Goal: Task Accomplishment & Management: Complete application form

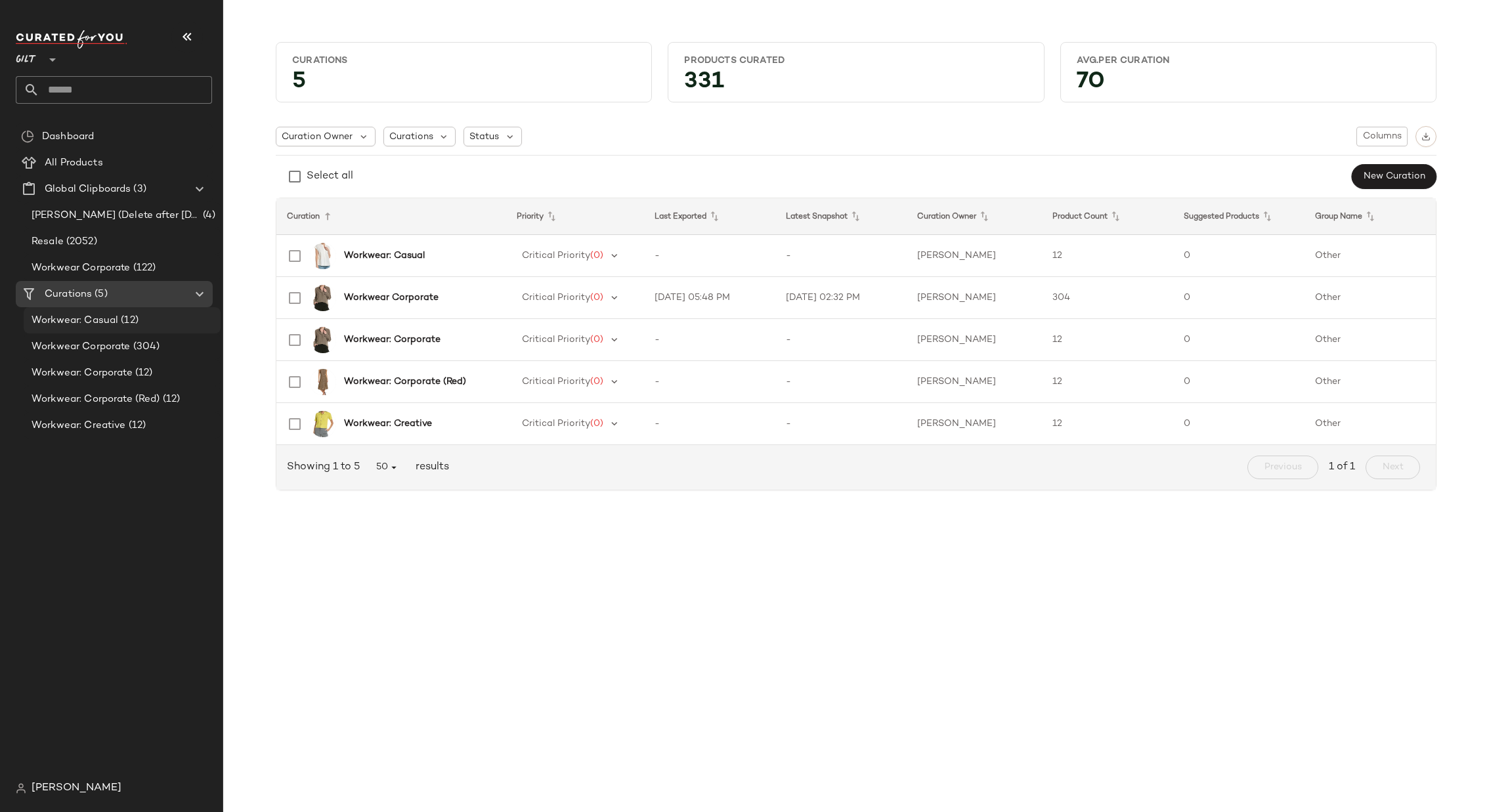
click at [80, 317] on span "Workwear: Casual" at bounding box center [75, 321] width 87 height 15
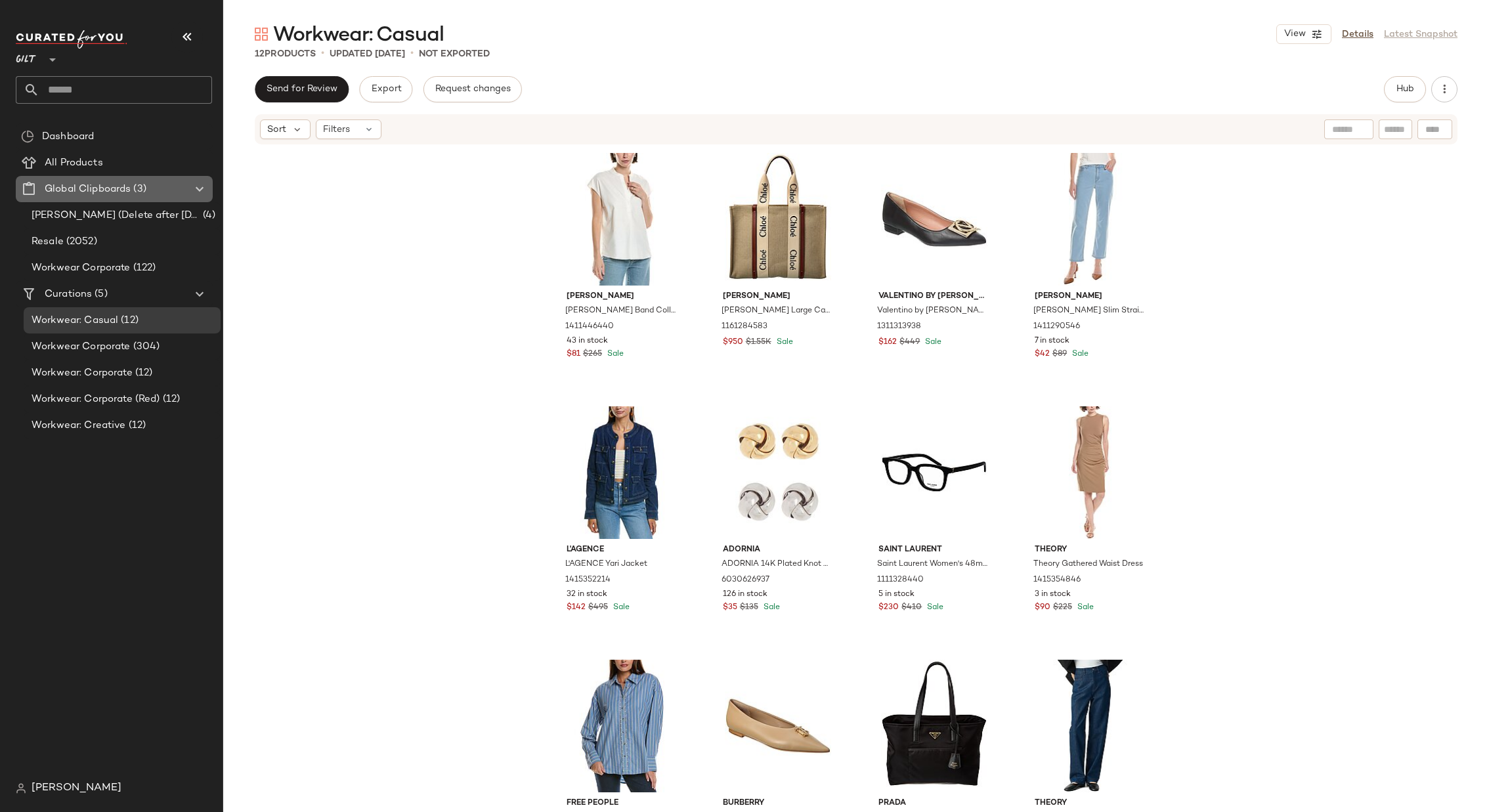
click at [197, 186] on icon at bounding box center [200, 189] width 15 height 15
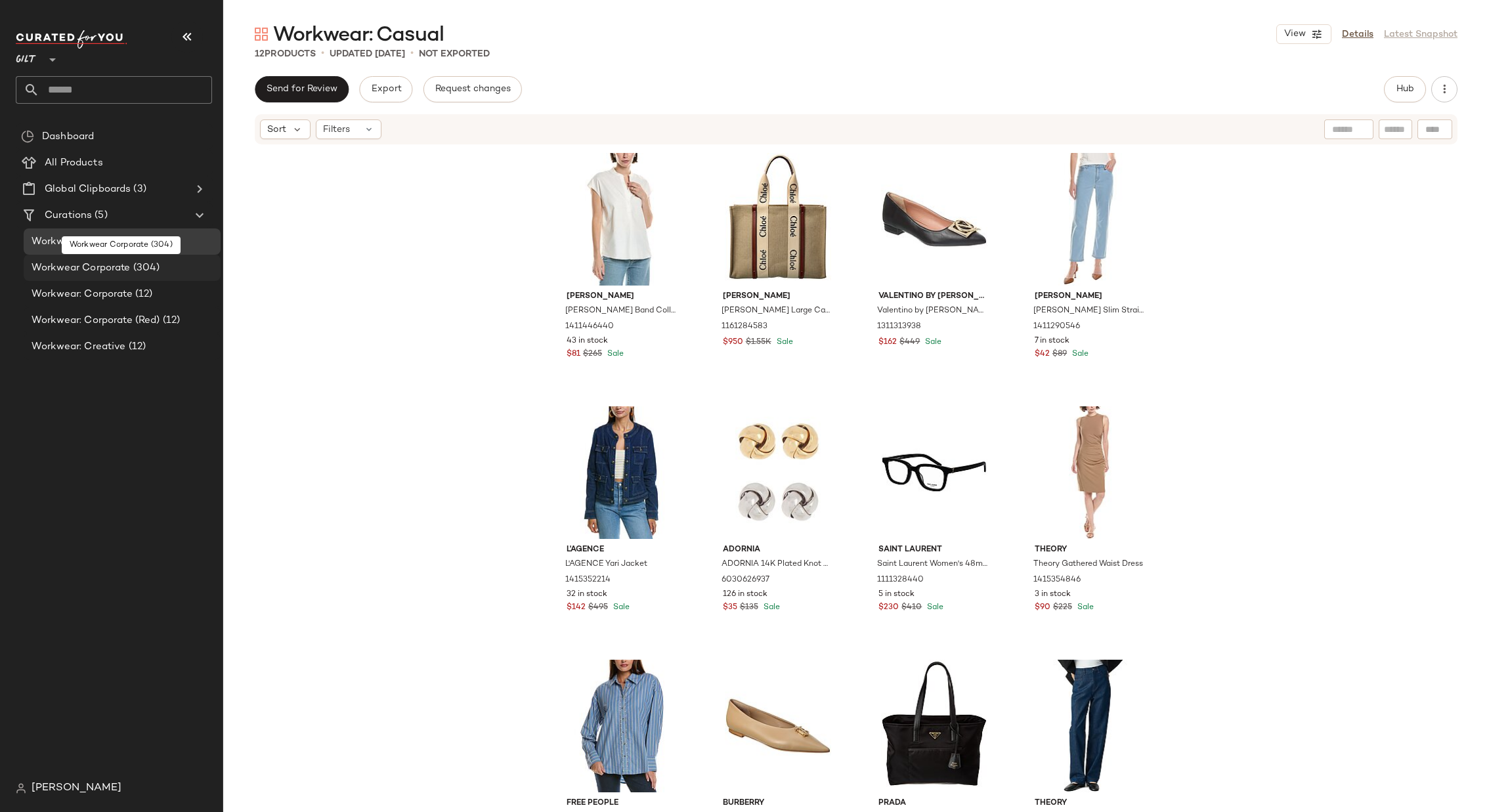
click at [154, 262] on span "(304)" at bounding box center [145, 268] width 29 height 15
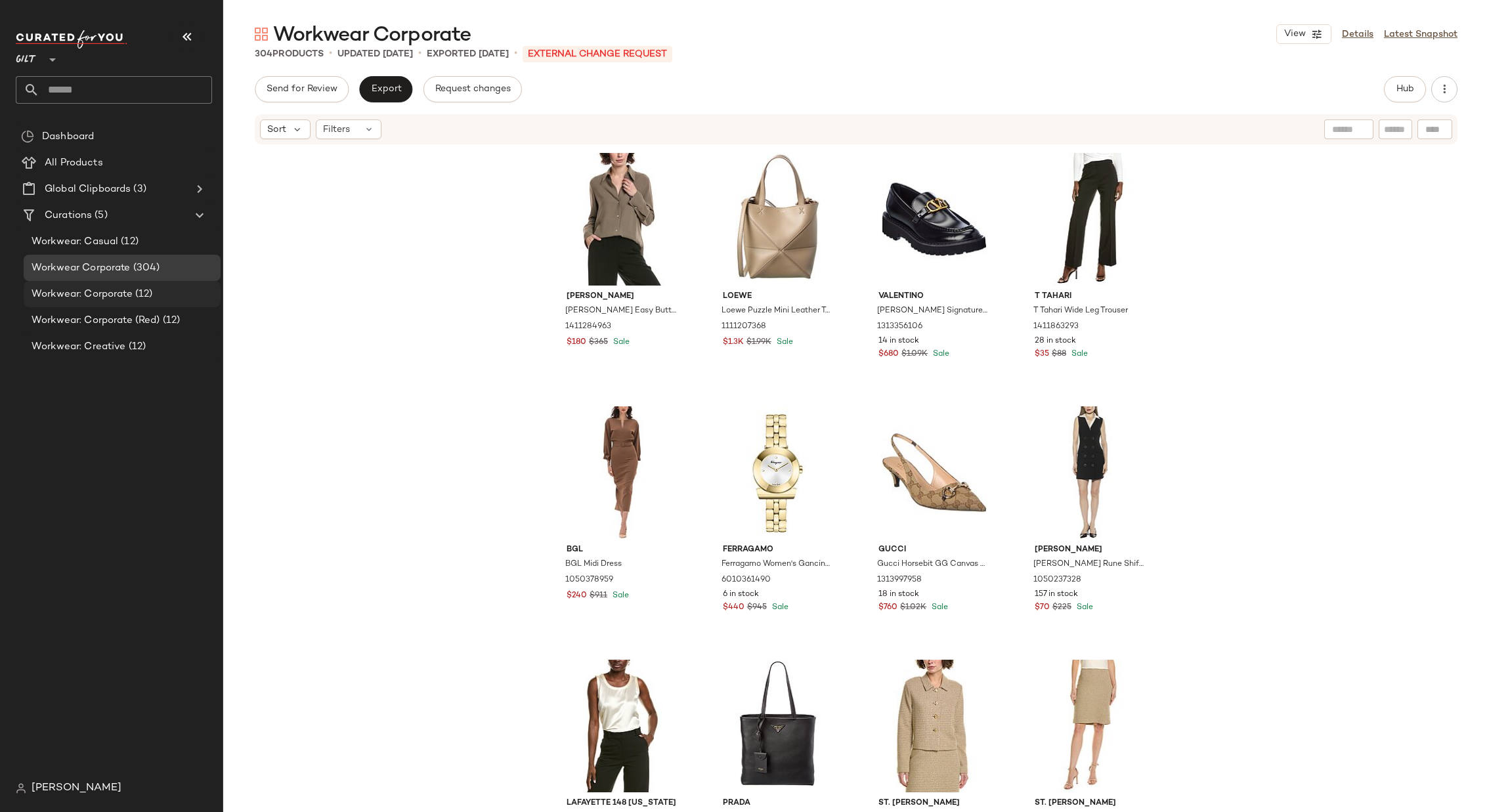
click at [158, 290] on div "Workwear: Corporate (12)" at bounding box center [121, 294] width 188 height 15
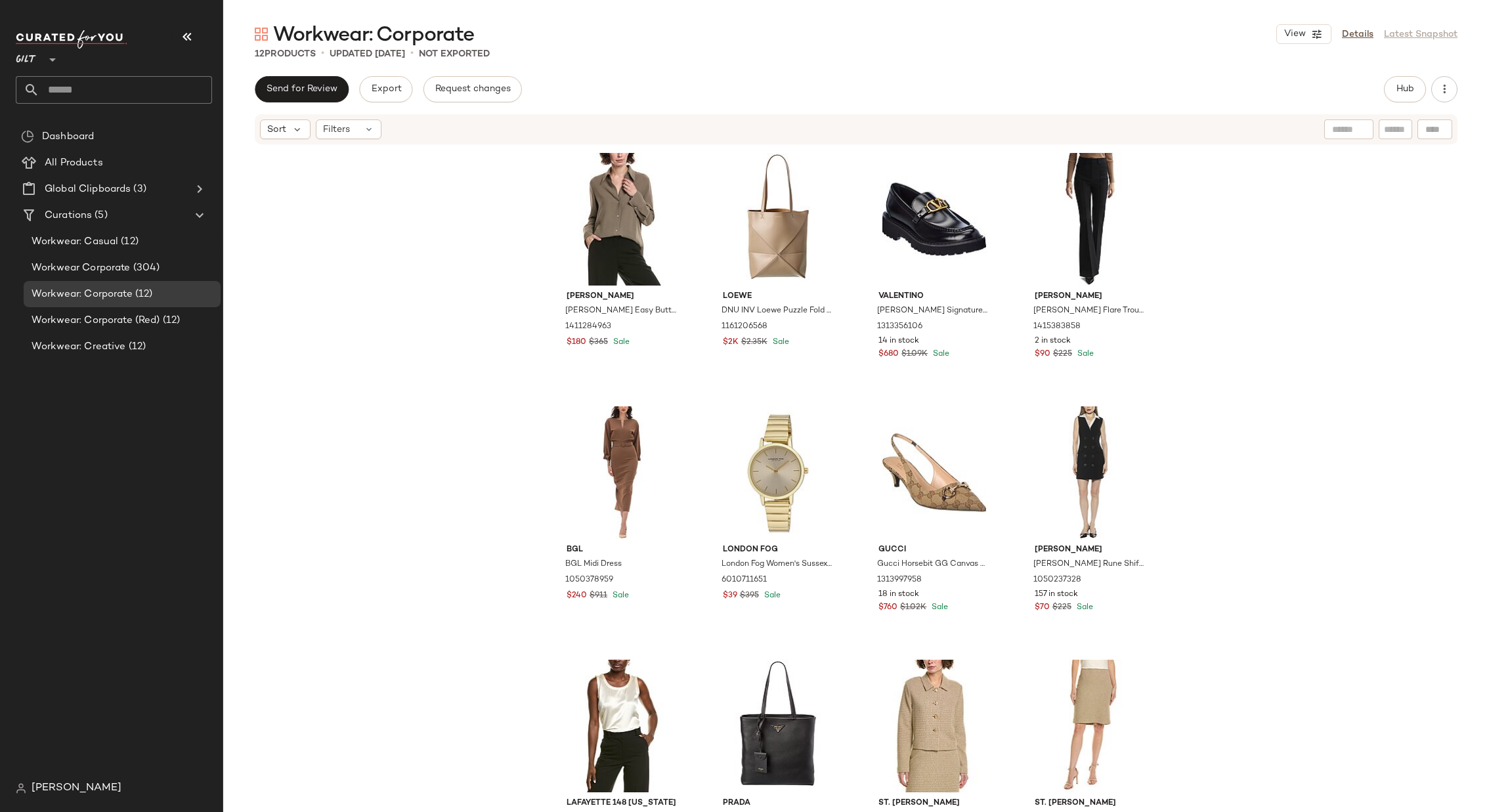
click at [42, 60] on div at bounding box center [51, 51] width 18 height 33
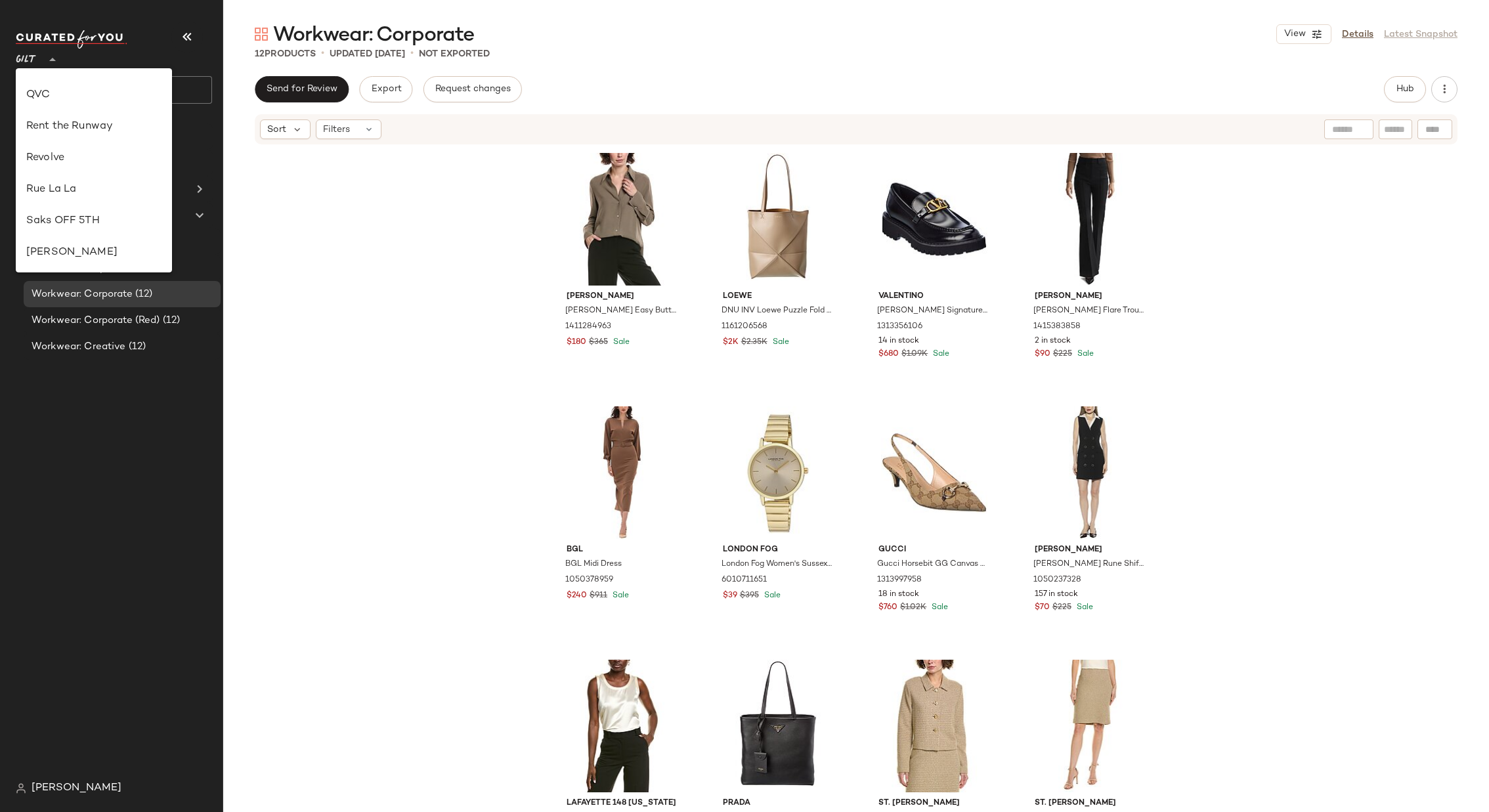
scroll to position [562, 0]
click at [67, 157] on div "Revolve" at bounding box center [94, 158] width 136 height 15
type input "**"
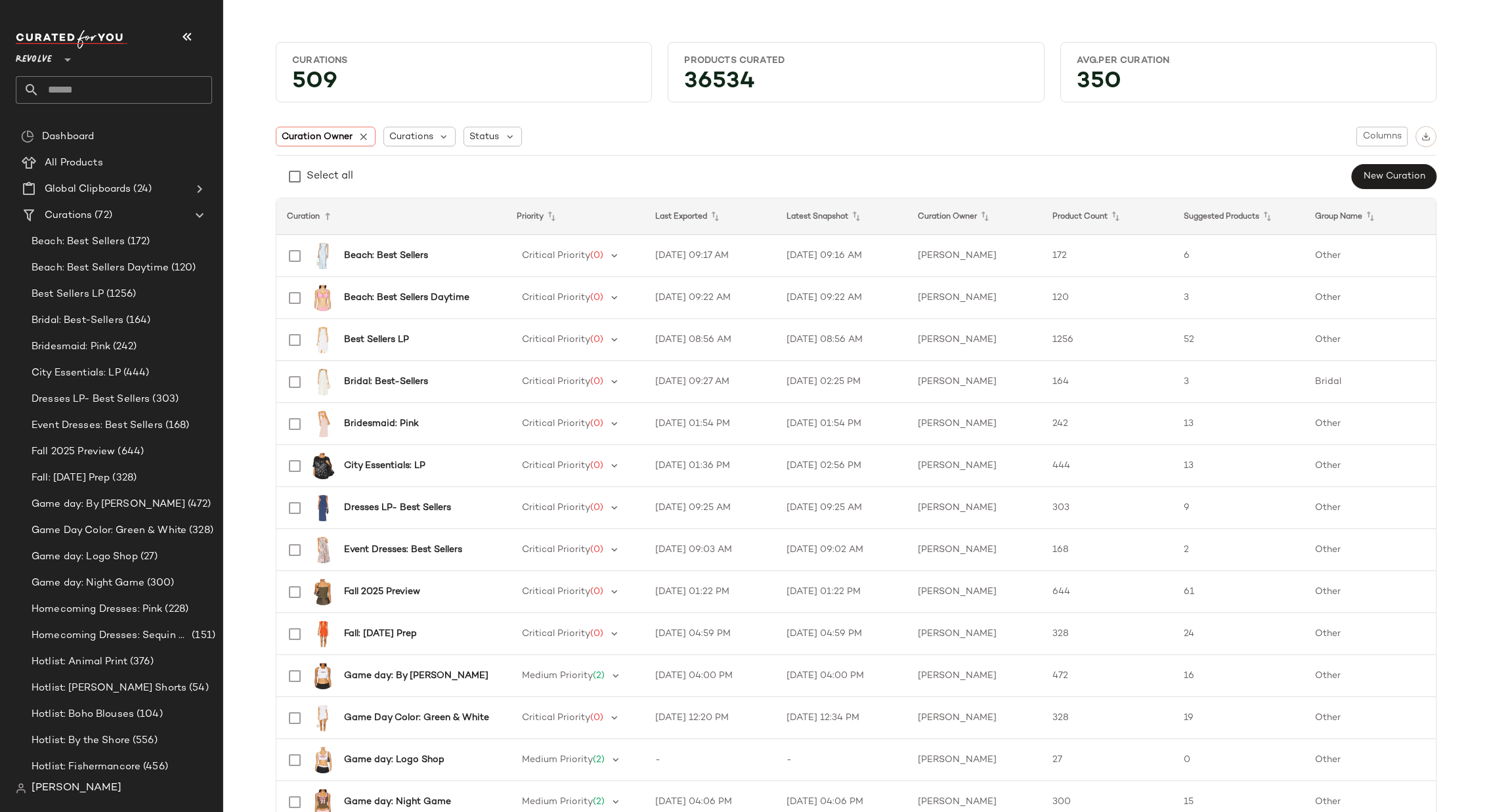
click at [120, 86] on input "text" at bounding box center [125, 90] width 172 height 27
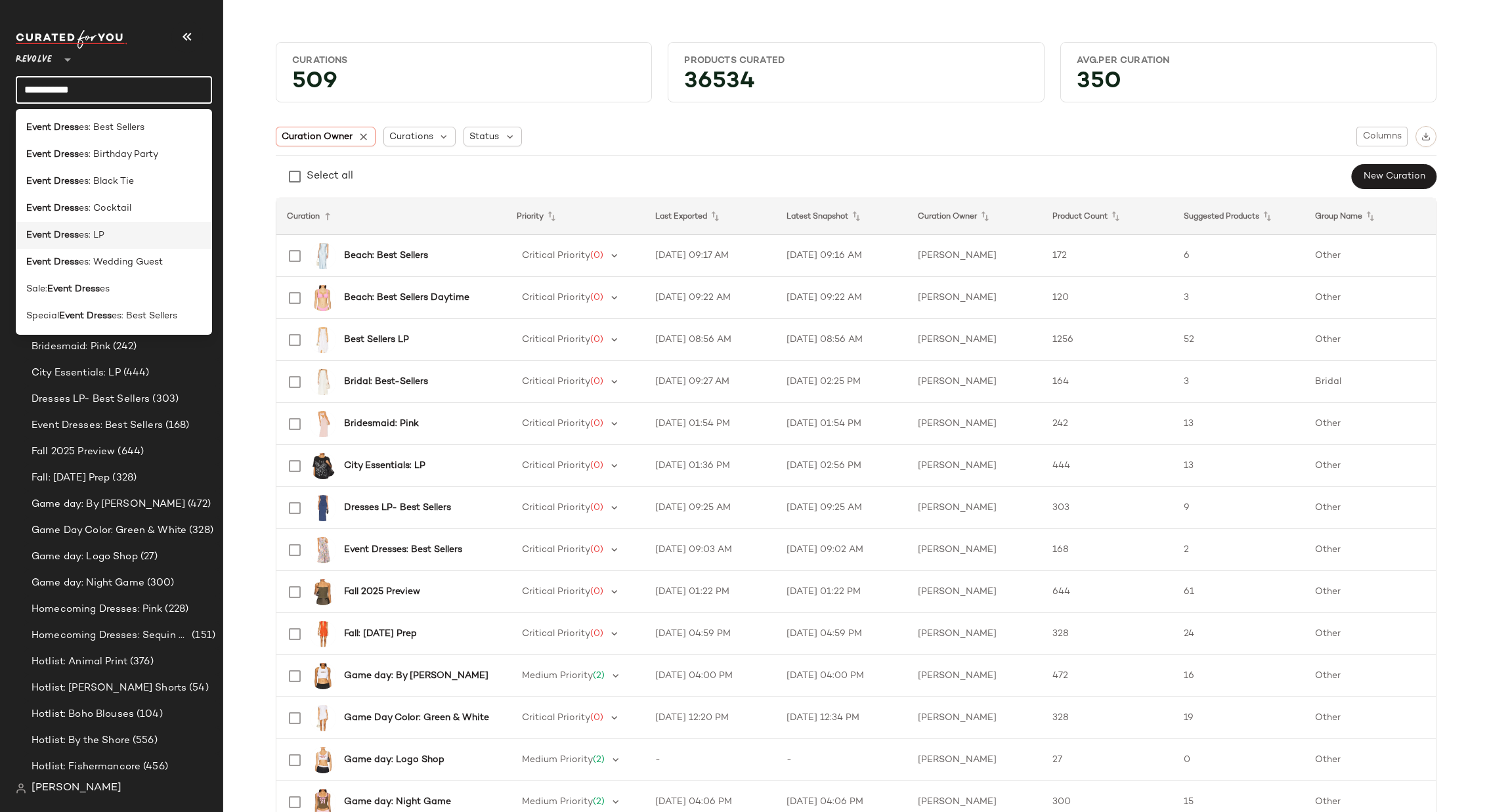
type input "**********"
click at [124, 233] on div "Event Dress es: LP" at bounding box center [114, 235] width 175 height 14
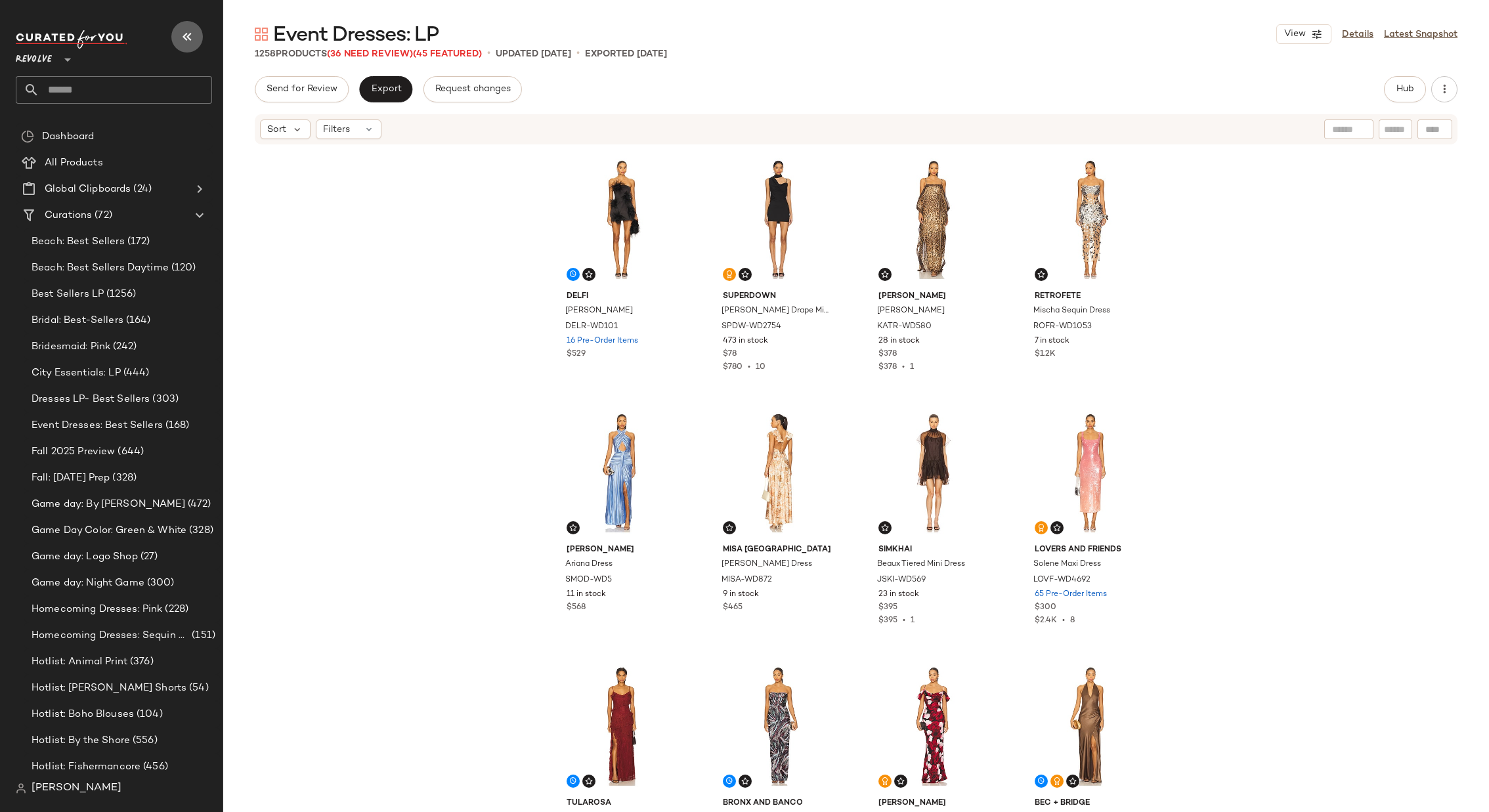
click at [189, 29] on icon "button" at bounding box center [187, 37] width 15 height 15
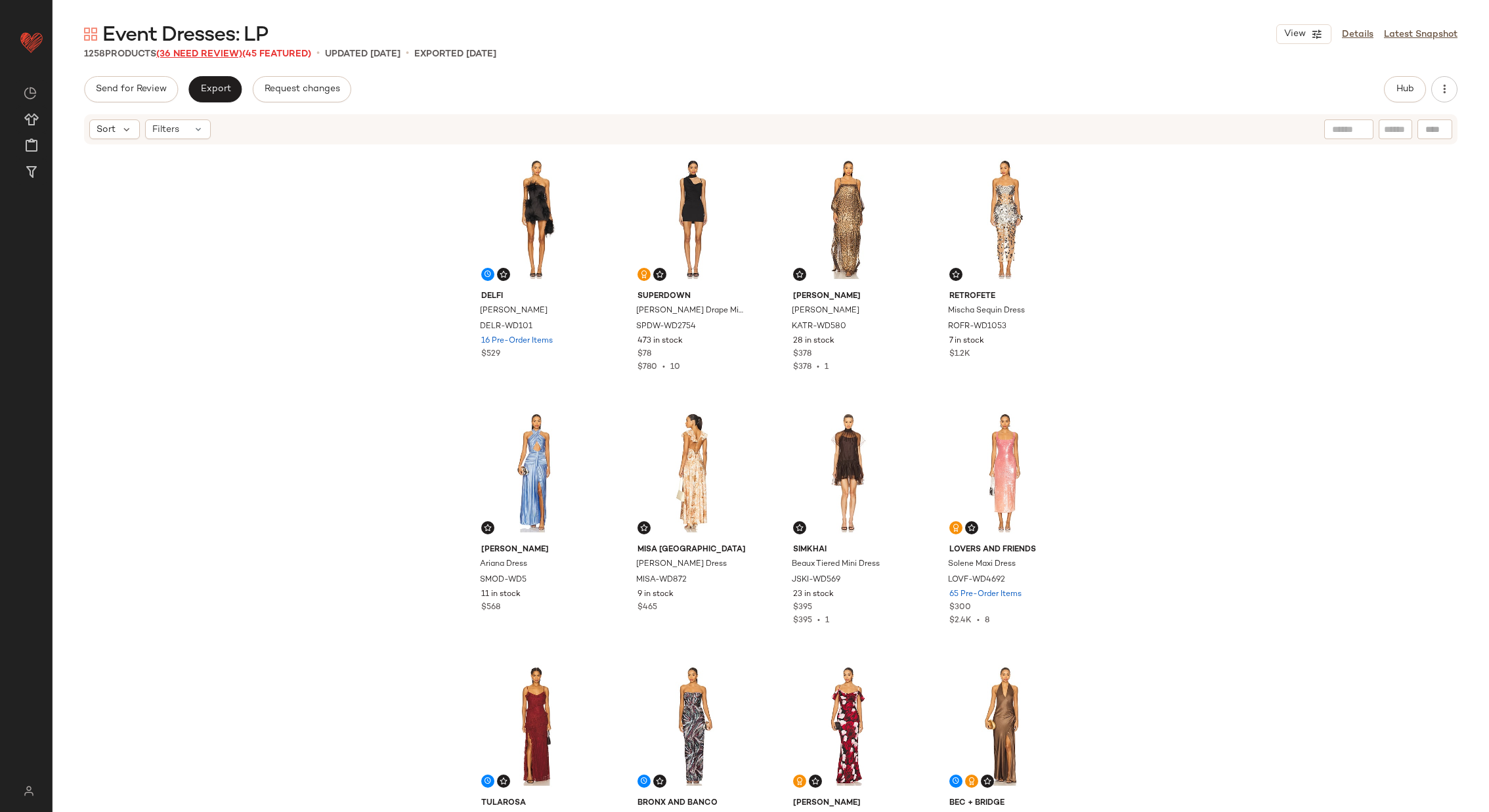
click at [211, 52] on span "(36 Need Review)" at bounding box center [199, 53] width 86 height 9
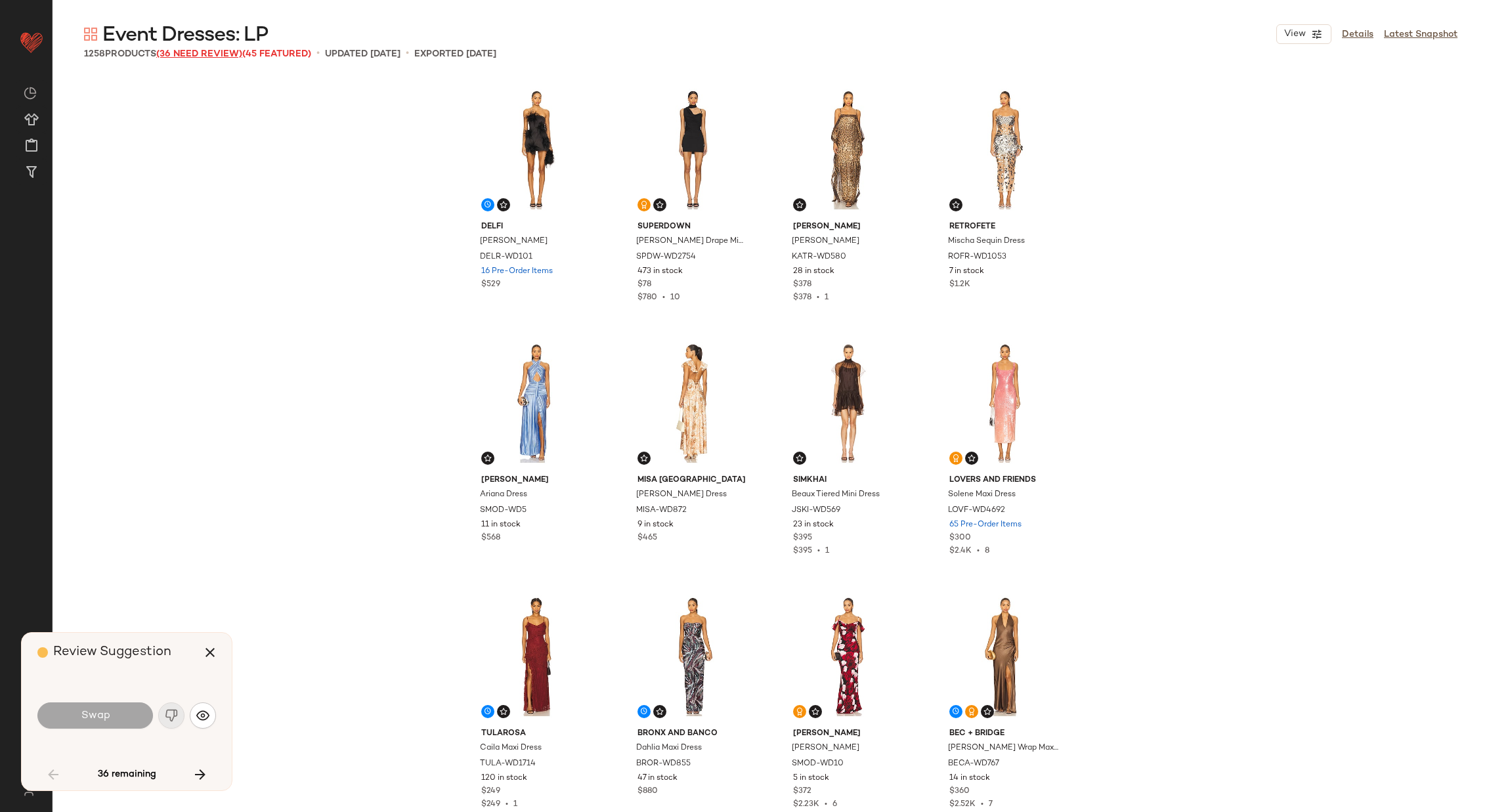
scroll to position [771, 0]
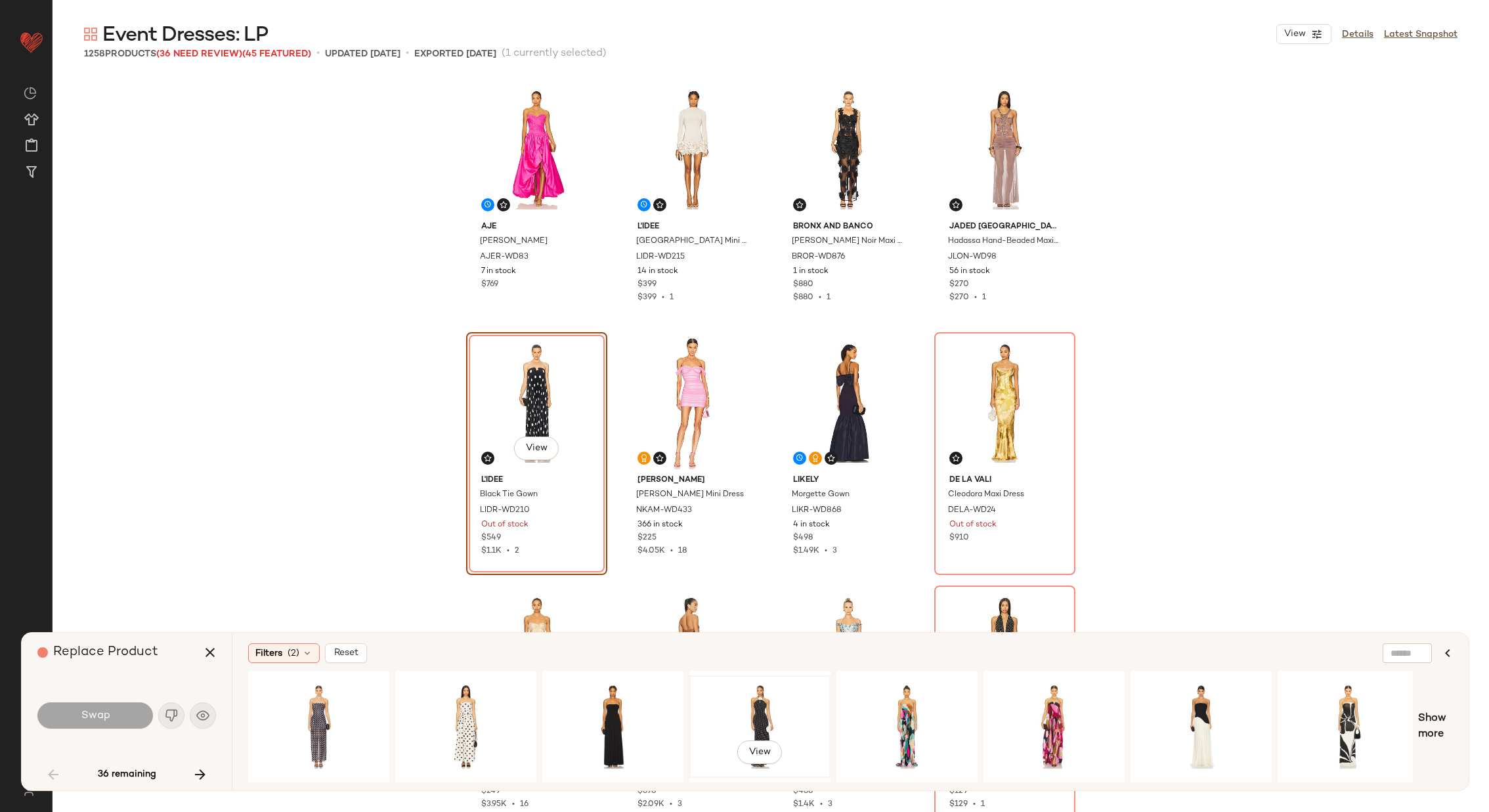
click at [774, 519] on div "View" at bounding box center [760, 726] width 132 height 93
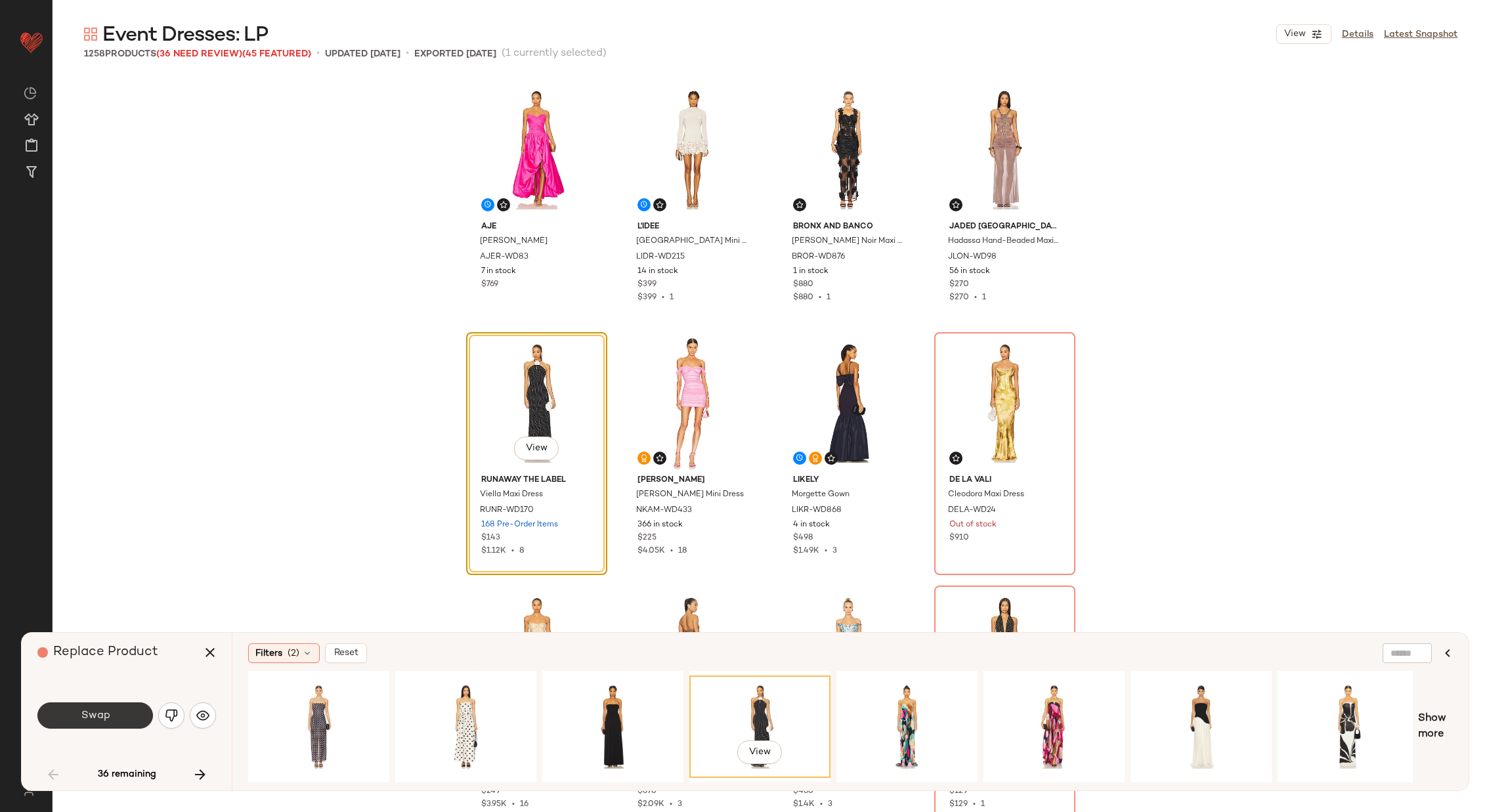
click at [122, 519] on button "Swap" at bounding box center [95, 715] width 116 height 27
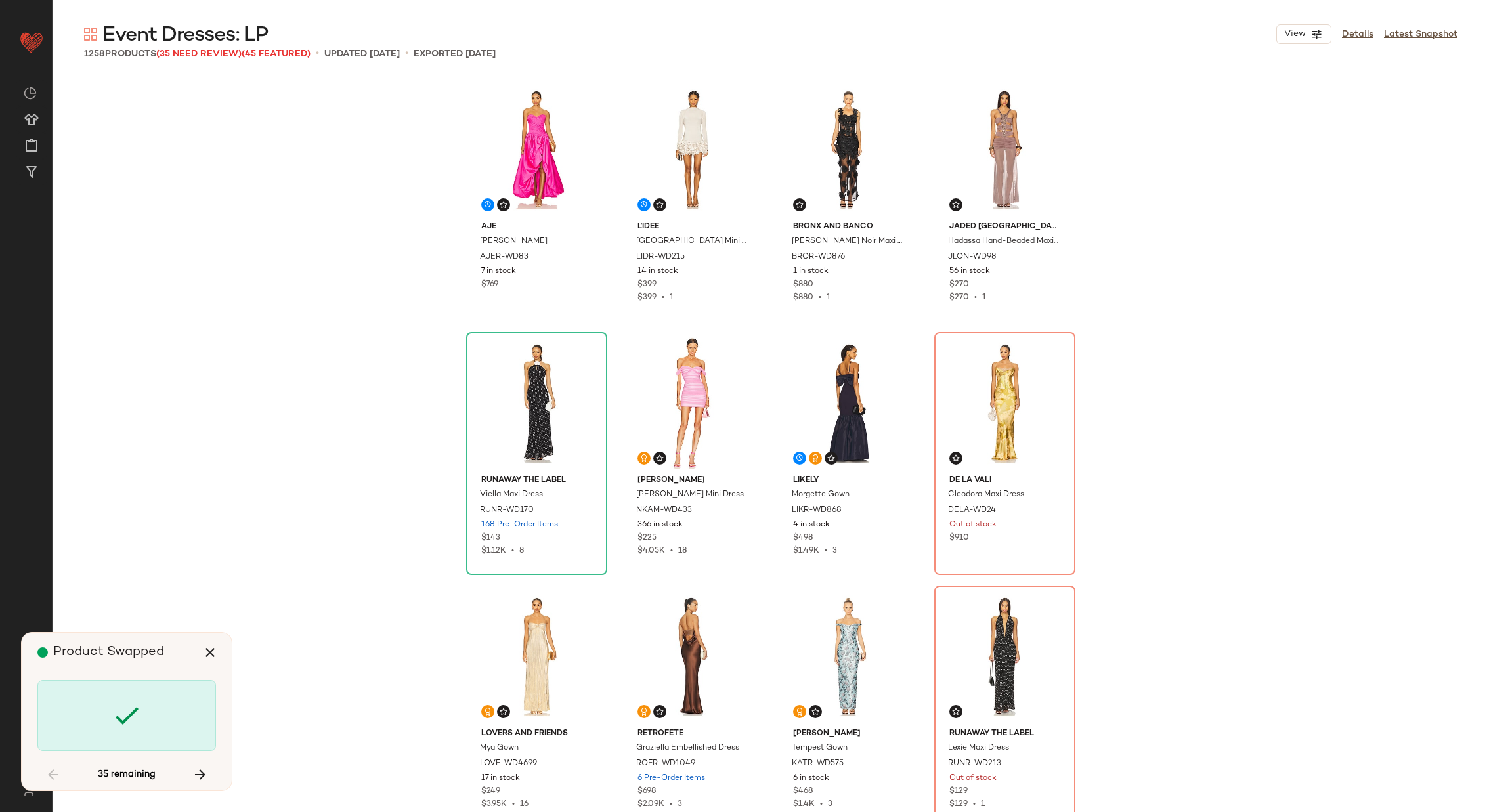
scroll to position [760, 0]
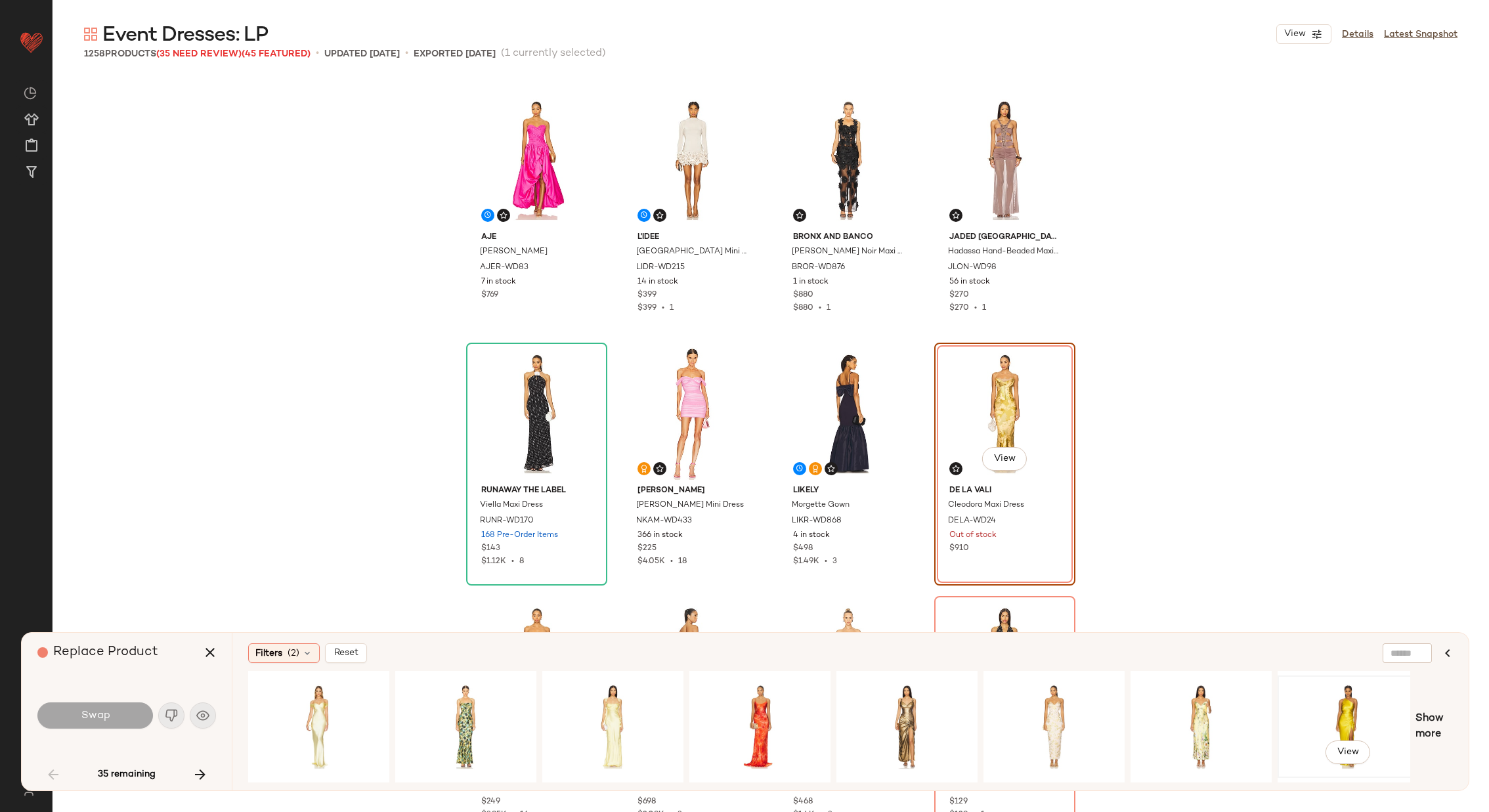
click at [992, 519] on div "View" at bounding box center [1348, 726] width 132 height 93
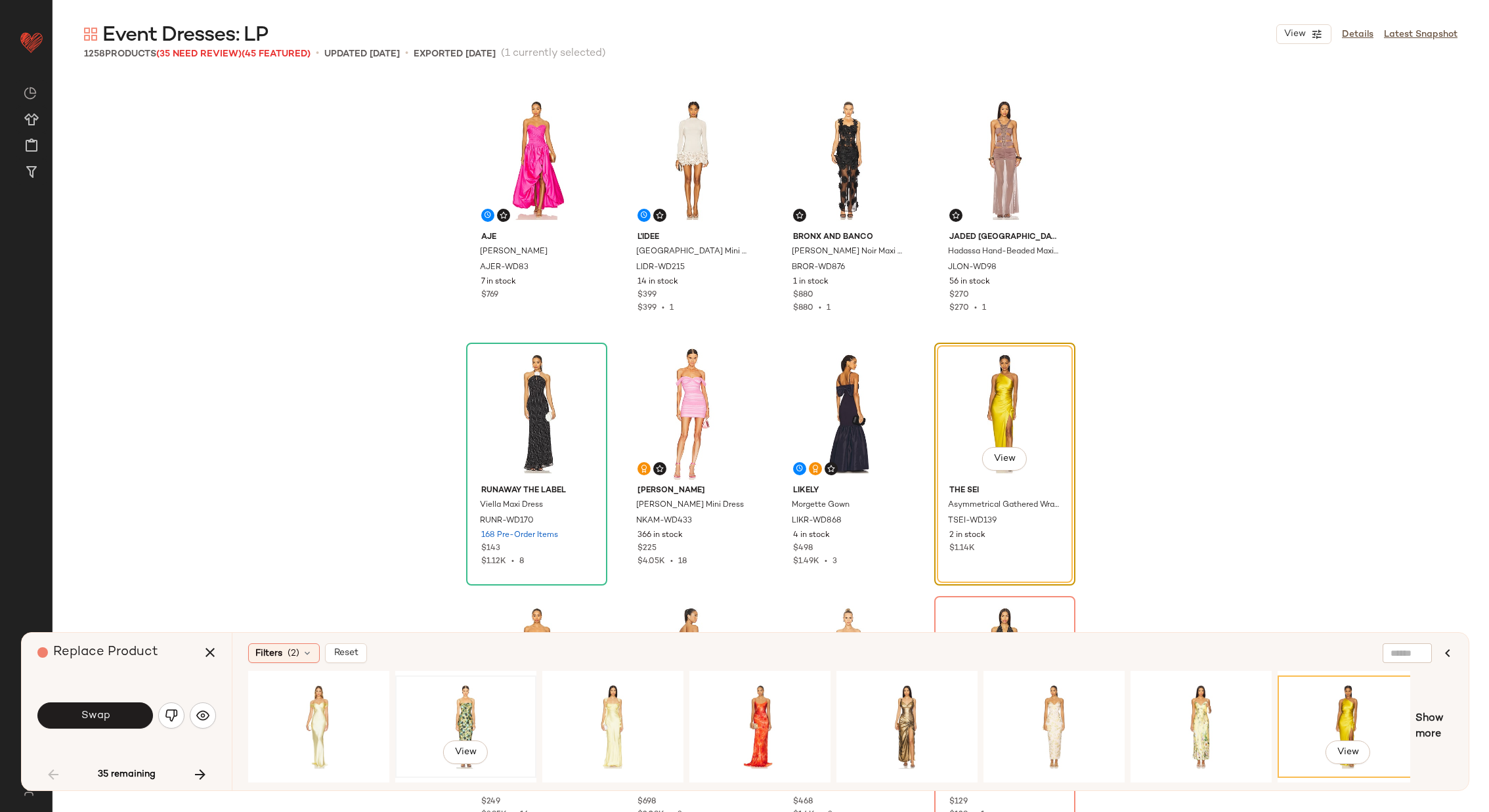
click at [469, 519] on div "View" at bounding box center [466, 726] width 132 height 93
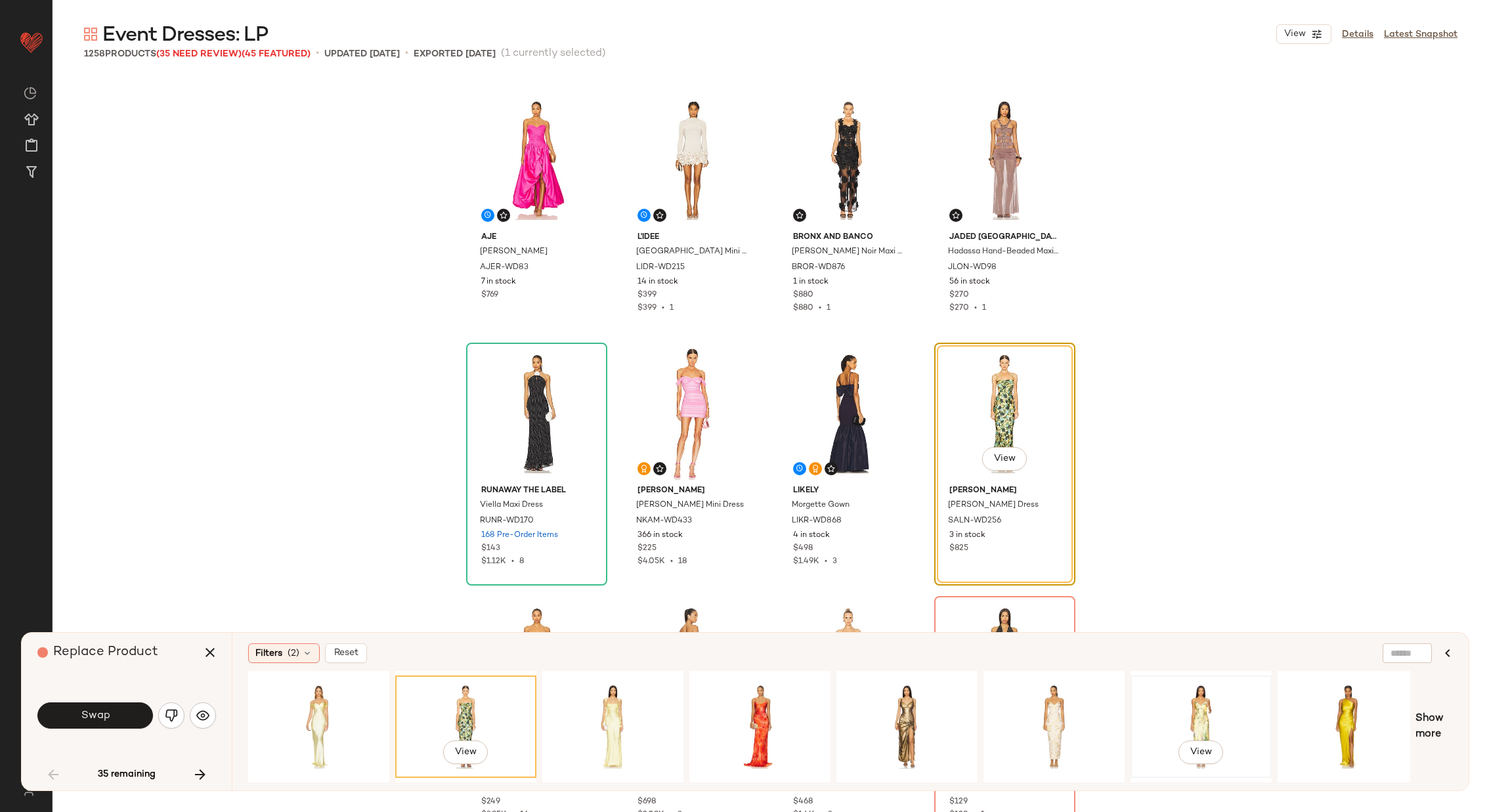
click at [992, 519] on div "View" at bounding box center [1201, 726] width 132 height 93
click at [992, 519] on div "View" at bounding box center [1054, 726] width 132 height 93
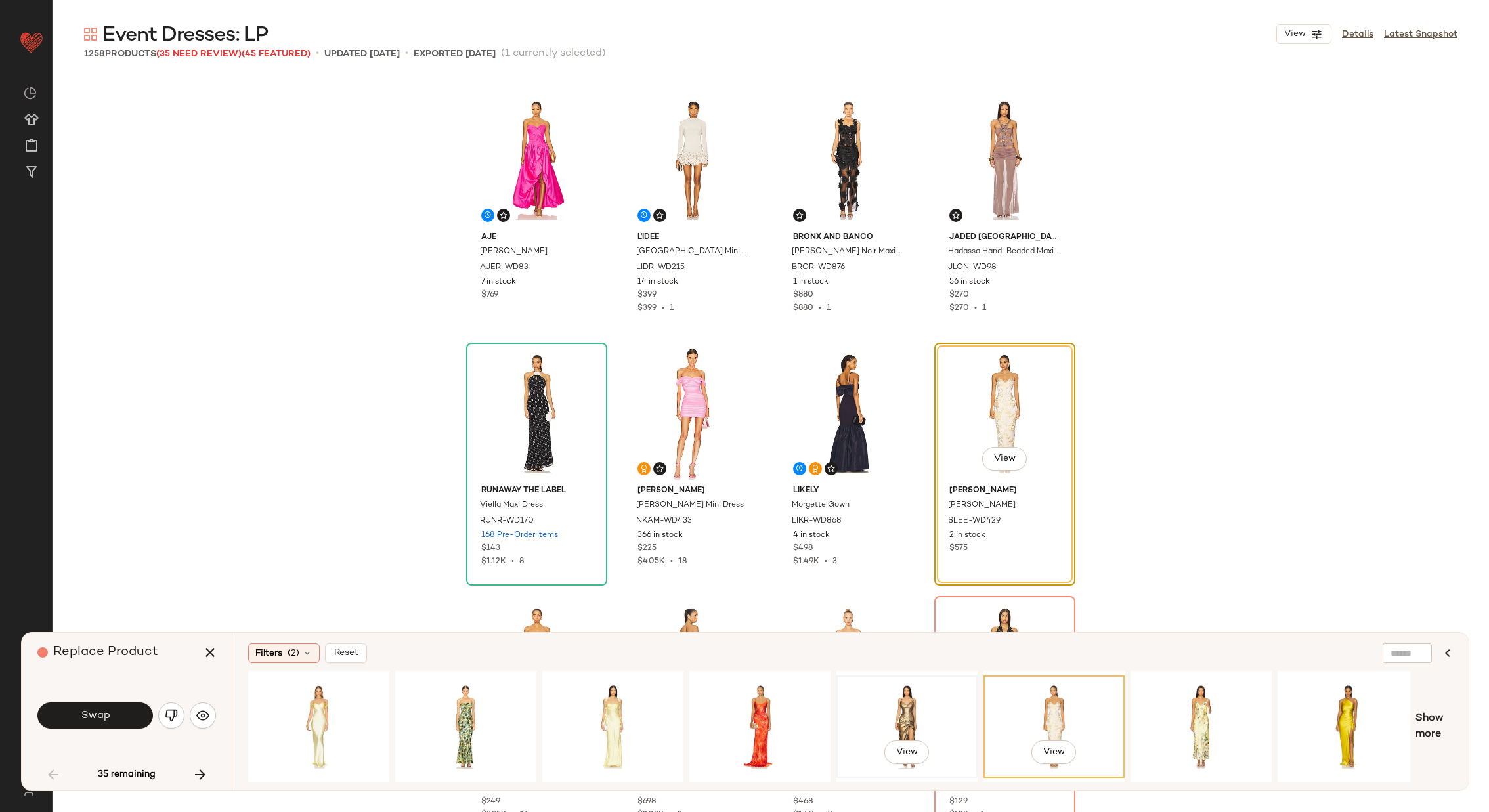
click at [932, 519] on div "View" at bounding box center [907, 726] width 132 height 93
click at [323, 519] on div "View" at bounding box center [319, 726] width 132 height 93
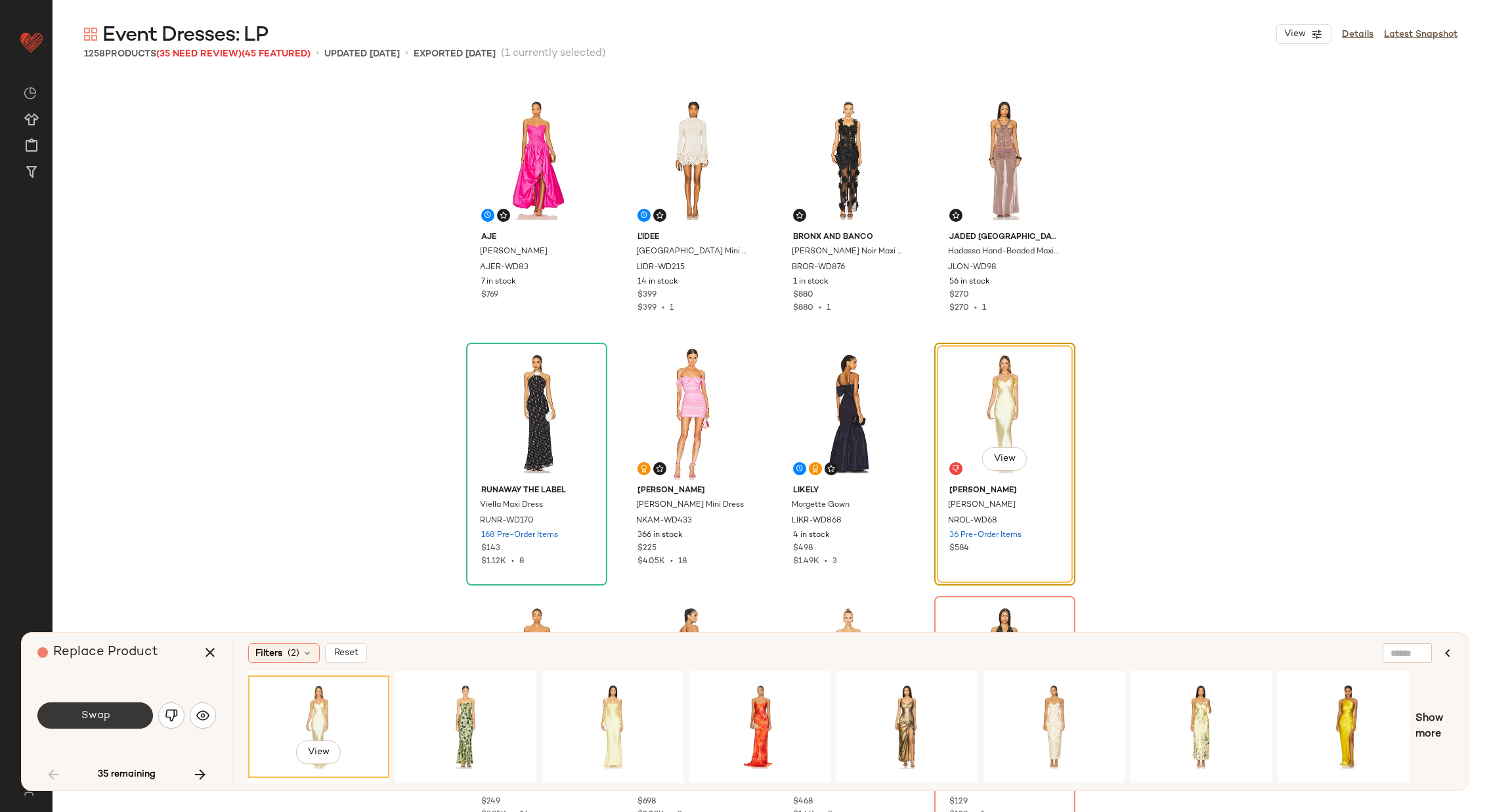
click at [122, 519] on button "Swap" at bounding box center [95, 715] width 116 height 27
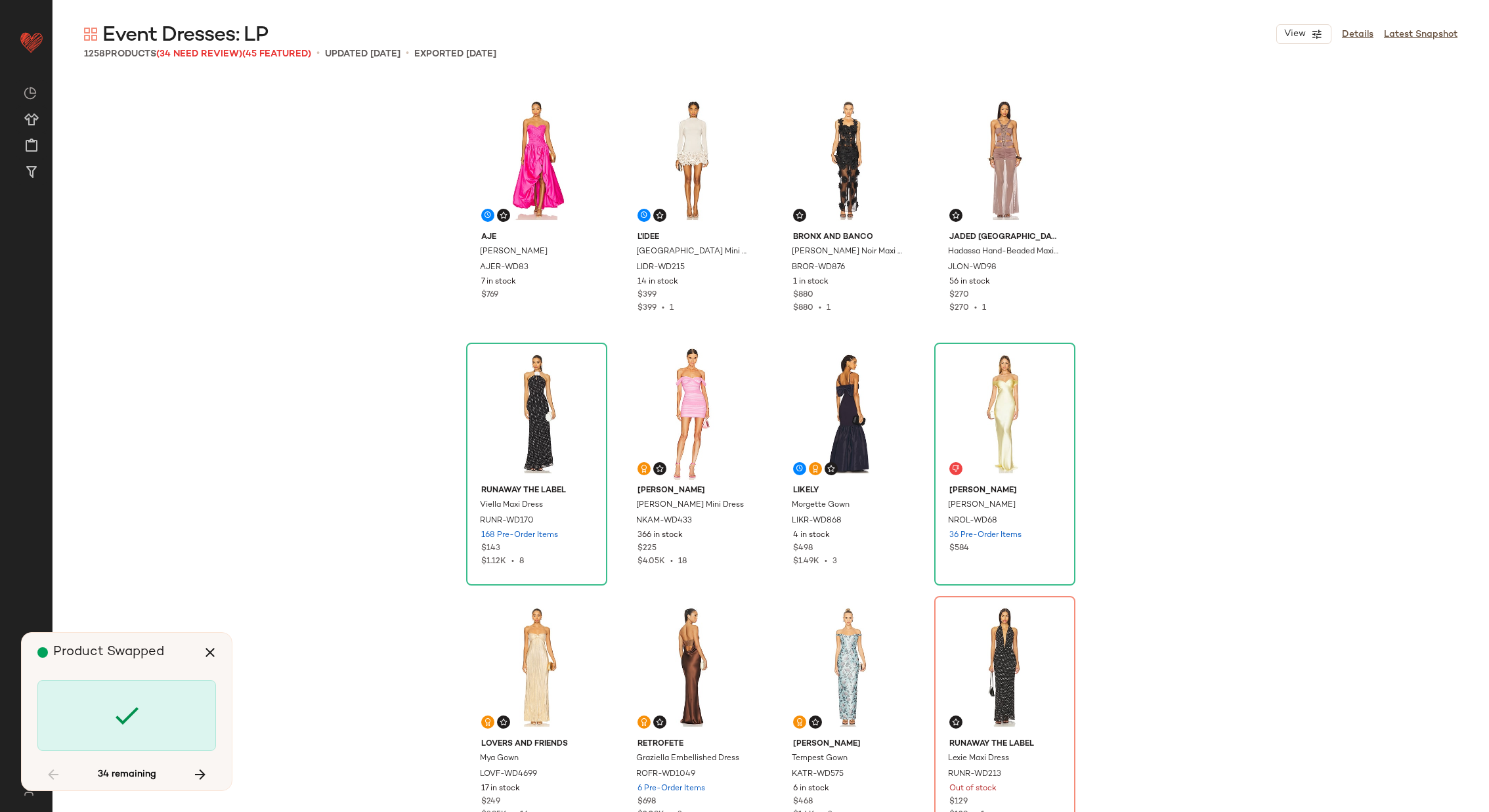
scroll to position [1013, 0]
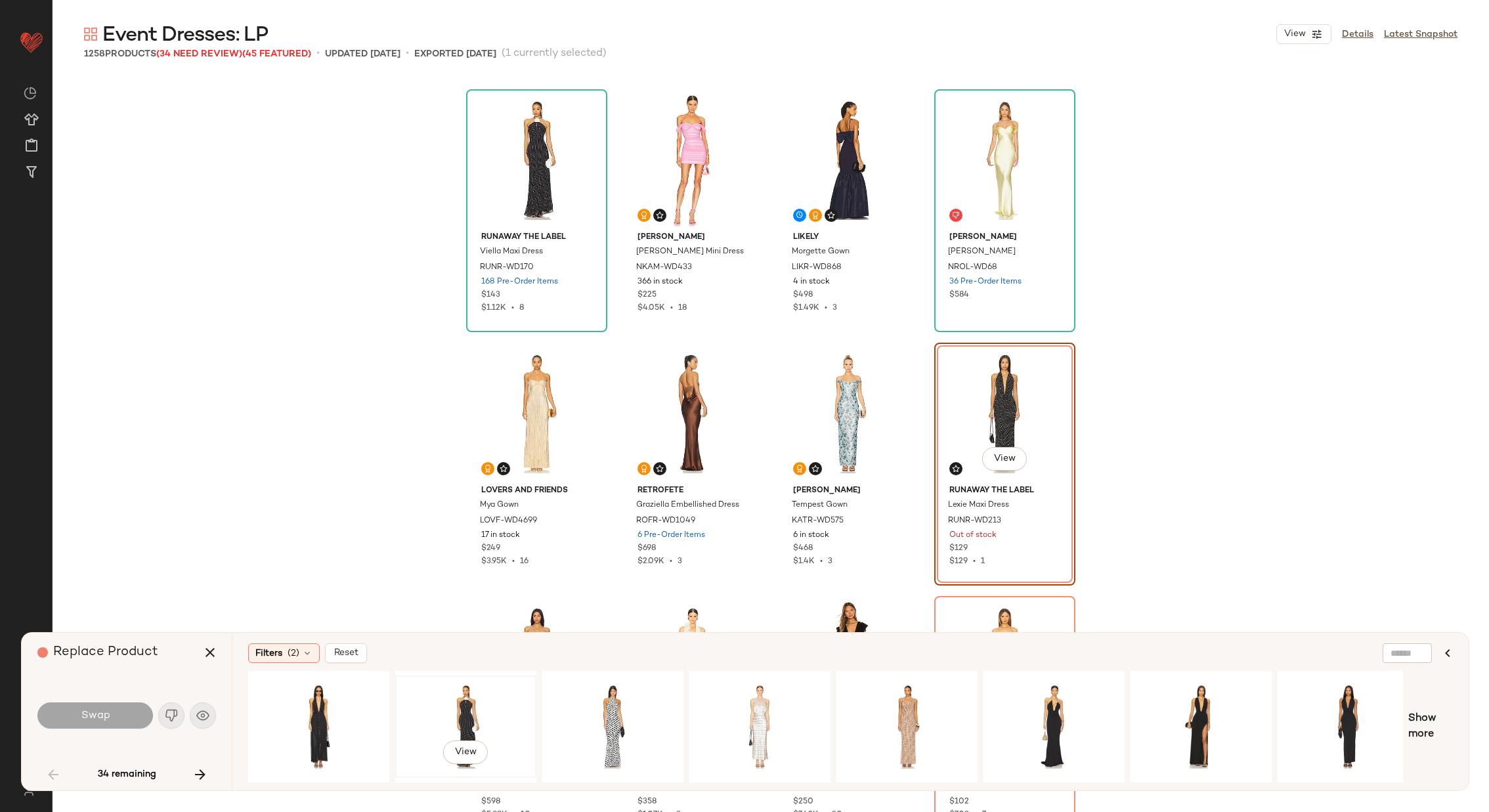
click at [449, 519] on div "View" at bounding box center [466, 726] width 132 height 93
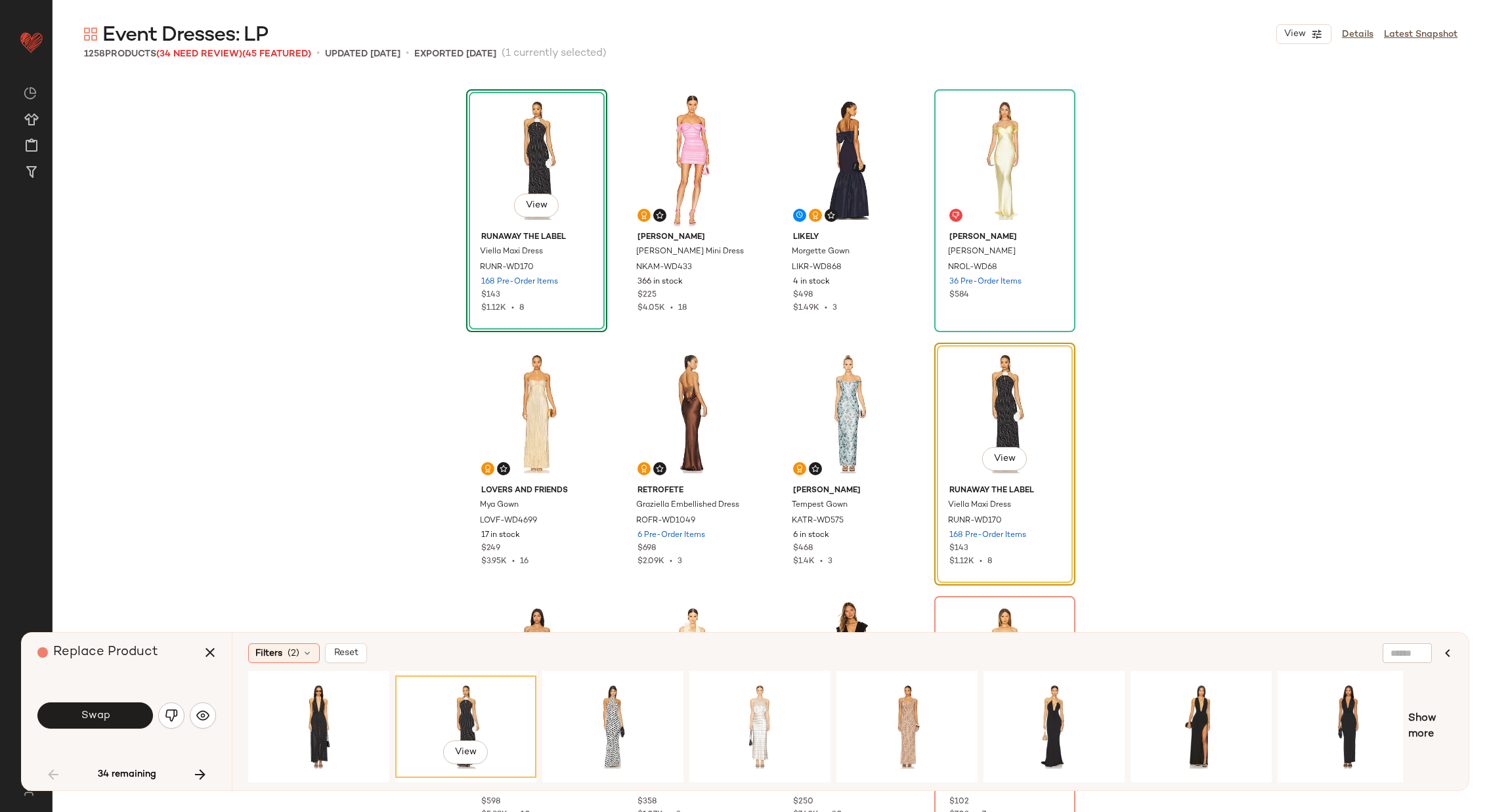
click at [981, 417] on div "View" at bounding box center [1005, 413] width 132 height 133
click at [827, 407] on div "View" at bounding box center [848, 413] width 132 height 133
click at [200, 519] on icon "button" at bounding box center [200, 774] width 15 height 15
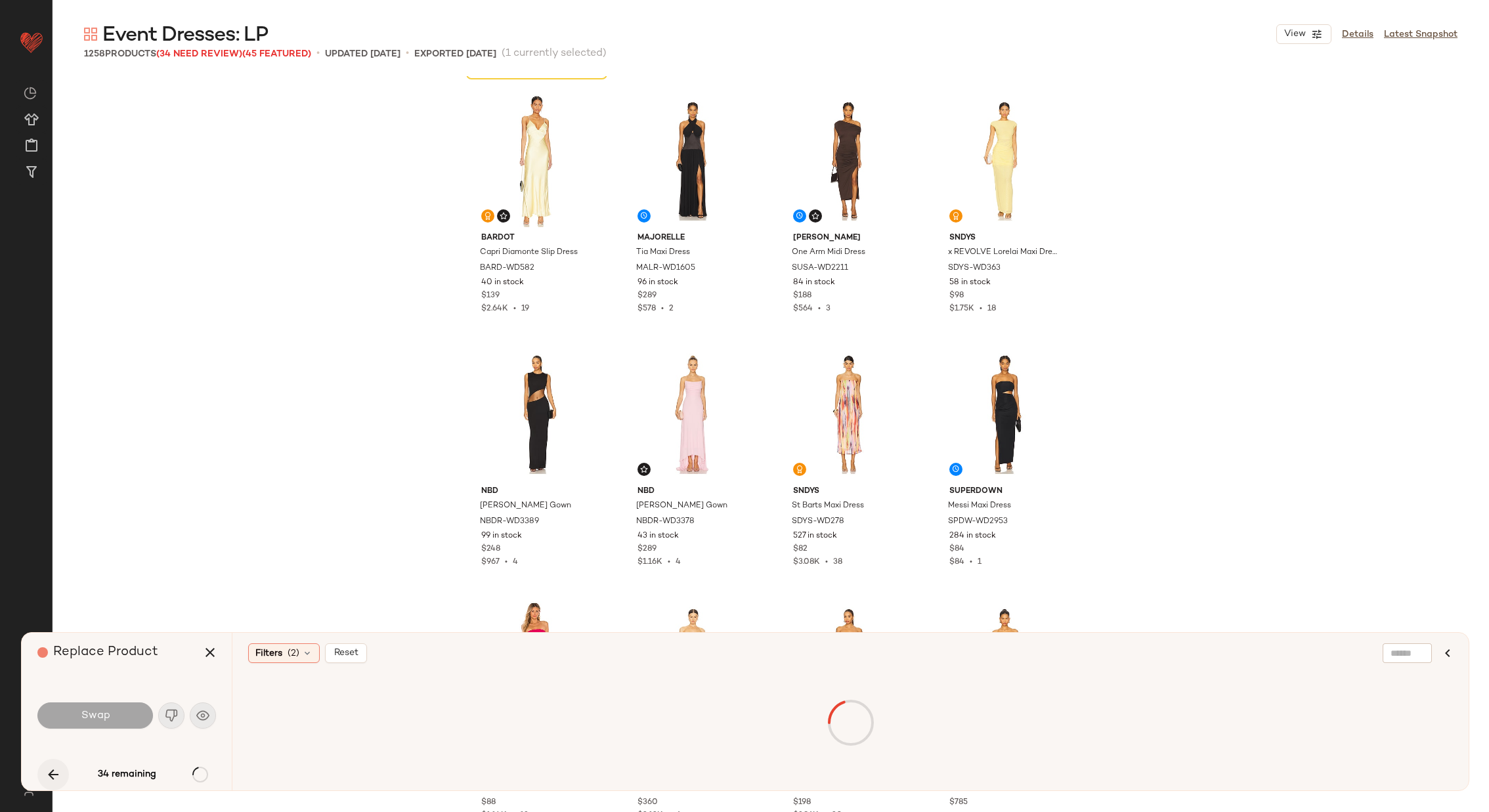
click at [40, 519] on button "button" at bounding box center [53, 774] width 32 height 32
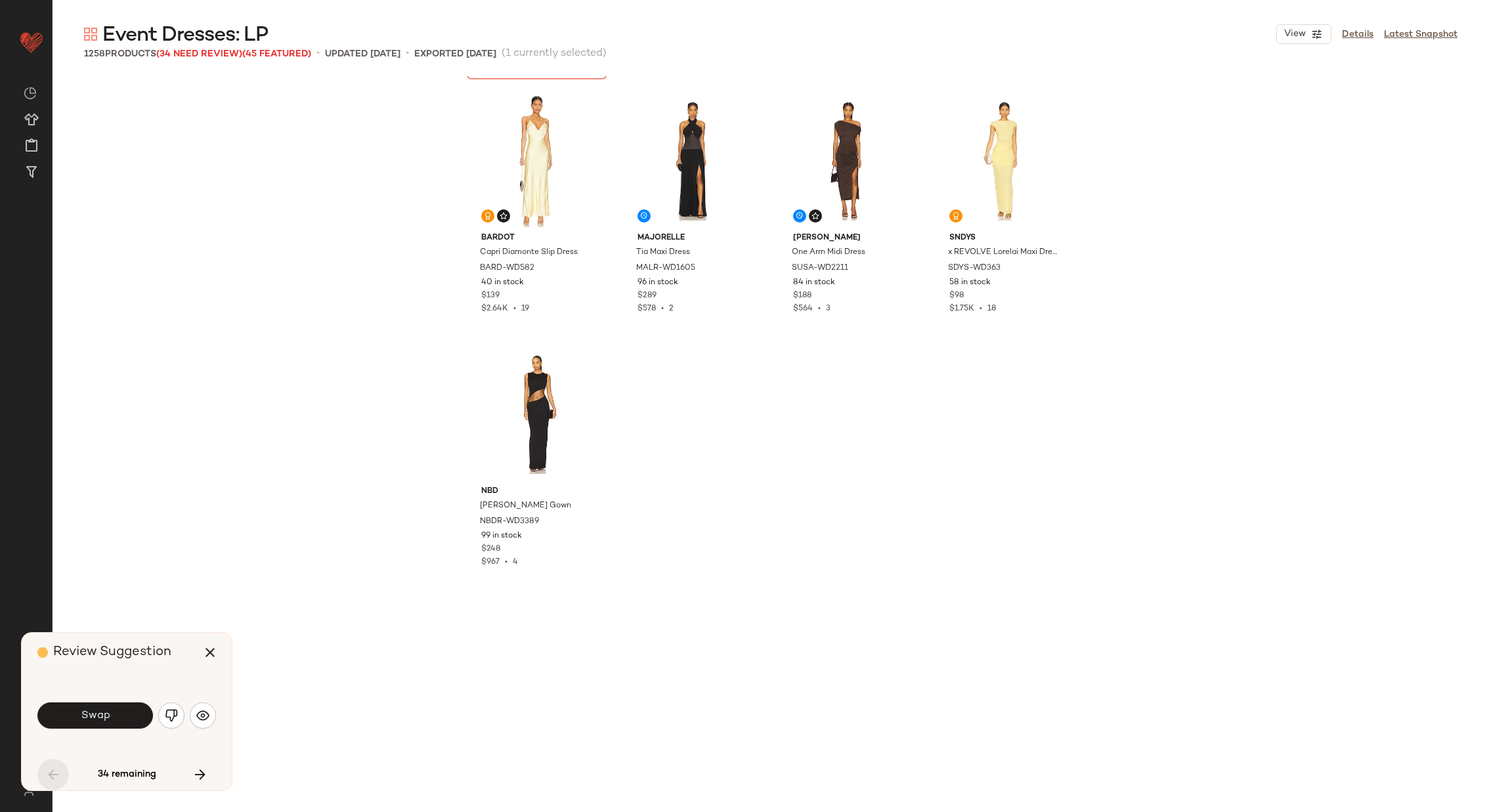
scroll to position [760, 0]
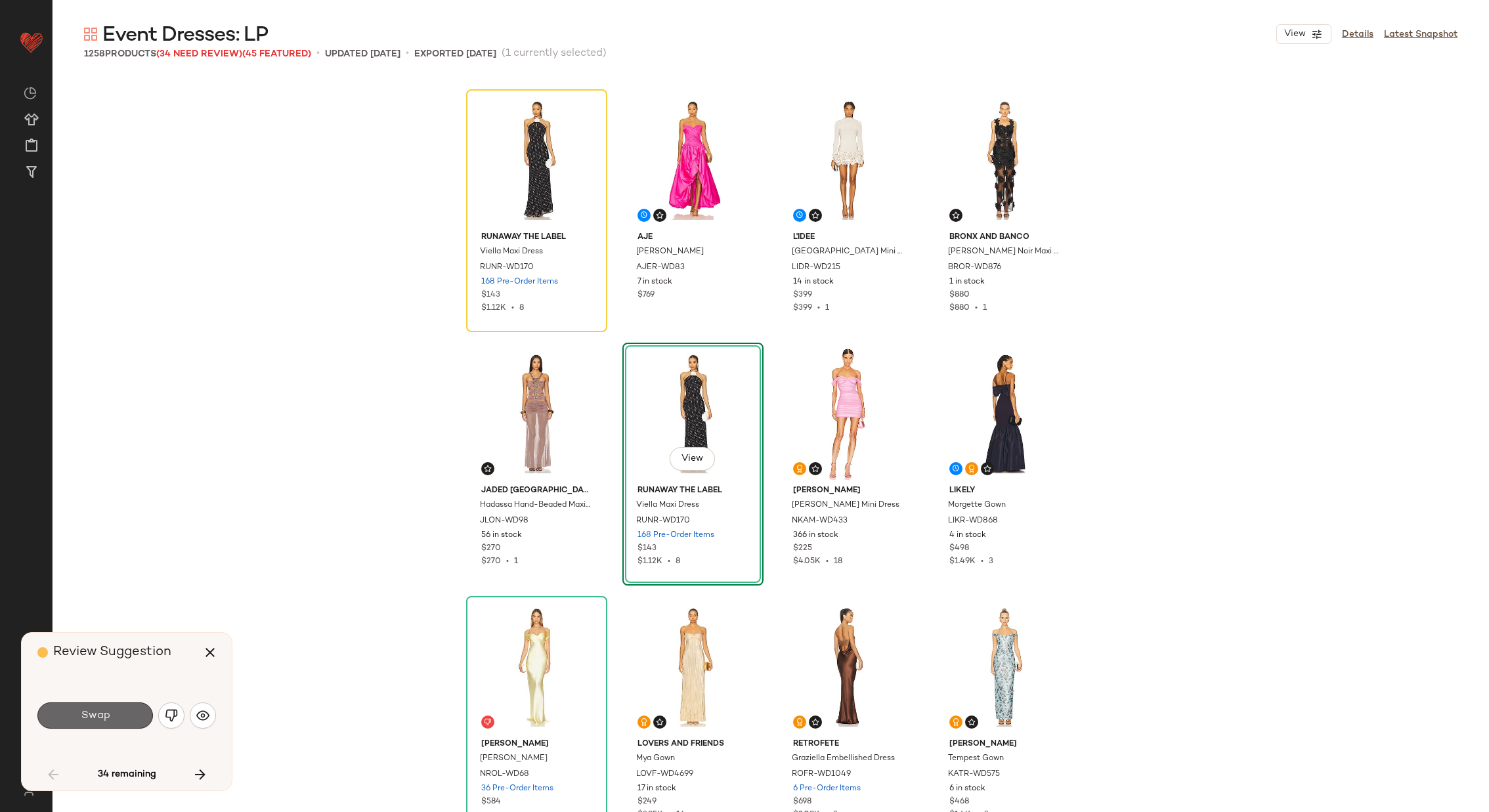
click at [108, 519] on span "Swap" at bounding box center [94, 715] width 29 height 13
click at [197, 519] on icon "button" at bounding box center [200, 774] width 15 height 15
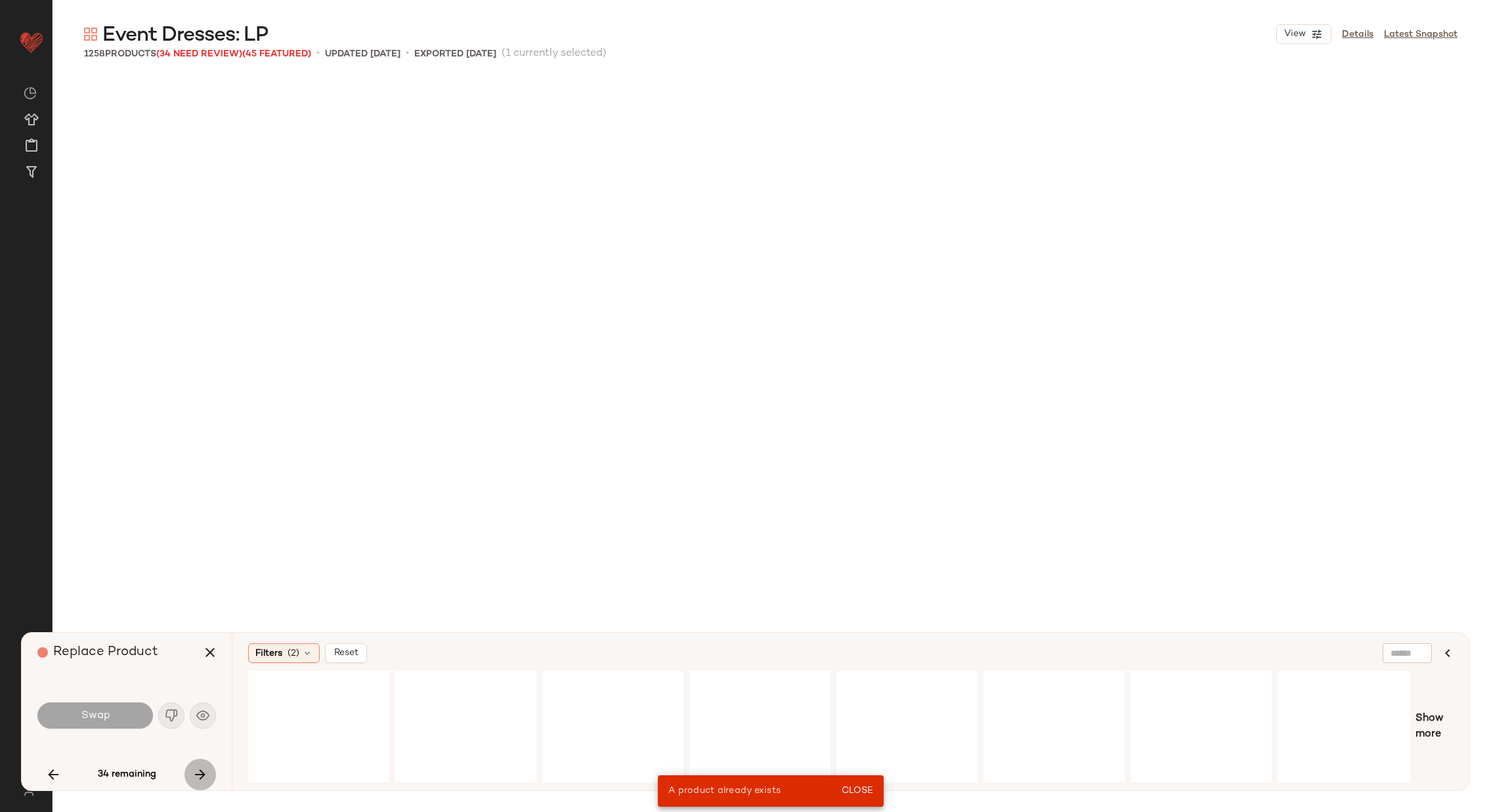
scroll to position [2026, 0]
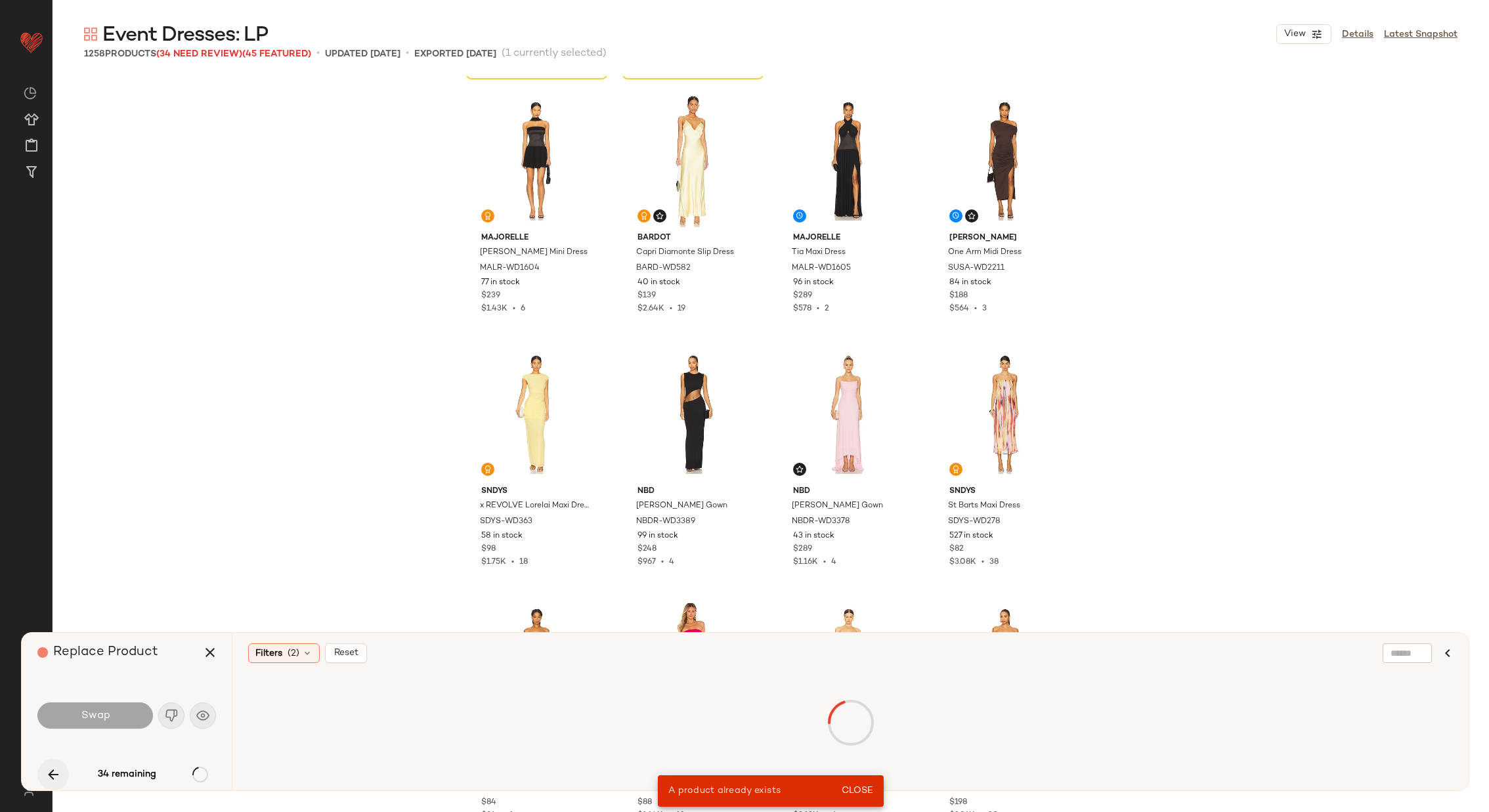
click at [50, 519] on button "button" at bounding box center [53, 774] width 32 height 32
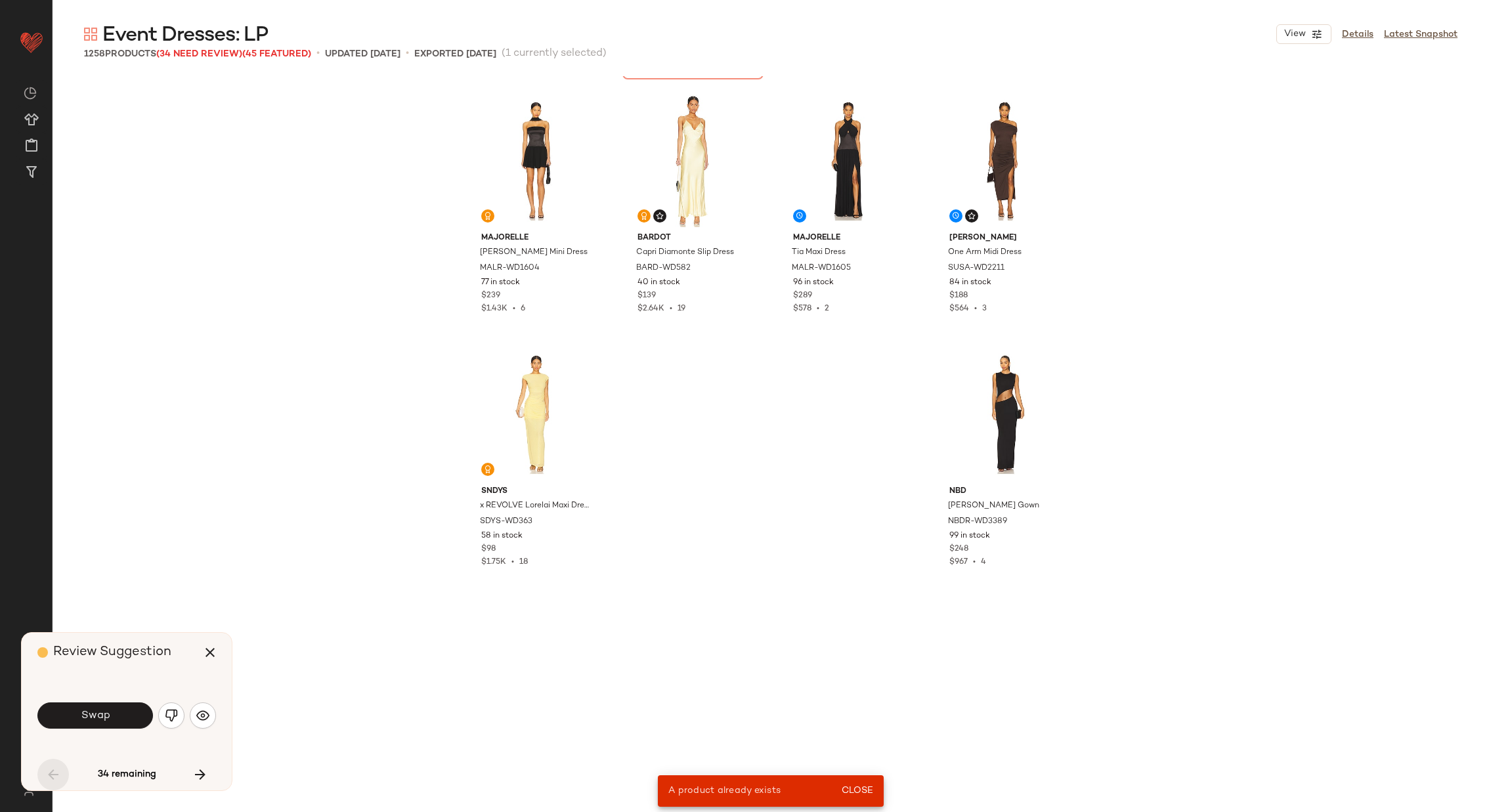
scroll to position [760, 0]
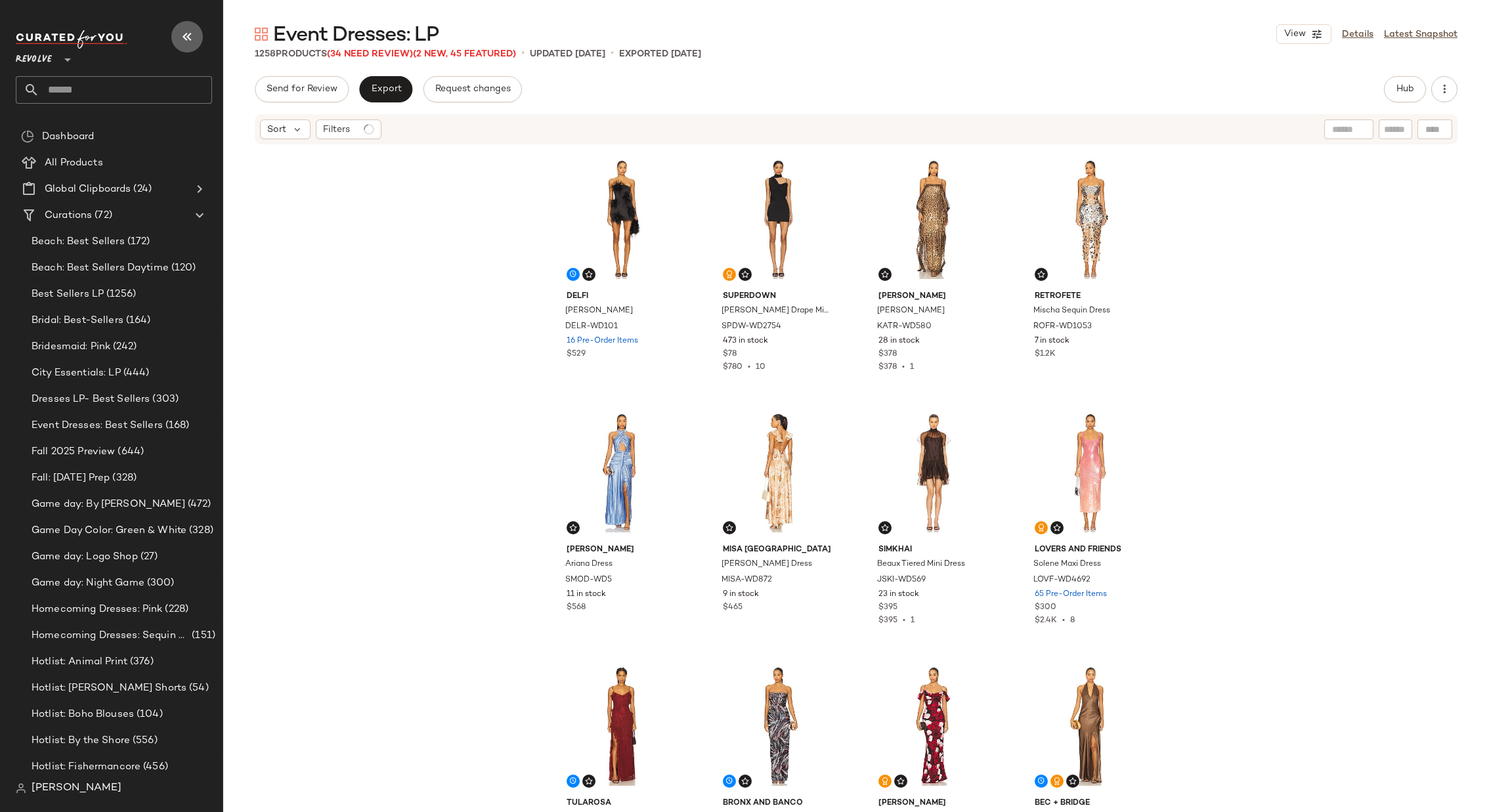
click at [184, 30] on icon "button" at bounding box center [187, 37] width 15 height 15
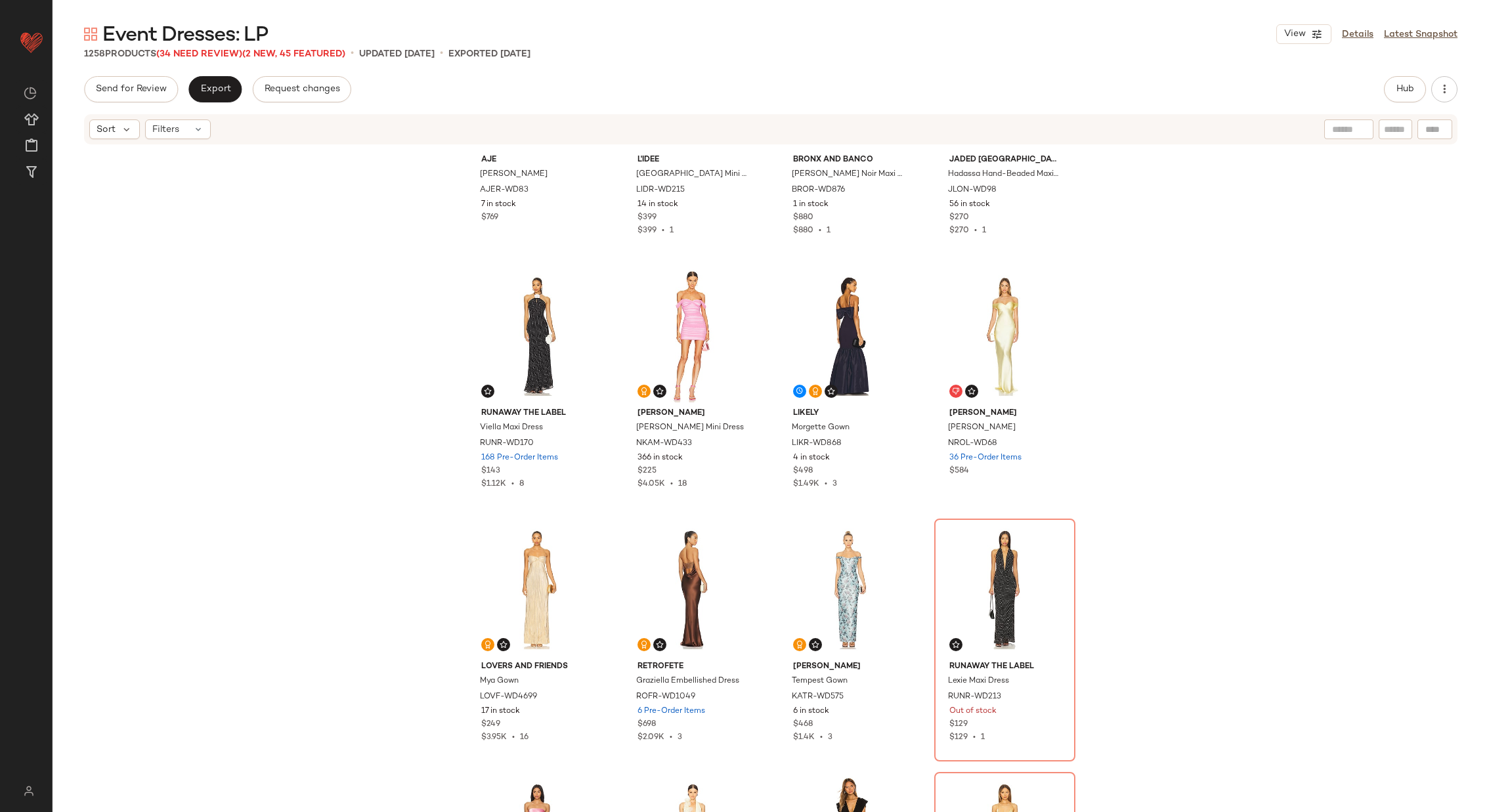
scroll to position [884, 0]
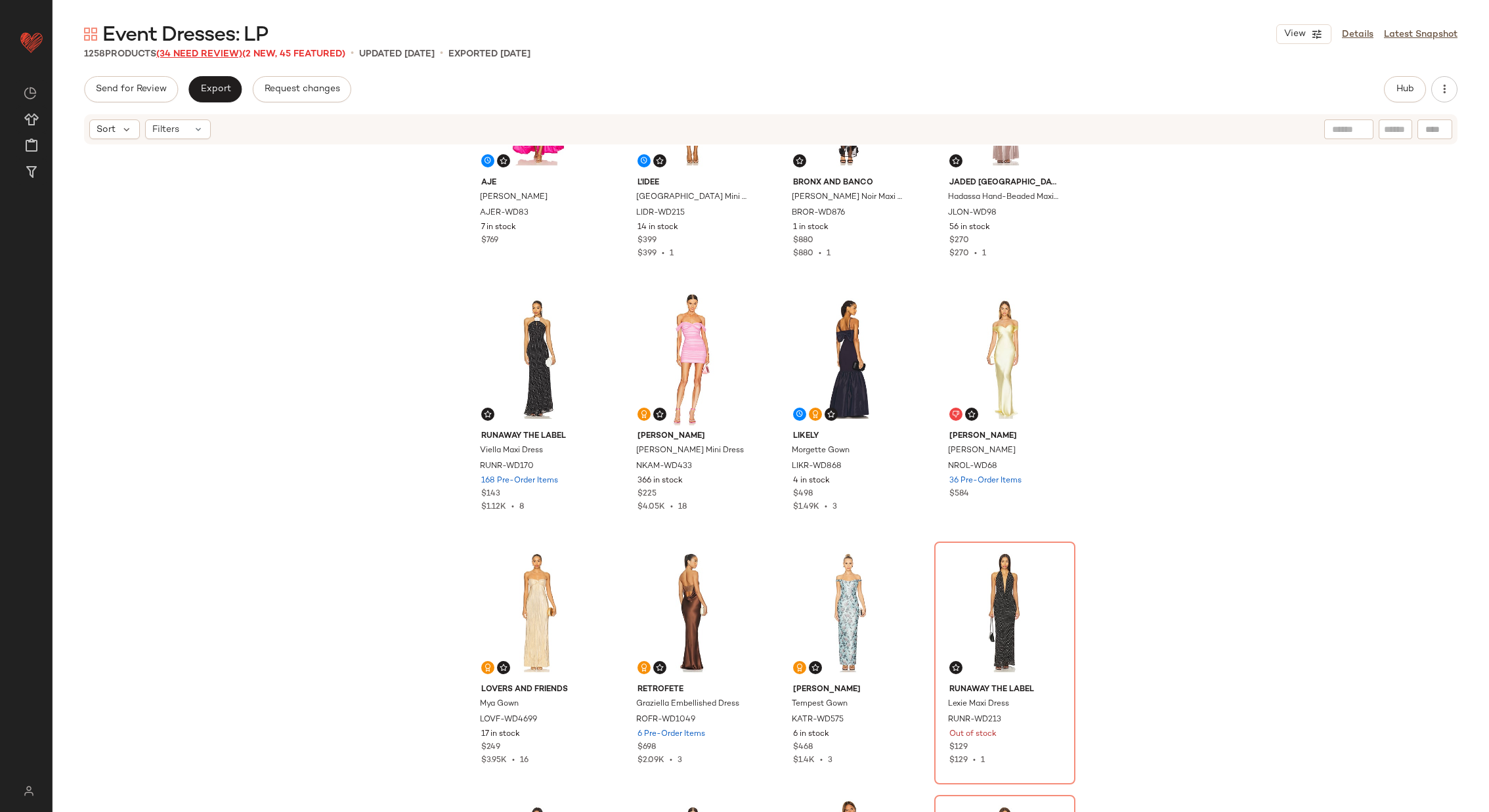
click at [197, 55] on span "(34 Need Review)" at bounding box center [199, 53] width 86 height 9
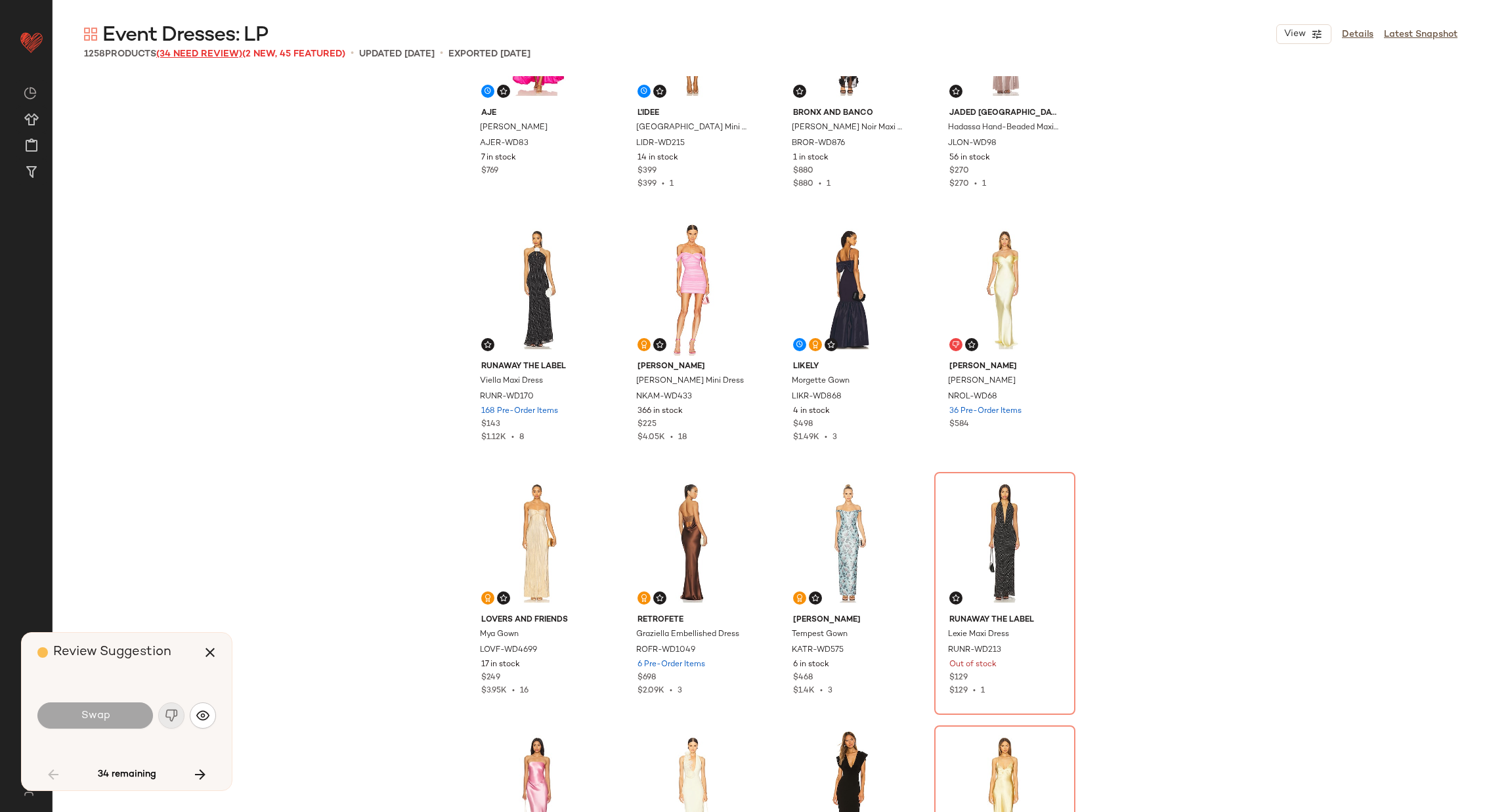
scroll to position [1013, 0]
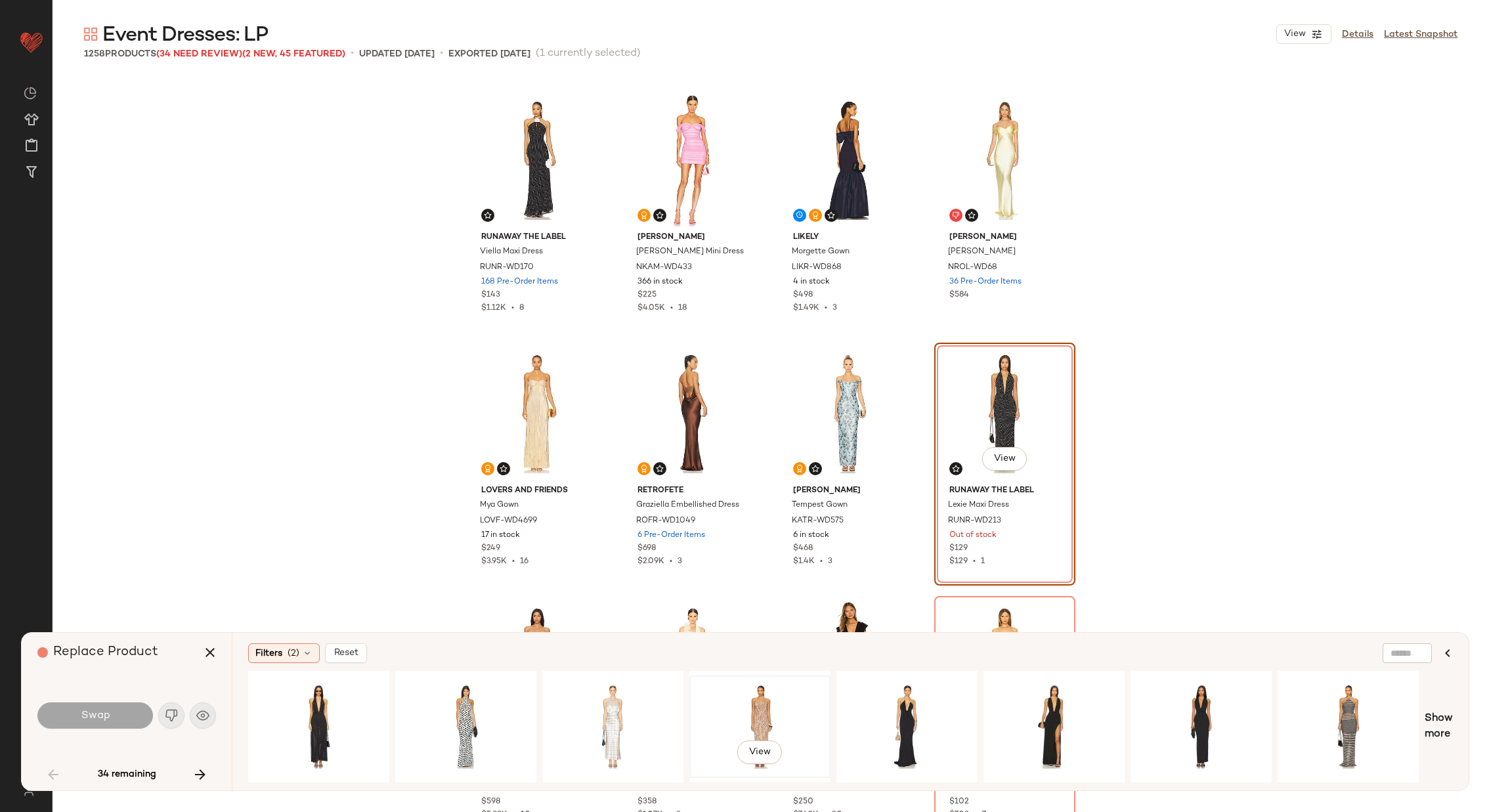
click at [774, 710] on div "View" at bounding box center [760, 726] width 132 height 93
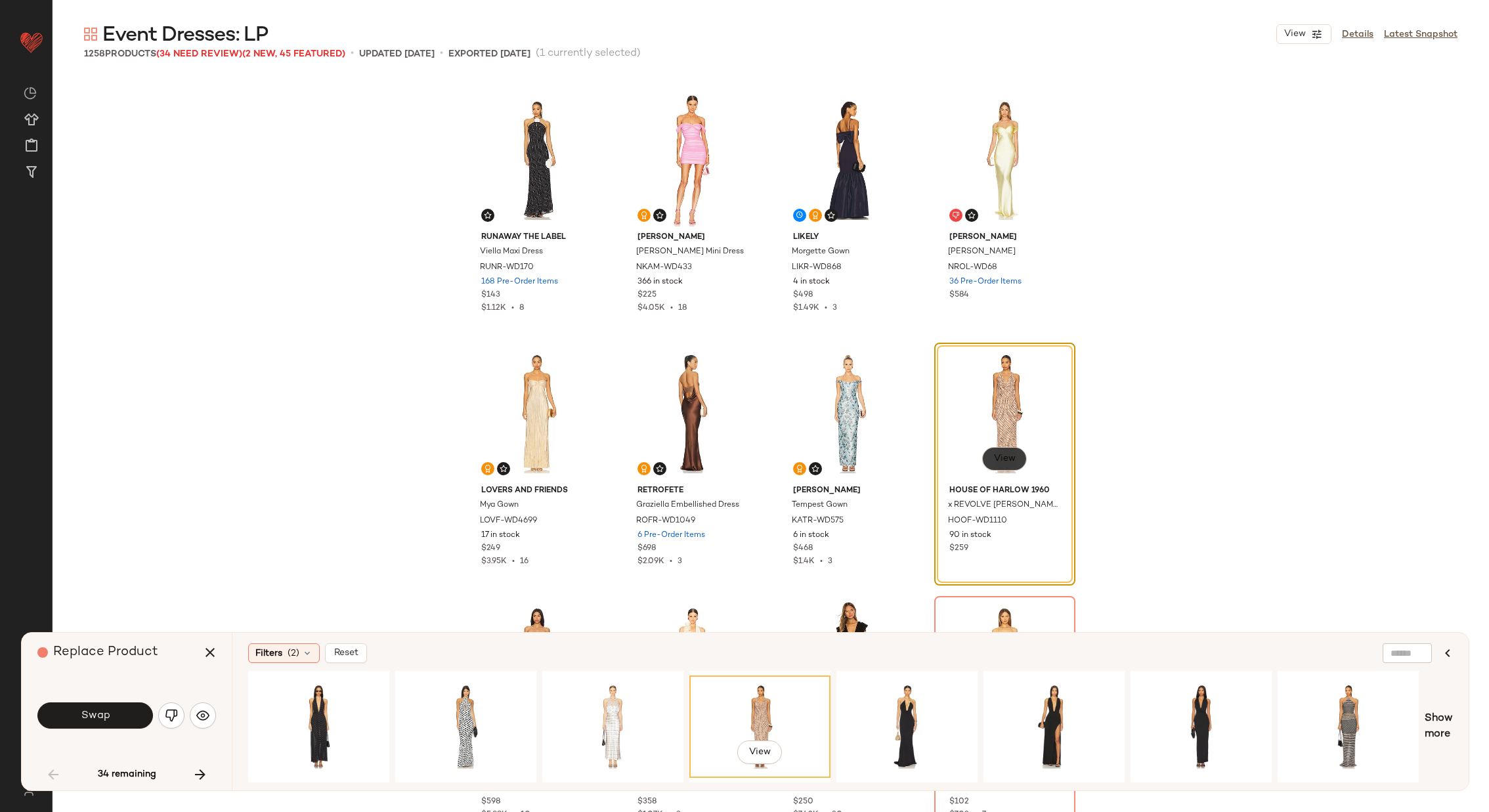
click at [1001, 456] on span "View" at bounding box center [1004, 459] width 22 height 10
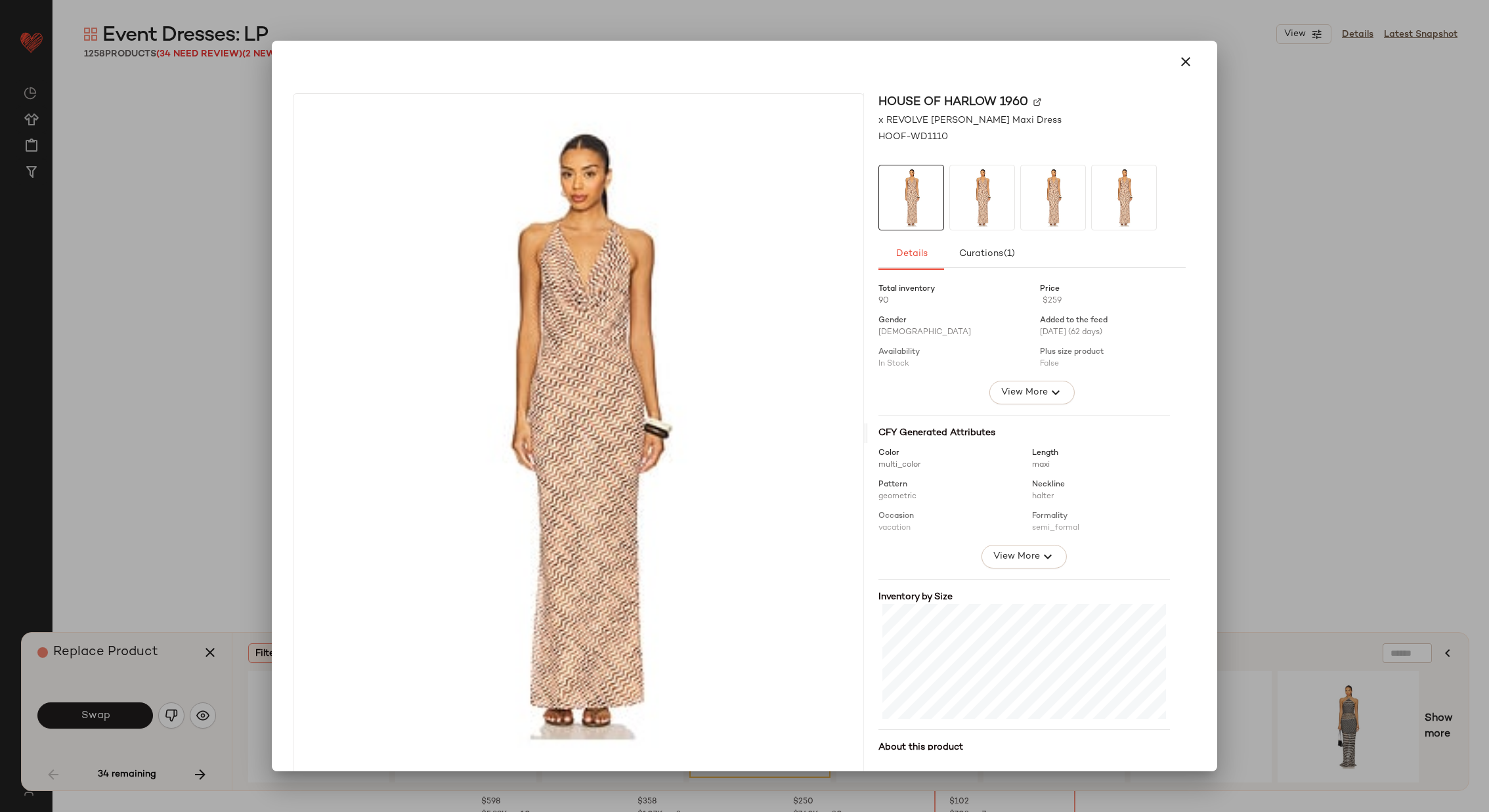
click at [1034, 102] on img at bounding box center [1037, 101] width 8 height 8
click at [1178, 58] on icon "button" at bounding box center [1185, 62] width 15 height 15
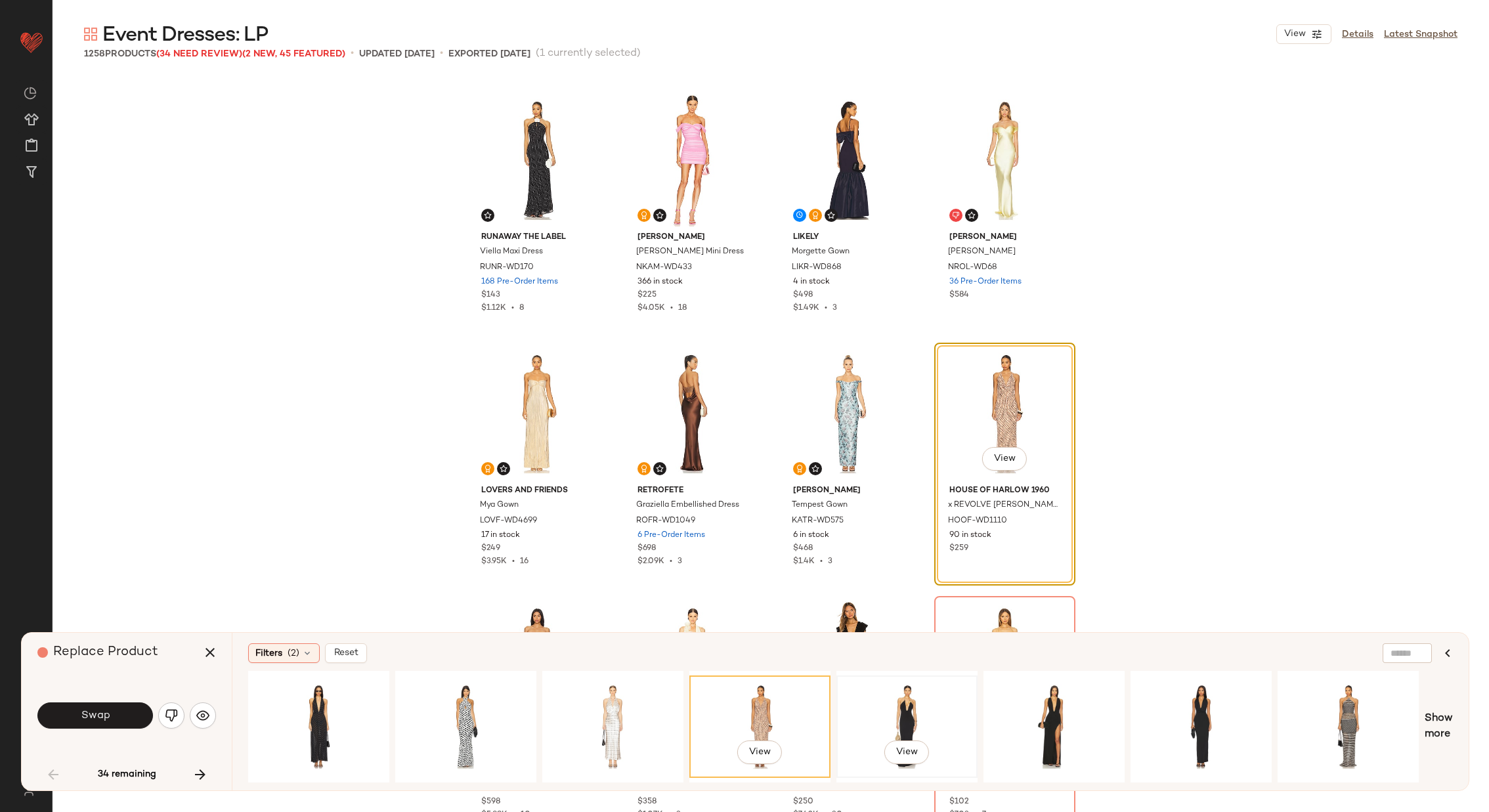
click at [879, 689] on div "View" at bounding box center [907, 726] width 132 height 93
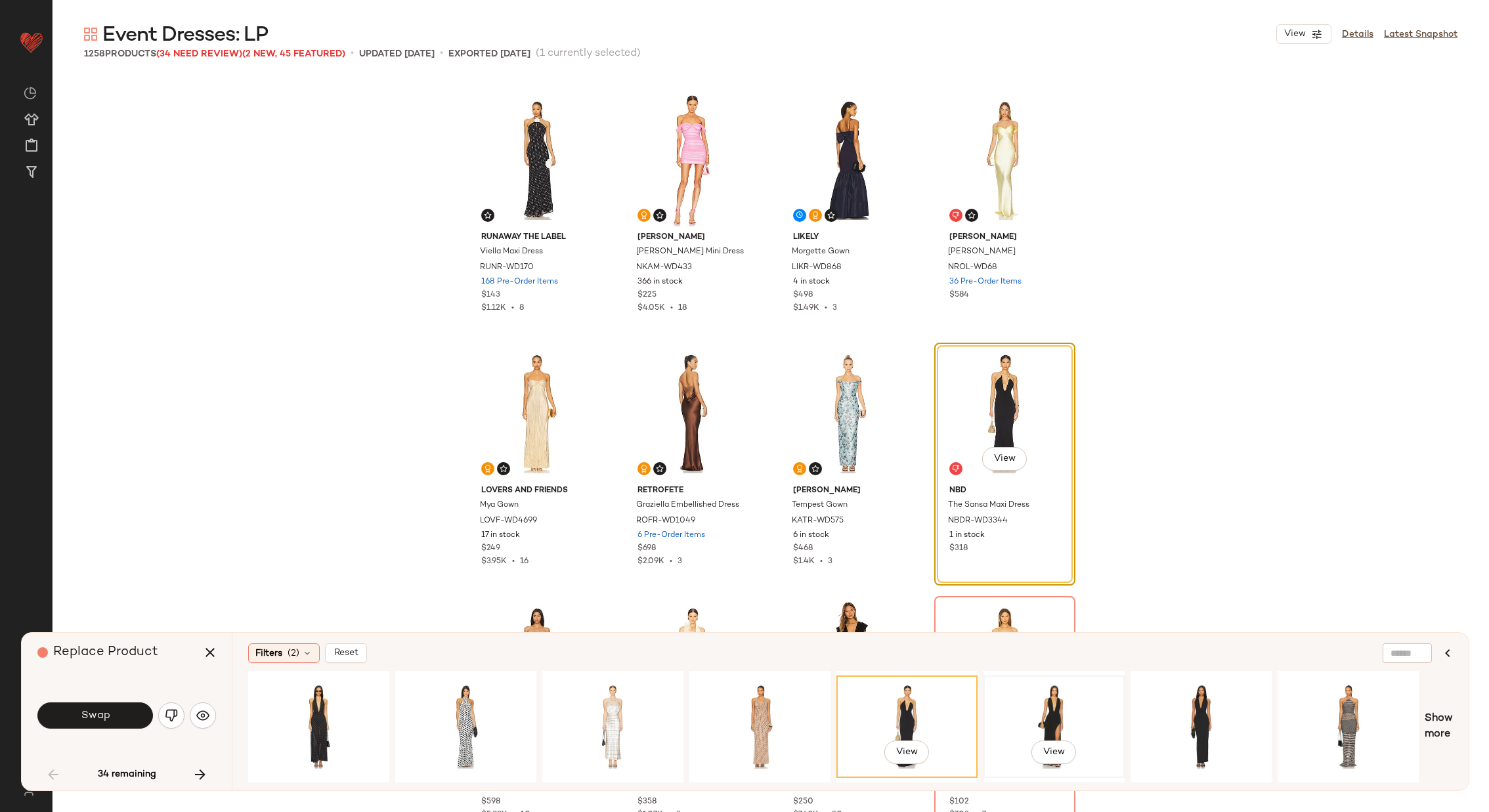
click at [1096, 698] on div "View" at bounding box center [1054, 726] width 132 height 93
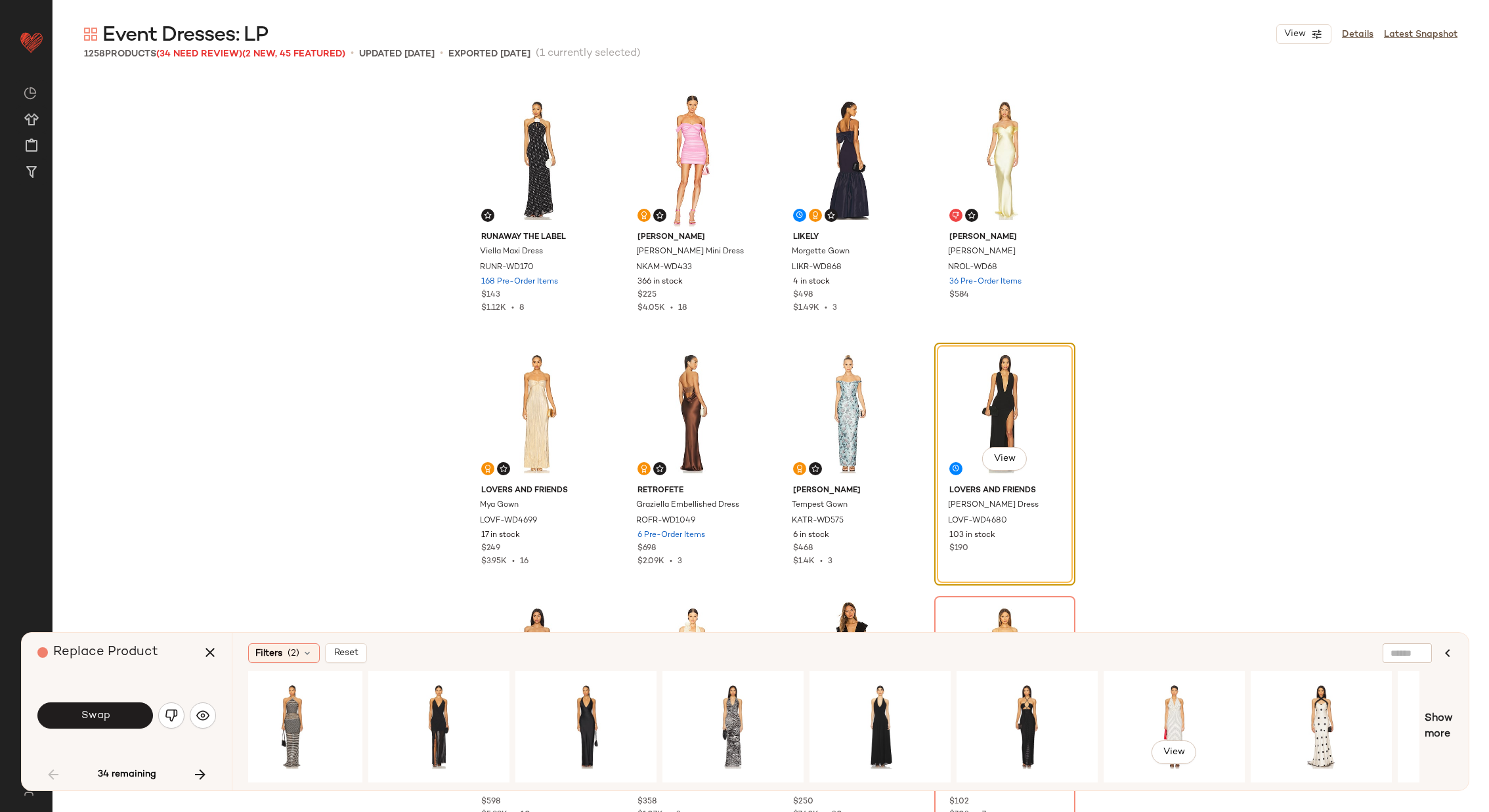
scroll to position [0, 1062]
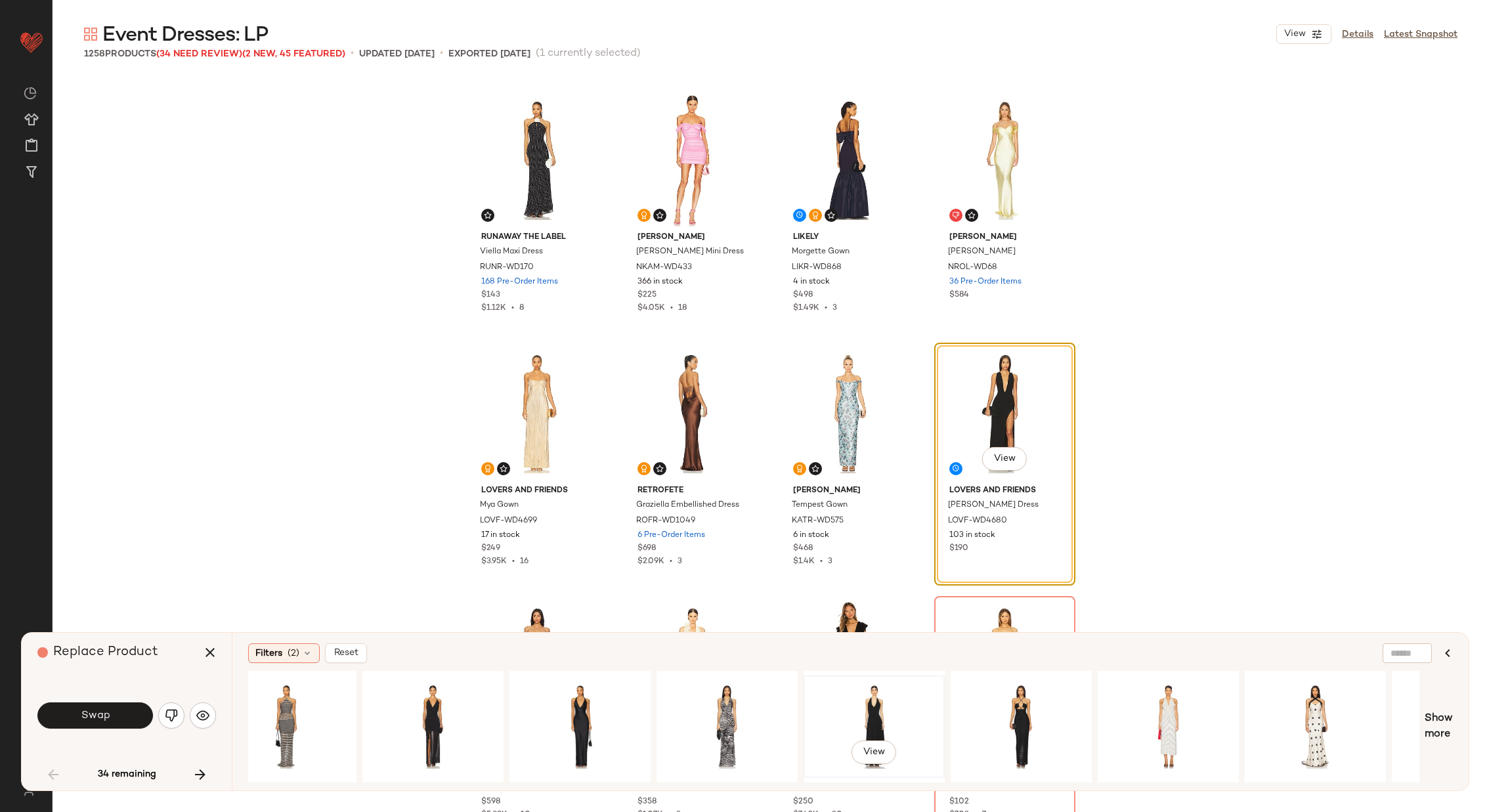
click at [886, 697] on div "View" at bounding box center [874, 726] width 132 height 93
click at [598, 695] on div "View" at bounding box center [580, 726] width 132 height 93
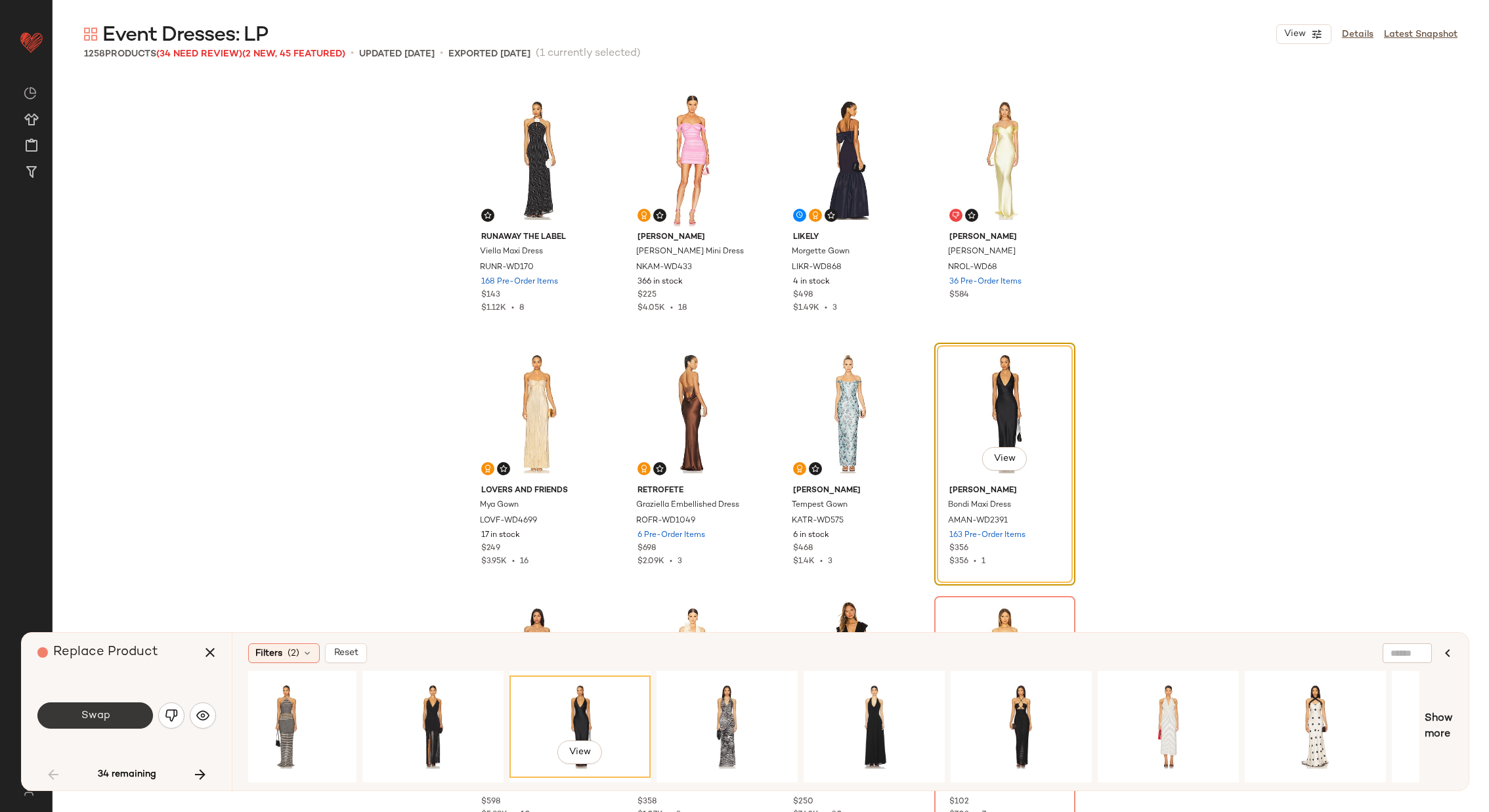
click at [114, 704] on button "Swap" at bounding box center [95, 715] width 116 height 27
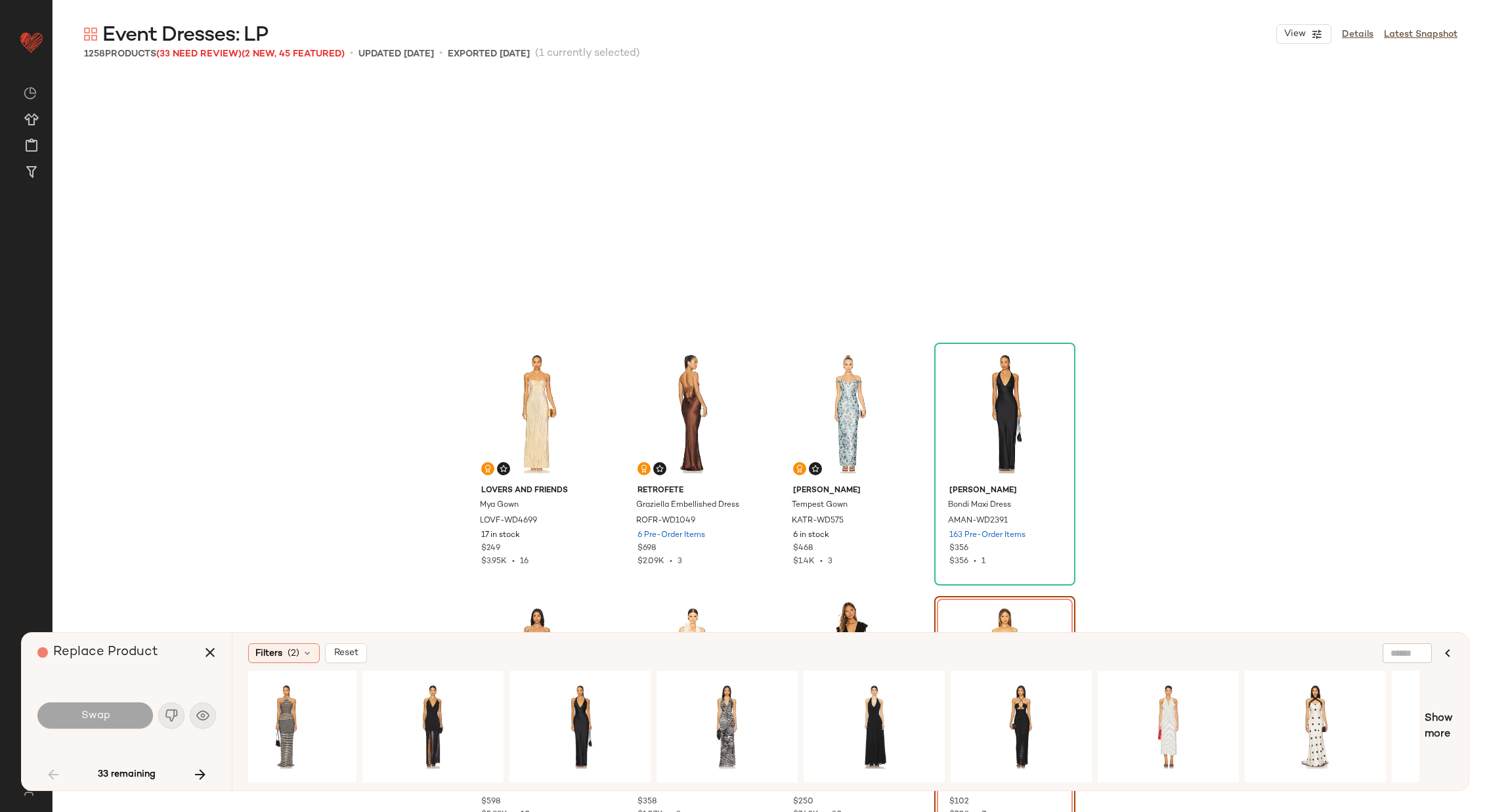
scroll to position [1266, 0]
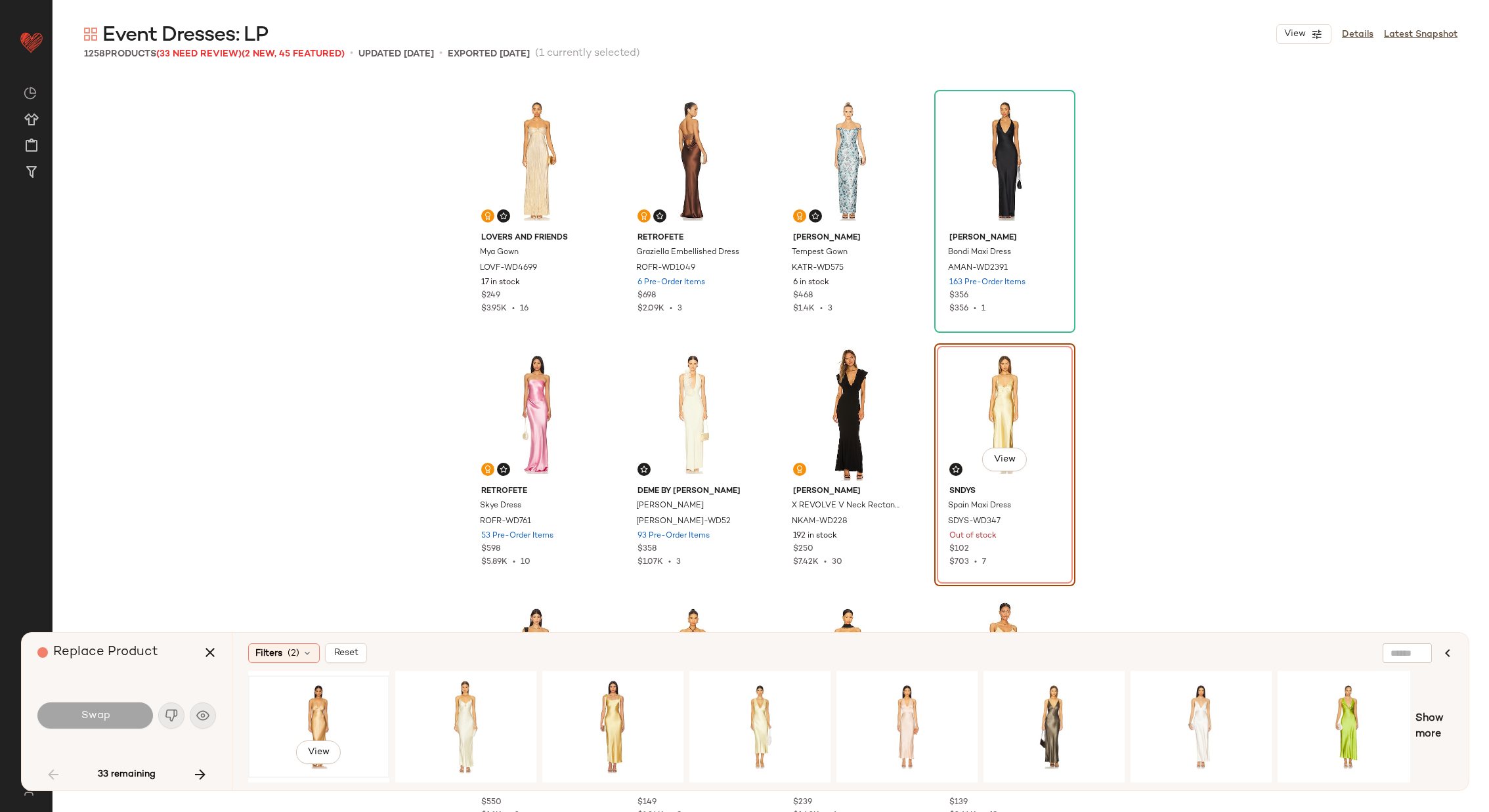
click at [292, 703] on div "View" at bounding box center [319, 726] width 132 height 93
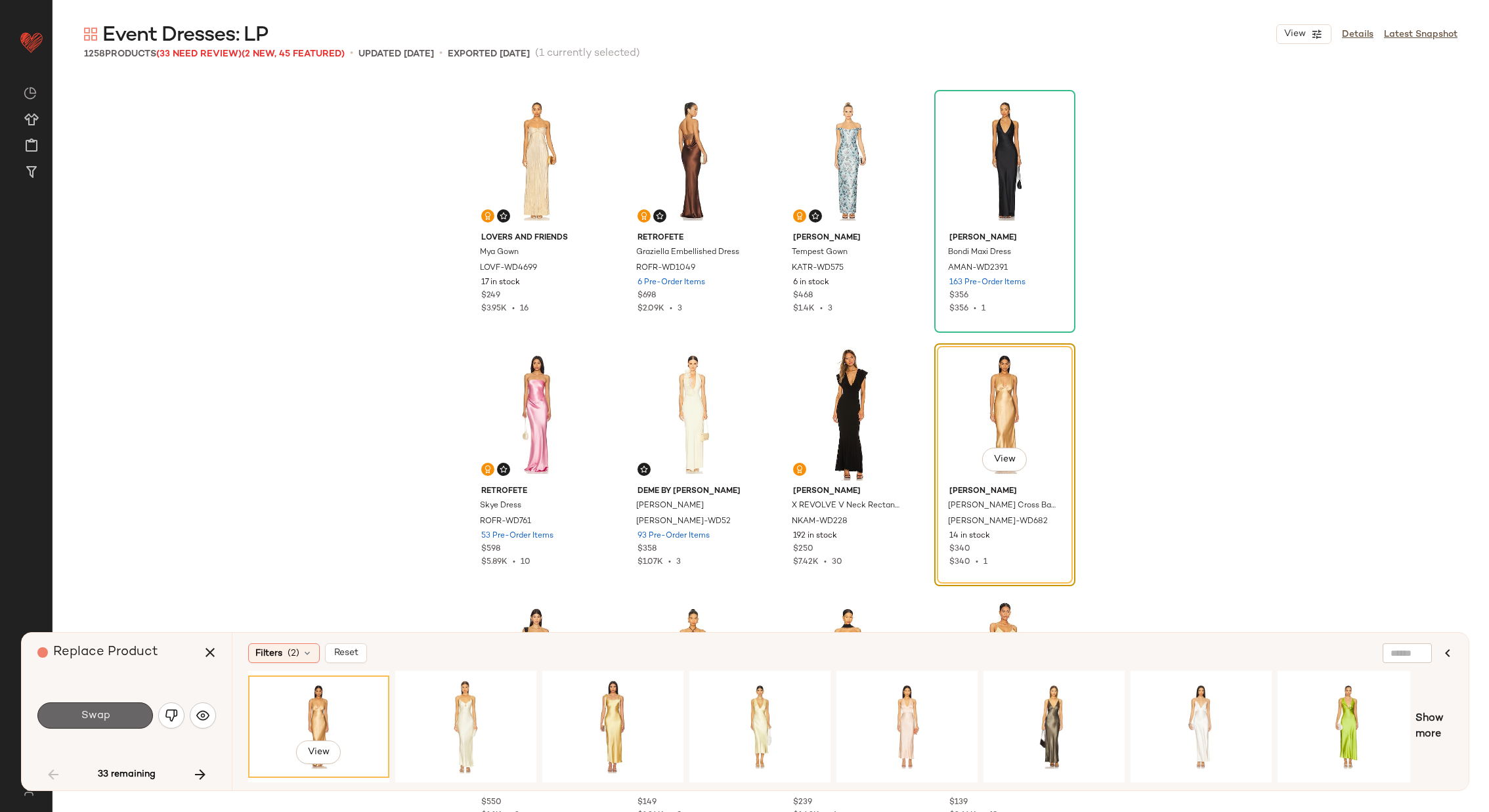
click at [81, 712] on span "Swap" at bounding box center [94, 715] width 29 height 13
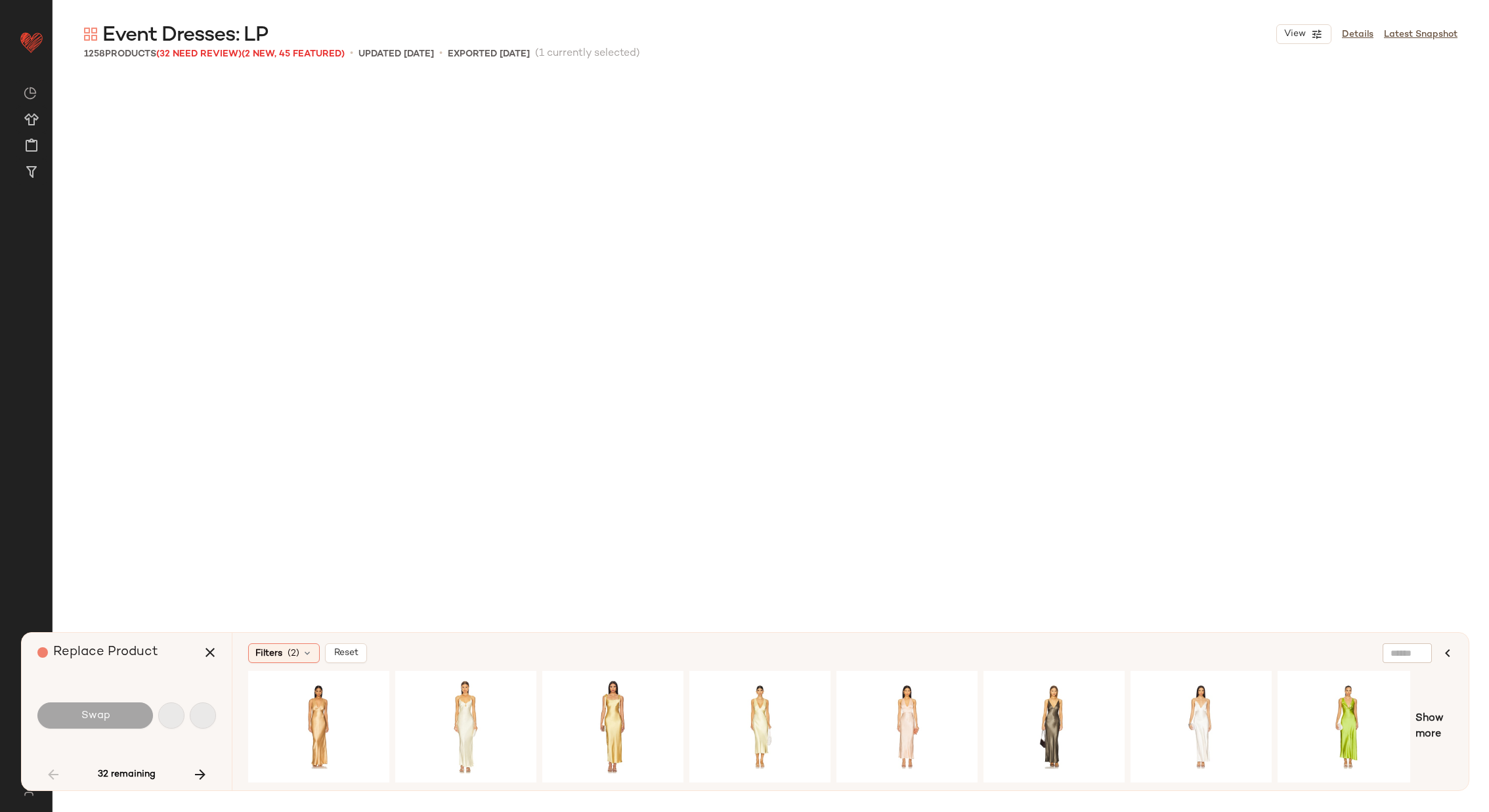
scroll to position [3040, 0]
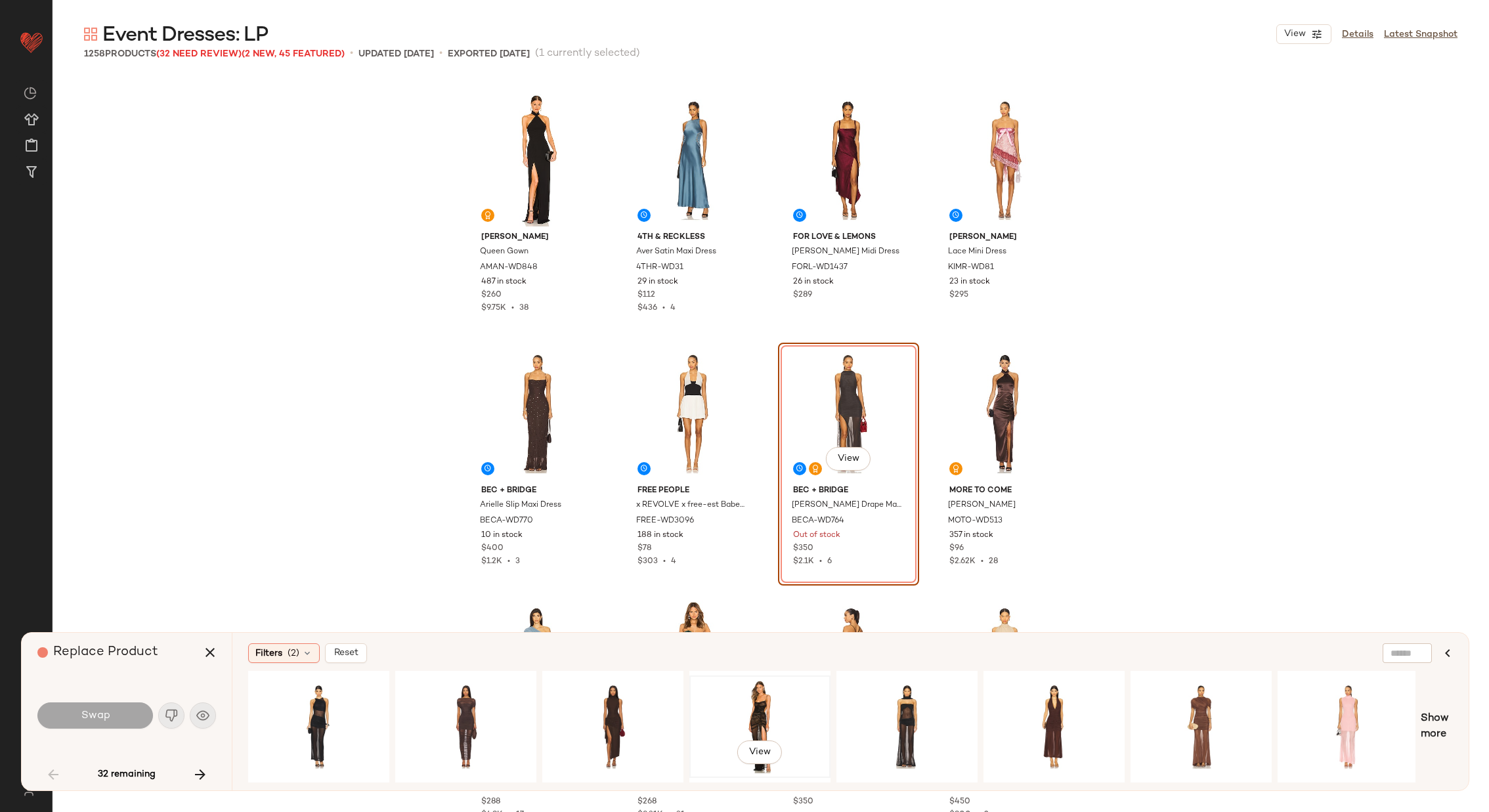
click at [787, 690] on div "View" at bounding box center [760, 726] width 132 height 93
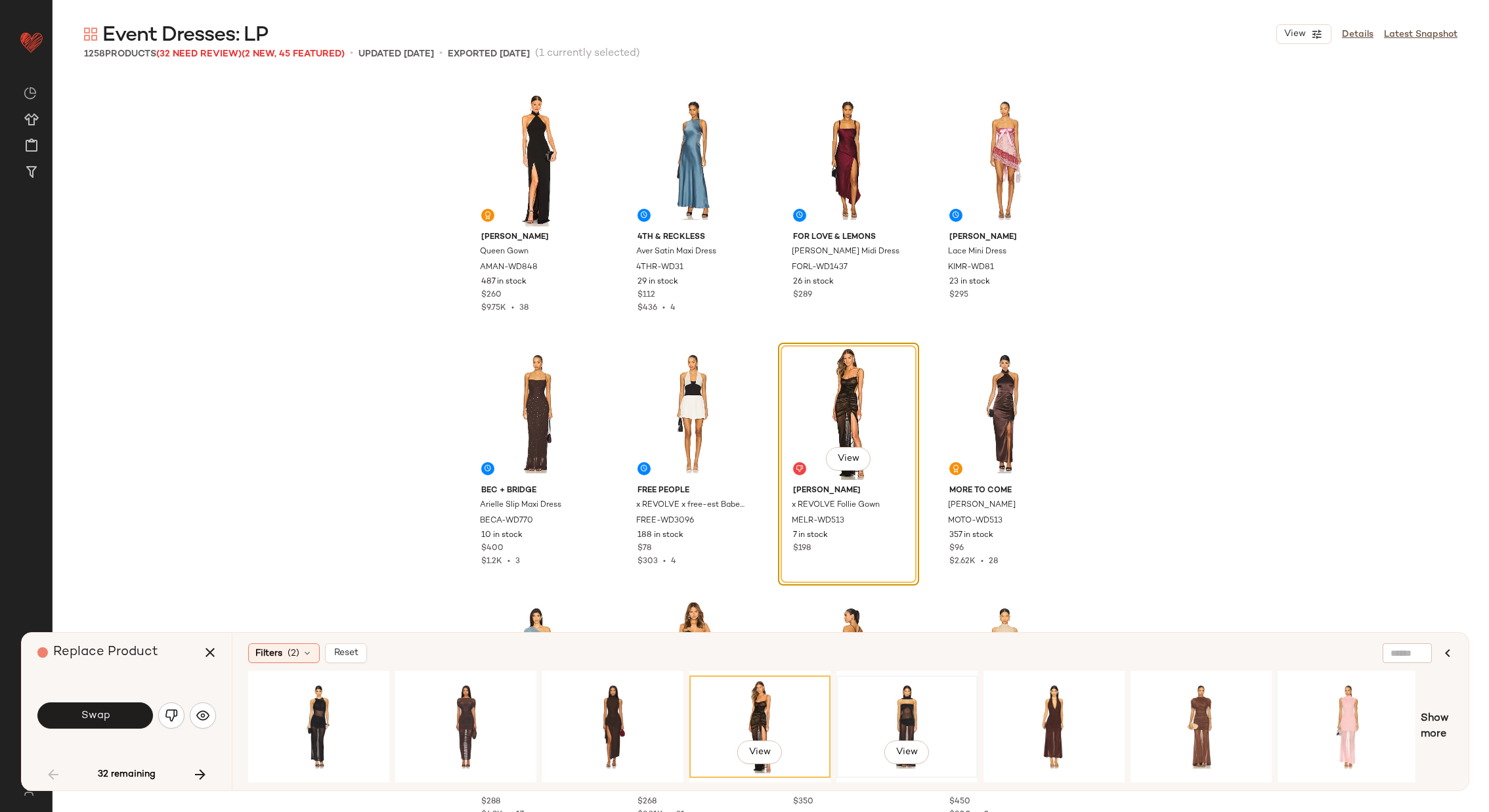
click at [883, 718] on div "View" at bounding box center [907, 726] width 132 height 93
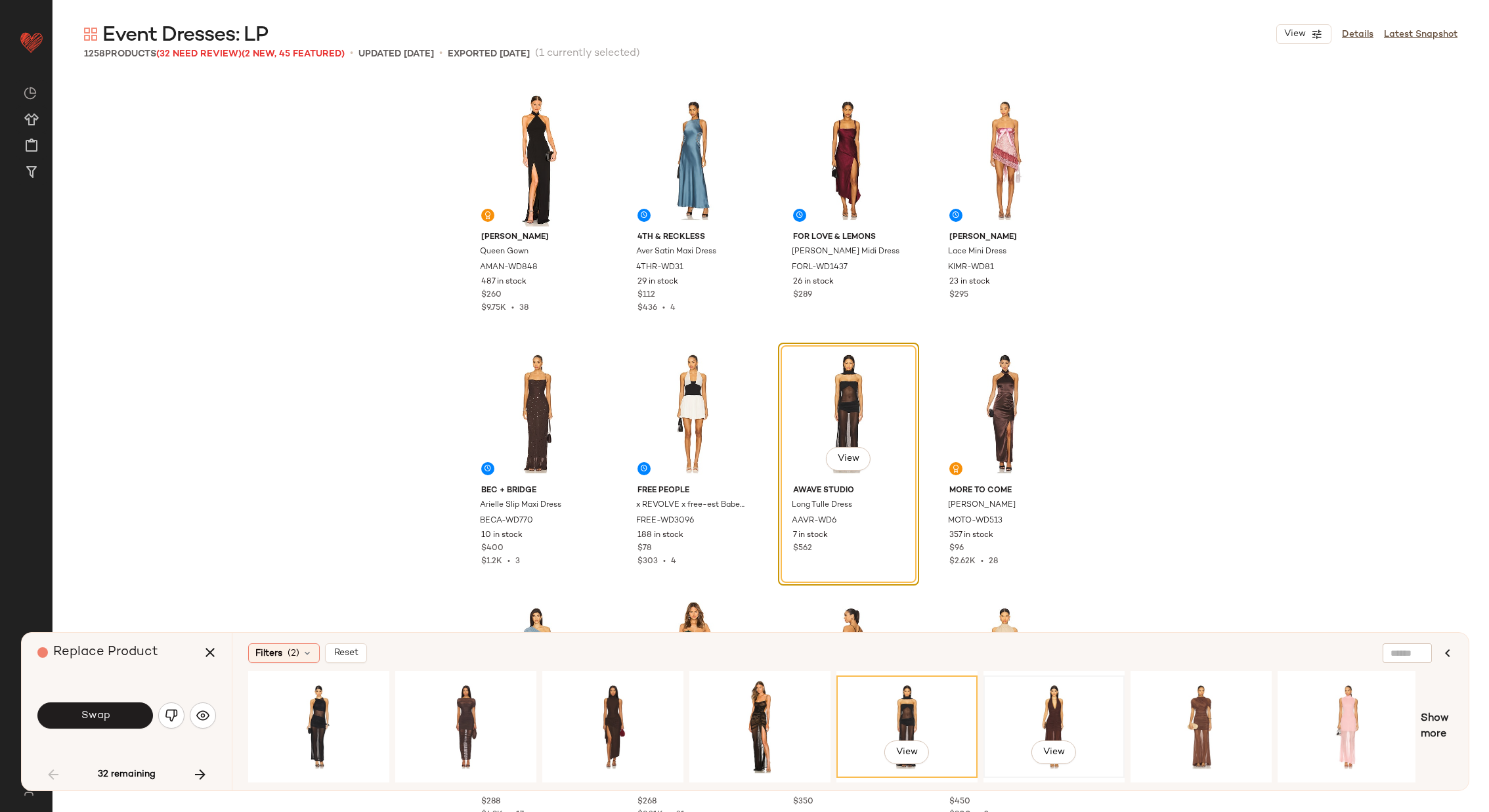
click at [1026, 705] on div "View" at bounding box center [1054, 726] width 132 height 93
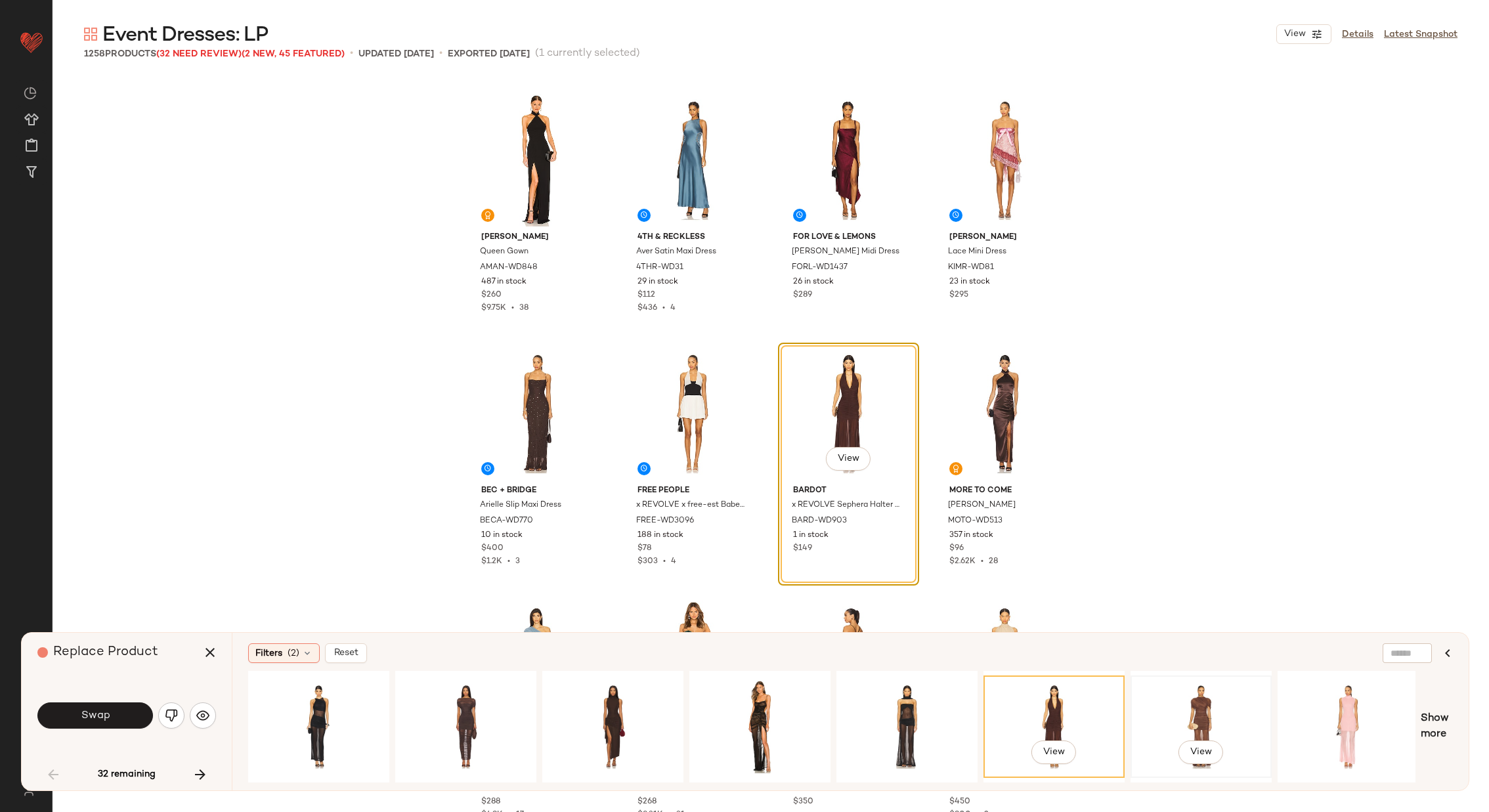
click at [1185, 703] on div "View" at bounding box center [1201, 726] width 132 height 93
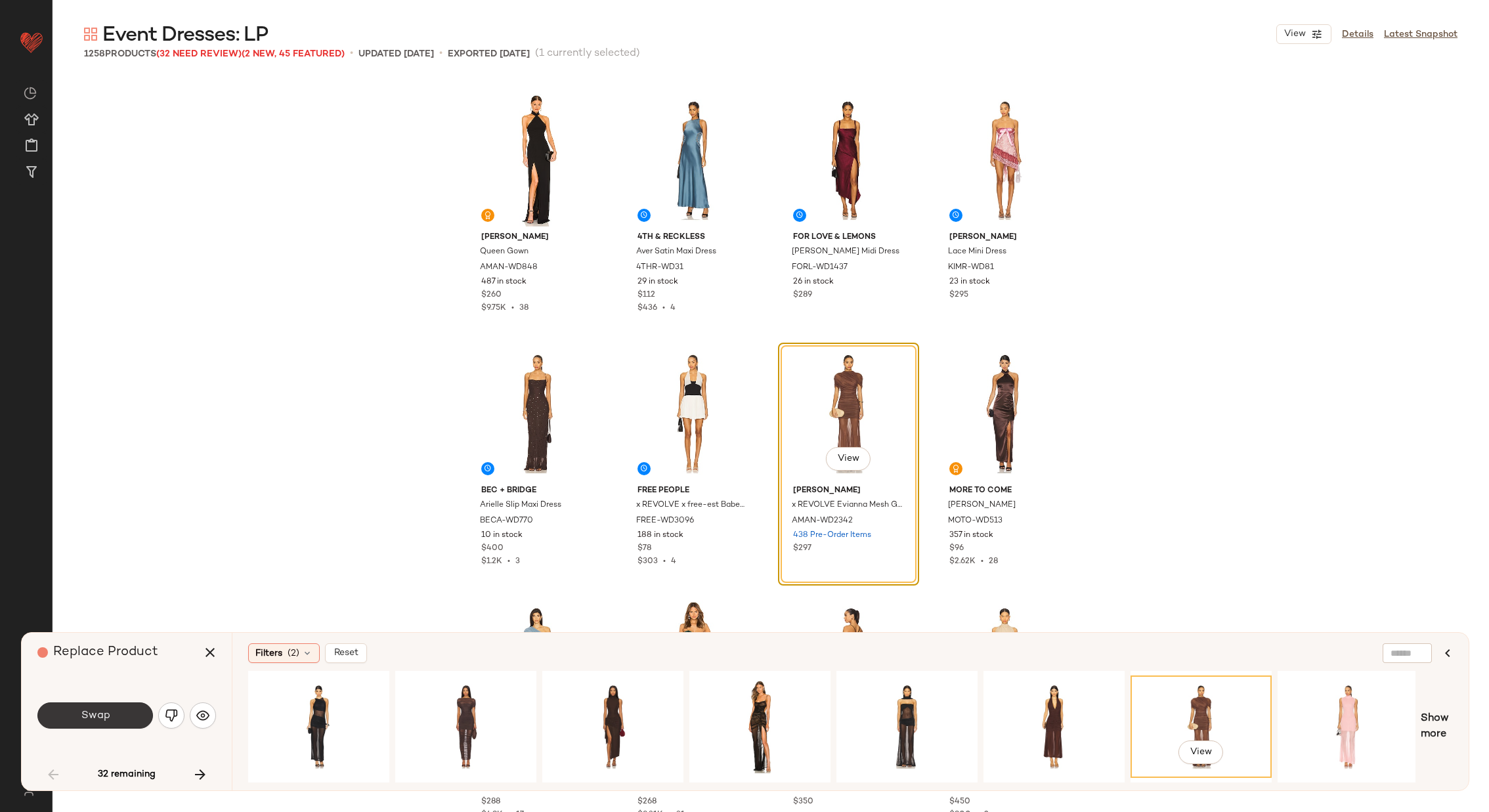
click at [119, 718] on button "Swap" at bounding box center [95, 715] width 116 height 27
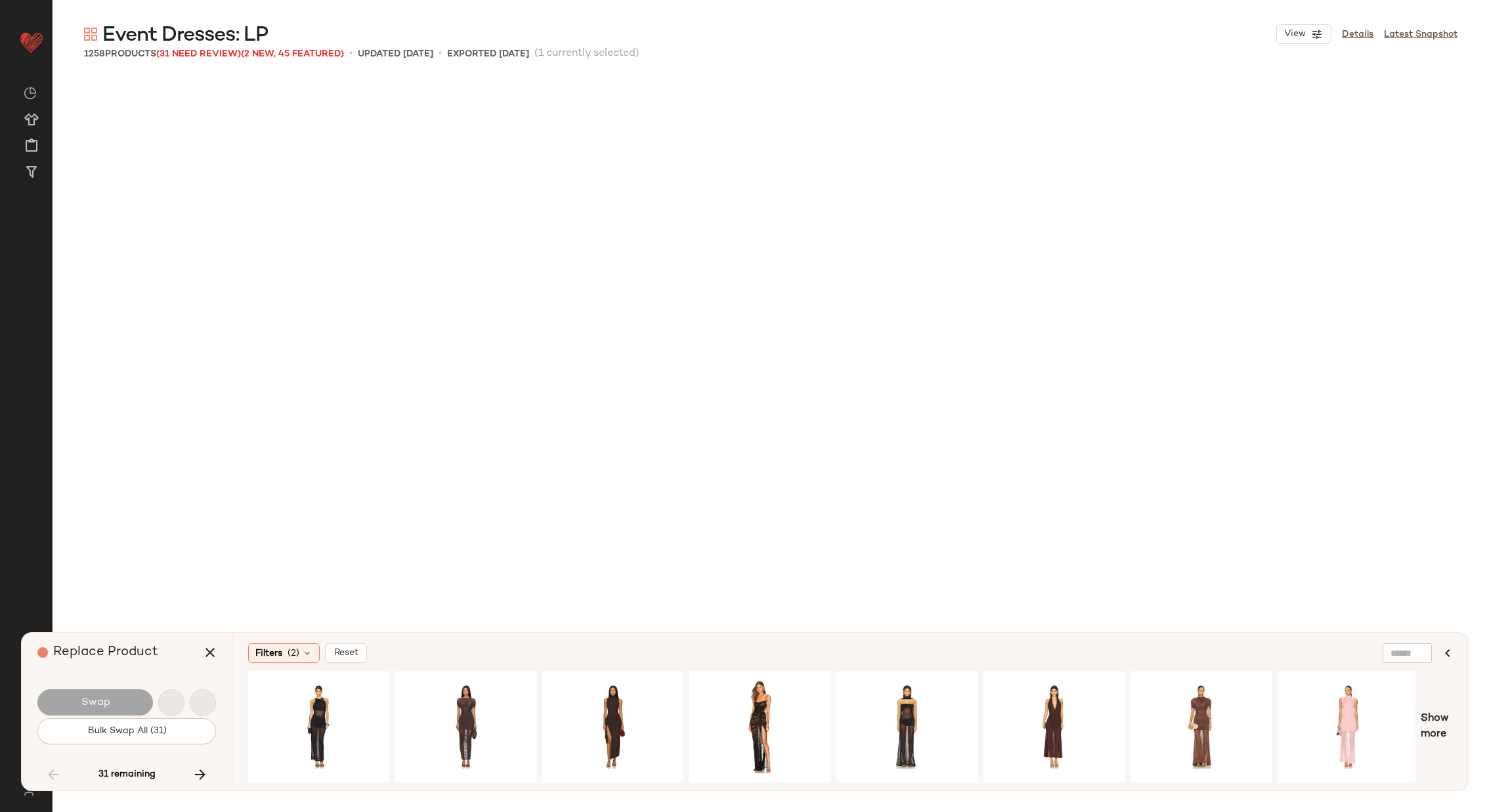
scroll to position [4560, 0]
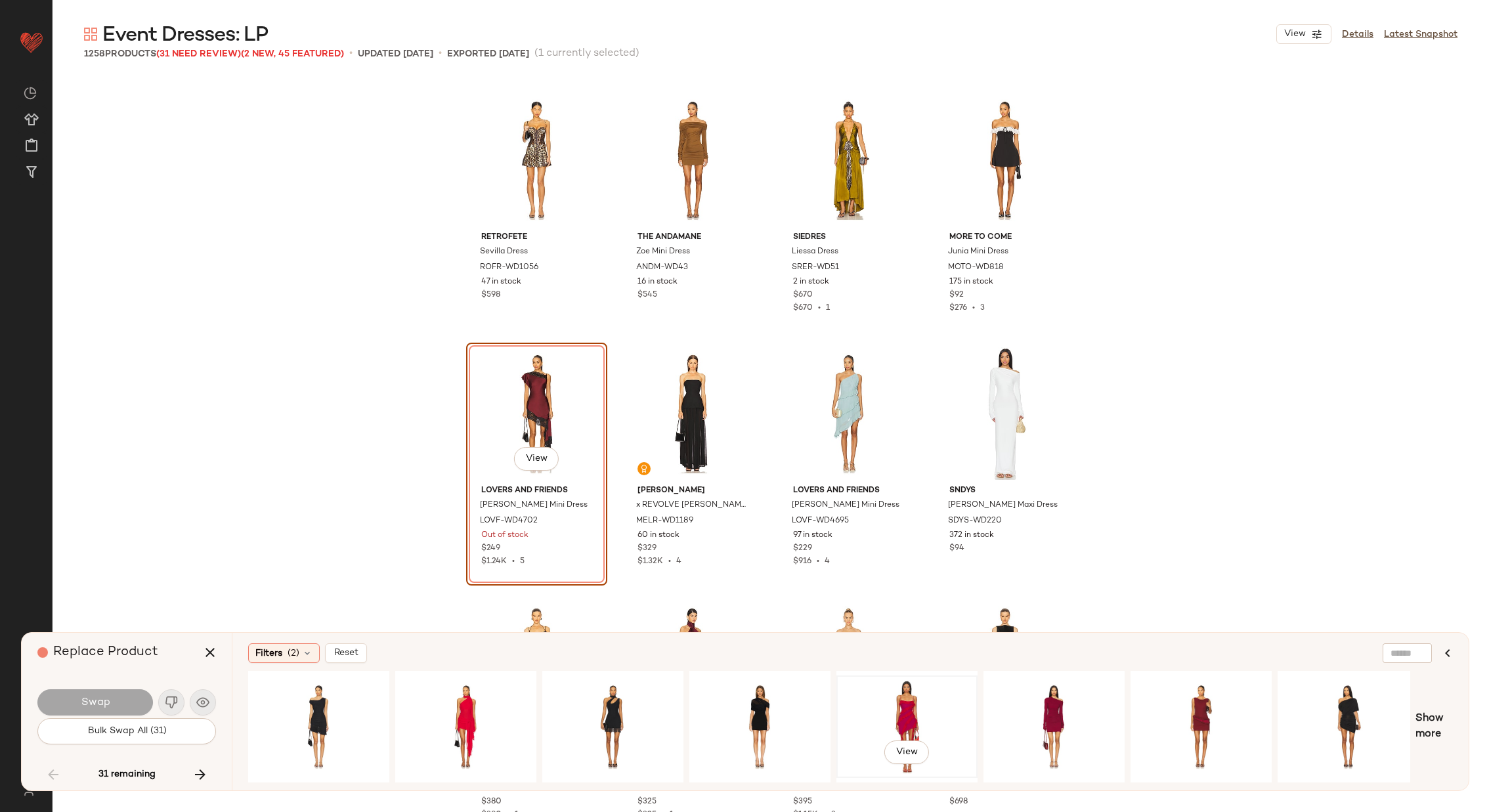
drag, startPoint x: 800, startPoint y: 775, endPoint x: 904, endPoint y: 769, distance: 104.2
click at [904, 769] on div "View" at bounding box center [829, 726] width 1162 height 111
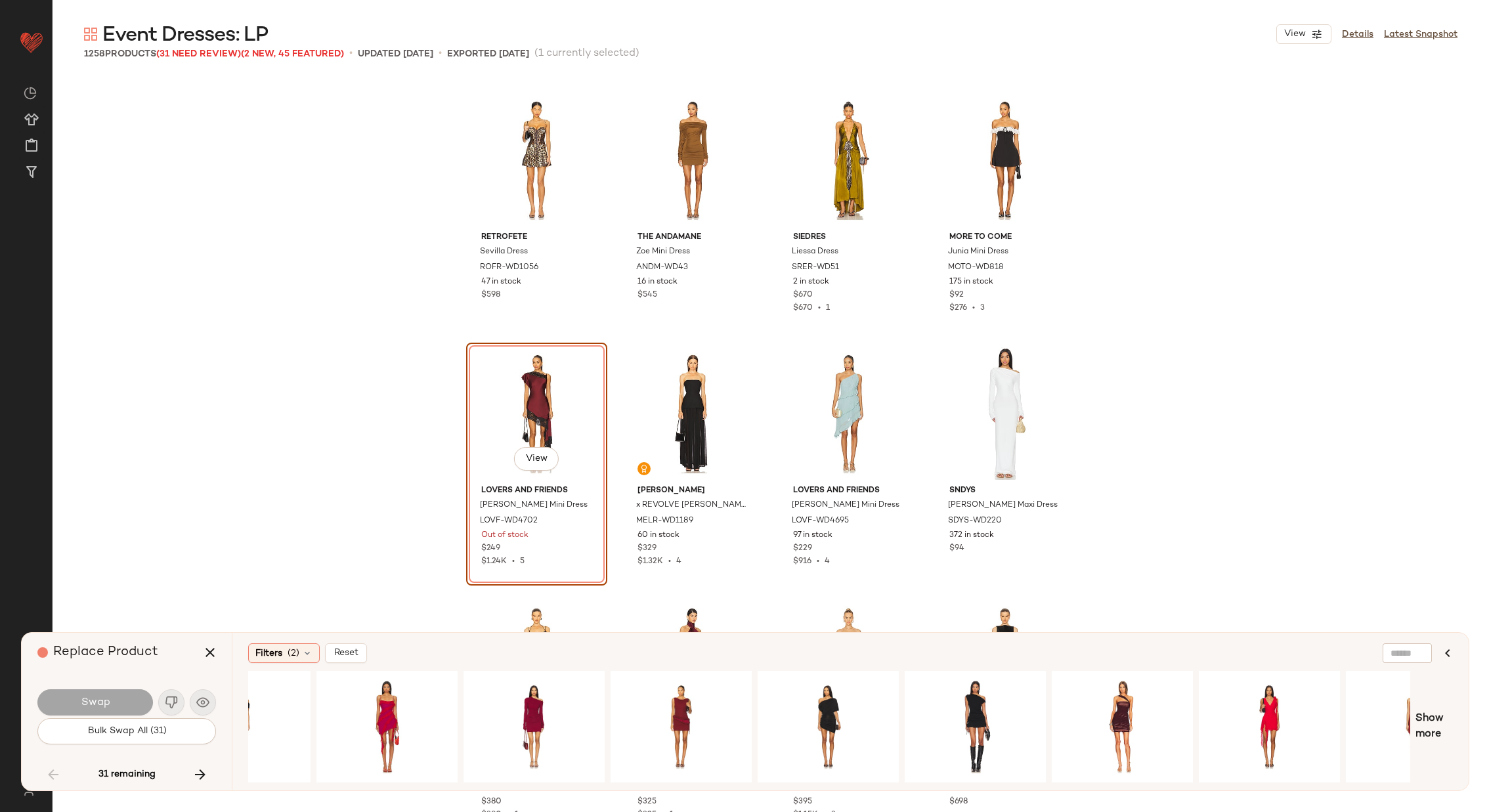
scroll to position [0, 595]
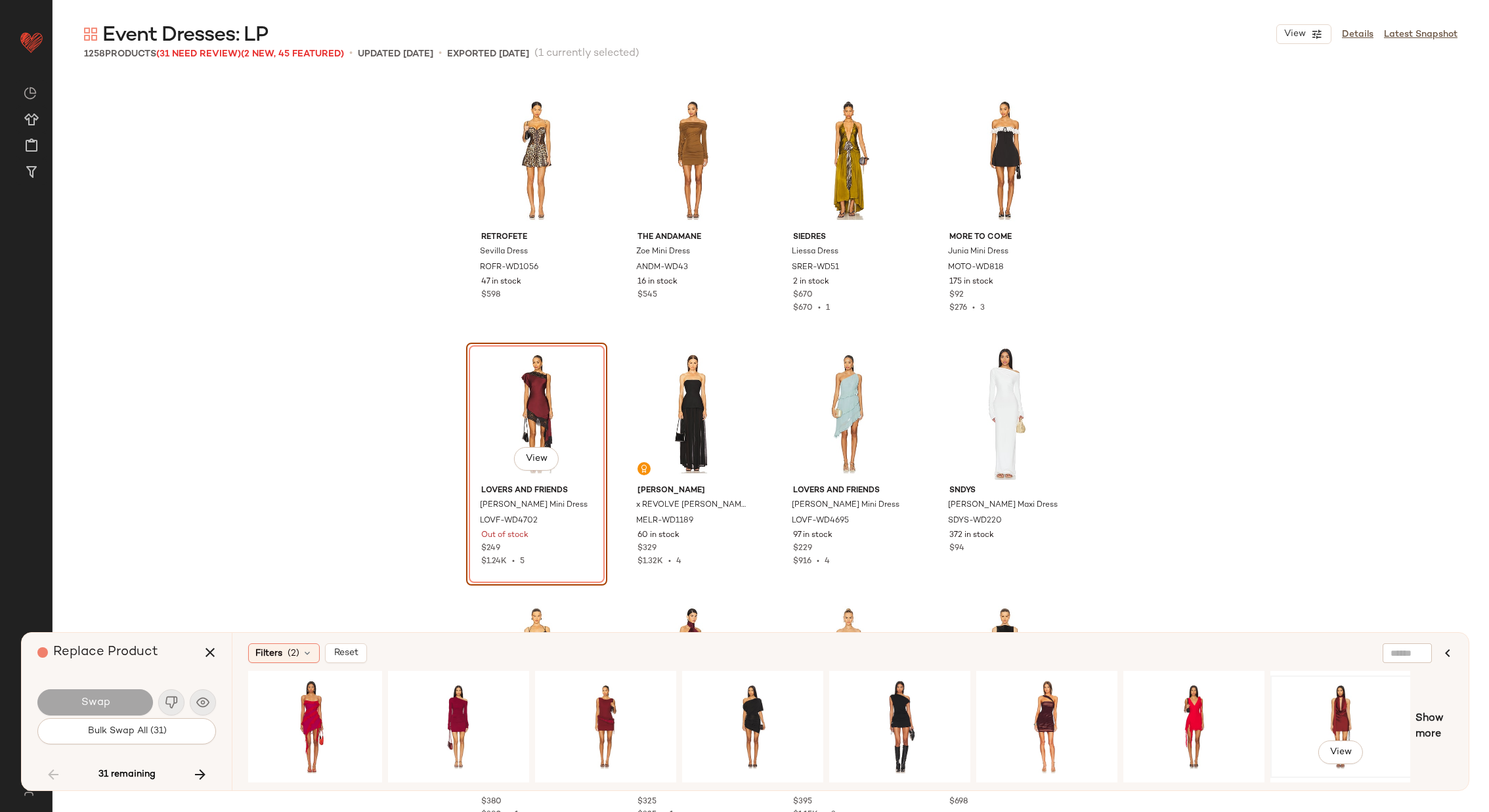
click at [1341, 696] on div "View" at bounding box center [1341, 726] width 132 height 93
click at [119, 695] on button "Swap" at bounding box center [95, 702] width 116 height 27
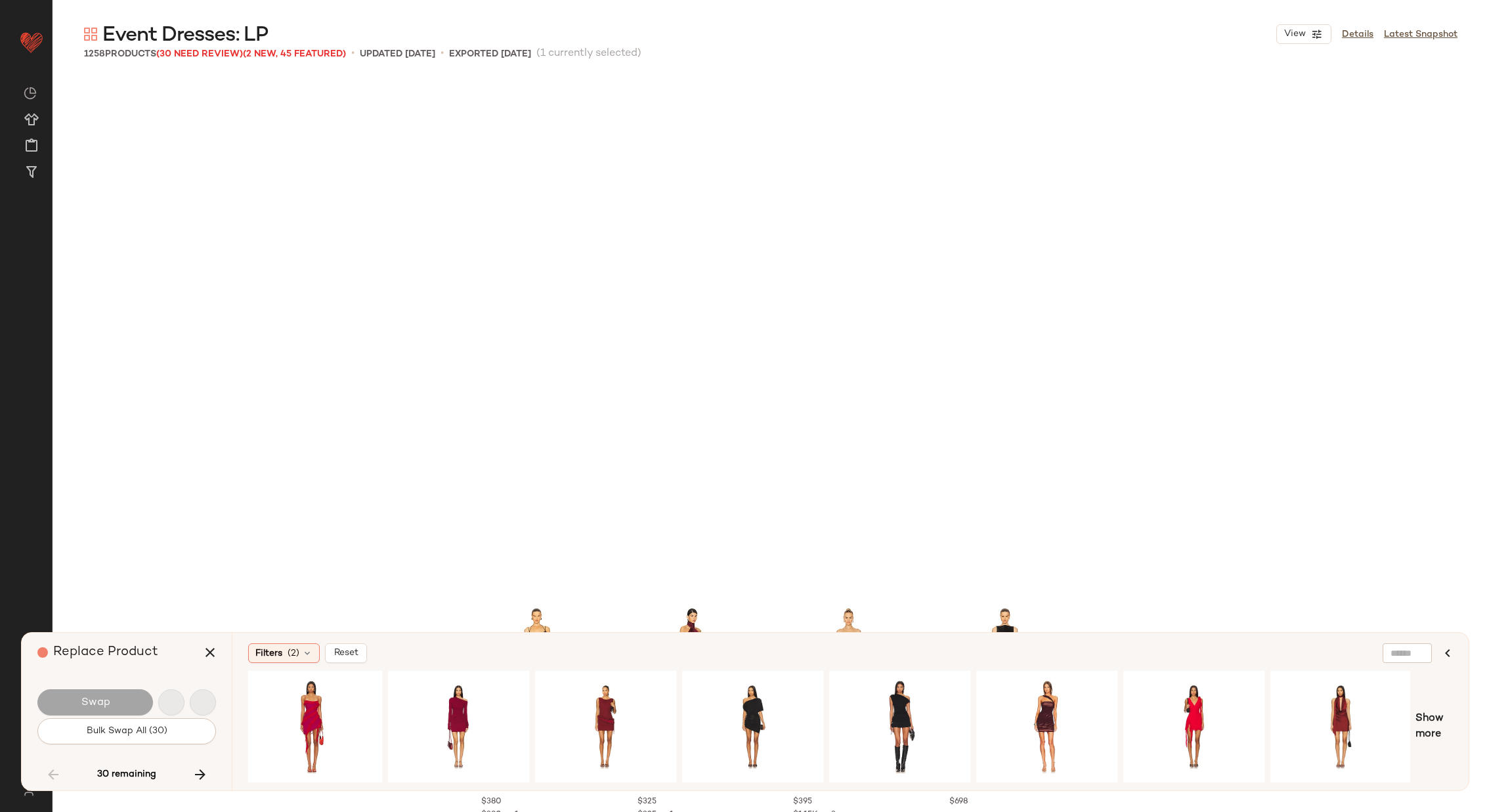
scroll to position [5066, 0]
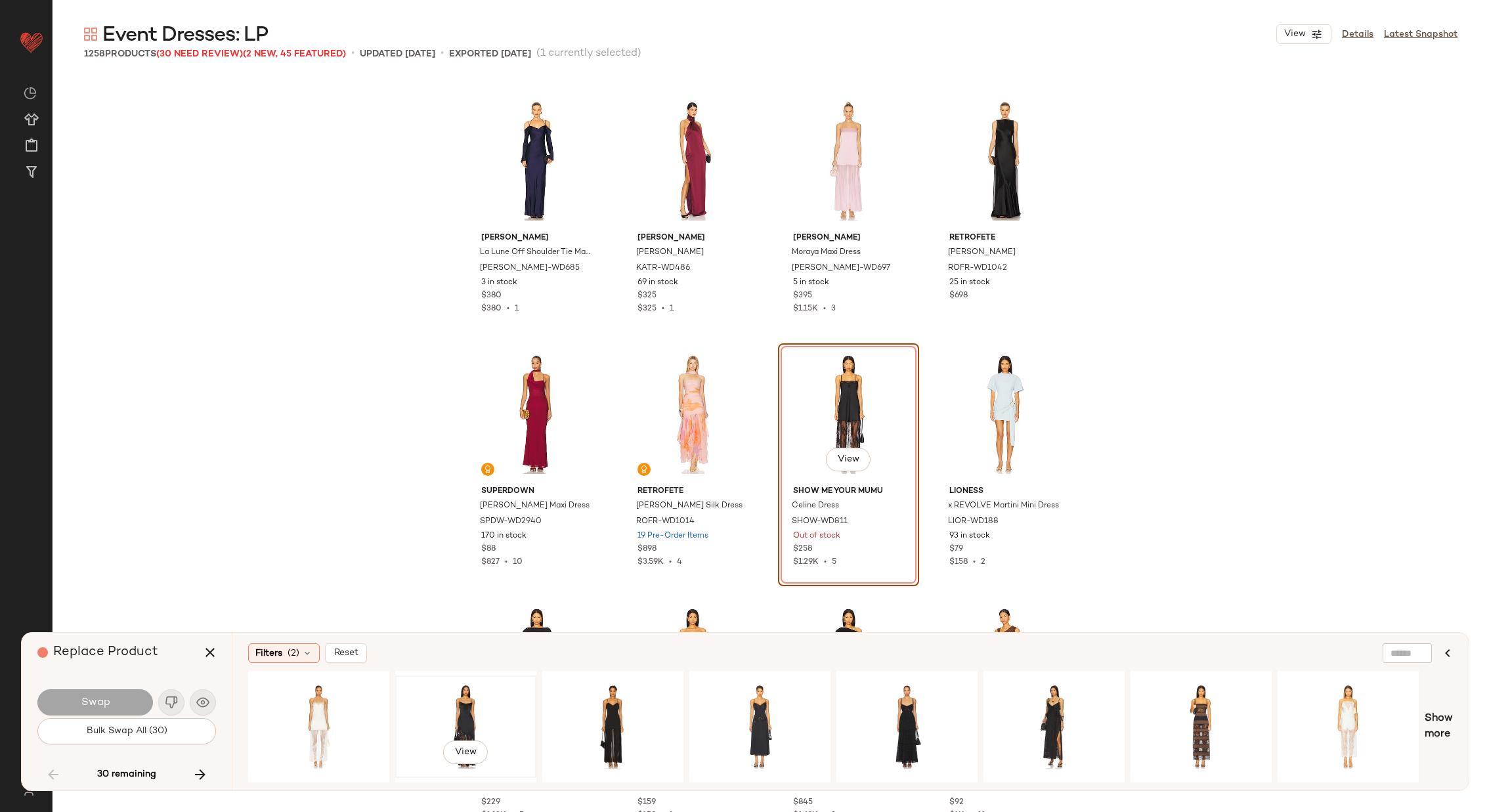
click at [421, 697] on div "View" at bounding box center [466, 726] width 132 height 93
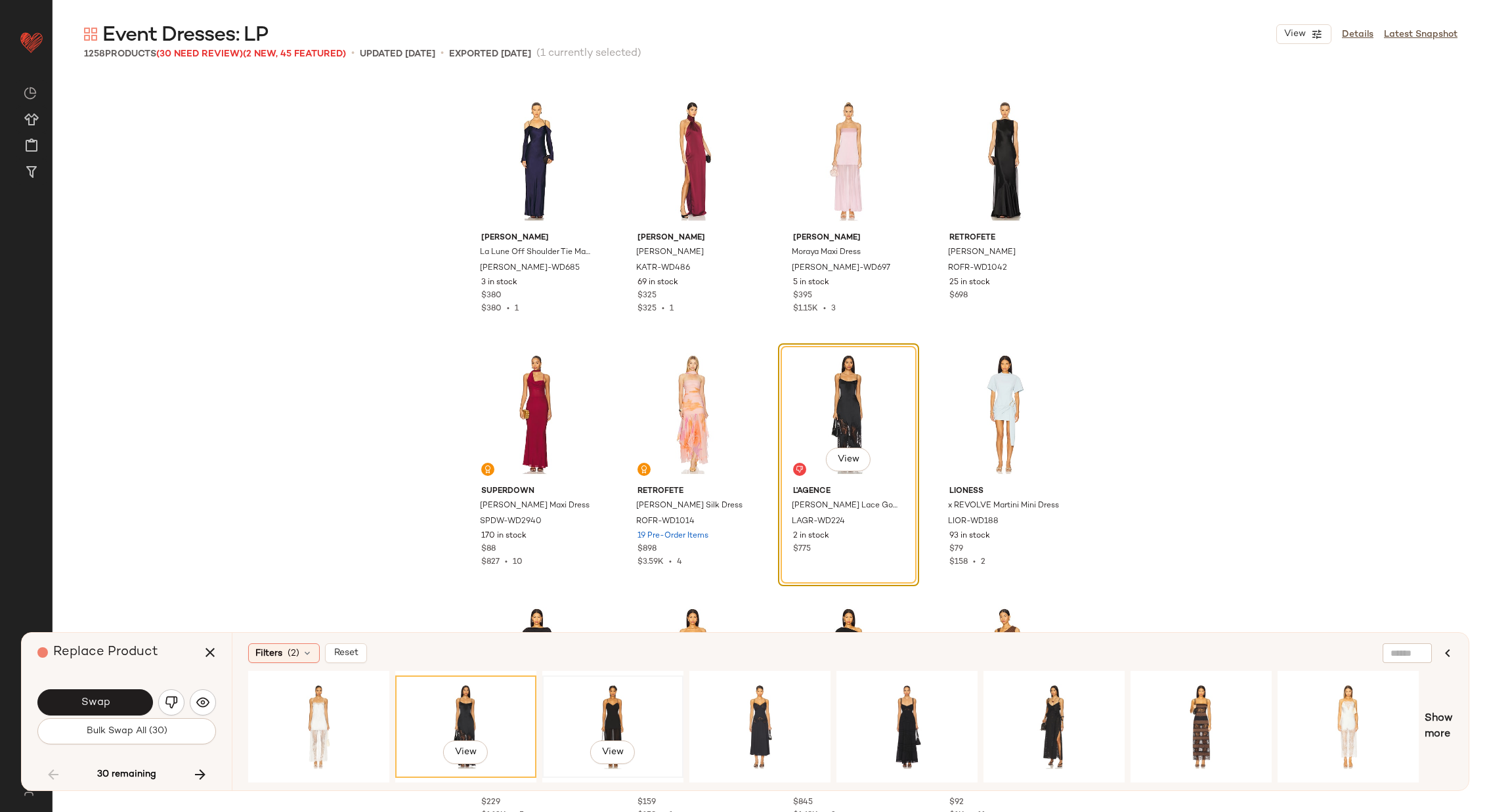
click at [620, 710] on div "View" at bounding box center [613, 726] width 132 height 93
click at [765, 700] on div "View" at bounding box center [760, 726] width 132 height 93
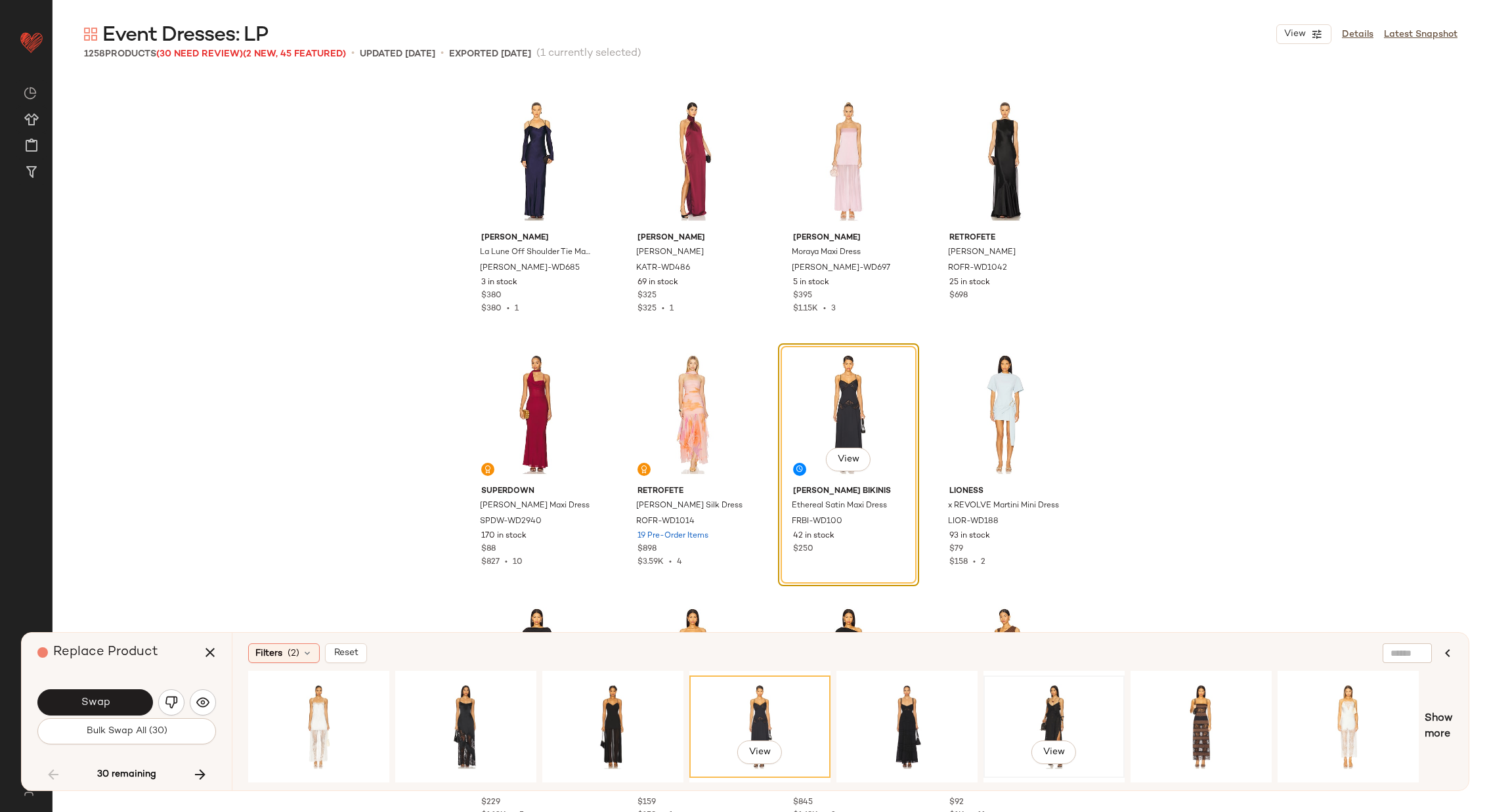
click at [1042, 695] on div "View" at bounding box center [1054, 726] width 132 height 93
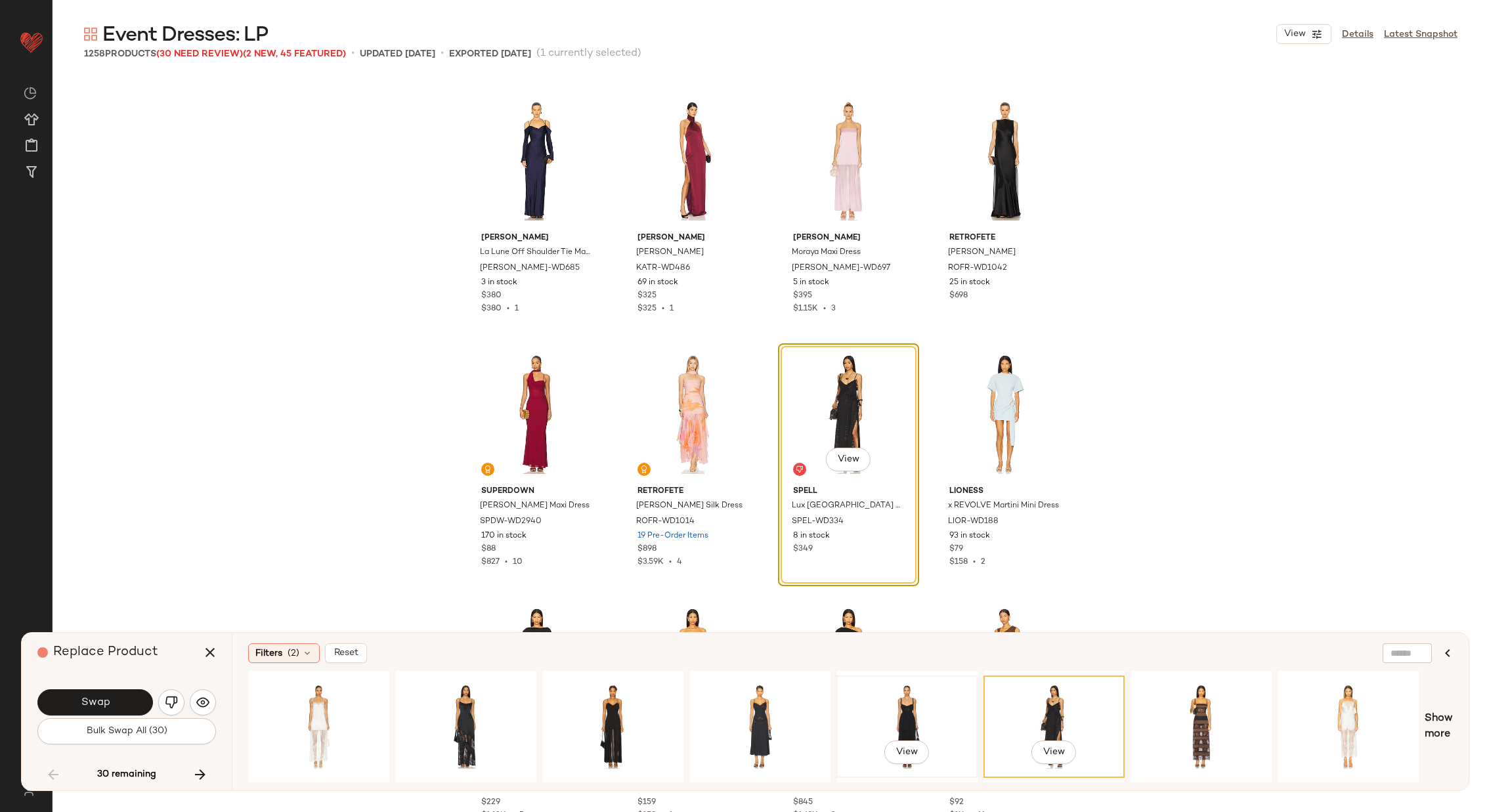
click at [921, 707] on div "View" at bounding box center [907, 726] width 132 height 93
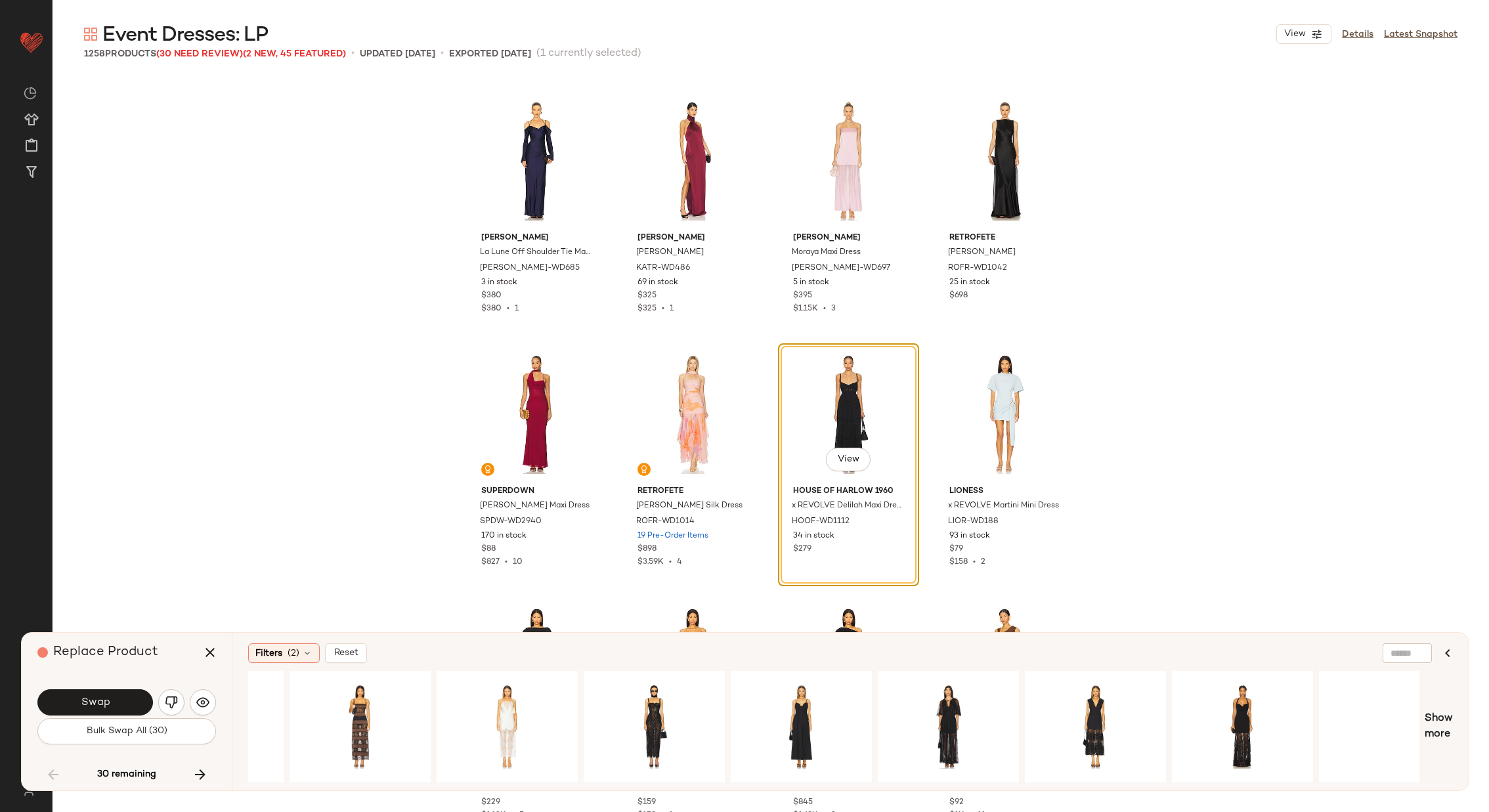
scroll to position [0, 907]
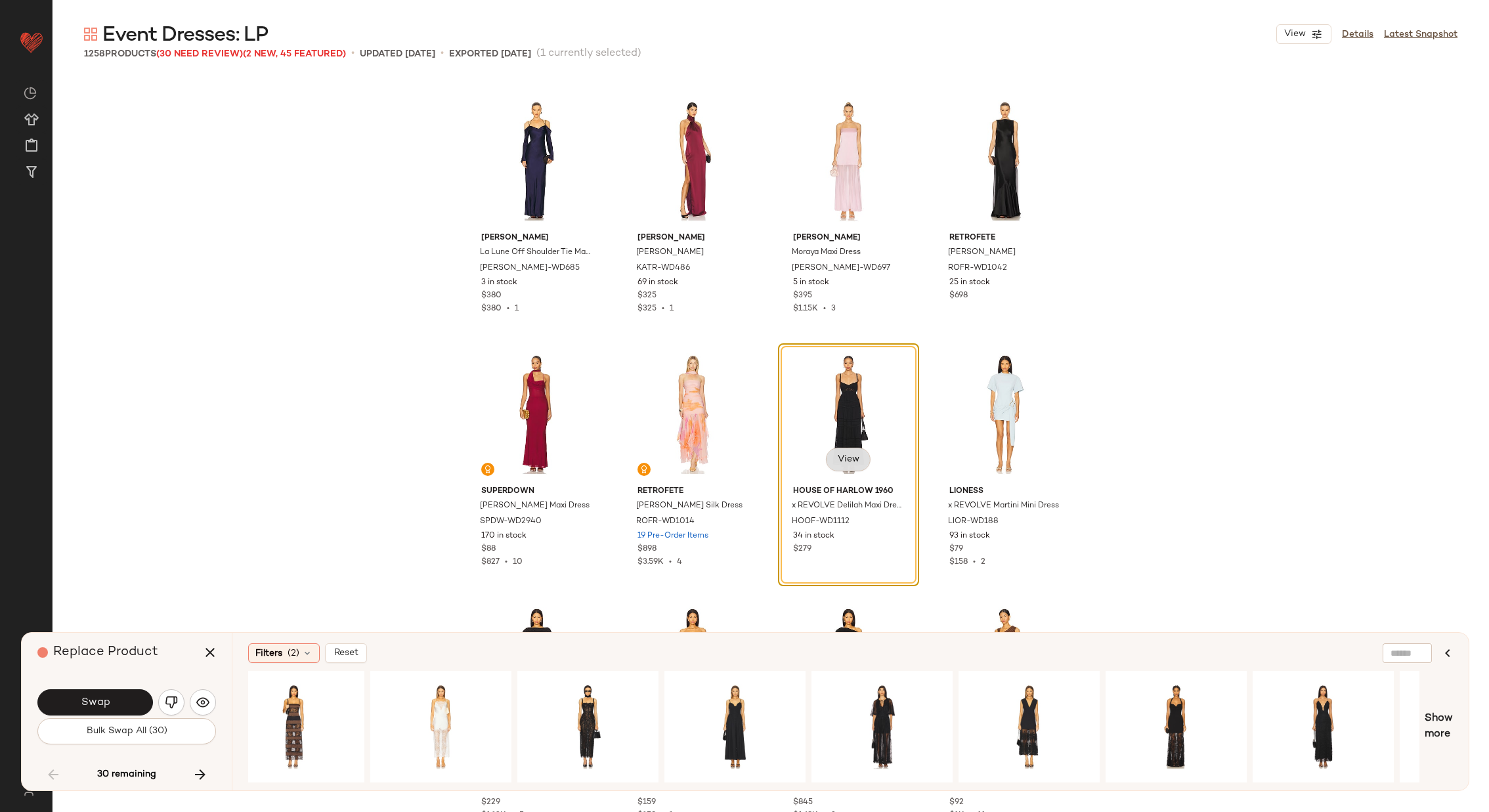
click at [845, 457] on span "View" at bounding box center [848, 460] width 22 height 10
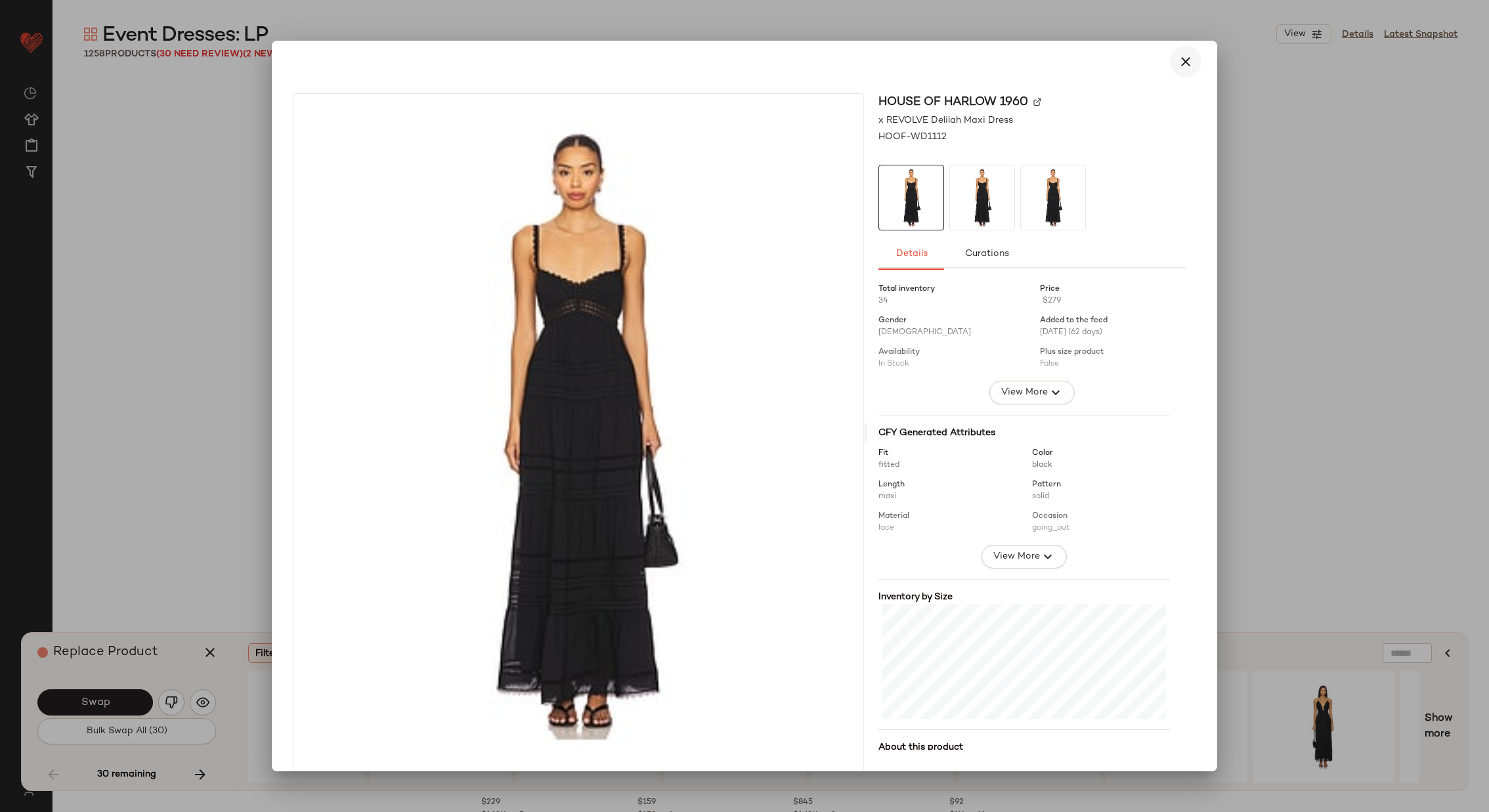
click at [1178, 65] on icon "button" at bounding box center [1185, 62] width 15 height 15
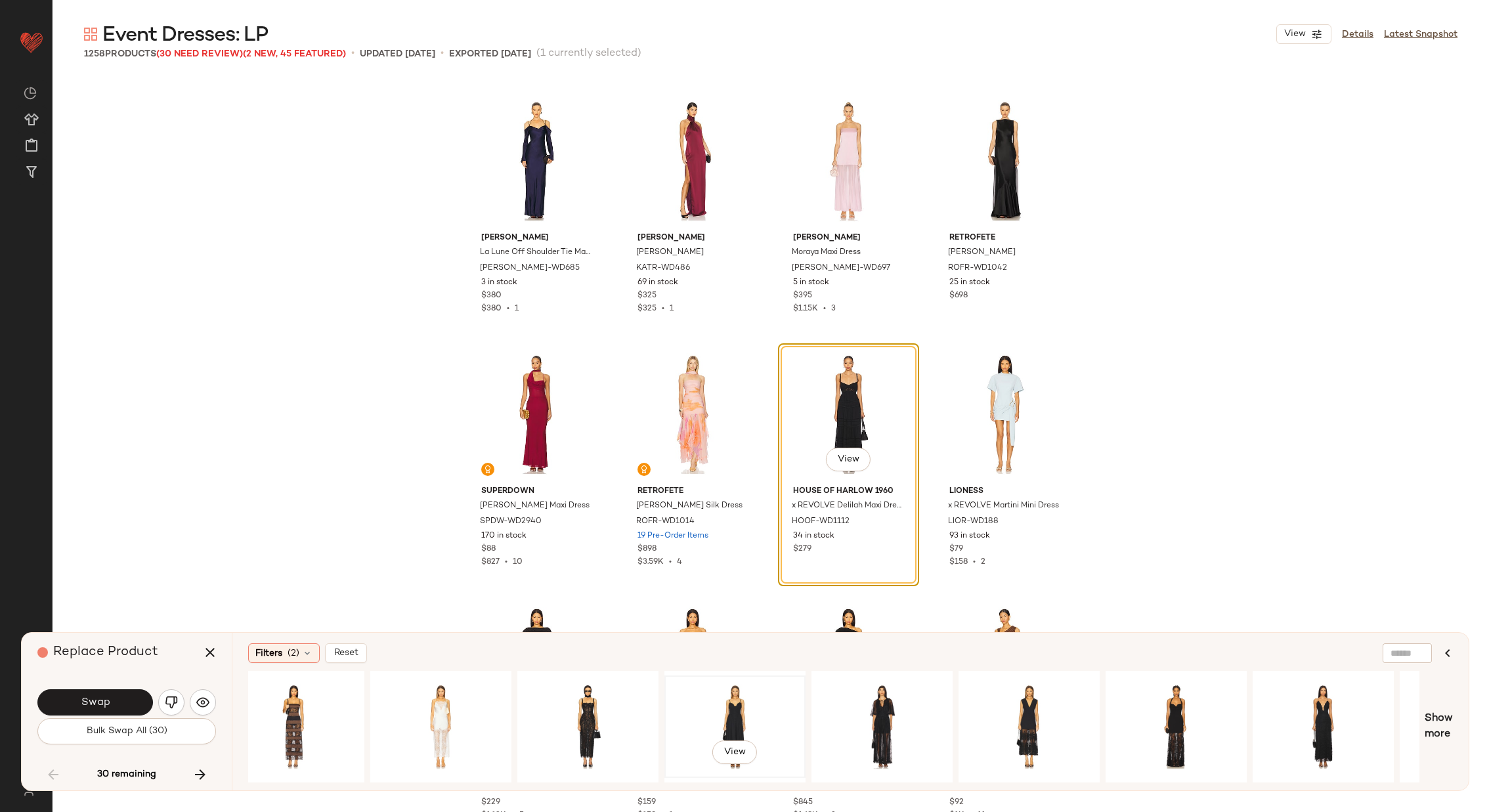
click at [733, 687] on div "View" at bounding box center [735, 726] width 132 height 93
click at [847, 457] on span "View" at bounding box center [848, 460] width 22 height 10
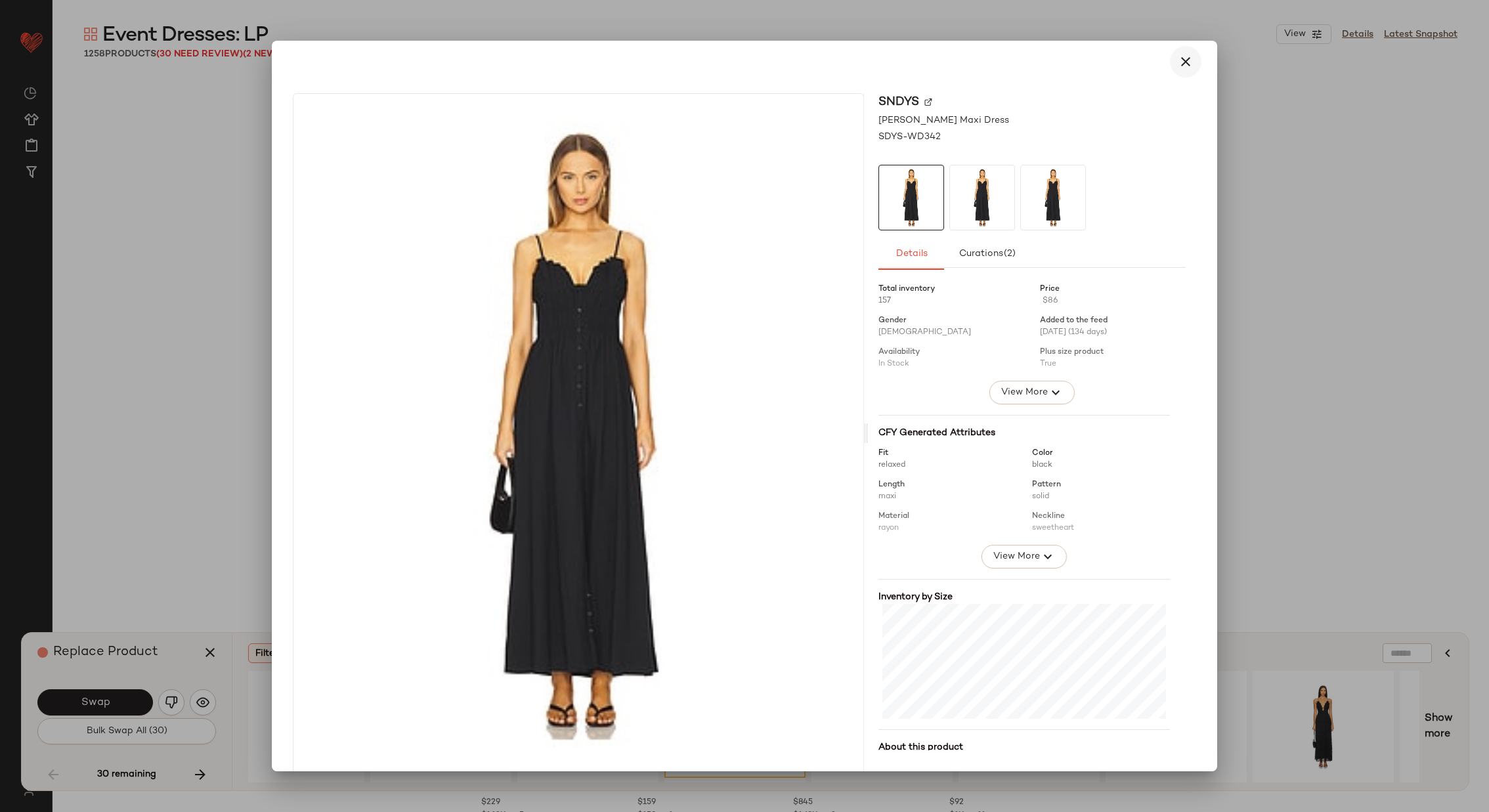
click at [1179, 61] on icon "button" at bounding box center [1185, 62] width 15 height 15
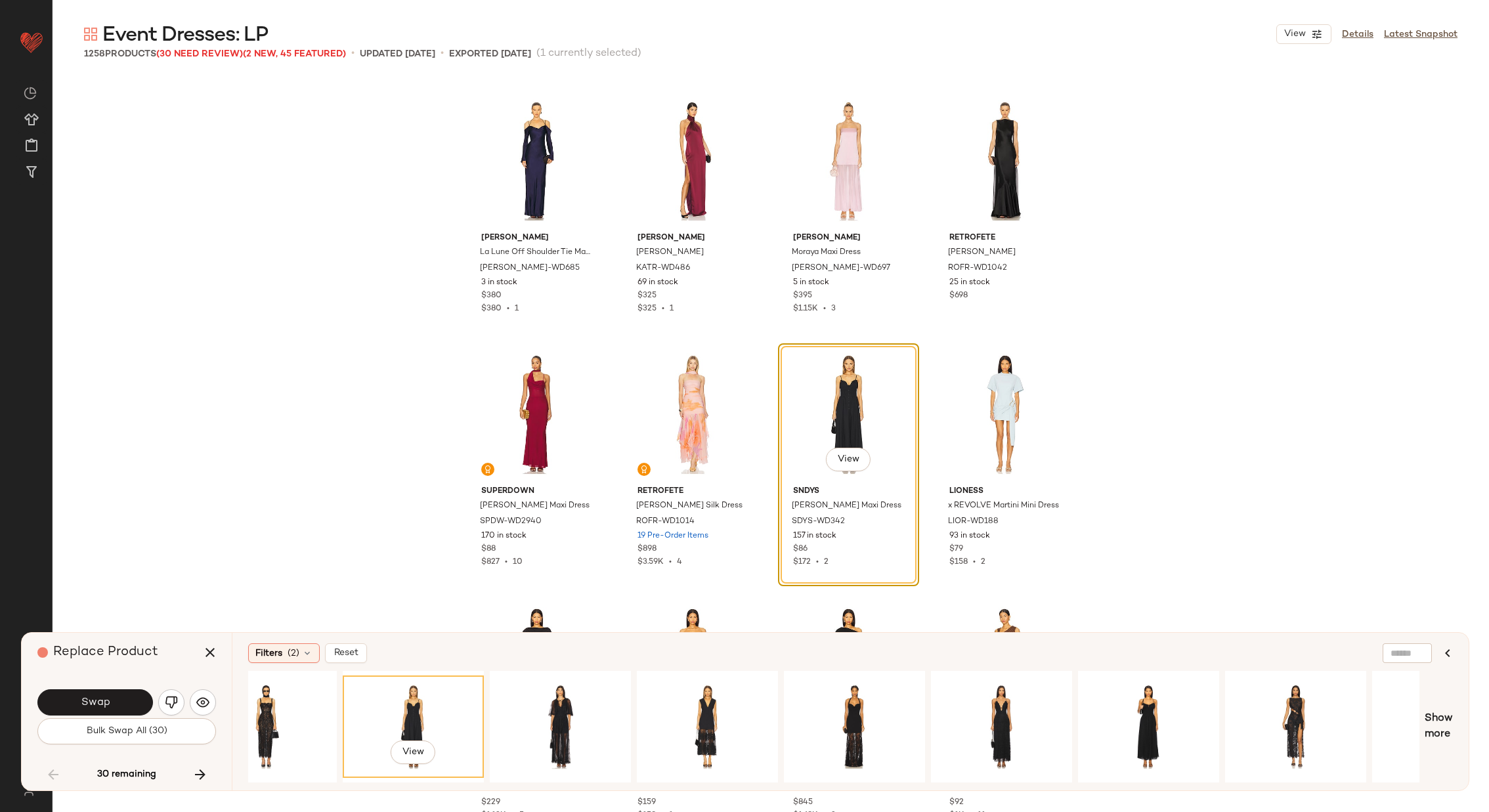
scroll to position [0, 1321]
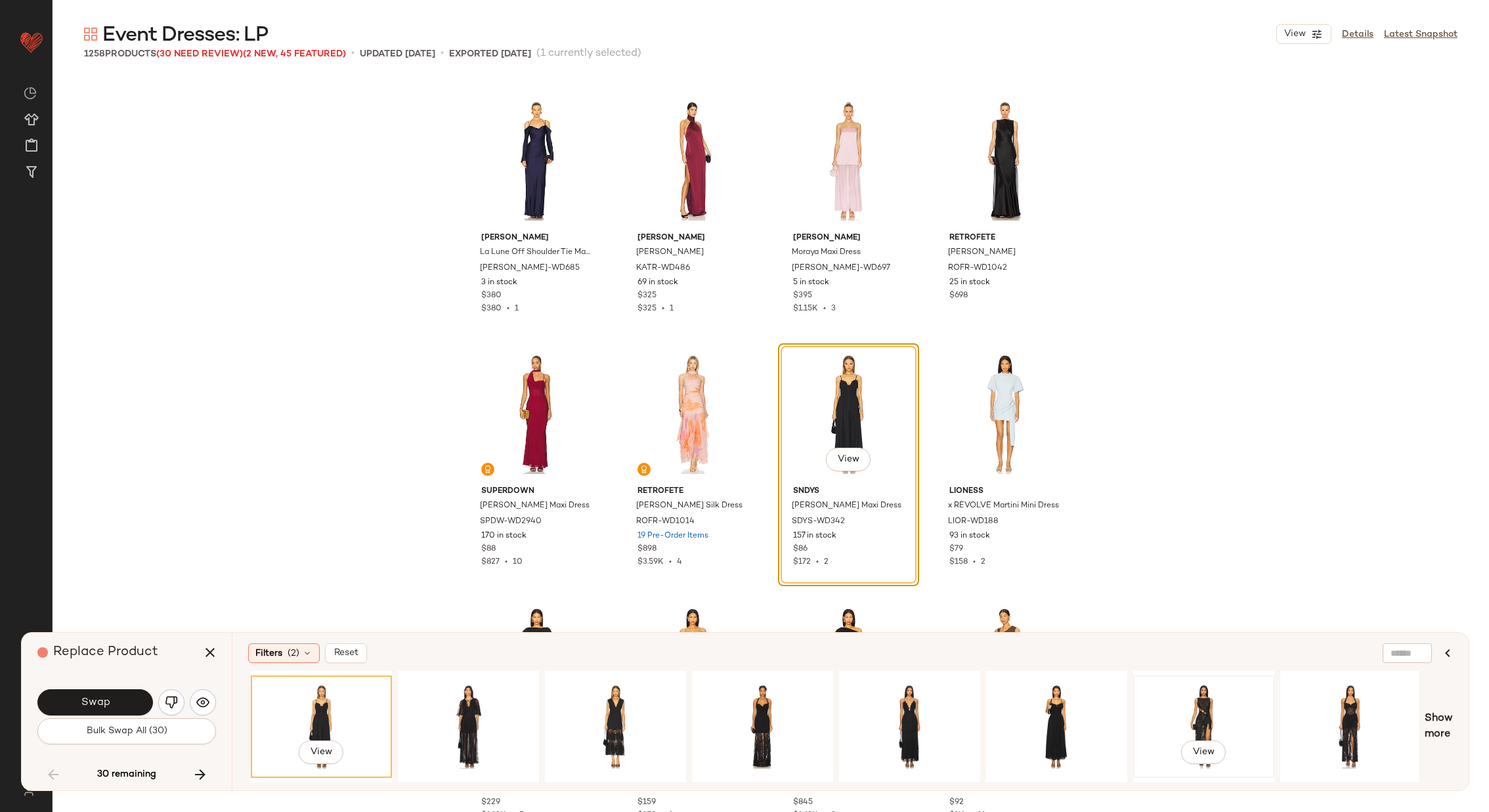
click at [1227, 705] on div "View" at bounding box center [1203, 726] width 132 height 93
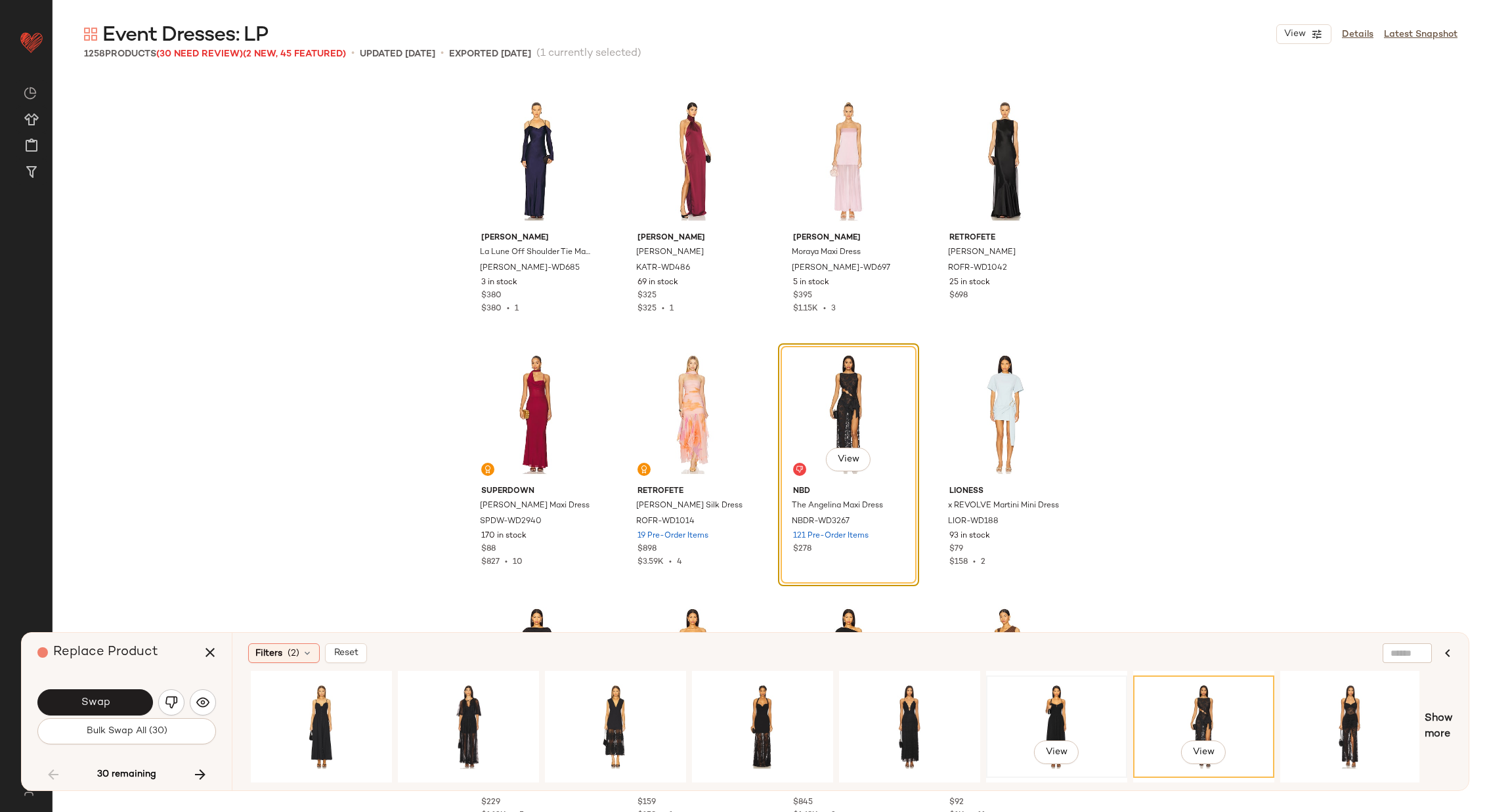
click at [1072, 709] on div "View" at bounding box center [1057, 726] width 132 height 93
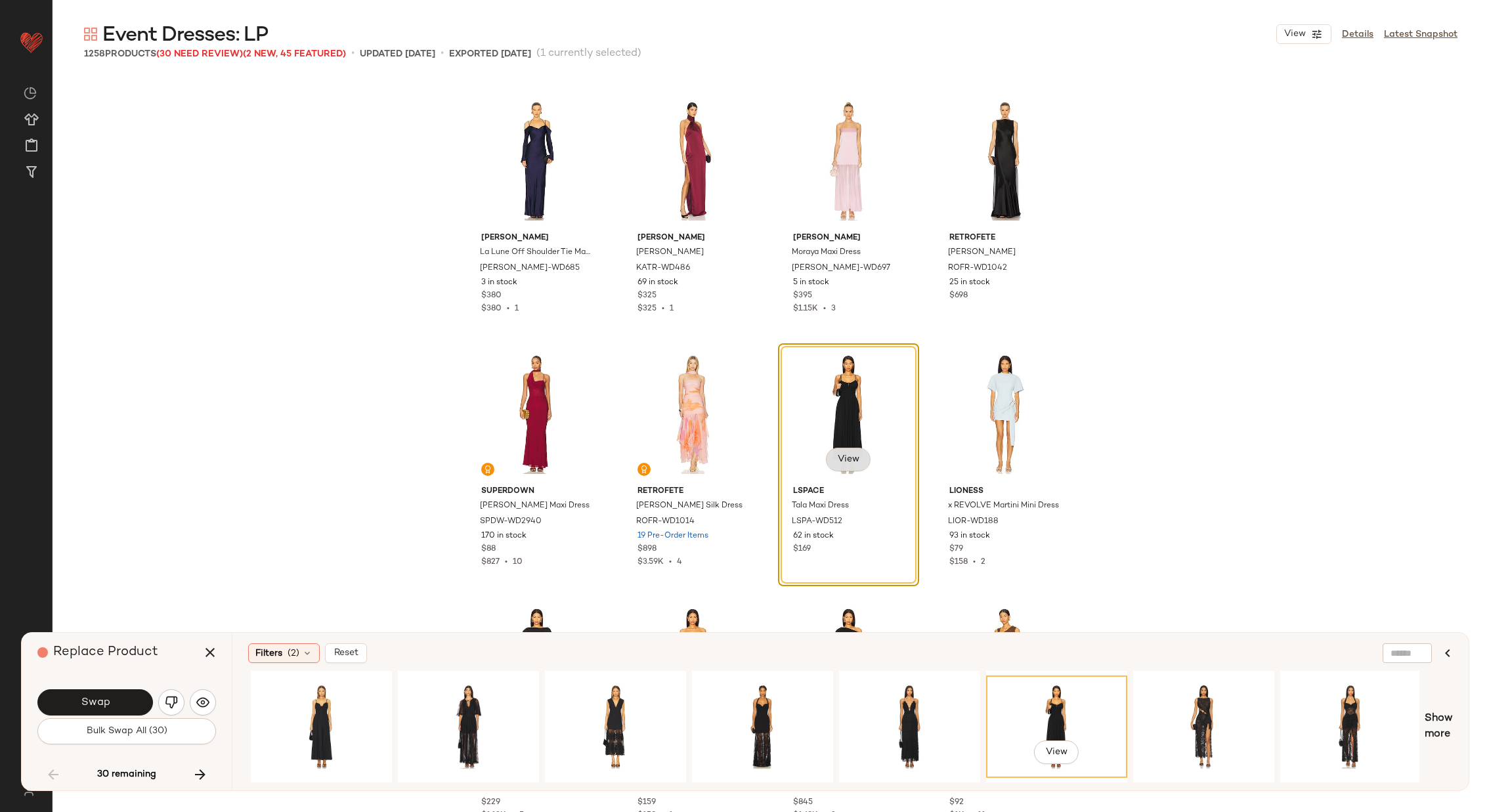
click at [849, 458] on span "View" at bounding box center [848, 460] width 22 height 10
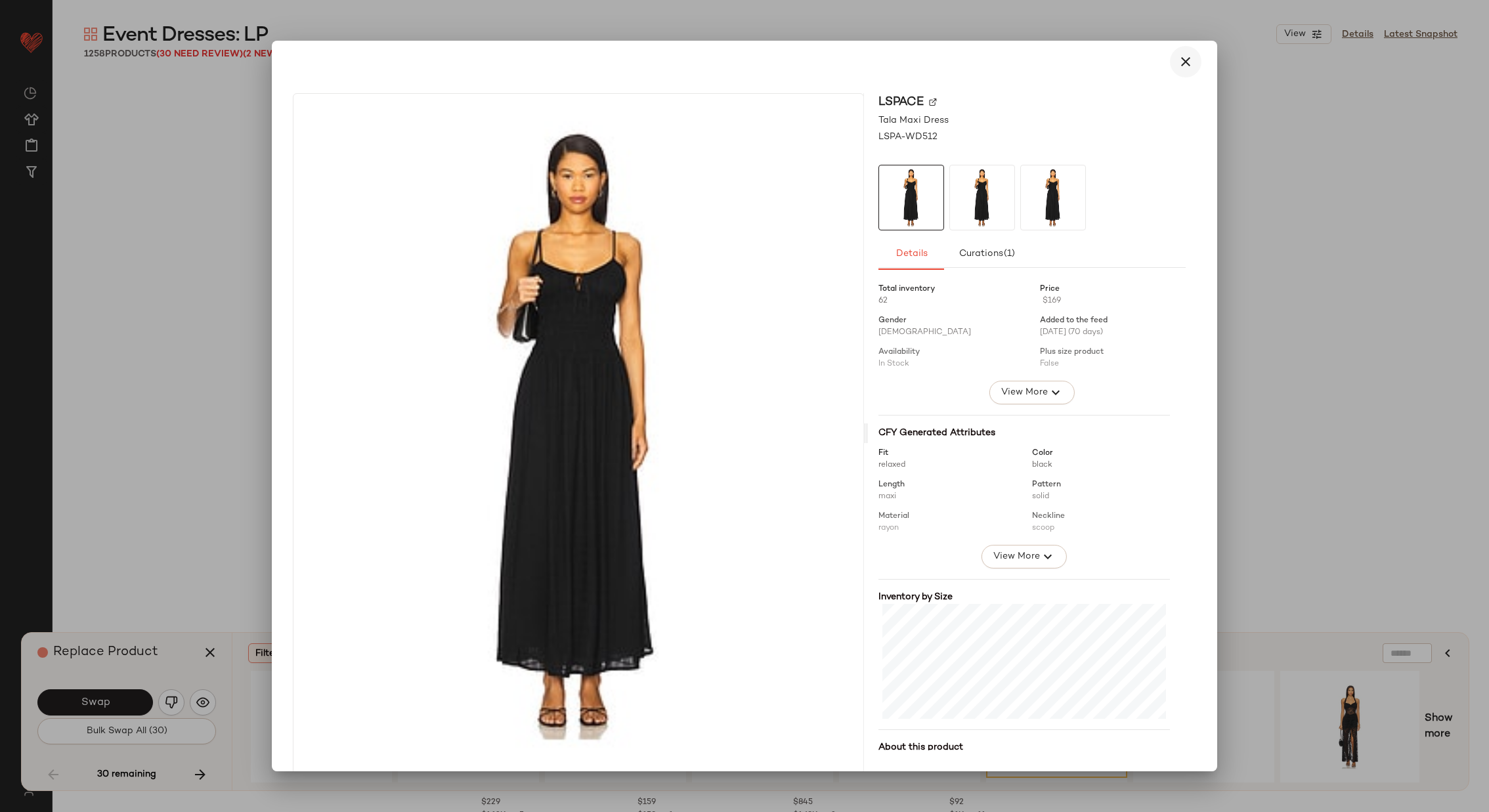
click at [1178, 61] on icon "button" at bounding box center [1185, 62] width 15 height 15
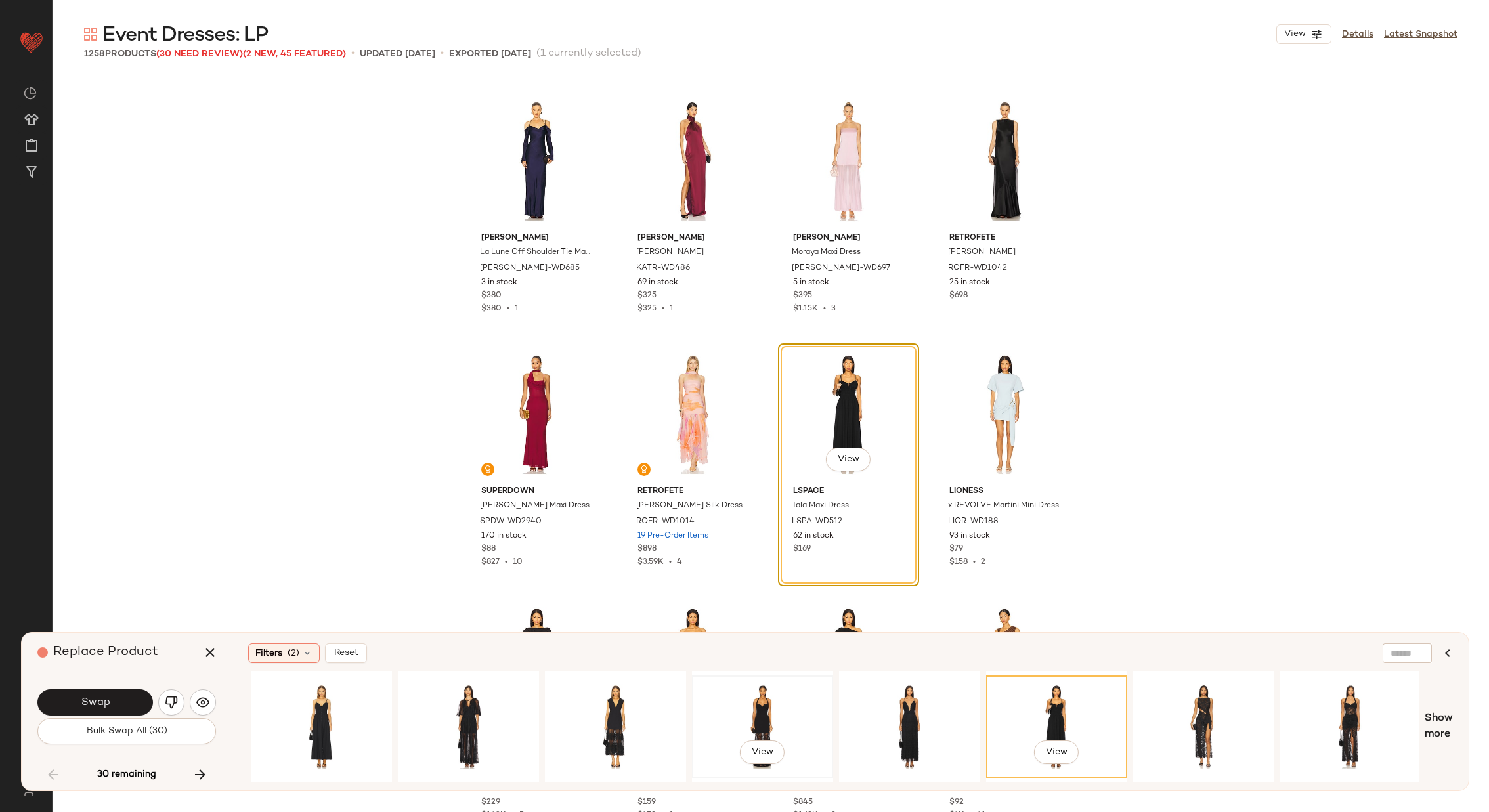
click at [748, 699] on div "View" at bounding box center [763, 726] width 132 height 93
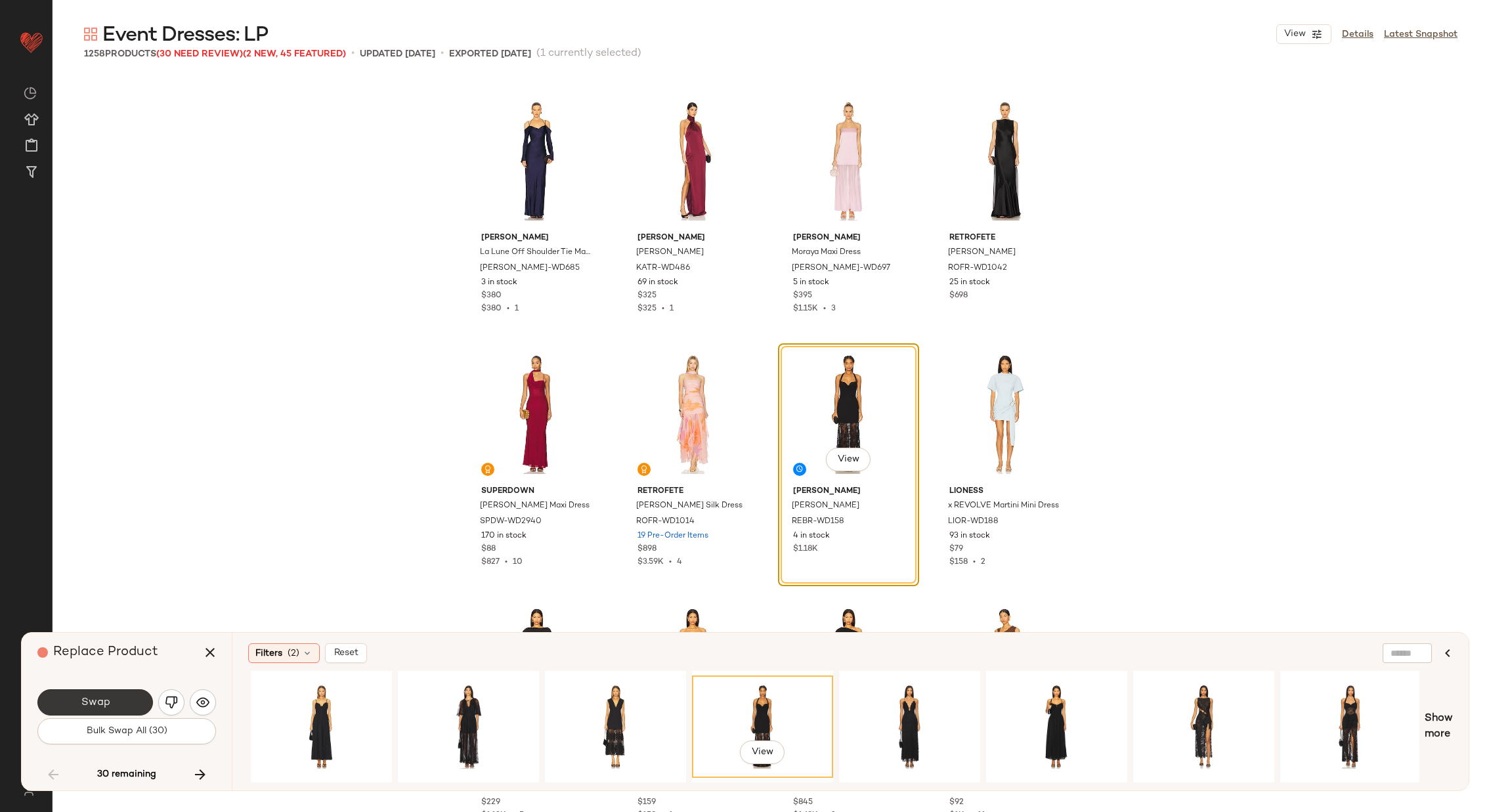
click at [105, 689] on div "Swap" at bounding box center [127, 702] width 178 height 32
click at [99, 701] on span "Swap" at bounding box center [94, 702] width 29 height 13
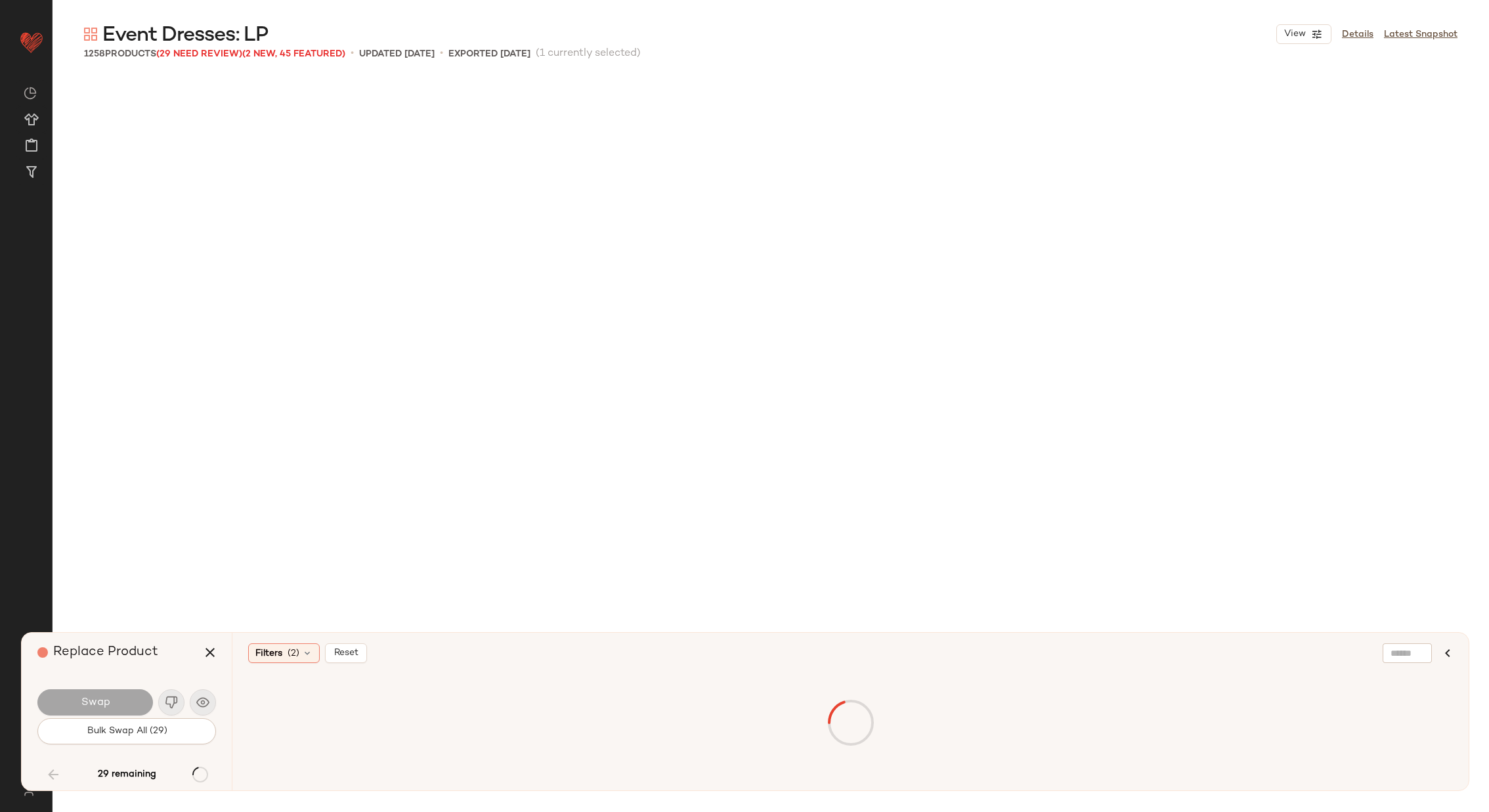
scroll to position [7094, 0]
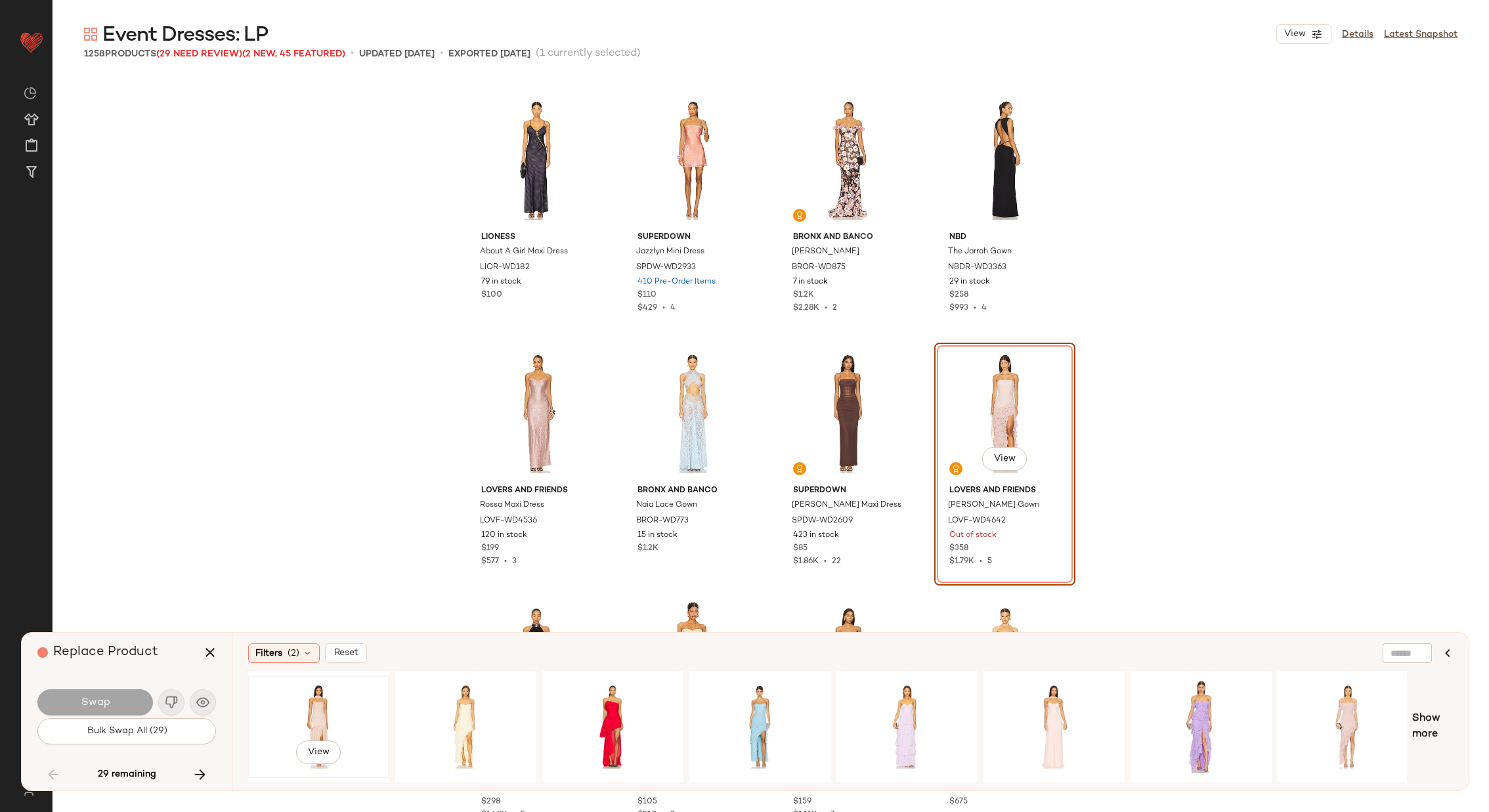
click at [314, 702] on div "View" at bounding box center [319, 726] width 132 height 93
click at [87, 702] on span "Swap" at bounding box center [94, 702] width 29 height 13
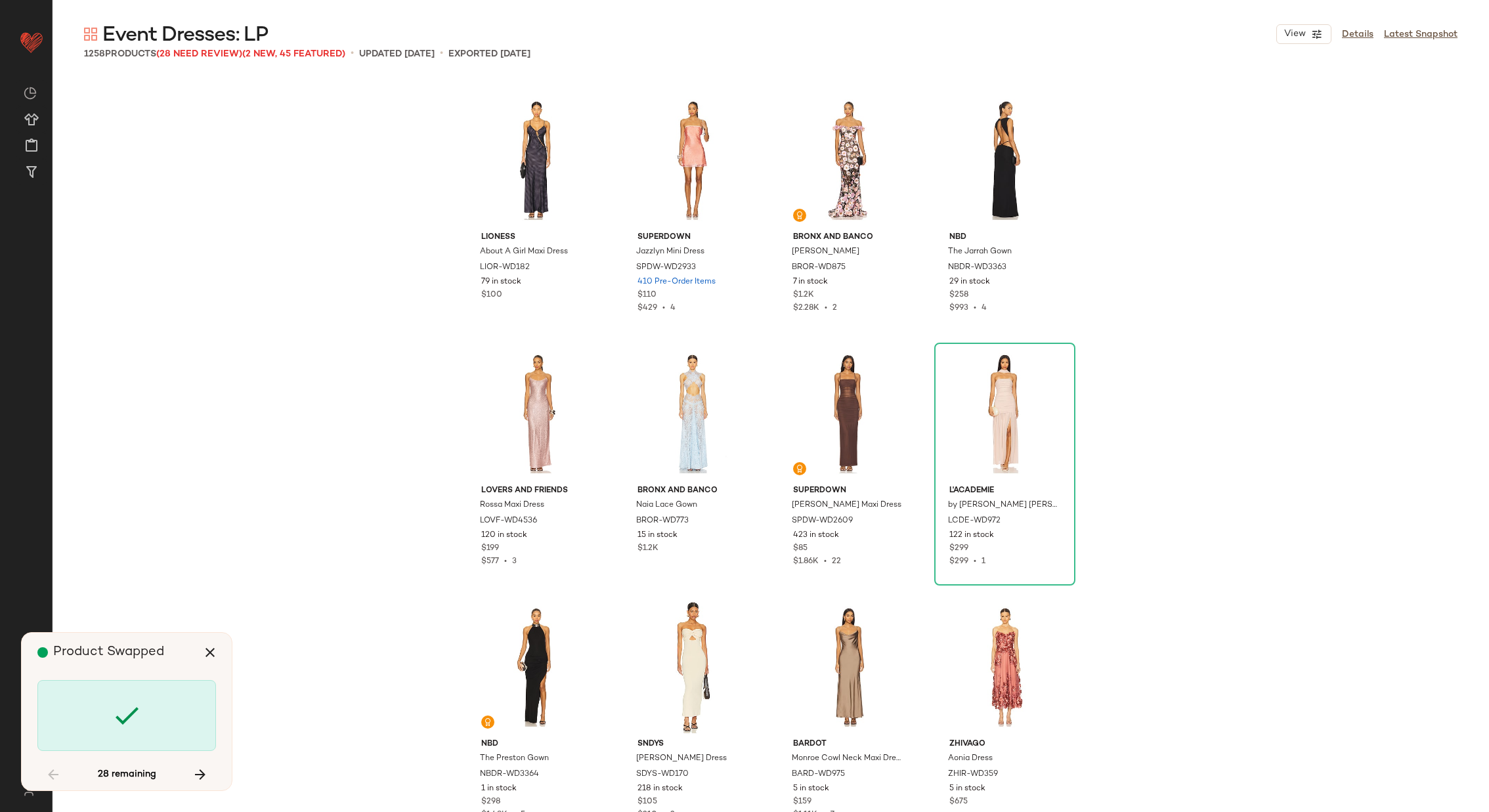
scroll to position [7853, 0]
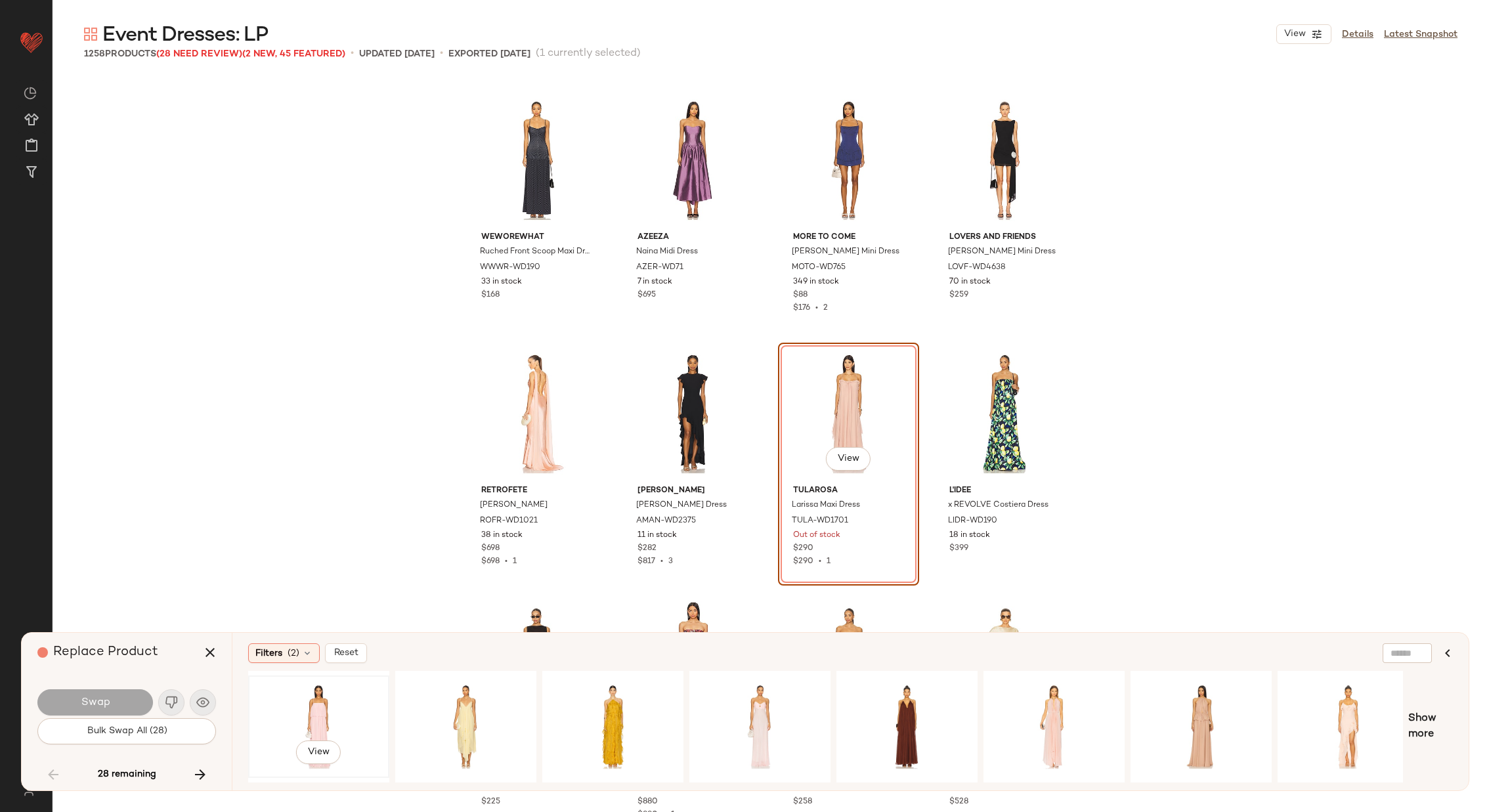
click at [320, 704] on div "View" at bounding box center [319, 726] width 132 height 93
click at [1157, 691] on div "View" at bounding box center [1201, 726] width 132 height 93
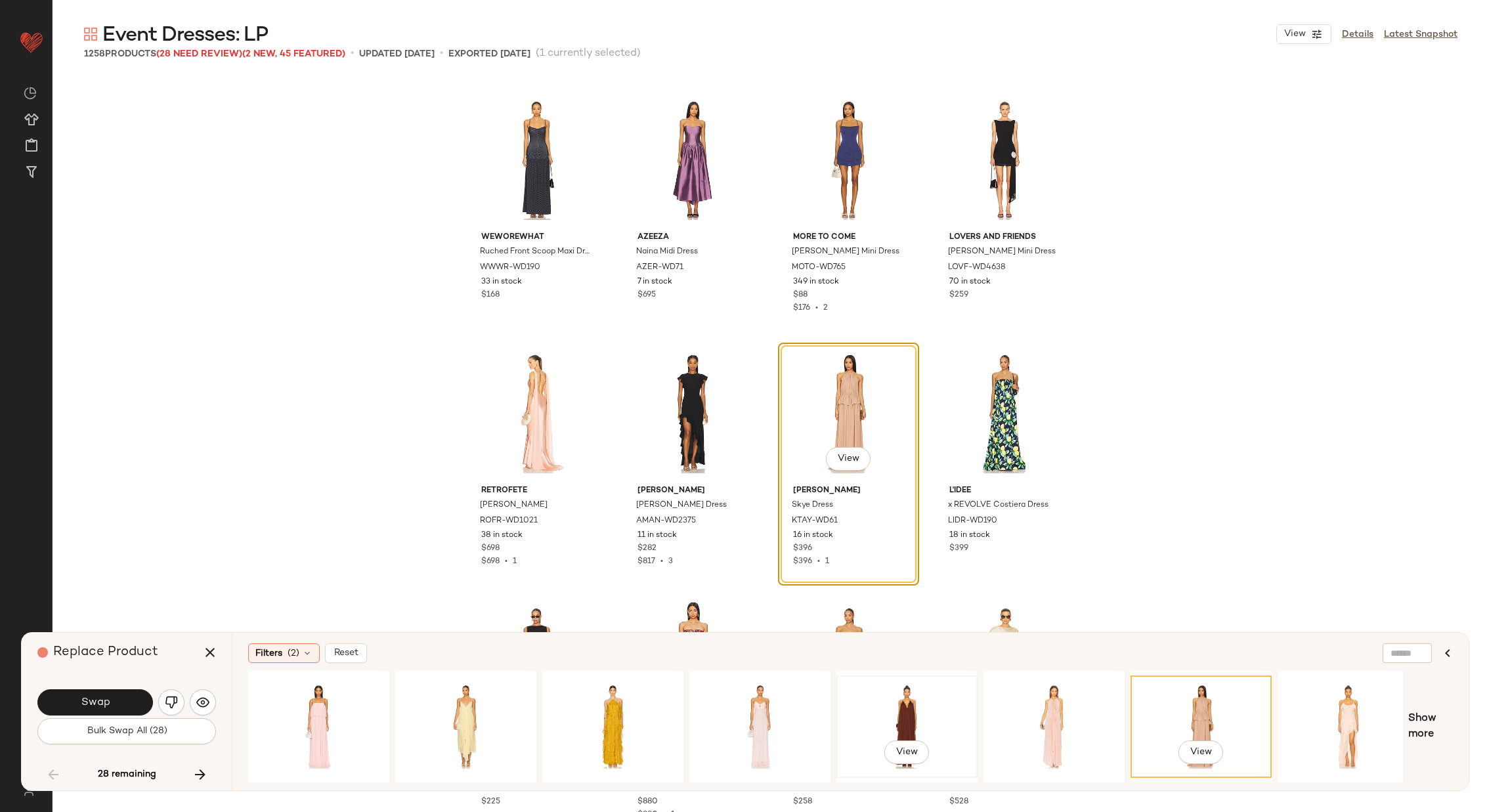
click at [917, 705] on div "View" at bounding box center [907, 726] width 132 height 93
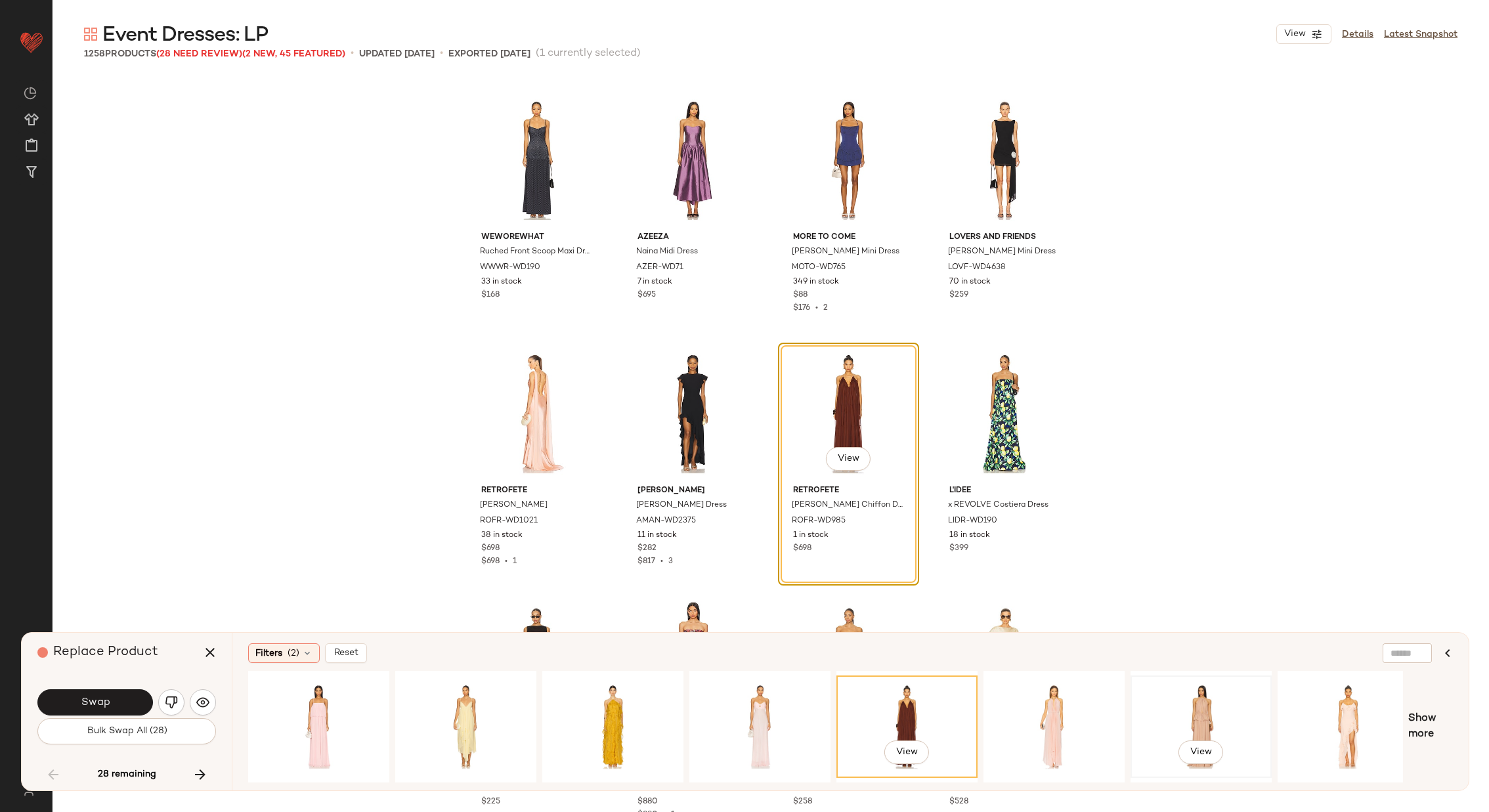
click at [1170, 707] on div "View" at bounding box center [1201, 726] width 132 height 93
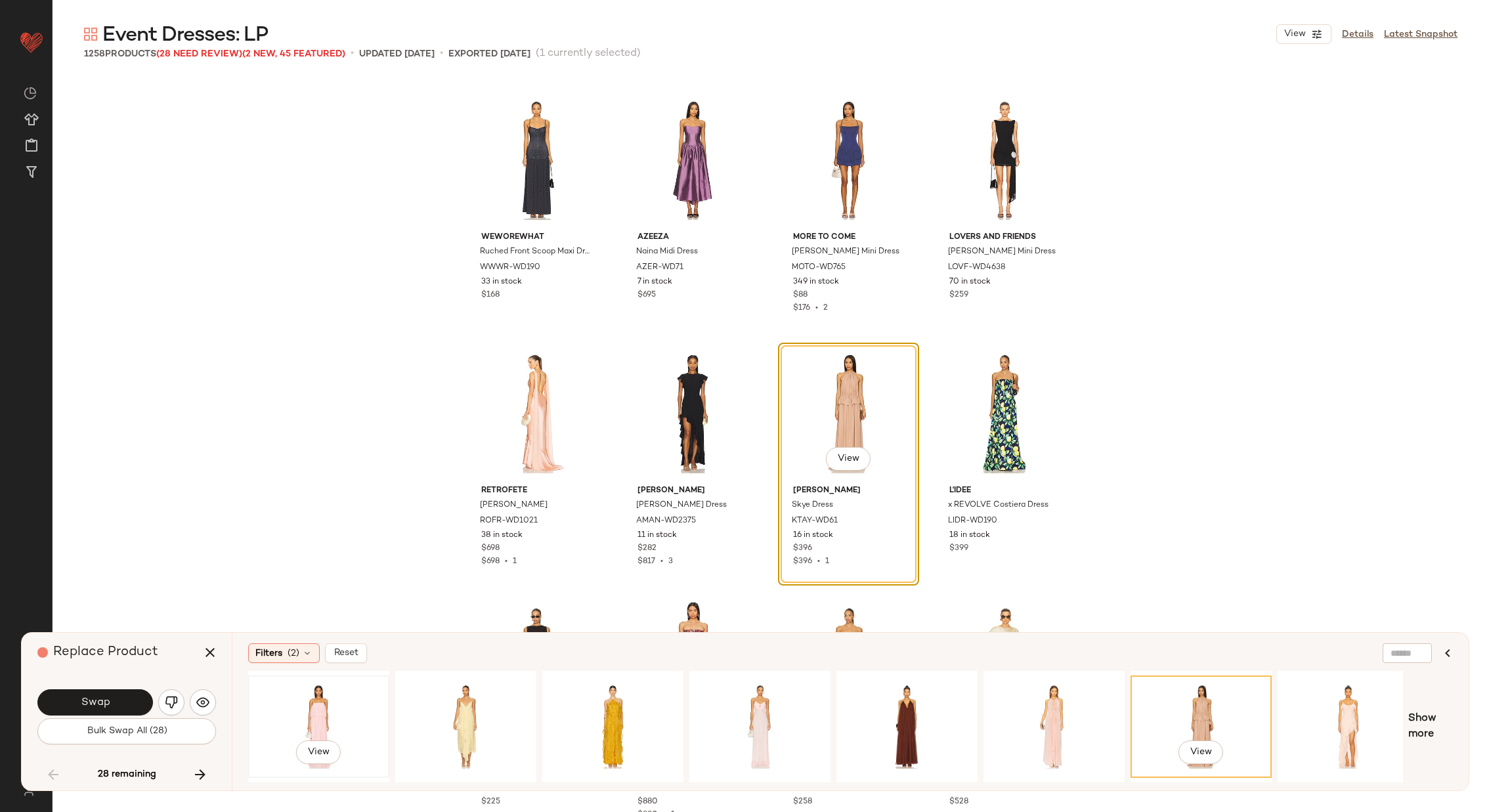
click at [320, 706] on div "View" at bounding box center [319, 726] width 132 height 93
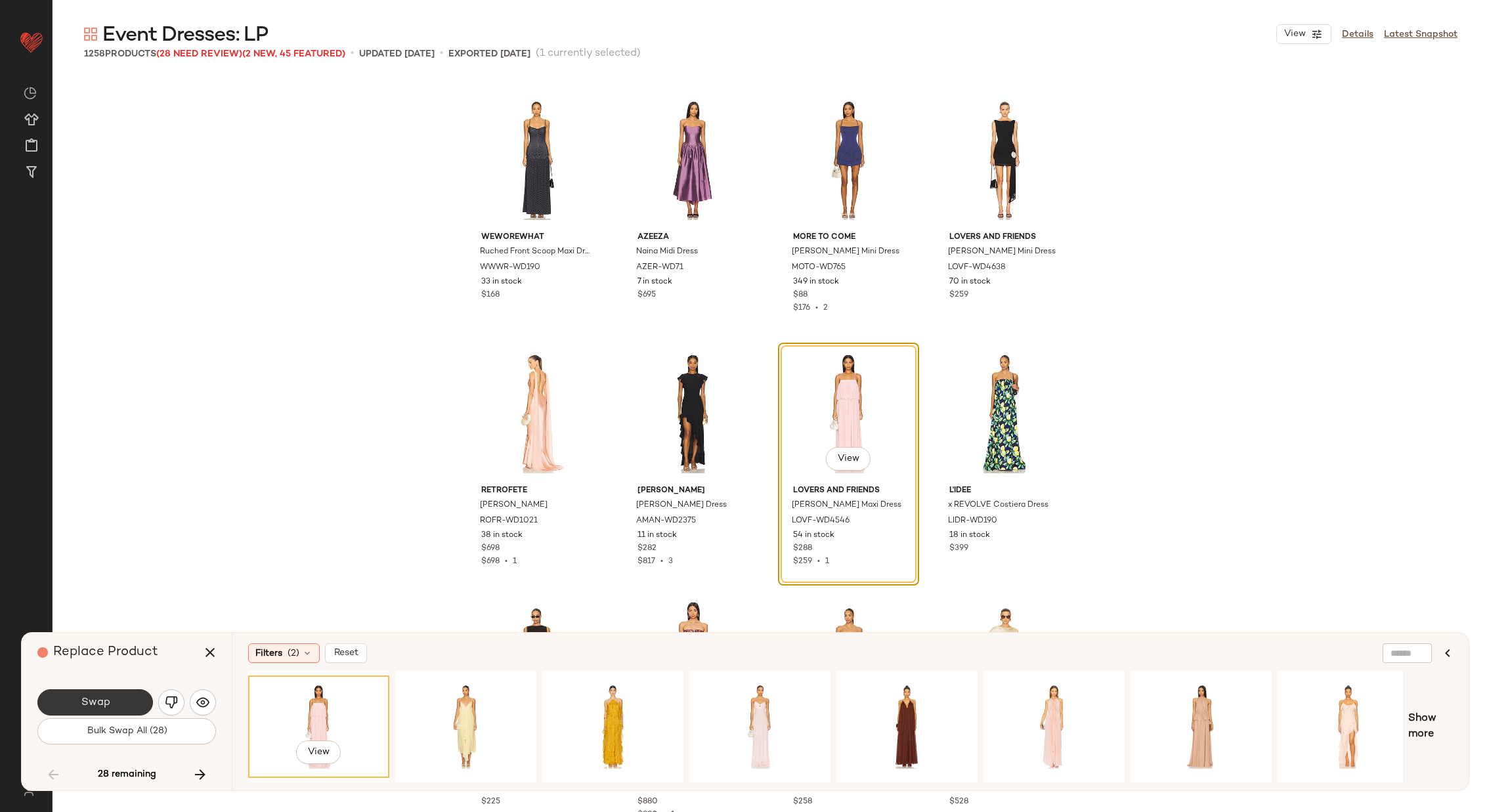
click at [77, 701] on button "Swap" at bounding box center [95, 702] width 116 height 27
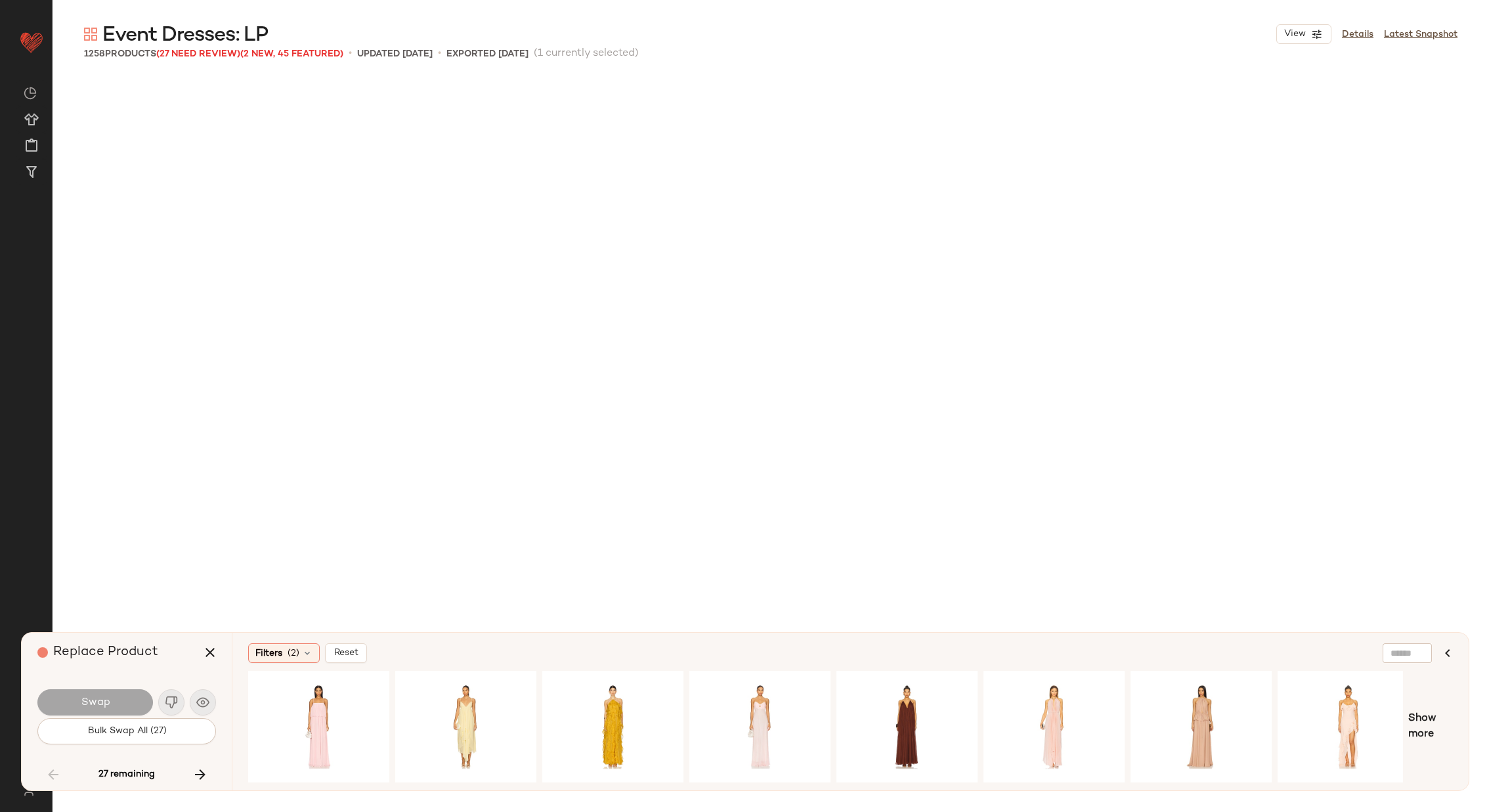
scroll to position [12160, 0]
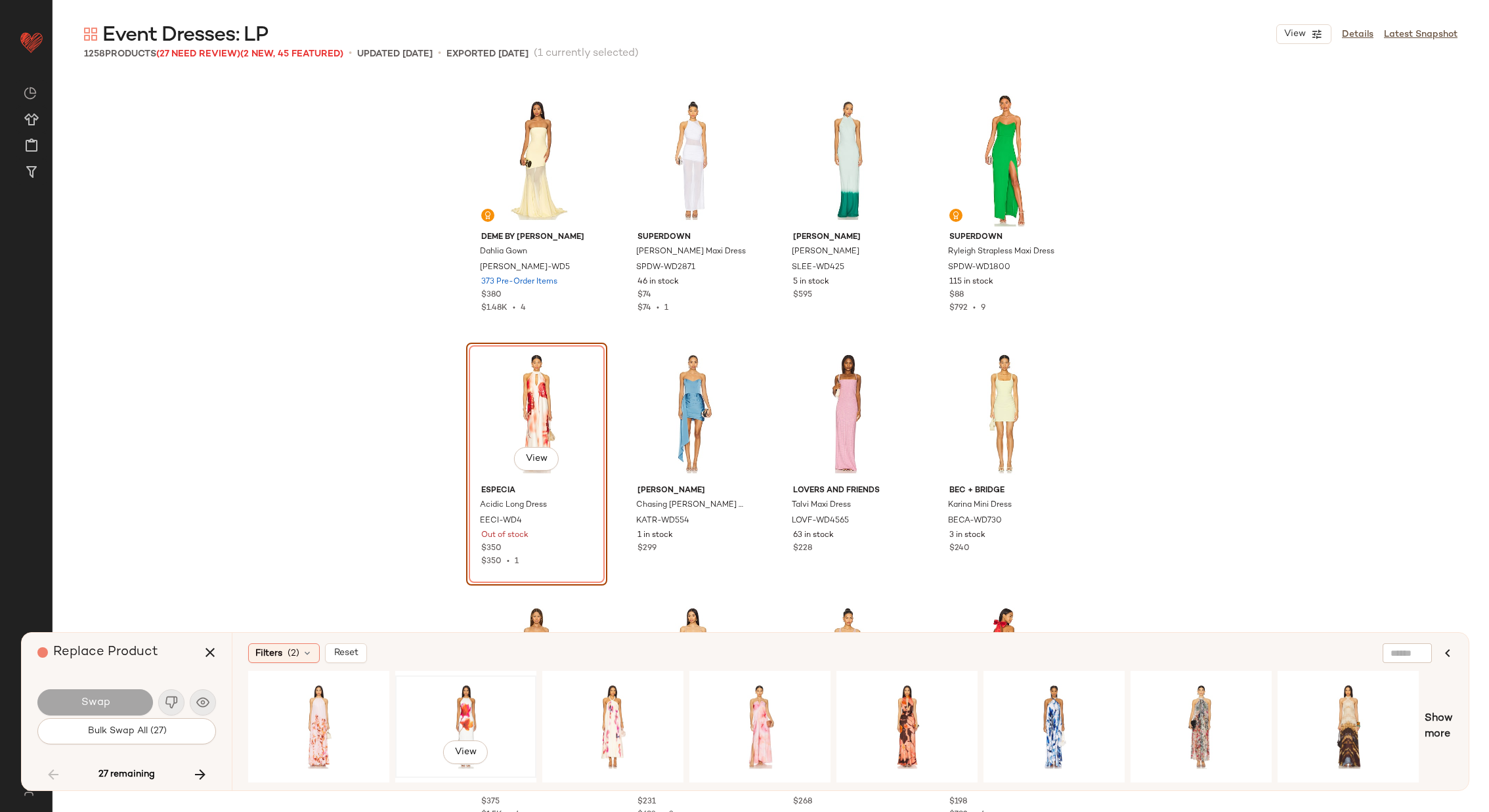
click at [473, 704] on div "View" at bounding box center [466, 726] width 132 height 93
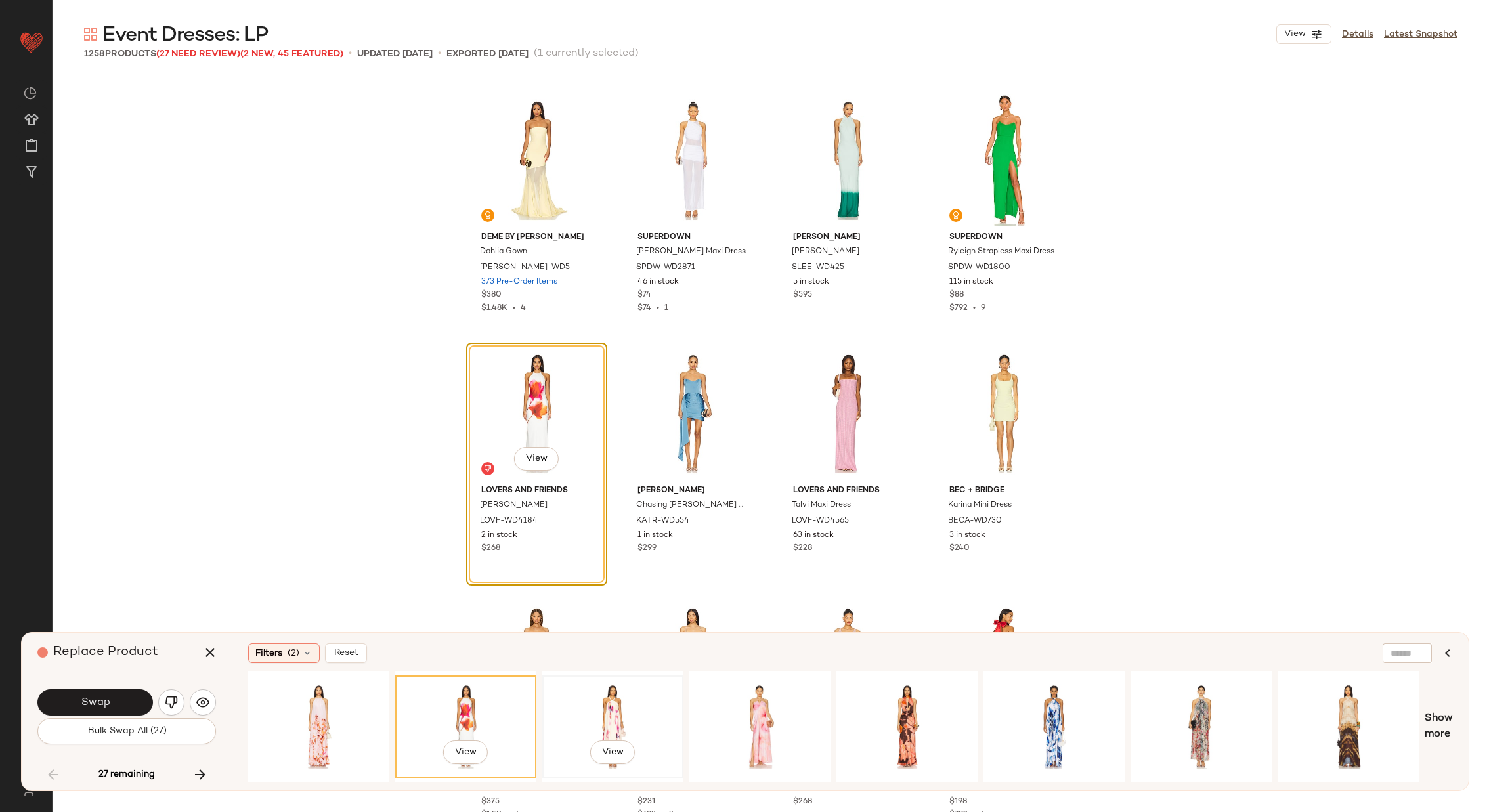
click at [608, 717] on div "View" at bounding box center [613, 726] width 132 height 93
click at [787, 709] on div "View" at bounding box center [760, 726] width 132 height 93
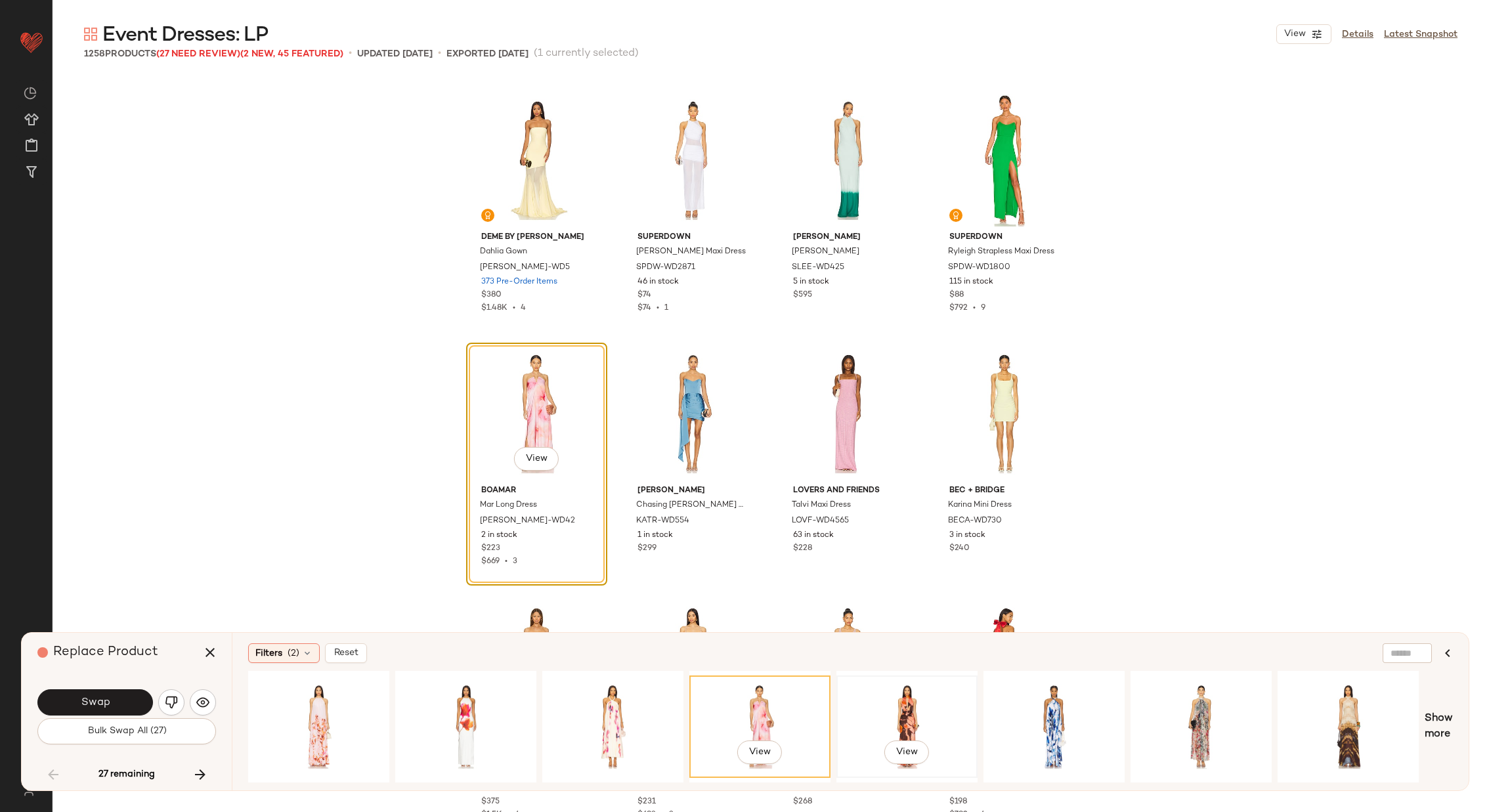
click at [920, 700] on div "View" at bounding box center [907, 726] width 132 height 93
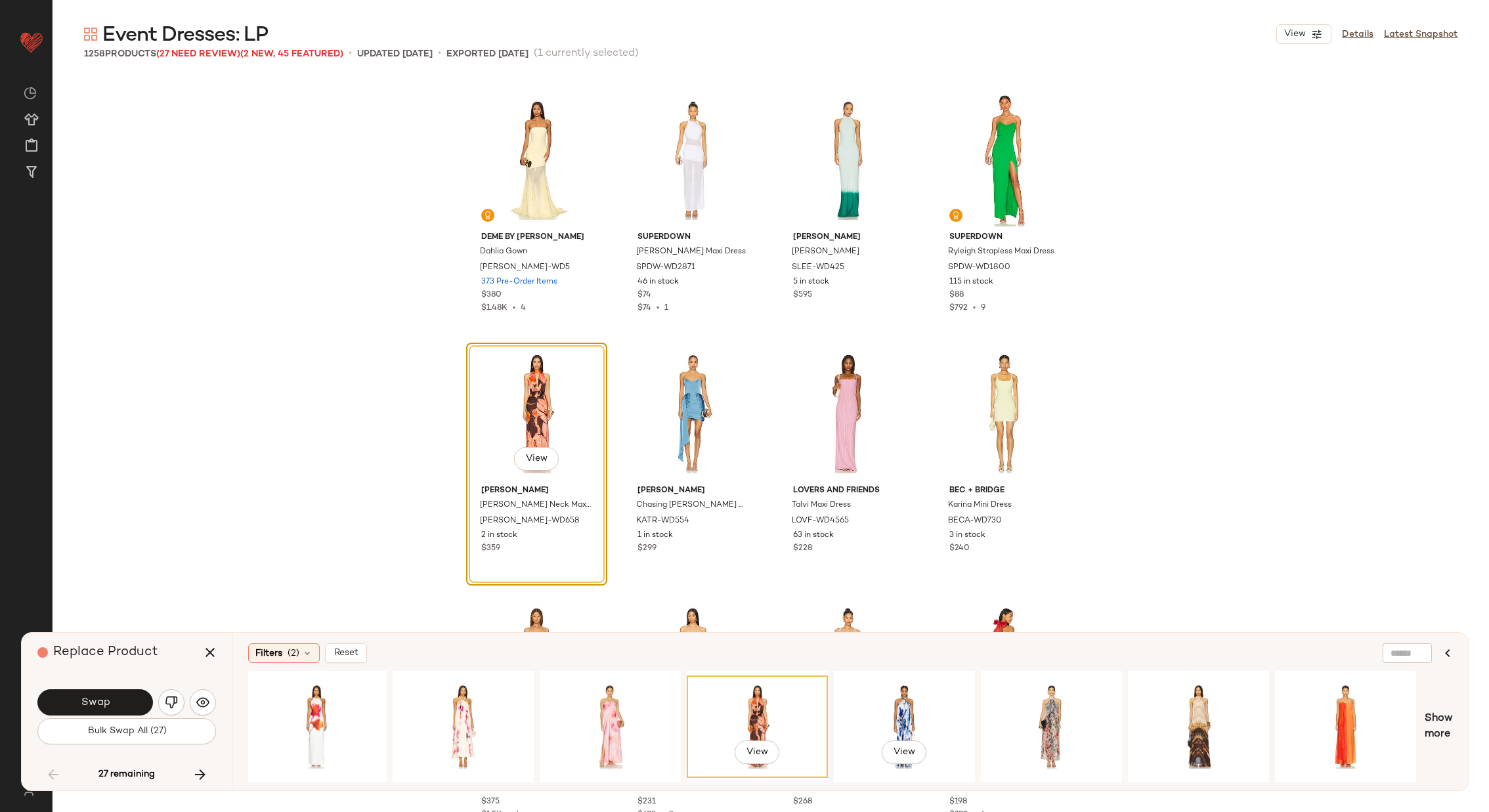
scroll to position [0, 150]
click at [484, 697] on div "View" at bounding box center [462, 726] width 132 height 93
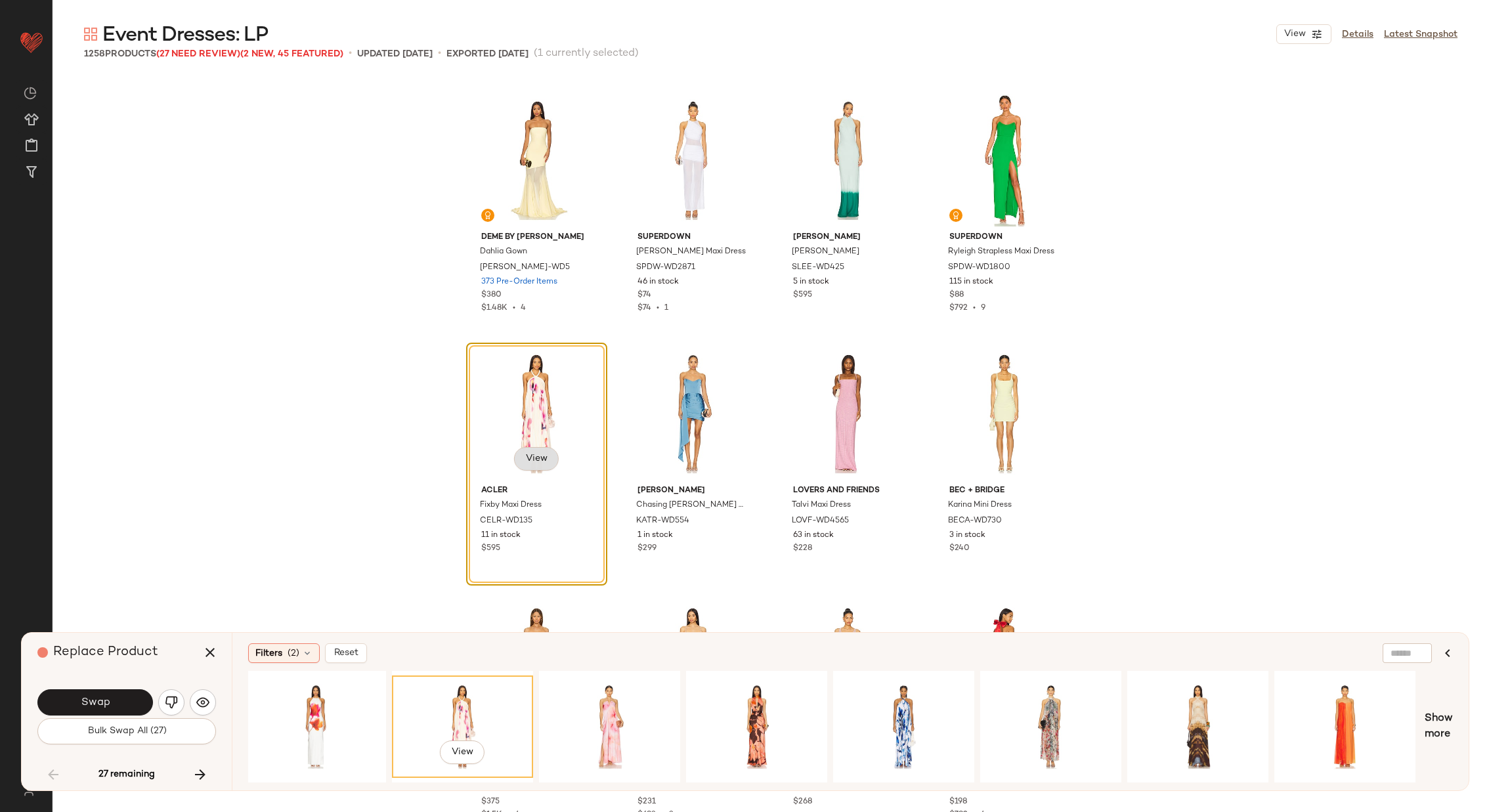
click at [536, 460] on span "View" at bounding box center [536, 459] width 22 height 10
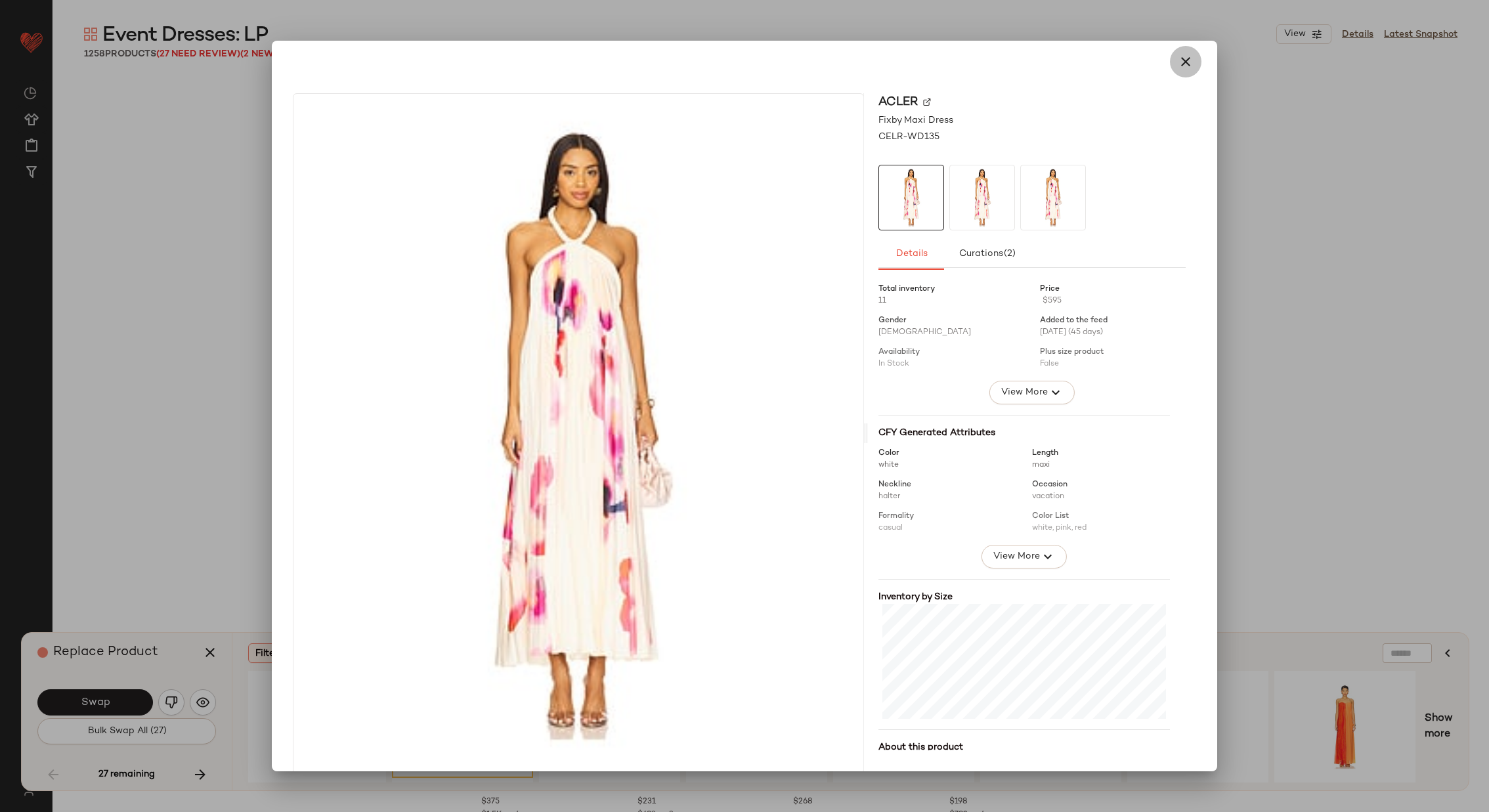
click at [1185, 56] on icon "button" at bounding box center [1185, 62] width 15 height 15
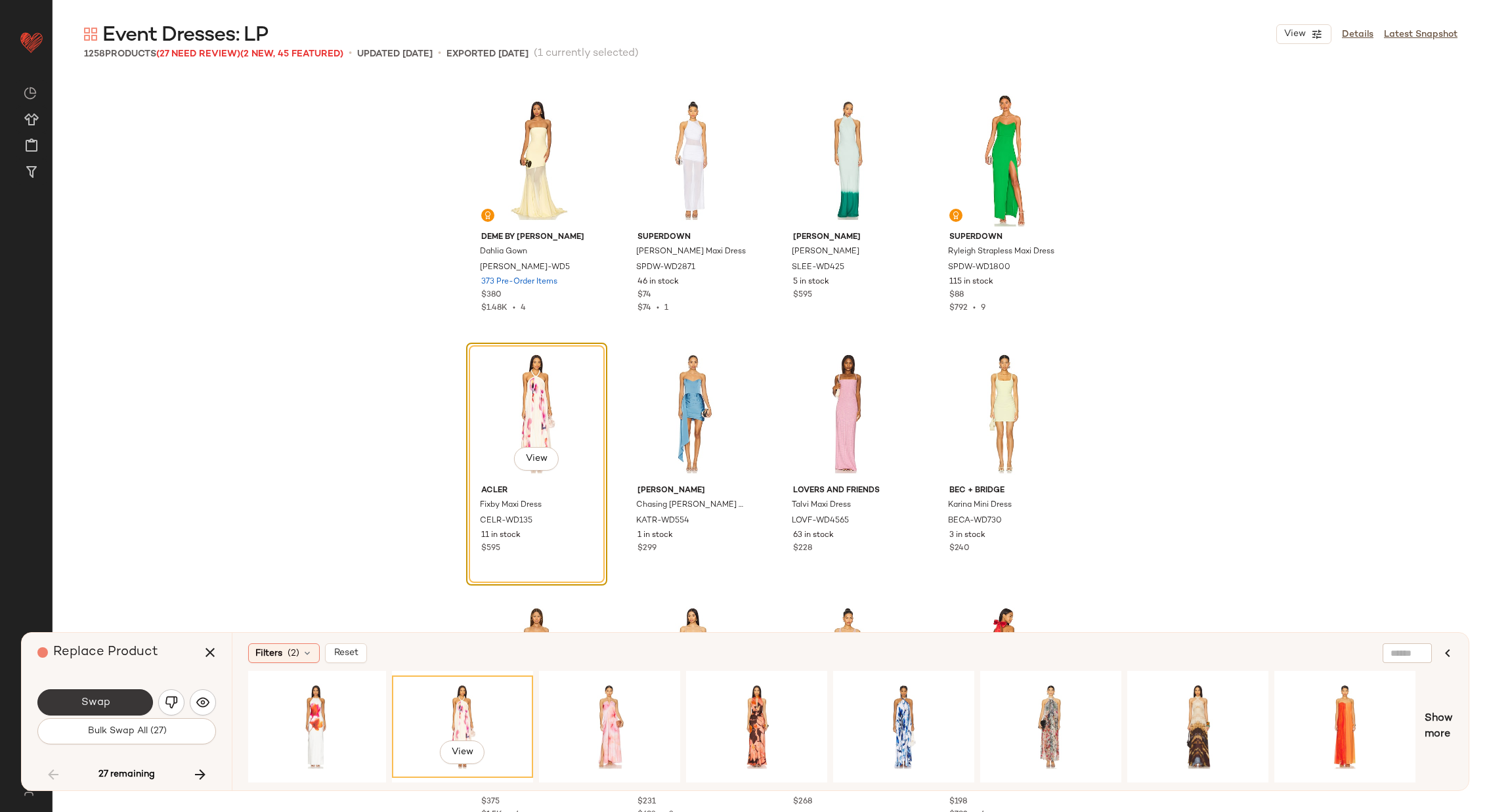
click at [123, 693] on button "Swap" at bounding box center [95, 702] width 116 height 27
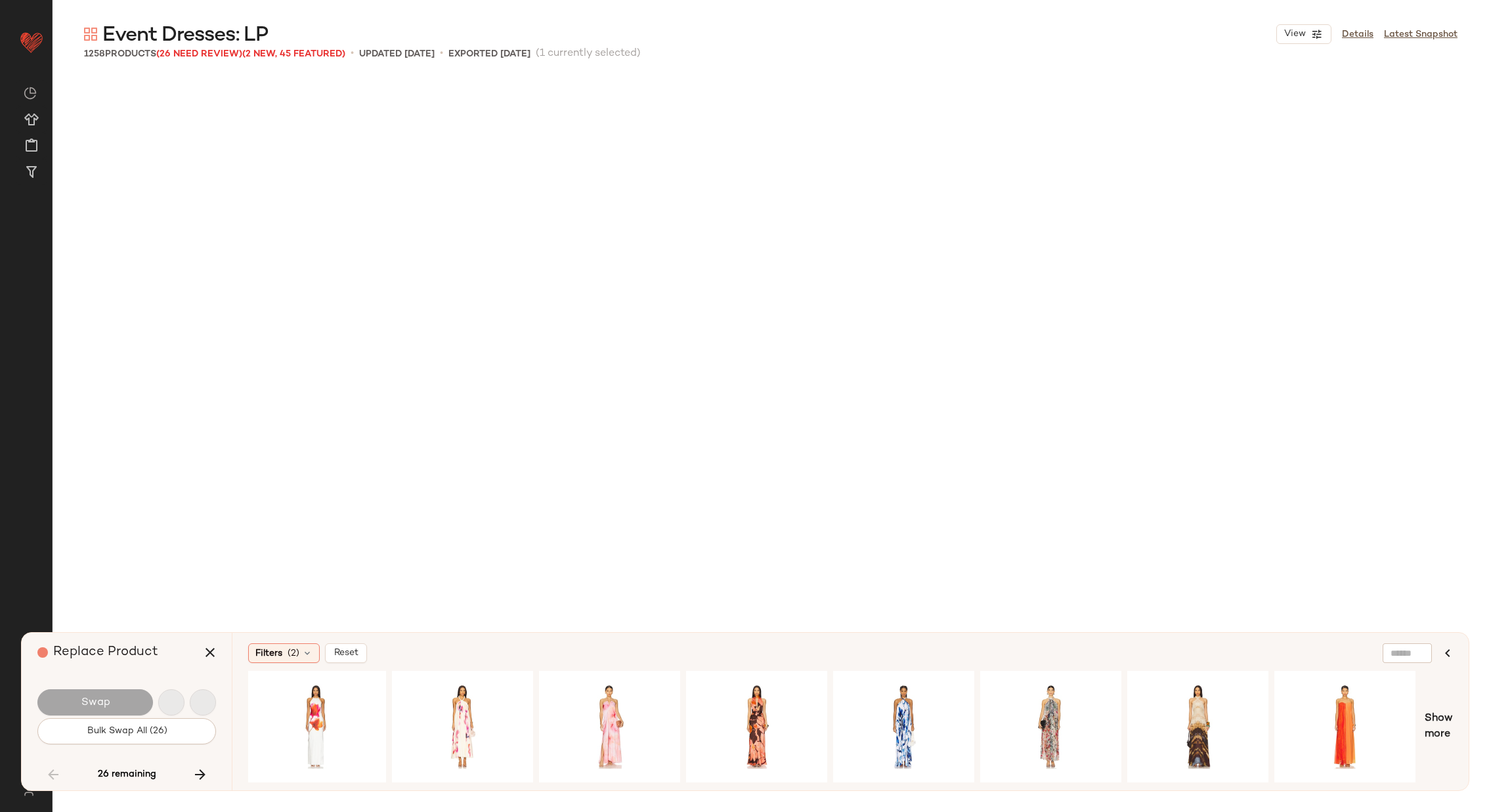
scroll to position [14186, 0]
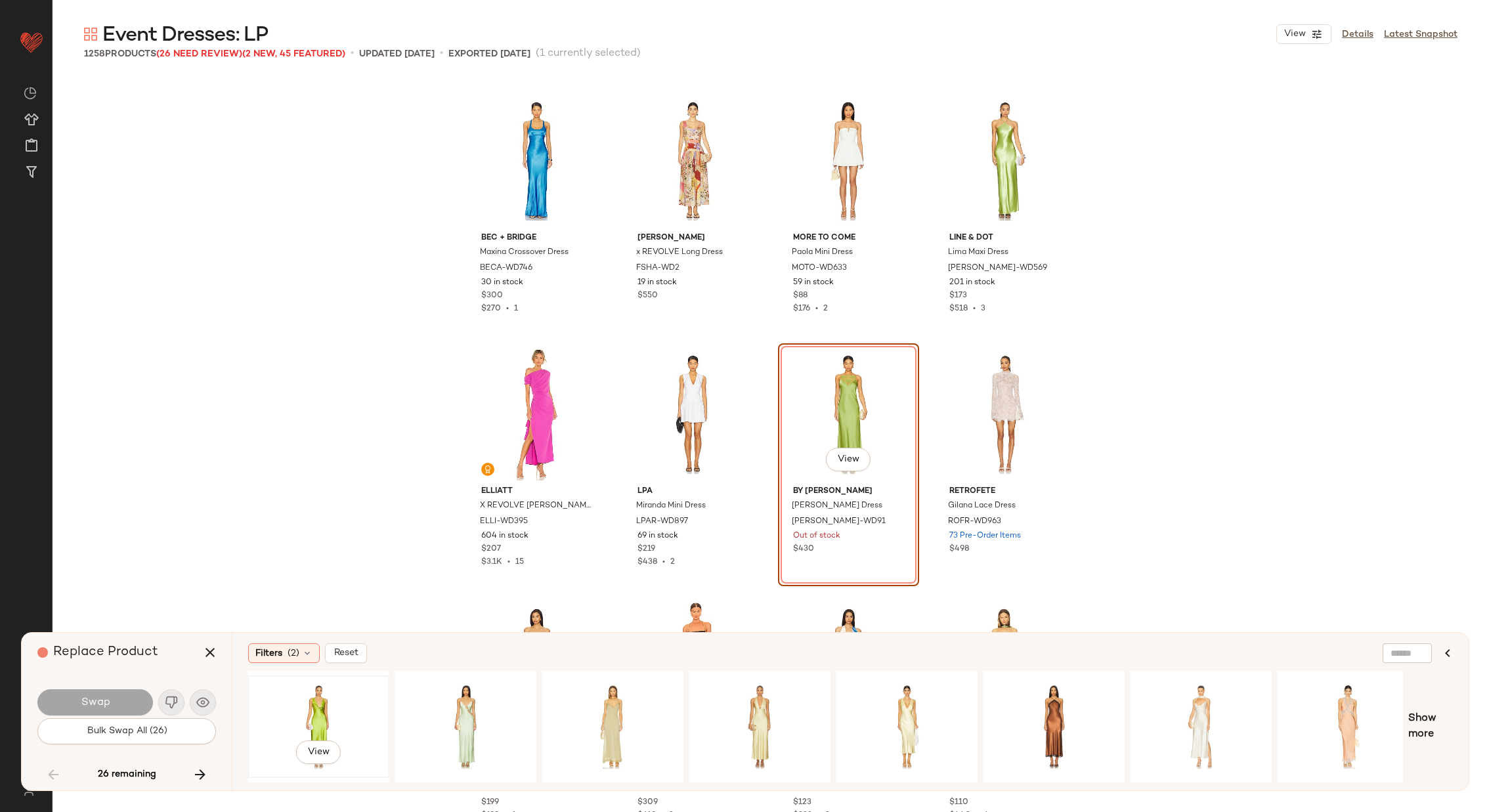
click at [324, 709] on div "View" at bounding box center [319, 726] width 132 height 93
click at [103, 699] on span "Swap" at bounding box center [94, 702] width 29 height 13
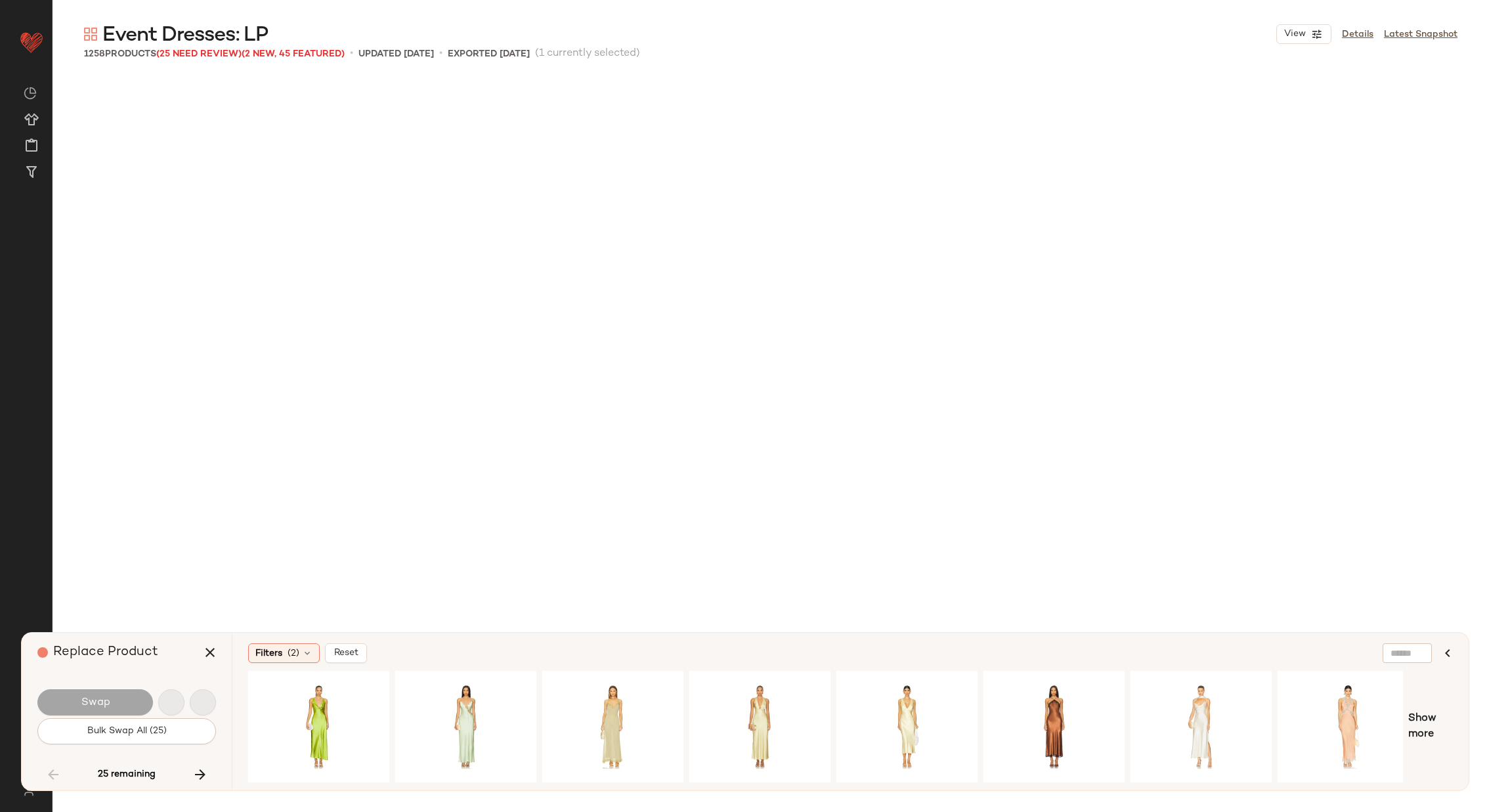
scroll to position [16466, 0]
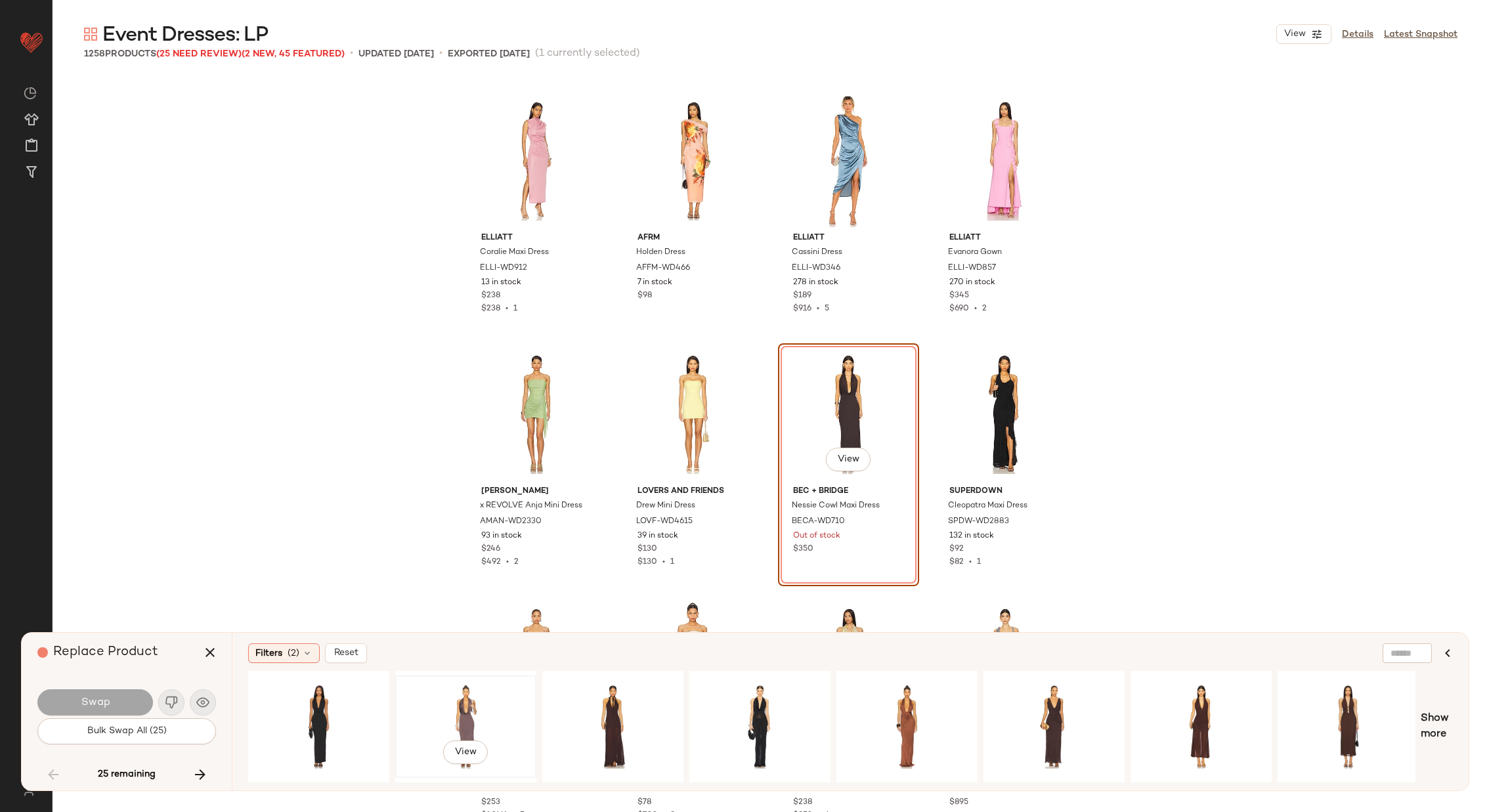
click at [467, 698] on div "View" at bounding box center [466, 726] width 132 height 93
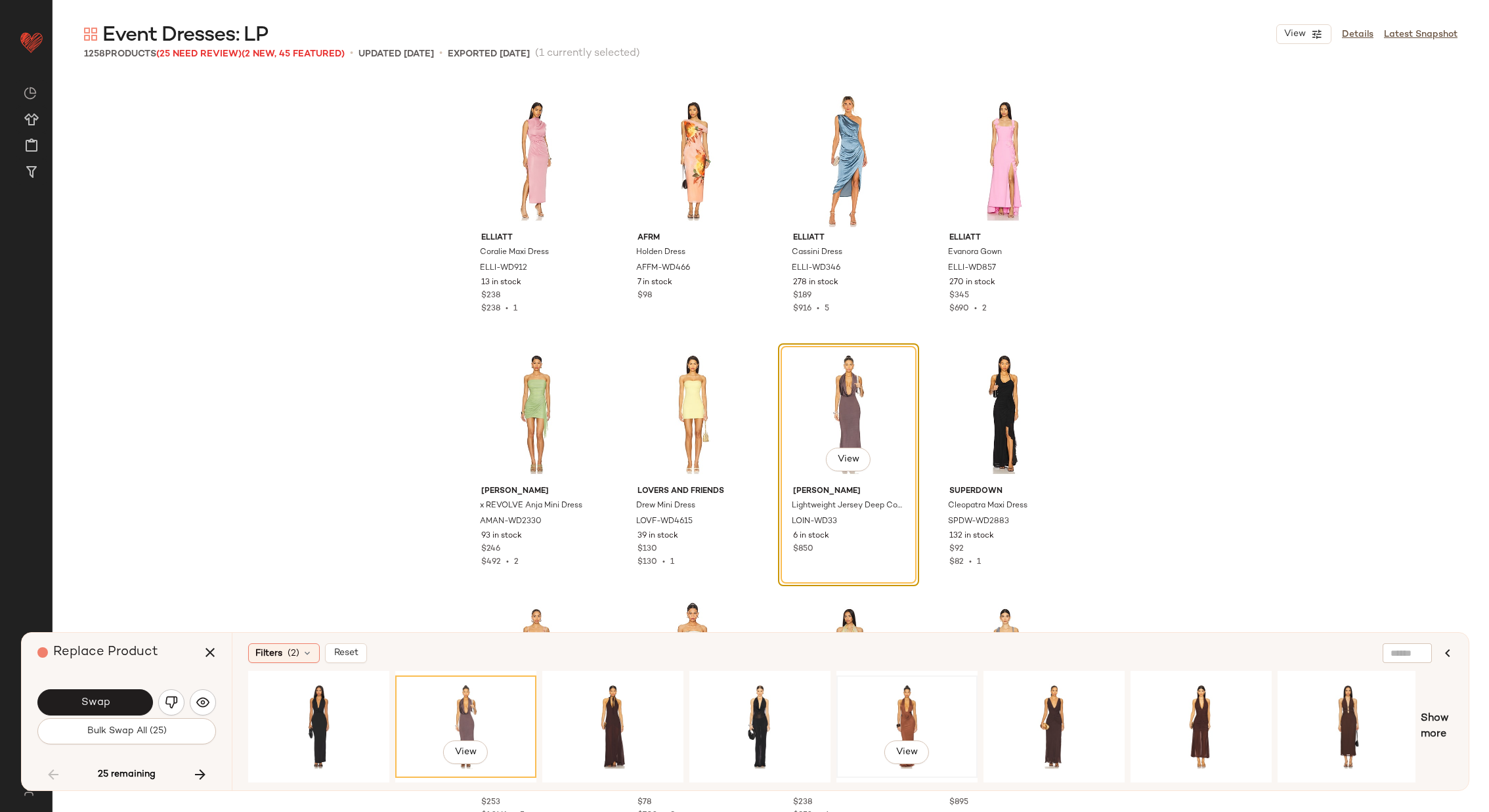
click at [926, 701] on div "View" at bounding box center [907, 726] width 132 height 93
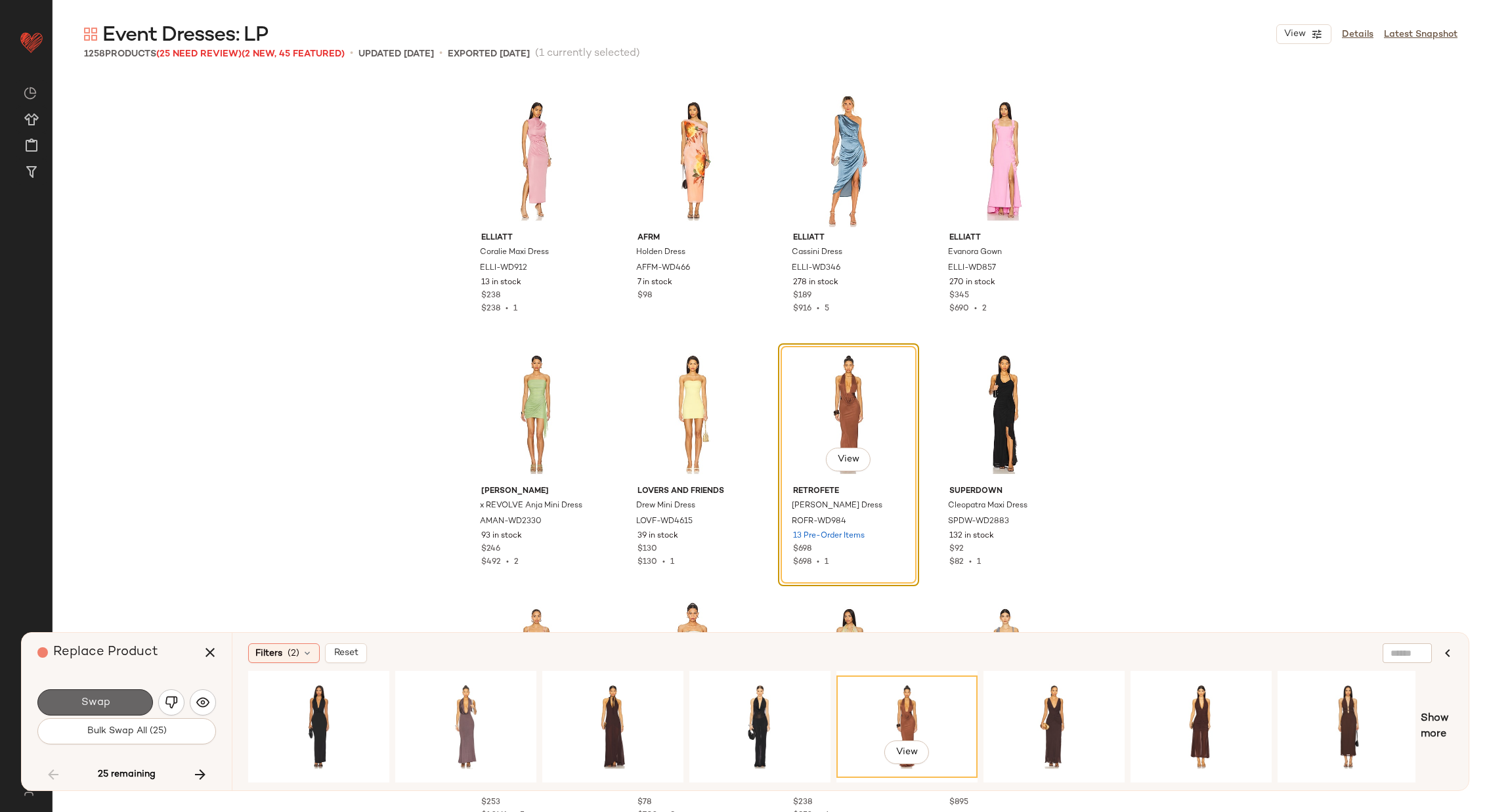
click at [111, 695] on button "Swap" at bounding box center [95, 702] width 116 height 27
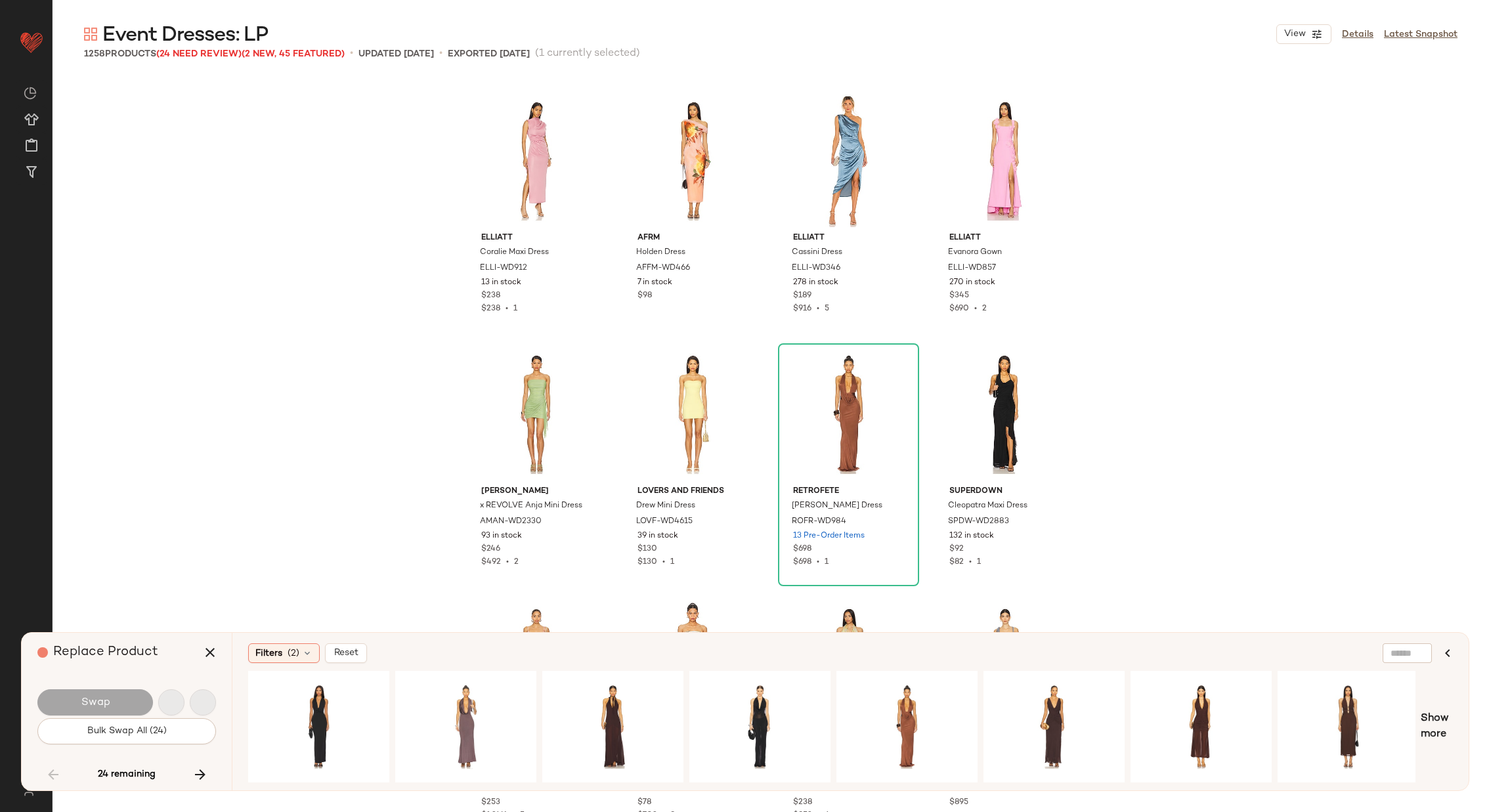
scroll to position [21026, 0]
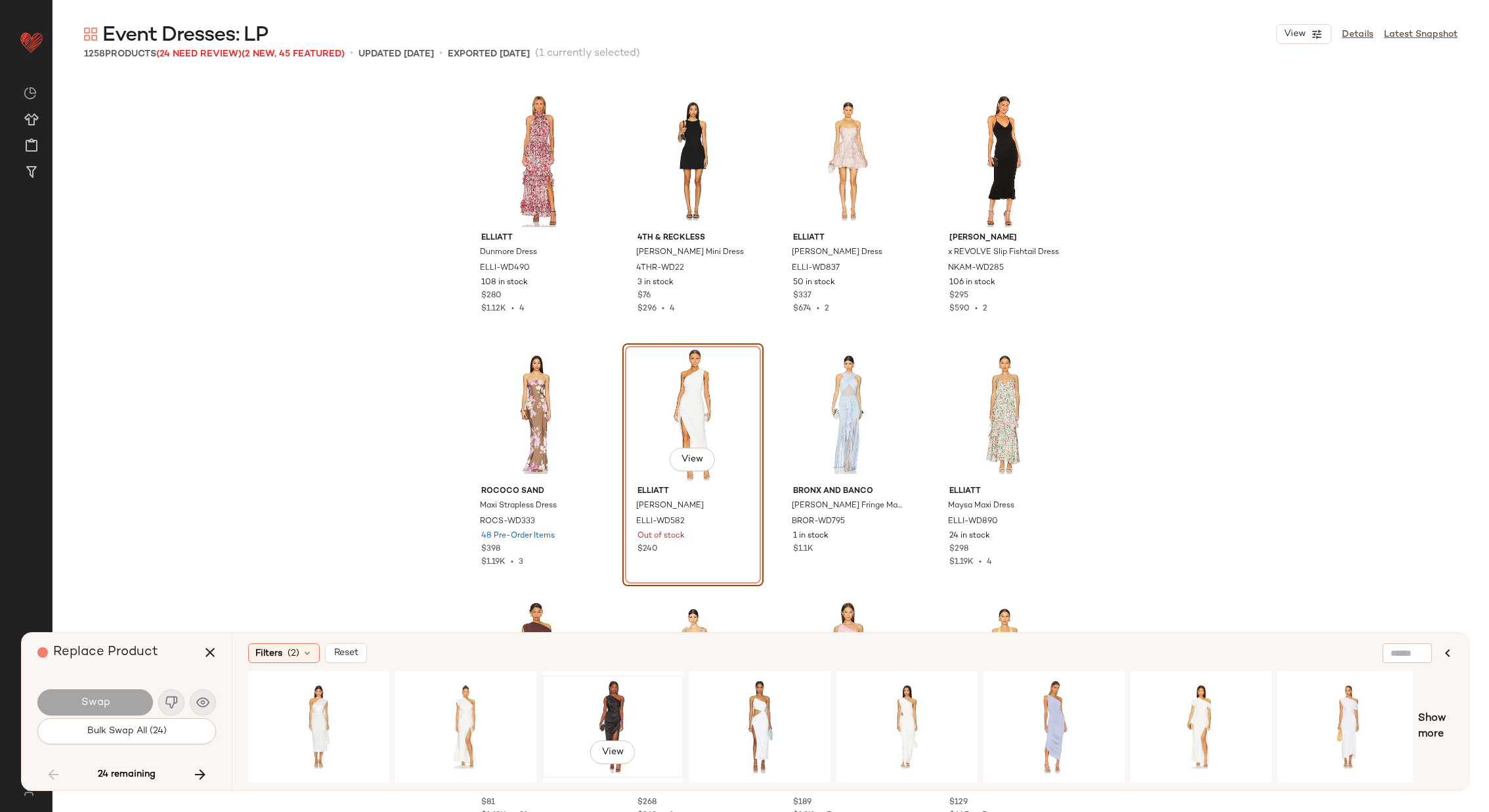
click at [608, 698] on div "View" at bounding box center [613, 726] width 132 height 93
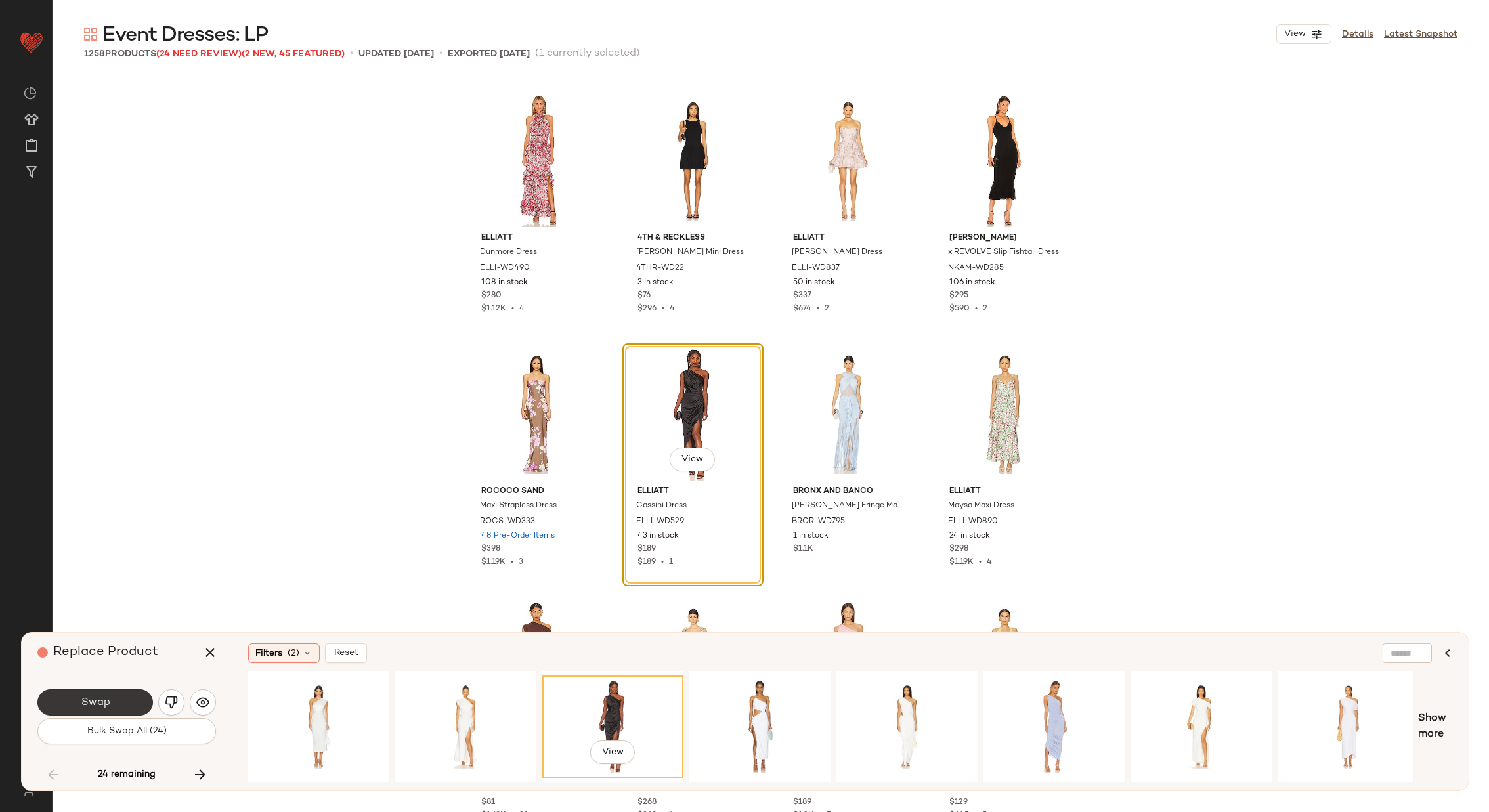
click at [114, 701] on button "Swap" at bounding box center [95, 702] width 116 height 27
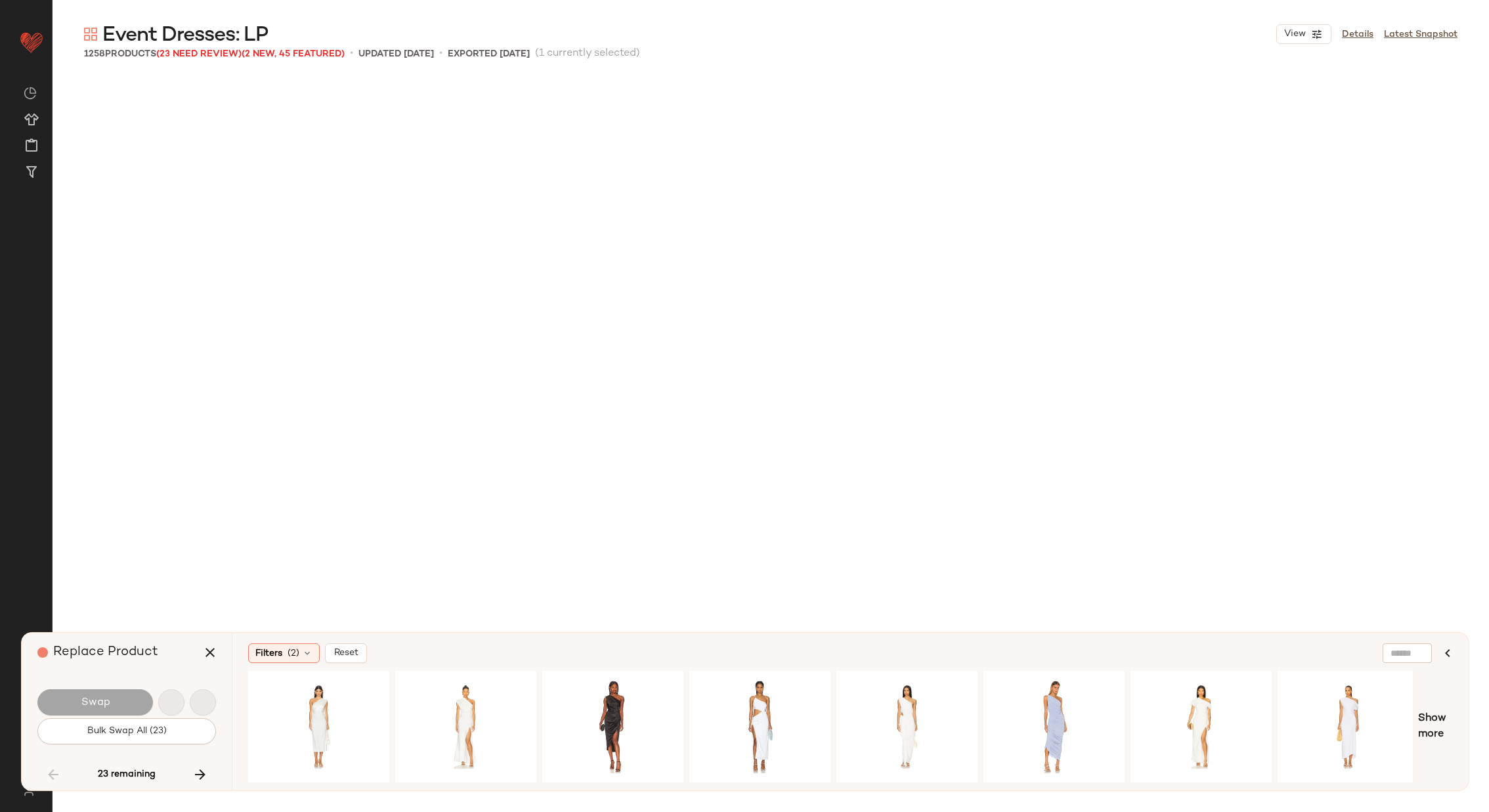
scroll to position [22800, 0]
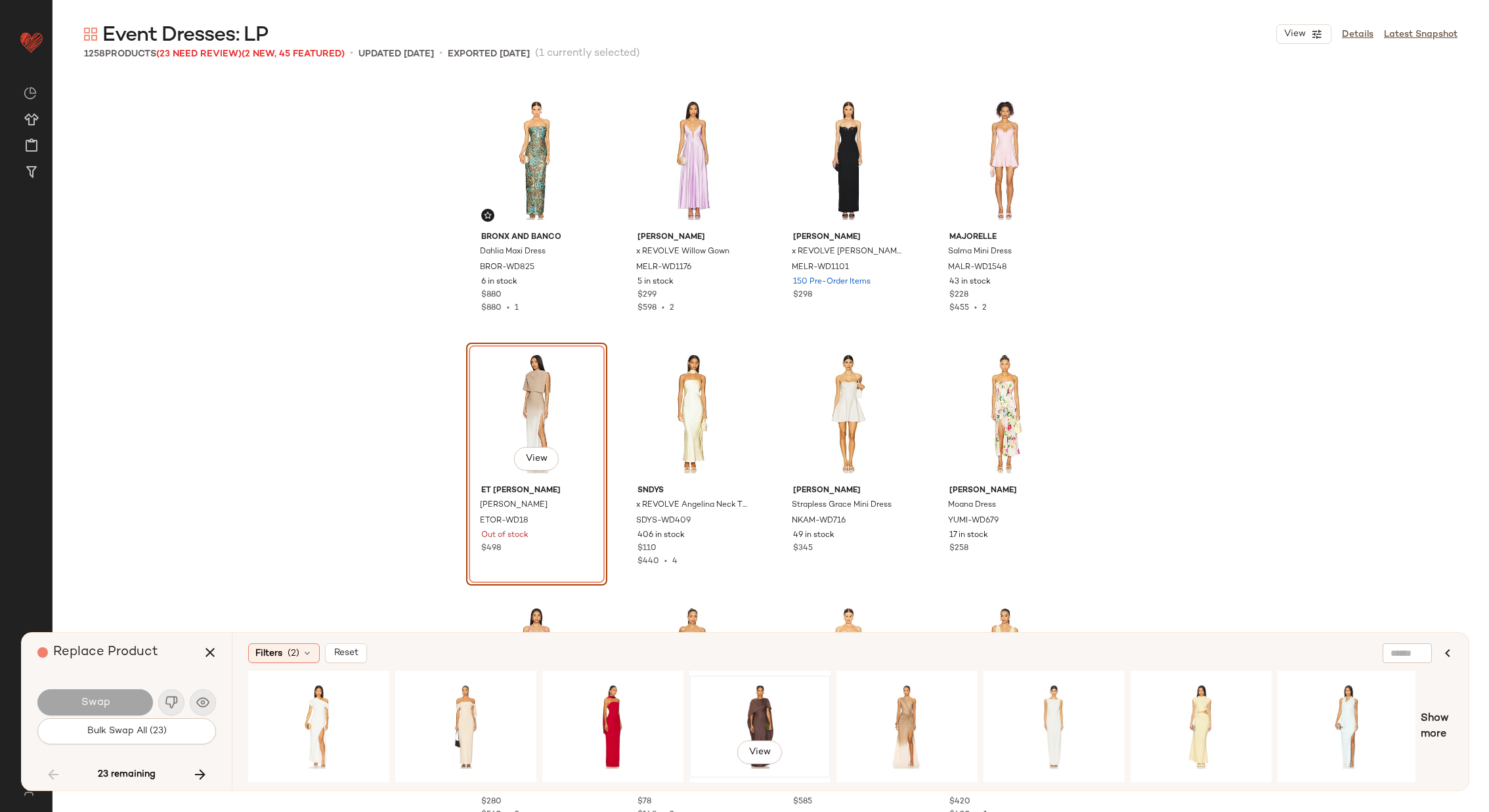
click at [746, 691] on div "View" at bounding box center [760, 726] width 132 height 93
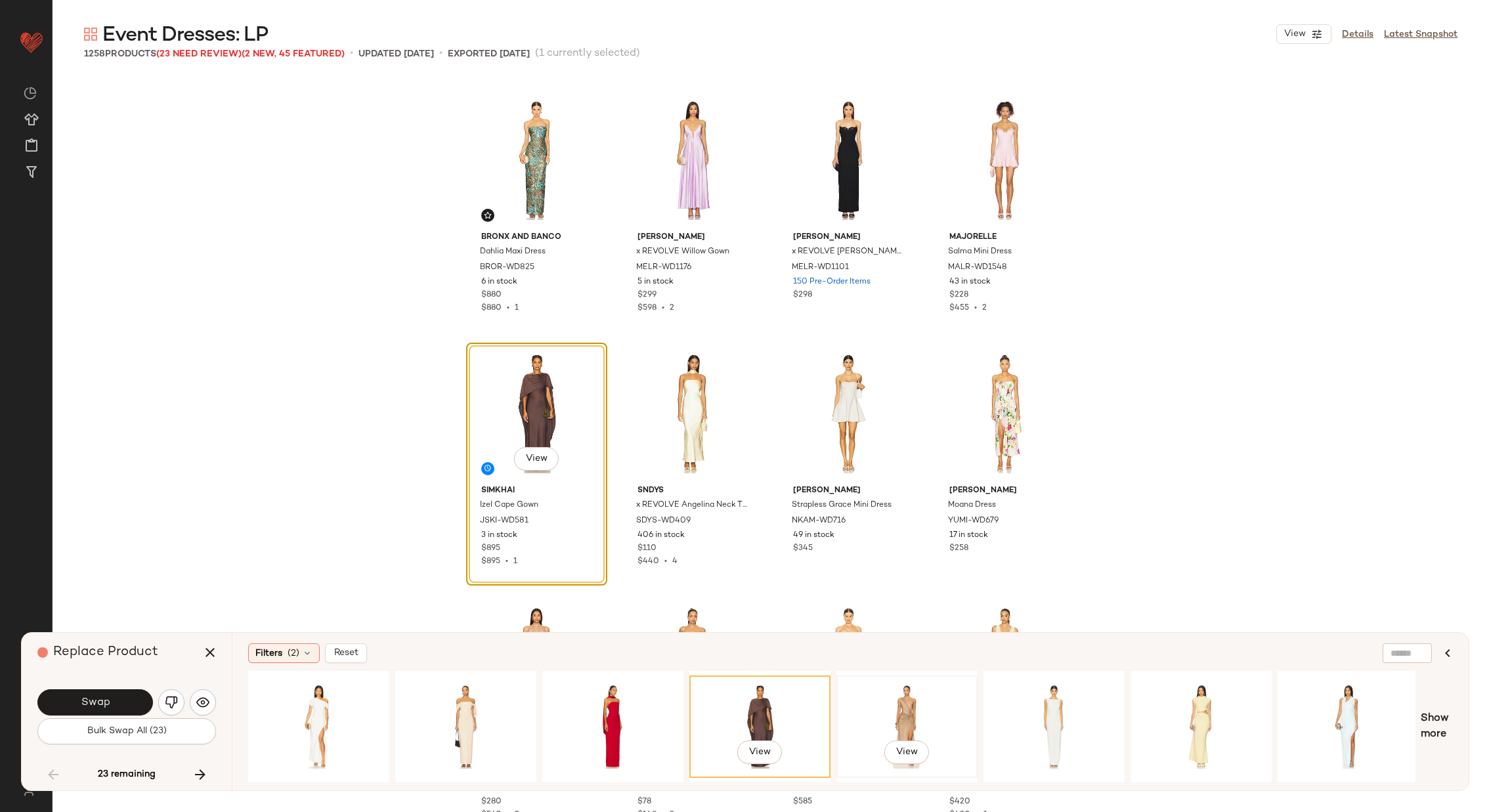
click at [916, 693] on div "View" at bounding box center [907, 726] width 132 height 93
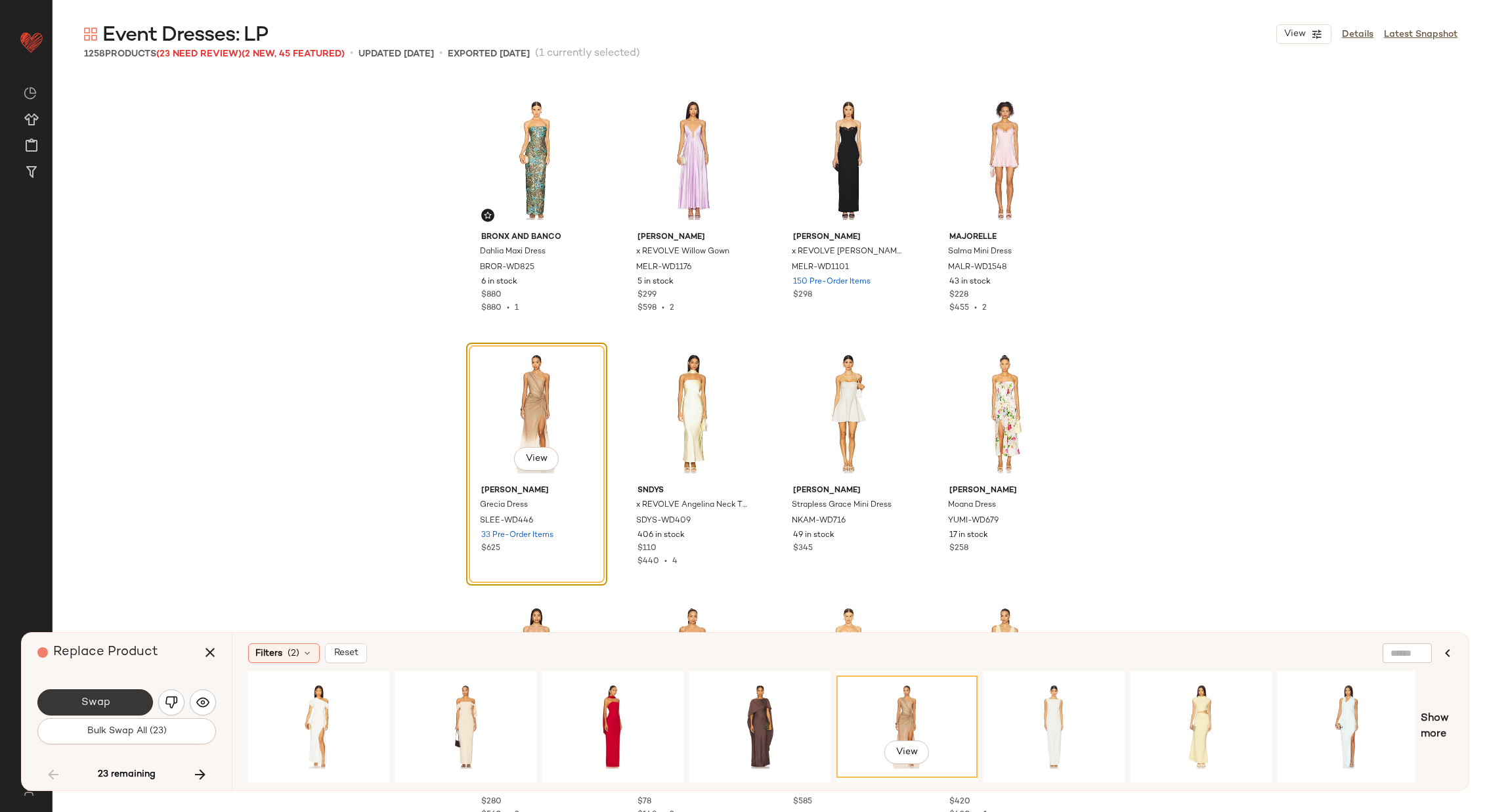
click at [105, 696] on span "Swap" at bounding box center [94, 702] width 29 height 13
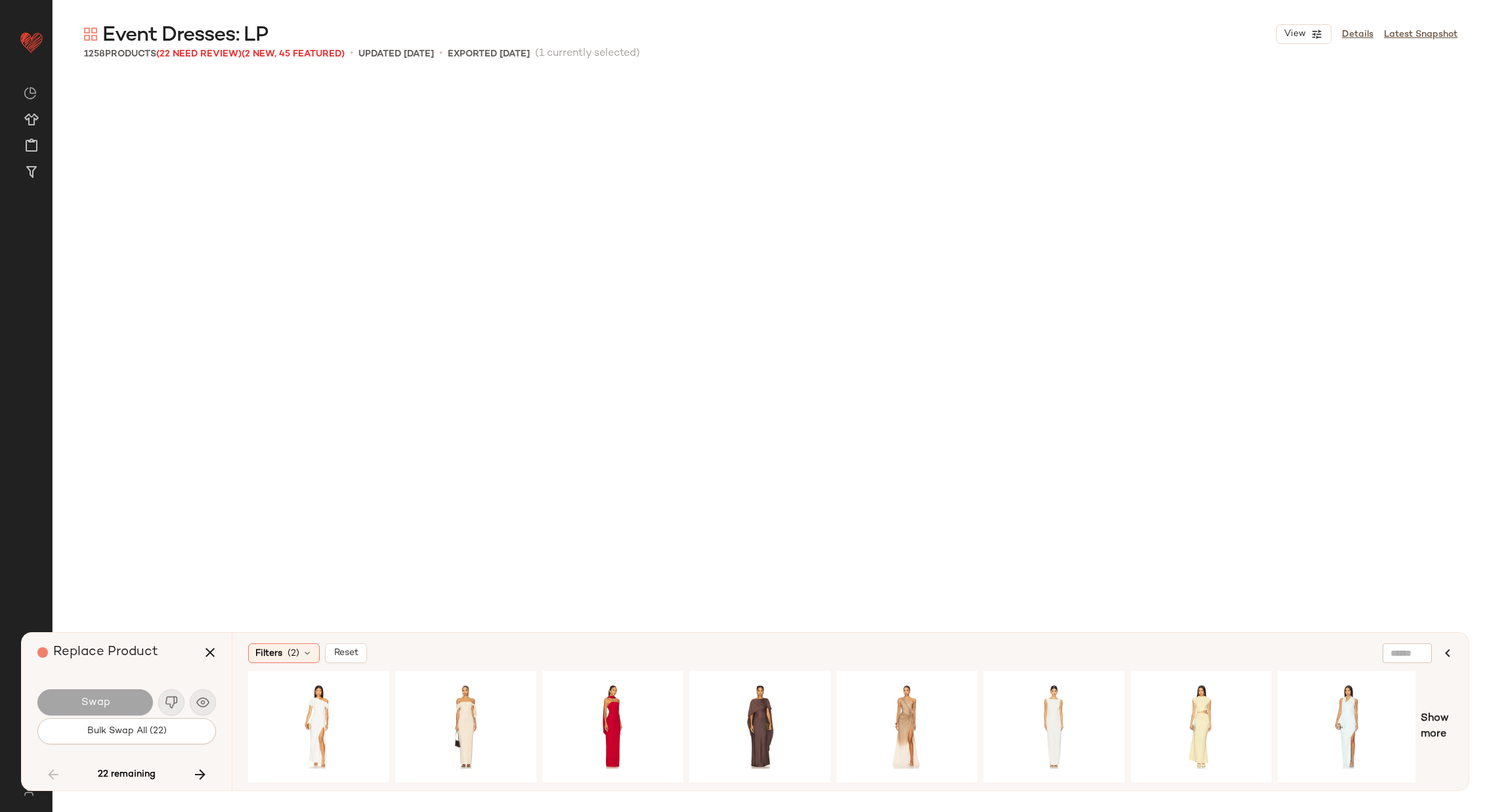
scroll to position [25586, 0]
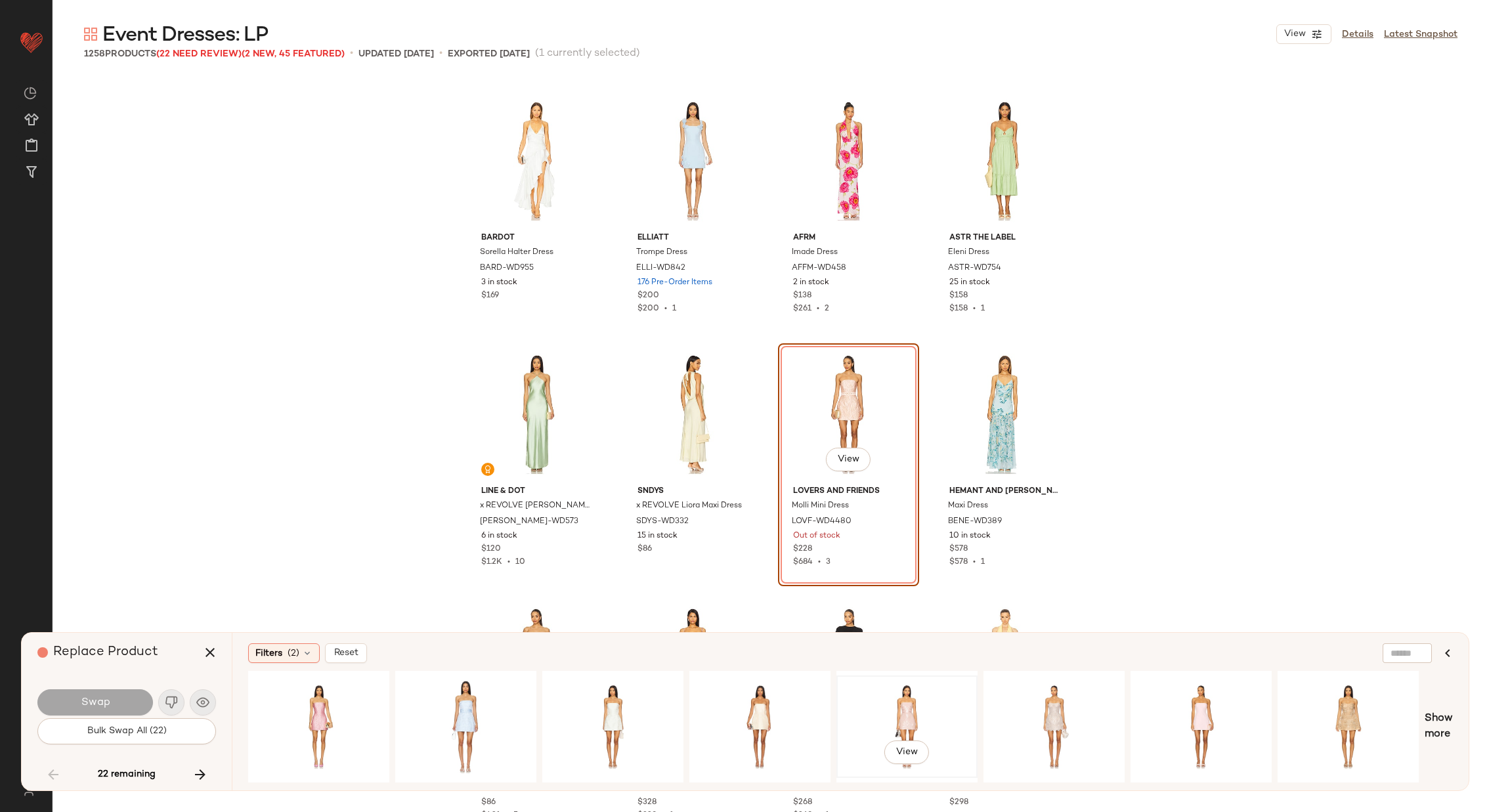
click at [893, 701] on div "View" at bounding box center [907, 726] width 132 height 93
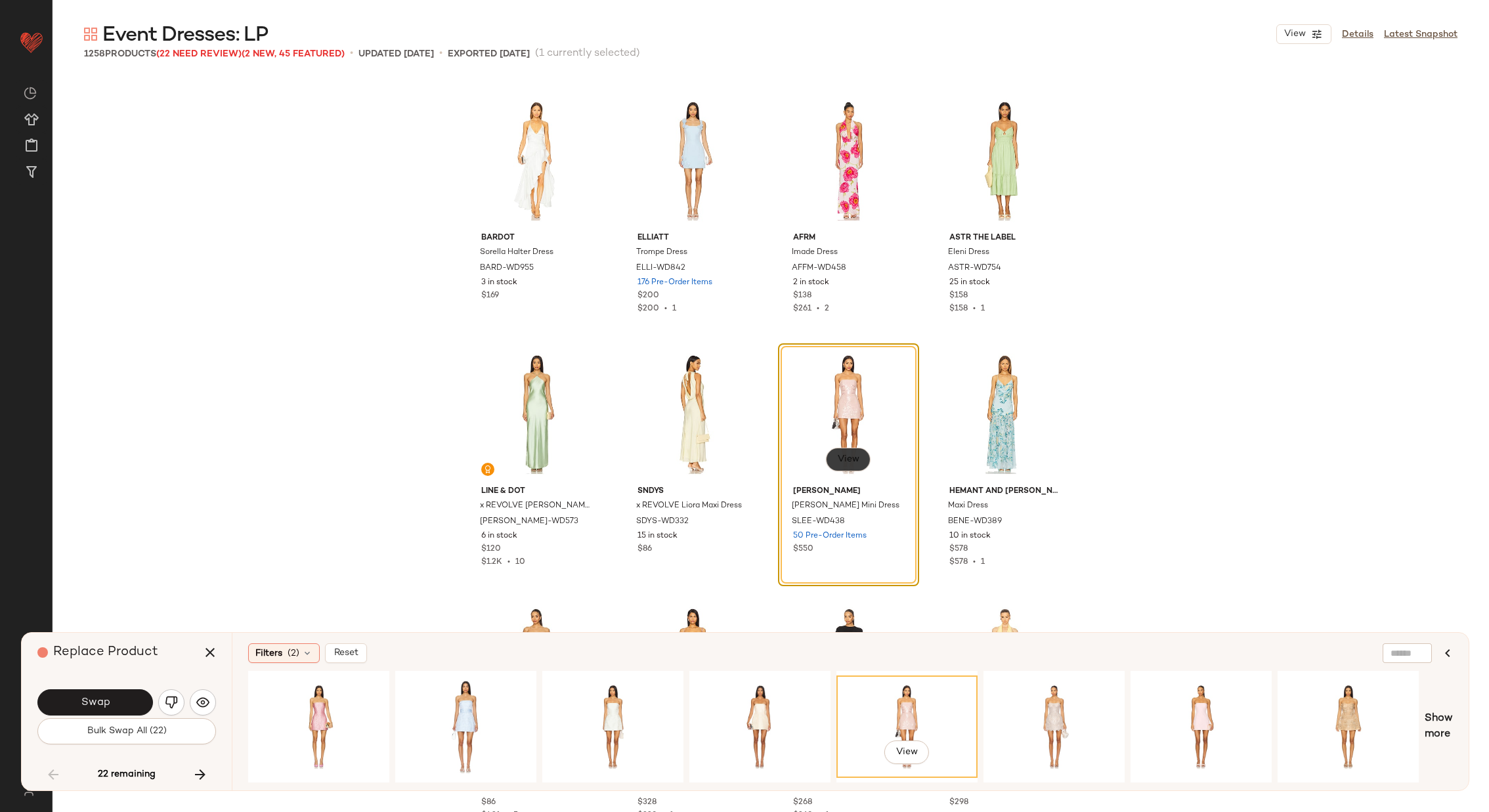
click at [849, 458] on span "View" at bounding box center [848, 460] width 22 height 10
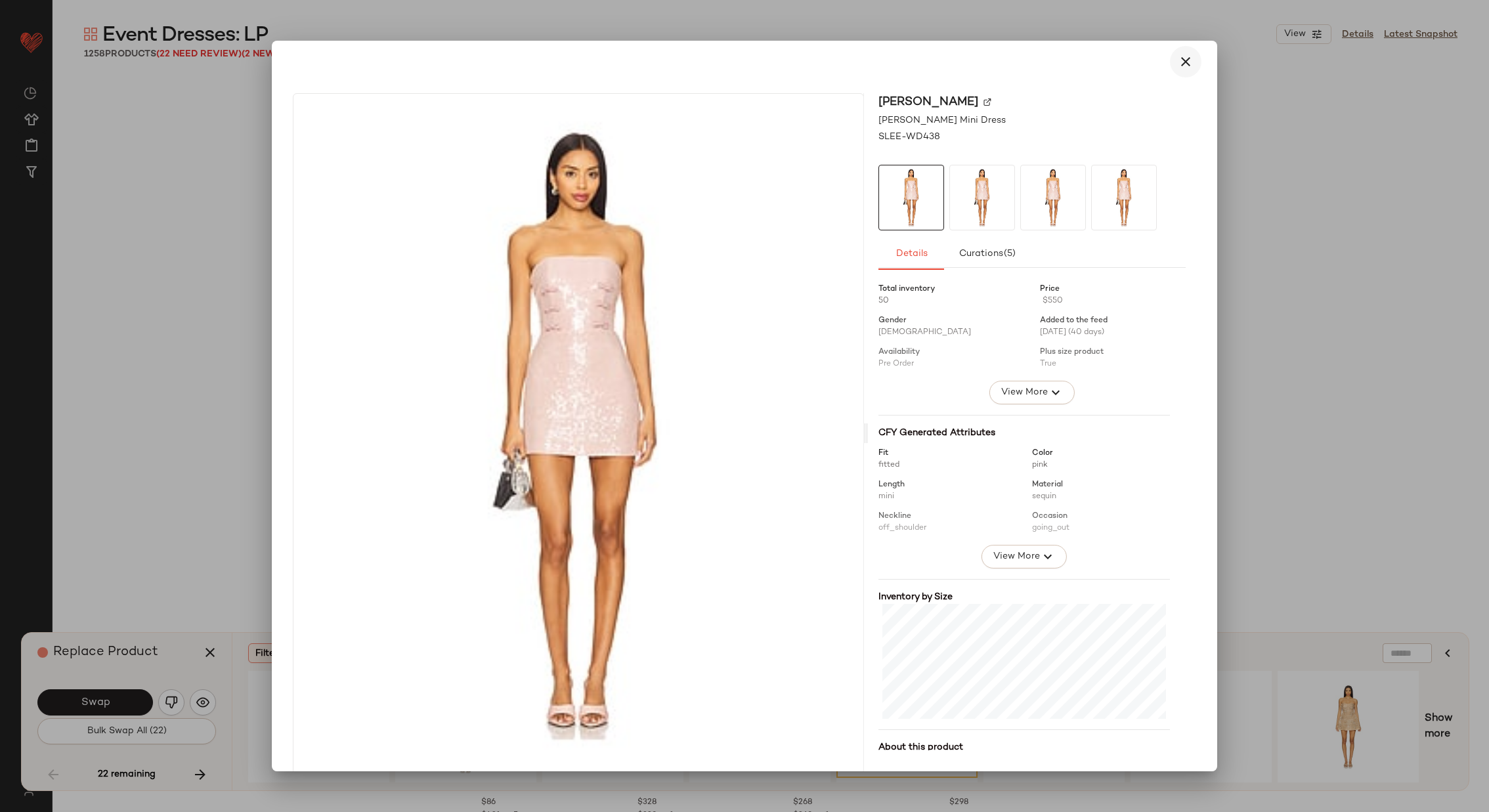
click at [1179, 59] on icon "button" at bounding box center [1185, 62] width 15 height 15
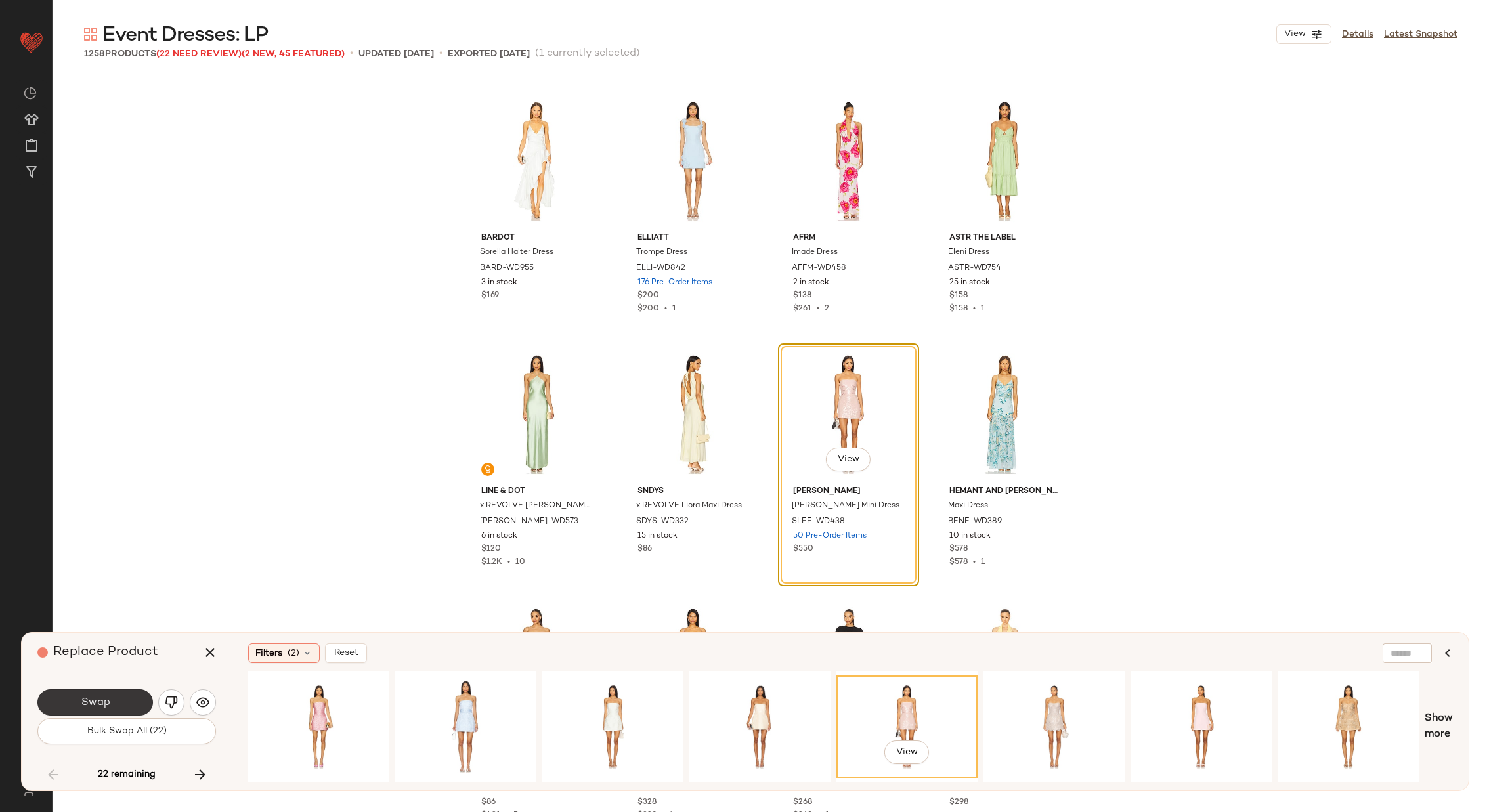
click at [102, 694] on button "Swap" at bounding box center [95, 702] width 116 height 27
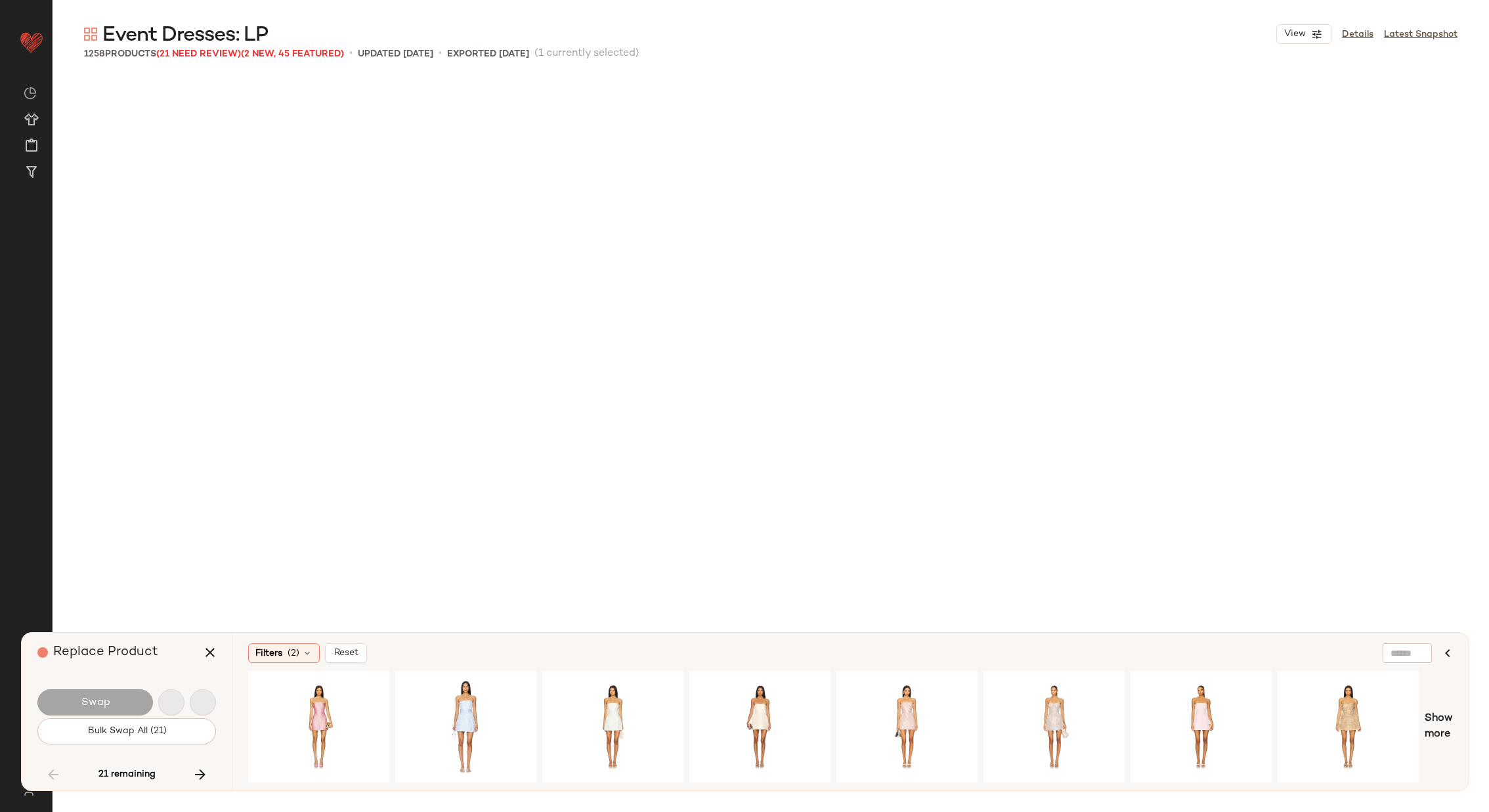
scroll to position [27866, 0]
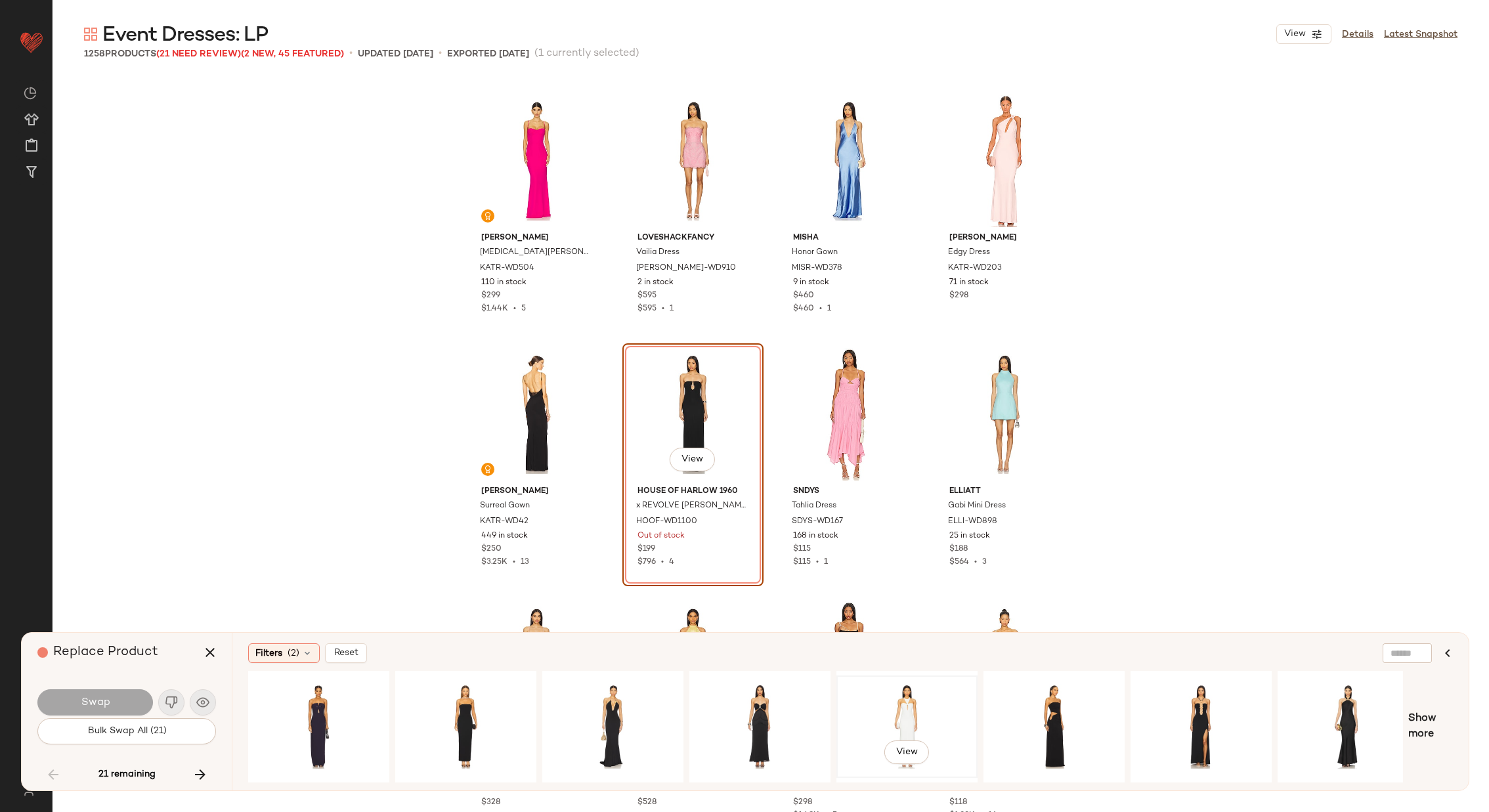
click at [883, 687] on div "View" at bounding box center [907, 726] width 132 height 93
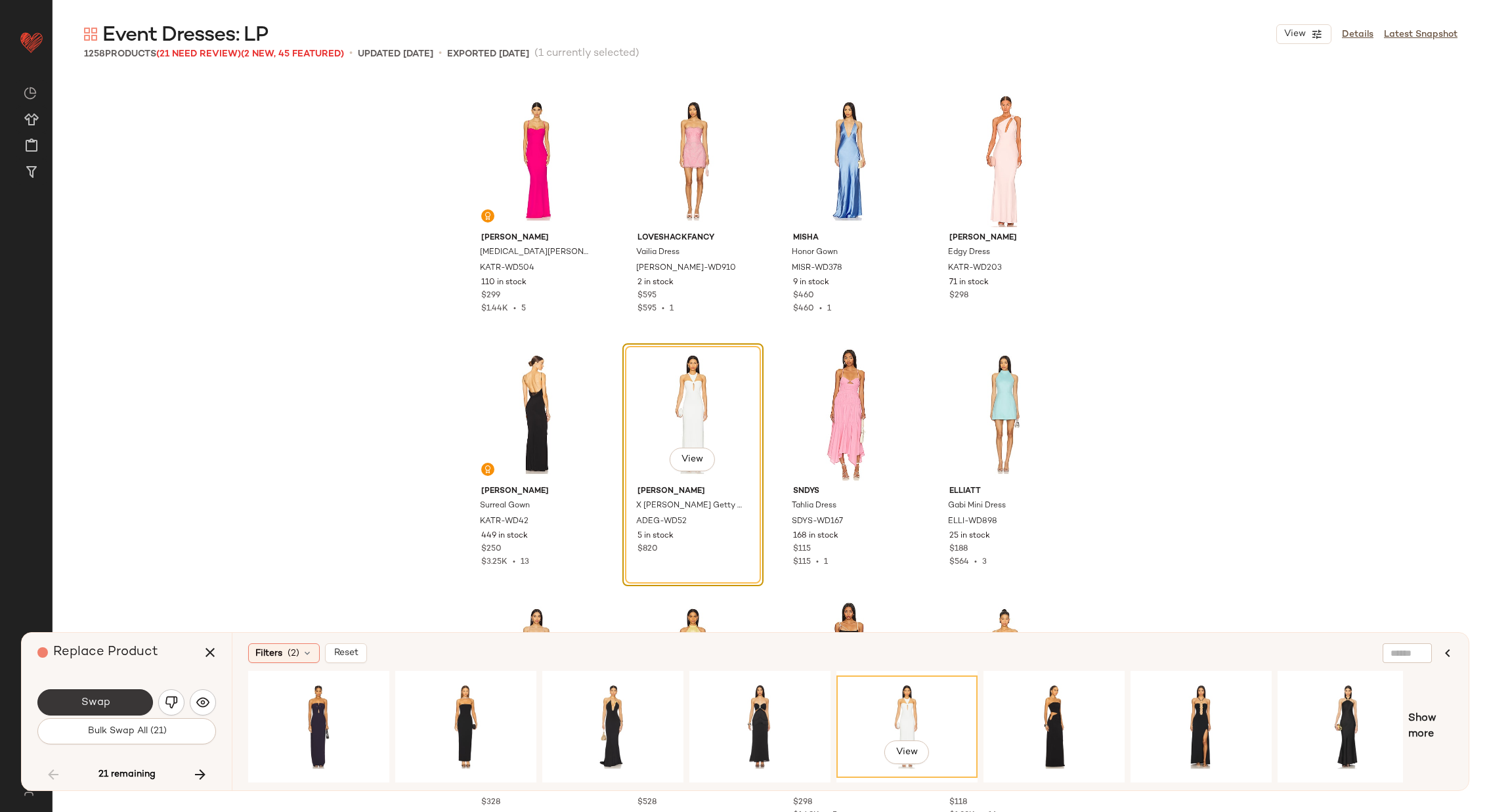
click at [113, 693] on button "Swap" at bounding box center [95, 702] width 116 height 27
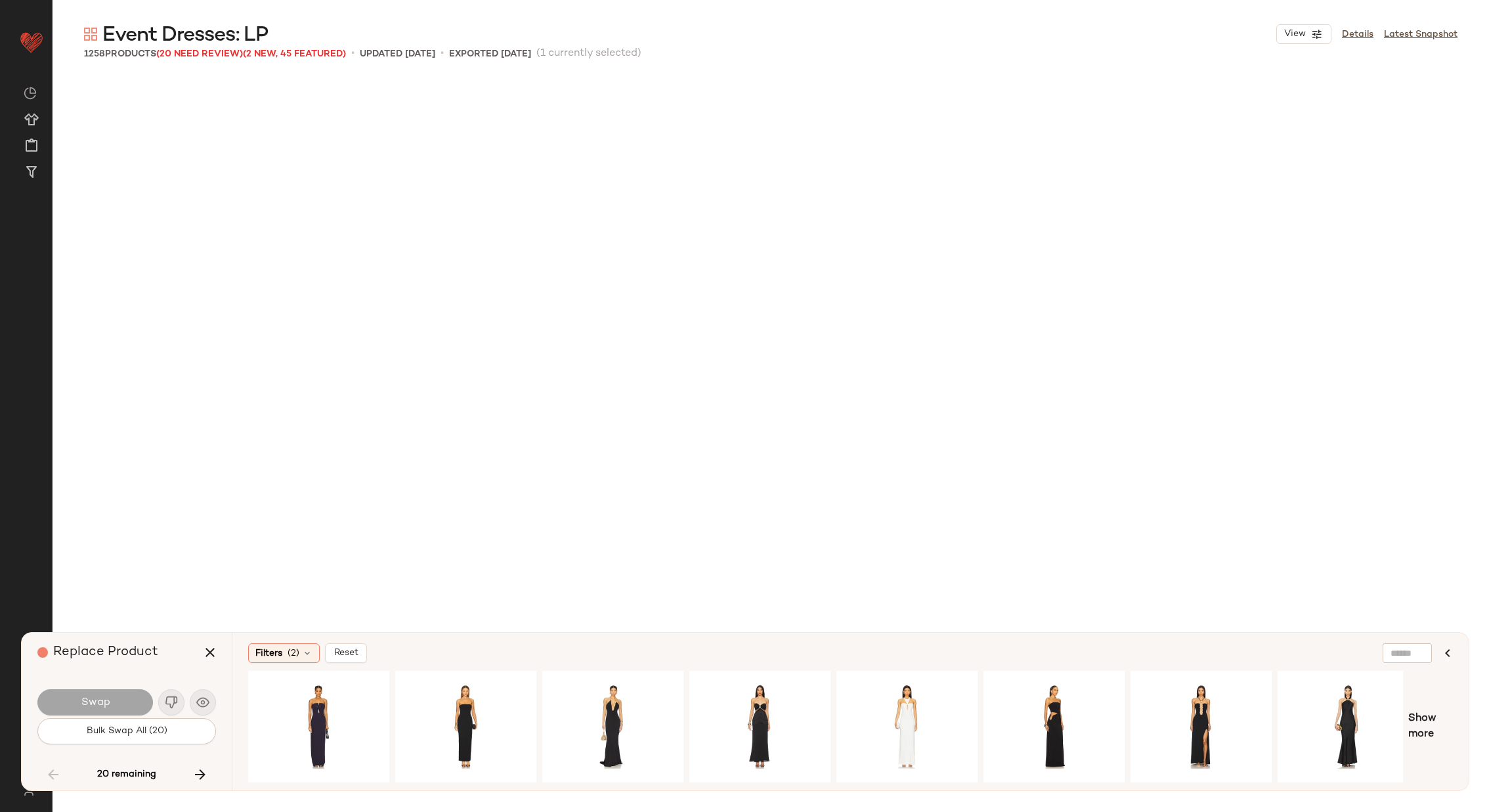
scroll to position [32681, 0]
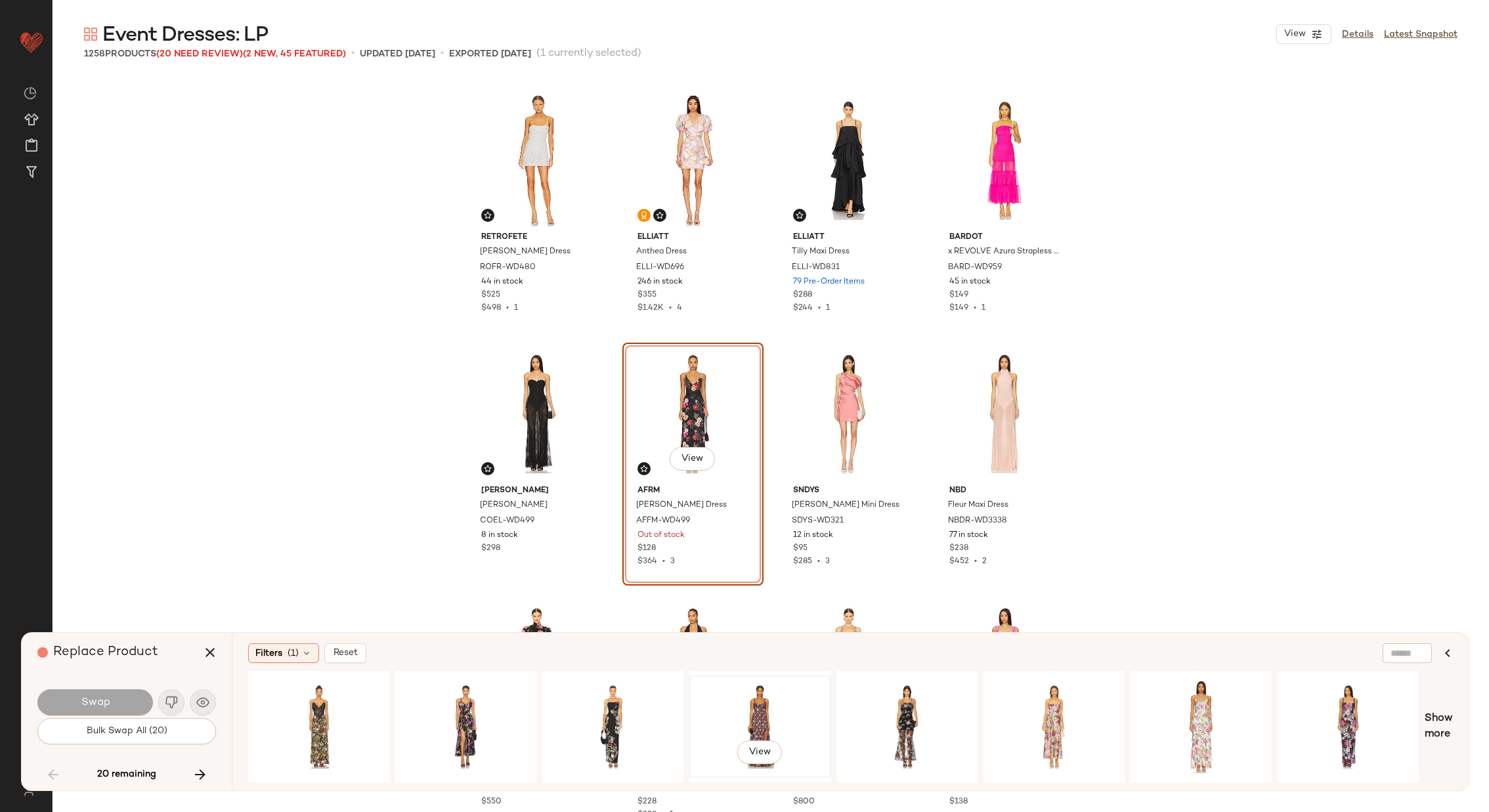
click at [755, 691] on div "View" at bounding box center [760, 726] width 132 height 93
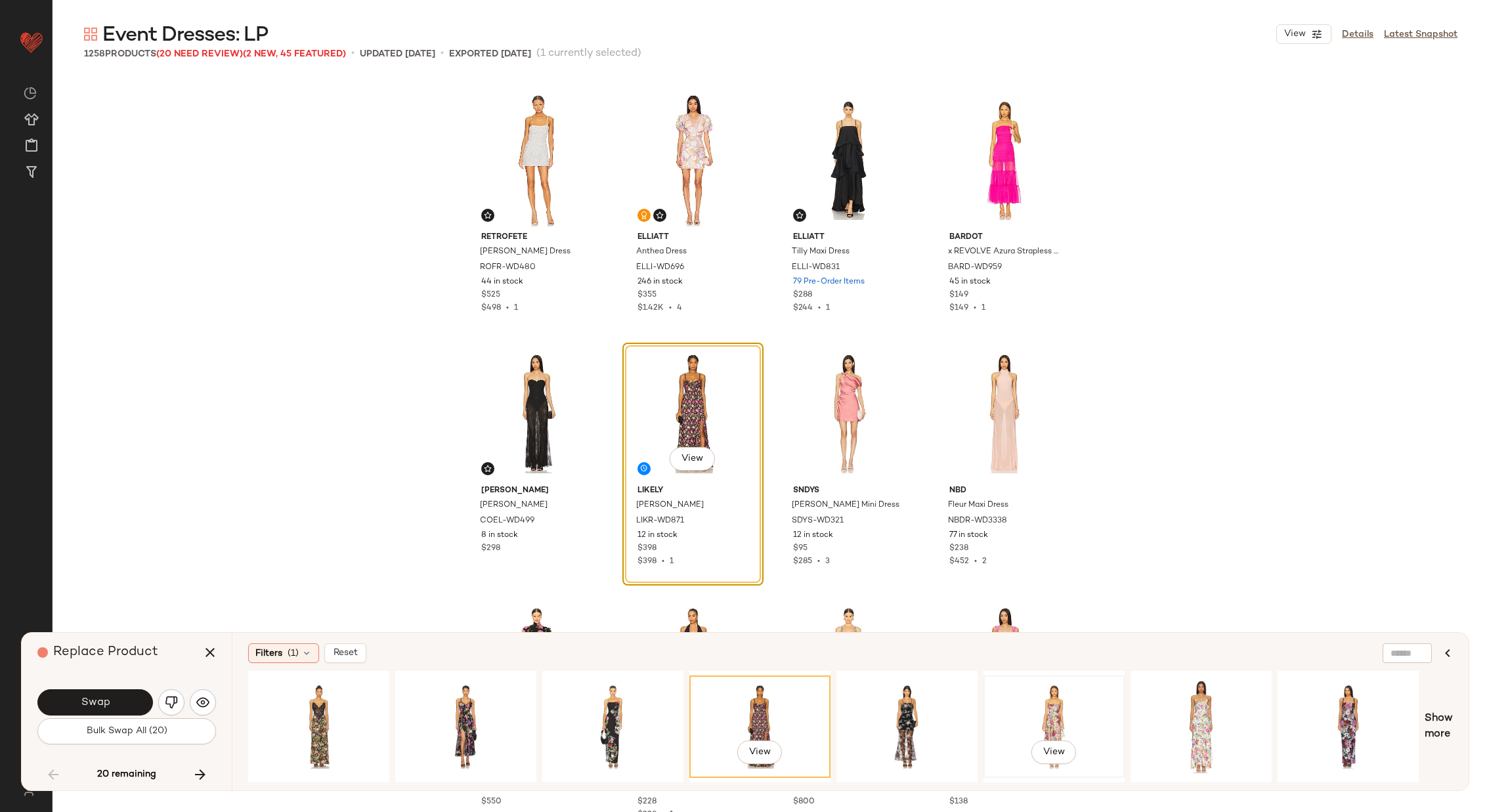
click at [1082, 691] on div "View" at bounding box center [1054, 726] width 132 height 93
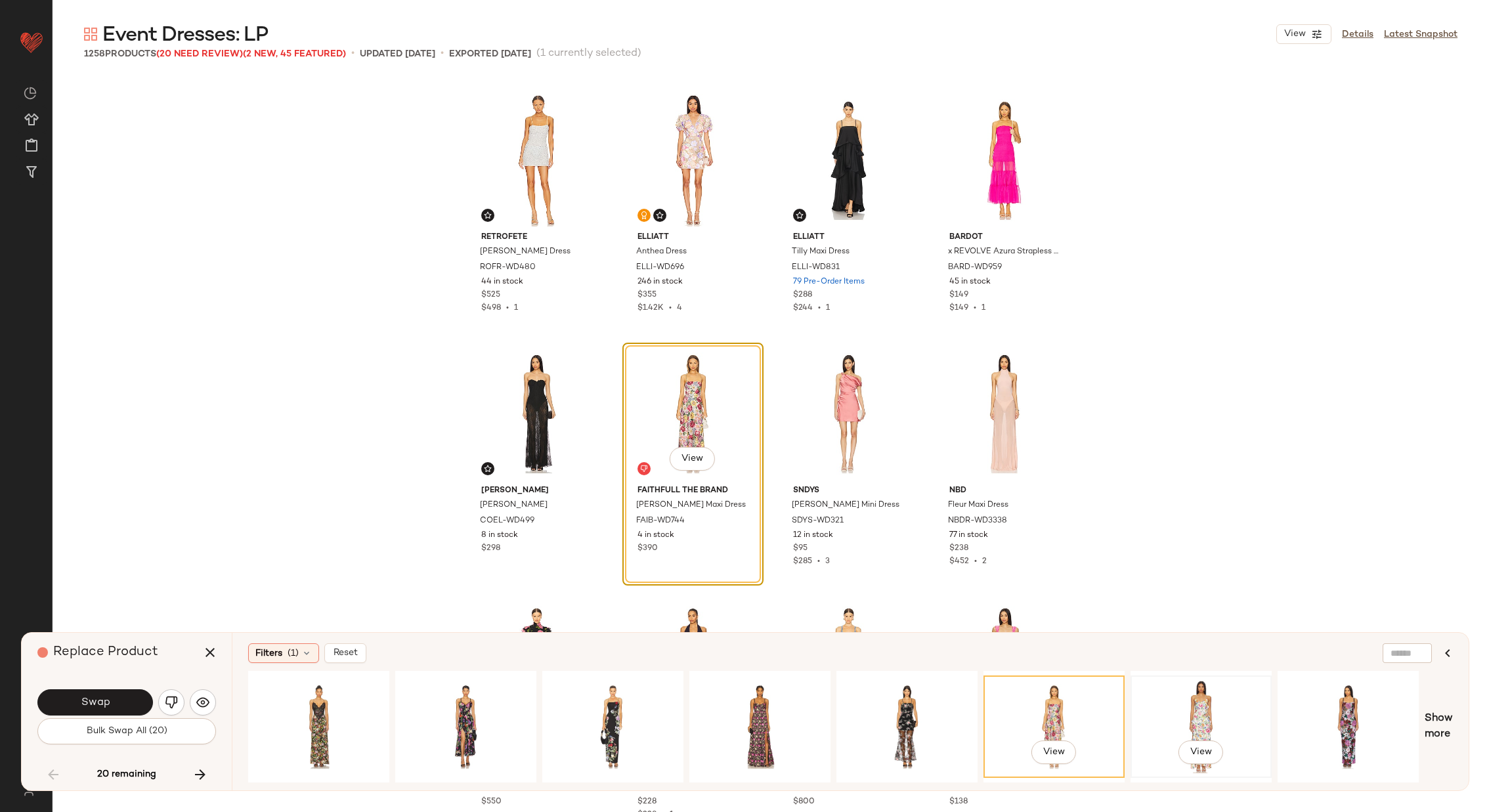
click at [1222, 704] on div "View" at bounding box center [1201, 726] width 132 height 93
click at [1334, 719] on div "View" at bounding box center [1348, 726] width 132 height 93
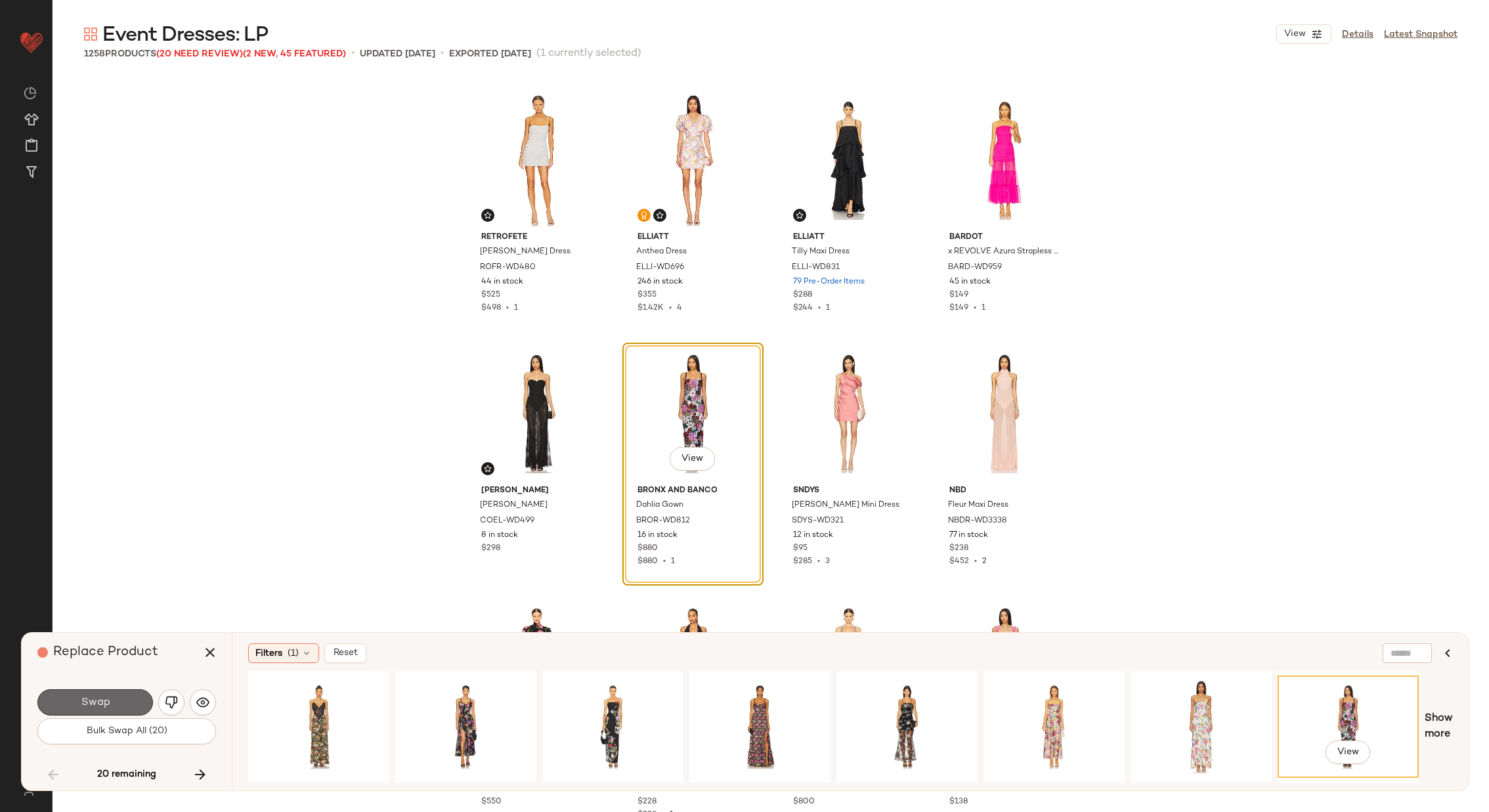
click at [113, 693] on button "Swap" at bounding box center [95, 702] width 116 height 27
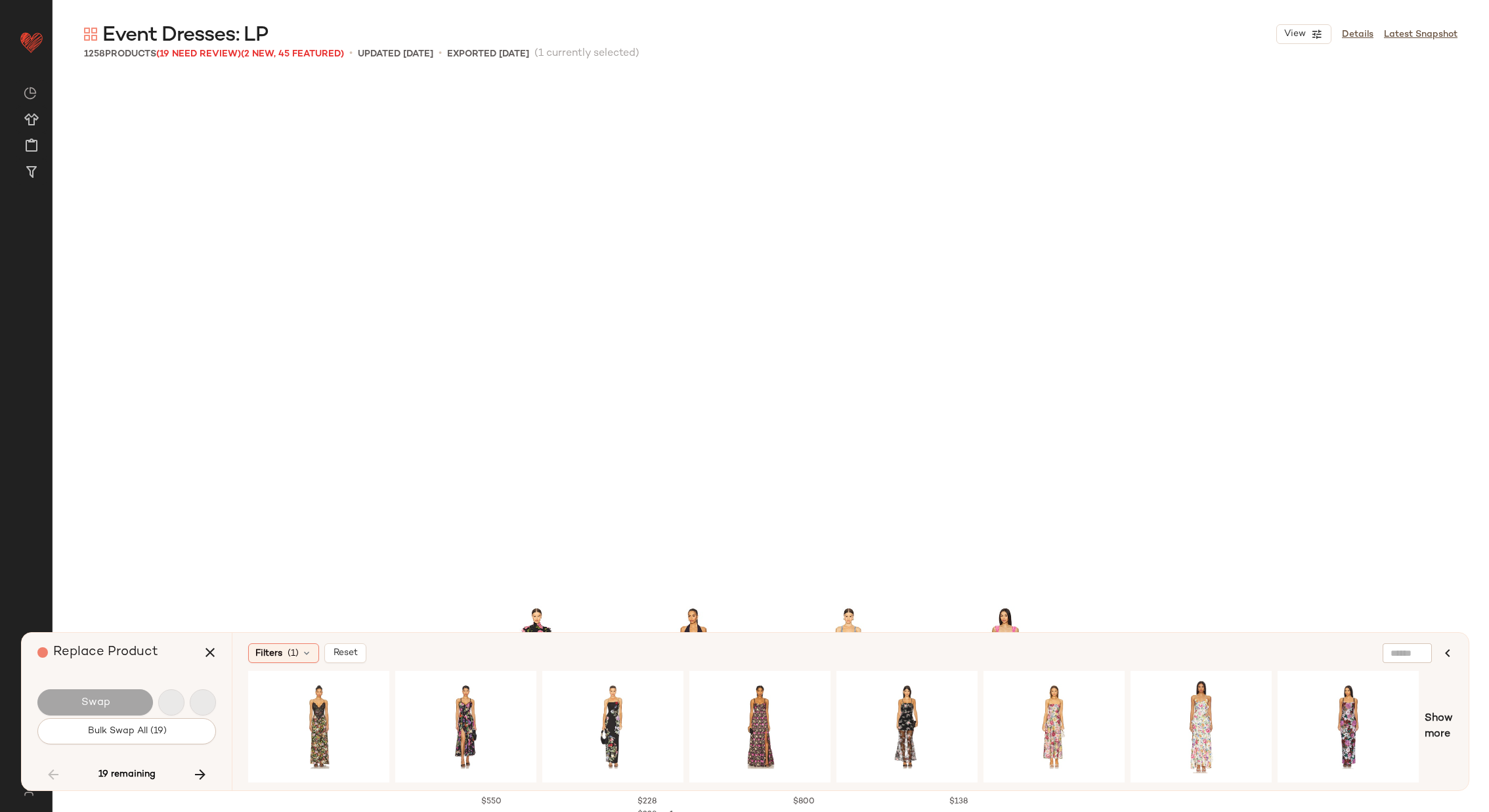
scroll to position [33187, 0]
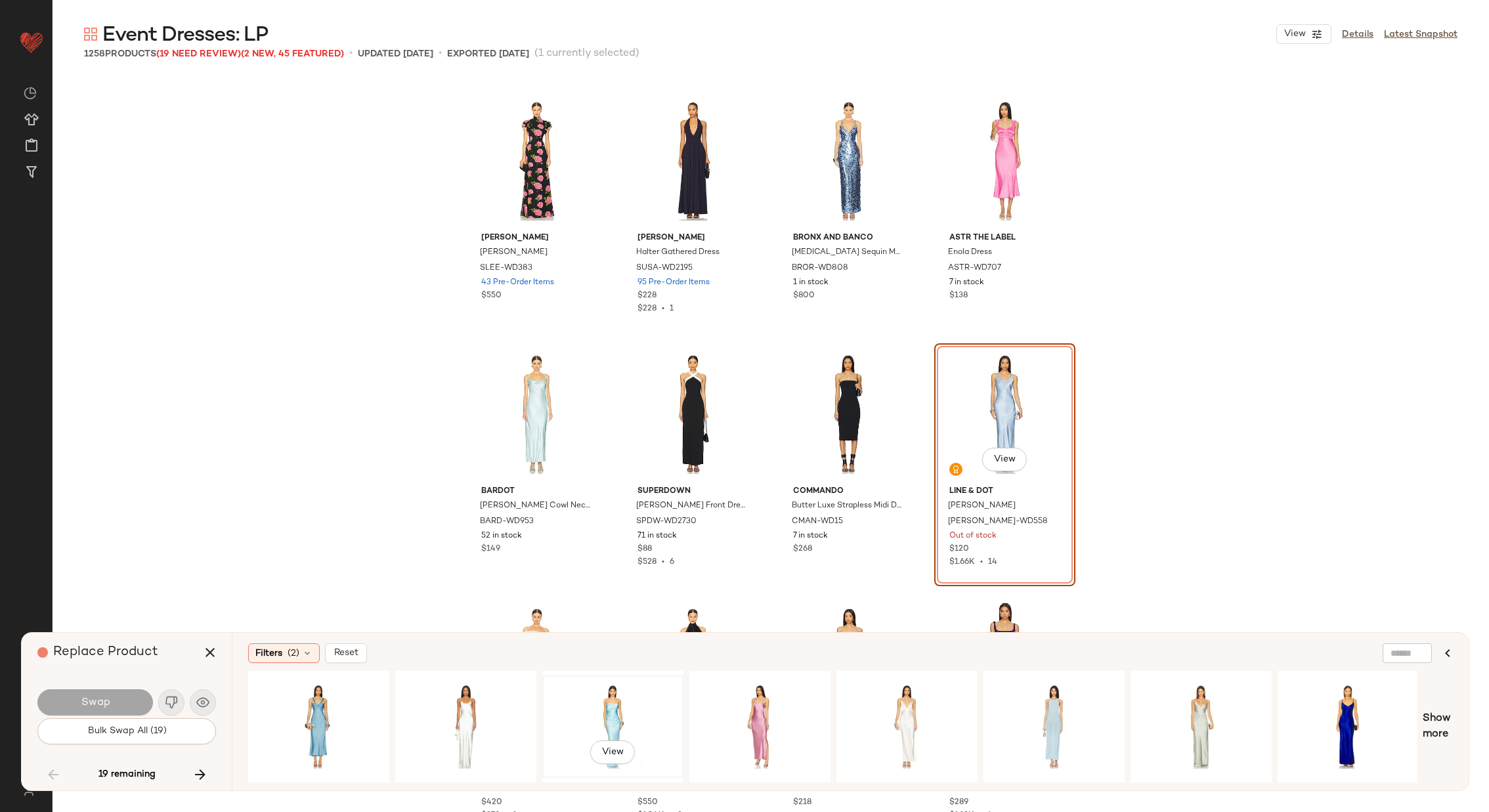
click at [630, 694] on div "View" at bounding box center [613, 726] width 132 height 93
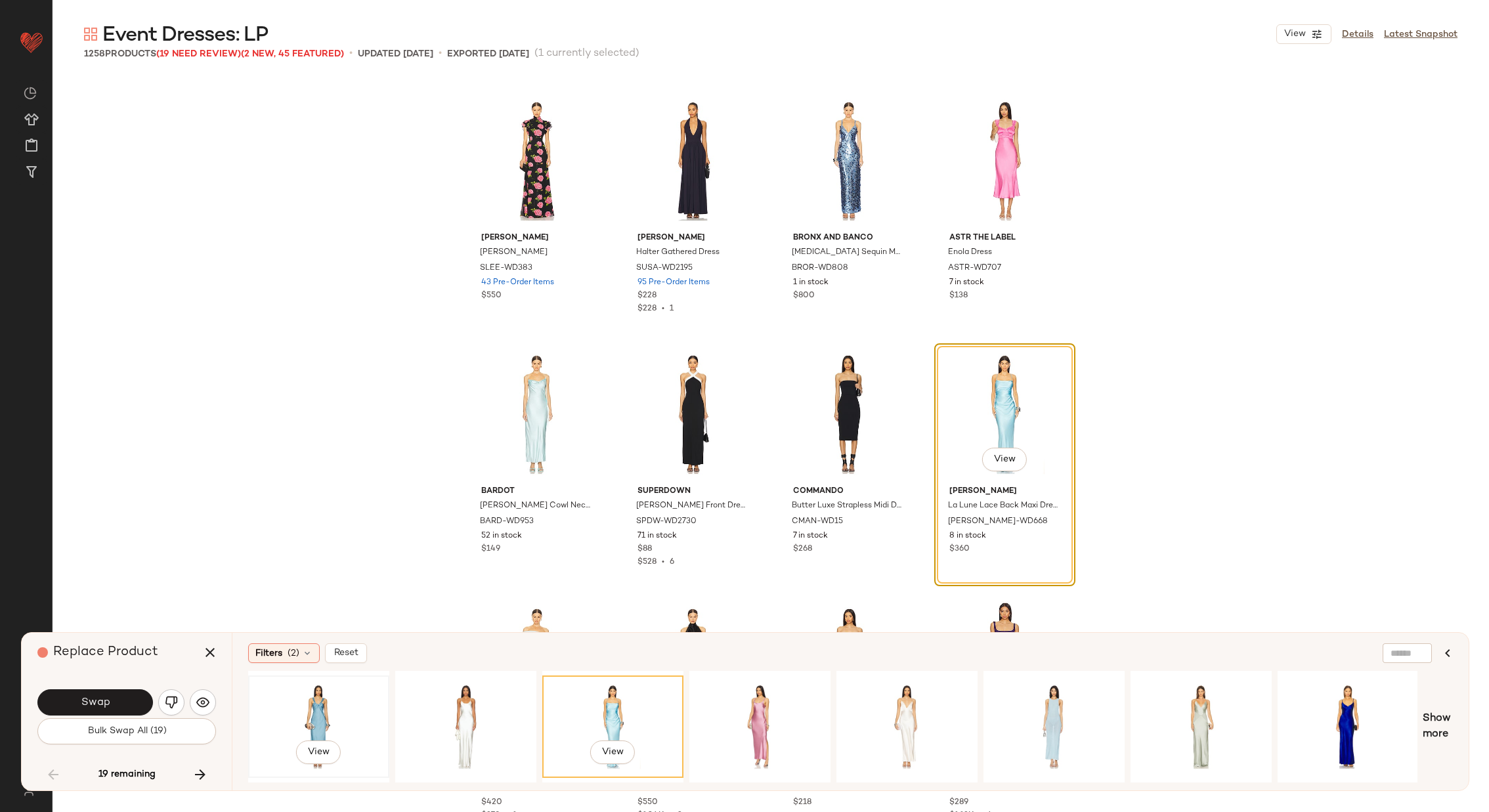
click at [330, 695] on div "View" at bounding box center [319, 726] width 132 height 93
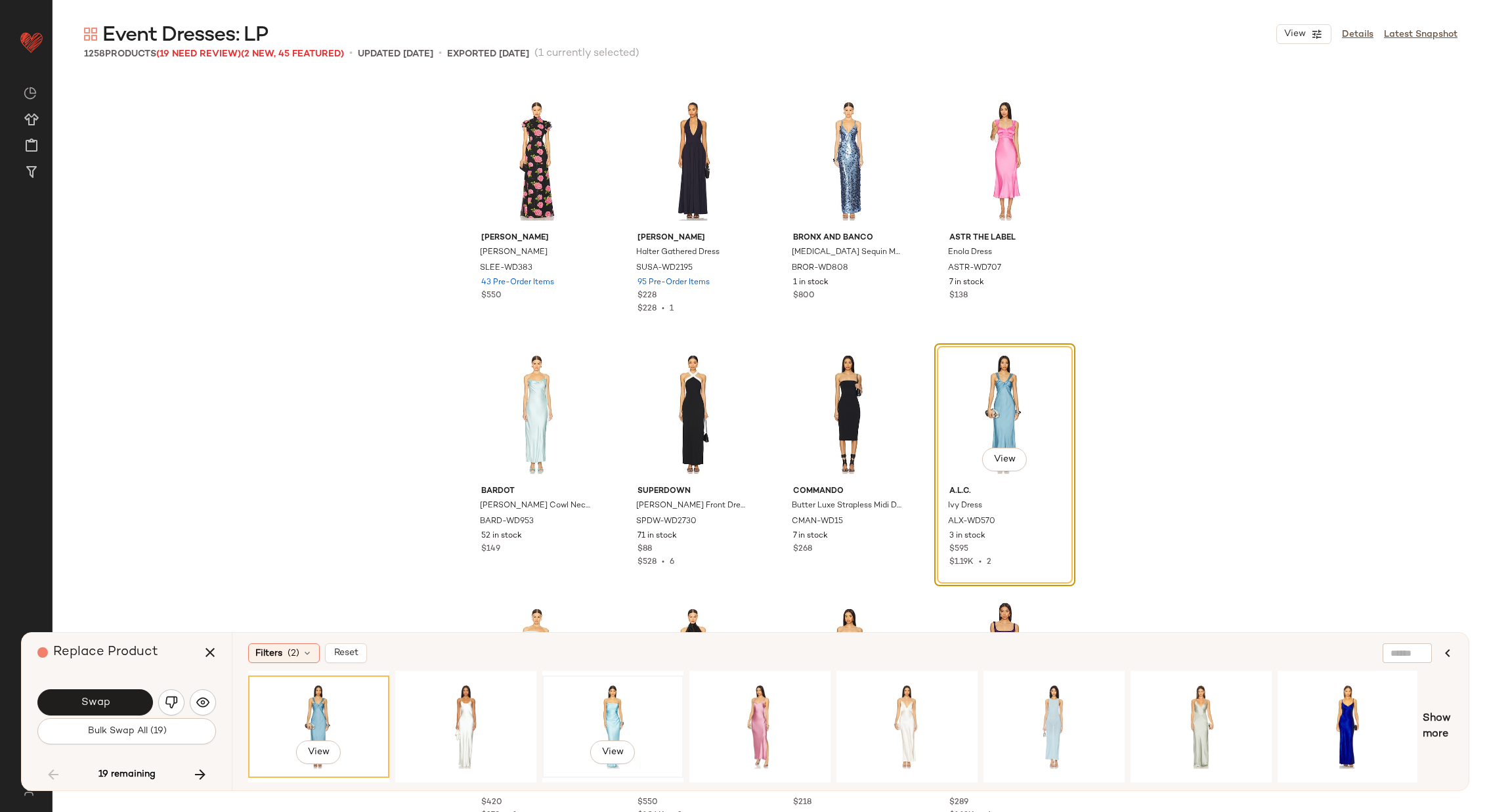
click at [628, 702] on div "View" at bounding box center [613, 726] width 132 height 93
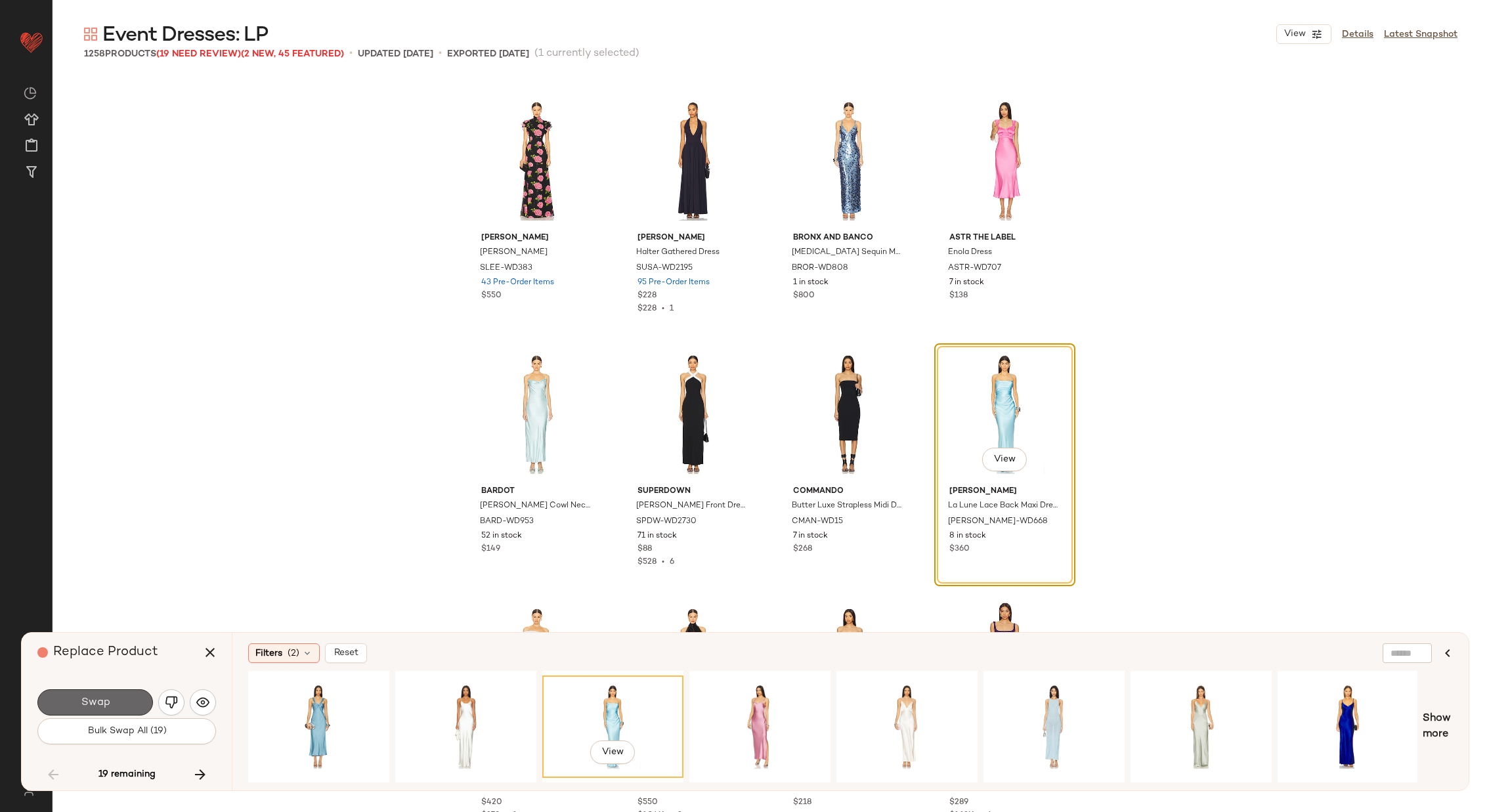
click at [110, 695] on button "Swap" at bounding box center [95, 702] width 116 height 27
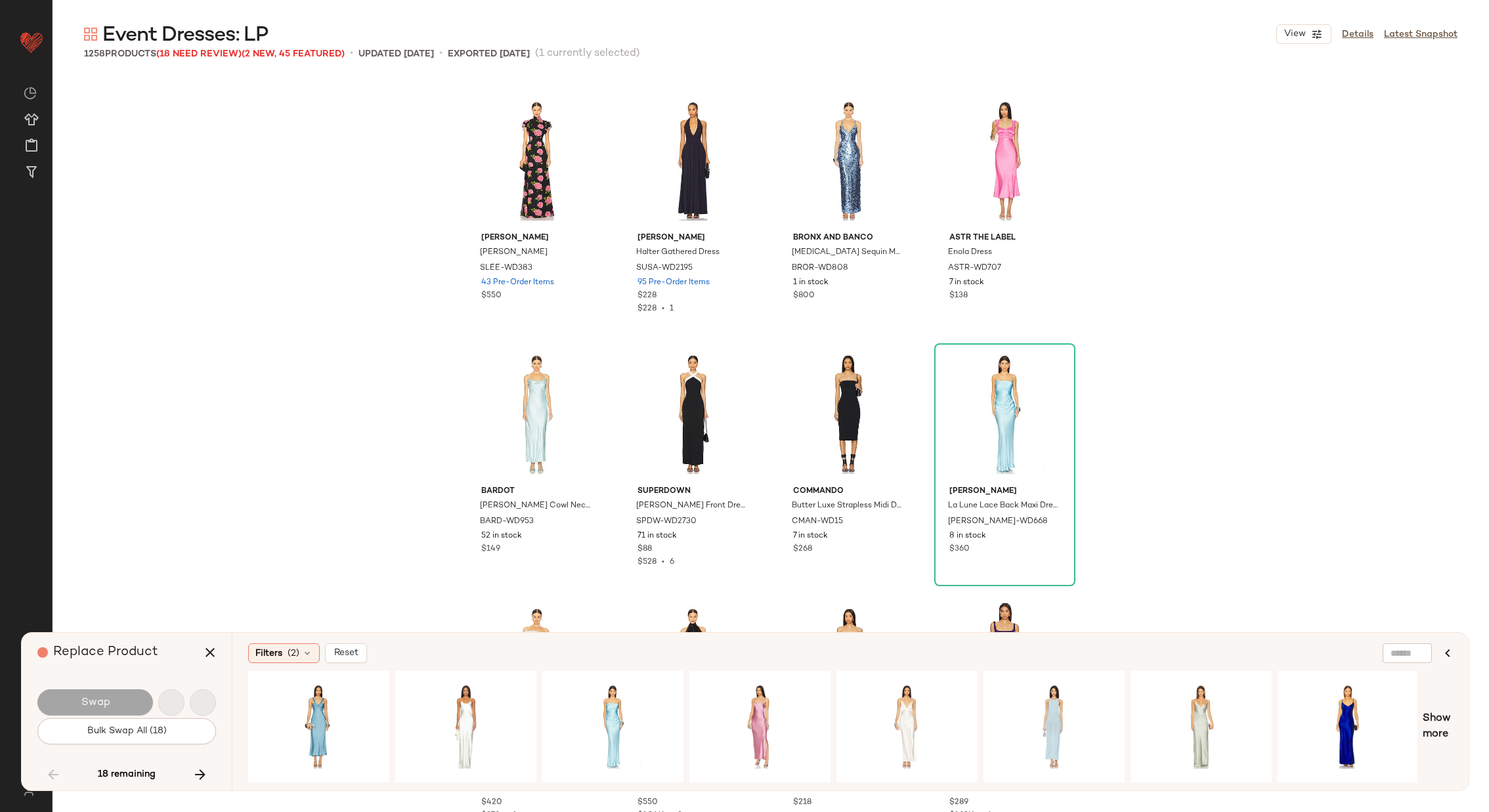
scroll to position [34200, 0]
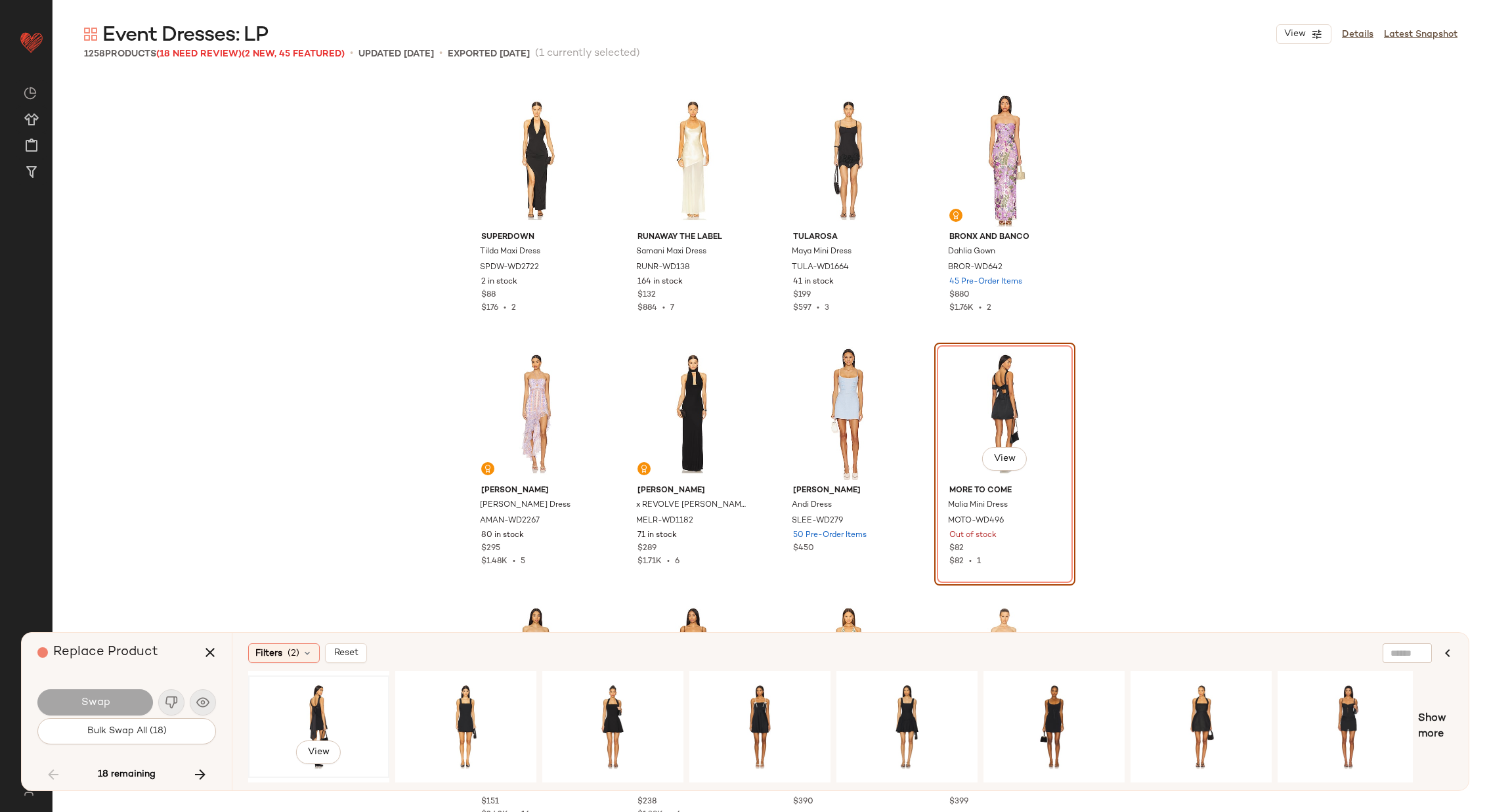
click at [331, 704] on div "View" at bounding box center [319, 726] width 132 height 93
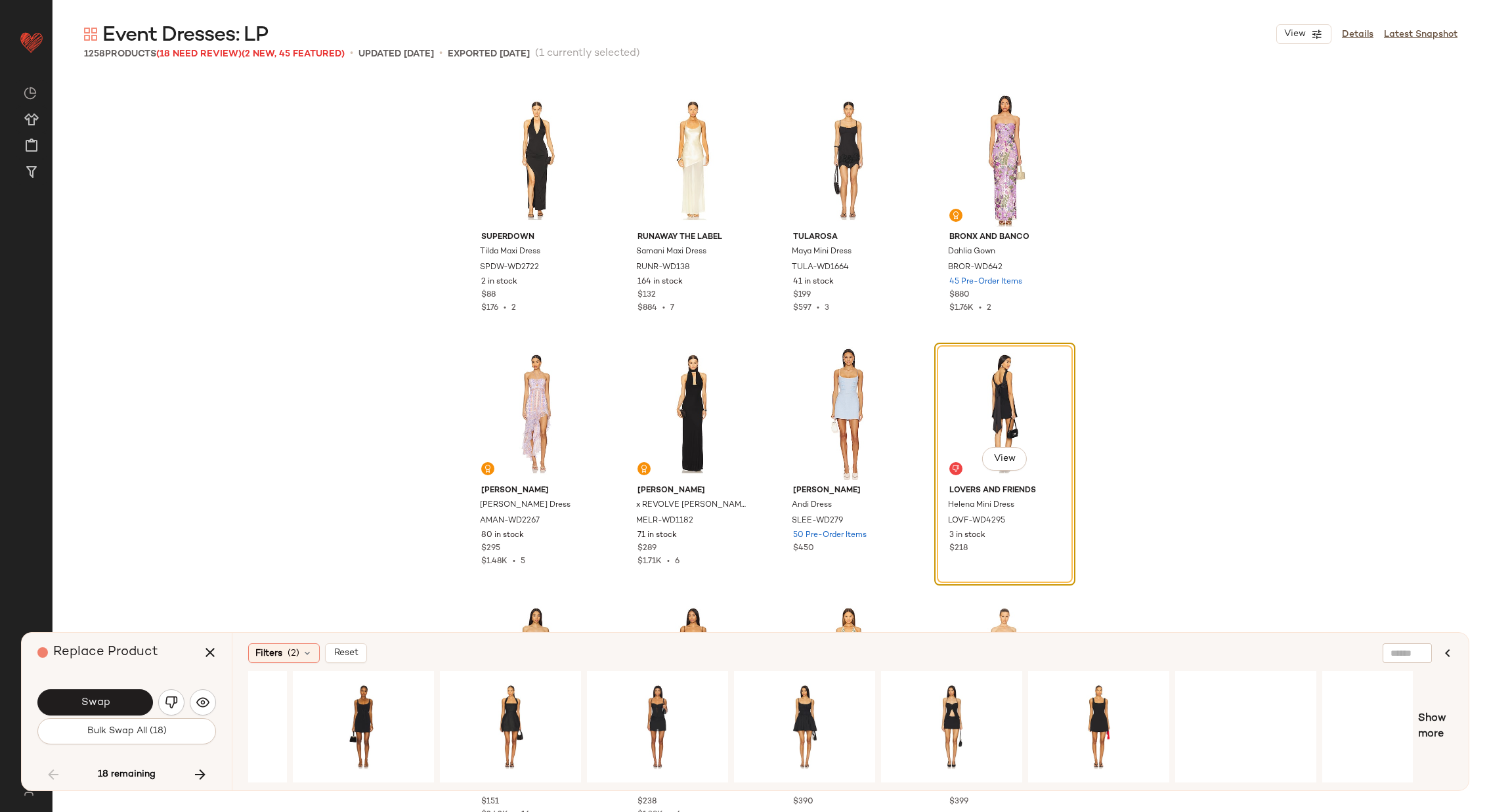
scroll to position [0, 740]
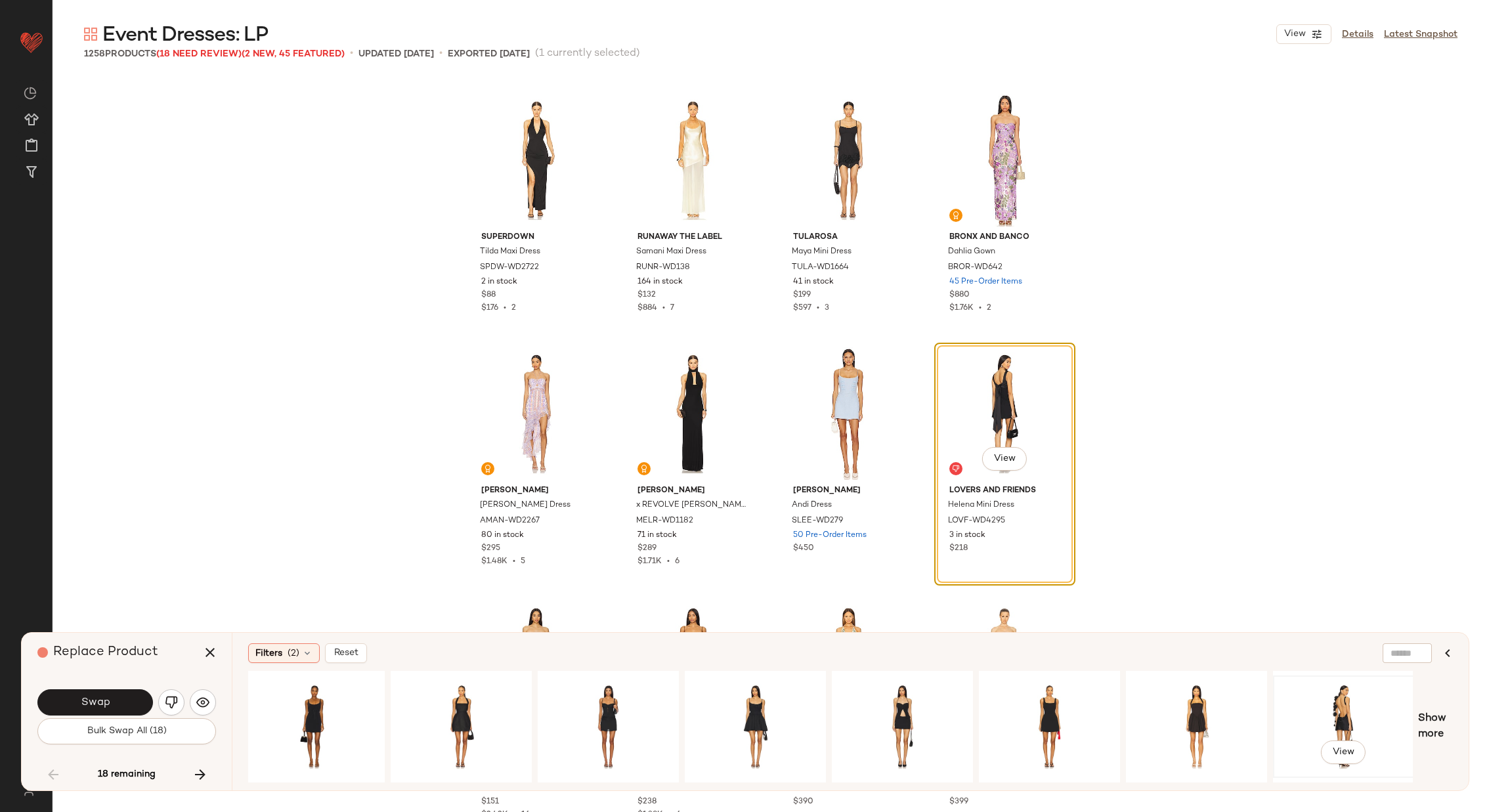
click at [1348, 700] on div "View" at bounding box center [1344, 726] width 132 height 93
click at [105, 702] on span "Swap" at bounding box center [94, 702] width 29 height 13
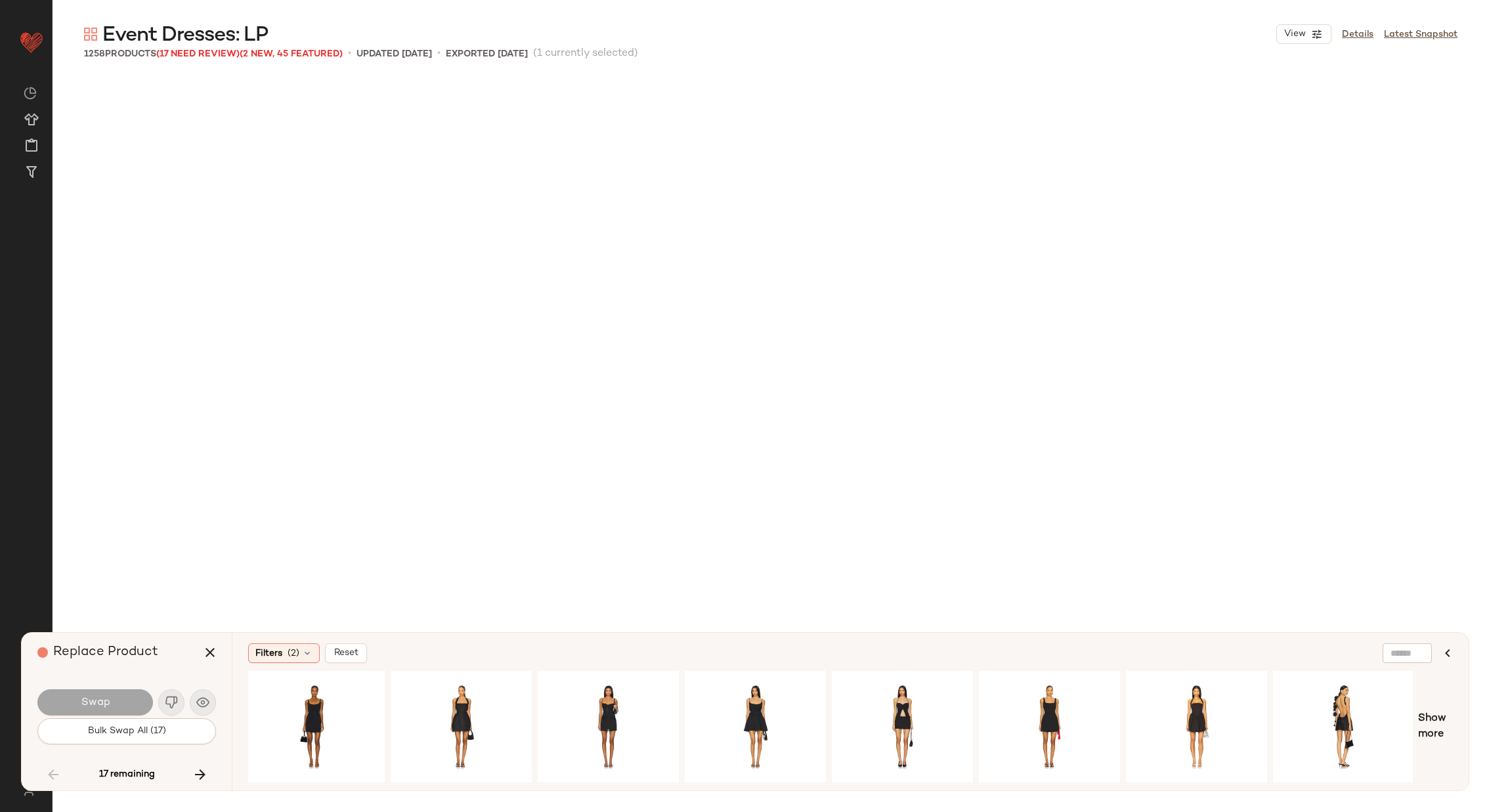
scroll to position [35974, 0]
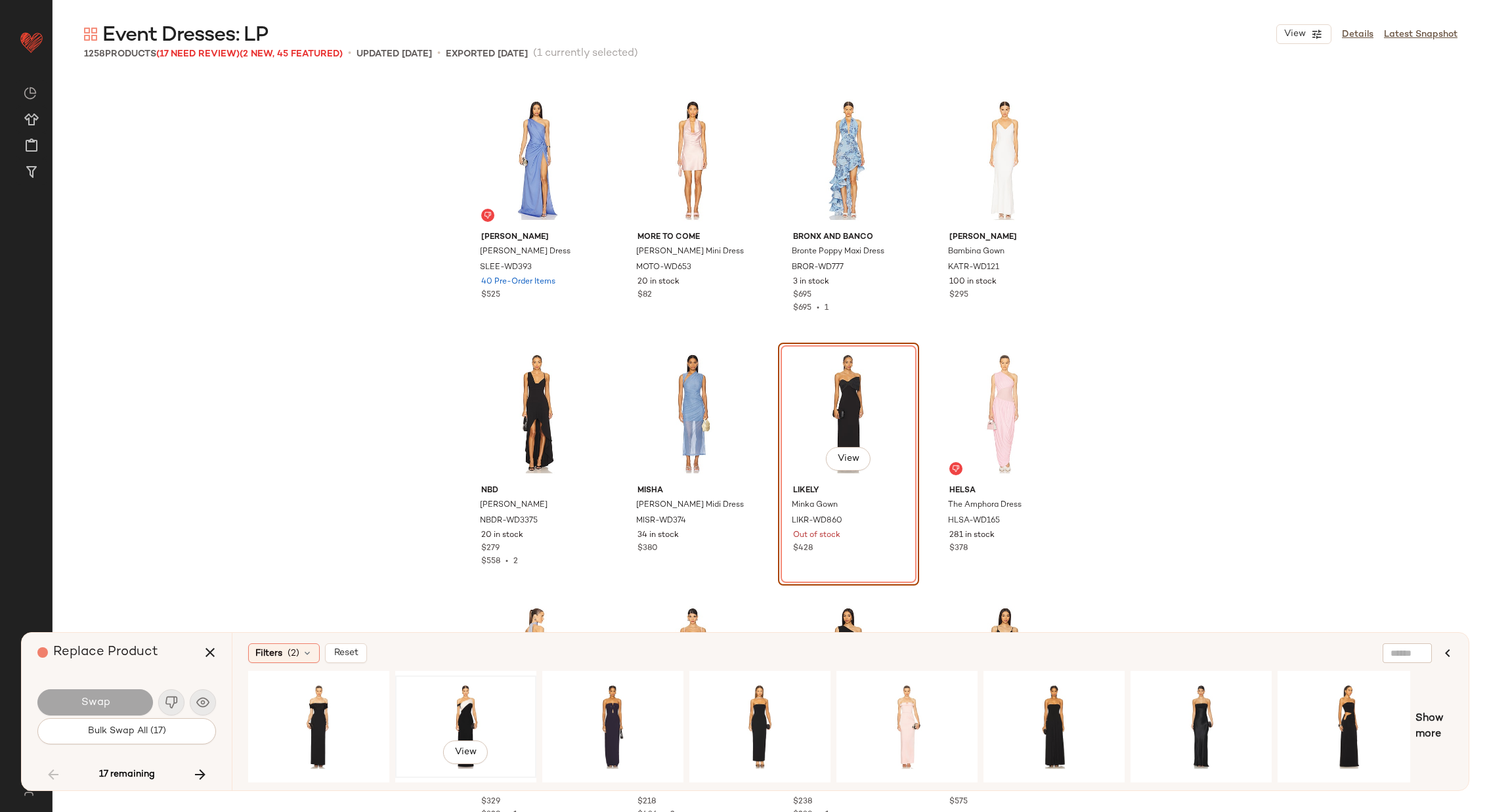
click at [480, 702] on div "View" at bounding box center [466, 726] width 132 height 93
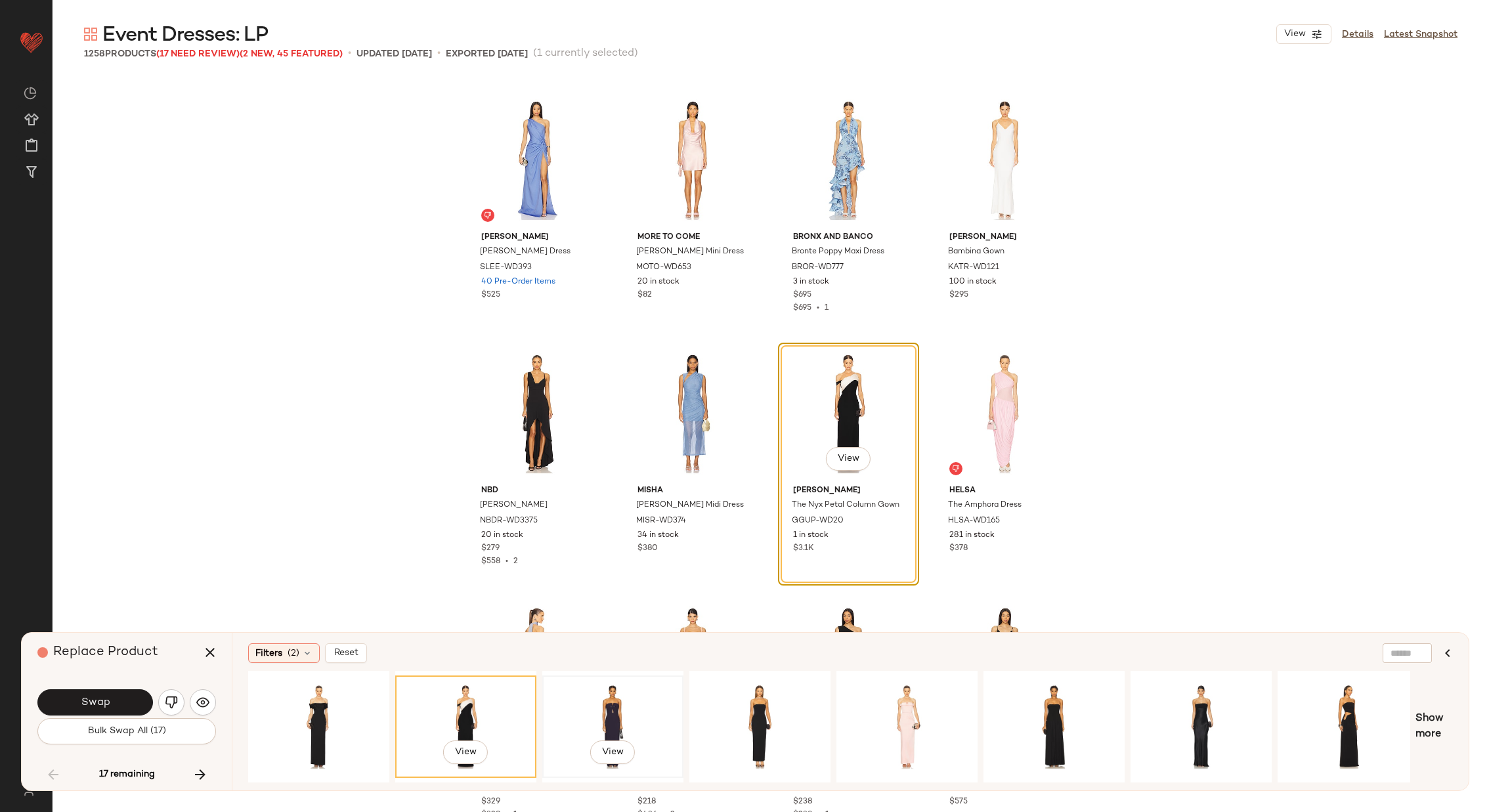
click at [588, 710] on div "View" at bounding box center [613, 726] width 132 height 93
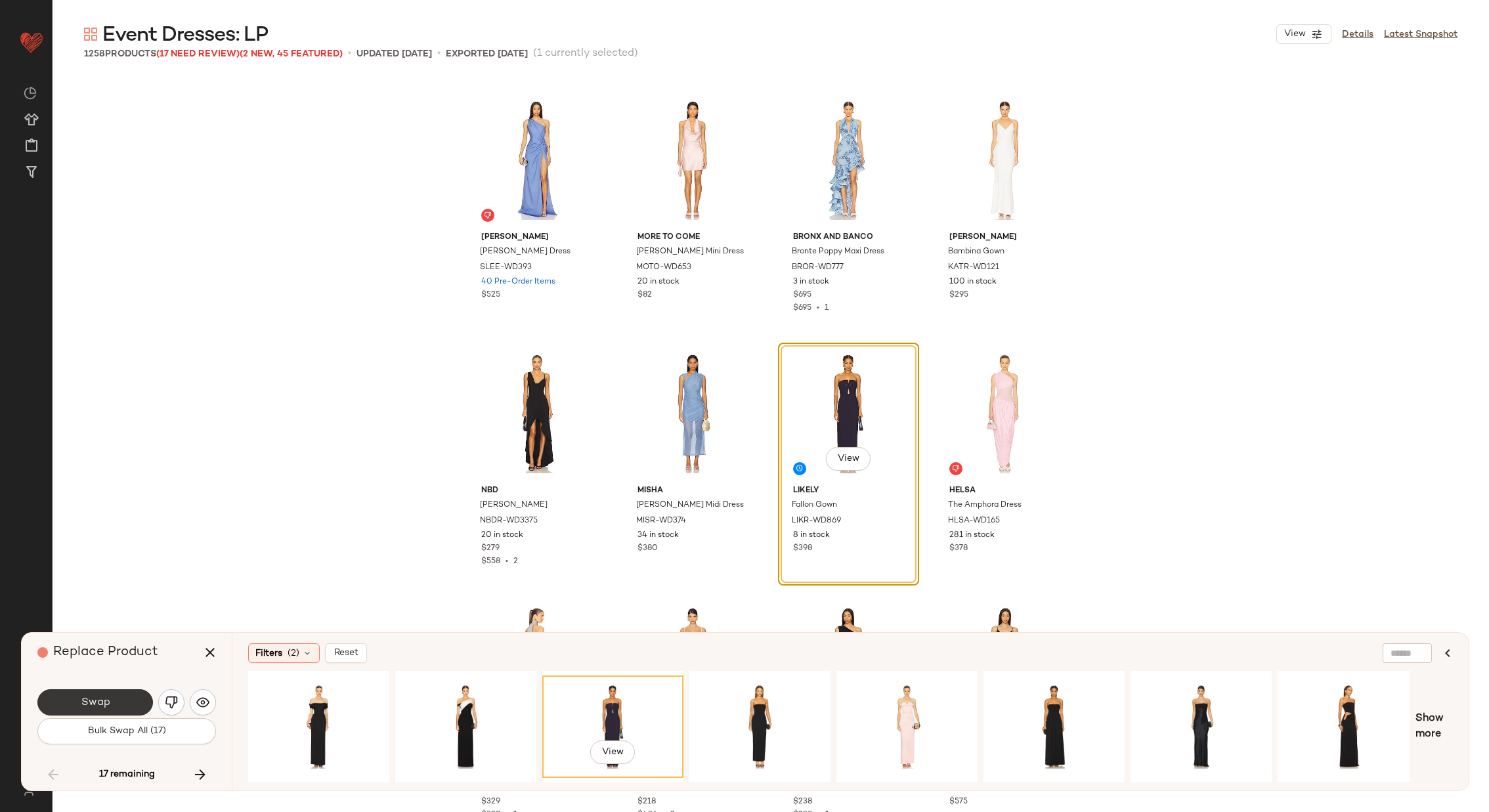
click at [105, 701] on span "Swap" at bounding box center [94, 702] width 29 height 13
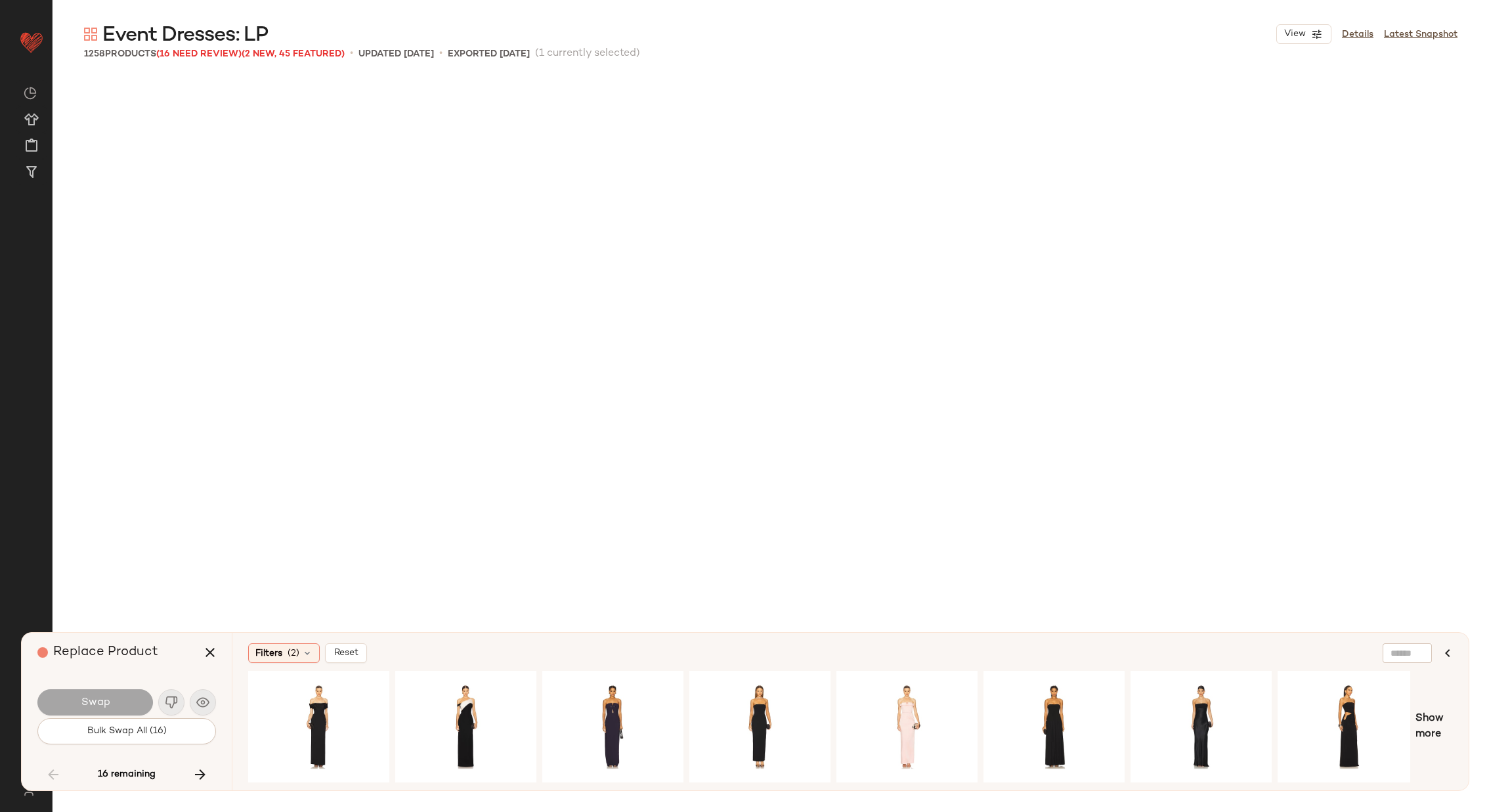
scroll to position [39520, 0]
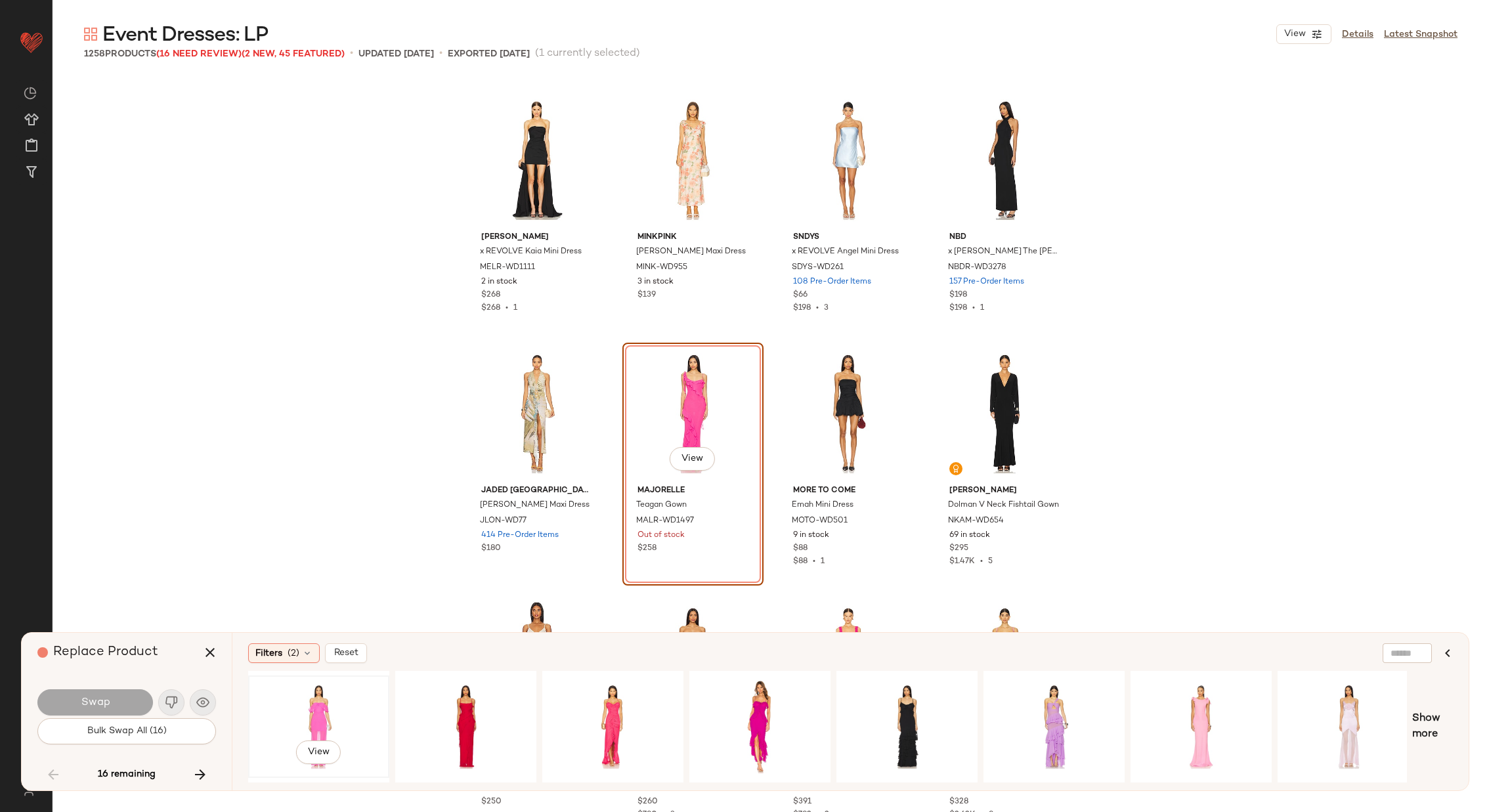
click at [304, 702] on div "View" at bounding box center [319, 726] width 132 height 93
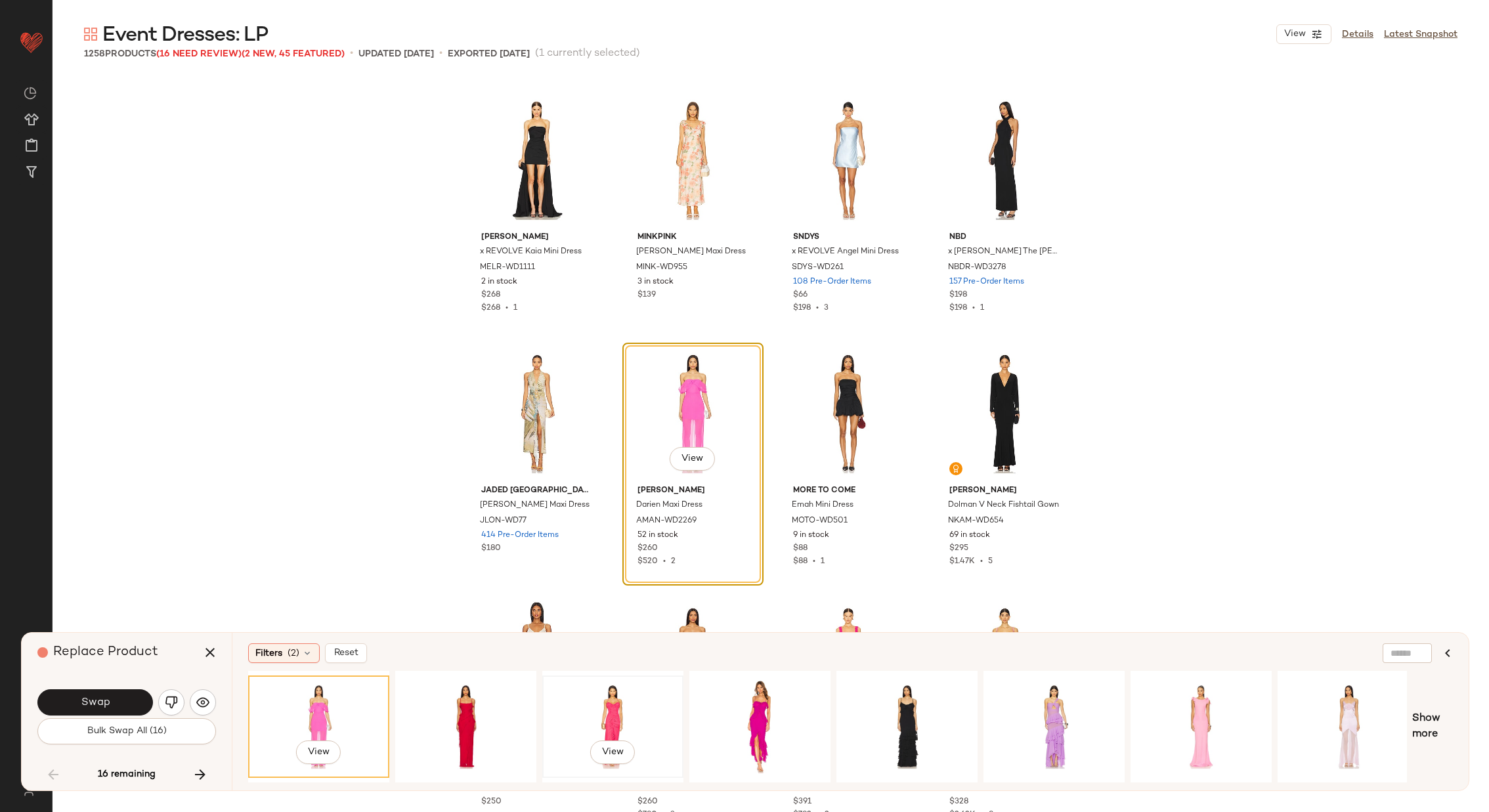
click at [612, 689] on div "View" at bounding box center [613, 726] width 132 height 93
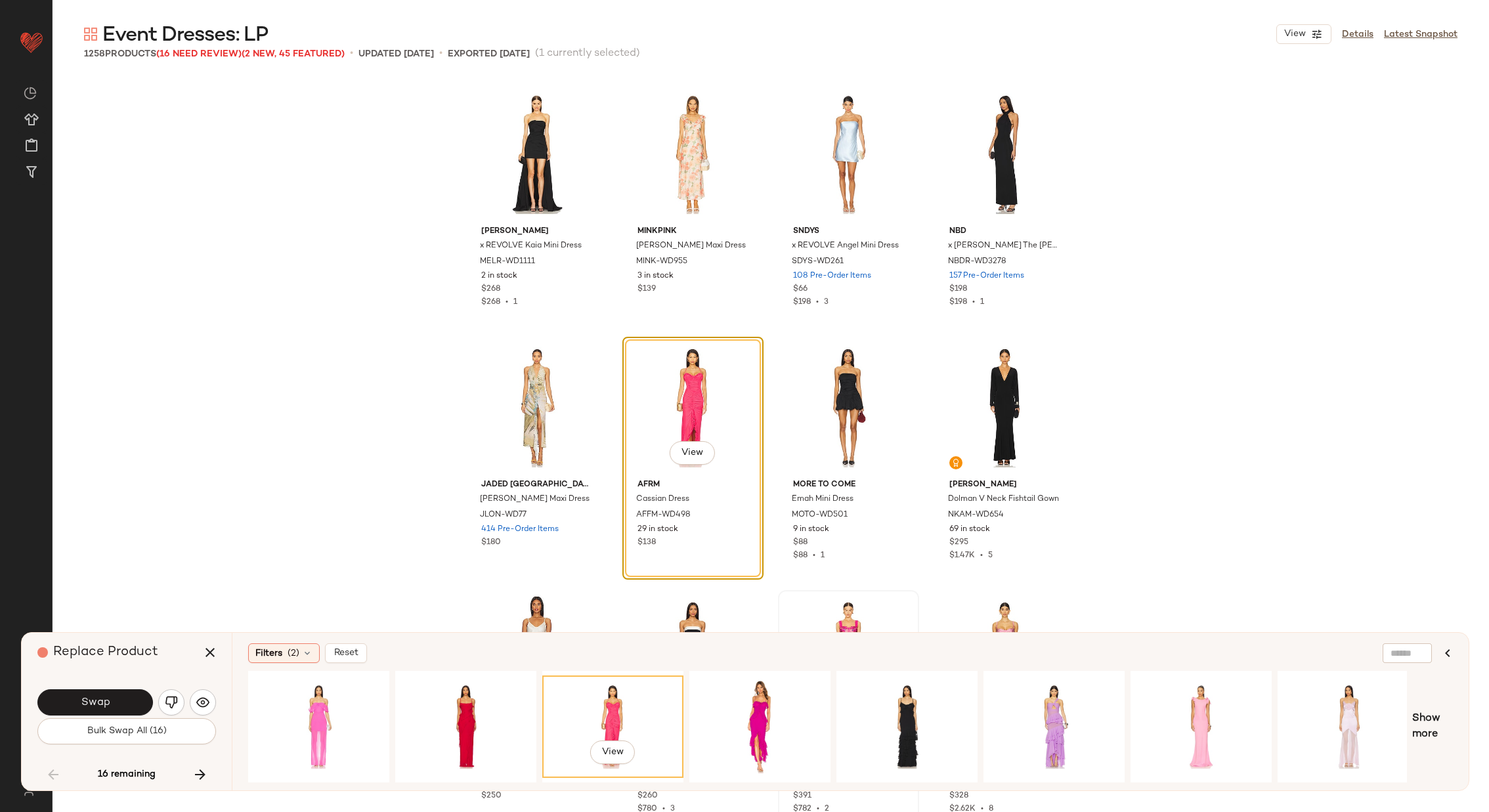
scroll to position [39754, 0]
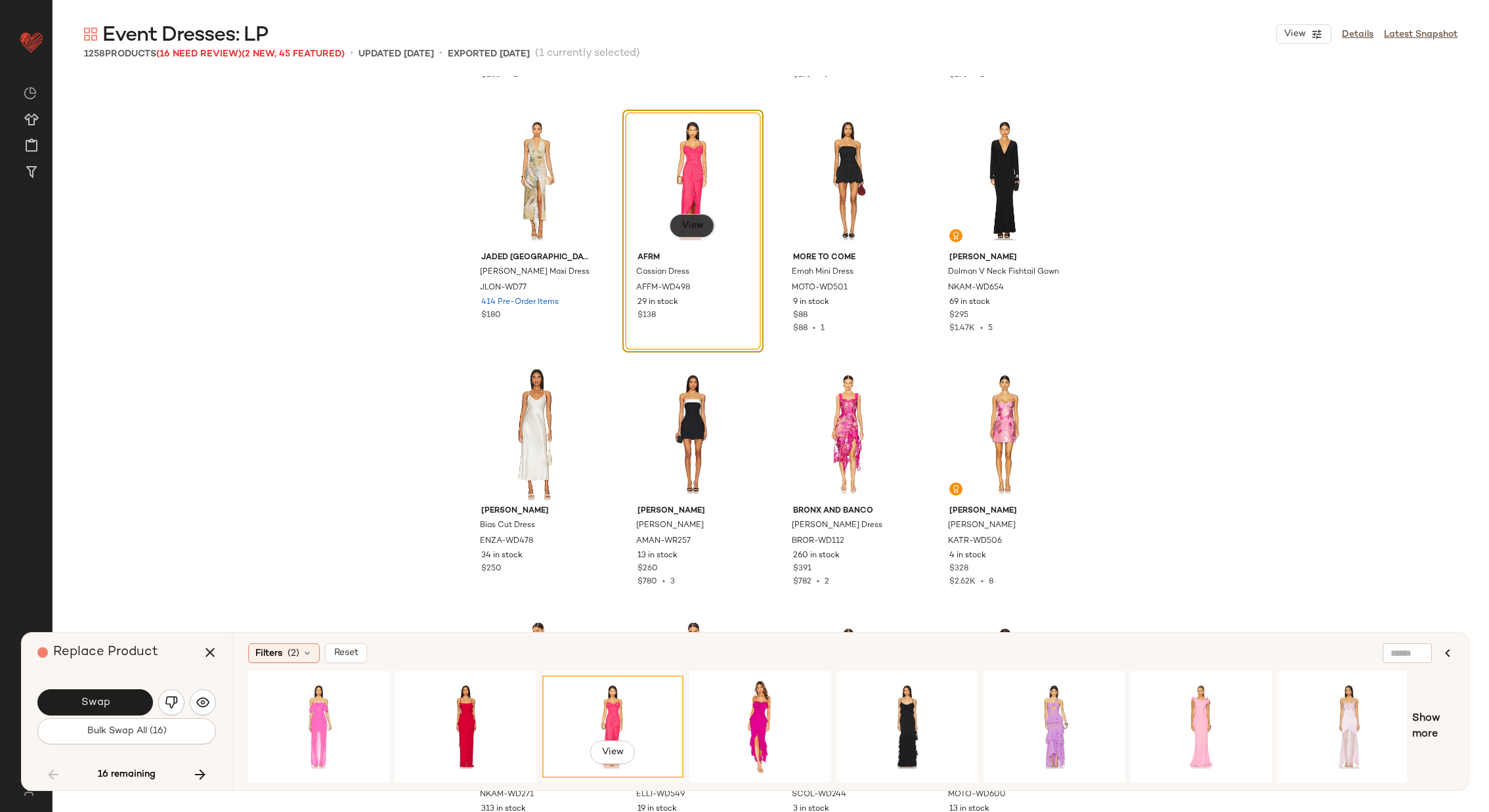
click at [687, 218] on button "View" at bounding box center [692, 226] width 45 height 24
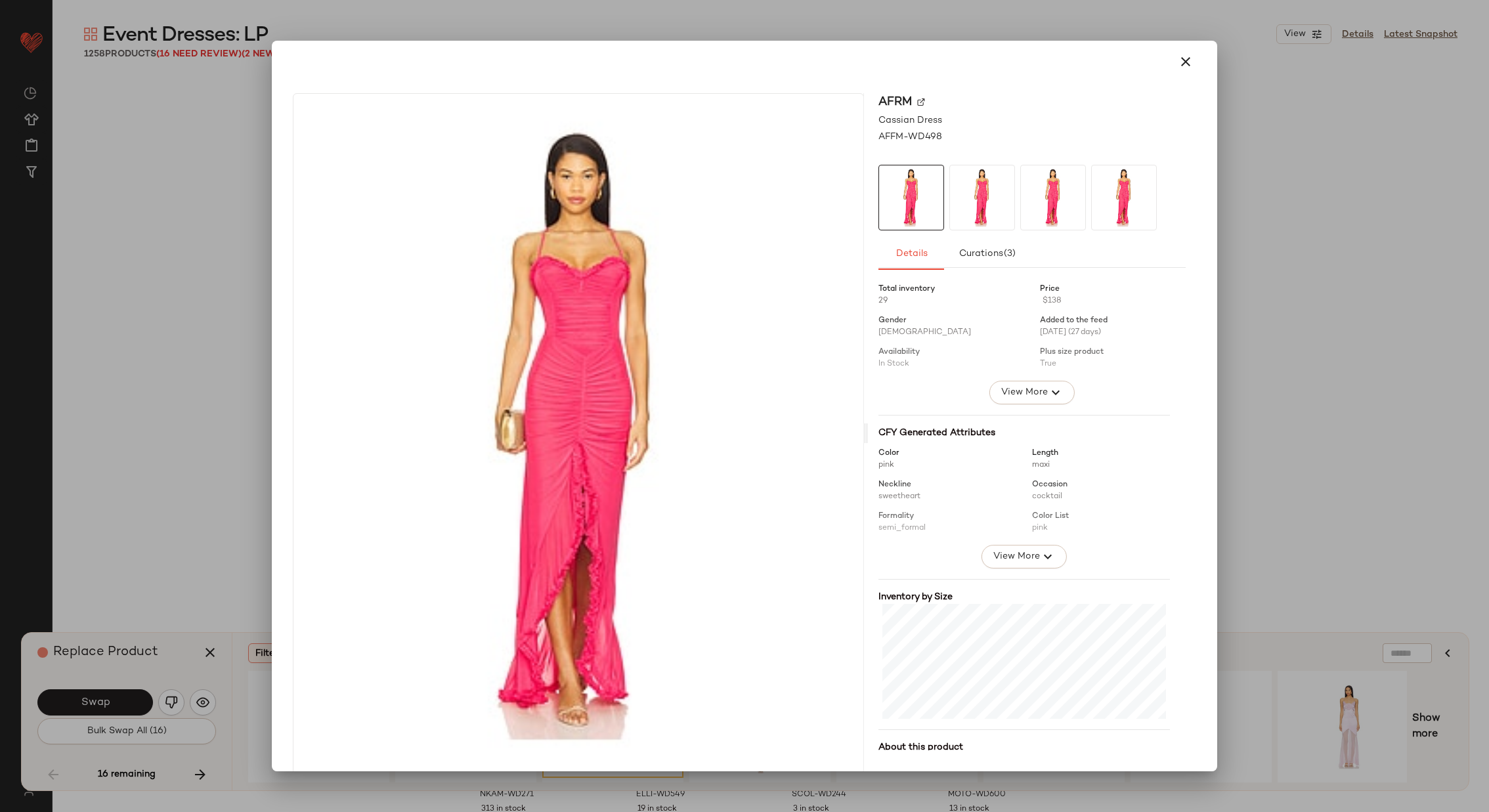
click at [913, 113] on div "AFRM" at bounding box center [1032, 120] width 307 height 14
click at [917, 99] on img at bounding box center [920, 101] width 8 height 8
click at [1178, 59] on icon "button" at bounding box center [1185, 62] width 15 height 15
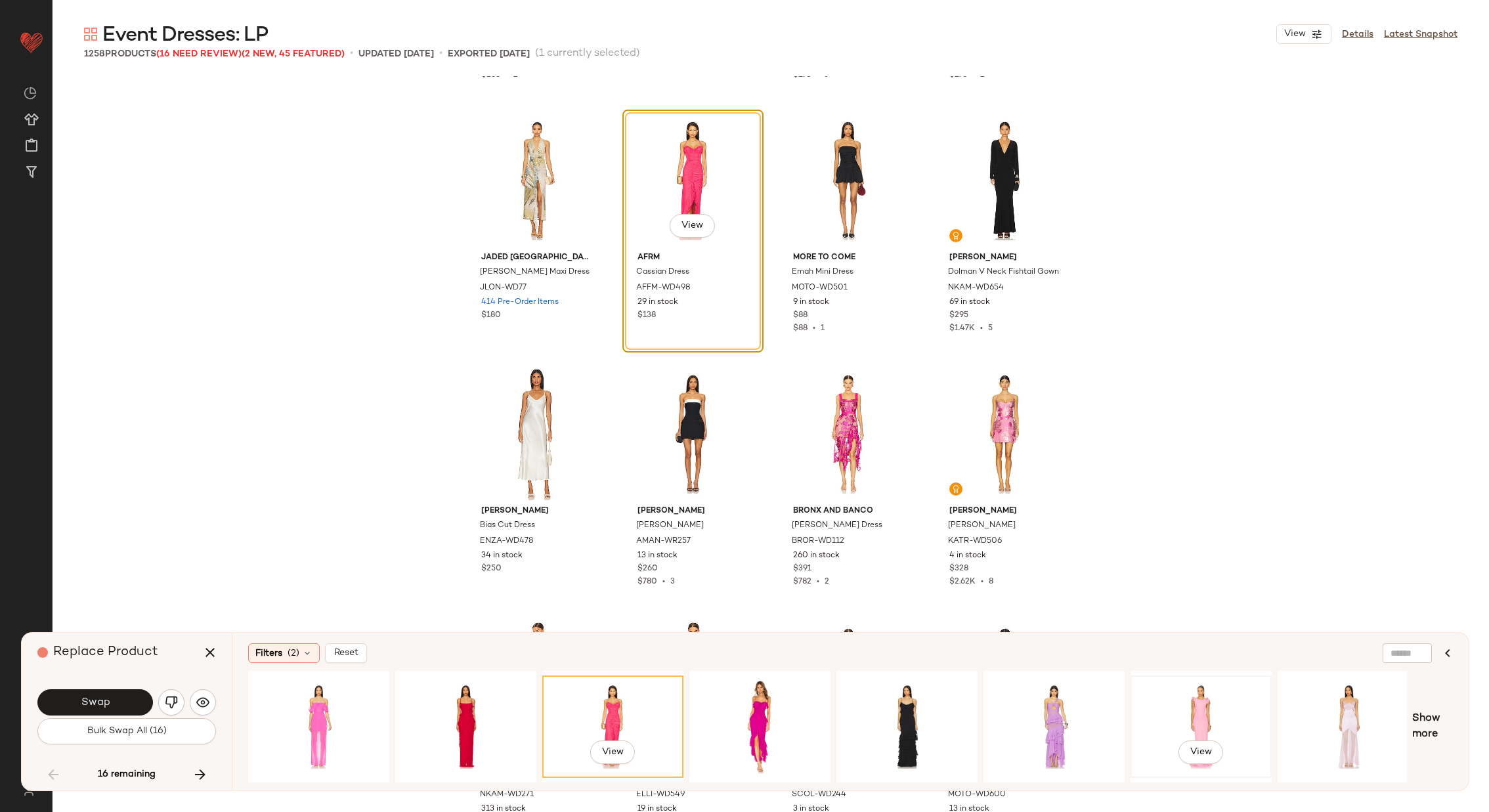
click at [1199, 703] on div "View" at bounding box center [1201, 726] width 132 height 93
click at [320, 712] on div "View" at bounding box center [319, 726] width 132 height 93
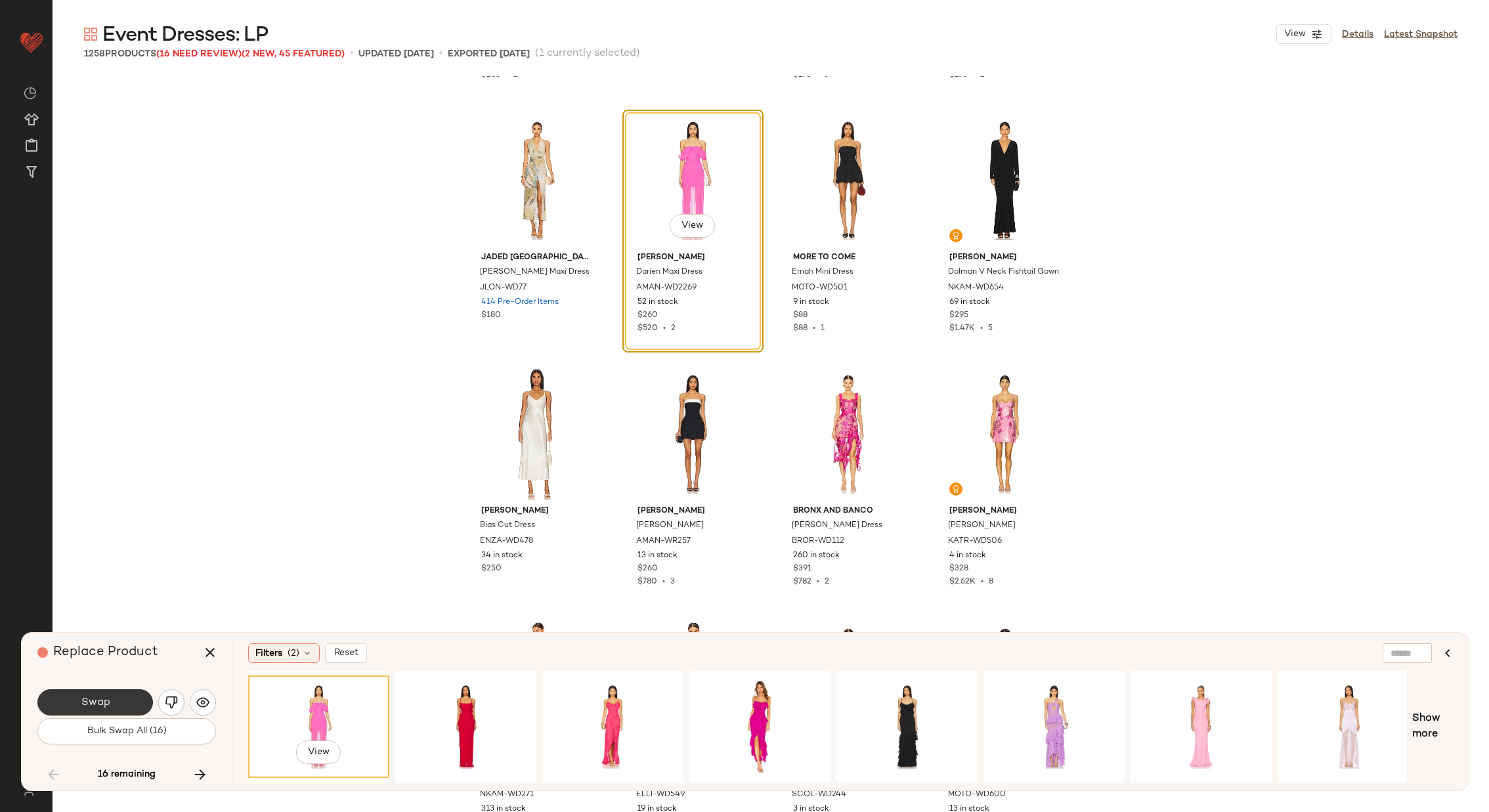
click at [82, 696] on span "Swap" at bounding box center [94, 702] width 29 height 13
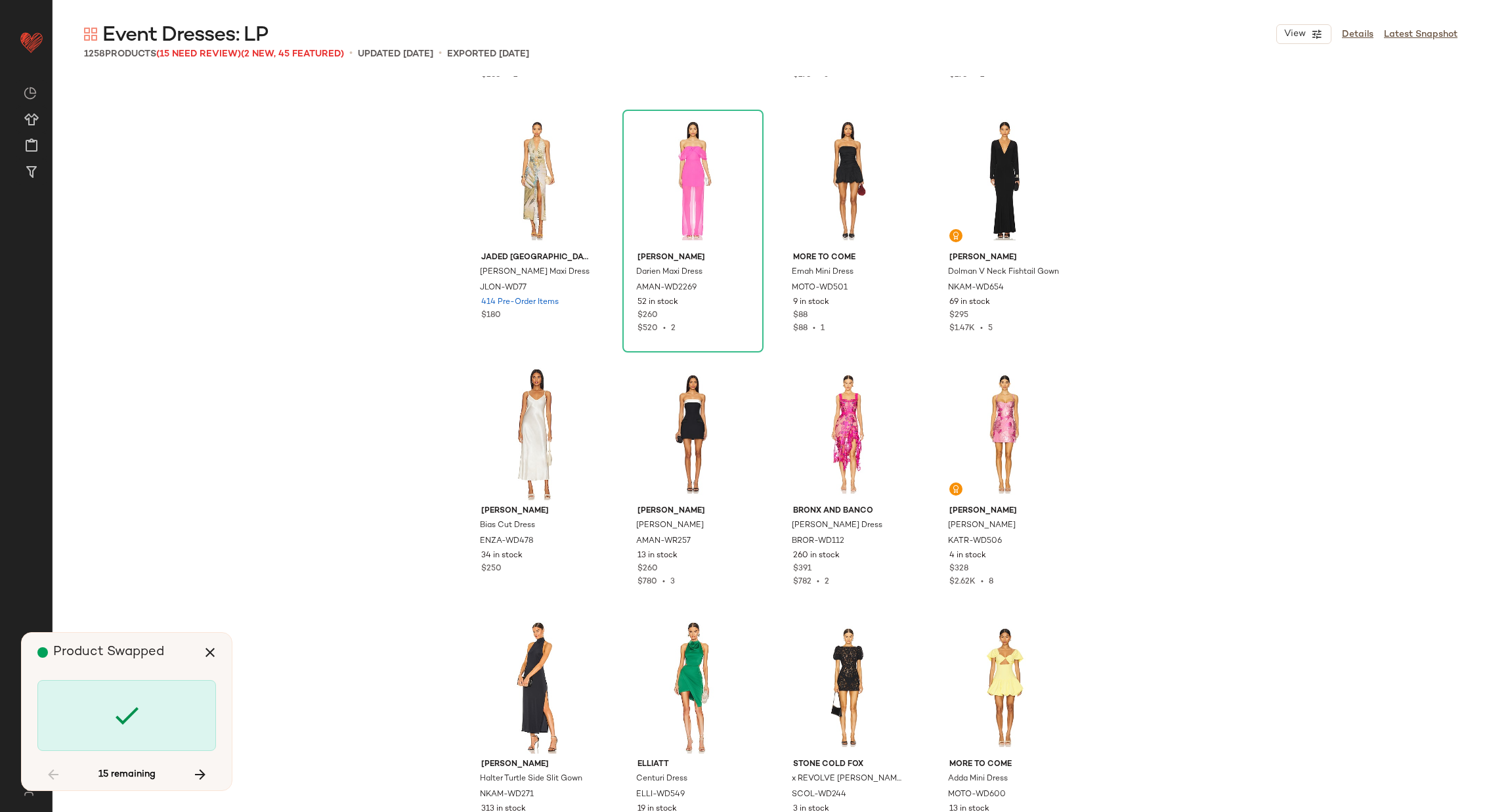
scroll to position [40534, 0]
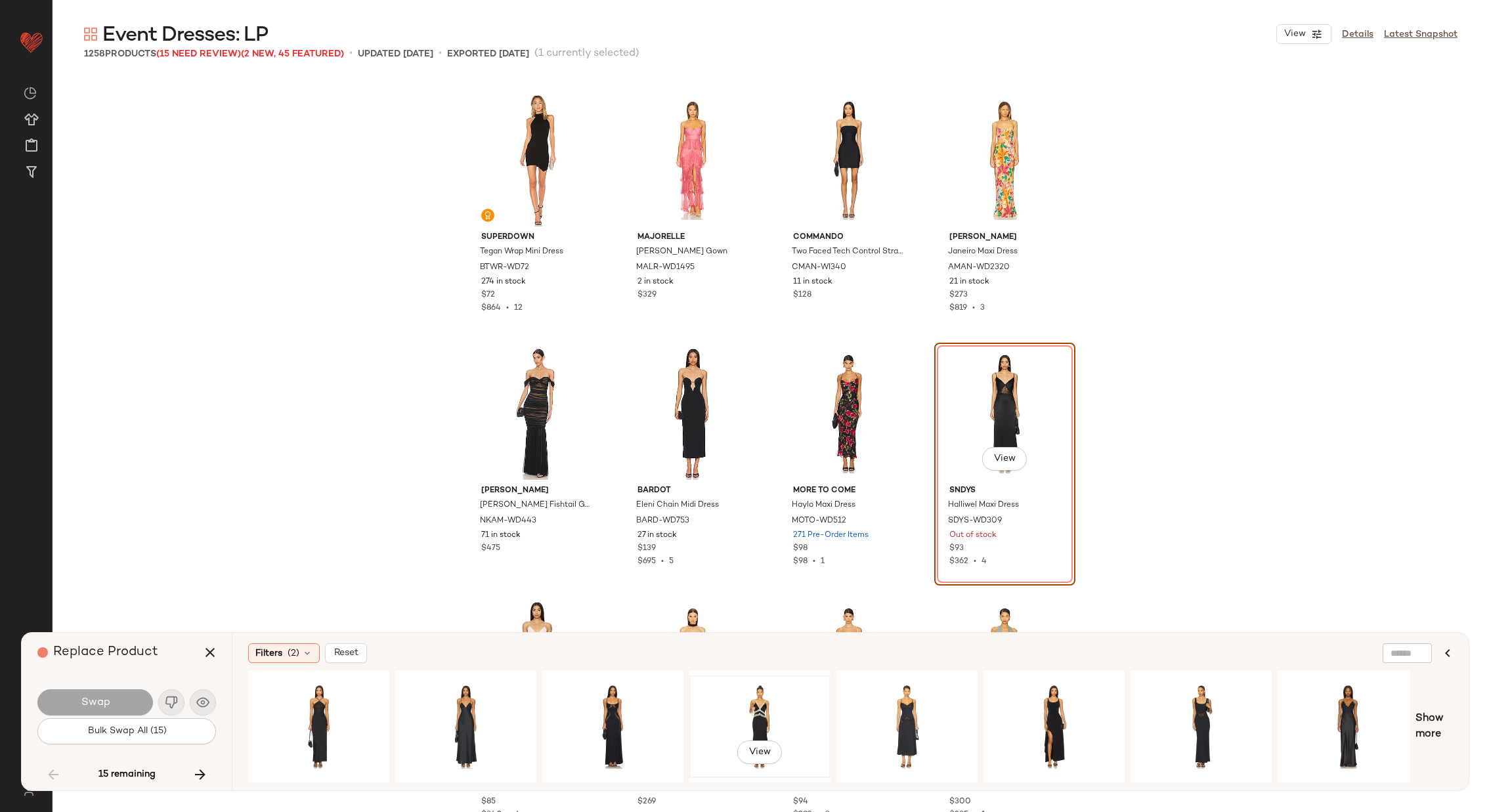
click at [756, 719] on div "View" at bounding box center [760, 726] width 132 height 93
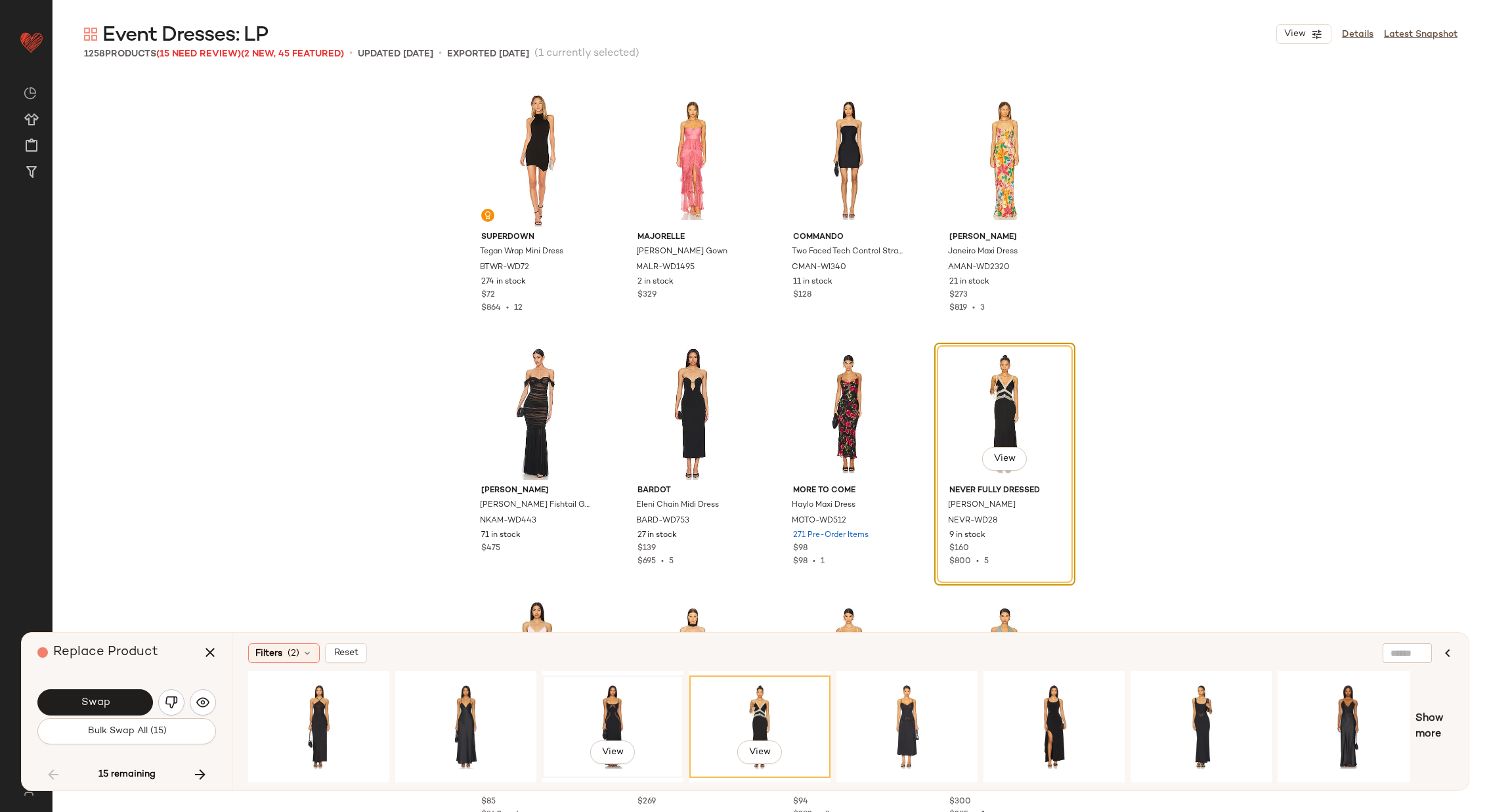
click at [579, 701] on div "View" at bounding box center [613, 726] width 132 height 93
click at [771, 704] on div "View" at bounding box center [760, 726] width 132 height 93
click at [113, 693] on button "Swap" at bounding box center [95, 702] width 116 height 27
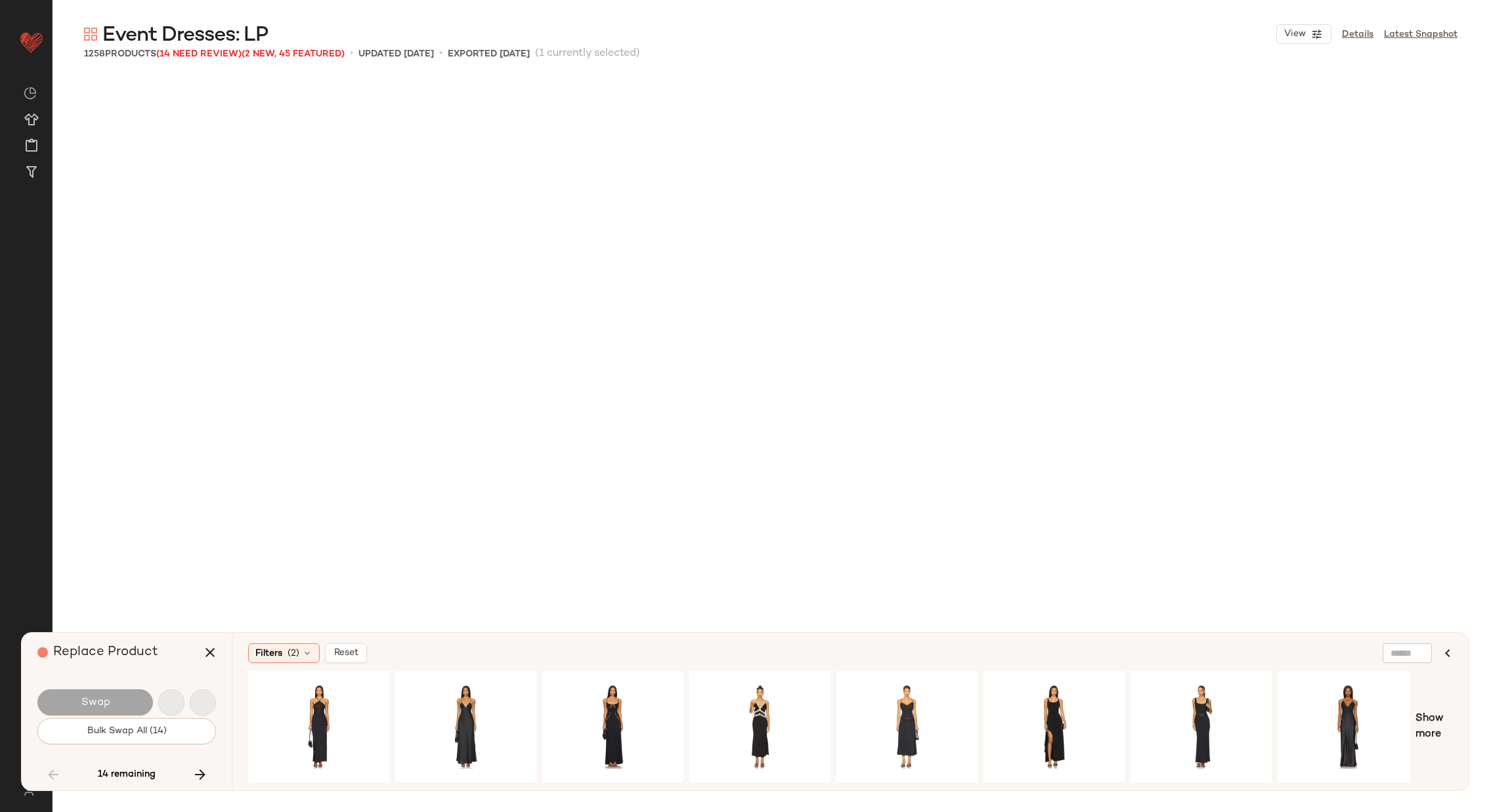
scroll to position [44841, 0]
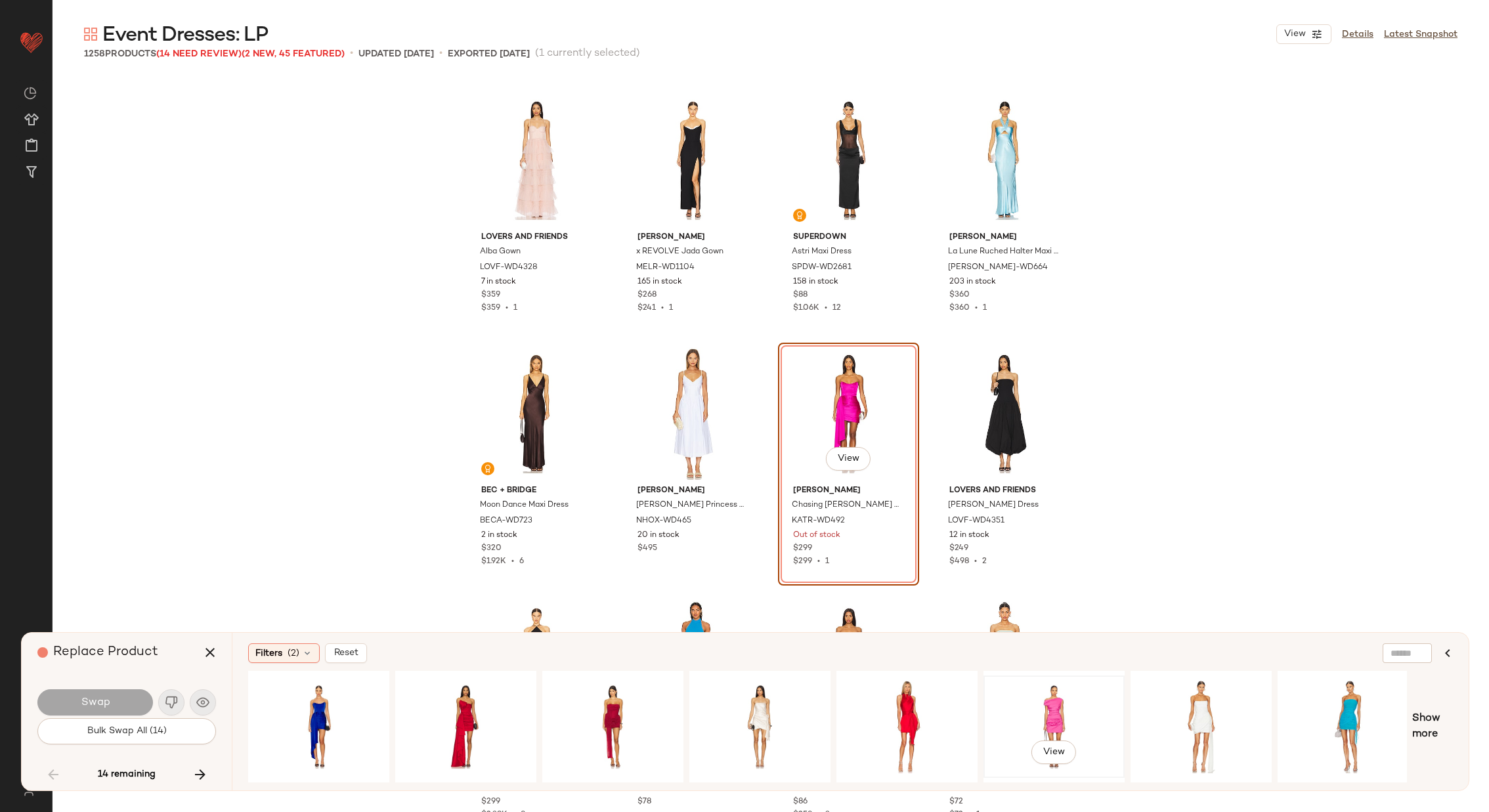
click at [1052, 686] on div "View" at bounding box center [1054, 726] width 132 height 93
click at [100, 698] on span "Swap" at bounding box center [94, 702] width 29 height 13
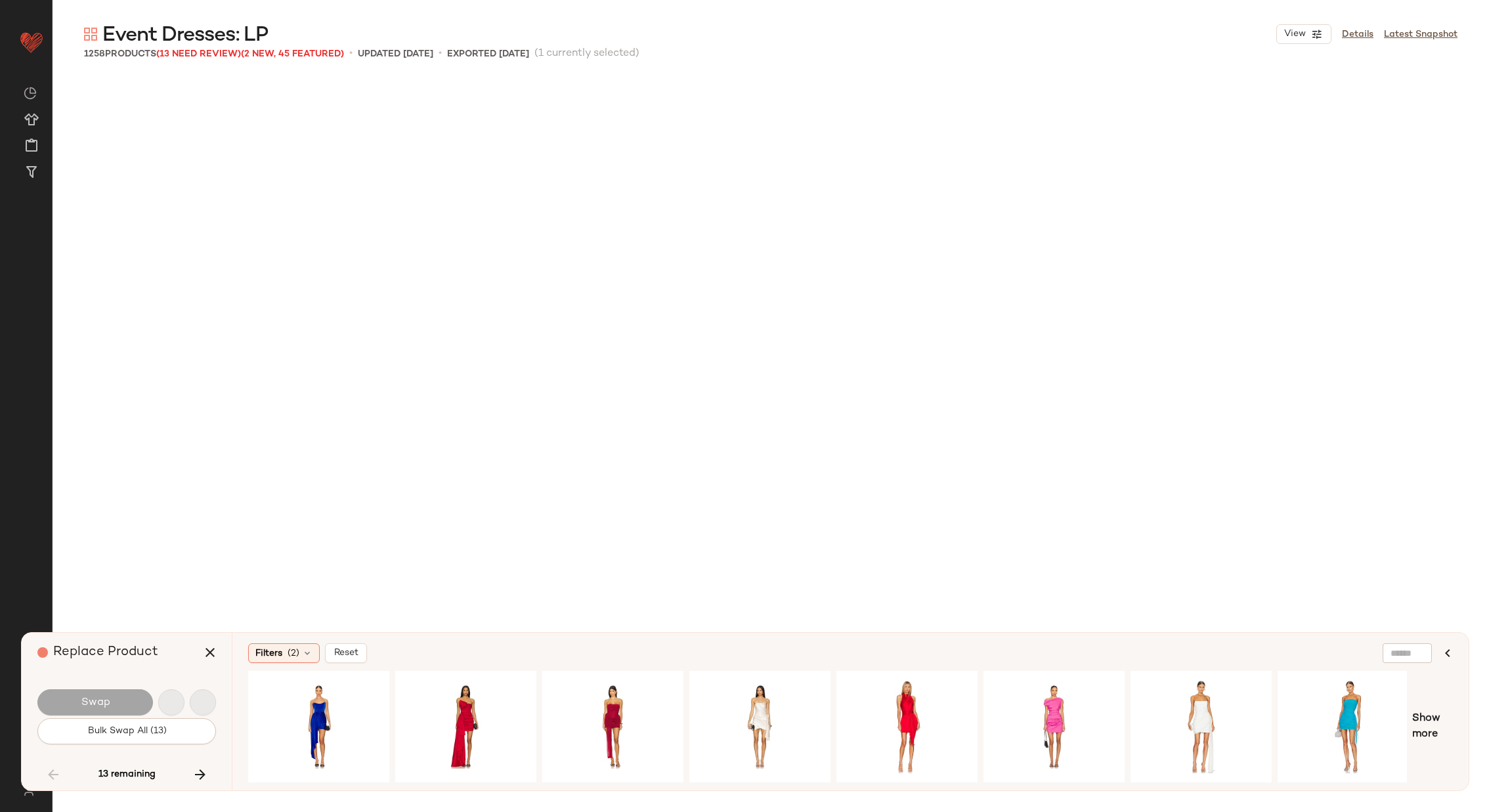
scroll to position [46614, 0]
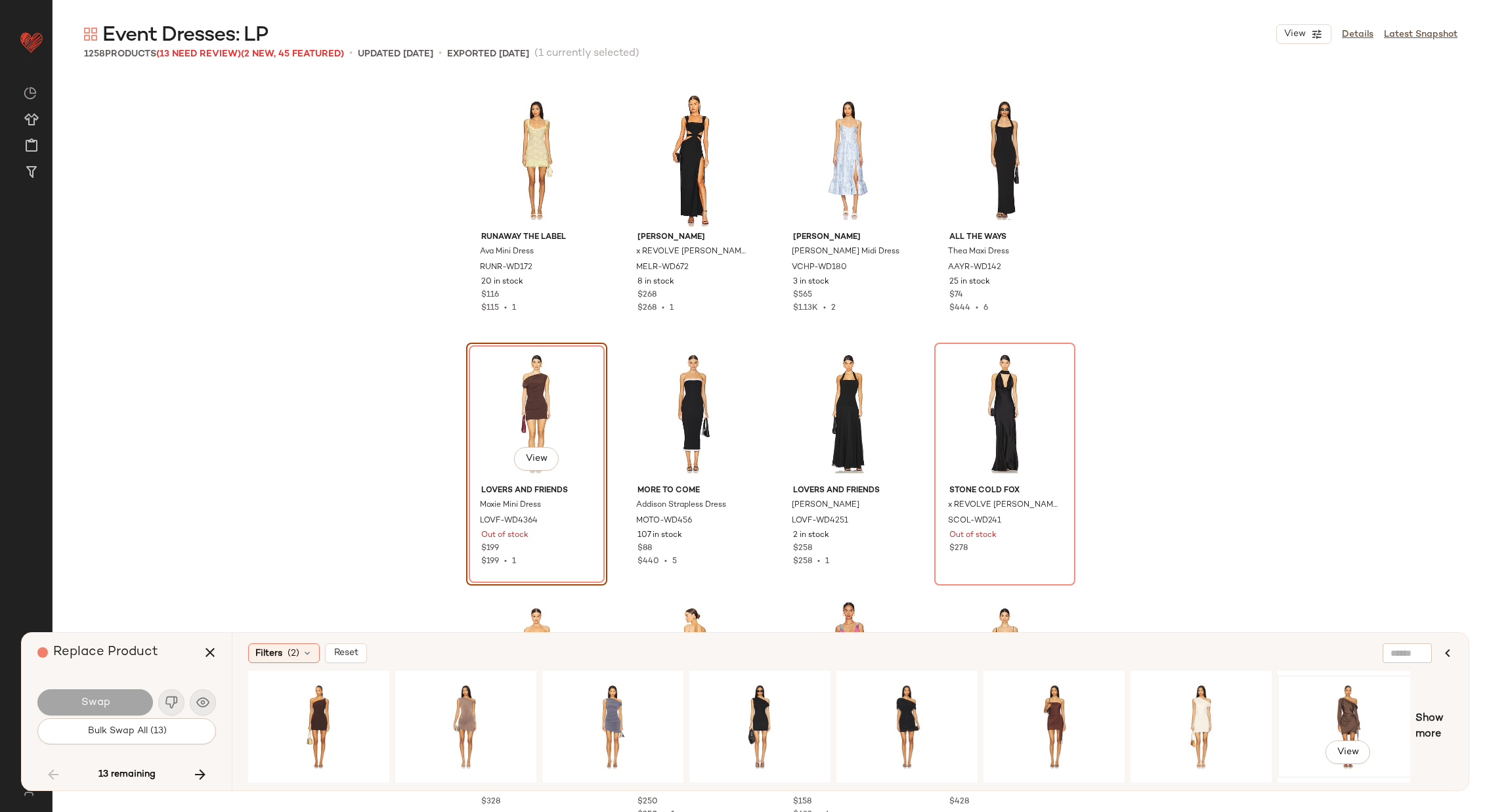
click at [1335, 702] on div "View" at bounding box center [1348, 726] width 132 height 93
click at [103, 695] on button "Swap" at bounding box center [95, 702] width 116 height 27
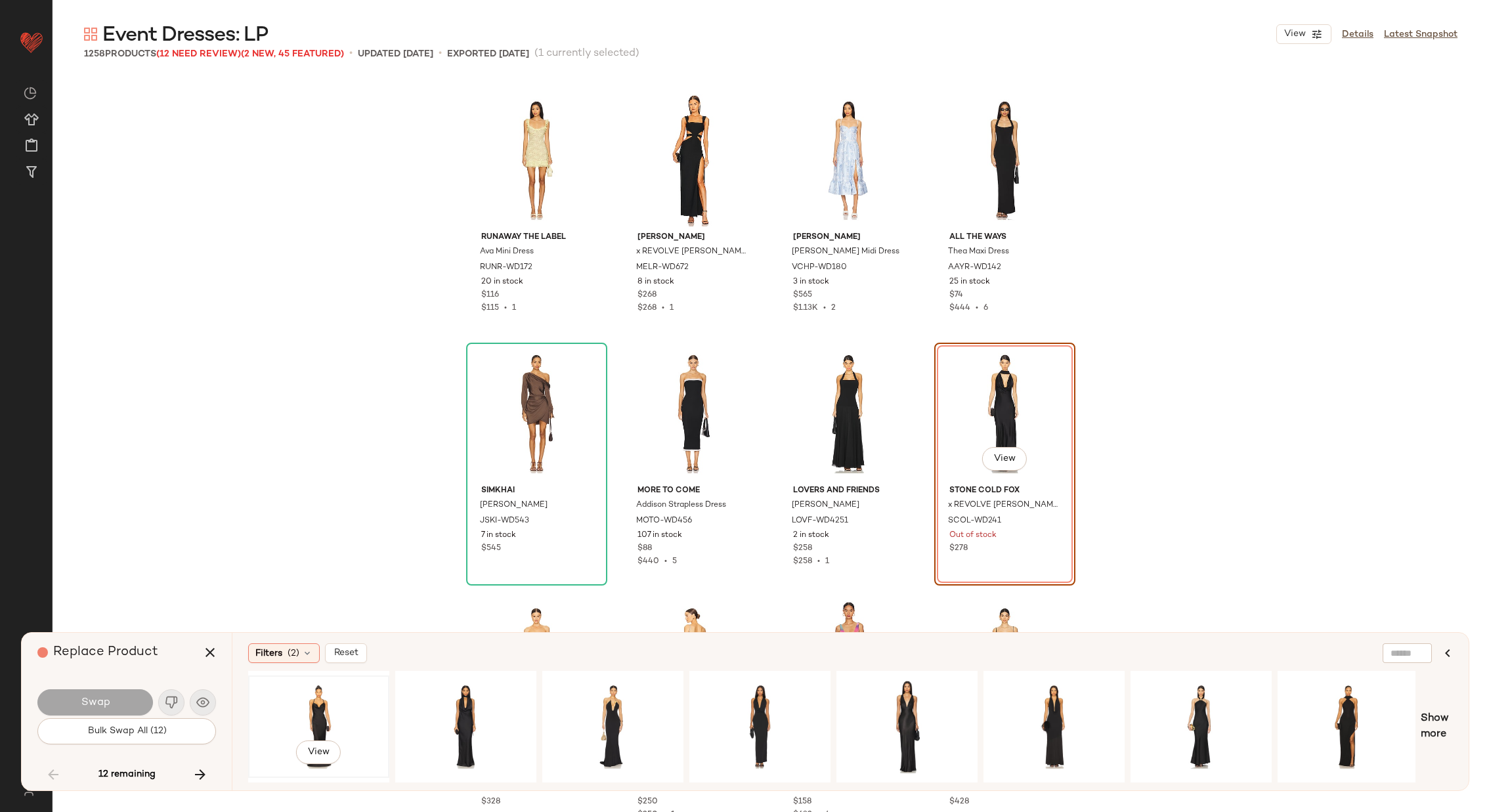
click at [315, 708] on div "View" at bounding box center [319, 726] width 132 height 93
click at [107, 698] on span "Swap" at bounding box center [94, 702] width 29 height 13
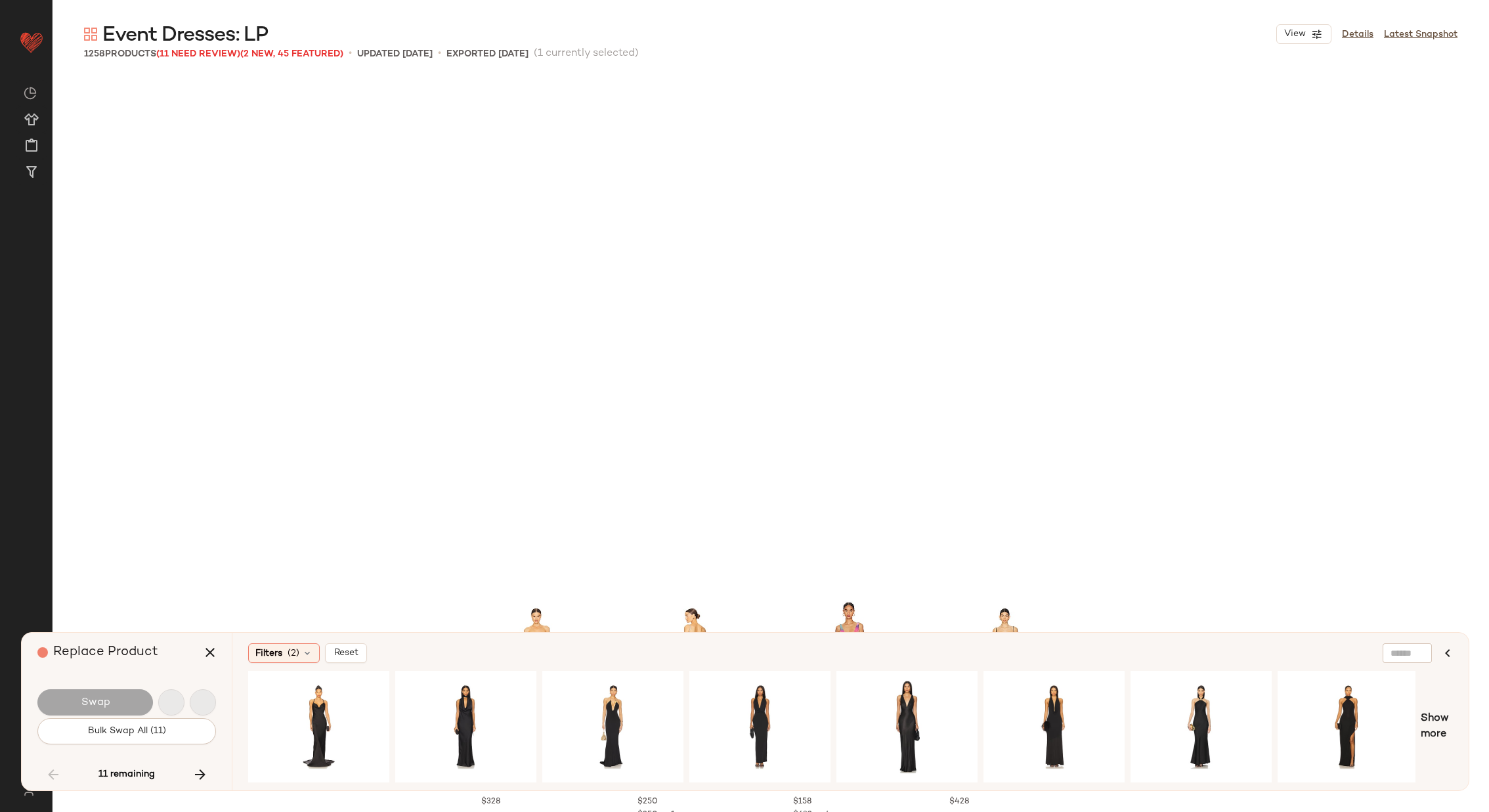
scroll to position [47121, 0]
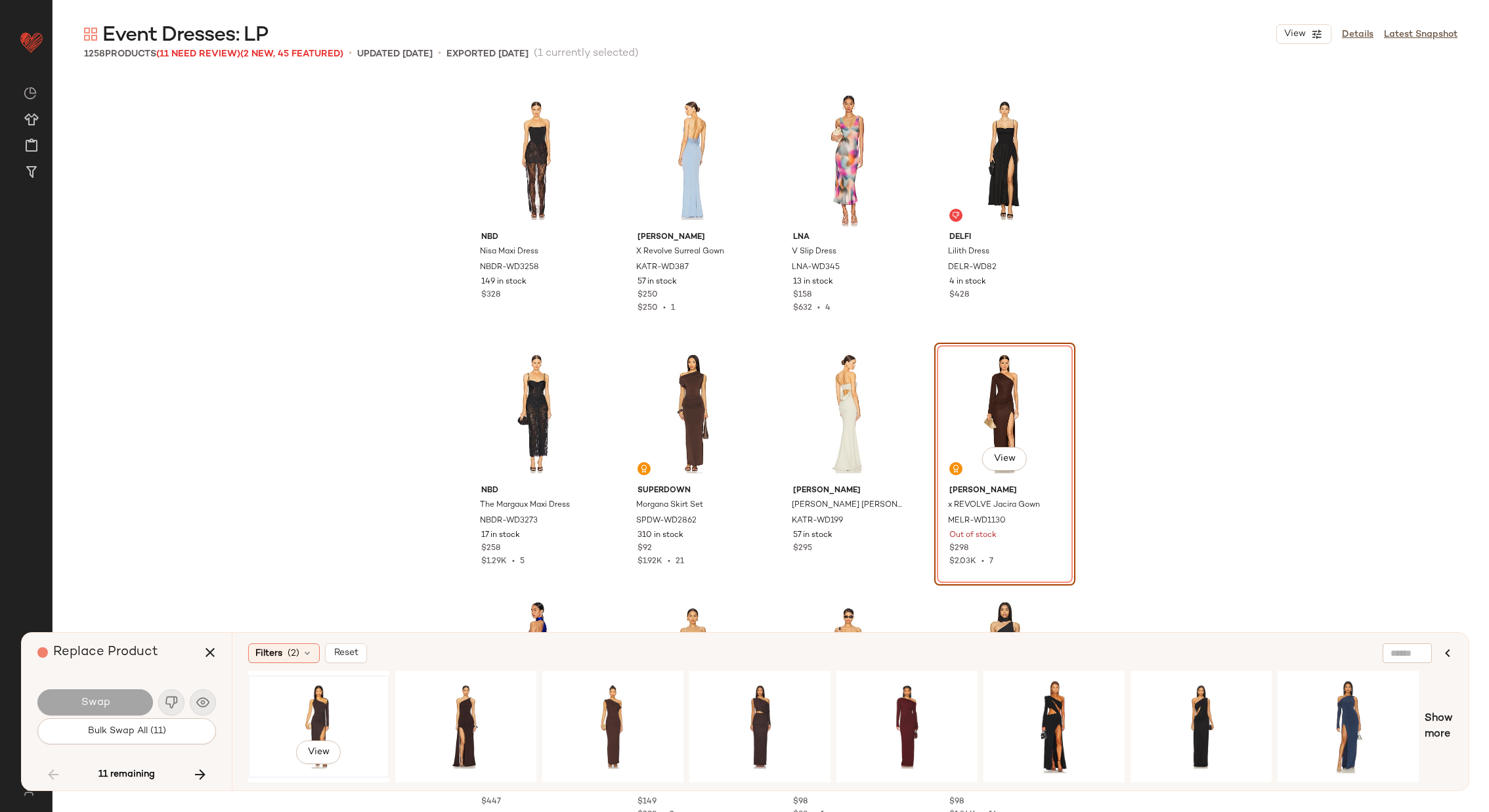
click at [315, 707] on div "View" at bounding box center [319, 726] width 132 height 93
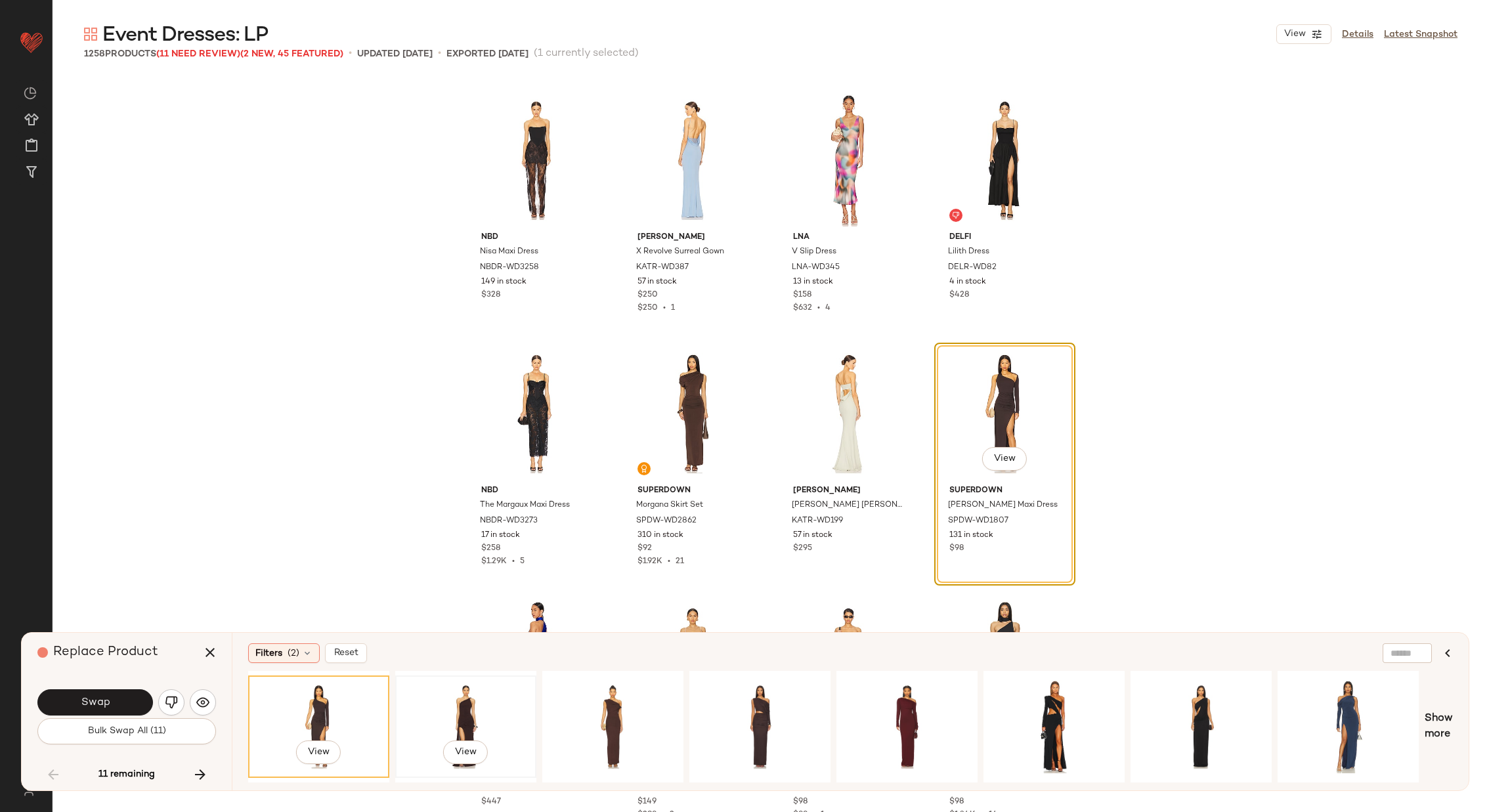
click at [480, 693] on div "View" at bounding box center [466, 726] width 132 height 93
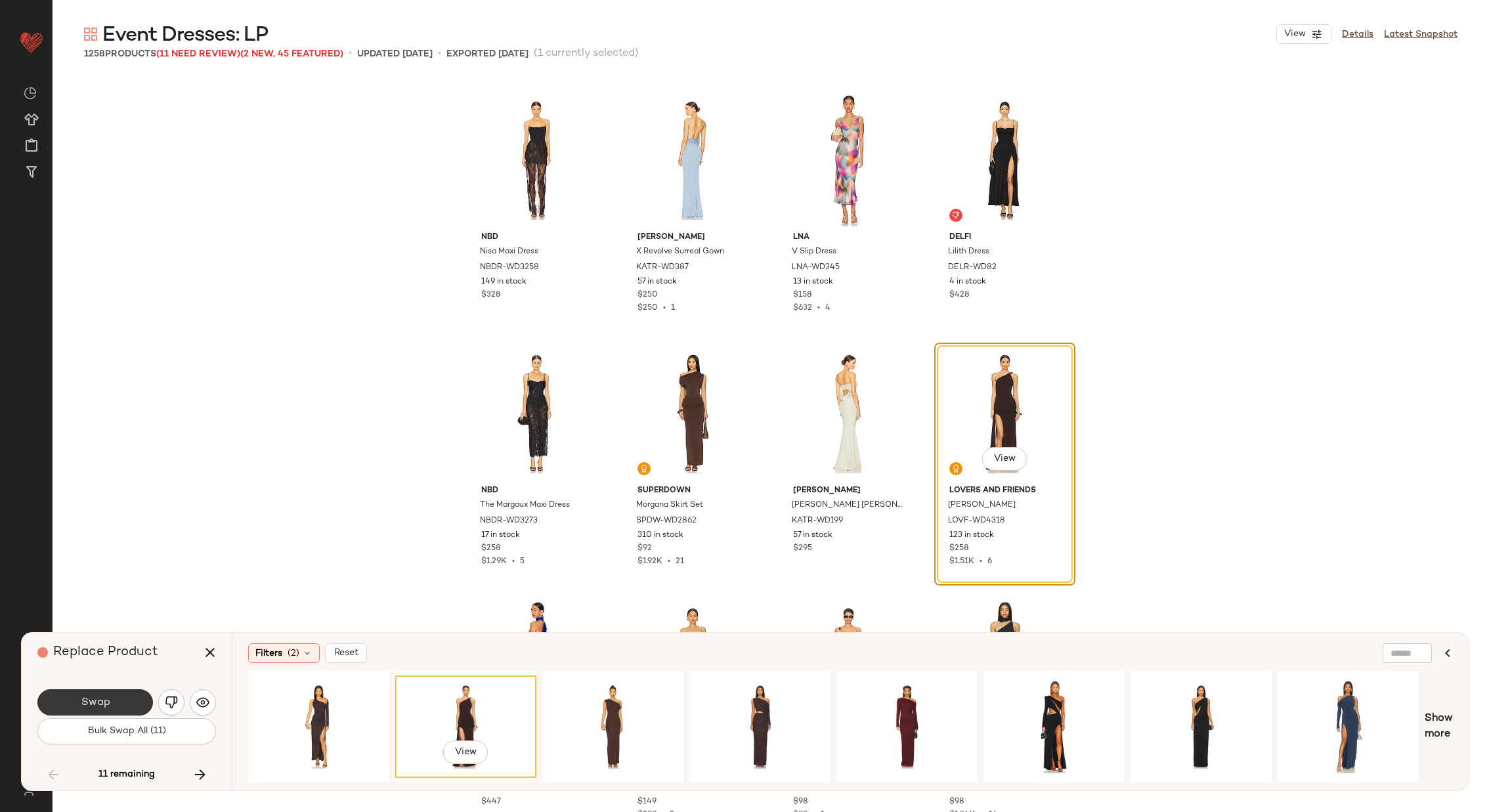
click at [115, 699] on button "Swap" at bounding box center [95, 702] width 116 height 27
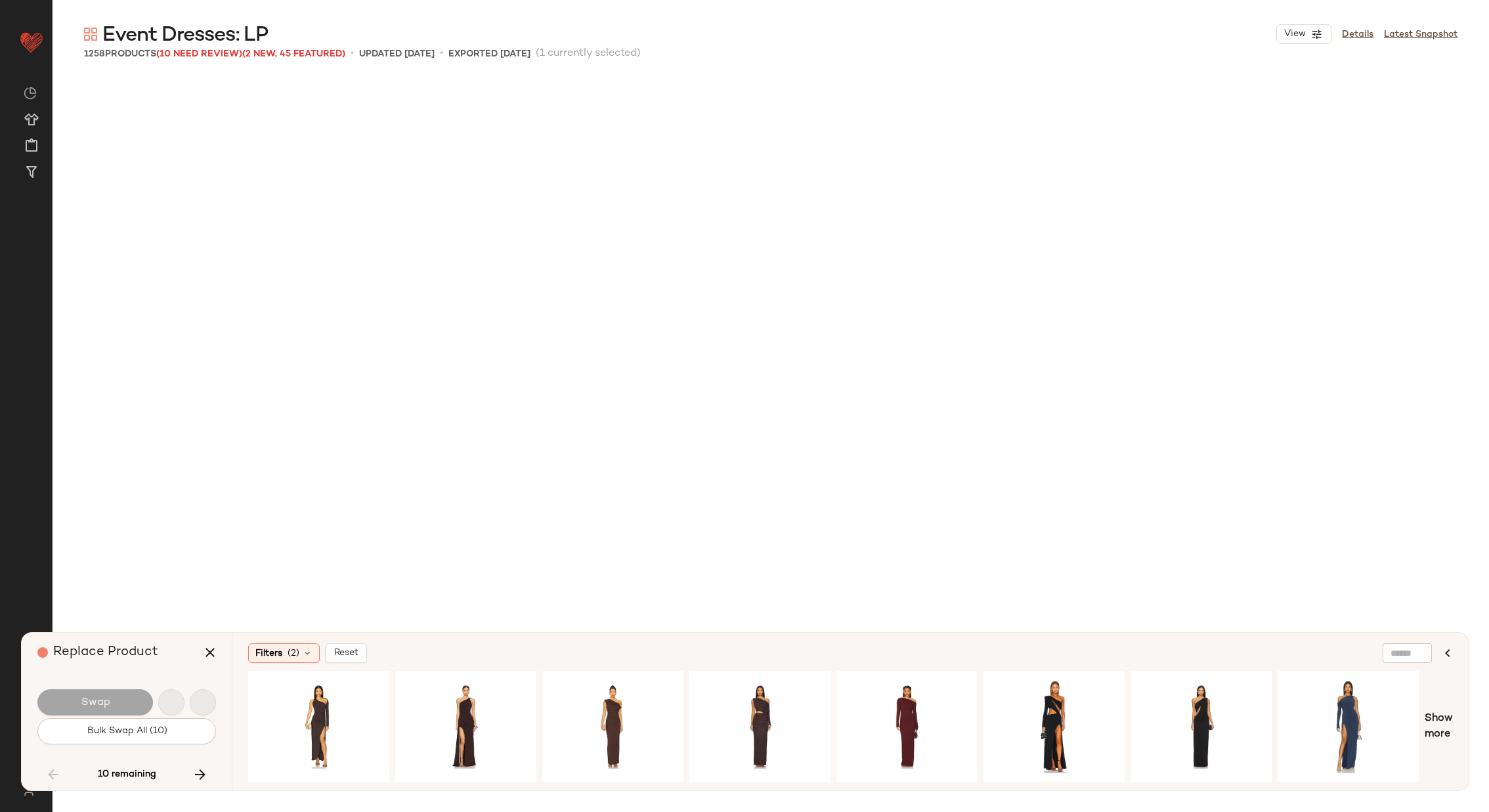
scroll to position [49146, 0]
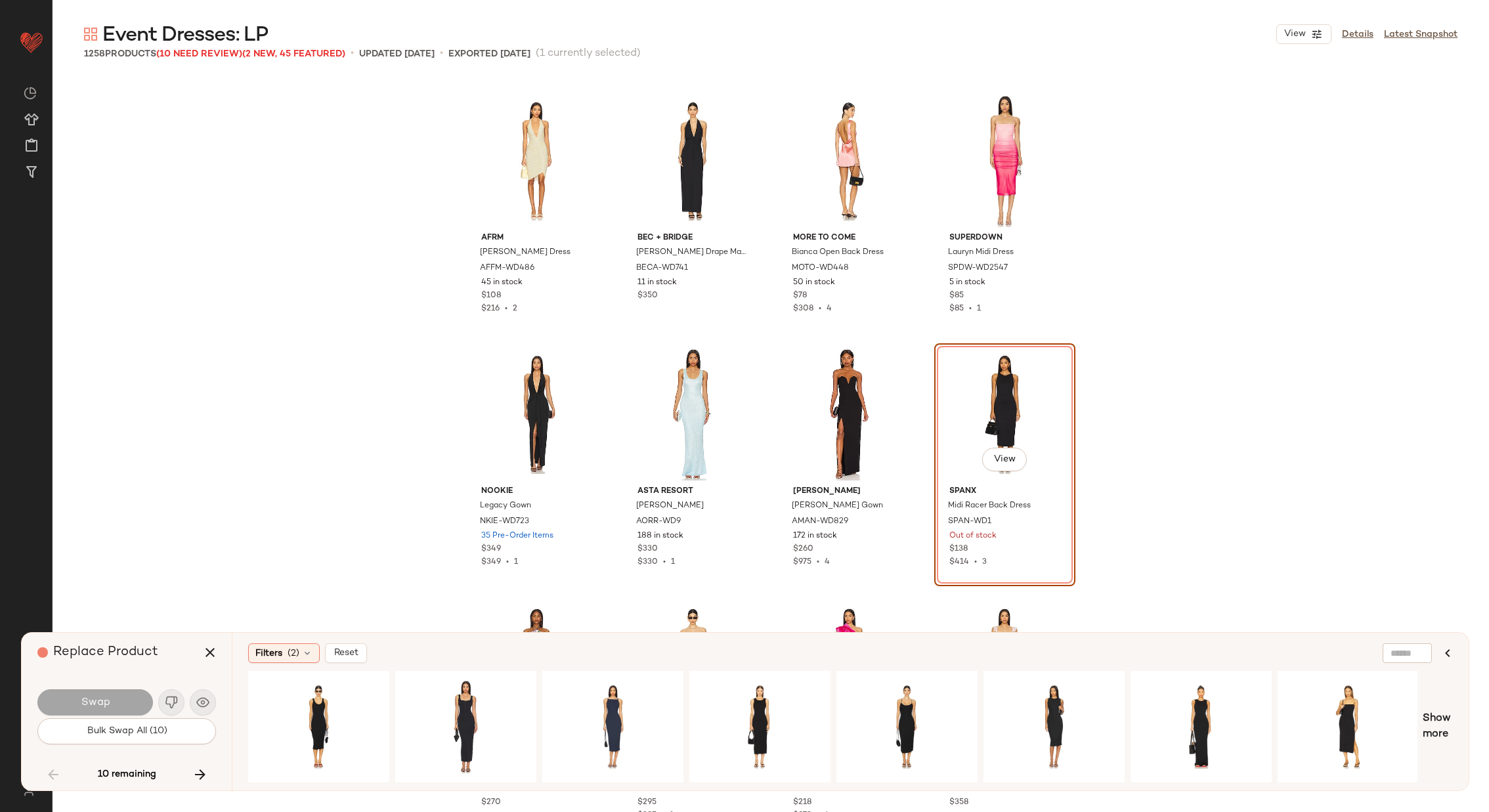
drag, startPoint x: 805, startPoint y: 776, endPoint x: 1001, endPoint y: 785, distance: 196.2
click at [1002, 785] on div "Filters (2) Reset Show more" at bounding box center [850, 712] width 1237 height 158
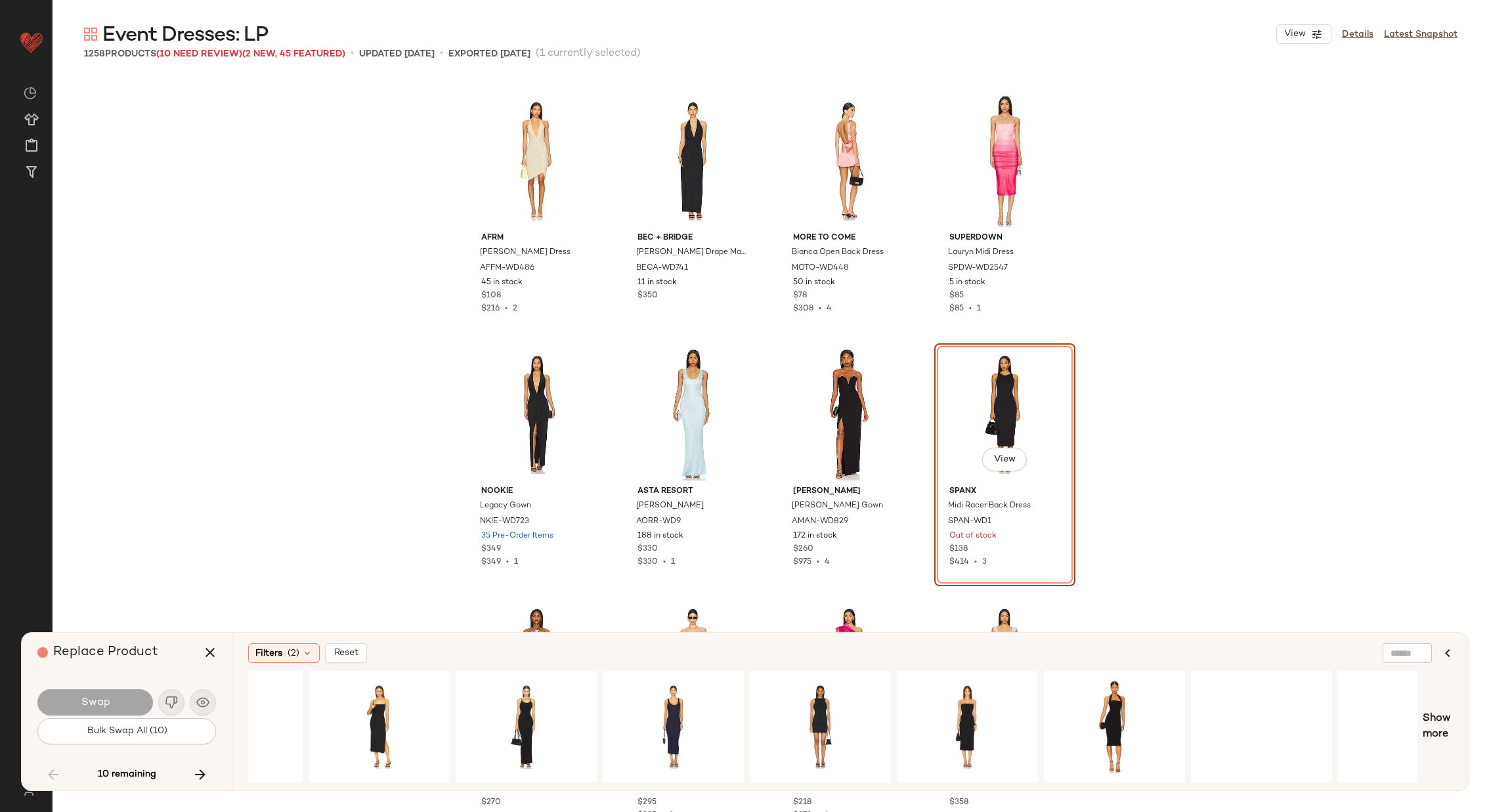
scroll to position [0, 1029]
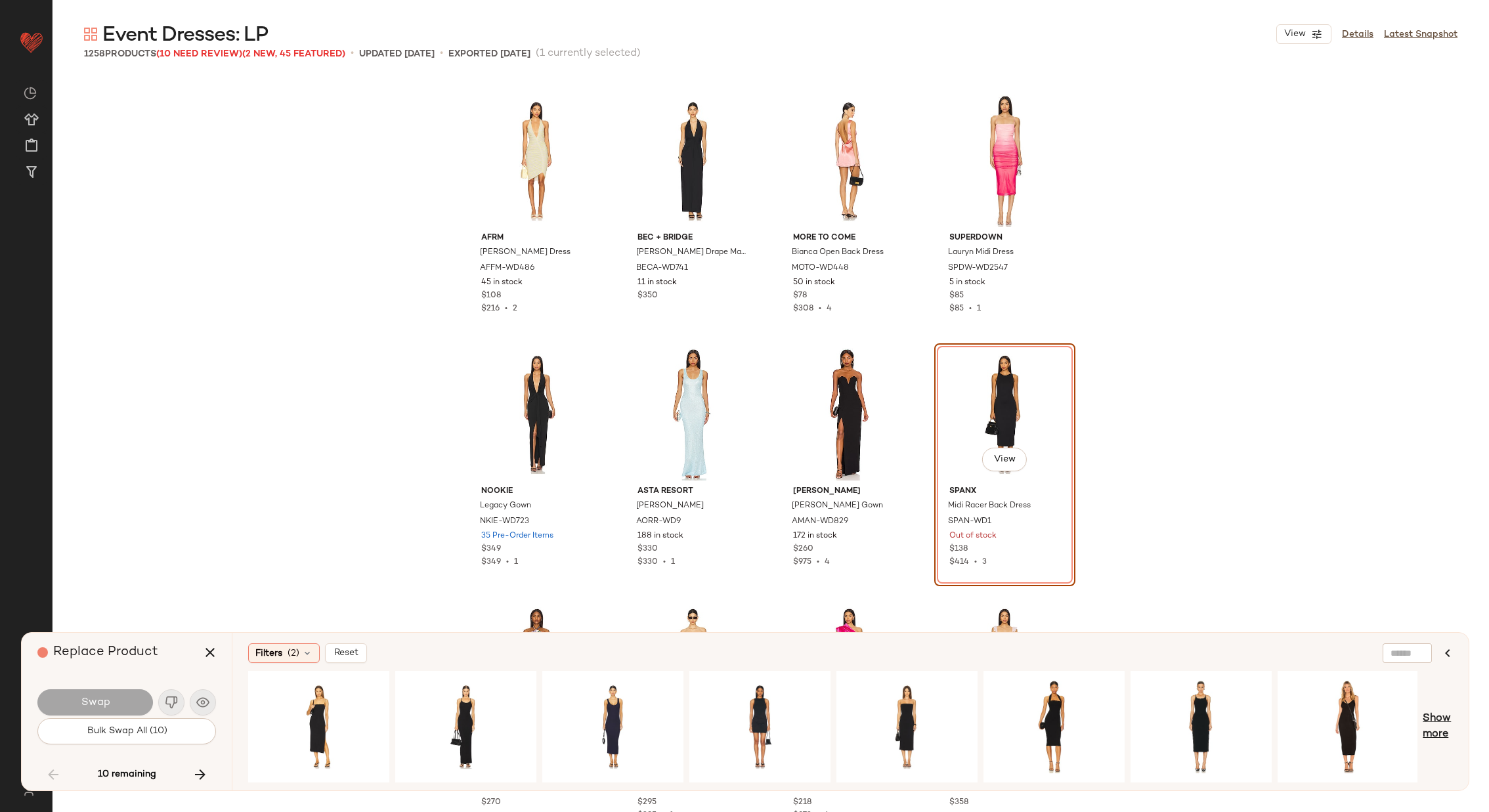
click at [1438, 717] on span "Show more" at bounding box center [1438, 726] width 30 height 32
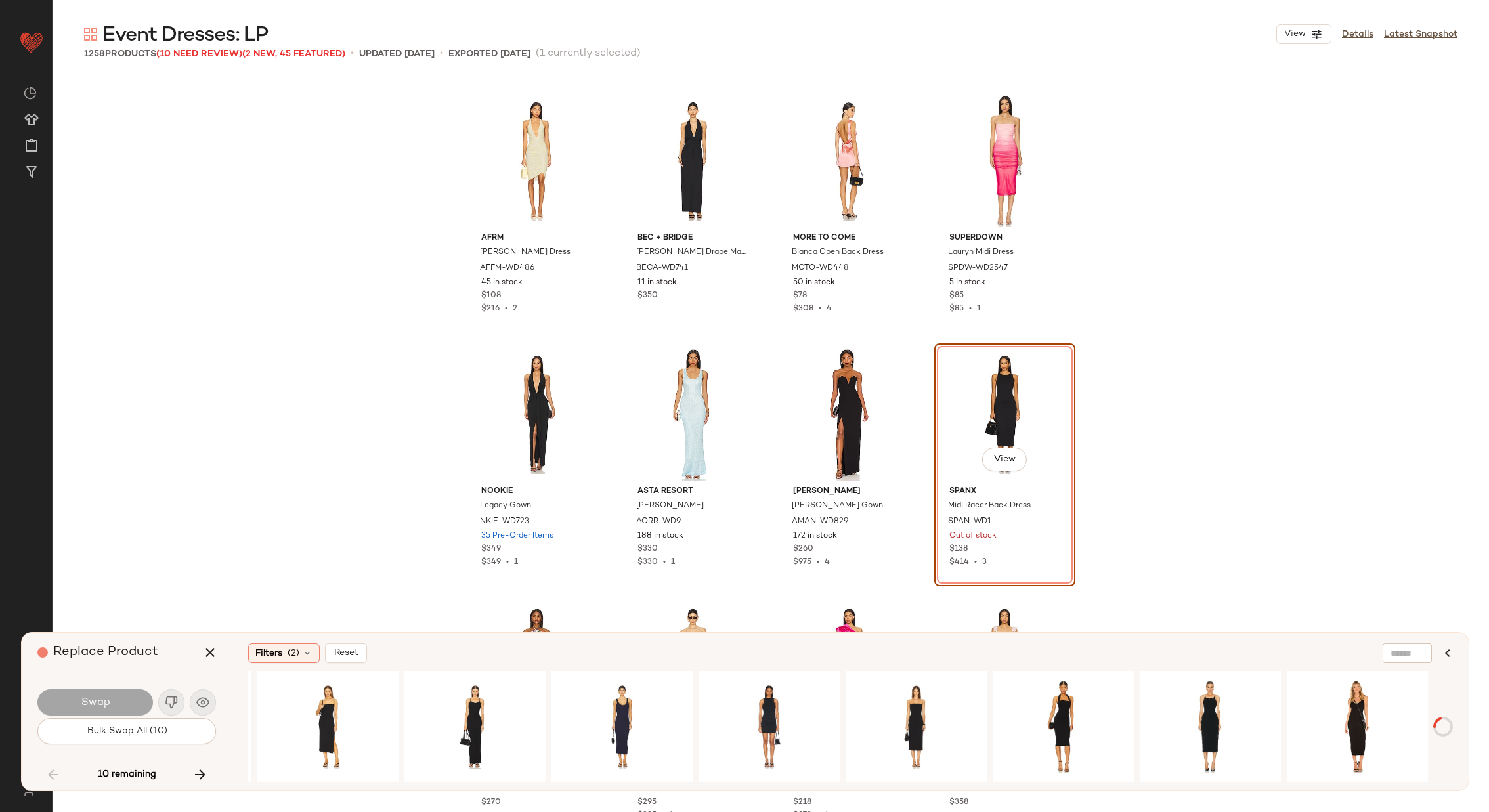
scroll to position [0, 1020]
drag, startPoint x: 983, startPoint y: 776, endPoint x: 672, endPoint y: 765, distance: 311.2
click at [672, 765] on div "View" at bounding box center [834, 726] width 1172 height 111
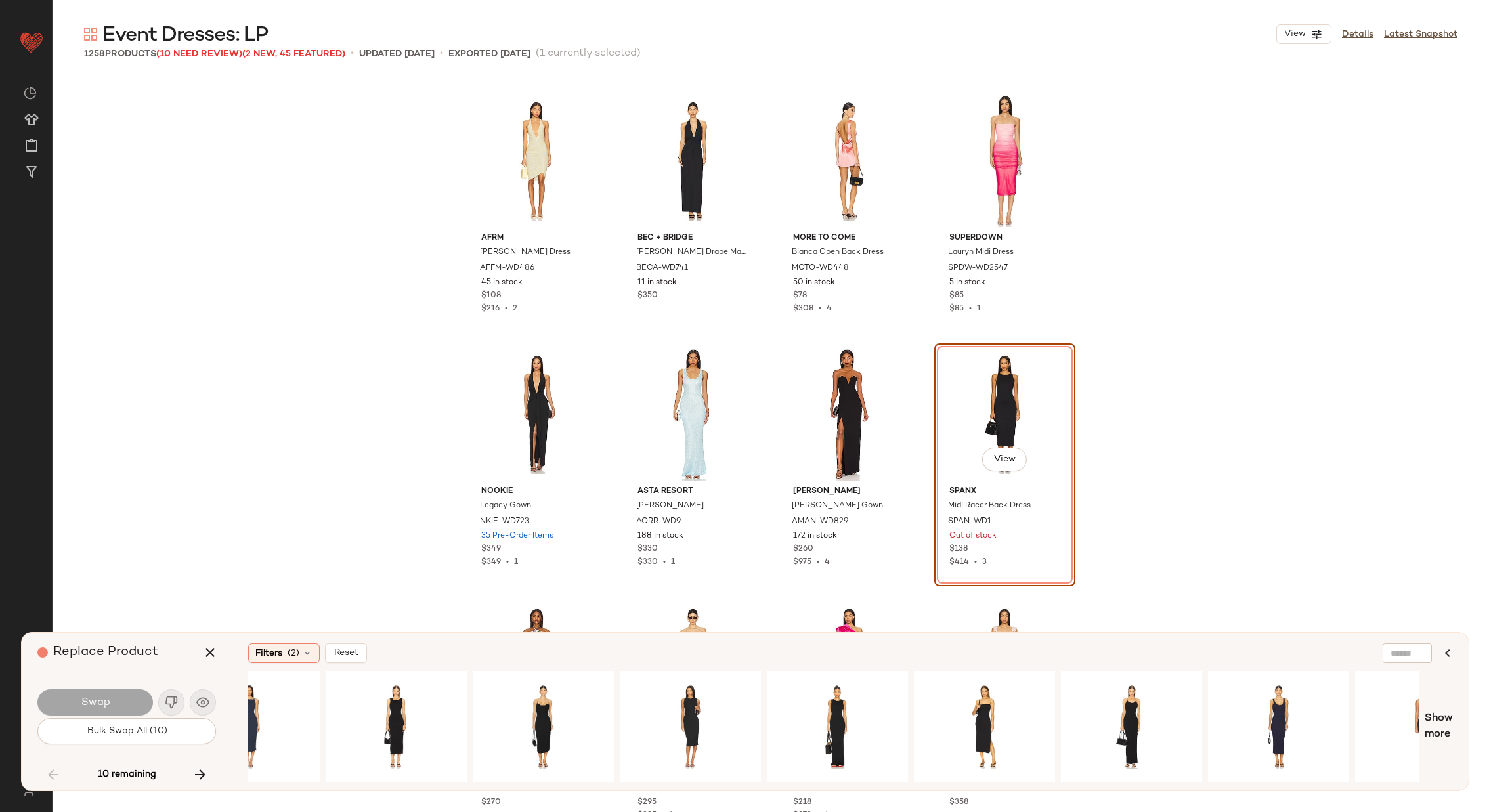
scroll to position [0, 0]
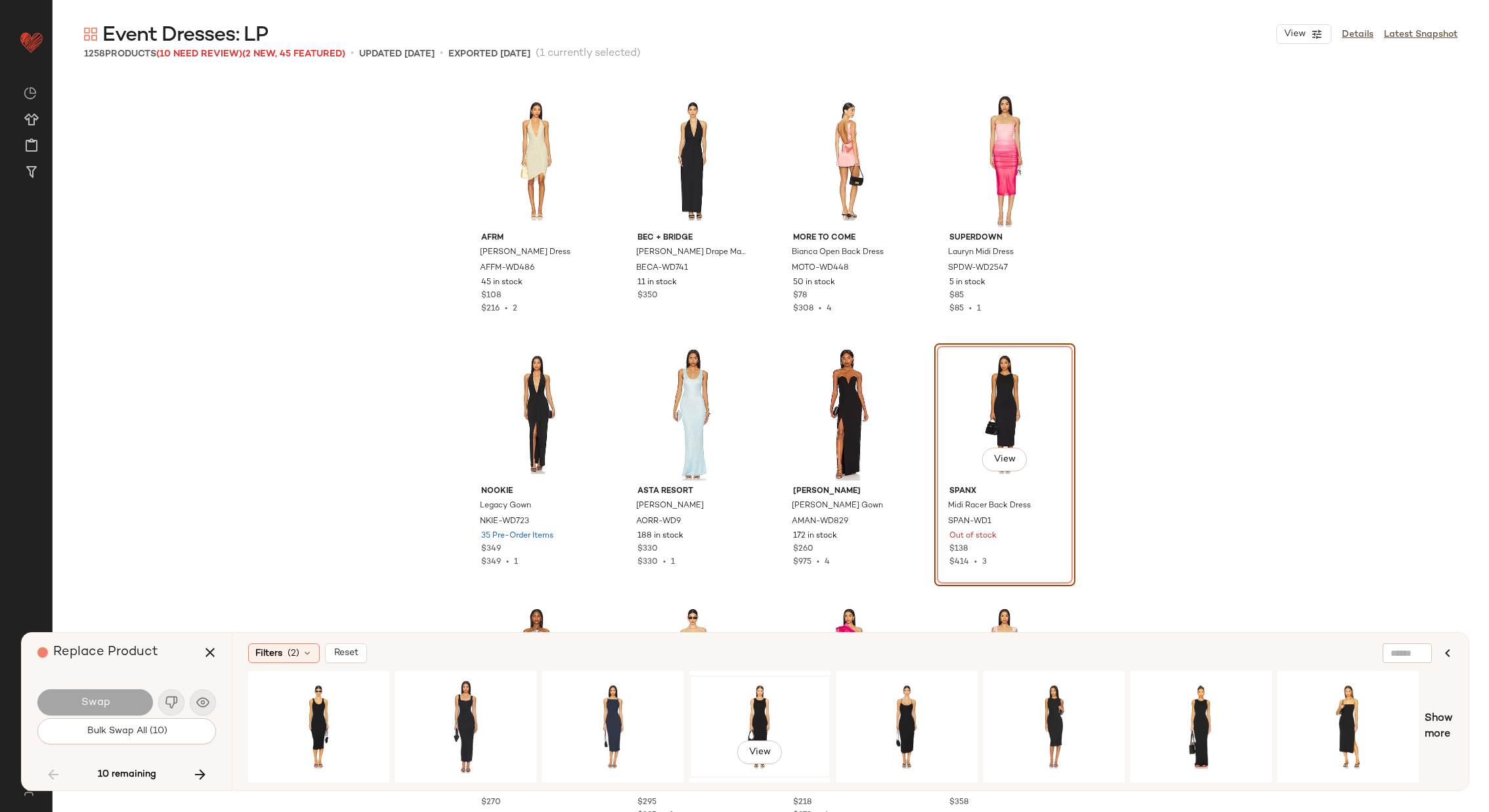
click at [740, 711] on div "View" at bounding box center [760, 726] width 132 height 93
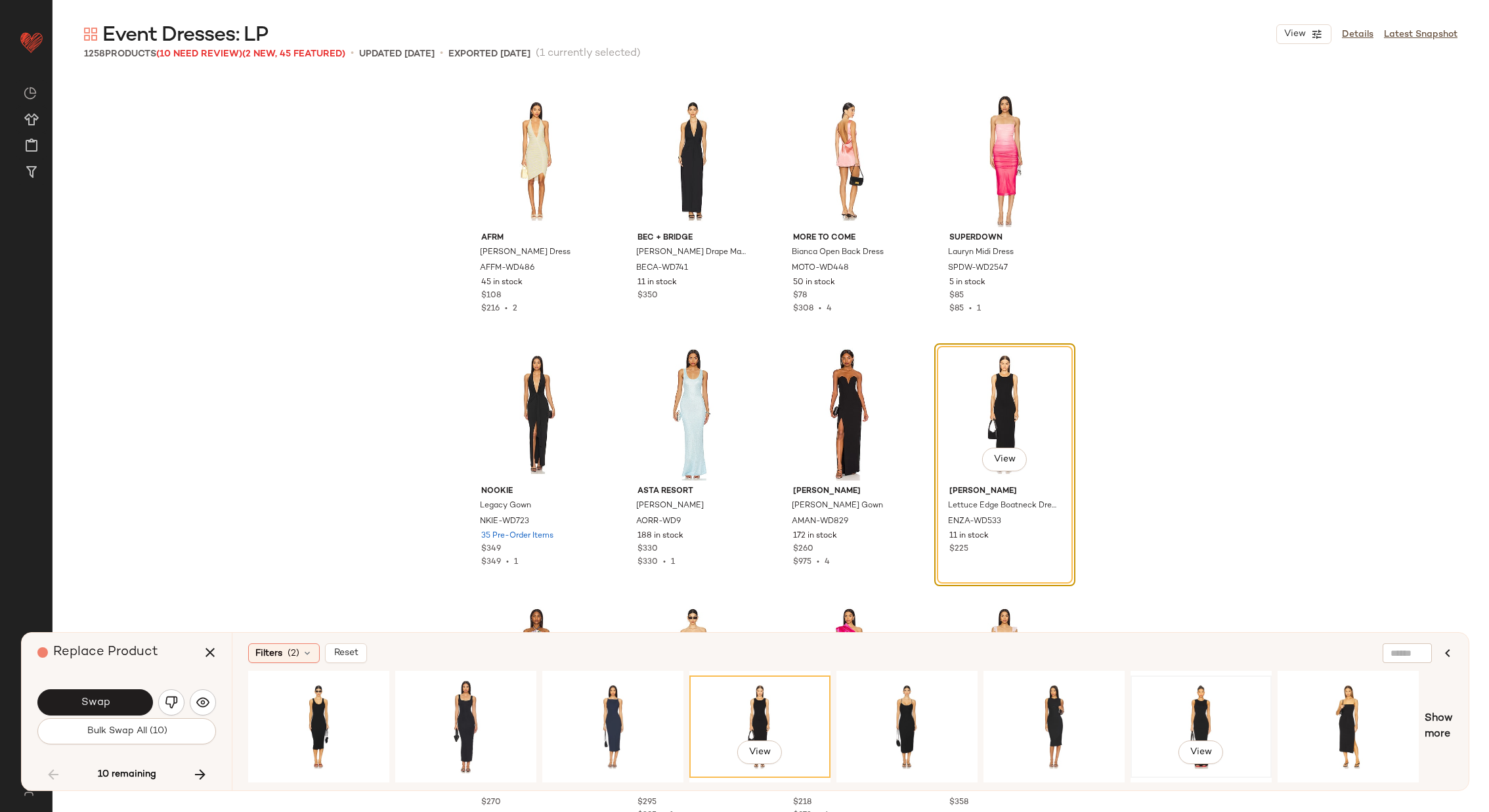
click at [1166, 696] on div "View" at bounding box center [1201, 726] width 132 height 93
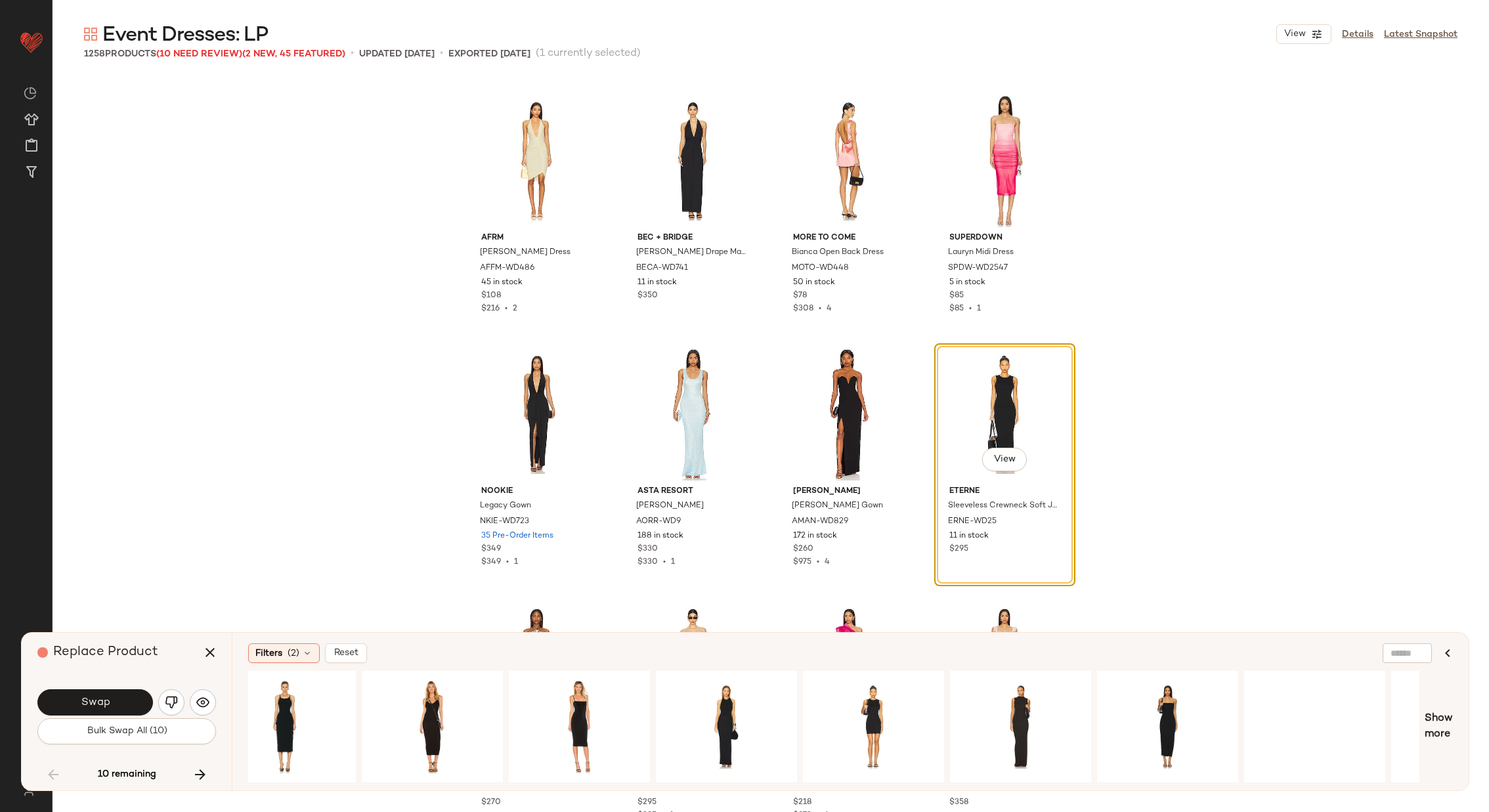
scroll to position [0, 2203]
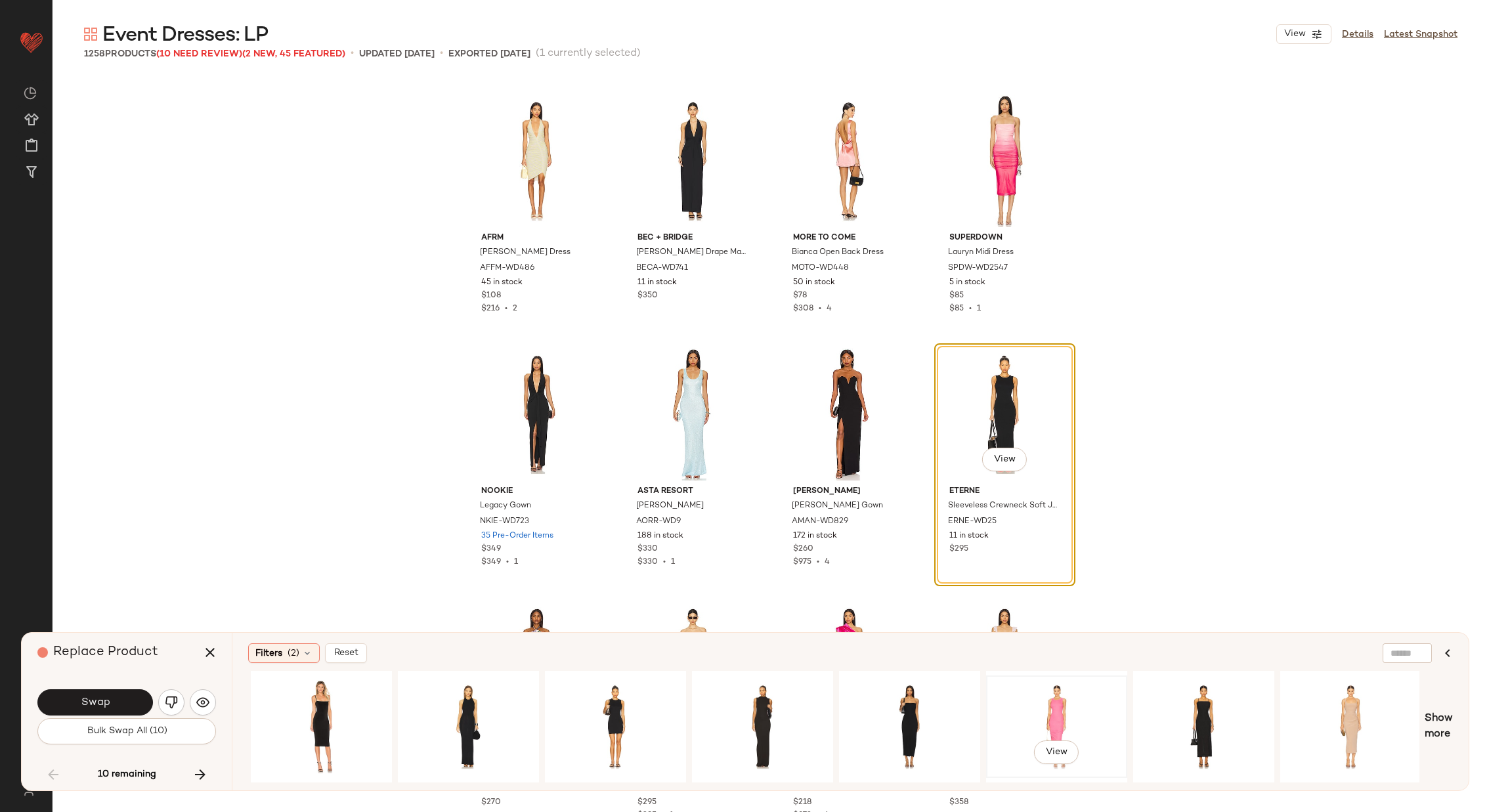
click at [1063, 707] on div "View" at bounding box center [1057, 726] width 132 height 93
click at [96, 702] on span "Swap" at bounding box center [94, 702] width 29 height 13
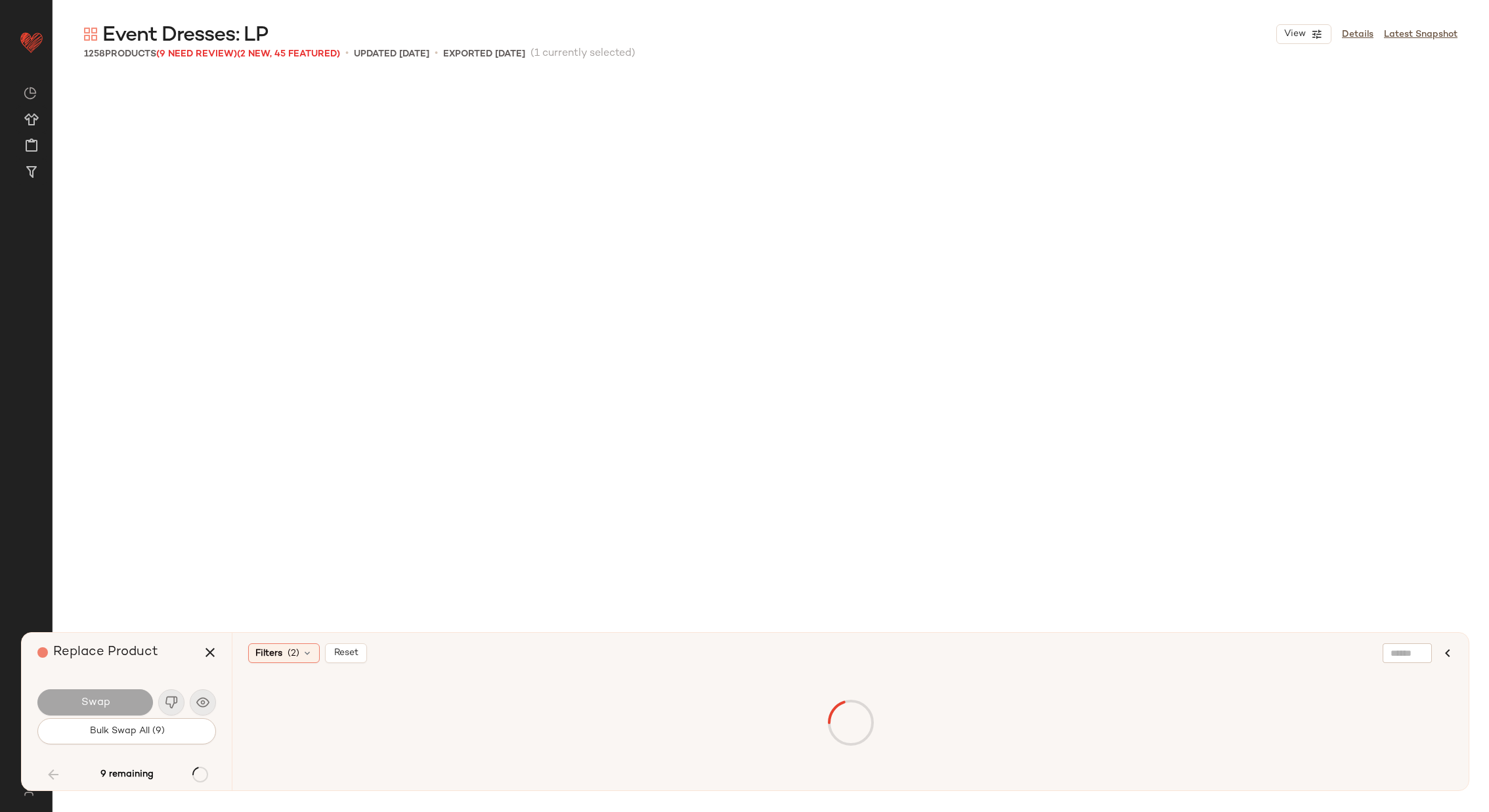
scroll to position [50161, 0]
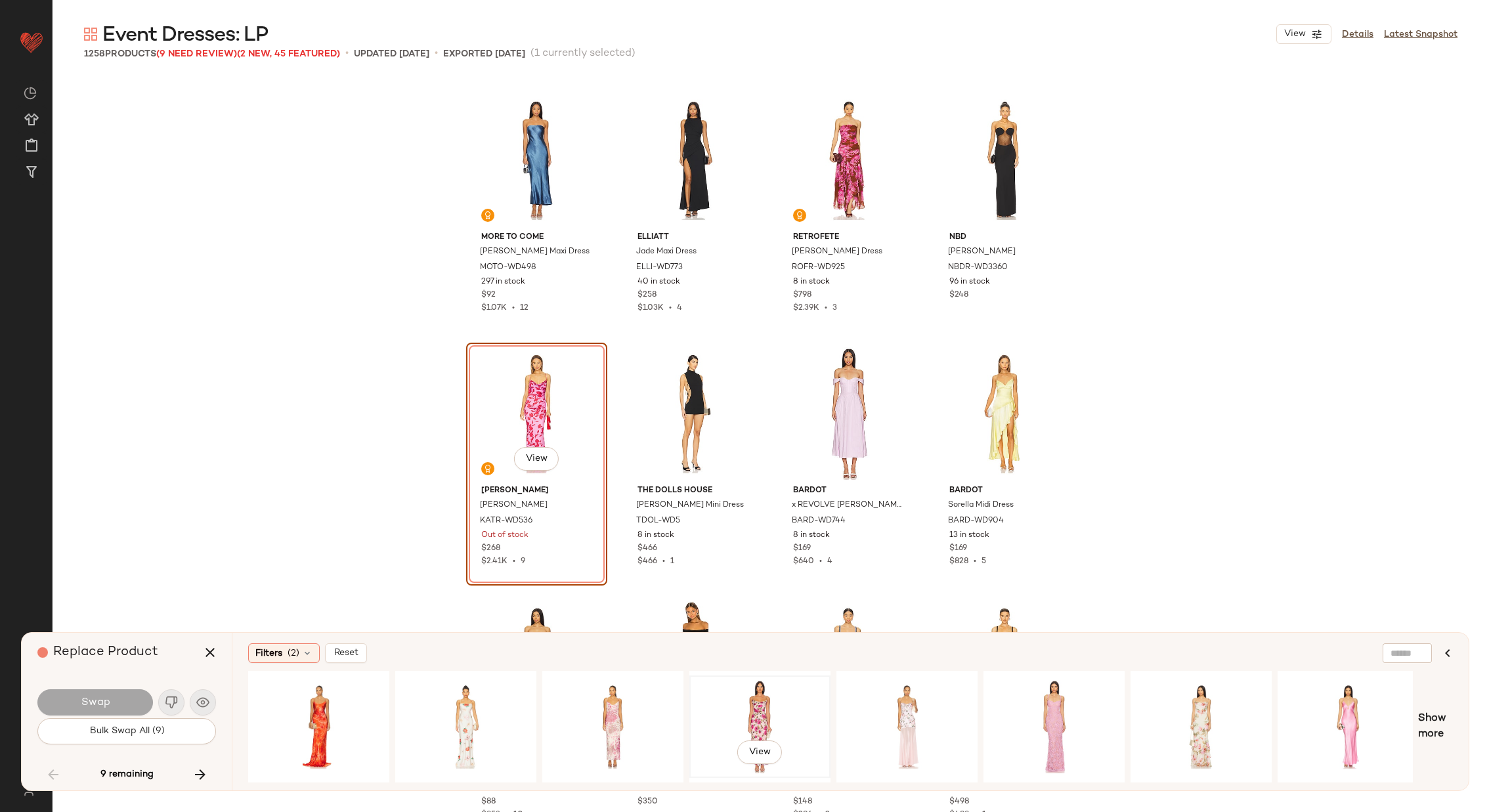
click at [744, 706] on div "View" at bounding box center [760, 726] width 132 height 93
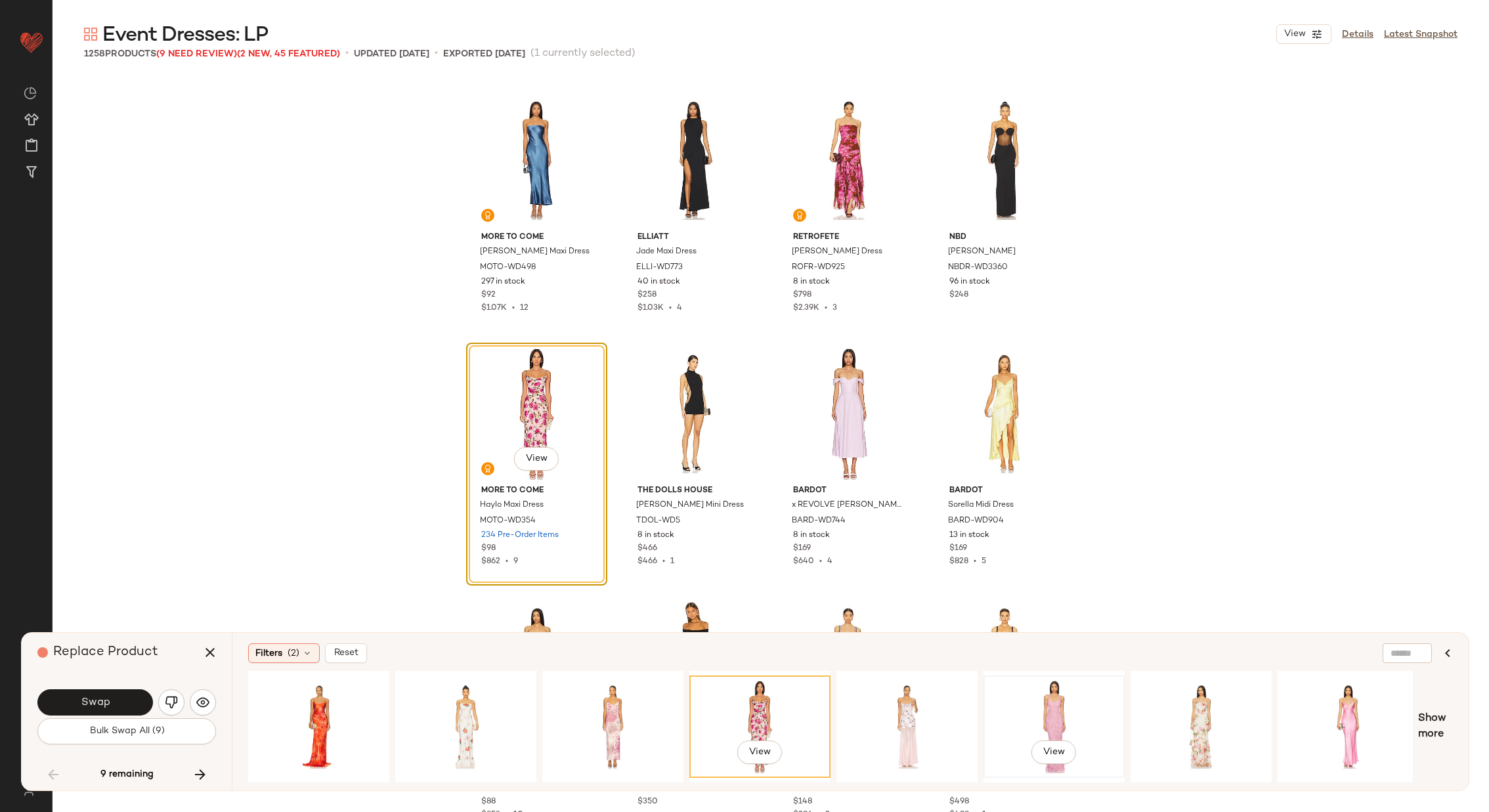
click at [1055, 697] on div "View" at bounding box center [1054, 726] width 132 height 93
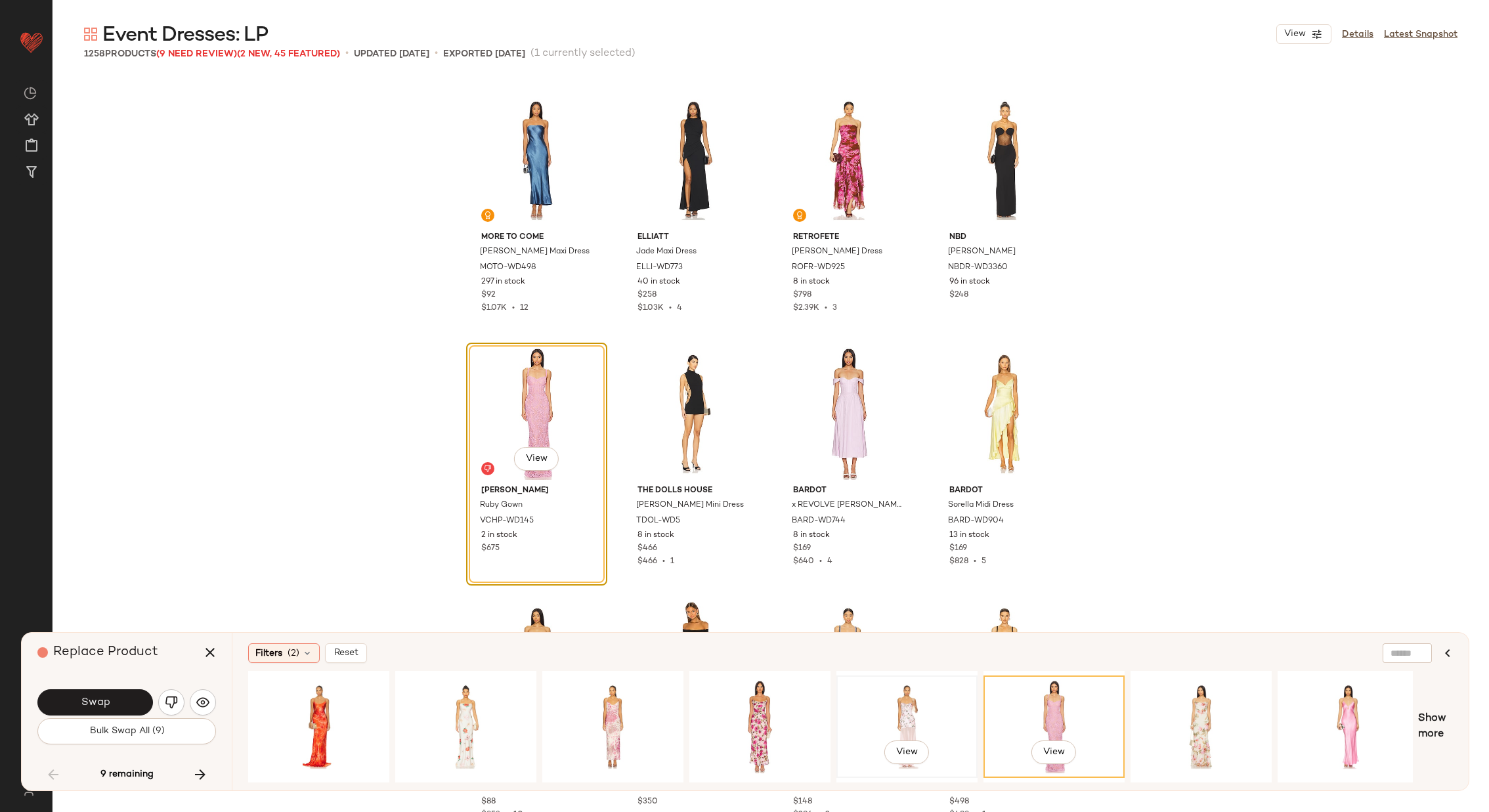
click at [917, 704] on div "View" at bounding box center [907, 726] width 132 height 93
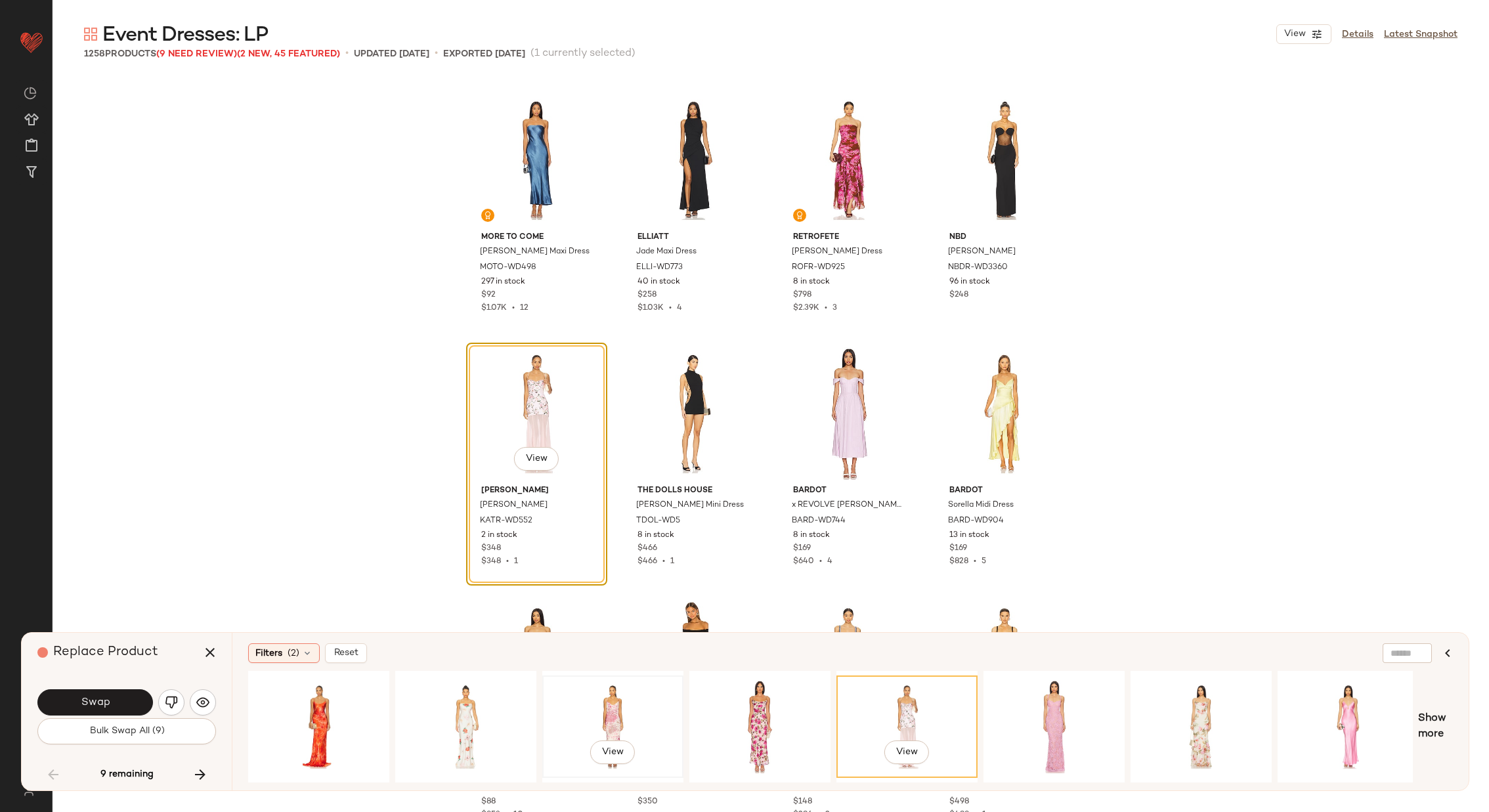
click at [630, 708] on div "View" at bounding box center [613, 726] width 132 height 93
click at [540, 459] on span "View" at bounding box center [536, 459] width 22 height 10
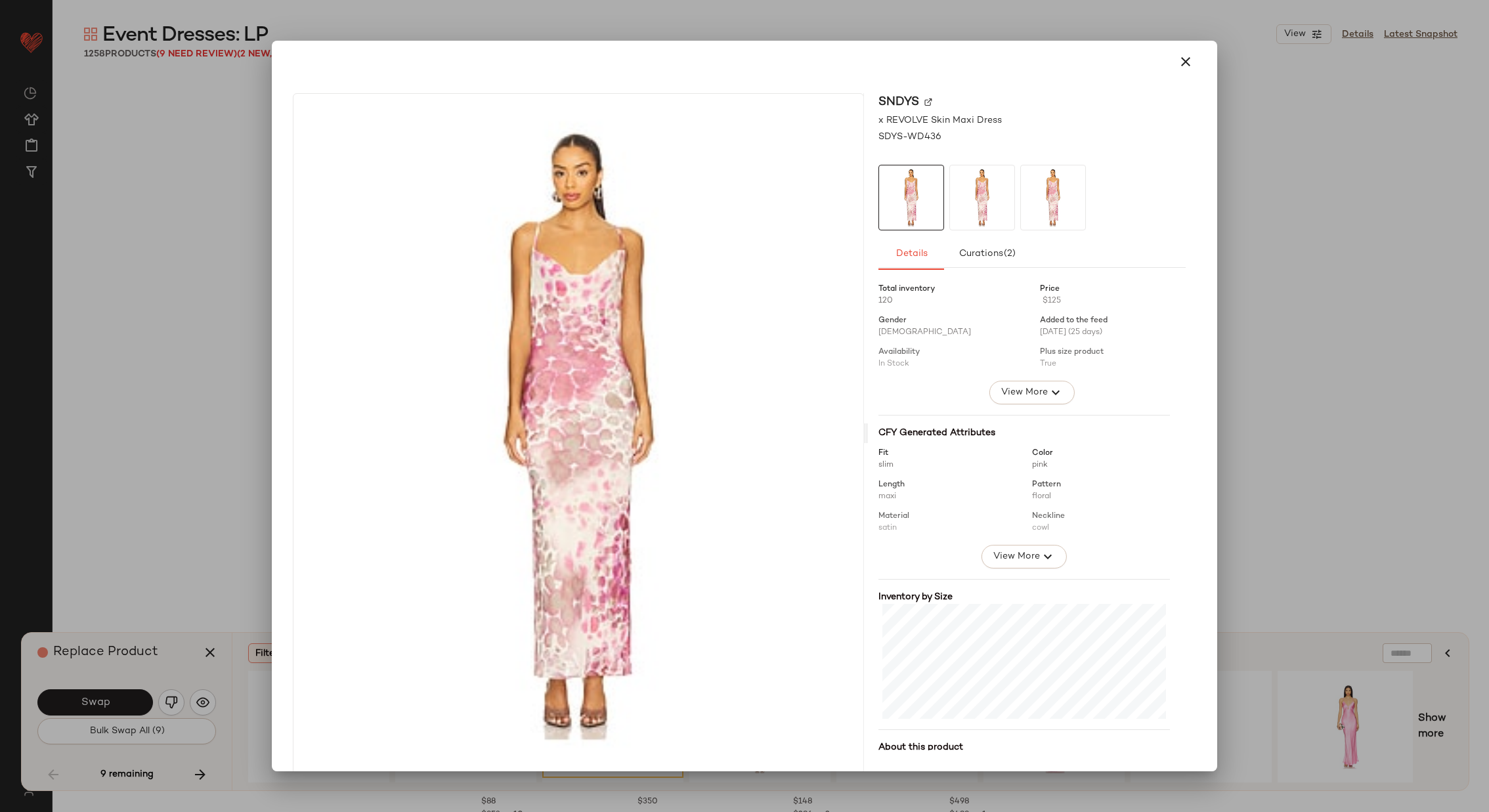
click at [925, 98] on img at bounding box center [928, 101] width 8 height 8
click at [1178, 57] on icon "button" at bounding box center [1185, 62] width 15 height 15
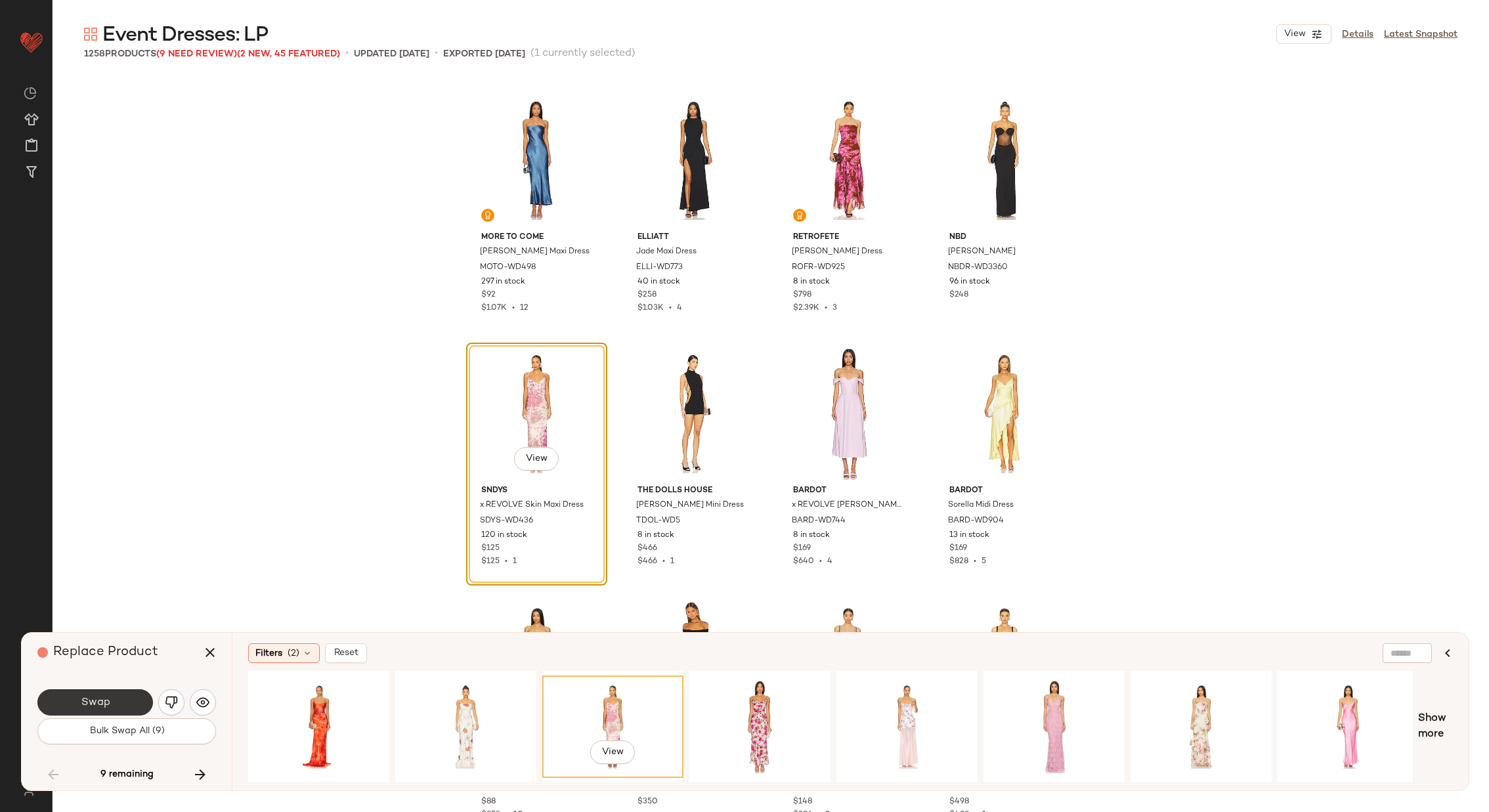
click at [96, 695] on button "Swap" at bounding box center [95, 702] width 116 height 27
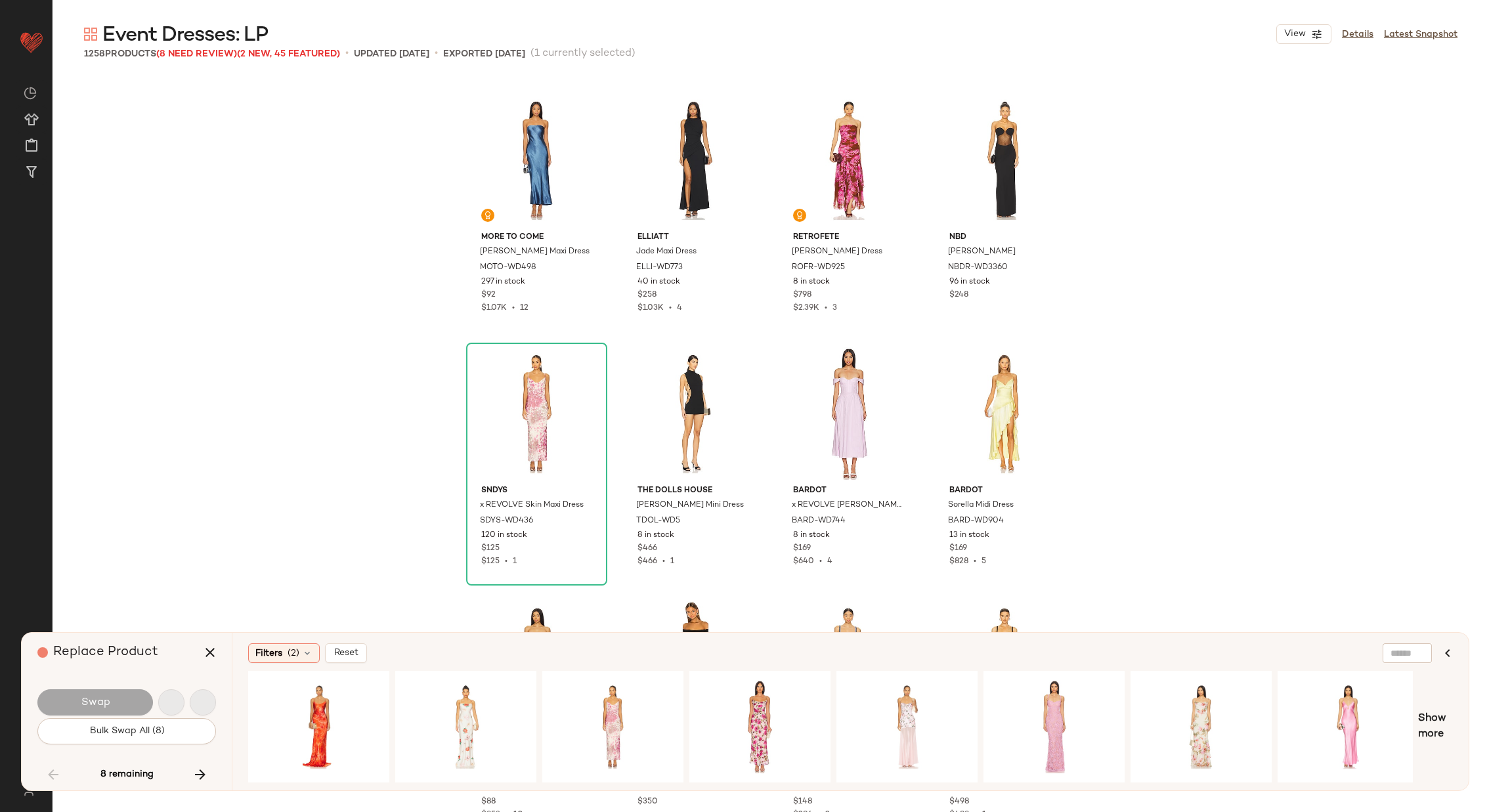
scroll to position [57506, 0]
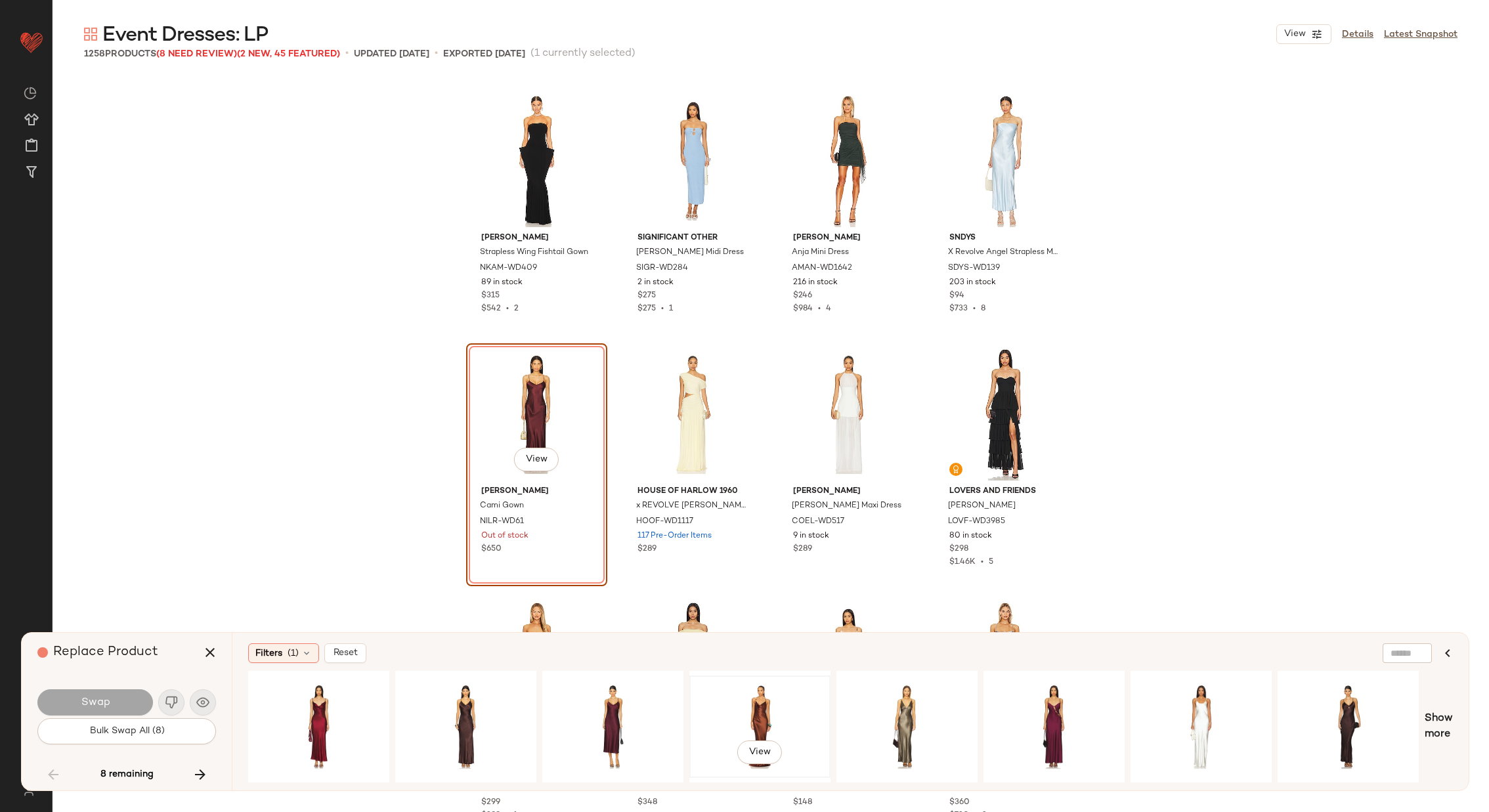
click at [767, 708] on div "View" at bounding box center [760, 726] width 132 height 93
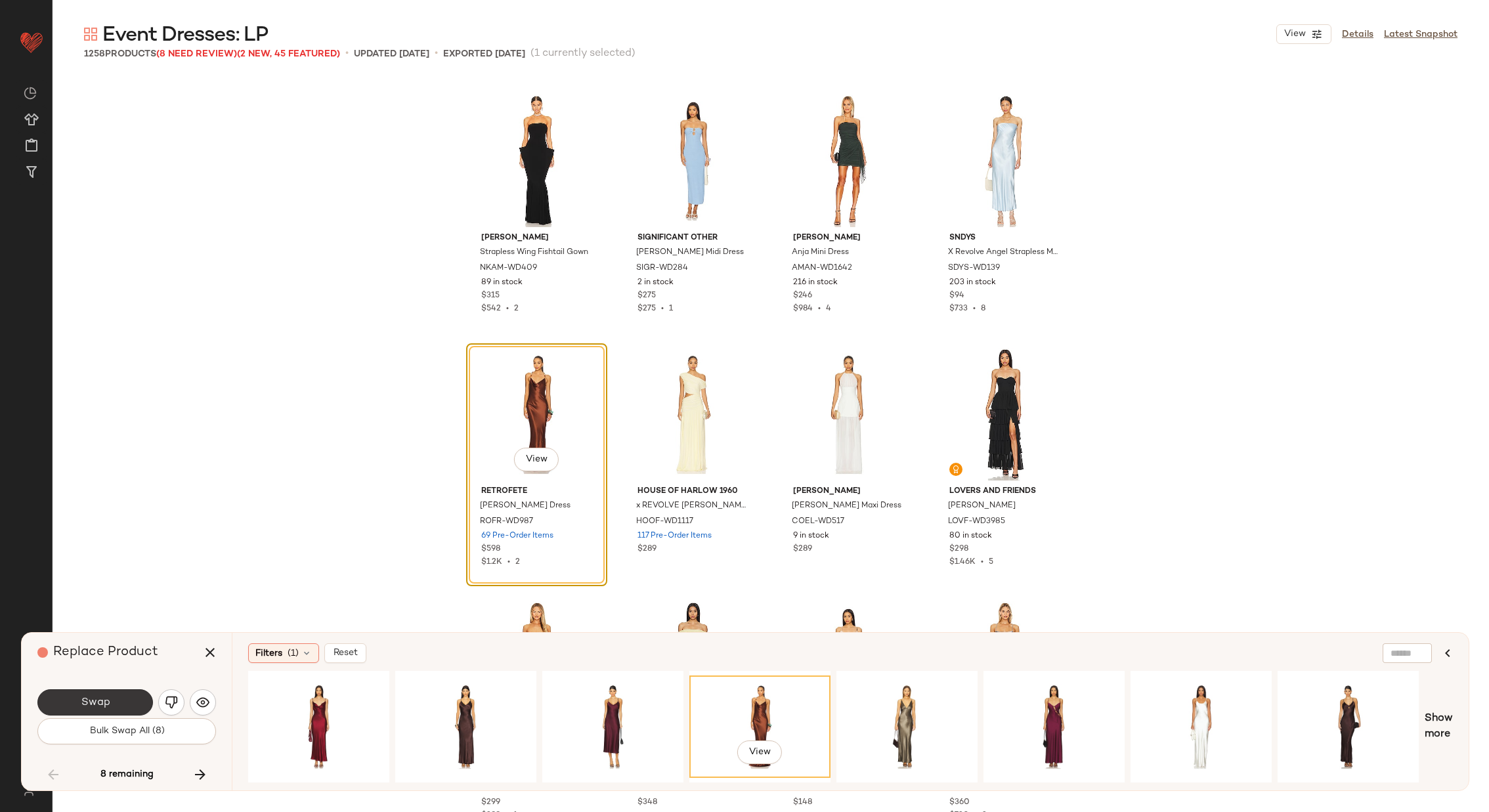
click at [108, 699] on span "Swap" at bounding box center [94, 702] width 29 height 13
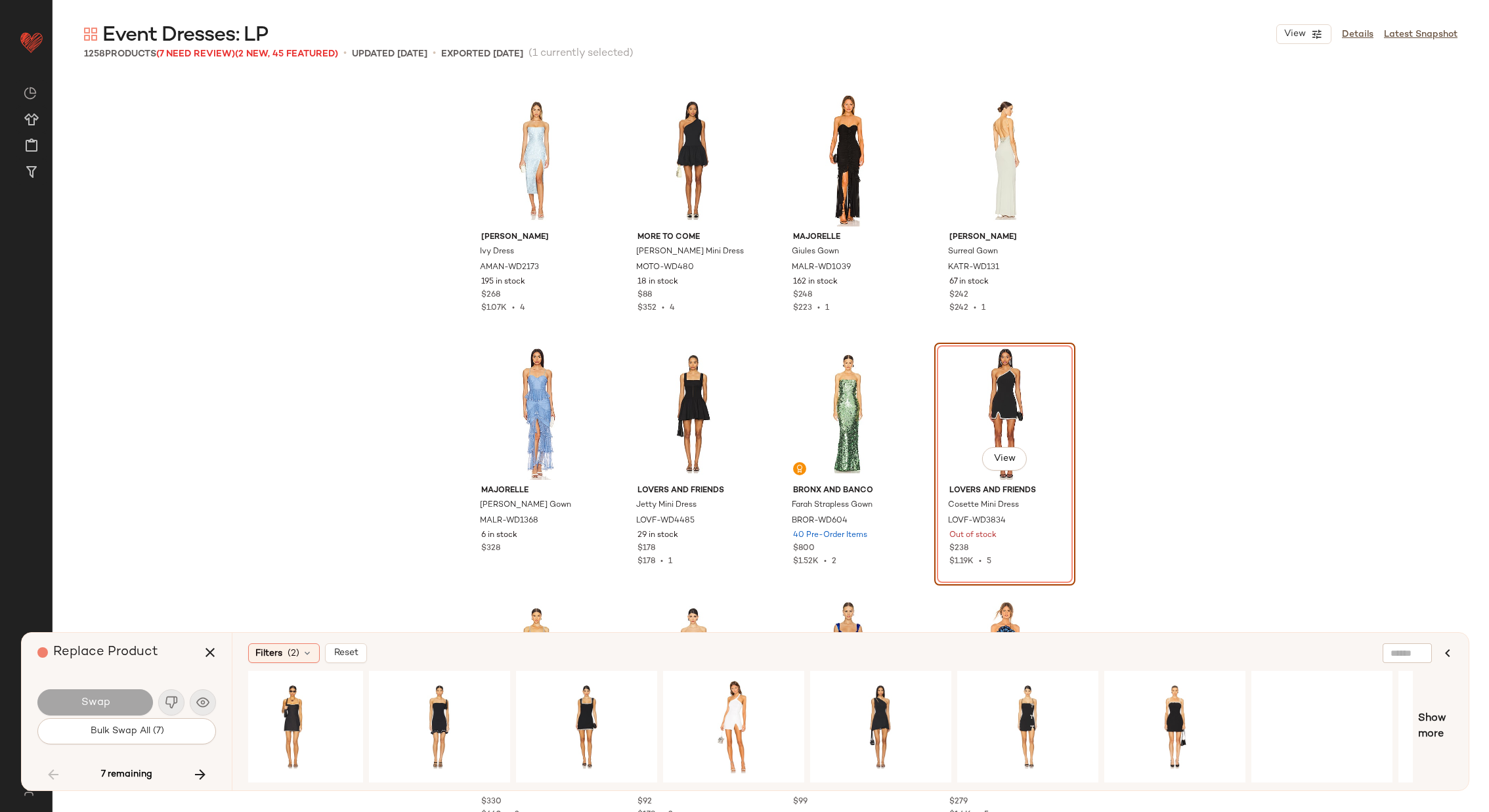
scroll to position [0, 740]
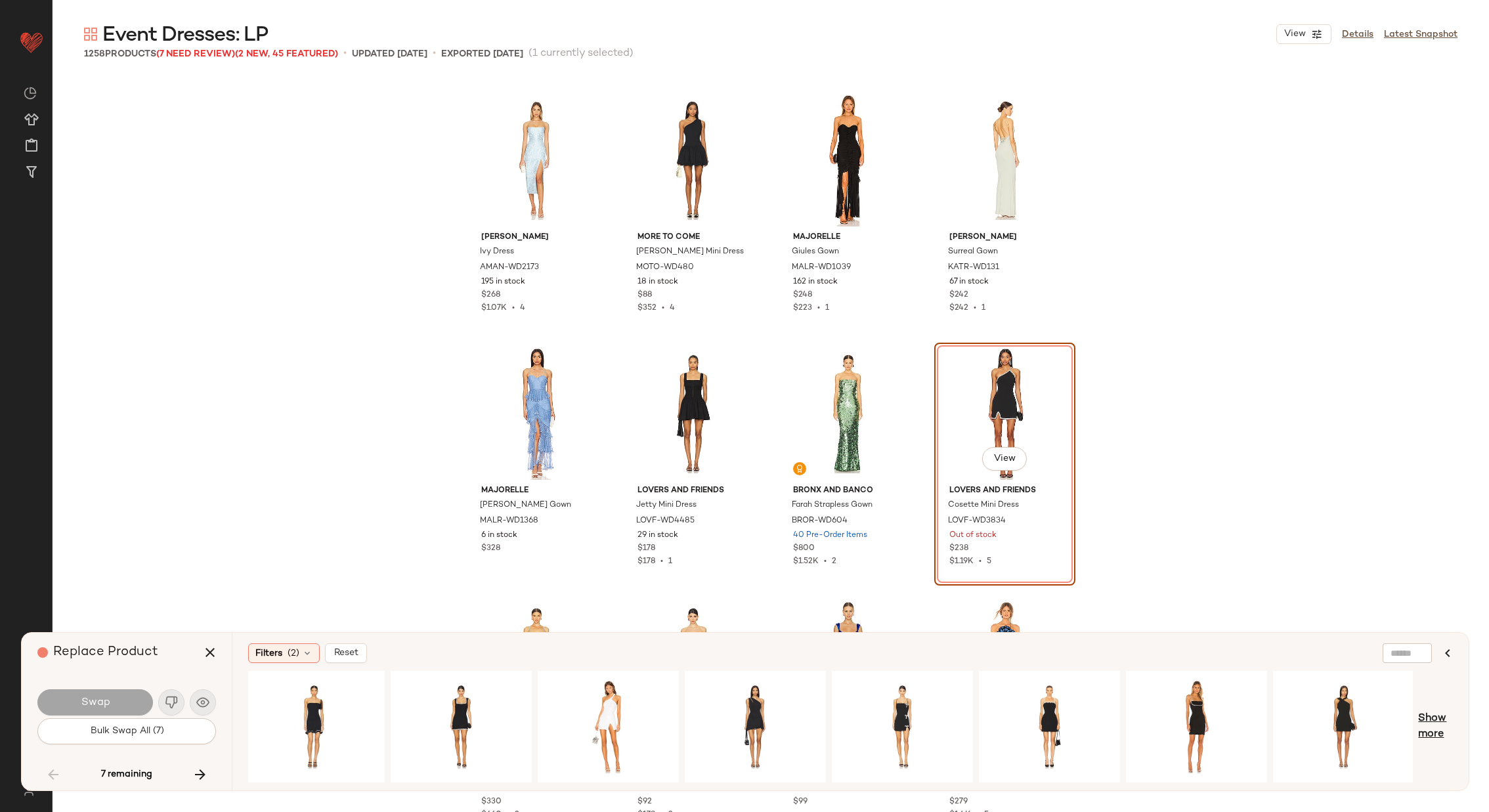
click at [1434, 720] on span "Show more" at bounding box center [1435, 726] width 35 height 32
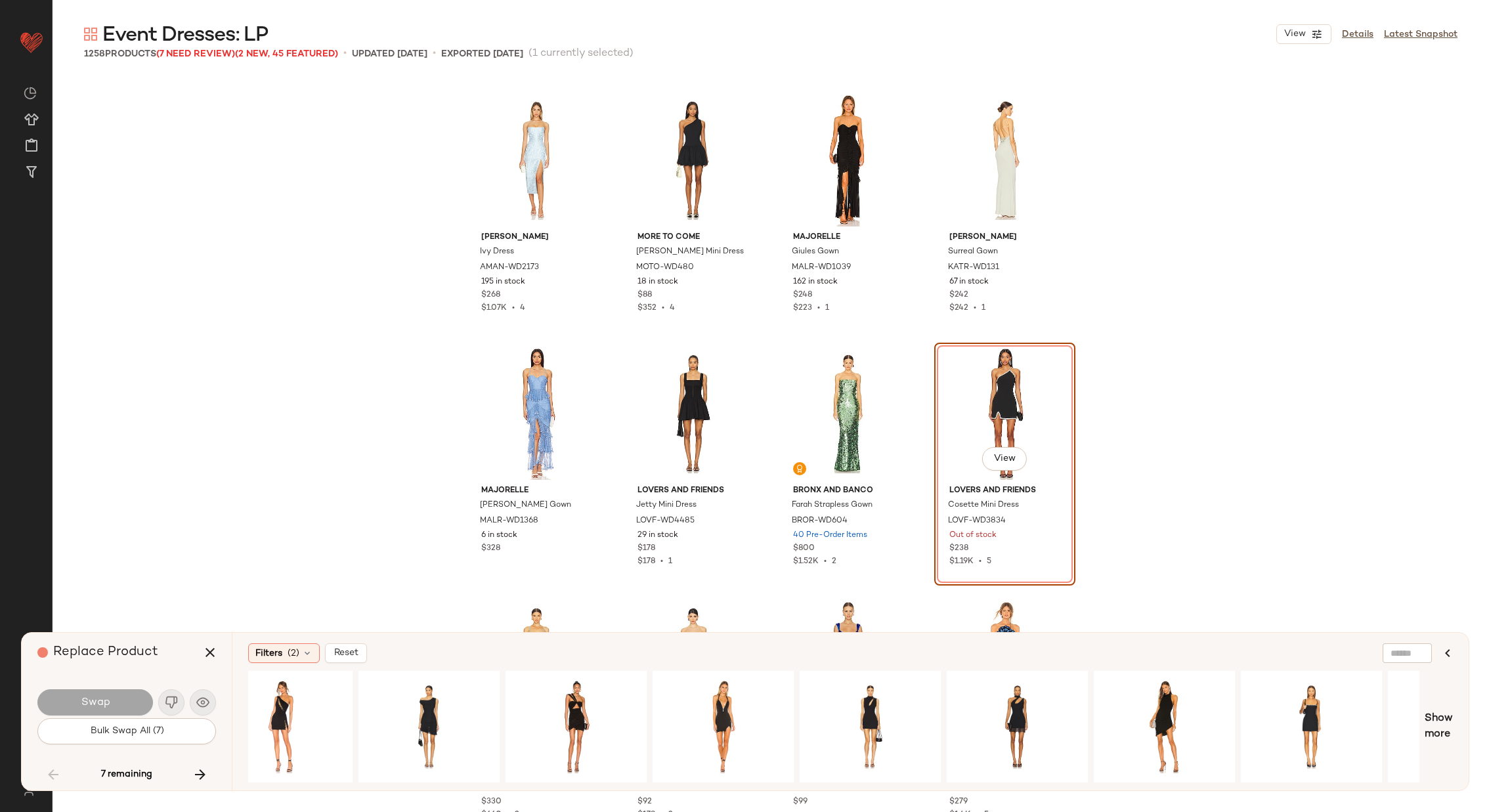
scroll to position [0, 2056]
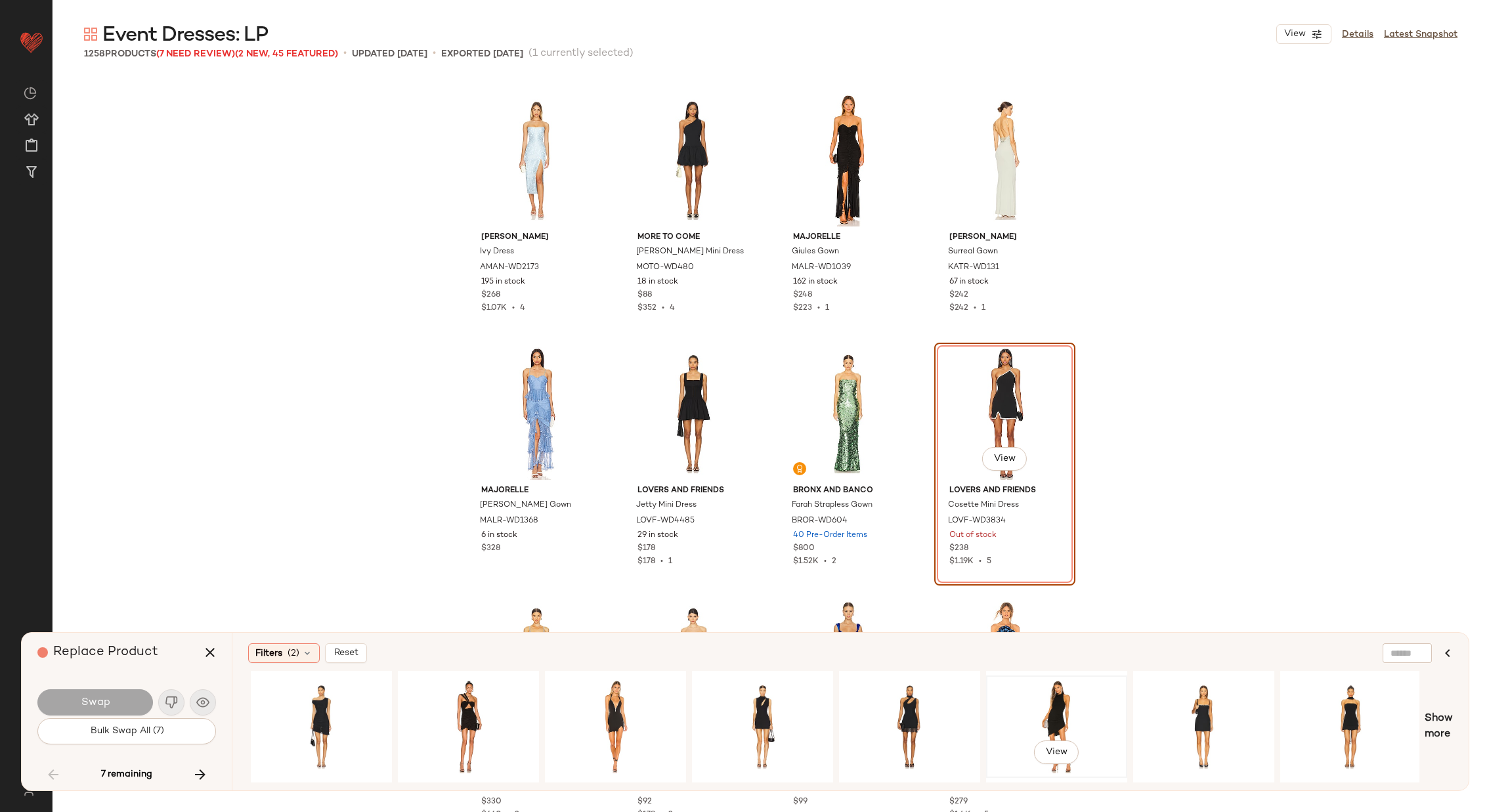
click at [1034, 697] on div "View" at bounding box center [1057, 726] width 132 height 93
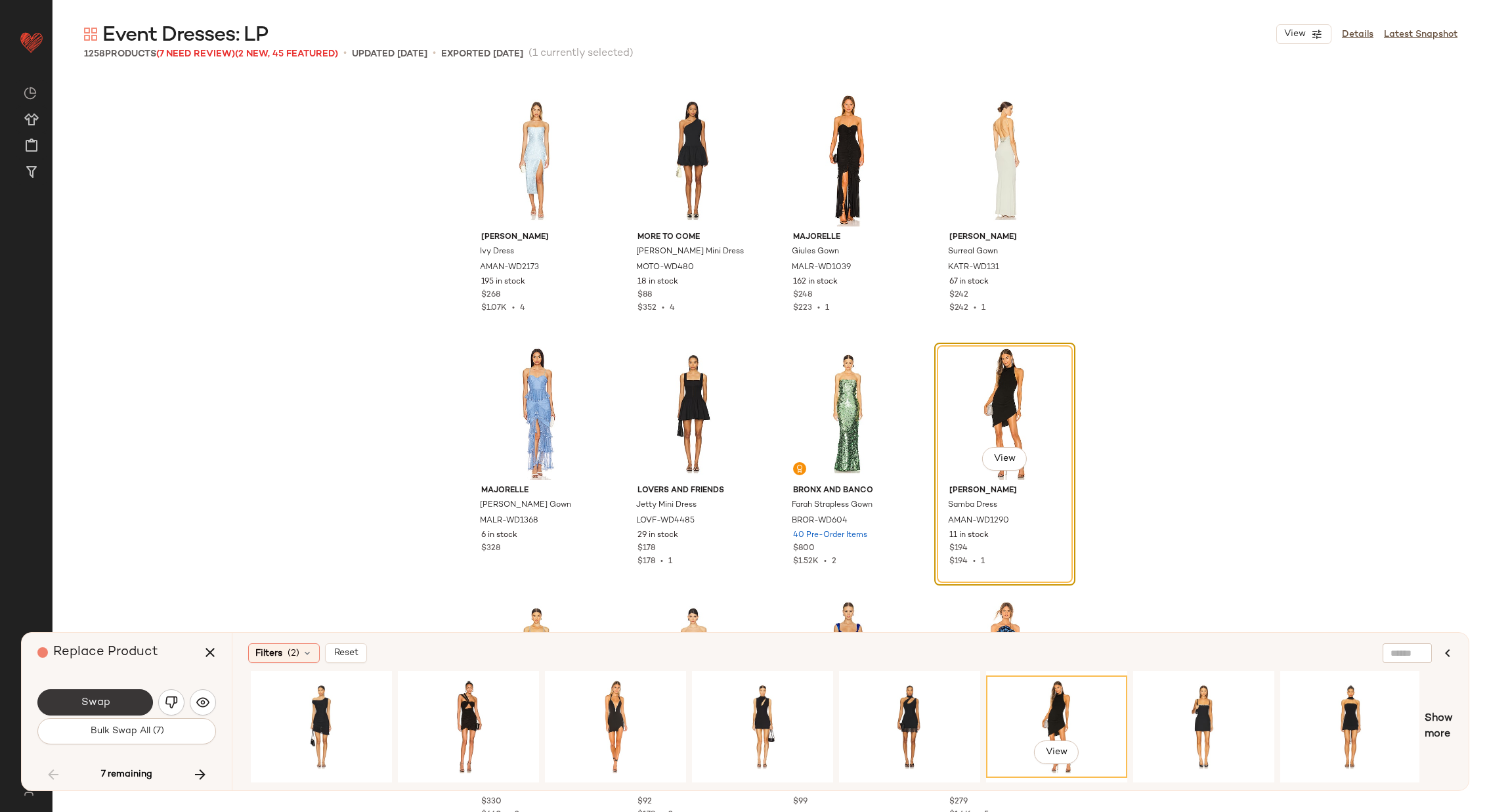
click at [126, 696] on button "Swap" at bounding box center [95, 702] width 116 height 27
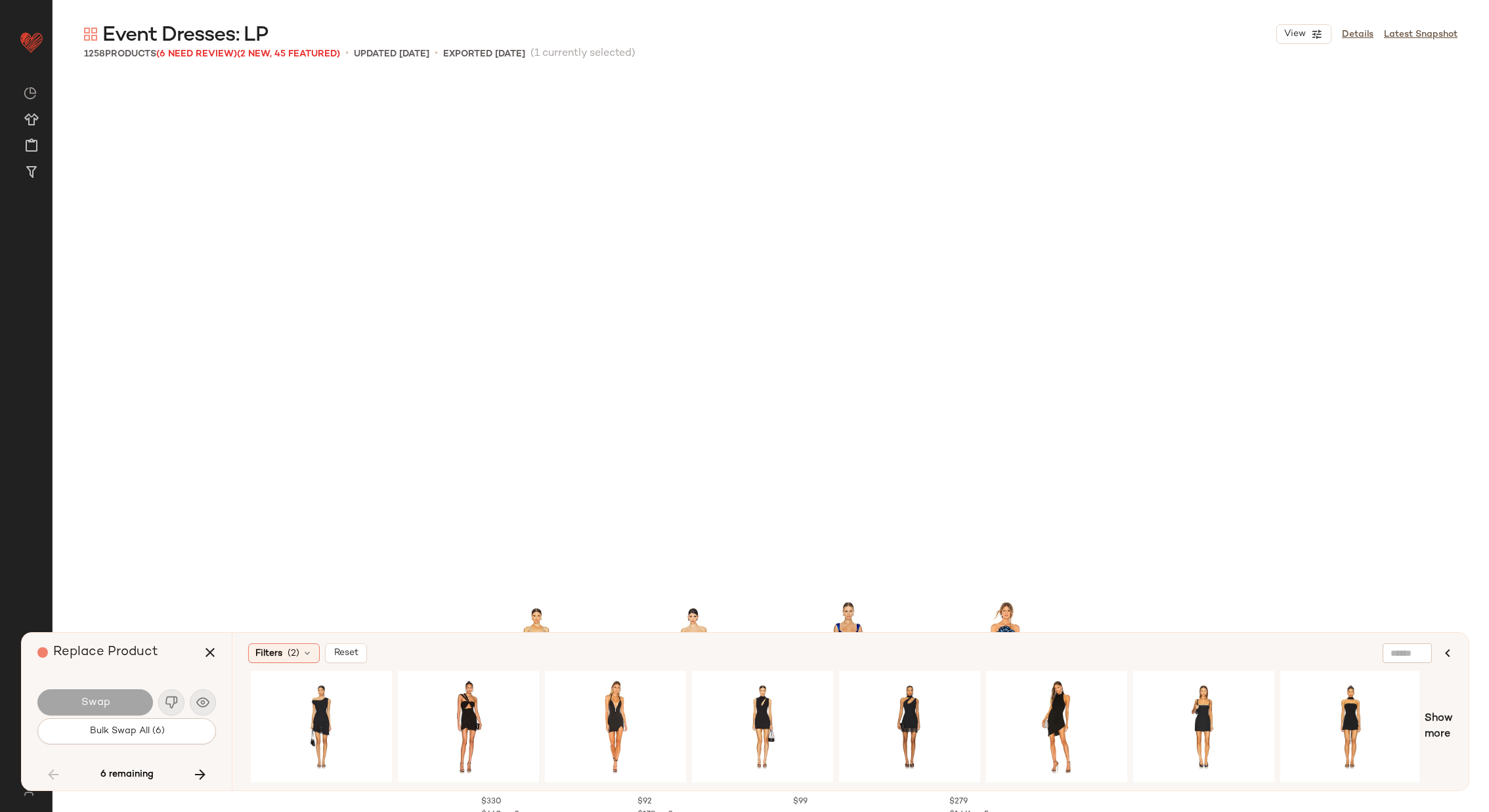
scroll to position [59026, 0]
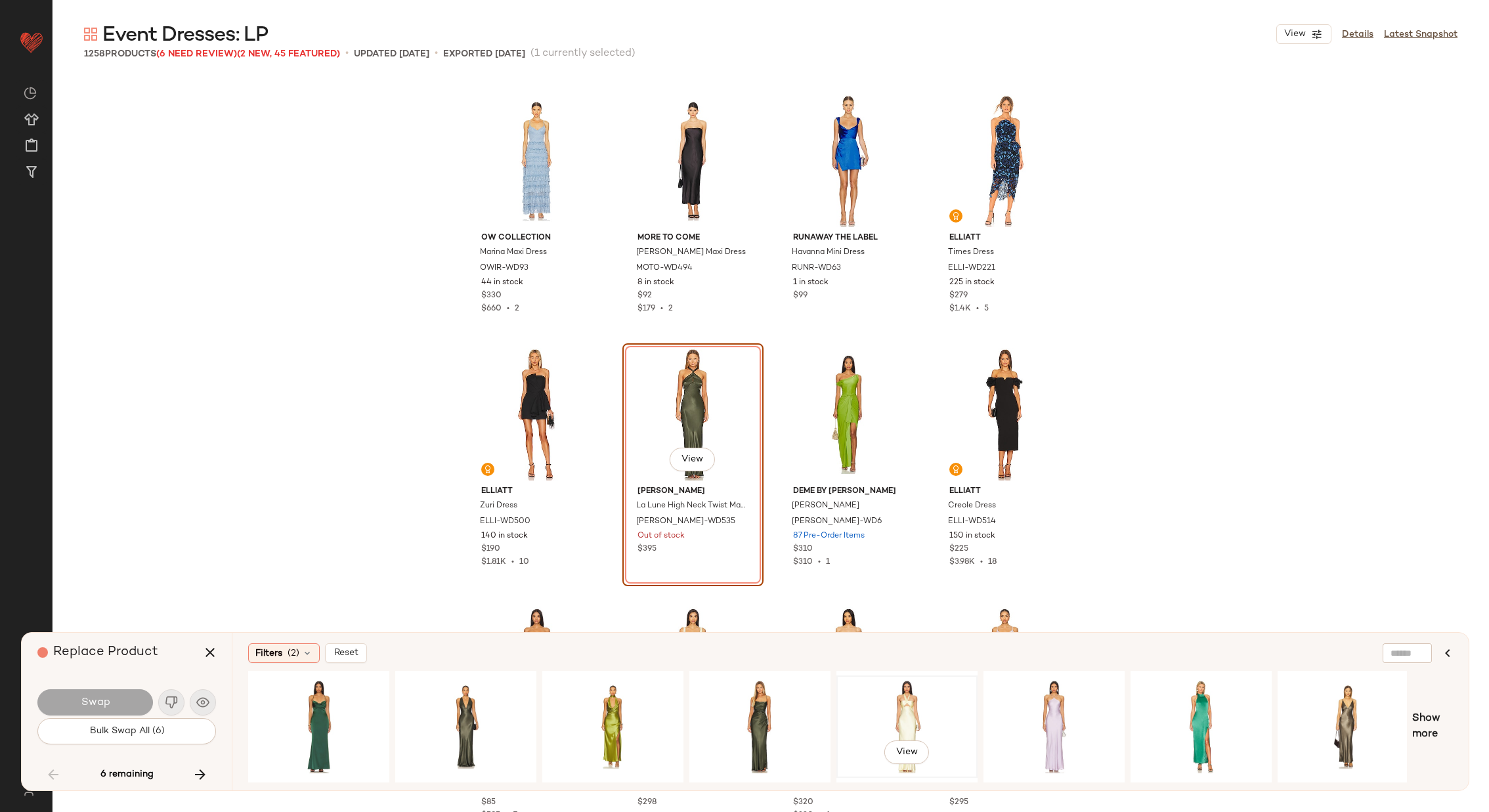
click at [893, 707] on div "View" at bounding box center [907, 726] width 132 height 93
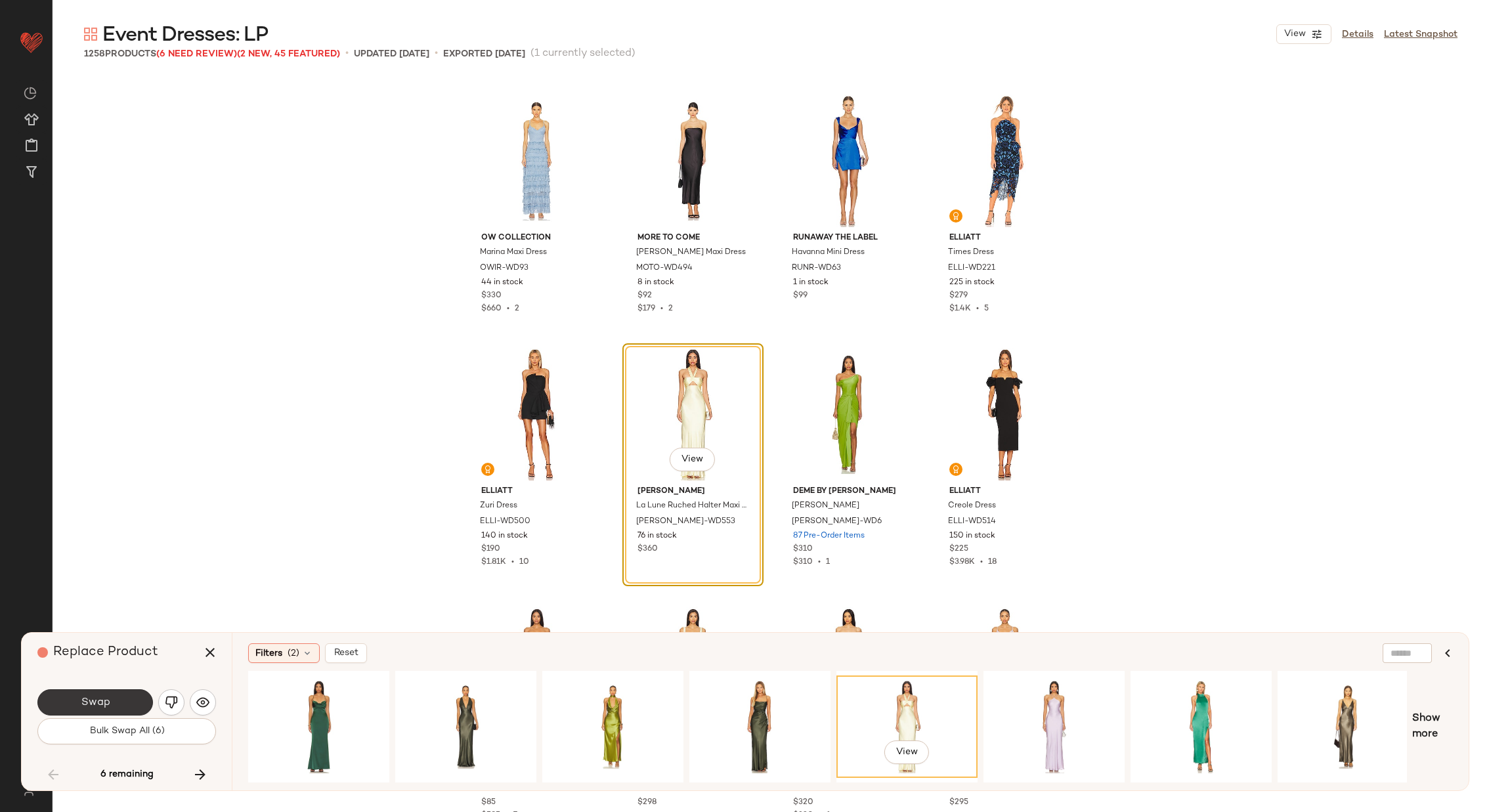
click at [91, 705] on span "Swap" at bounding box center [94, 702] width 29 height 13
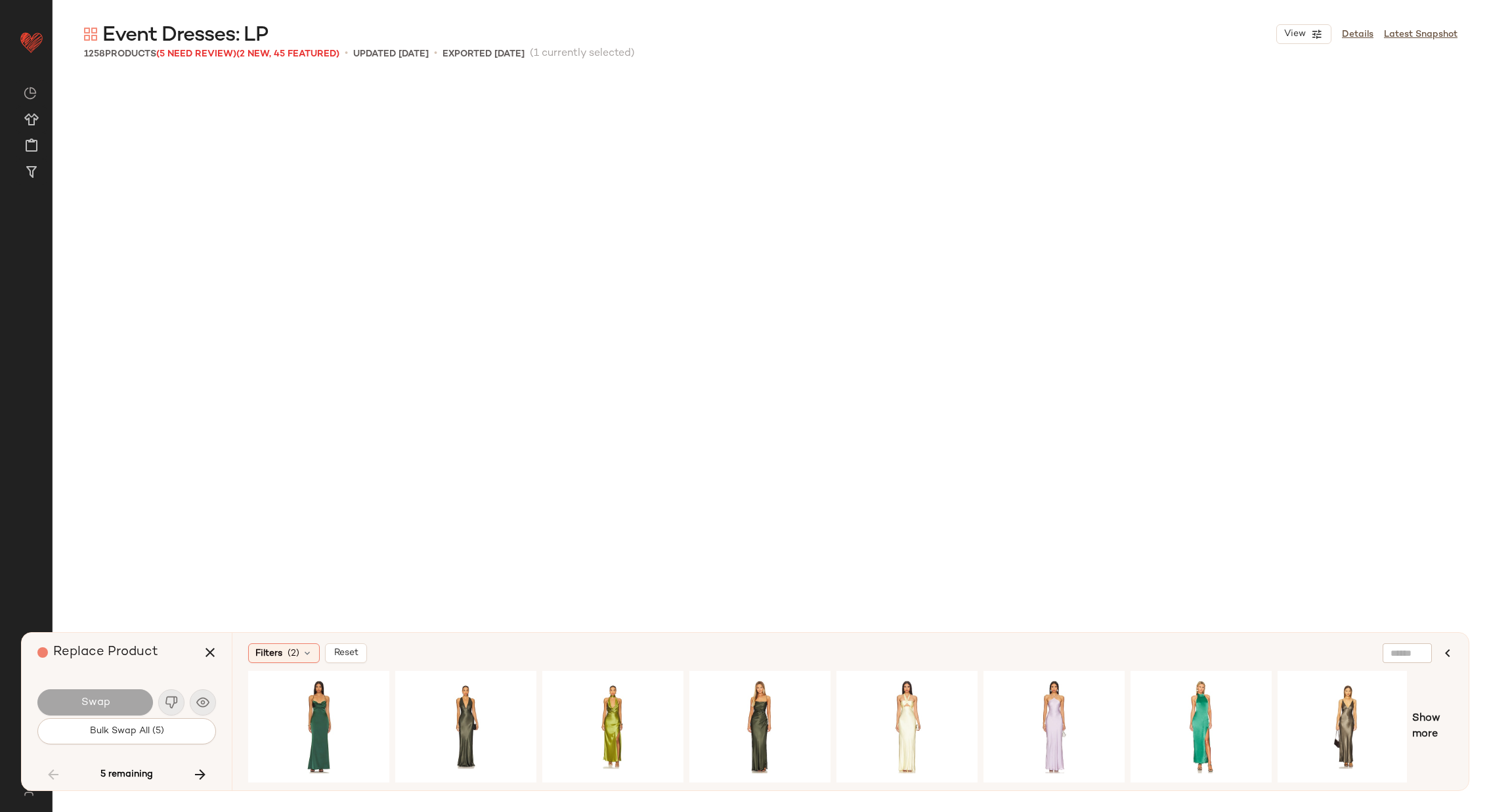
scroll to position [60547, 0]
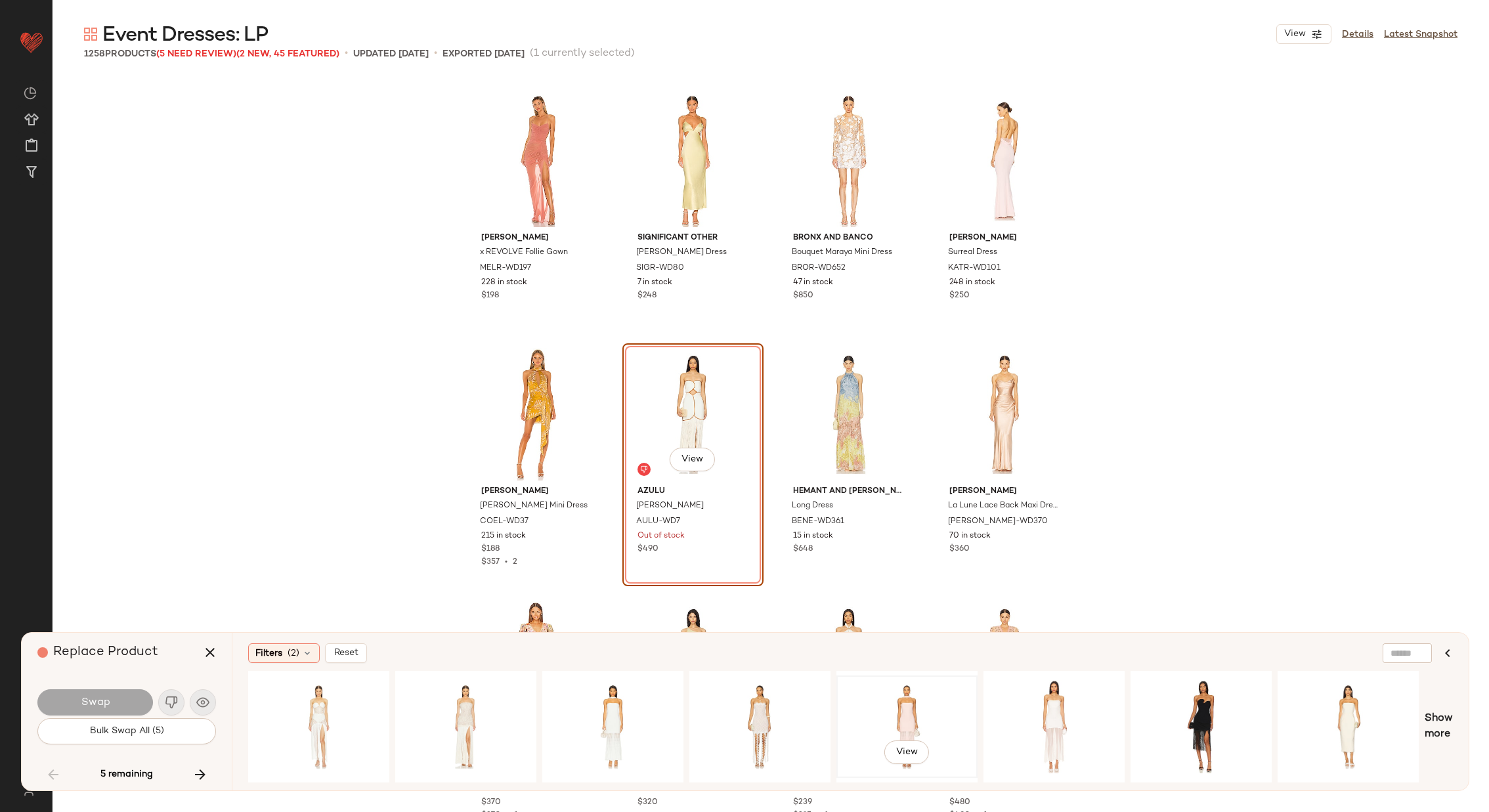
click at [908, 701] on div "View" at bounding box center [907, 726] width 132 height 93
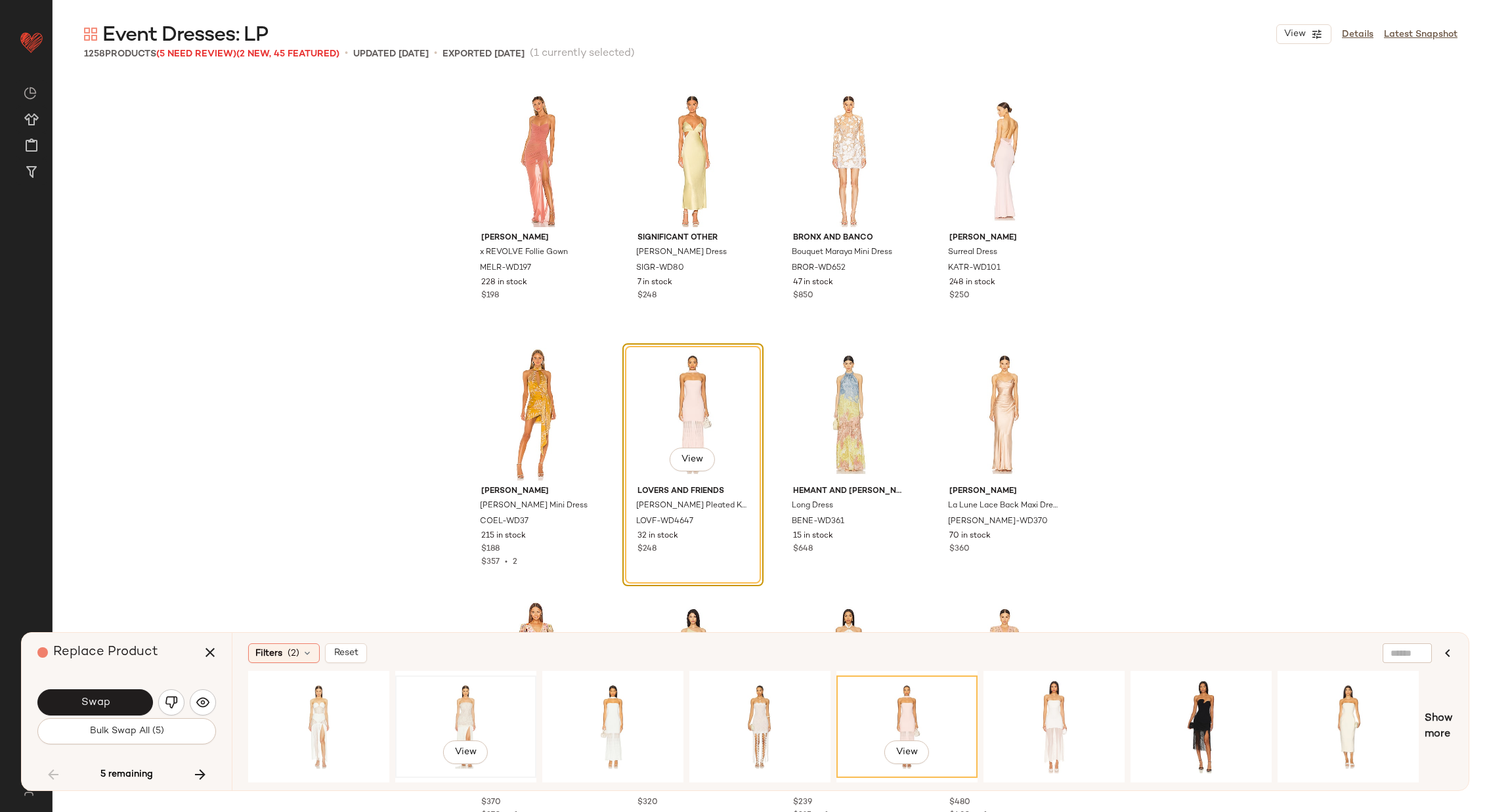
click at [480, 725] on div "View" at bounding box center [466, 726] width 132 height 93
click at [337, 694] on div "View" at bounding box center [319, 726] width 132 height 93
click at [620, 698] on div "View" at bounding box center [613, 726] width 132 height 93
click at [1038, 715] on div "View" at bounding box center [1054, 726] width 132 height 93
click at [895, 701] on div "View" at bounding box center [907, 726] width 132 height 93
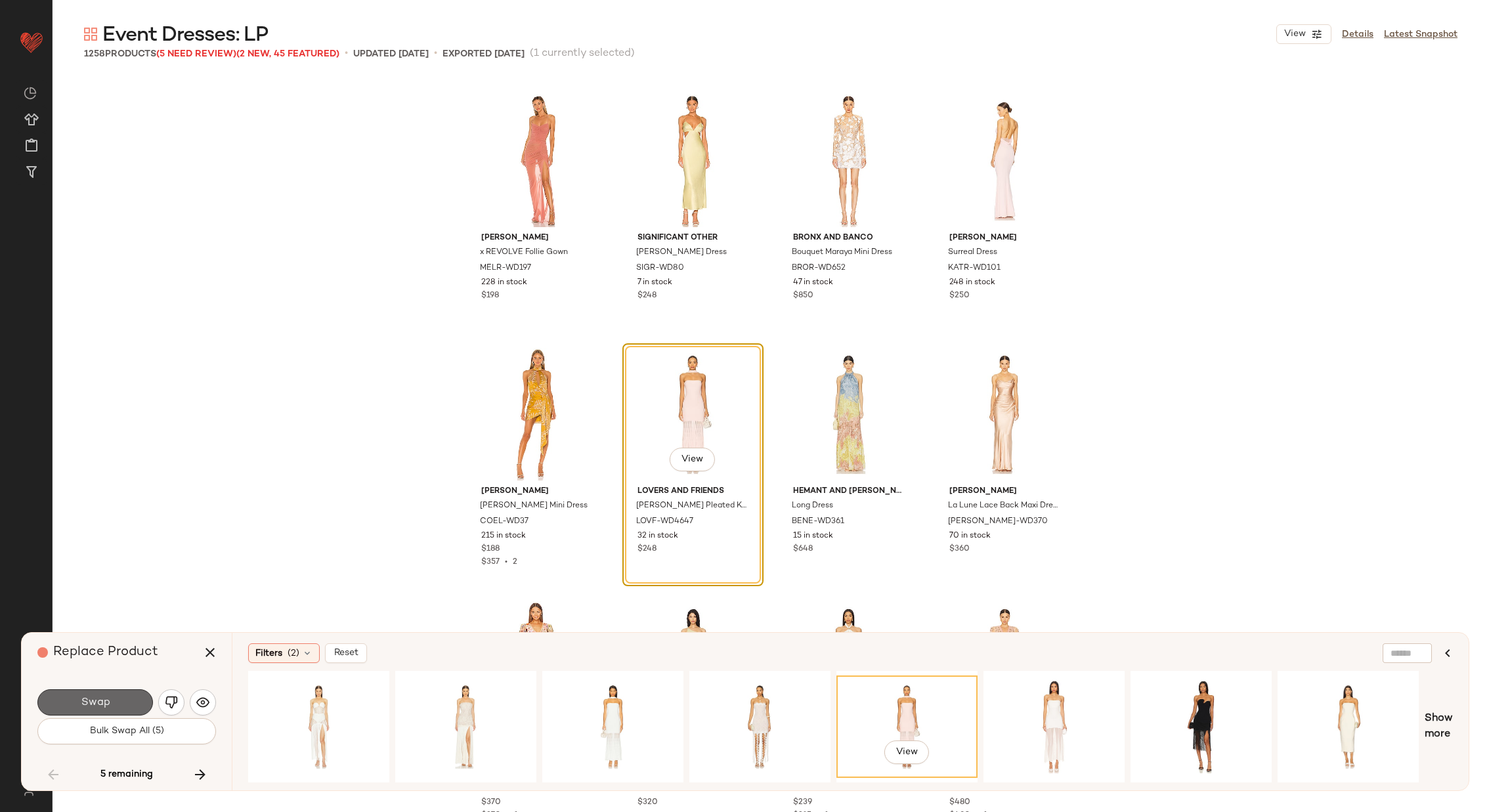
click at [127, 700] on button "Swap" at bounding box center [95, 702] width 116 height 27
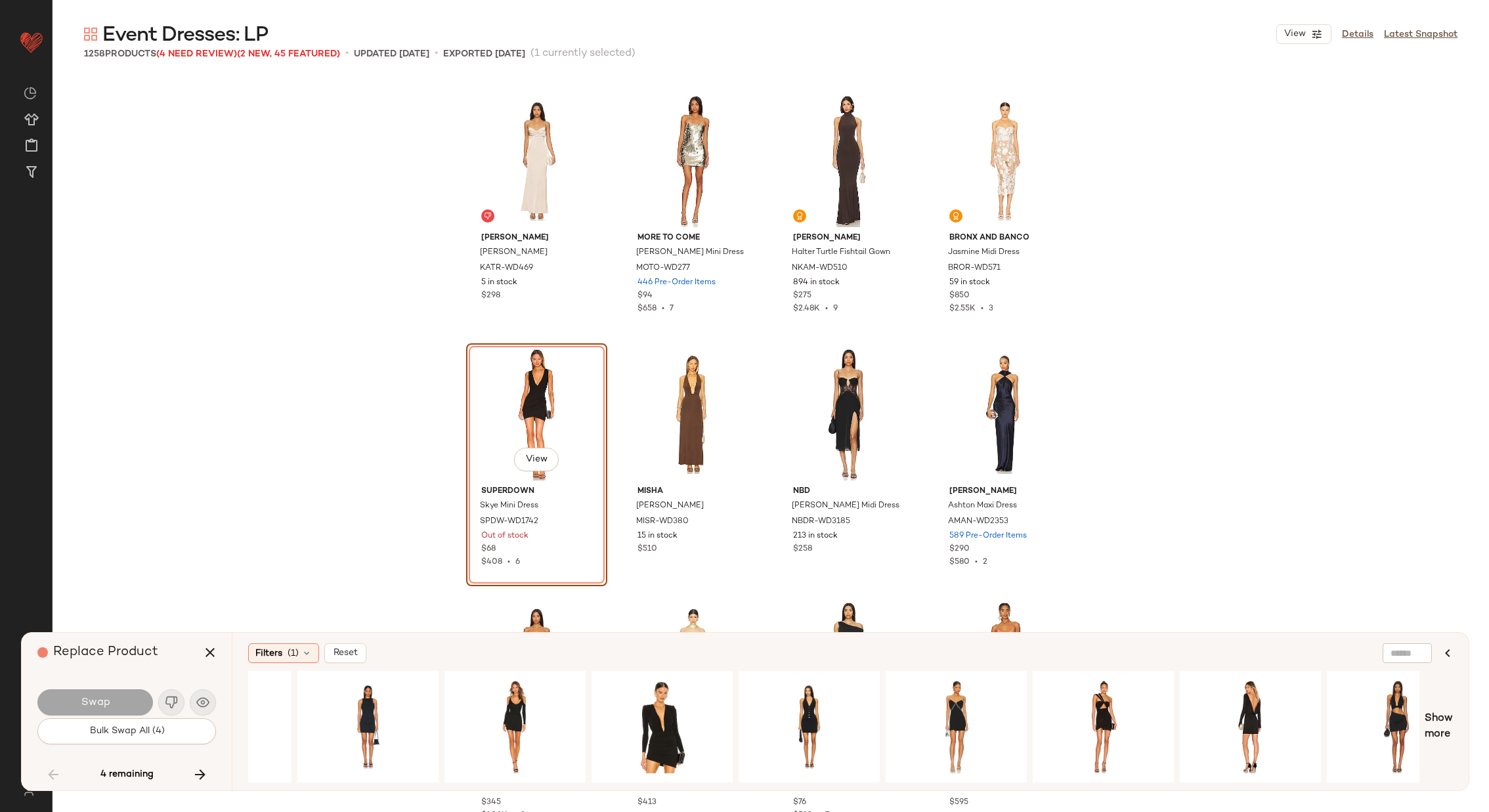
scroll to position [0, 1321]
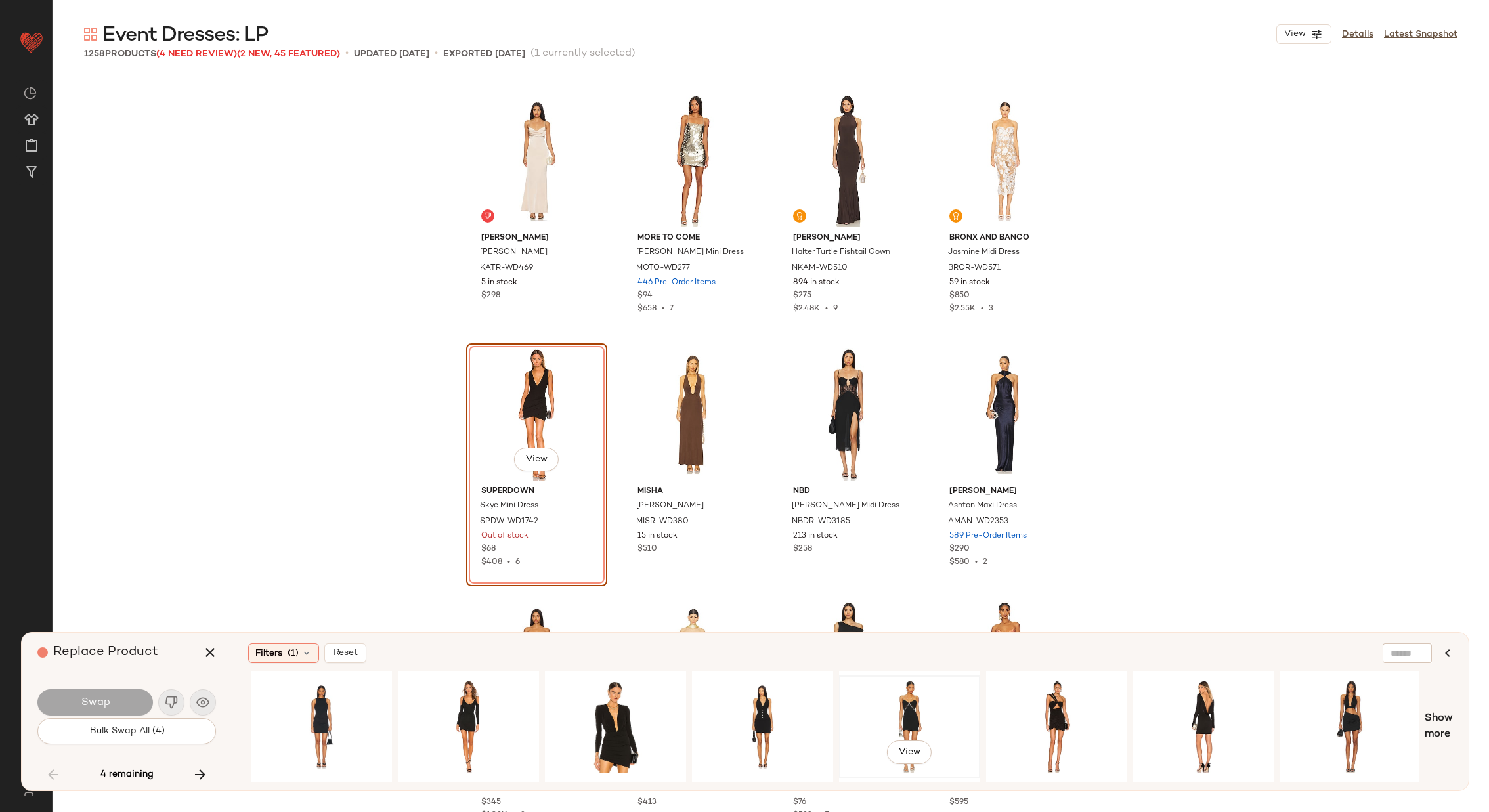
click at [931, 695] on div "View" at bounding box center [910, 726] width 132 height 93
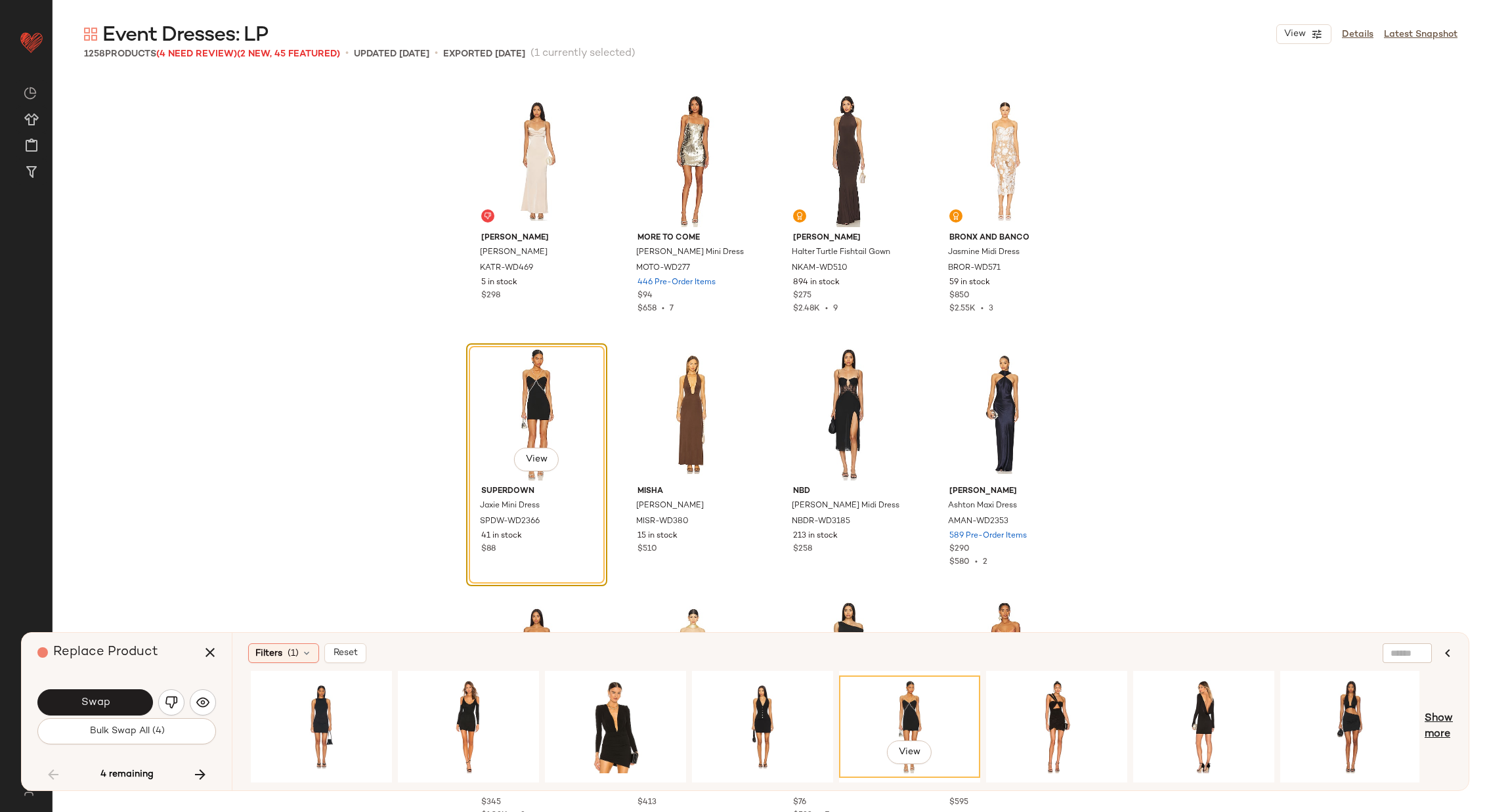
click at [1438, 719] on span "Show more" at bounding box center [1438, 726] width 28 height 32
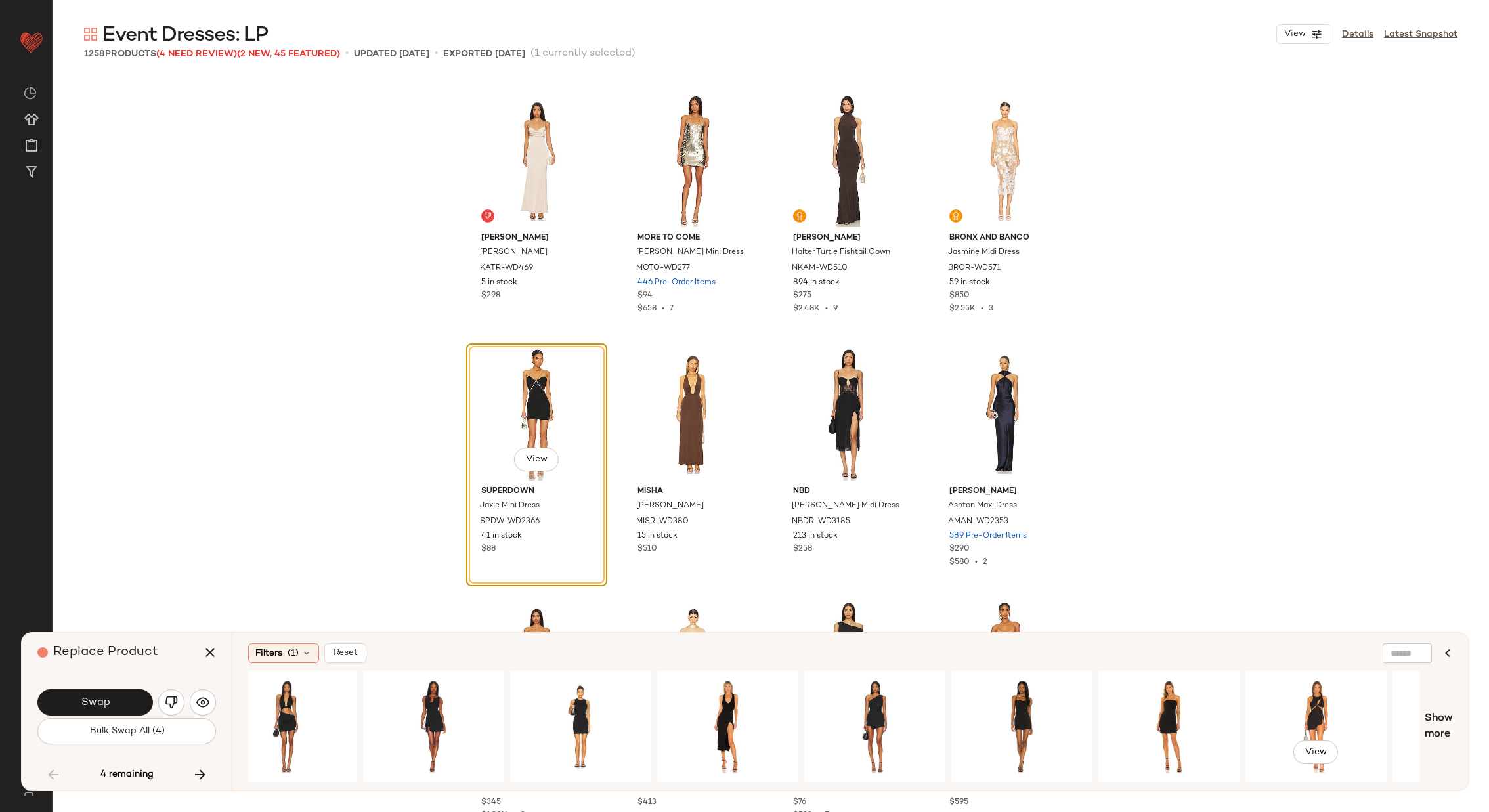
scroll to position [0, 2378]
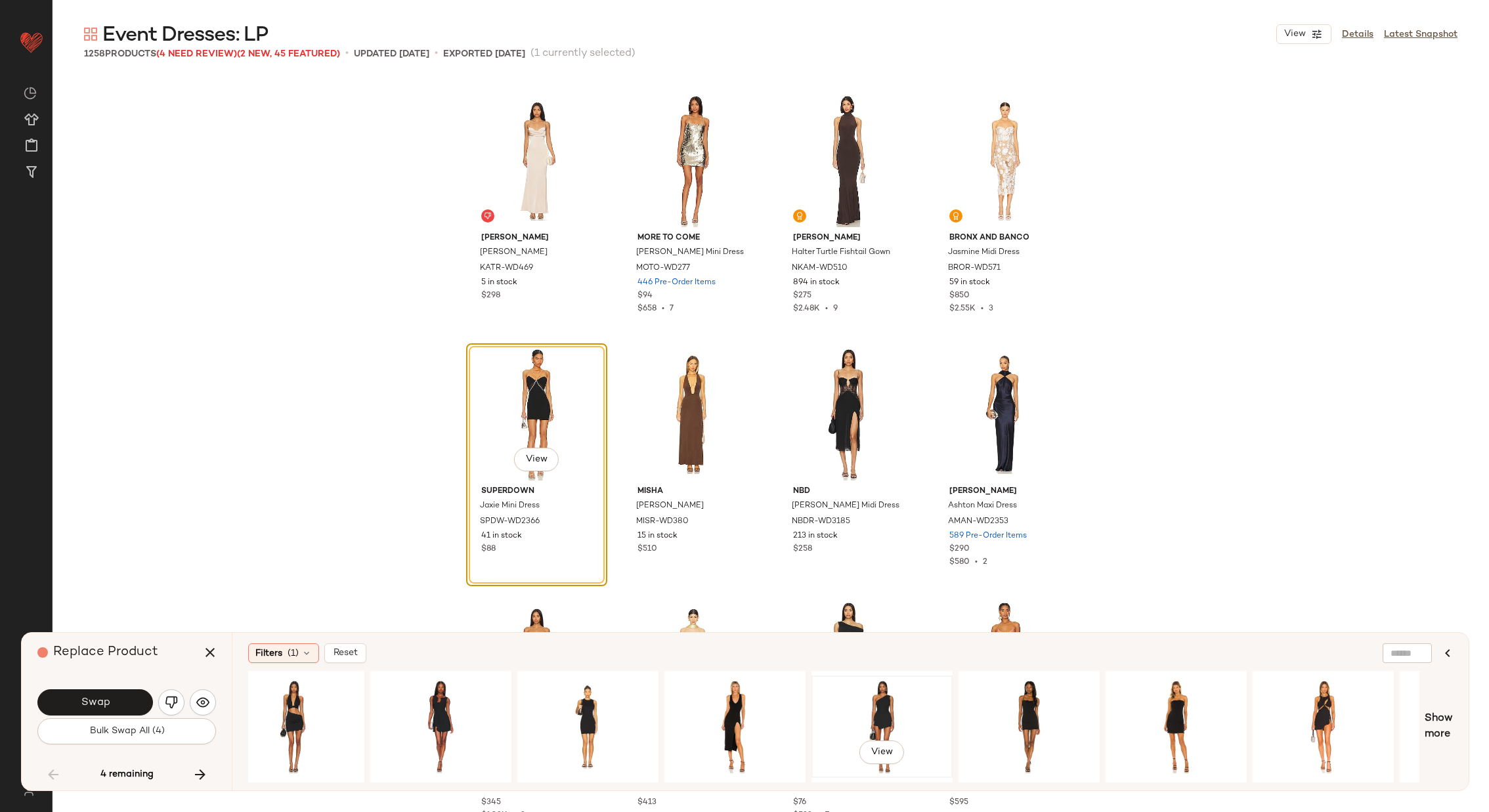
click at [877, 702] on div "View" at bounding box center [882, 726] width 132 height 93
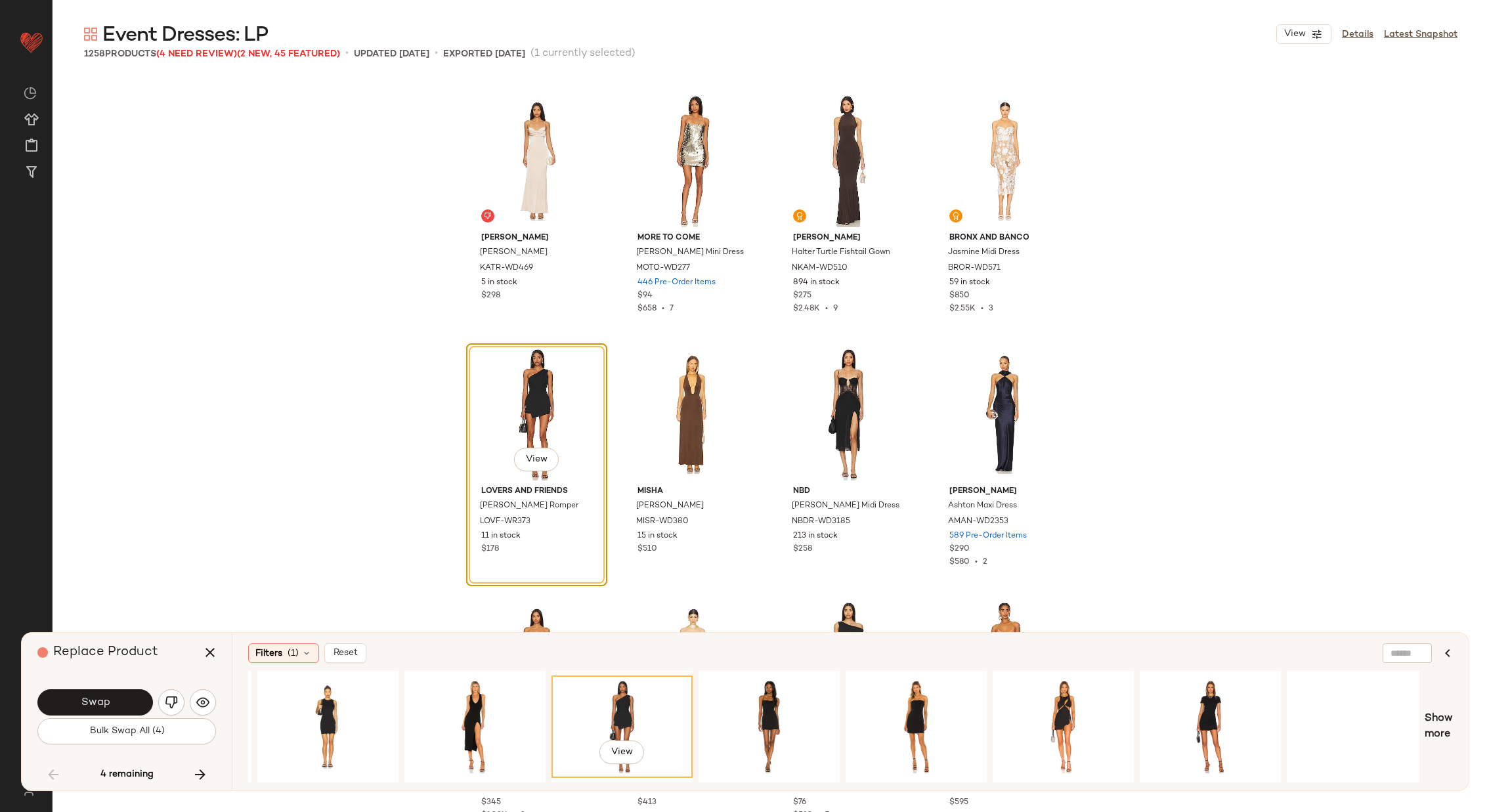
scroll to position [0, 2644]
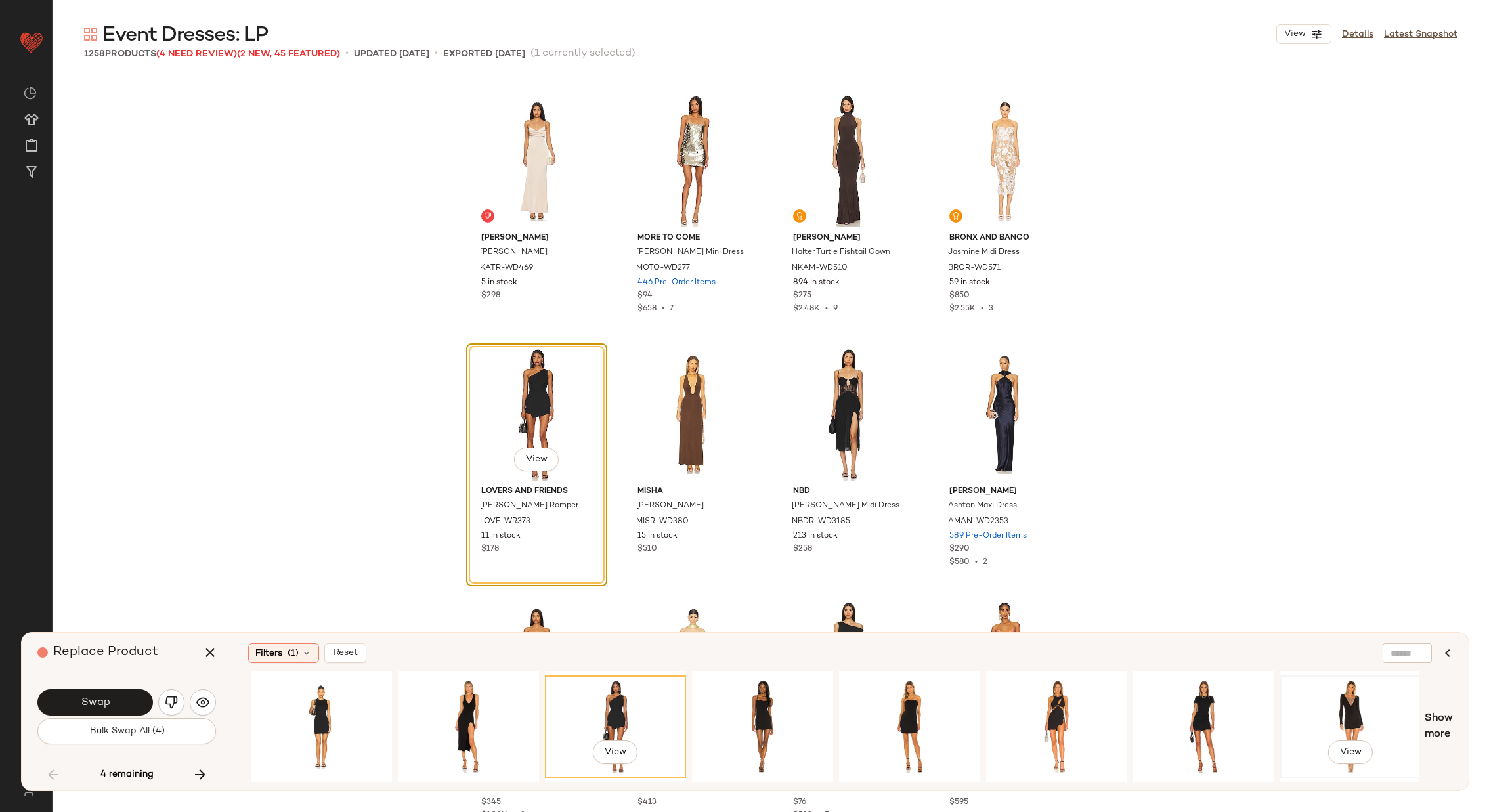
click at [1365, 709] on div "View" at bounding box center [1351, 726] width 132 height 93
click at [540, 455] on span "View" at bounding box center [536, 460] width 22 height 10
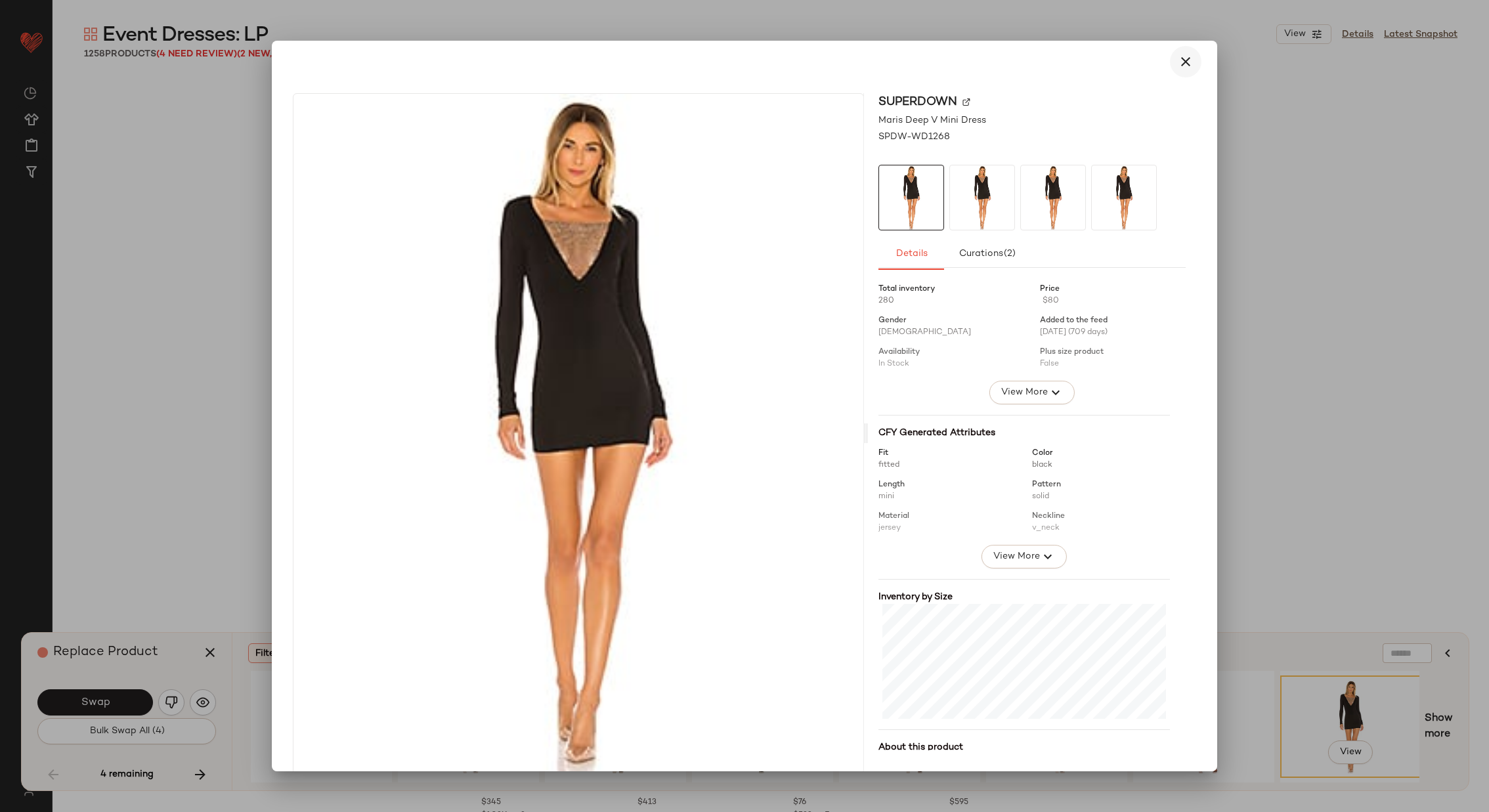
click at [1178, 69] on button "button" at bounding box center [1185, 62] width 32 height 32
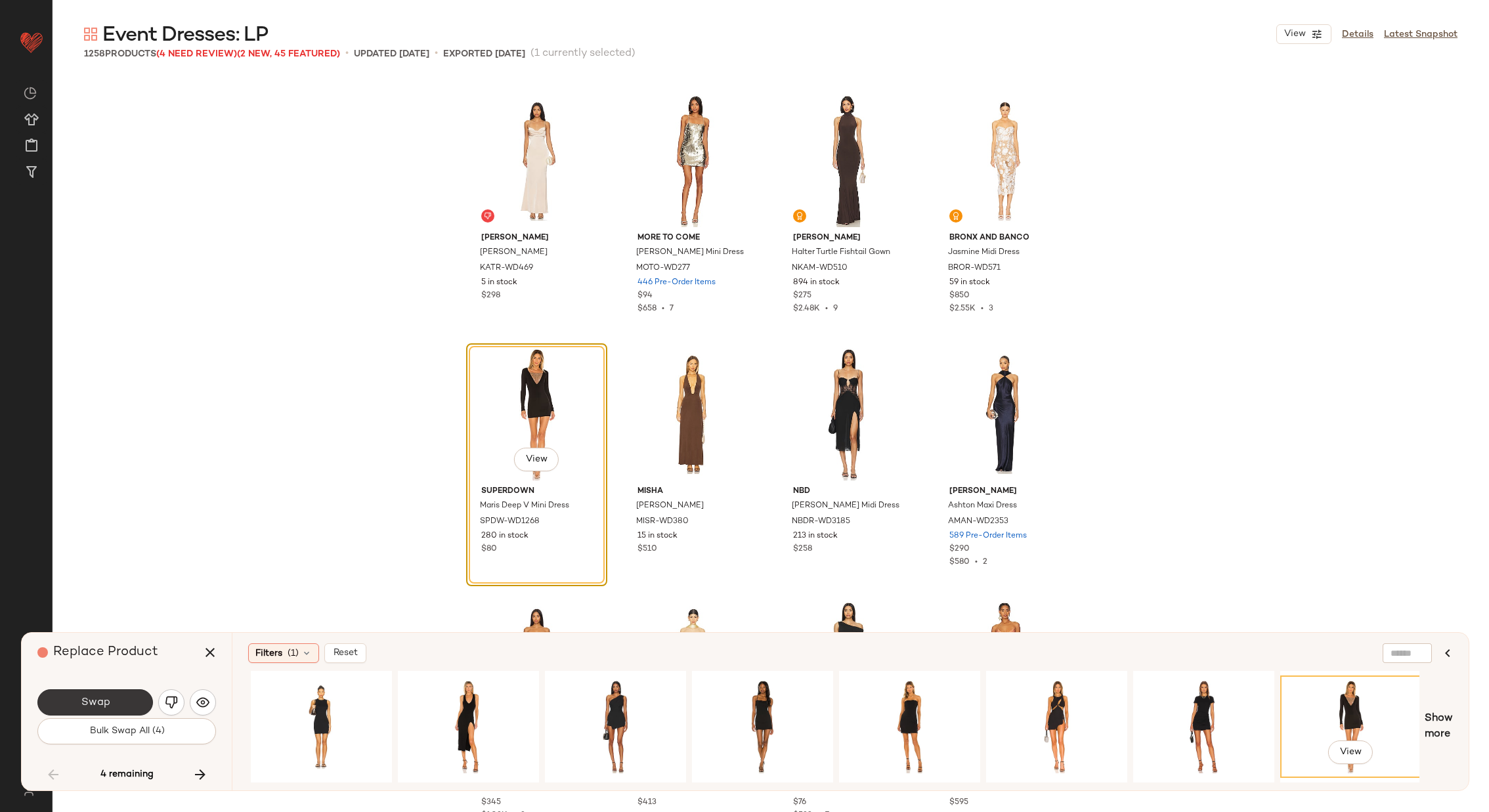
click at [113, 695] on button "Swap" at bounding box center [95, 702] width 116 height 27
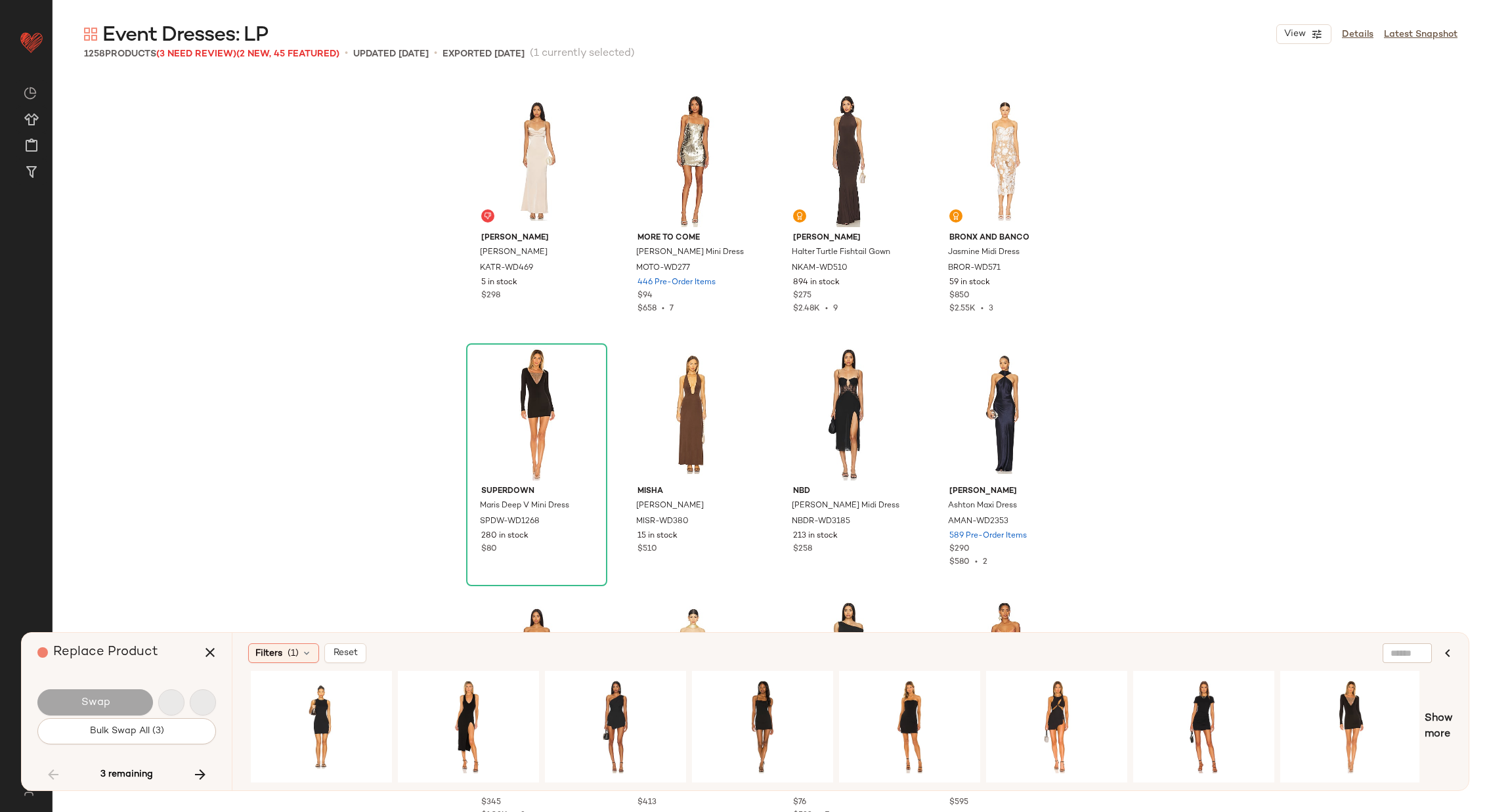
scroll to position [68907, 0]
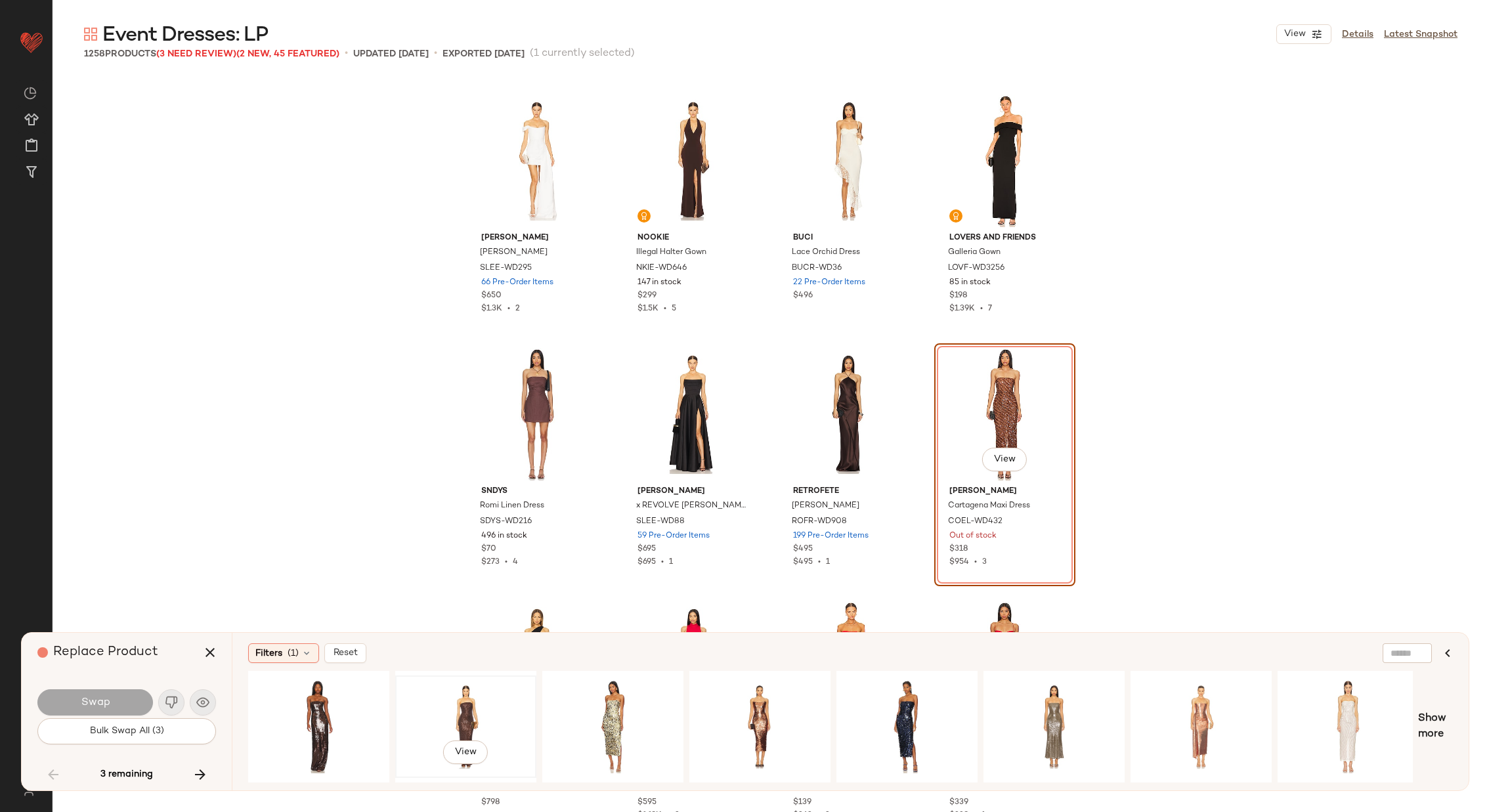
click at [461, 701] on div "View" at bounding box center [466, 726] width 132 height 93
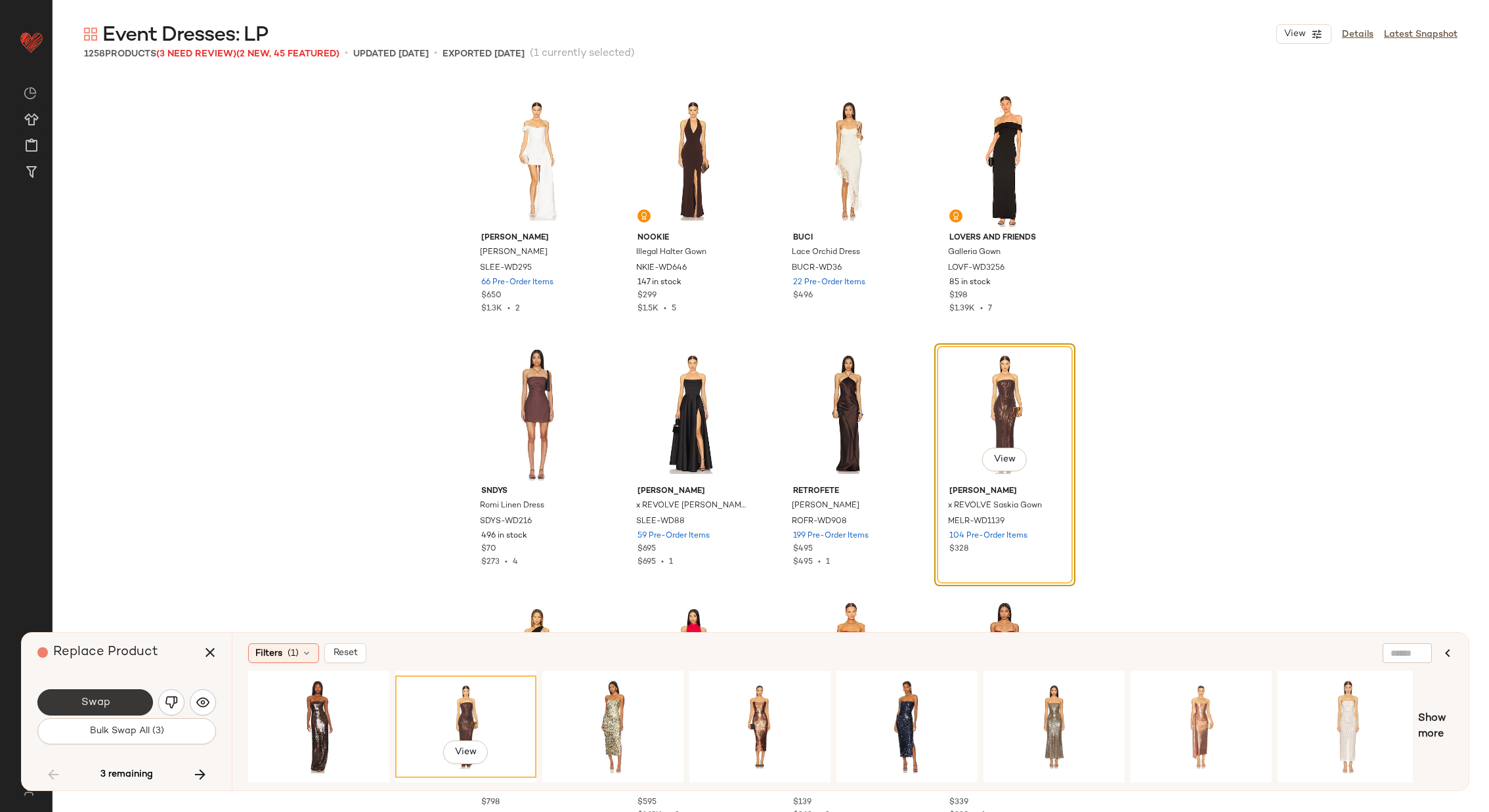
click at [122, 696] on button "Swap" at bounding box center [95, 702] width 116 height 27
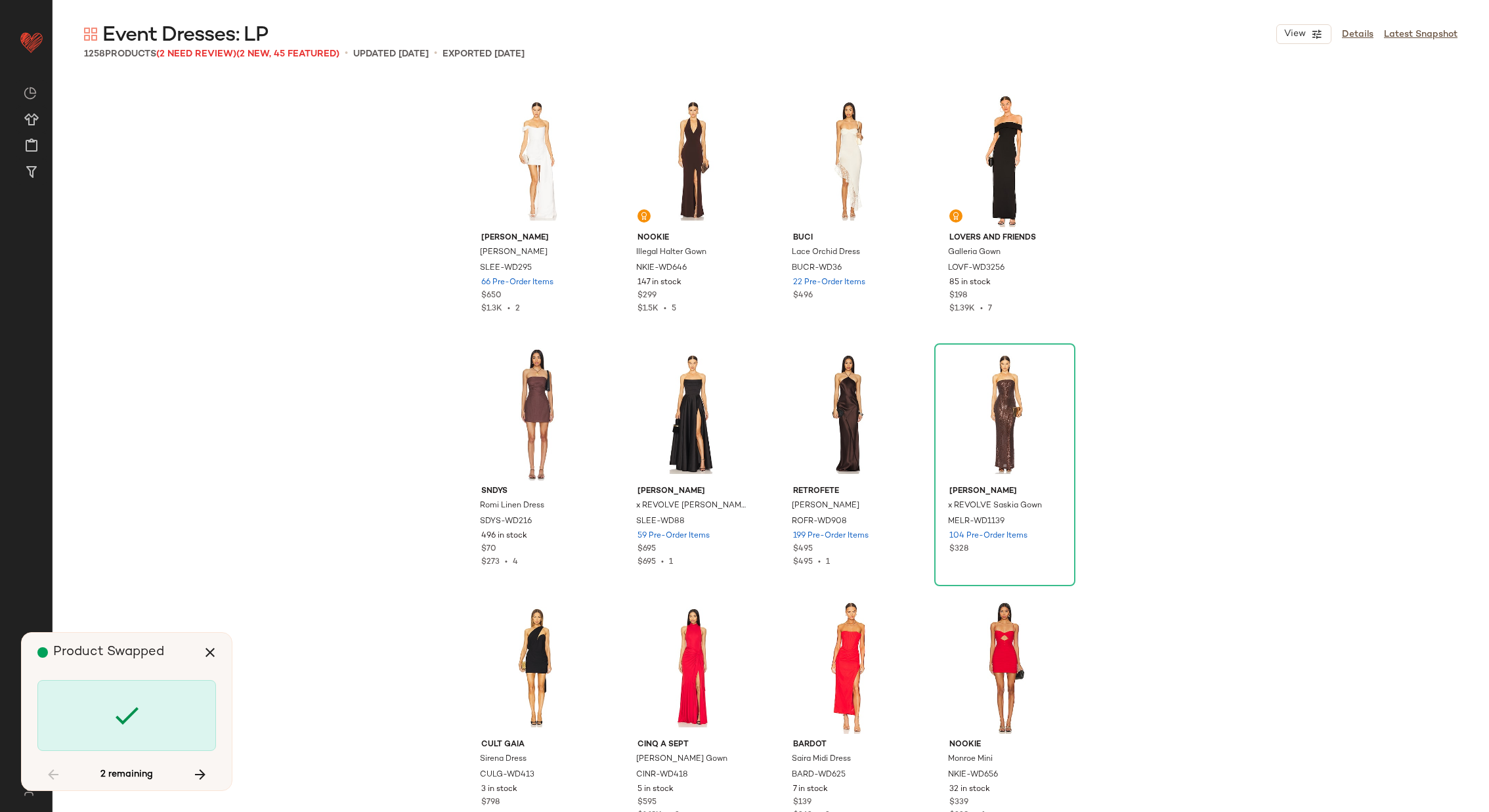
scroll to position [77014, 0]
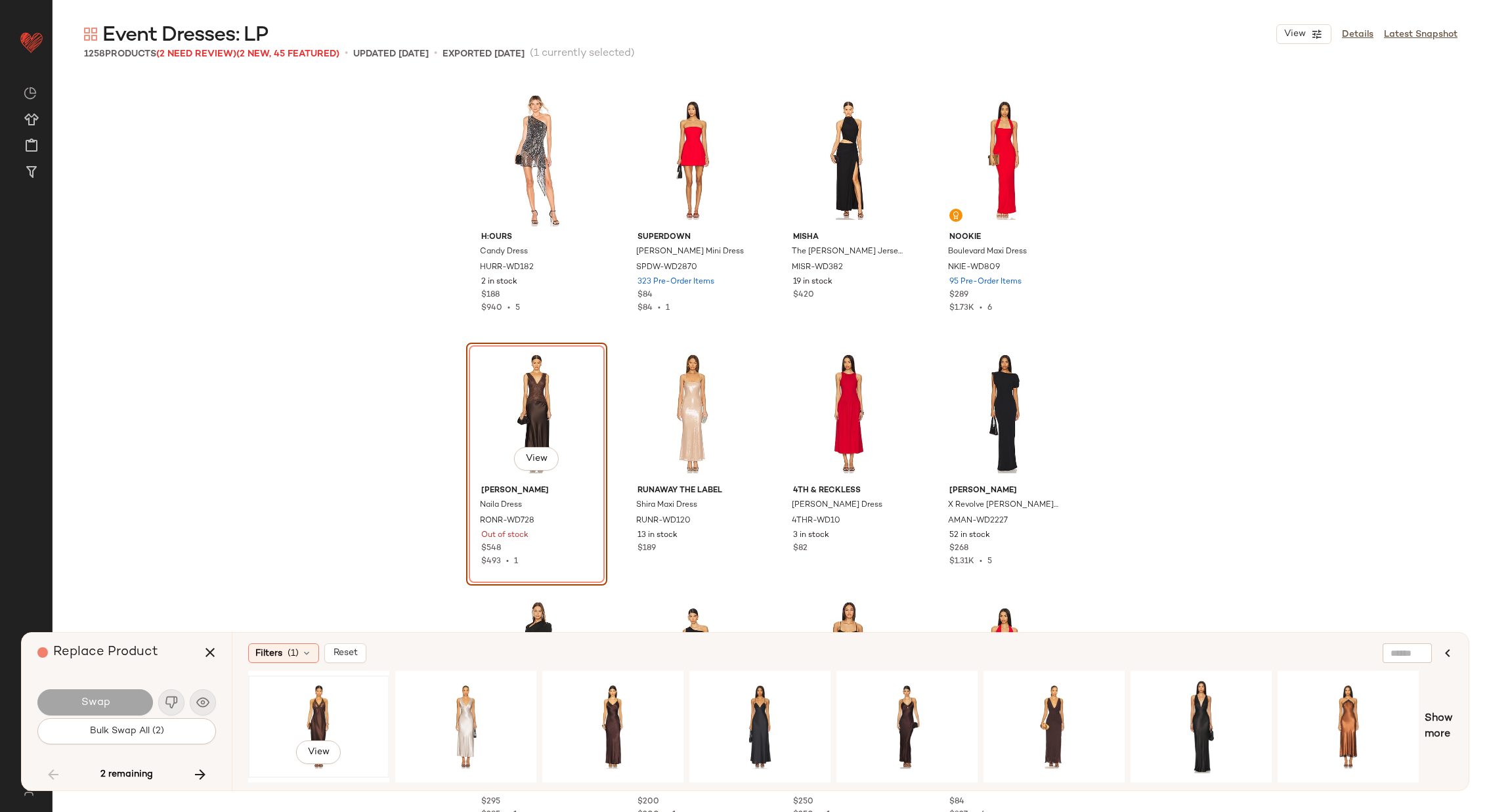
click at [274, 709] on div "View" at bounding box center [319, 726] width 132 height 93
click at [101, 699] on span "Swap" at bounding box center [94, 702] width 29 height 13
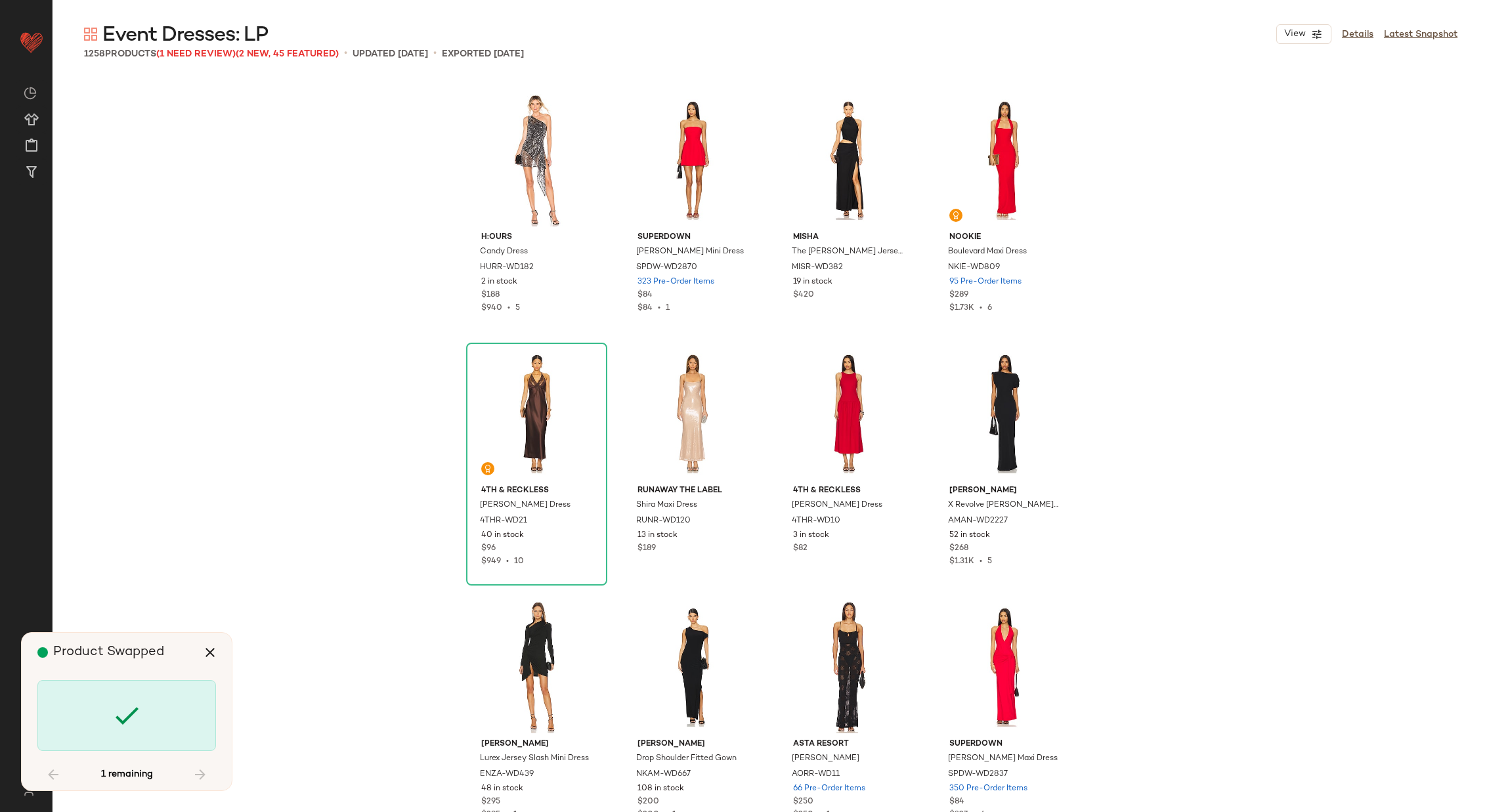
scroll to position [77521, 0]
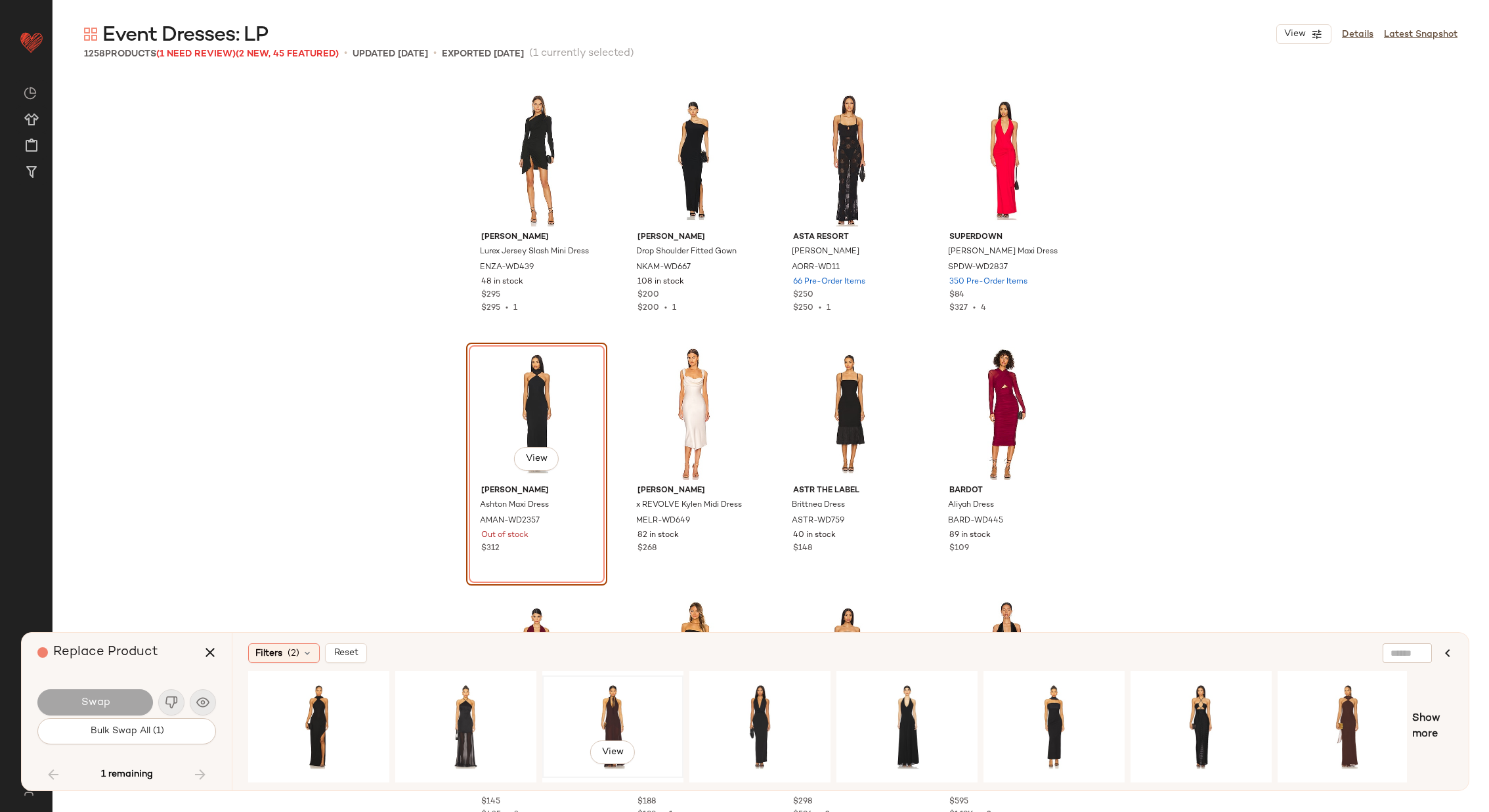
click at [572, 707] on div "View" at bounding box center [613, 726] width 132 height 93
click at [326, 709] on div "View" at bounding box center [319, 726] width 132 height 93
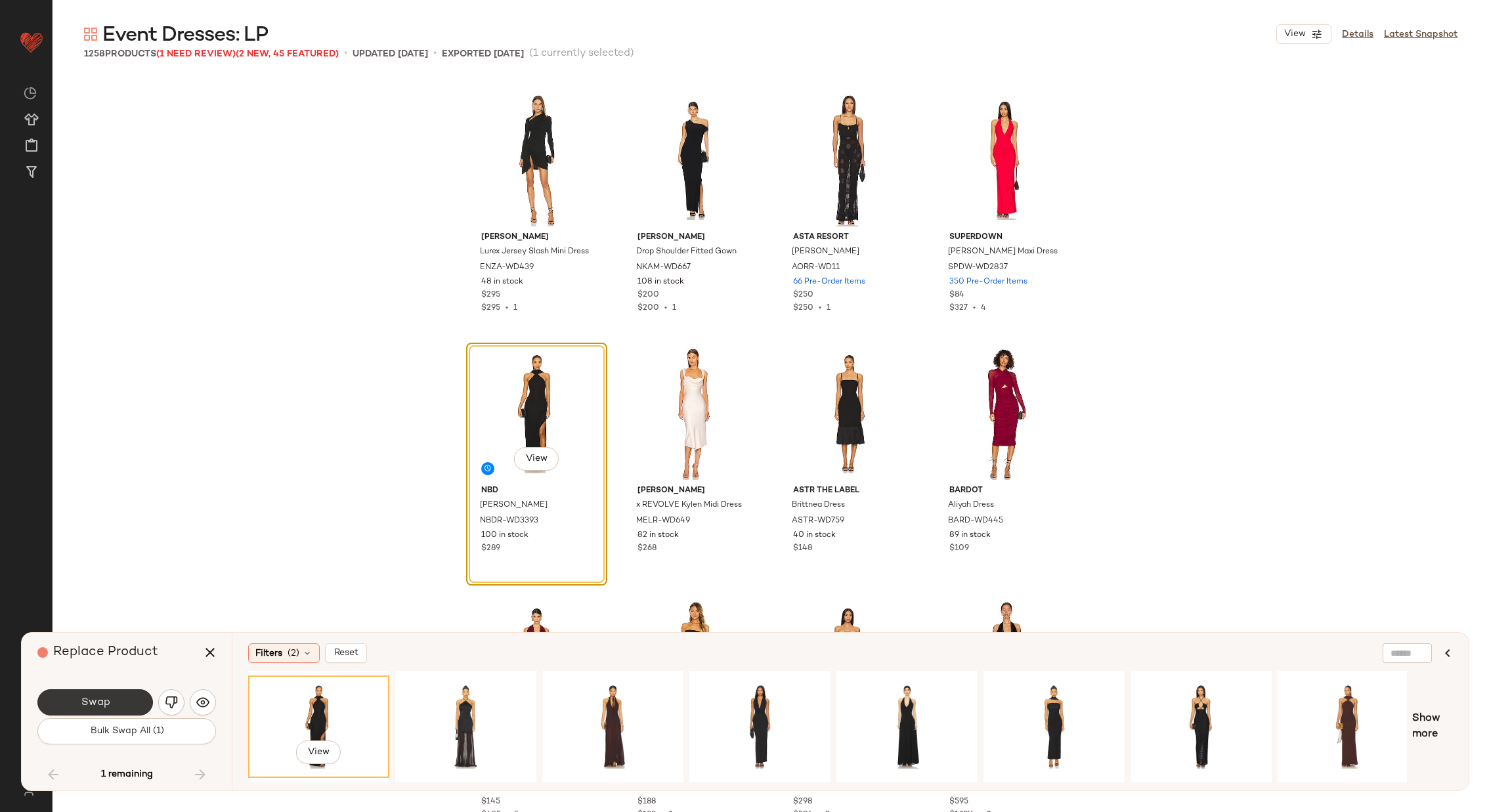
click at [113, 702] on button "Swap" at bounding box center [95, 702] width 116 height 27
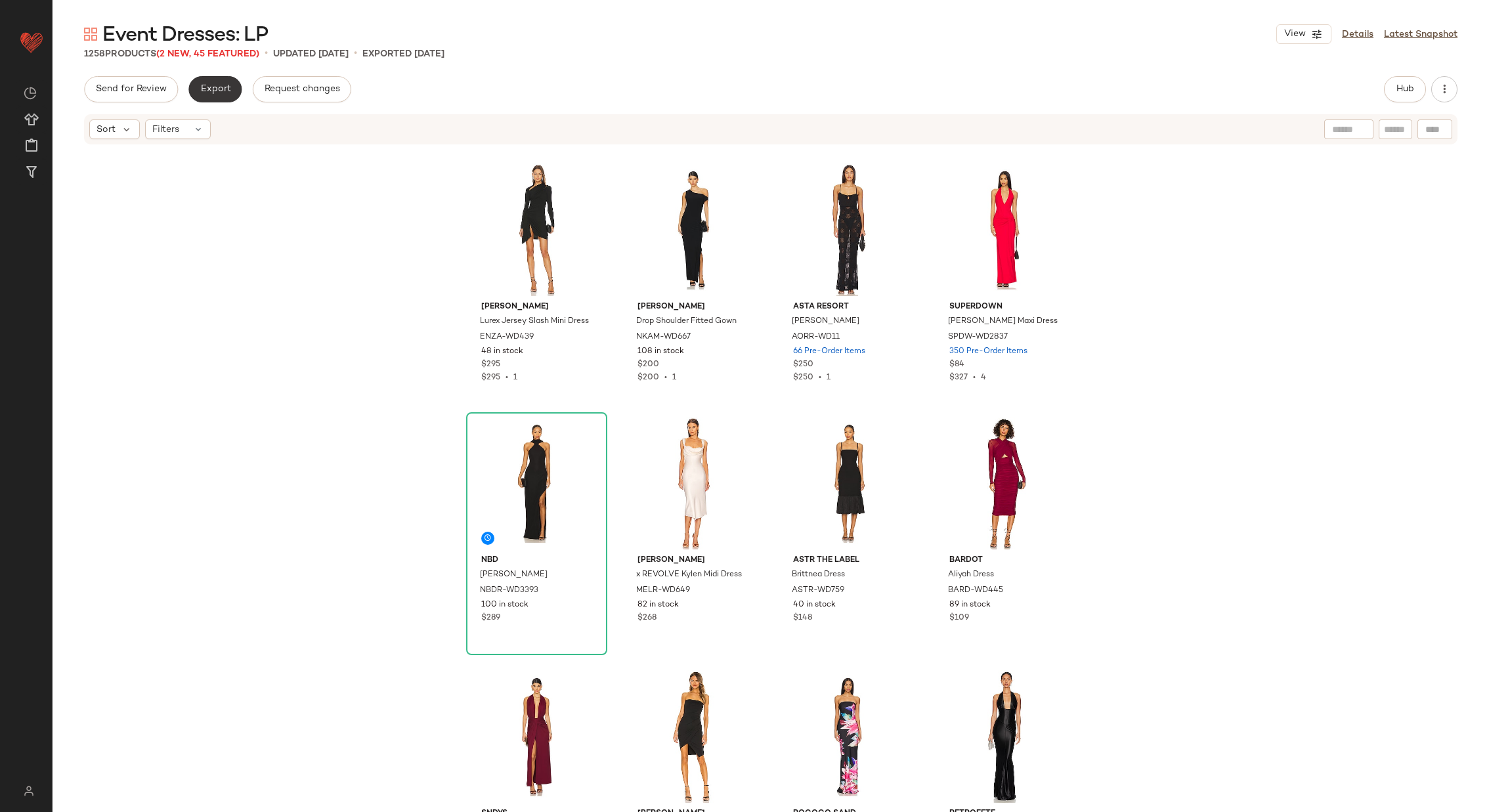
click at [215, 99] on button "Export" at bounding box center [215, 89] width 53 height 27
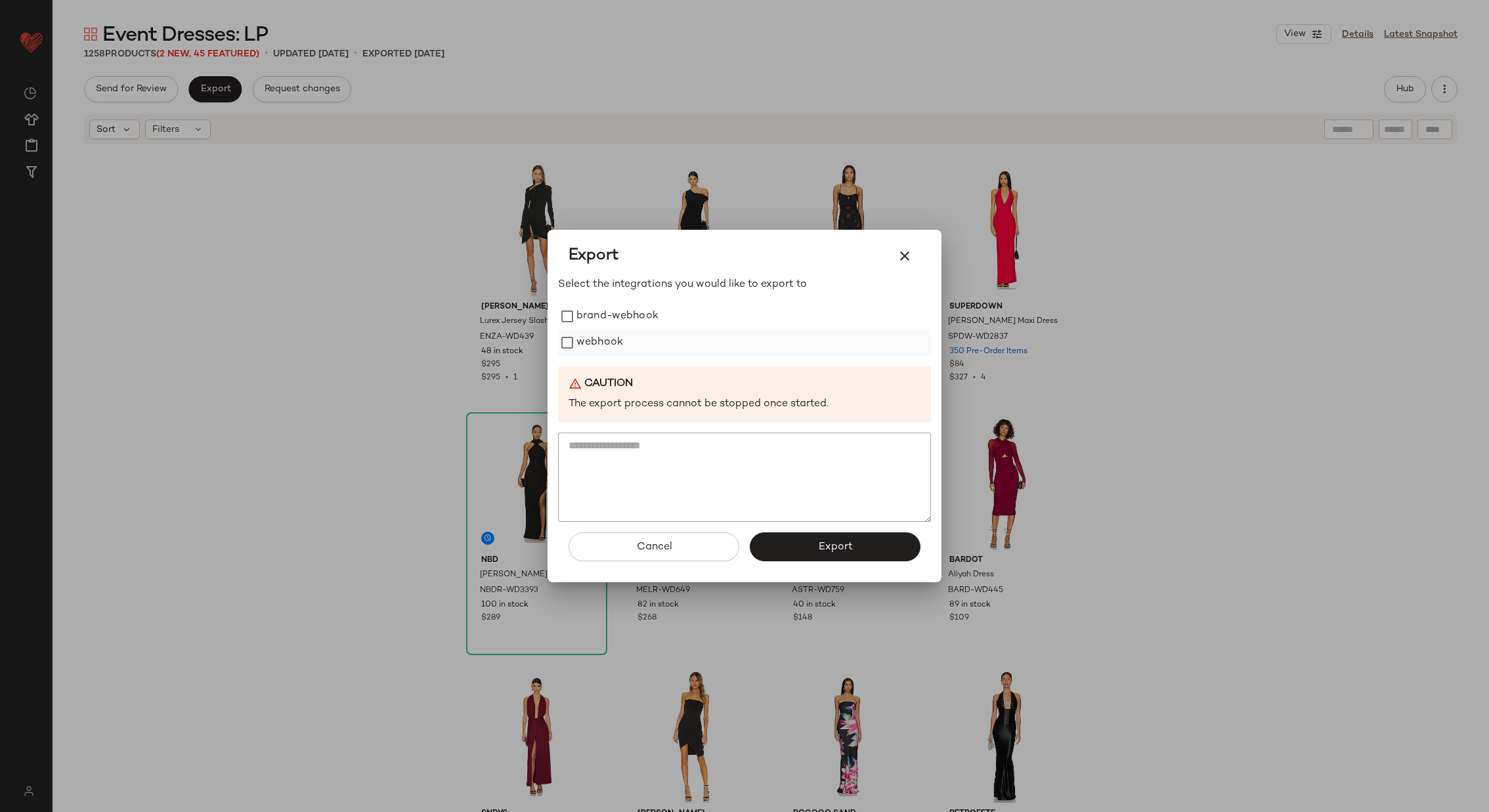
click at [589, 343] on label "webhook" at bounding box center [600, 342] width 46 height 27
click at [793, 541] on button "Export" at bounding box center [835, 547] width 171 height 29
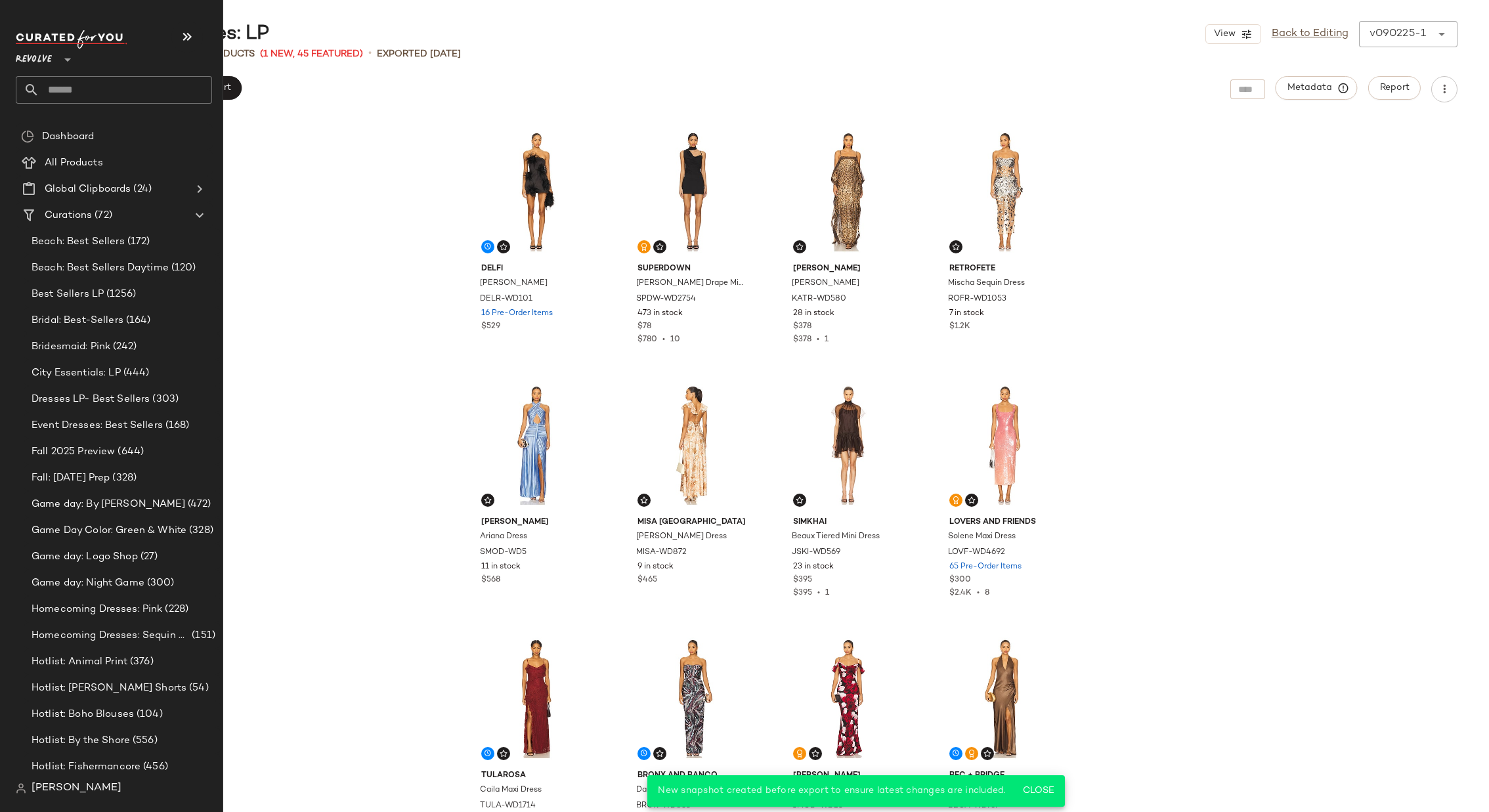
click at [101, 91] on input "text" at bounding box center [125, 90] width 172 height 27
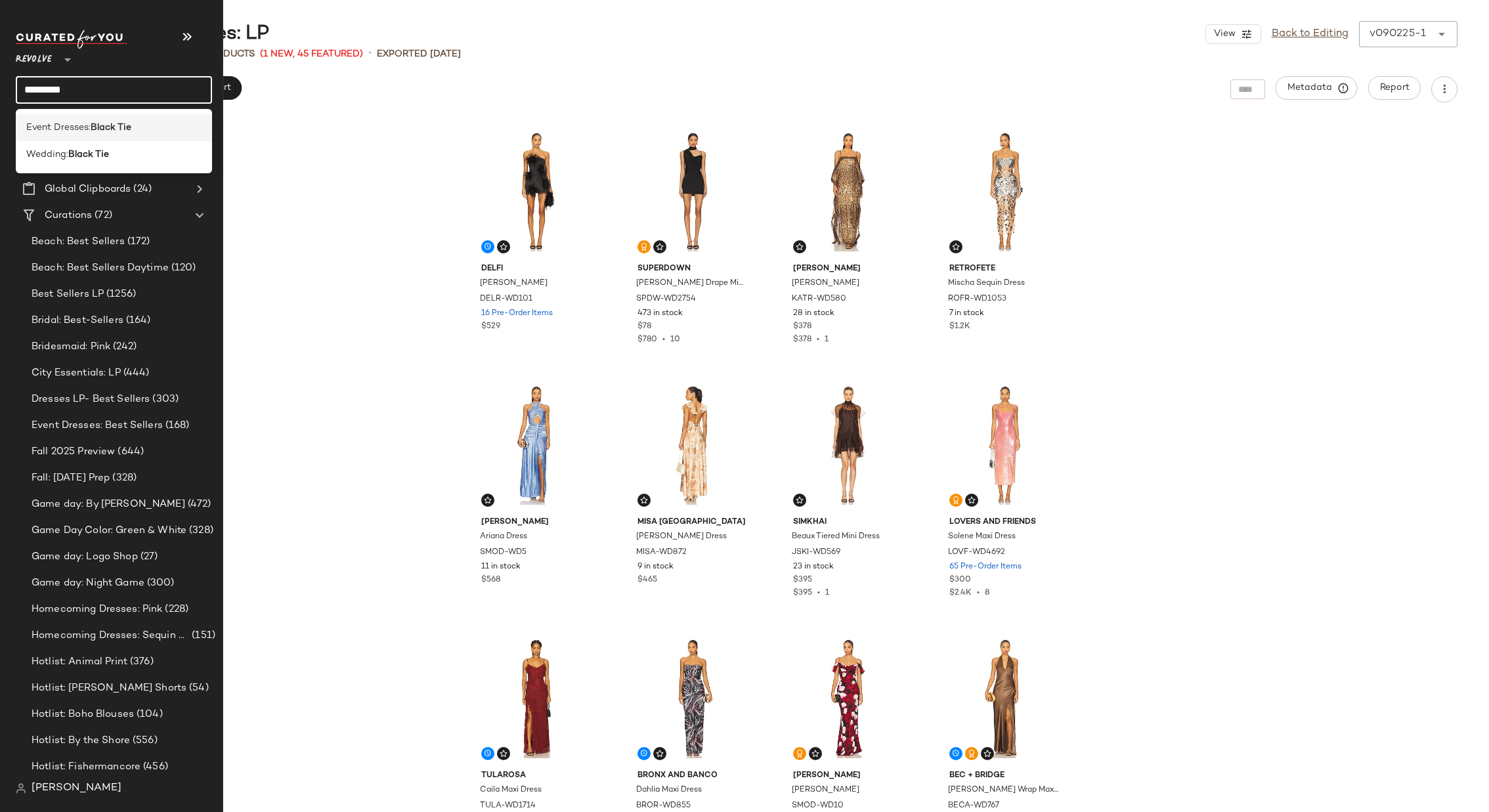
type input "*********"
click at [100, 124] on b "Black Tie" at bounding box center [111, 128] width 40 height 14
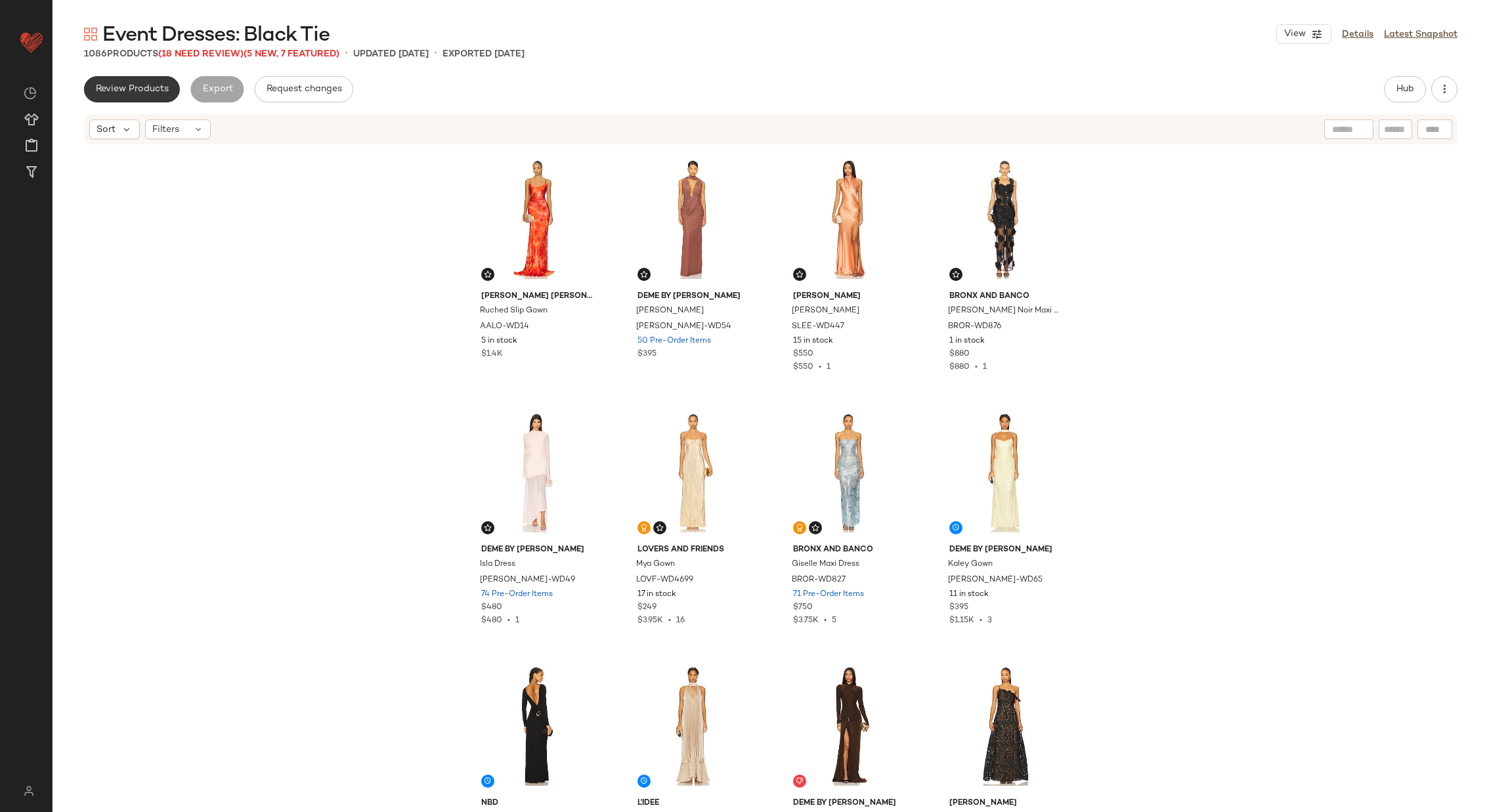
click at [152, 86] on span "Review Products" at bounding box center [132, 89] width 74 height 10
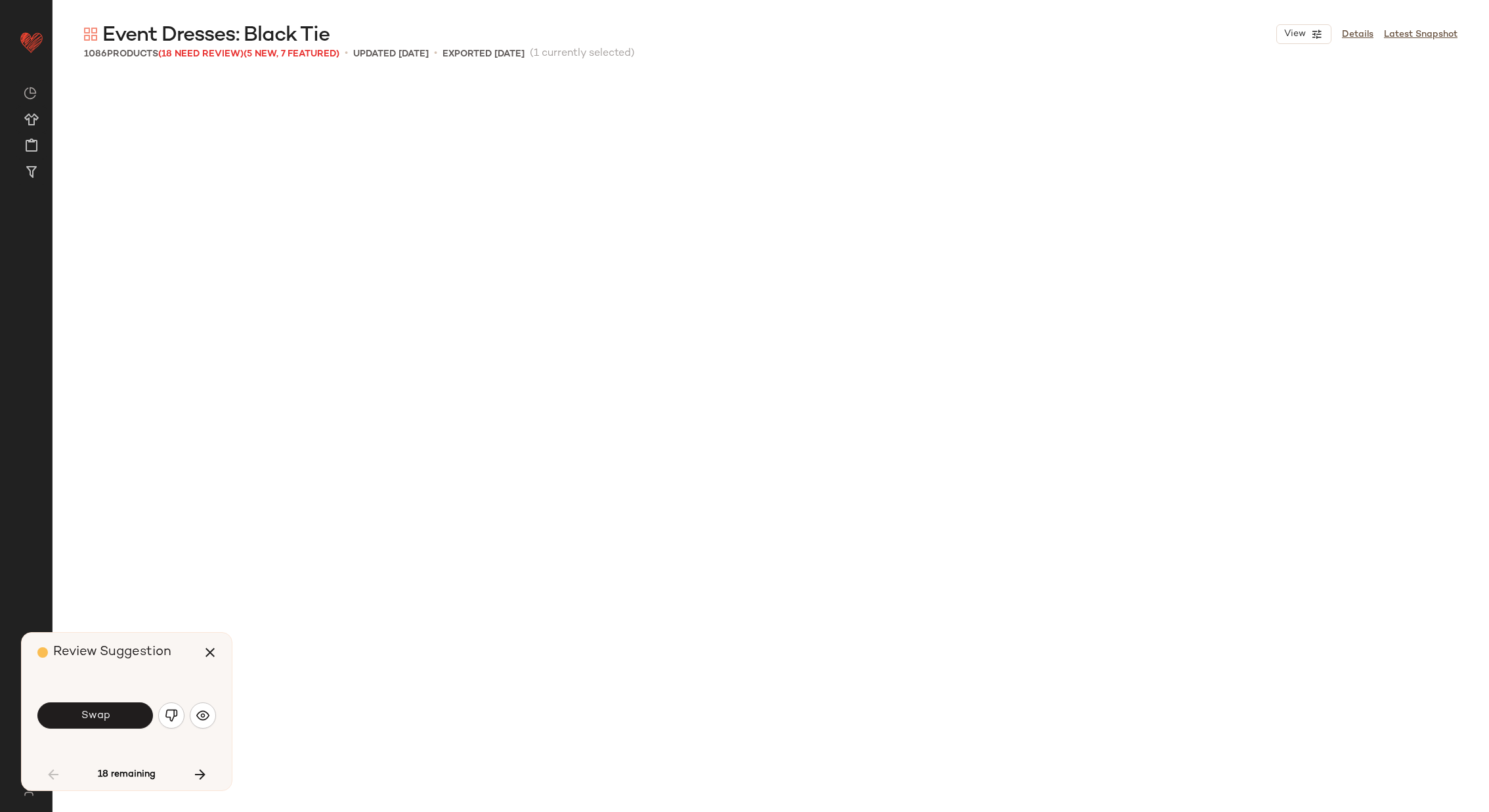
scroll to position [771, 0]
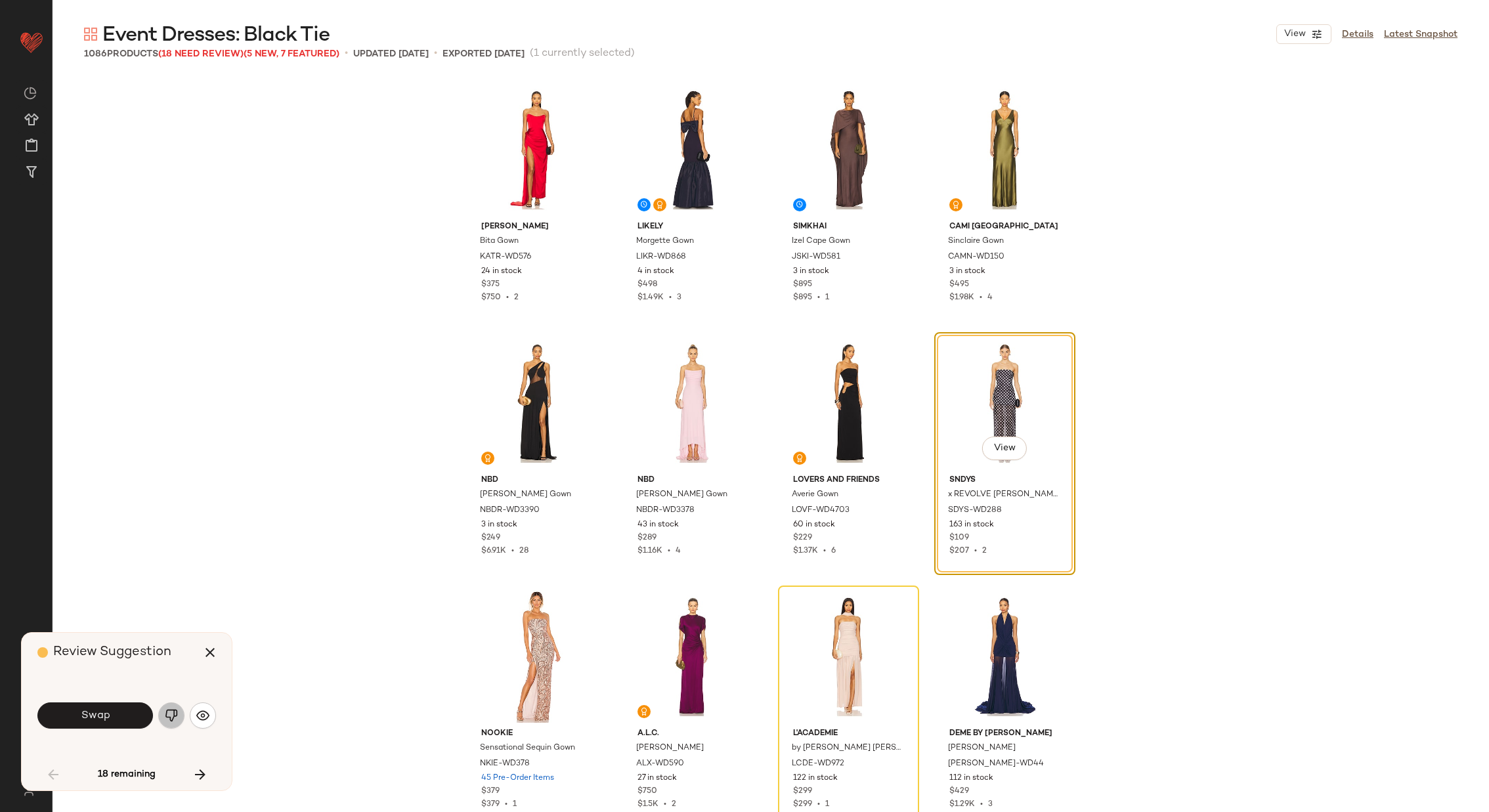
click at [171, 710] on img "button" at bounding box center [171, 715] width 13 height 13
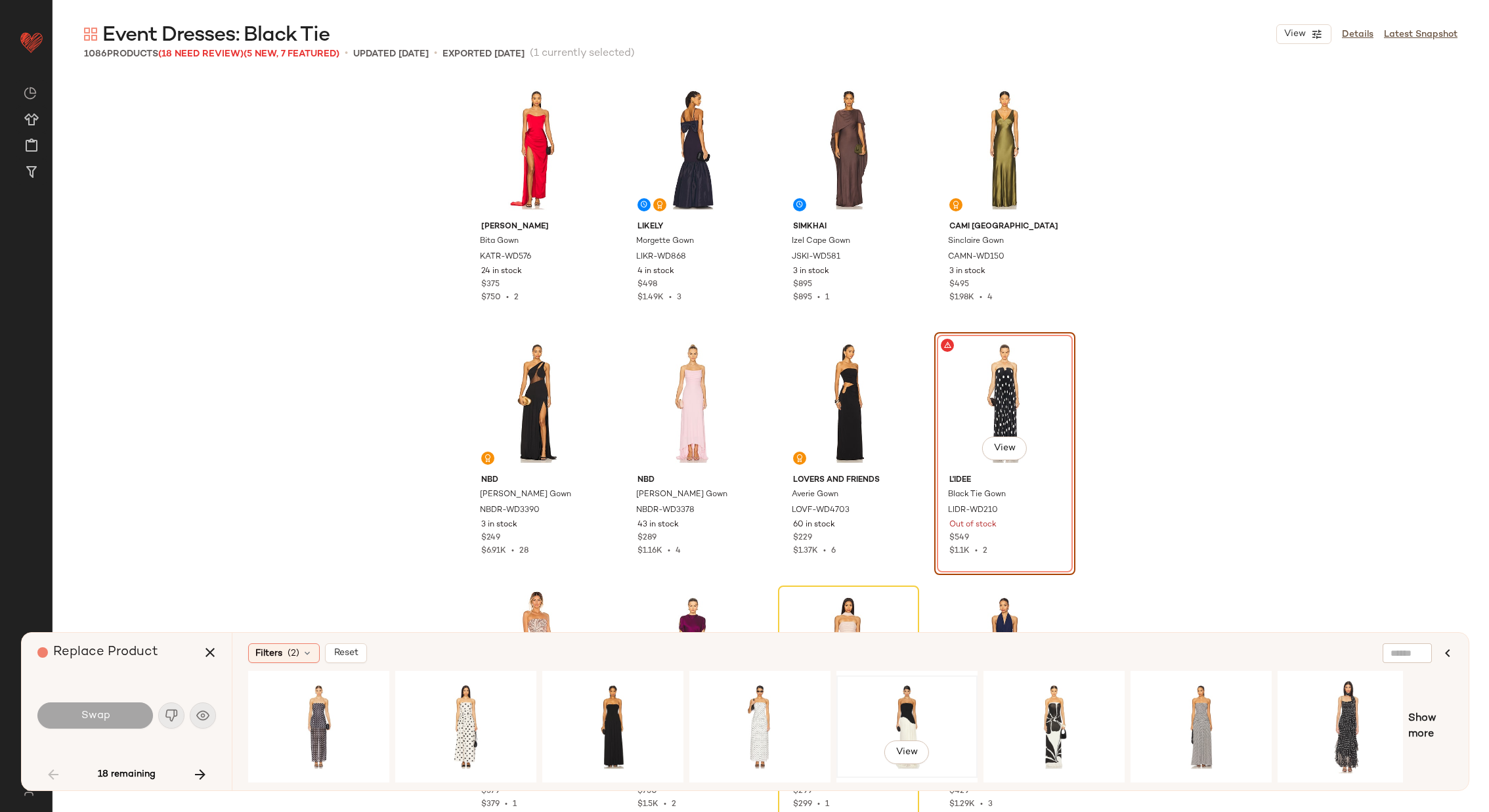
click at [913, 701] on div "View" at bounding box center [907, 726] width 132 height 93
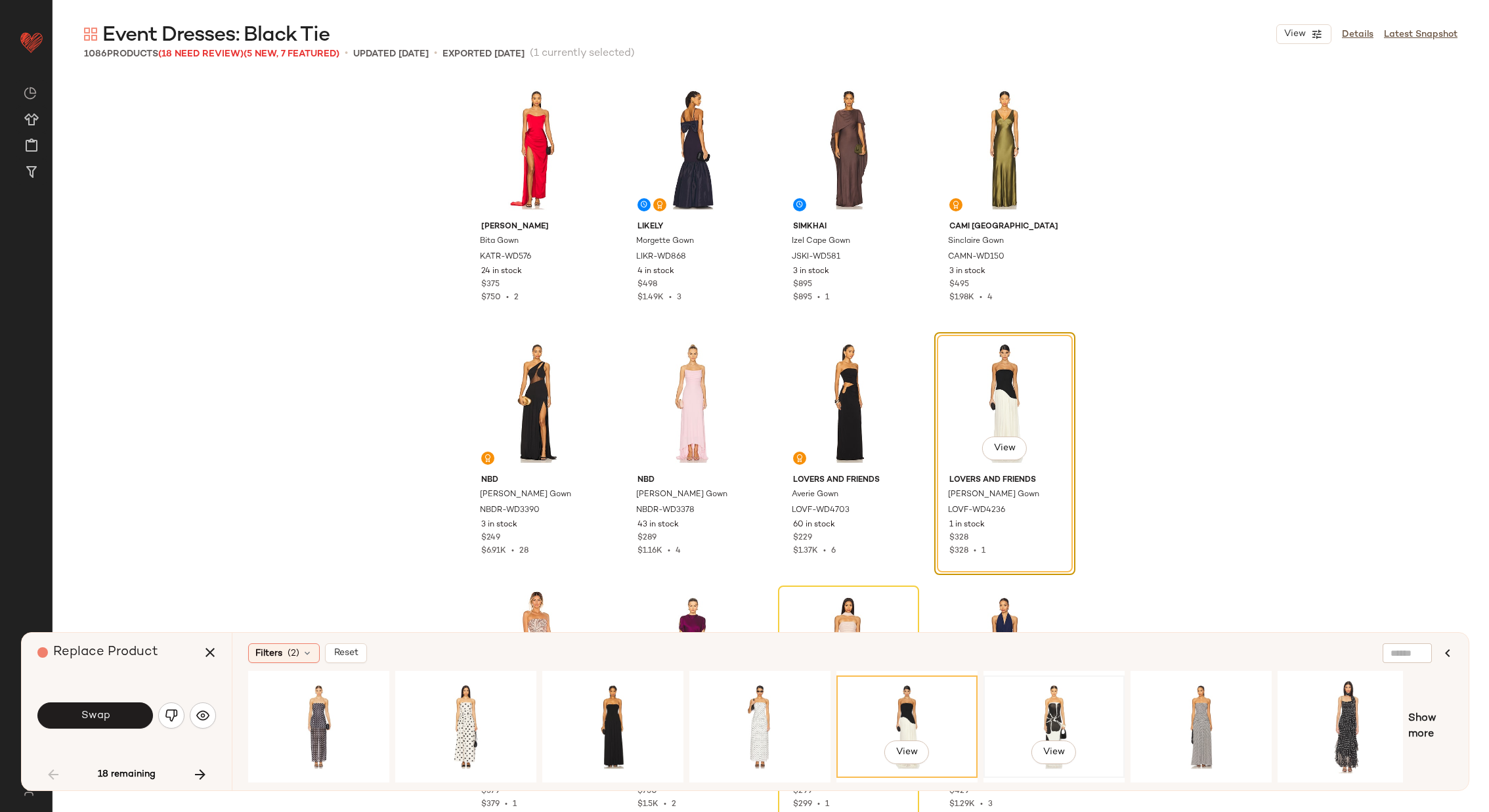
click at [1009, 705] on div "View" at bounding box center [1054, 726] width 132 height 93
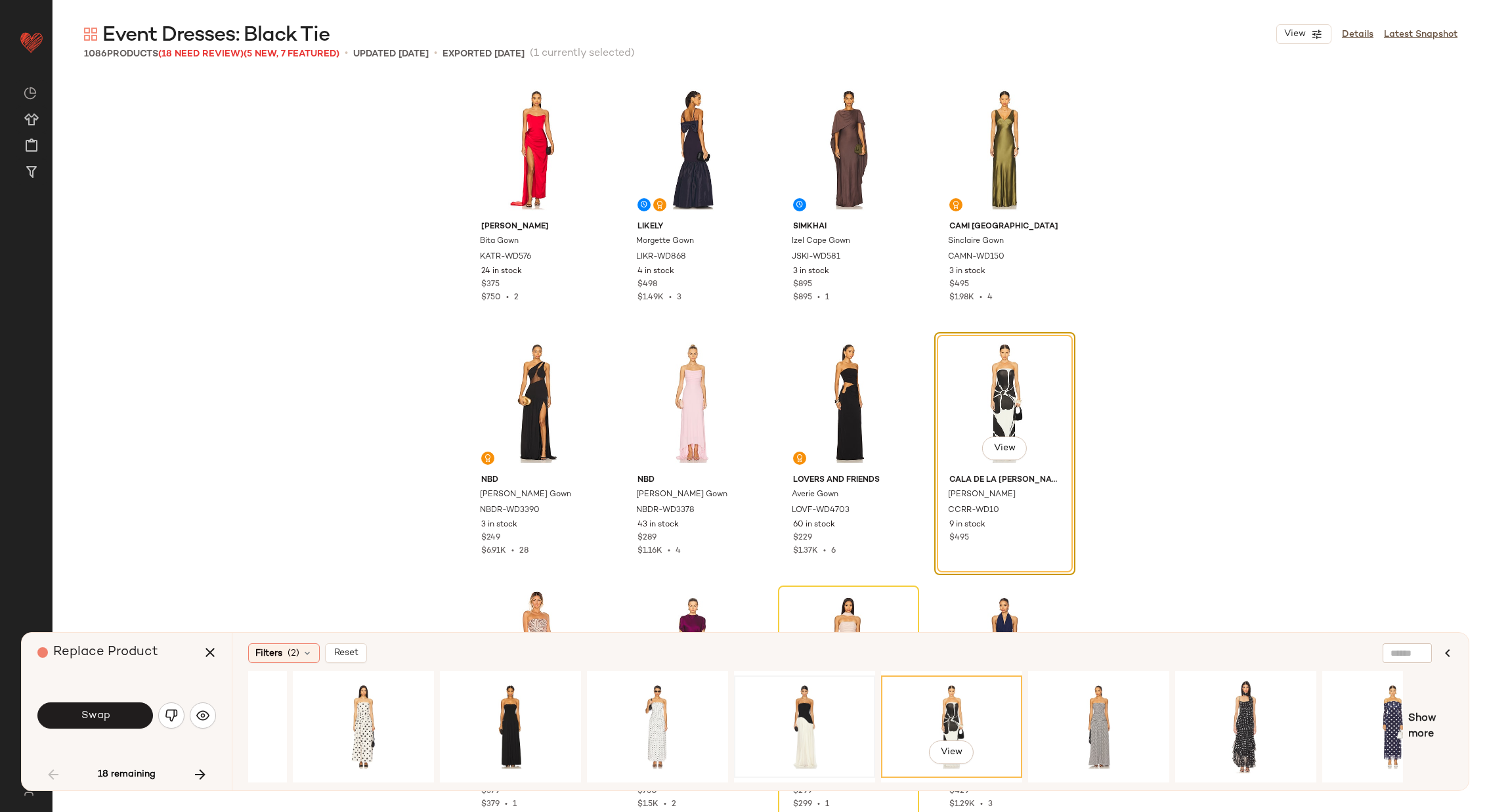
scroll to position [0, 309]
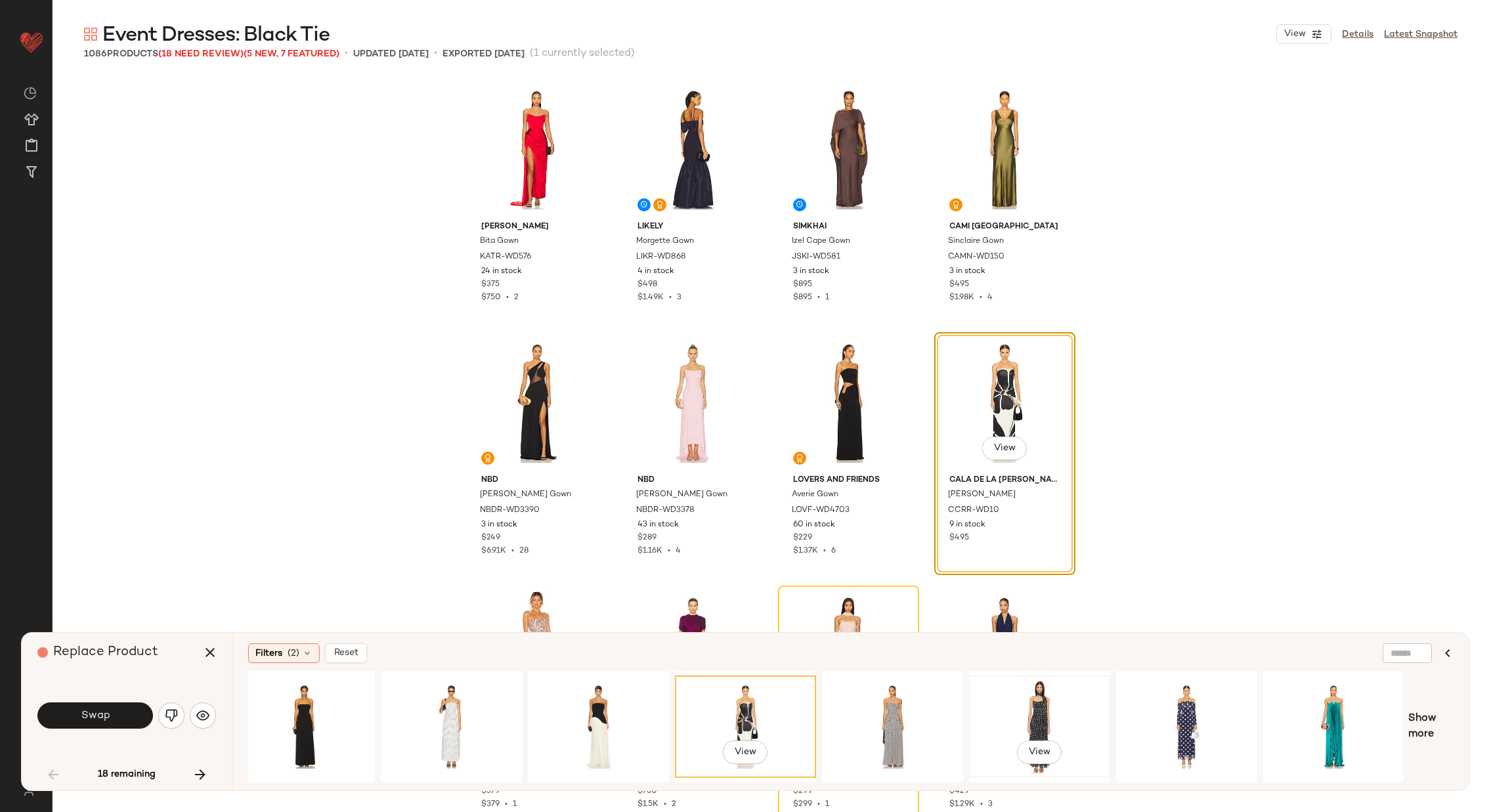
click at [1015, 703] on div "View" at bounding box center [1040, 726] width 132 height 93
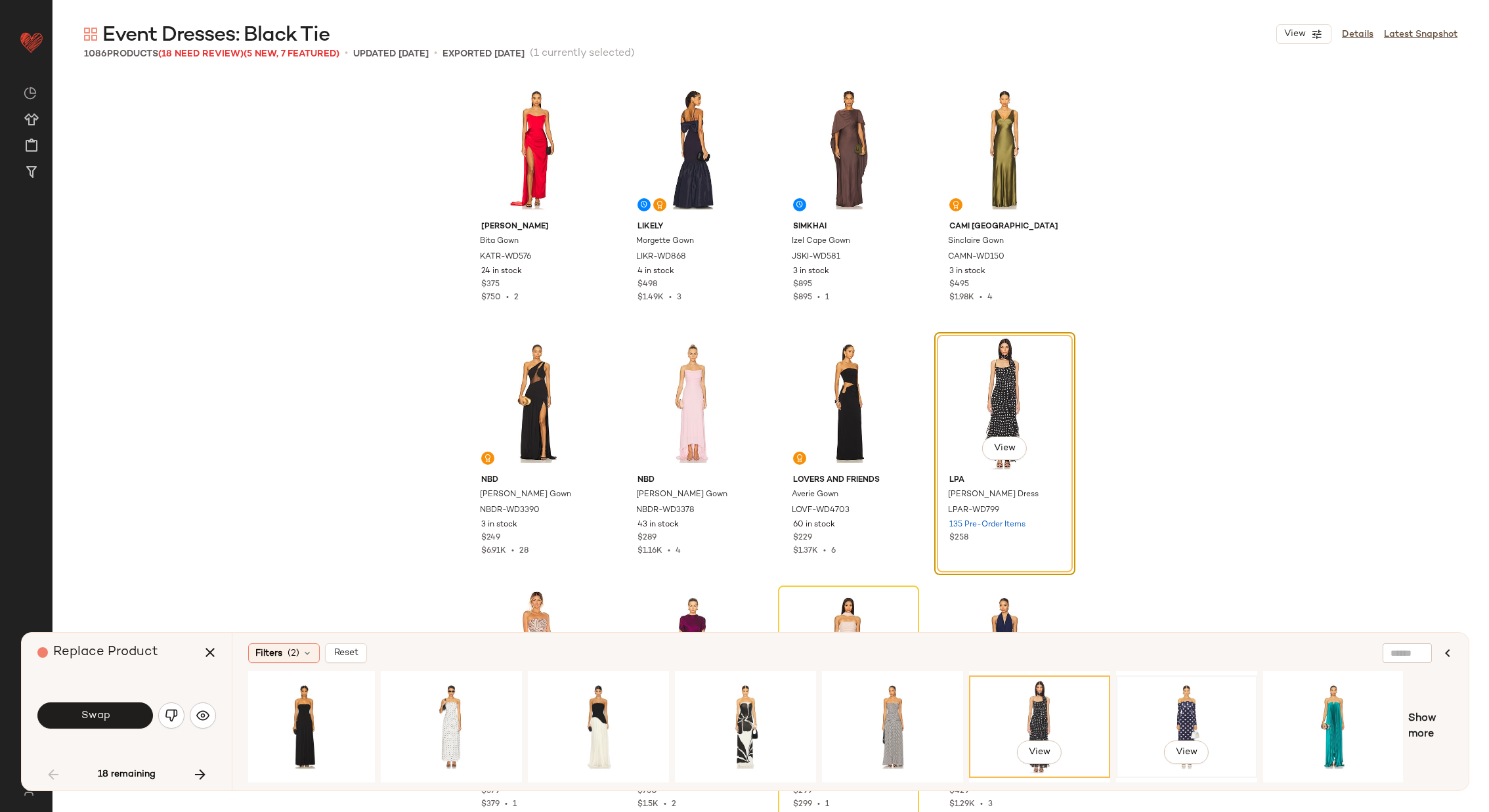
click at [1171, 684] on div "View" at bounding box center [1187, 726] width 132 height 93
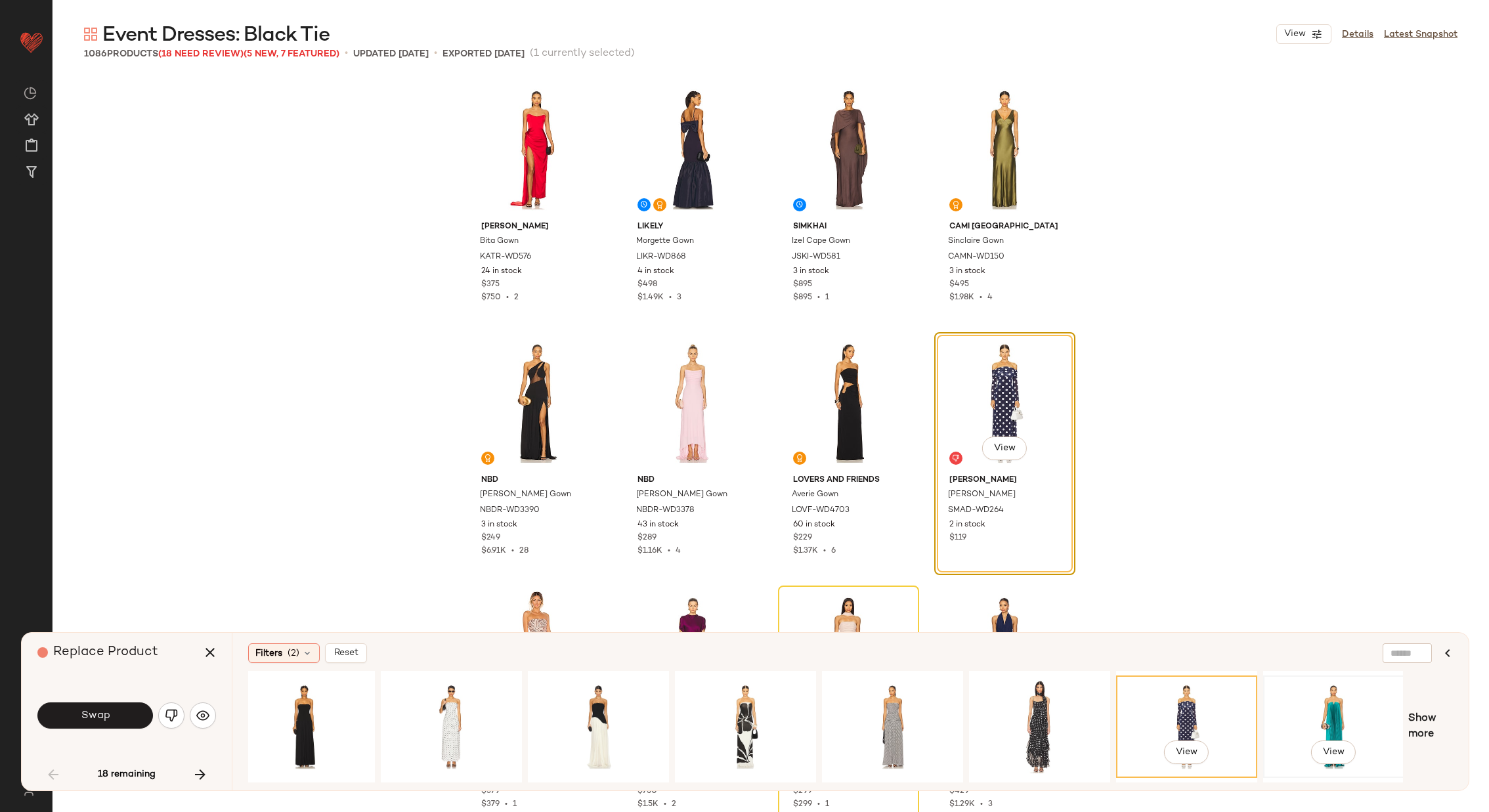
click at [1333, 708] on div "View" at bounding box center [1334, 726] width 132 height 93
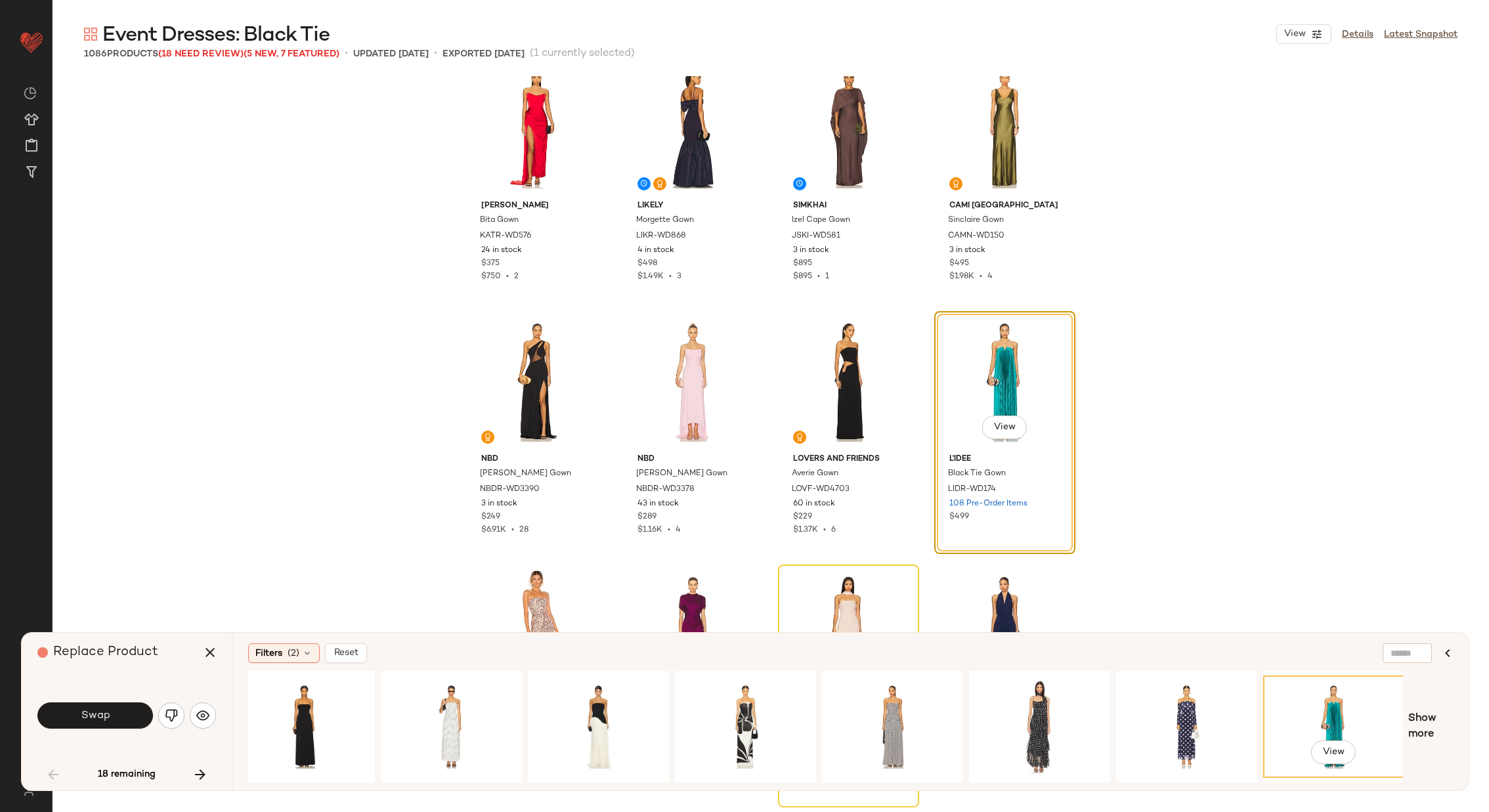
scroll to position [845, 0]
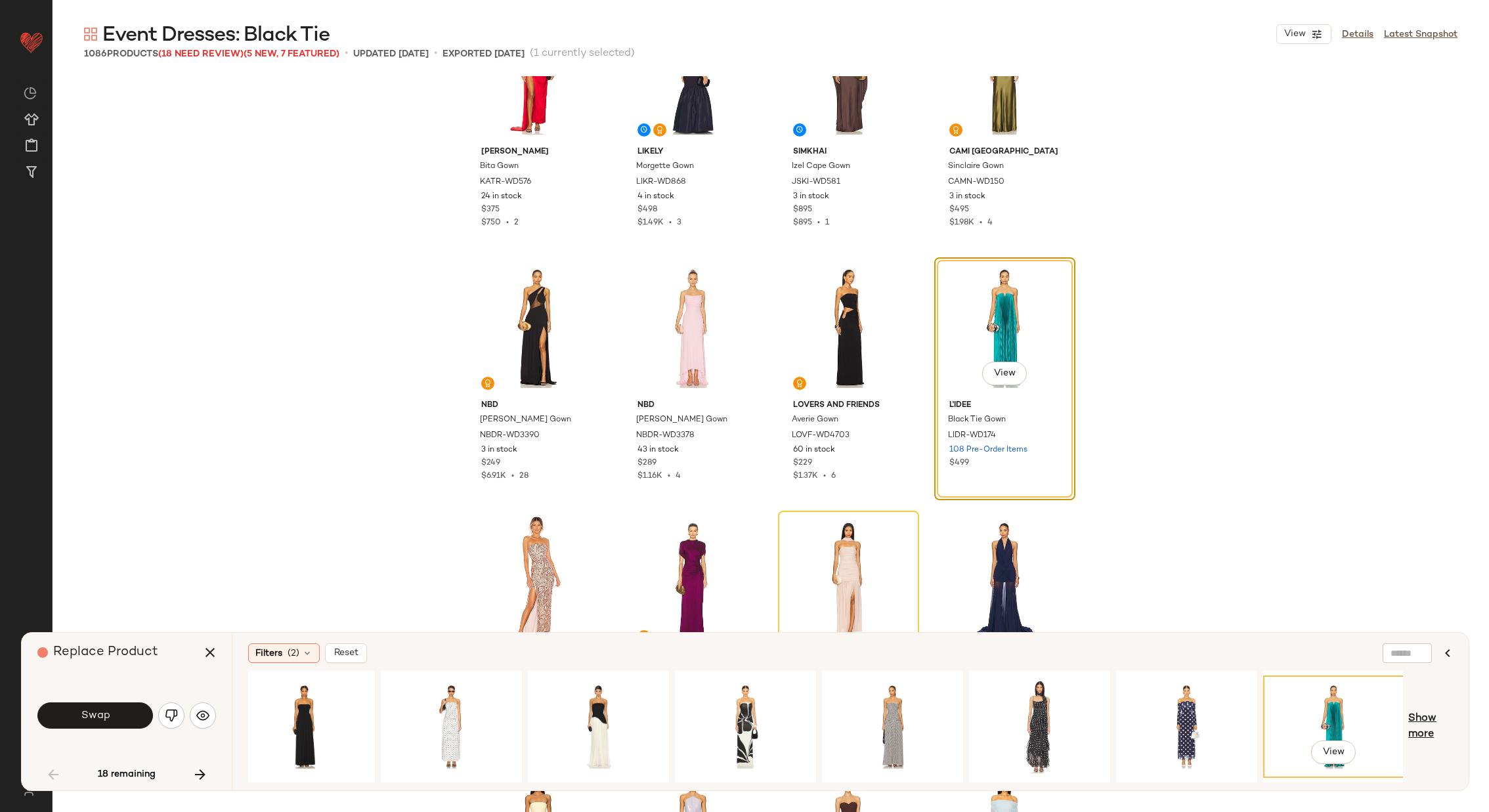
click at [1418, 715] on span "Show more" at bounding box center [1431, 726] width 45 height 32
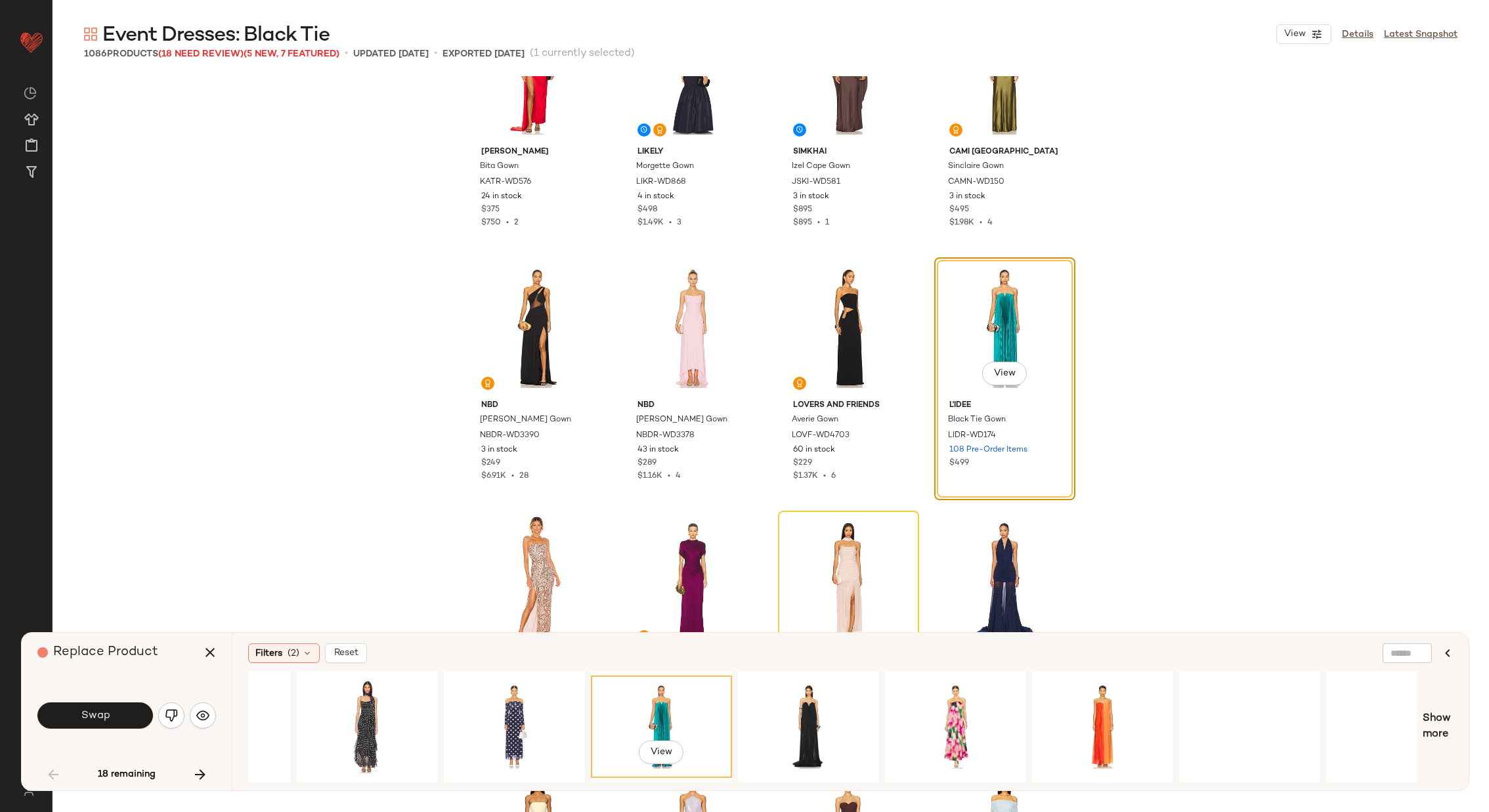
scroll to position [0, 1029]
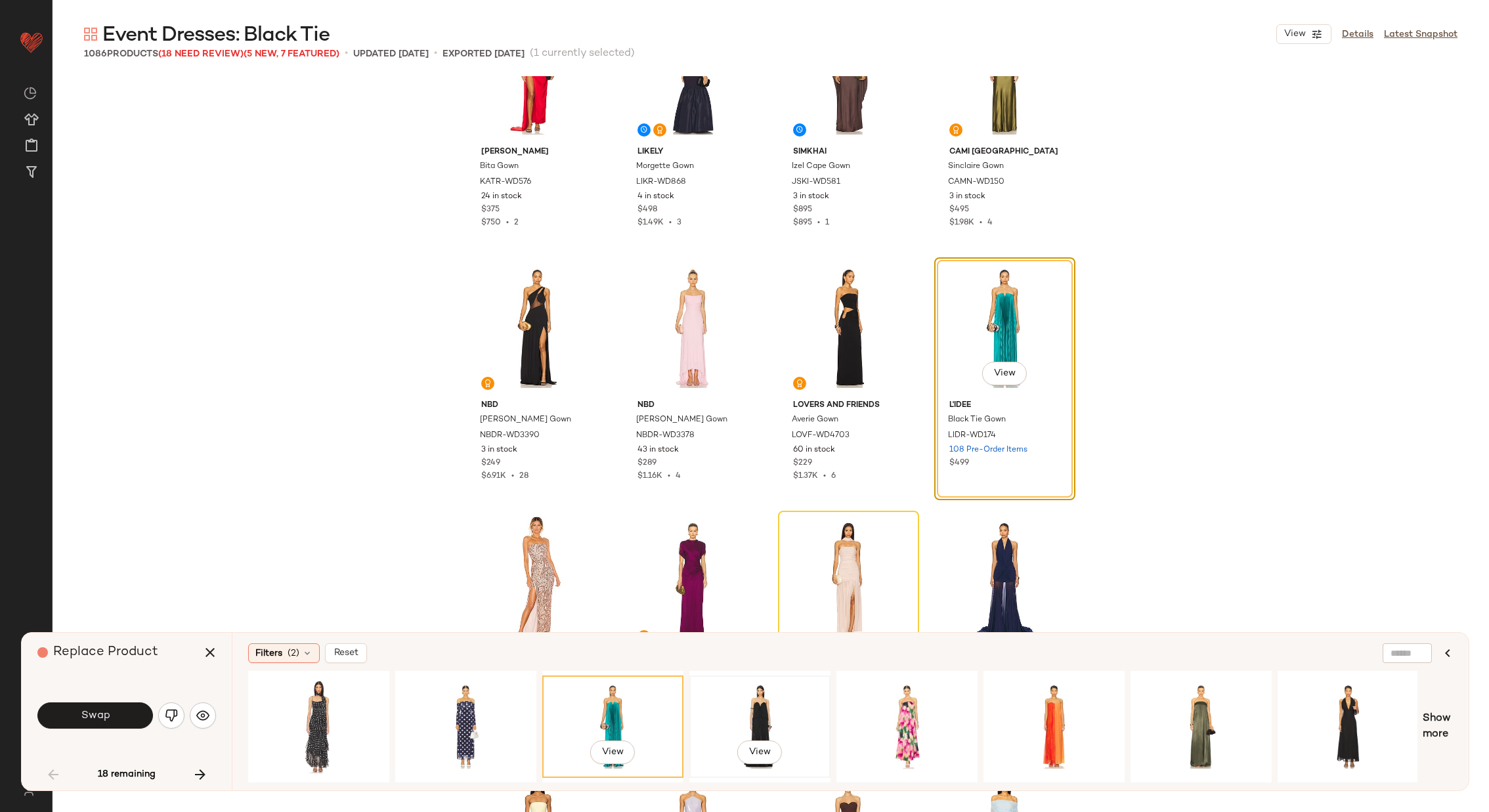
click at [782, 713] on div "View" at bounding box center [760, 726] width 132 height 93
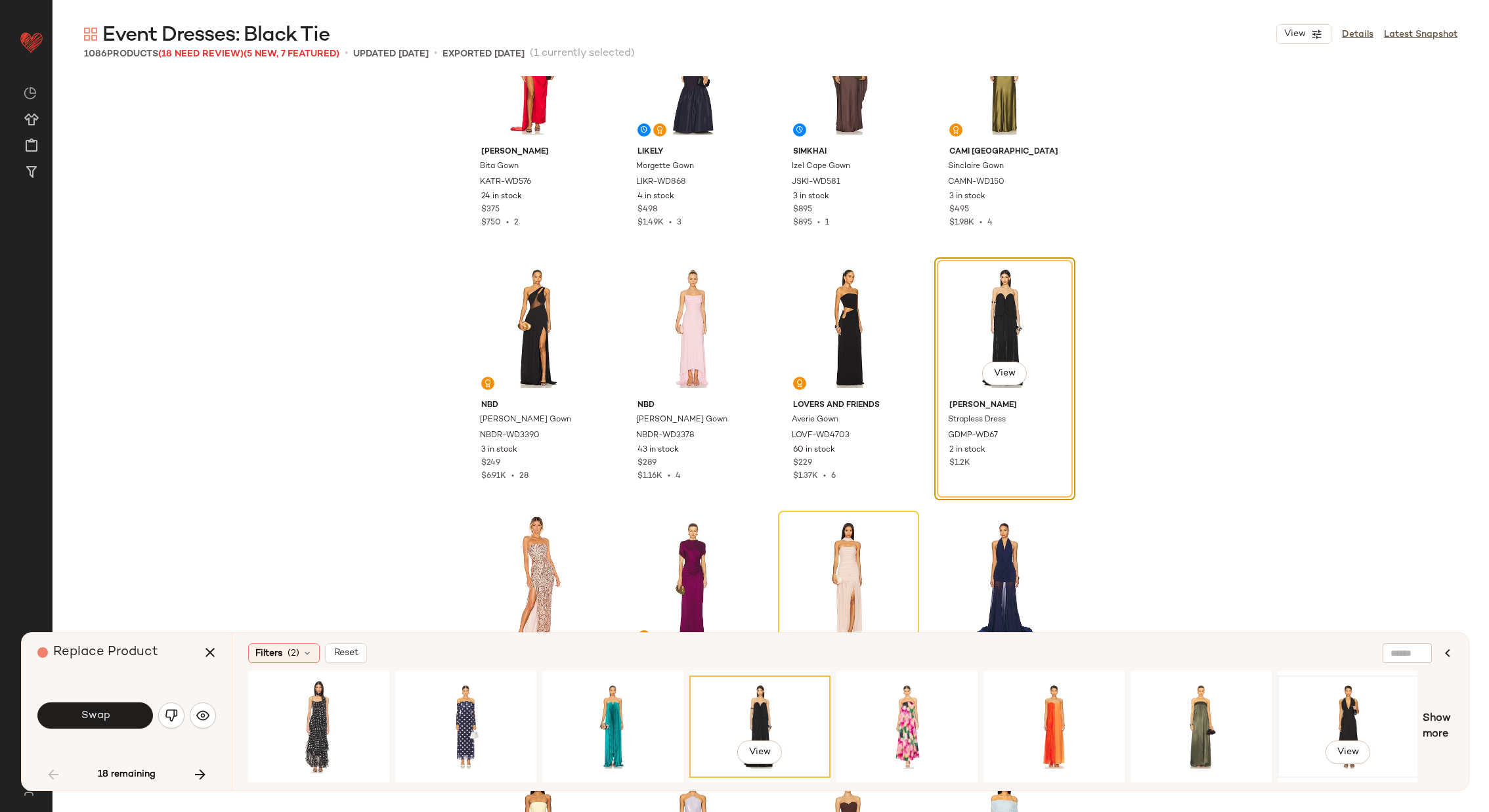
click at [1336, 700] on div "View" at bounding box center [1348, 726] width 132 height 93
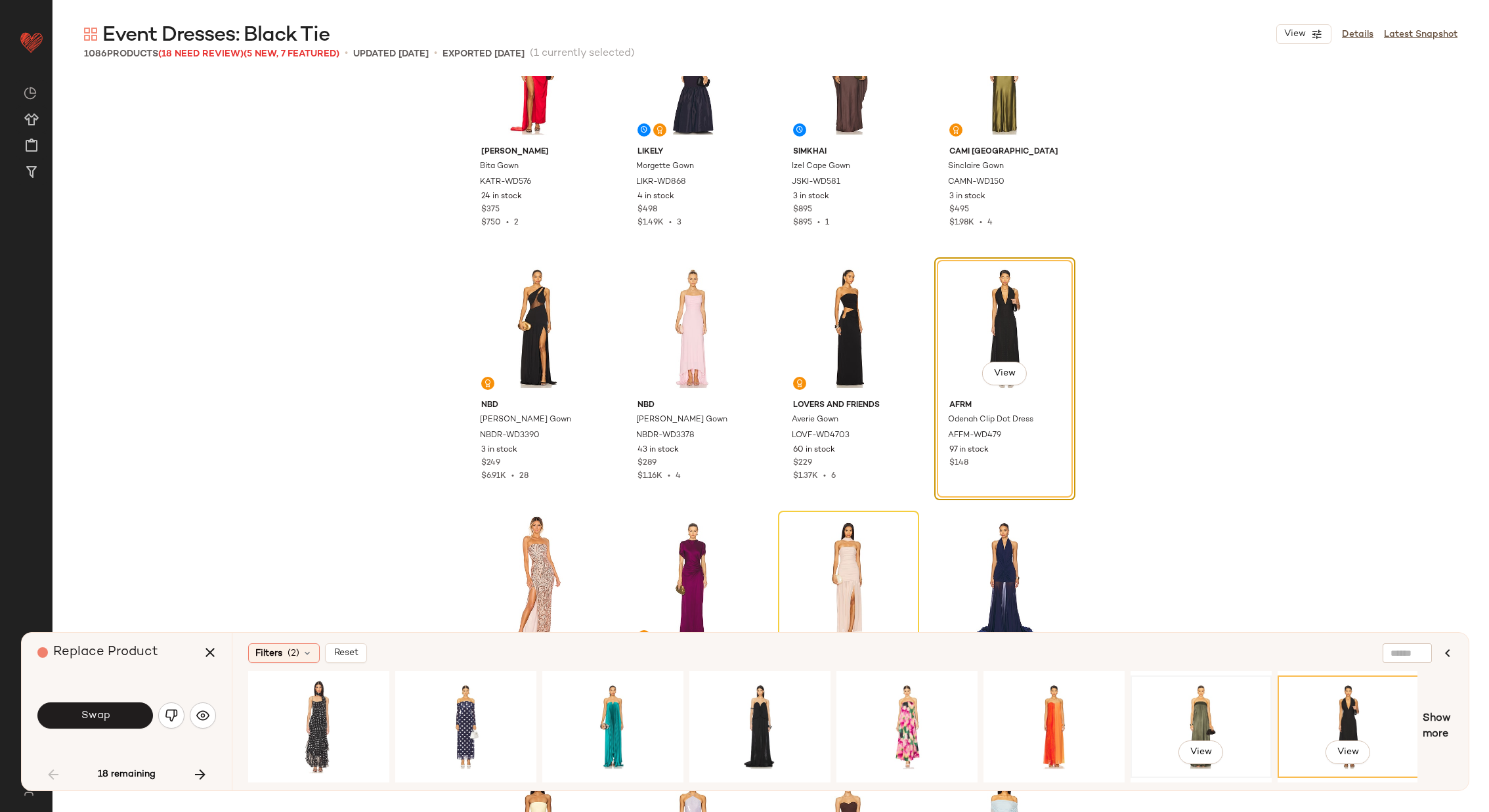
click at [1191, 706] on div "View" at bounding box center [1201, 726] width 132 height 93
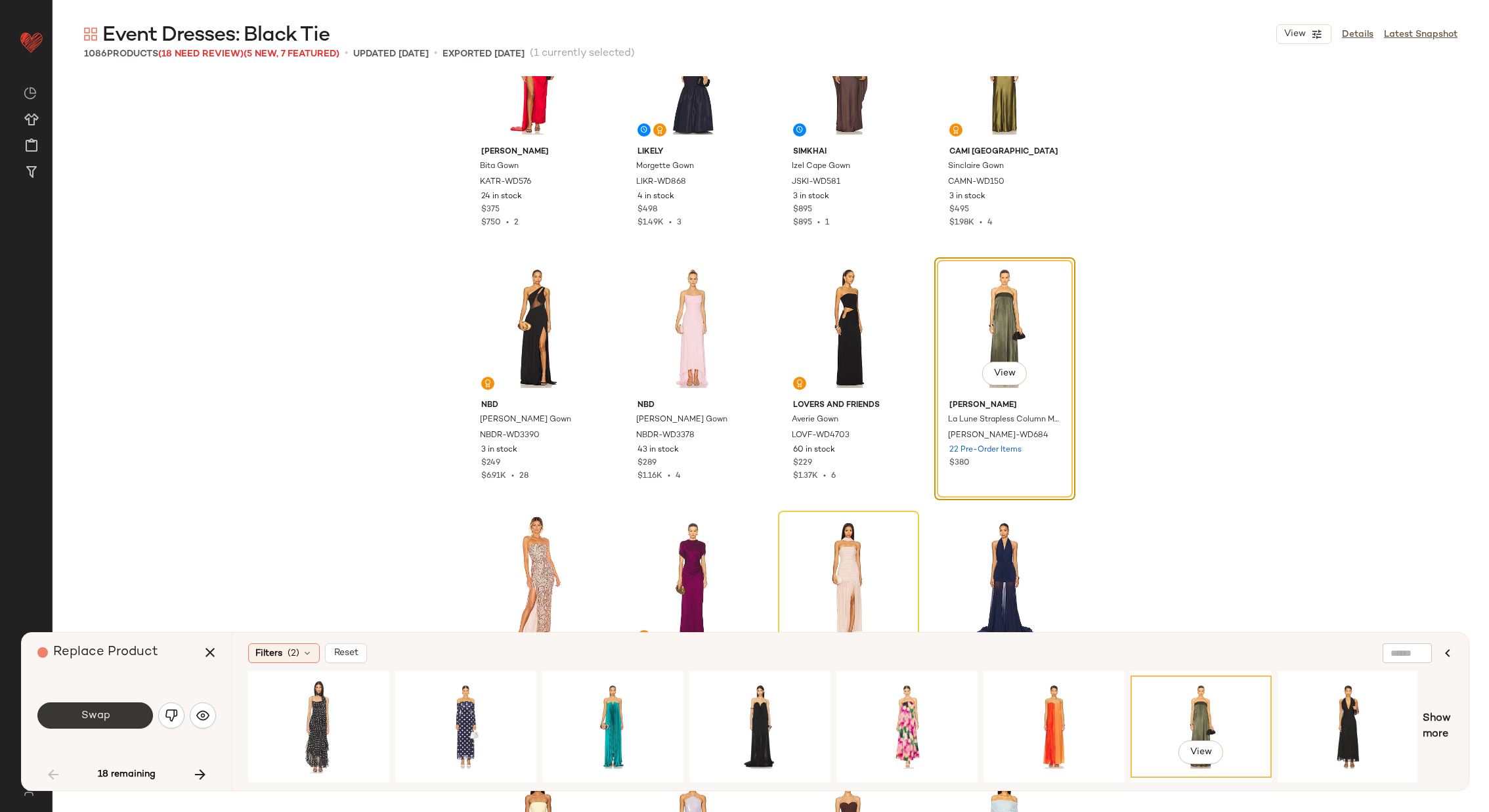
click at [99, 719] on span "Swap" at bounding box center [94, 715] width 29 height 13
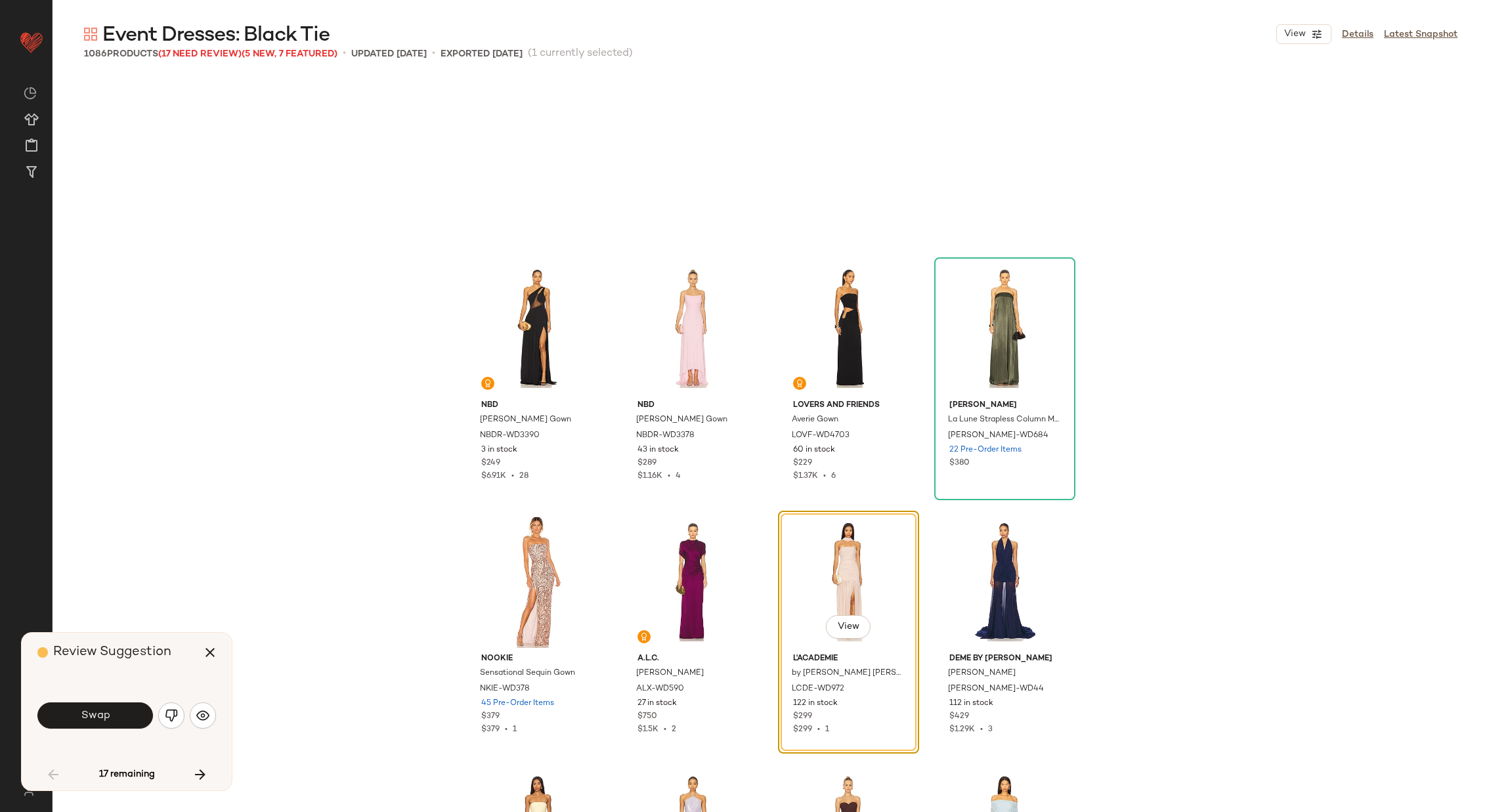
scroll to position [1013, 0]
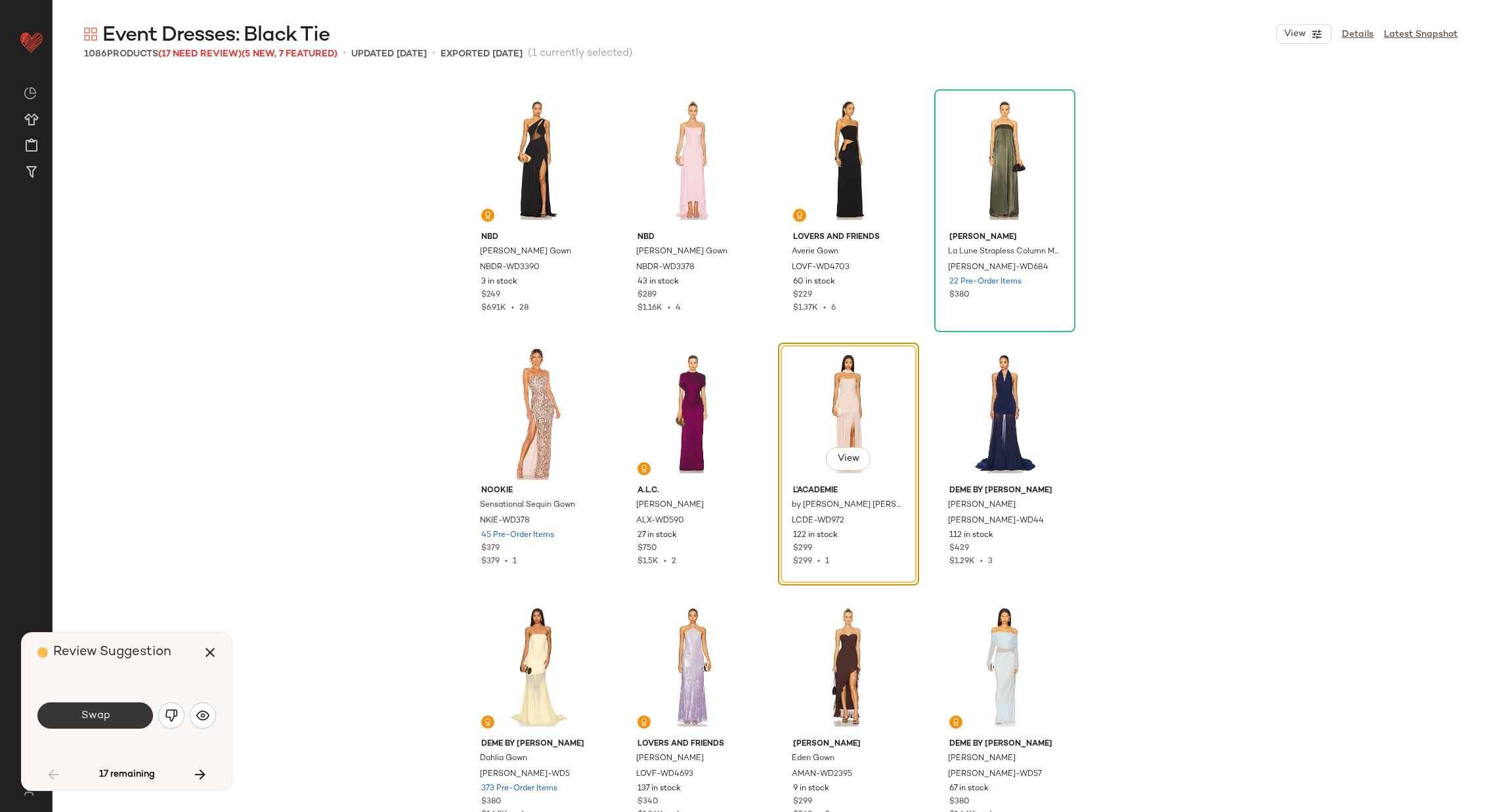
click at [82, 717] on span "Swap" at bounding box center [94, 715] width 29 height 13
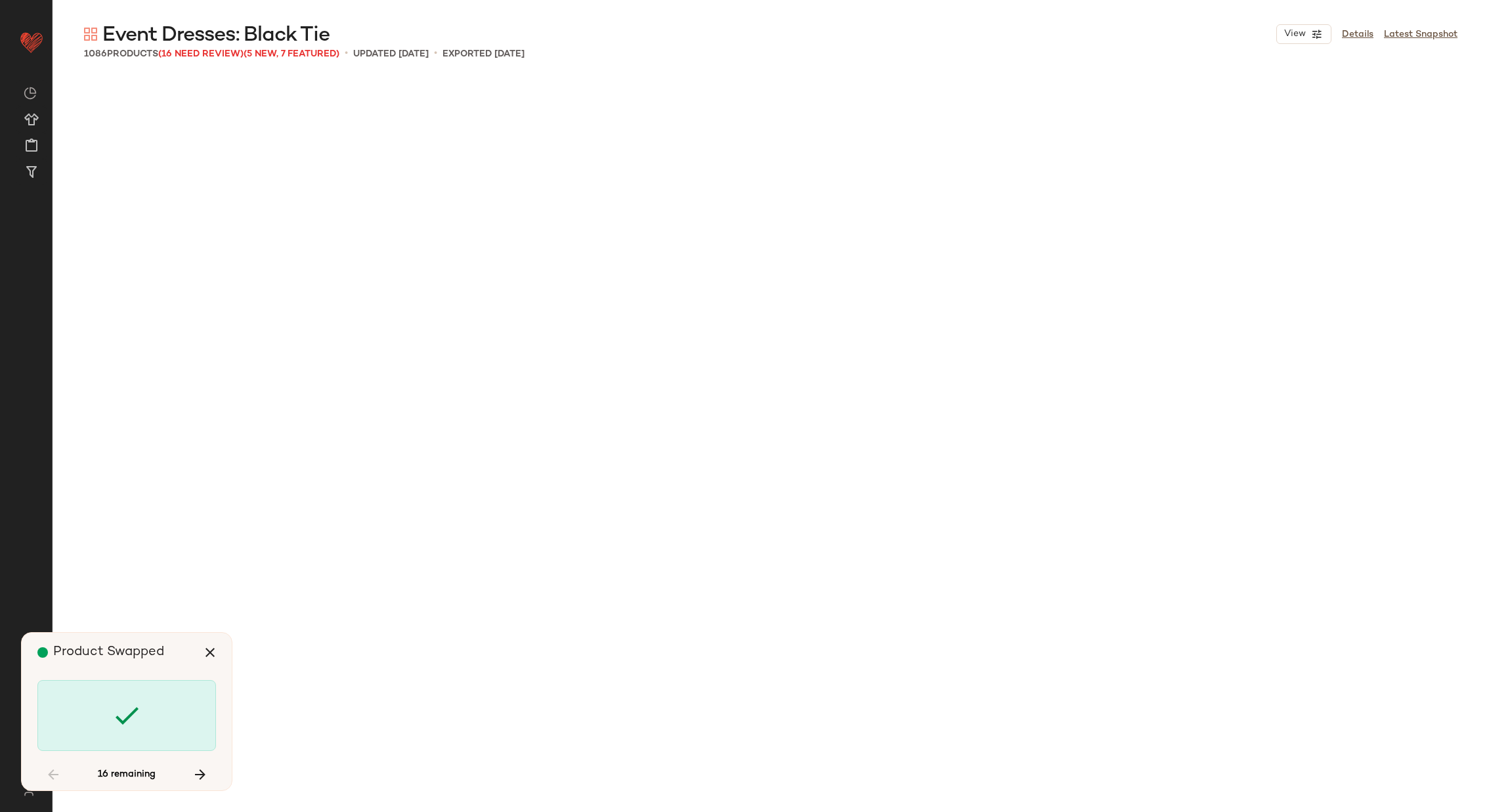
scroll to position [3546, 0]
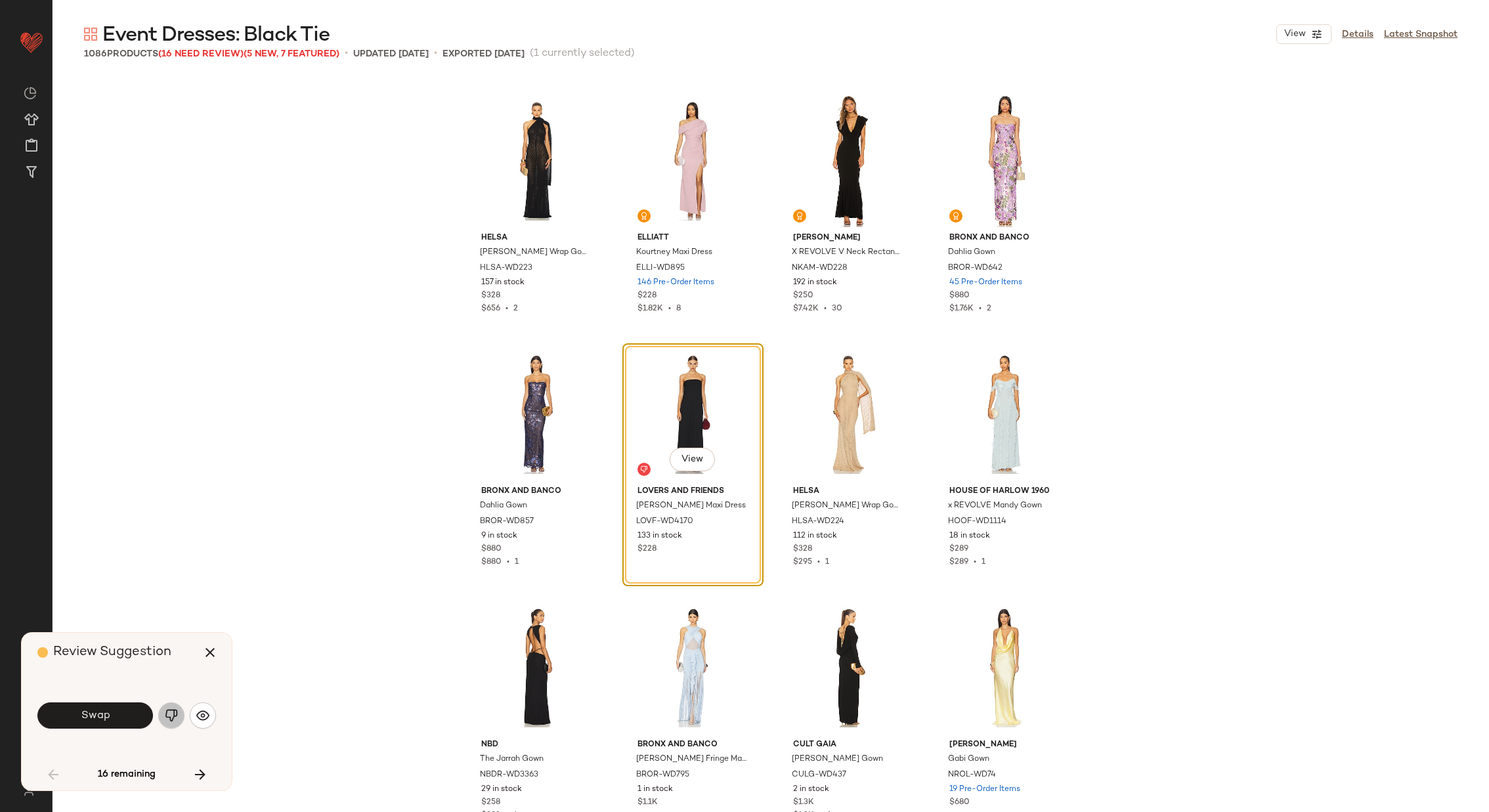
click at [168, 717] on img "button" at bounding box center [171, 715] width 13 height 13
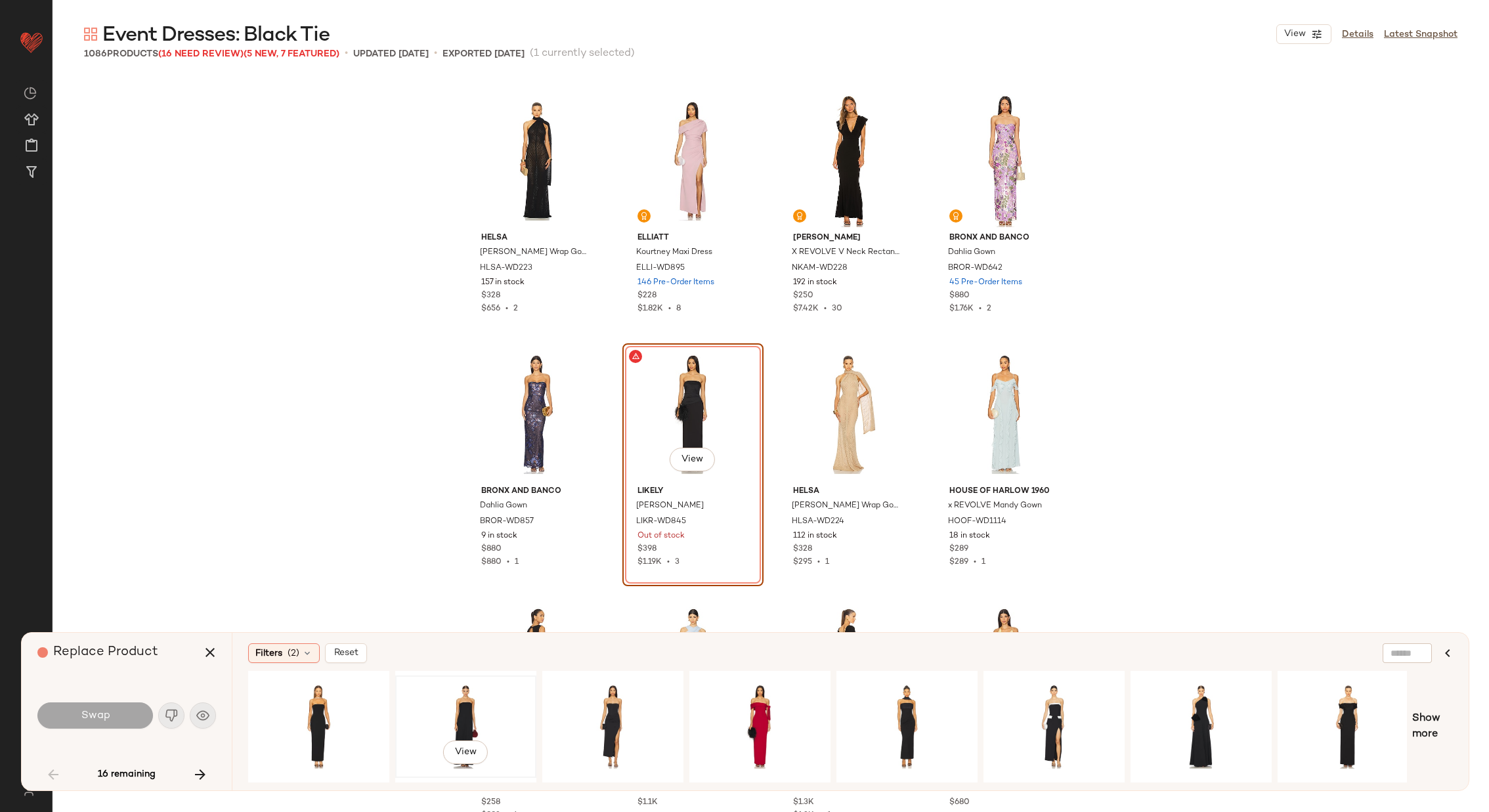
click at [484, 700] on div "View" at bounding box center [466, 726] width 132 height 93
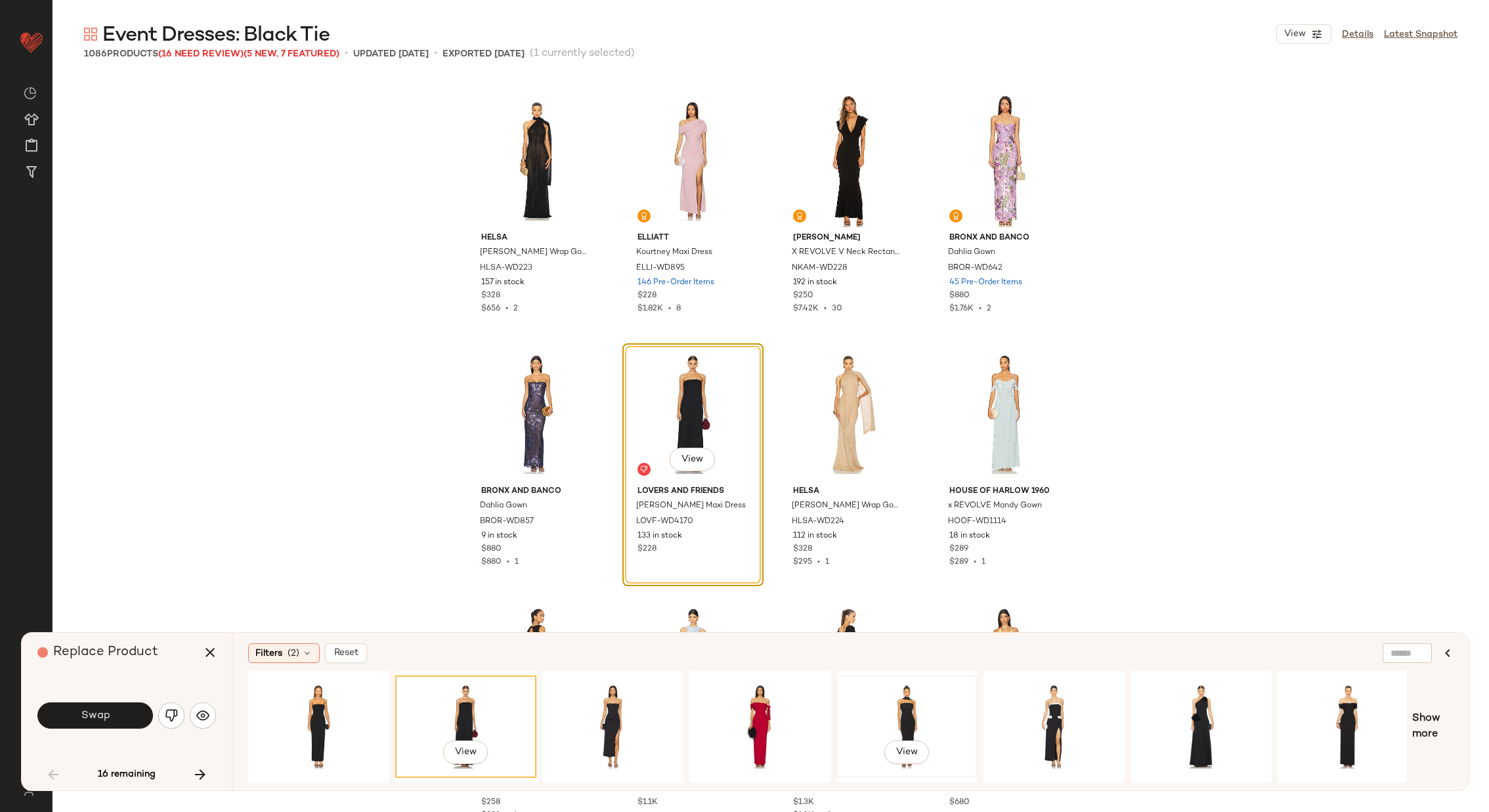
click at [906, 685] on div "View" at bounding box center [907, 726] width 132 height 93
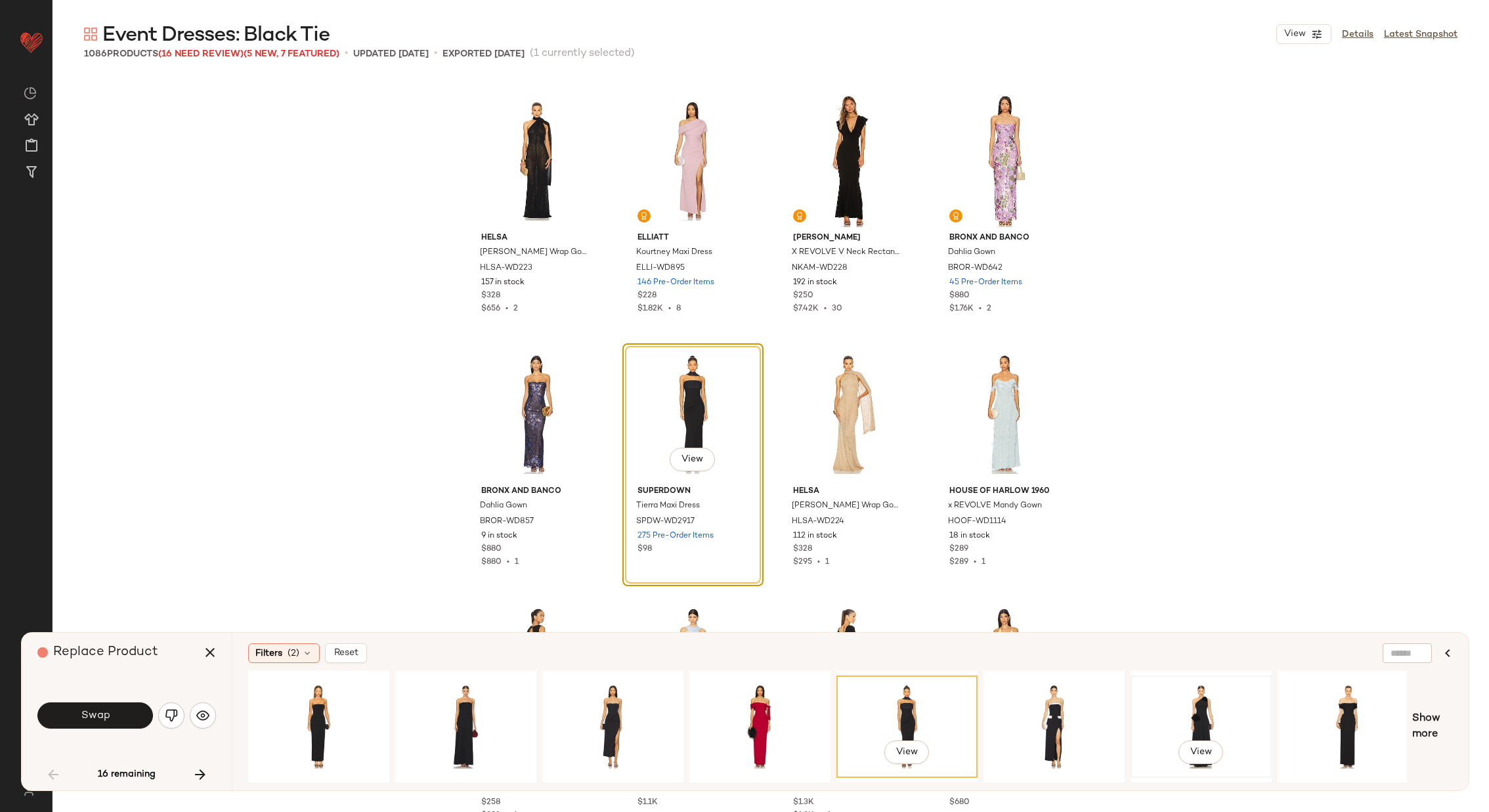
click at [1212, 706] on div "View" at bounding box center [1201, 726] width 132 height 93
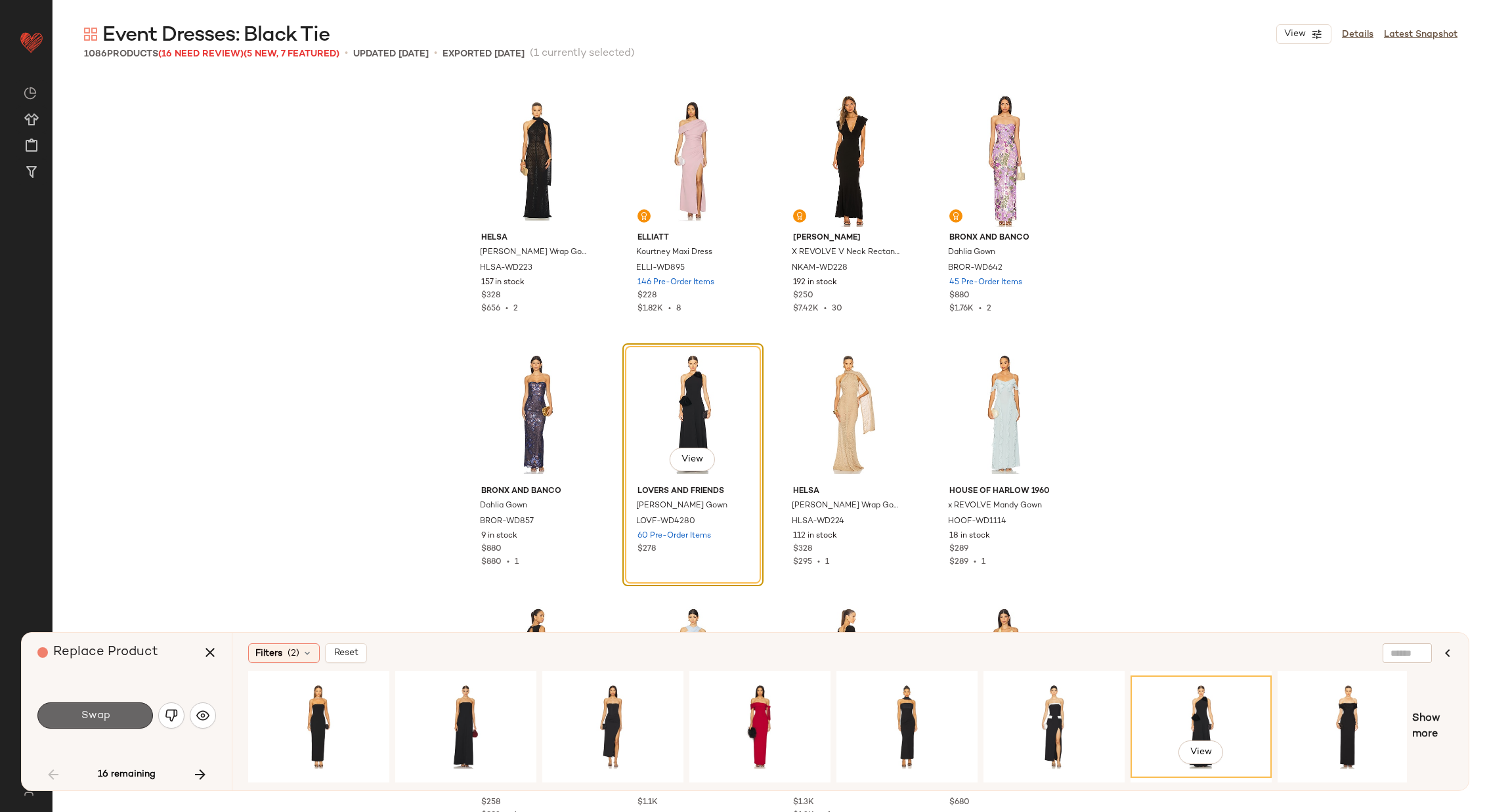
click at [104, 713] on span "Swap" at bounding box center [94, 715] width 29 height 13
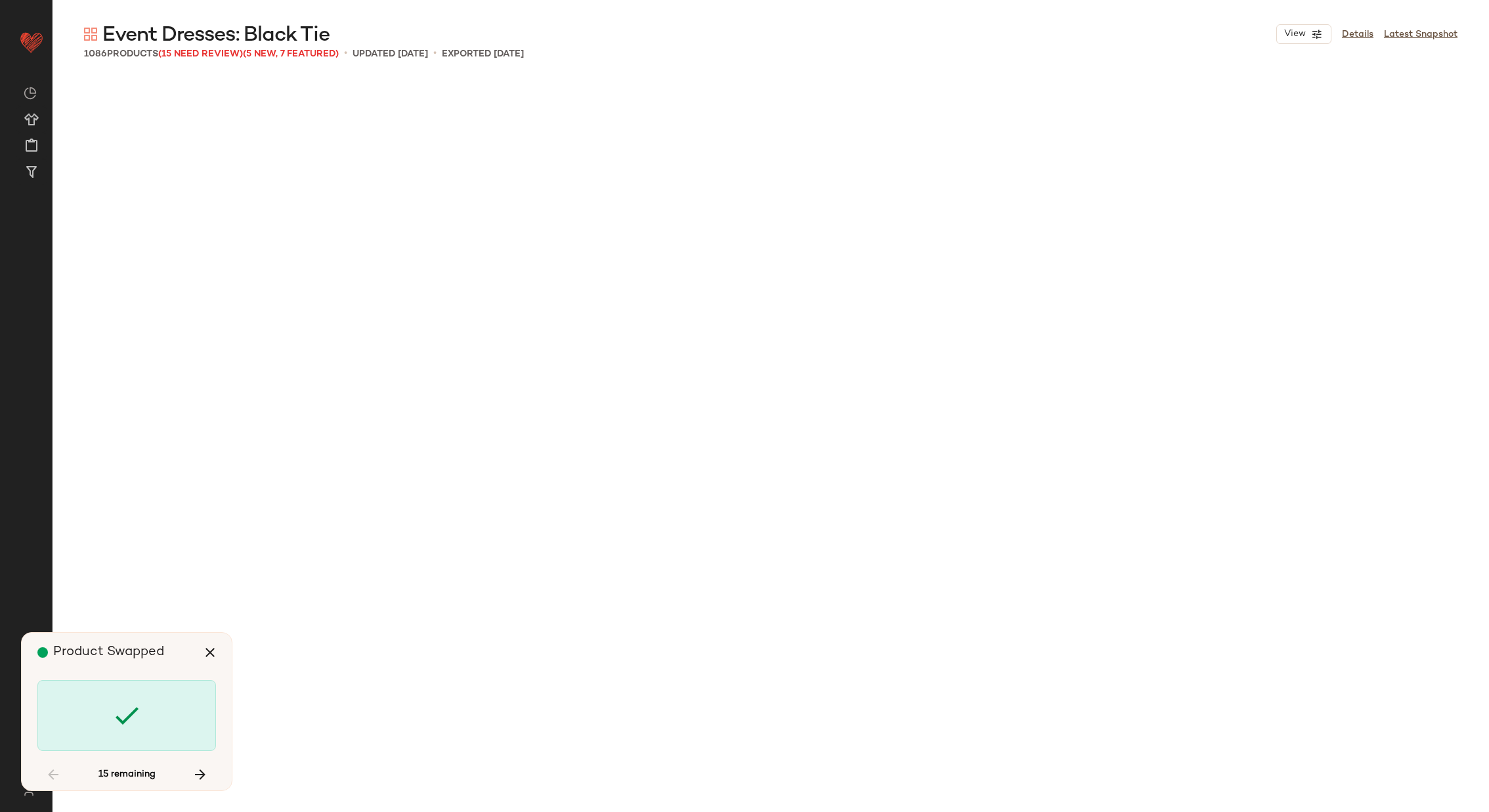
scroll to position [8106, 0]
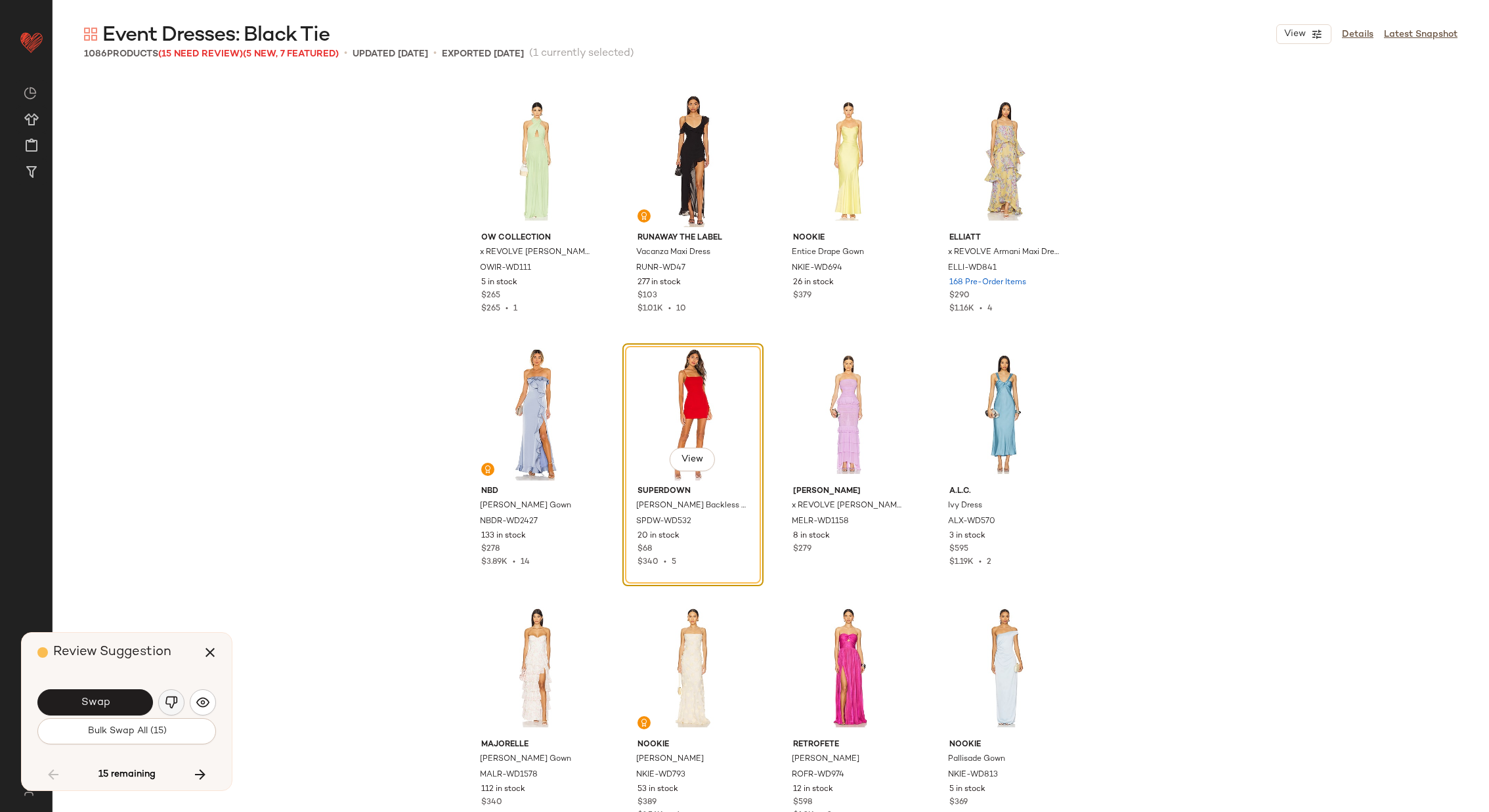
click at [171, 700] on img "button" at bounding box center [171, 701] width 13 height 13
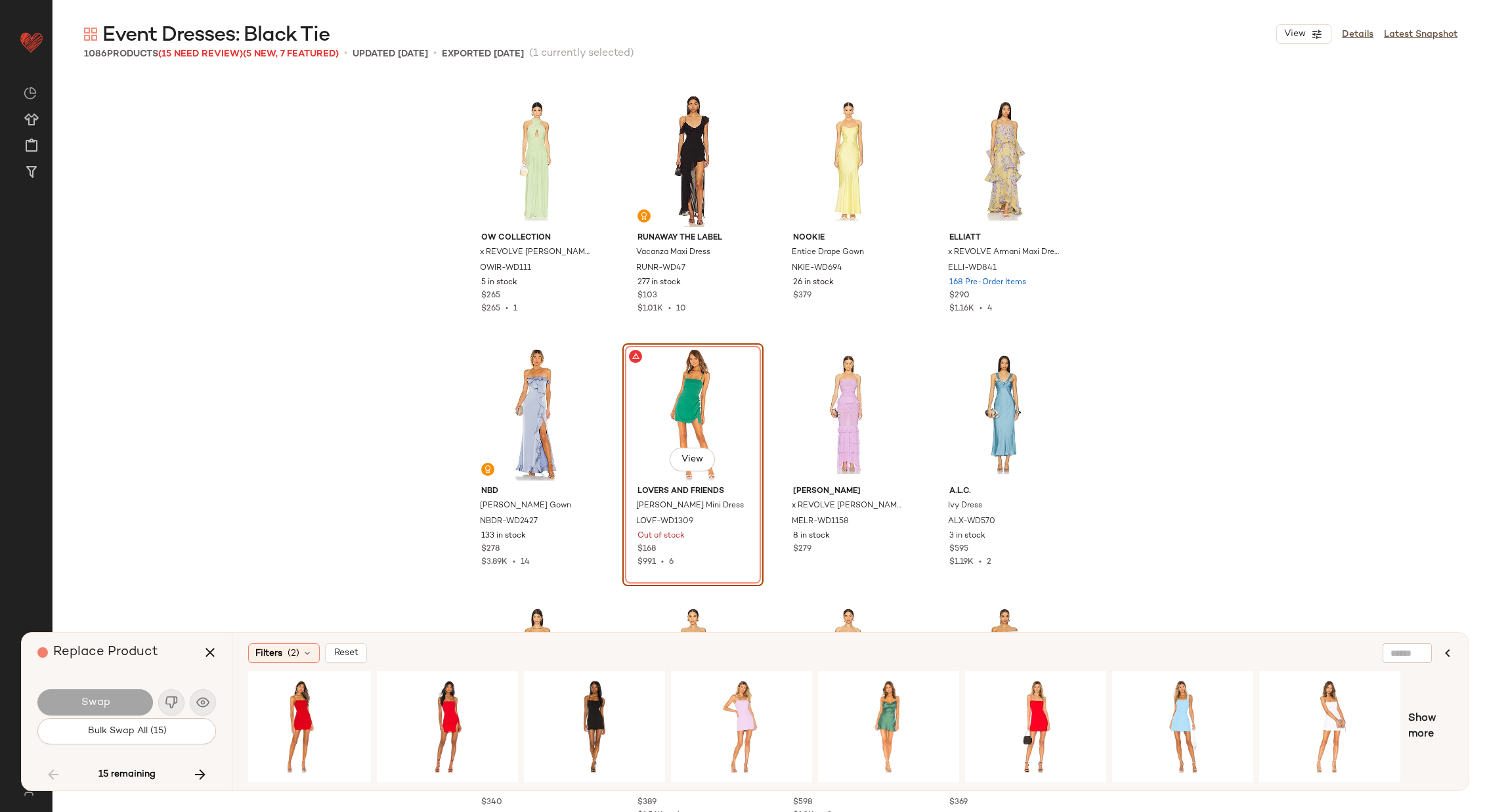
scroll to position [0, 0]
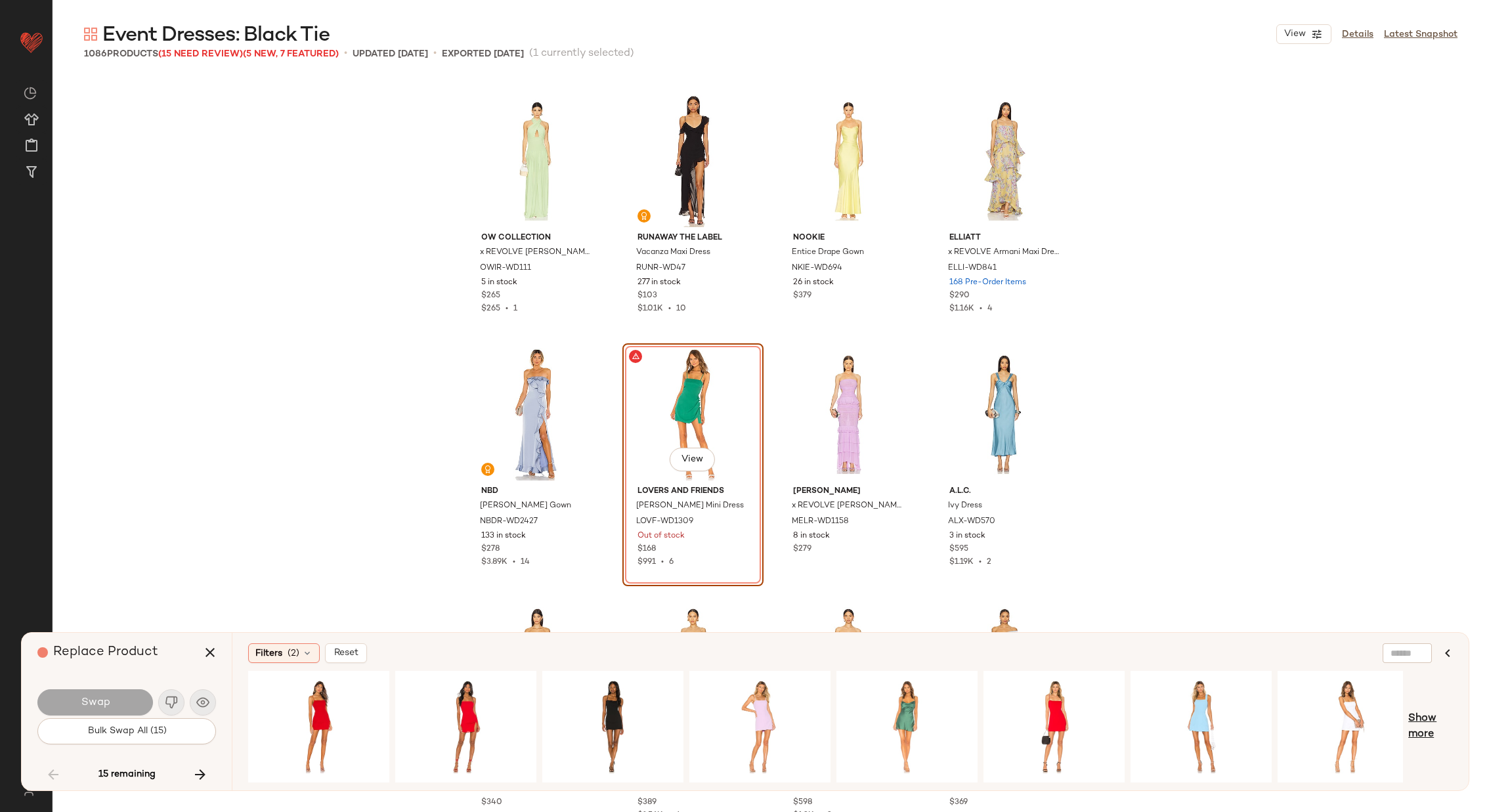
click at [1426, 716] on span "Show more" at bounding box center [1431, 726] width 45 height 32
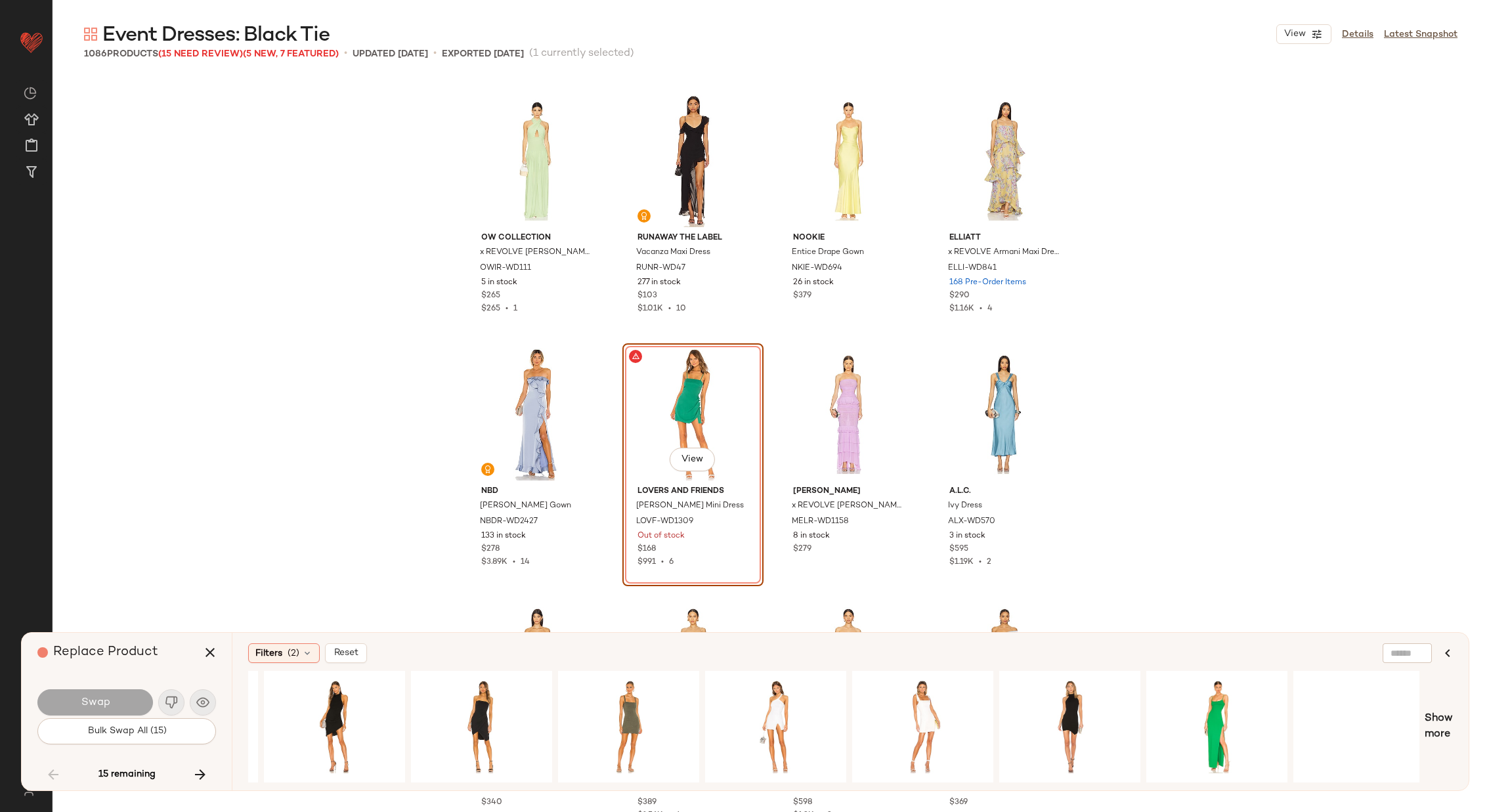
scroll to position [0, 1631]
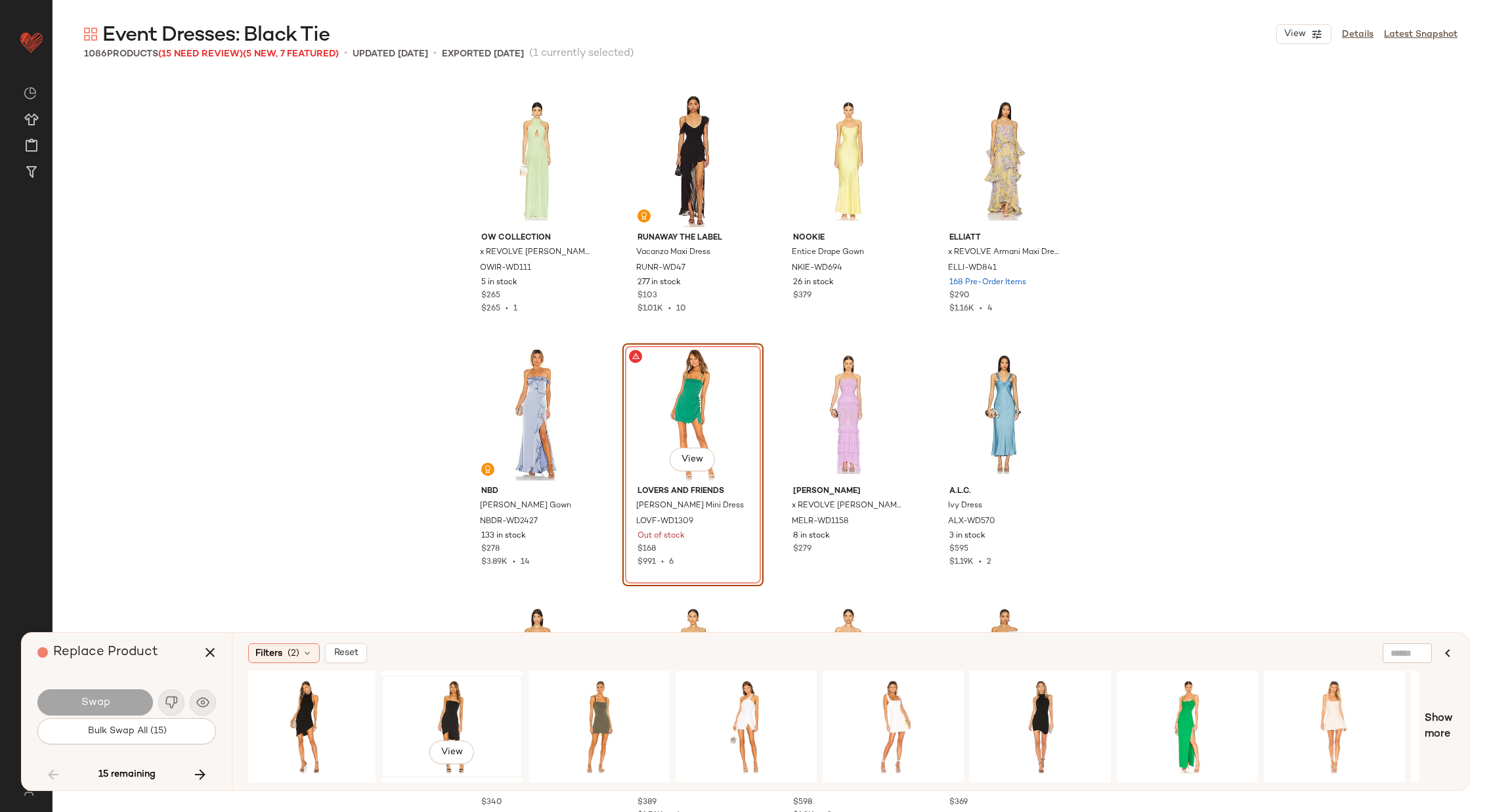
click at [474, 691] on div "View" at bounding box center [452, 726] width 132 height 93
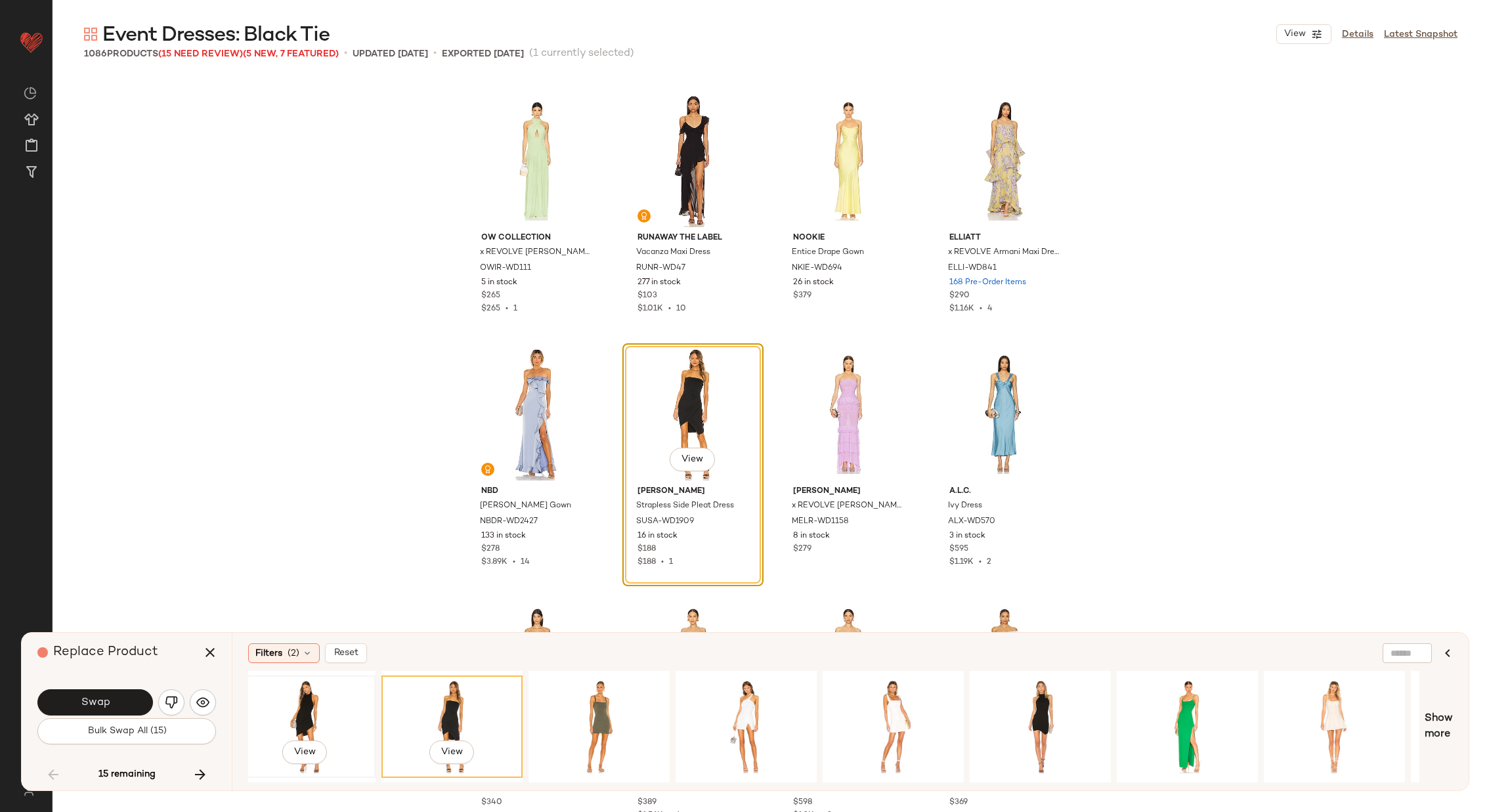
click at [330, 687] on div "View" at bounding box center [305, 726] width 132 height 93
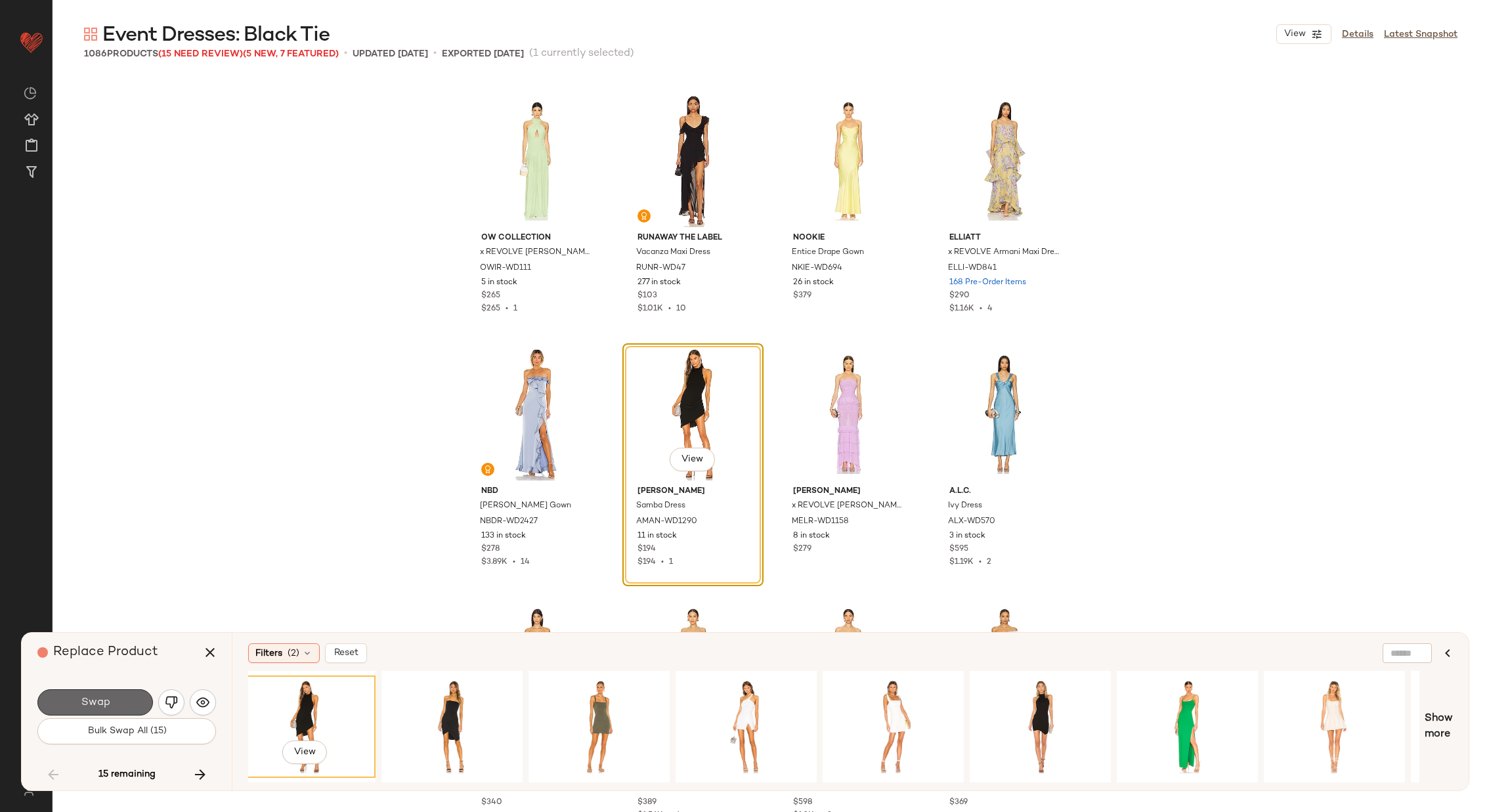
click at [88, 702] on span "Swap" at bounding box center [94, 702] width 29 height 13
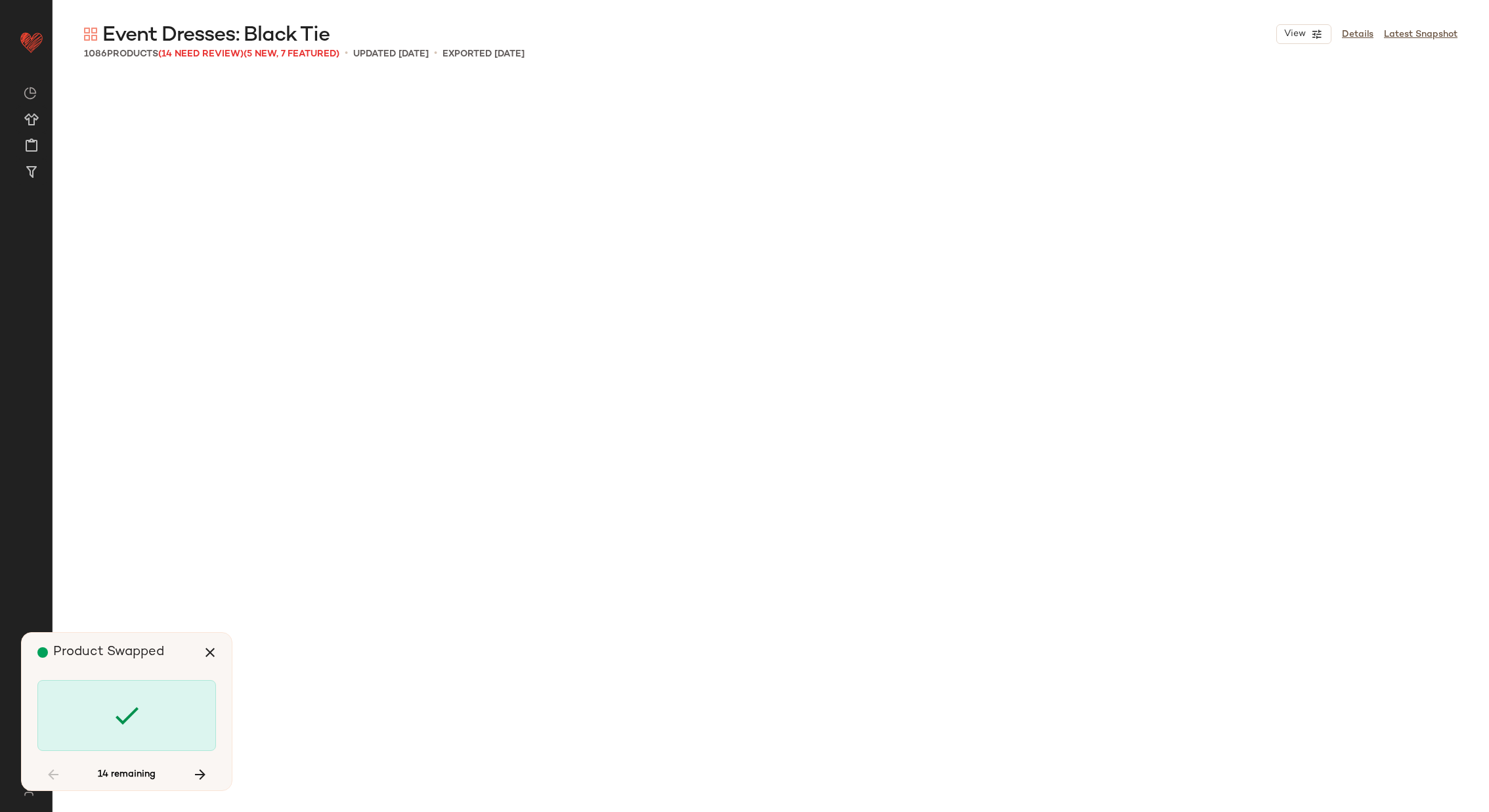
scroll to position [11400, 0]
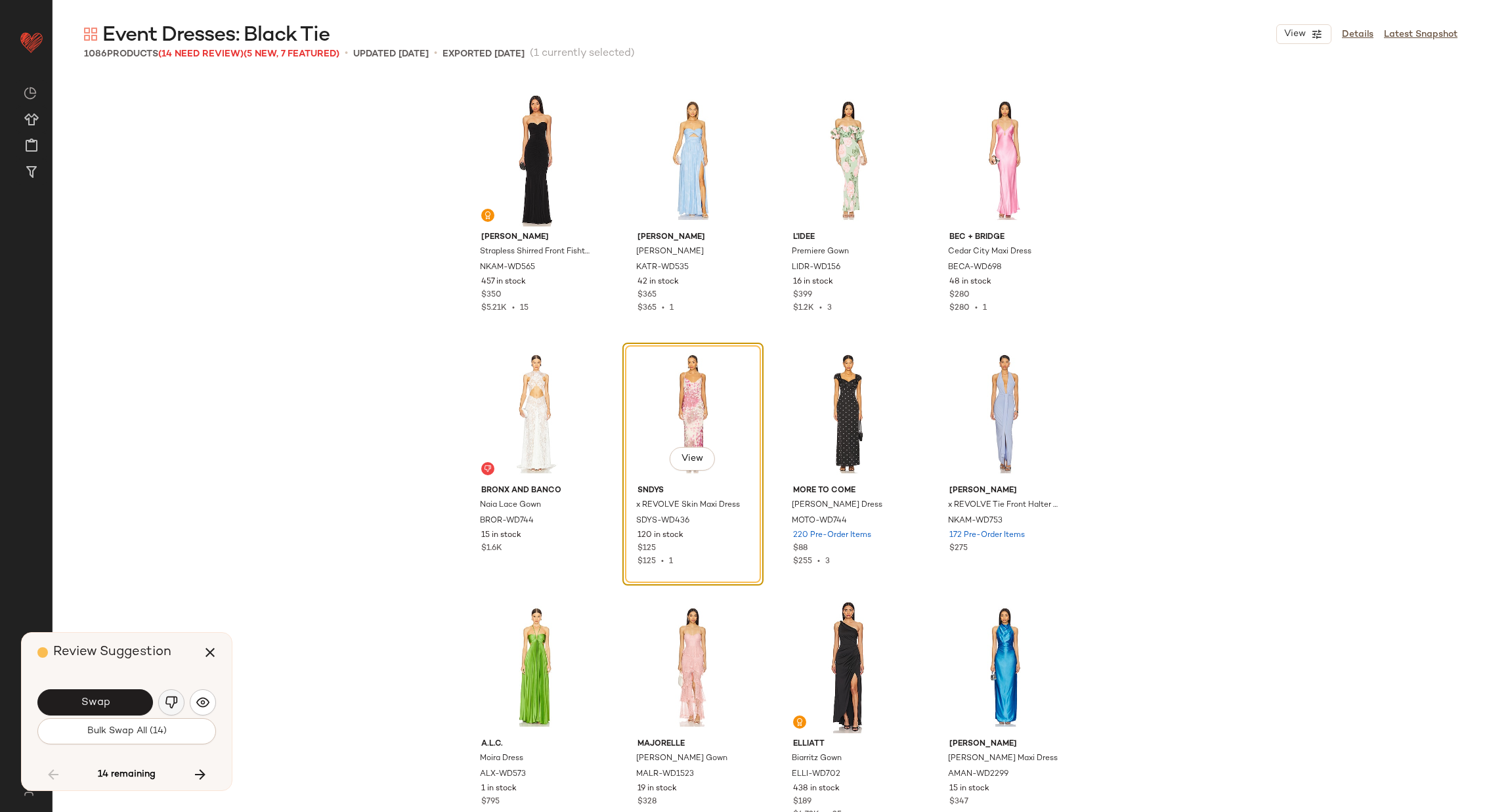
click at [172, 695] on button "button" at bounding box center [171, 702] width 27 height 27
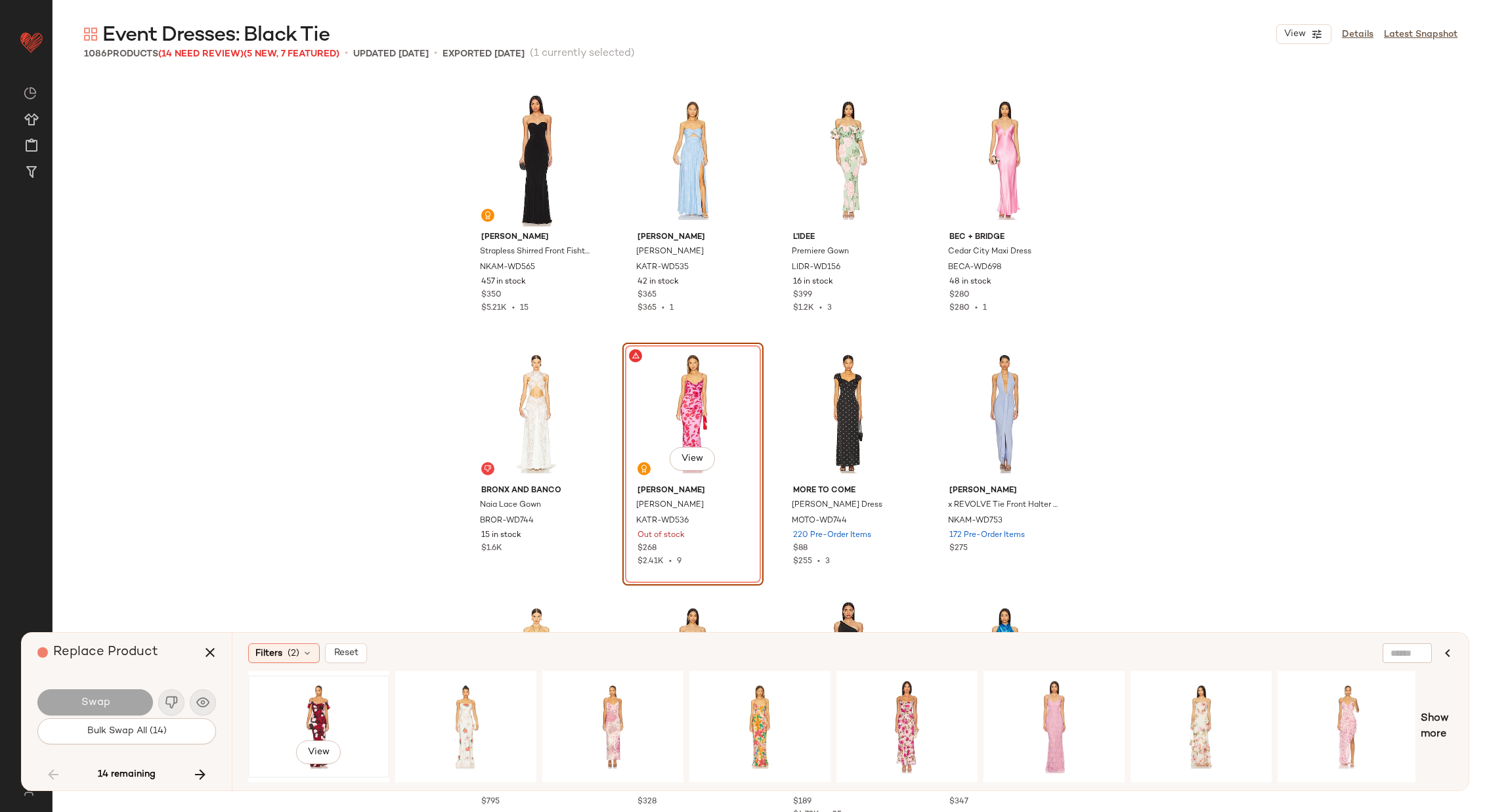
click at [346, 710] on div "View" at bounding box center [319, 726] width 132 height 93
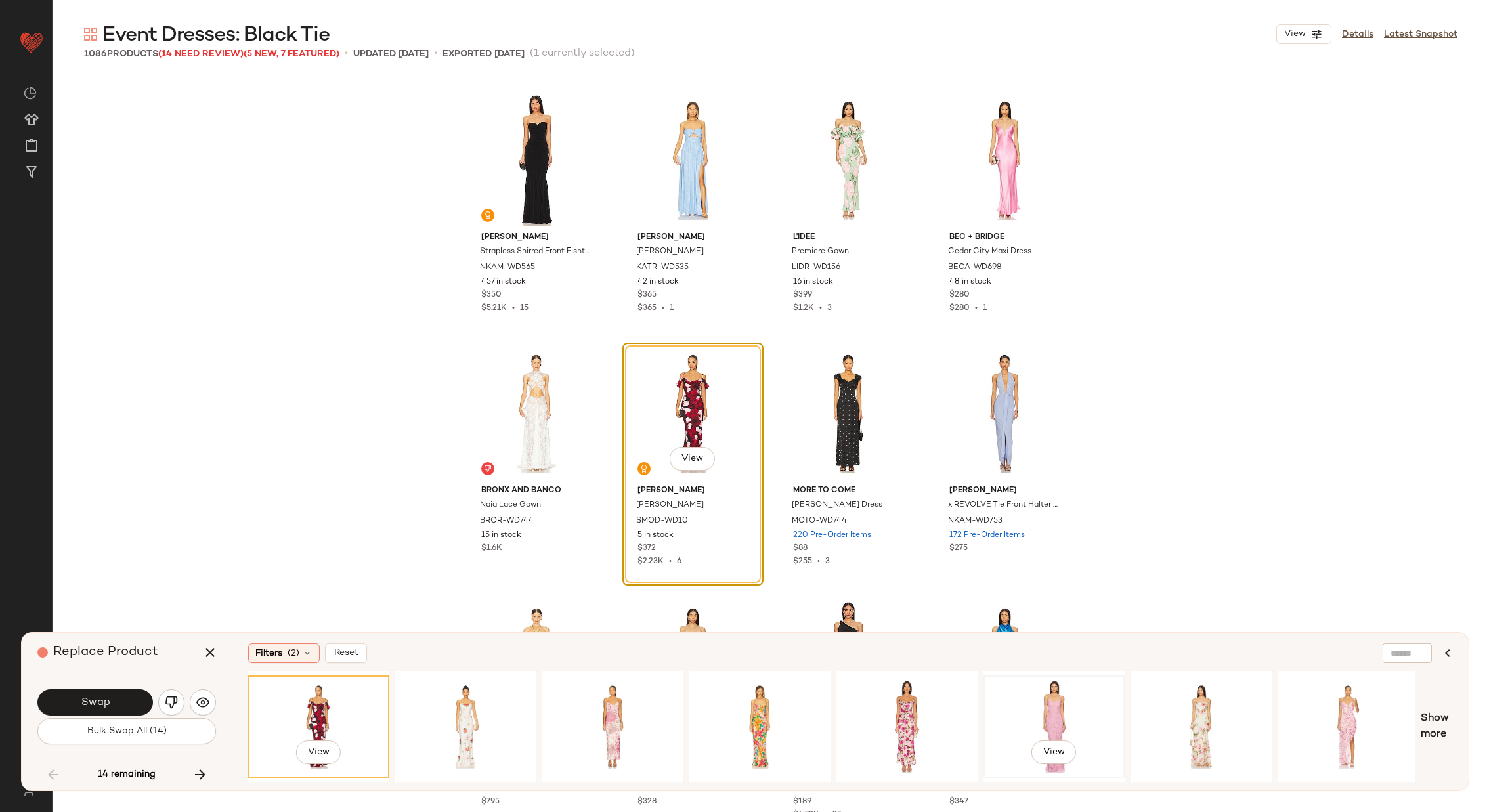
click at [1054, 715] on div "View" at bounding box center [1054, 726] width 132 height 93
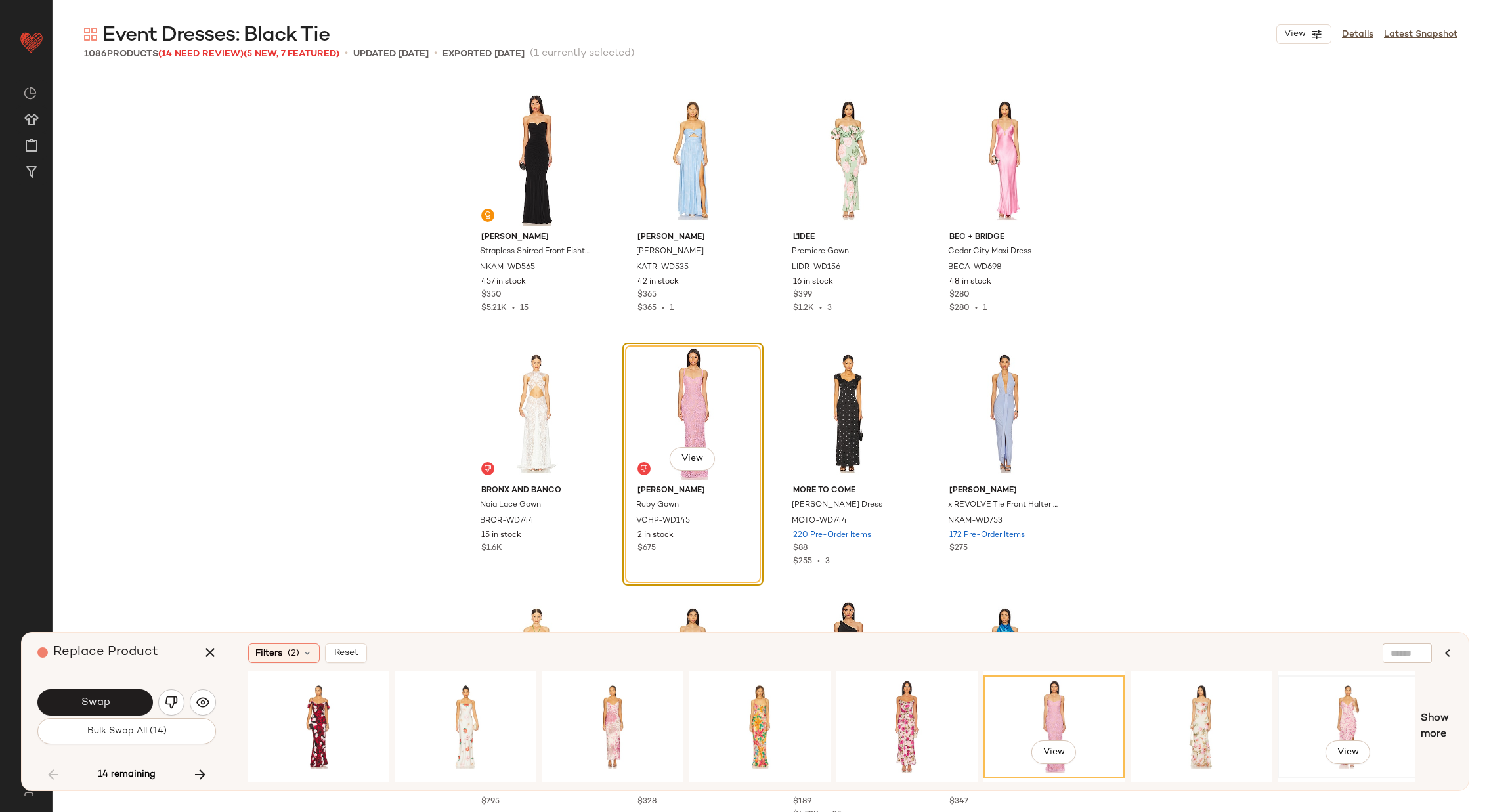
click at [1342, 704] on div "View" at bounding box center [1348, 726] width 132 height 93
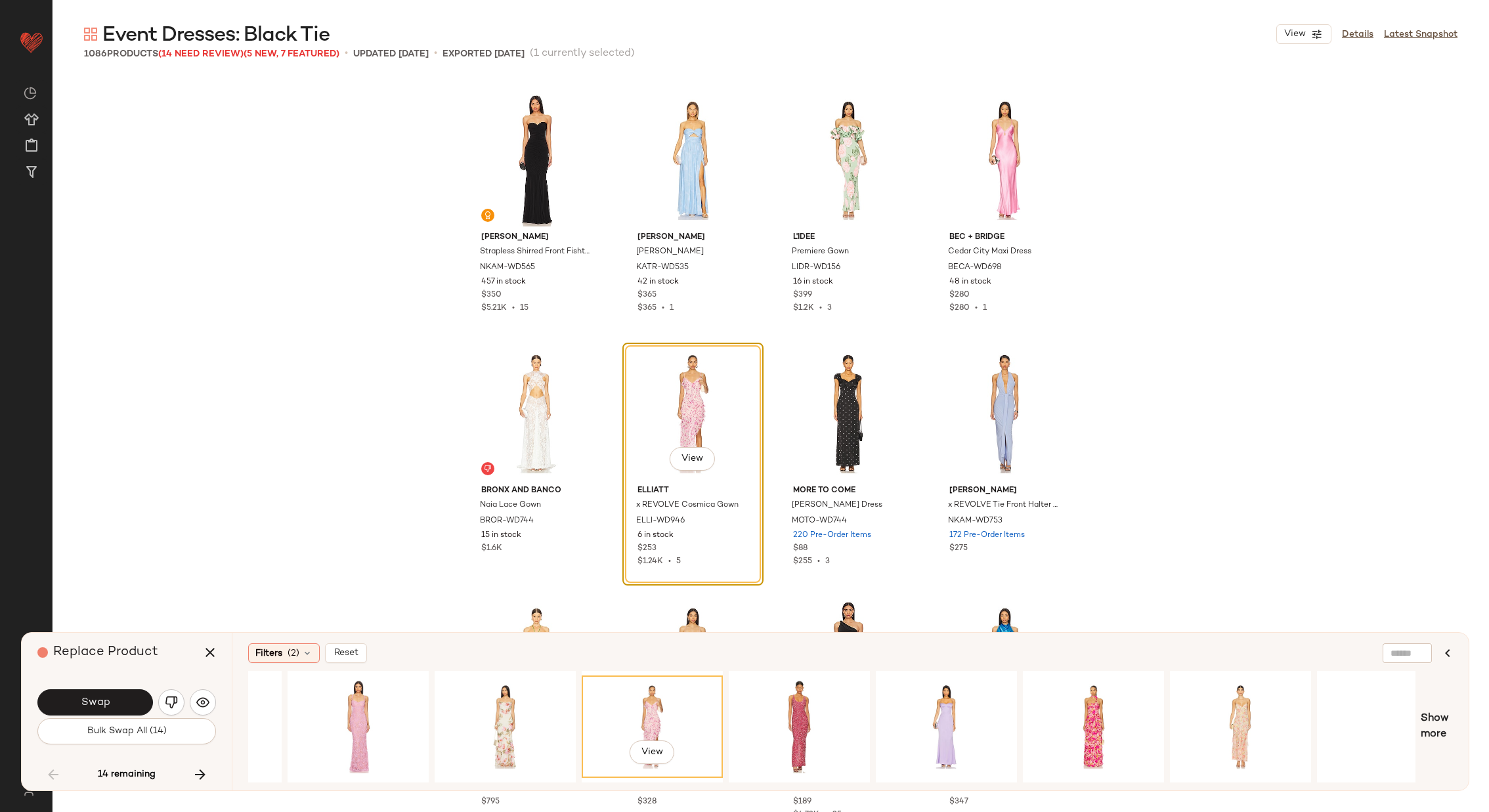
scroll to position [0, 784]
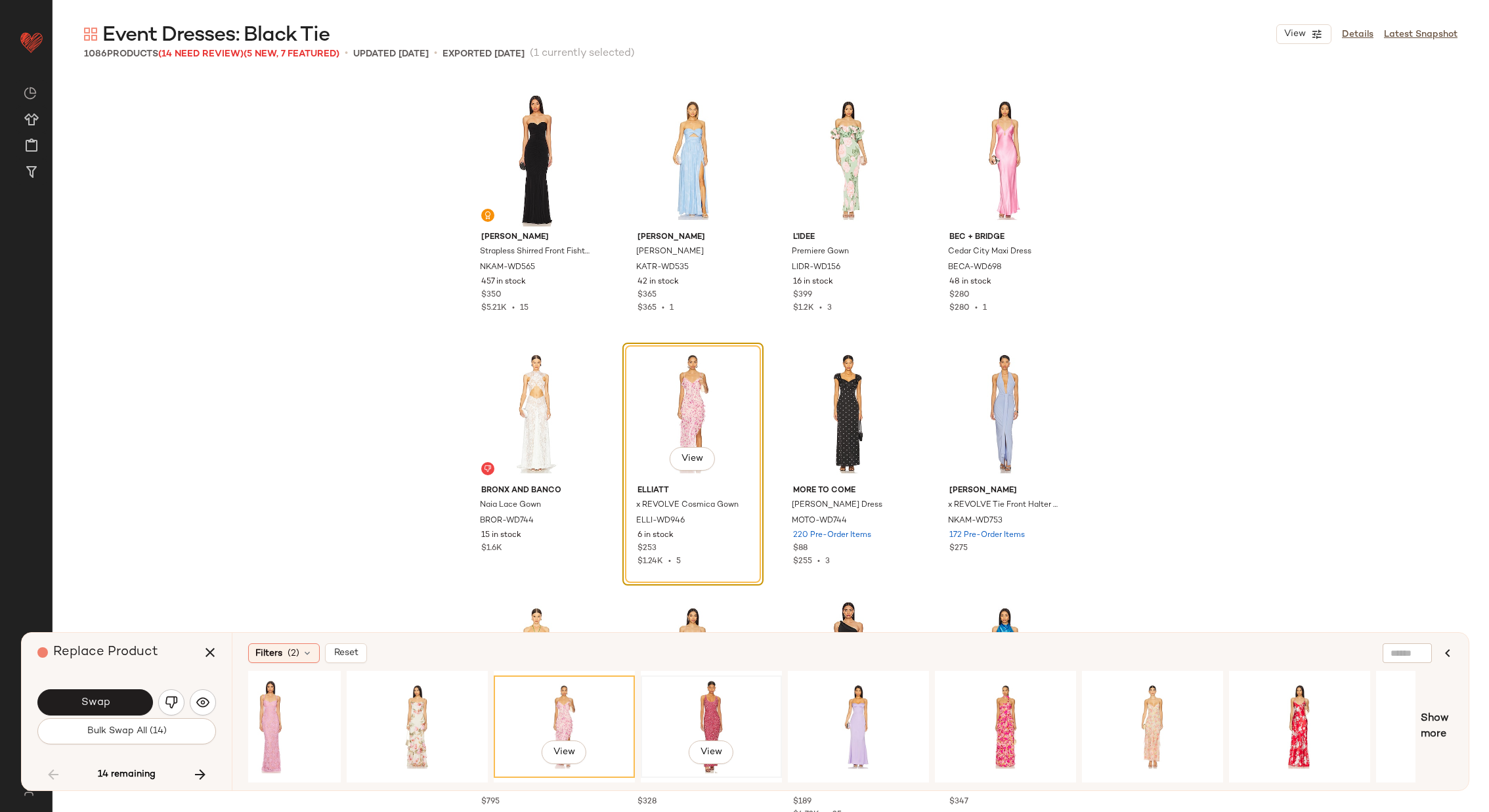
click at [722, 709] on div "View" at bounding box center [711, 726] width 132 height 93
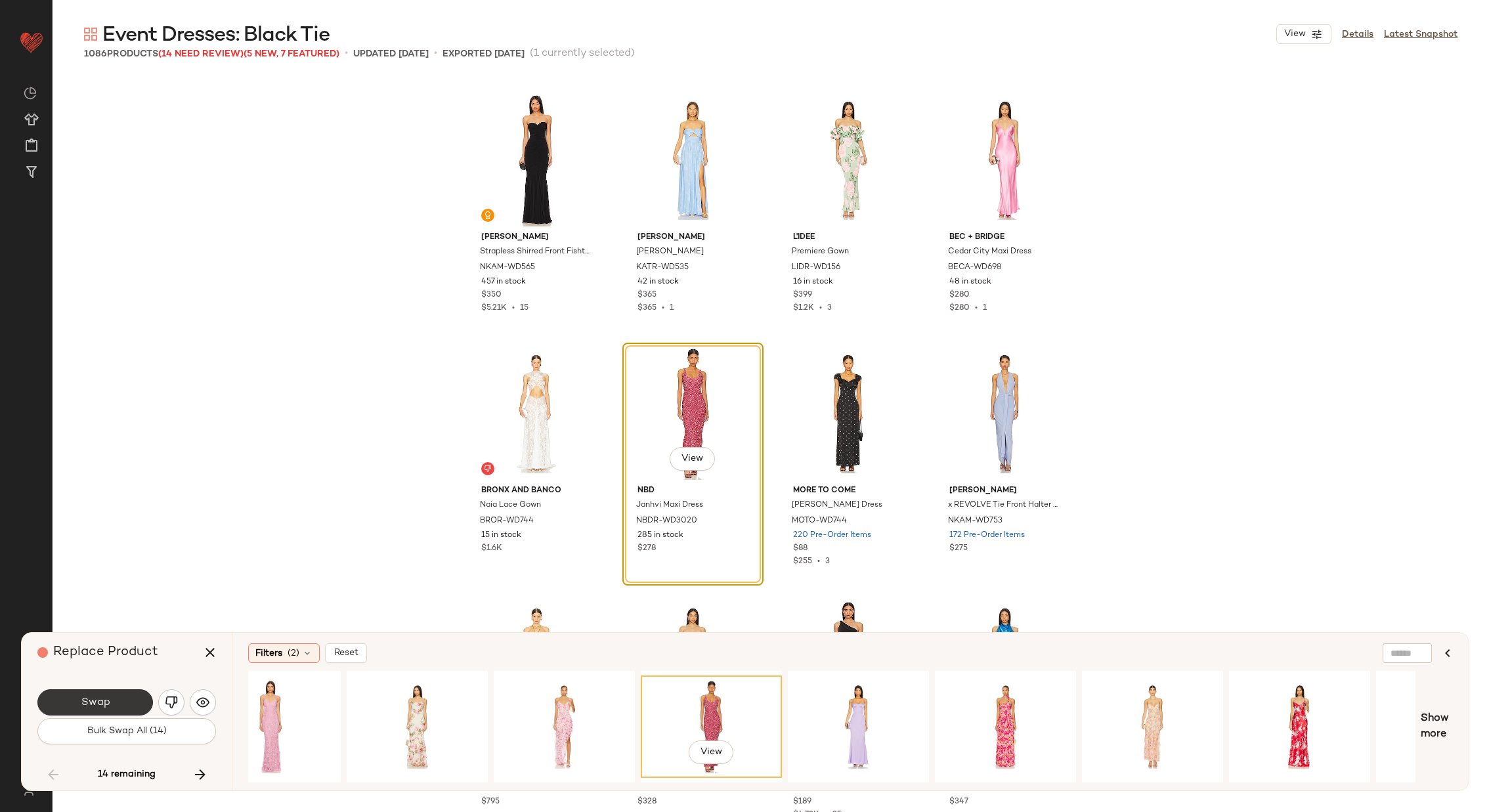
click at [115, 700] on button "Swap" at bounding box center [95, 702] width 116 height 27
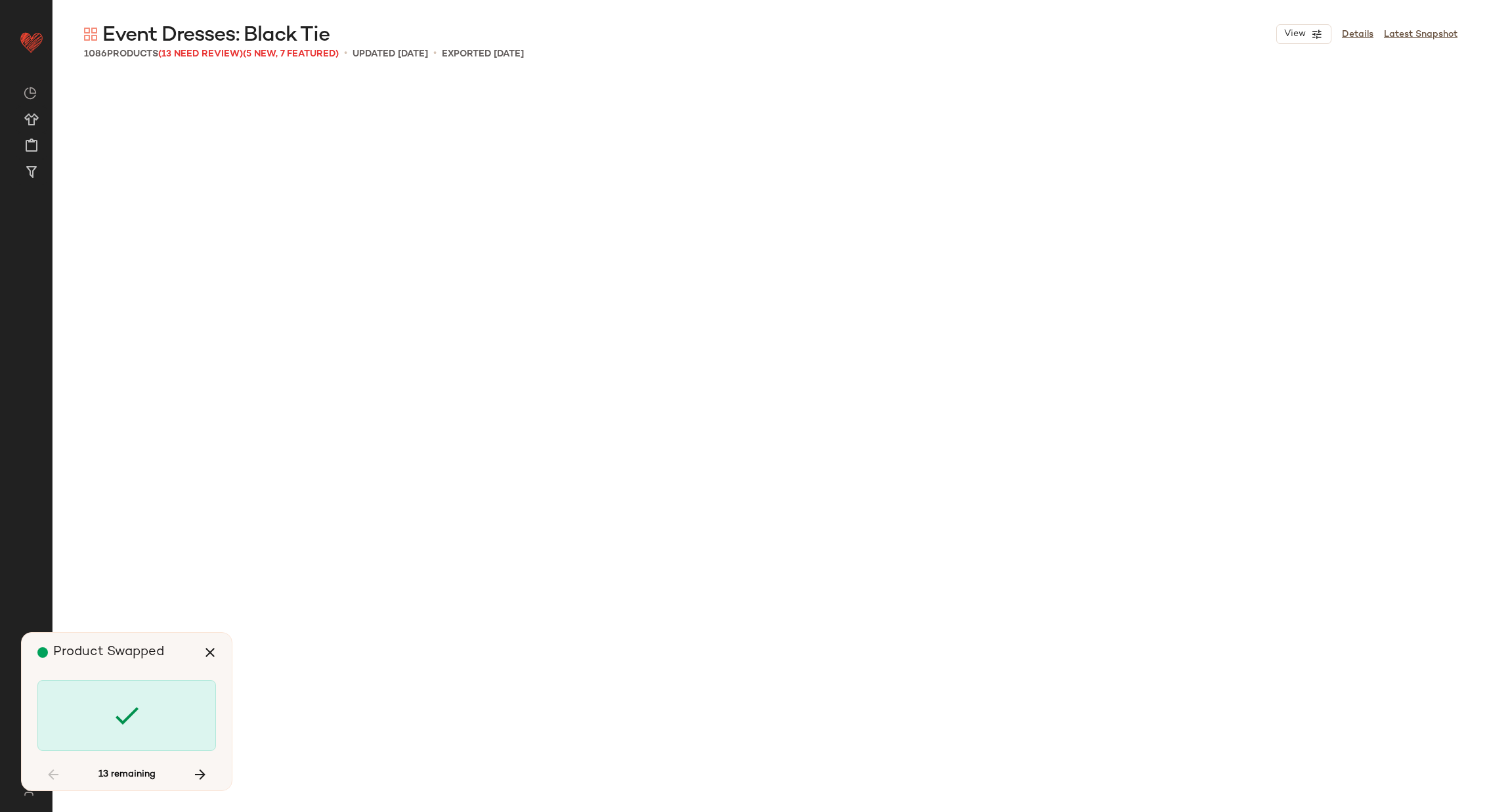
scroll to position [16466, 0]
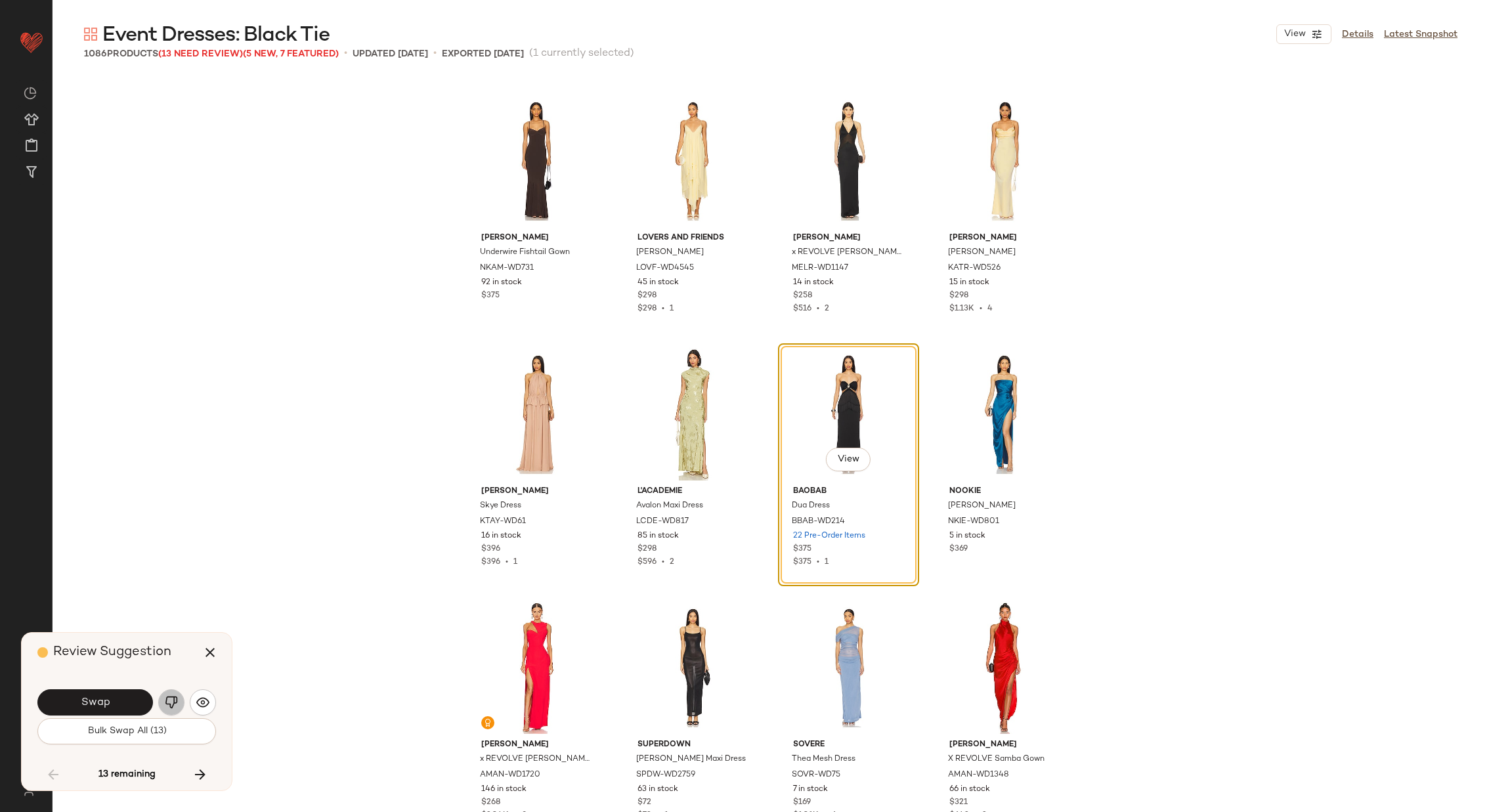
click at [174, 695] on button "button" at bounding box center [171, 702] width 27 height 27
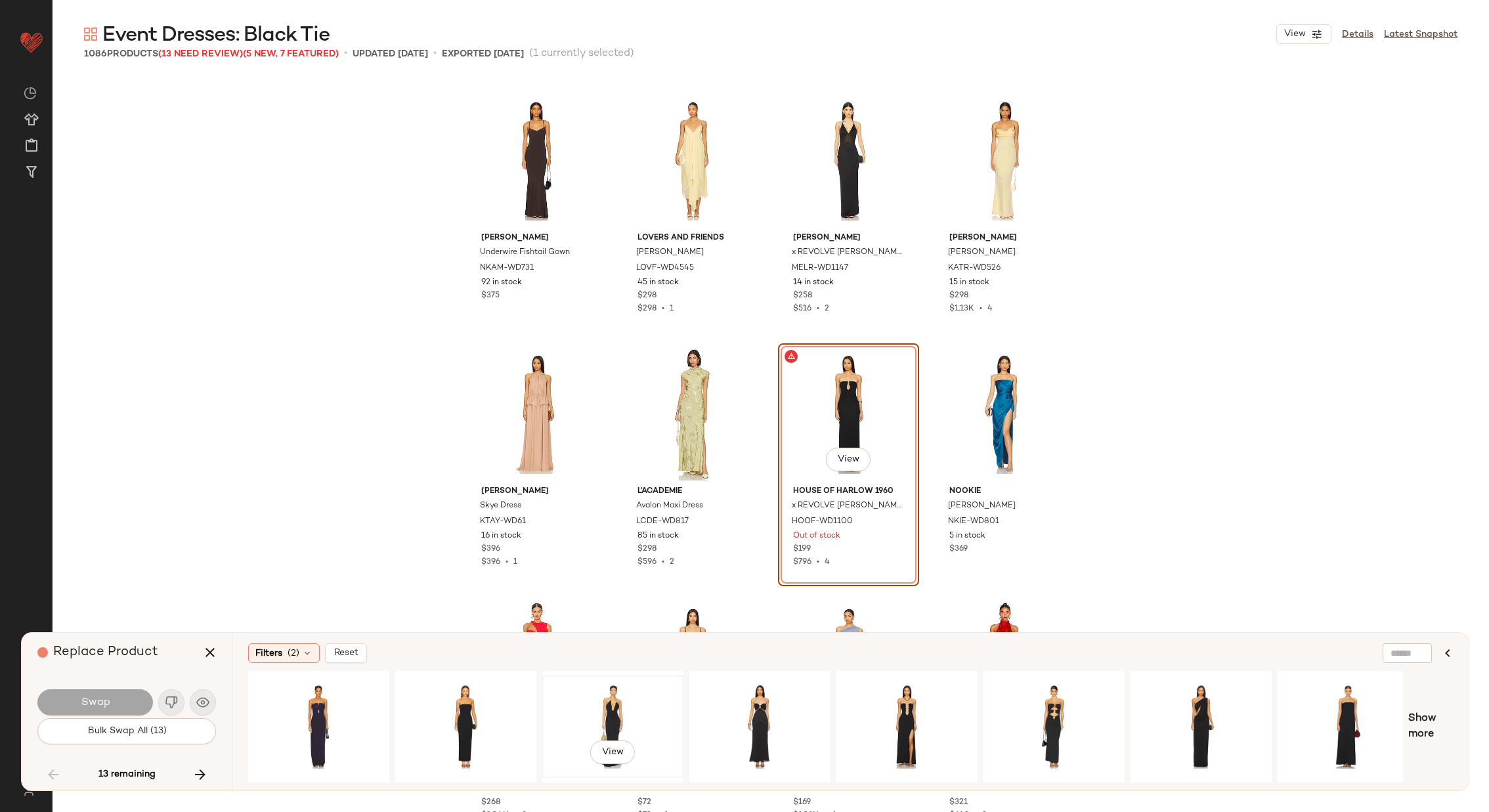
click at [600, 710] on div "View" at bounding box center [613, 726] width 132 height 93
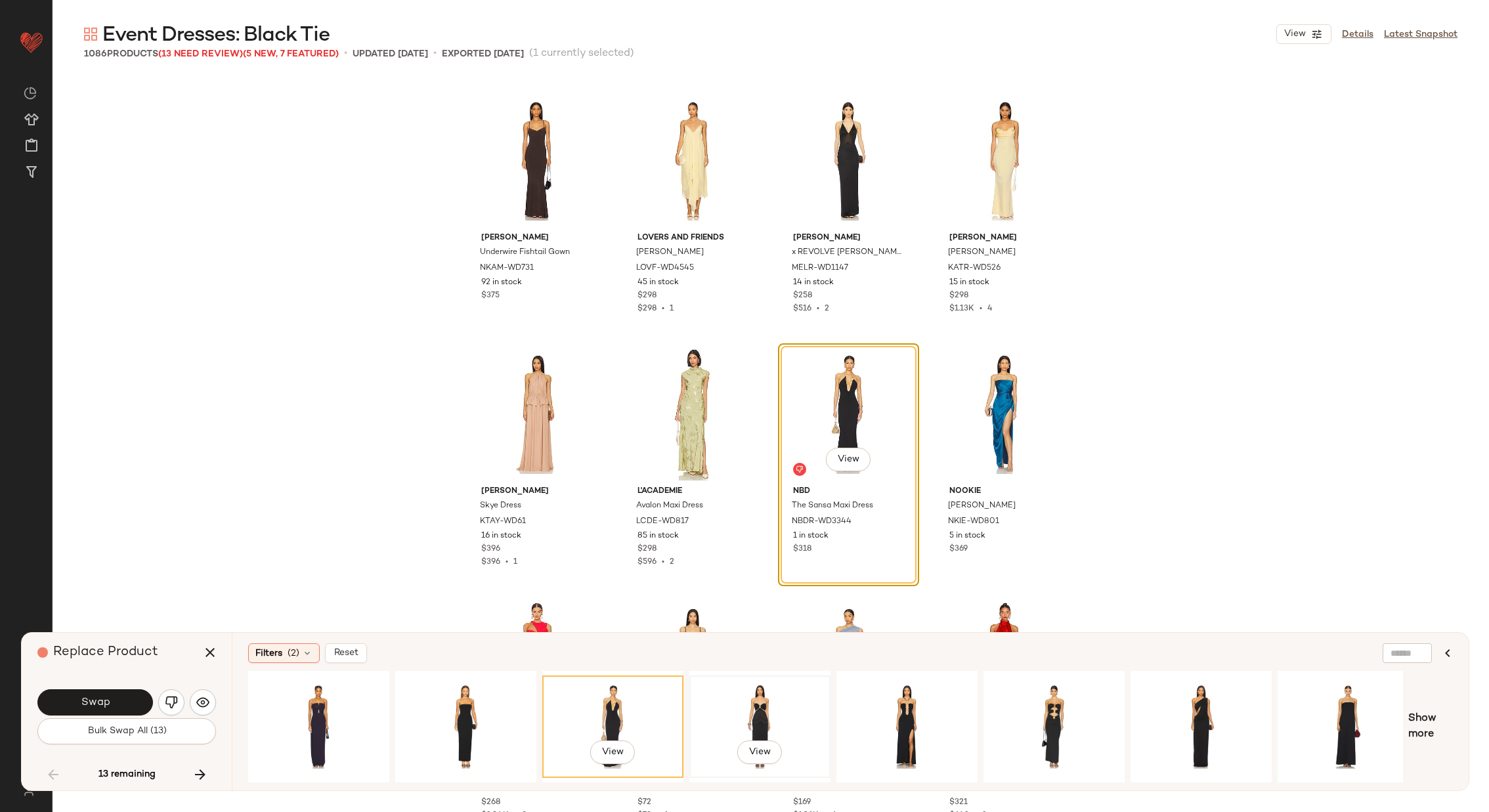
click at [781, 709] on div "View" at bounding box center [760, 726] width 132 height 93
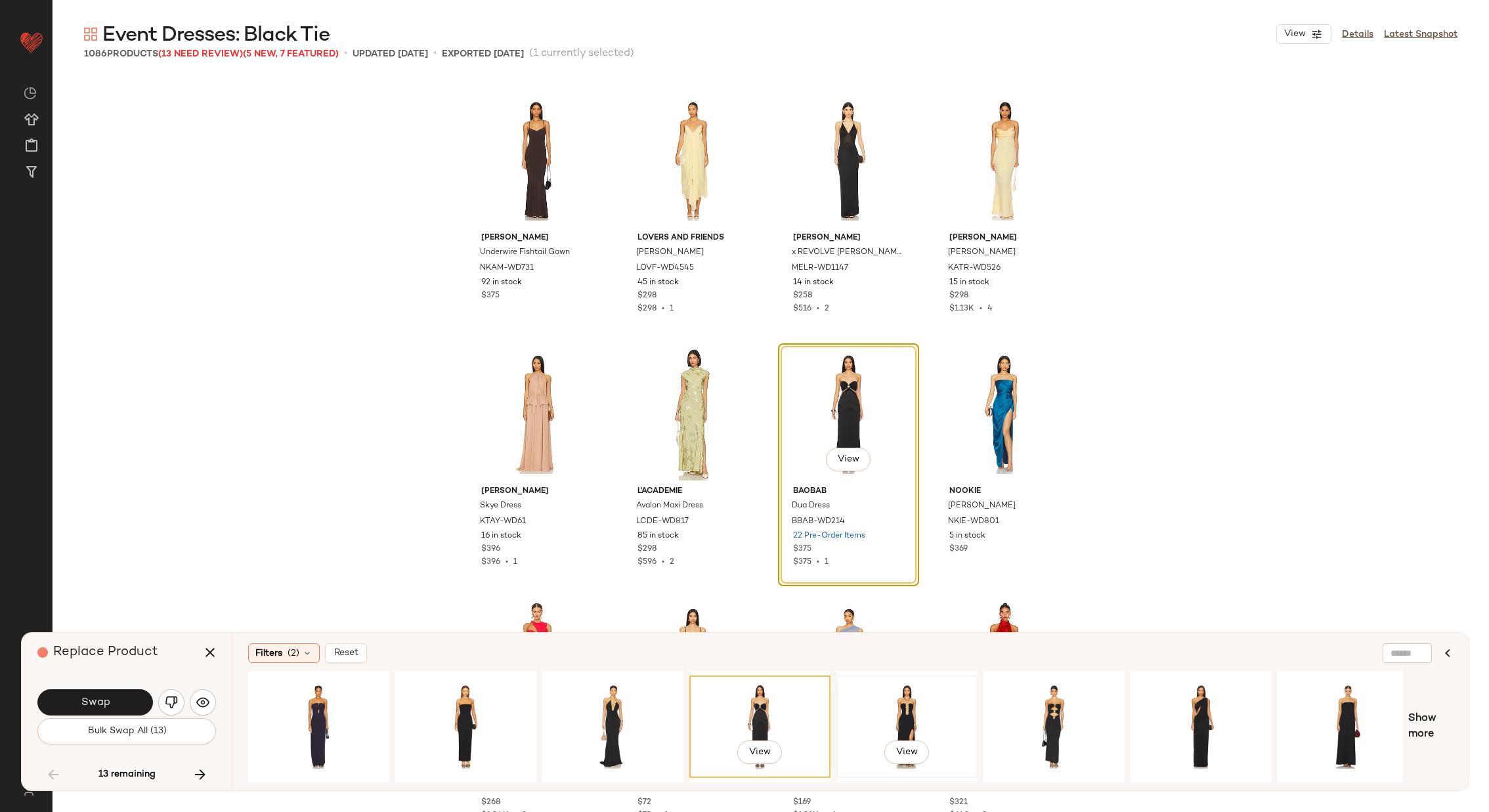
click at [891, 706] on div "View" at bounding box center [907, 726] width 132 height 93
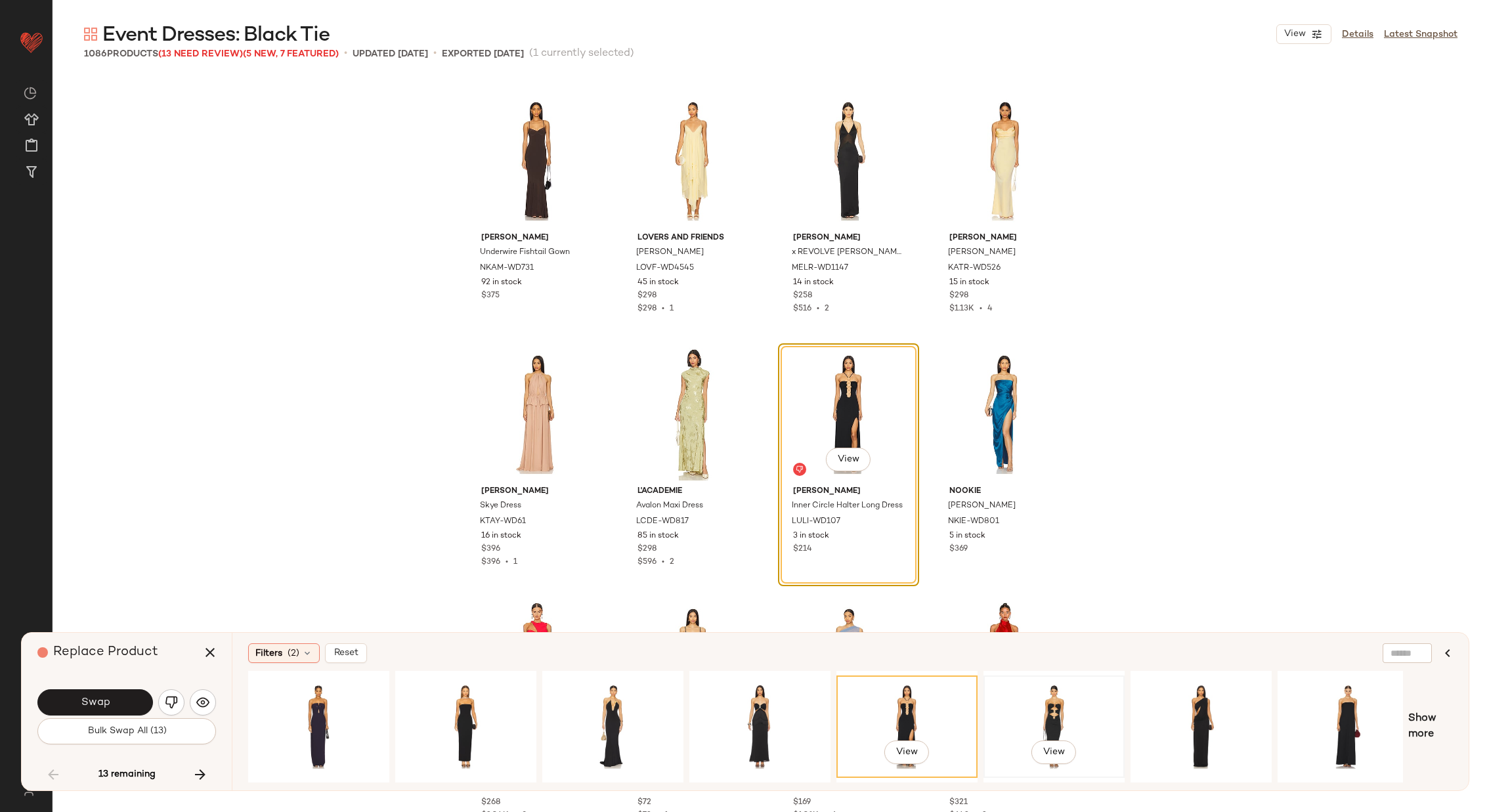
click at [1036, 702] on div "View" at bounding box center [1054, 726] width 132 height 93
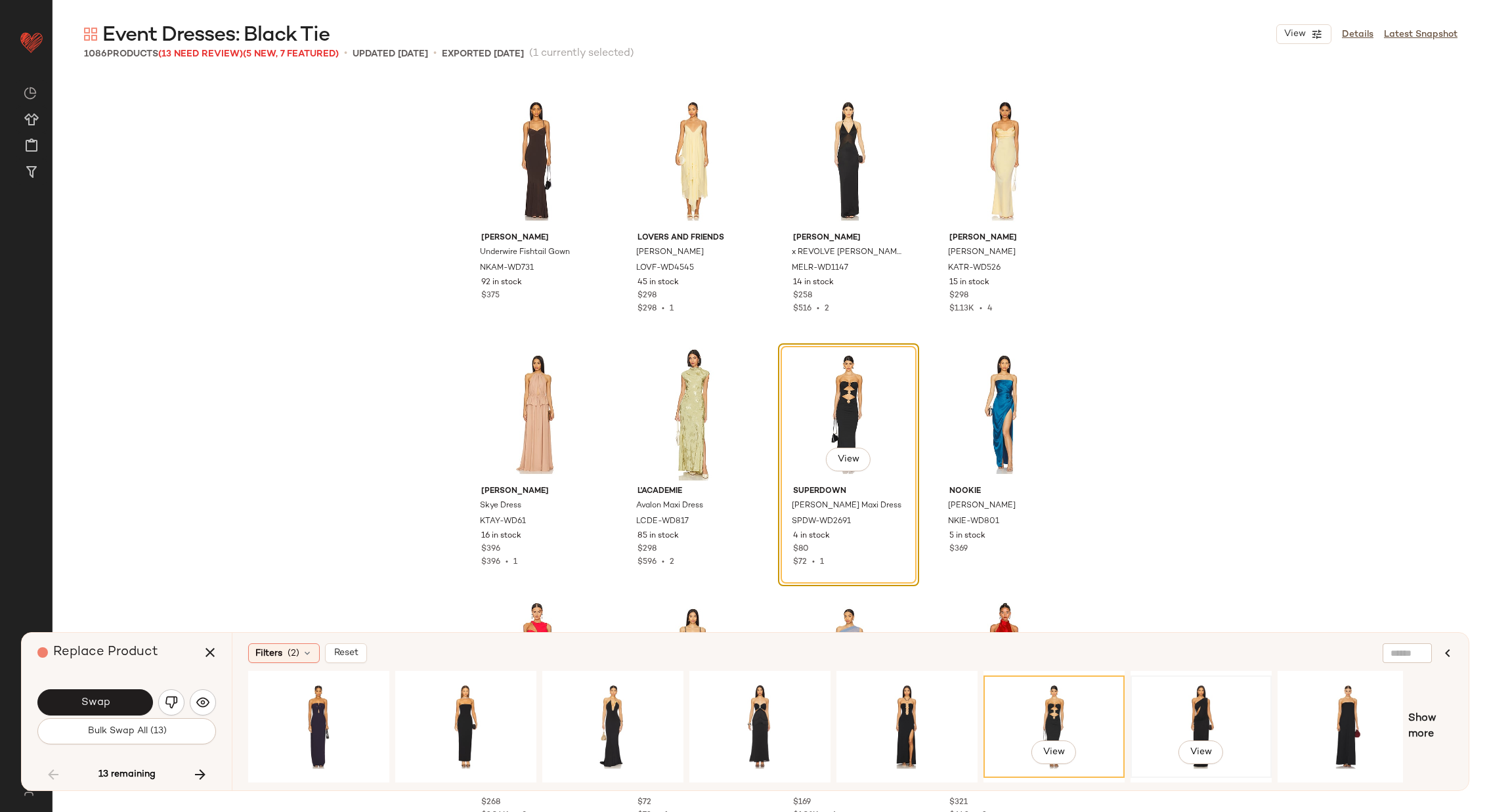
click at [1191, 710] on div "View" at bounding box center [1201, 726] width 132 height 93
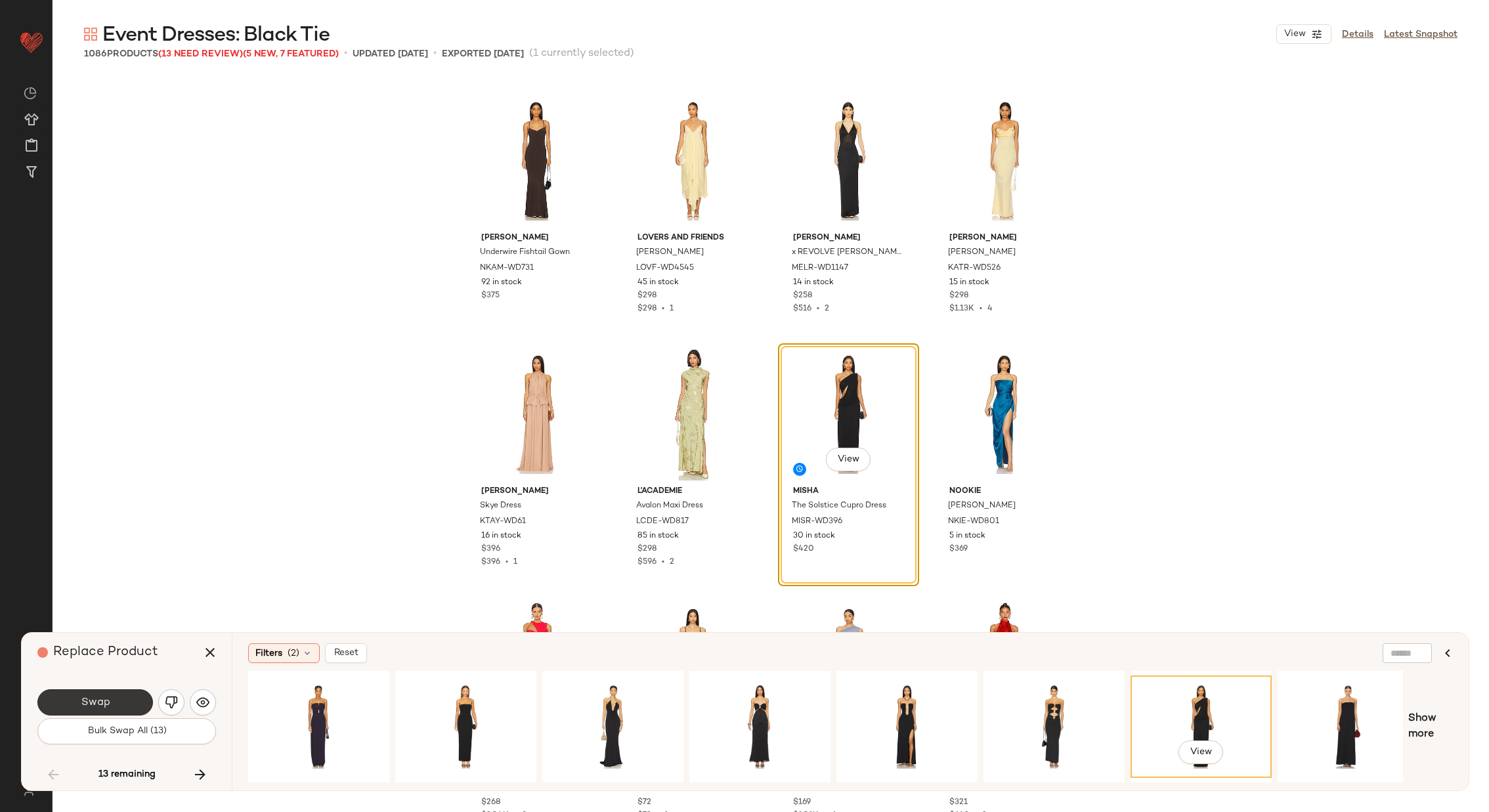
click at [100, 698] on span "Swap" at bounding box center [94, 702] width 29 height 13
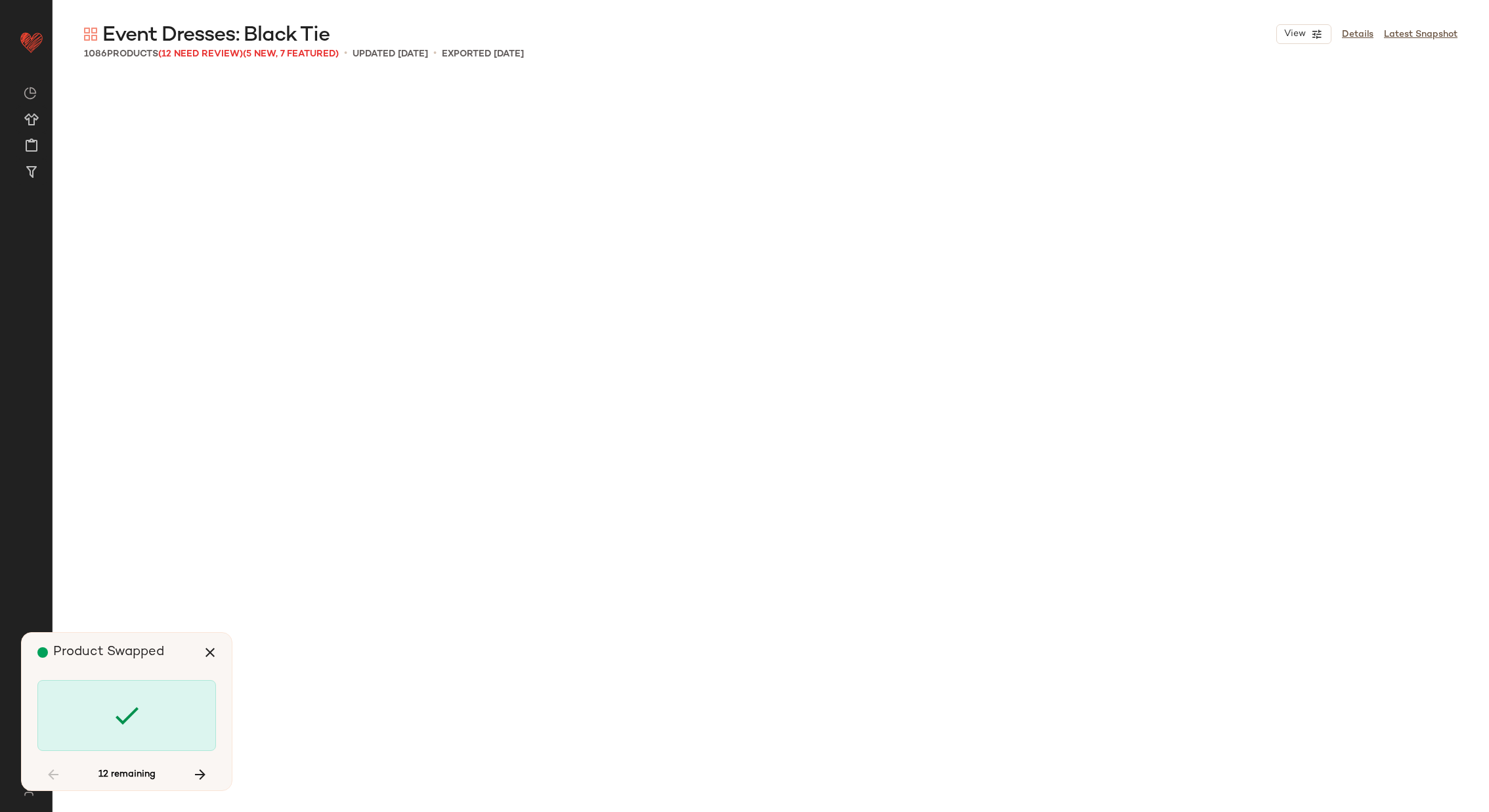
scroll to position [19254, 0]
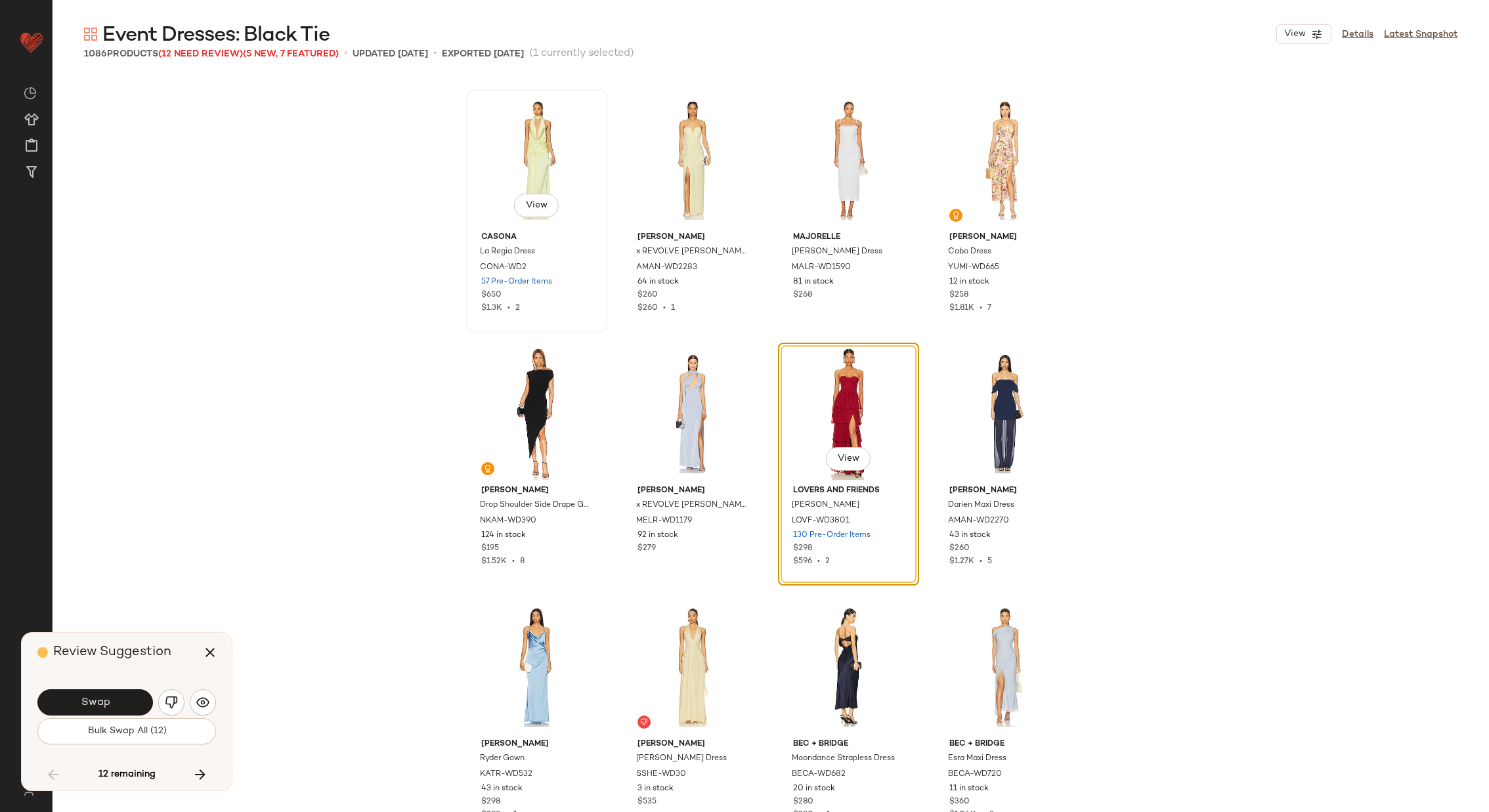
click at [509, 174] on div "View" at bounding box center [537, 159] width 132 height 133
click at [128, 696] on button "Swap" at bounding box center [95, 702] width 116 height 27
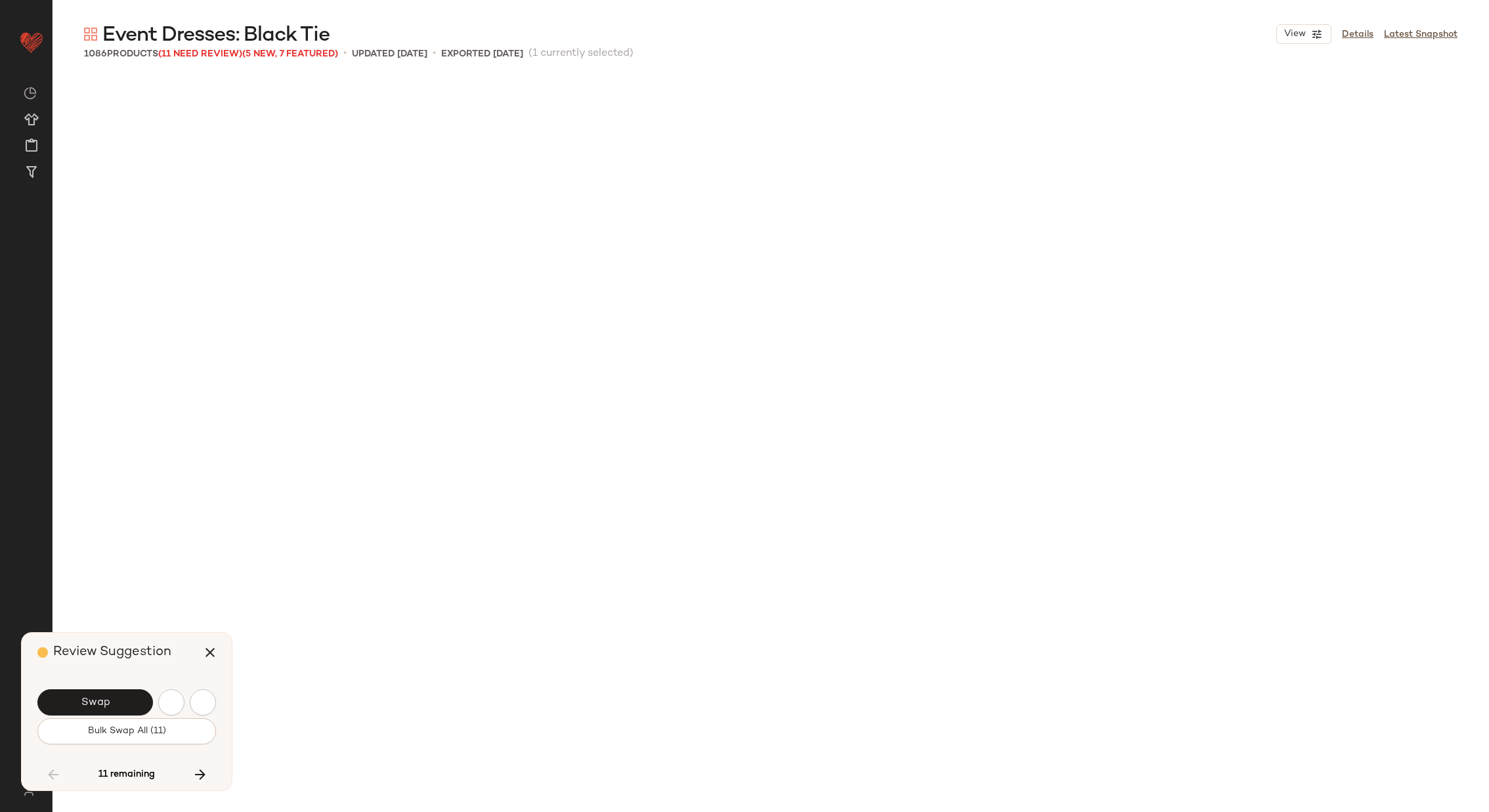
scroll to position [26601, 0]
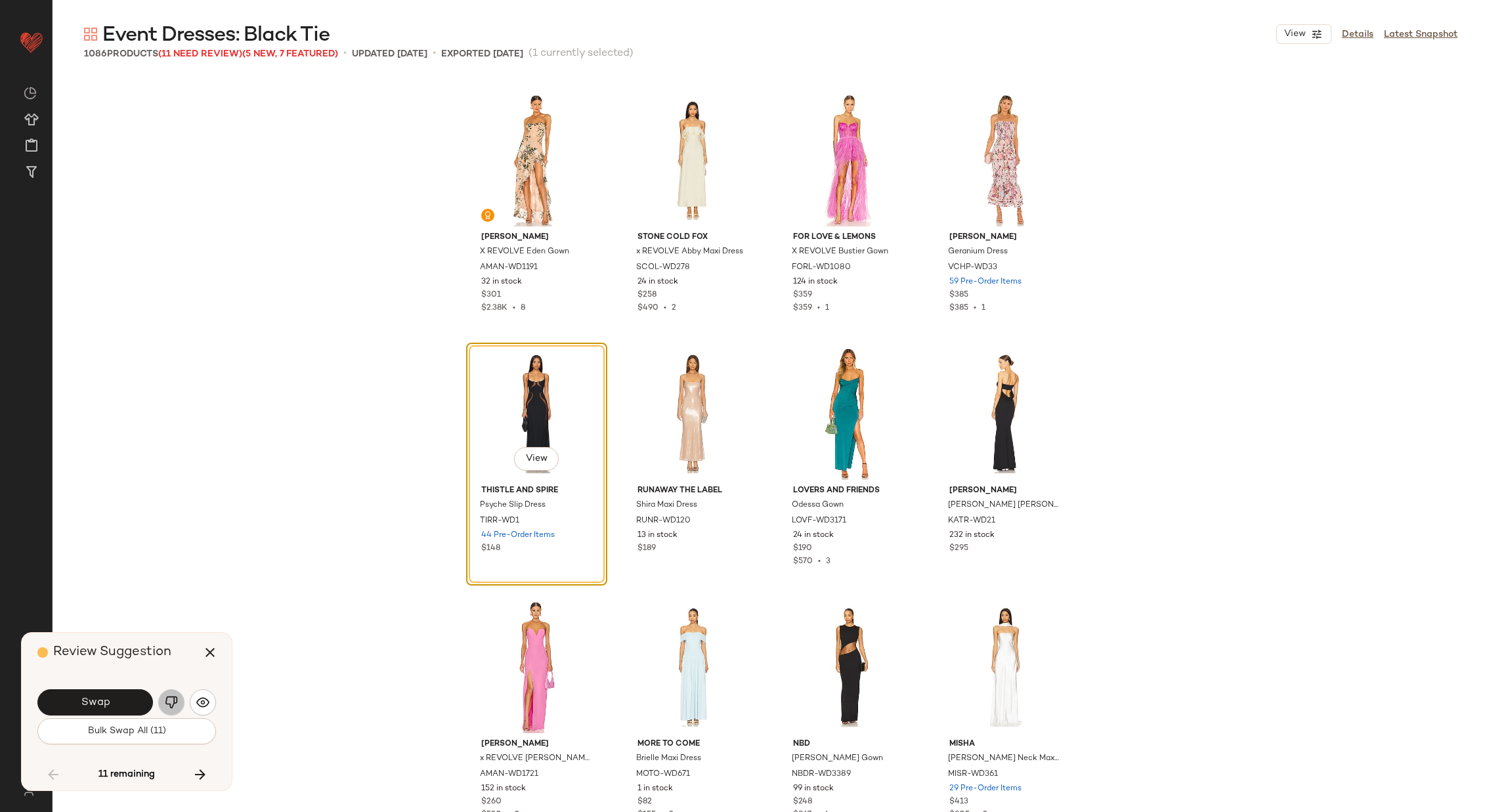
click at [176, 698] on img "button" at bounding box center [171, 701] width 13 height 13
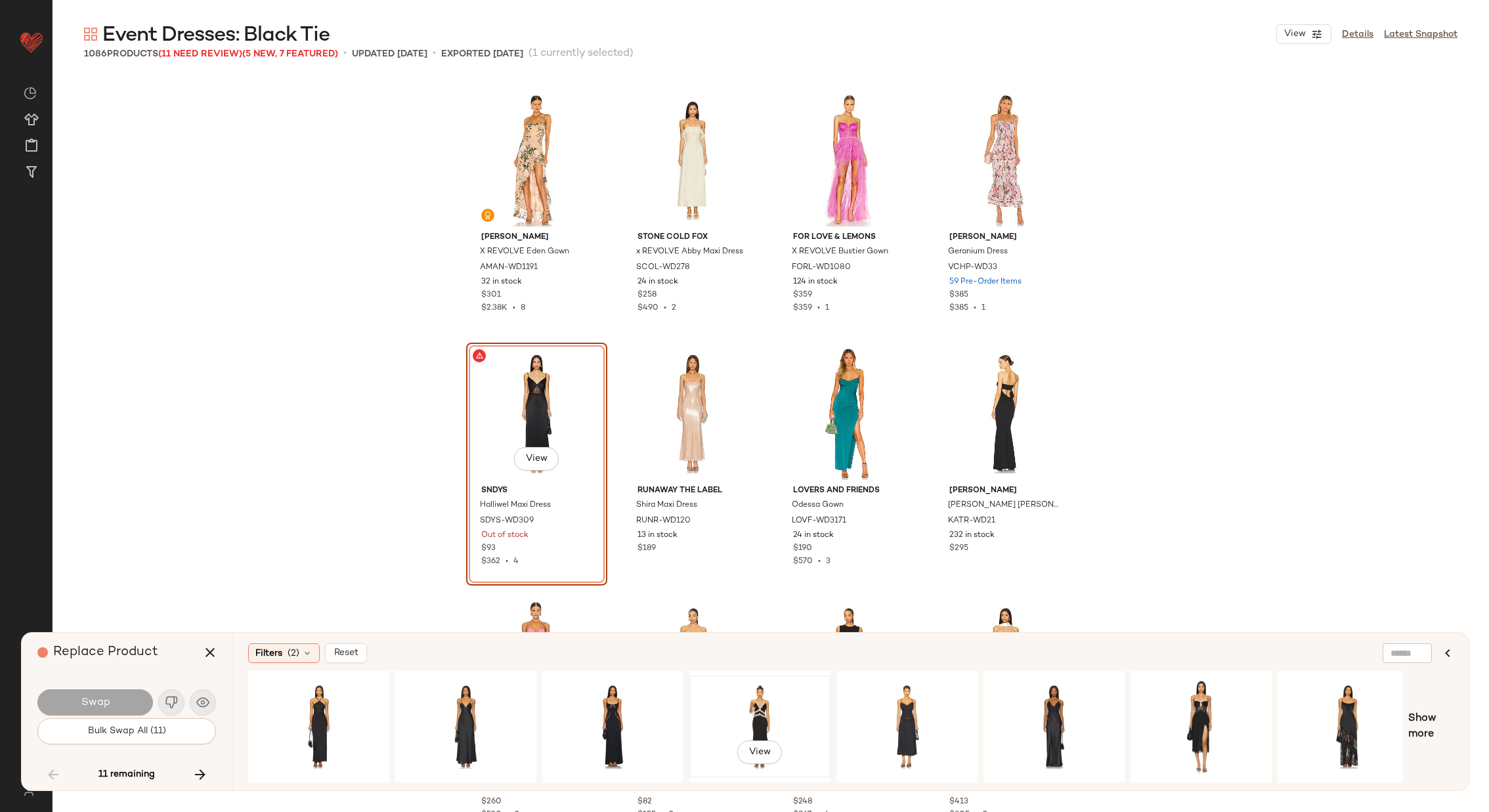
click at [746, 700] on div "View" at bounding box center [760, 726] width 132 height 93
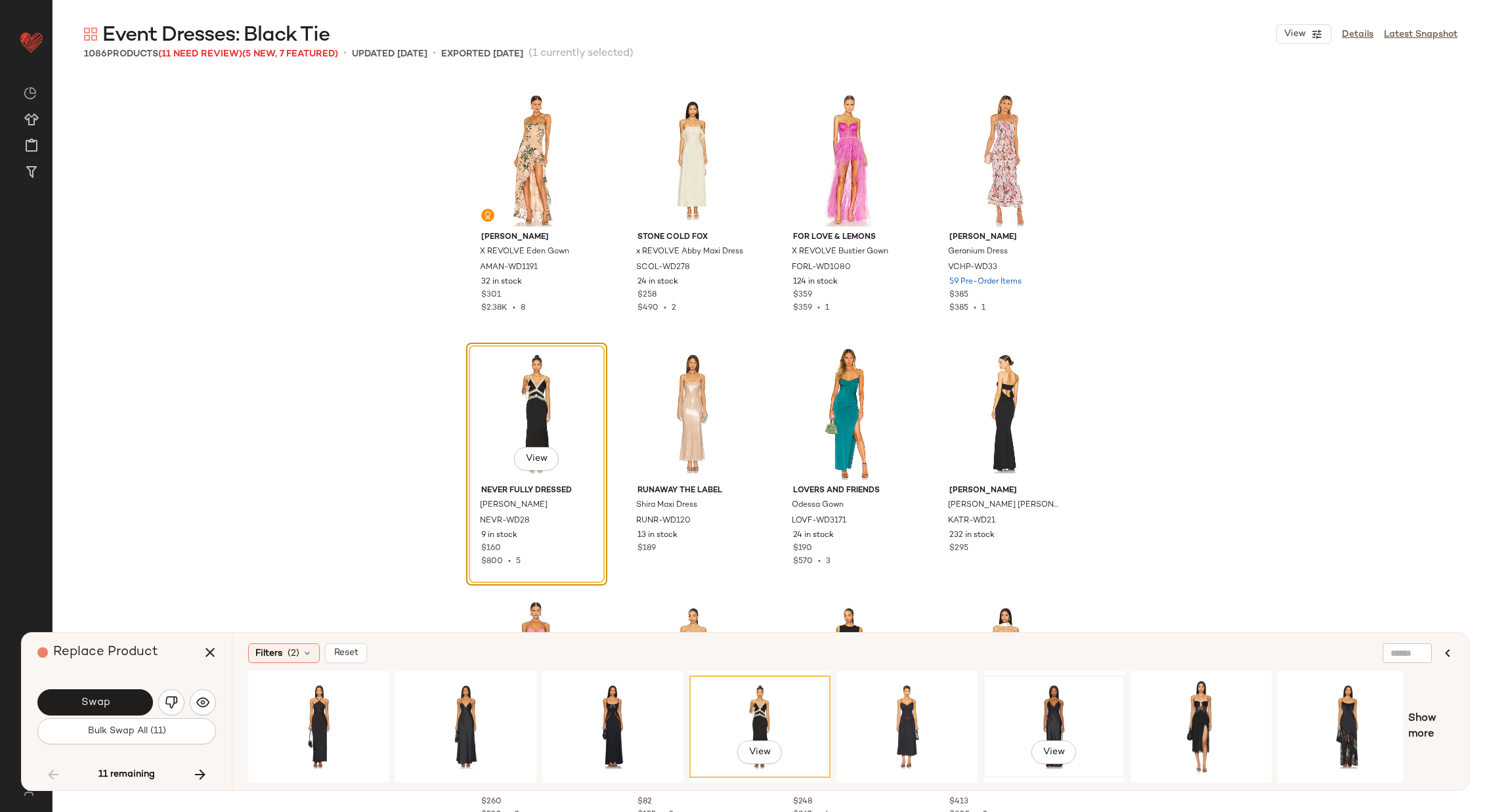
click at [1109, 684] on div "View" at bounding box center [1054, 726] width 132 height 93
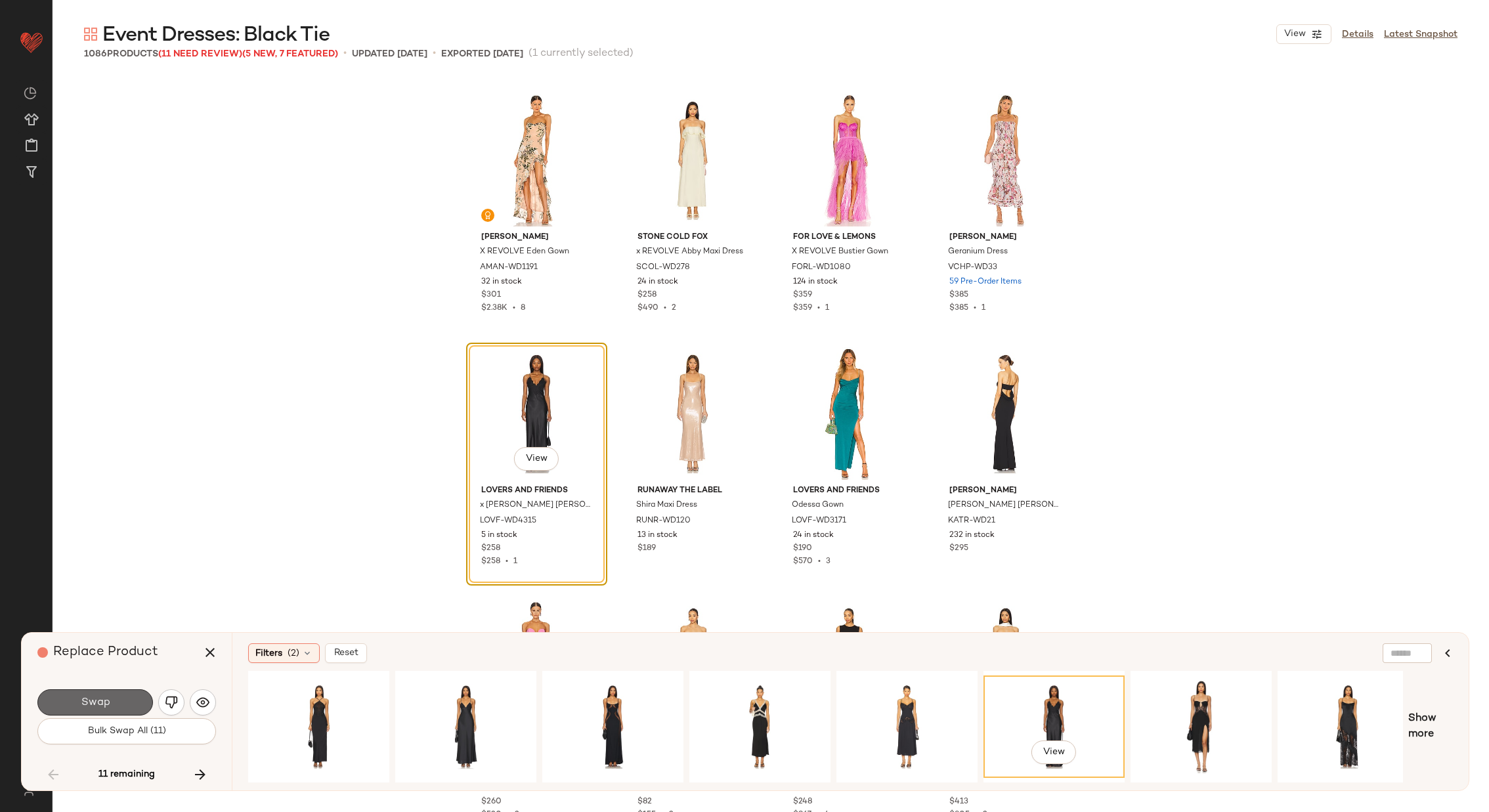
click at [108, 709] on button "Swap" at bounding box center [95, 702] width 116 height 27
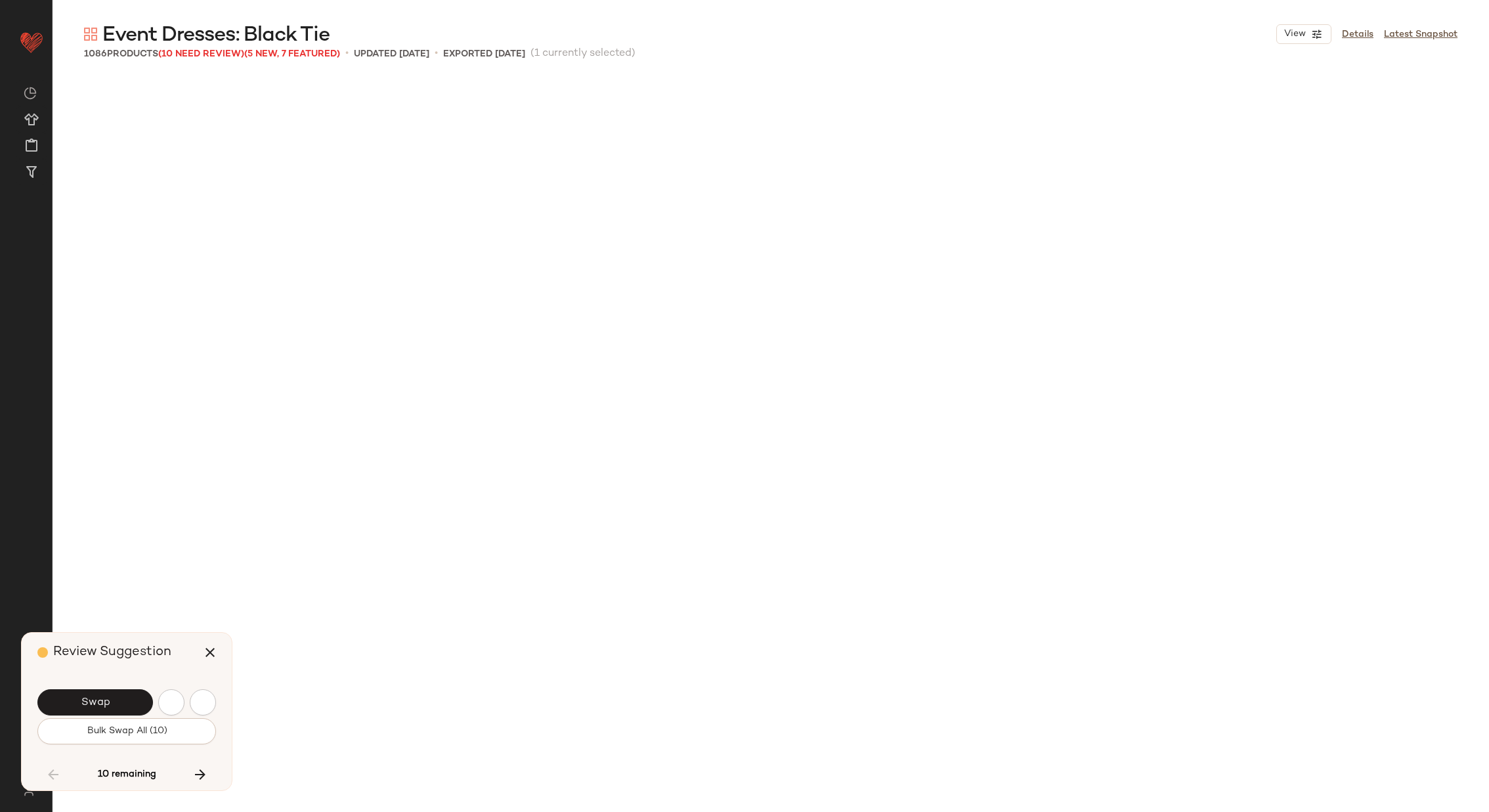
scroll to position [27360, 0]
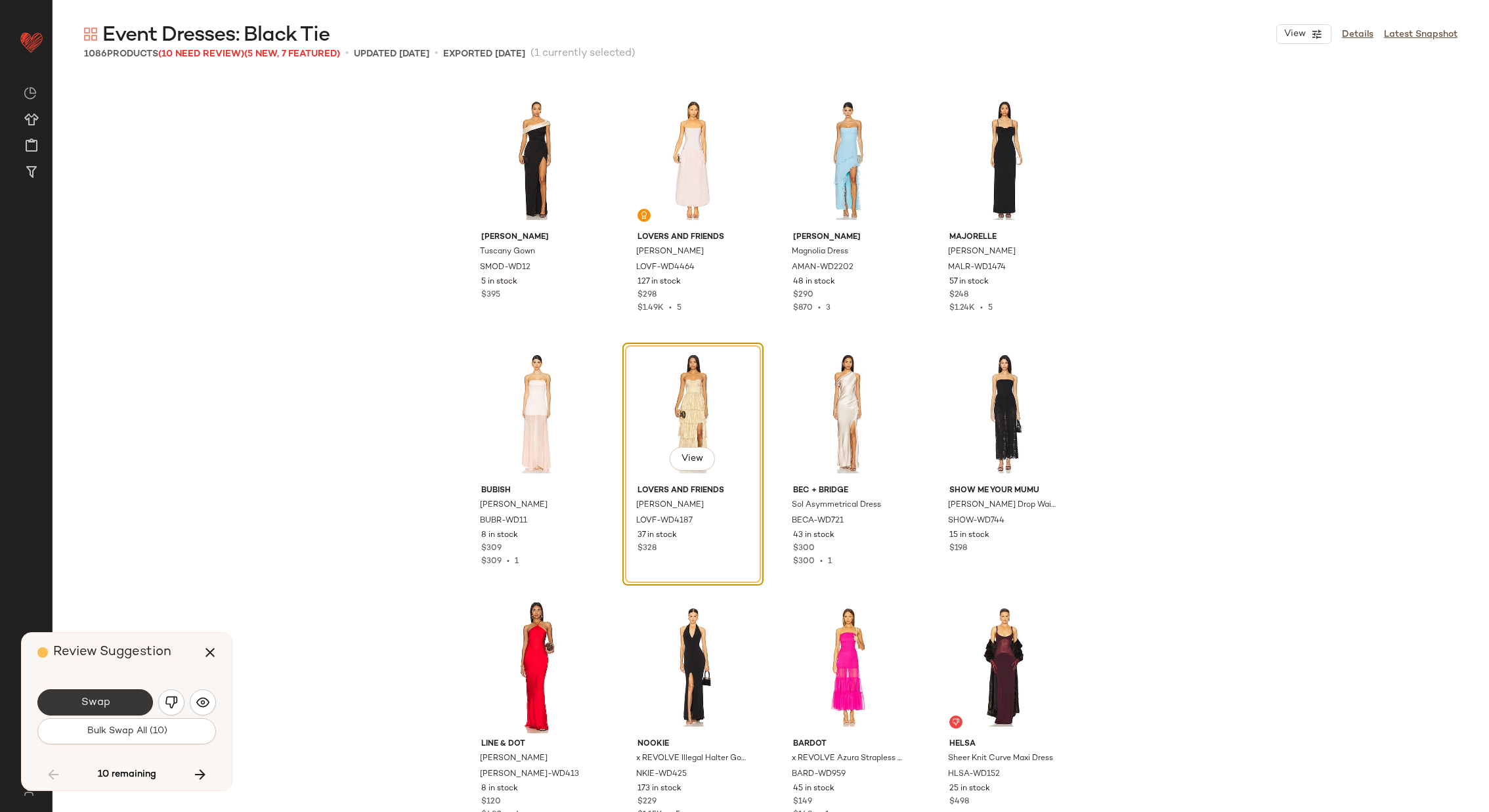
click at [88, 697] on span "Swap" at bounding box center [94, 702] width 29 height 13
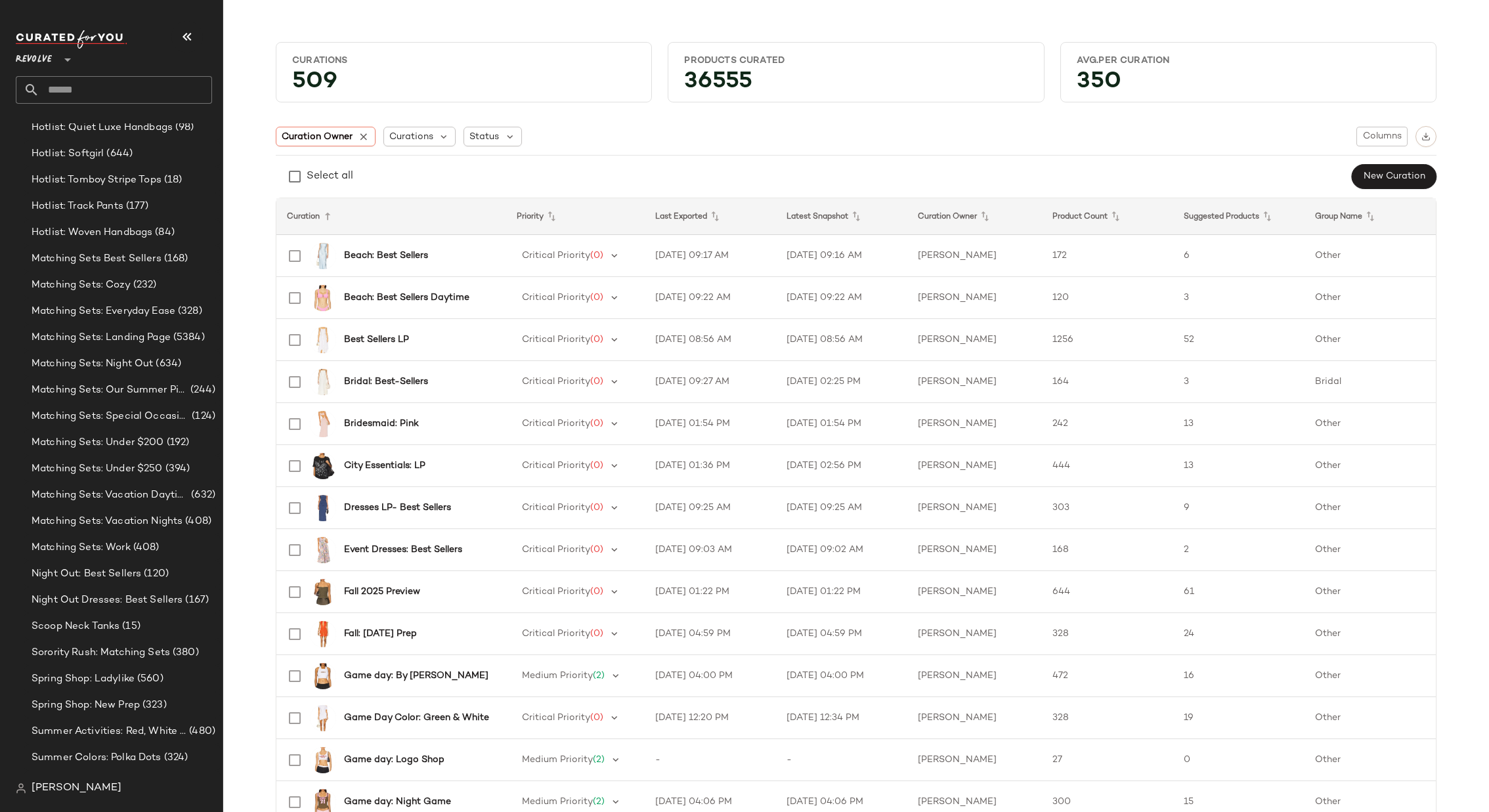
scroll to position [754, 0]
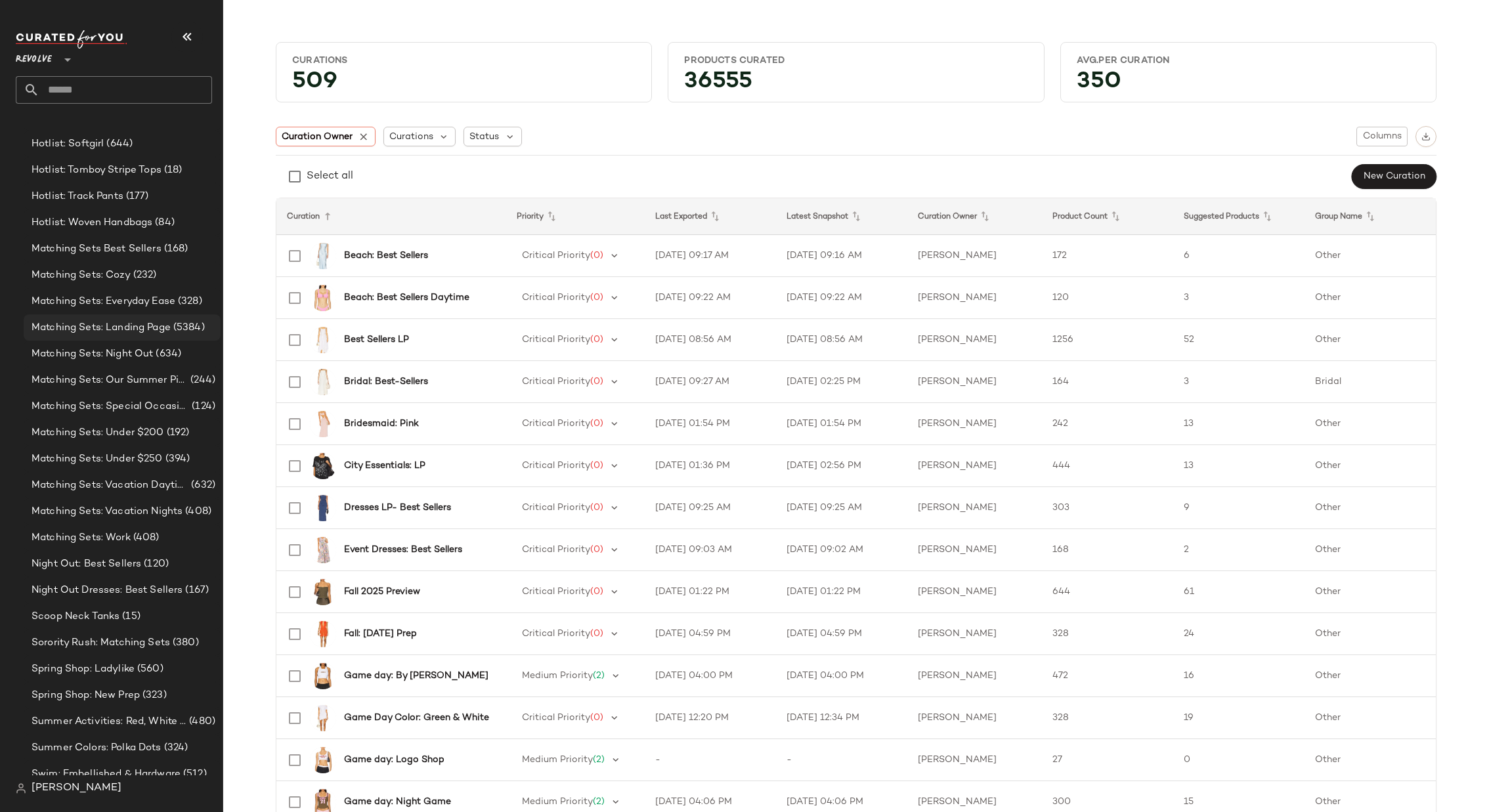
click at [125, 328] on span "Matching Sets: Landing Page" at bounding box center [101, 328] width 139 height 15
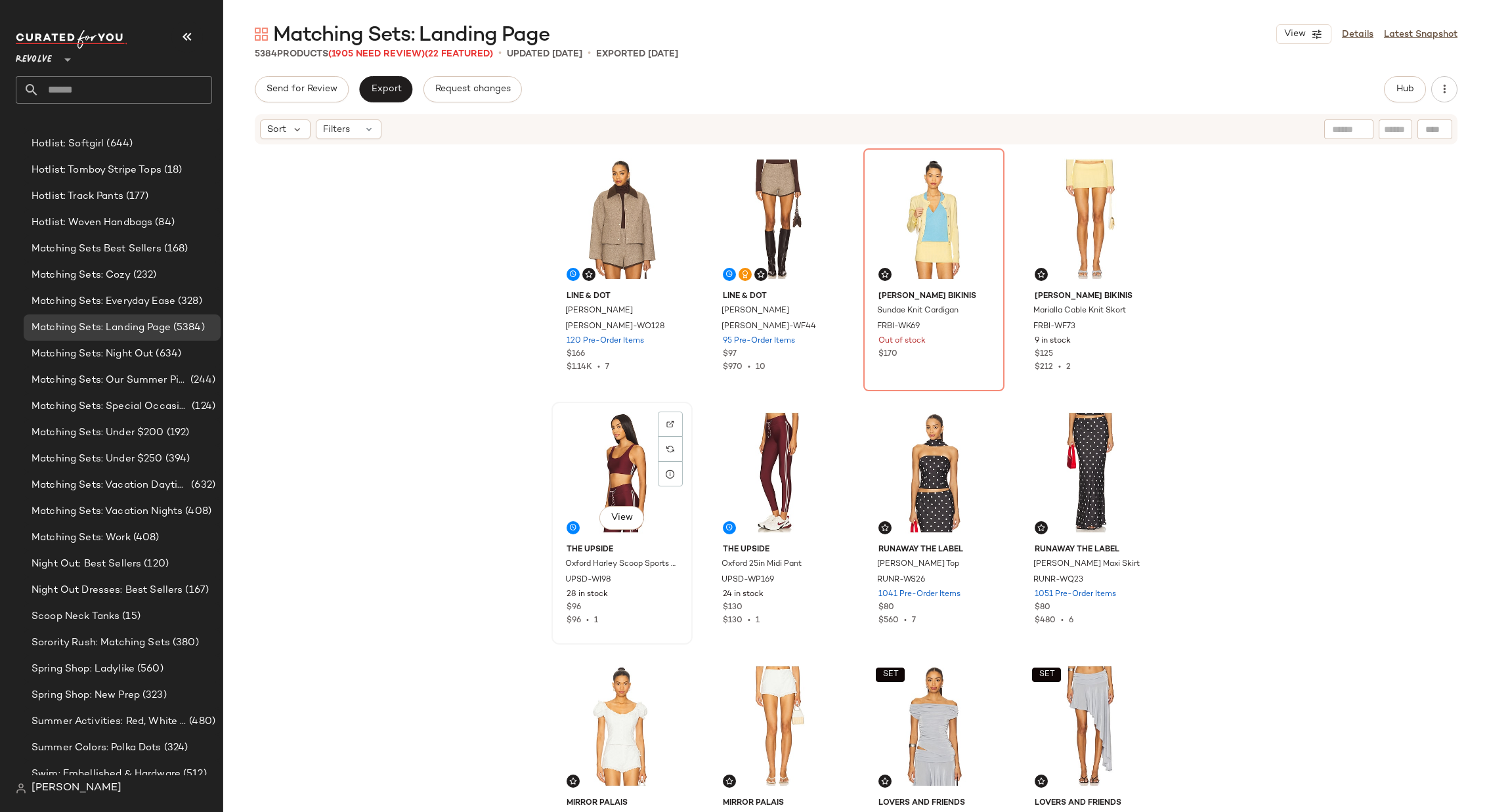
click at [609, 475] on div "View" at bounding box center [622, 472] width 132 height 133
click at [778, 458] on div "View" at bounding box center [778, 472] width 132 height 133
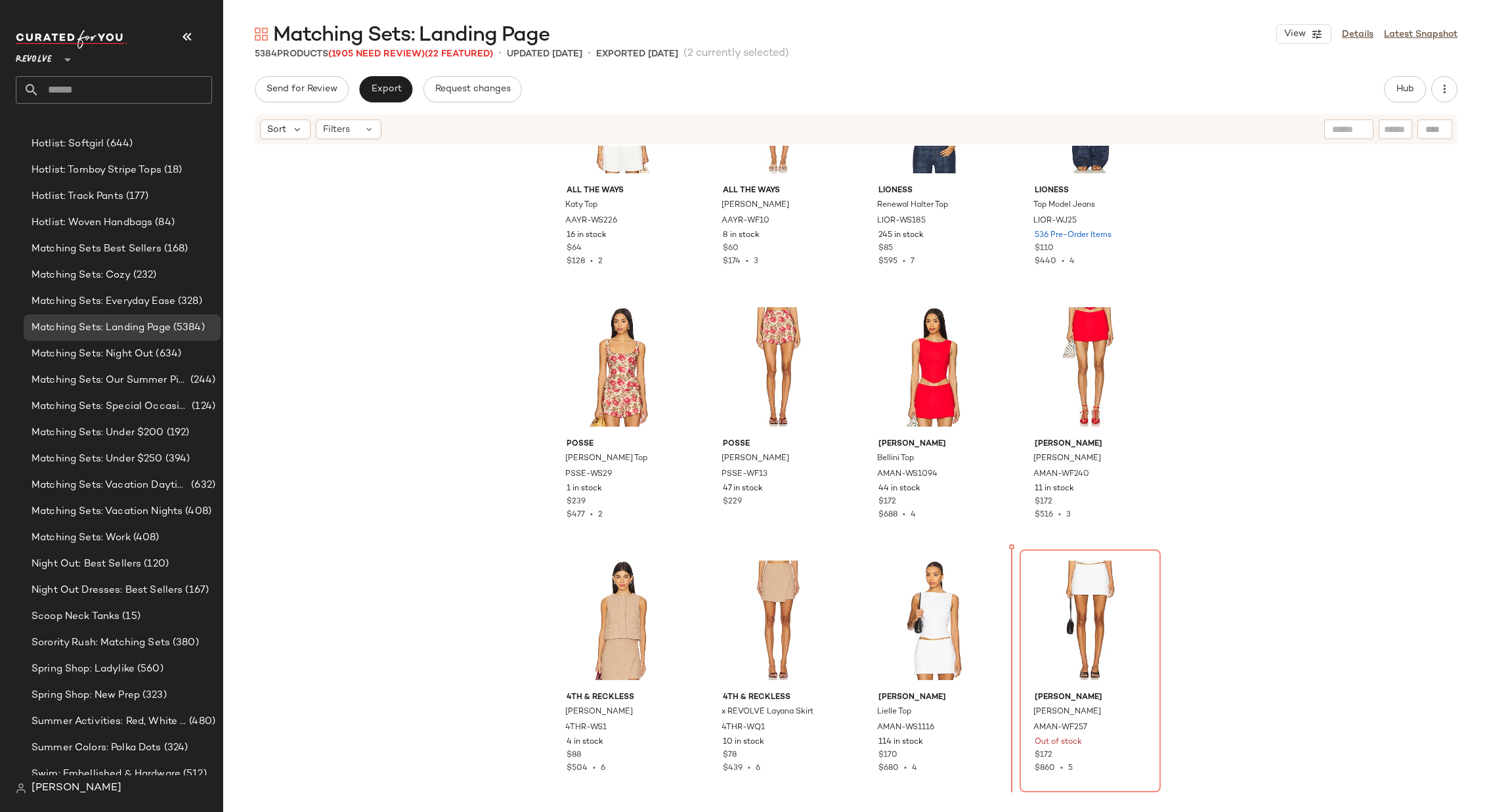
scroll to position [24690, 0]
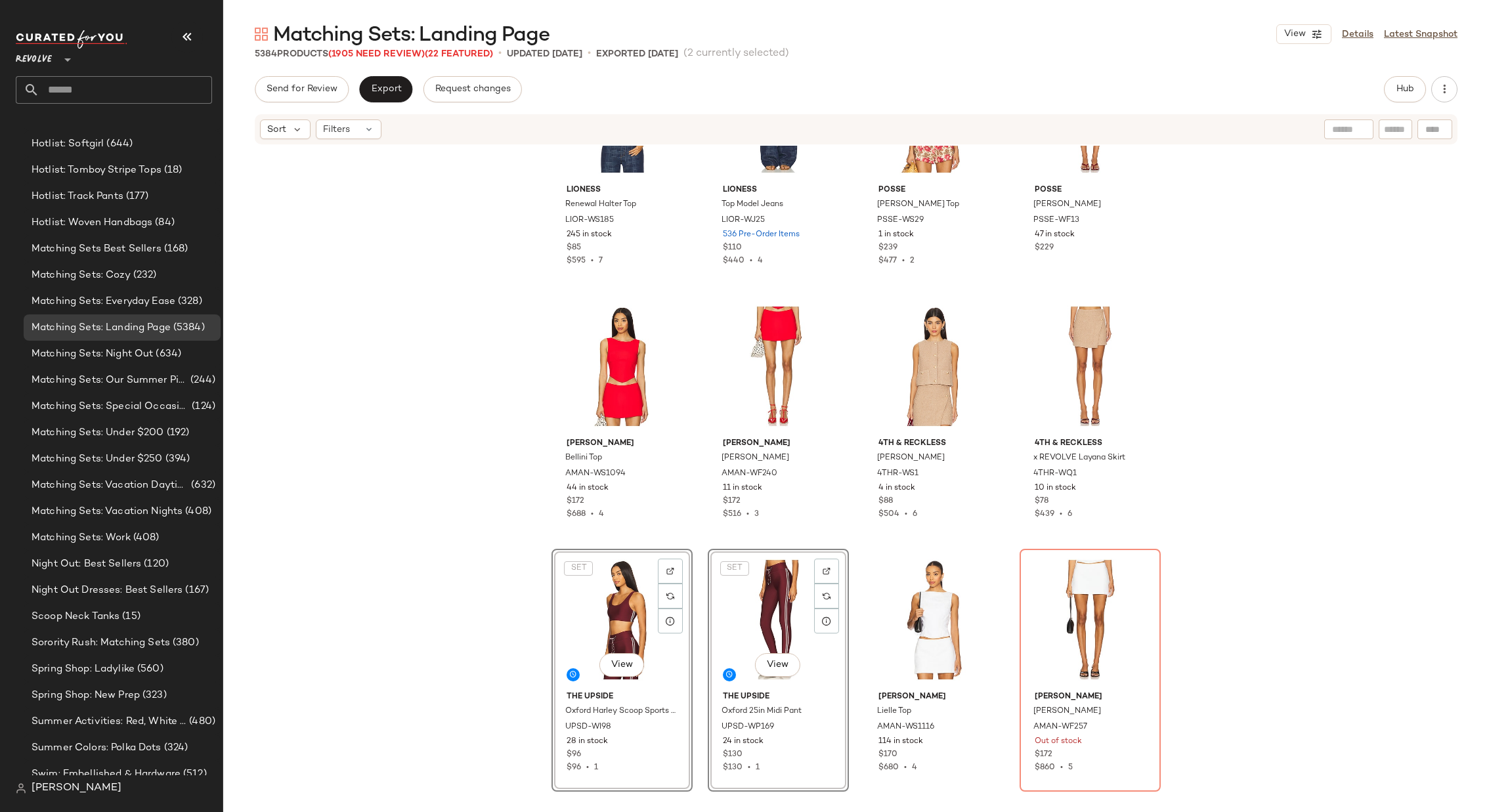
click at [854, 636] on div "LIONESS Renewal Halter Top LIOR-WS185 245 in stock $85 $595 • 7 LIONESS Top Mod…" at bounding box center [856, 498] width 1266 height 706
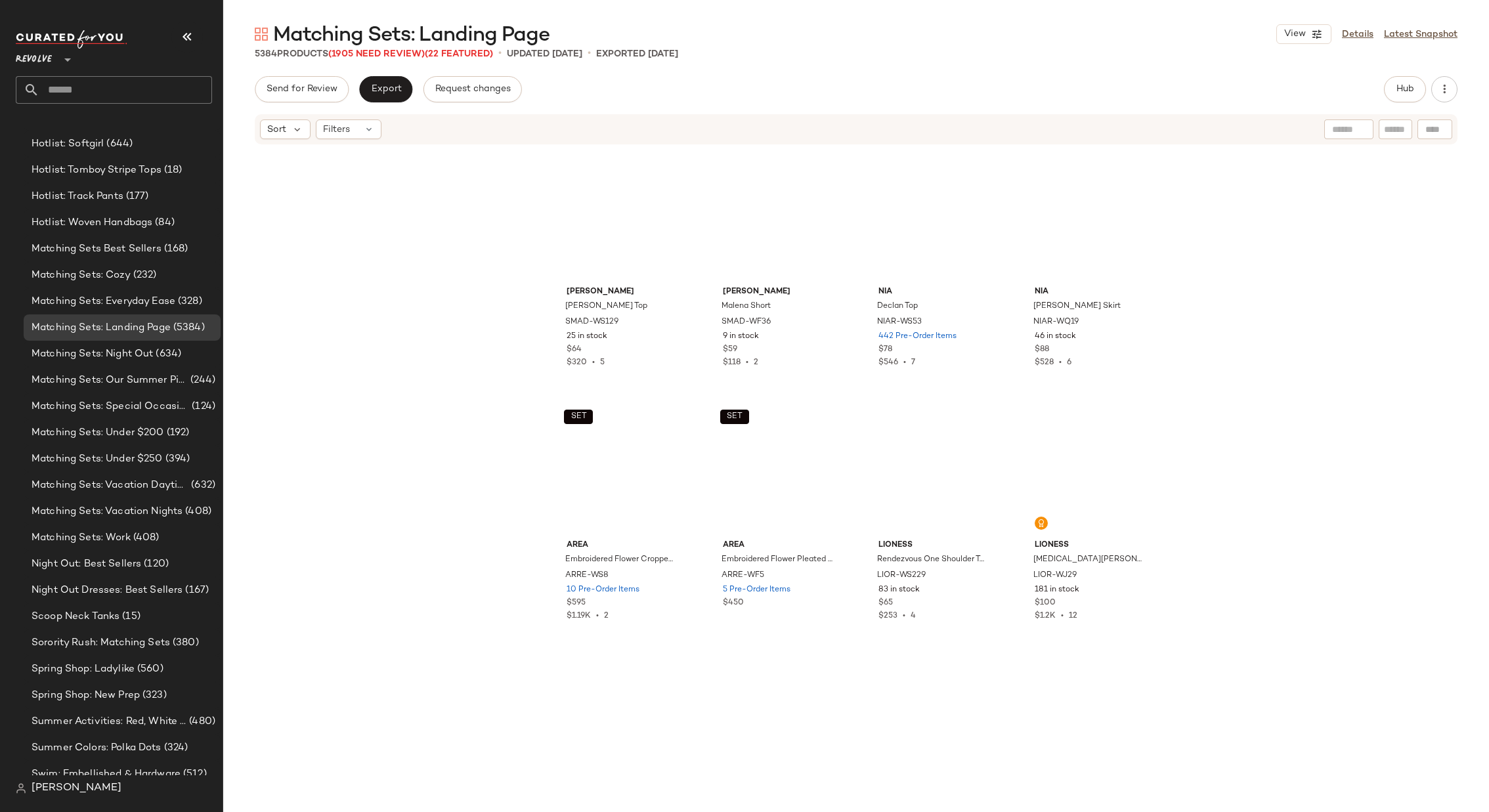
scroll to position [19126, 0]
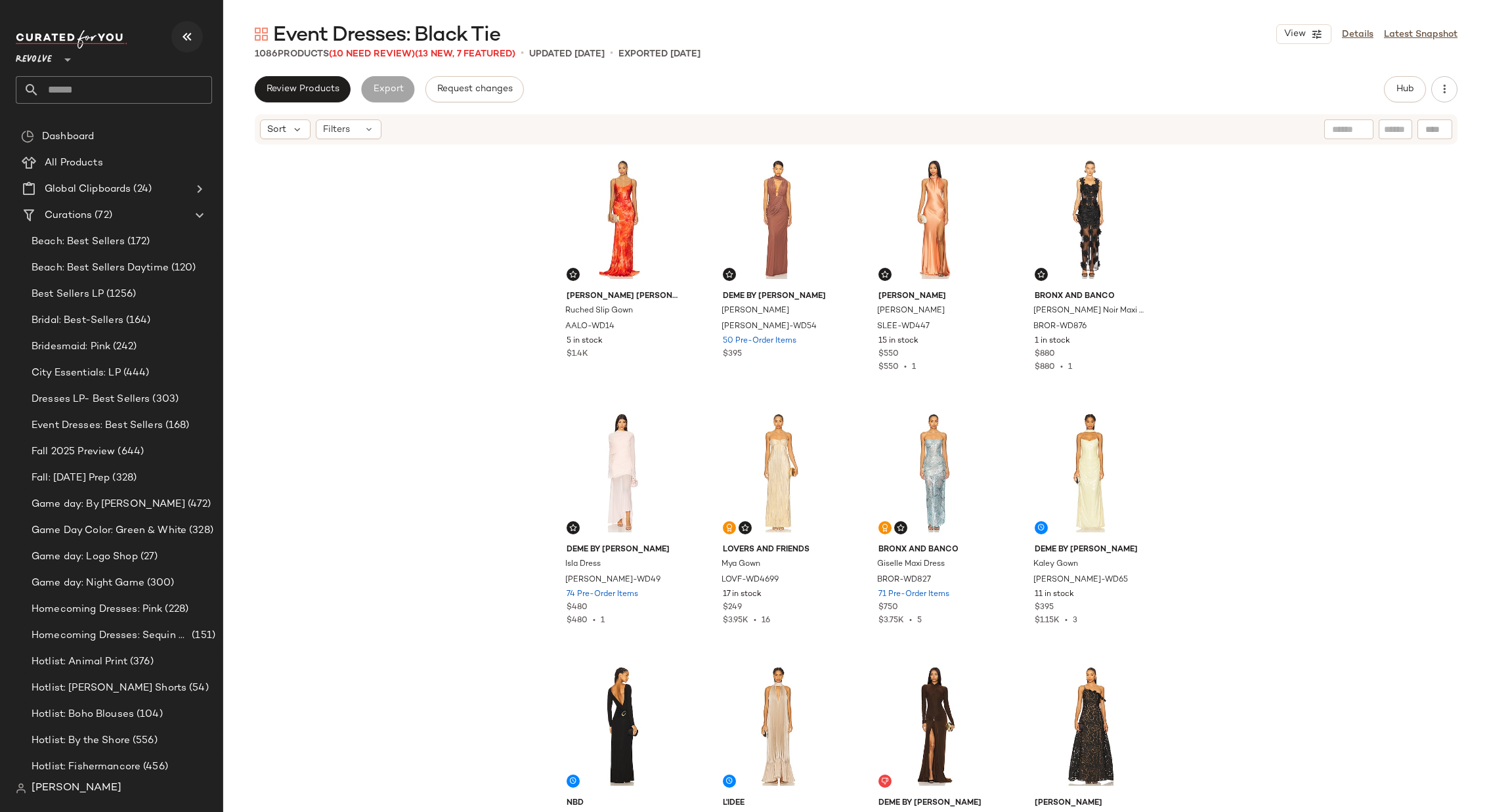
click at [181, 36] on icon "button" at bounding box center [187, 37] width 15 height 15
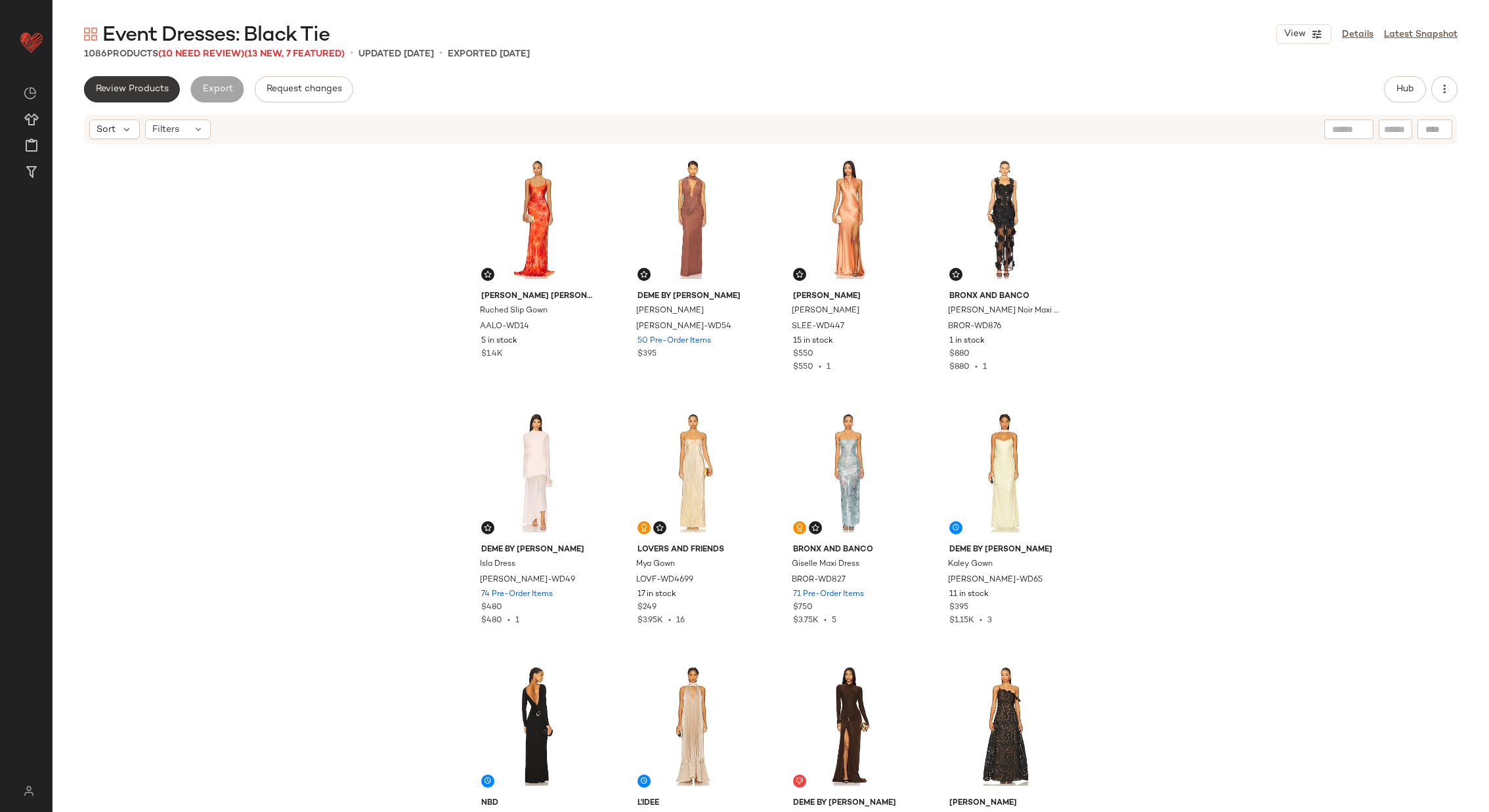
click at [136, 80] on button "Review Products" at bounding box center [132, 89] width 96 height 27
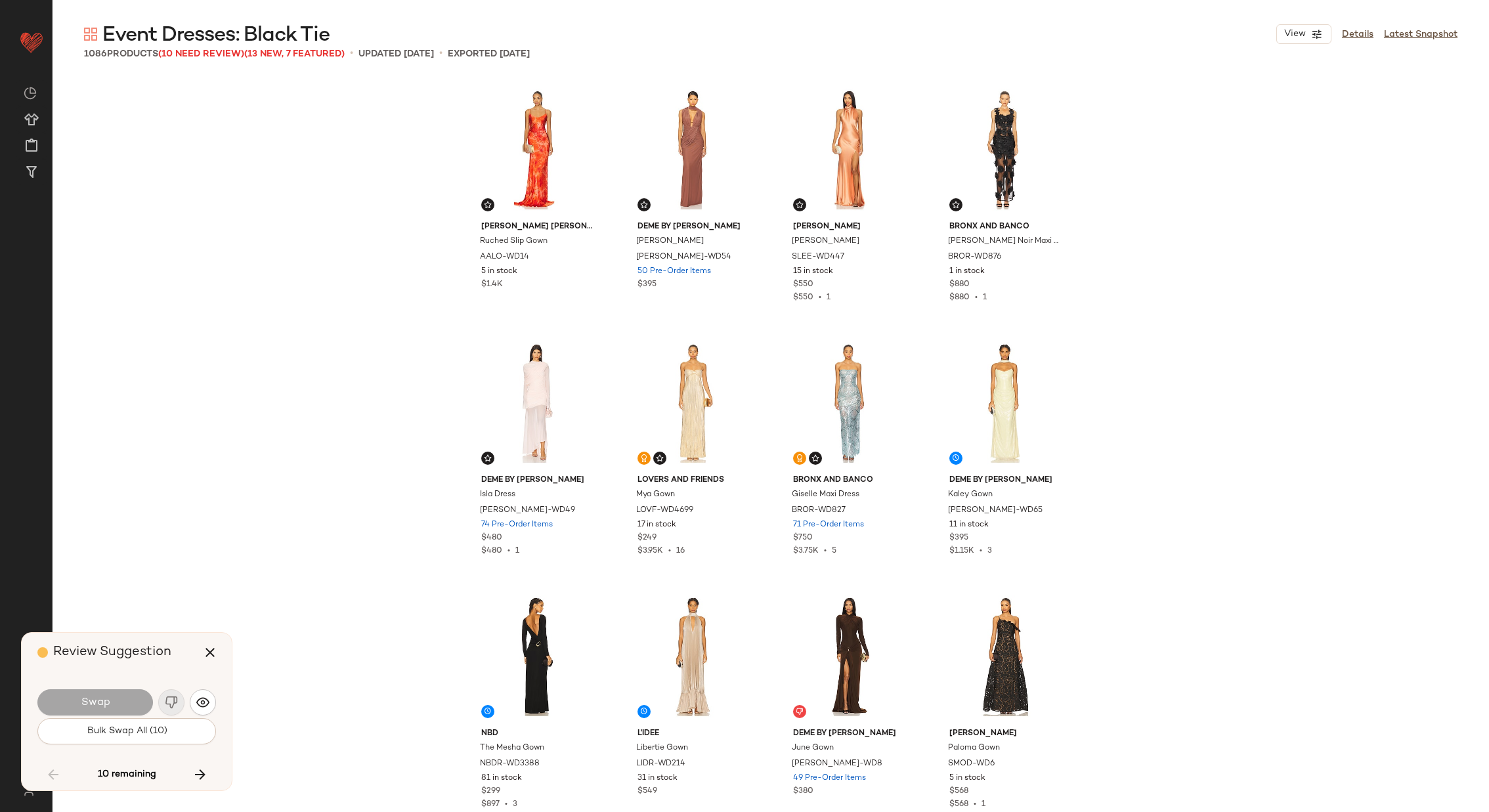
scroll to position [27360, 0]
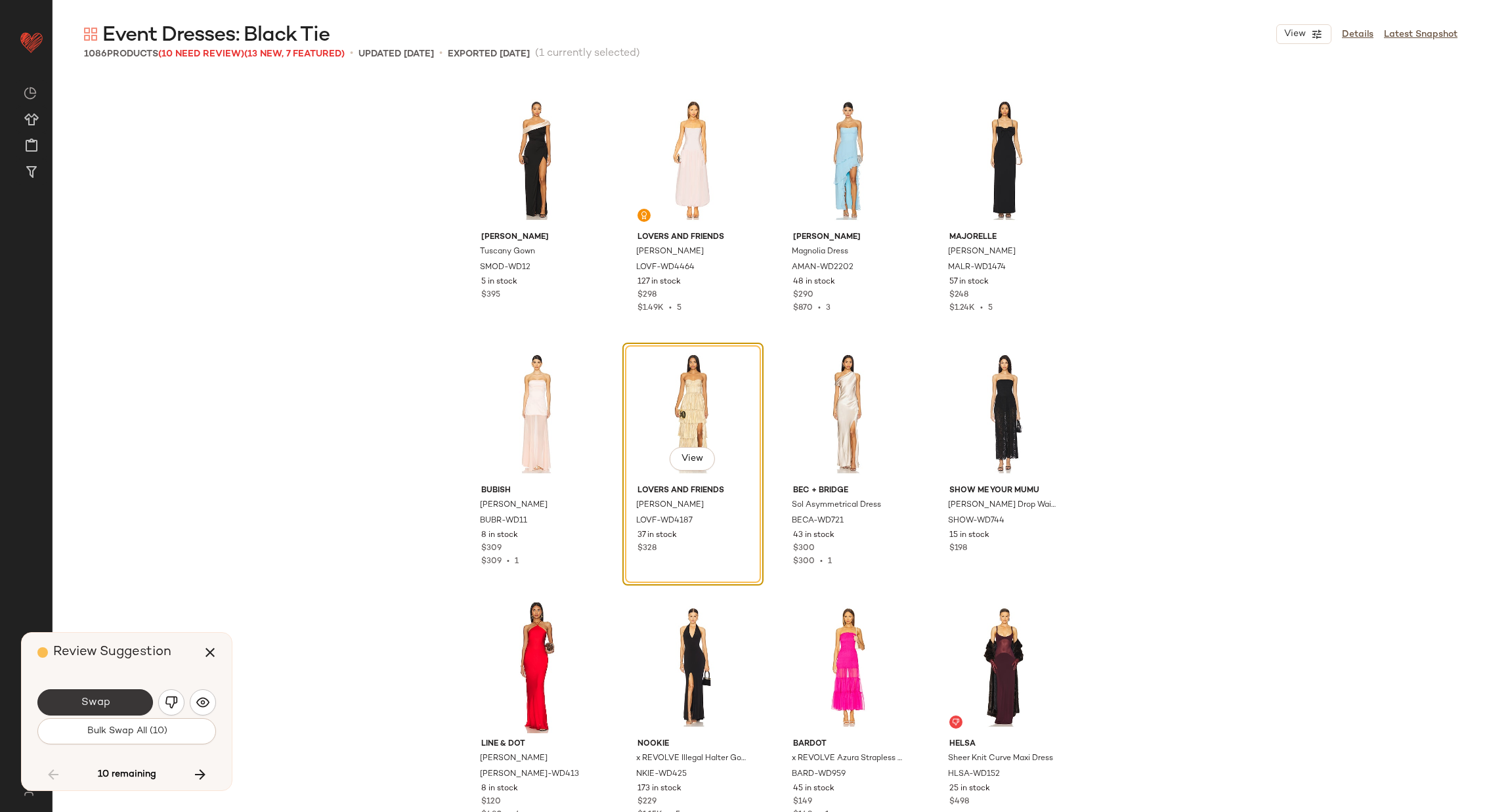
click at [117, 700] on button "Swap" at bounding box center [95, 702] width 116 height 27
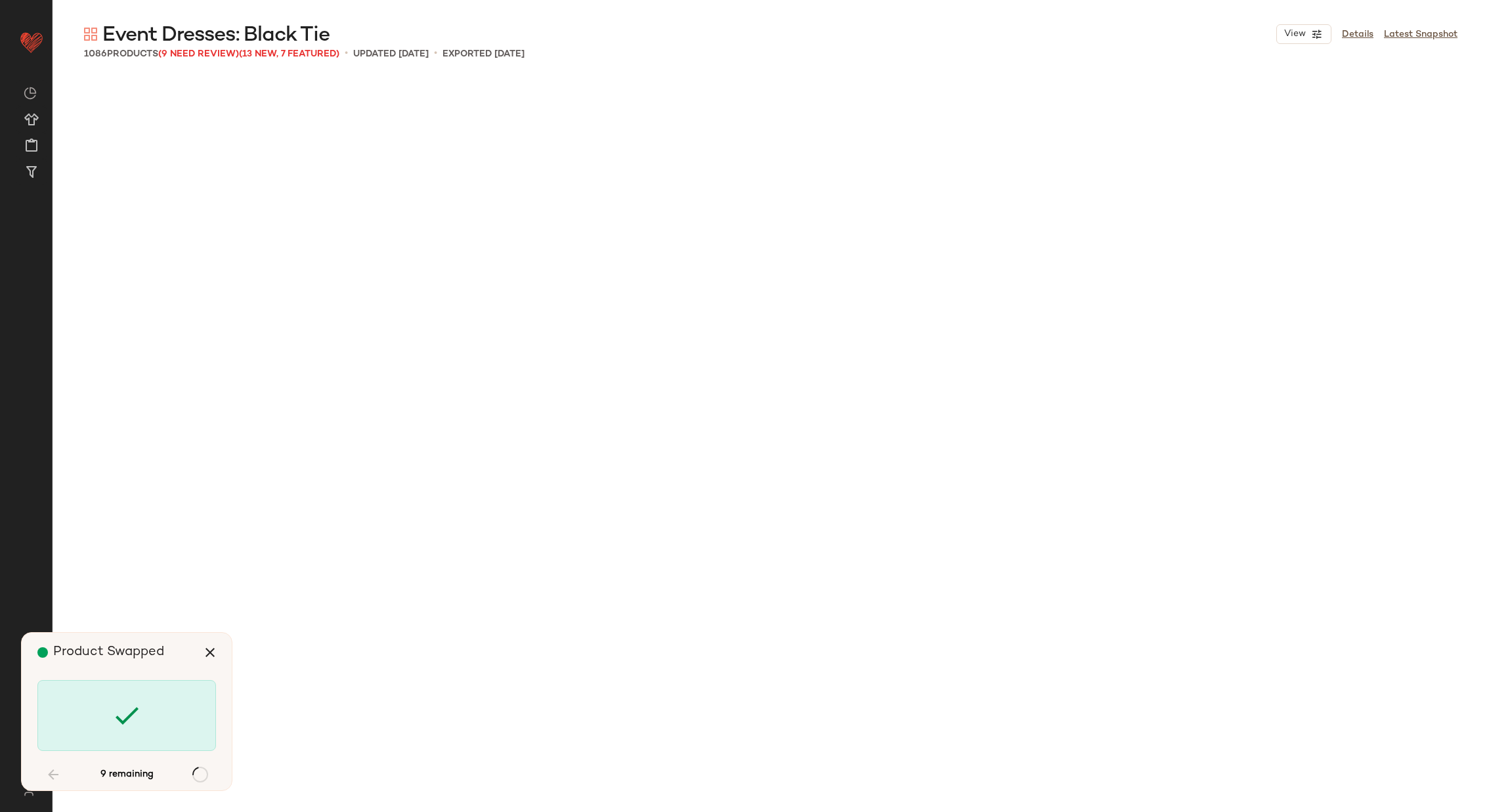
scroll to position [29894, 0]
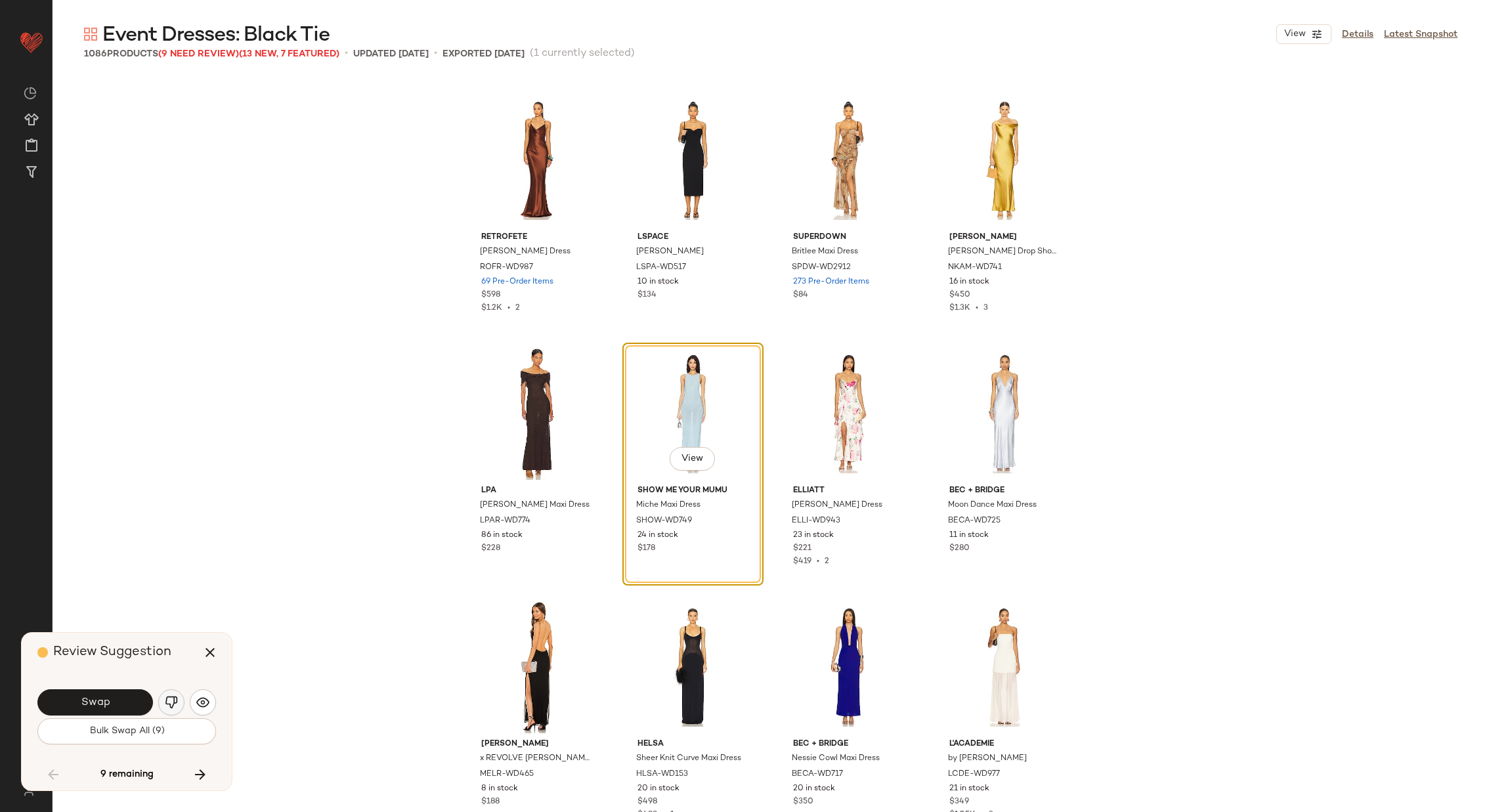
click at [169, 701] on img "button" at bounding box center [171, 701] width 13 height 13
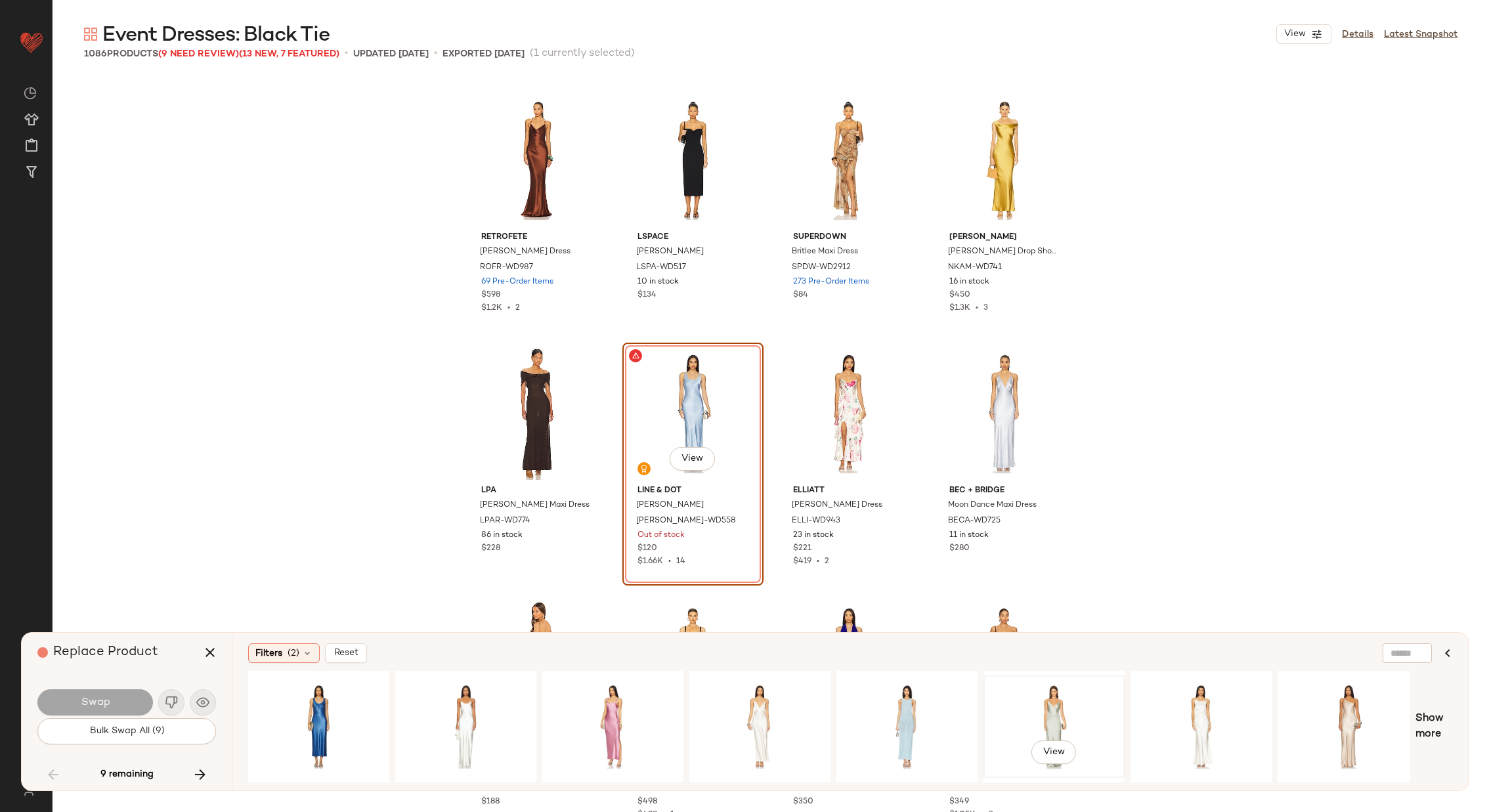
click at [1065, 694] on div "View" at bounding box center [1054, 726] width 132 height 93
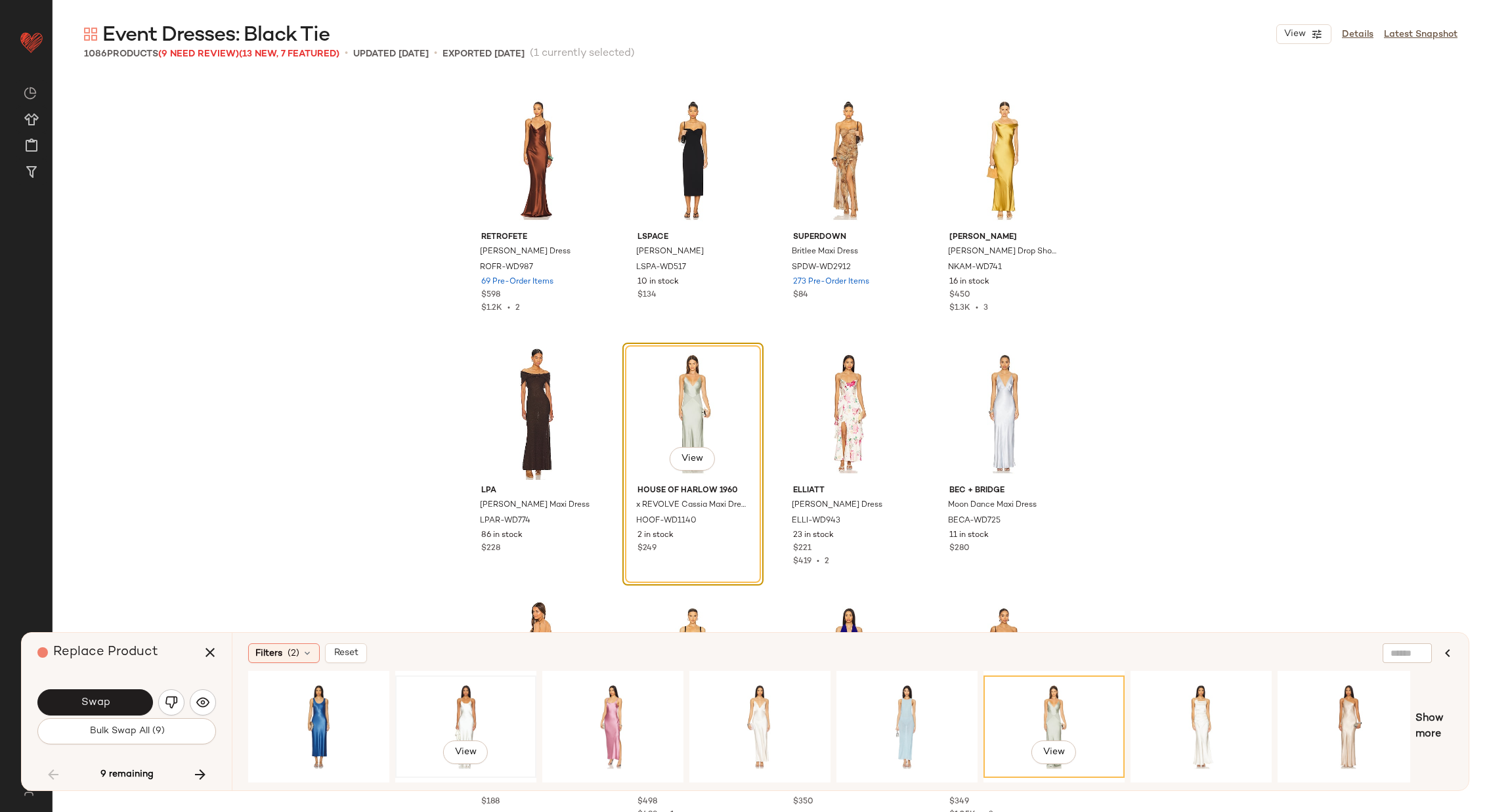
click at [455, 707] on div "View" at bounding box center [466, 726] width 132 height 93
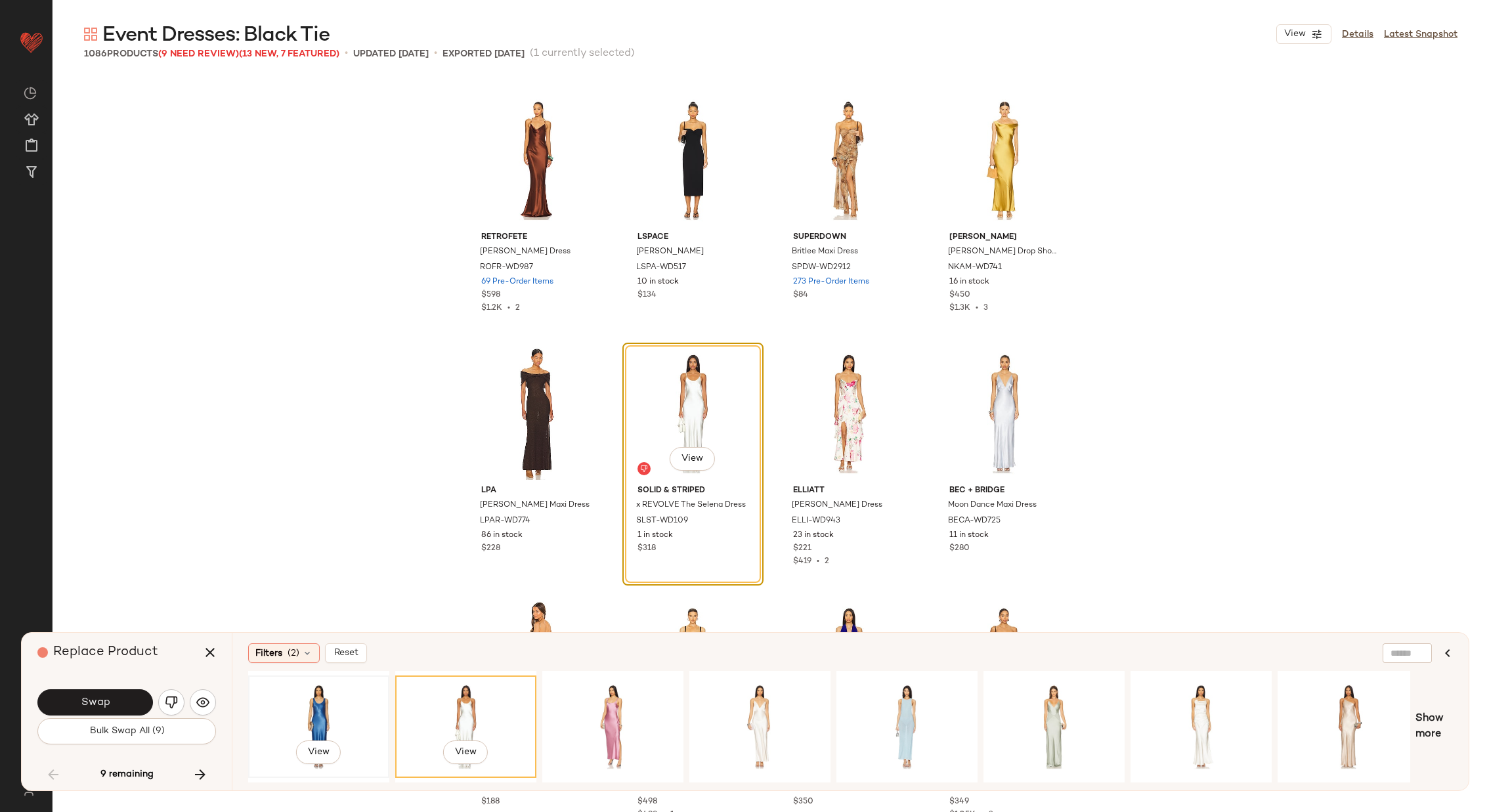
click at [325, 705] on div "View" at bounding box center [319, 726] width 132 height 93
click at [1043, 706] on div "View" at bounding box center [1054, 726] width 132 height 93
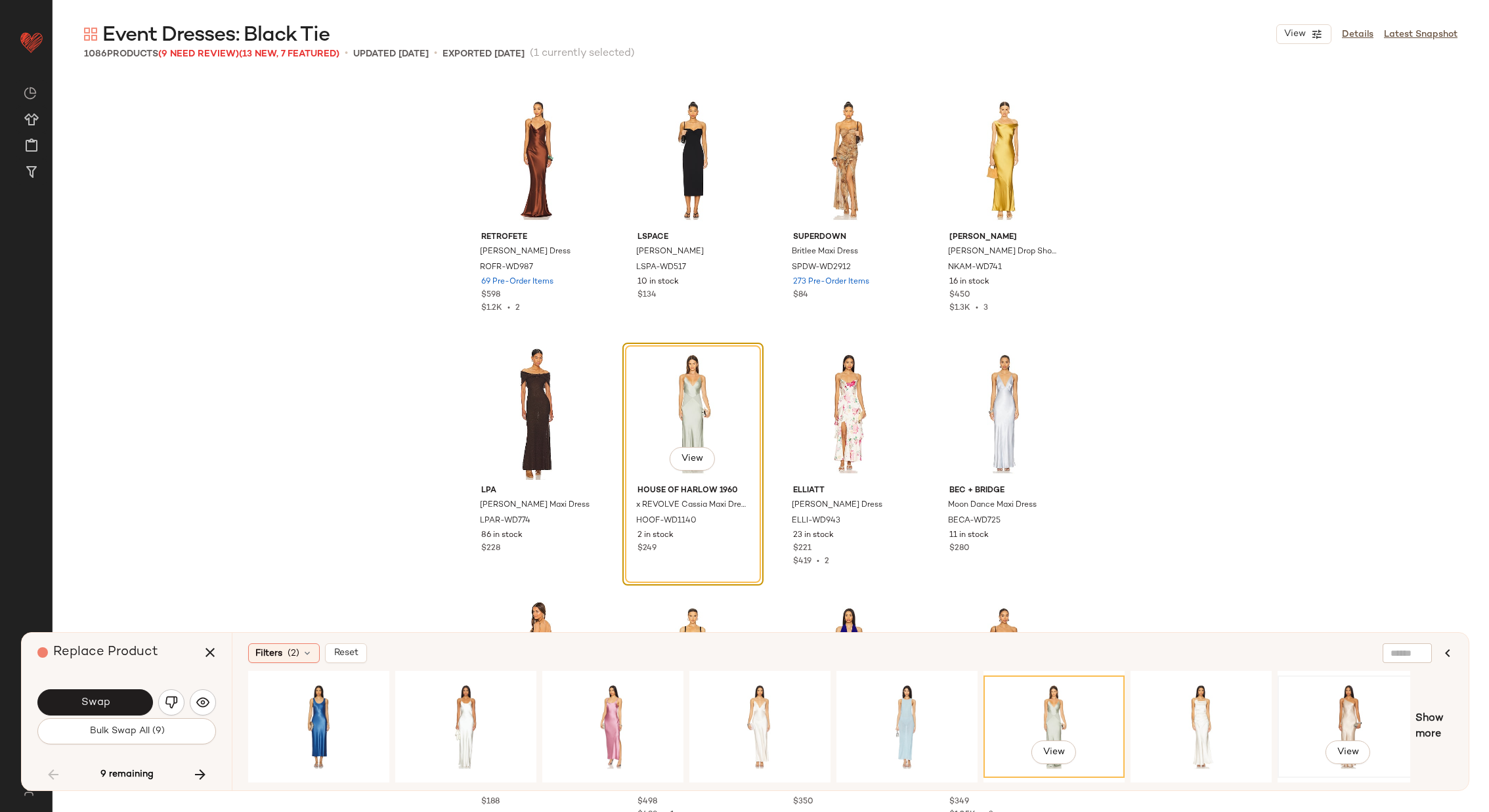
click at [1334, 715] on div "View" at bounding box center [1348, 726] width 132 height 93
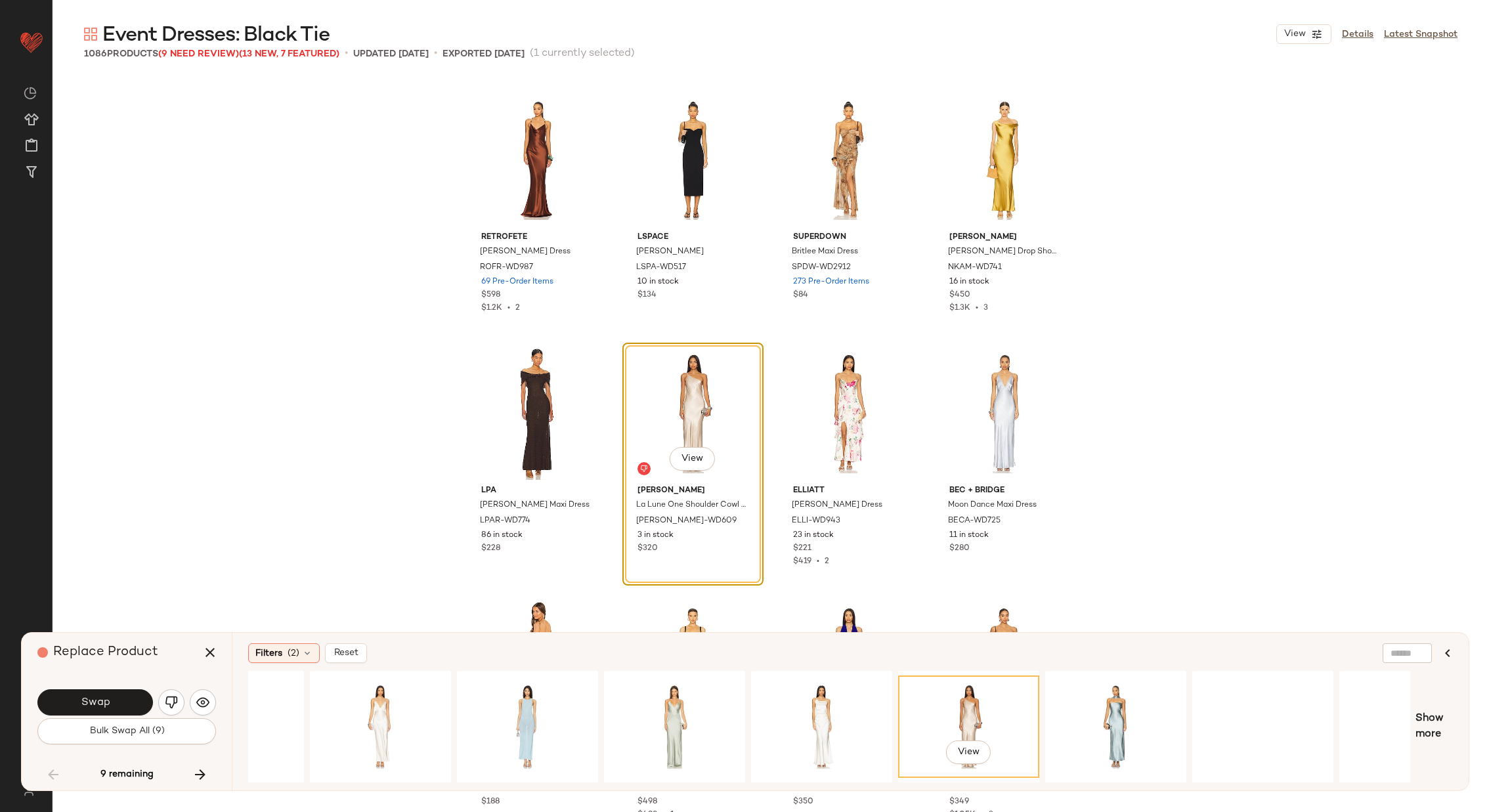
scroll to position [0, 595]
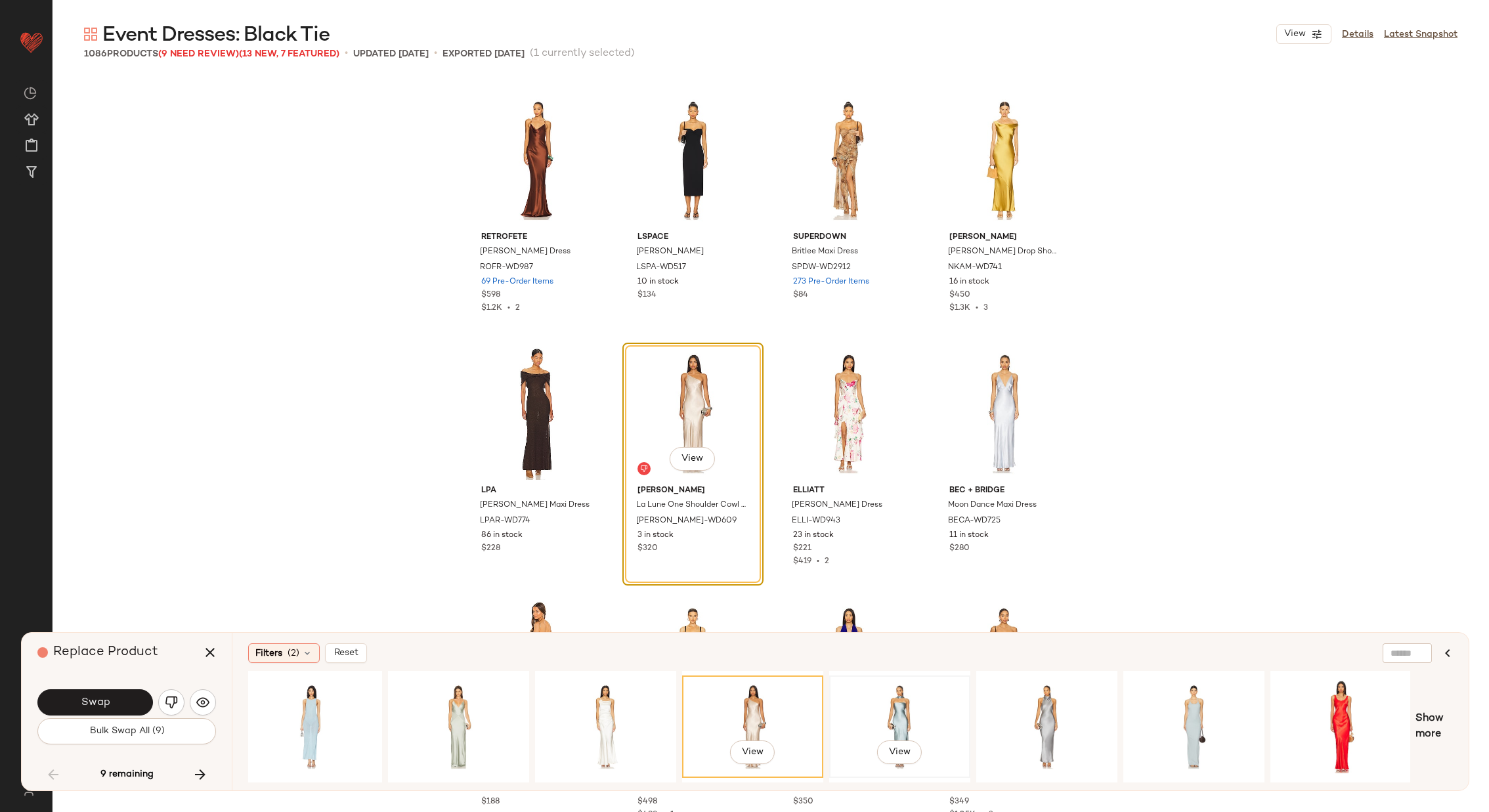
click at [919, 695] on div "View" at bounding box center [900, 726] width 132 height 93
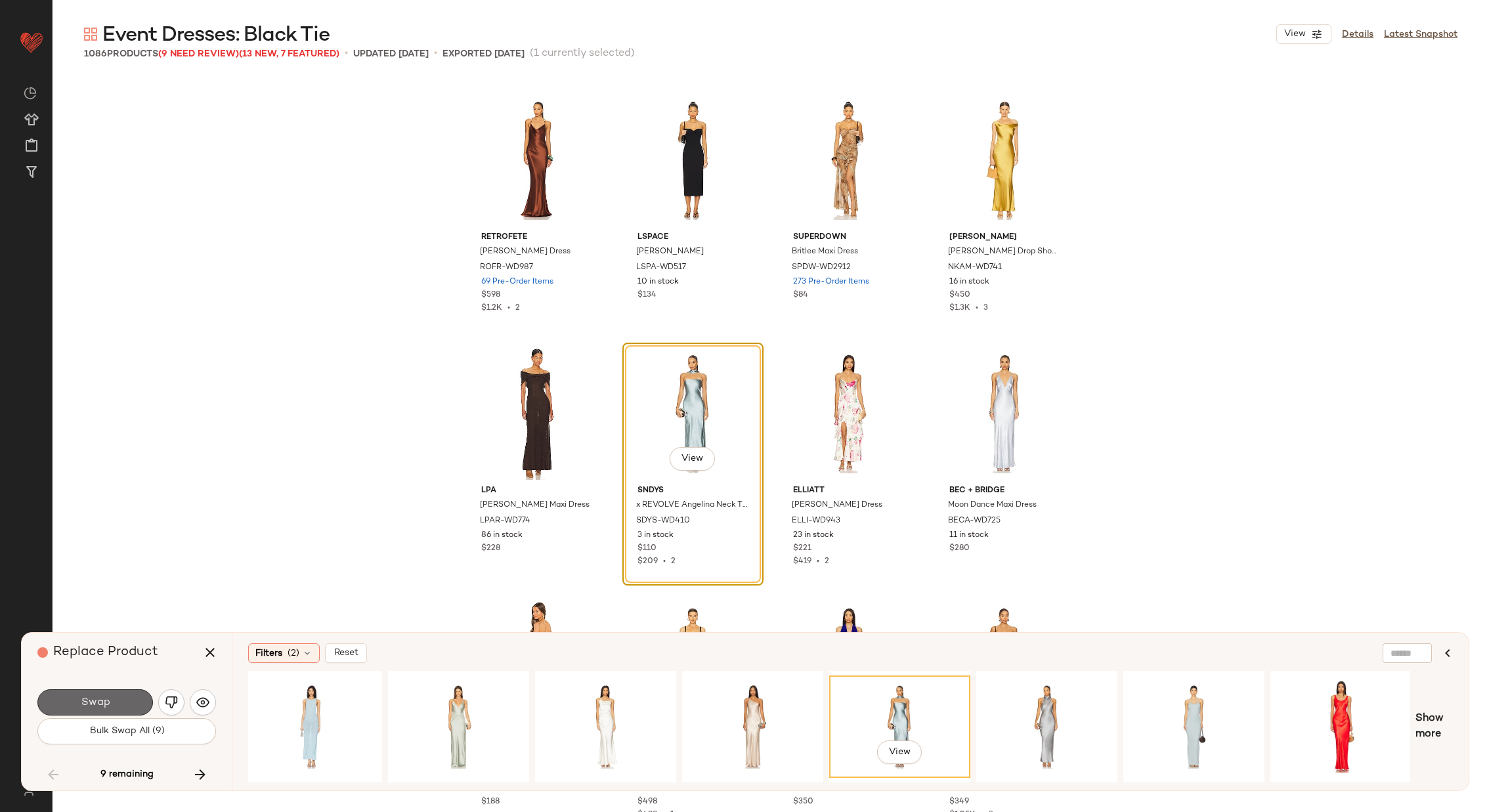
click at [99, 701] on span "Swap" at bounding box center [94, 702] width 29 height 13
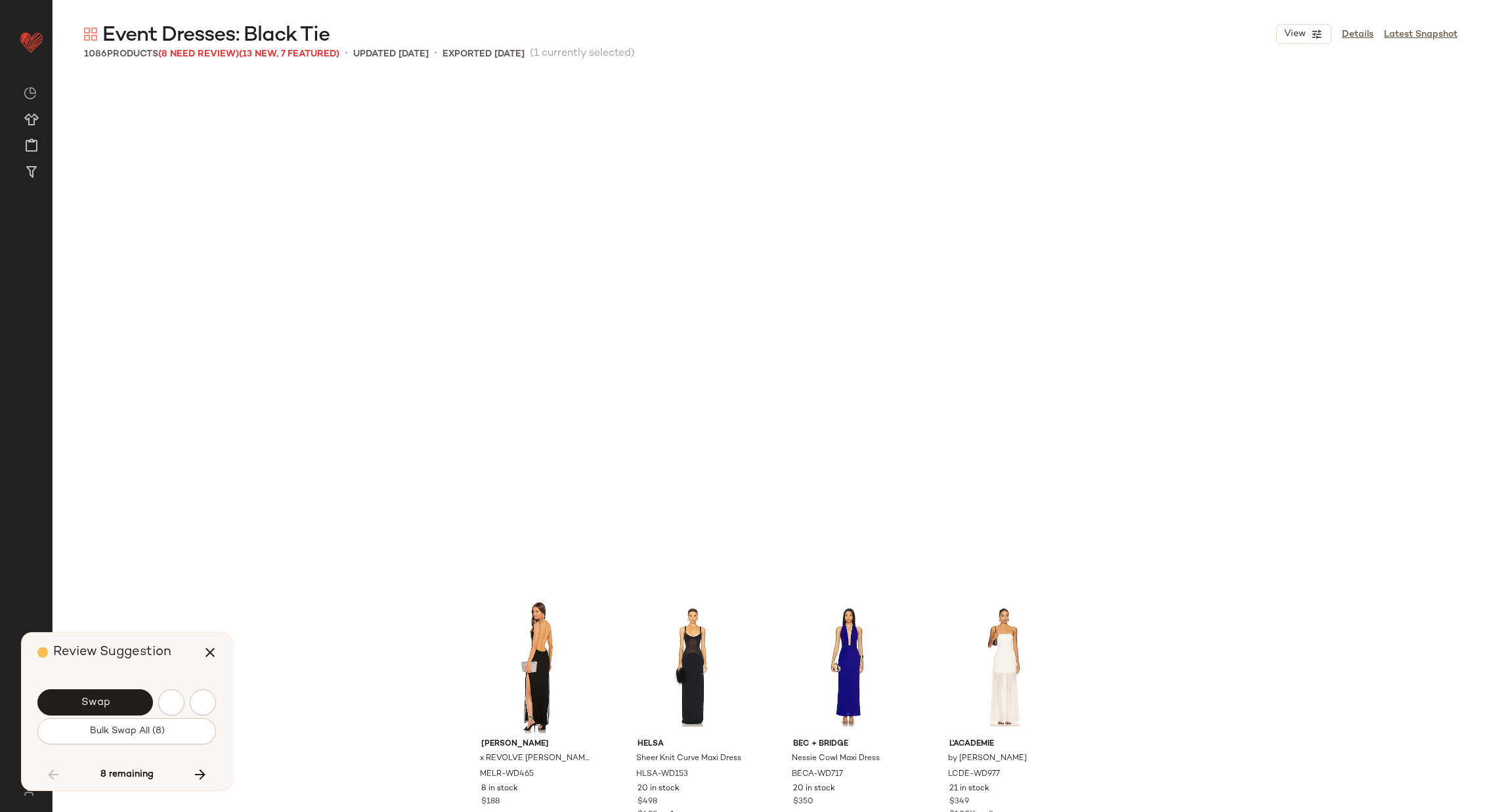
scroll to position [30401, 0]
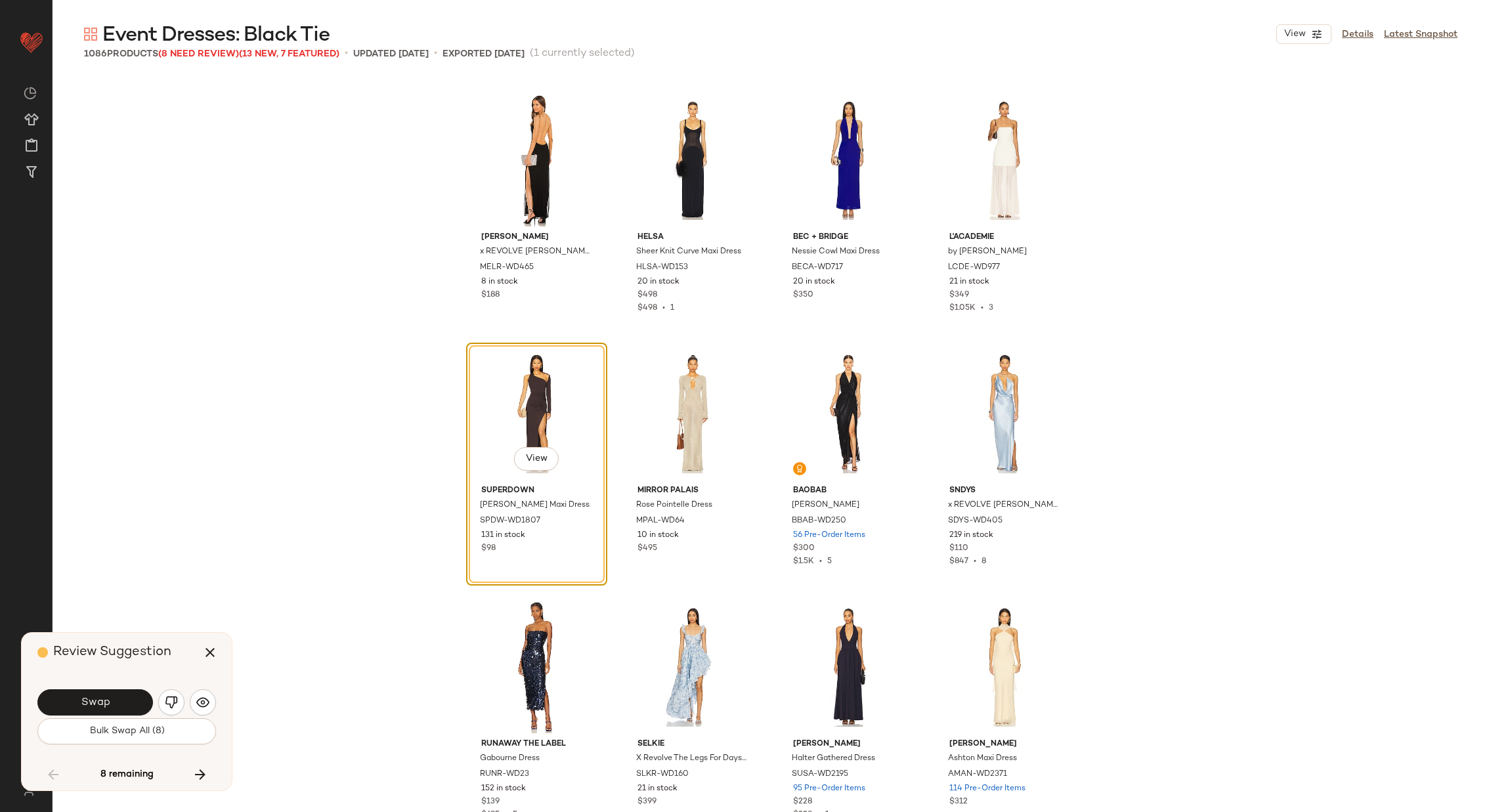
click at [99, 701] on span "Swap" at bounding box center [94, 702] width 29 height 13
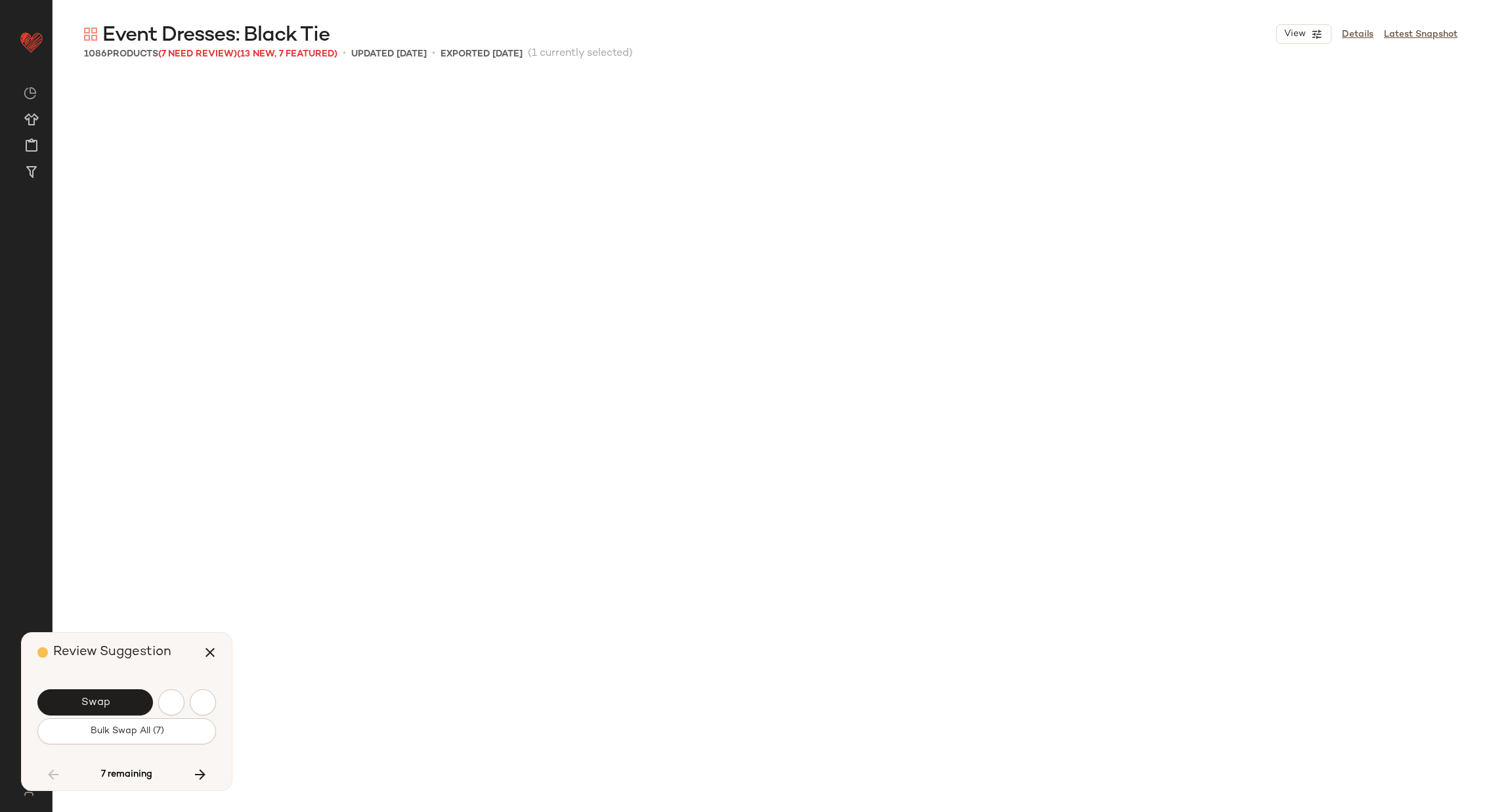
scroll to position [31413, 0]
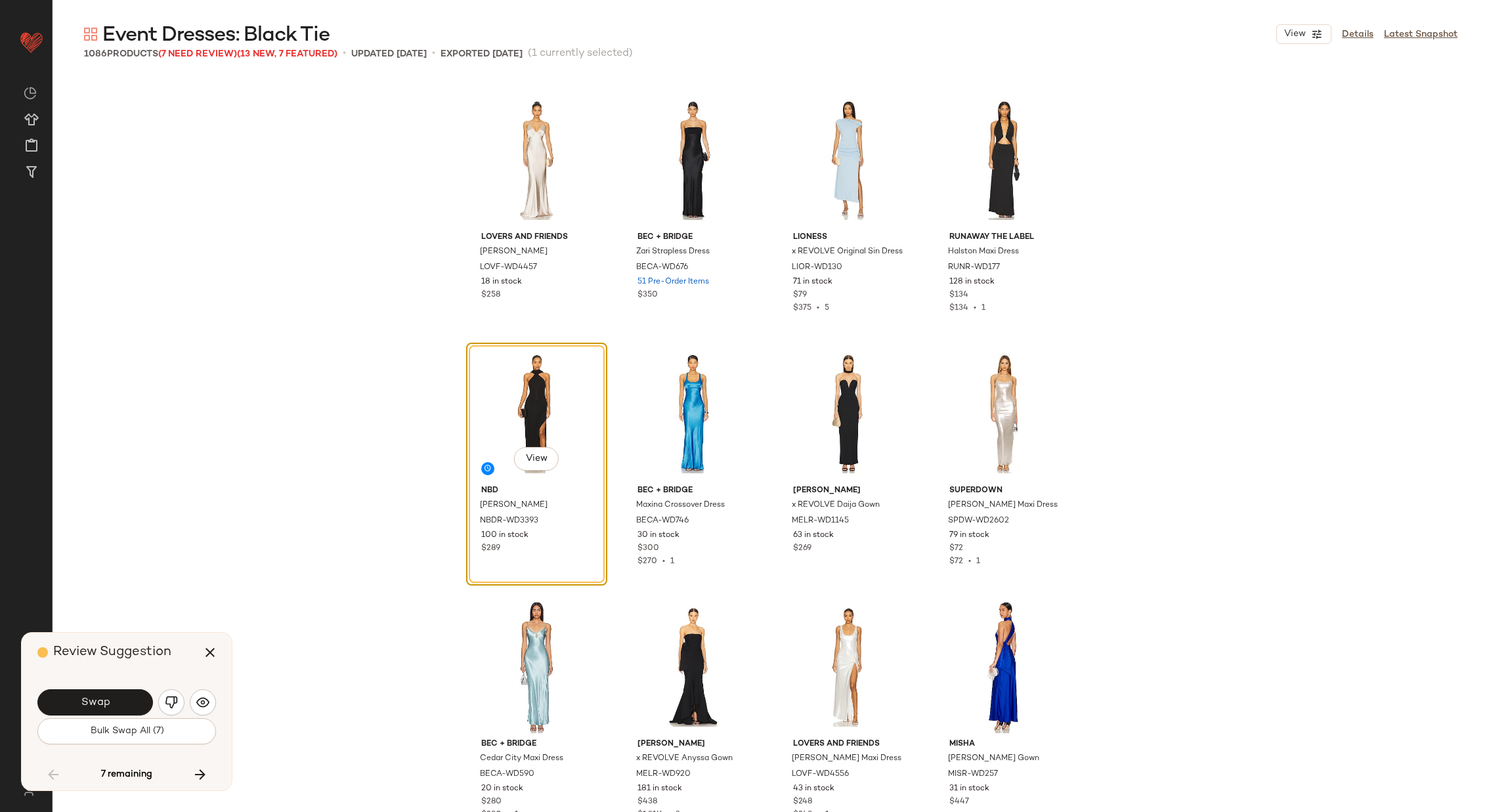
click at [99, 701] on span "Swap" at bounding box center [94, 702] width 29 height 13
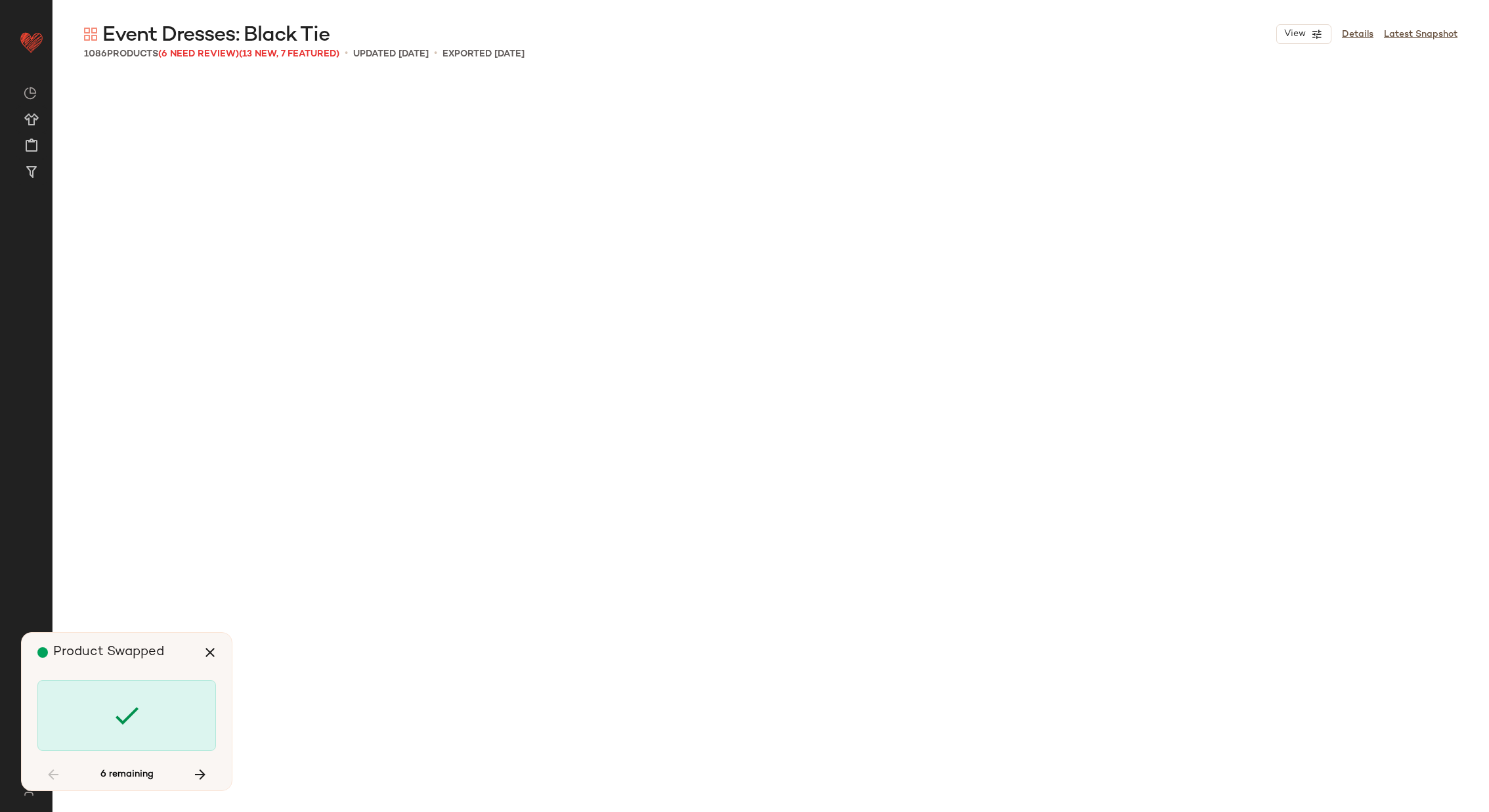
scroll to position [44334, 0]
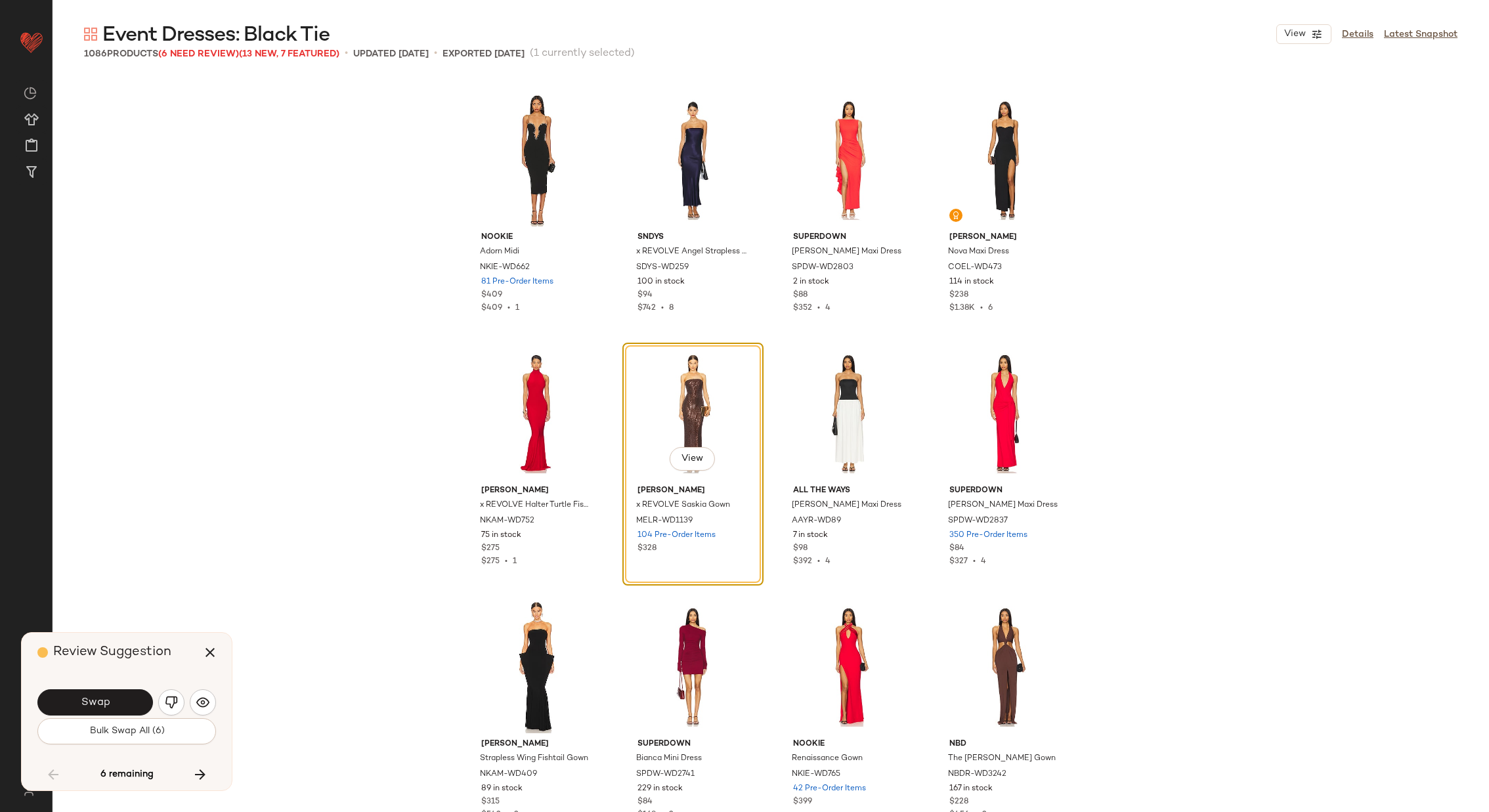
click at [99, 701] on span "Swap" at bounding box center [94, 702] width 29 height 13
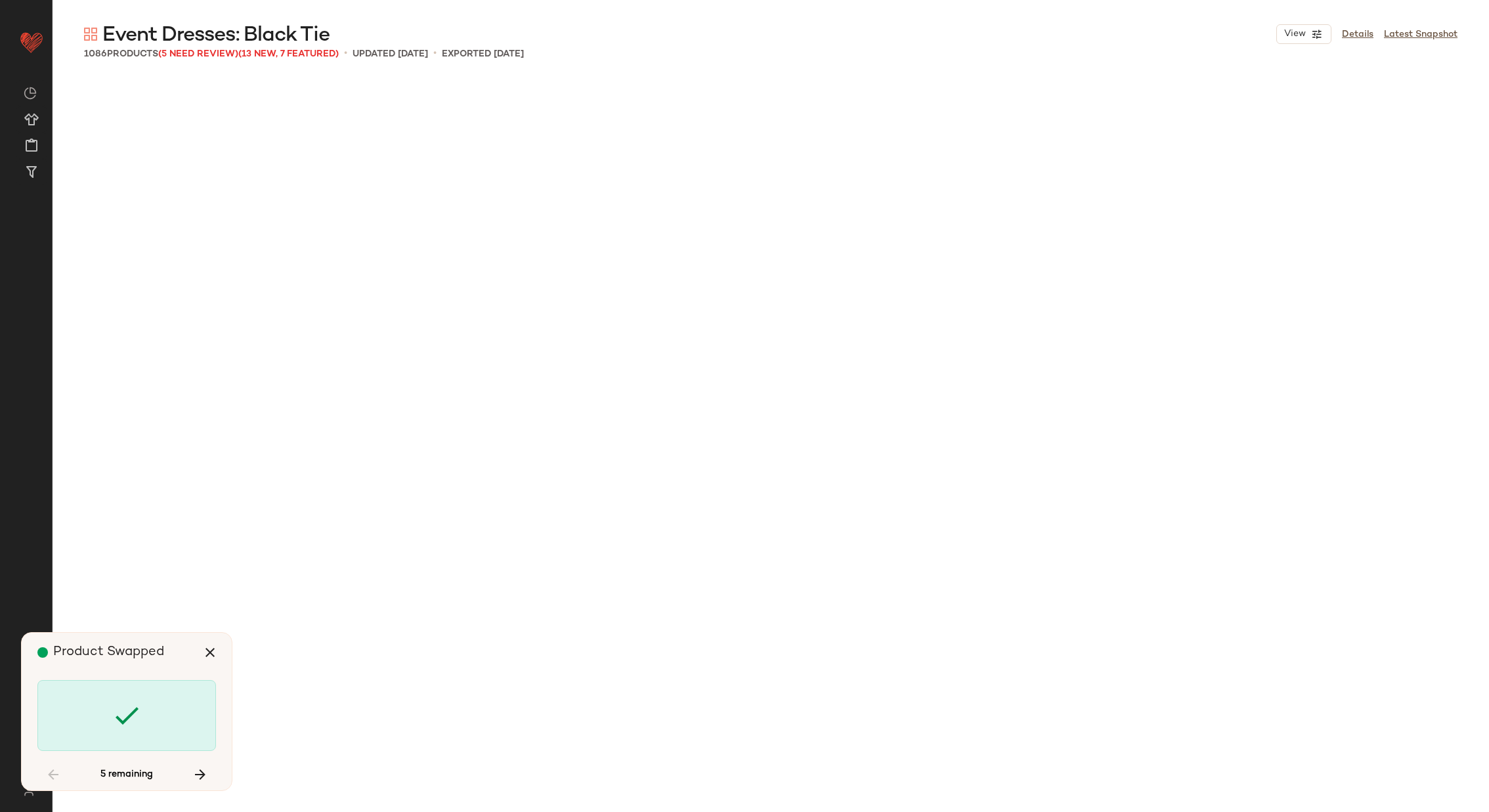
scroll to position [58774, 0]
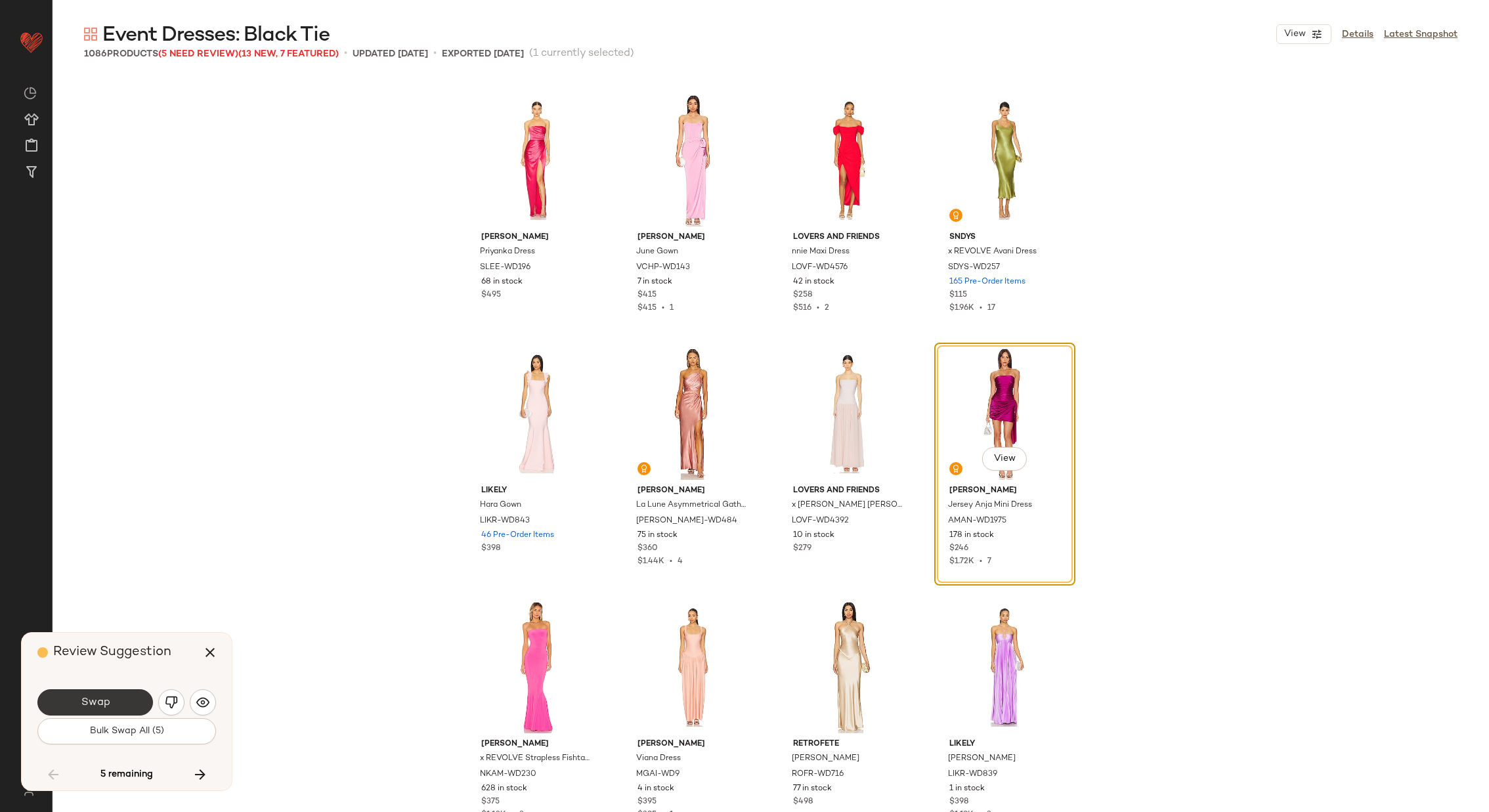
click at [120, 701] on button "Swap" at bounding box center [95, 702] width 116 height 27
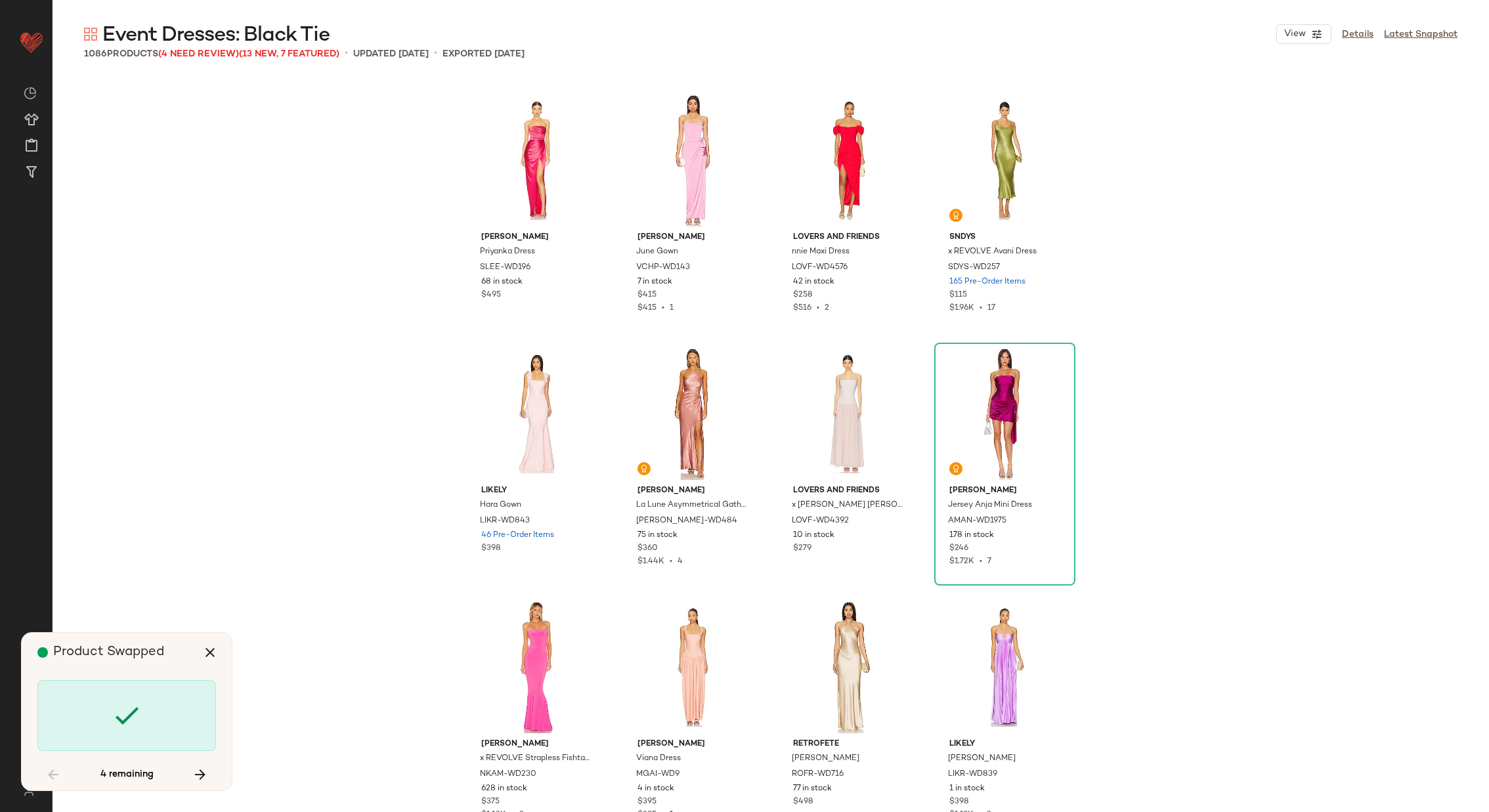
scroll to position [64854, 0]
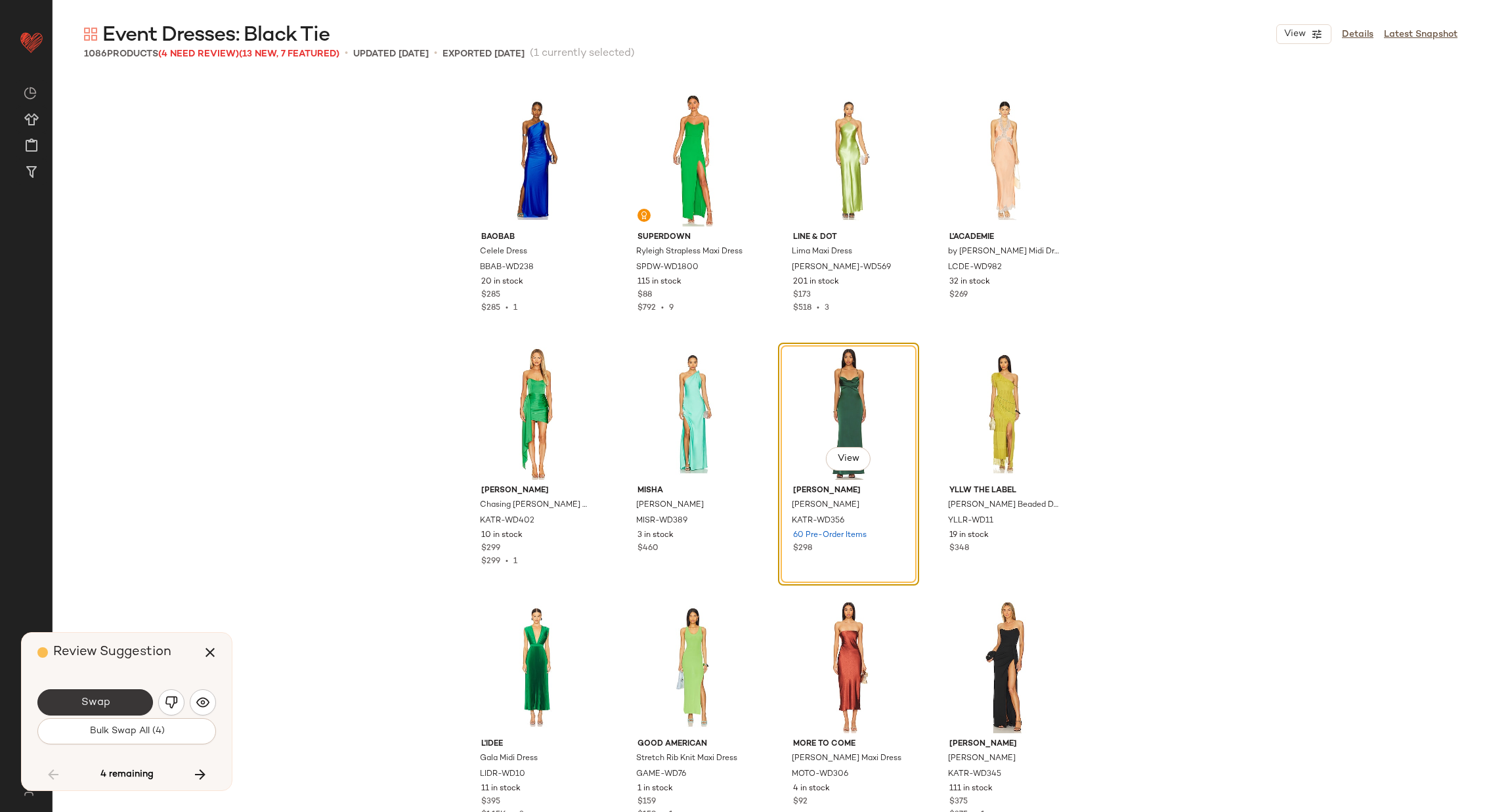
click at [121, 701] on button "Swap" at bounding box center [95, 702] width 116 height 27
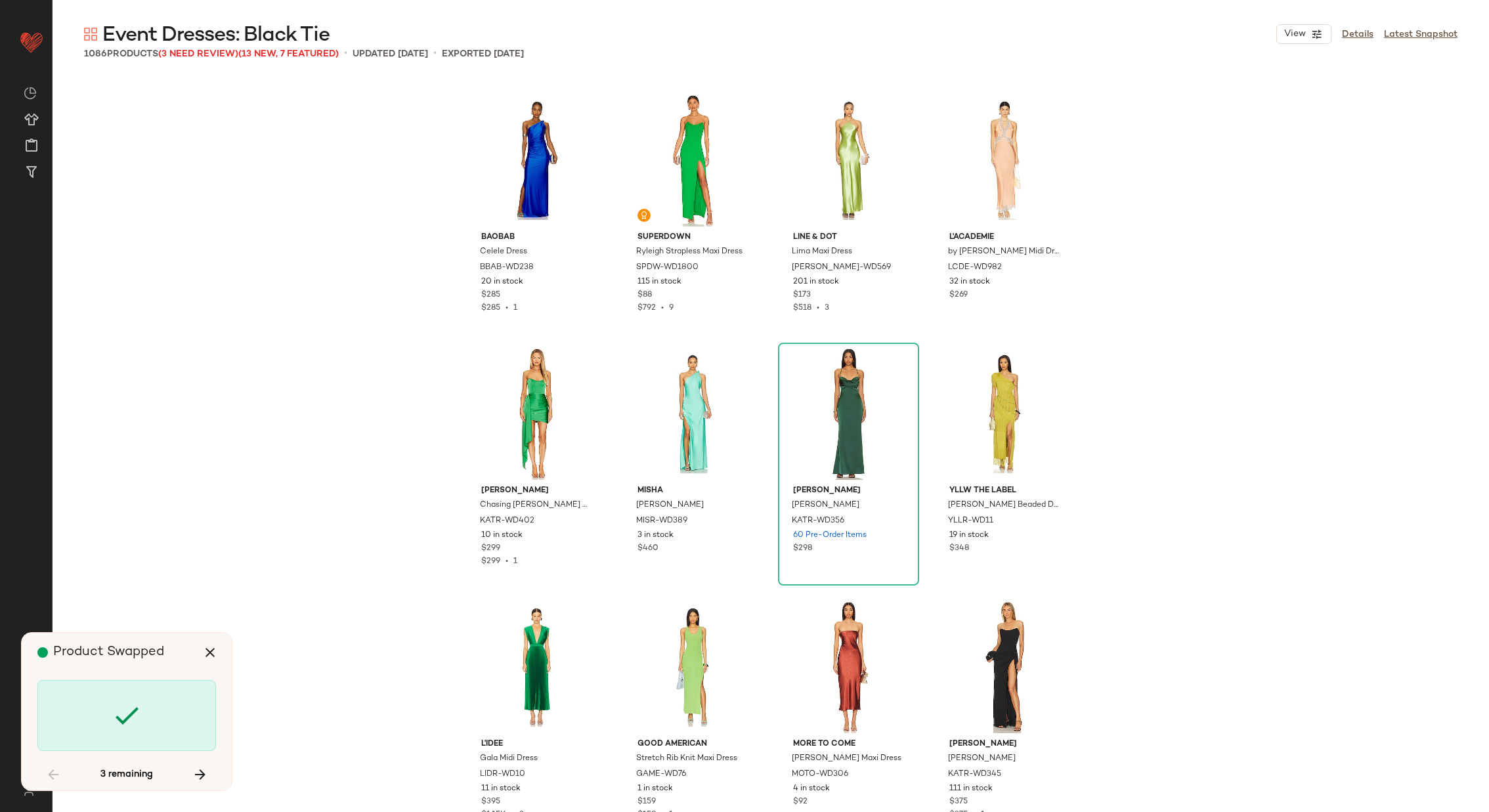
scroll to position [65360, 0]
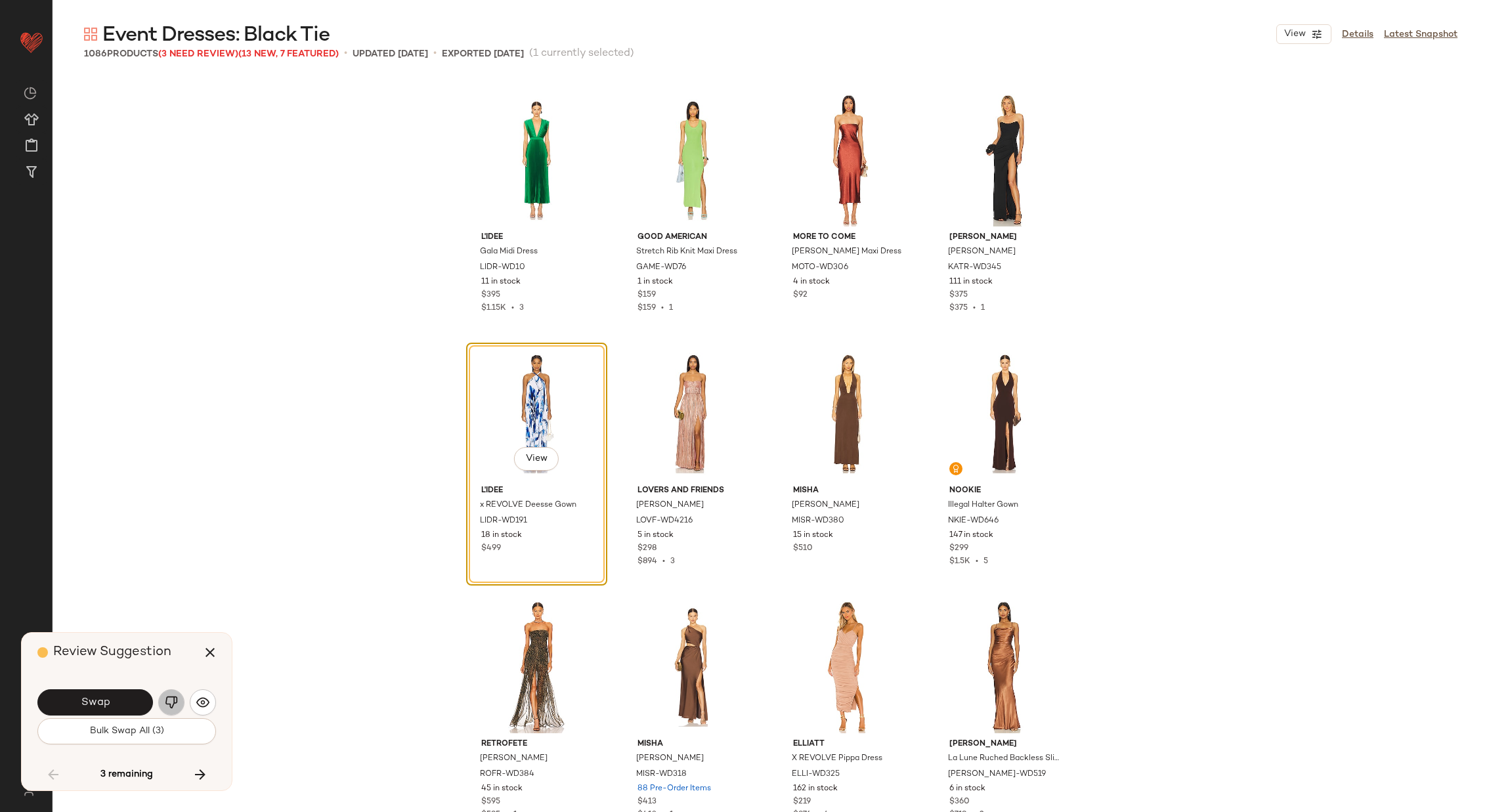
click at [172, 701] on img "button" at bounding box center [171, 701] width 13 height 13
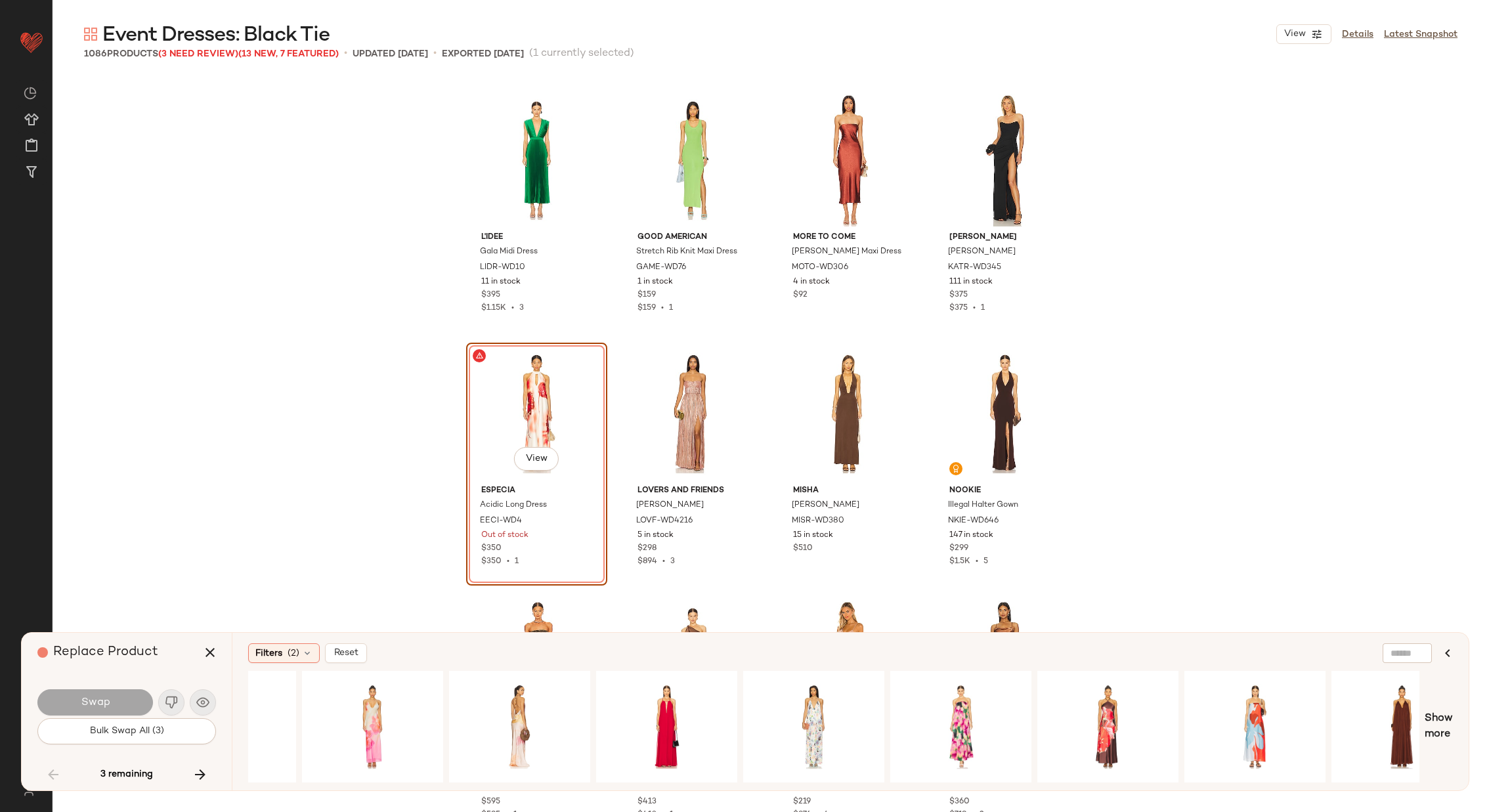
scroll to position [0, 1615]
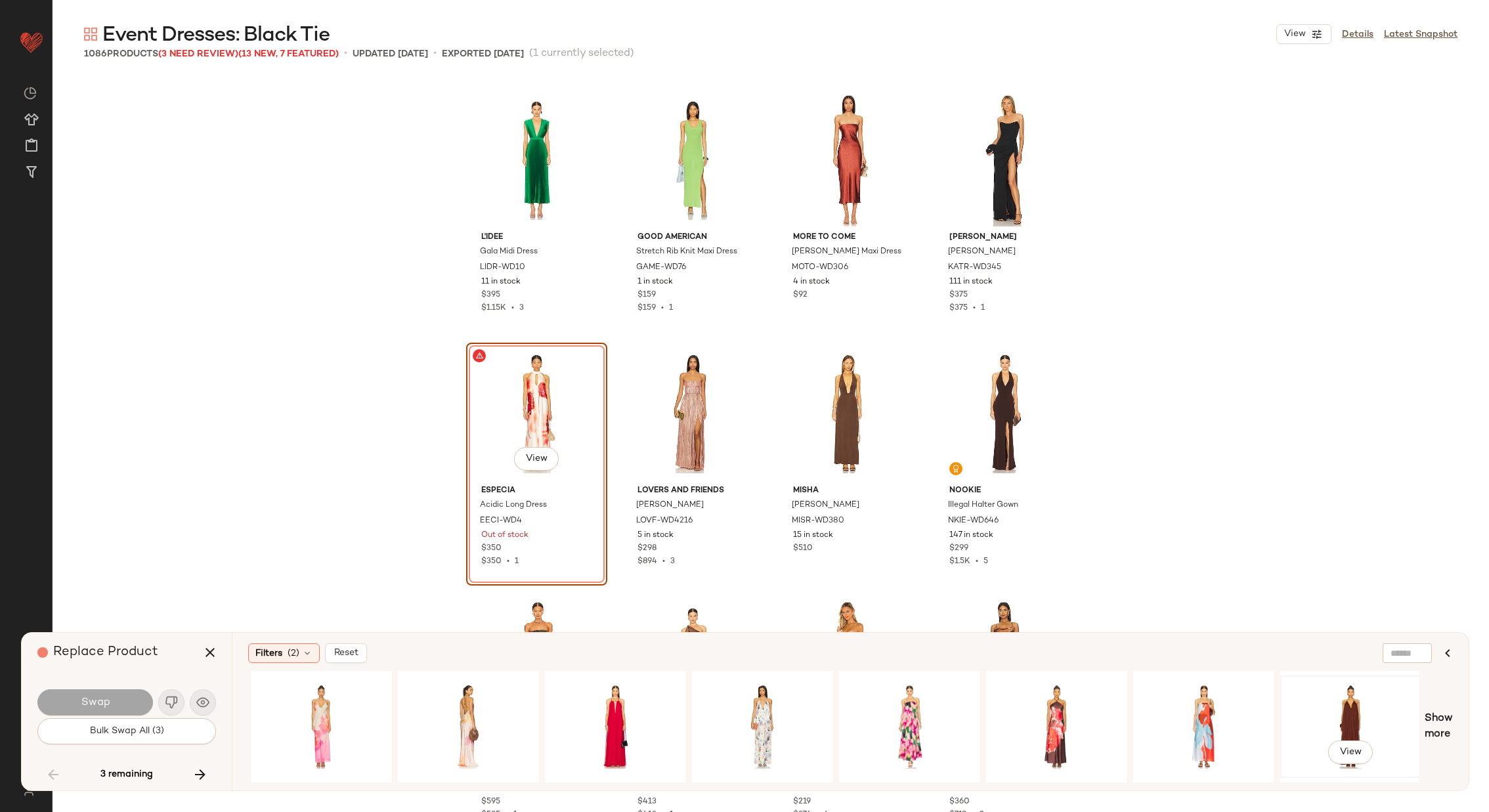
click at [1341, 709] on div "View" at bounding box center [1351, 726] width 132 height 93
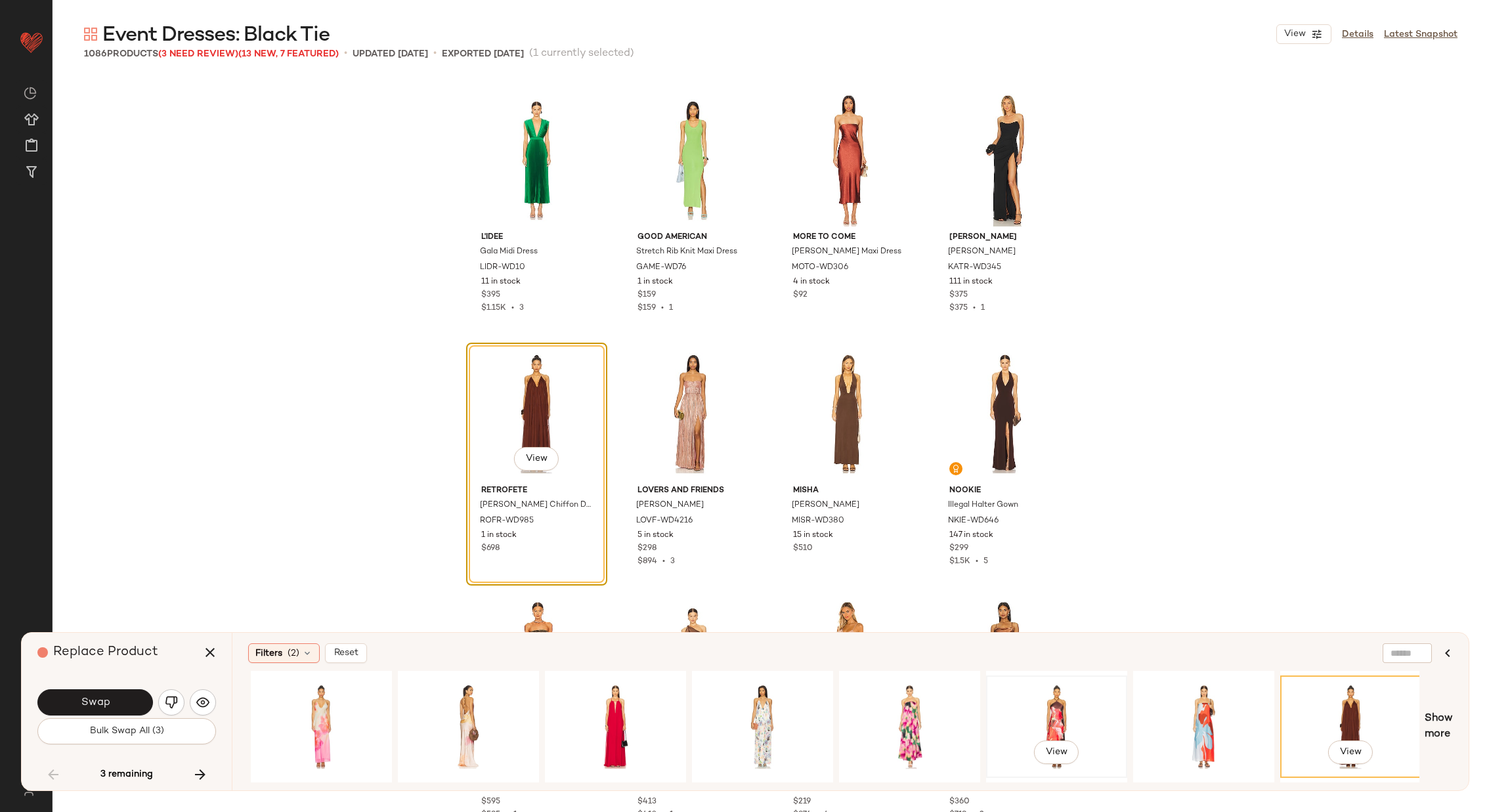
click at [1053, 708] on div "View" at bounding box center [1057, 726] width 132 height 93
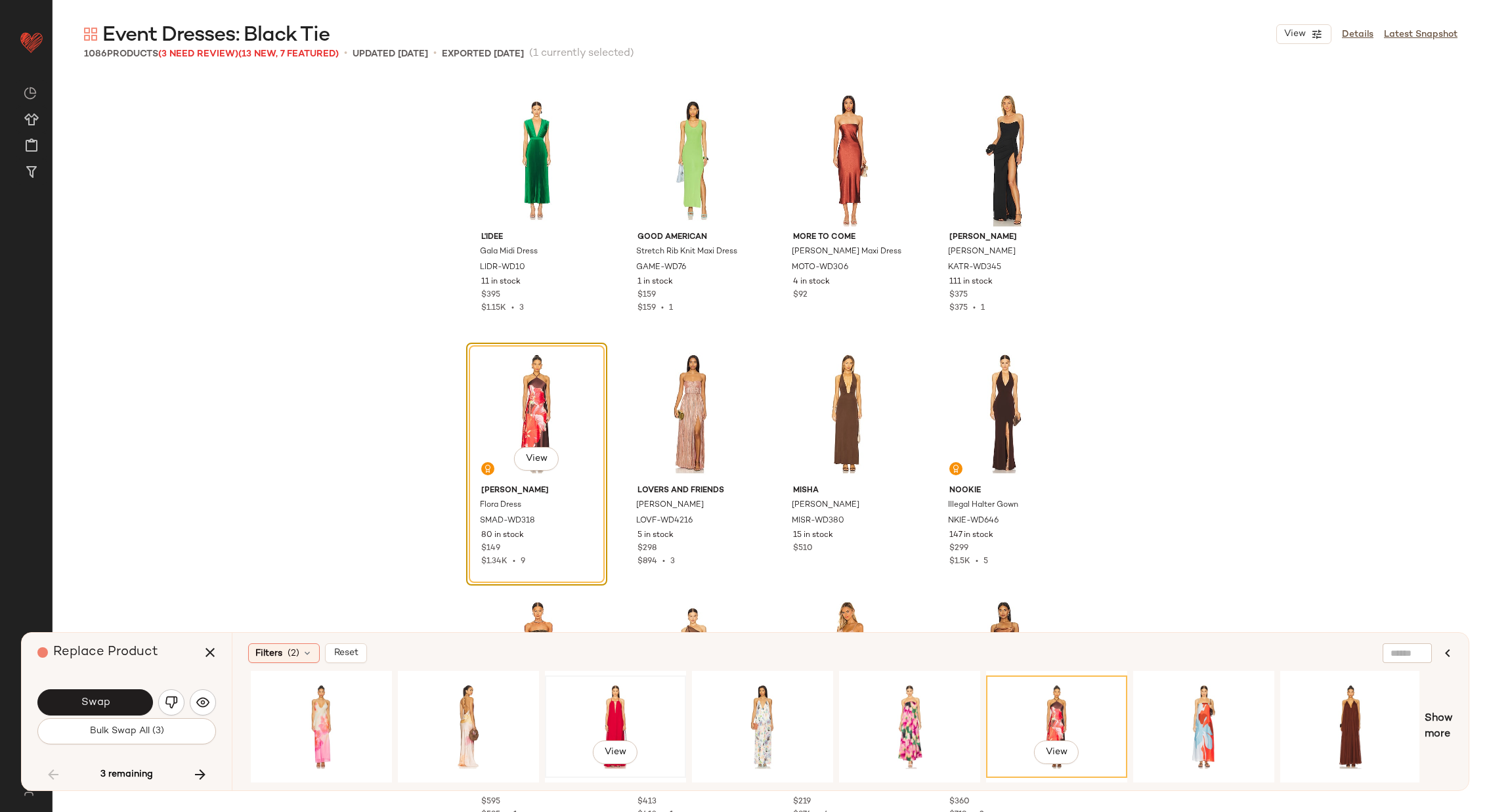
click at [611, 690] on div "View" at bounding box center [616, 726] width 132 height 93
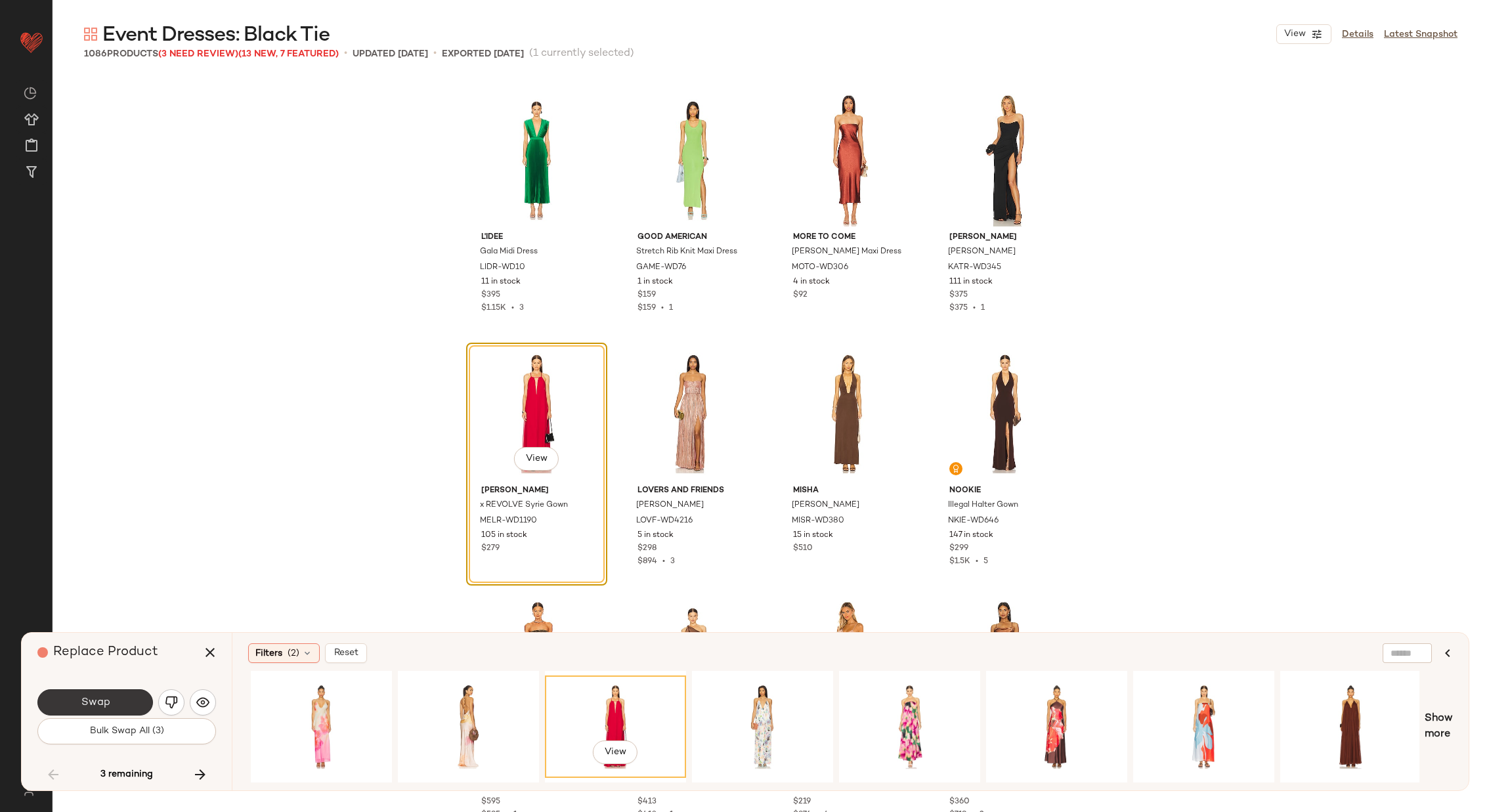
click at [107, 693] on button "Swap" at bounding box center [95, 702] width 116 height 27
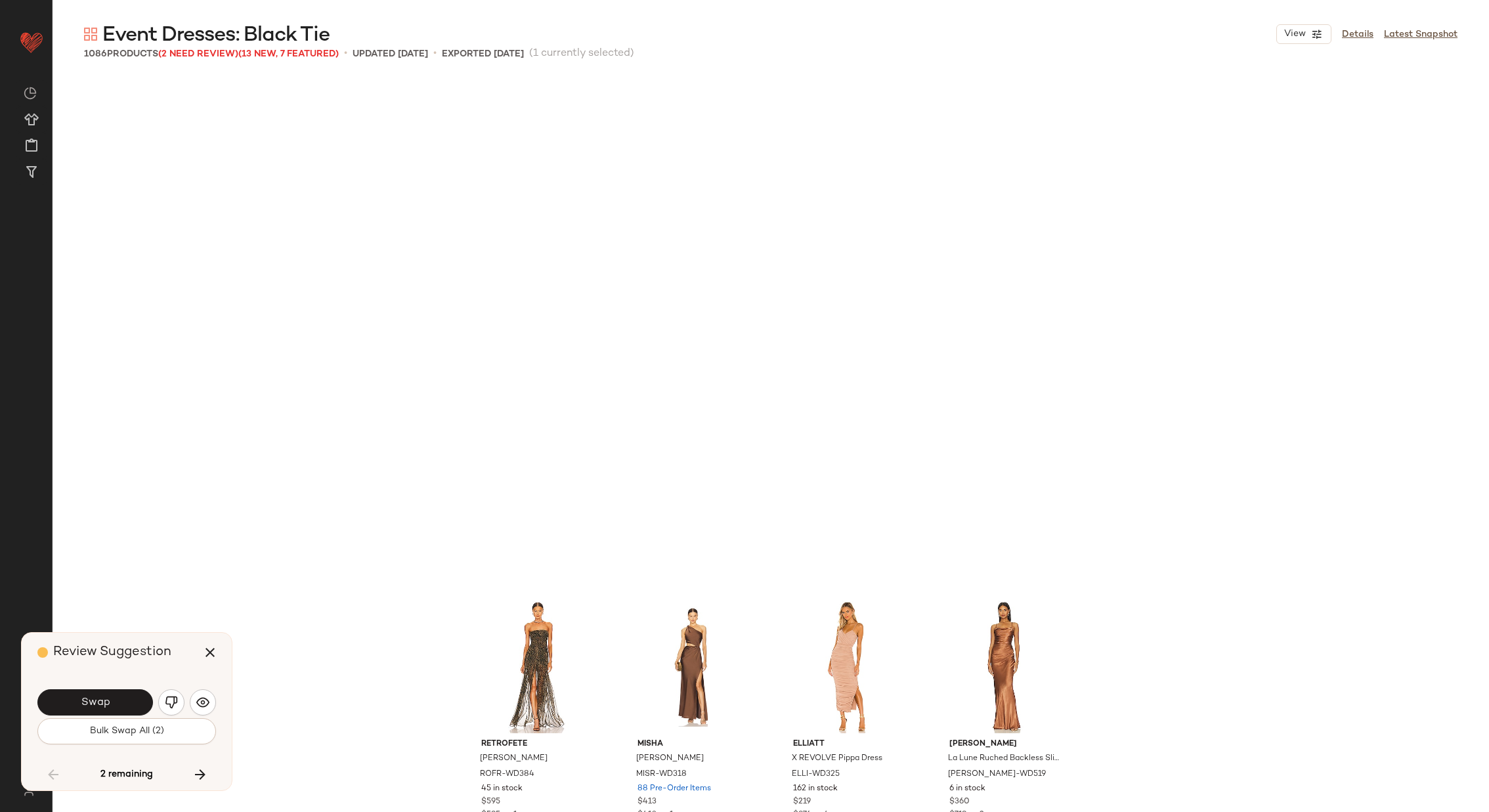
scroll to position [65866, 0]
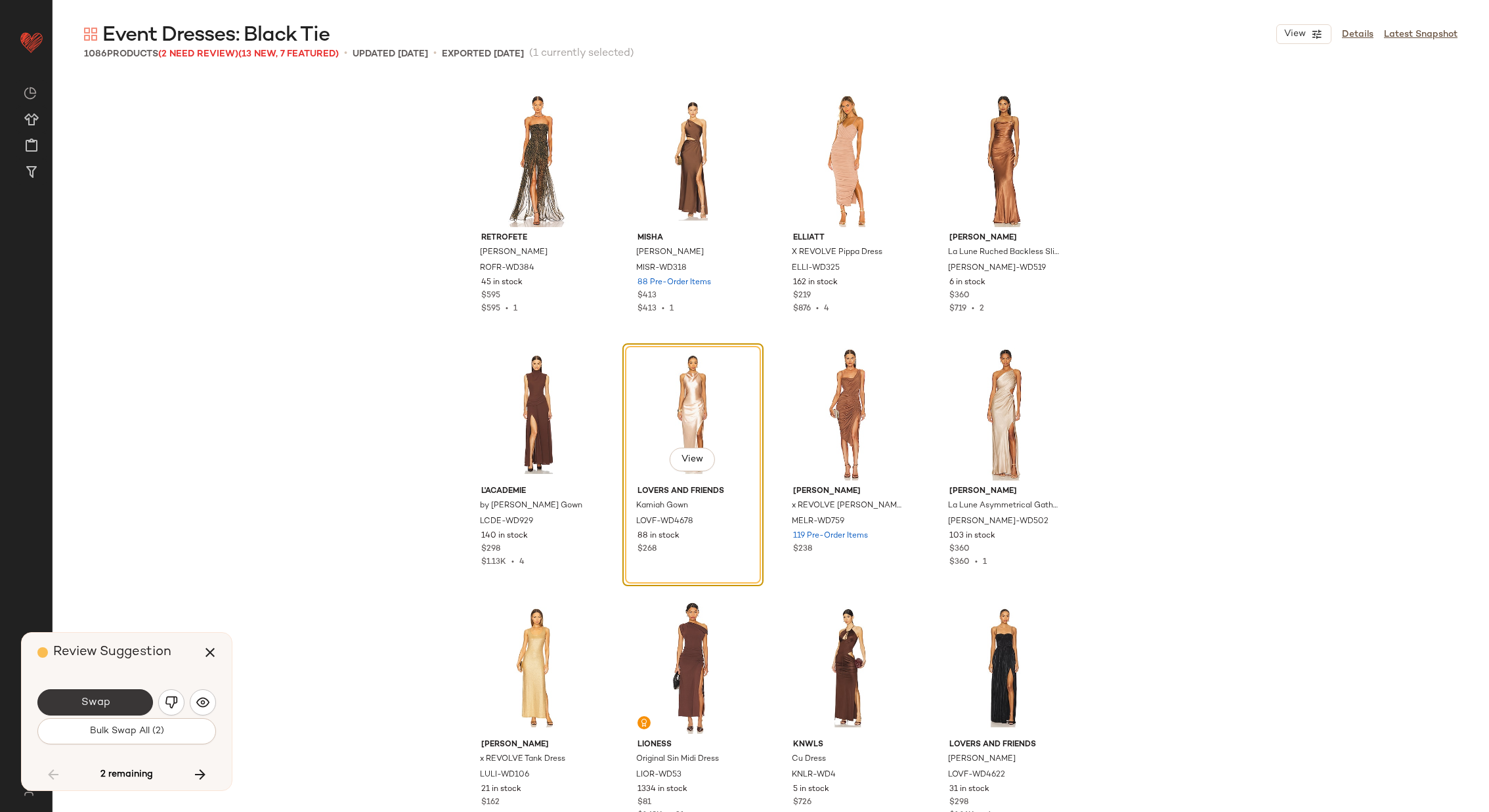
click at [107, 701] on span "Swap" at bounding box center [94, 702] width 29 height 13
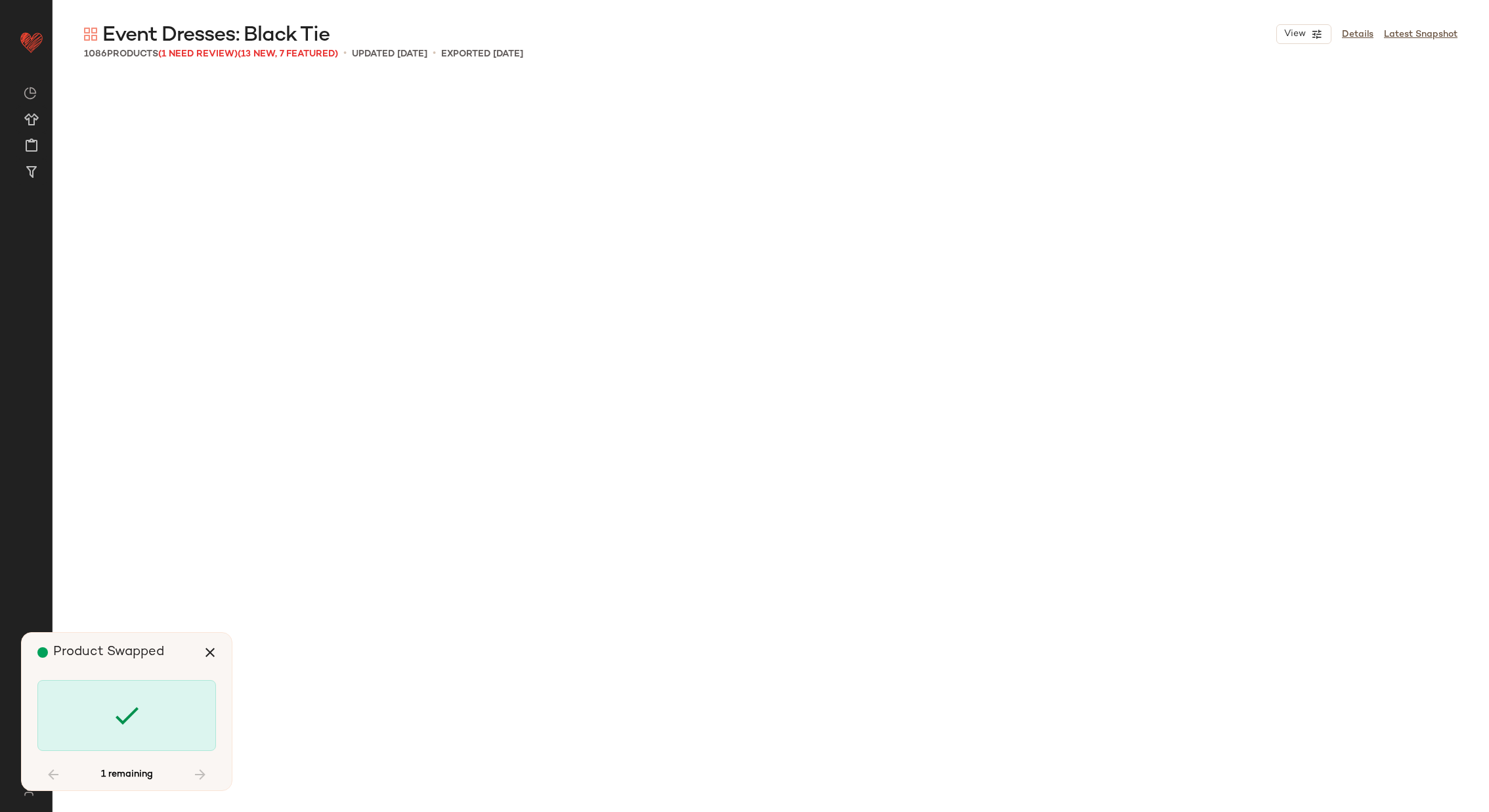
scroll to position [67387, 0]
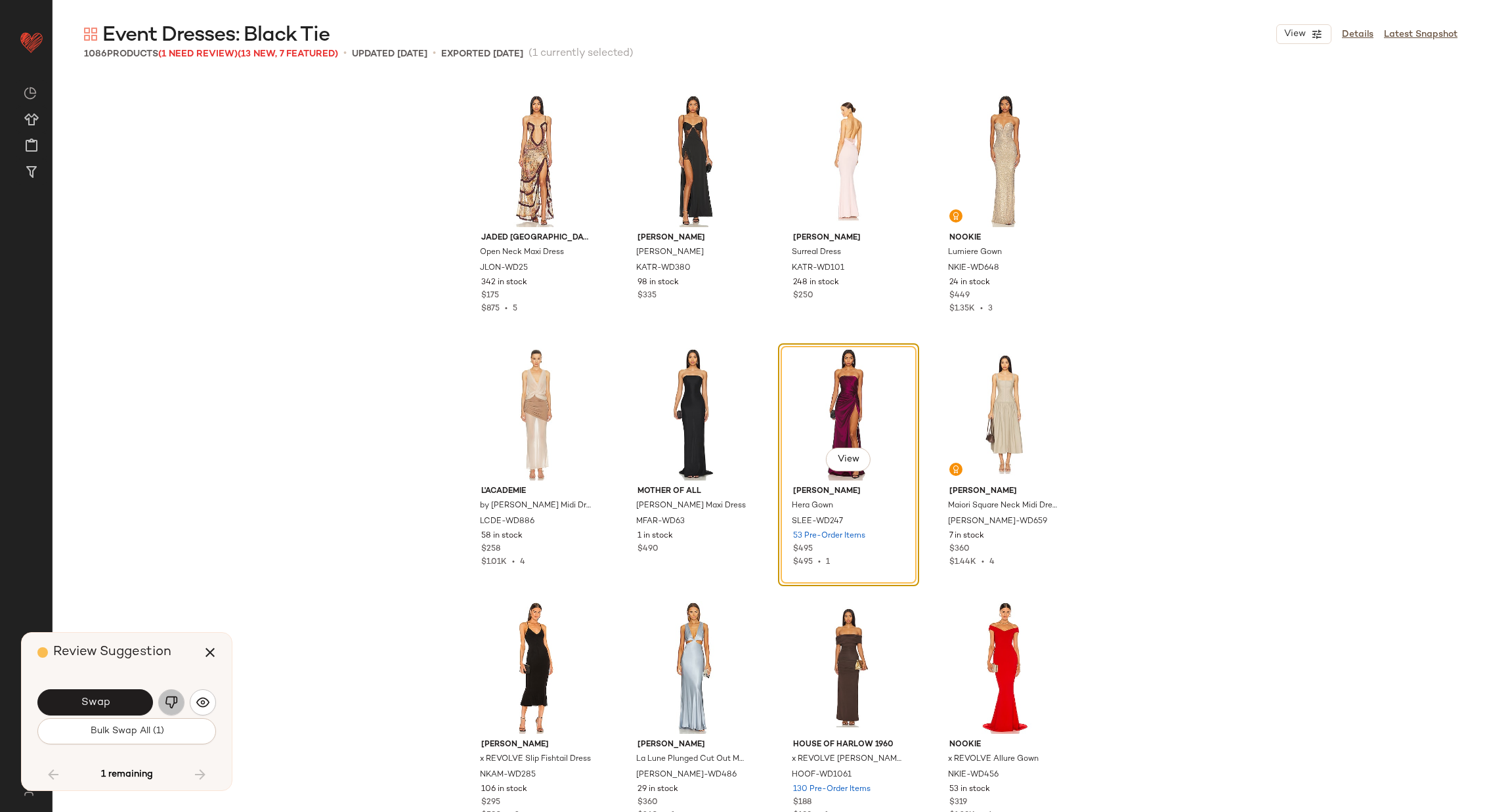
click at [171, 704] on img "button" at bounding box center [171, 701] width 13 height 13
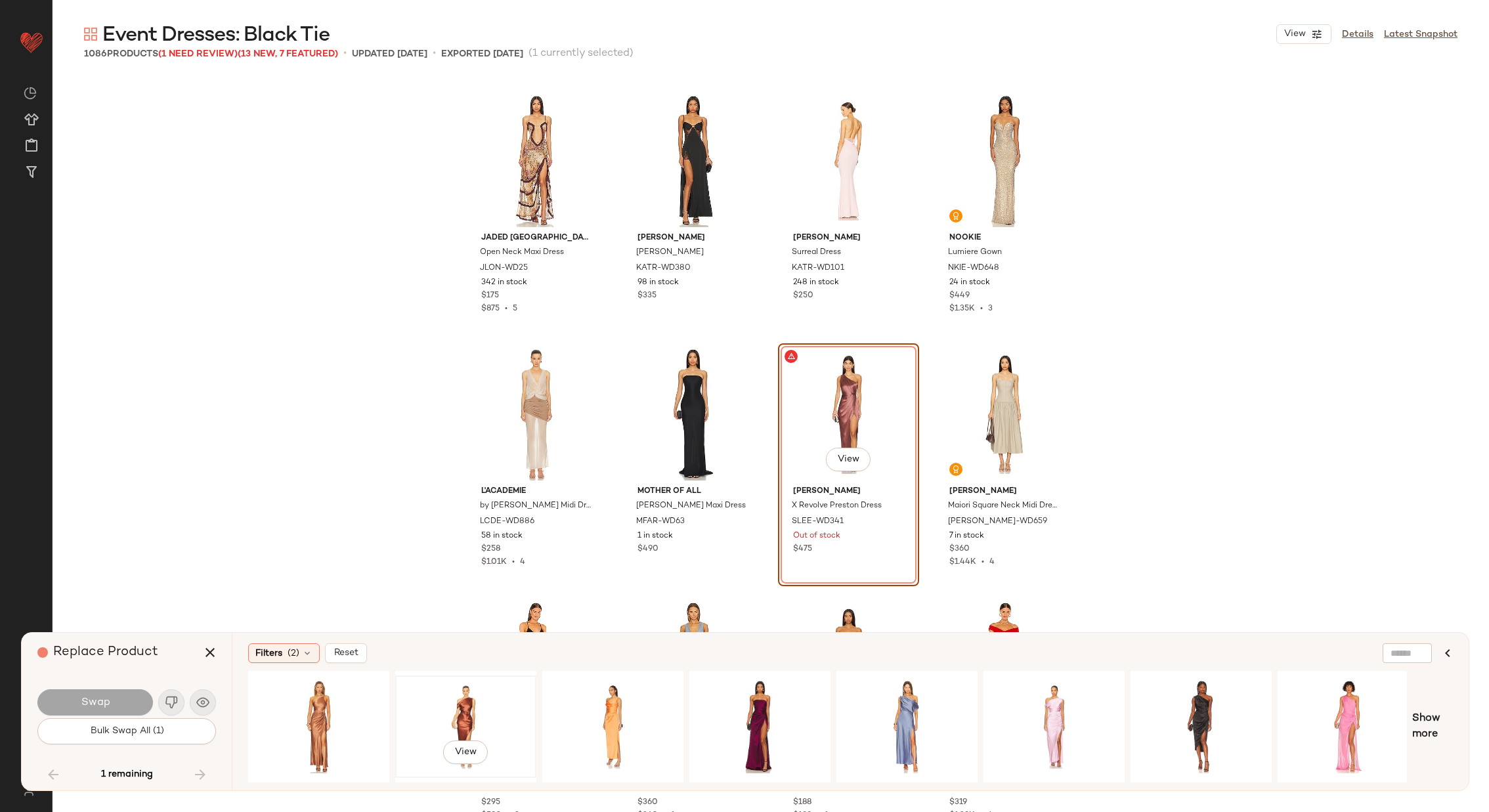
click at [492, 698] on div "View" at bounding box center [466, 726] width 132 height 93
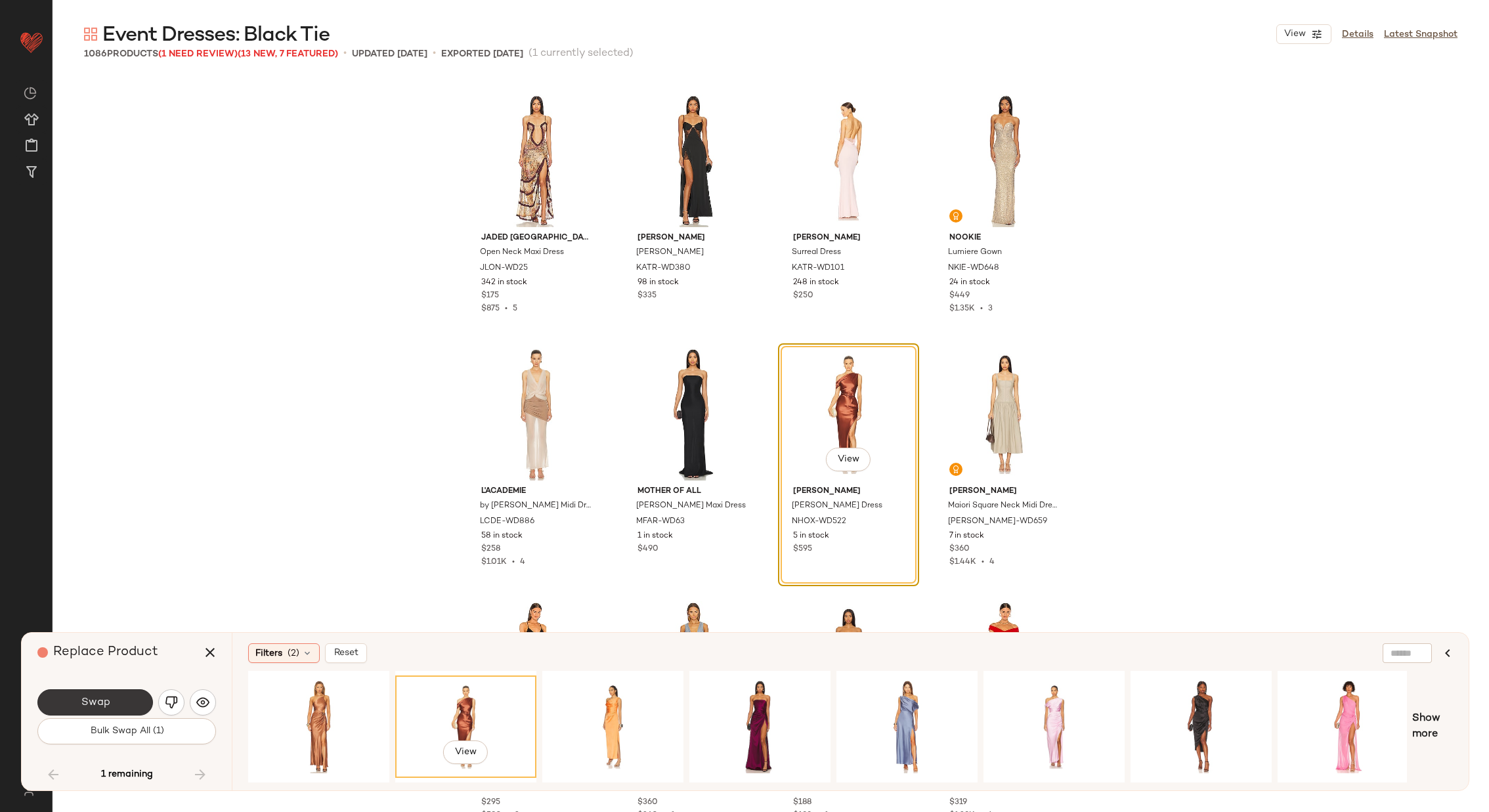
click at [113, 691] on button "Swap" at bounding box center [95, 702] width 116 height 27
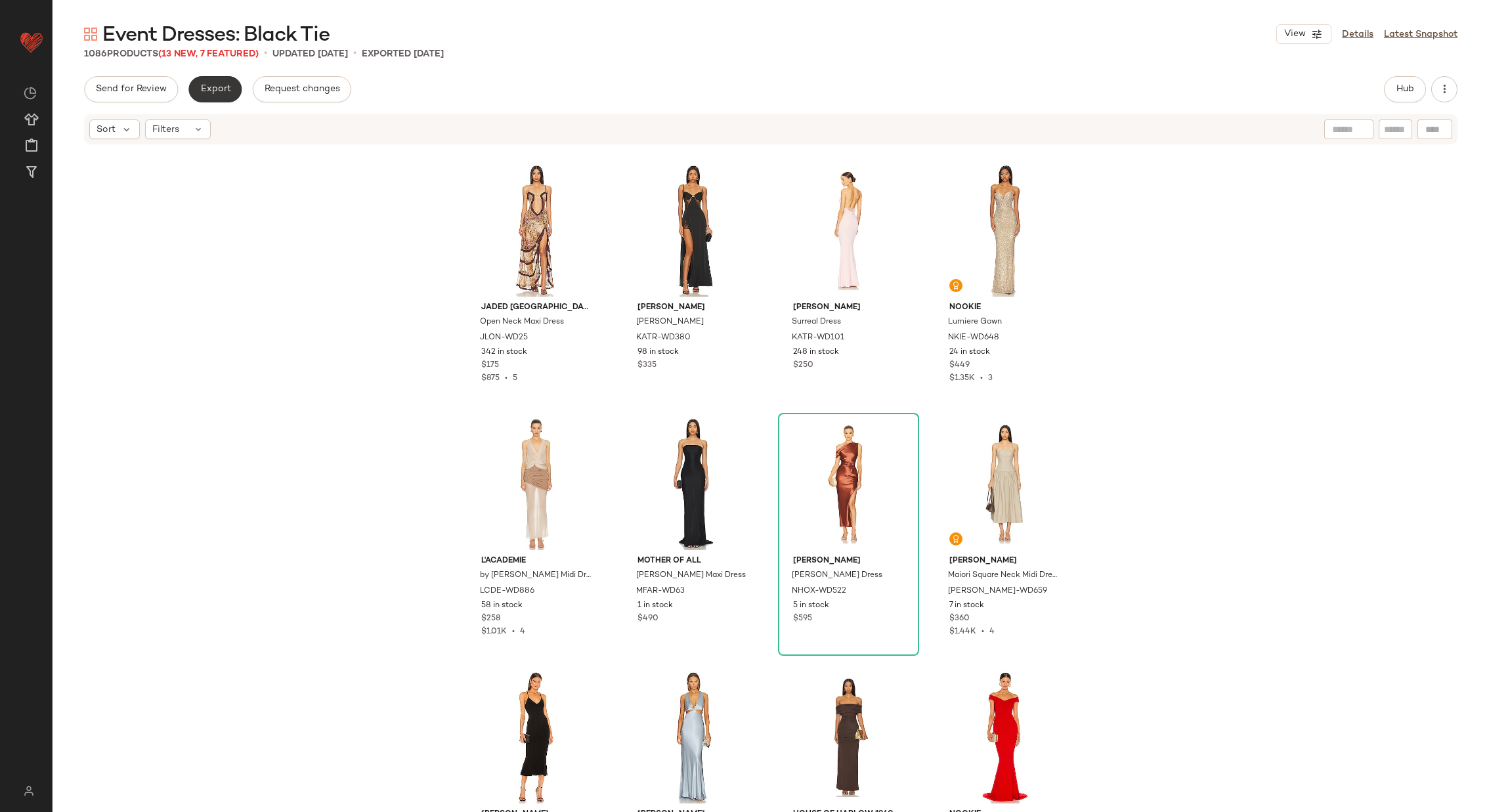
click at [208, 88] on span "Export" at bounding box center [215, 89] width 31 height 10
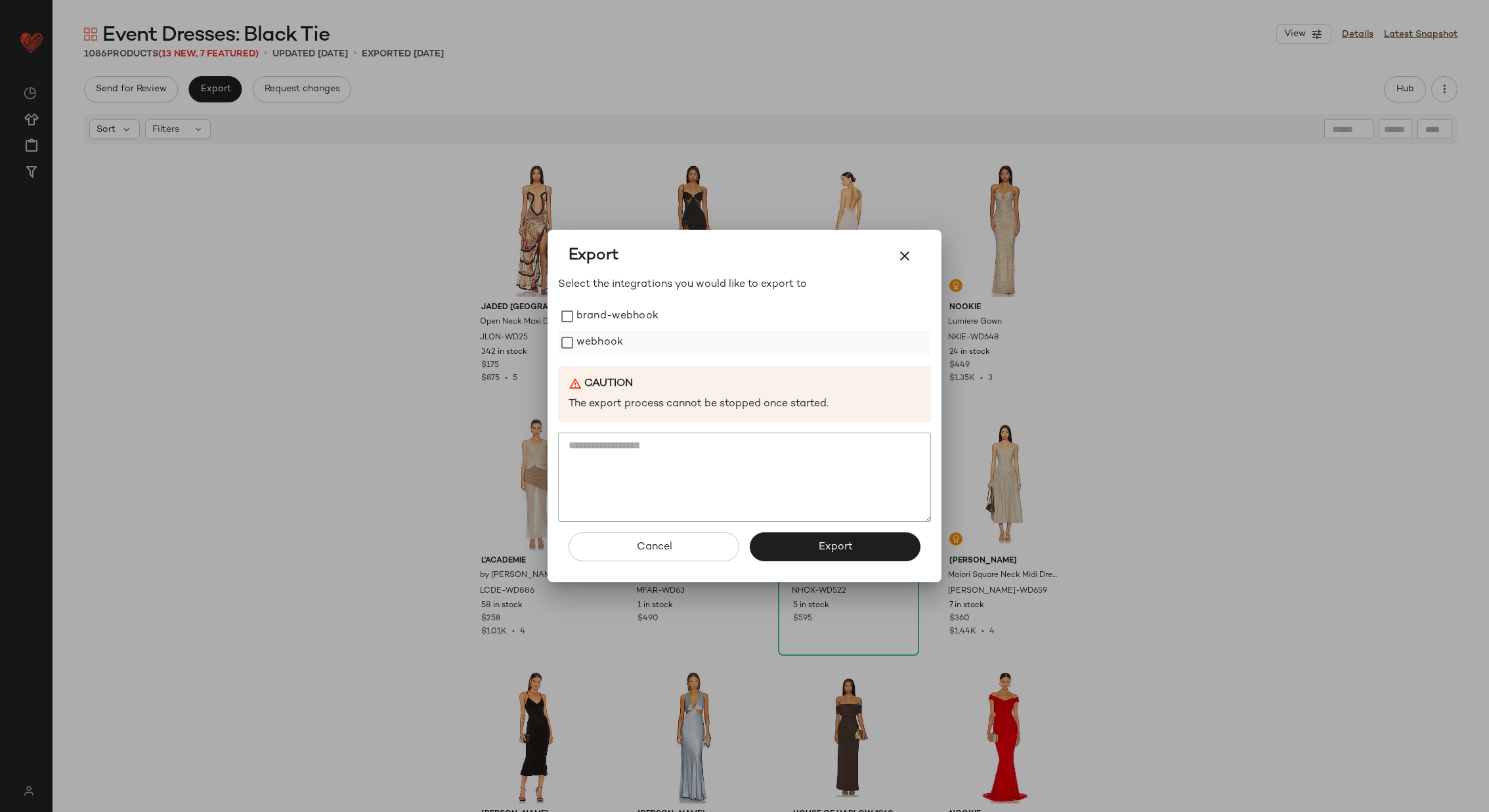
click at [602, 342] on label "webhook" at bounding box center [600, 342] width 46 height 27
click at [833, 541] on span "Export" at bounding box center [835, 547] width 35 height 13
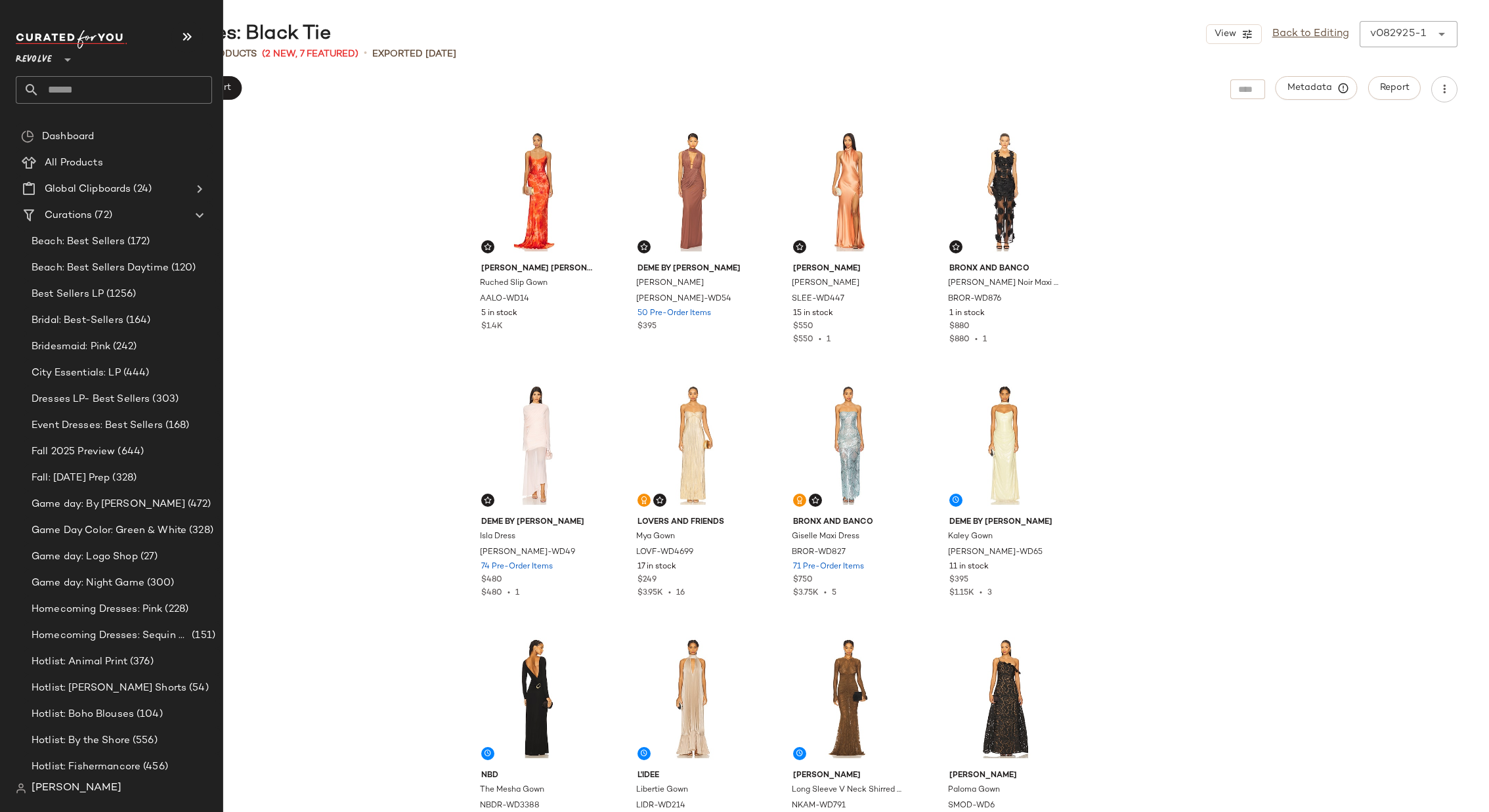
click at [147, 81] on input "text" at bounding box center [125, 90] width 172 height 27
type input "*****"
click at [82, 91] on input "text" at bounding box center [125, 90] width 172 height 27
click at [191, 38] on icon "button" at bounding box center [187, 37] width 15 height 15
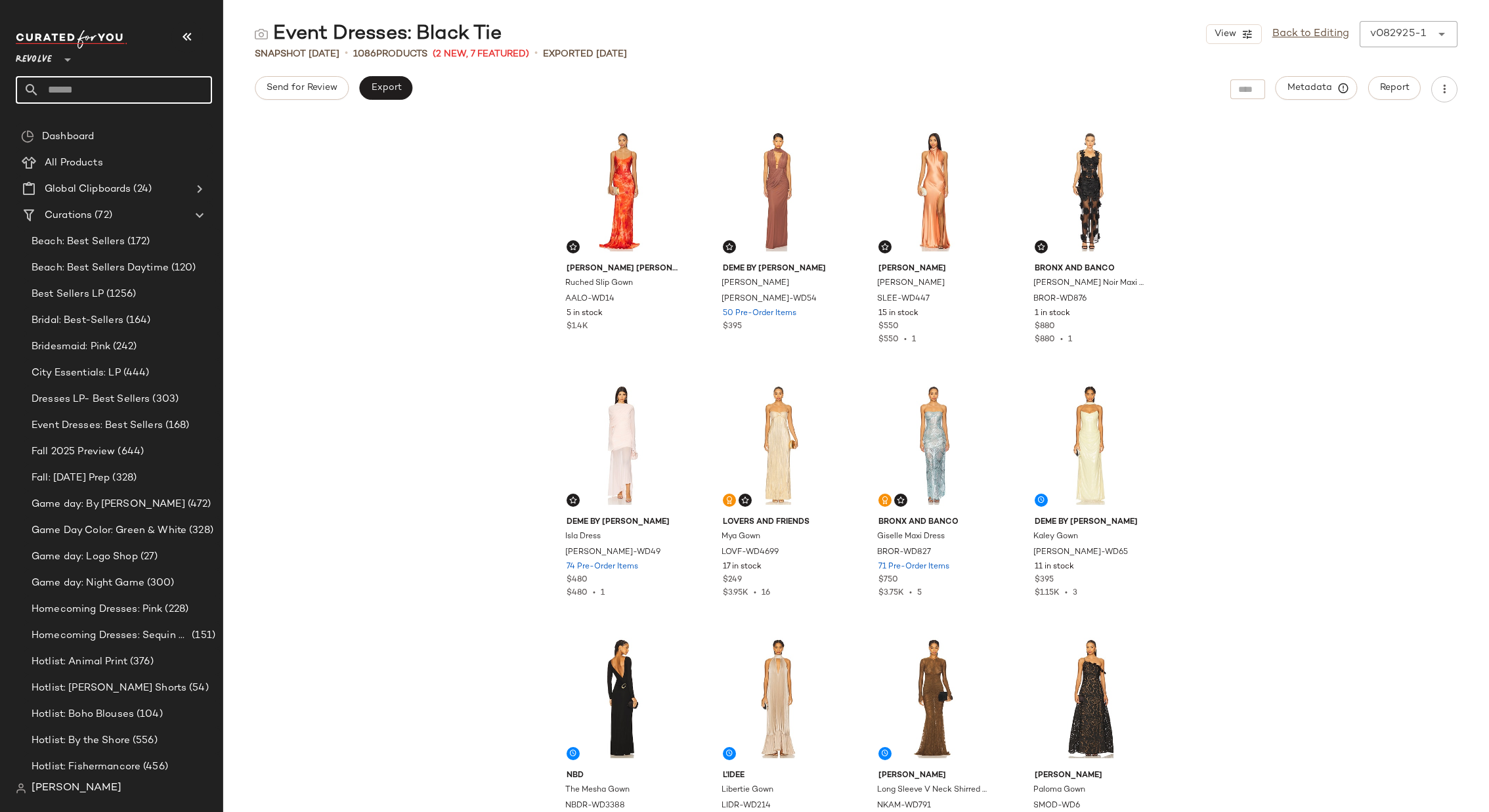
click at [154, 87] on input "text" at bounding box center [125, 90] width 172 height 27
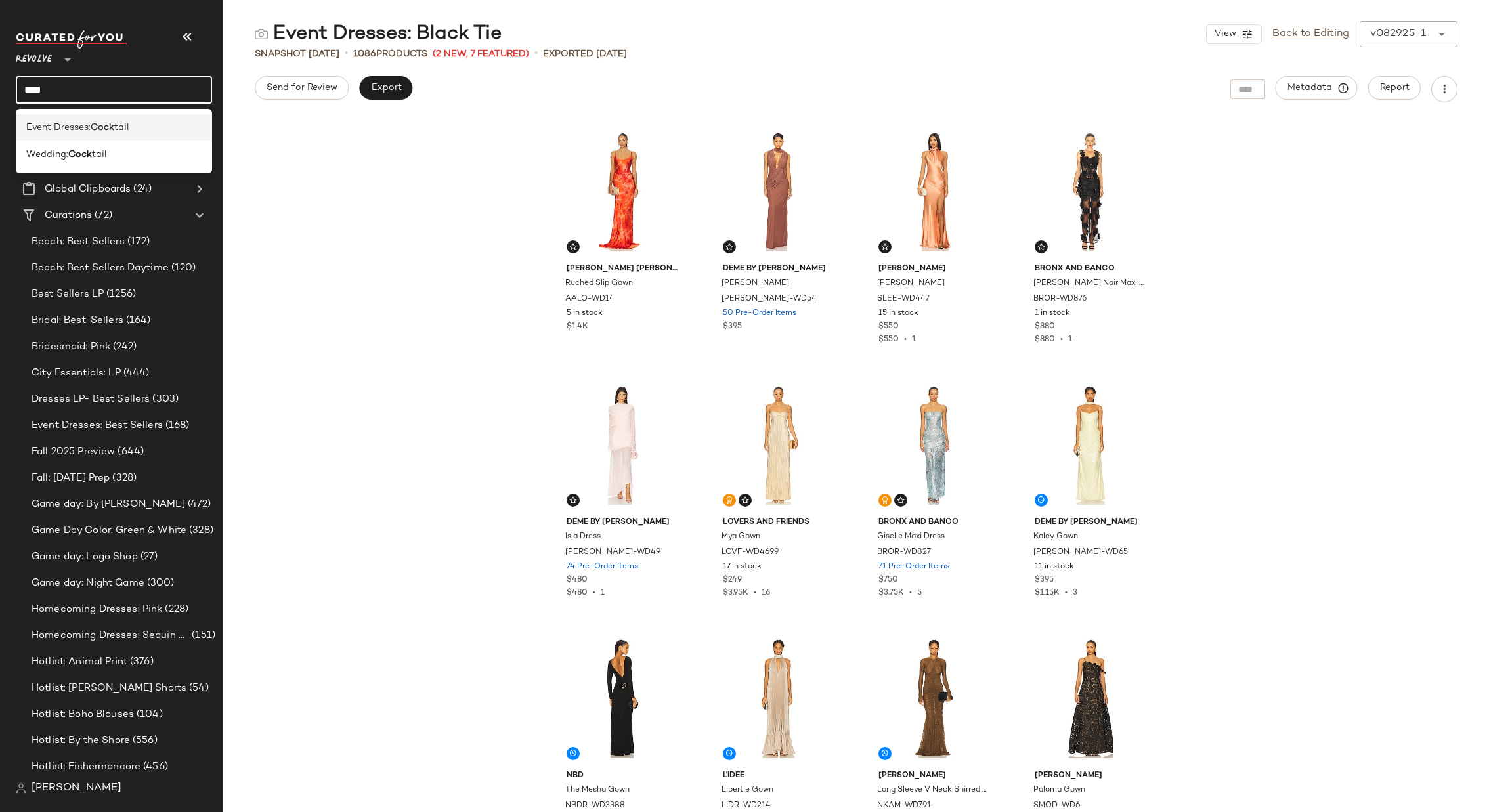
type input "****"
click at [65, 128] on span "Event Dresses:" at bounding box center [58, 128] width 64 height 14
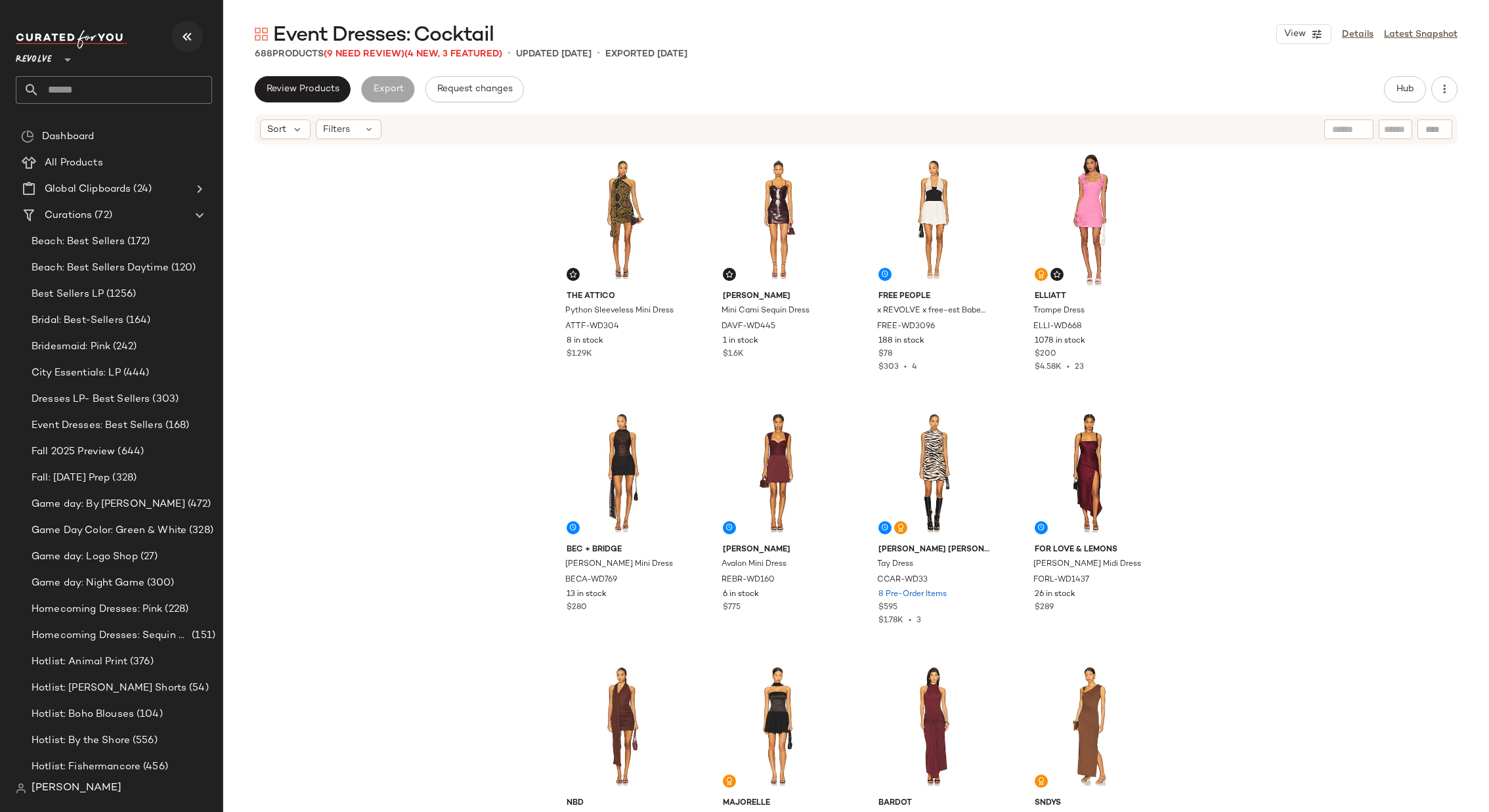
click at [187, 33] on icon "button" at bounding box center [187, 37] width 15 height 15
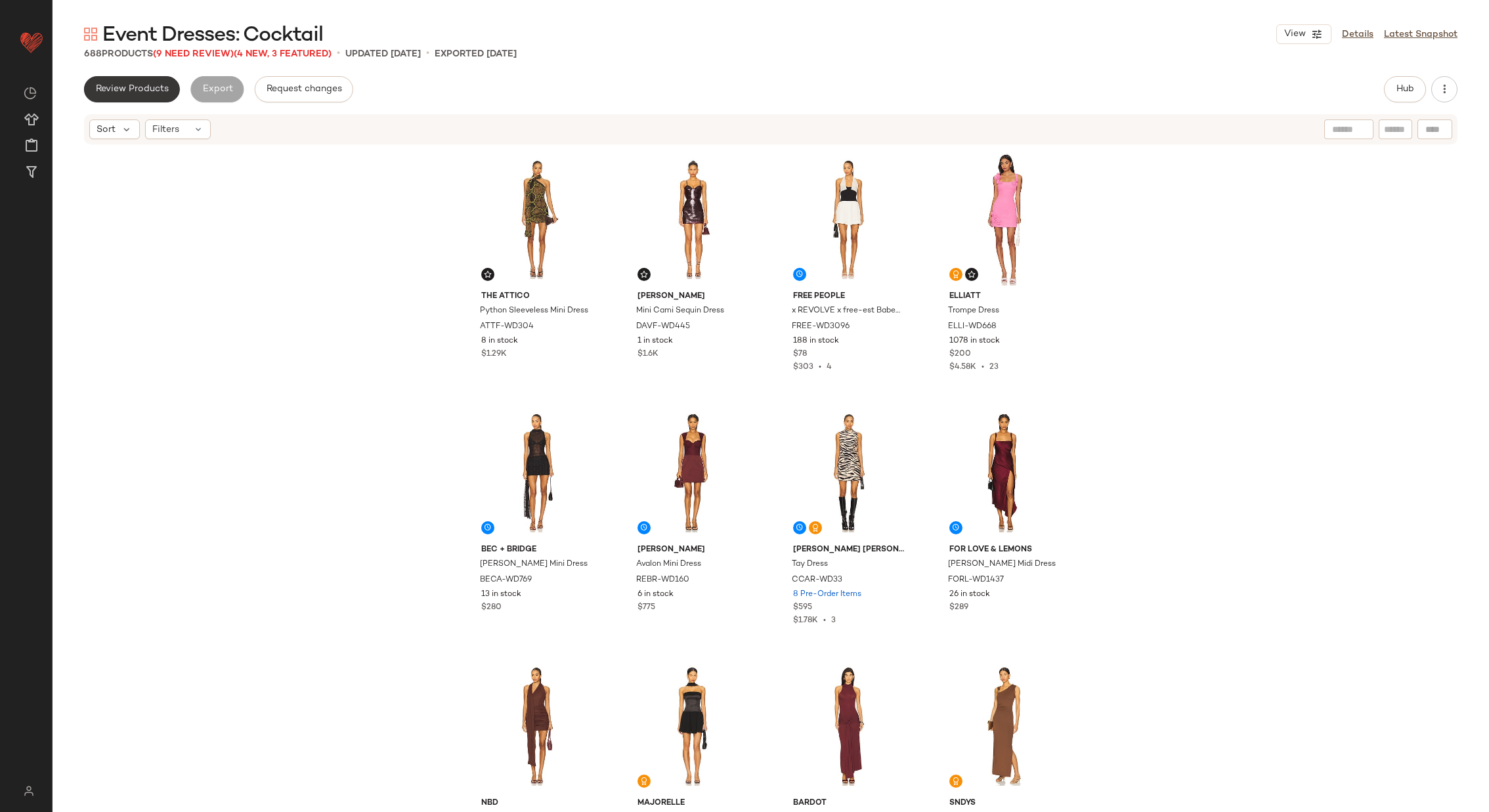
click at [144, 82] on button "Review Products" at bounding box center [132, 89] width 96 height 27
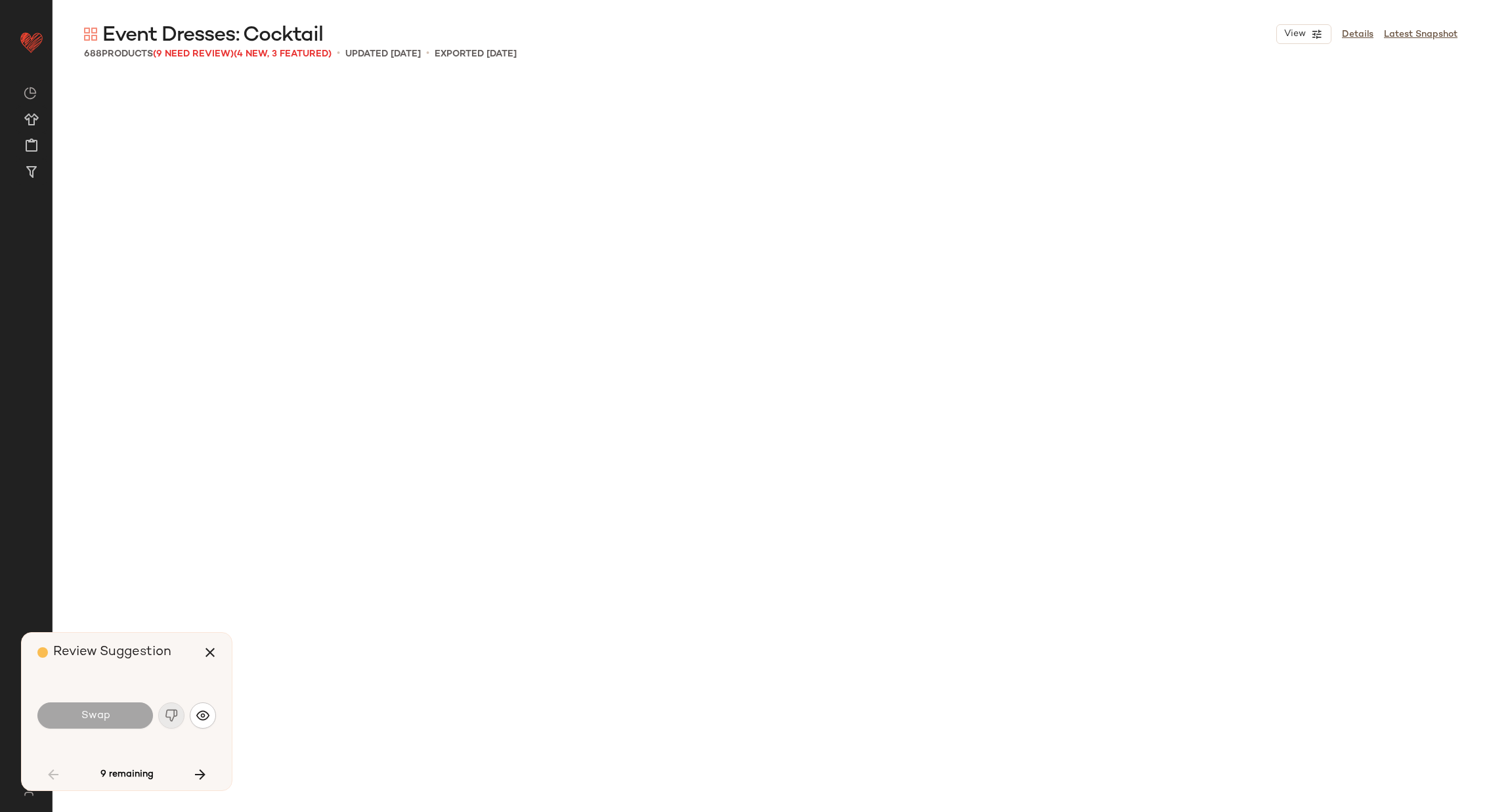
scroll to position [1520, 0]
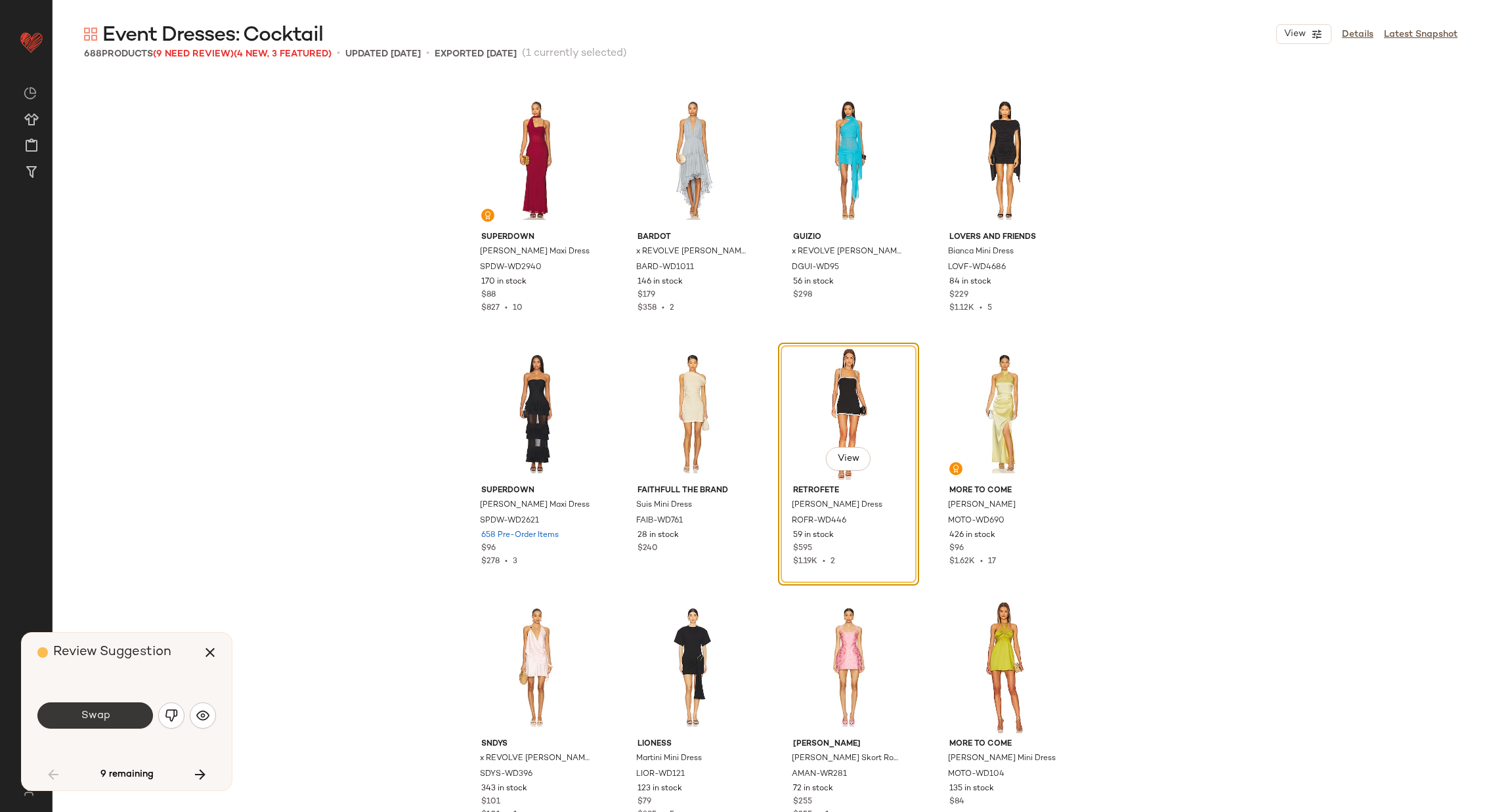
click at [93, 720] on span "Swap" at bounding box center [94, 715] width 29 height 13
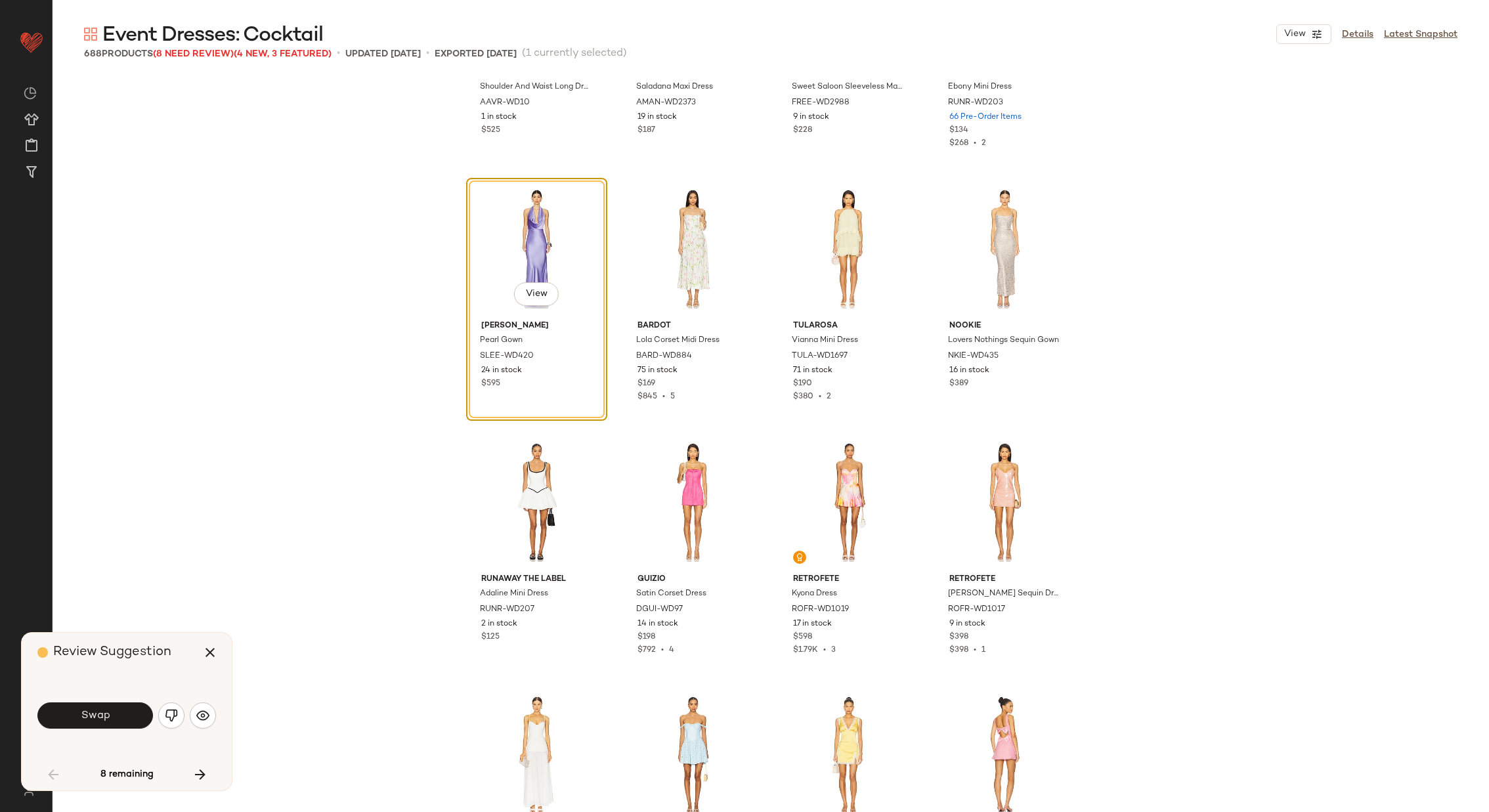
scroll to position [4472, 0]
click at [99, 716] on span "Swap" at bounding box center [94, 715] width 29 height 13
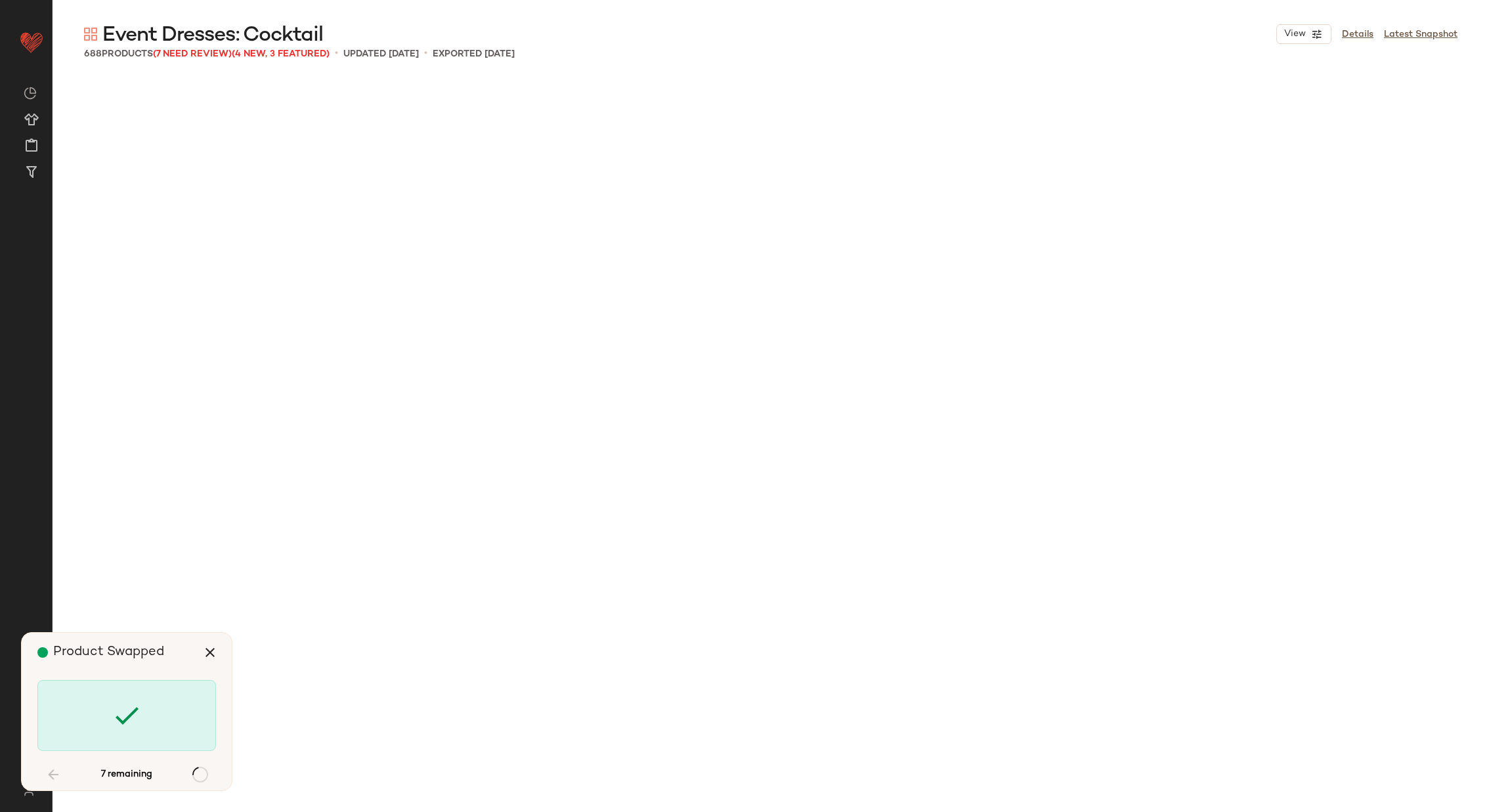
scroll to position [11146, 0]
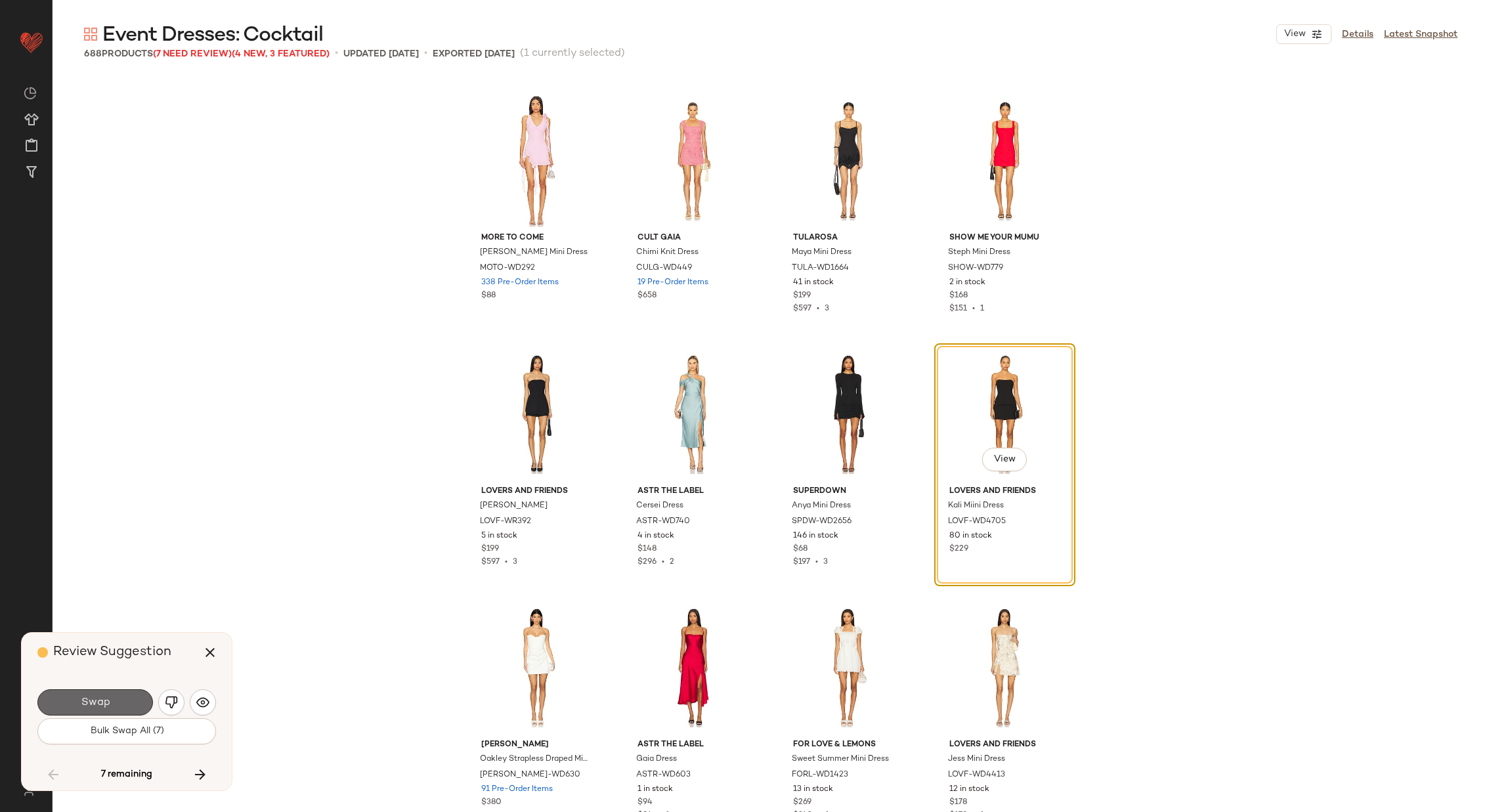
click at [95, 700] on span "Swap" at bounding box center [94, 702] width 29 height 13
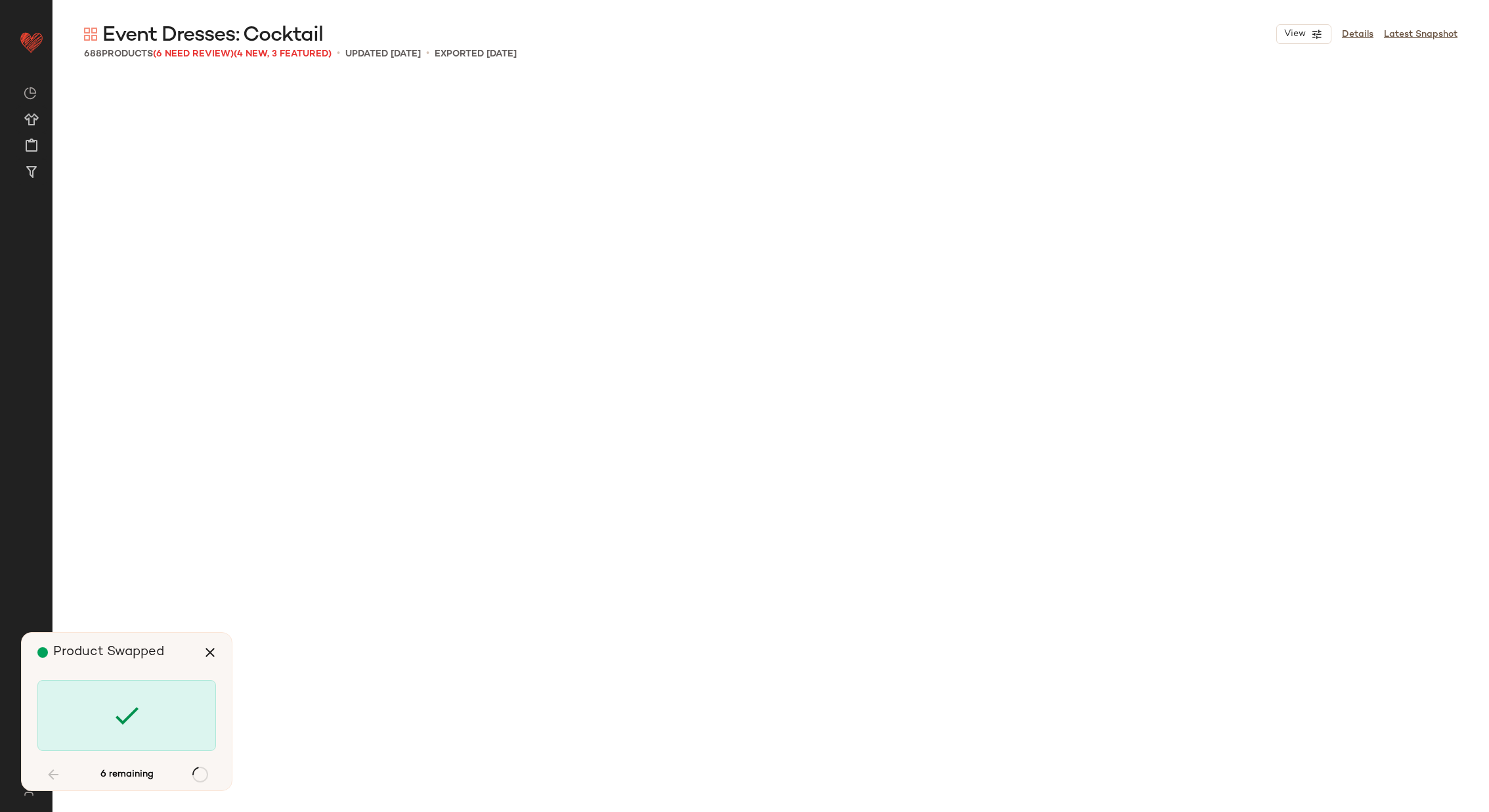
scroll to position [15706, 0]
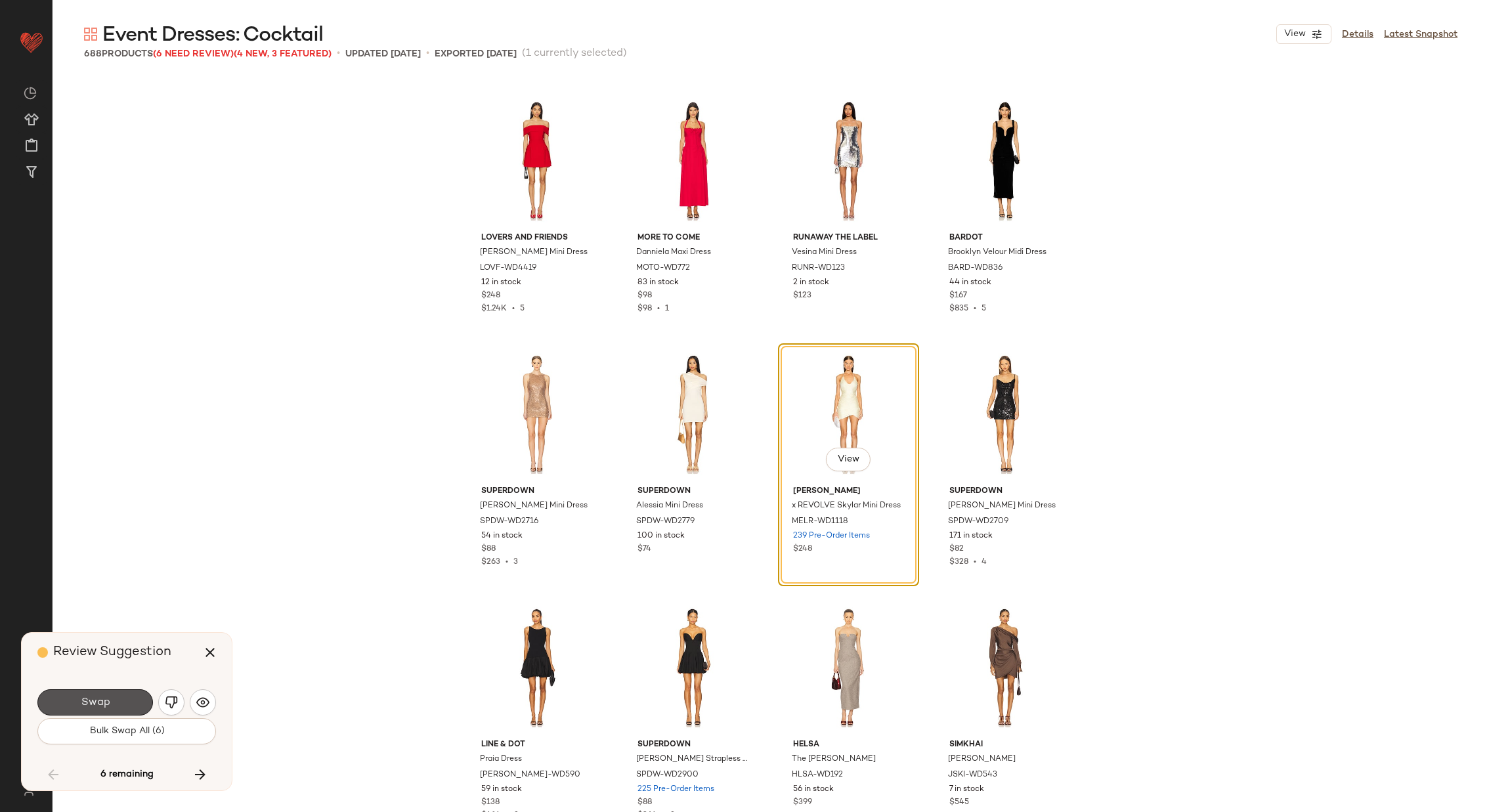
click at [95, 700] on span "Swap" at bounding box center [94, 702] width 29 height 13
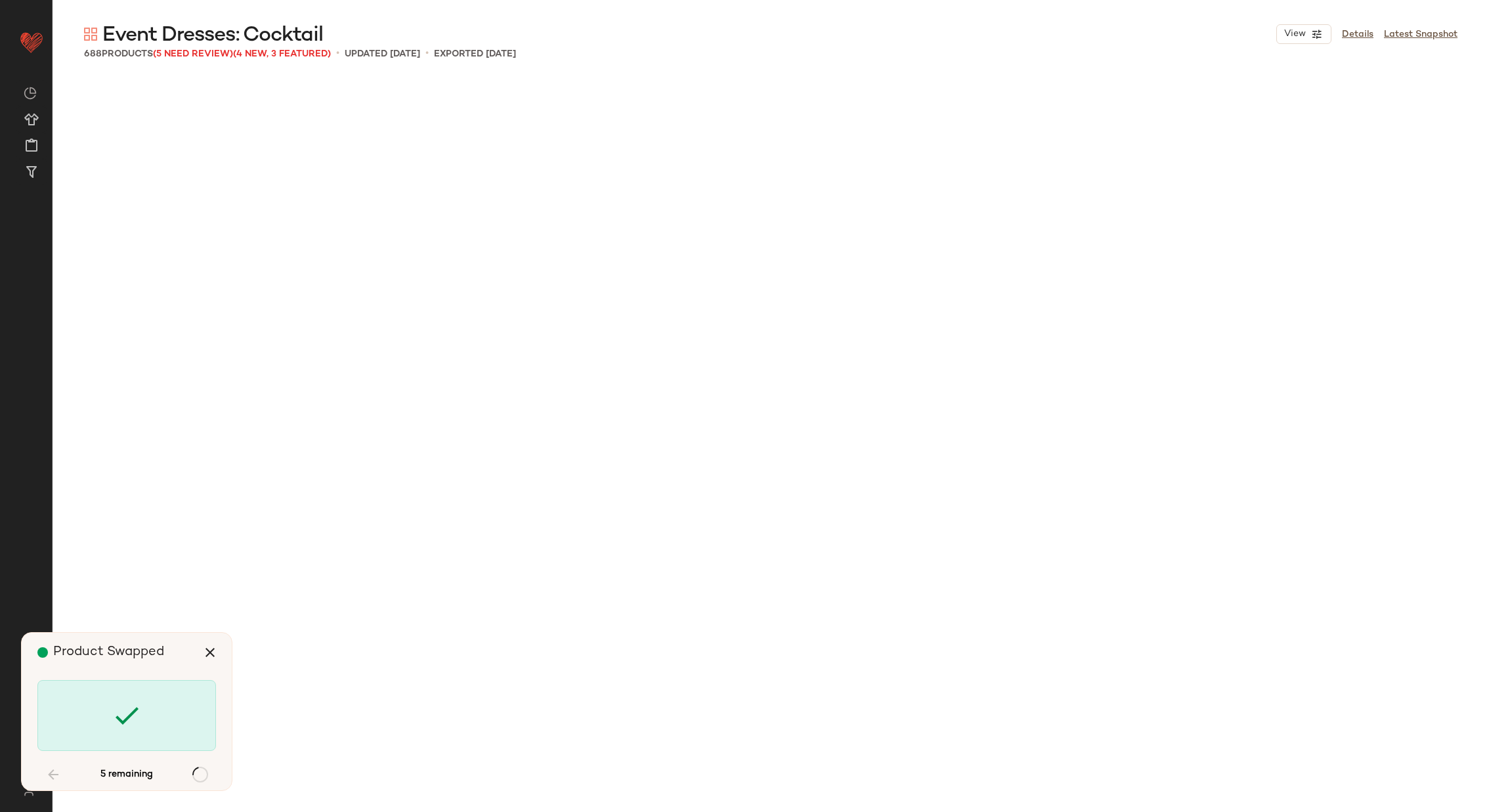
scroll to position [22294, 0]
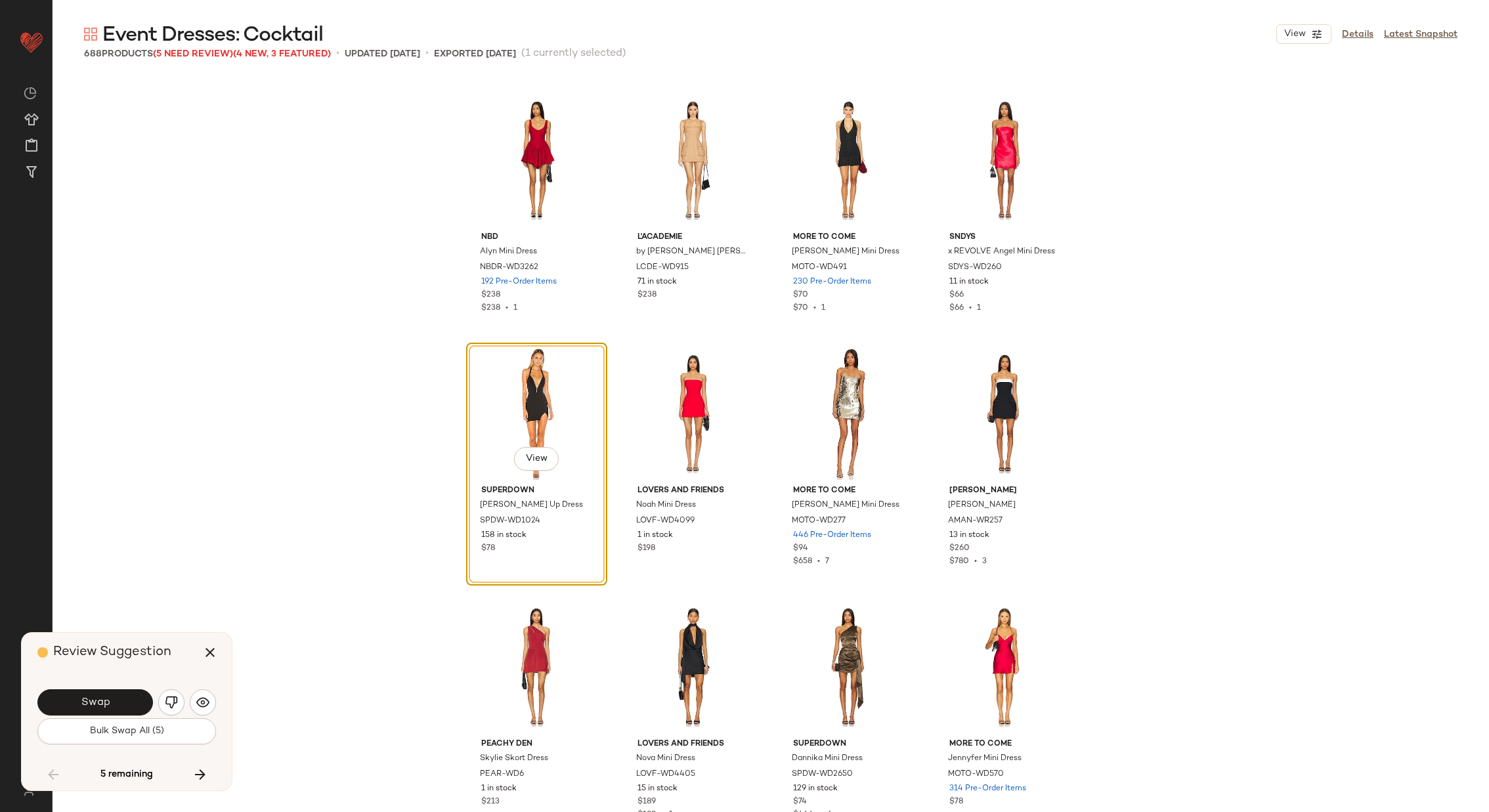
click at [95, 700] on span "Swap" at bounding box center [94, 702] width 29 height 13
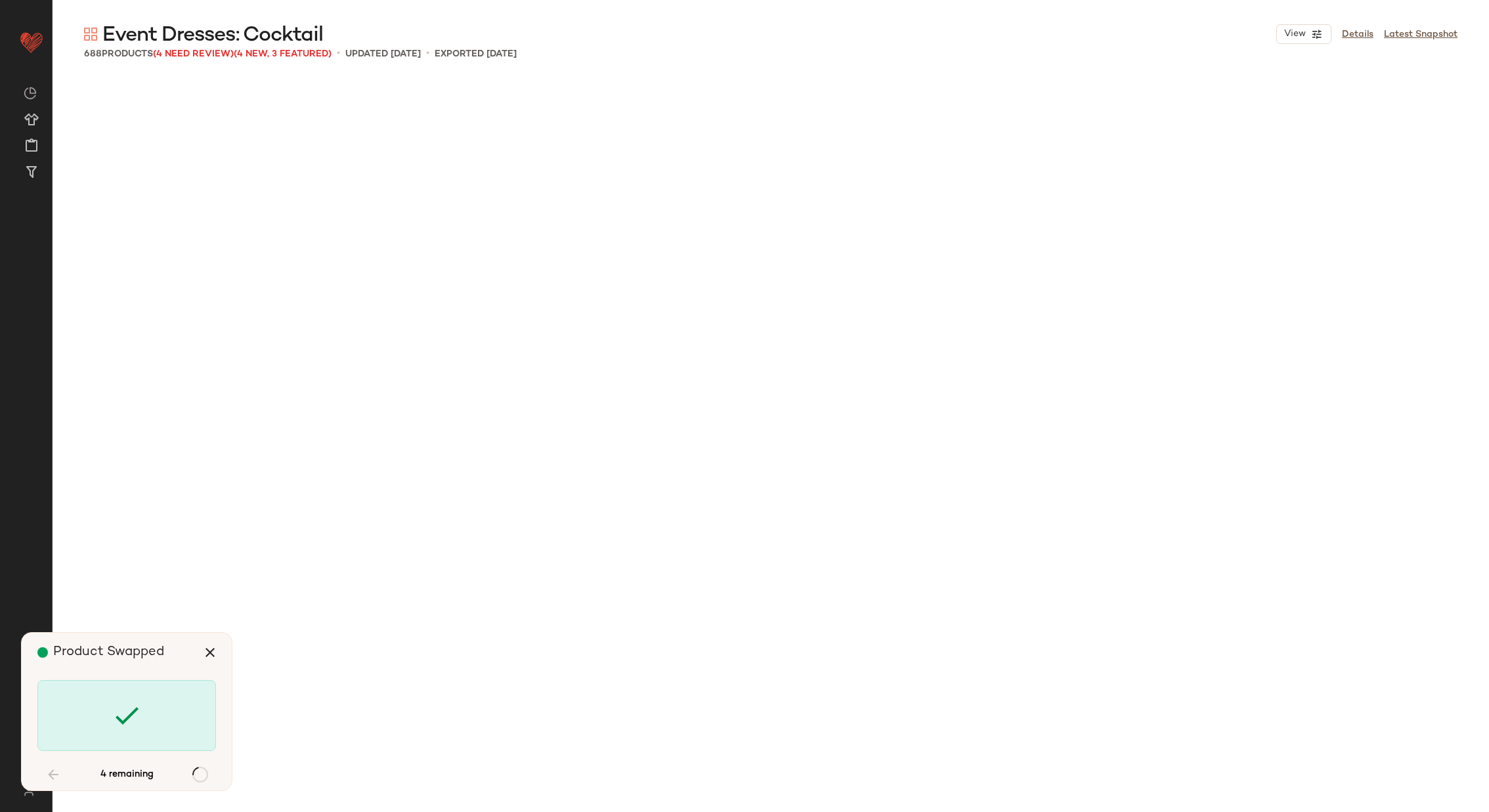
scroll to position [23814, 0]
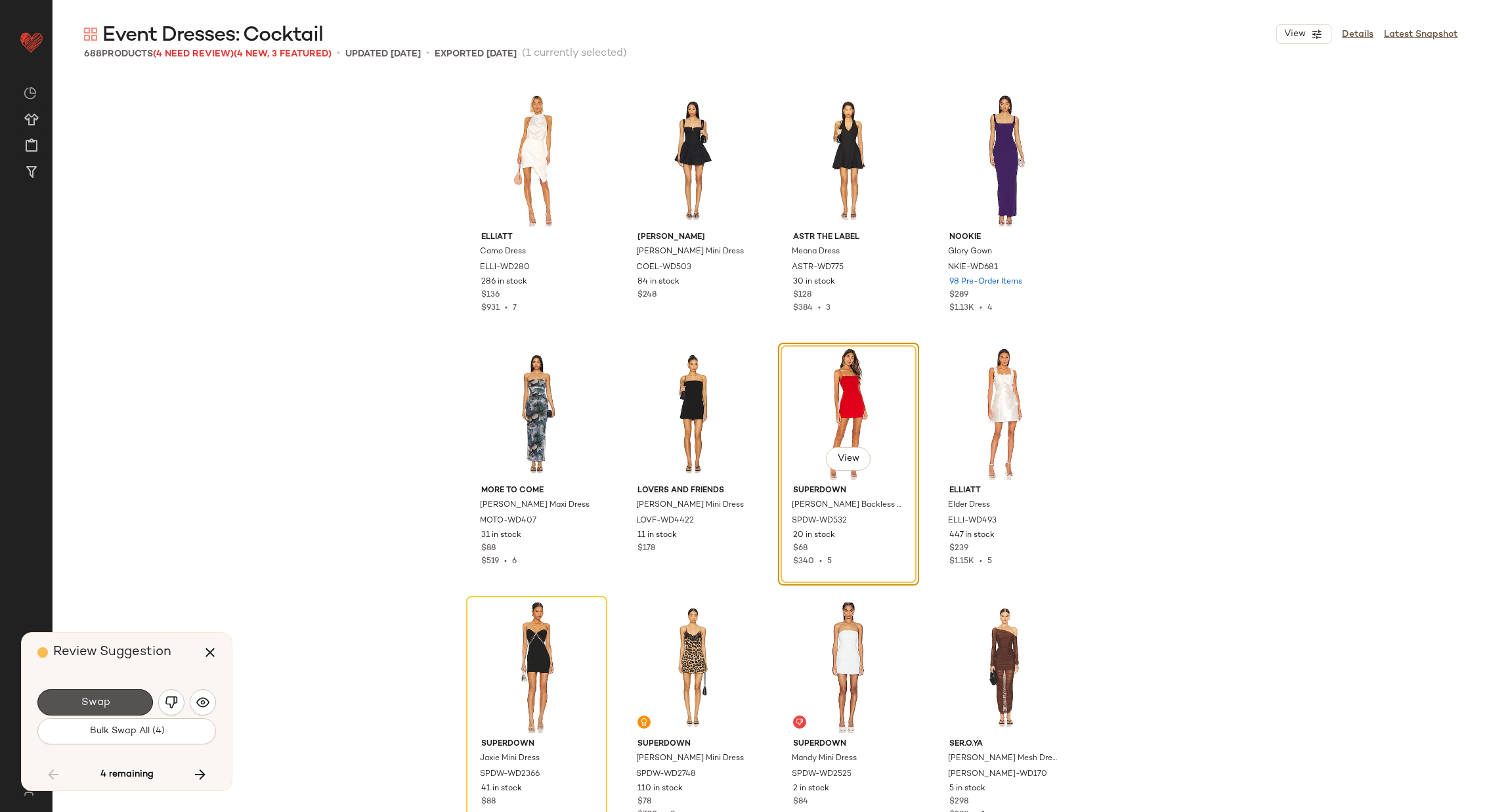
click at [95, 700] on span "Swap" at bounding box center [94, 702] width 29 height 13
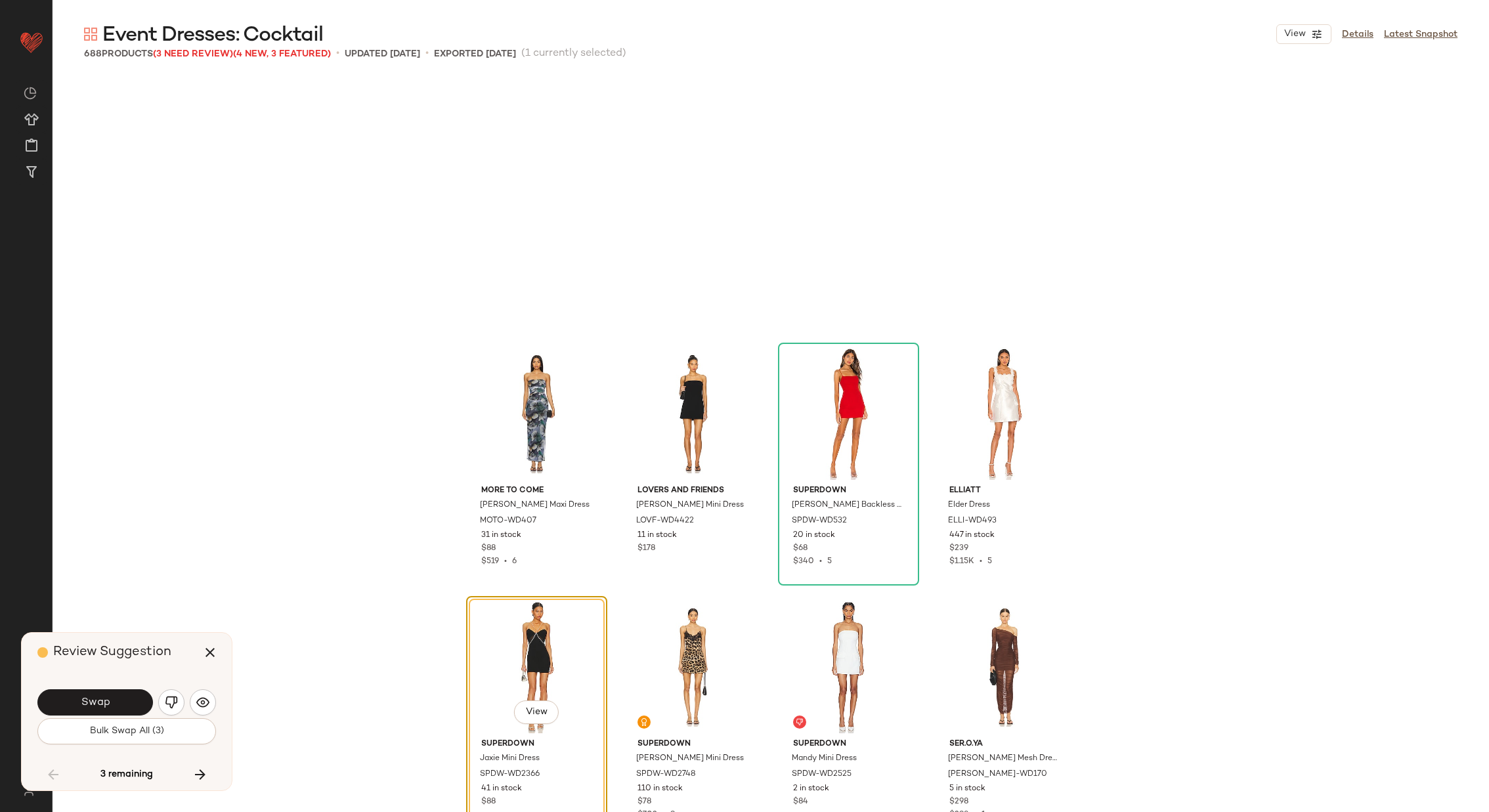
scroll to position [24066, 0]
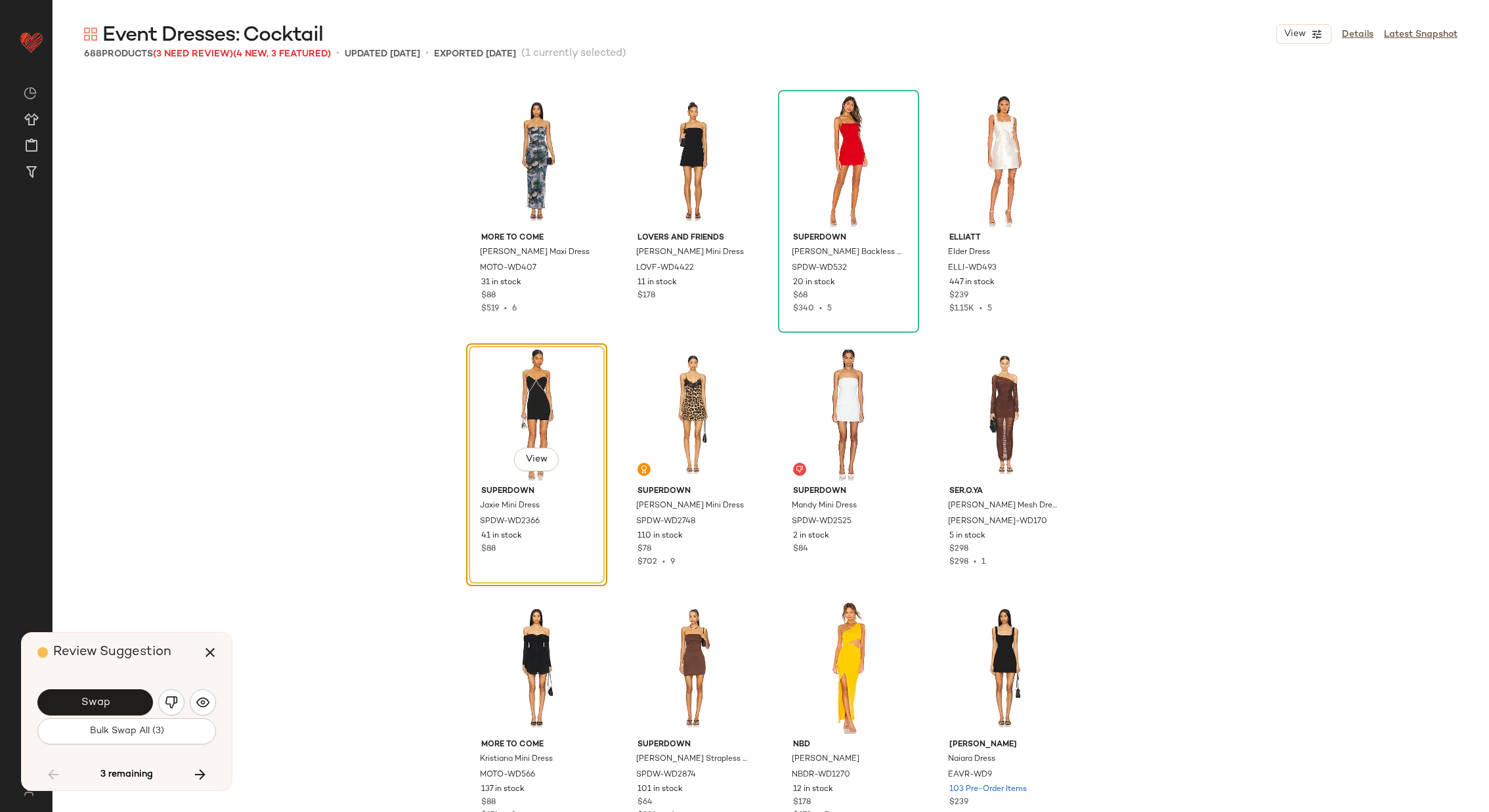
click at [95, 700] on span "Swap" at bounding box center [94, 702] width 29 height 13
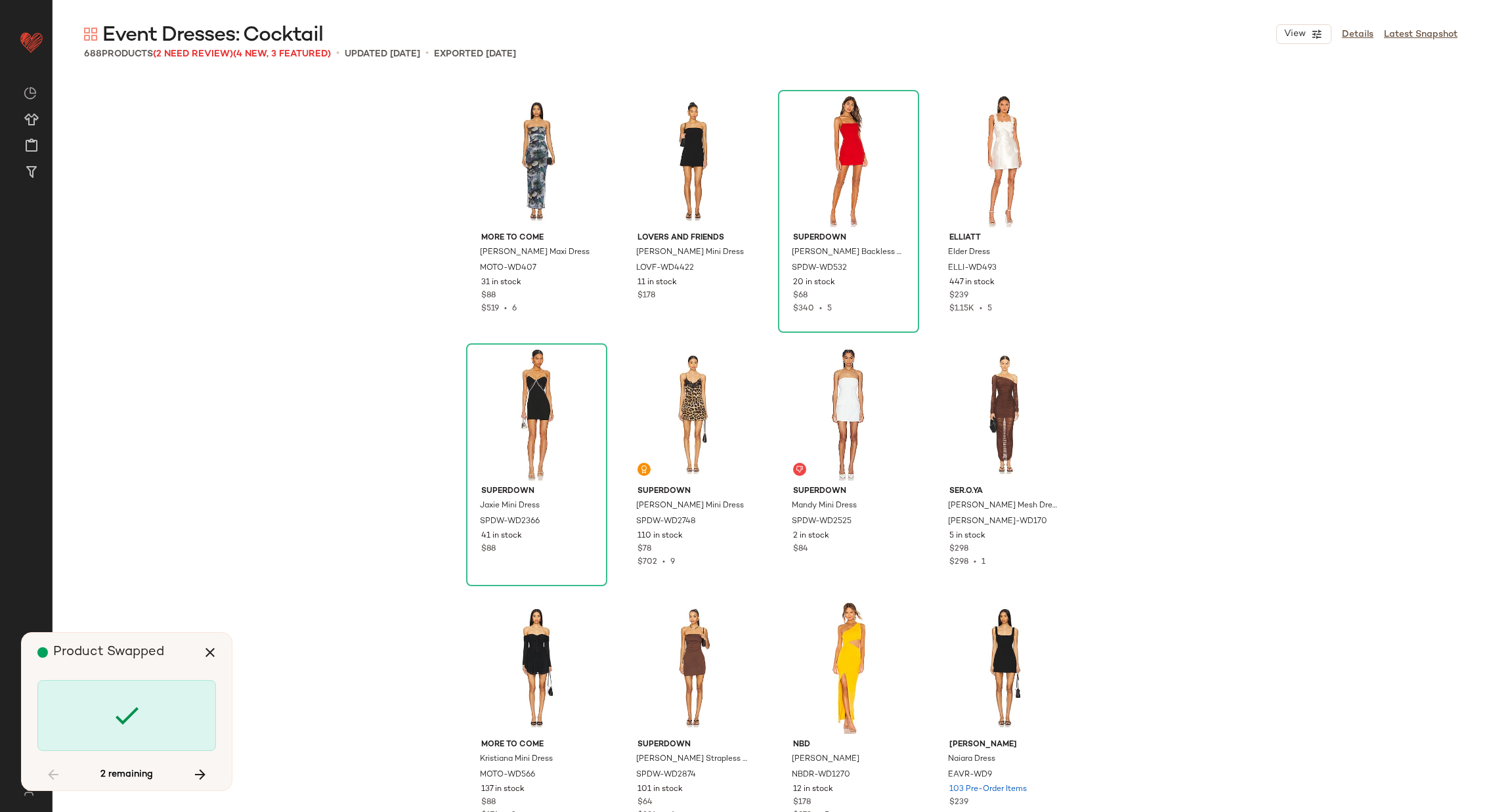
scroll to position [30654, 0]
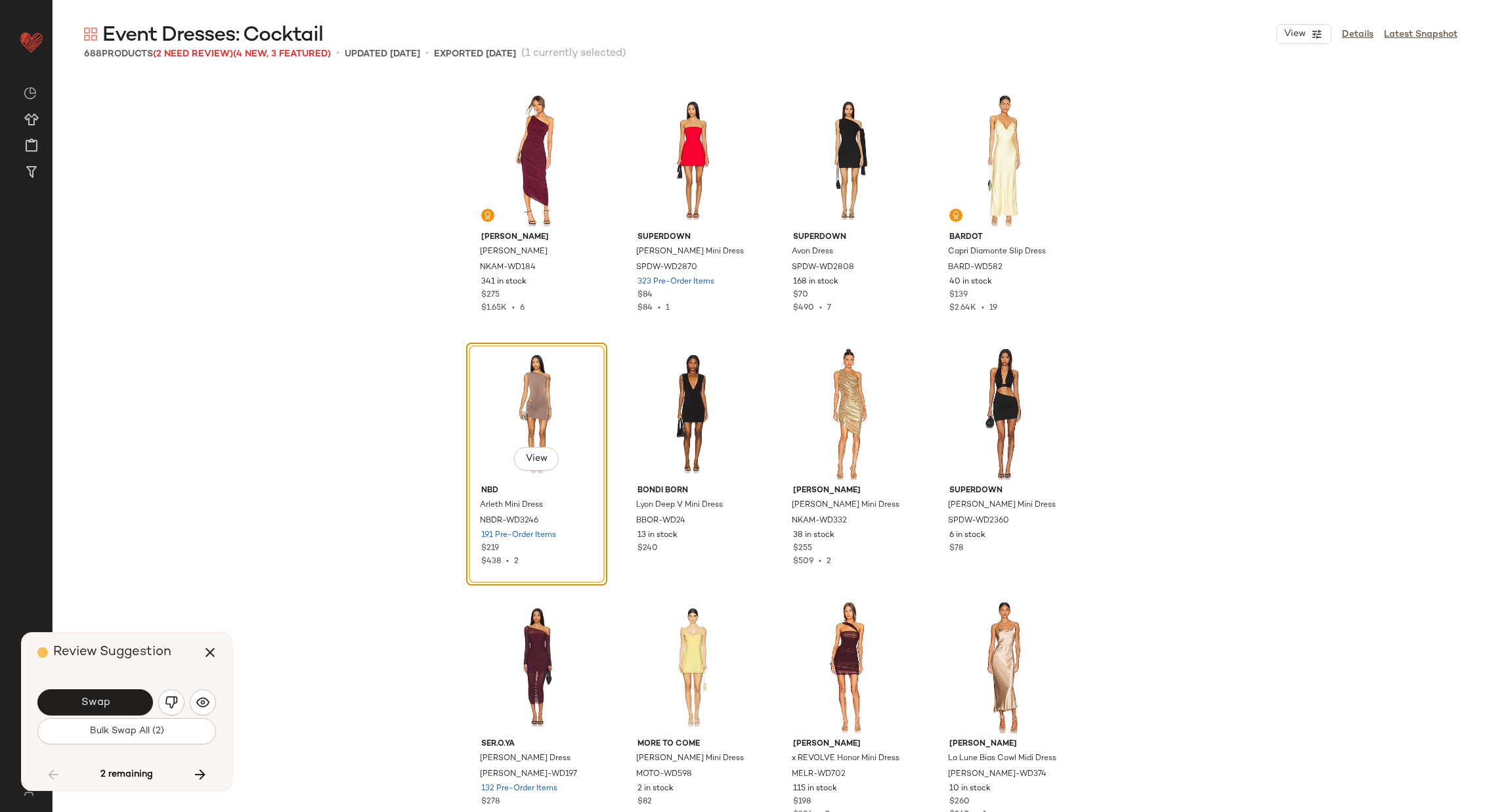
click at [95, 700] on span "Swap" at bounding box center [94, 702] width 29 height 13
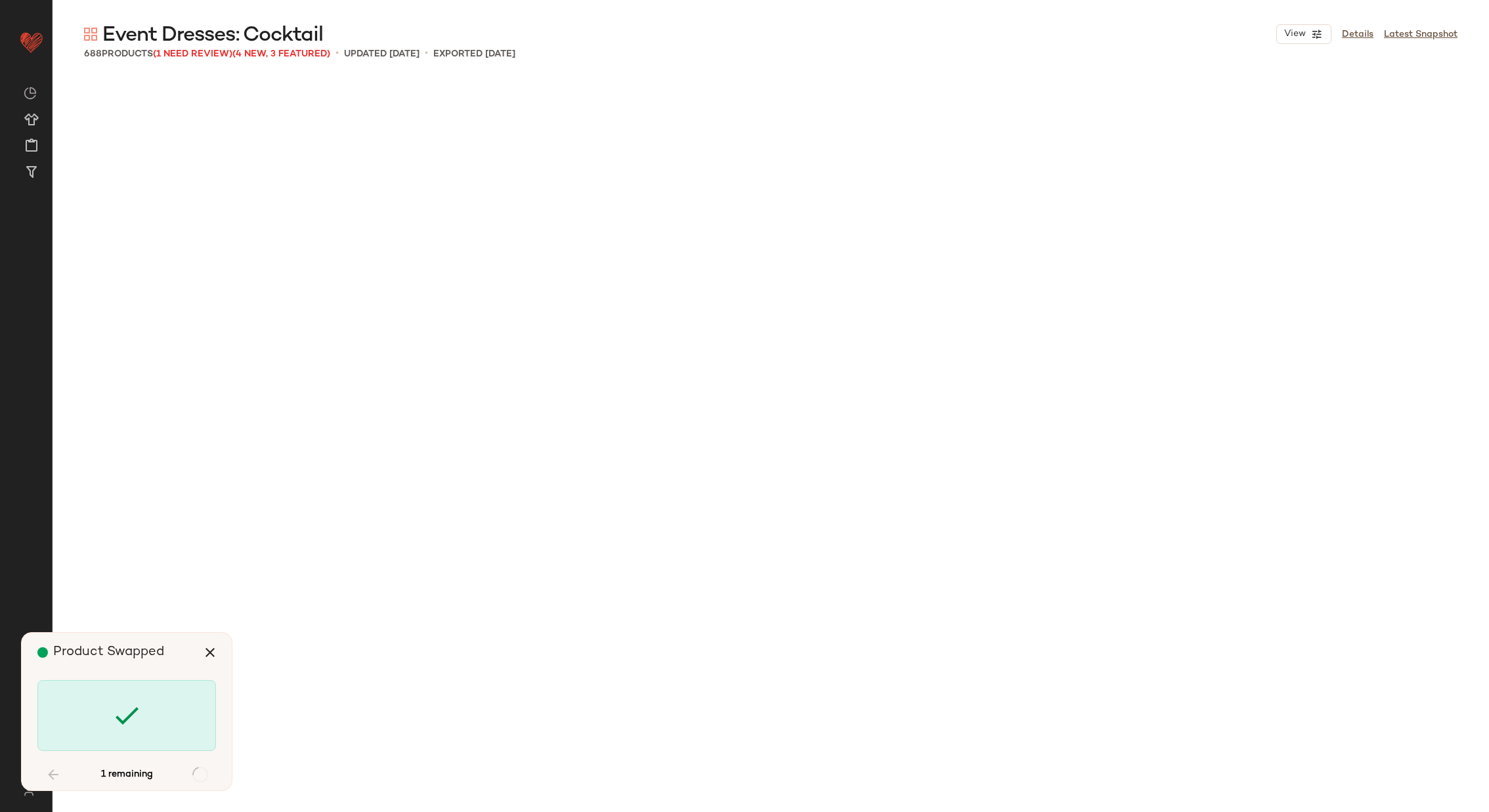
scroll to position [32426, 0]
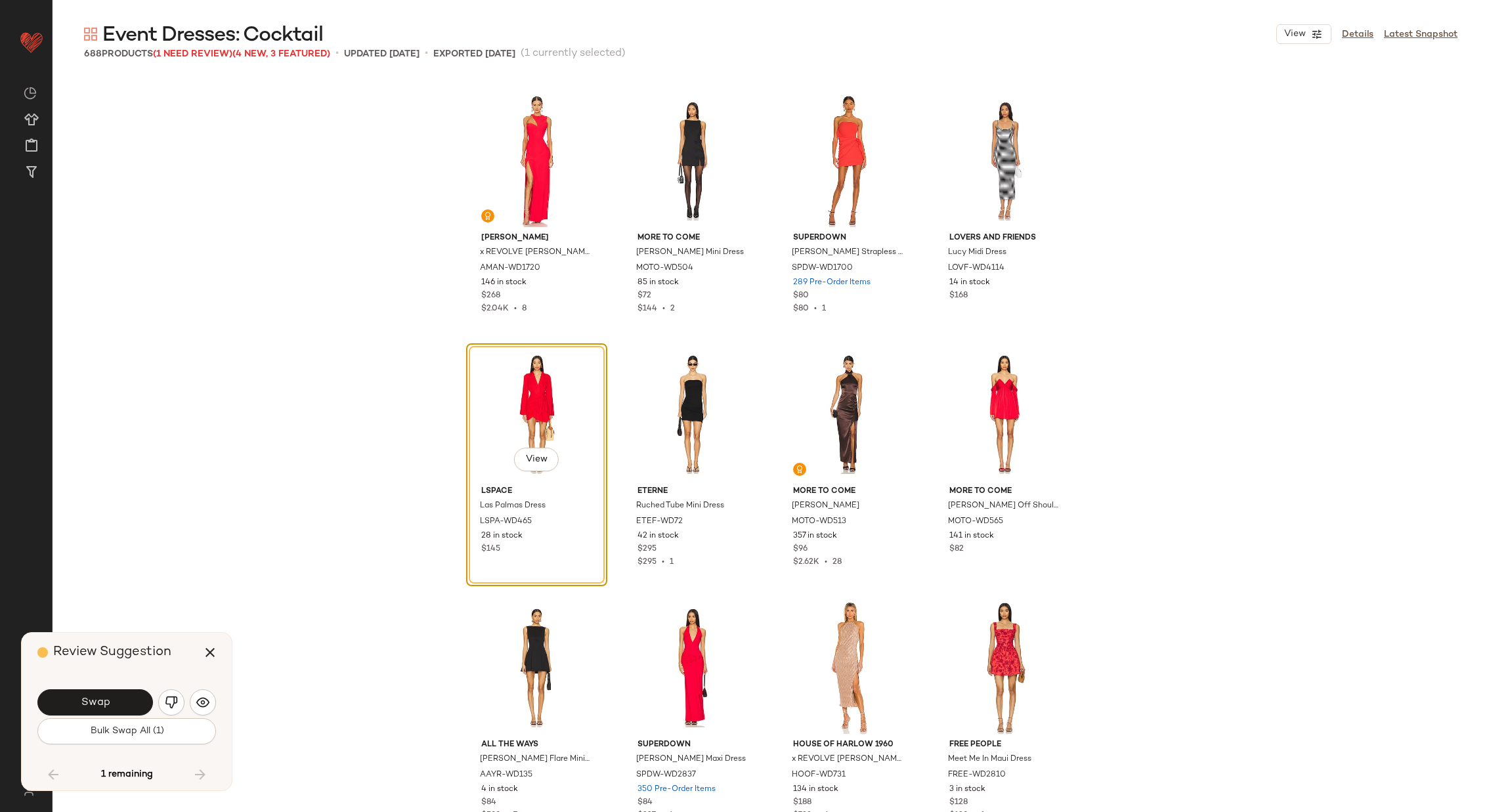
click at [95, 700] on span "Swap" at bounding box center [94, 702] width 29 height 13
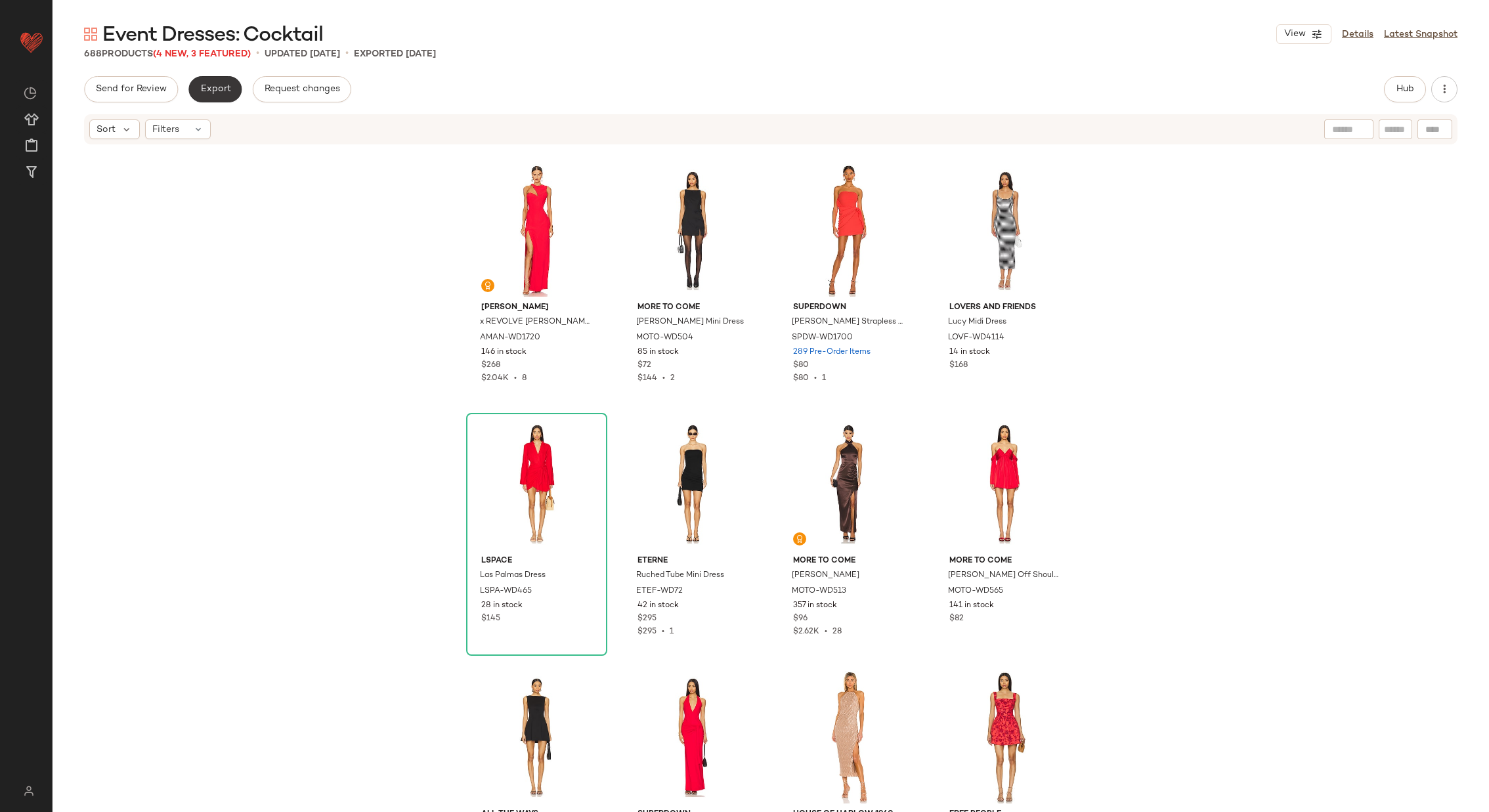
click at [216, 92] on span "Export" at bounding box center [215, 89] width 31 height 10
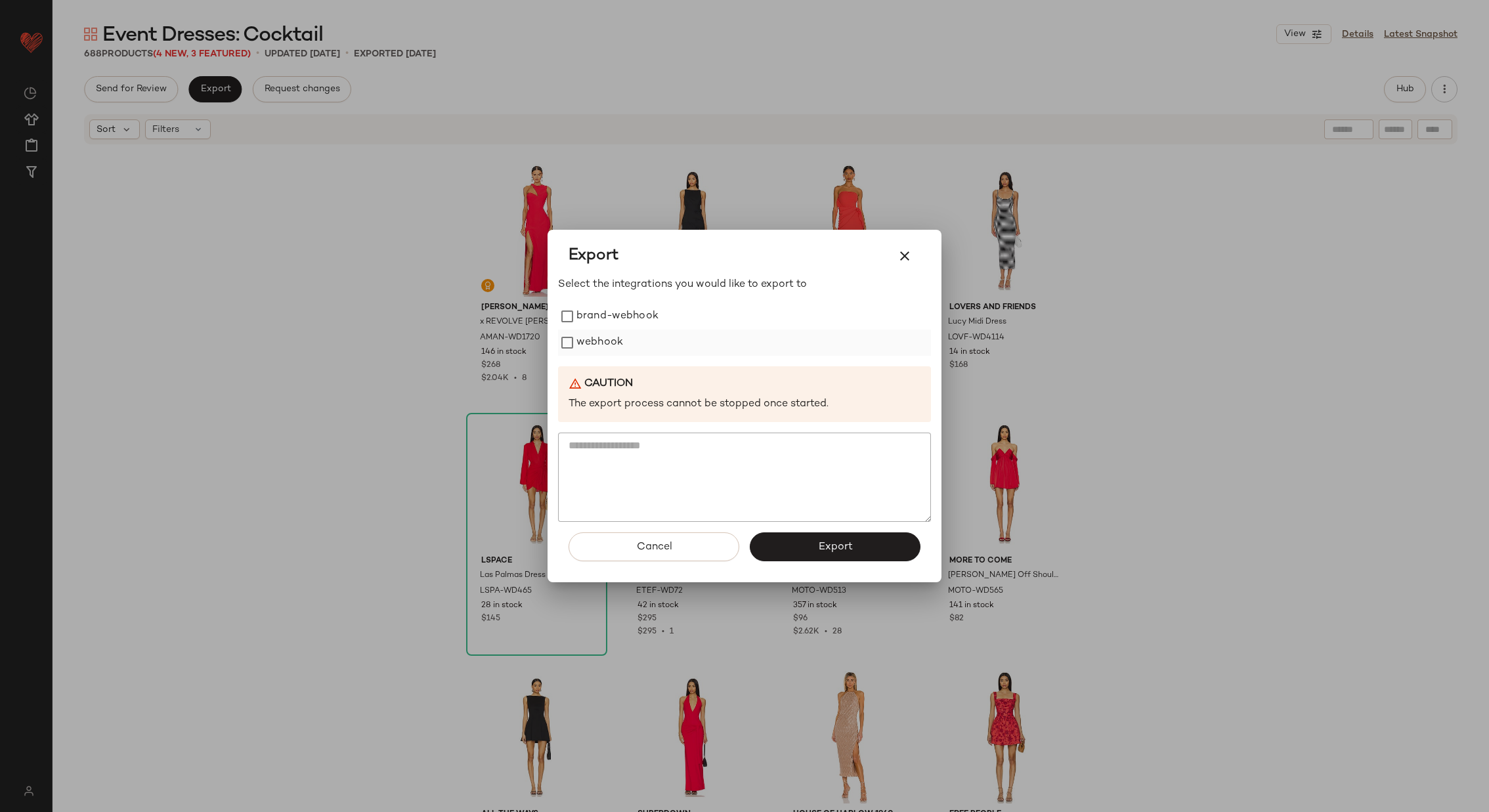
click at [614, 338] on label "webhook" at bounding box center [600, 342] width 46 height 27
click at [811, 545] on button "Export" at bounding box center [835, 547] width 171 height 29
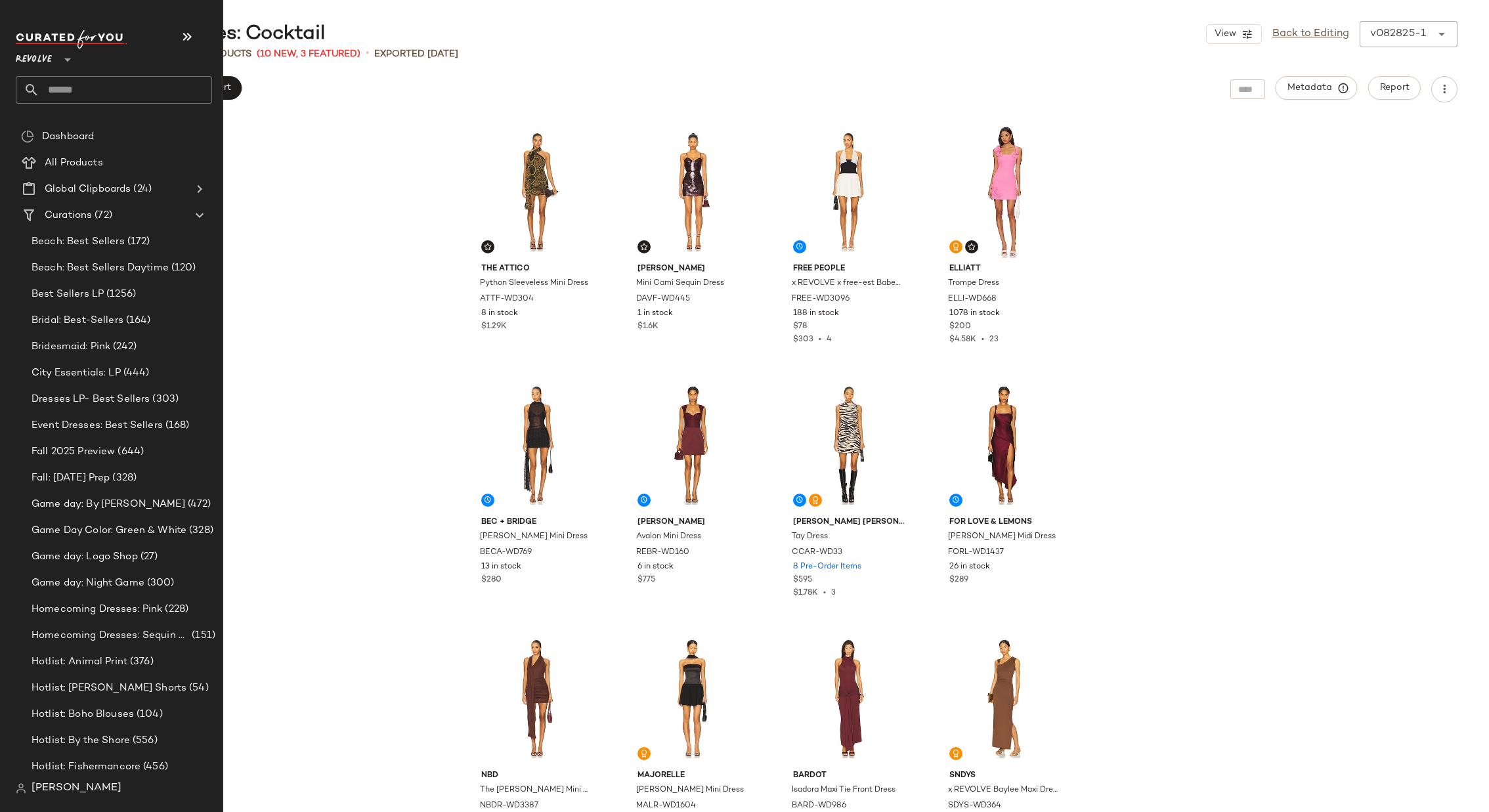
click at [94, 91] on input "text" at bounding box center [125, 90] width 172 height 27
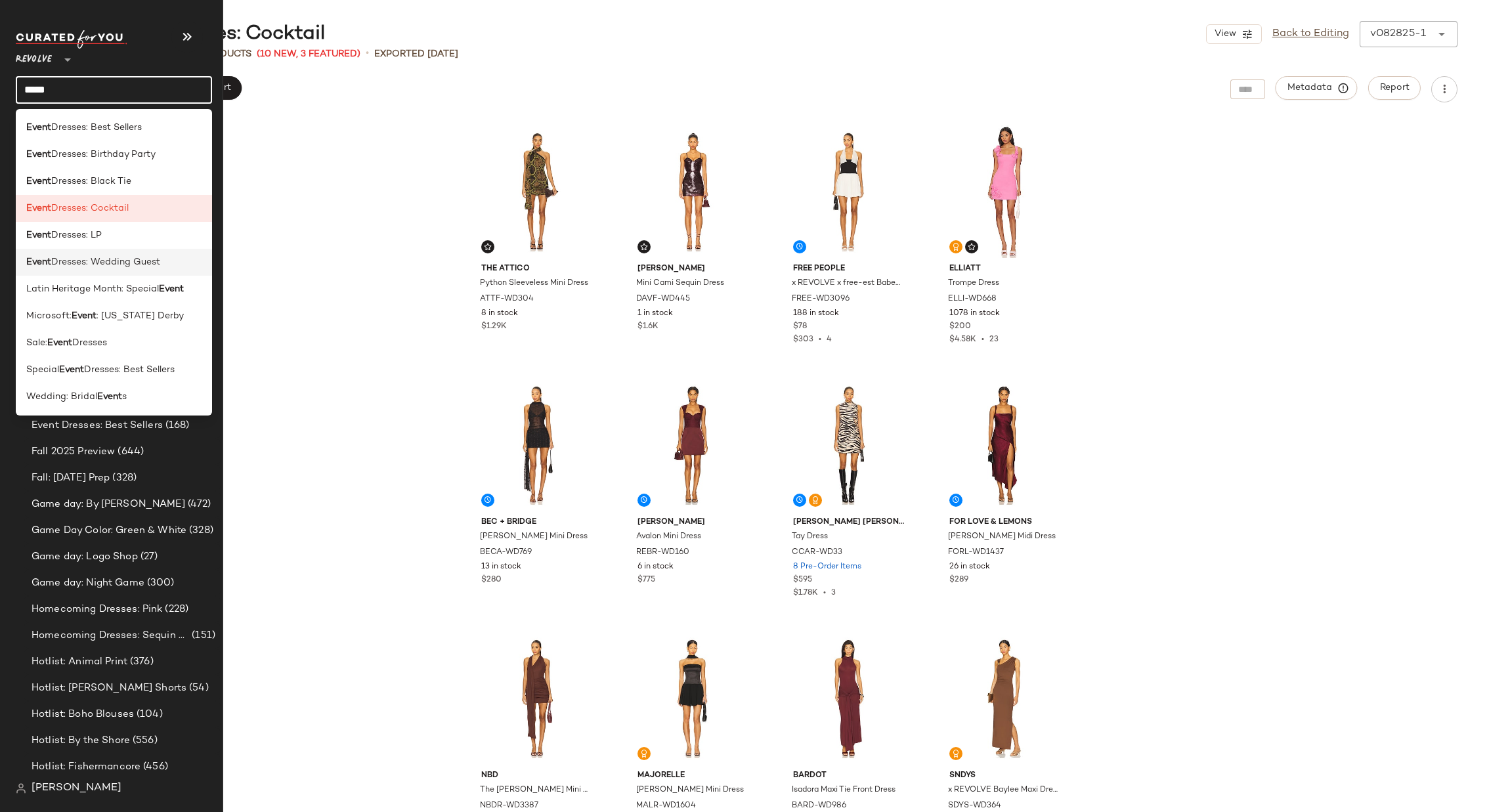
type input "*****"
click at [101, 262] on span "Dresses: Wedding Guest" at bounding box center [105, 262] width 109 height 14
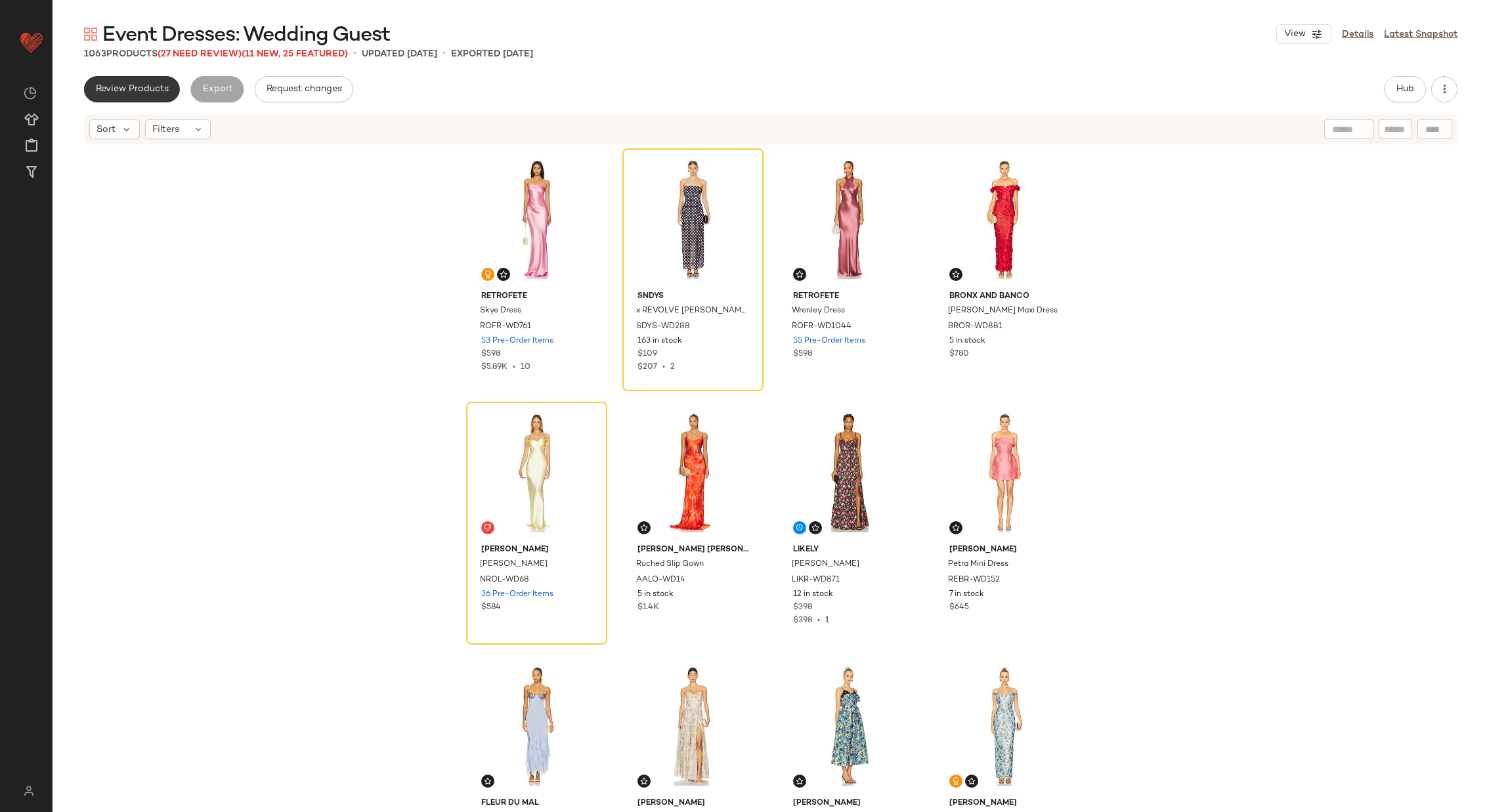
click at [118, 87] on span "Review Products" at bounding box center [132, 89] width 74 height 10
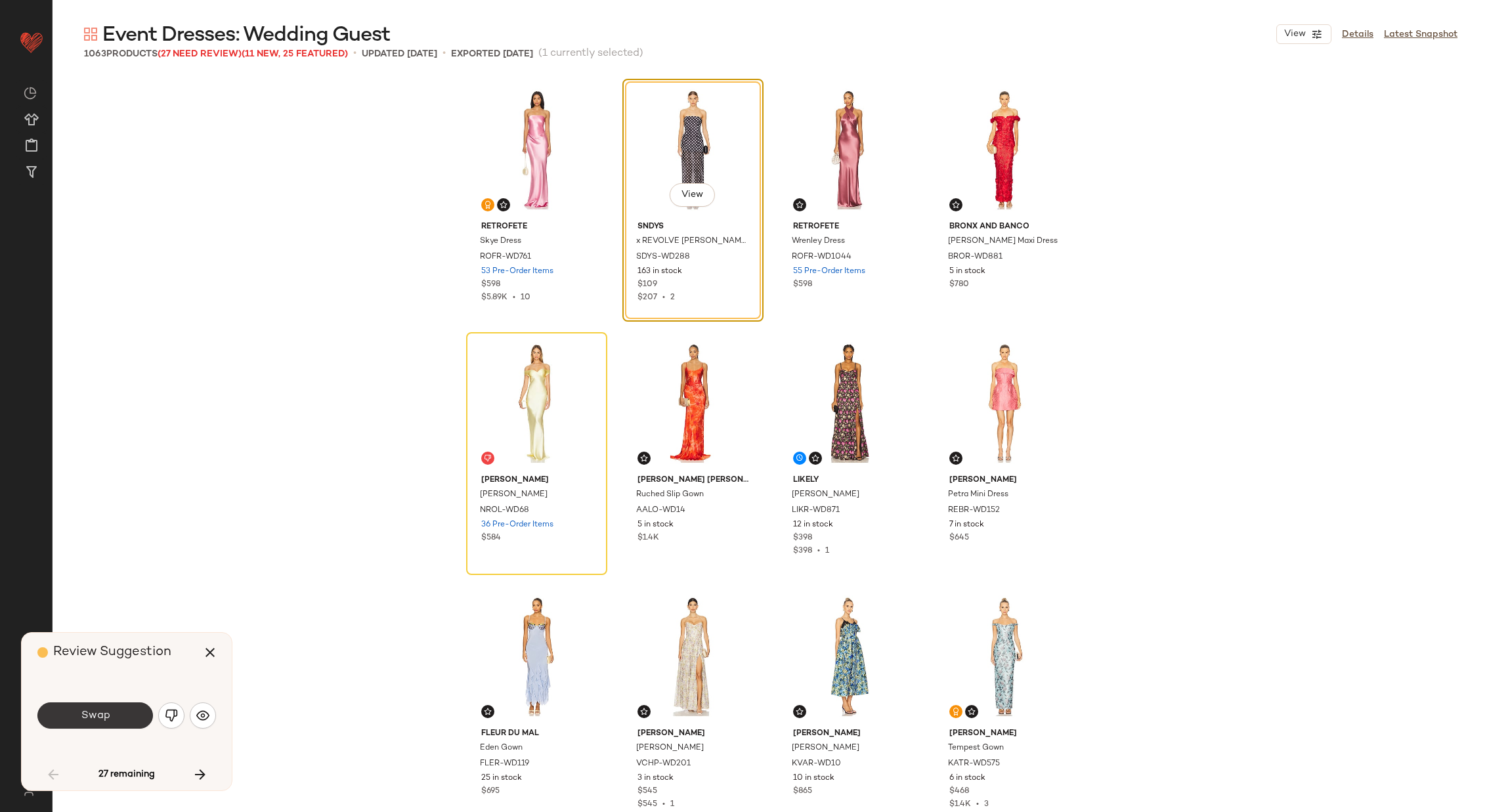
click at [111, 708] on button "Swap" at bounding box center [95, 715] width 116 height 27
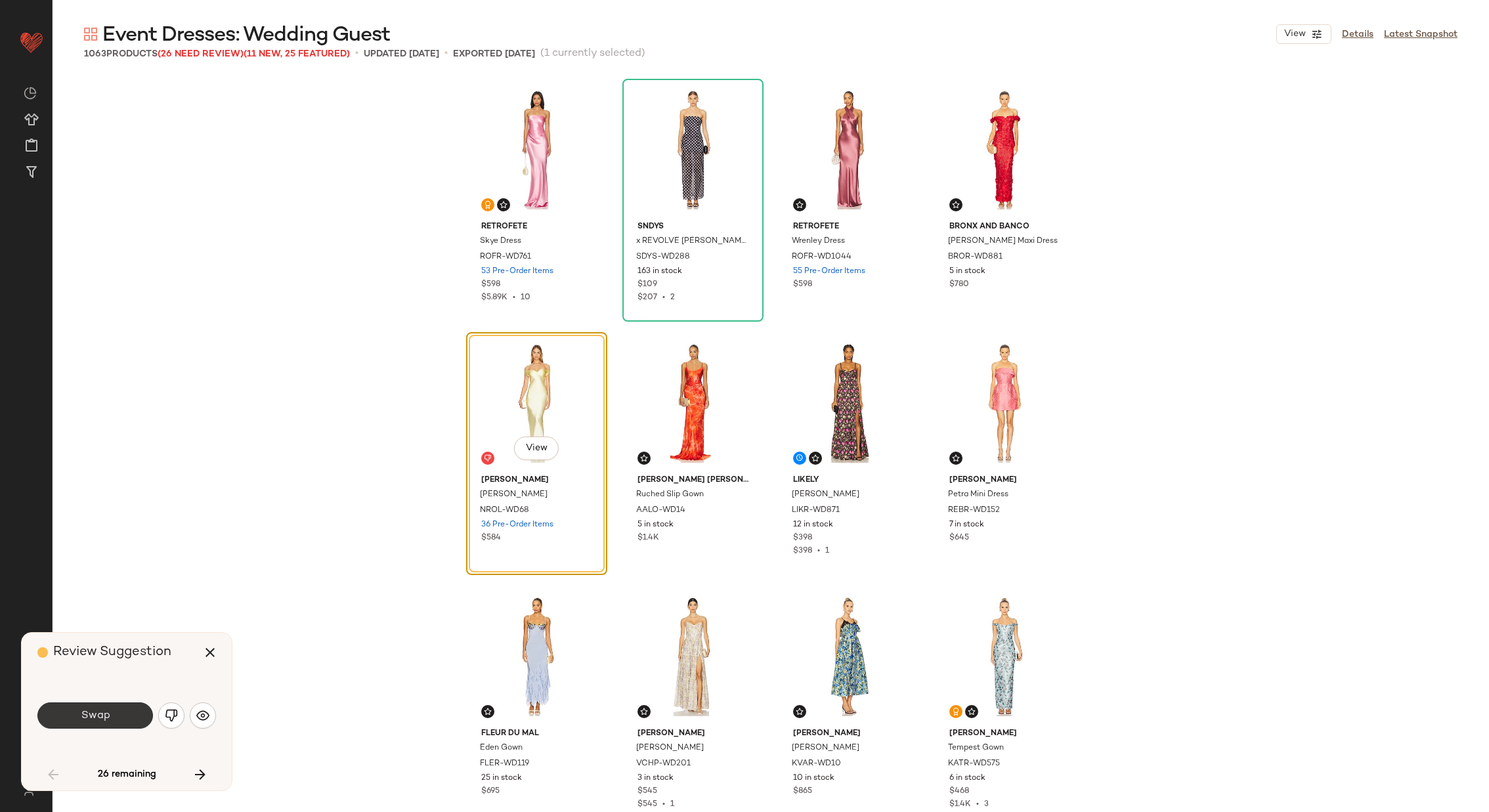
click at [105, 715] on span "Swap" at bounding box center [94, 715] width 29 height 13
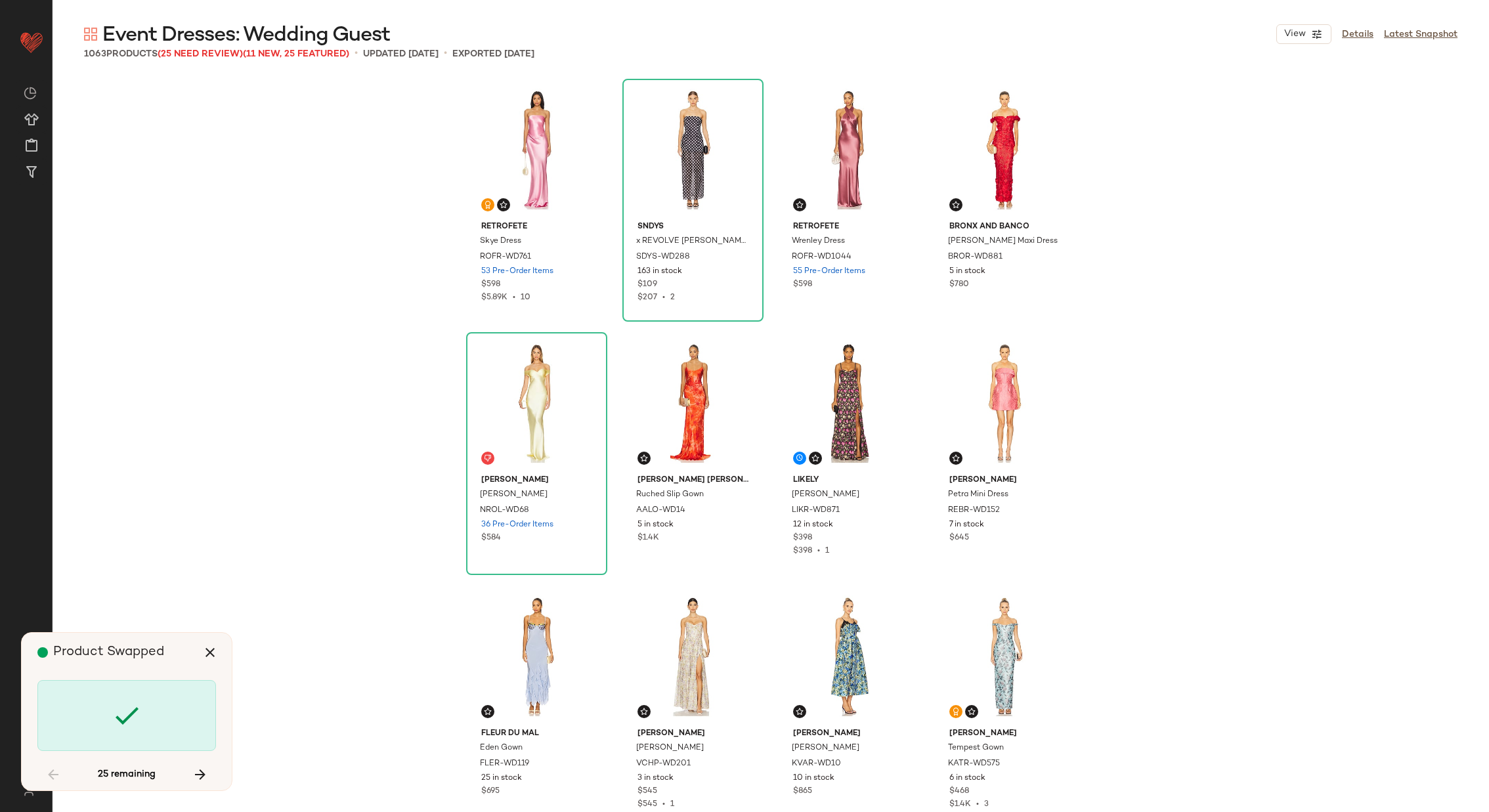
scroll to position [1520, 0]
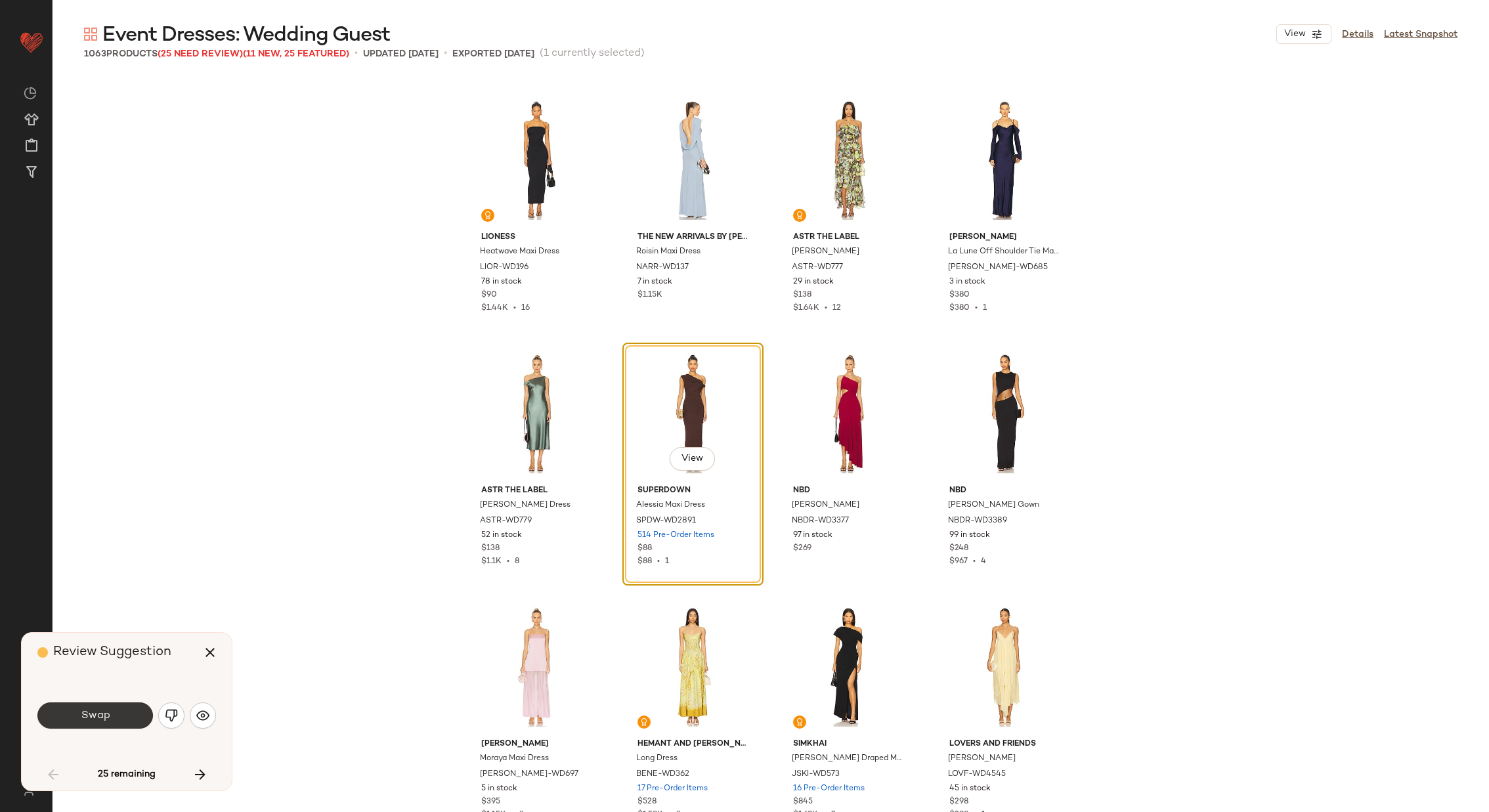
click at [102, 713] on span "Swap" at bounding box center [94, 715] width 29 height 13
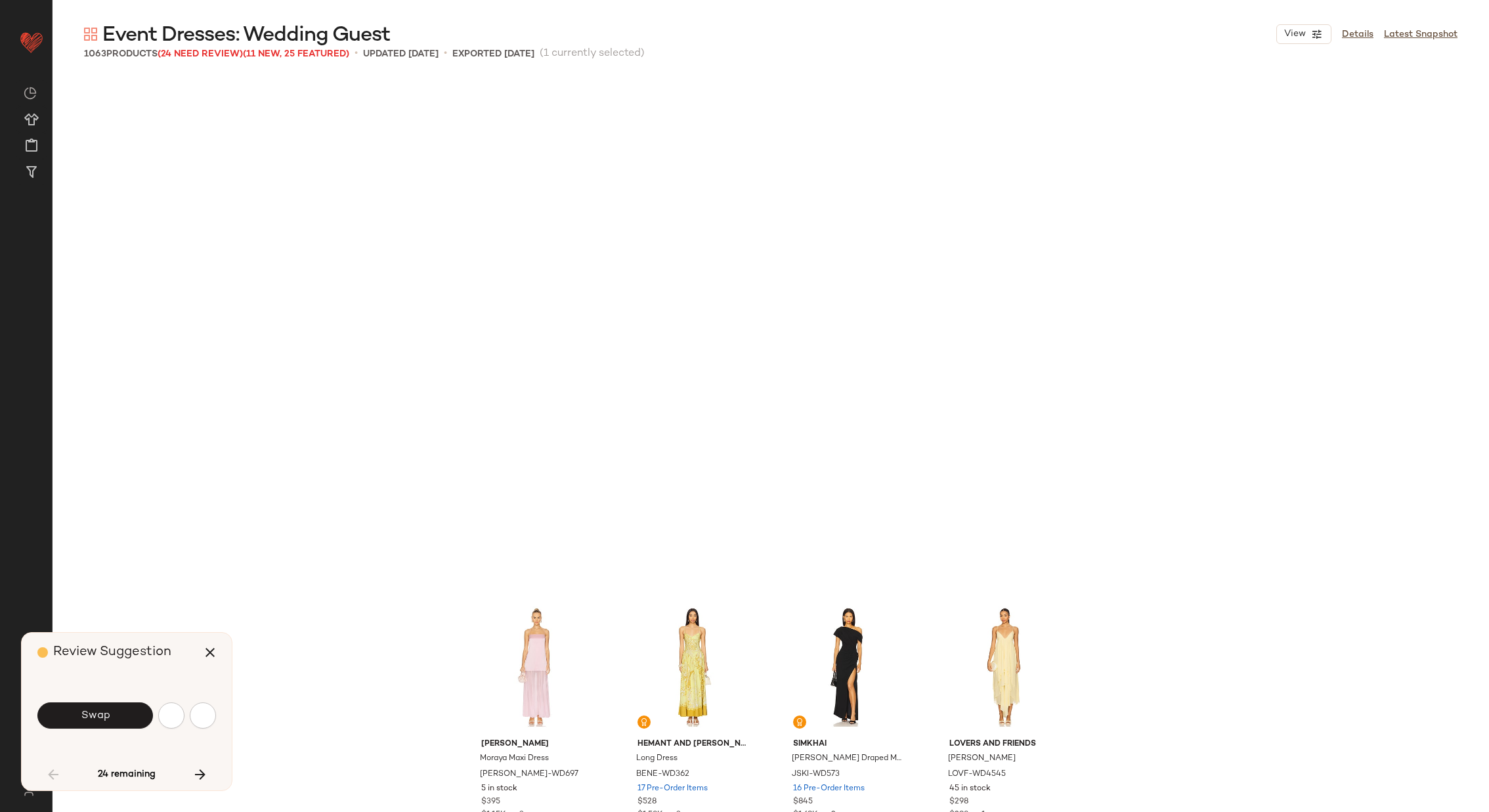
scroll to position [2026, 0]
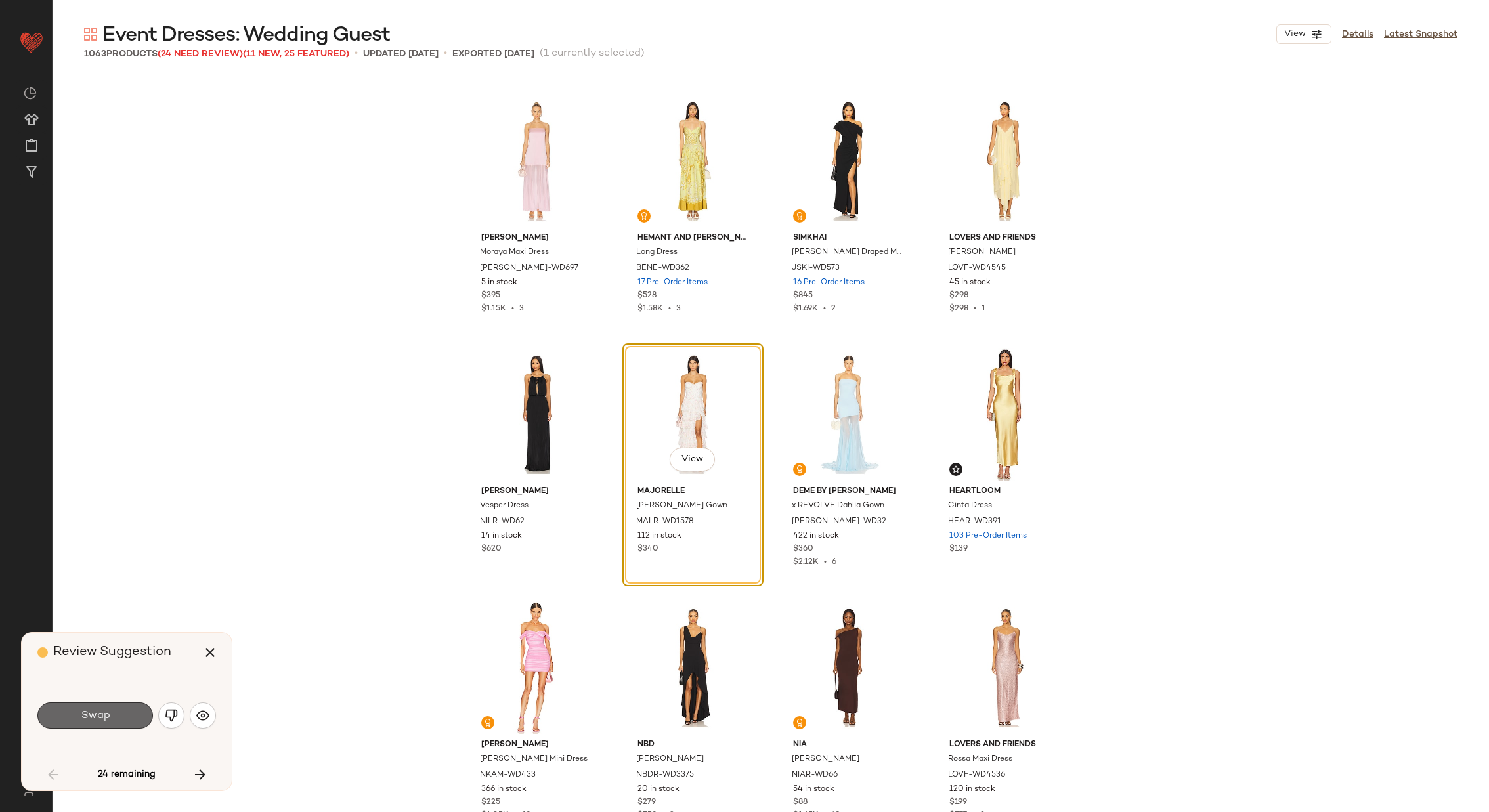
click at [91, 718] on span "Swap" at bounding box center [94, 715] width 29 height 13
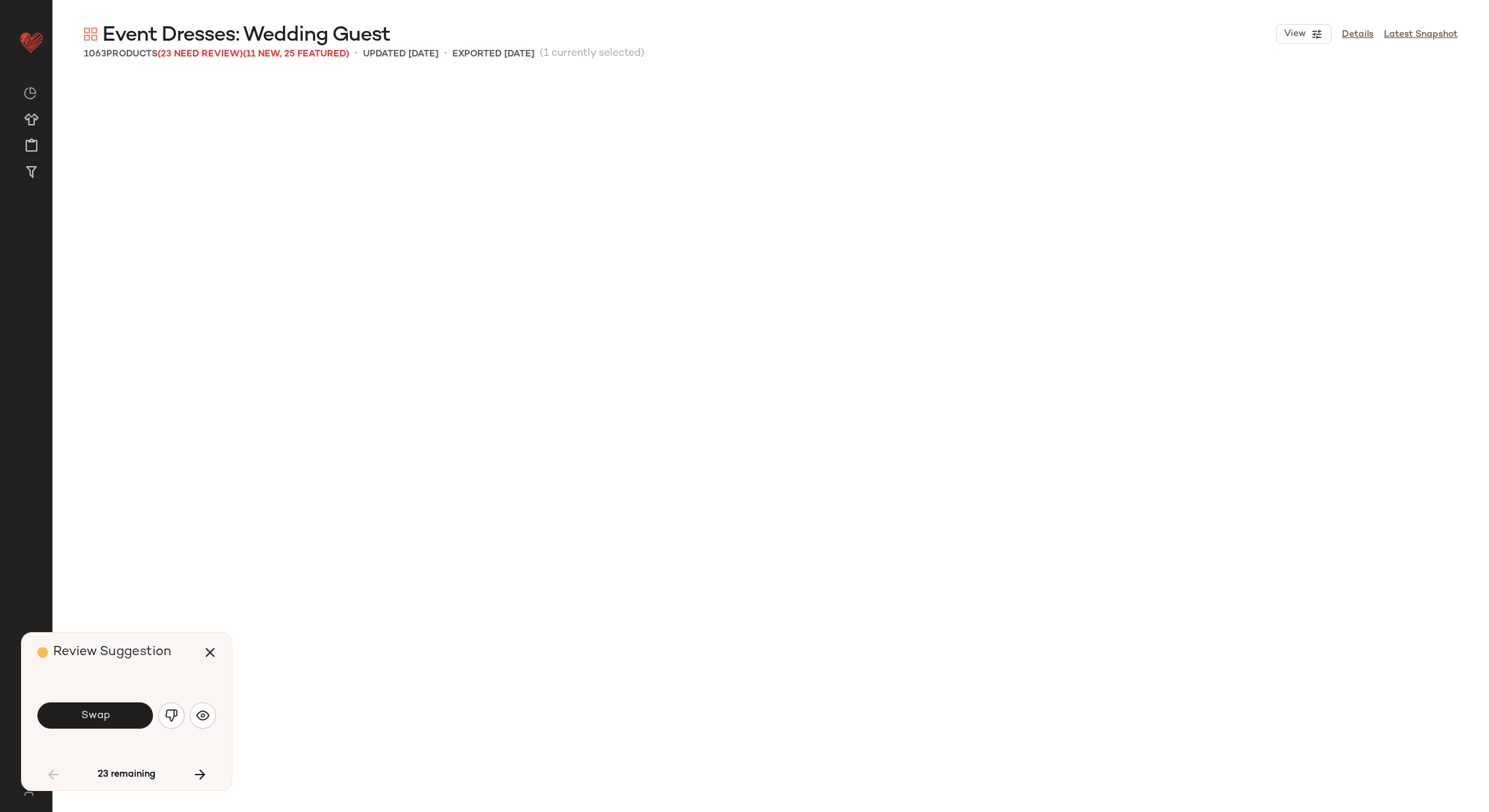
scroll to position [3040, 0]
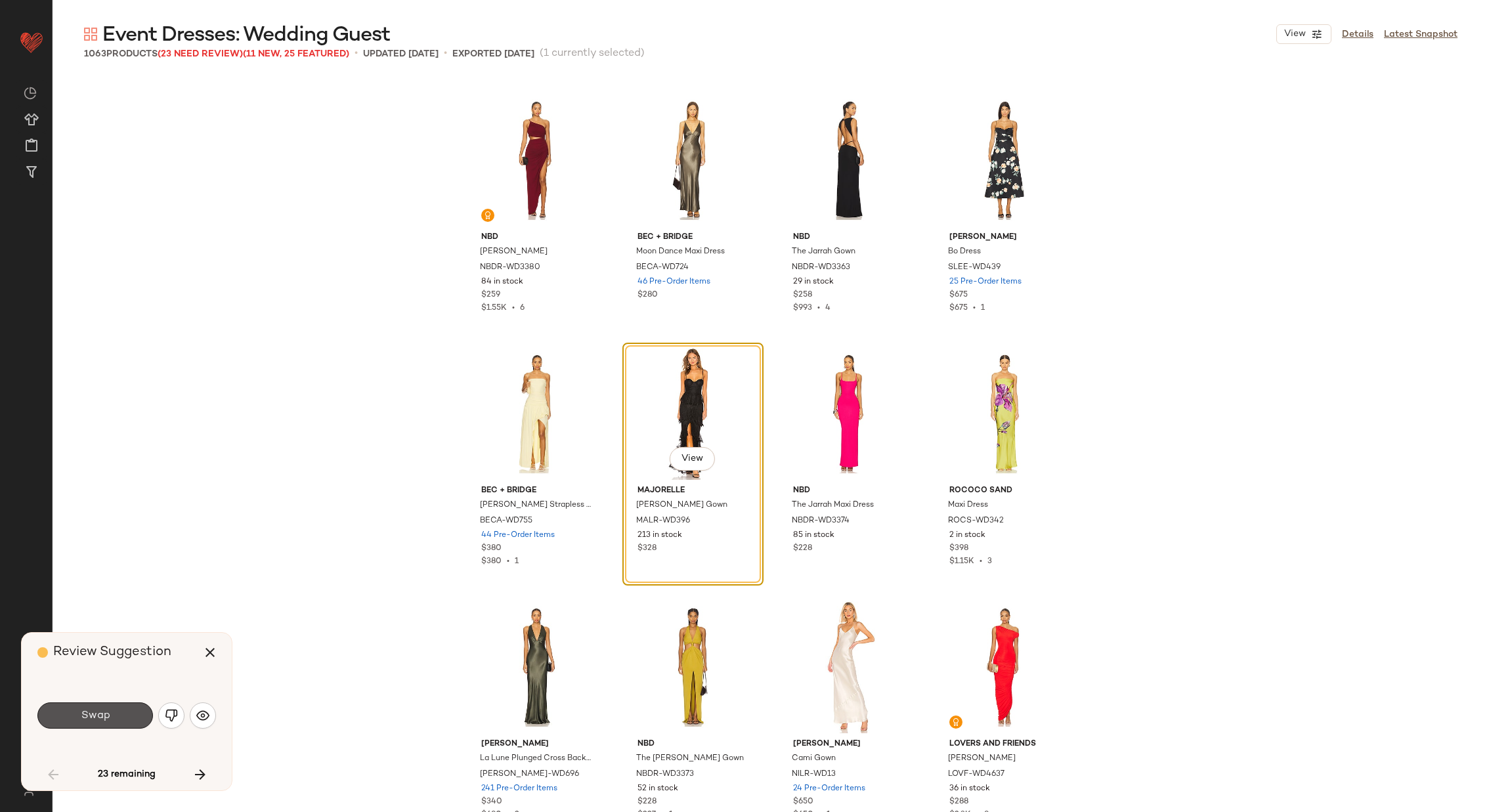
click at [91, 718] on span "Swap" at bounding box center [94, 715] width 29 height 13
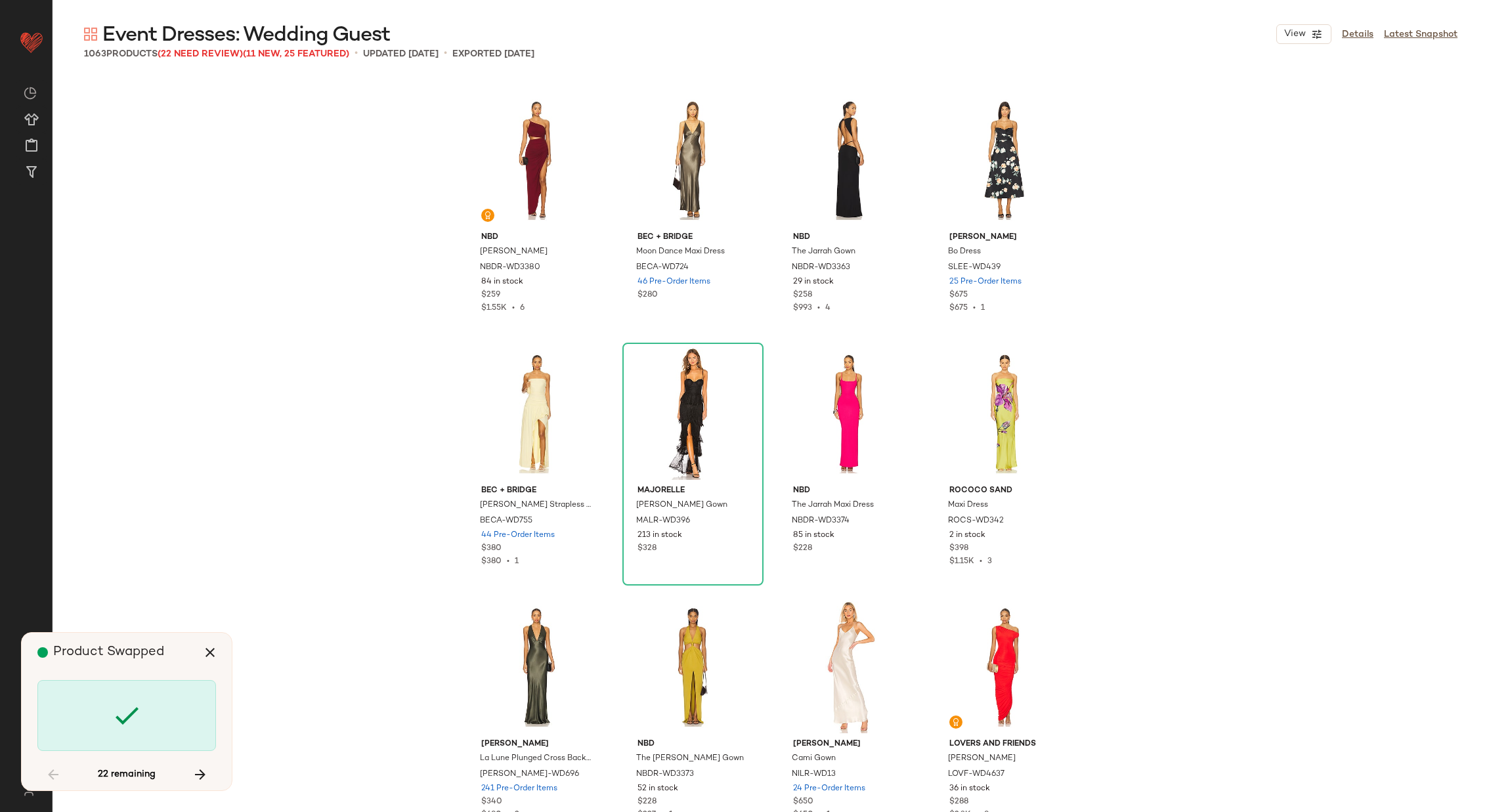
scroll to position [4053, 0]
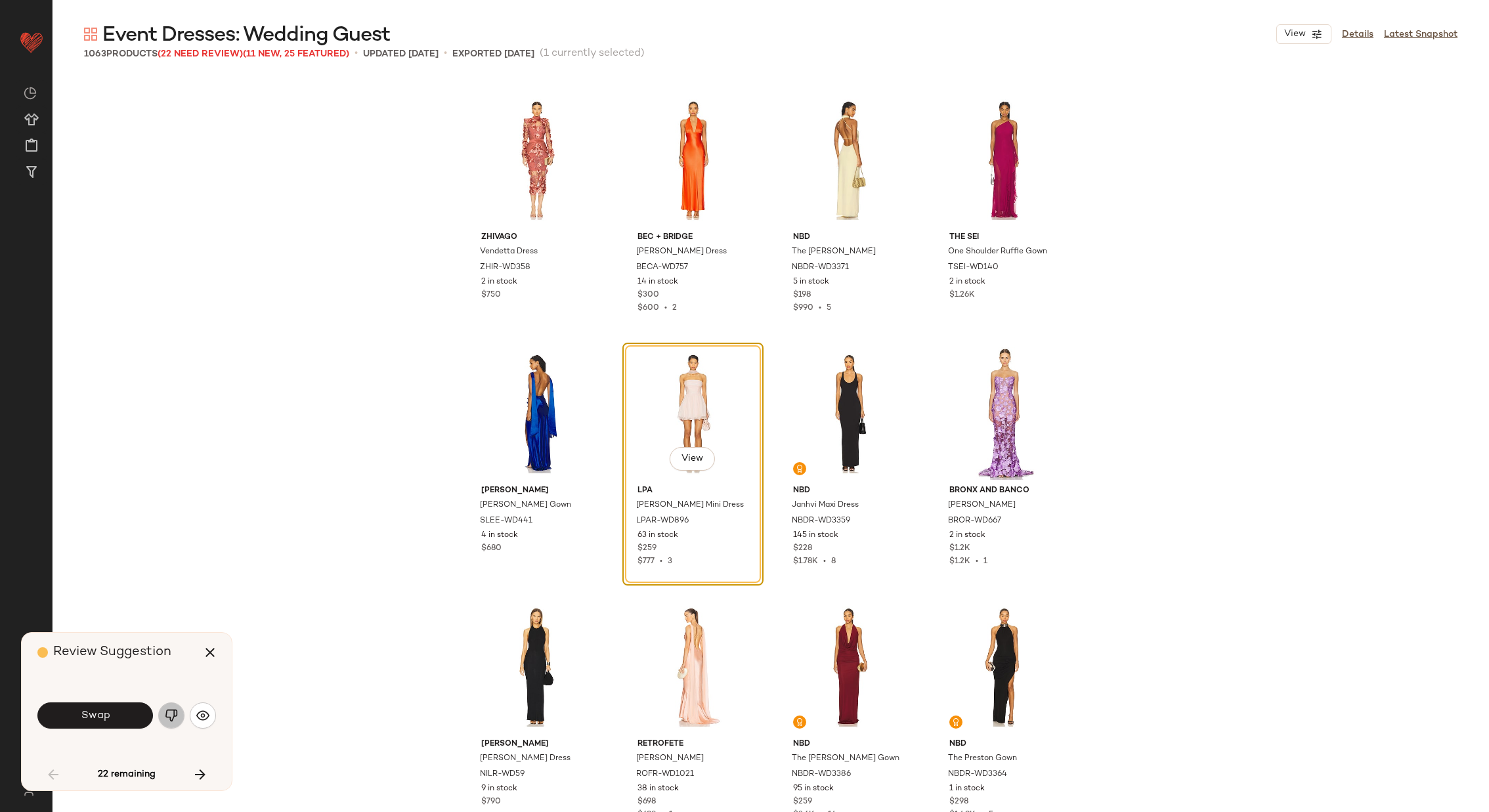
click at [172, 712] on img "button" at bounding box center [171, 715] width 13 height 13
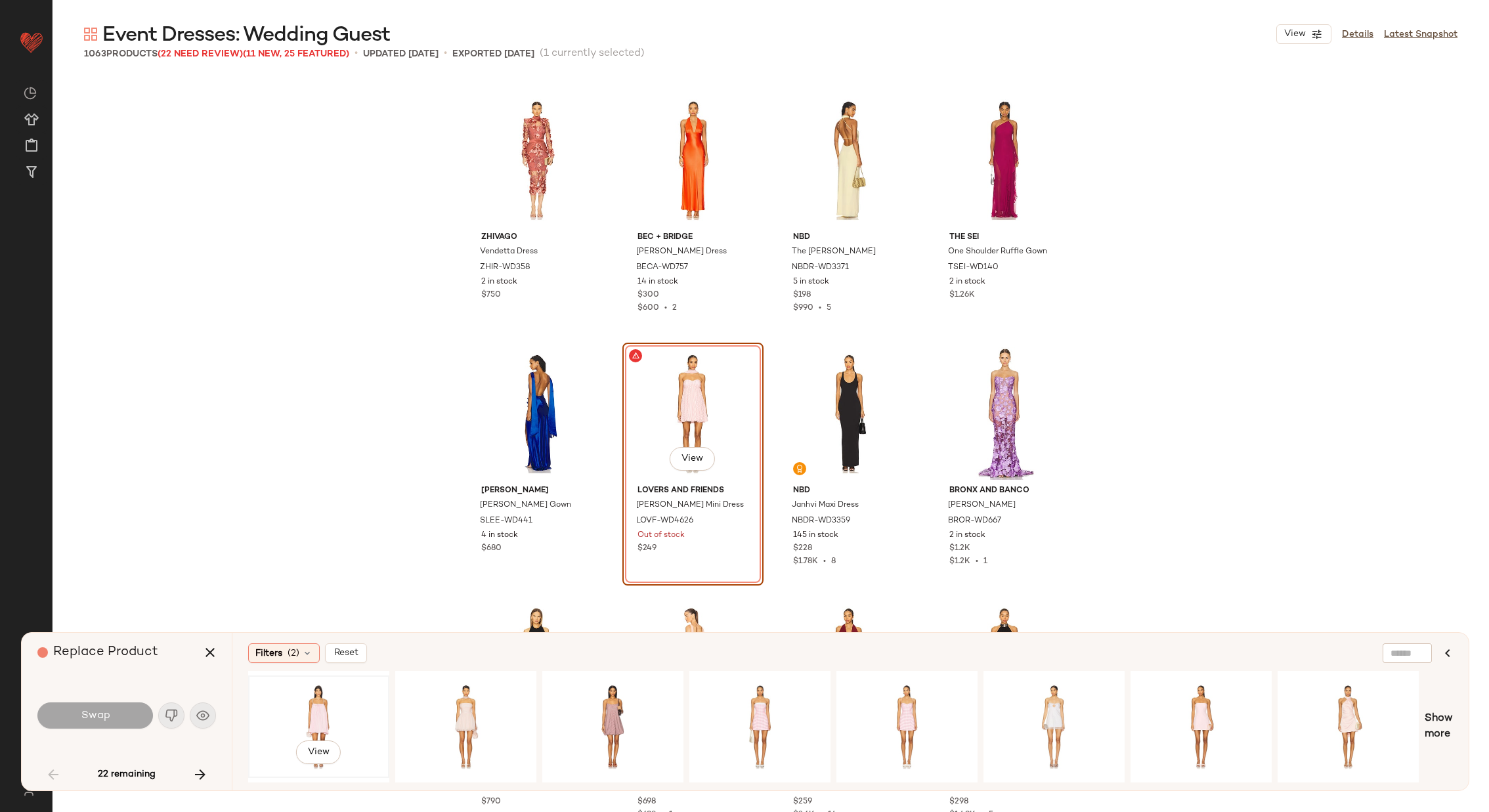
click at [335, 713] on div "View" at bounding box center [319, 726] width 132 height 93
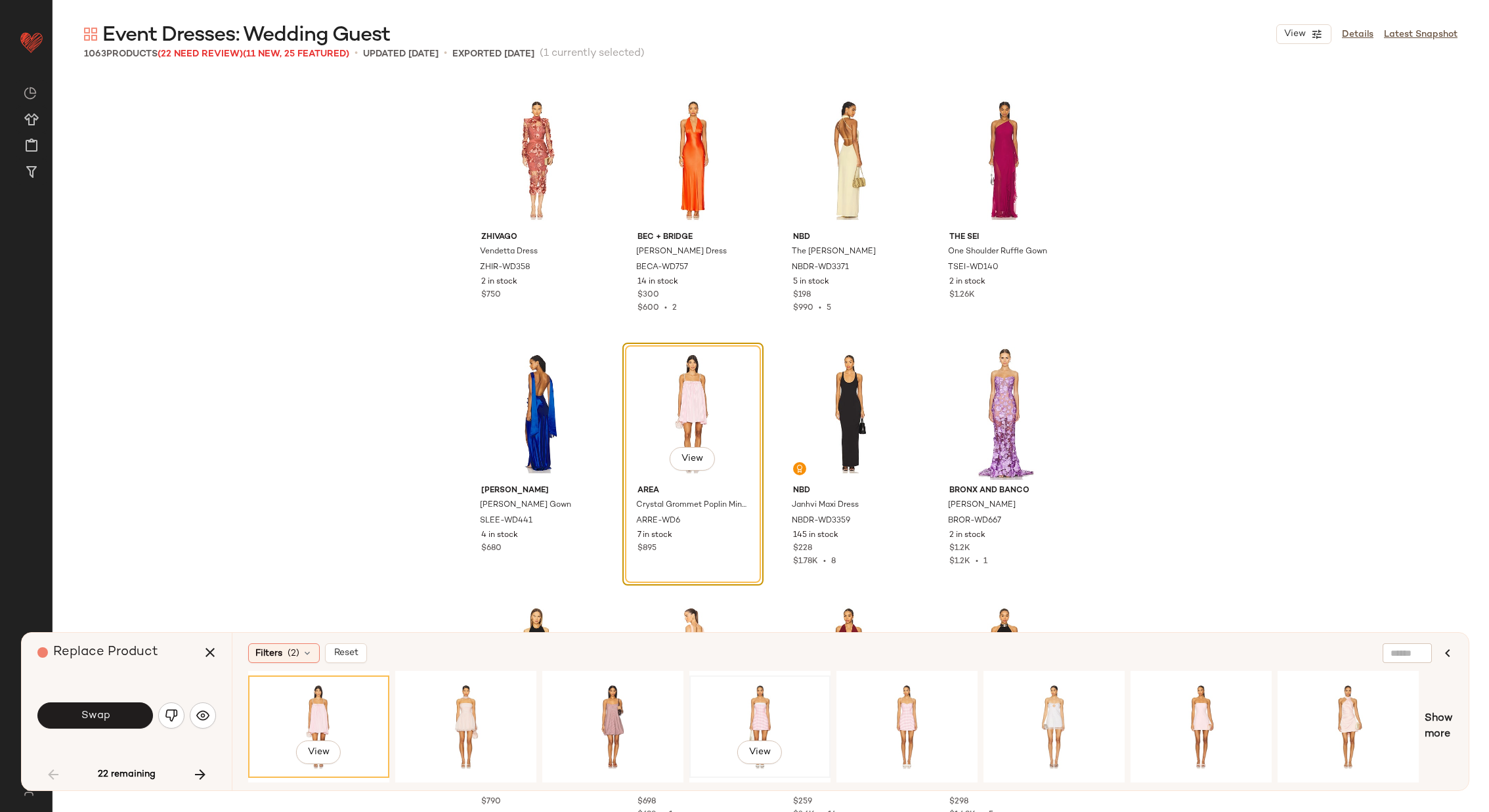
click at [773, 706] on div "View" at bounding box center [760, 726] width 132 height 93
click at [889, 707] on div "View" at bounding box center [907, 726] width 132 height 93
click at [1188, 698] on div "View" at bounding box center [1201, 726] width 132 height 93
click at [455, 704] on div "View" at bounding box center [466, 726] width 132 height 93
click at [119, 712] on button "Swap" at bounding box center [95, 715] width 116 height 27
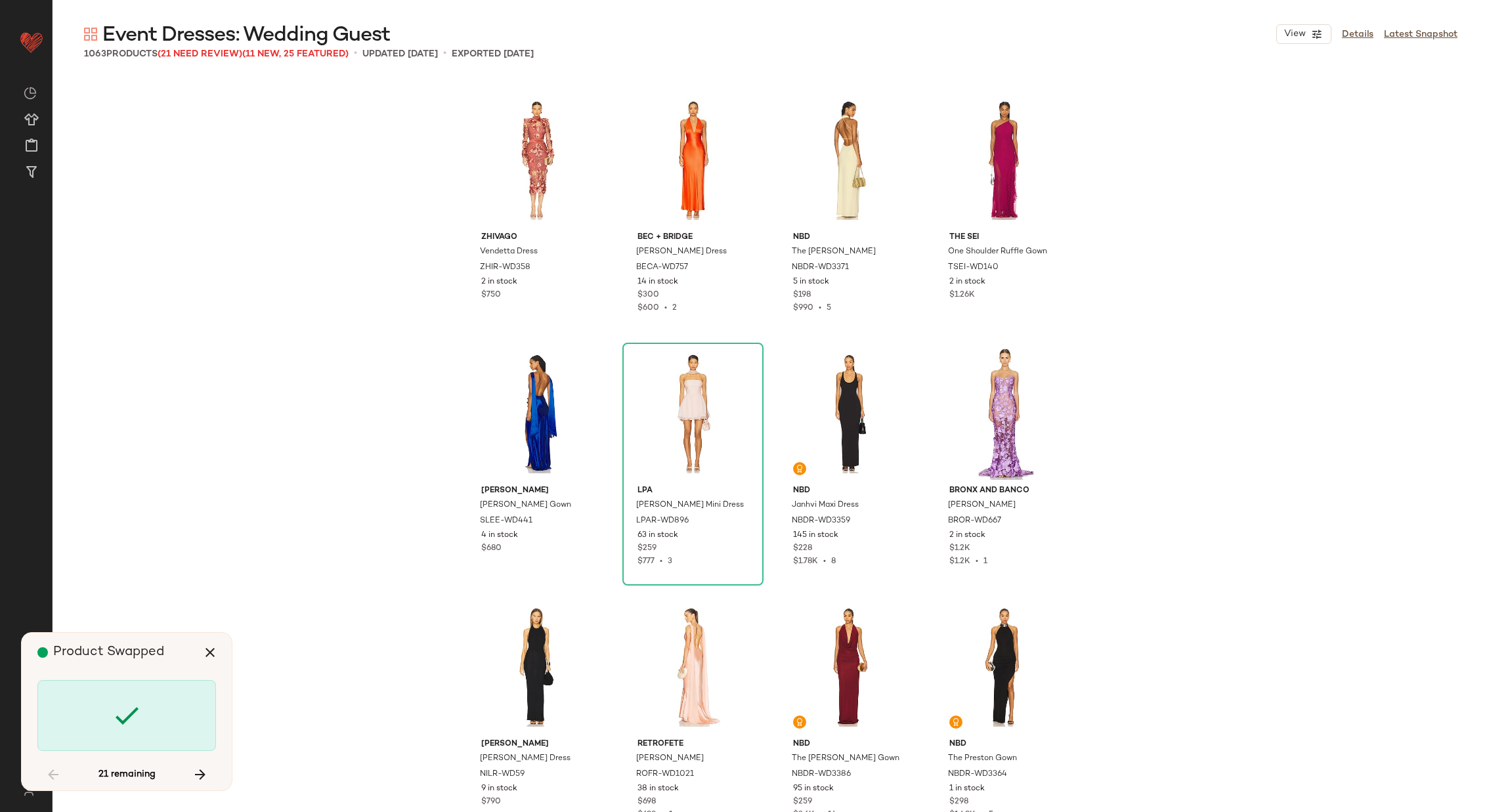
scroll to position [9120, 0]
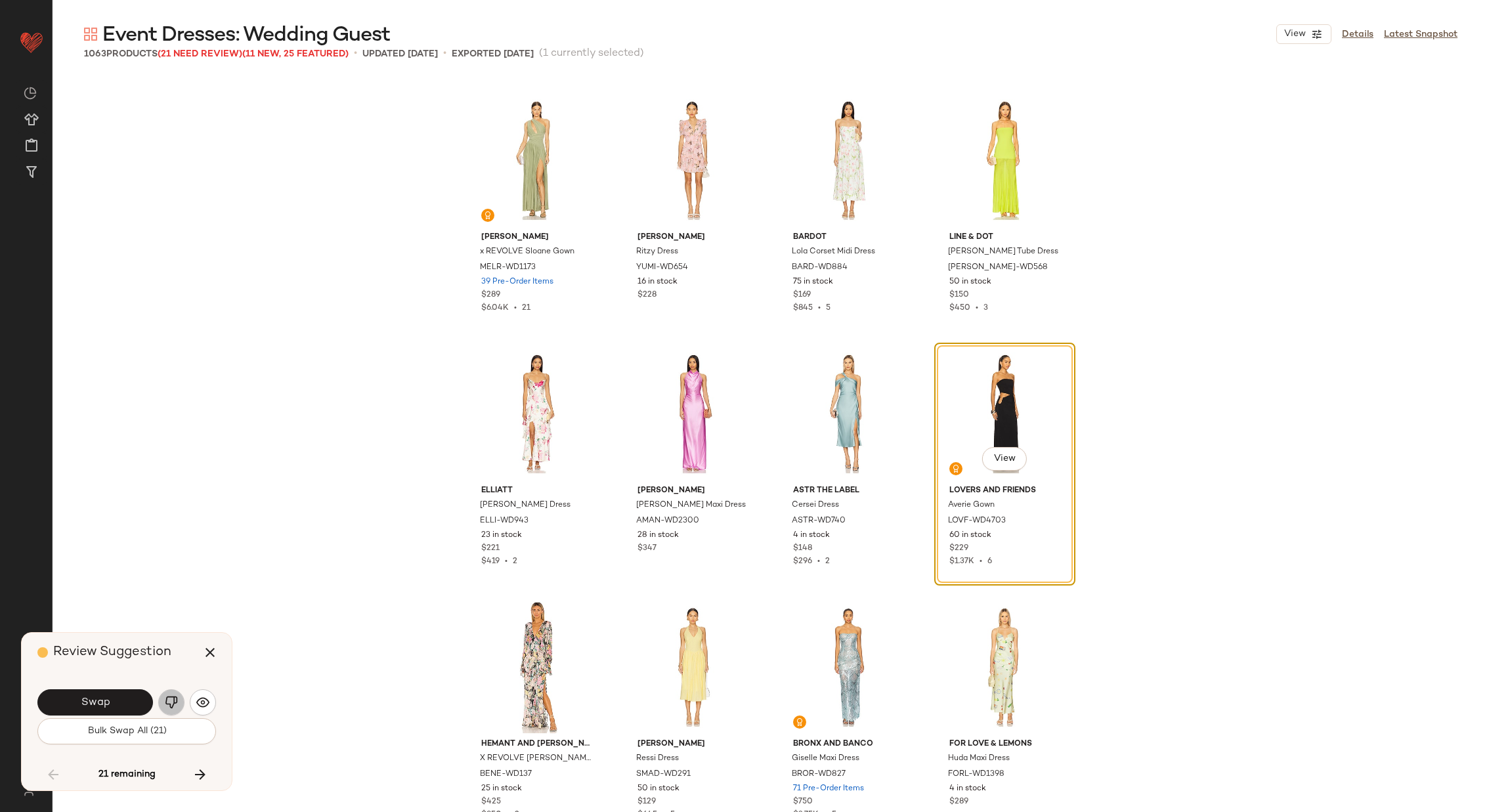
click at [169, 701] on img "button" at bounding box center [171, 701] width 13 height 13
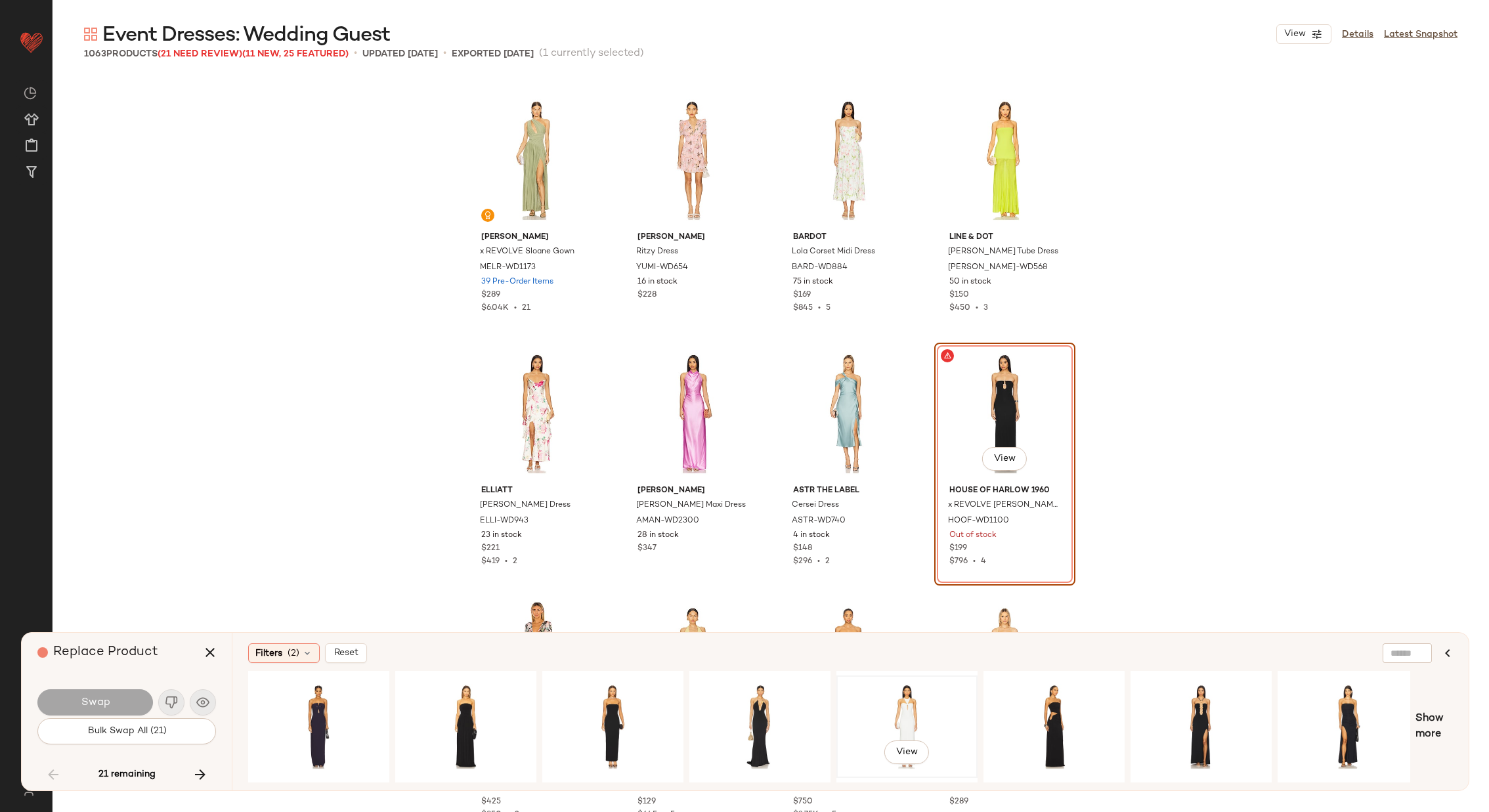
click at [872, 695] on div "View" at bounding box center [907, 726] width 132 height 93
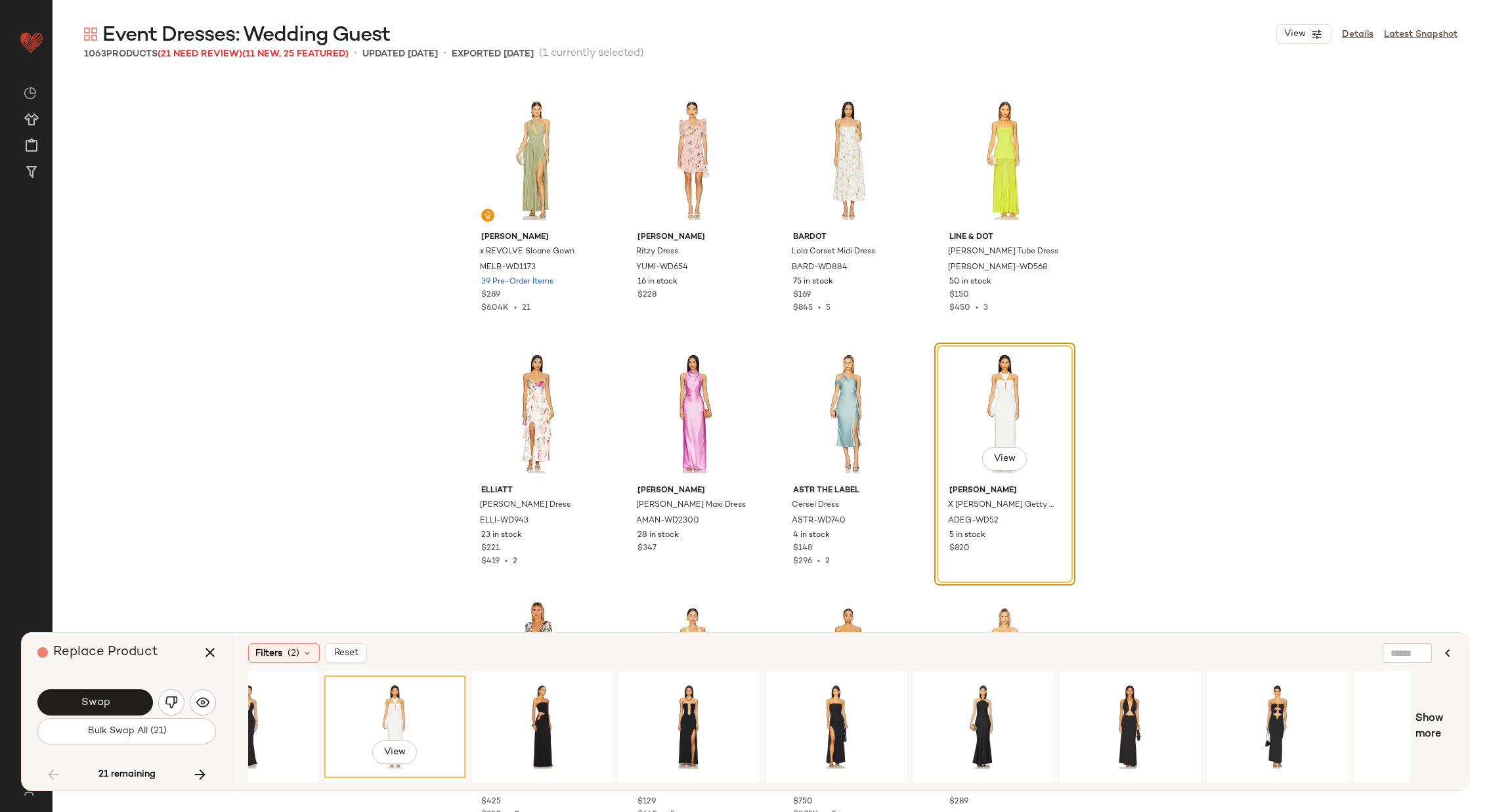
scroll to position [0, 595]
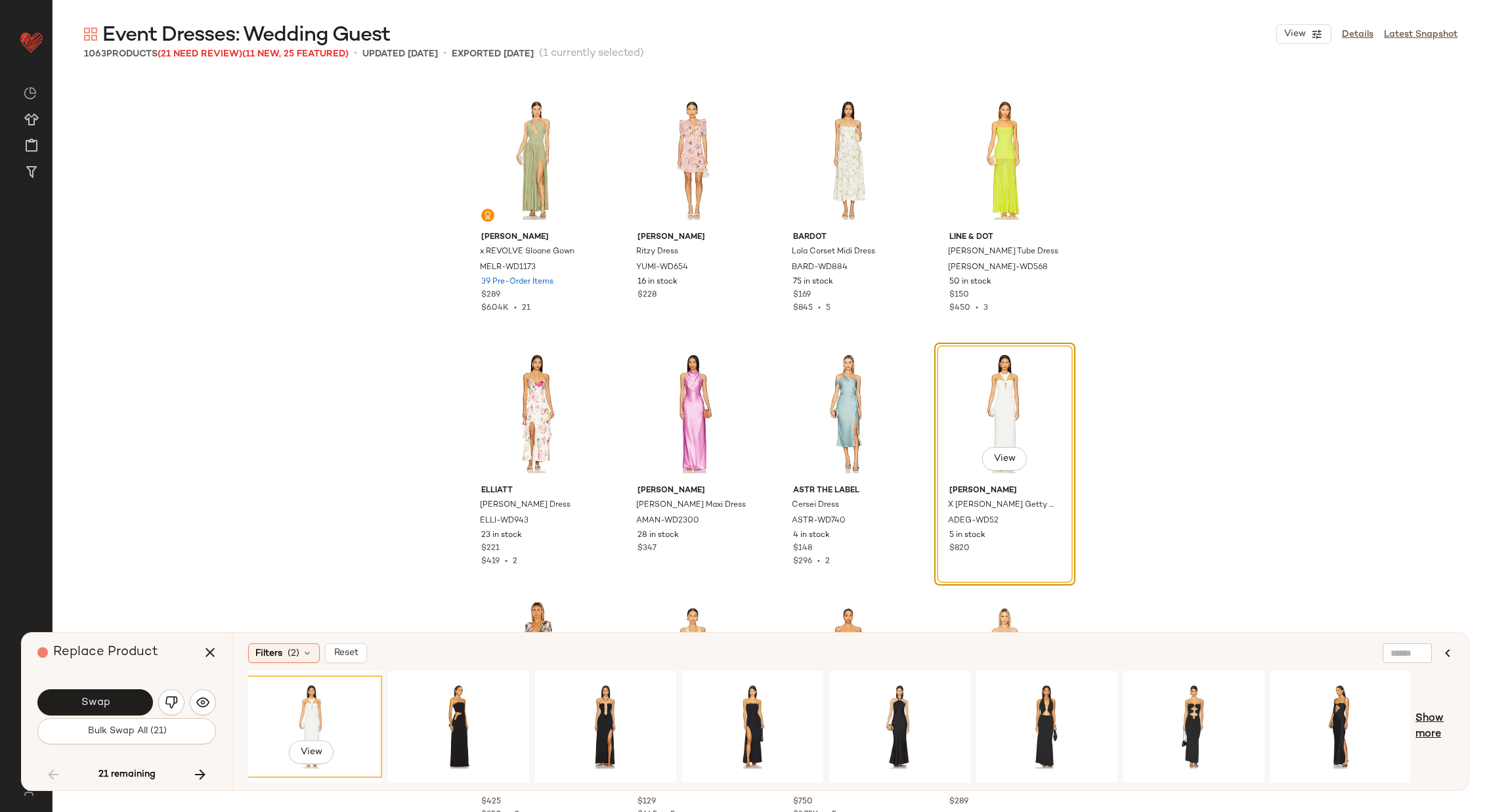
click at [1426, 720] on span "Show more" at bounding box center [1434, 726] width 38 height 32
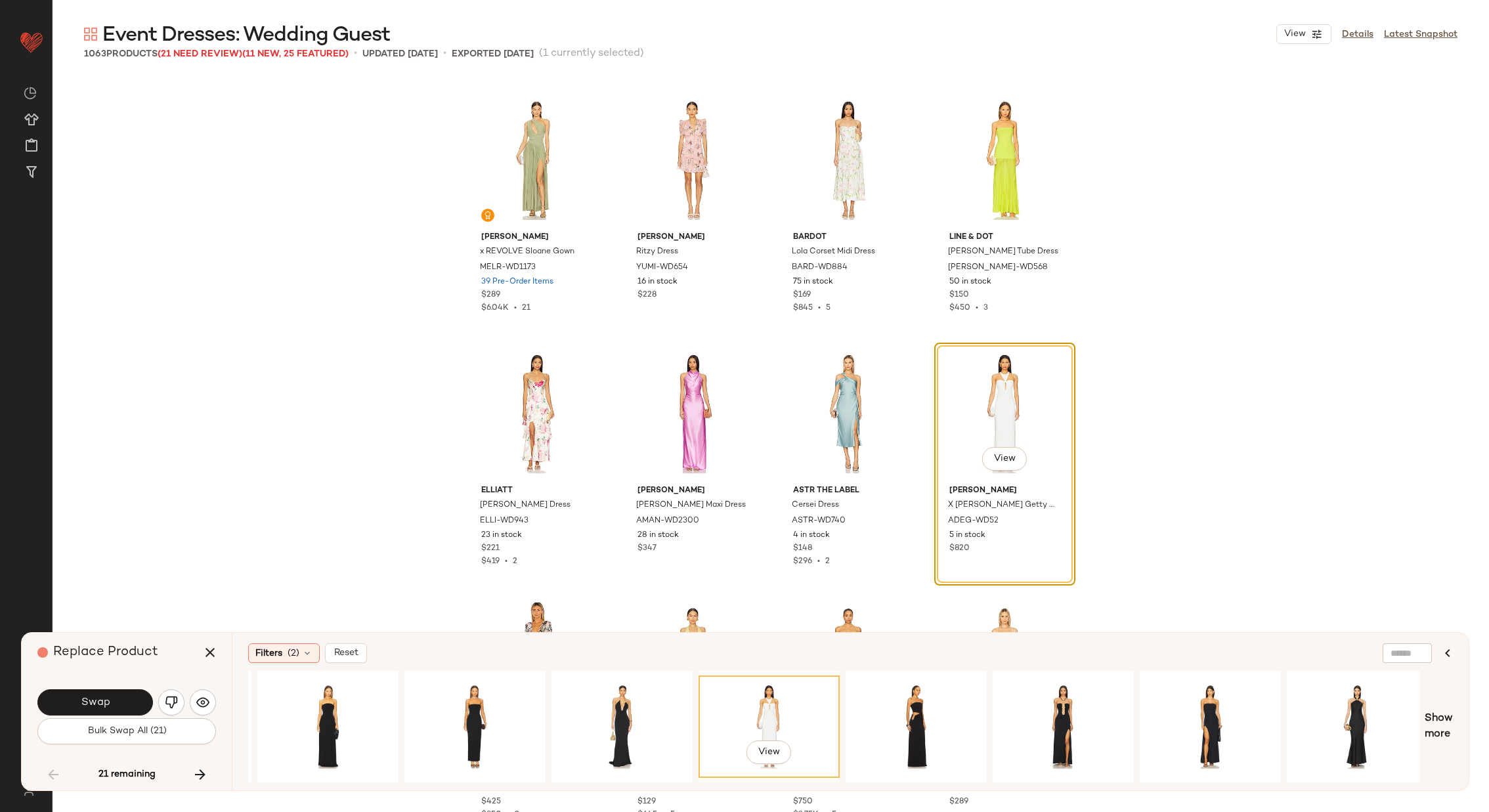
scroll to position [0, 0]
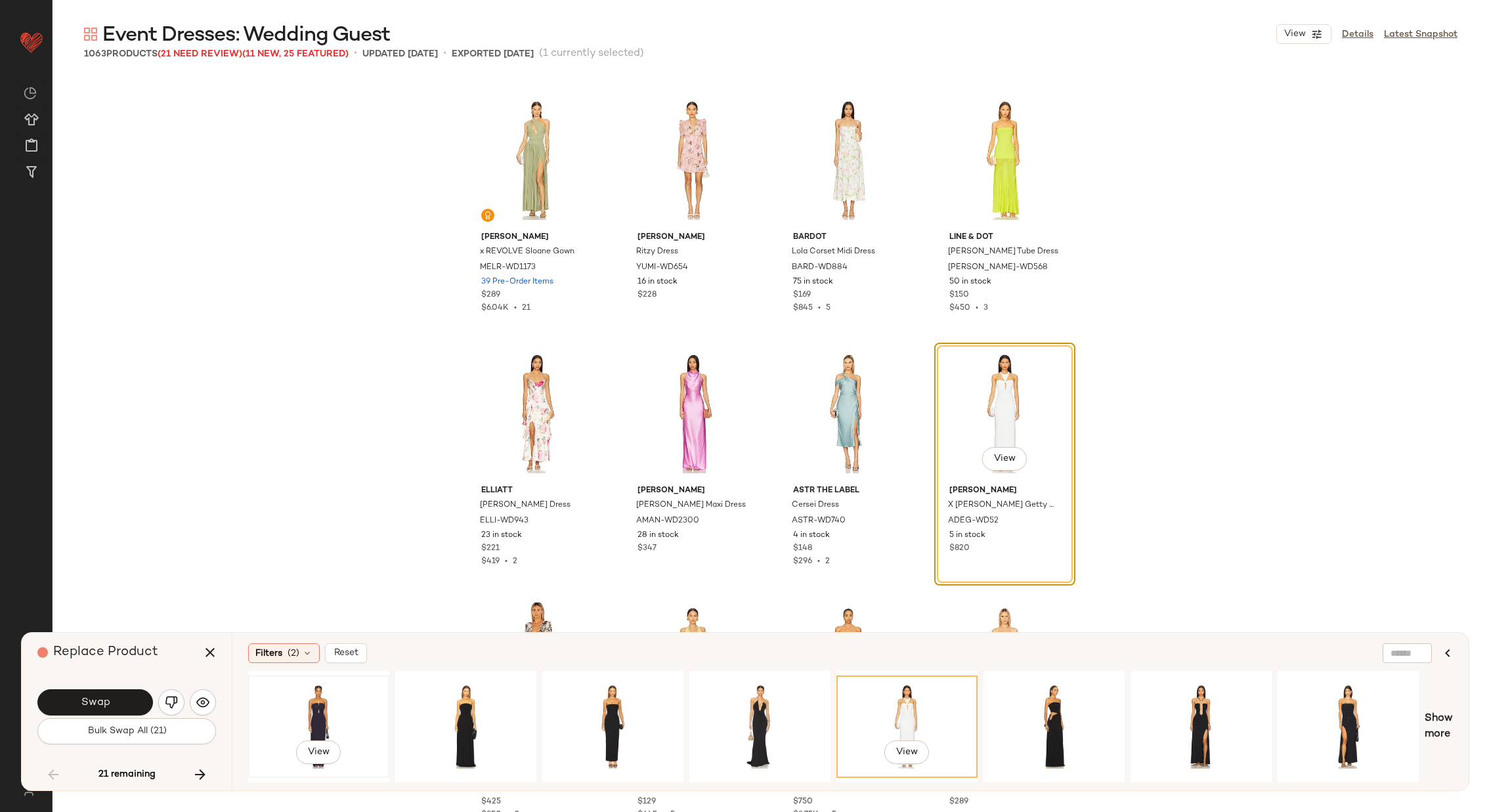
click at [320, 700] on div "View" at bounding box center [319, 726] width 132 height 93
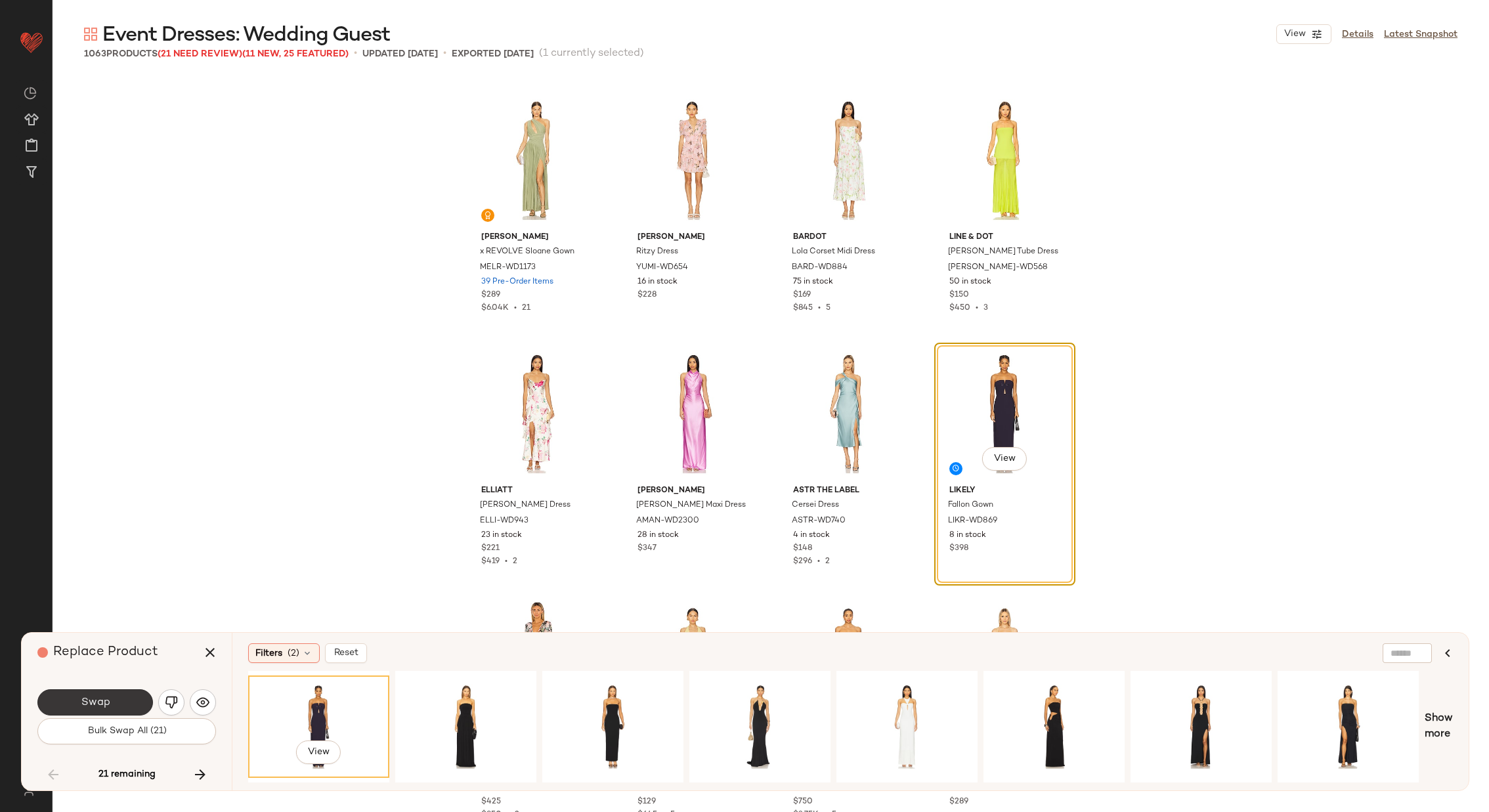
click at [91, 703] on span "Swap" at bounding box center [94, 702] width 29 height 13
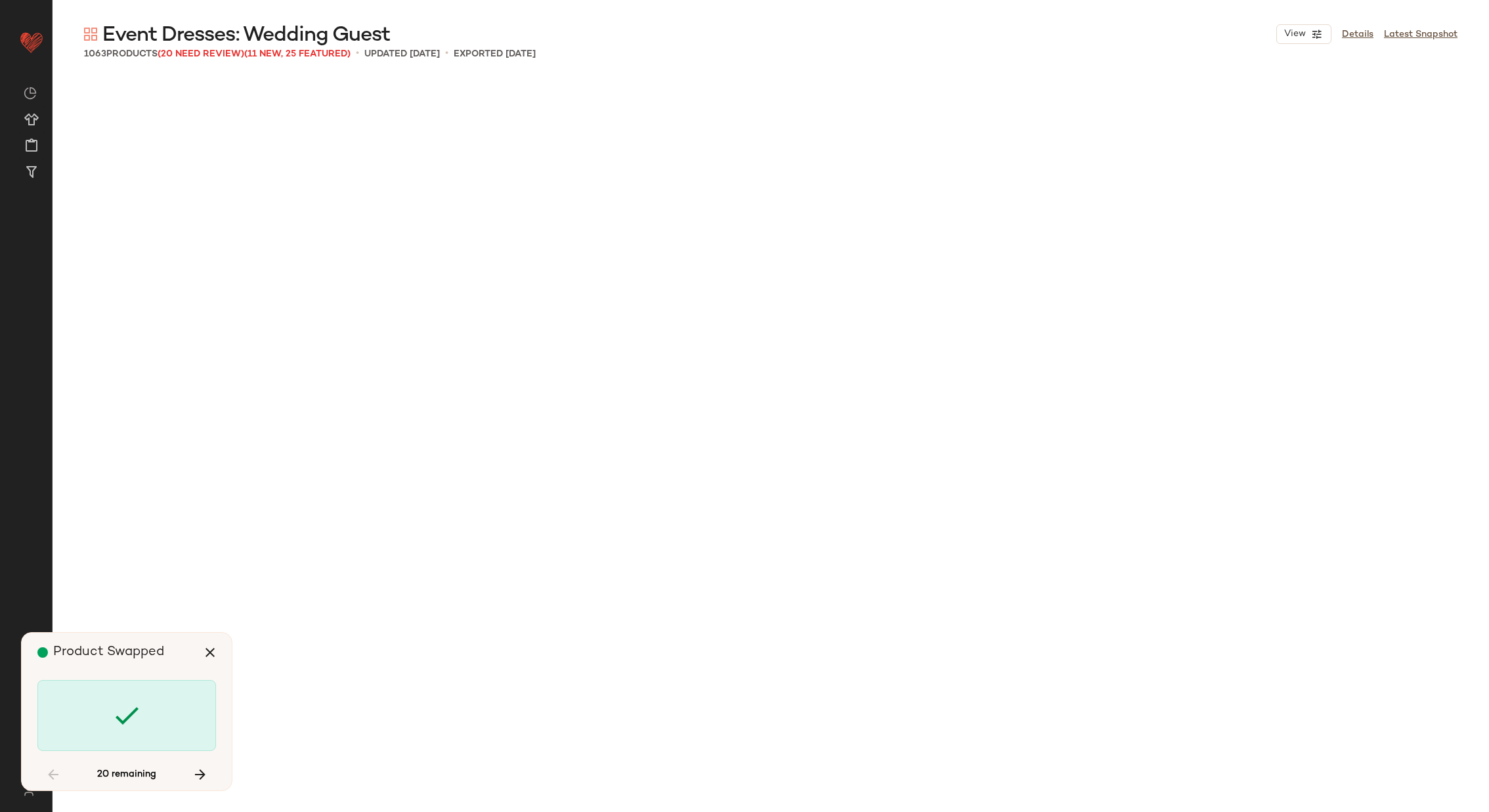
scroll to position [10640, 0]
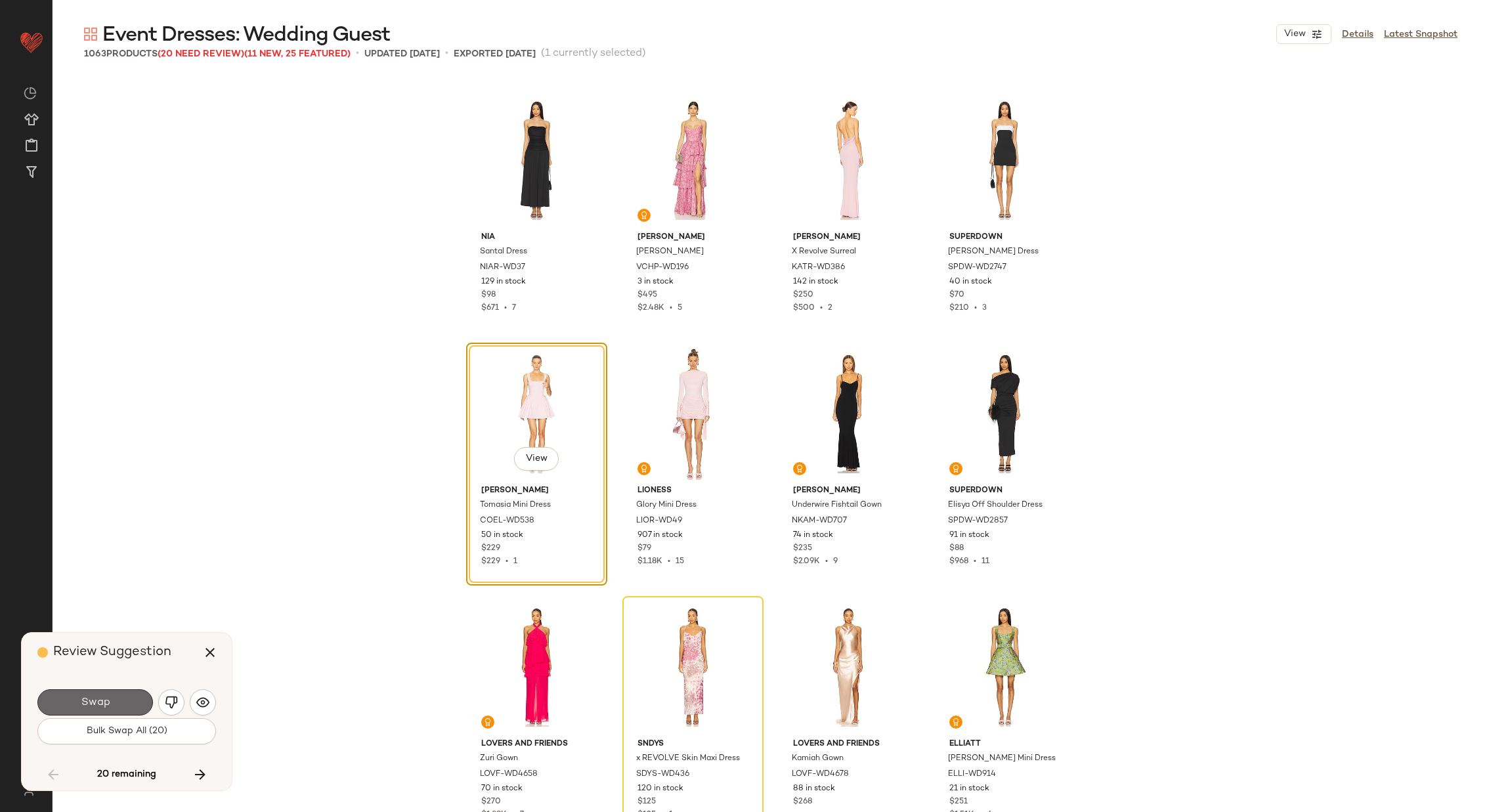
click at [100, 701] on span "Swap" at bounding box center [94, 702] width 29 height 13
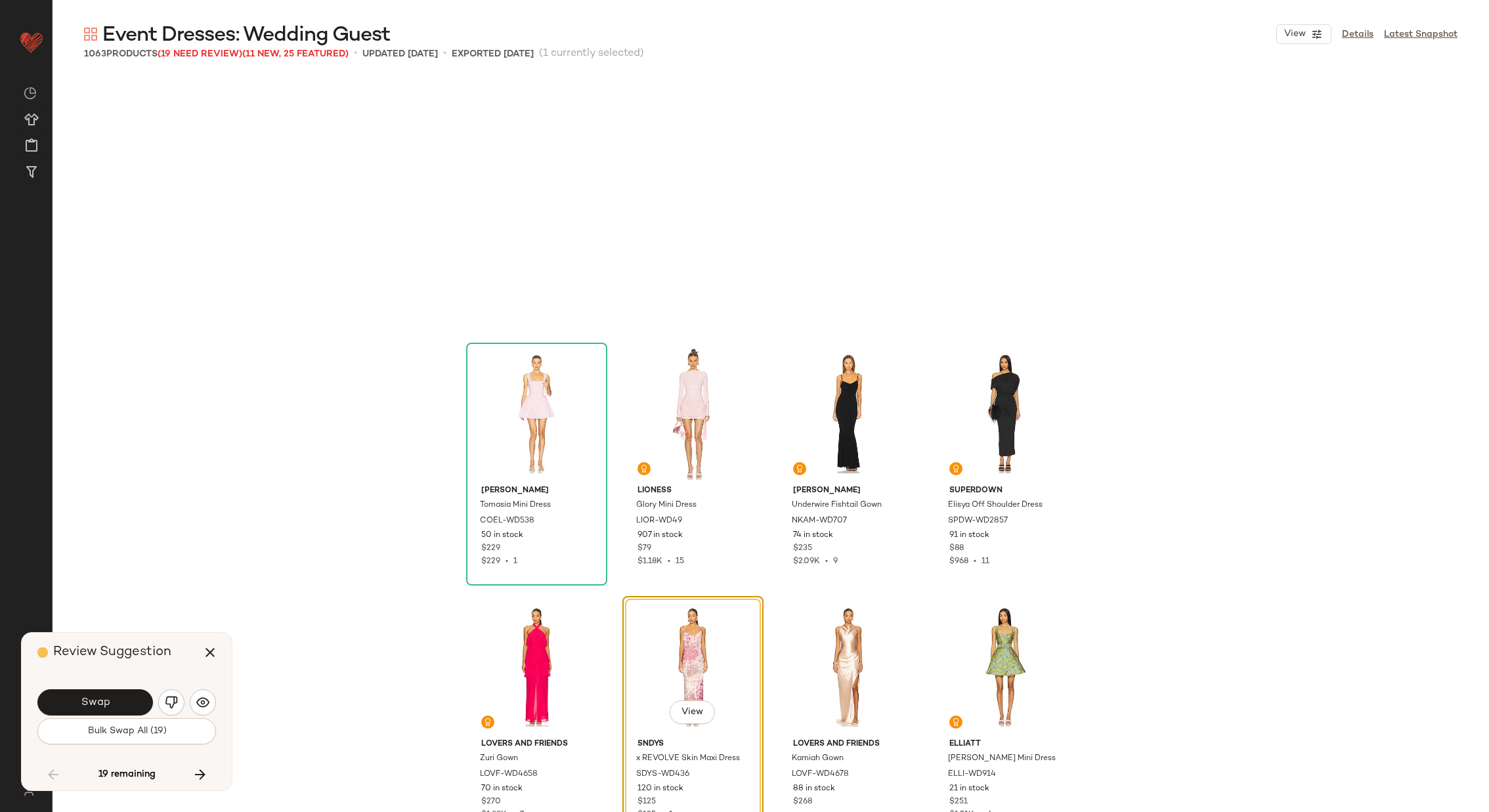
scroll to position [10894, 0]
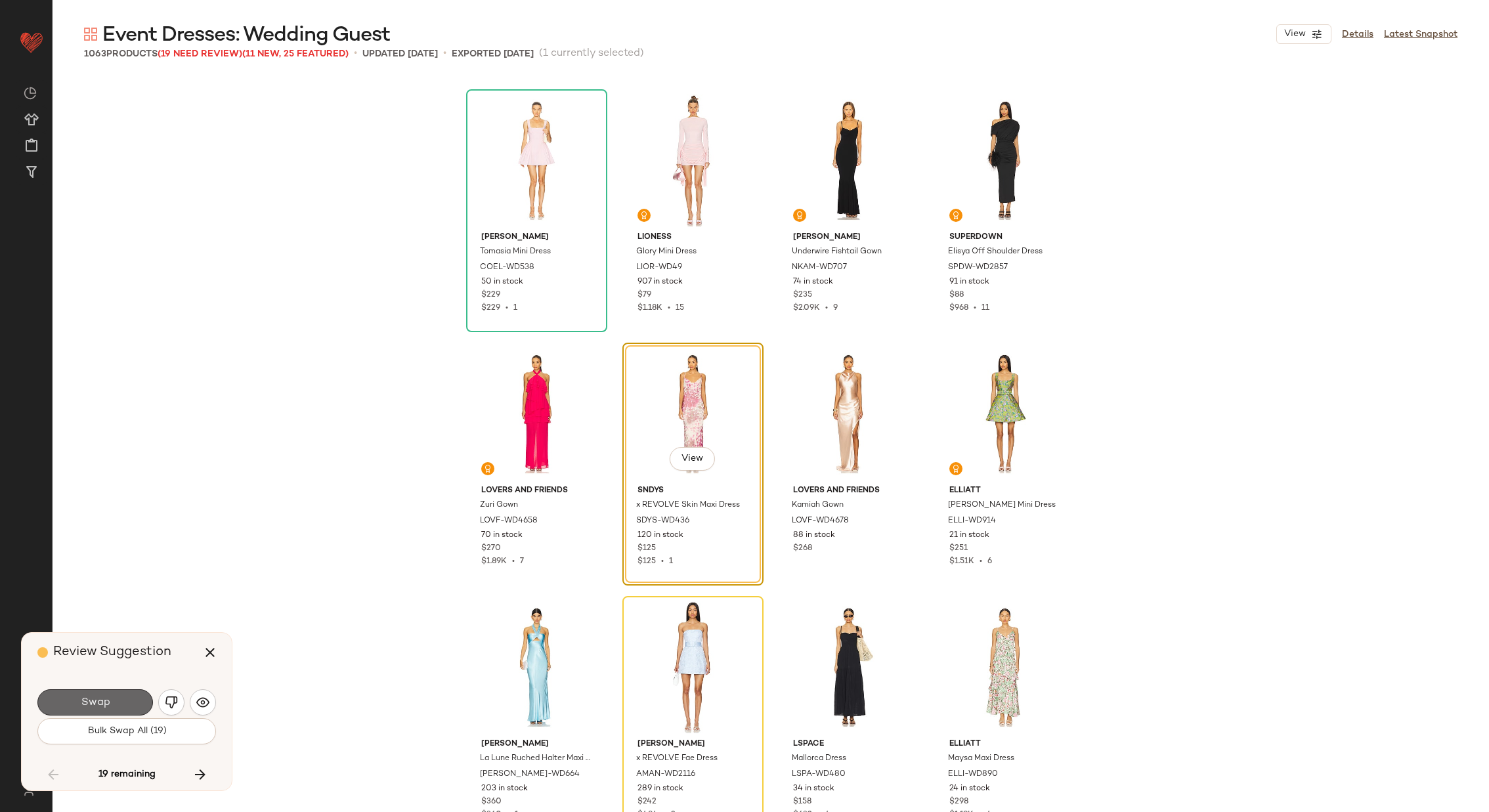
click at [90, 697] on span "Swap" at bounding box center [94, 702] width 29 height 13
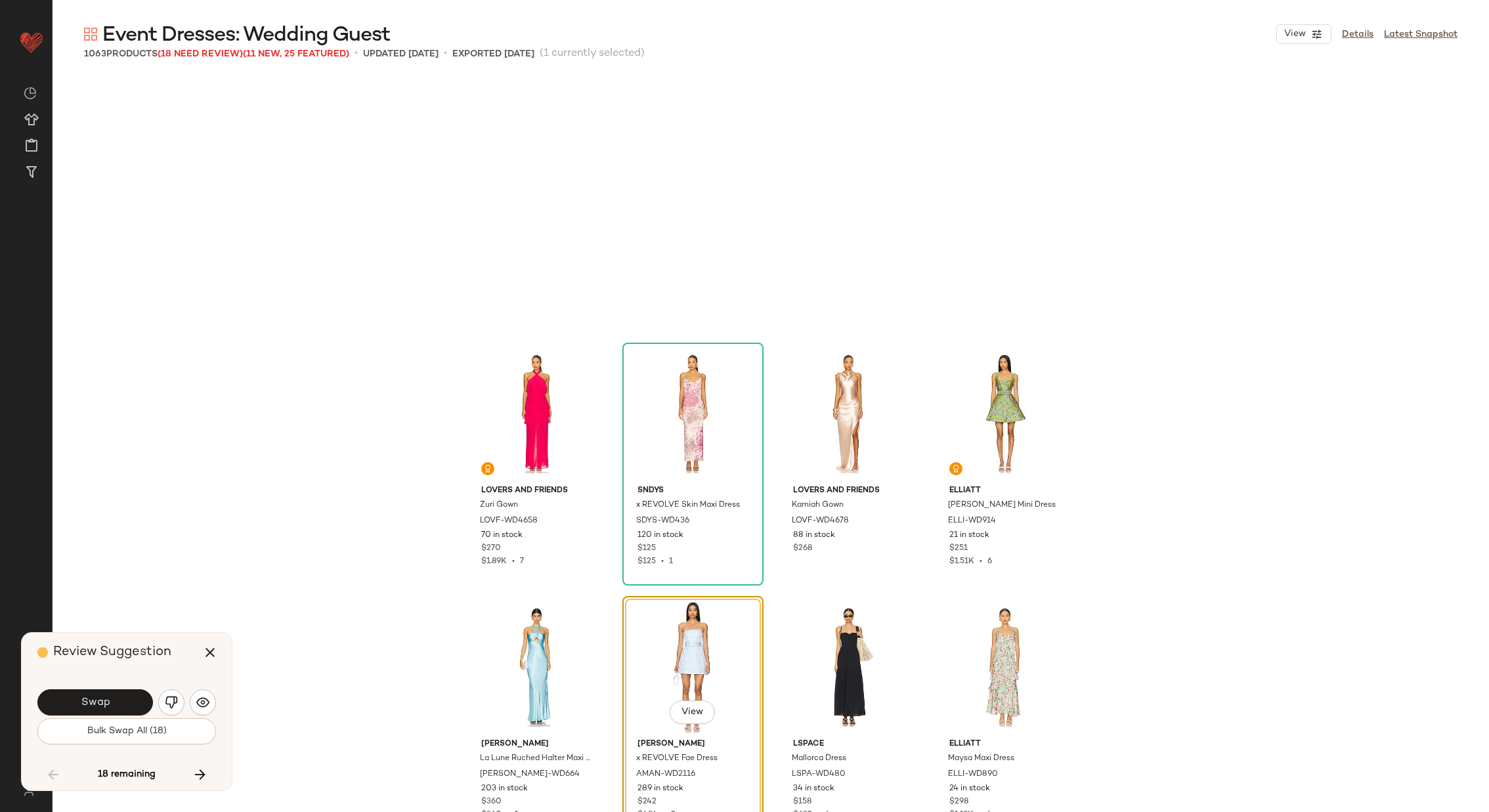
scroll to position [11146, 0]
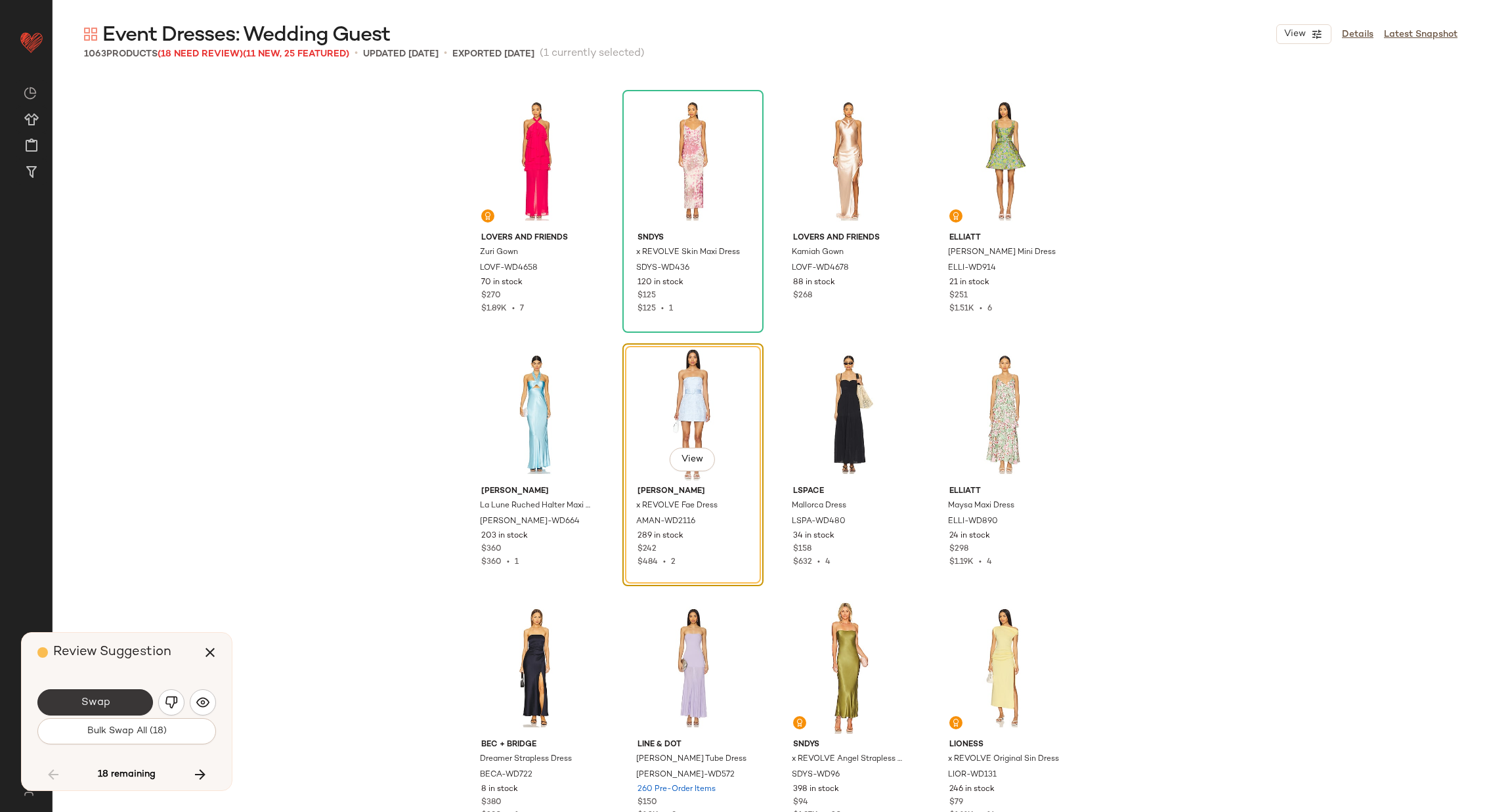
click at [105, 695] on button "Swap" at bounding box center [95, 702] width 116 height 27
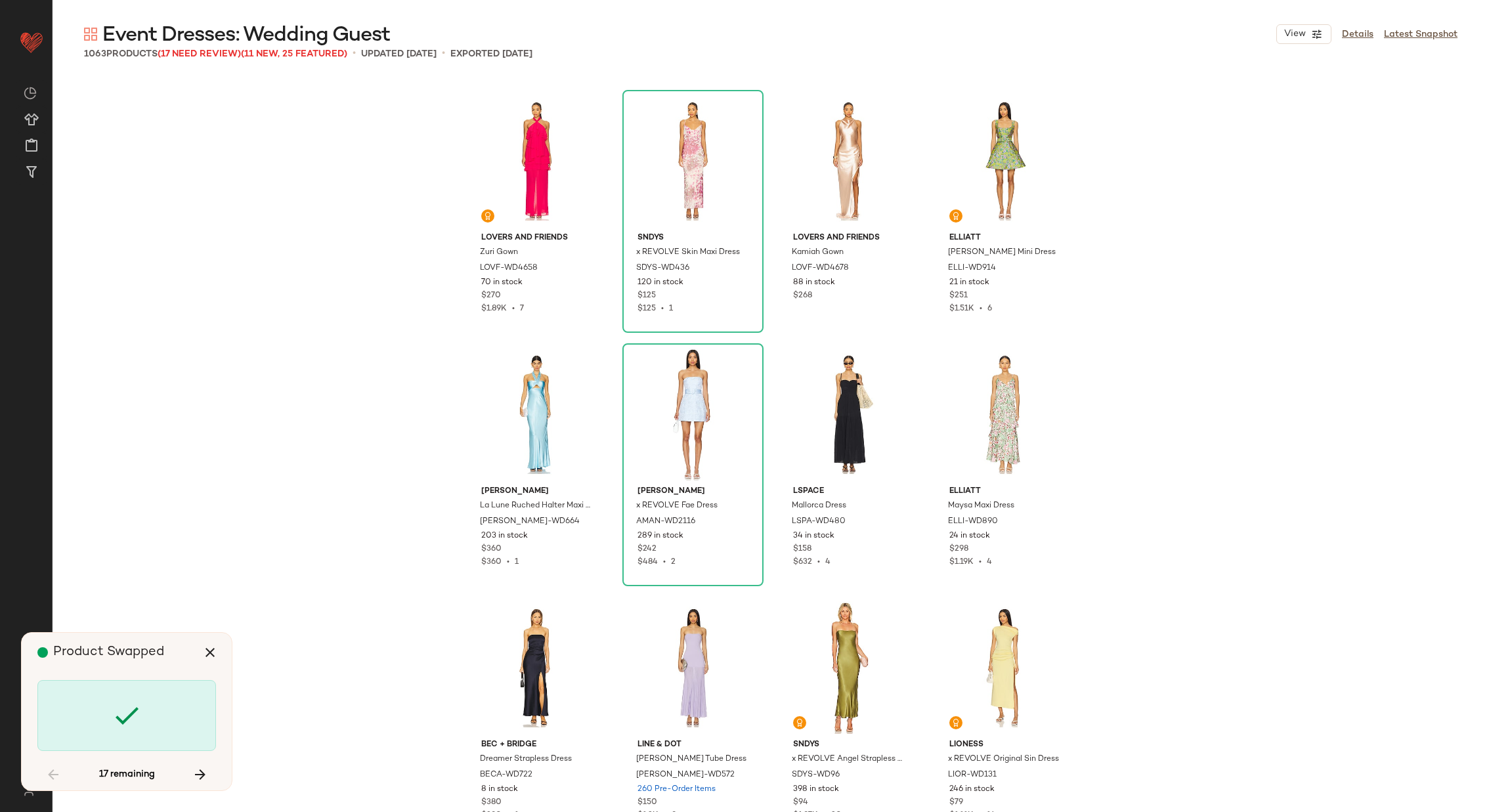
scroll to position [11906, 0]
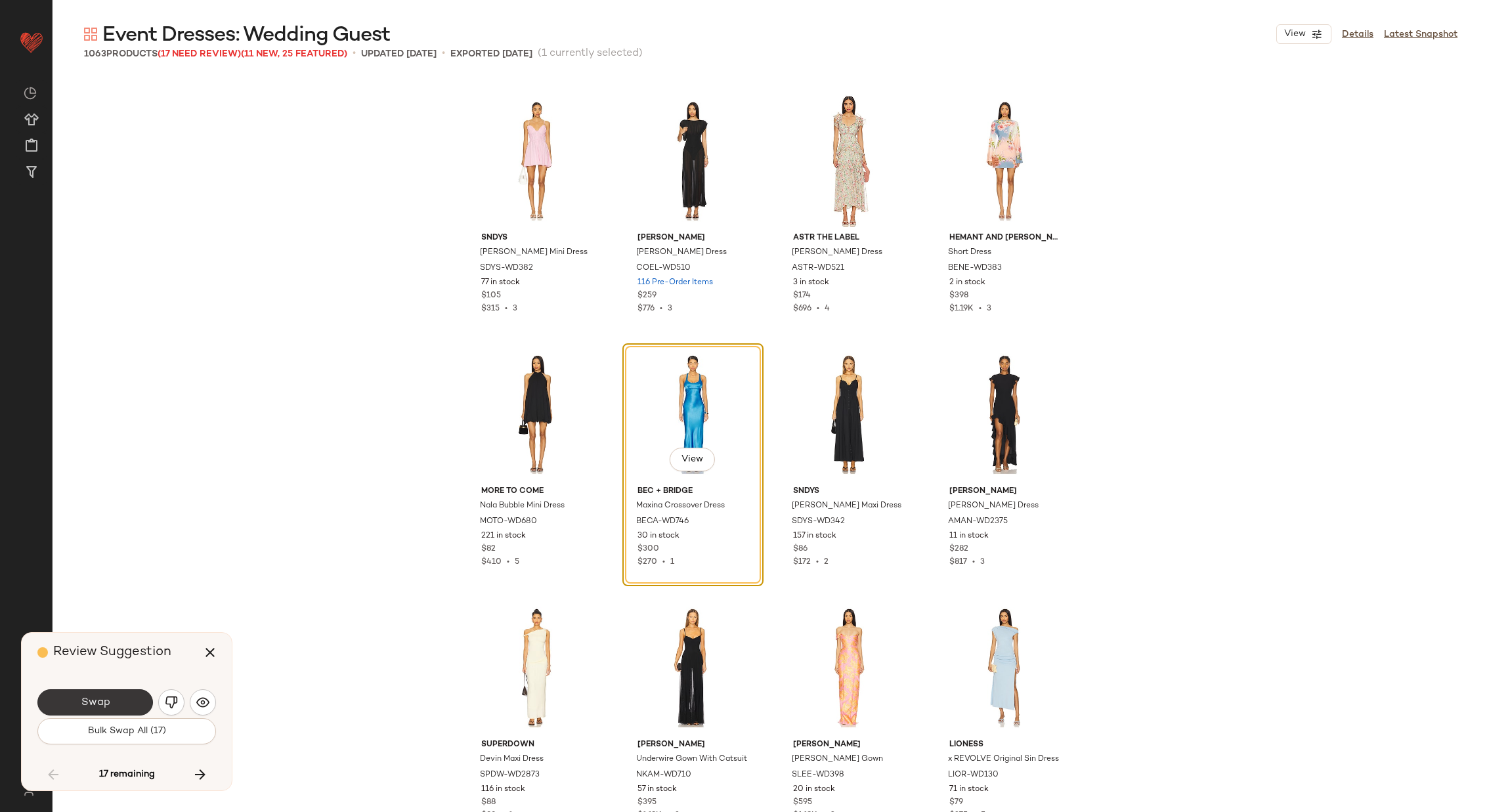
click at [107, 700] on span "Swap" at bounding box center [94, 702] width 29 height 13
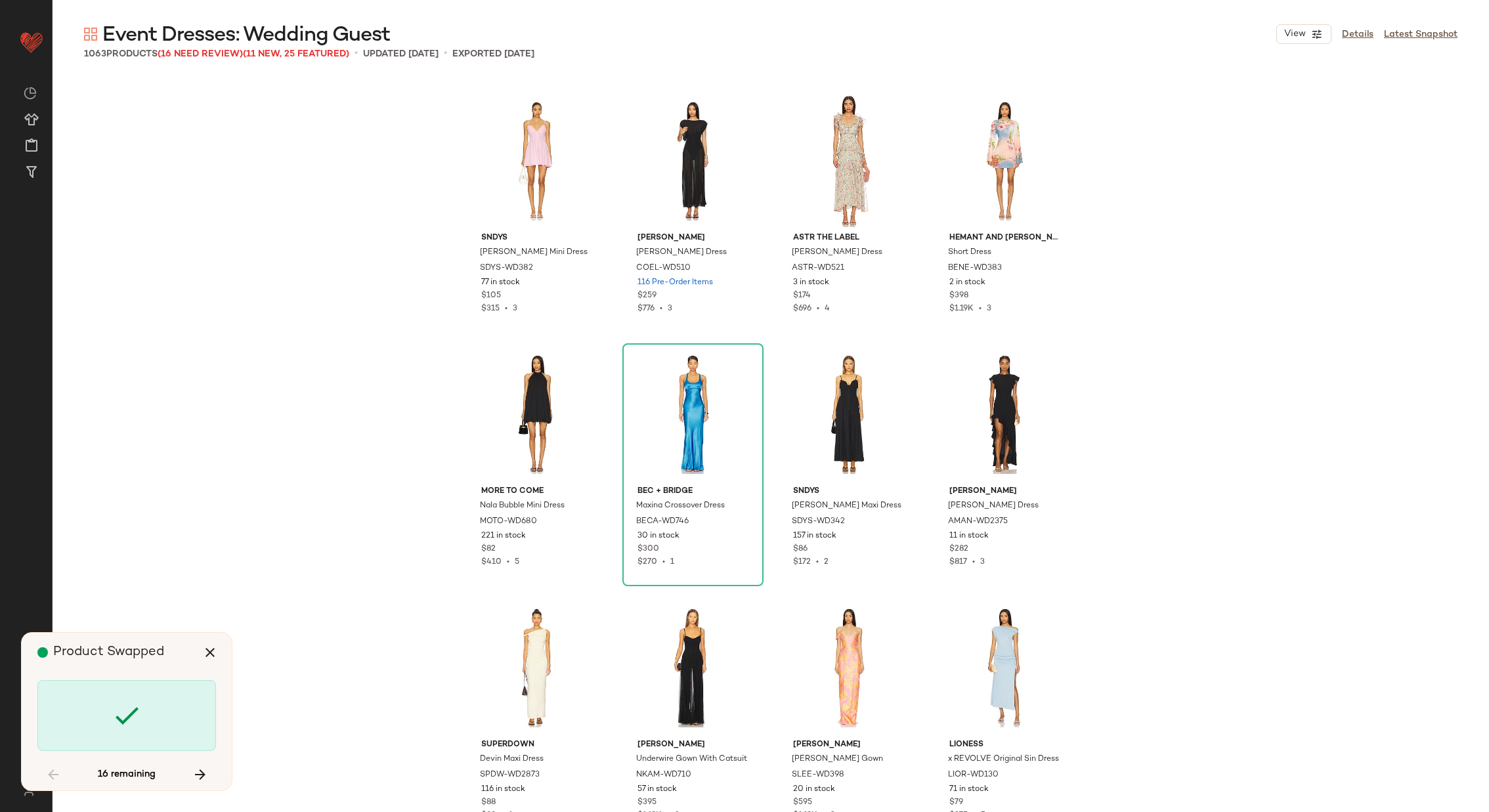
scroll to position [15960, 0]
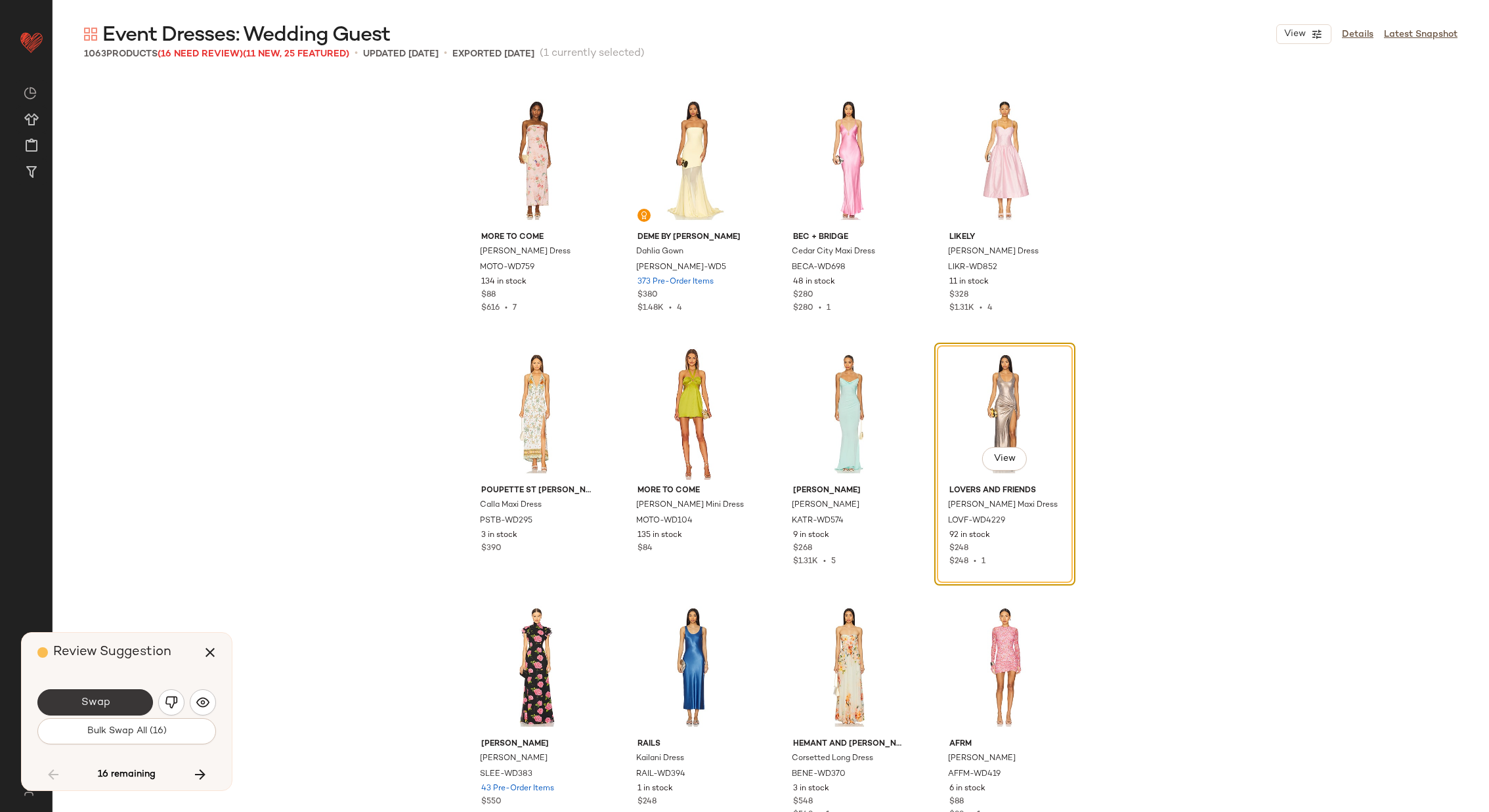
click at [97, 698] on span "Swap" at bounding box center [94, 702] width 29 height 13
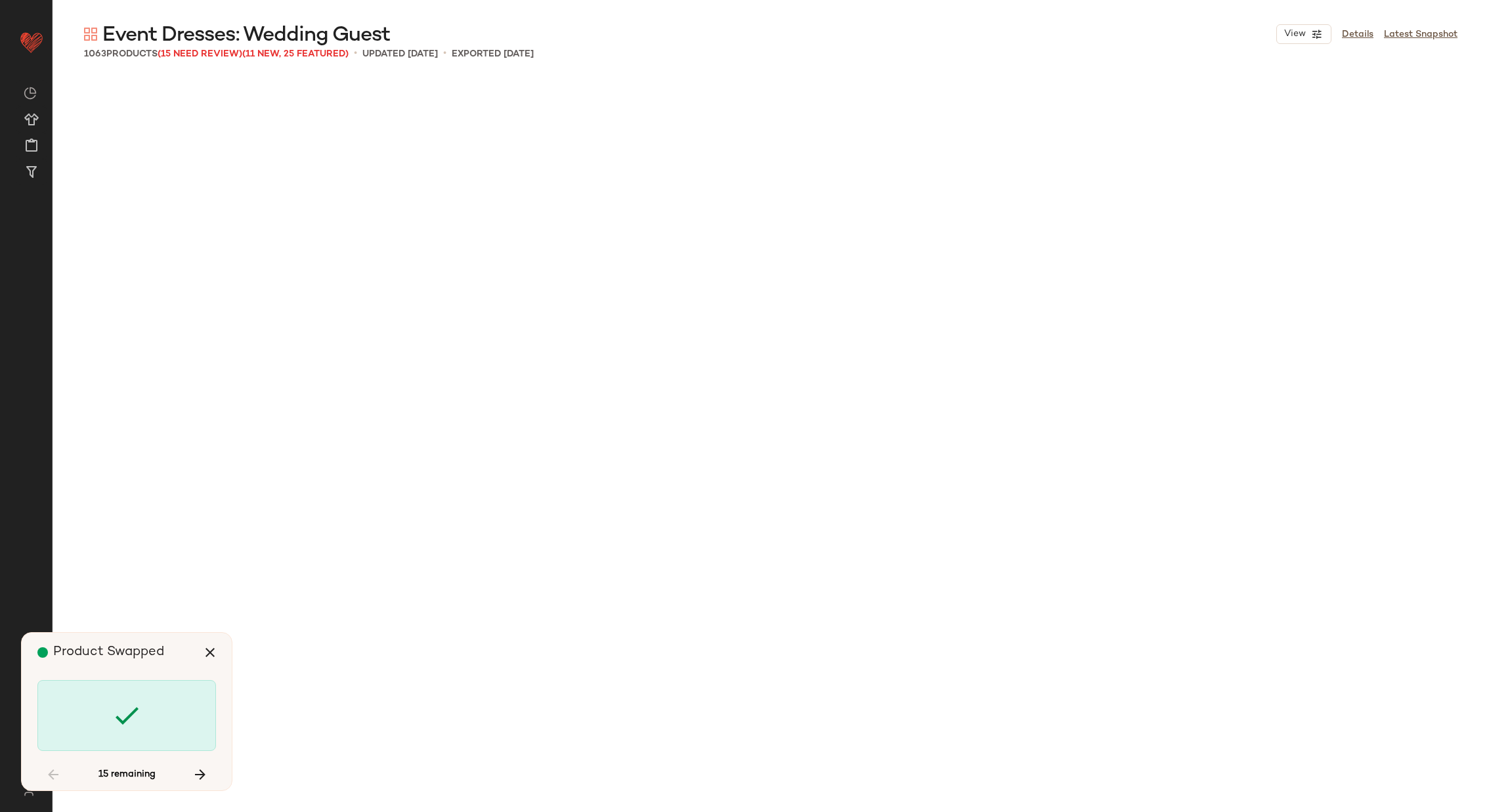
scroll to position [23306, 0]
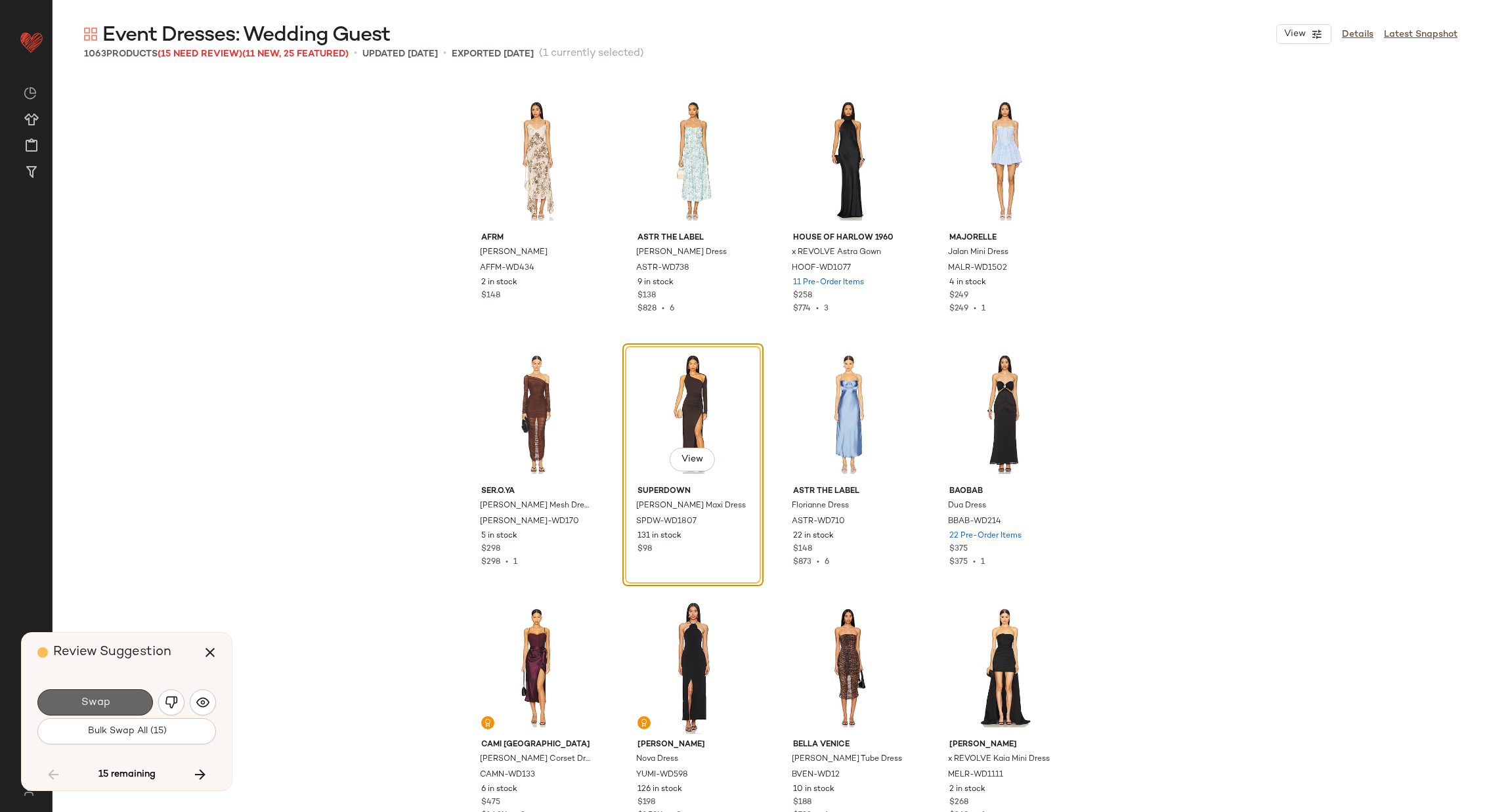
click at [108, 696] on span "Swap" at bounding box center [94, 702] width 29 height 13
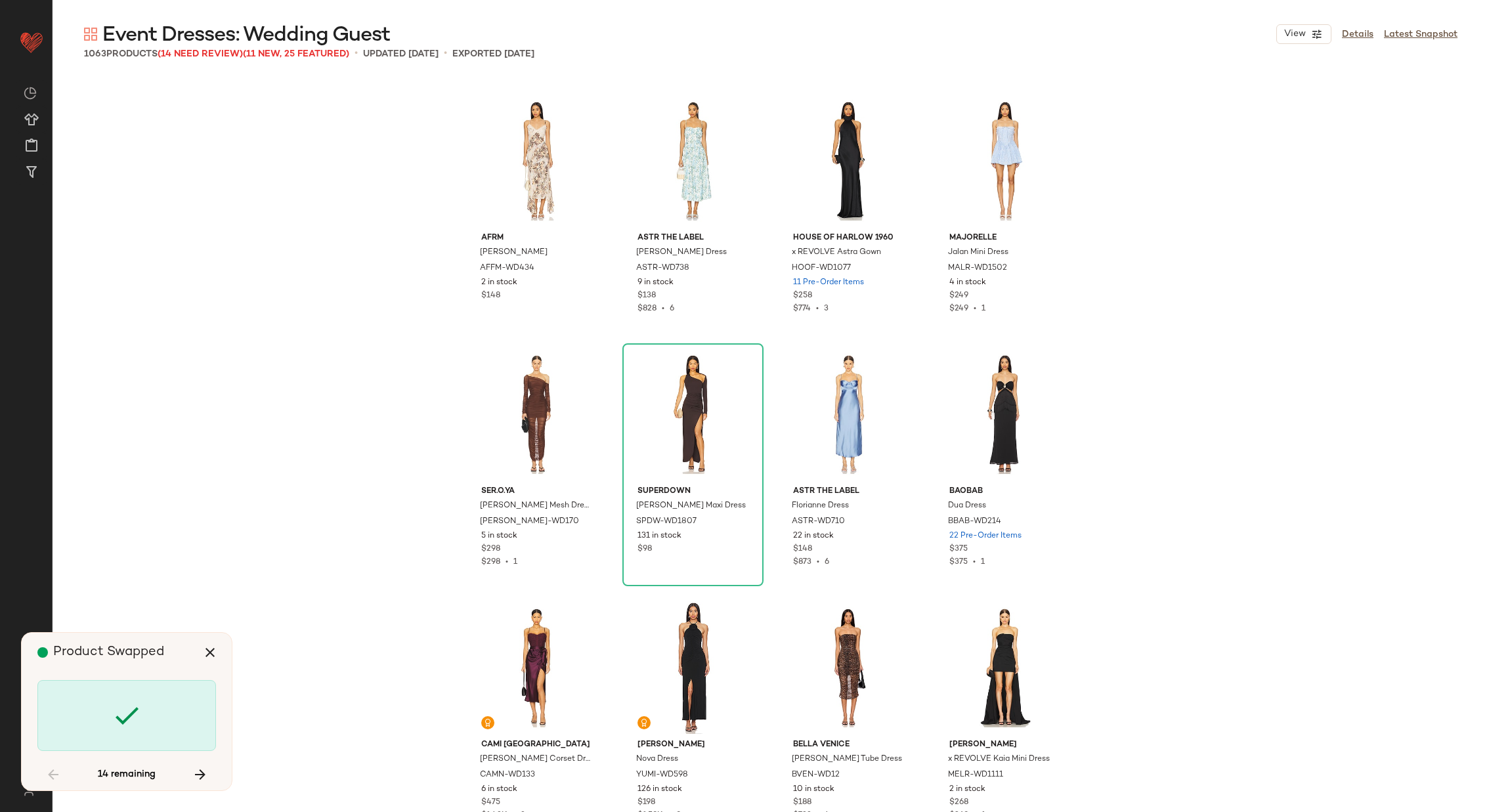
scroll to position [24321, 0]
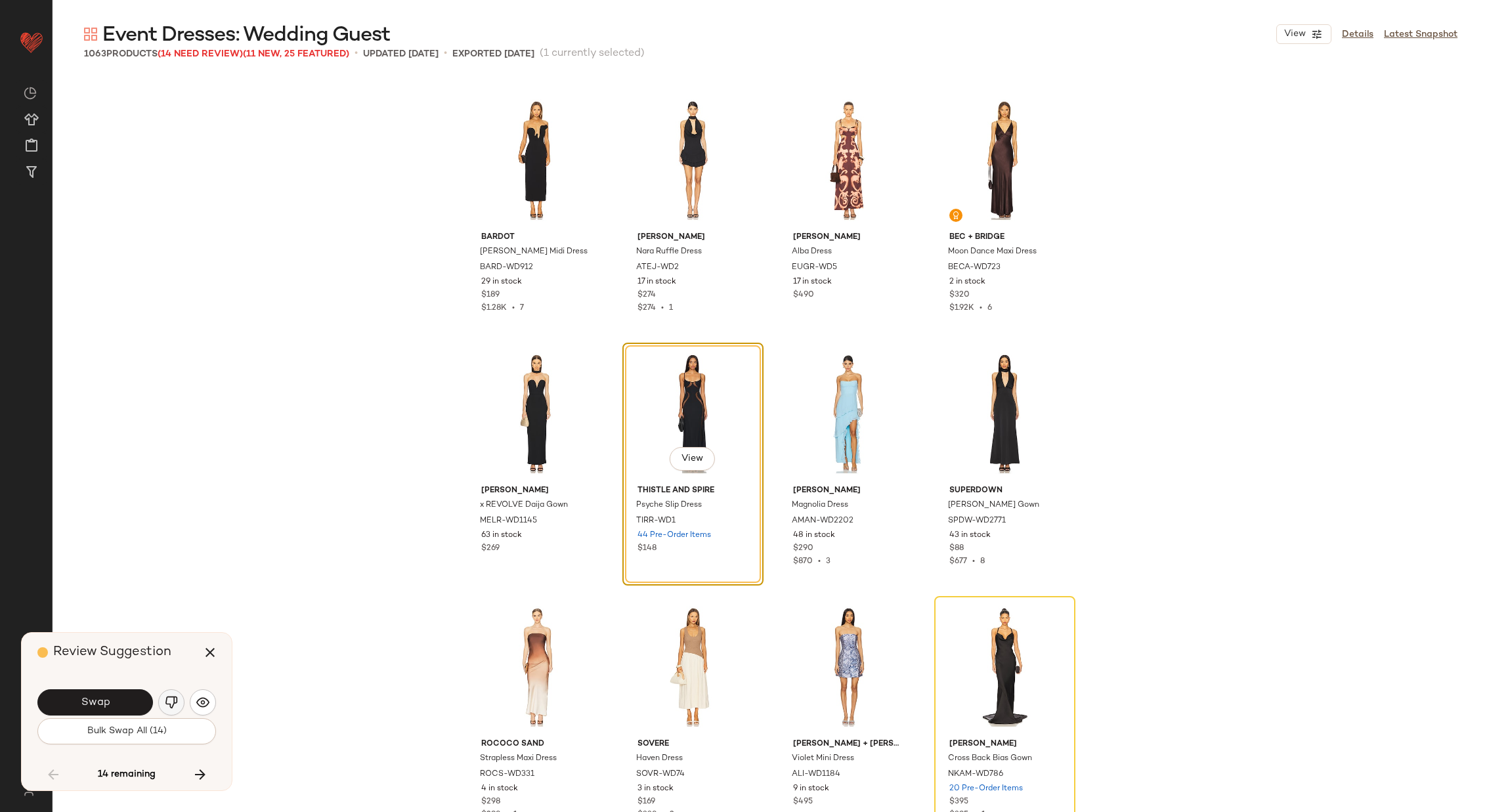
click at [169, 699] on img "button" at bounding box center [171, 701] width 13 height 13
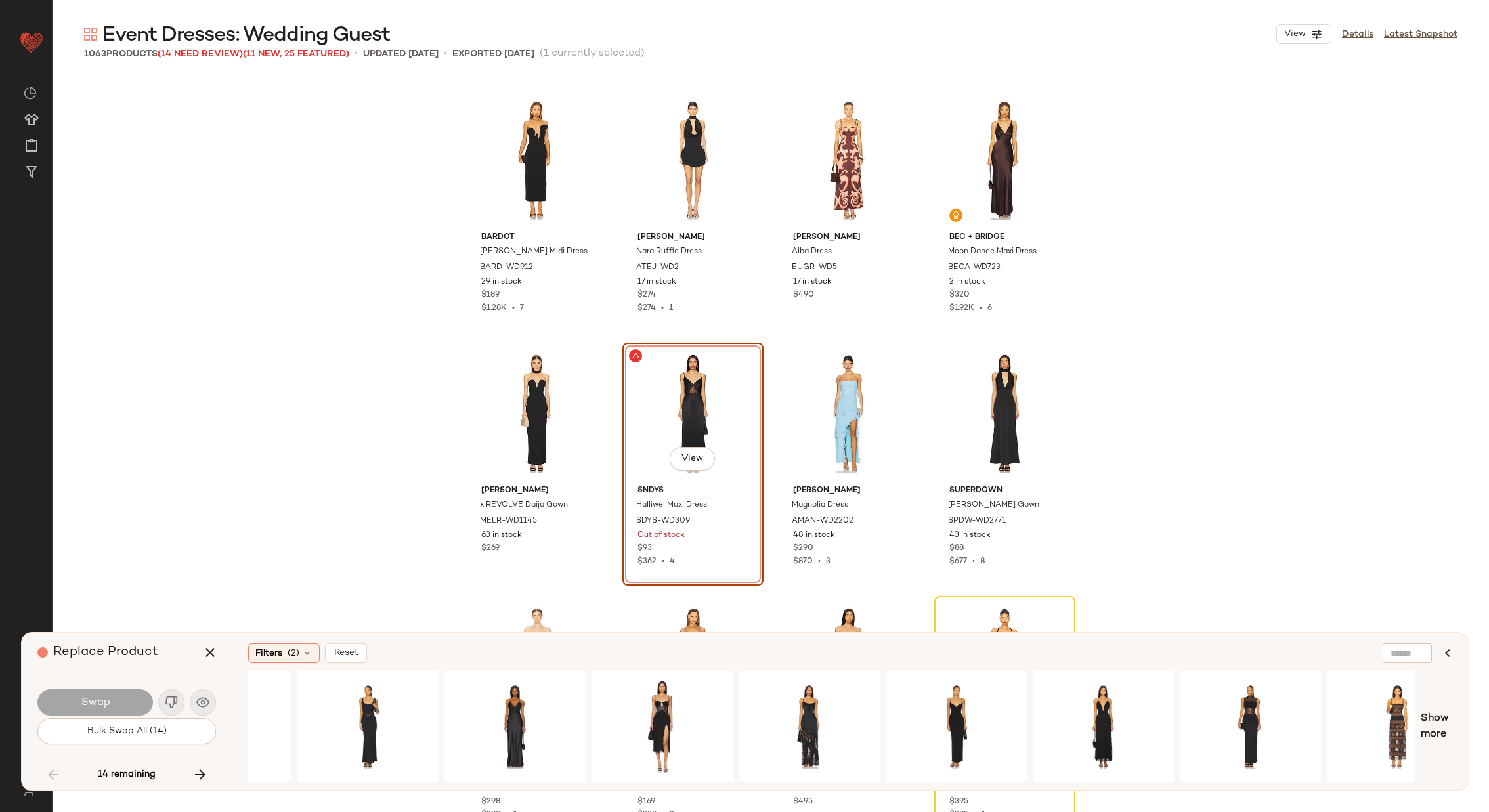
scroll to position [0, 884]
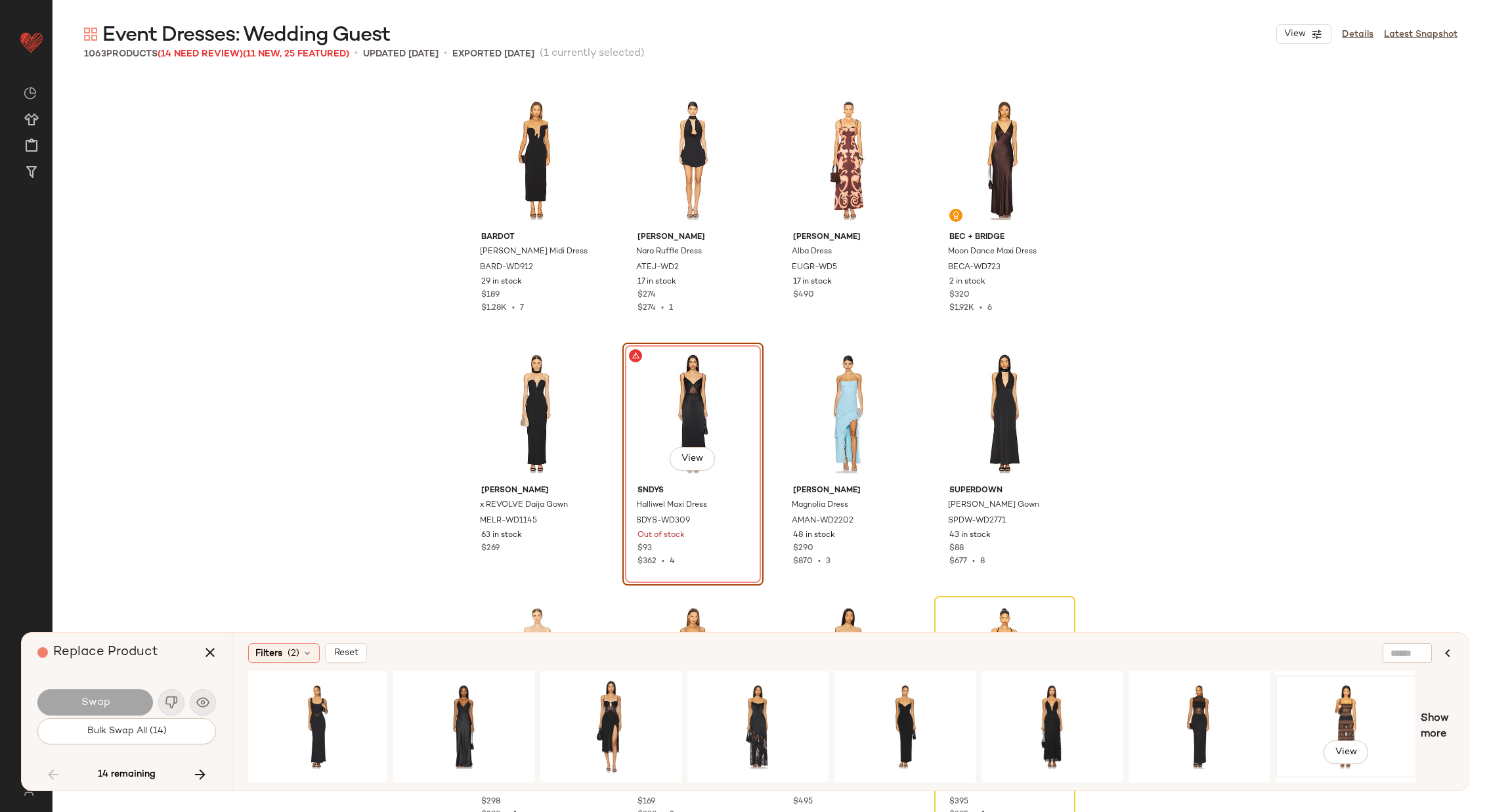
click at [1341, 715] on div "View" at bounding box center [1347, 726] width 132 height 93
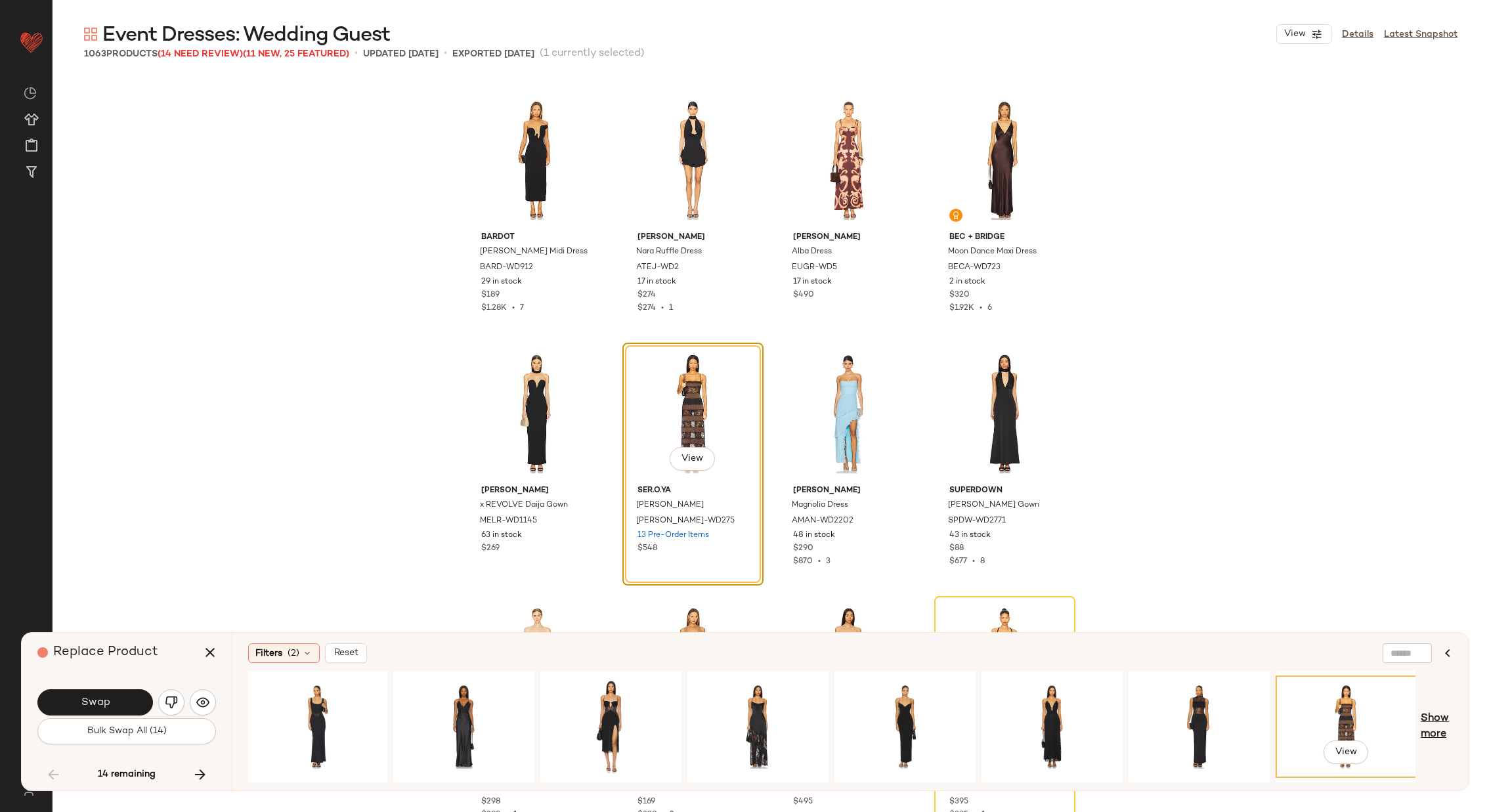
click at [1434, 718] on span "Show more" at bounding box center [1437, 726] width 33 height 32
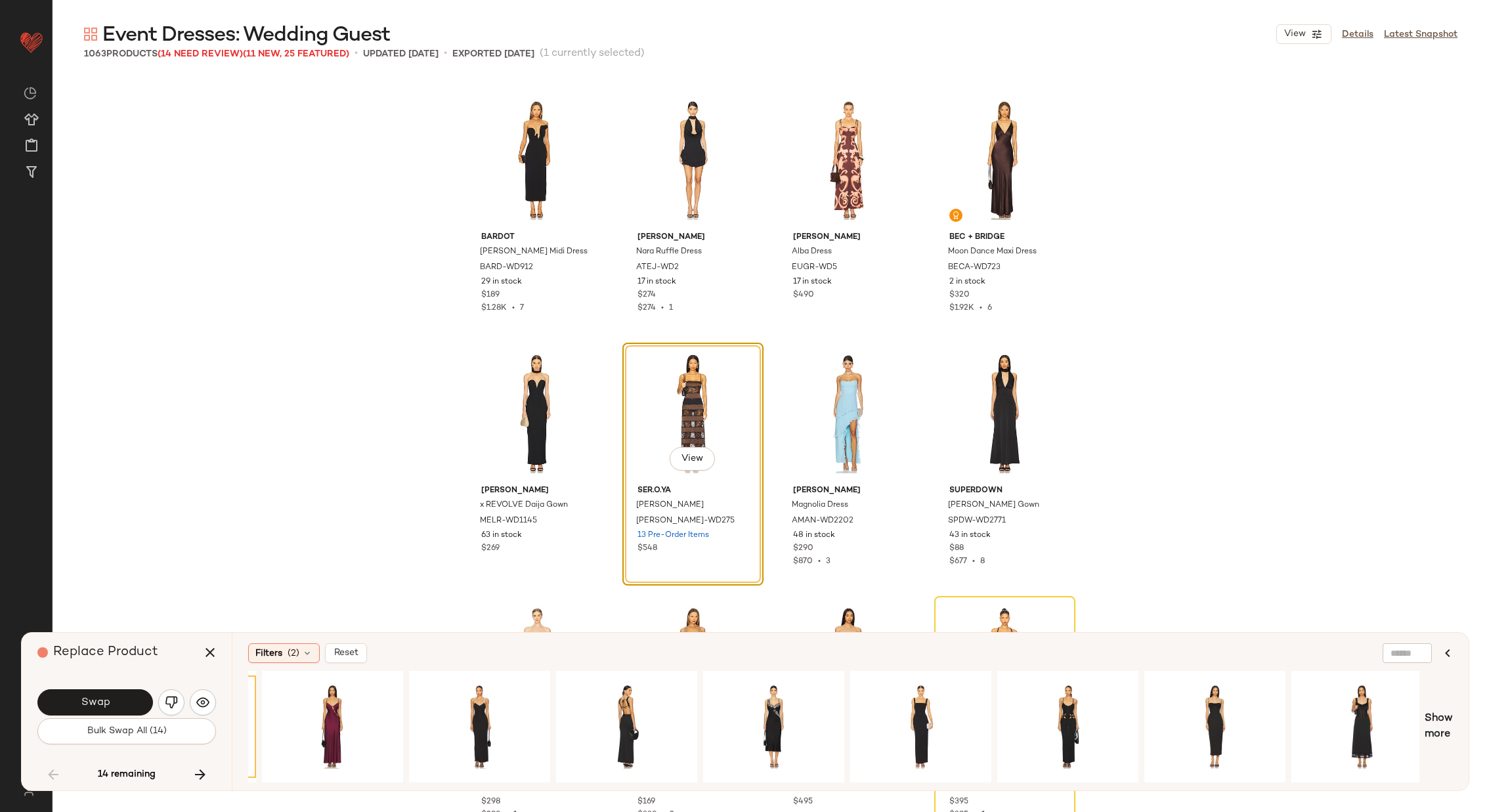
scroll to position [0, 2056]
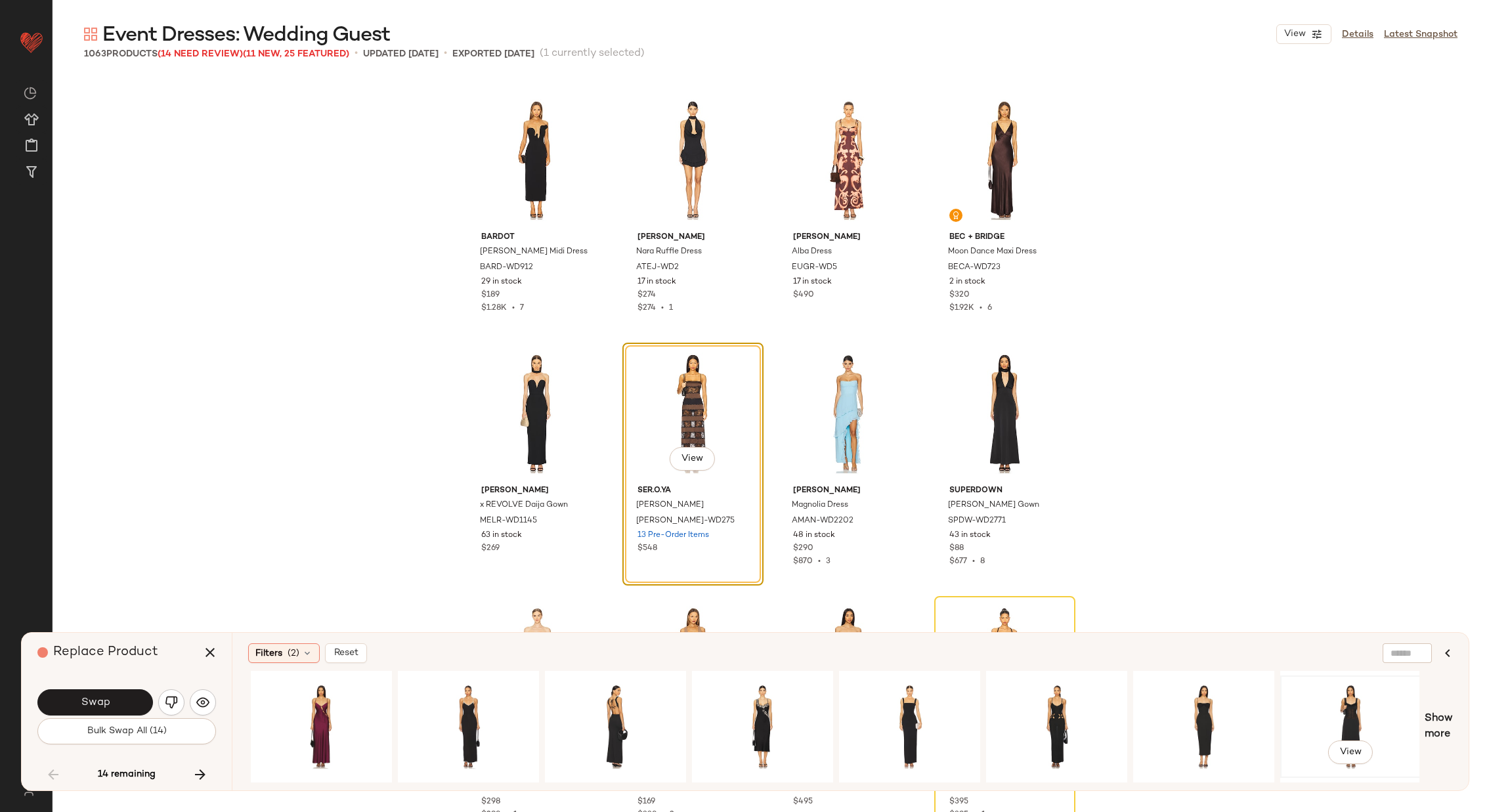
click at [1334, 696] on div "View" at bounding box center [1351, 726] width 132 height 93
click at [735, 706] on div "View" at bounding box center [763, 726] width 132 height 93
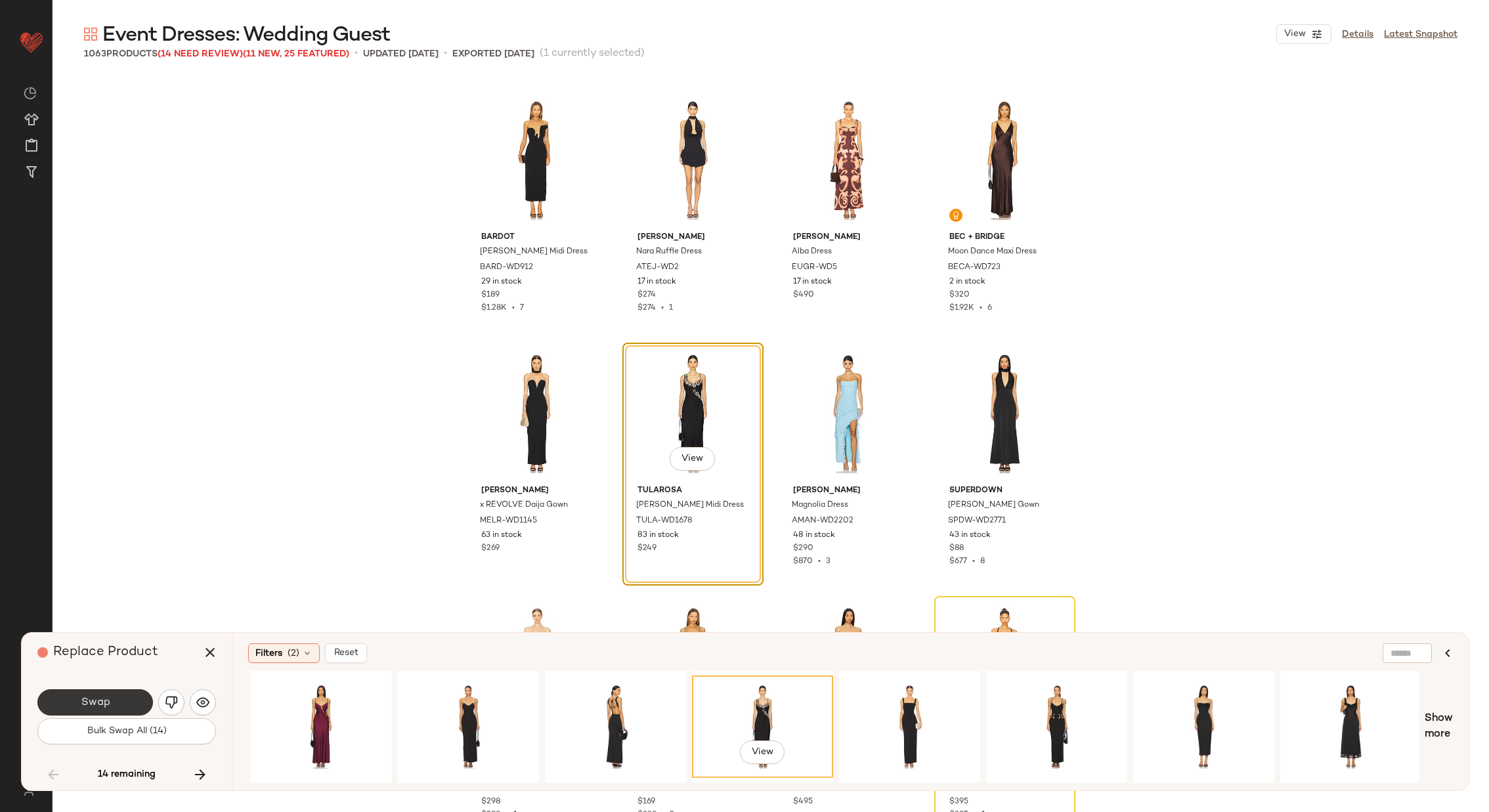
click at [97, 695] on button "Swap" at bounding box center [95, 702] width 116 height 27
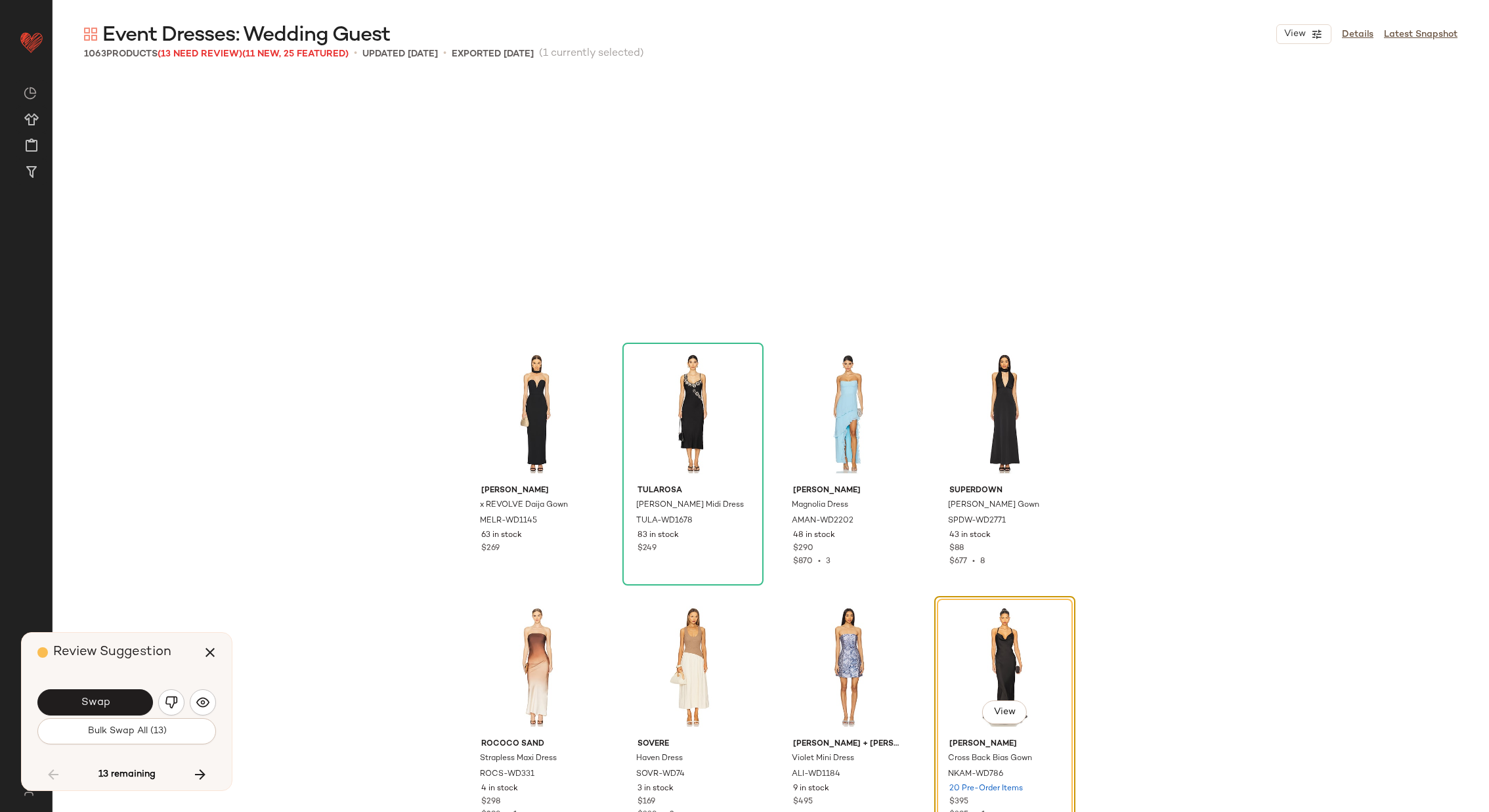
scroll to position [24574, 0]
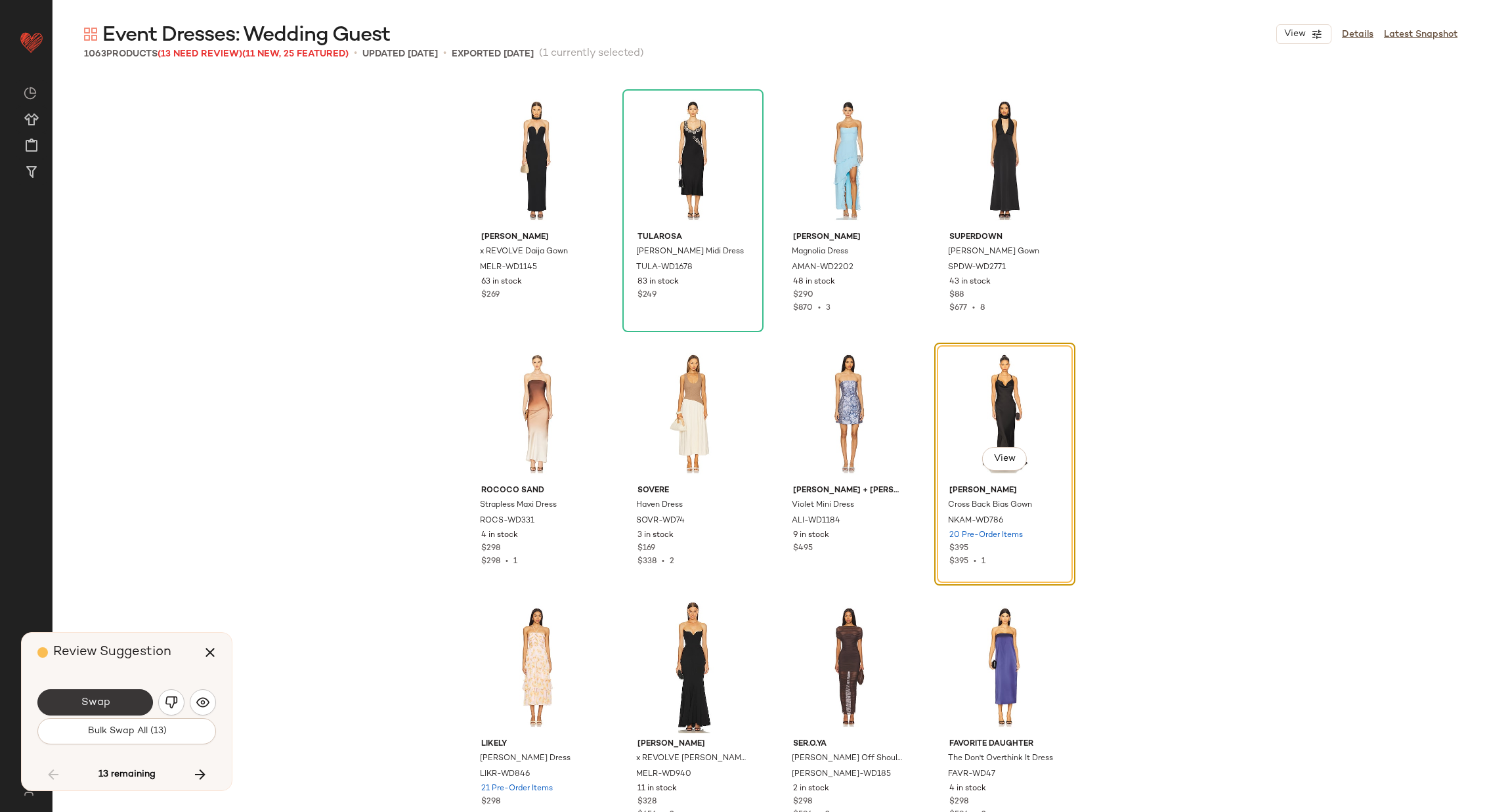
click at [97, 696] on button "Swap" at bounding box center [95, 702] width 116 height 27
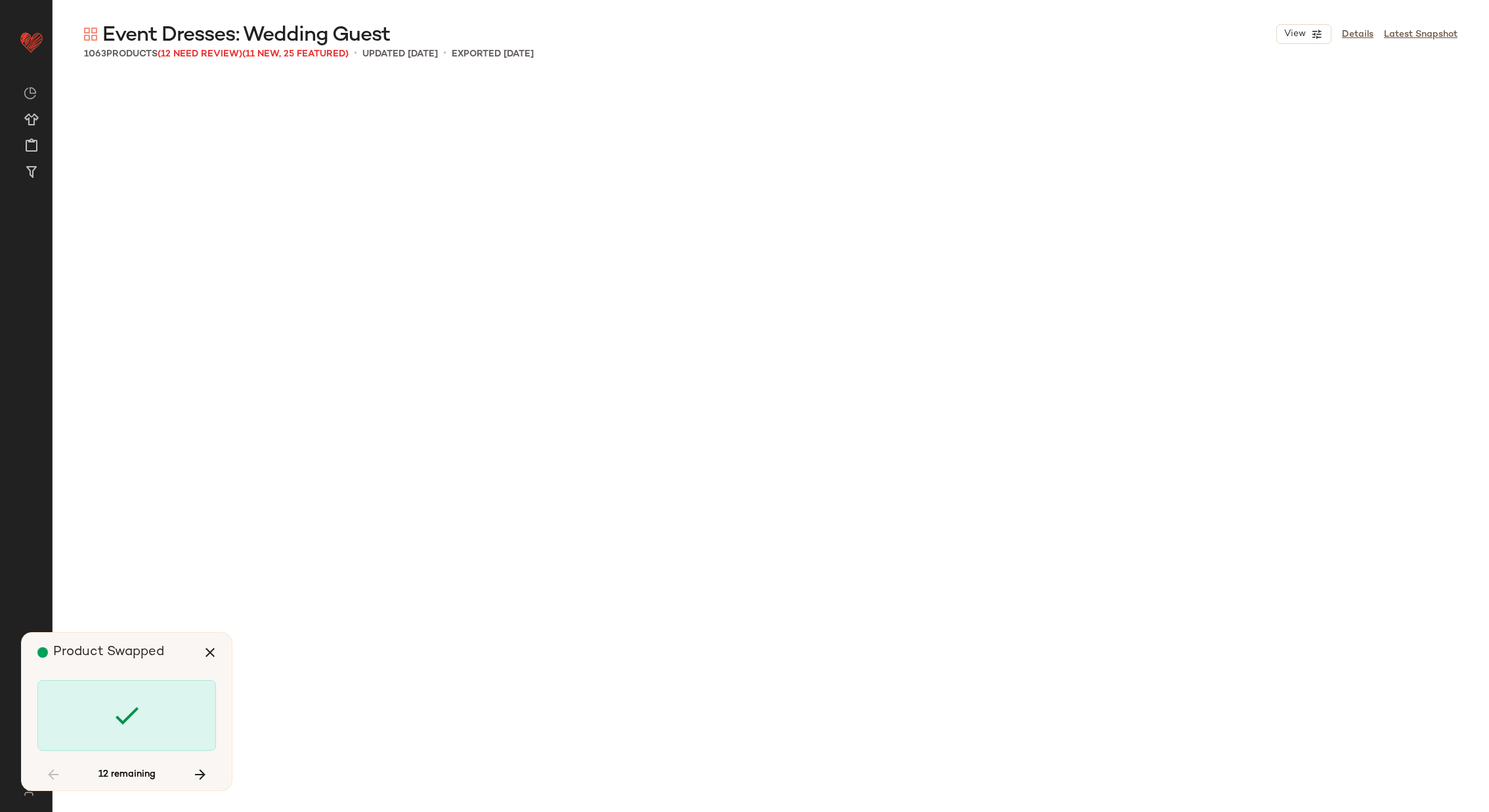
scroll to position [30146, 0]
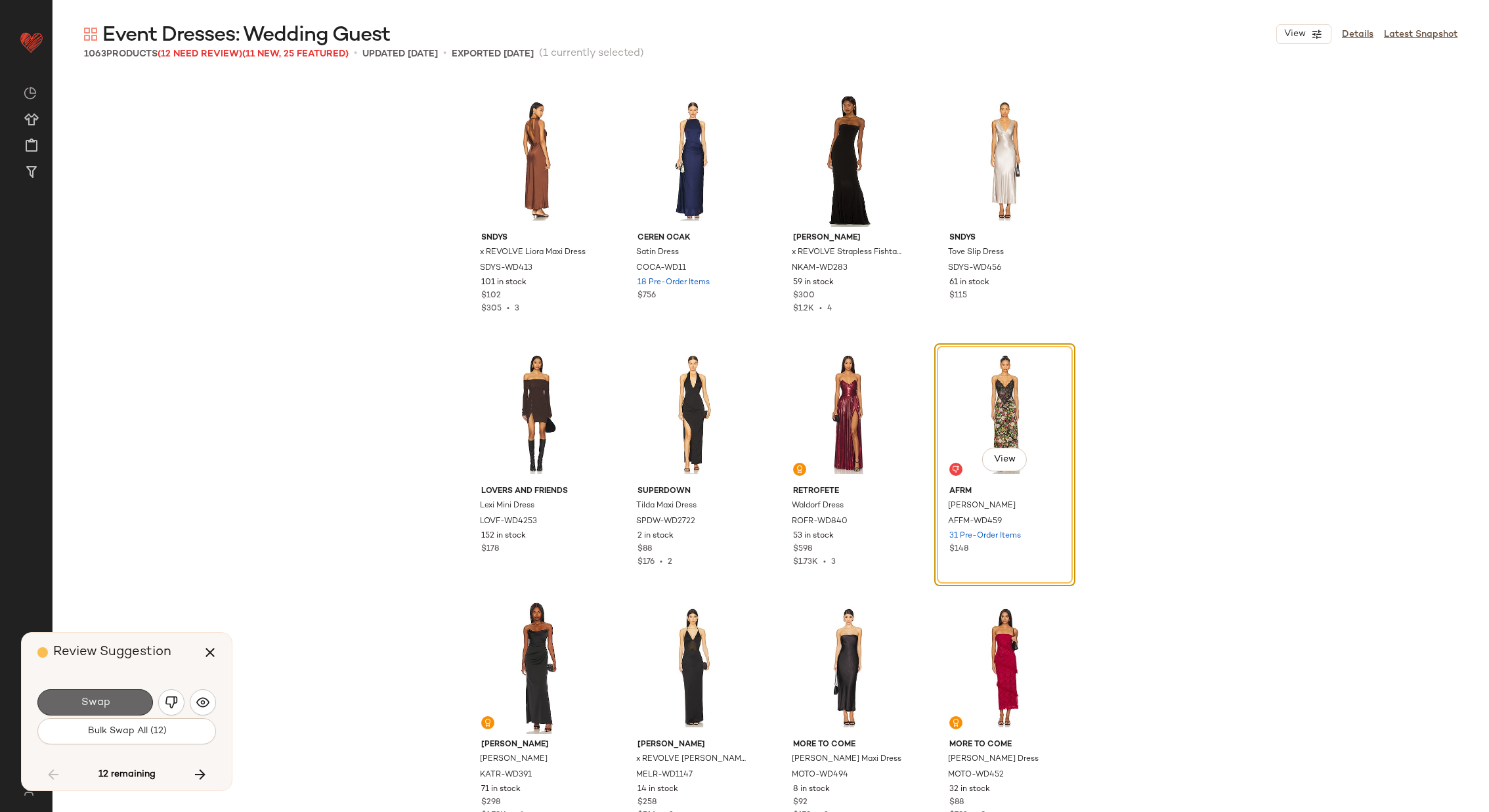
click at [102, 698] on span "Swap" at bounding box center [94, 702] width 29 height 13
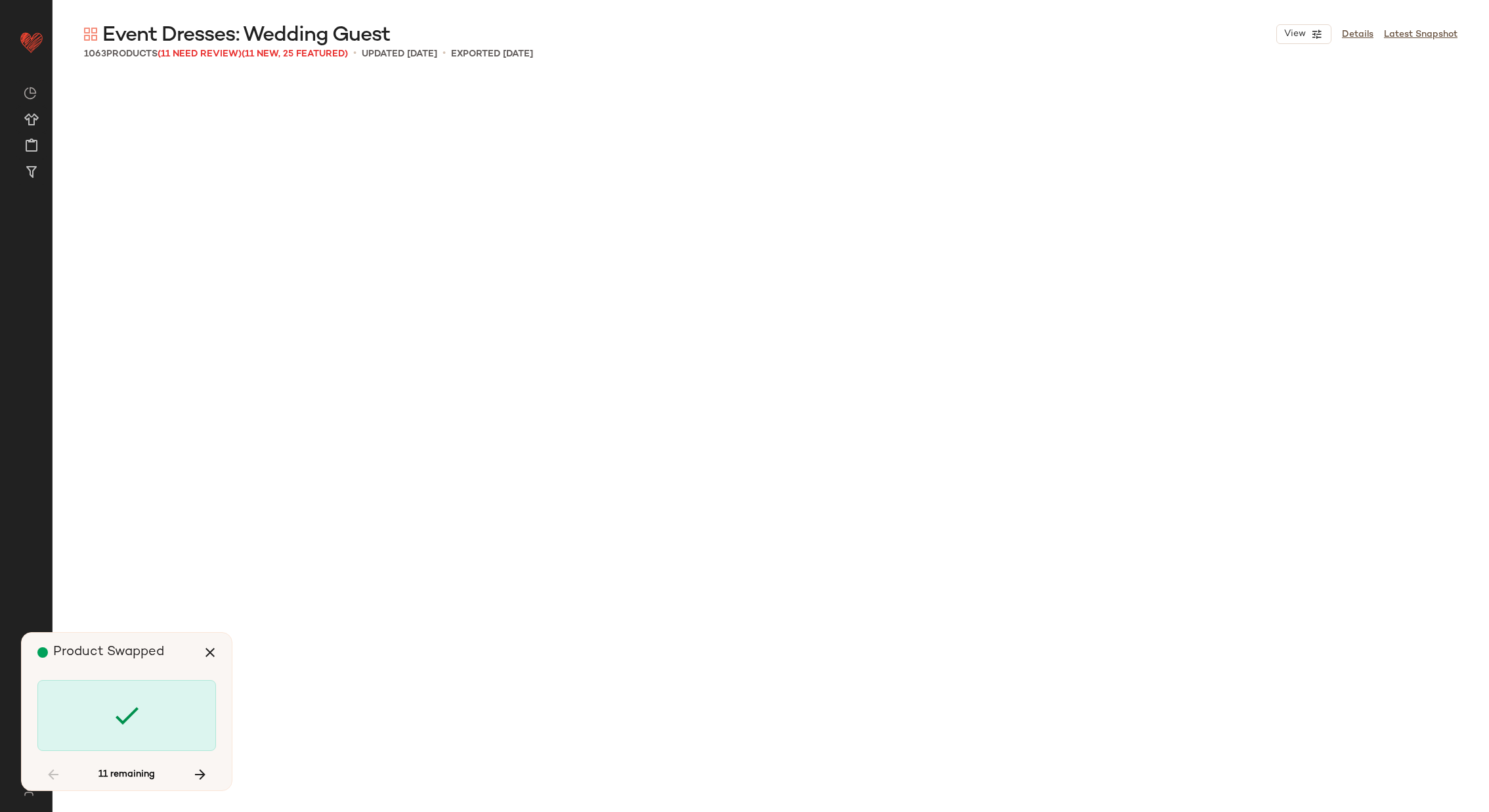
scroll to position [32681, 0]
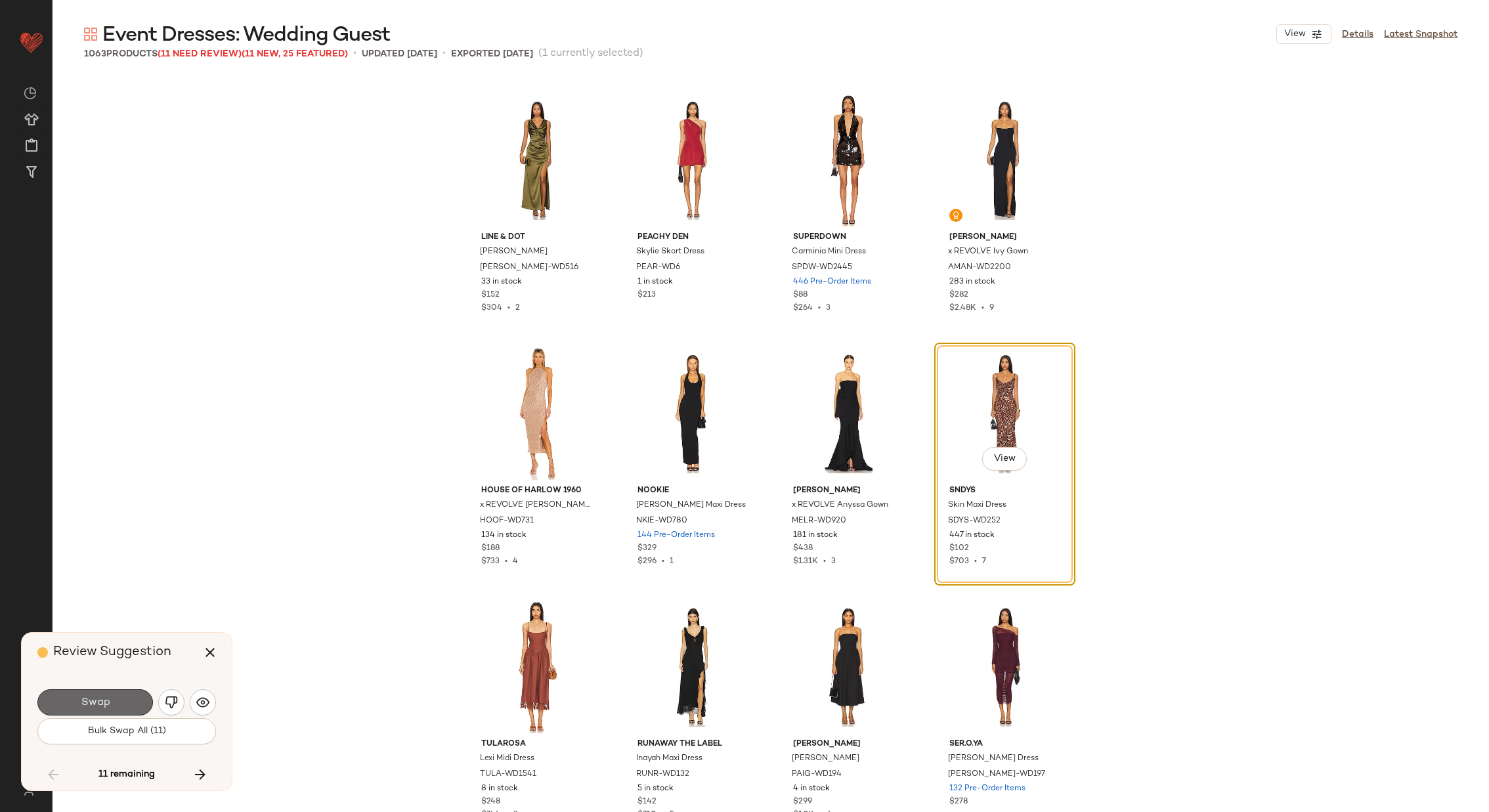
click at [93, 701] on span "Swap" at bounding box center [94, 702] width 29 height 13
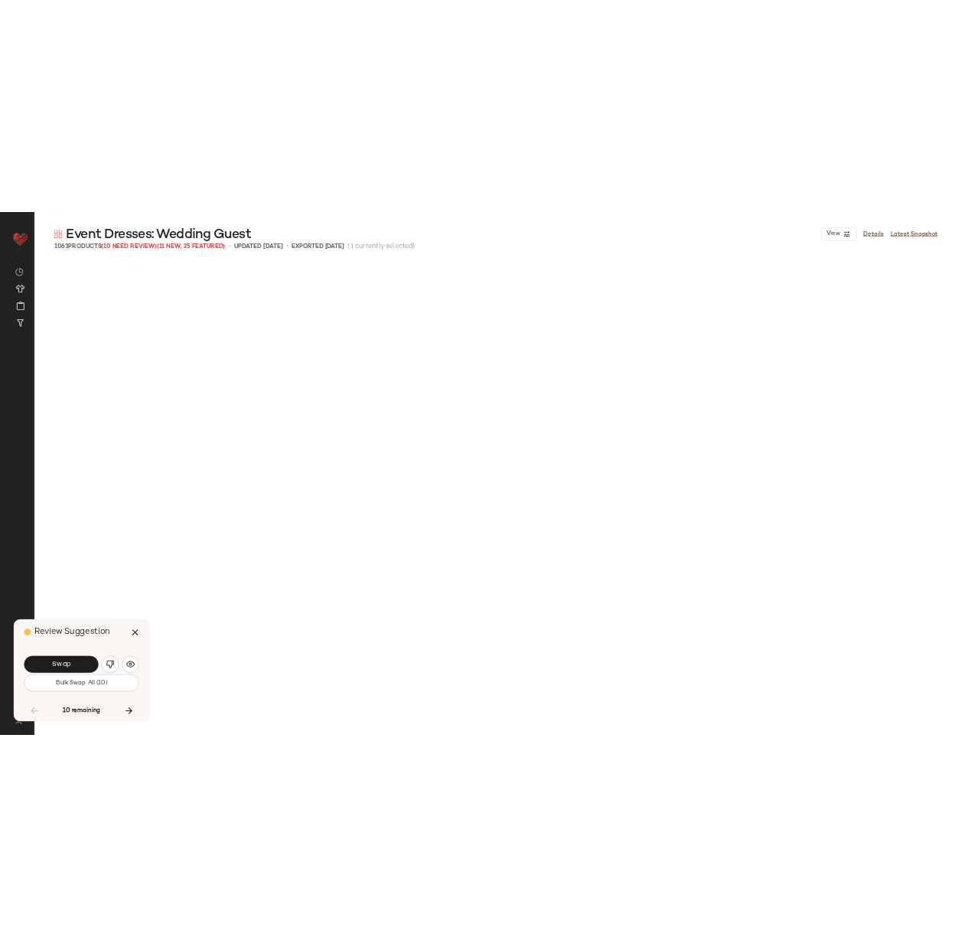
scroll to position [39000, 0]
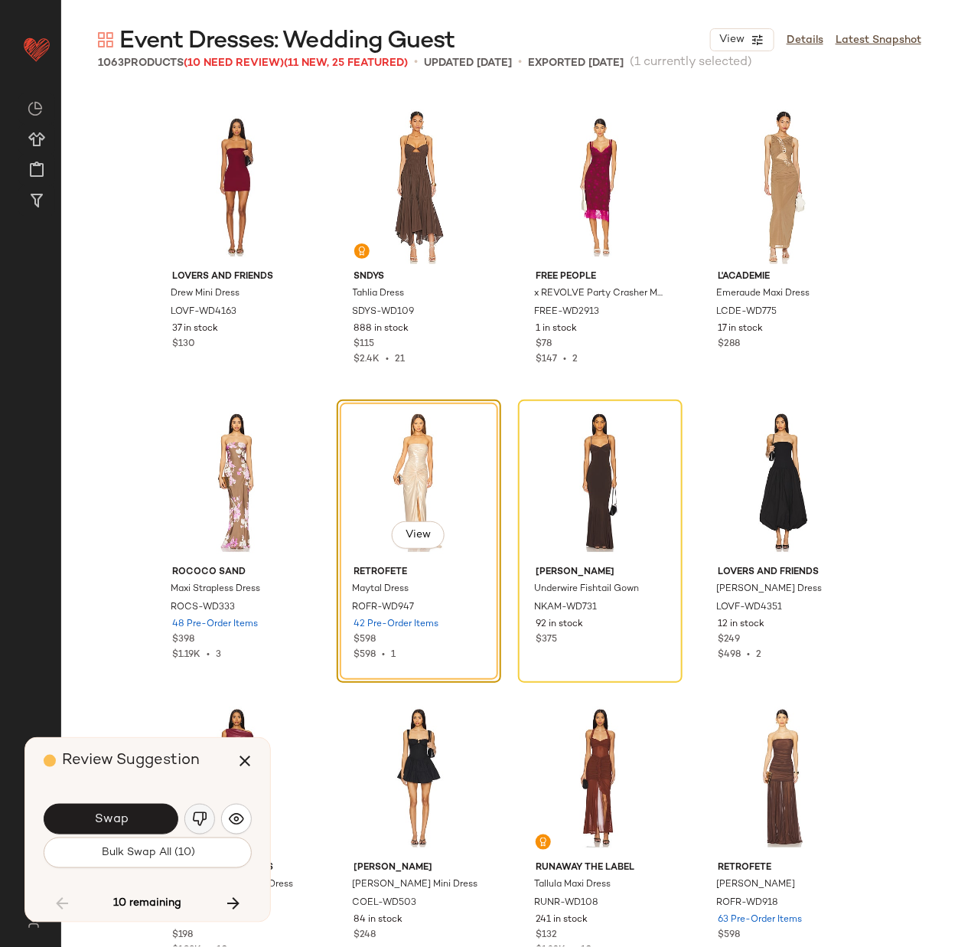
click at [198, 816] on img "button" at bounding box center [199, 818] width 15 height 15
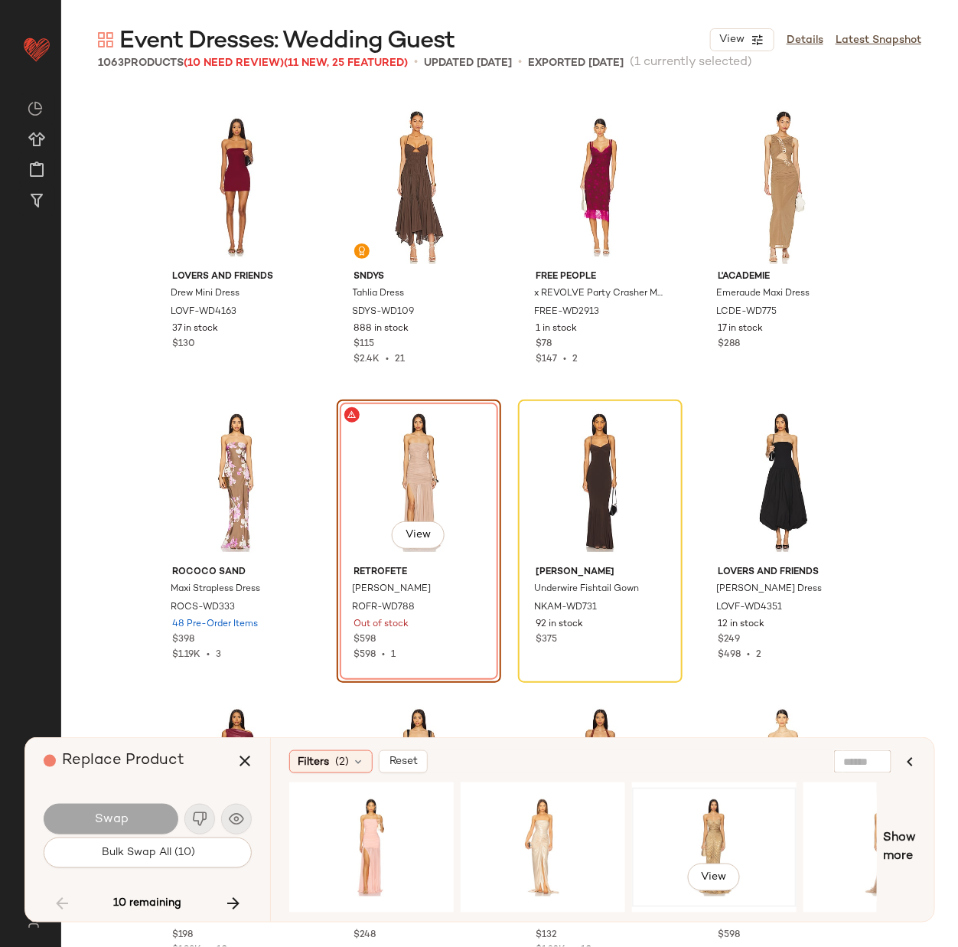
click at [700, 833] on div "View" at bounding box center [715, 847] width 154 height 109
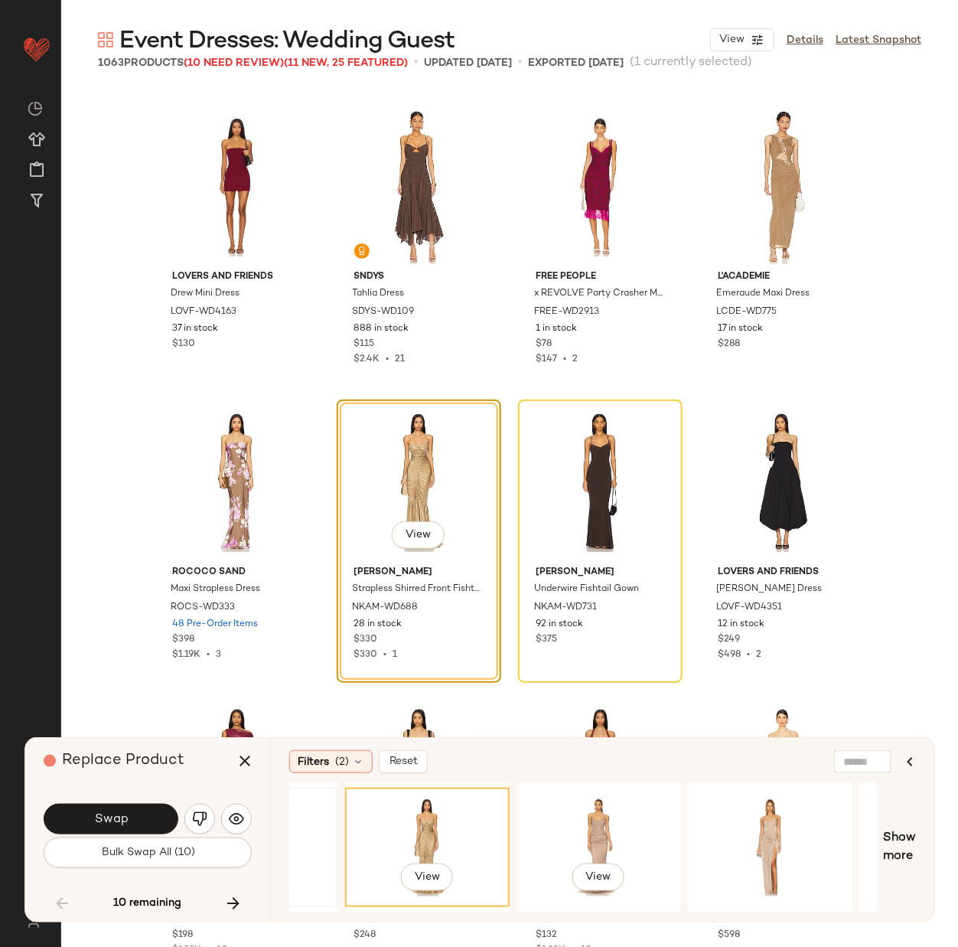
scroll to position [0, 290]
click at [562, 840] on div "View" at bounding box center [596, 847] width 154 height 109
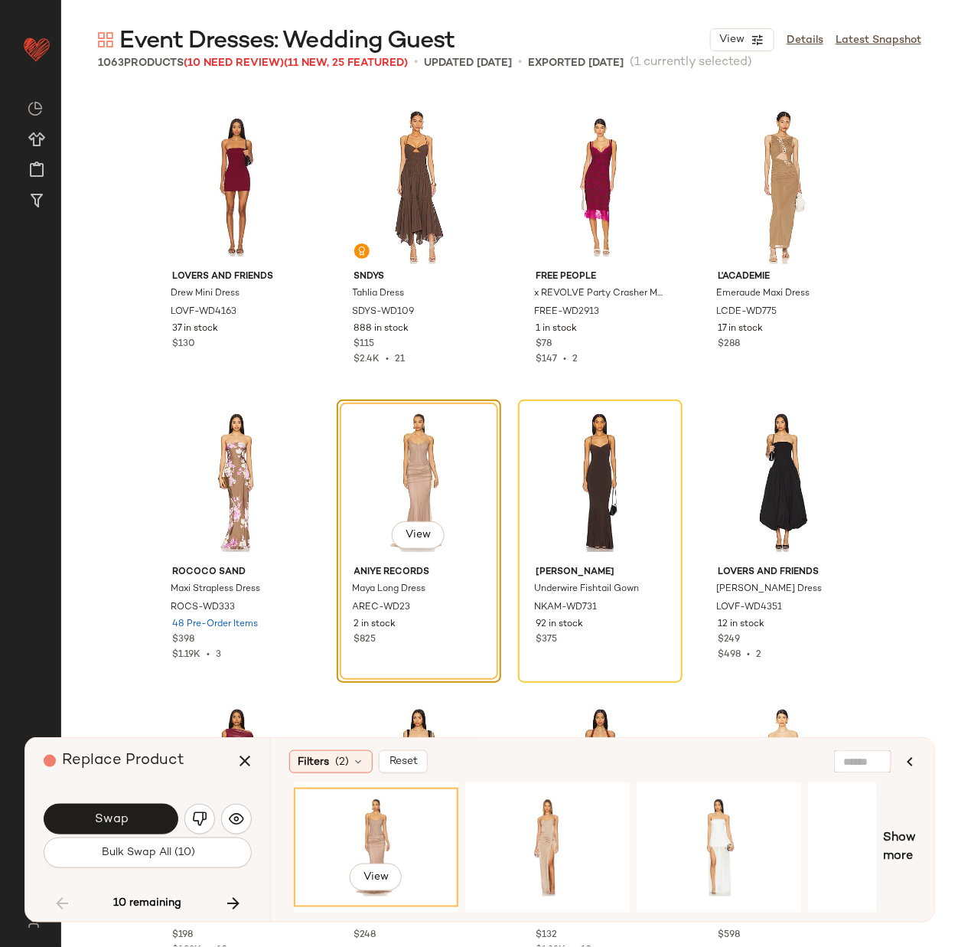
scroll to position [0, 576]
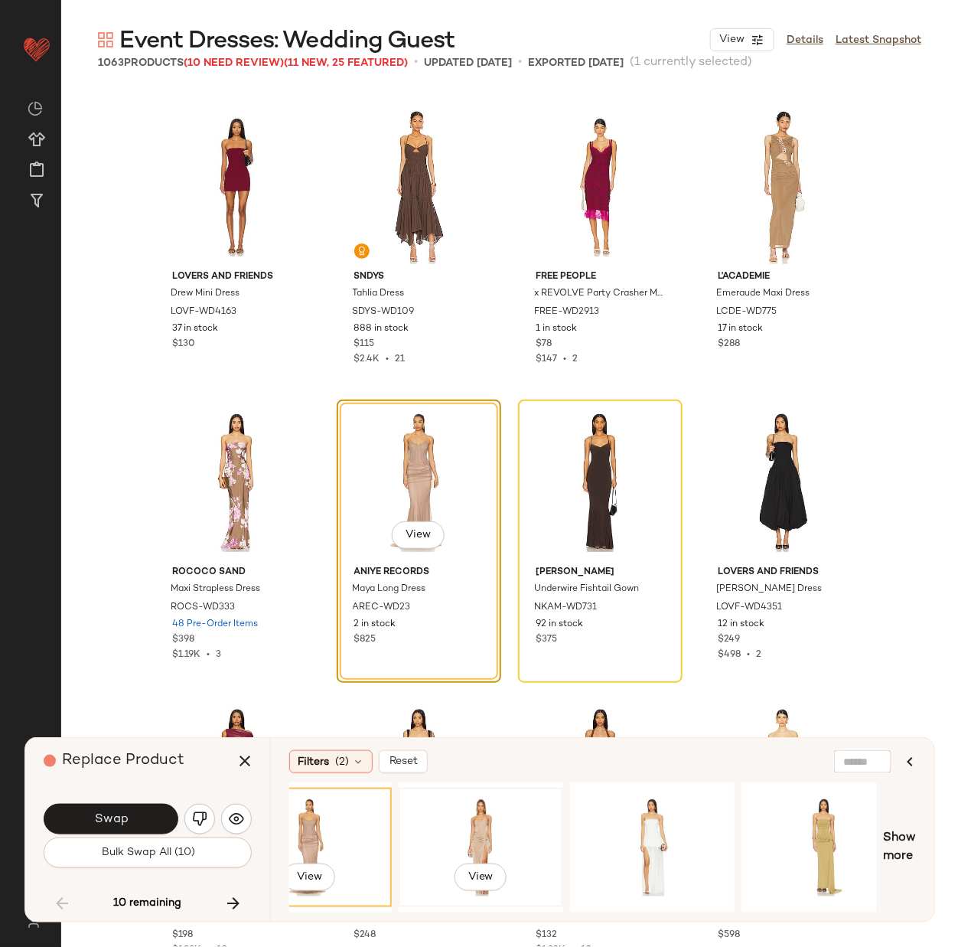
click at [481, 814] on div "View" at bounding box center [481, 847] width 154 height 109
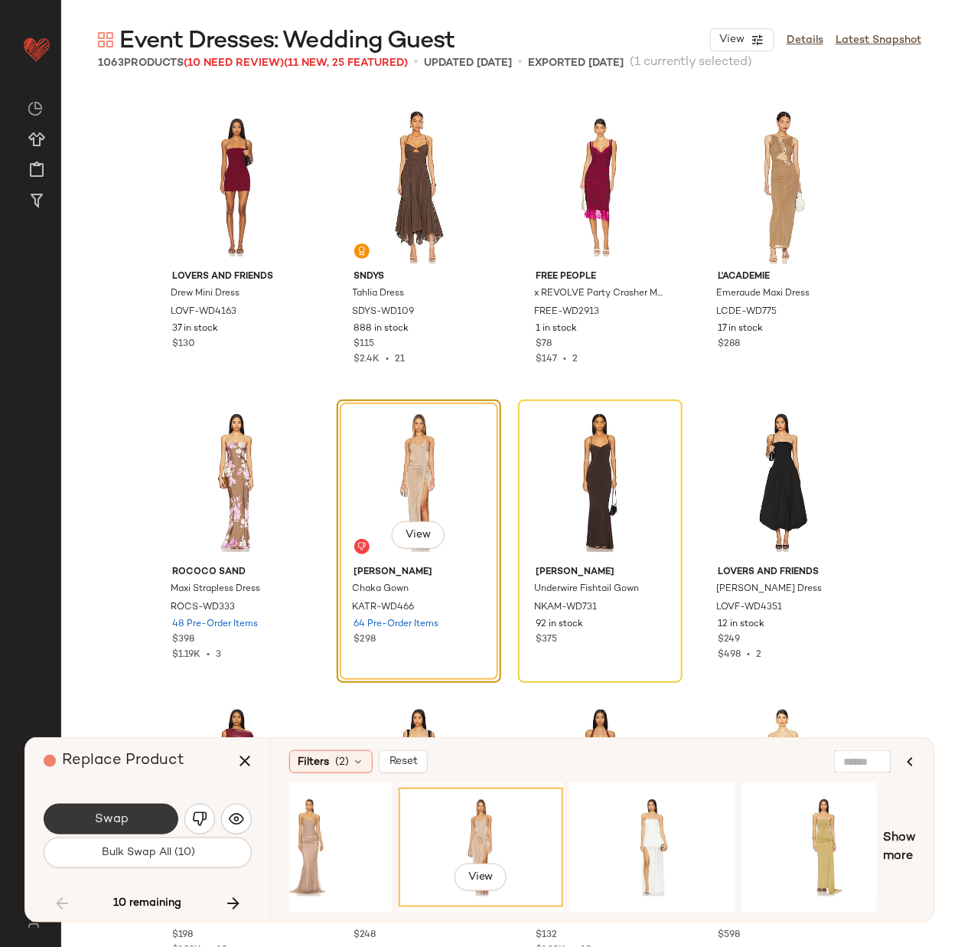
click at [113, 814] on span "Swap" at bounding box center [110, 819] width 34 height 15
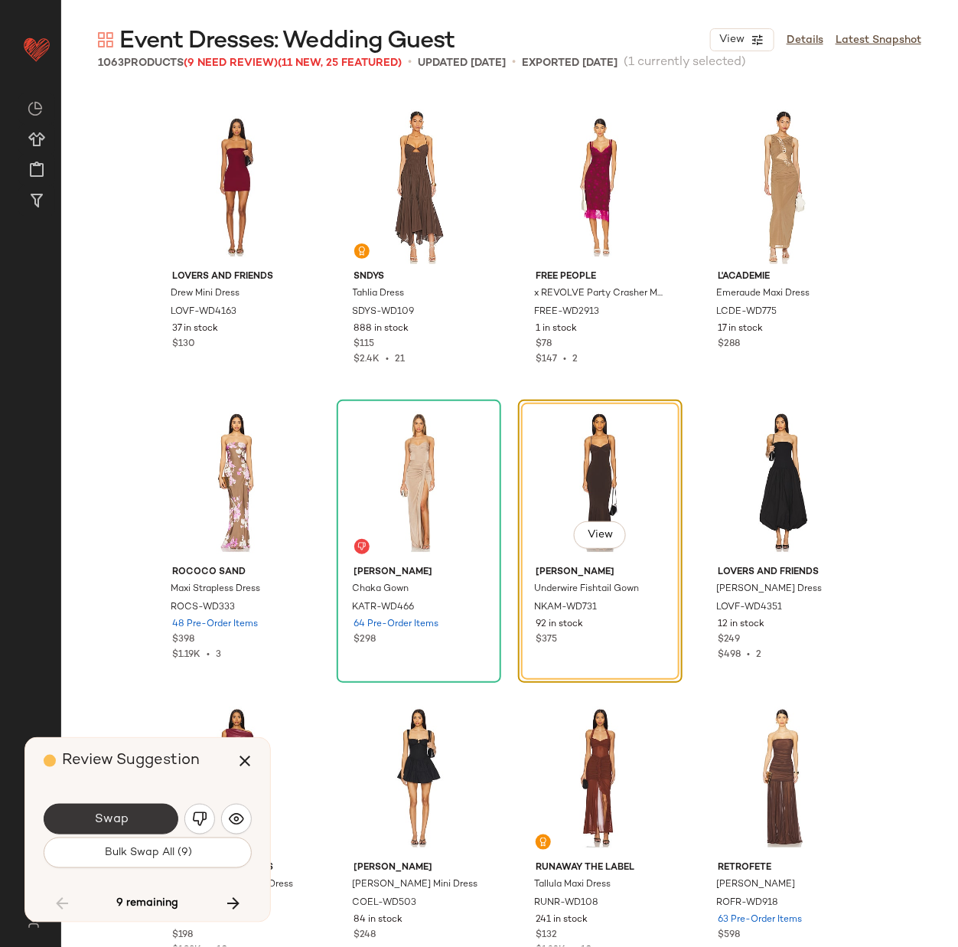
click at [103, 816] on span "Swap" at bounding box center [110, 819] width 34 height 15
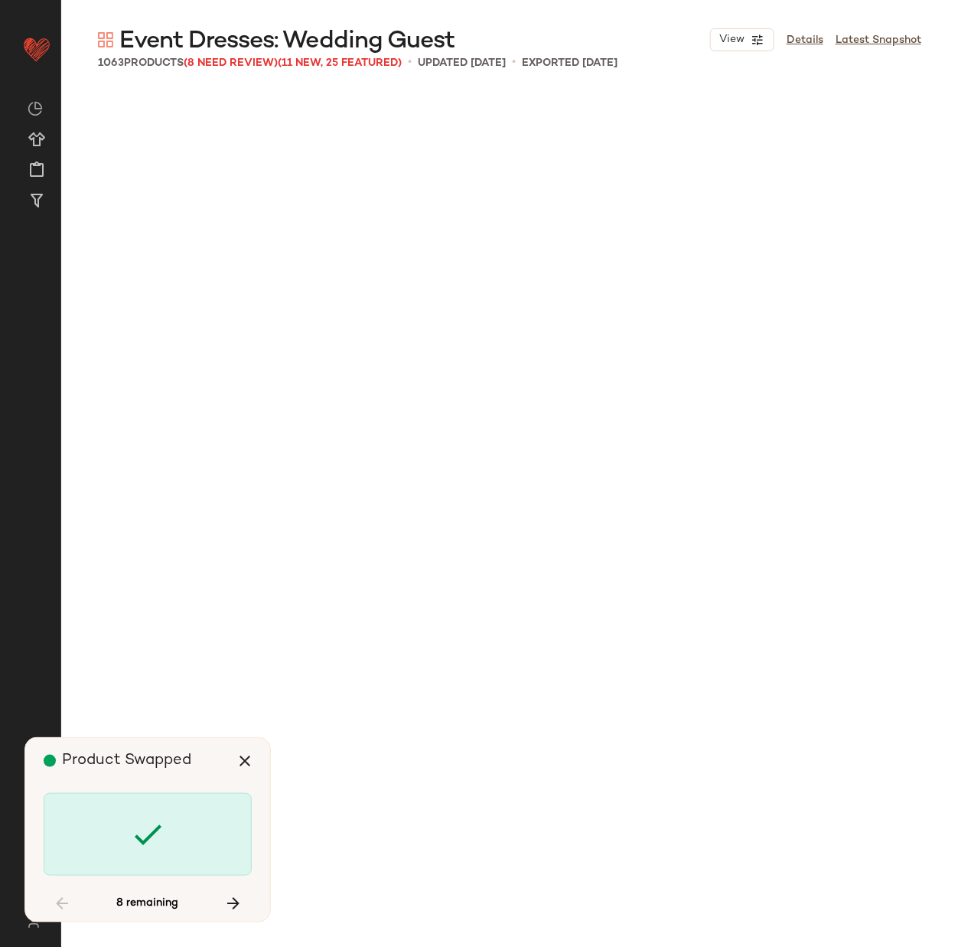
scroll to position [43727, 0]
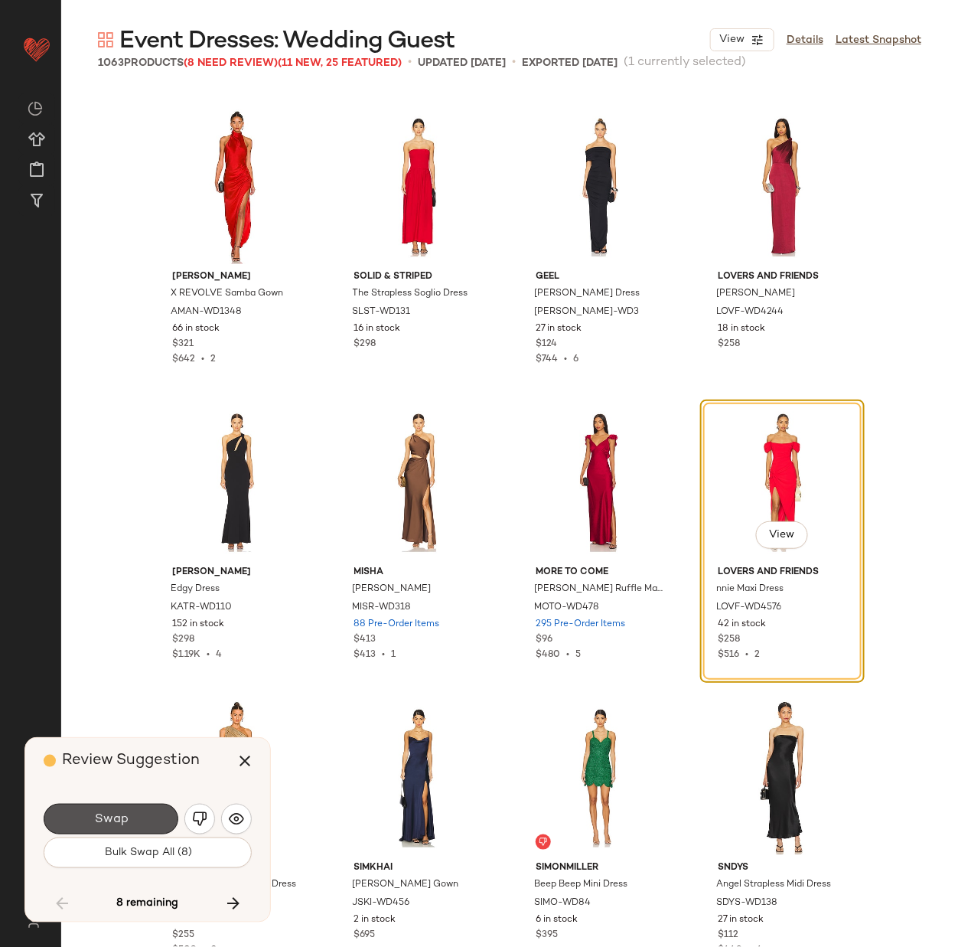
click at [103, 816] on span "Swap" at bounding box center [110, 819] width 34 height 15
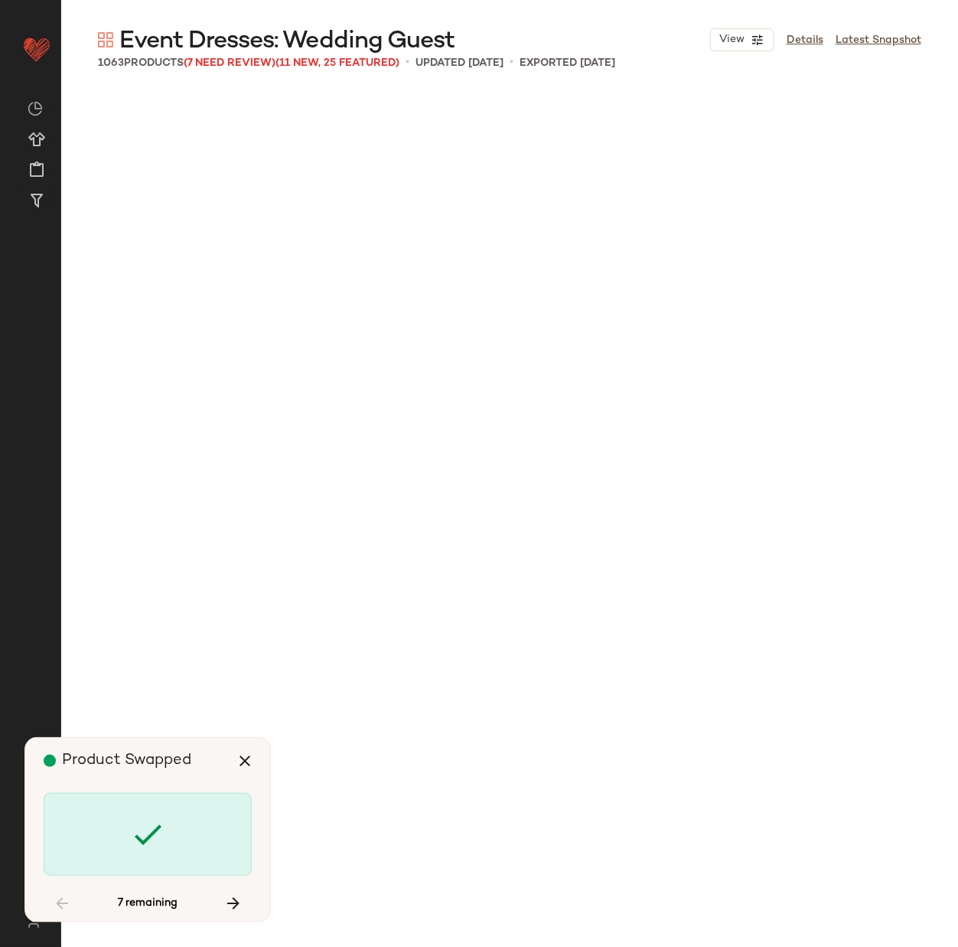
scroll to position [47864, 0]
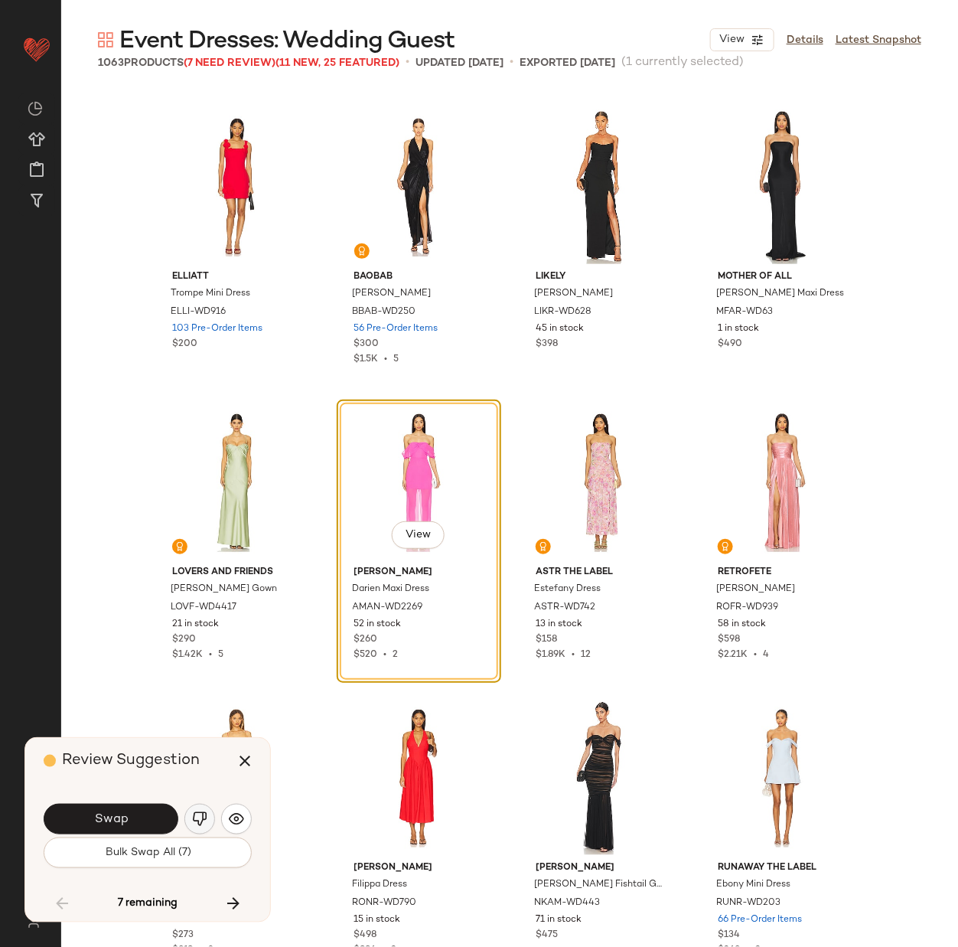
click at [196, 818] on img "button" at bounding box center [199, 818] width 15 height 15
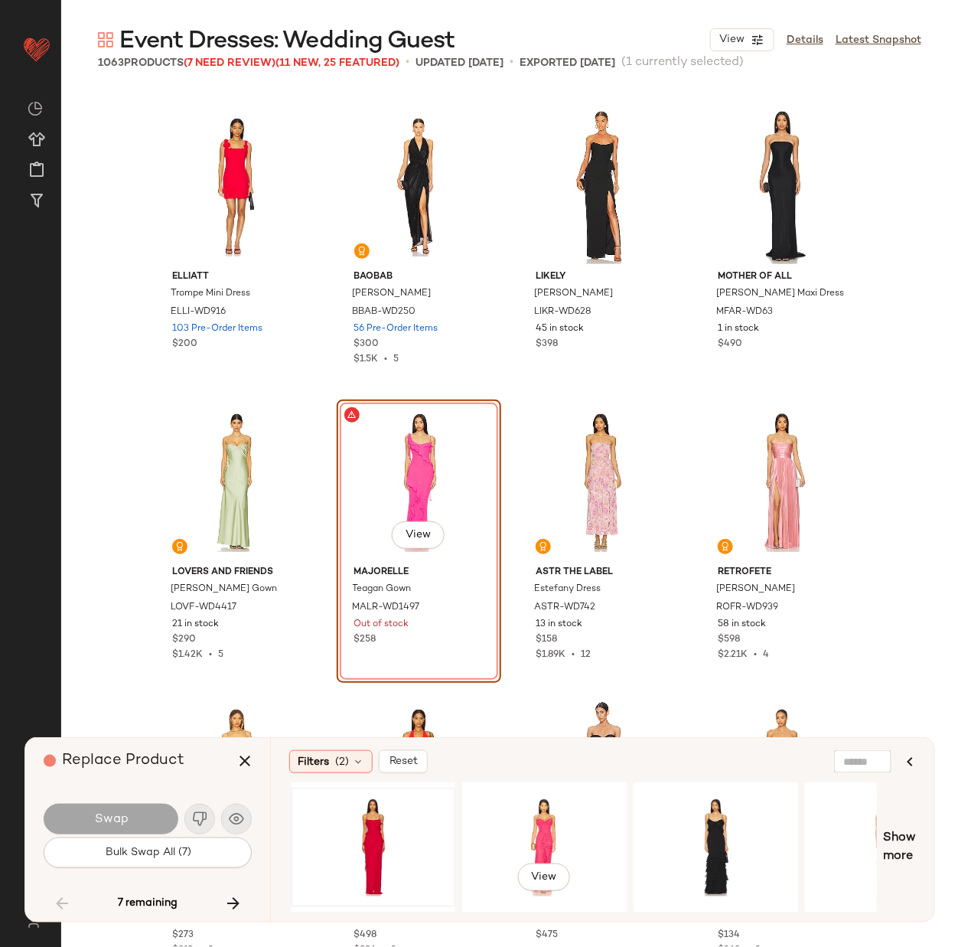
click at [535, 825] on div "View" at bounding box center [545, 847] width 154 height 109
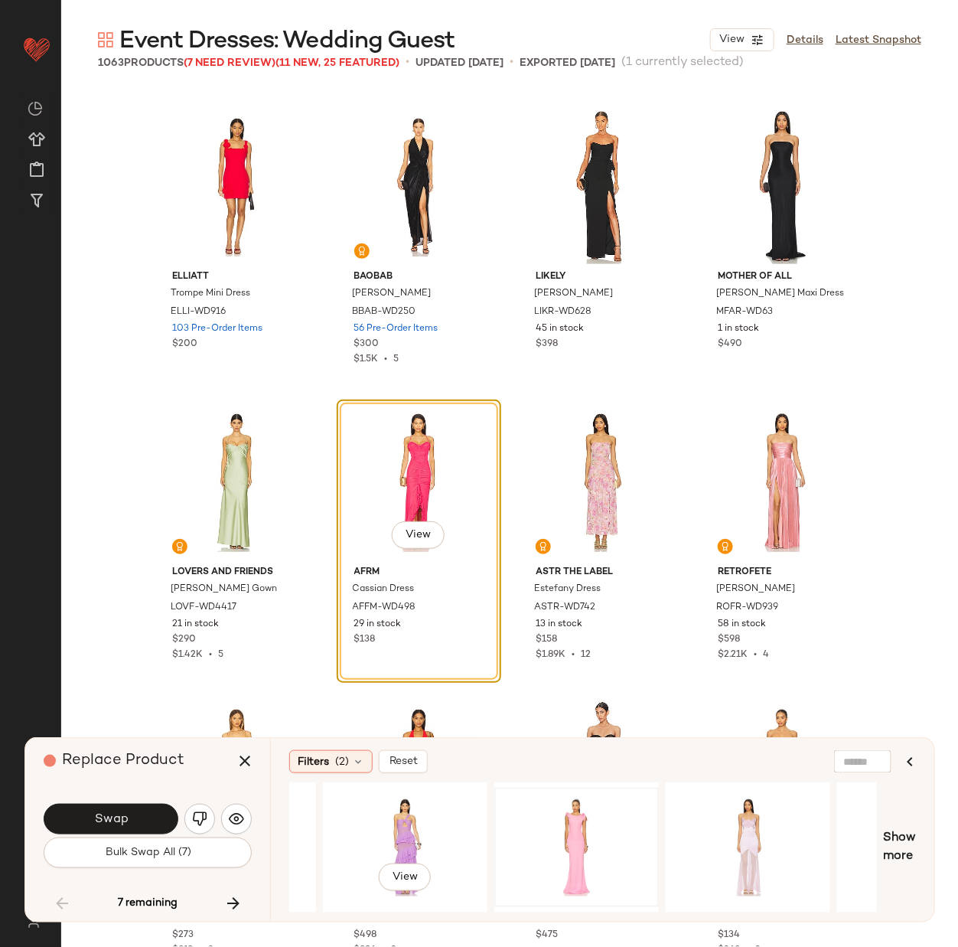
click at [536, 825] on div at bounding box center [577, 847] width 154 height 109
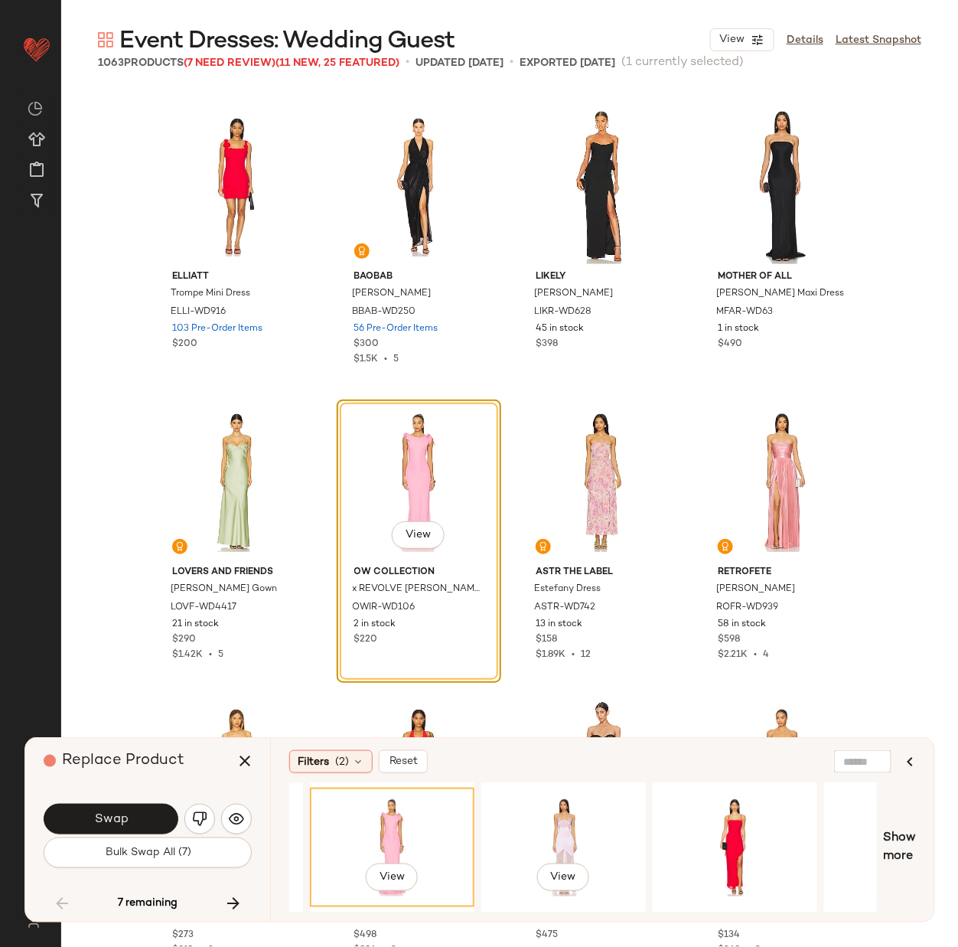
click at [536, 825] on div "View" at bounding box center [564, 847] width 154 height 109
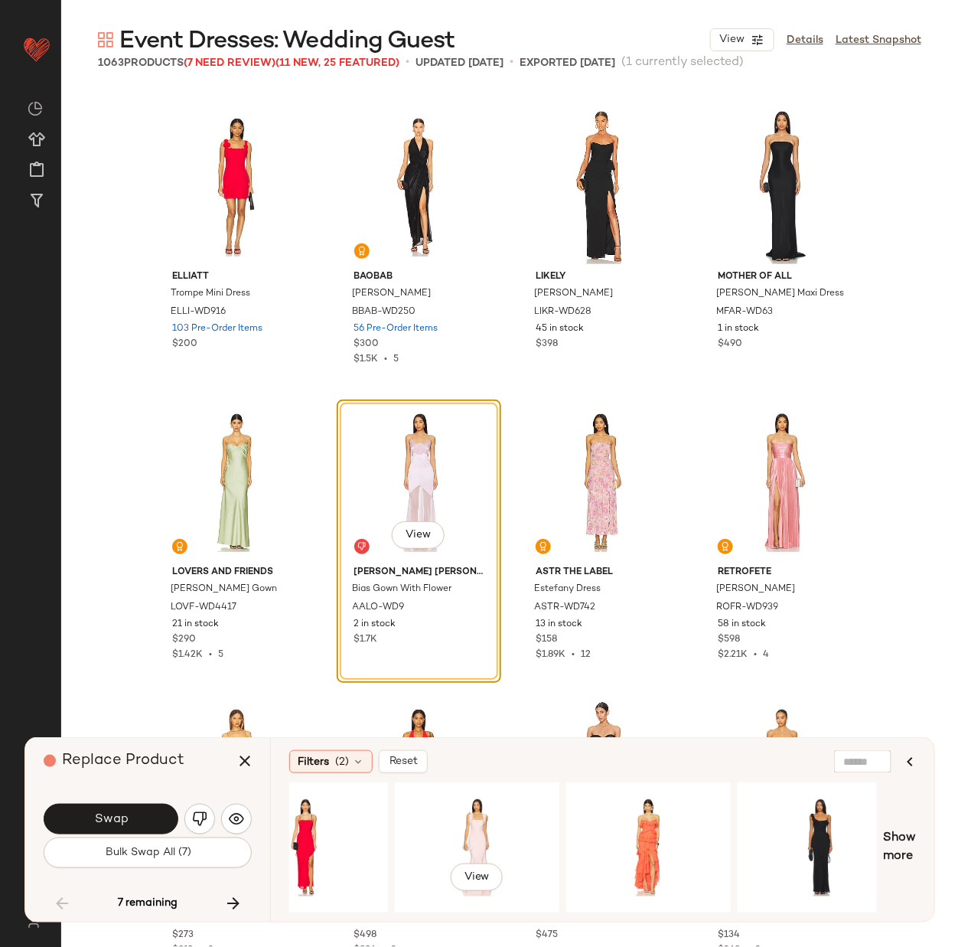
scroll to position [0, 1277]
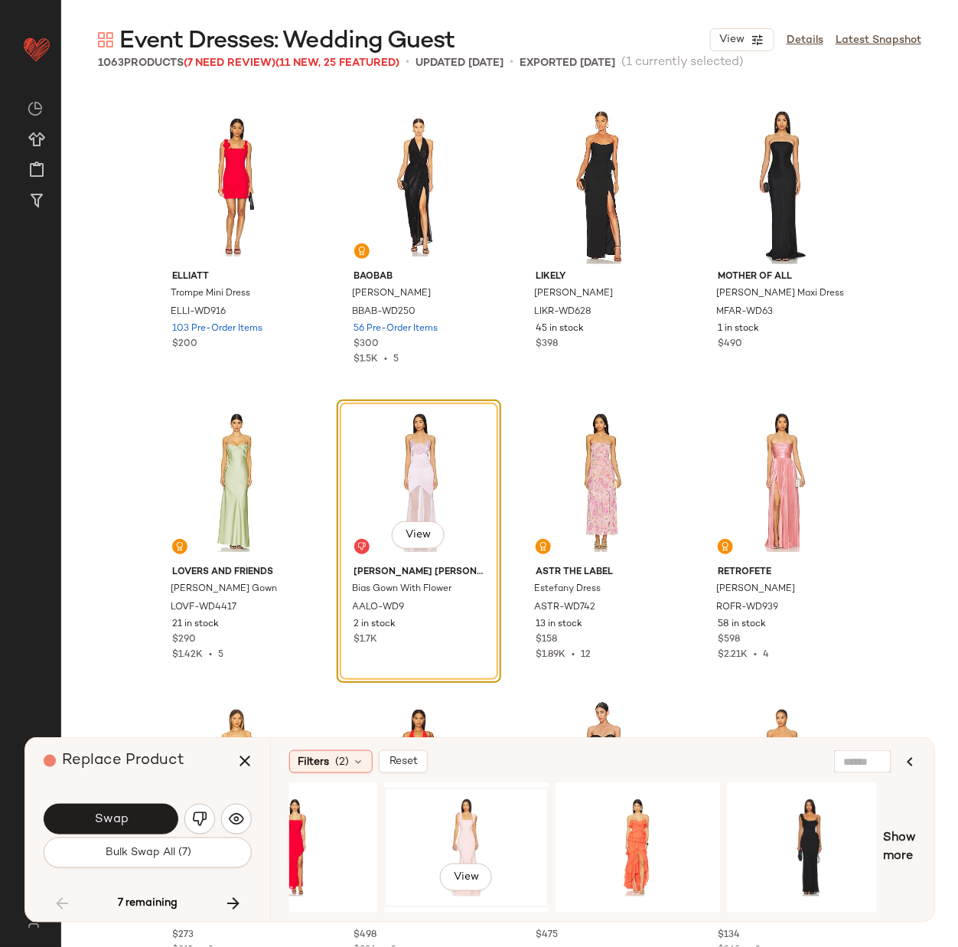
click at [449, 831] on div "View" at bounding box center [467, 847] width 154 height 109
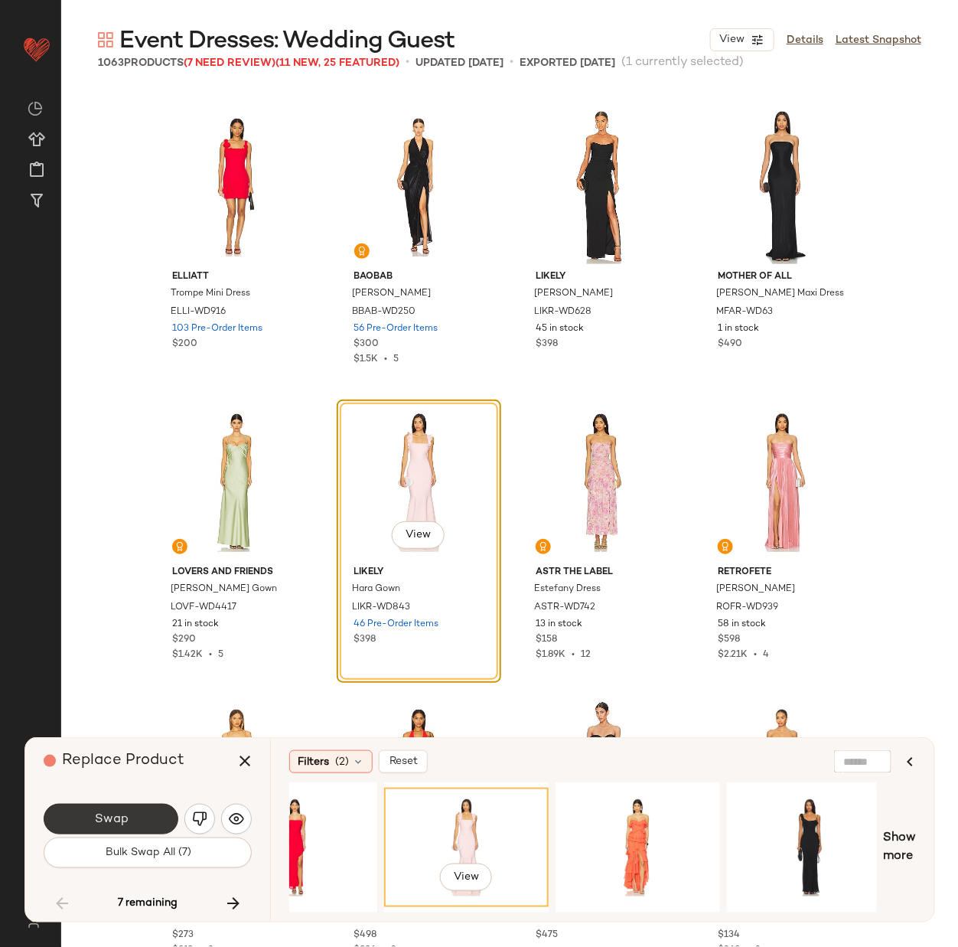
click at [138, 816] on button "Swap" at bounding box center [111, 819] width 135 height 31
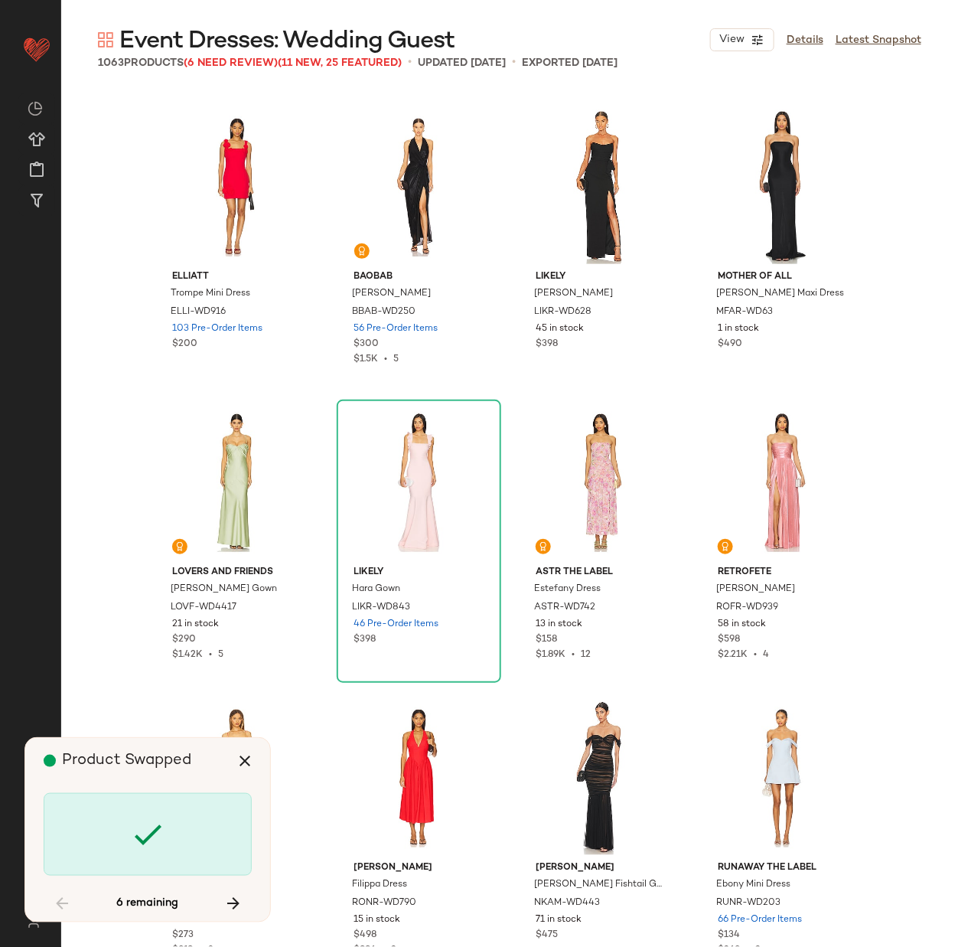
scroll to position [53182, 0]
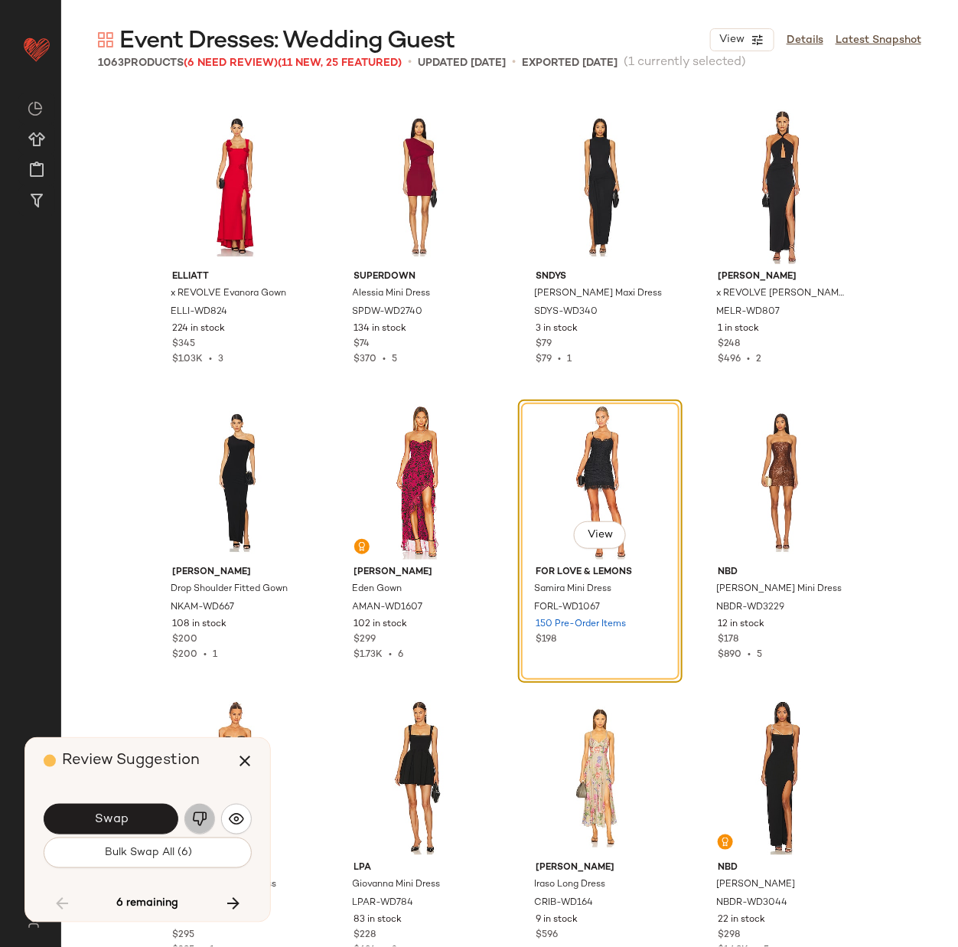
click at [196, 817] on img "button" at bounding box center [199, 818] width 15 height 15
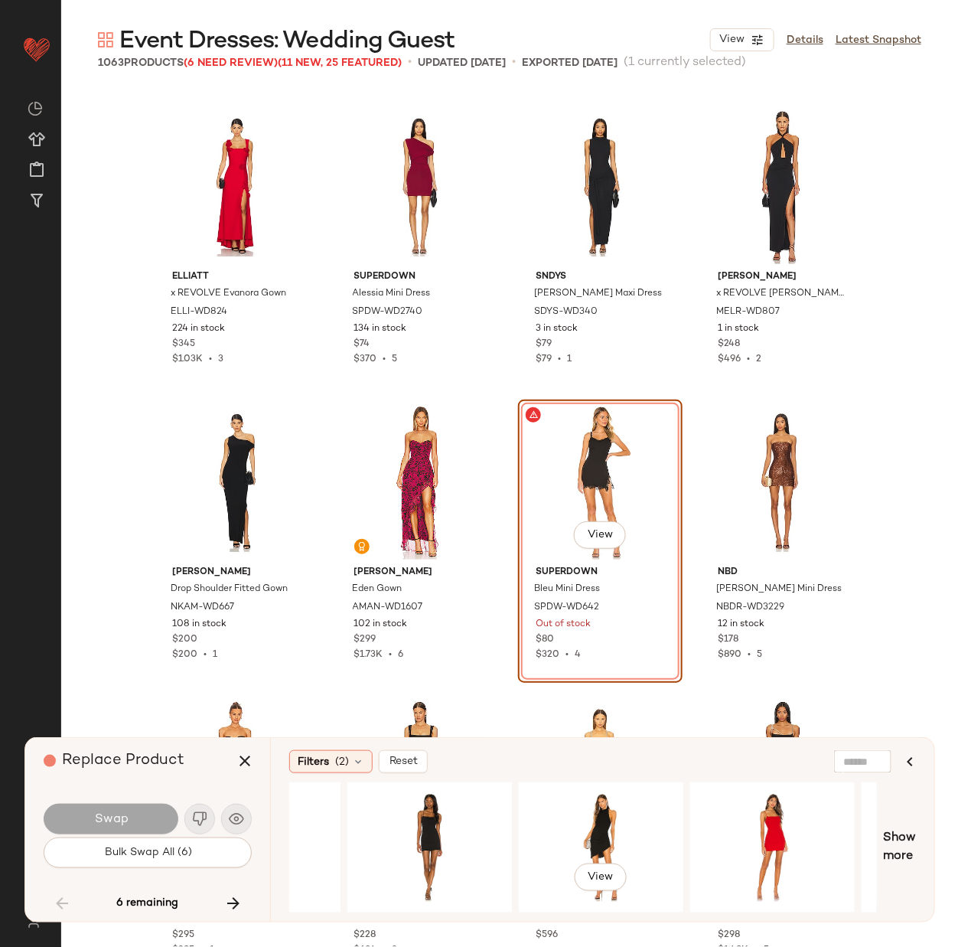
scroll to position [0, 801]
click at [571, 825] on div "View" at bounding box center [599, 847] width 154 height 109
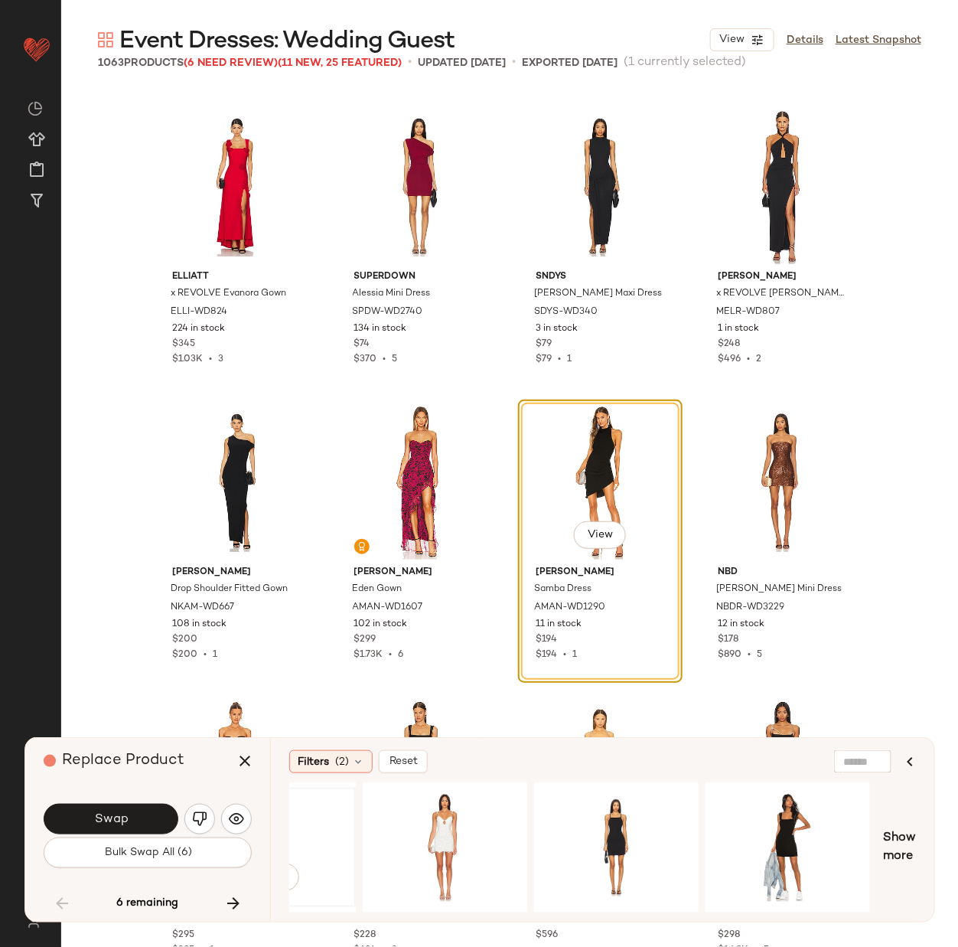
scroll to position [0, 1500]
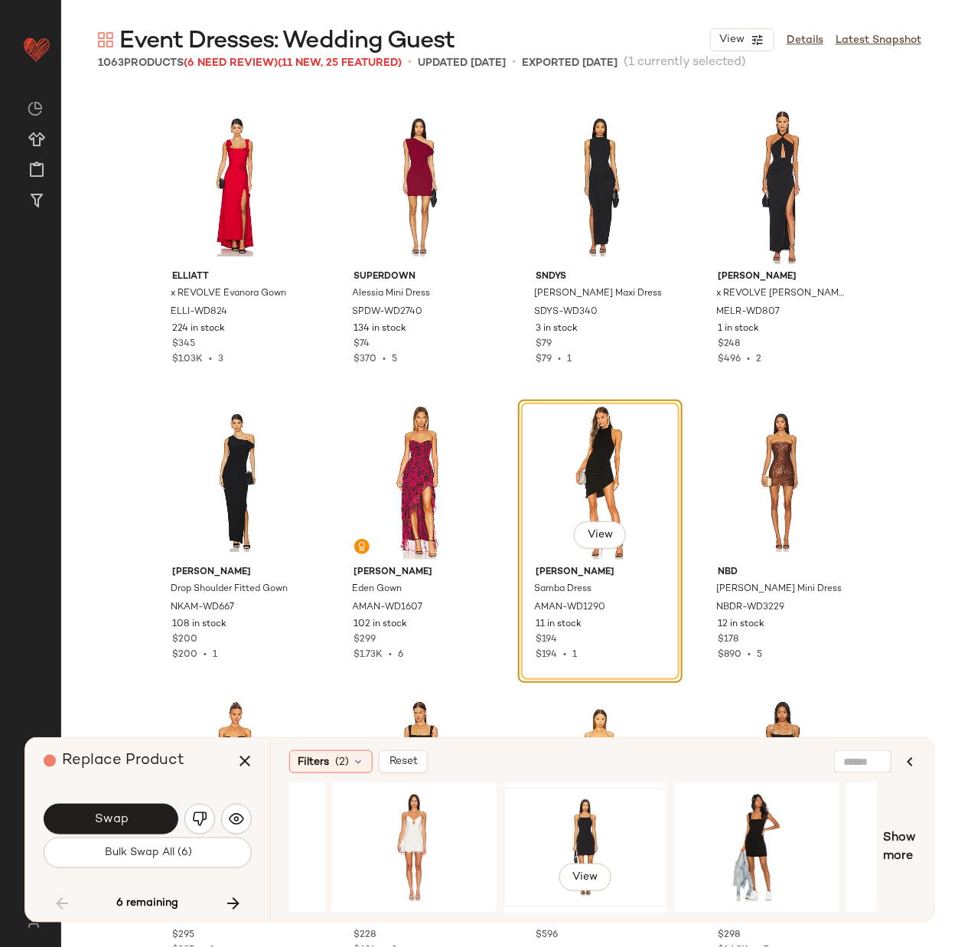
click at [540, 821] on div "View" at bounding box center [586, 847] width 154 height 109
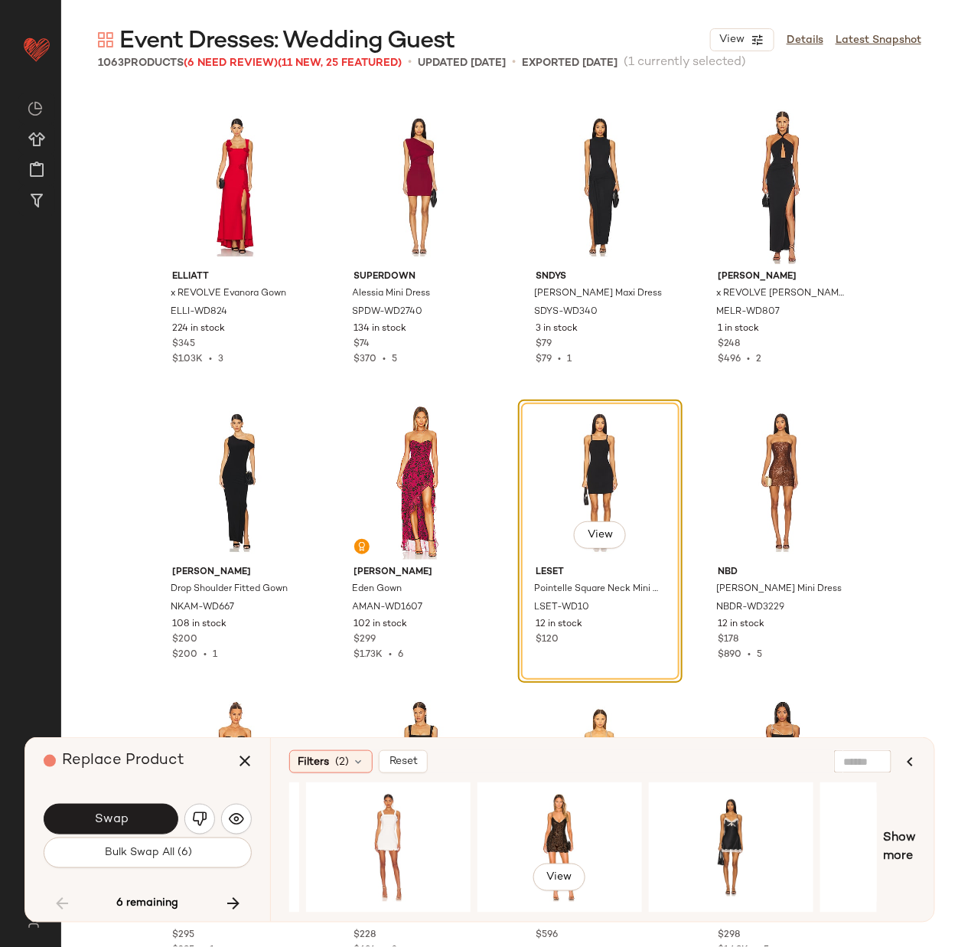
scroll to position [0, 2386]
click at [731, 807] on div "View" at bounding box center [729, 847] width 154 height 109
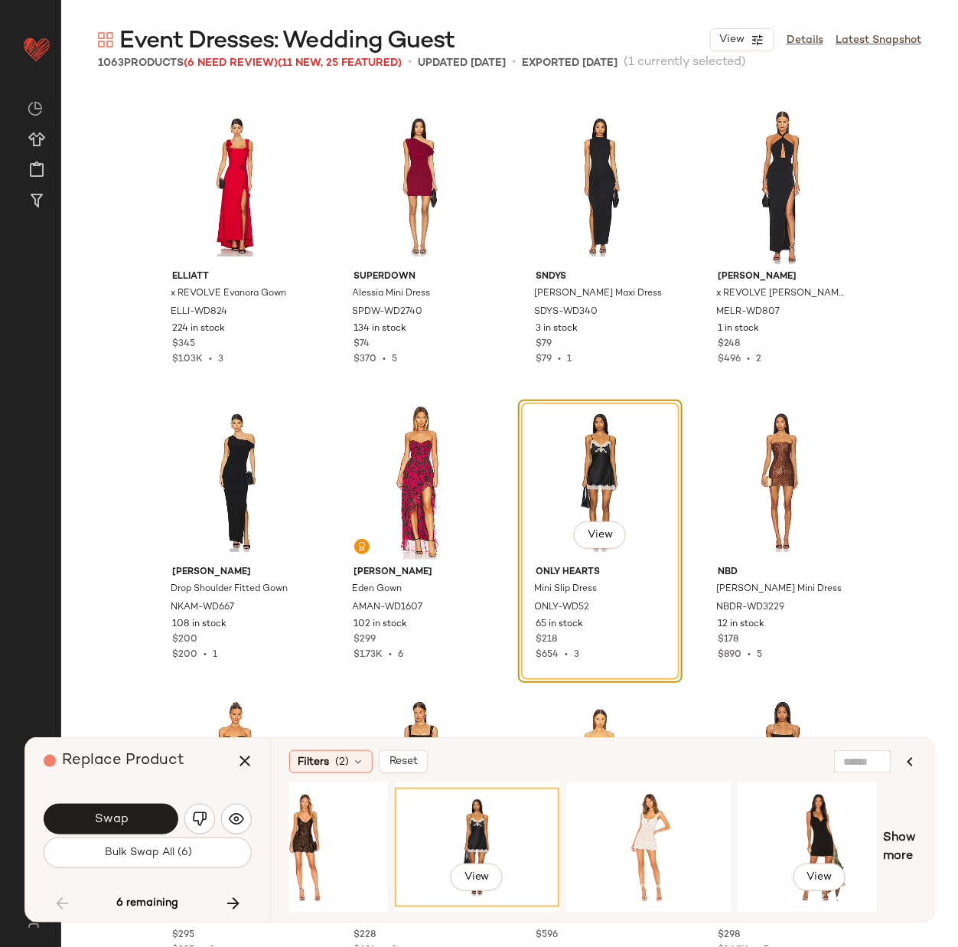
scroll to position [0, 2660]
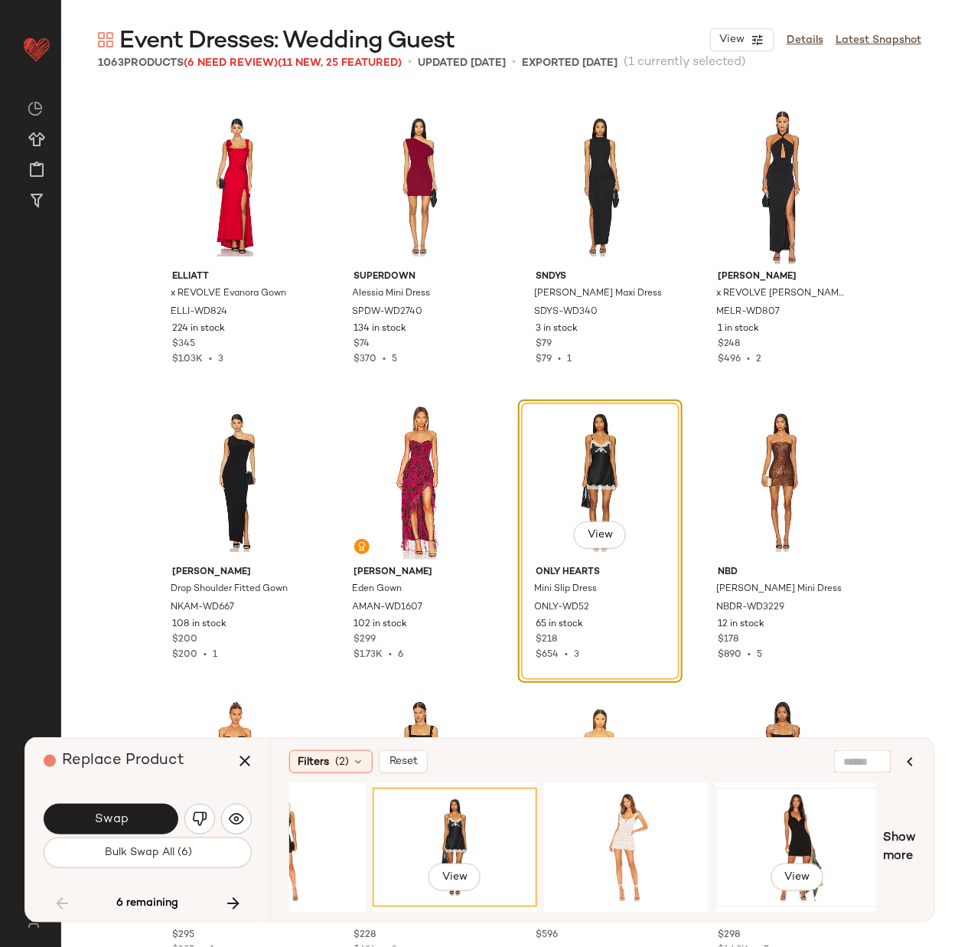
click at [799, 824] on div "View" at bounding box center [798, 847] width 154 height 109
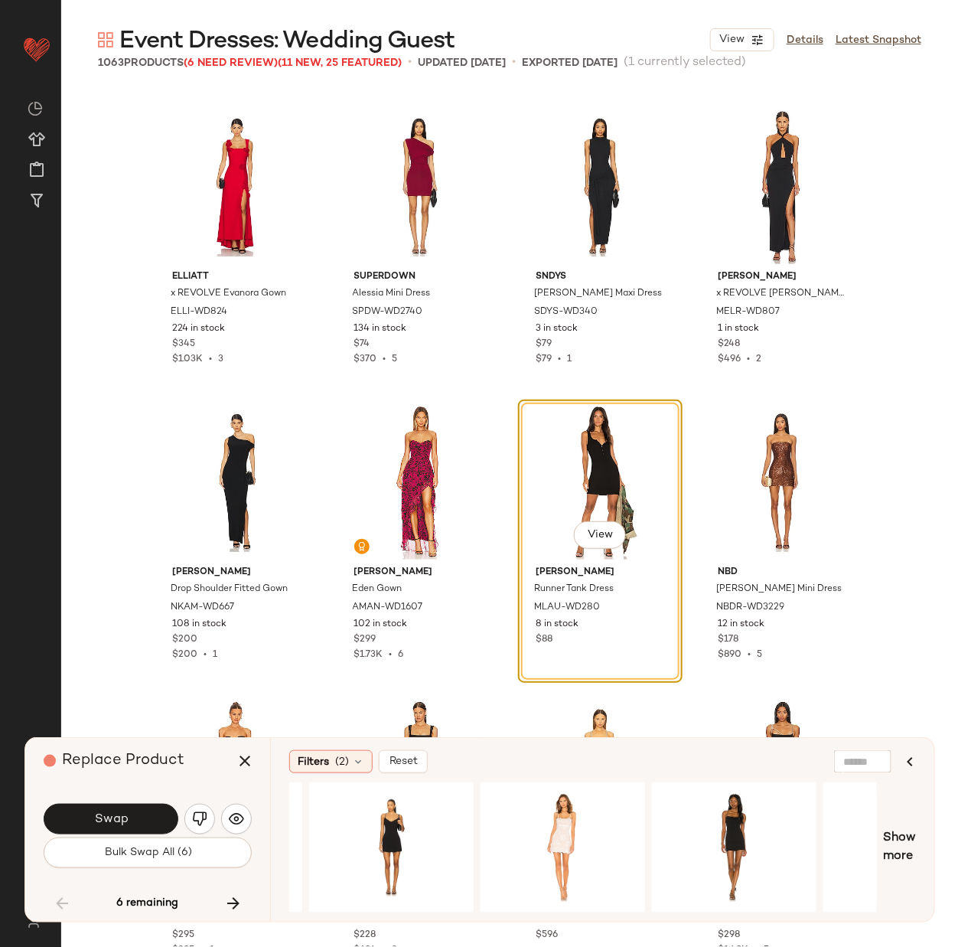
scroll to position [0, 0]
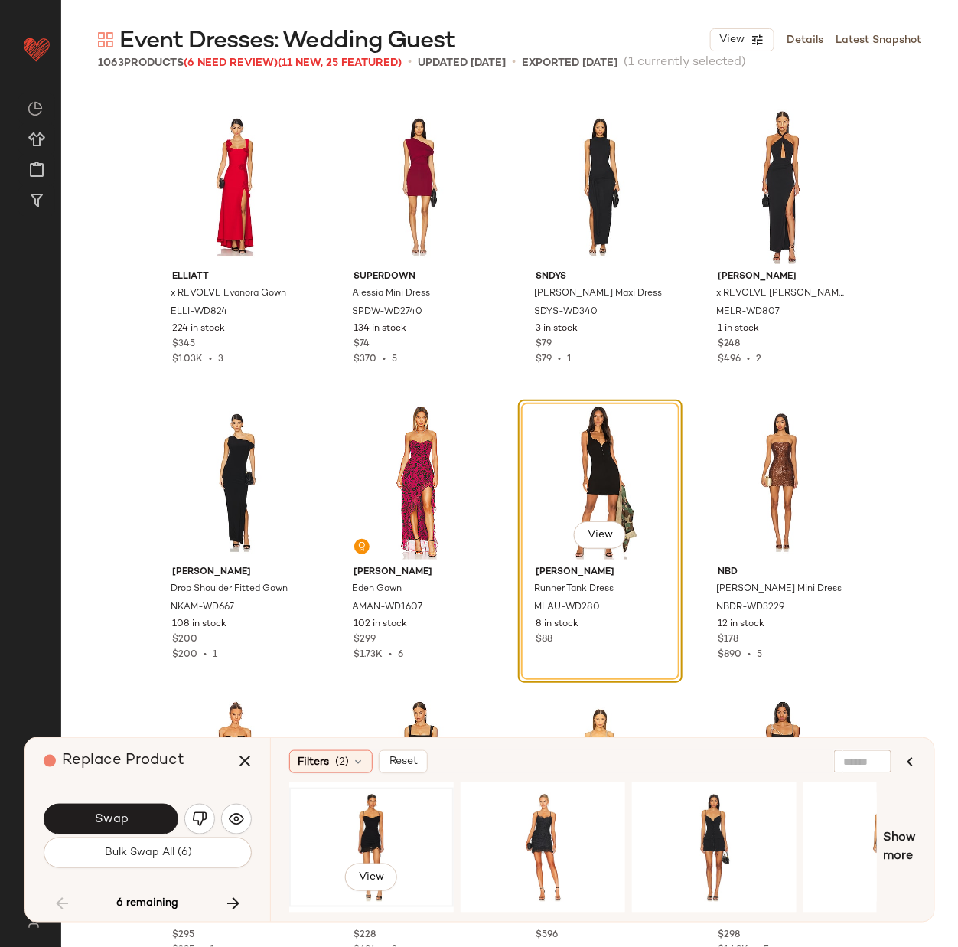
click at [364, 816] on div "View" at bounding box center [372, 847] width 154 height 109
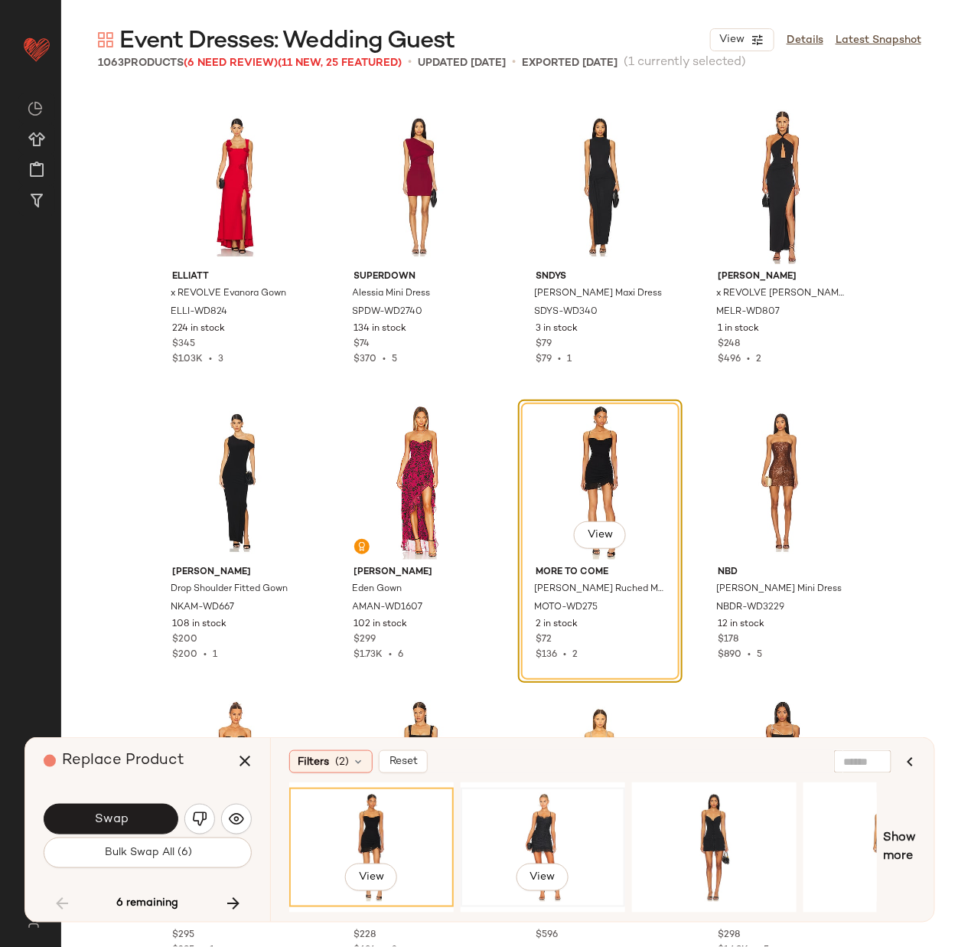
click at [528, 827] on div "View" at bounding box center [543, 847] width 154 height 109
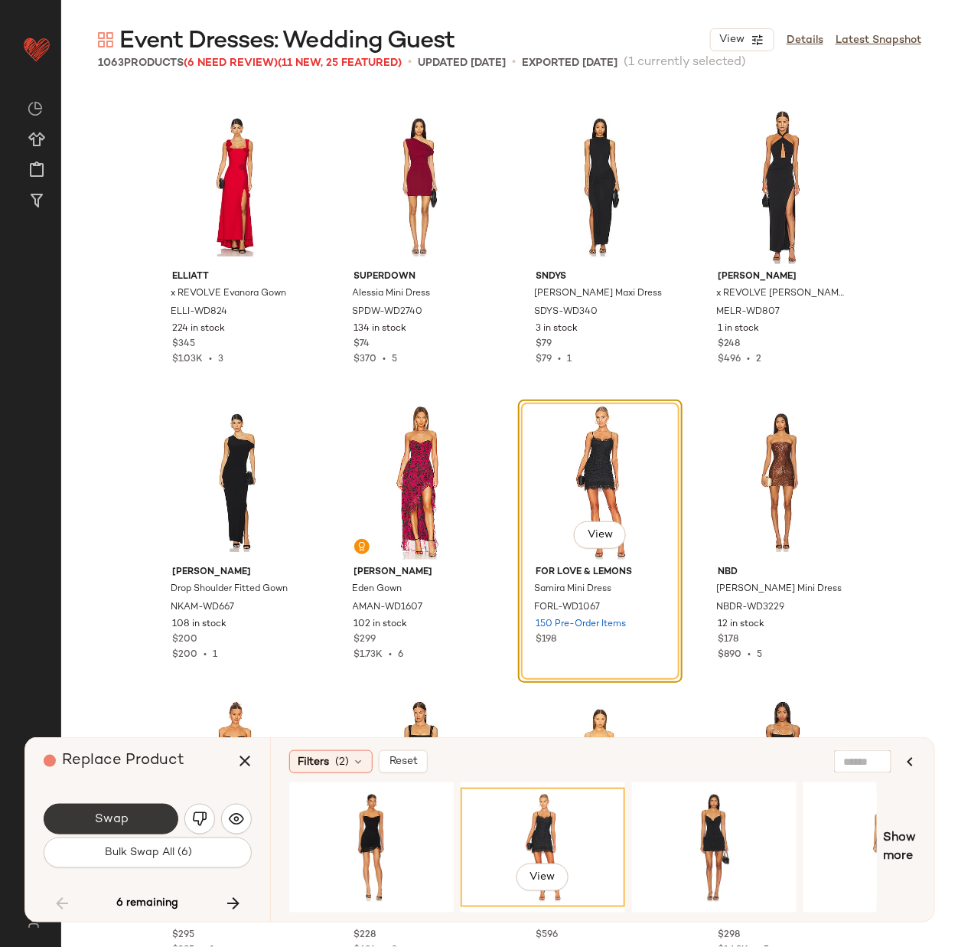
click at [124, 815] on span "Swap" at bounding box center [110, 819] width 34 height 15
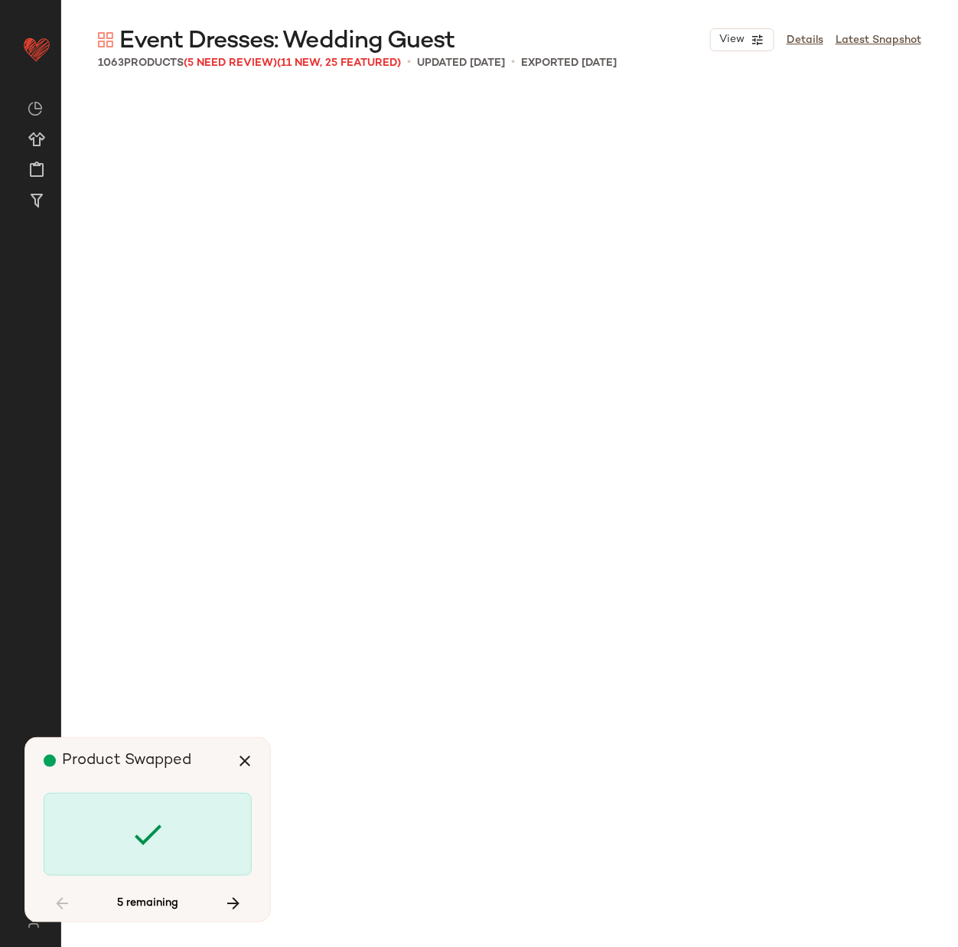
scroll to position [61455, 0]
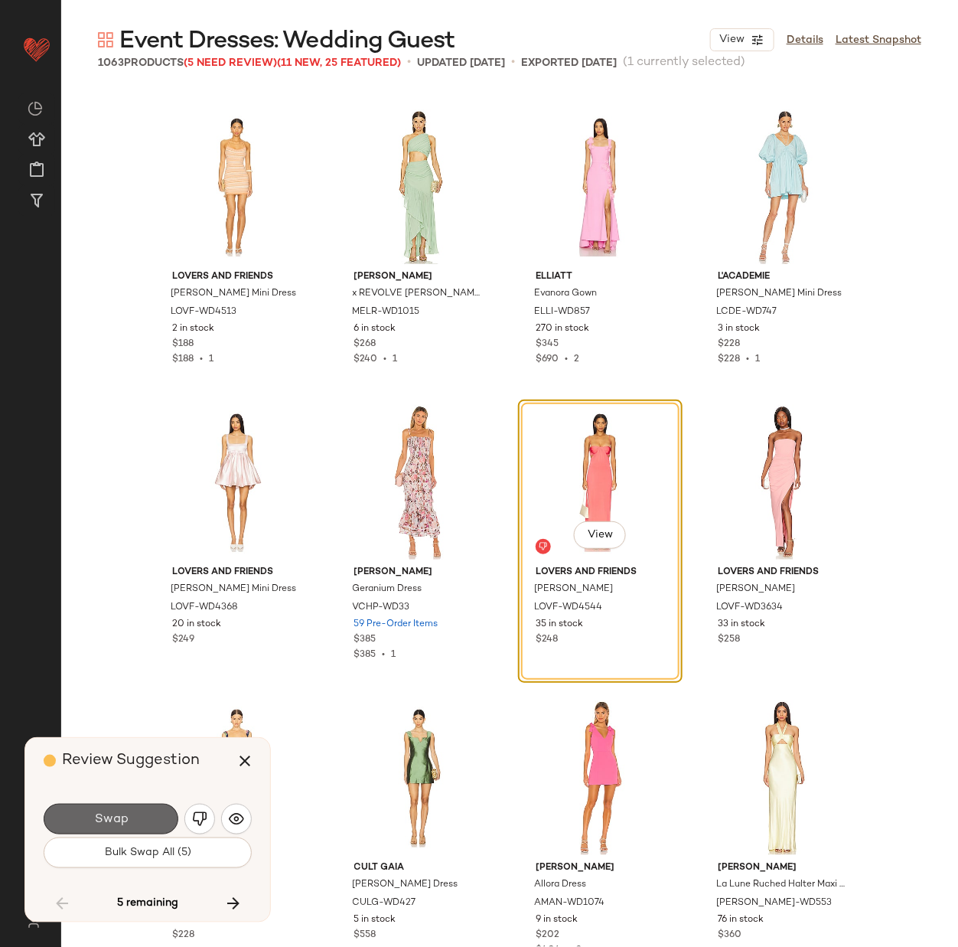
click at [109, 814] on span "Swap" at bounding box center [110, 819] width 34 height 15
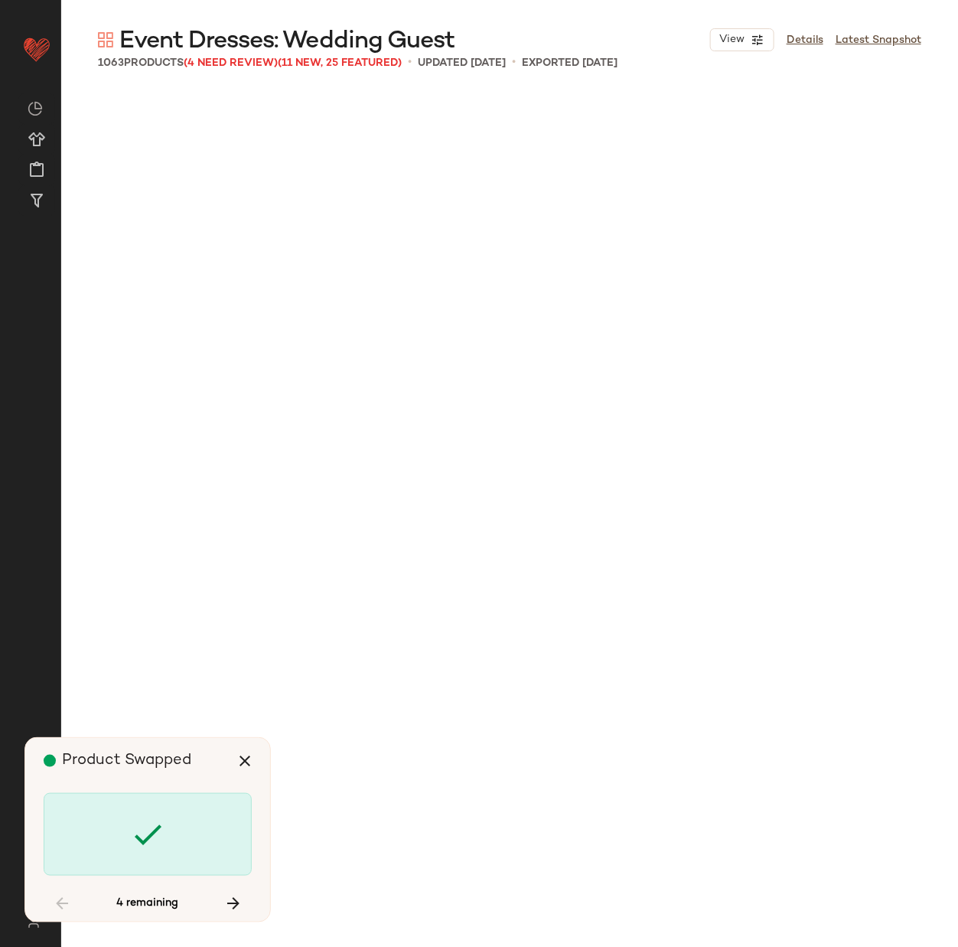
scroll to position [70613, 0]
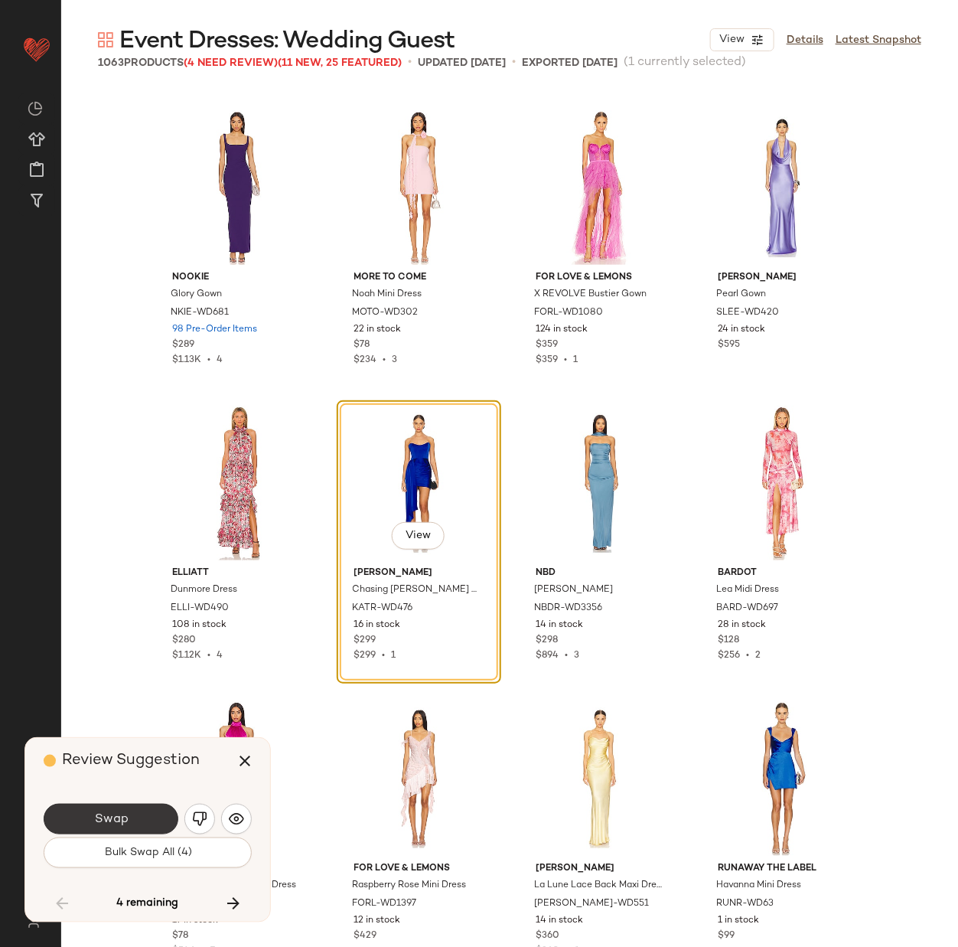
click at [108, 814] on span "Swap" at bounding box center [110, 819] width 34 height 15
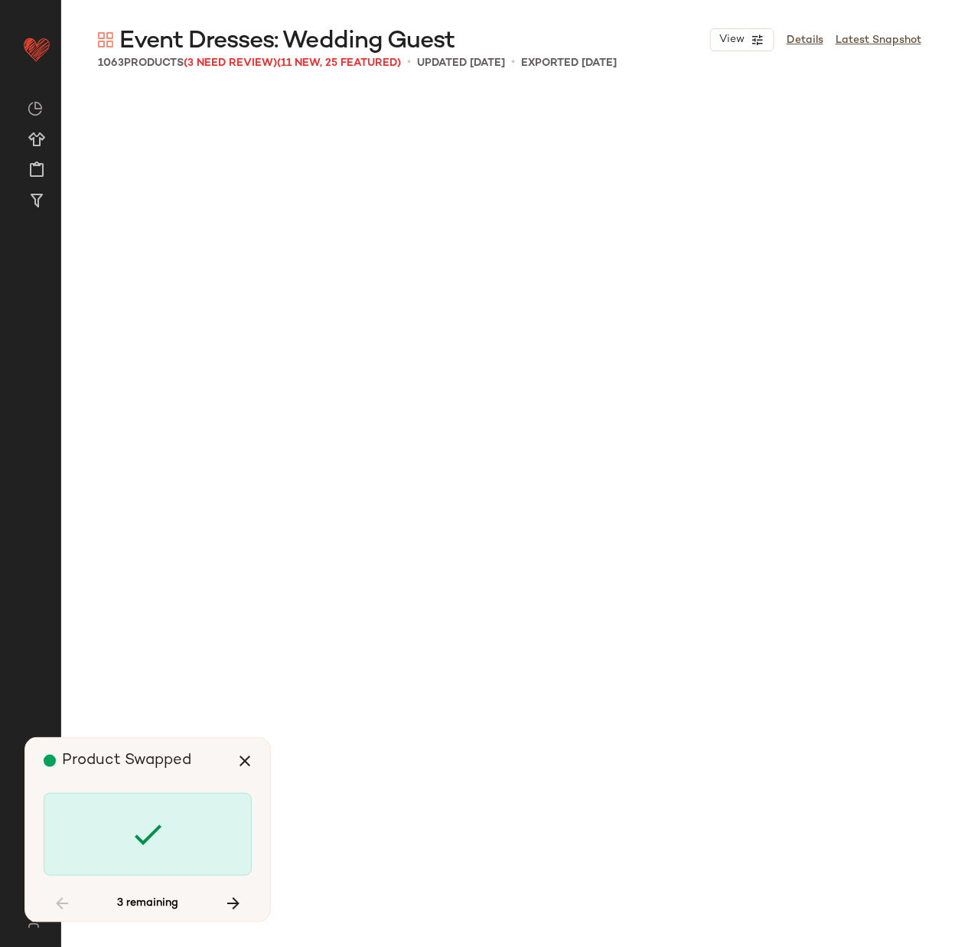
scroll to position [72682, 0]
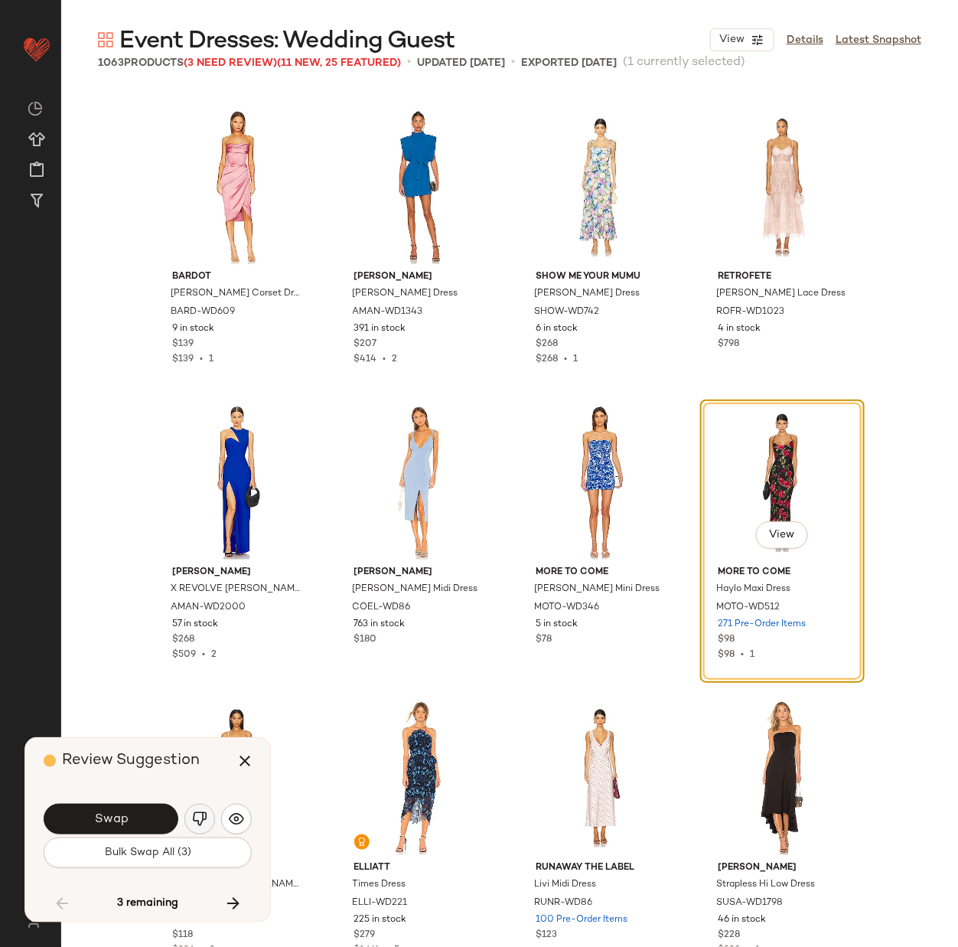
click at [201, 822] on img "button" at bounding box center [199, 818] width 15 height 15
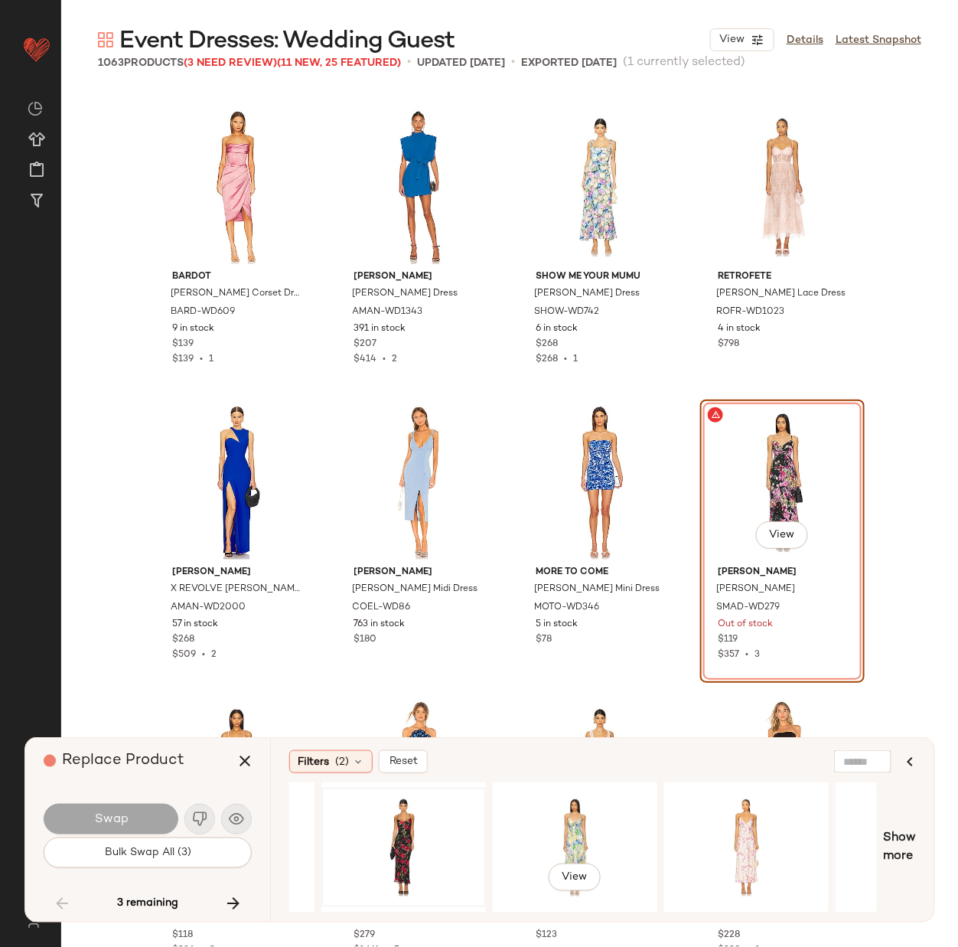
scroll to position [0, 315]
click at [553, 835] on div "View" at bounding box center [571, 847] width 154 height 109
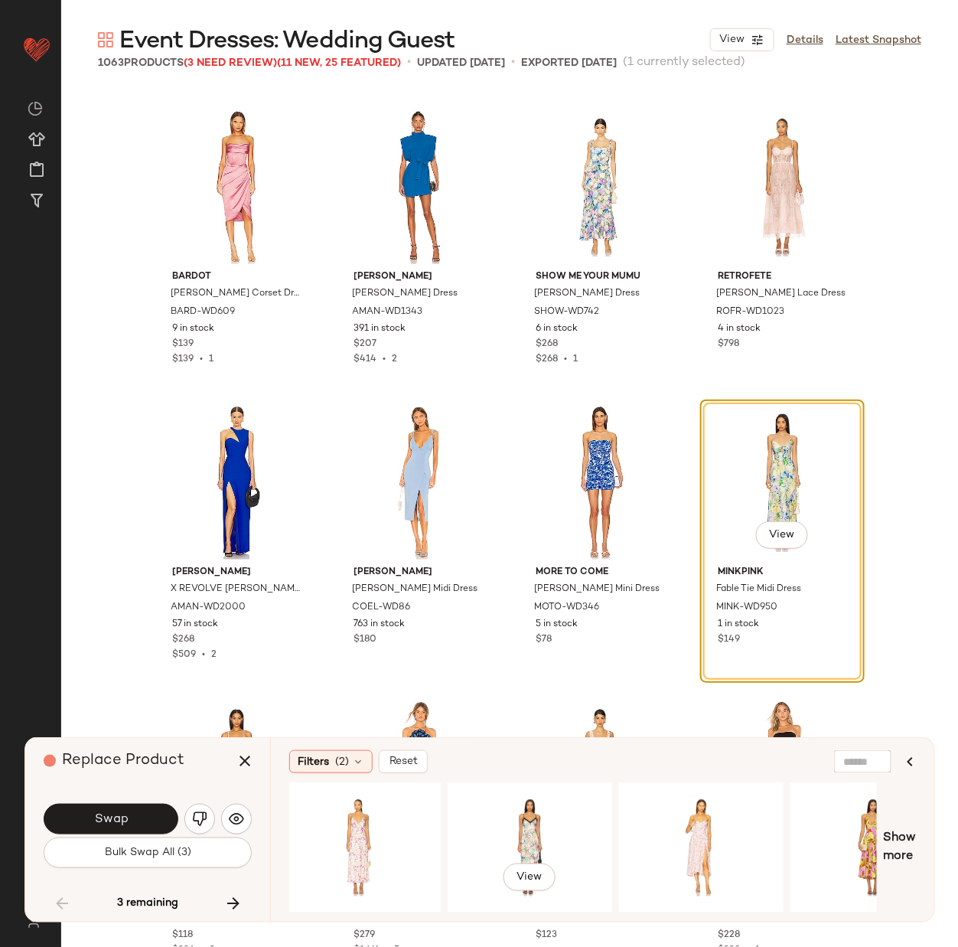
scroll to position [0, 700]
click at [545, 817] on div "View" at bounding box center [529, 847] width 154 height 109
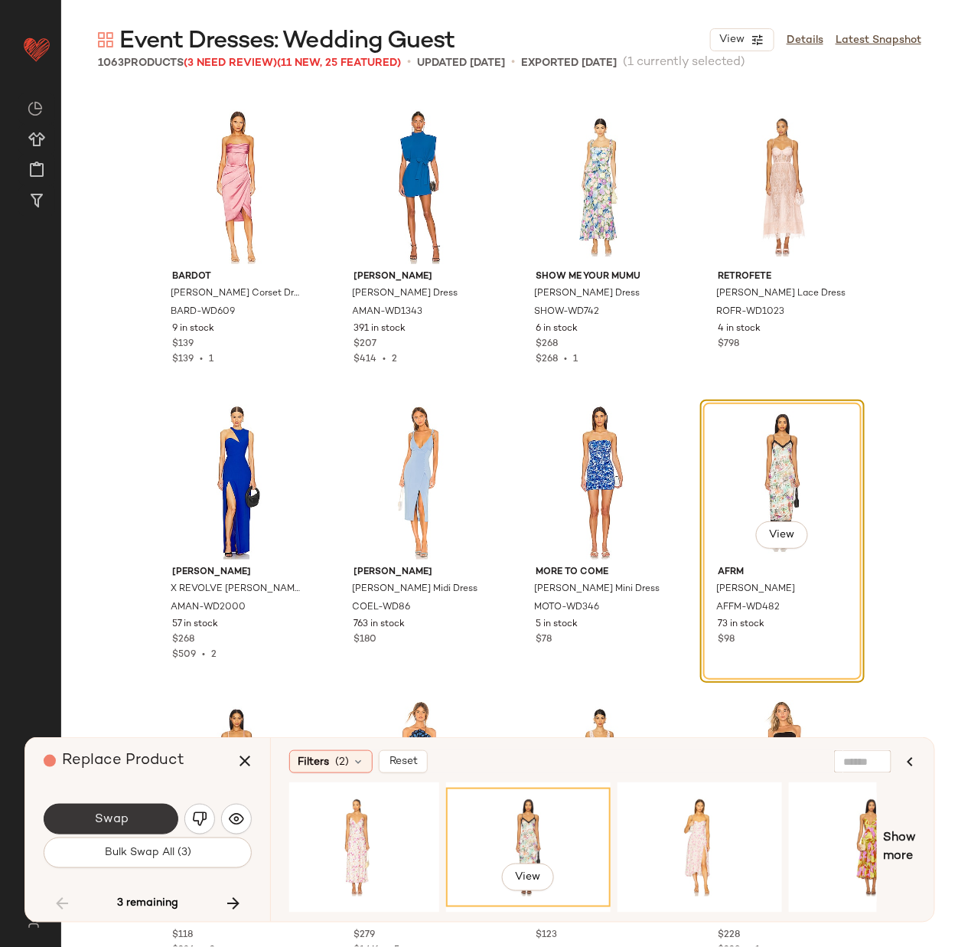
click at [115, 817] on span "Swap" at bounding box center [110, 819] width 34 height 15
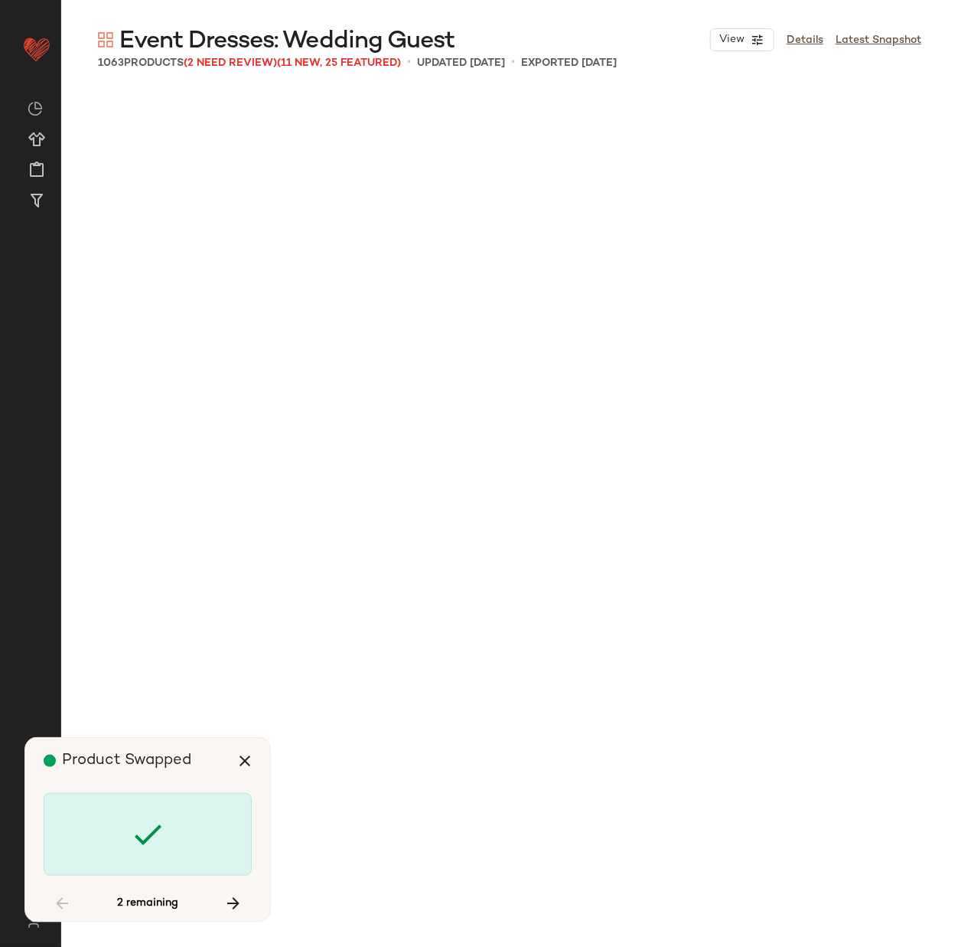
scroll to position [75341, 0]
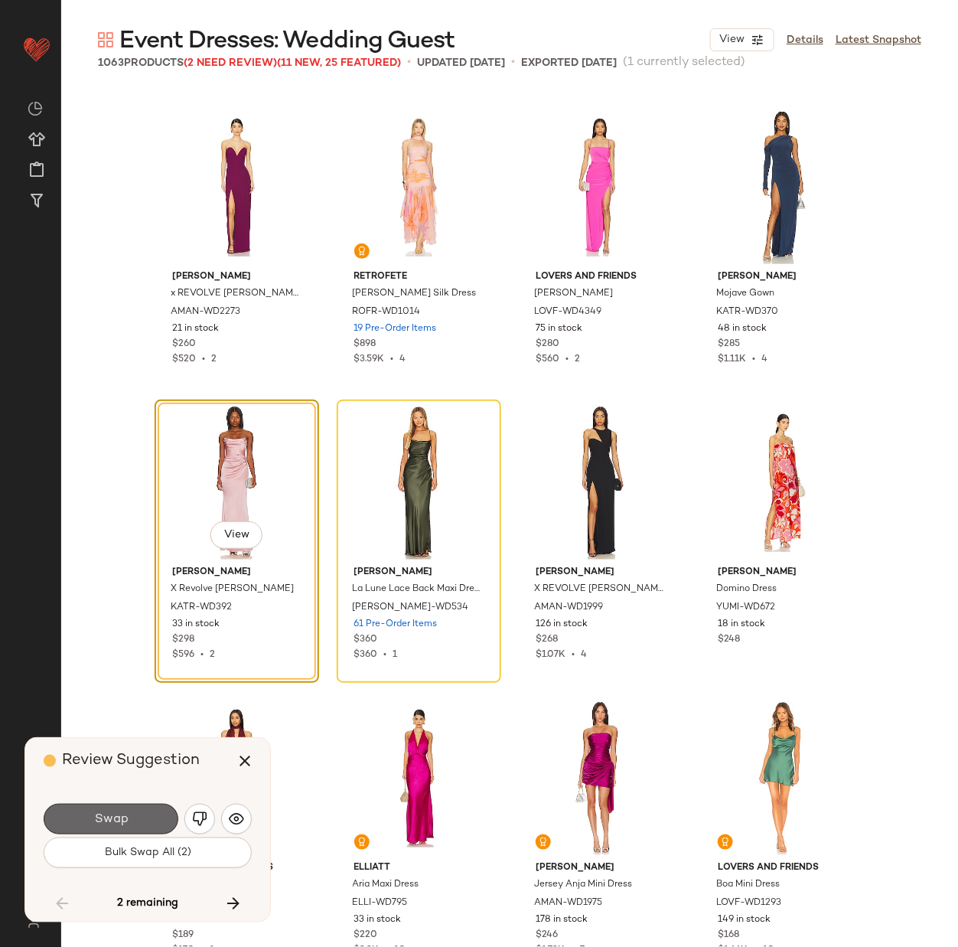
click at [110, 812] on span "Swap" at bounding box center [110, 819] width 34 height 15
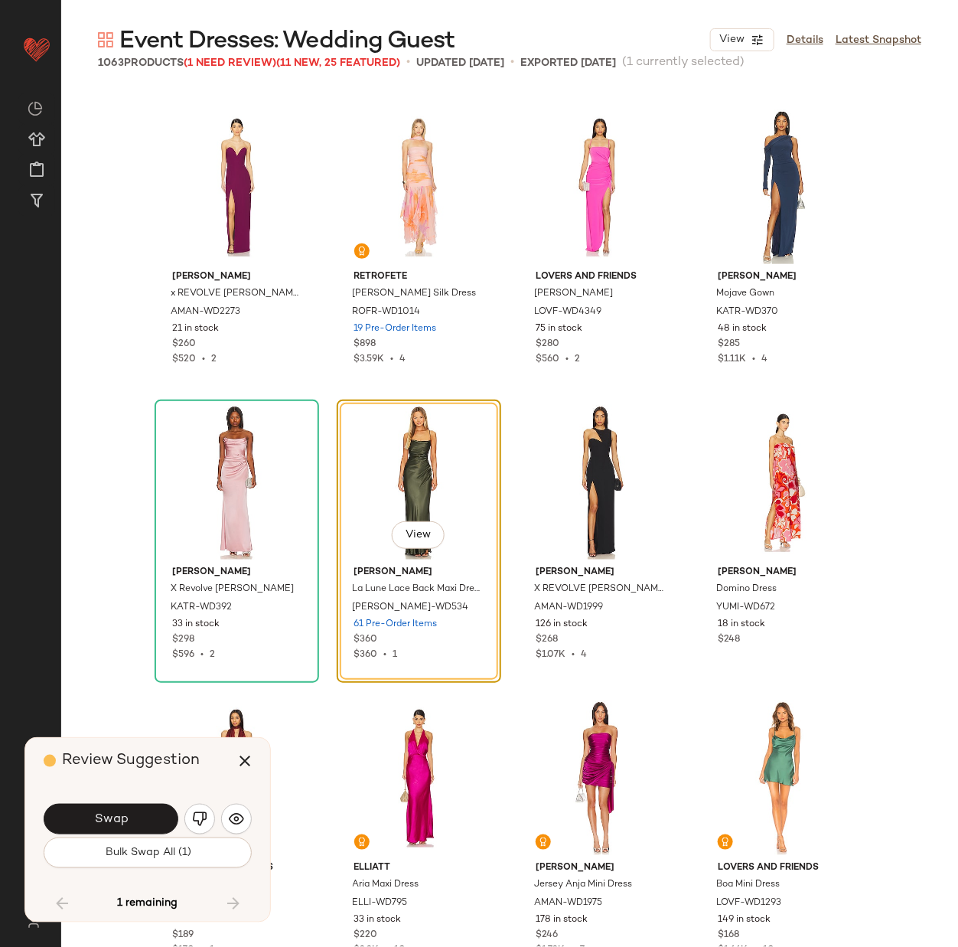
click at [110, 812] on span "Swap" at bounding box center [110, 819] width 34 height 15
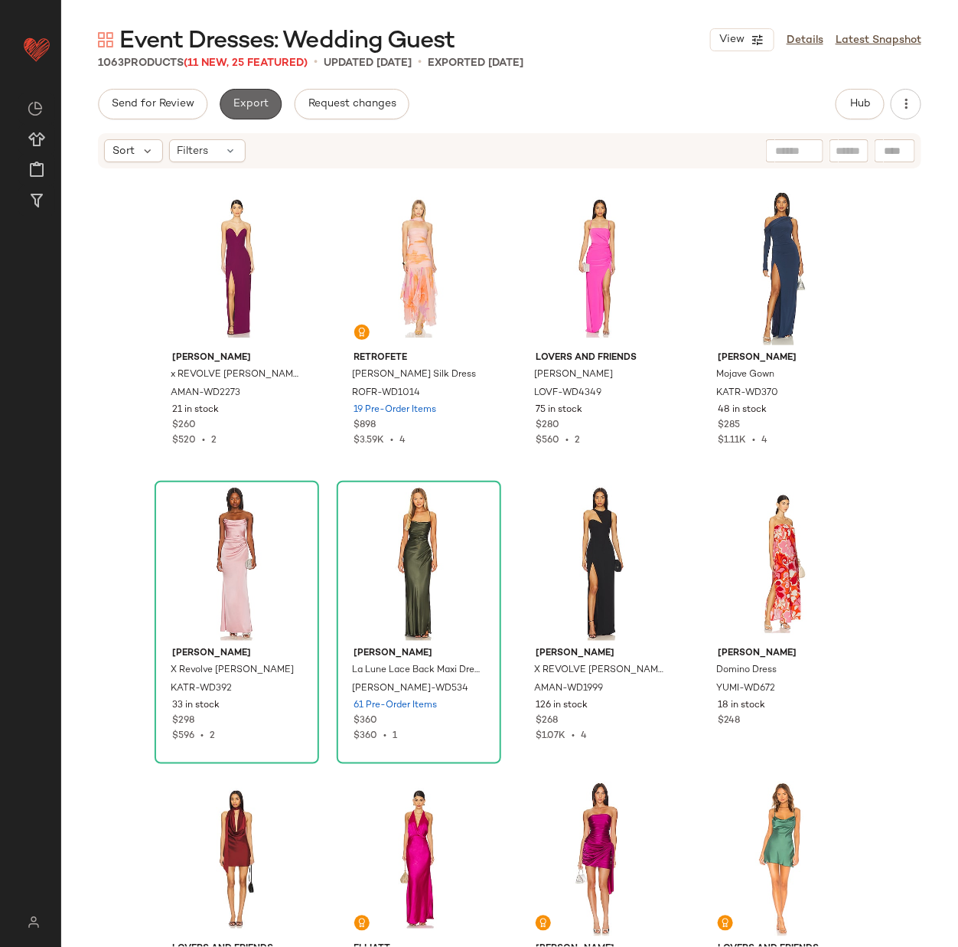
click at [250, 98] on span "Export" at bounding box center [251, 104] width 36 height 12
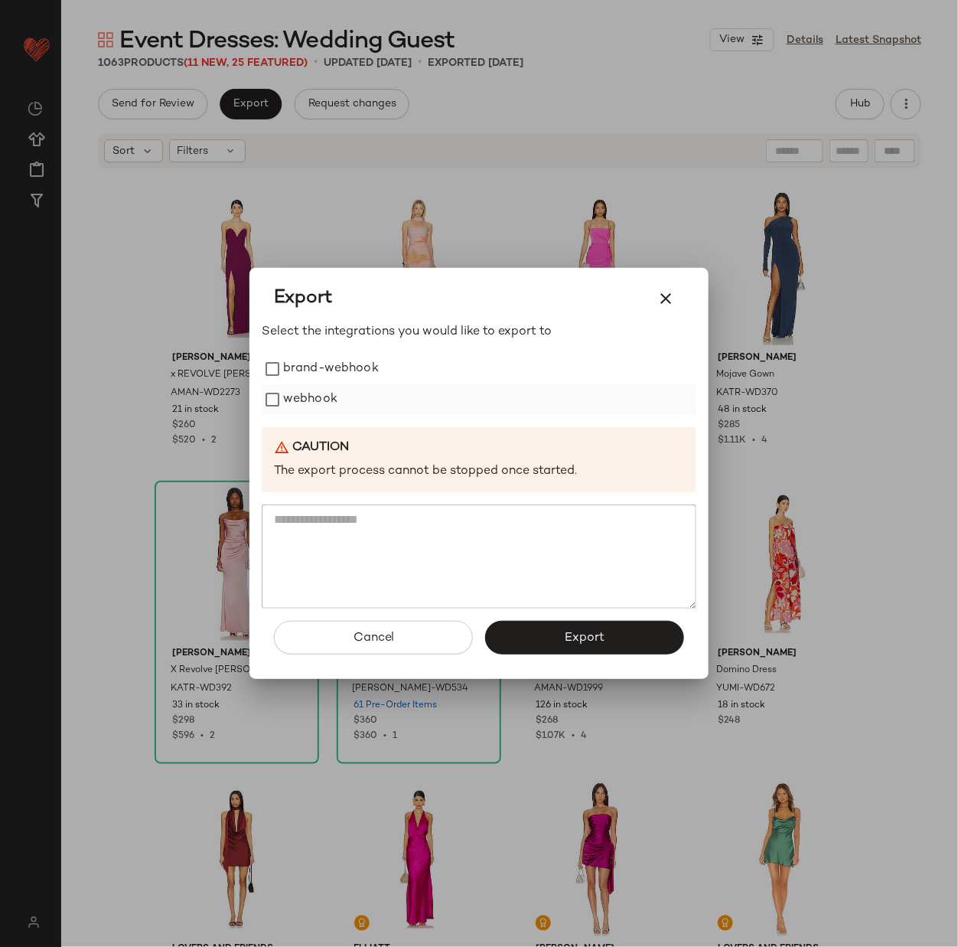
click at [331, 393] on label "webhook" at bounding box center [310, 399] width 54 height 31
click at [564, 641] on button "Export" at bounding box center [584, 638] width 199 height 34
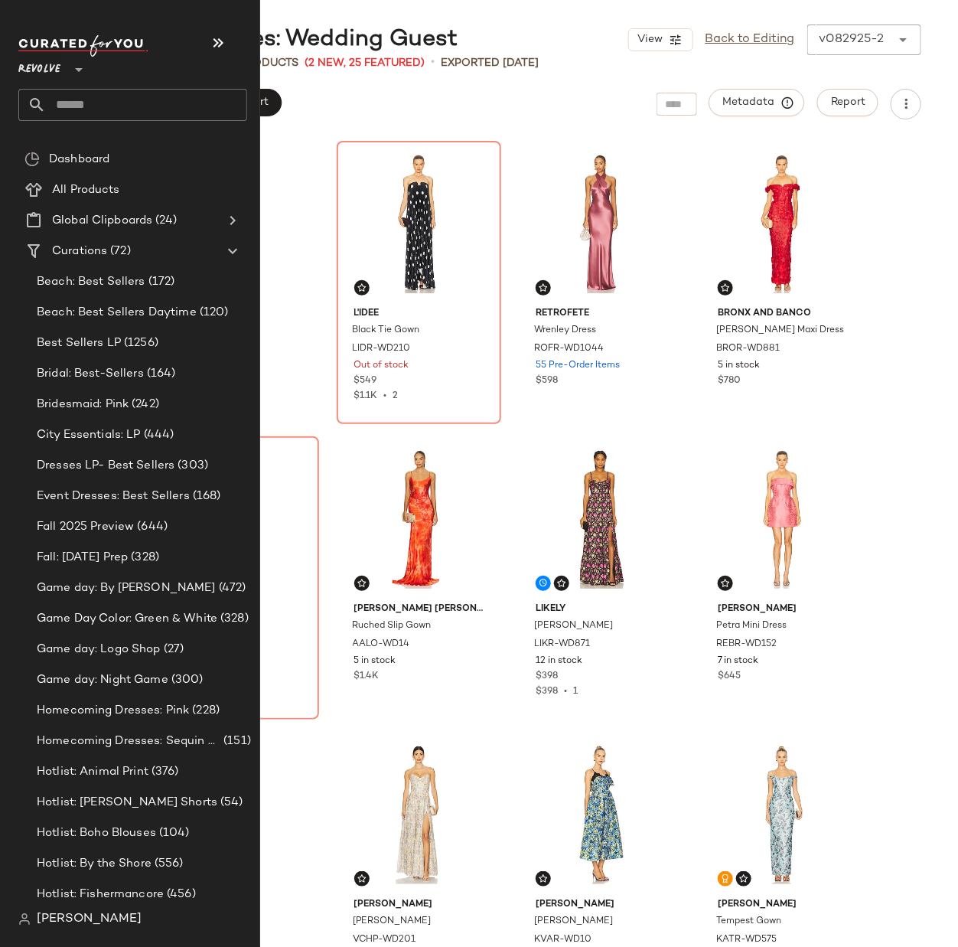
click at [138, 100] on input "text" at bounding box center [146, 105] width 201 height 32
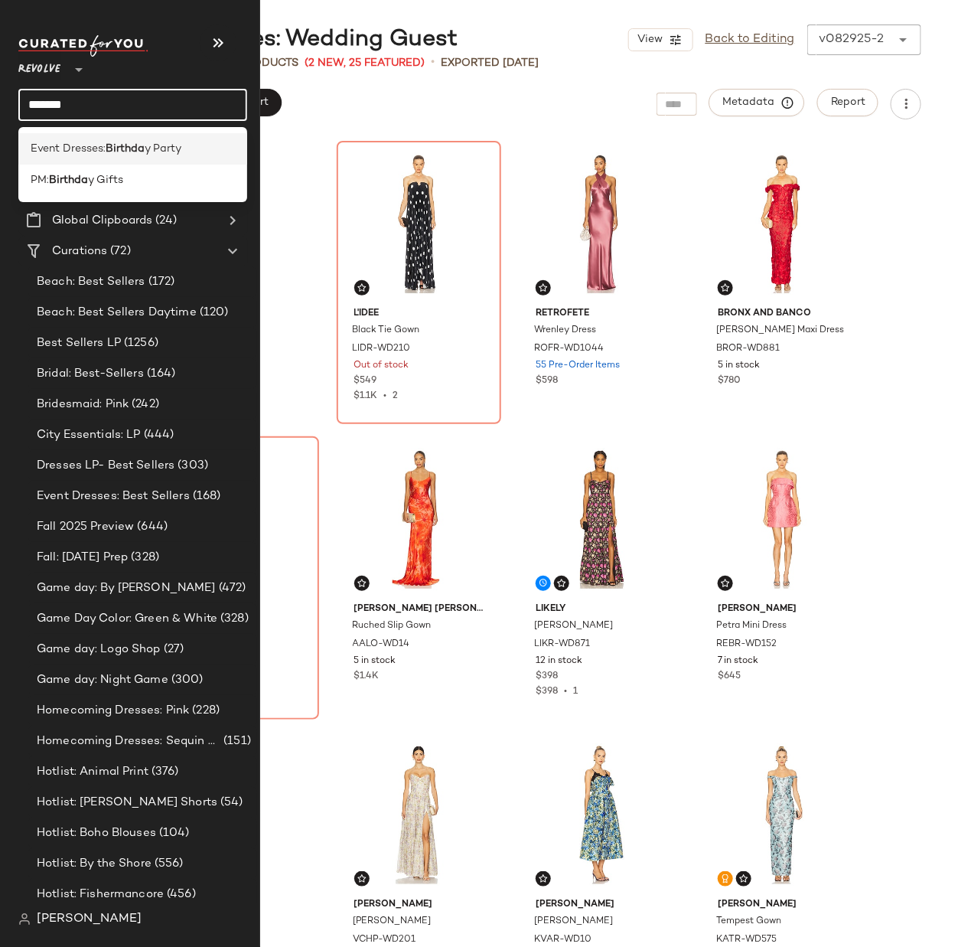
type input "*******"
click at [137, 146] on b "Birthda" at bounding box center [125, 149] width 39 height 16
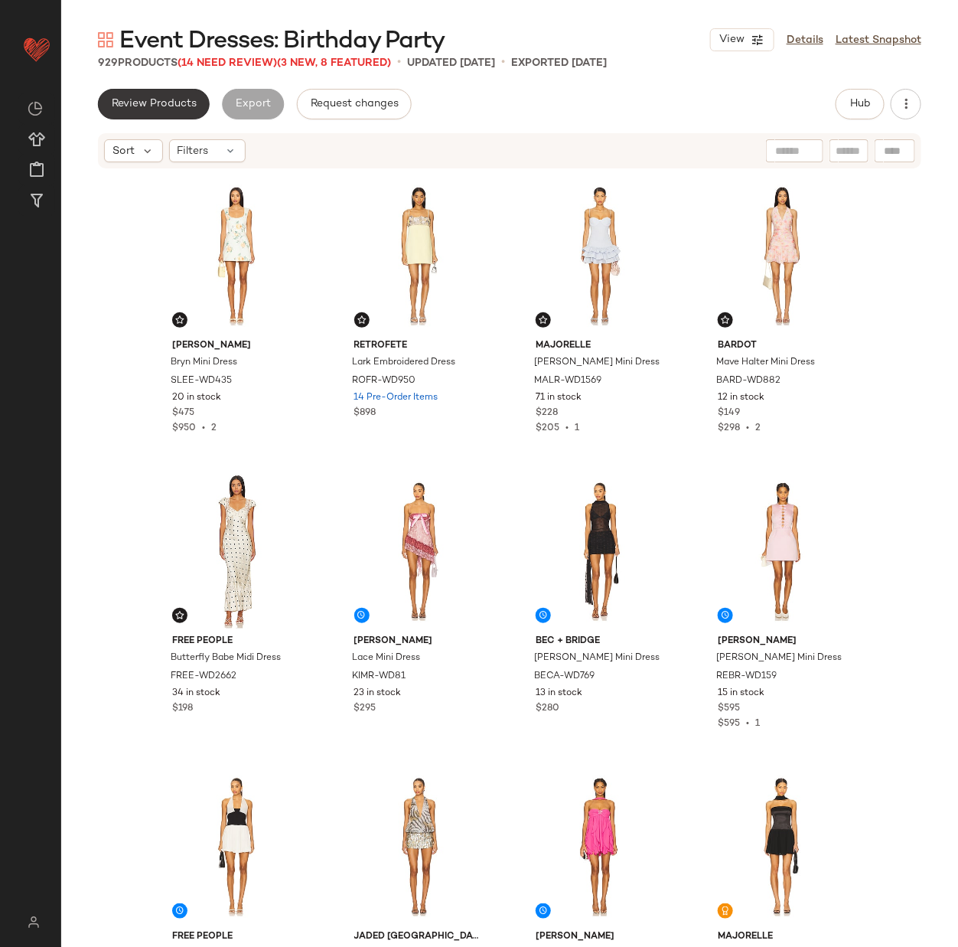
click at [171, 100] on span "Review Products" at bounding box center [154, 104] width 86 height 12
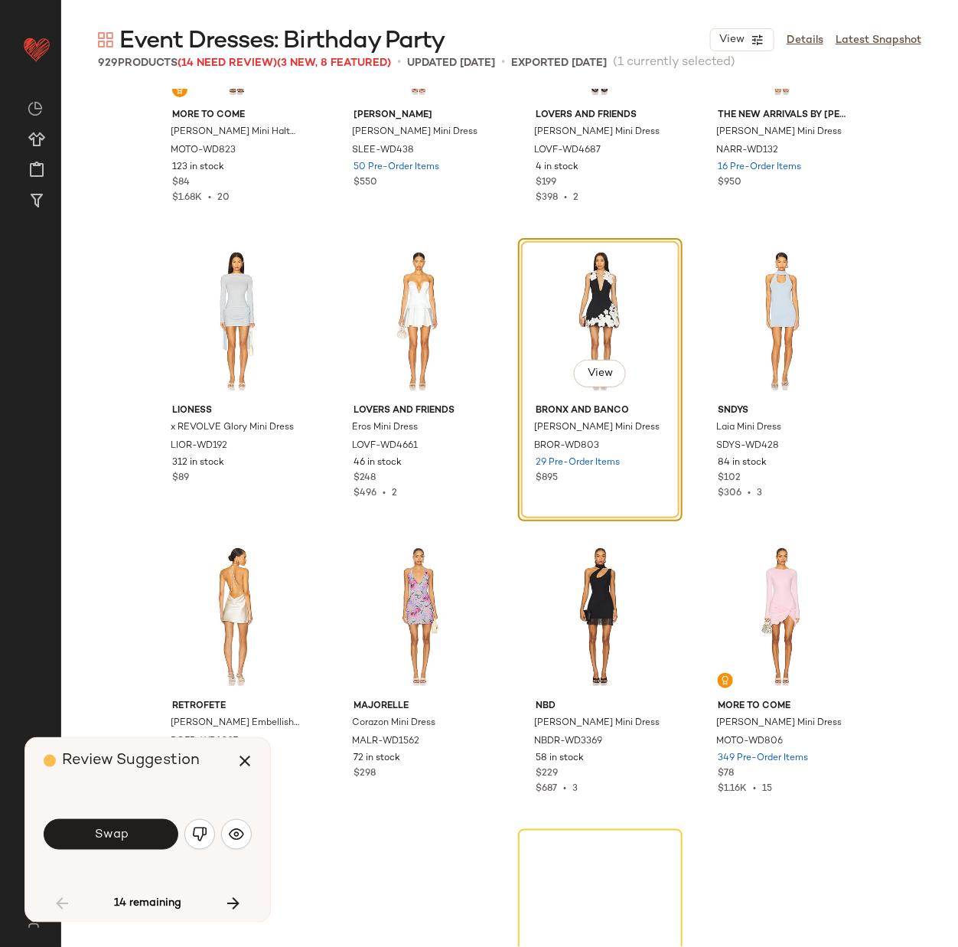
scroll to position [1346, 0]
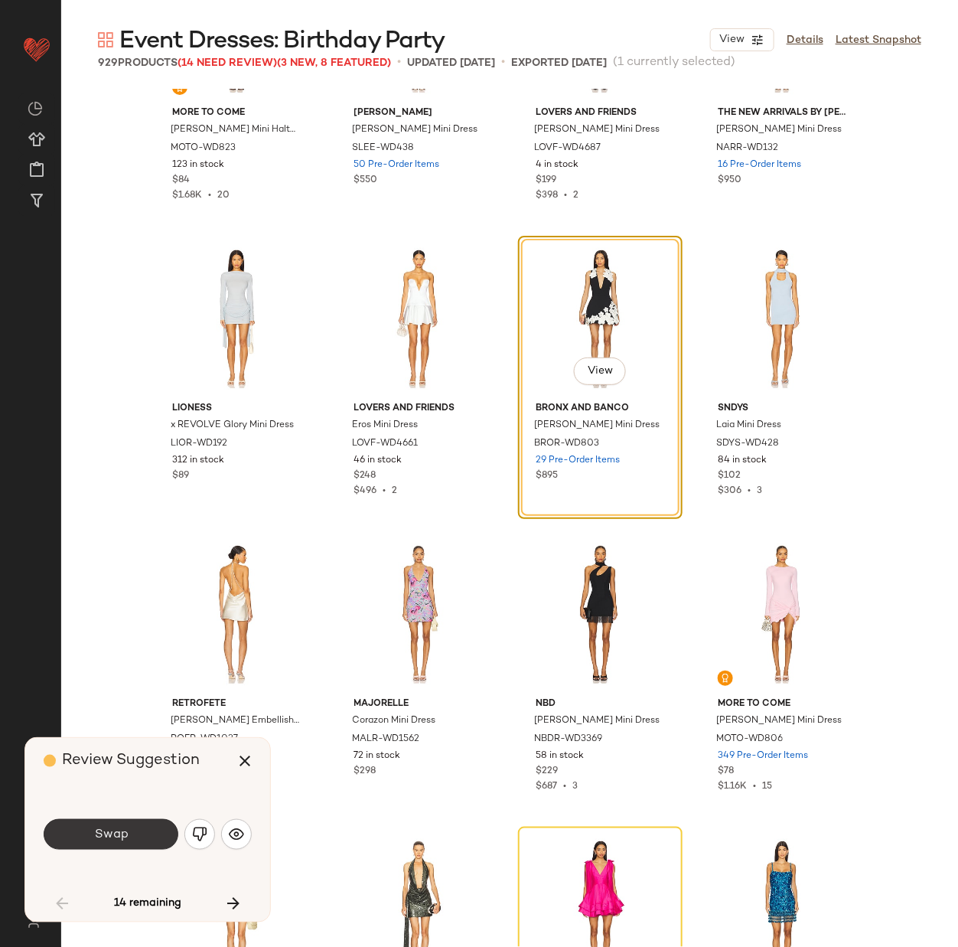
click at [126, 827] on span "Swap" at bounding box center [110, 834] width 34 height 15
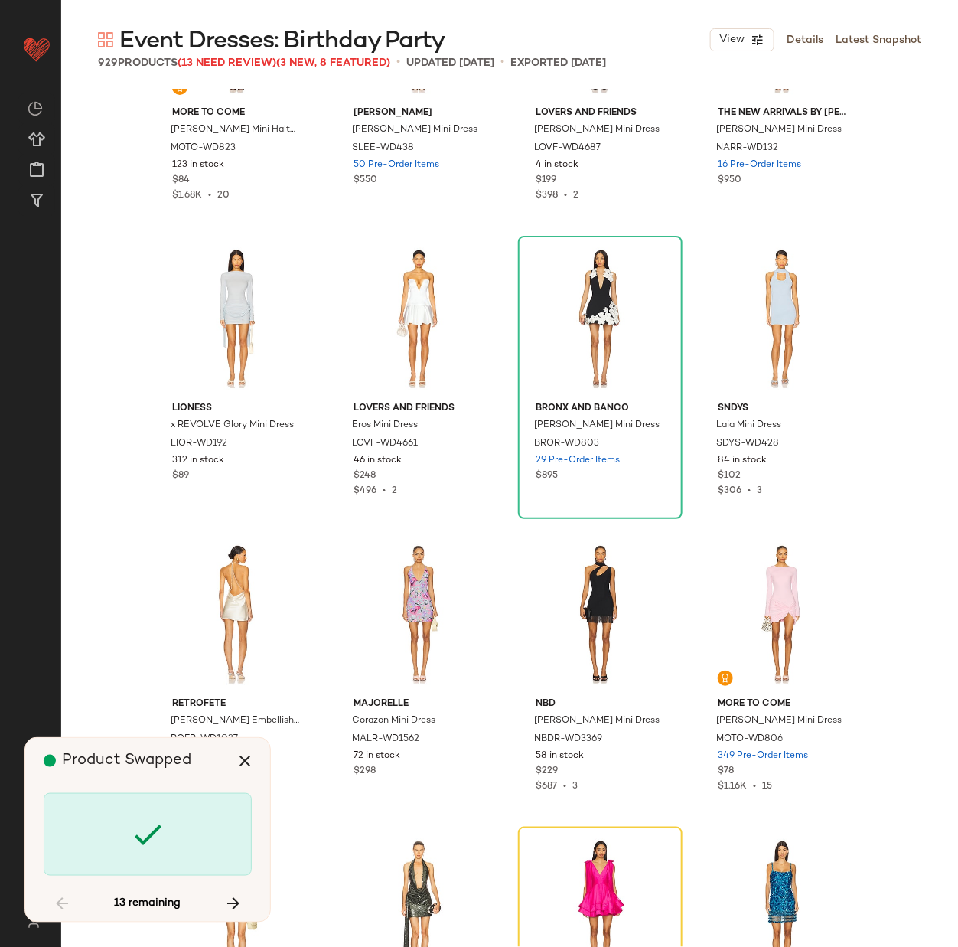
scroll to position [1773, 0]
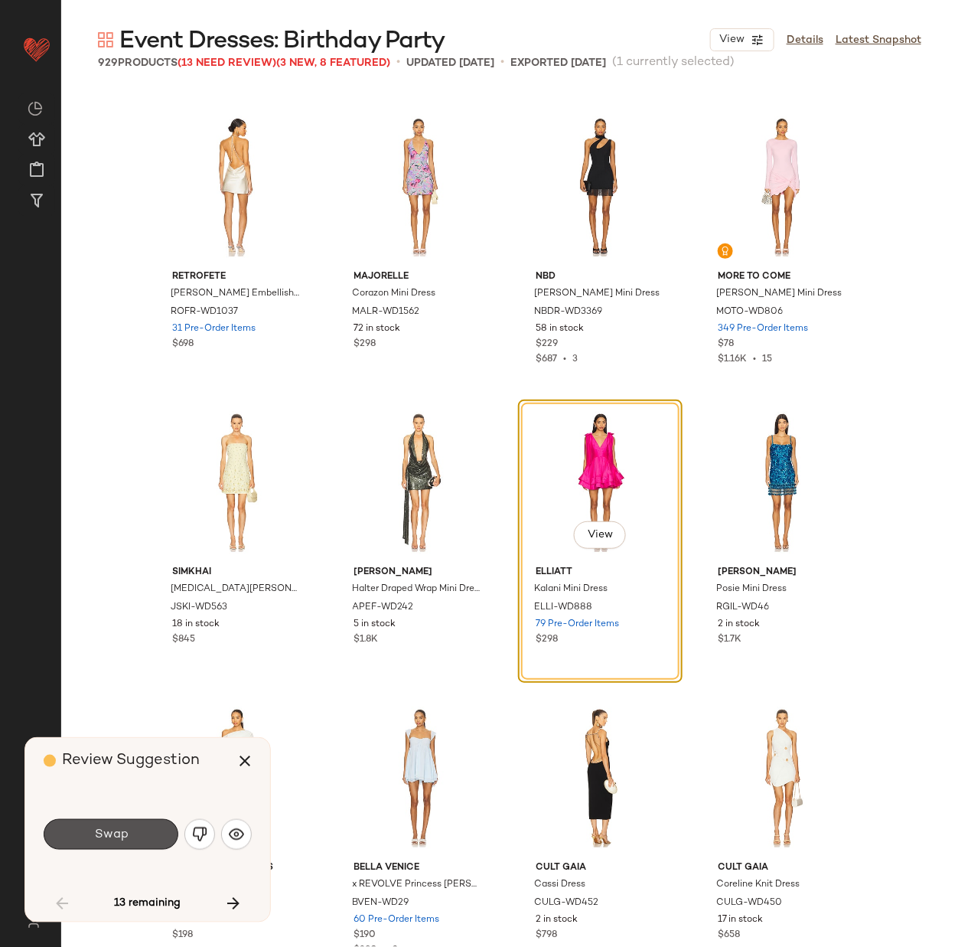
click at [126, 827] on span "Swap" at bounding box center [110, 834] width 34 height 15
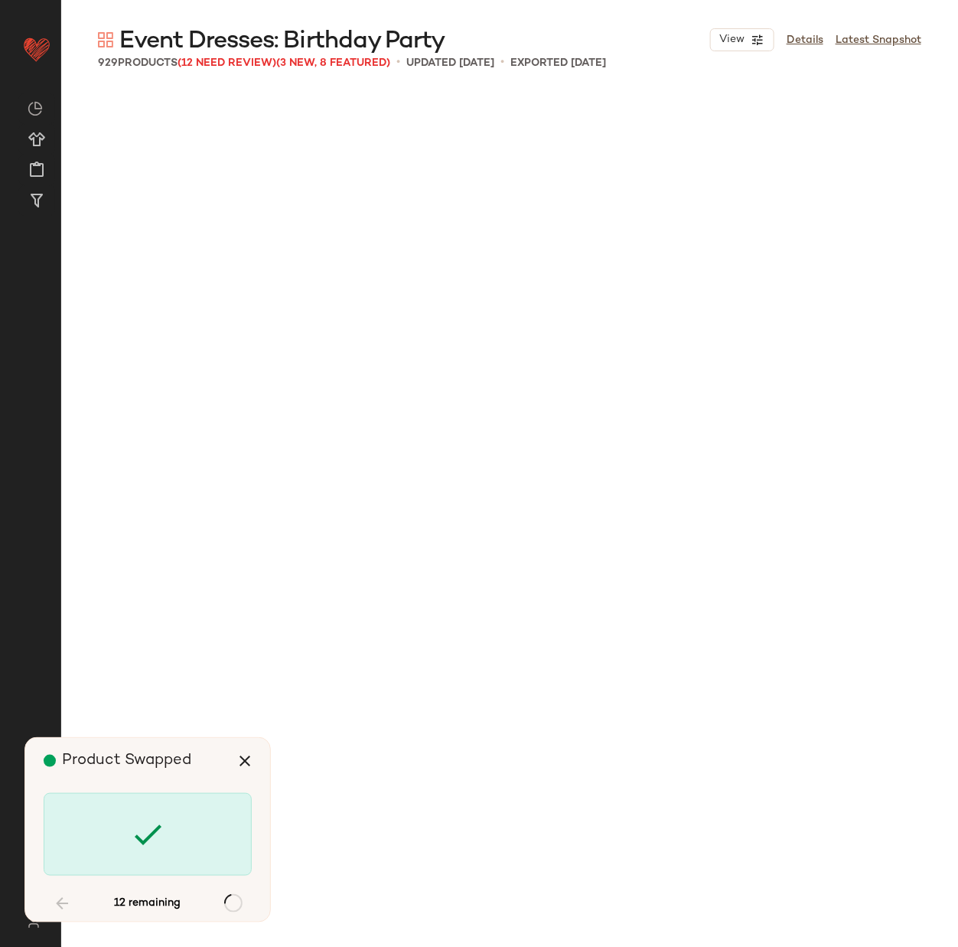
scroll to position [5614, 0]
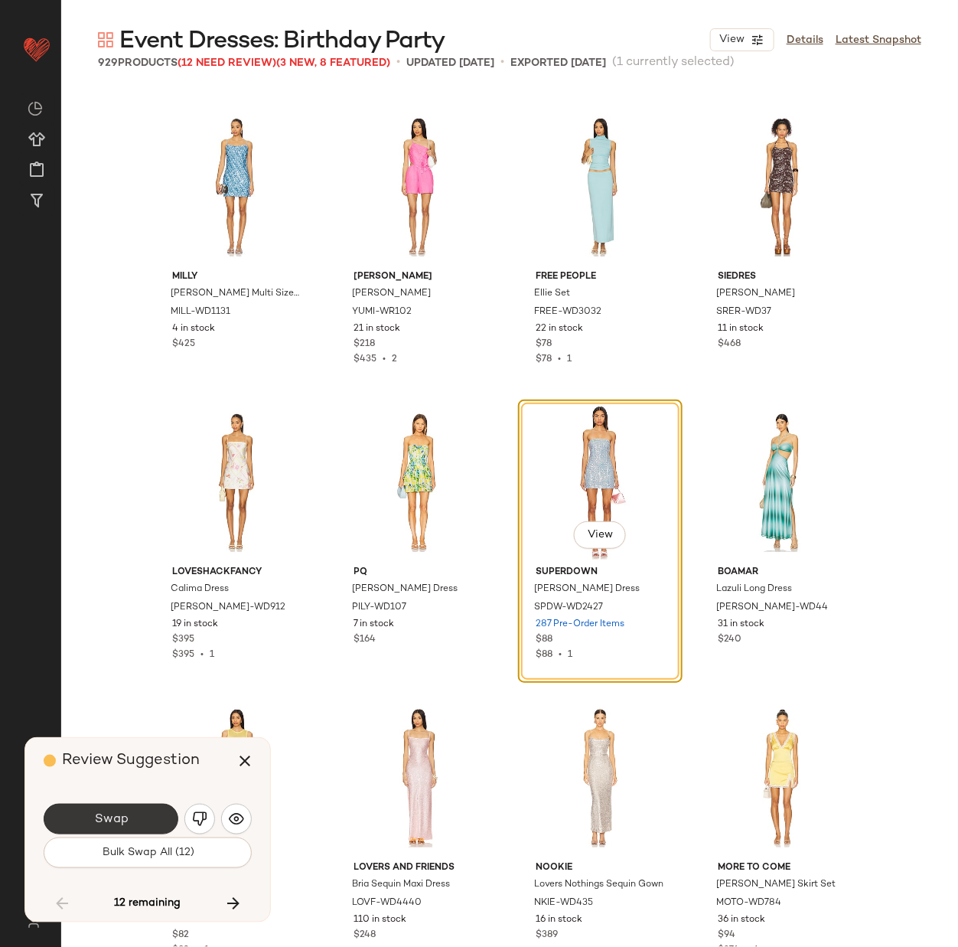
click at [120, 812] on span "Swap" at bounding box center [110, 819] width 34 height 15
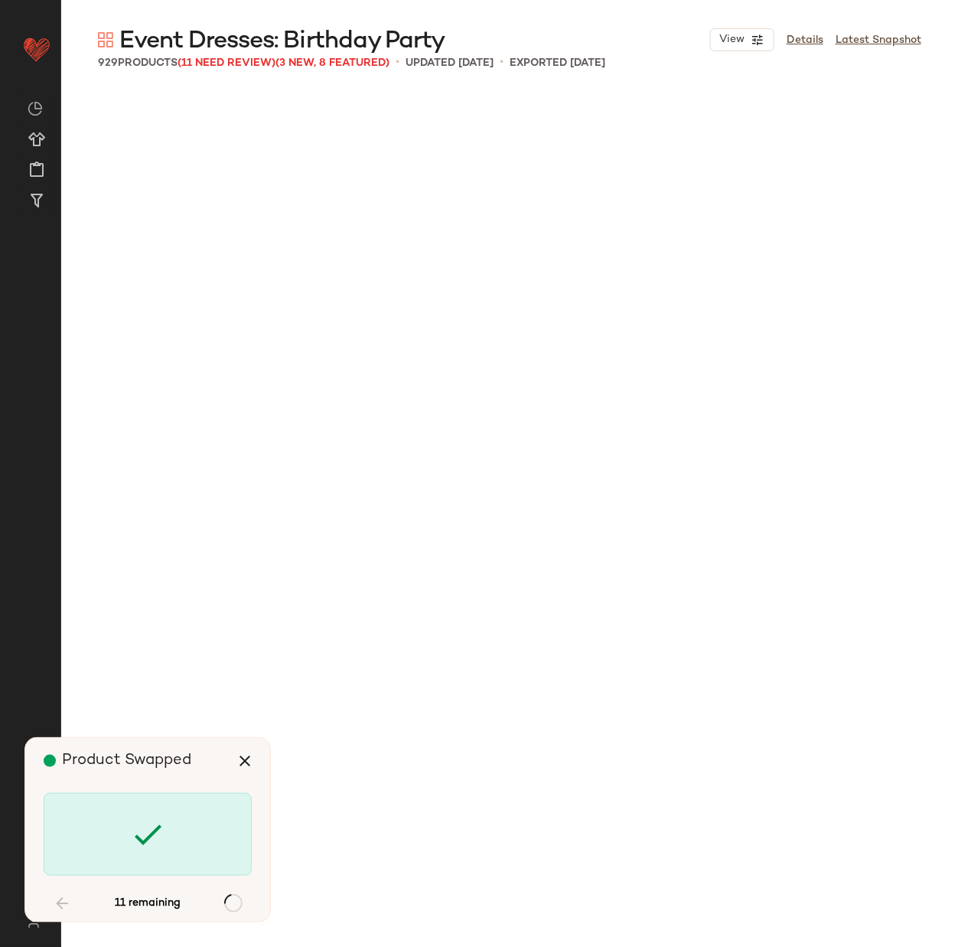
scroll to position [7386, 0]
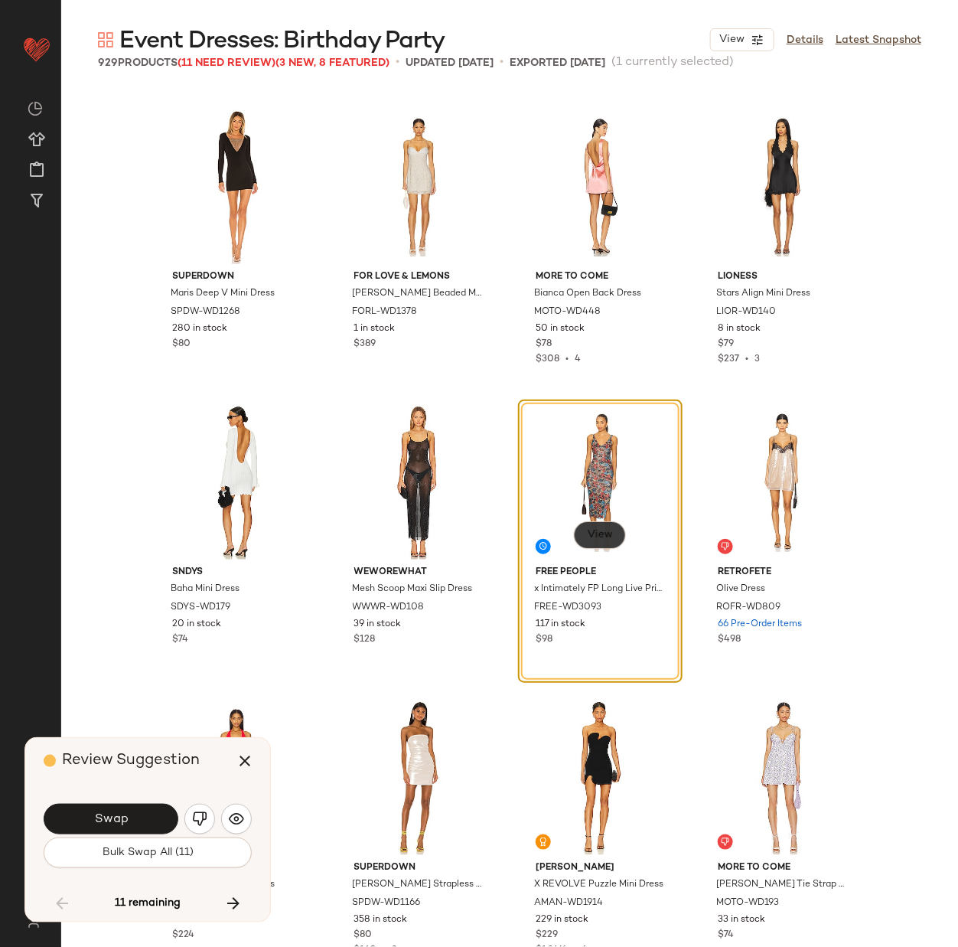
click at [591, 534] on span "View" at bounding box center [600, 535] width 26 height 12
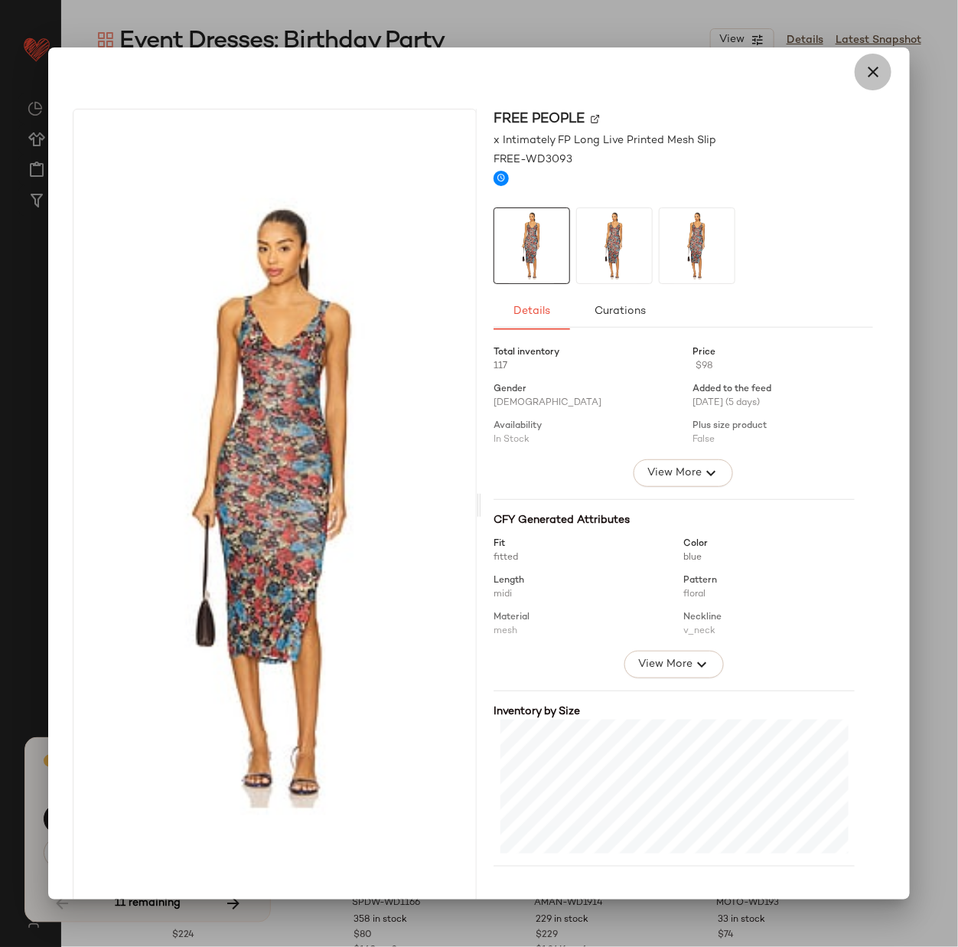
click at [864, 67] on icon "button" at bounding box center [873, 72] width 18 height 18
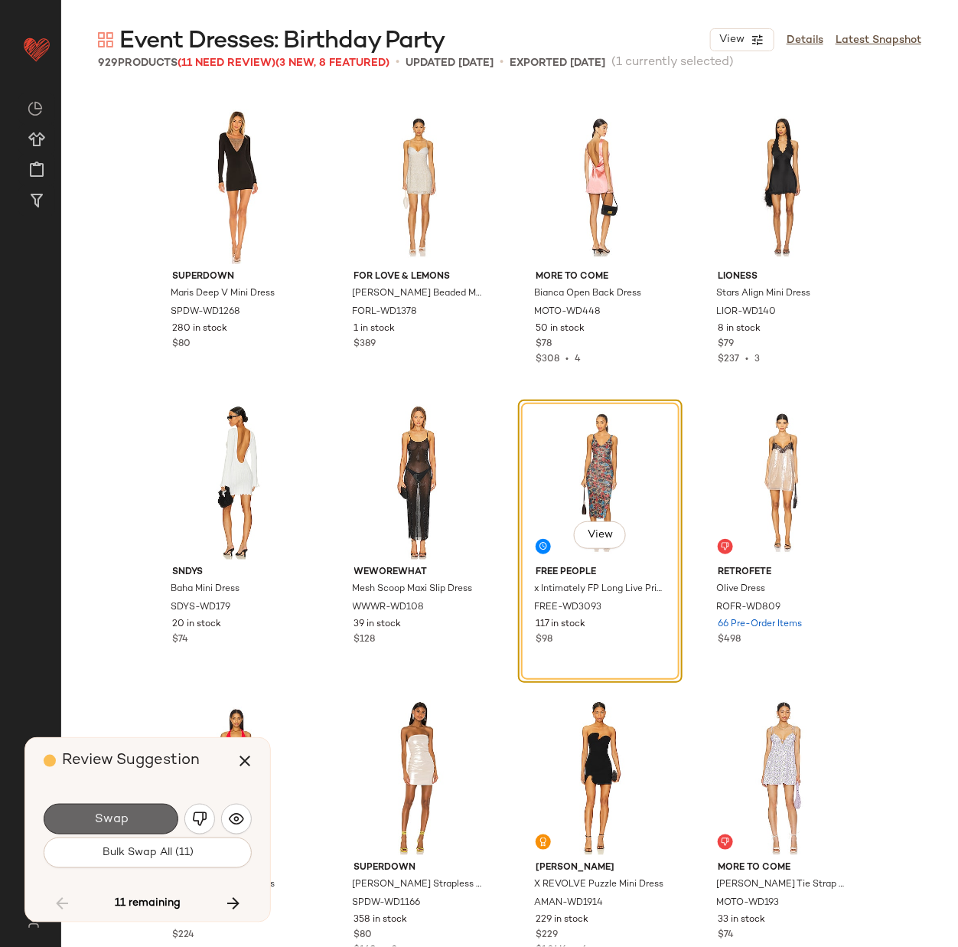
click at [123, 811] on button "Swap" at bounding box center [111, 819] width 135 height 31
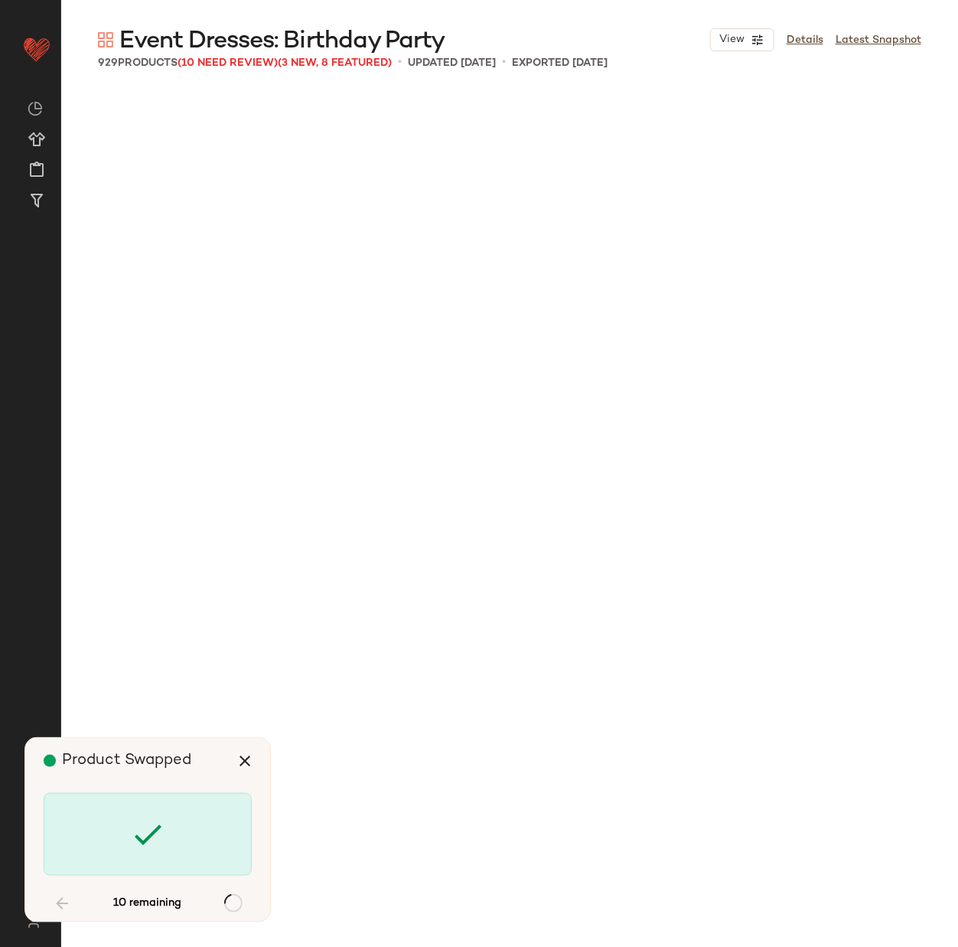
scroll to position [9454, 0]
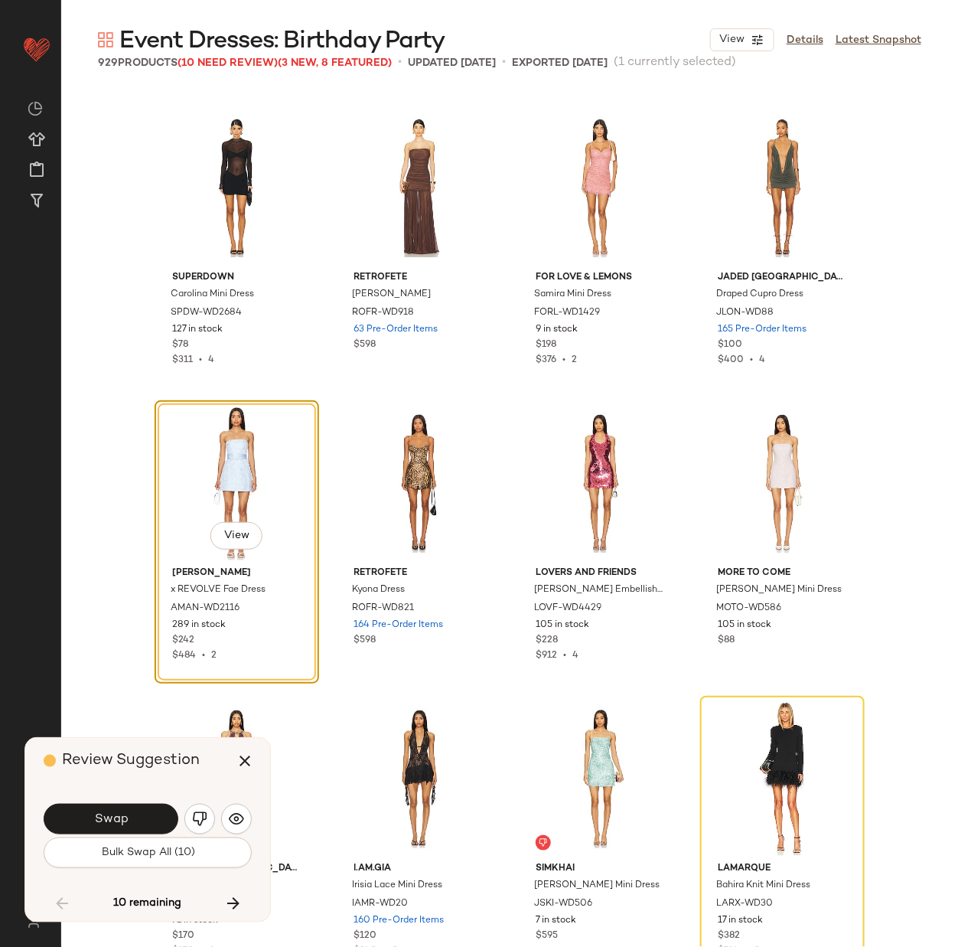
click at [123, 811] on button "Swap" at bounding box center [111, 819] width 135 height 31
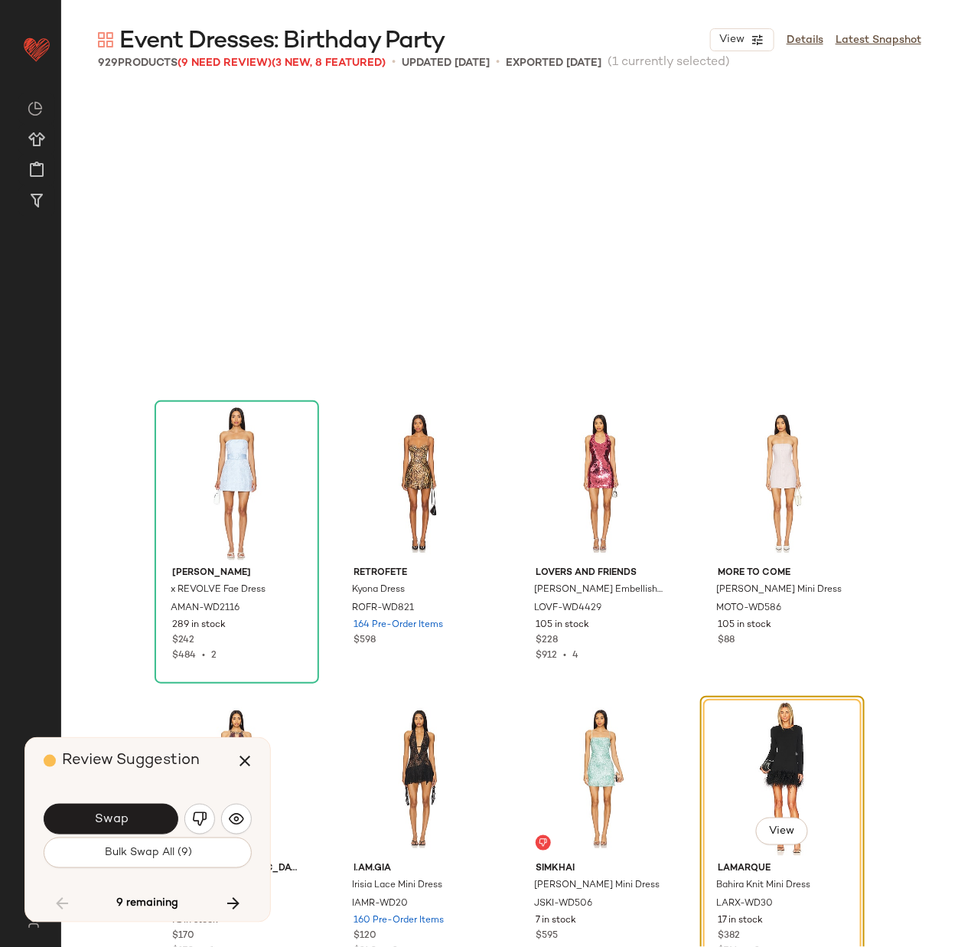
scroll to position [9750, 0]
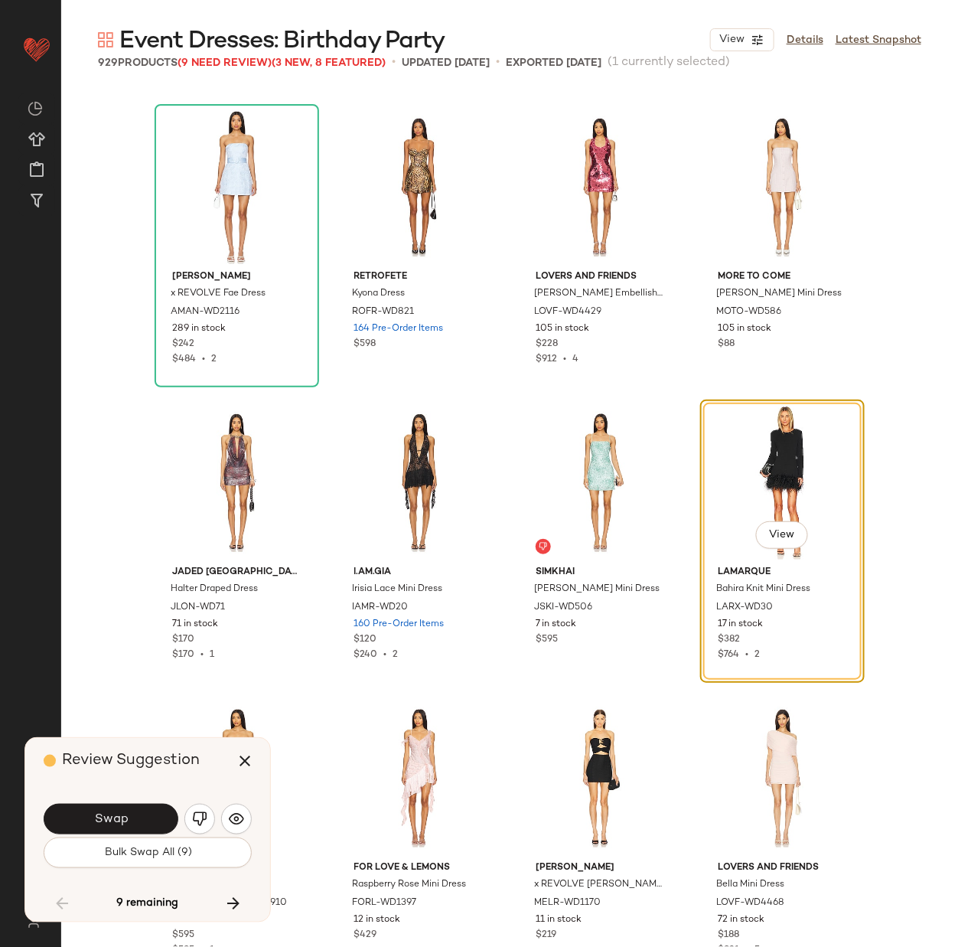
click at [123, 811] on button "Swap" at bounding box center [111, 819] width 135 height 31
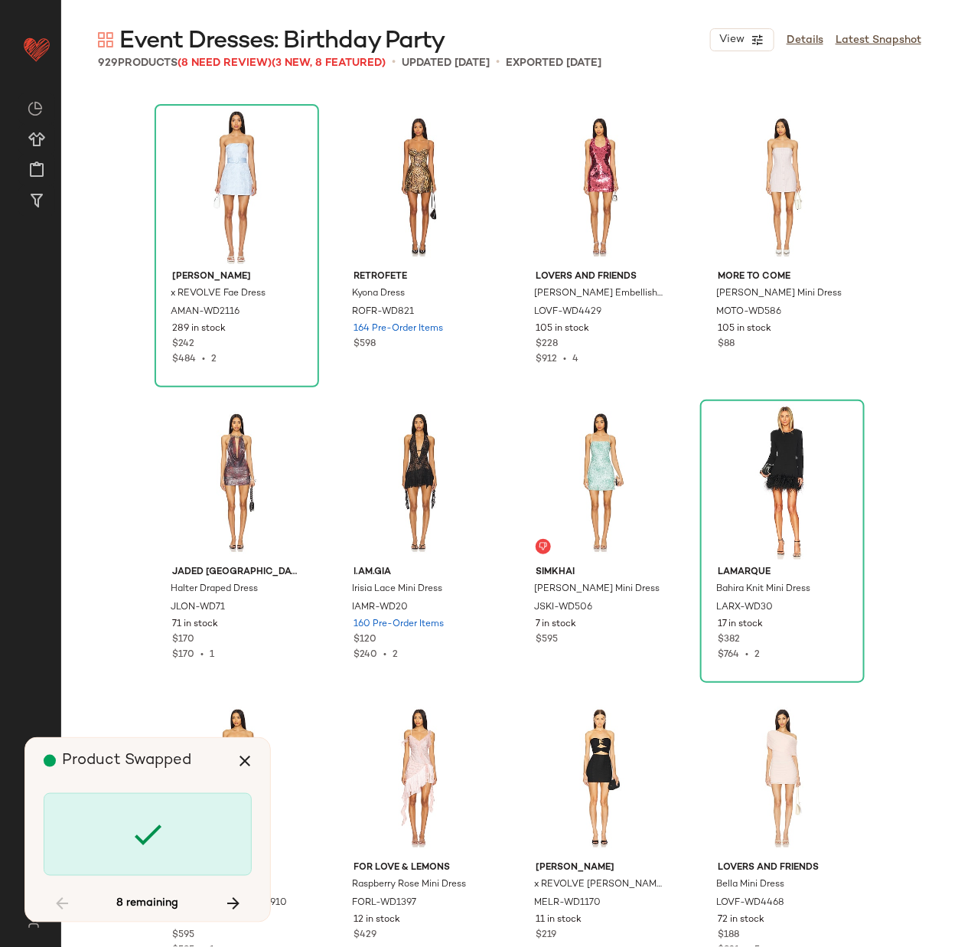
scroll to position [15364, 0]
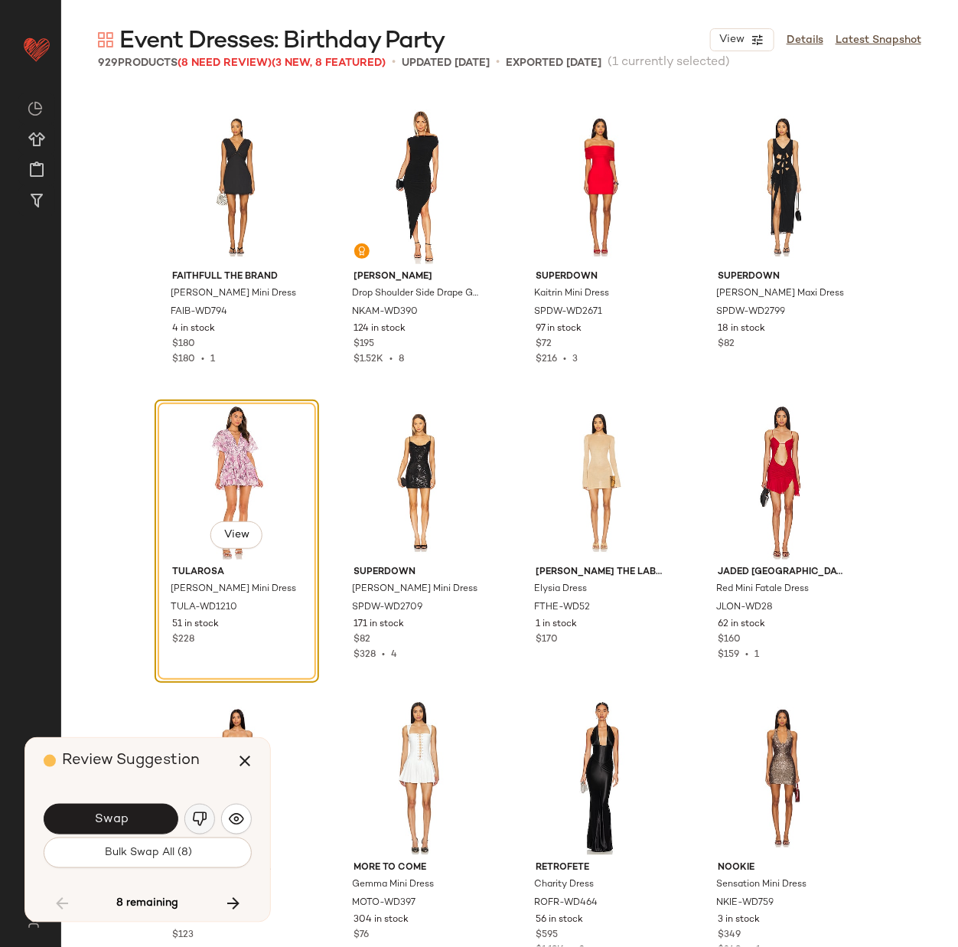
click at [197, 814] on img "button" at bounding box center [199, 818] width 15 height 15
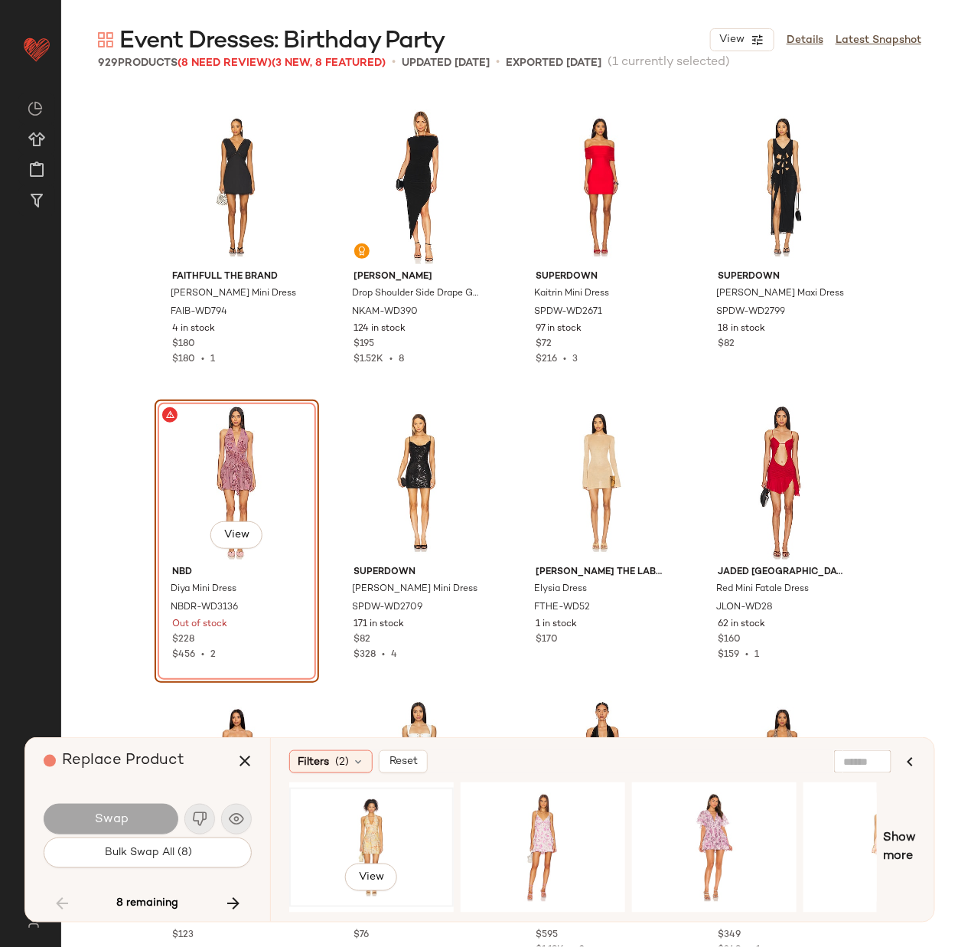
click at [368, 827] on div "View" at bounding box center [372, 847] width 154 height 109
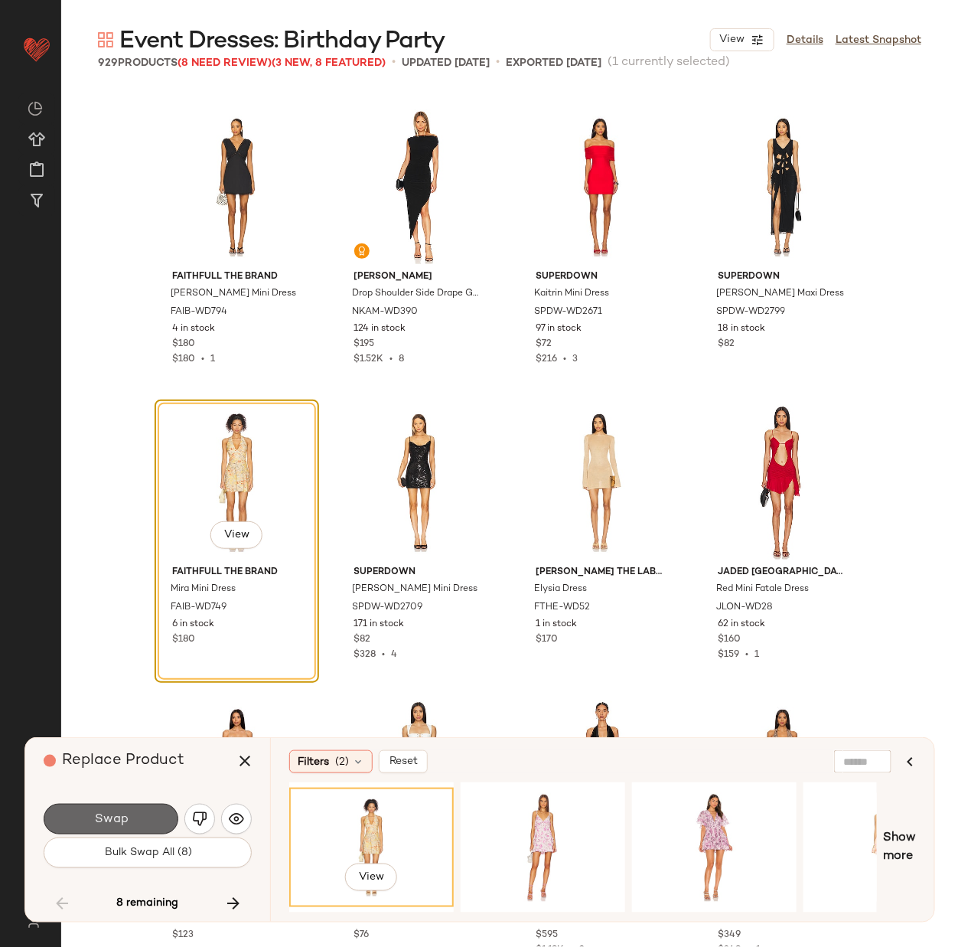
click at [129, 818] on button "Swap" at bounding box center [111, 819] width 135 height 31
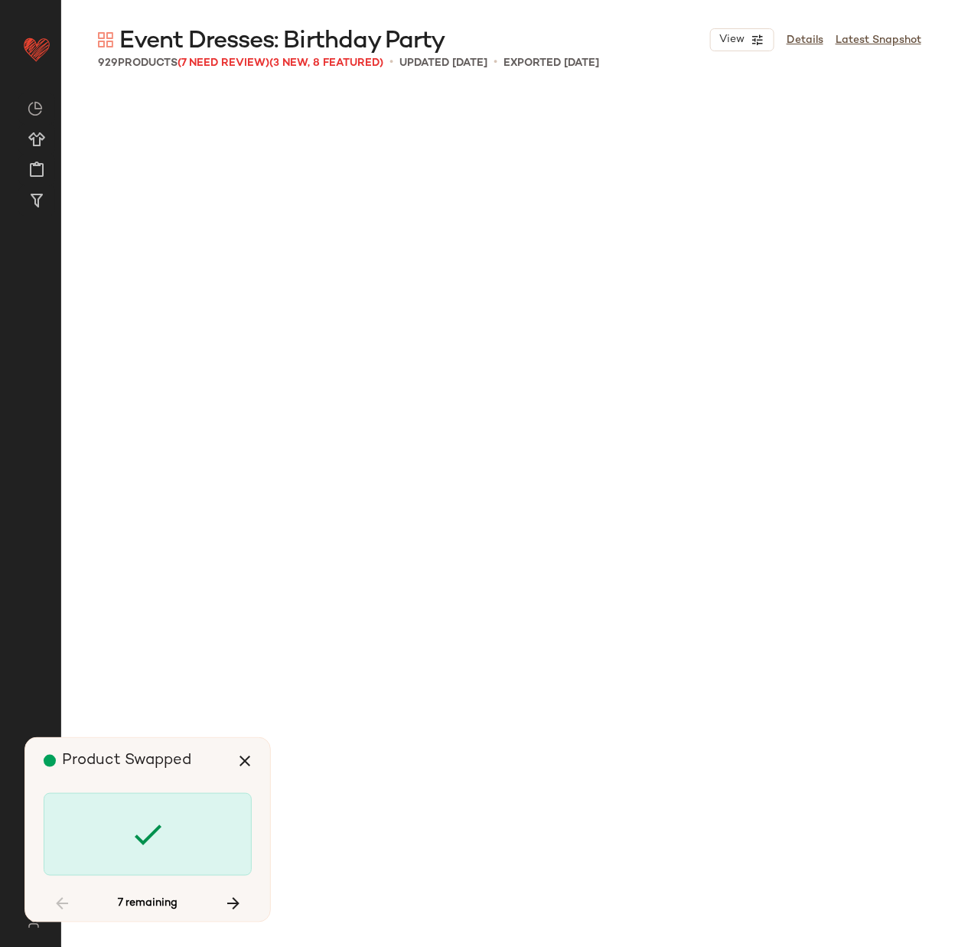
scroll to position [17727, 0]
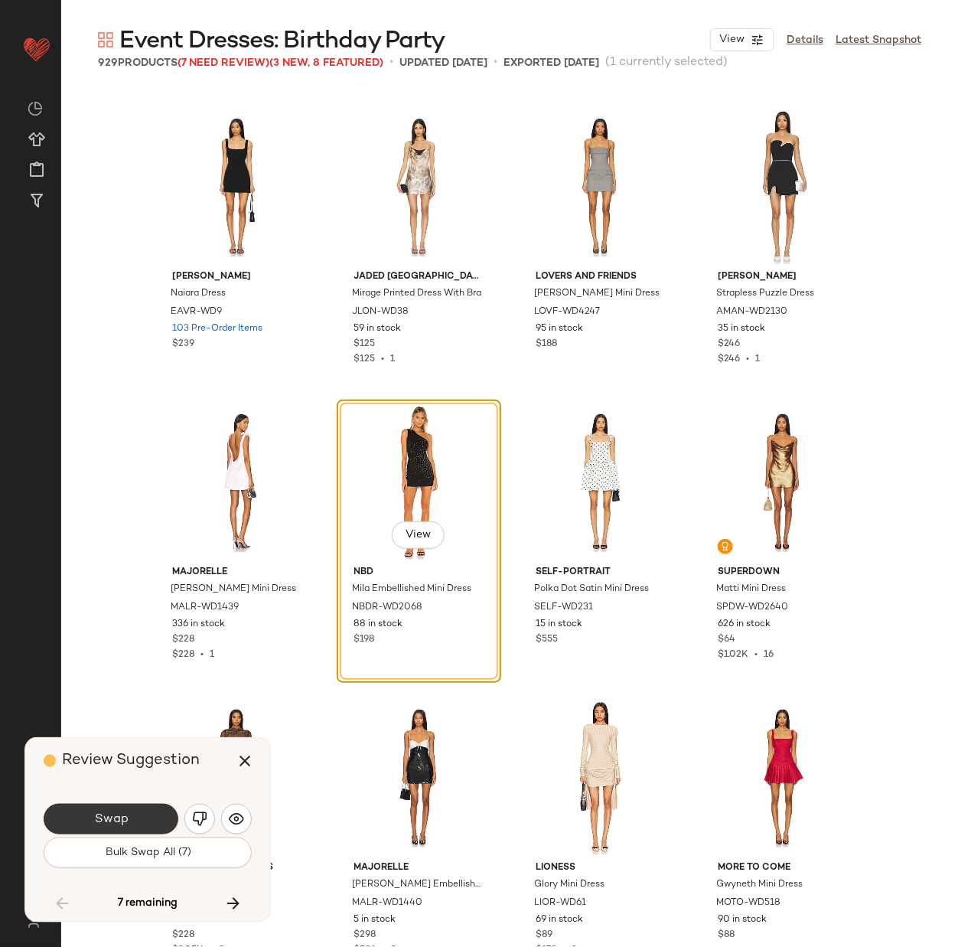
click at [100, 814] on span "Swap" at bounding box center [110, 819] width 34 height 15
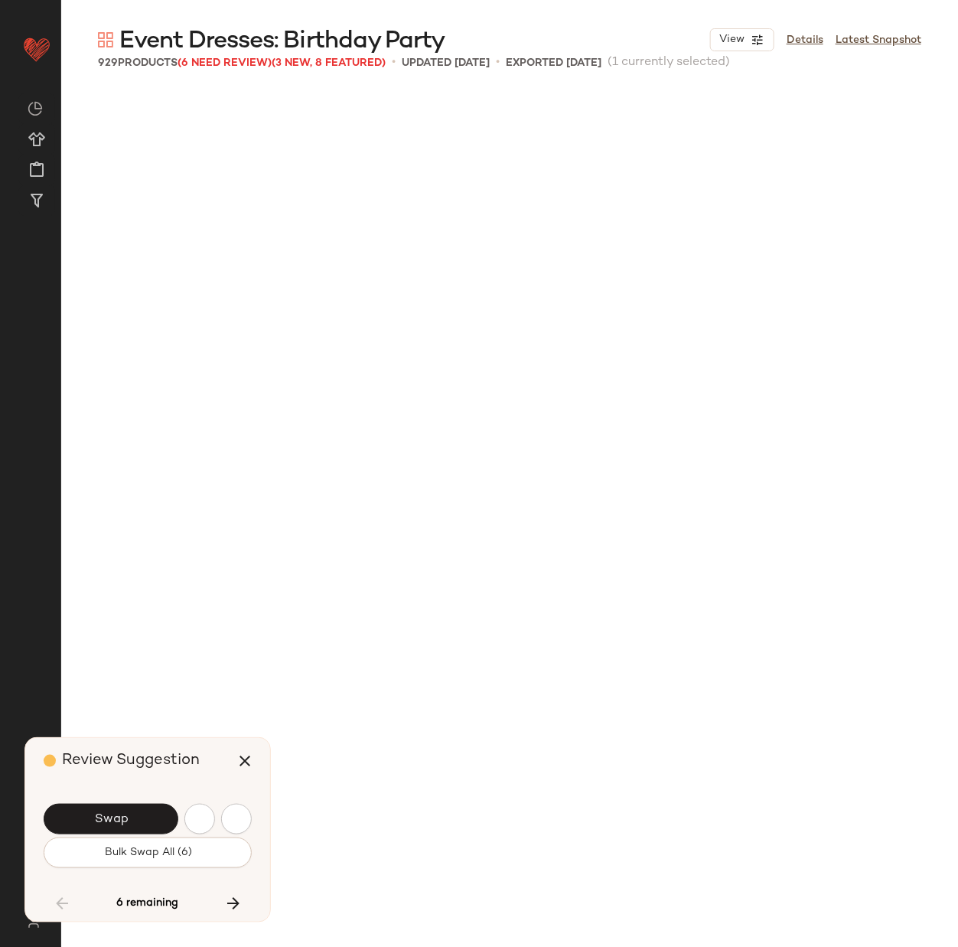
scroll to position [18614, 0]
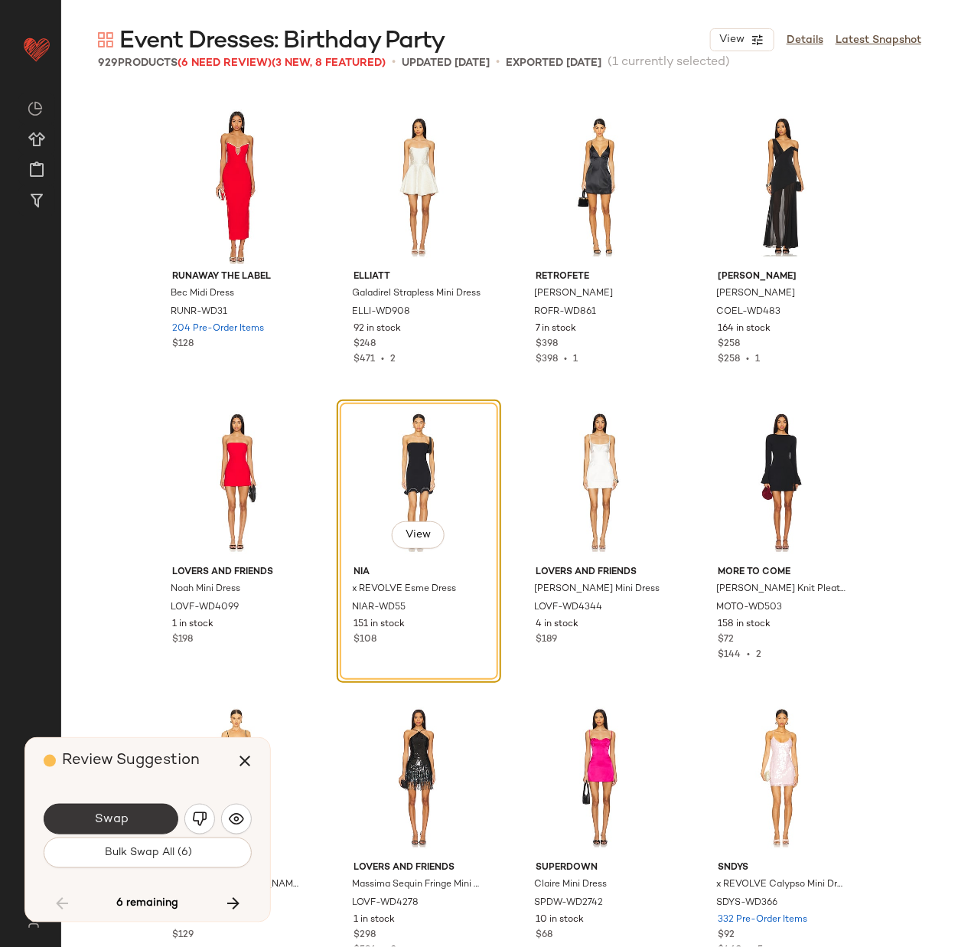
click at [129, 811] on button "Swap" at bounding box center [111, 819] width 135 height 31
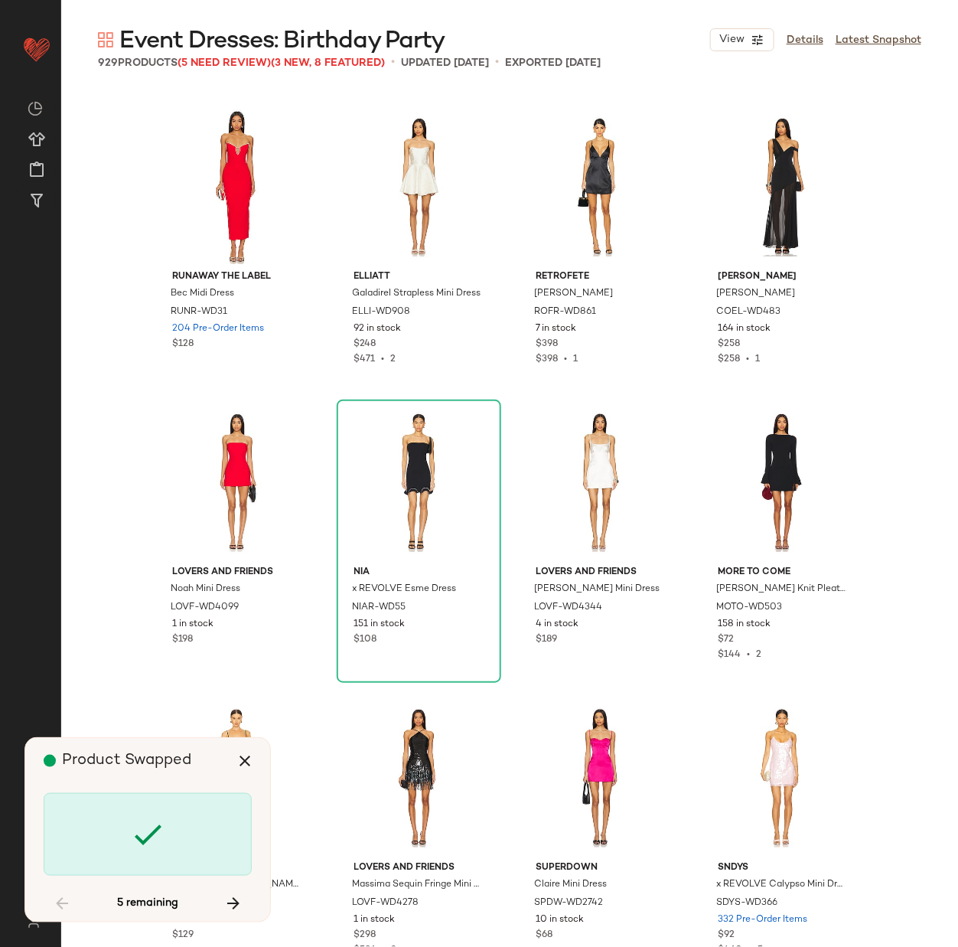
scroll to position [34272, 0]
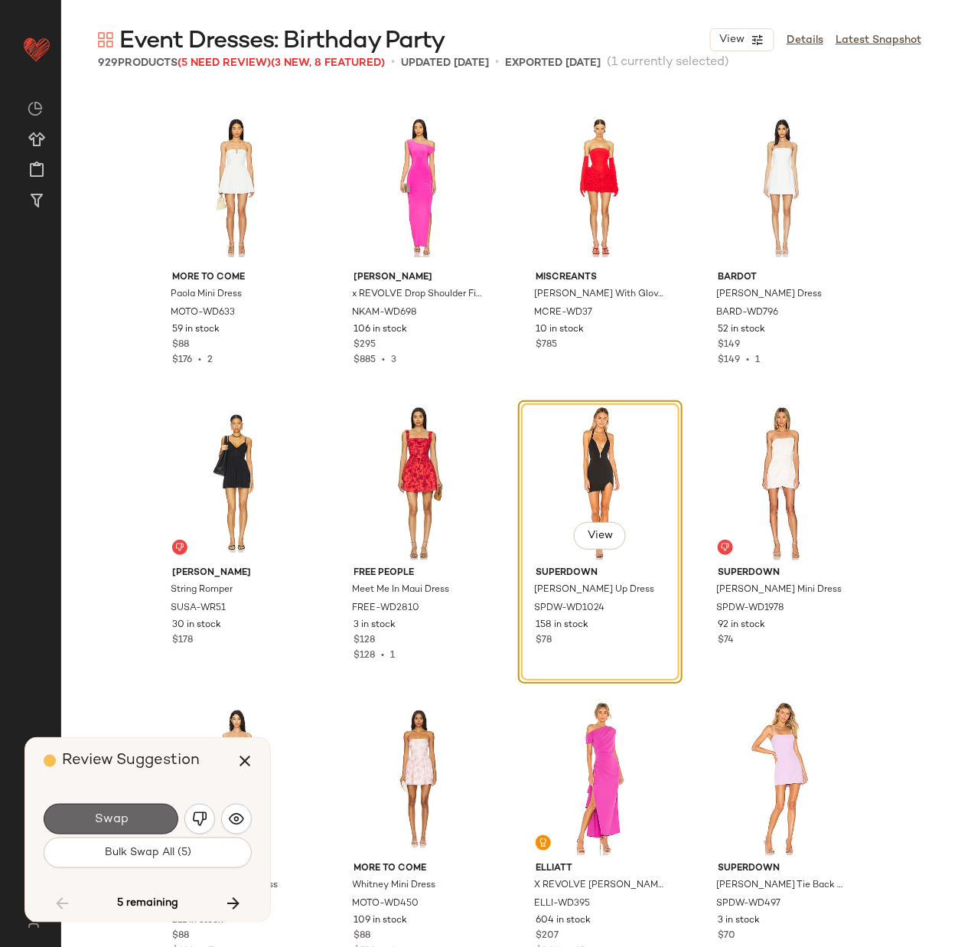
click at [123, 814] on span "Swap" at bounding box center [110, 819] width 34 height 15
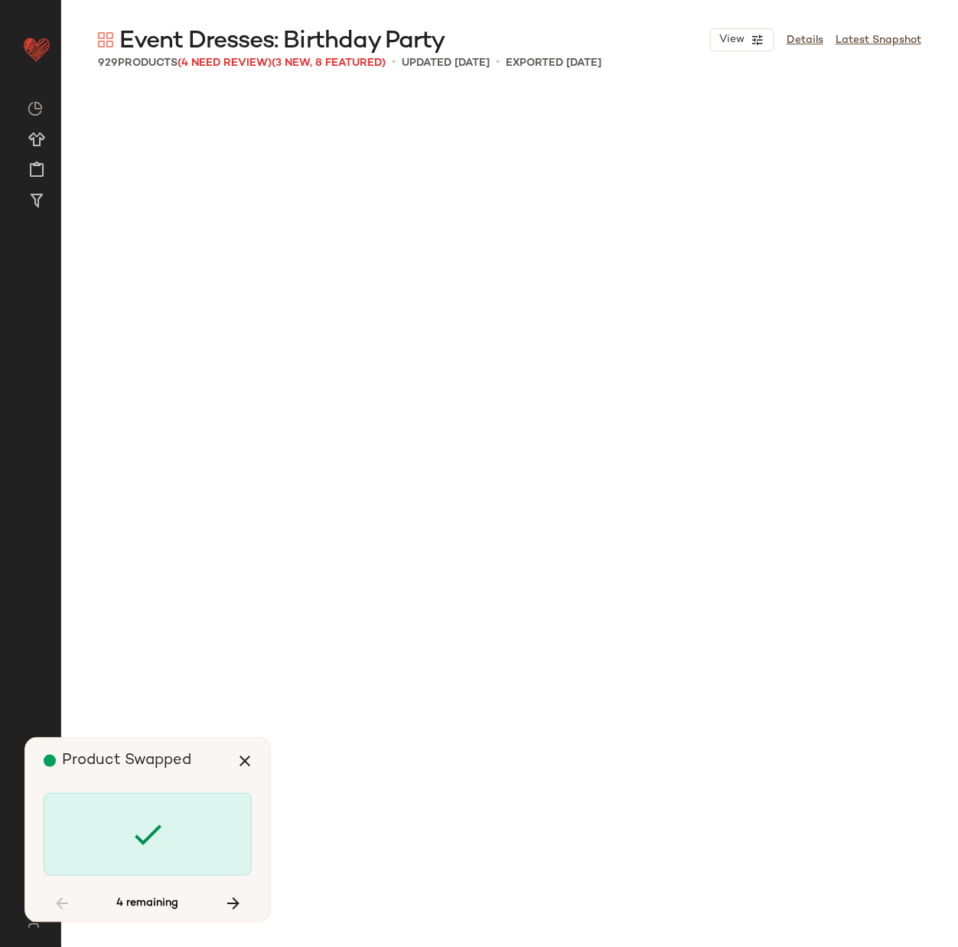
scroll to position [52591, 0]
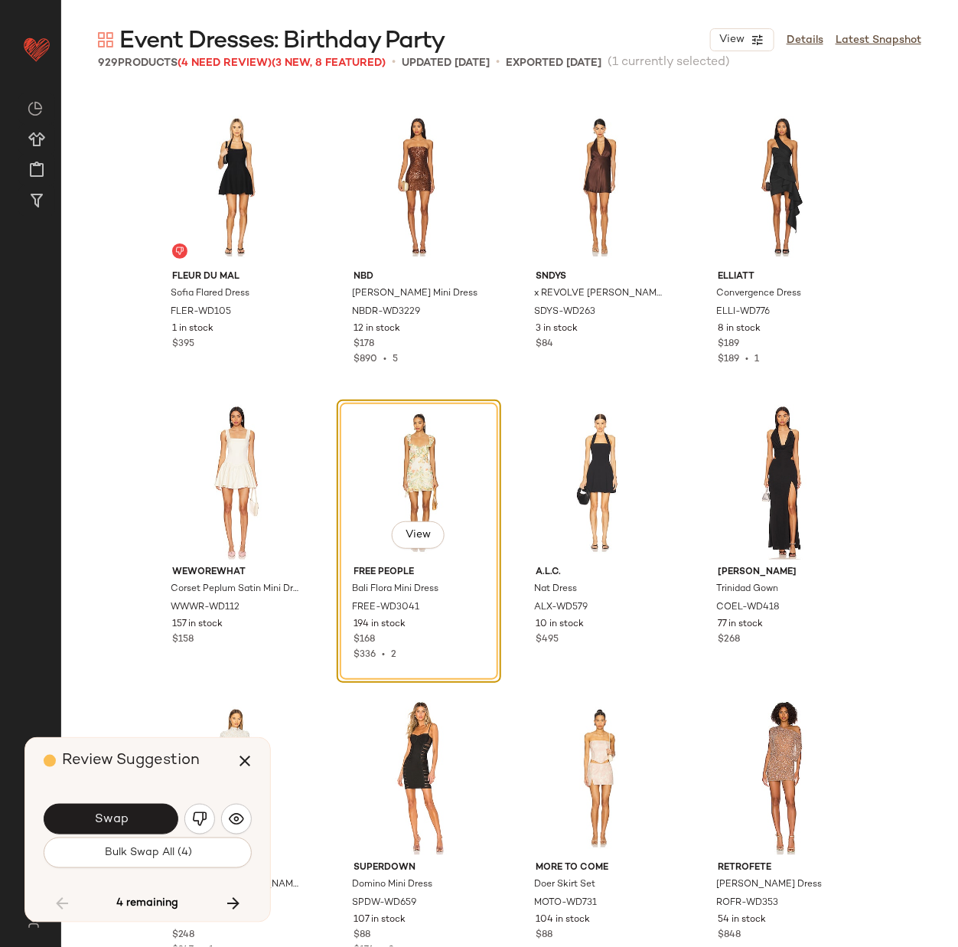
click at [123, 814] on span "Swap" at bounding box center [110, 819] width 34 height 15
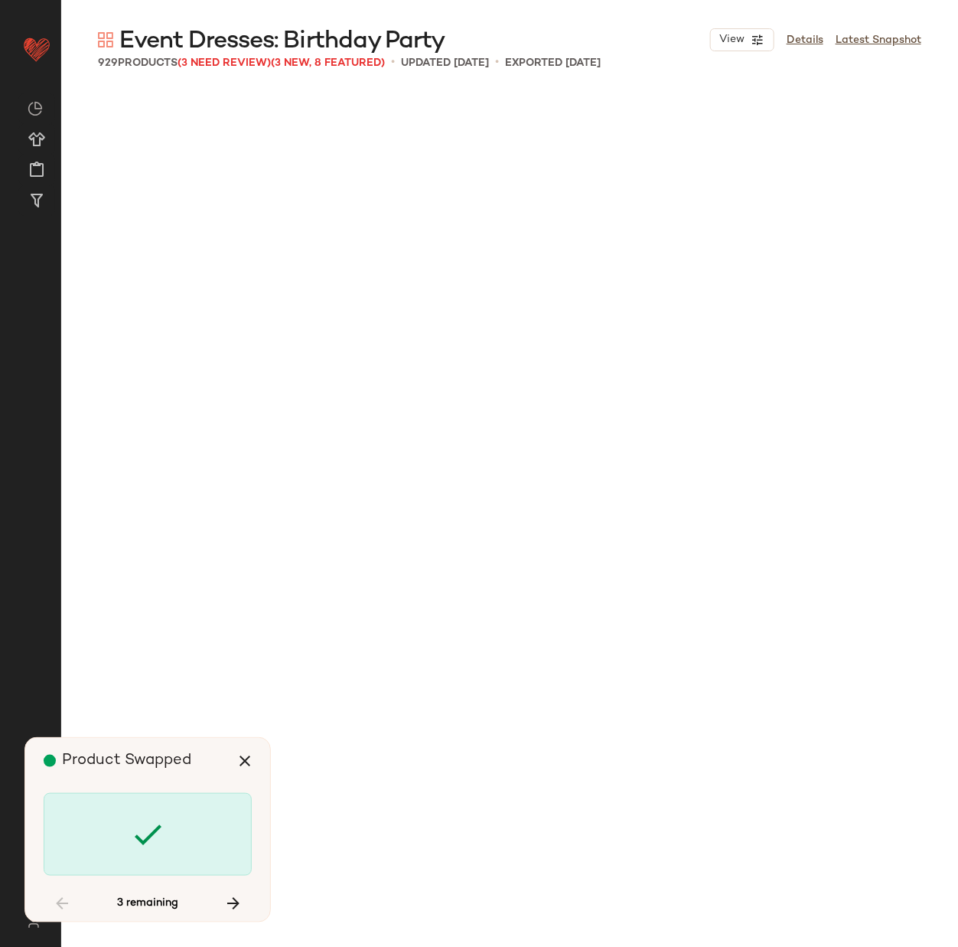
scroll to position [60568, 0]
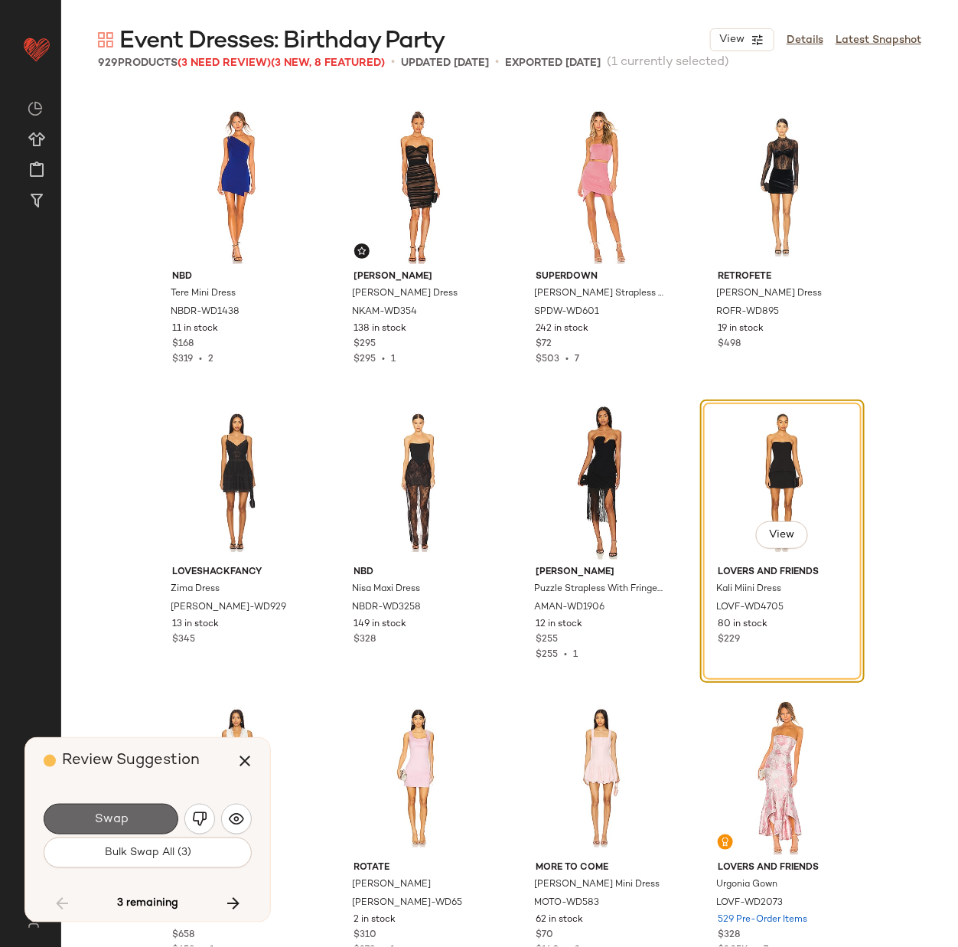
click at [123, 815] on span "Swap" at bounding box center [110, 819] width 34 height 15
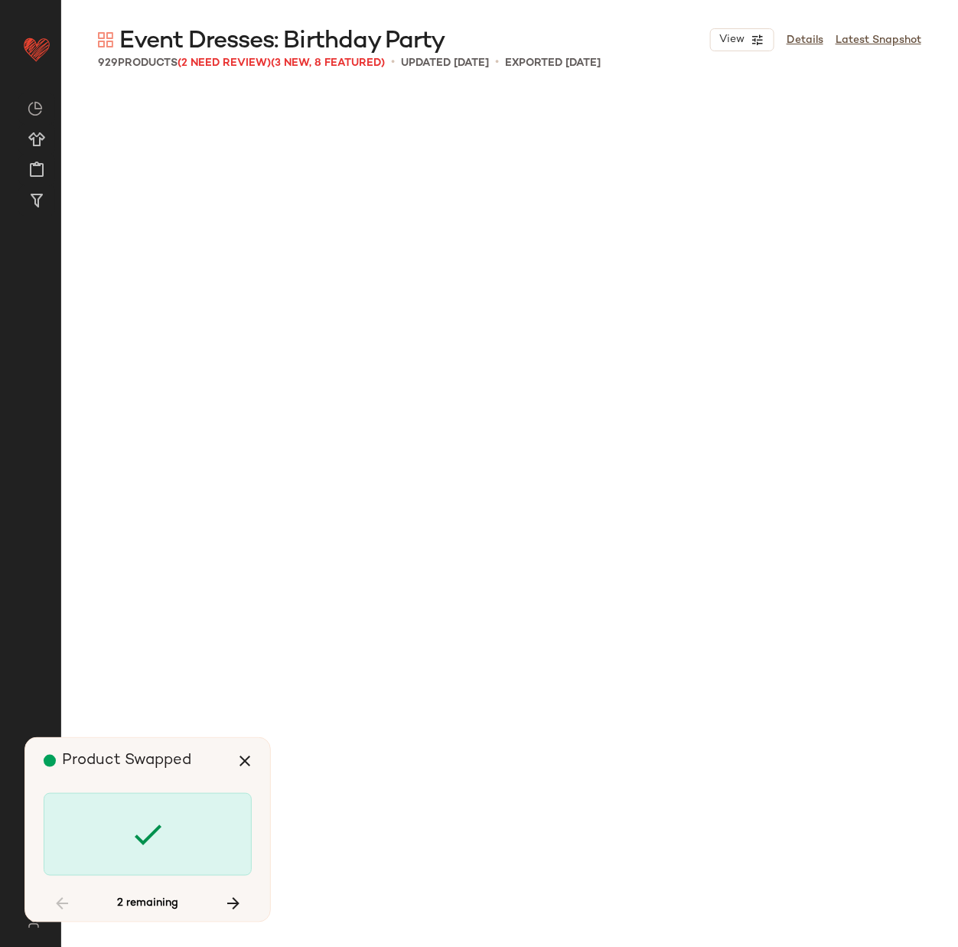
scroll to position [62636, 0]
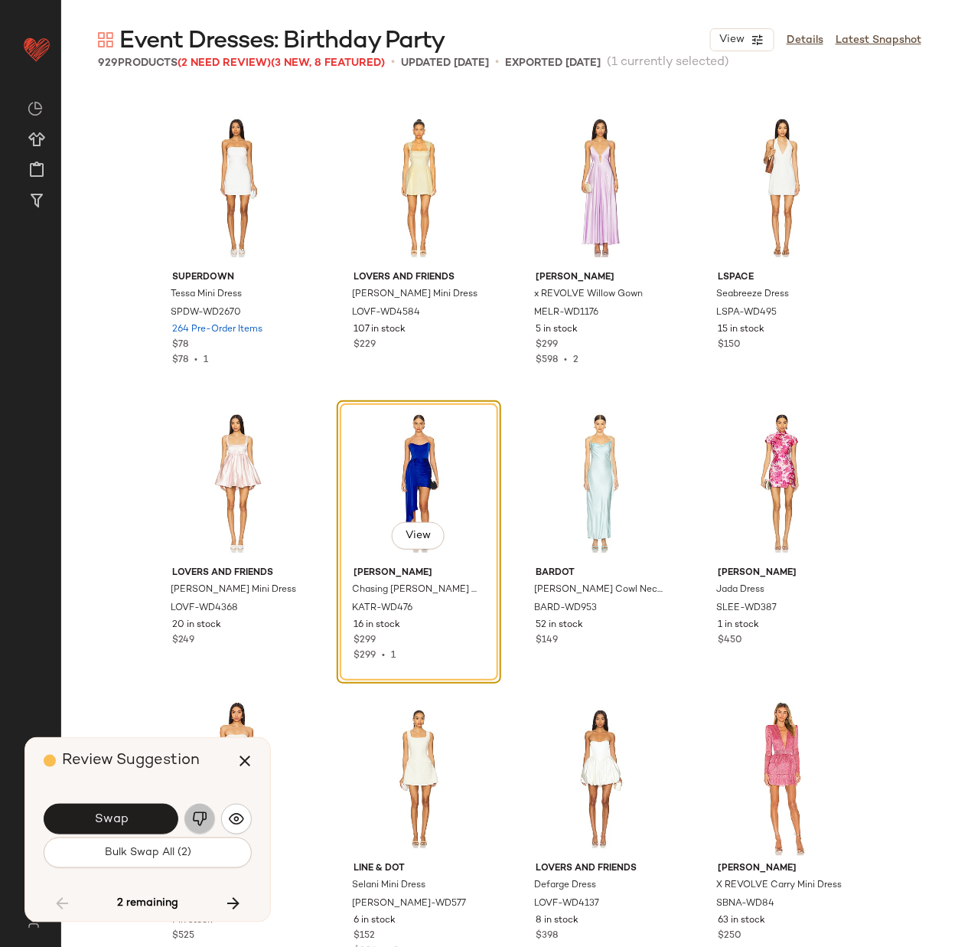
click at [196, 817] on img "button" at bounding box center [199, 818] width 15 height 15
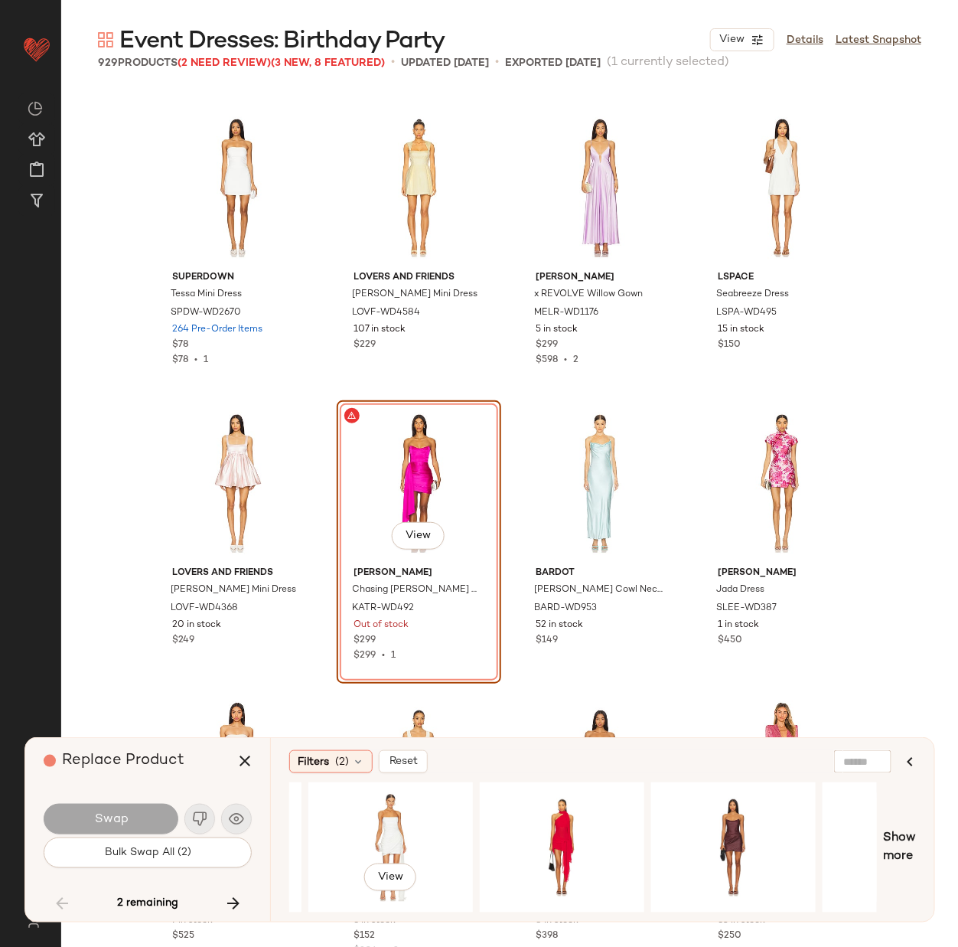
scroll to position [0, 1460]
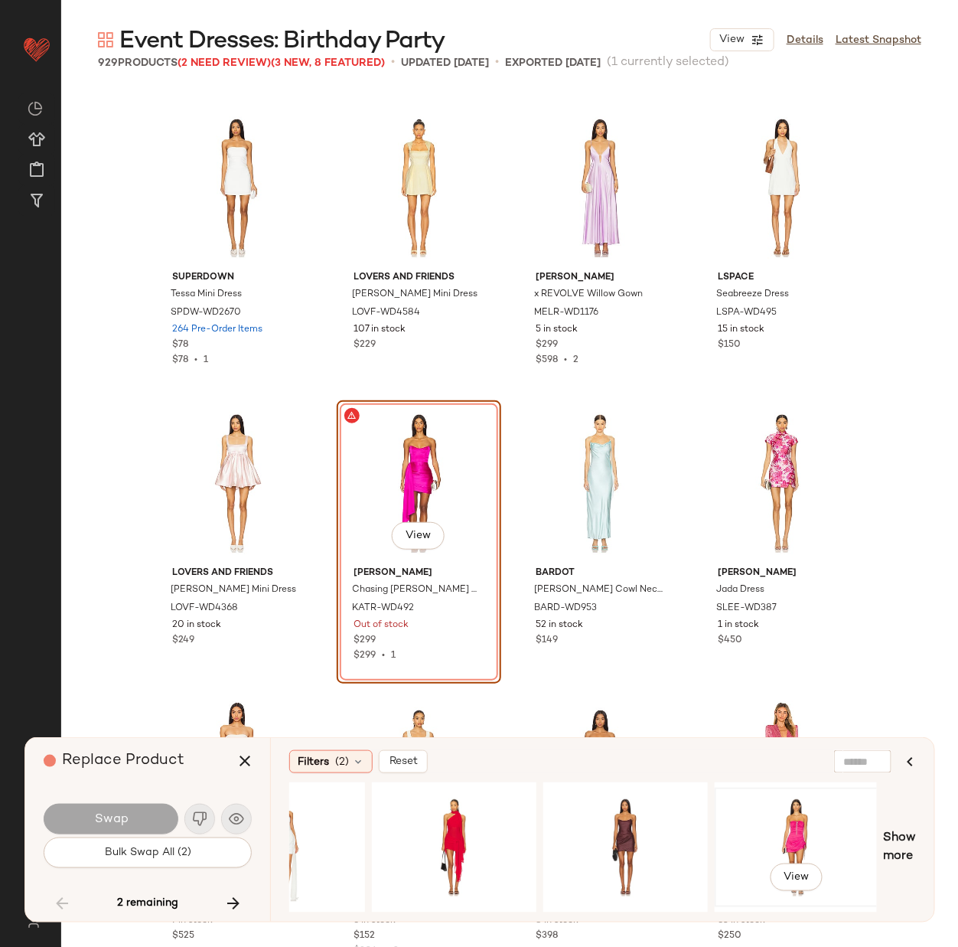
click at [790, 827] on div "View" at bounding box center [797, 847] width 154 height 109
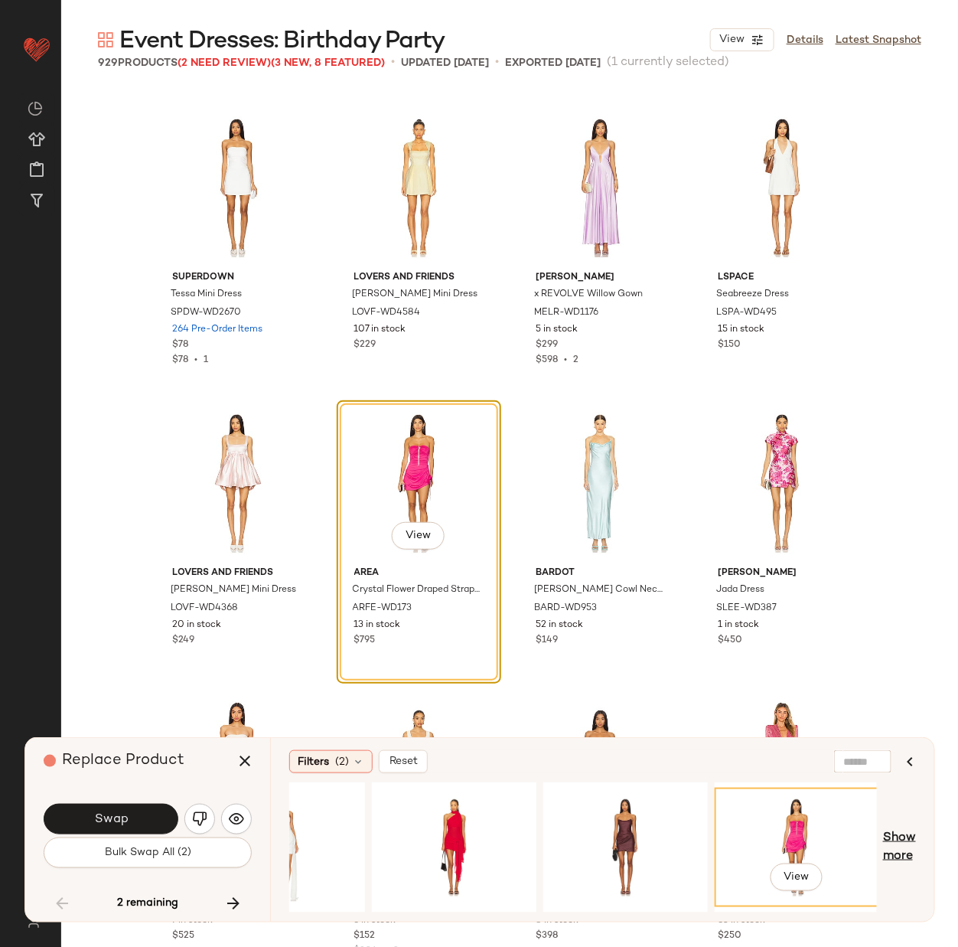
click at [898, 840] on span "Show more" at bounding box center [899, 847] width 33 height 37
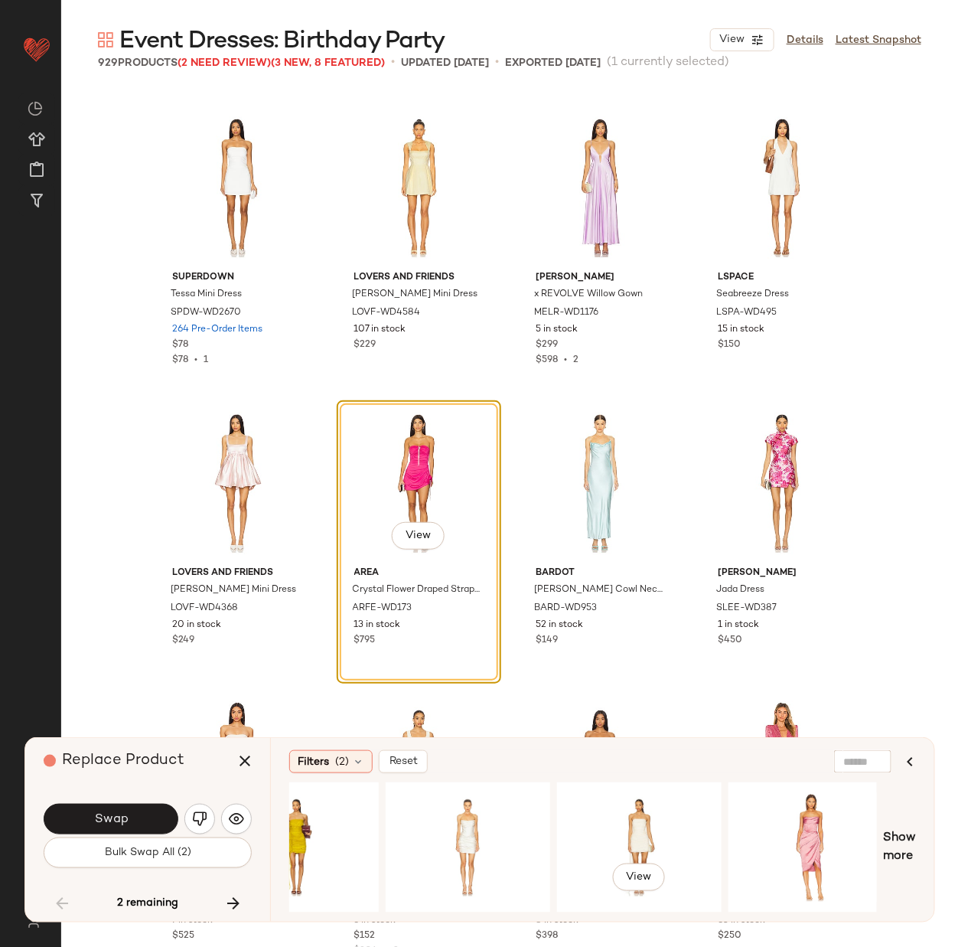
scroll to position [0, 2317]
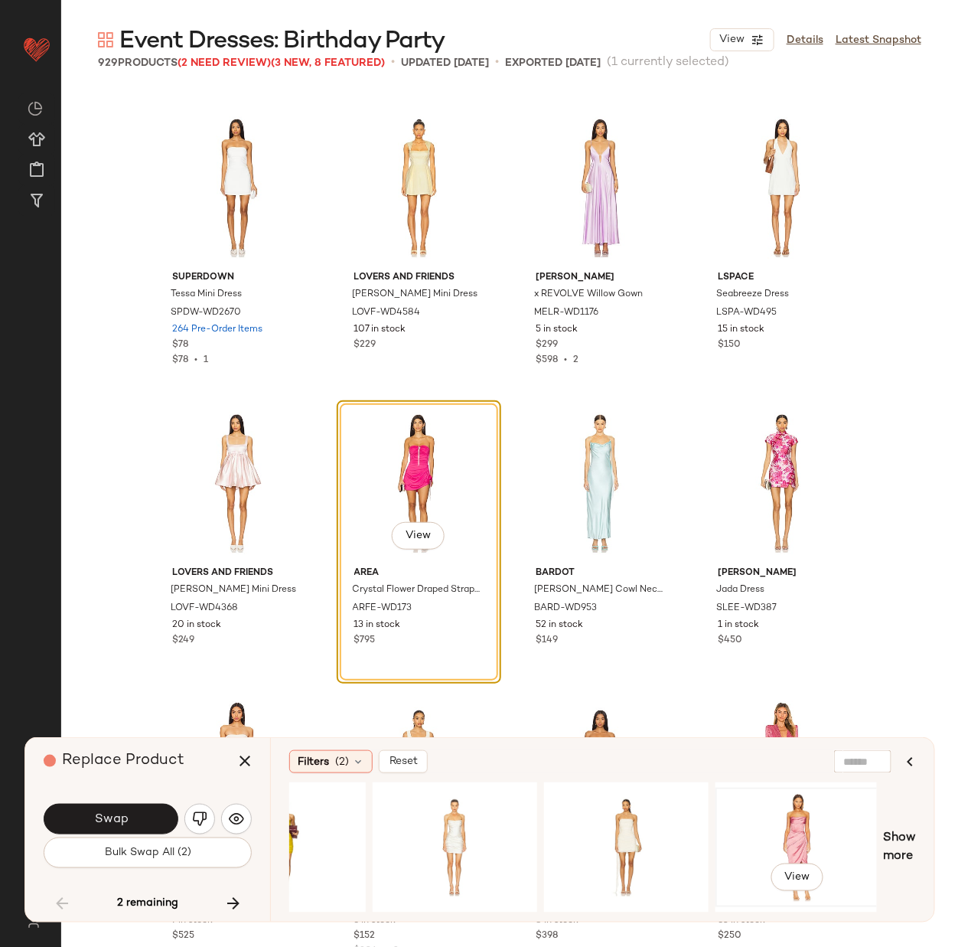
click at [773, 827] on div "View" at bounding box center [798, 847] width 154 height 109
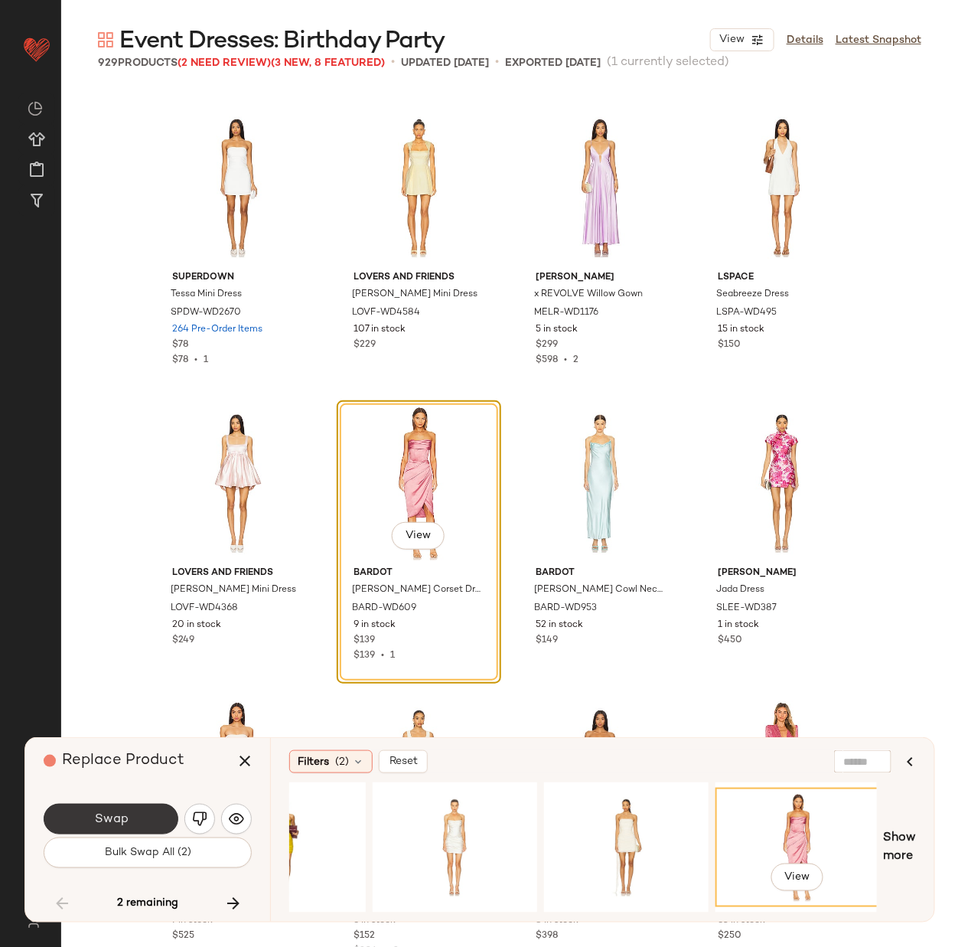
click at [114, 814] on span "Swap" at bounding box center [110, 819] width 34 height 15
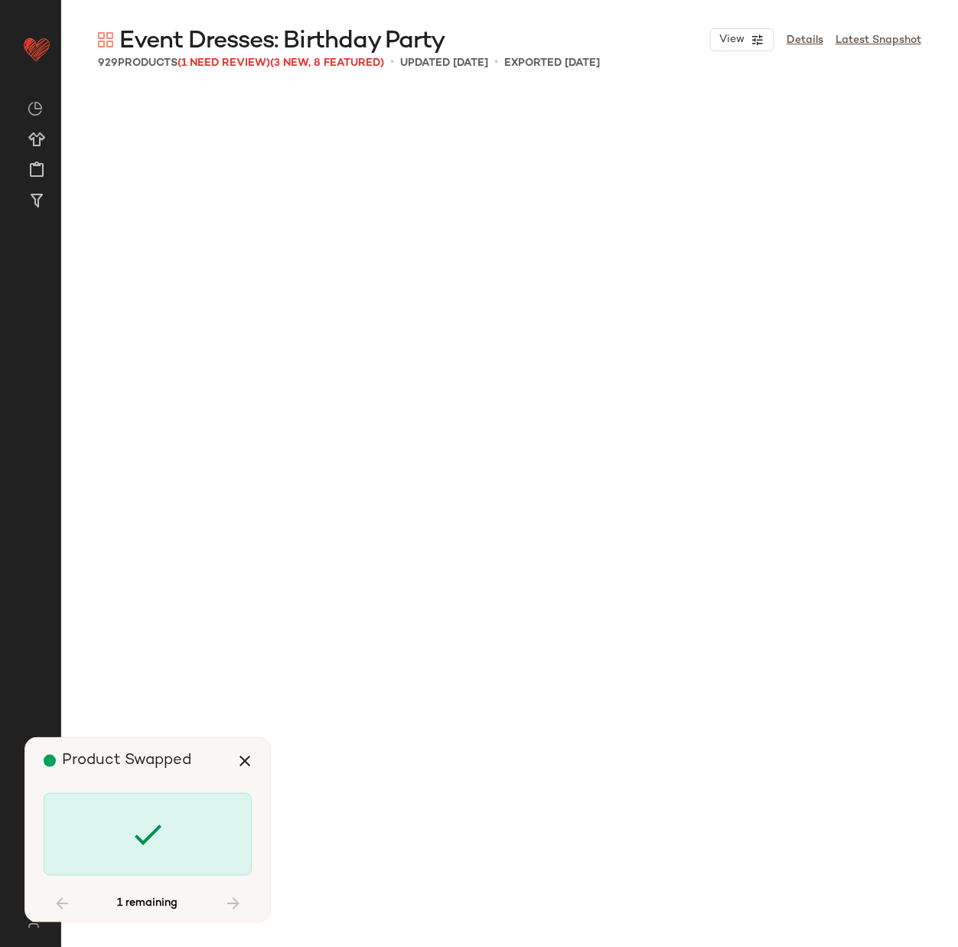
scroll to position [66477, 0]
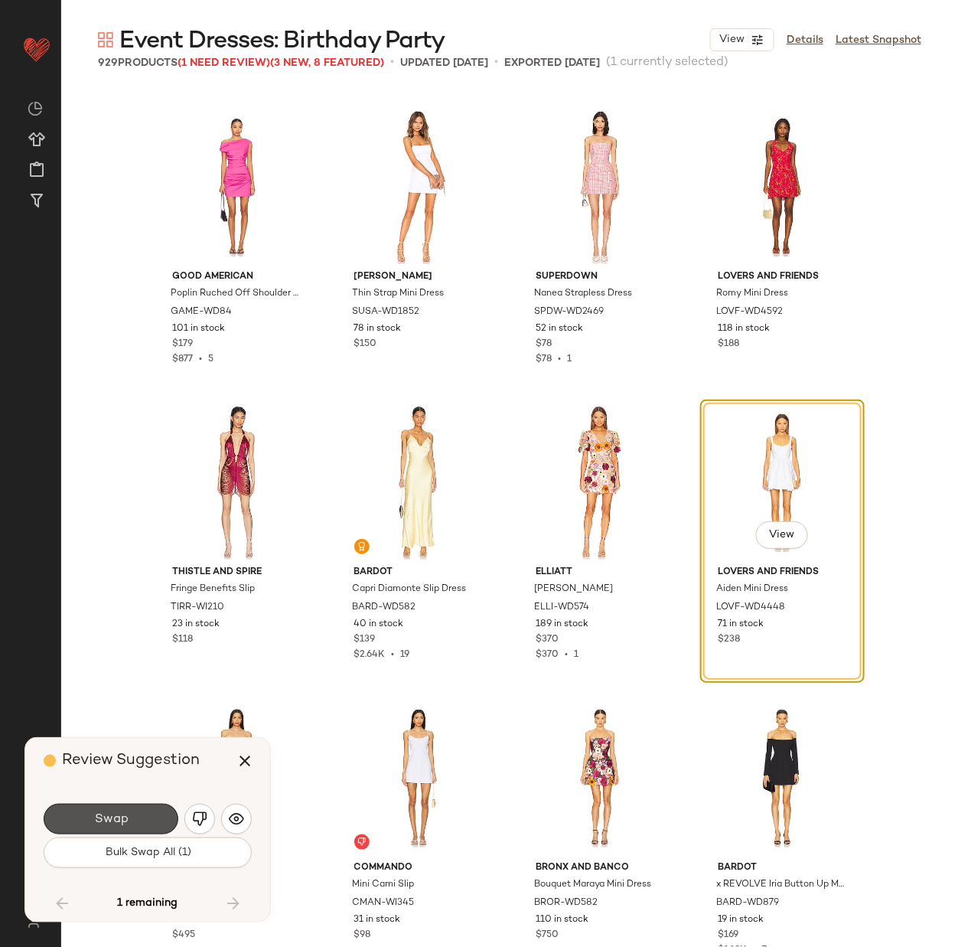
click at [114, 814] on span "Swap" at bounding box center [110, 819] width 34 height 15
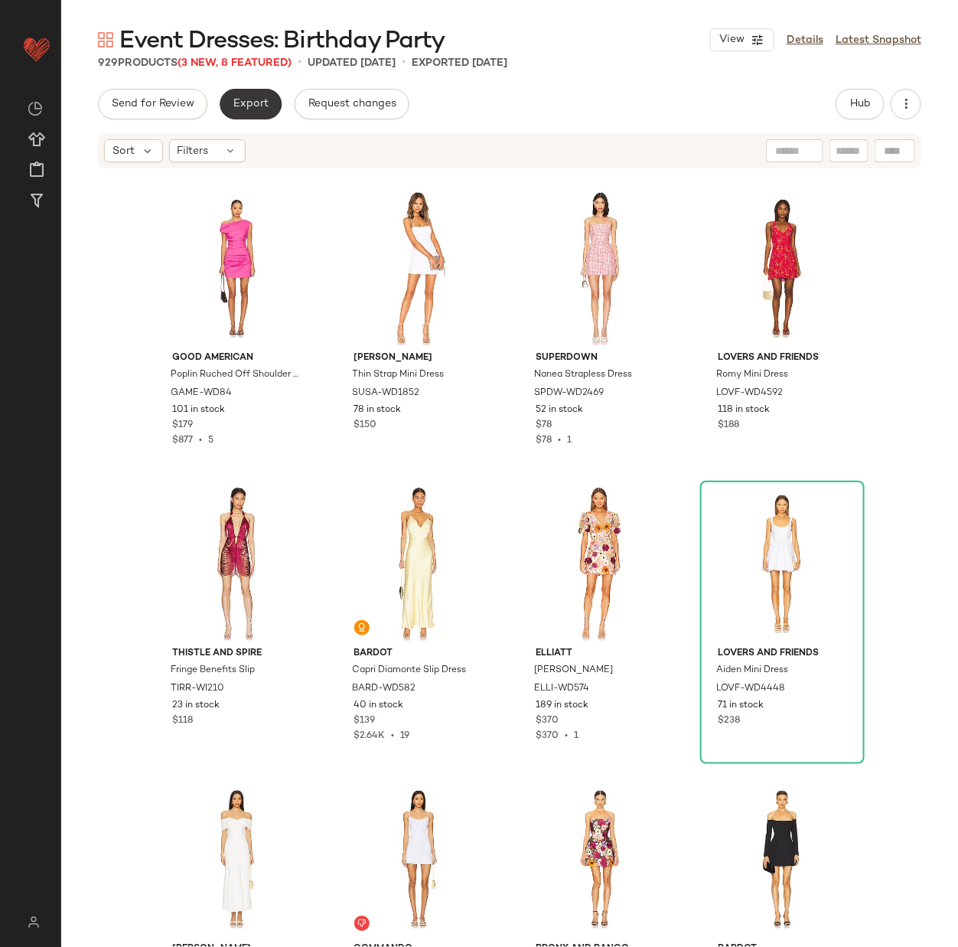
click at [258, 105] on span "Export" at bounding box center [251, 104] width 36 height 12
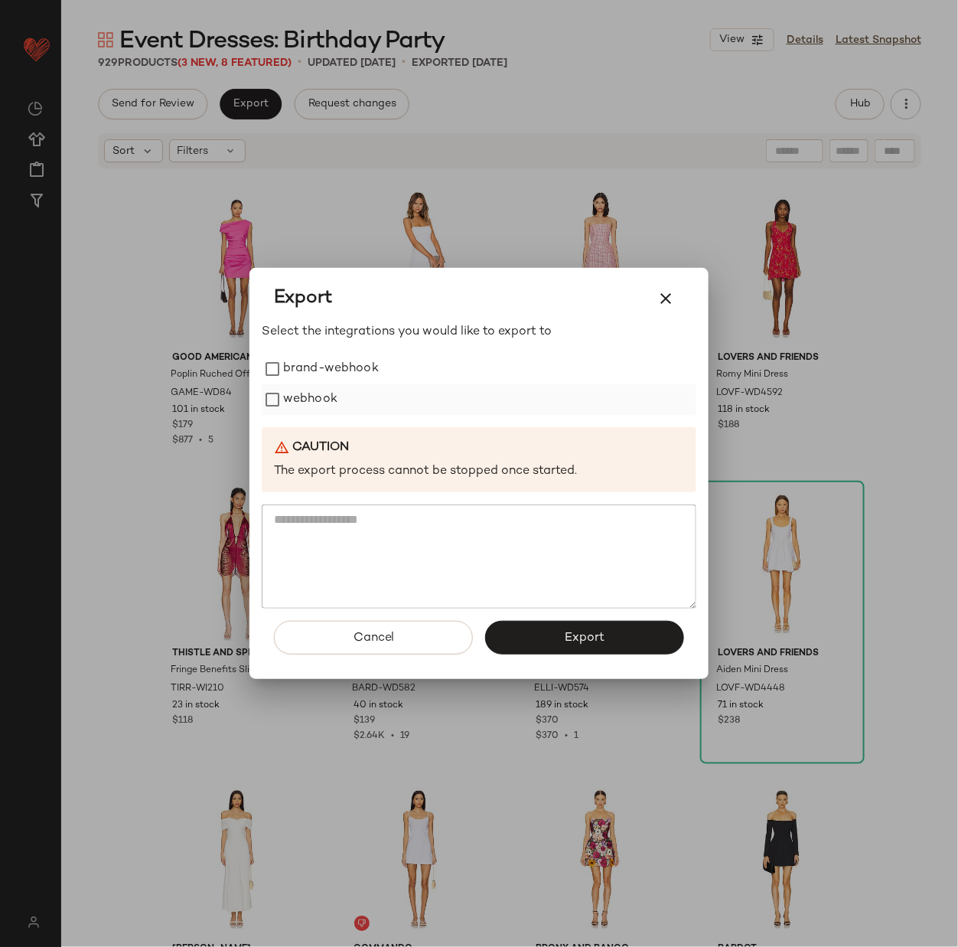
click at [317, 393] on label "webhook" at bounding box center [310, 399] width 54 height 31
click at [550, 648] on button "Export" at bounding box center [584, 638] width 199 height 34
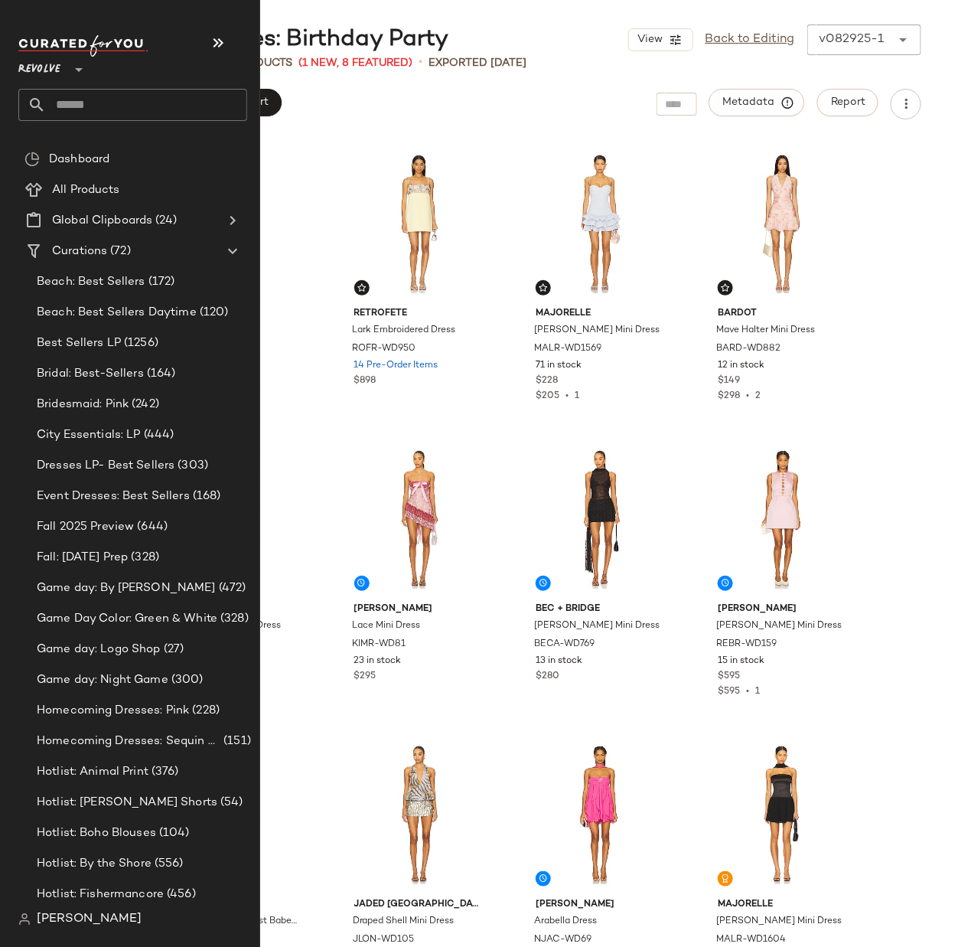
click at [123, 102] on input "text" at bounding box center [146, 105] width 201 height 32
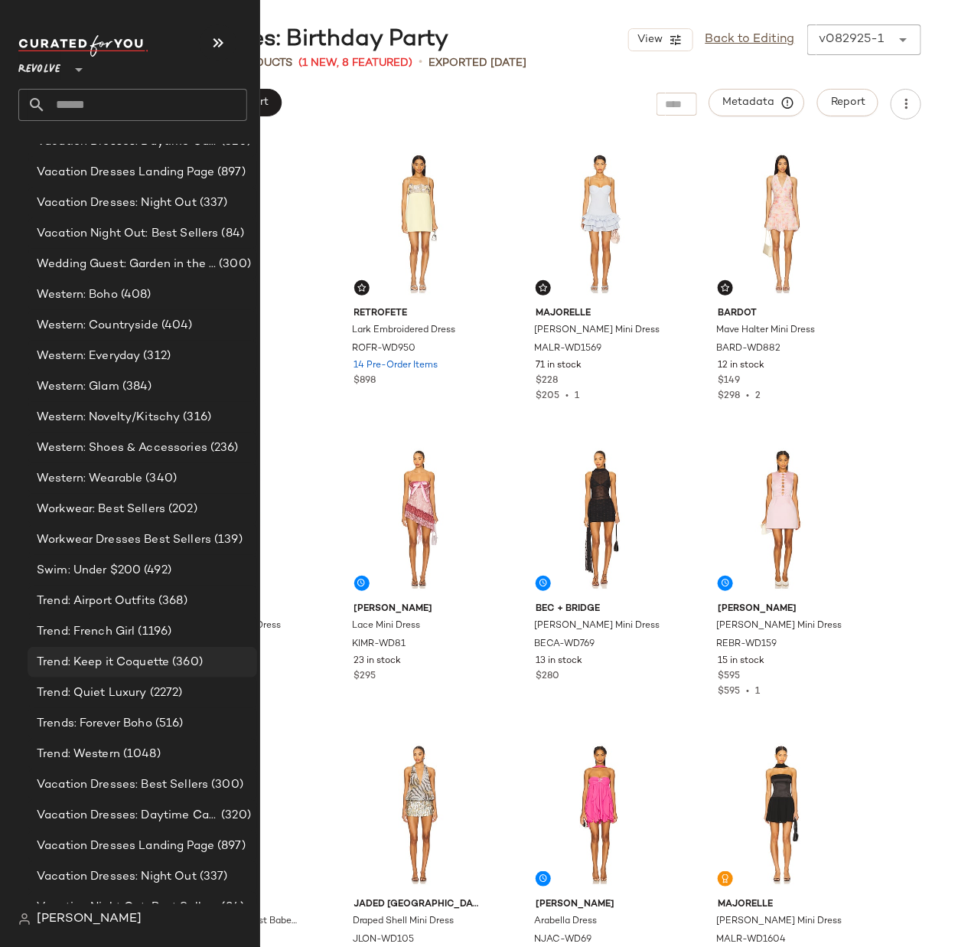
scroll to position [2560, 0]
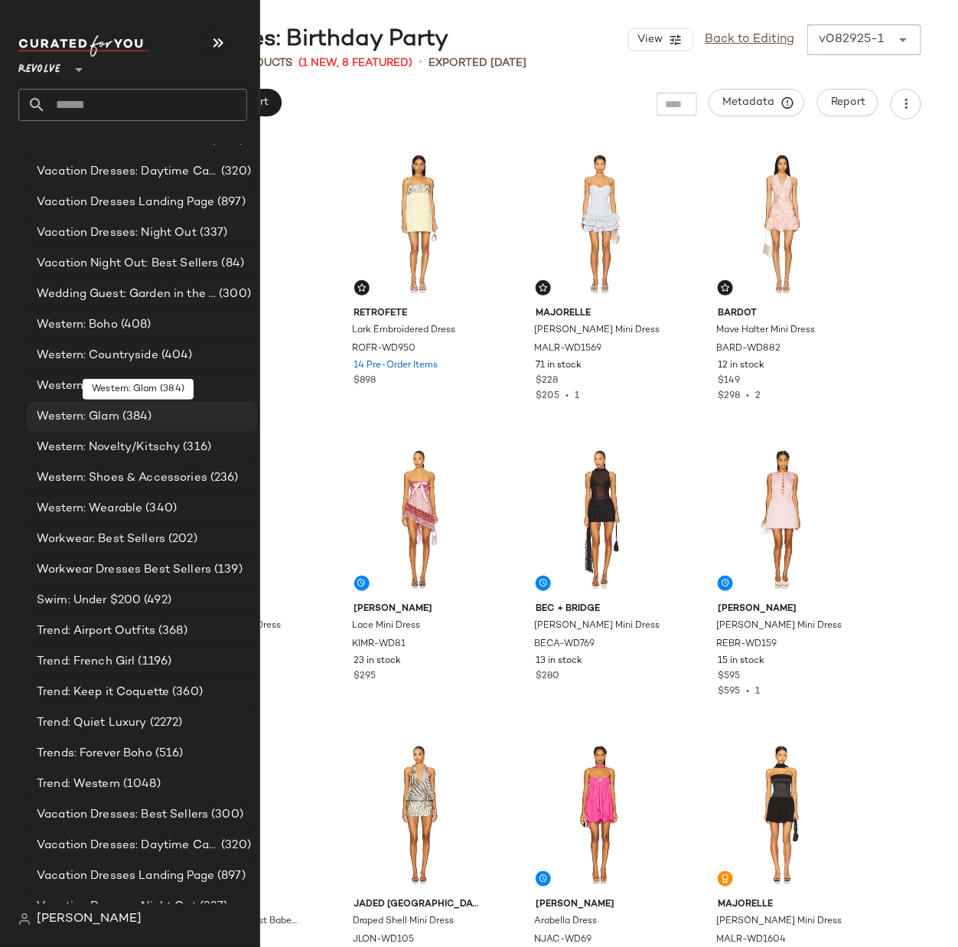
click at [120, 414] on span "(384)" at bounding box center [135, 417] width 33 height 18
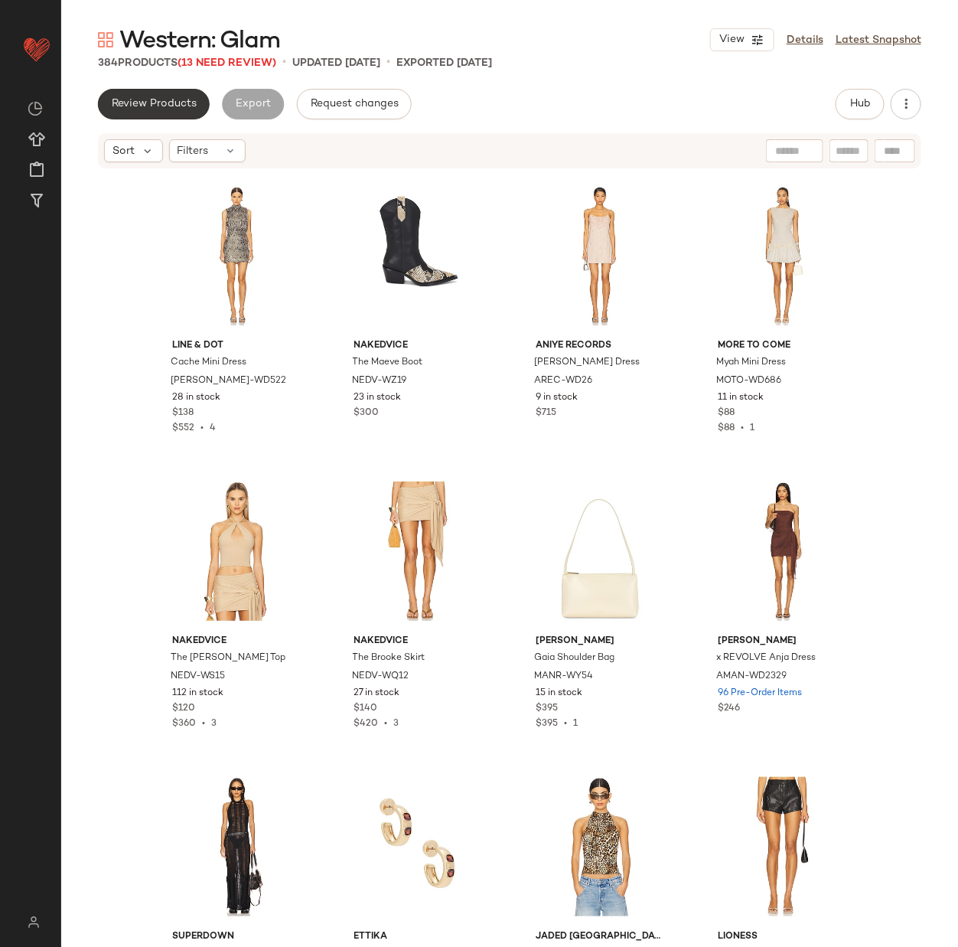
click at [158, 105] on span "Review Products" at bounding box center [154, 104] width 86 height 12
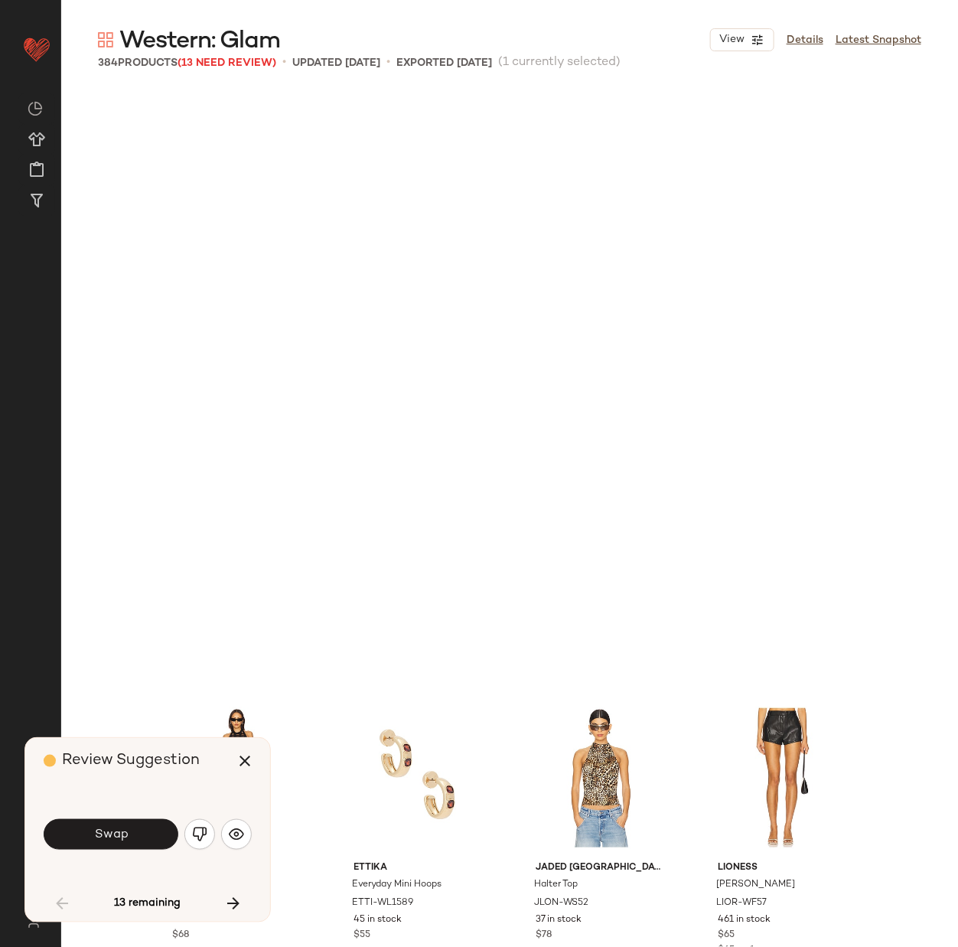
scroll to position [602, 0]
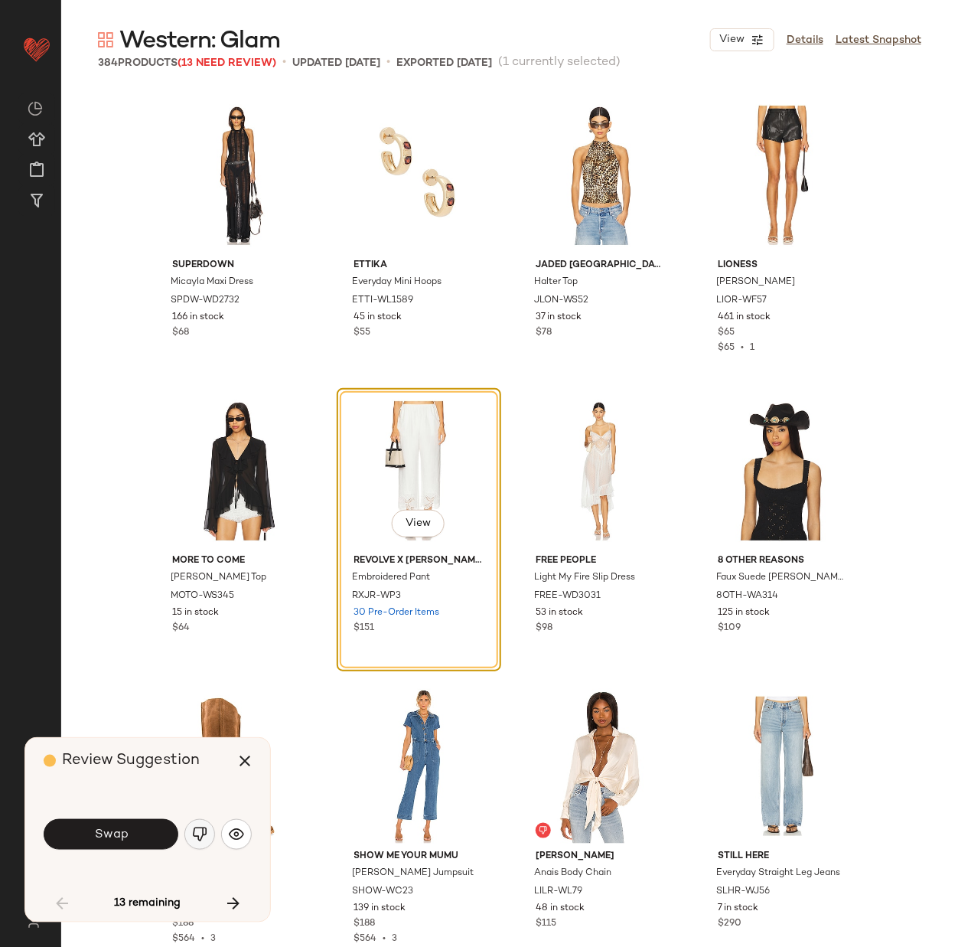
click at [199, 834] on img "button" at bounding box center [199, 834] width 15 height 15
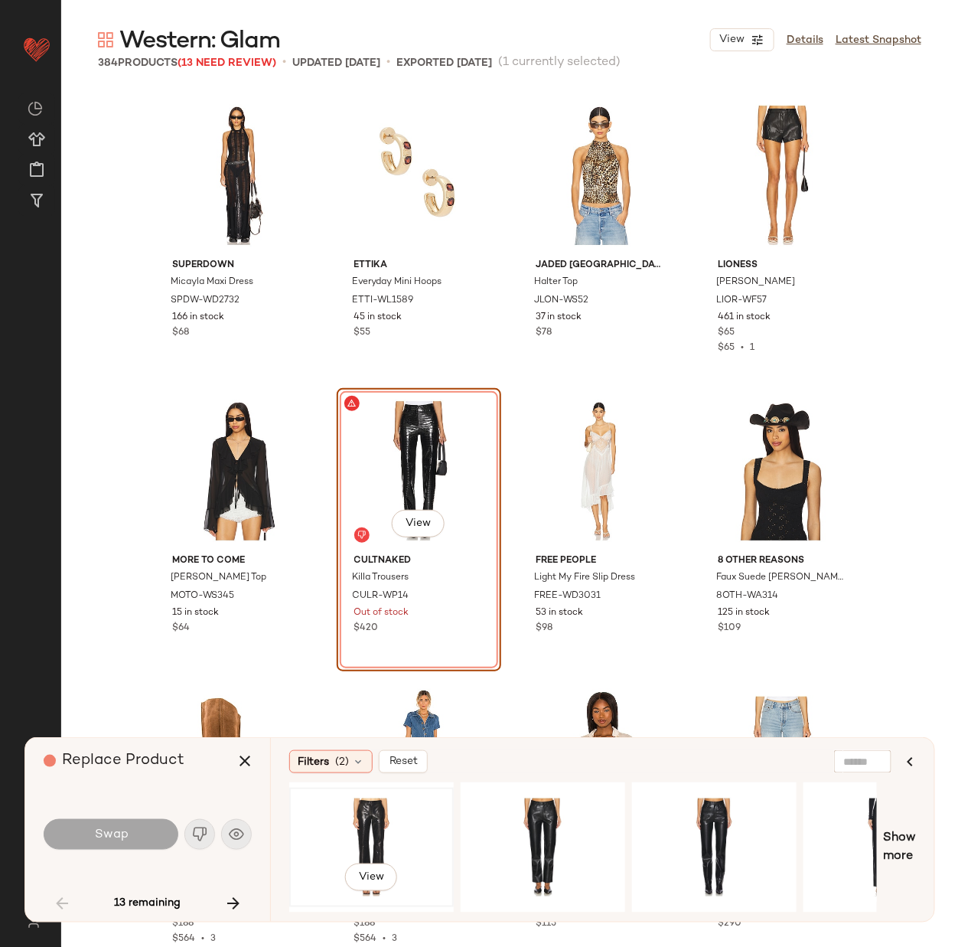
click at [390, 823] on div "View" at bounding box center [372, 847] width 154 height 109
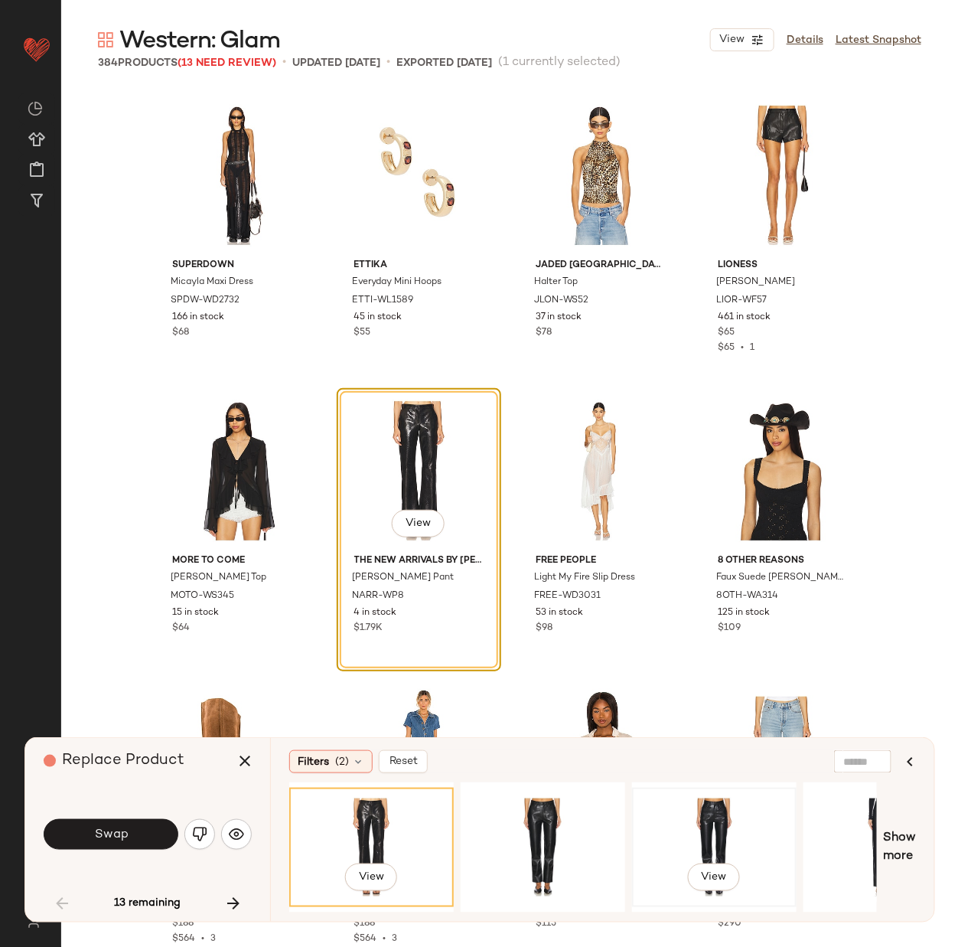
click at [686, 830] on div "View" at bounding box center [715, 847] width 154 height 109
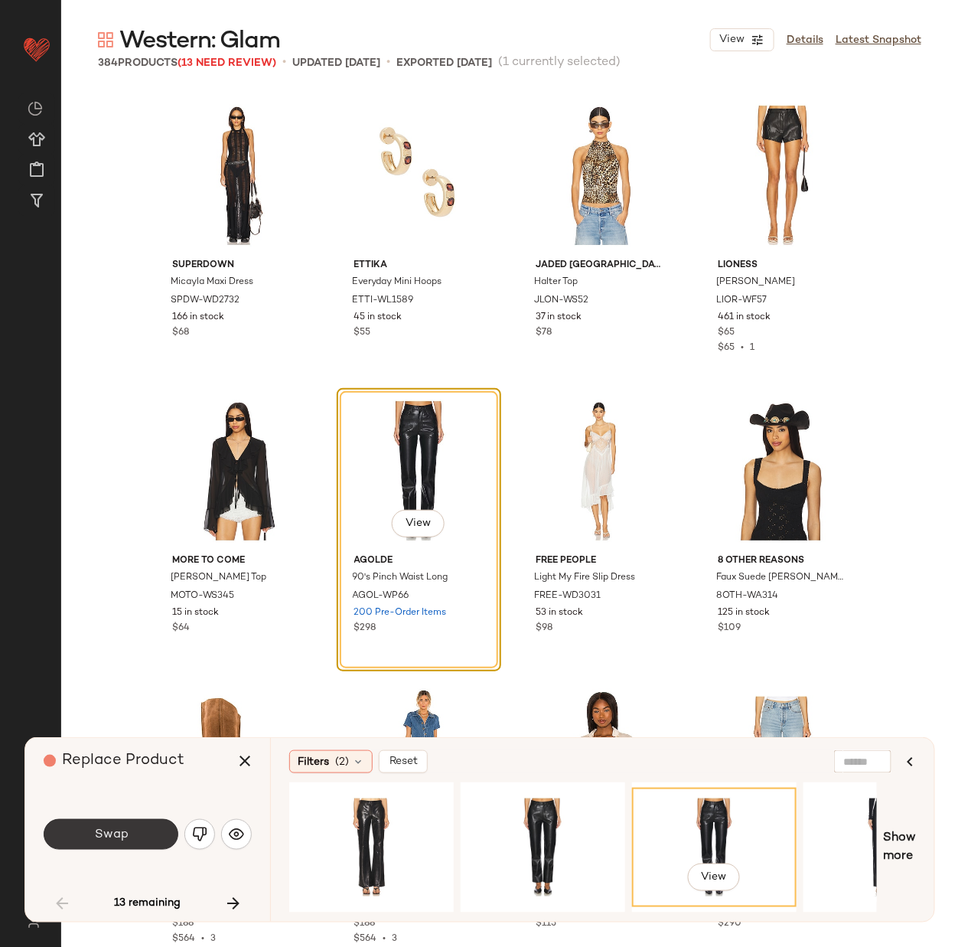
click at [100, 833] on span "Swap" at bounding box center [110, 834] width 34 height 15
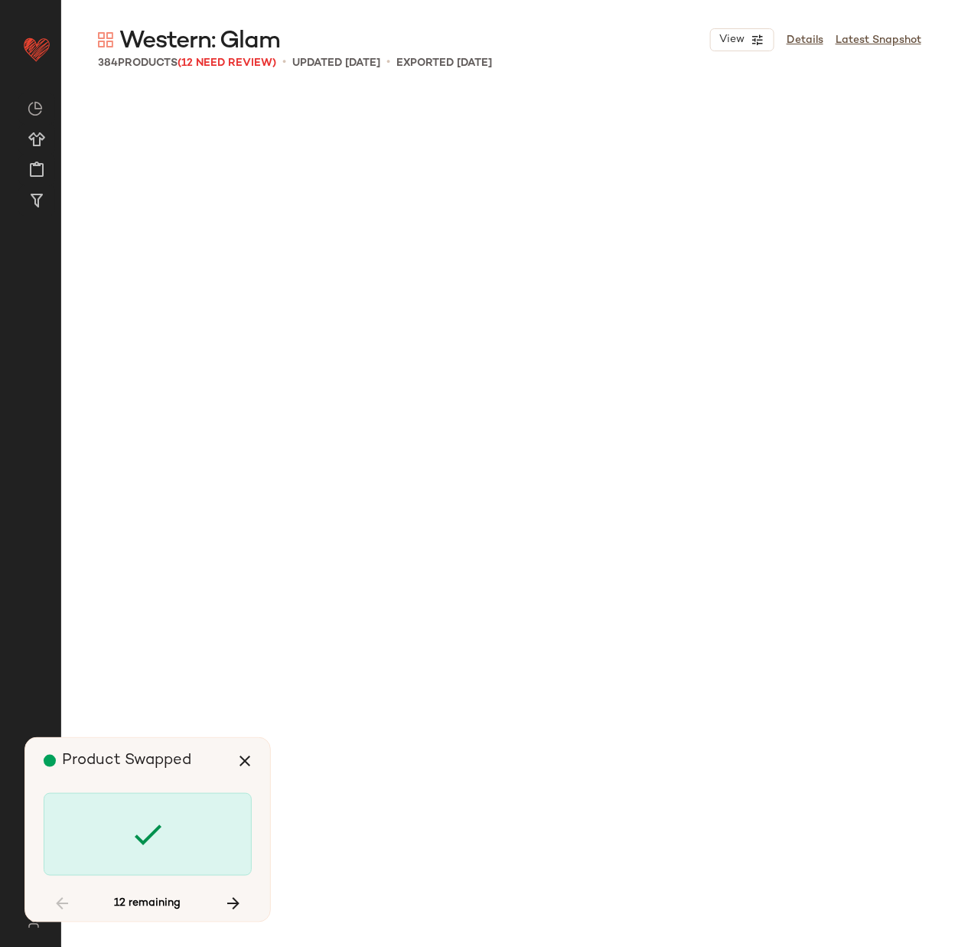
scroll to position [2955, 0]
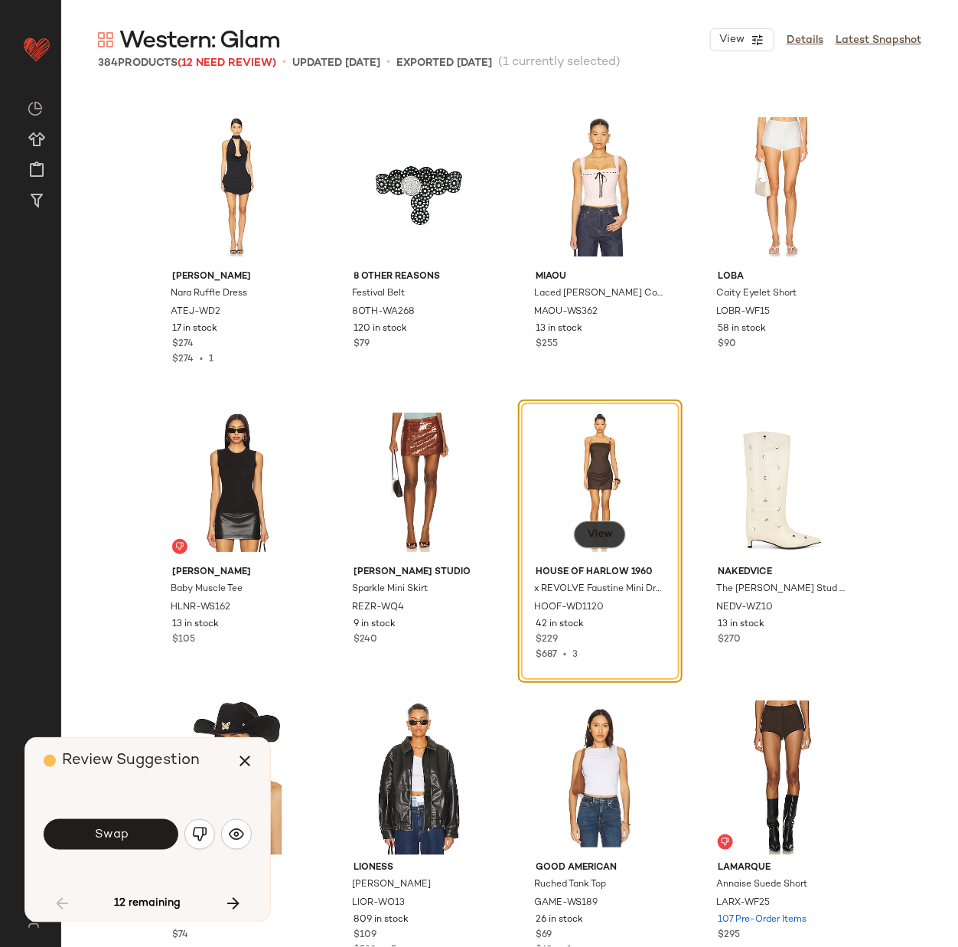
click at [593, 527] on button "View" at bounding box center [600, 535] width 52 height 28
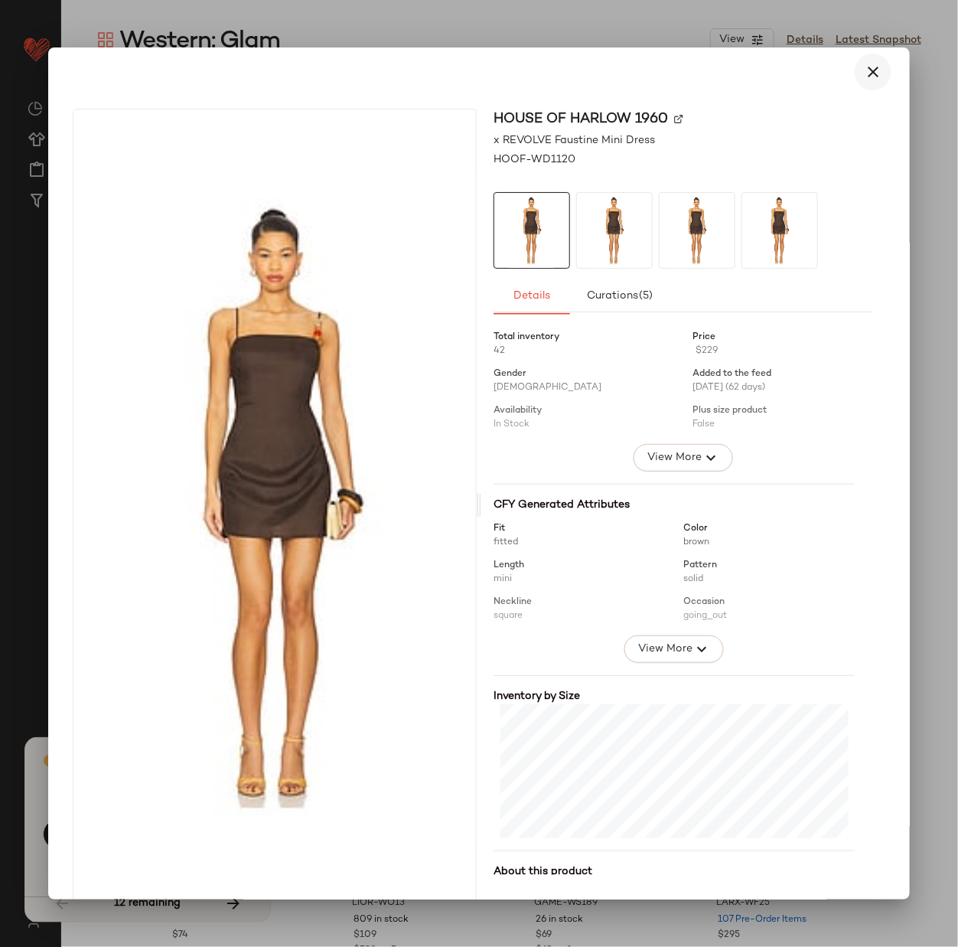
click at [869, 70] on icon "button" at bounding box center [873, 72] width 18 height 18
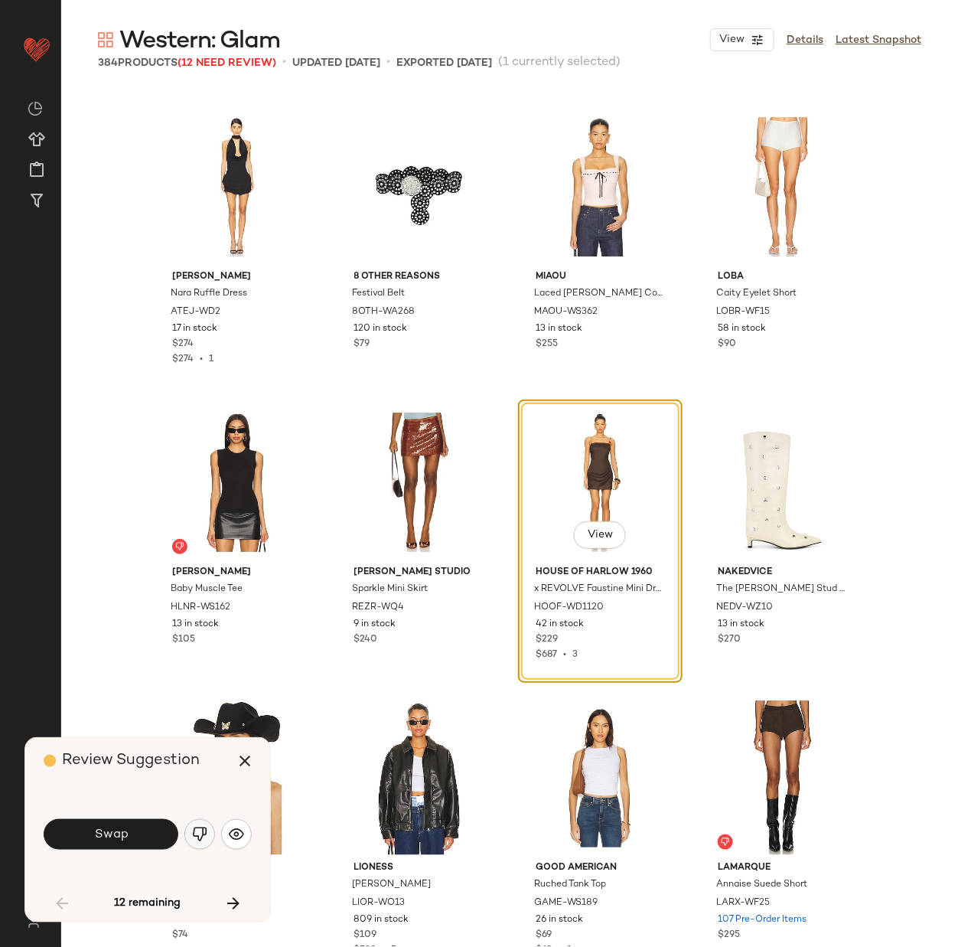
click at [201, 837] on img "button" at bounding box center [199, 834] width 15 height 15
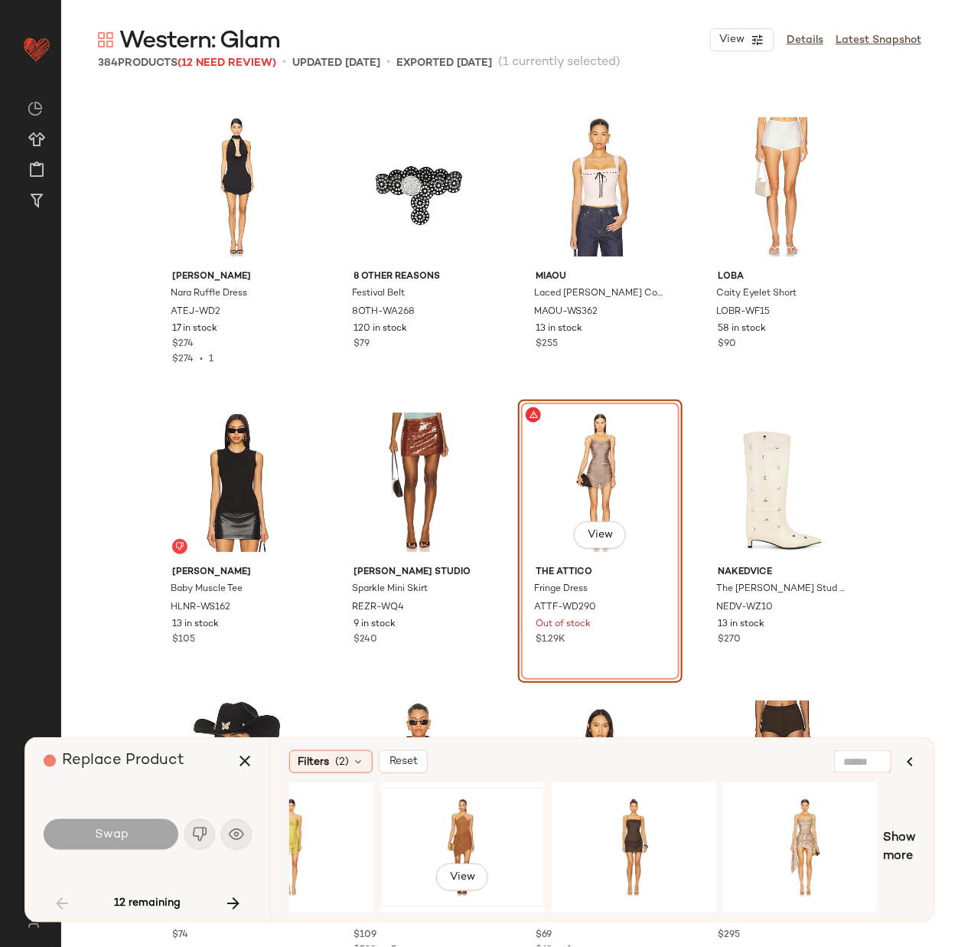
scroll to position [0, 83]
click at [467, 871] on span "View" at bounding box center [460, 877] width 26 height 12
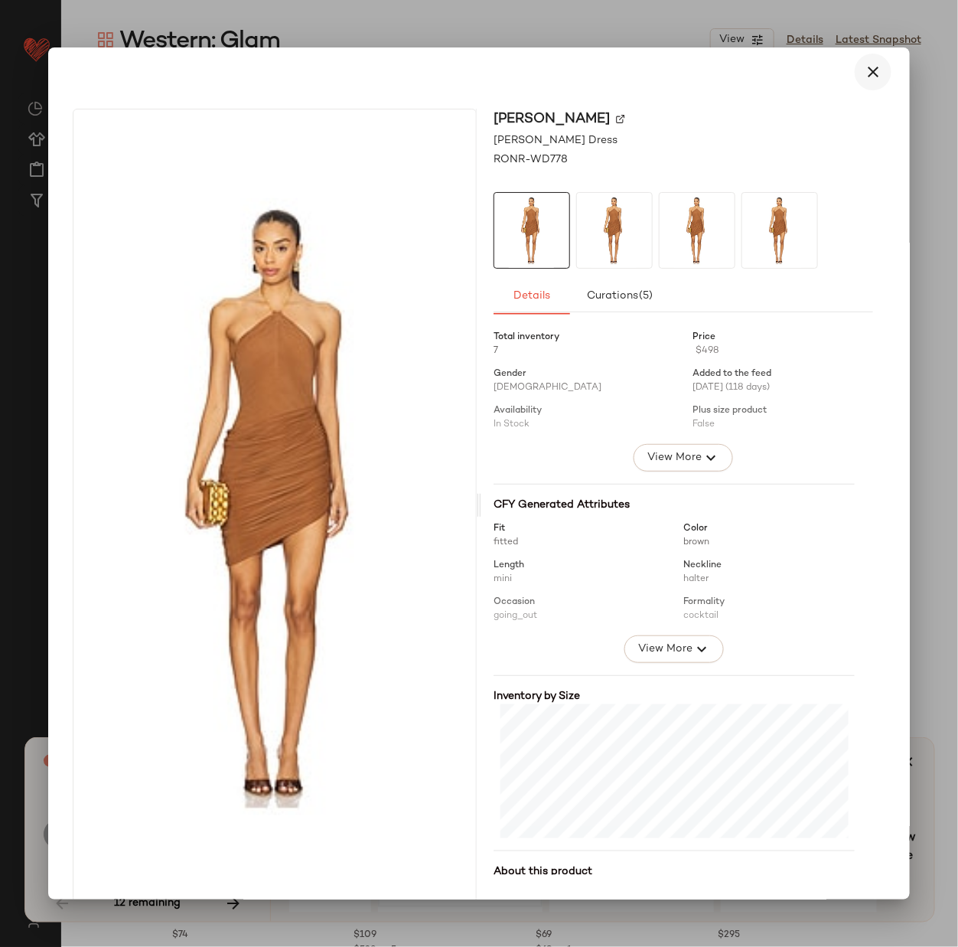
click at [867, 71] on icon "button" at bounding box center [873, 72] width 18 height 18
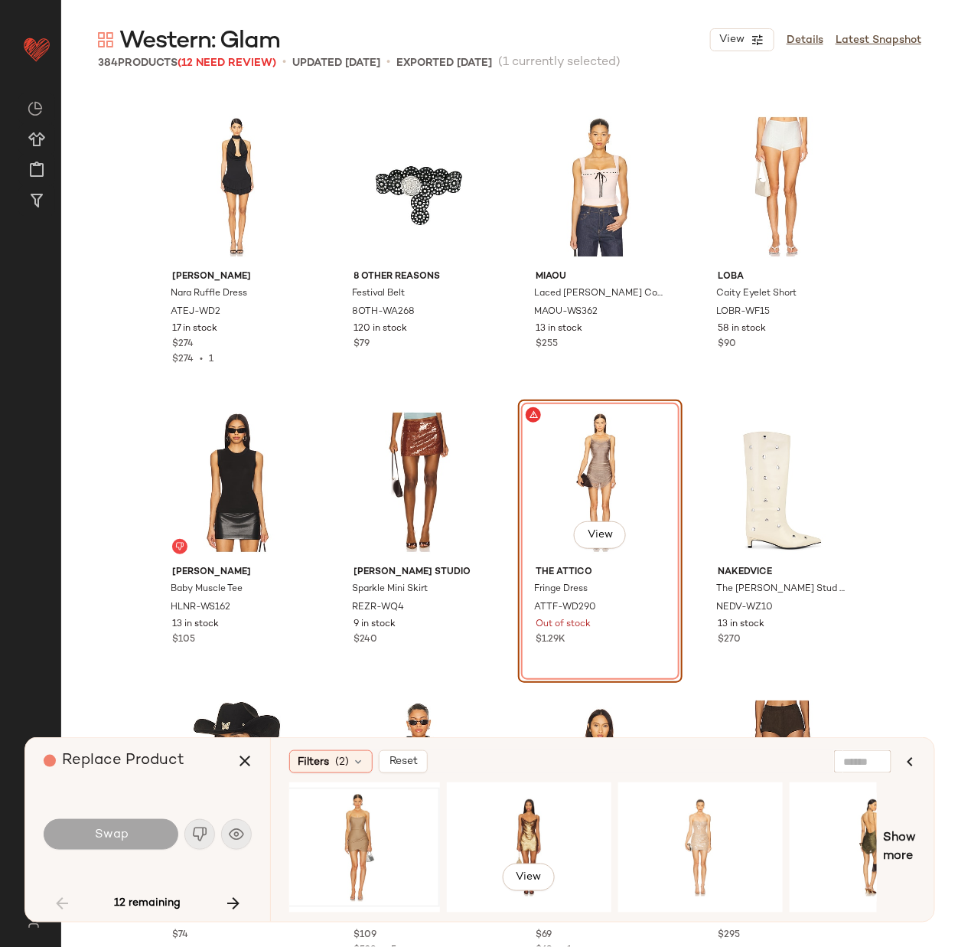
scroll to position [0, 875]
click at [525, 872] on span "View" at bounding box center [525, 877] width 26 height 12
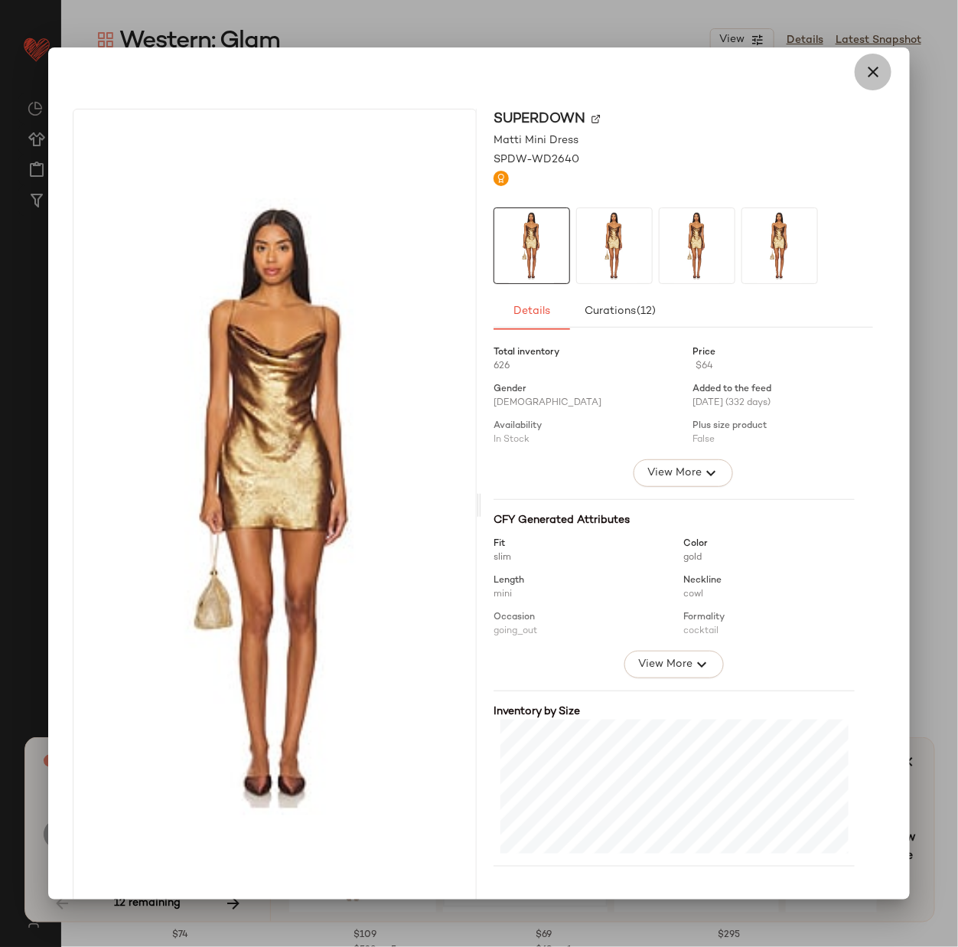
click at [864, 73] on icon "button" at bounding box center [873, 72] width 18 height 18
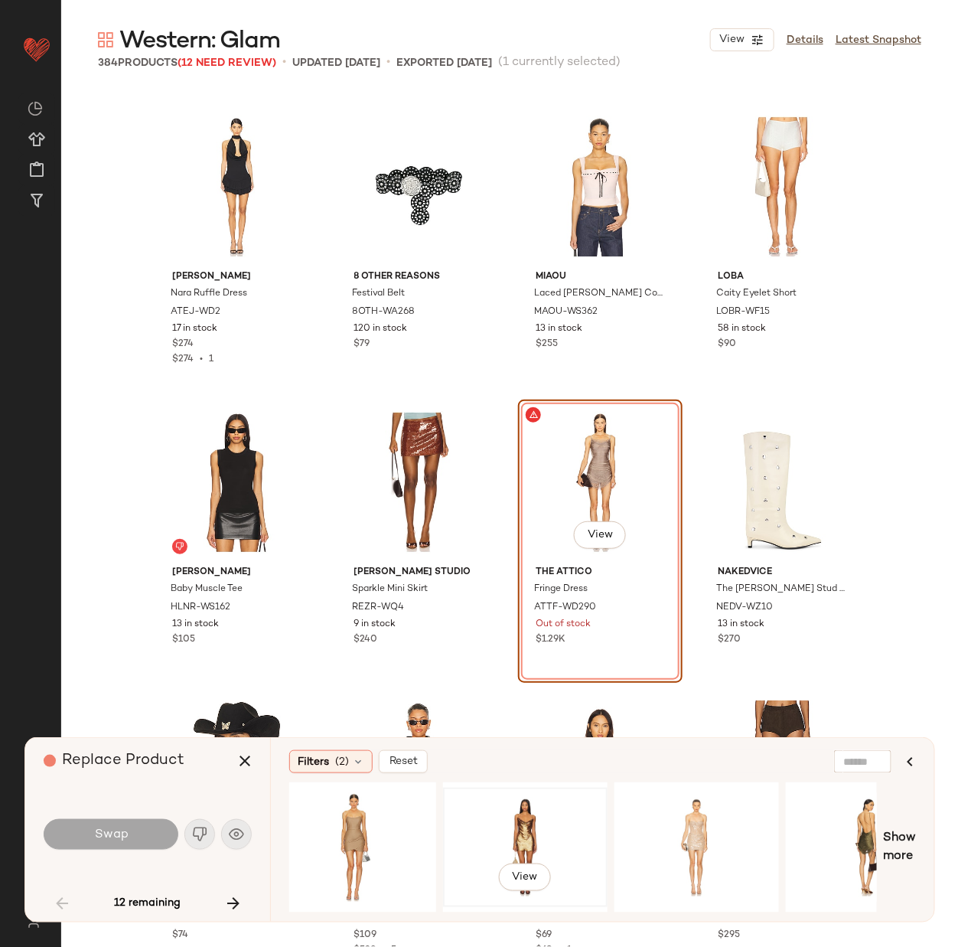
click at [498, 834] on div "View" at bounding box center [526, 847] width 154 height 109
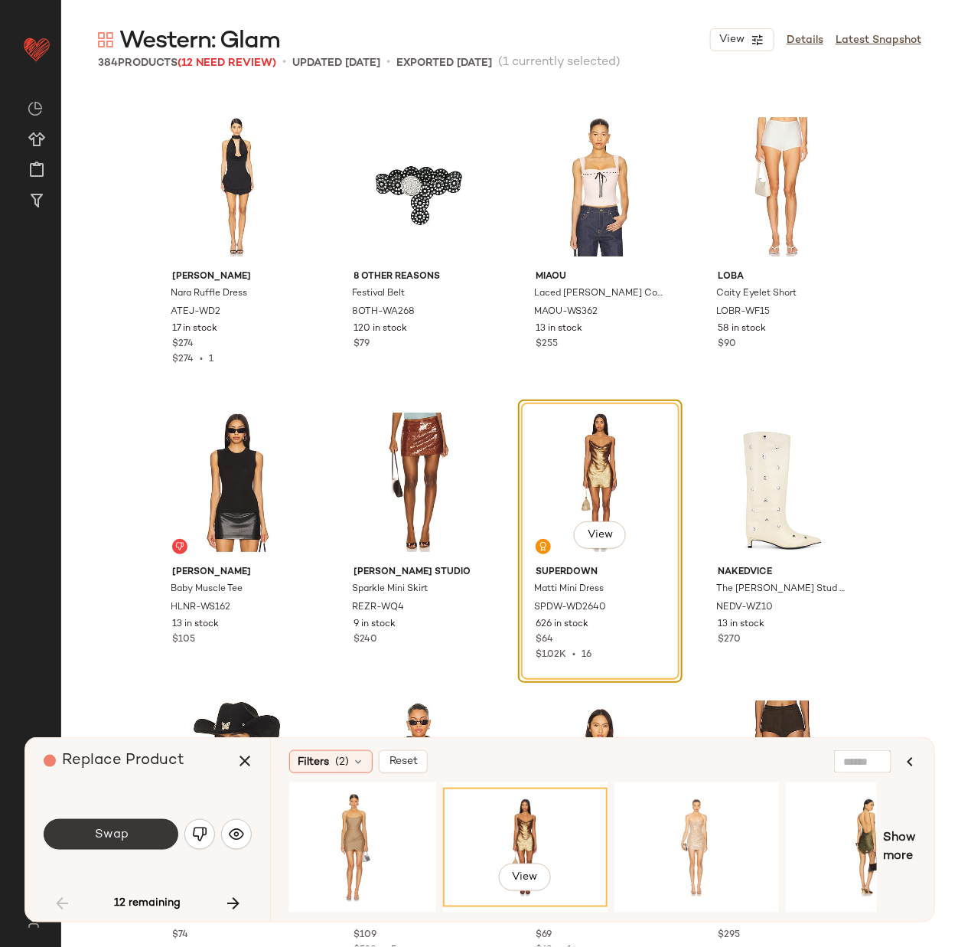
click at [140, 830] on button "Swap" at bounding box center [111, 834] width 135 height 31
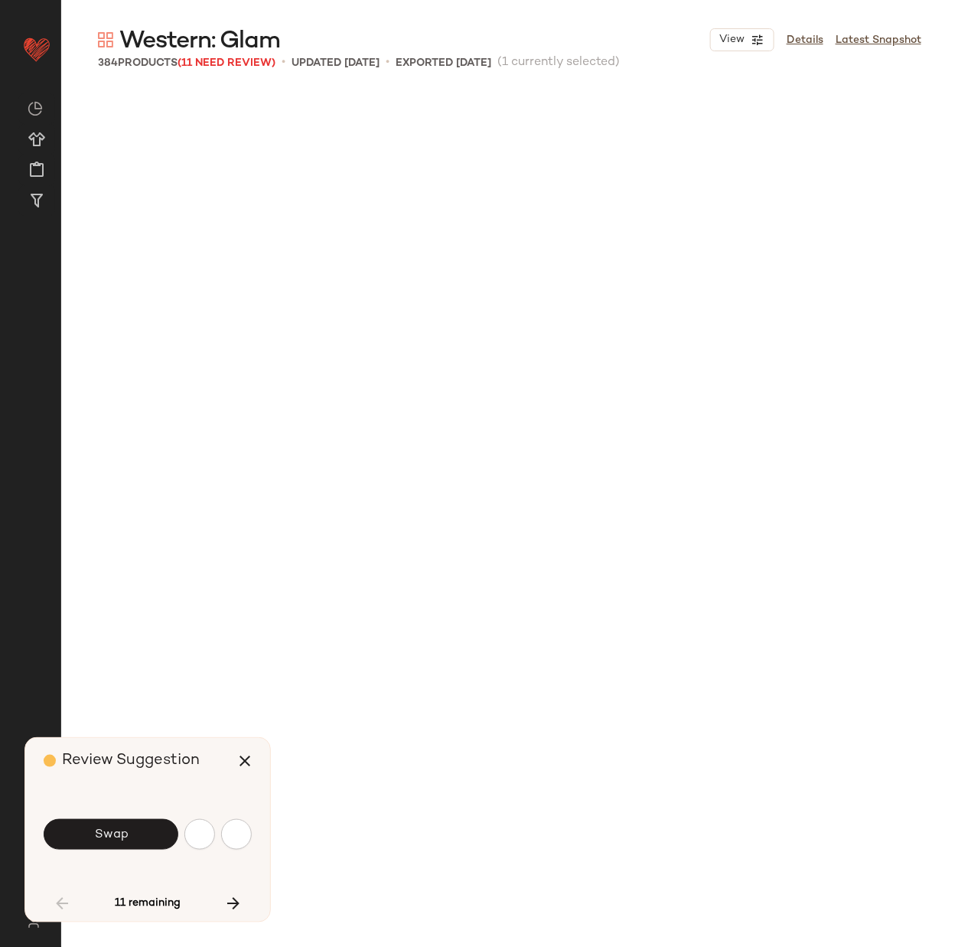
scroll to position [4136, 0]
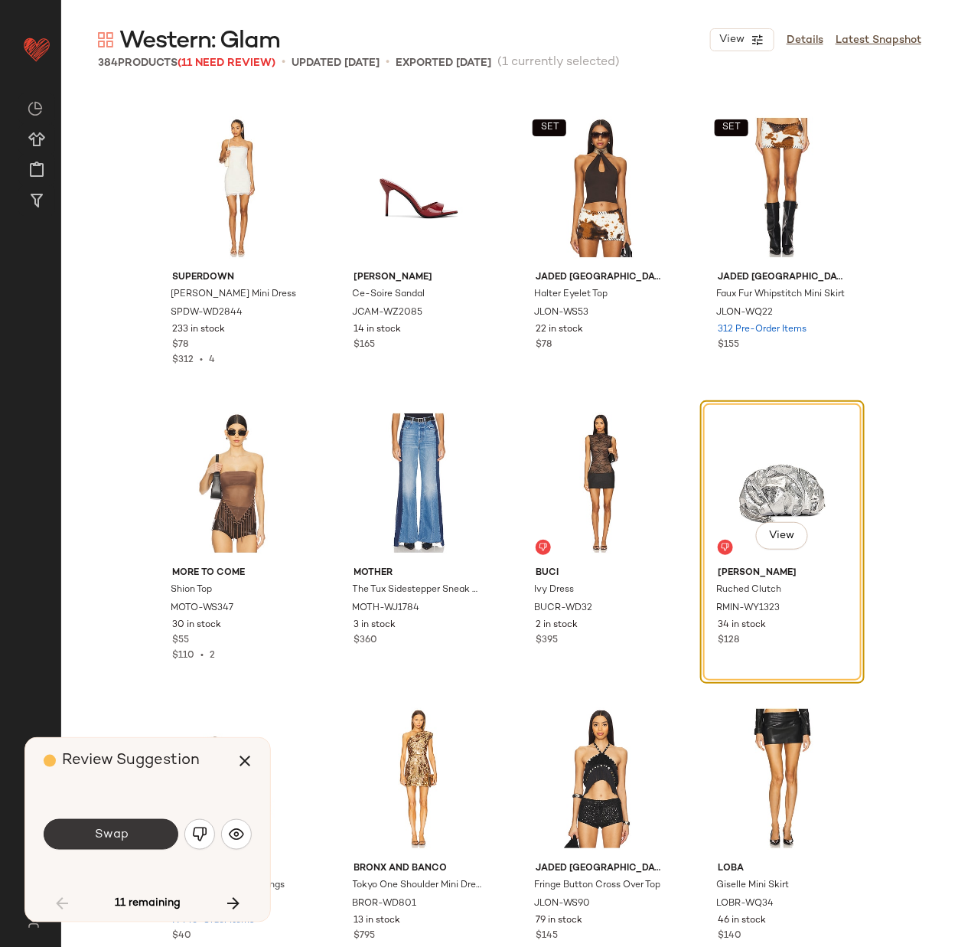
click at [126, 832] on span "Swap" at bounding box center [110, 834] width 34 height 15
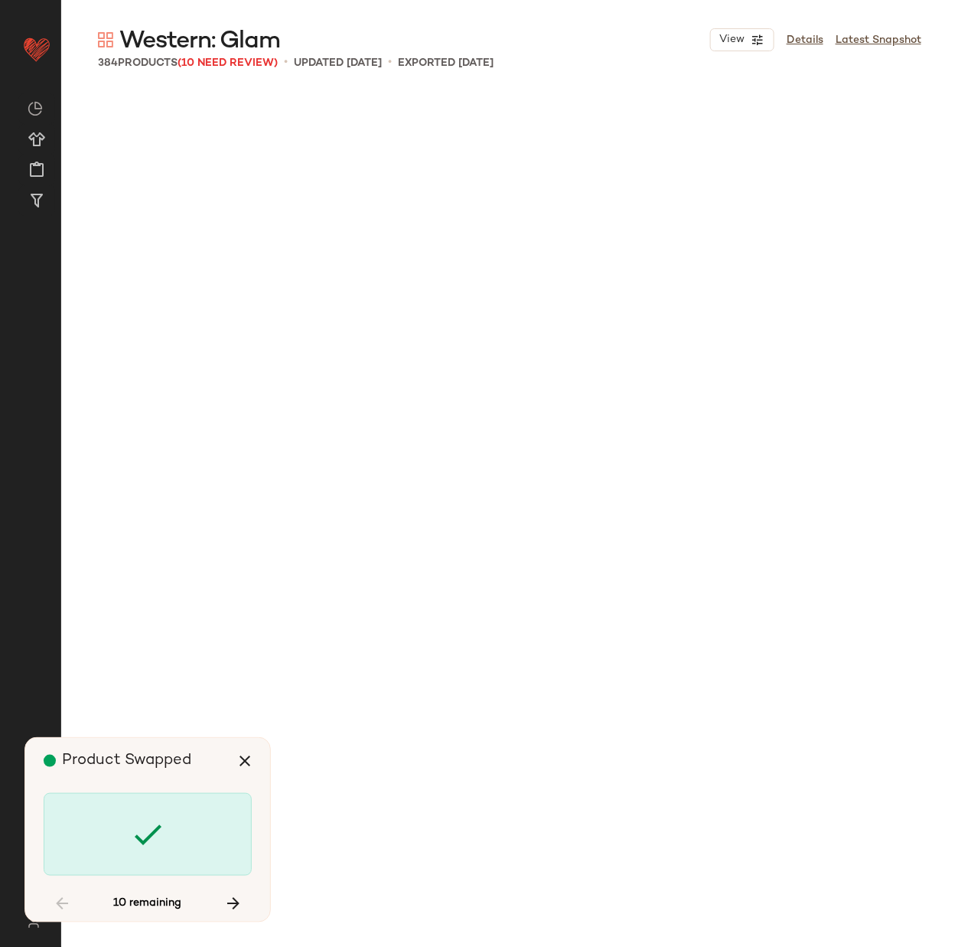
scroll to position [5614, 0]
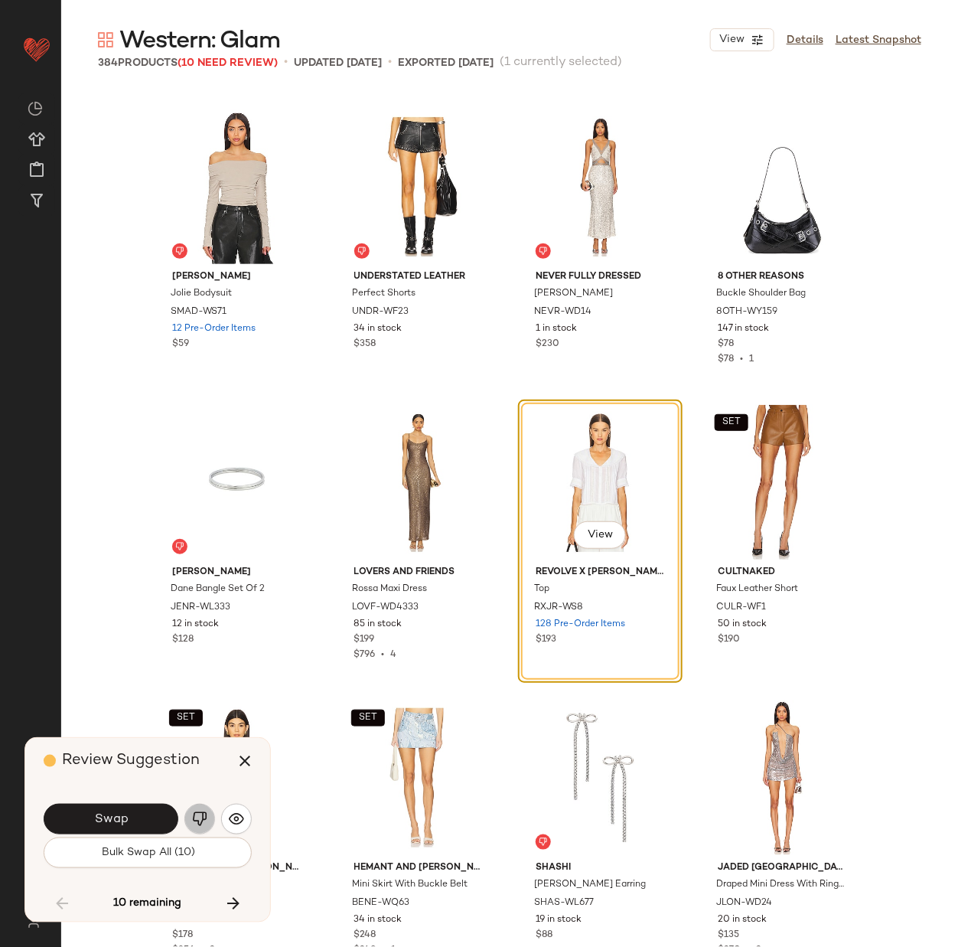
click at [197, 817] on img "button" at bounding box center [199, 818] width 15 height 15
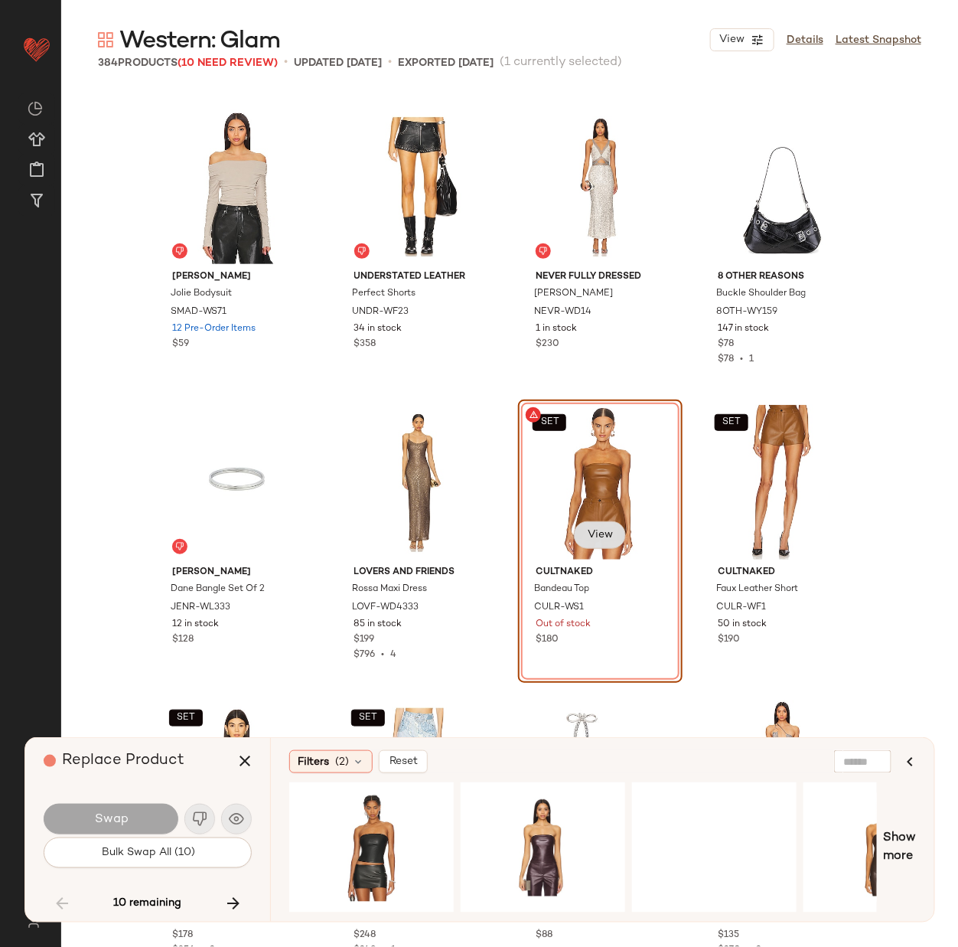
click at [599, 531] on span "View" at bounding box center [600, 535] width 26 height 12
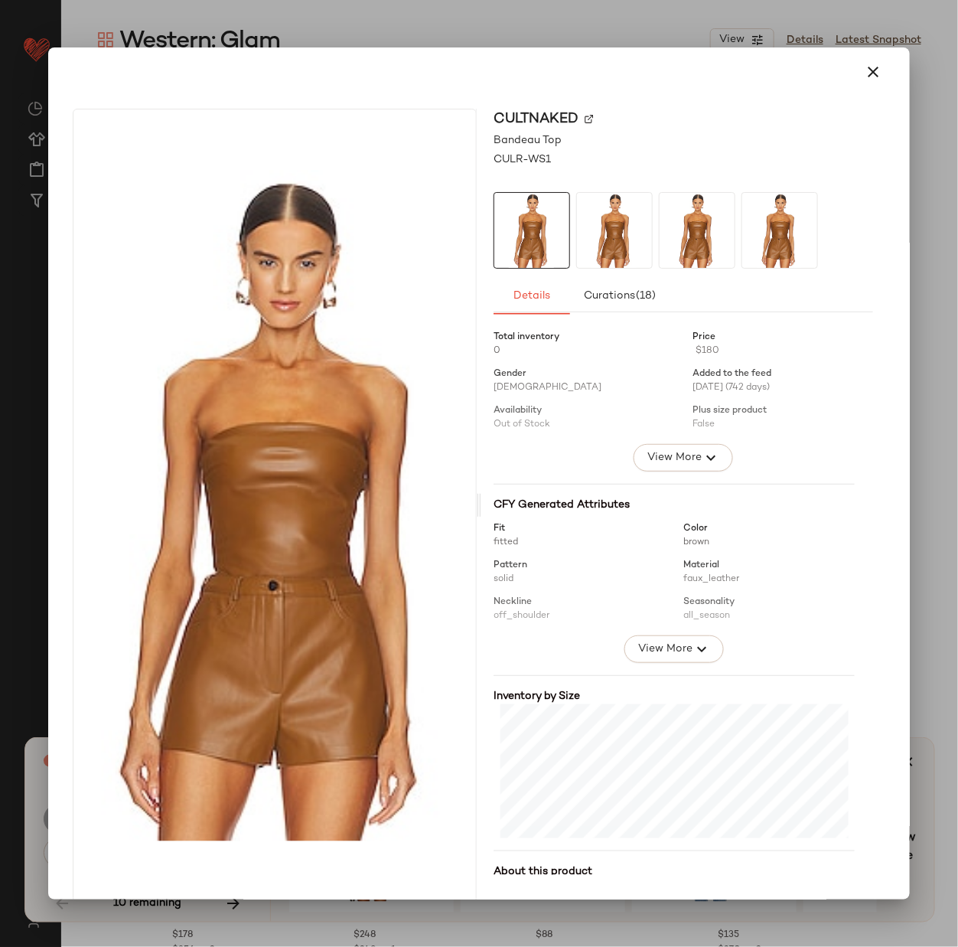
click at [585, 116] on img at bounding box center [589, 118] width 9 height 9
click at [864, 67] on icon "button" at bounding box center [873, 72] width 18 height 18
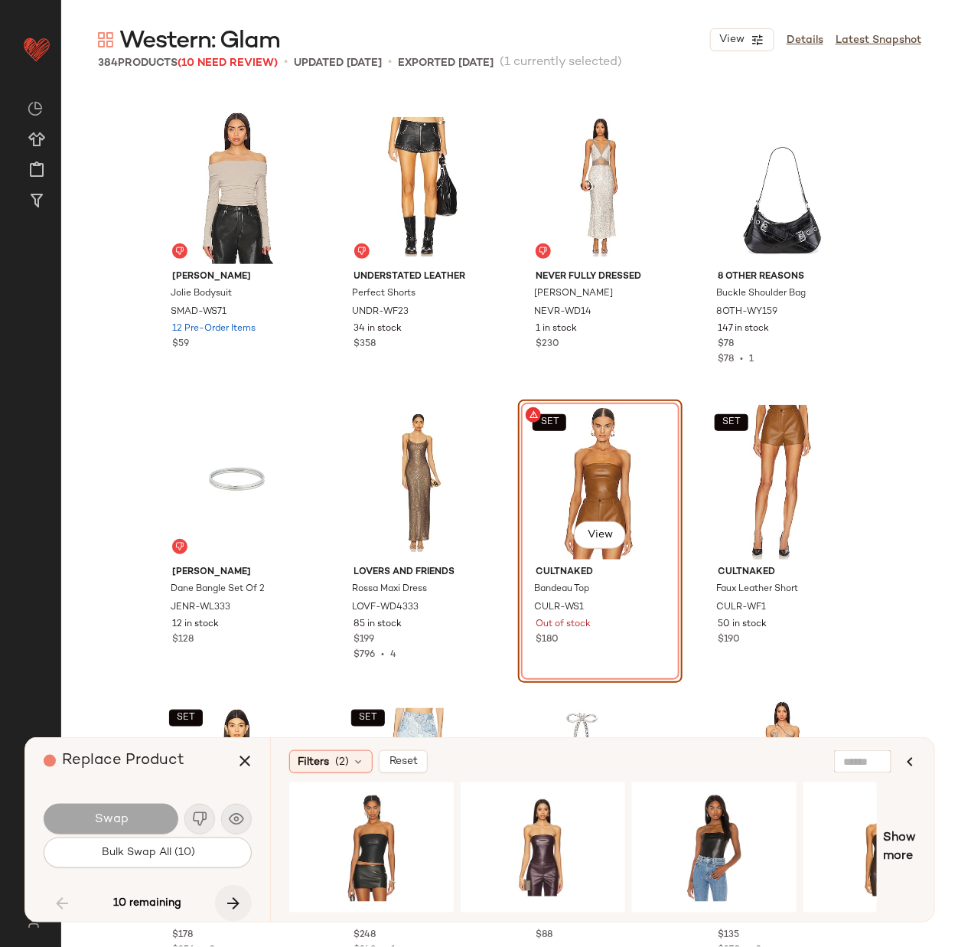
click at [227, 899] on icon "button" at bounding box center [233, 903] width 18 height 18
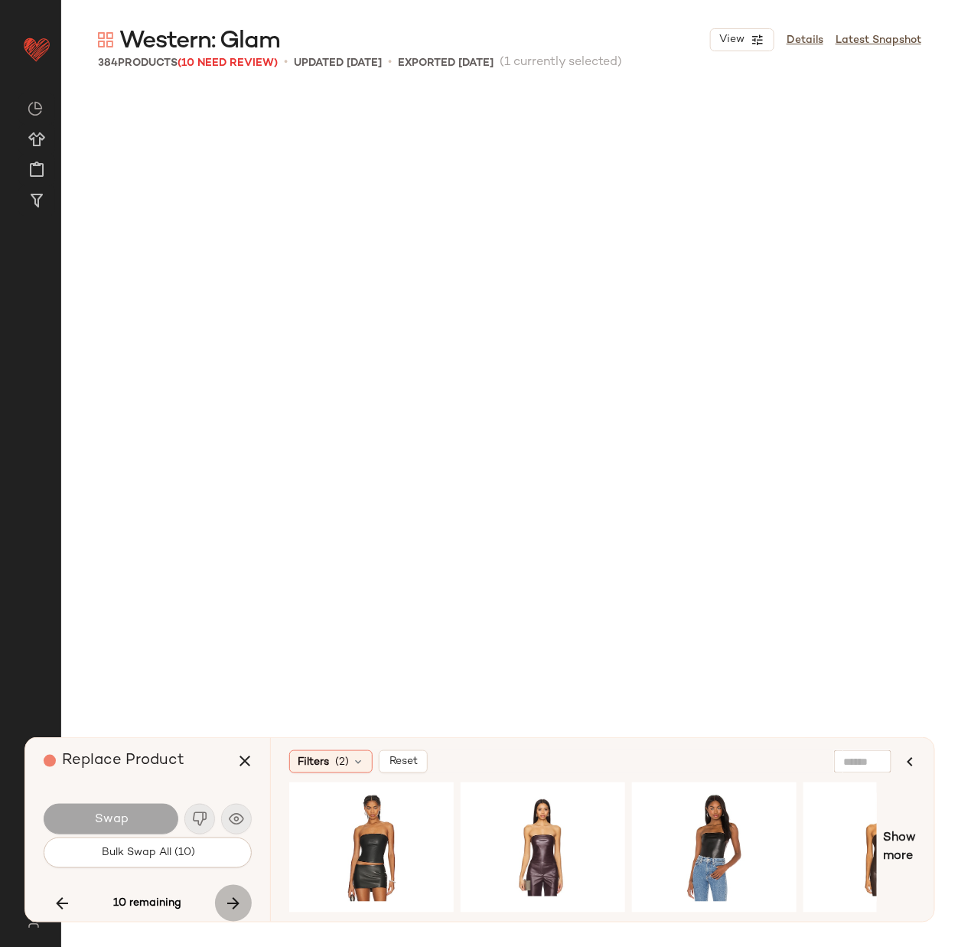
scroll to position [8567, 0]
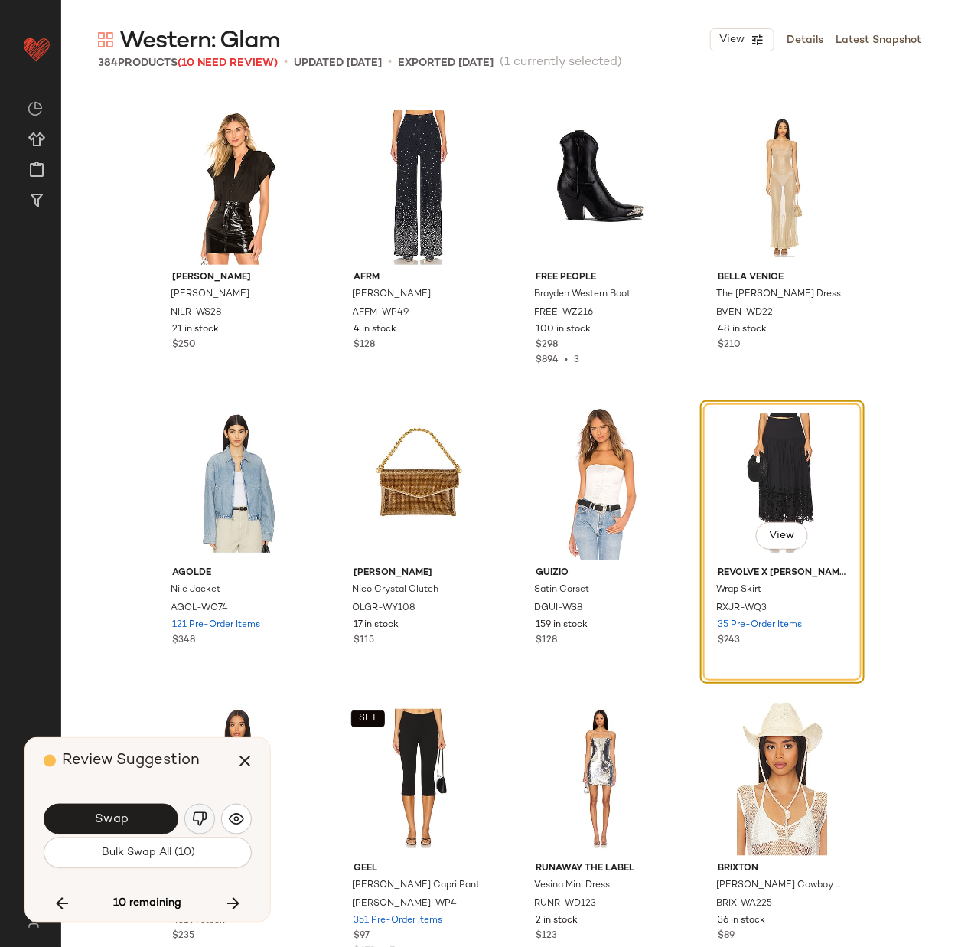
click at [200, 821] on img "button" at bounding box center [199, 818] width 15 height 15
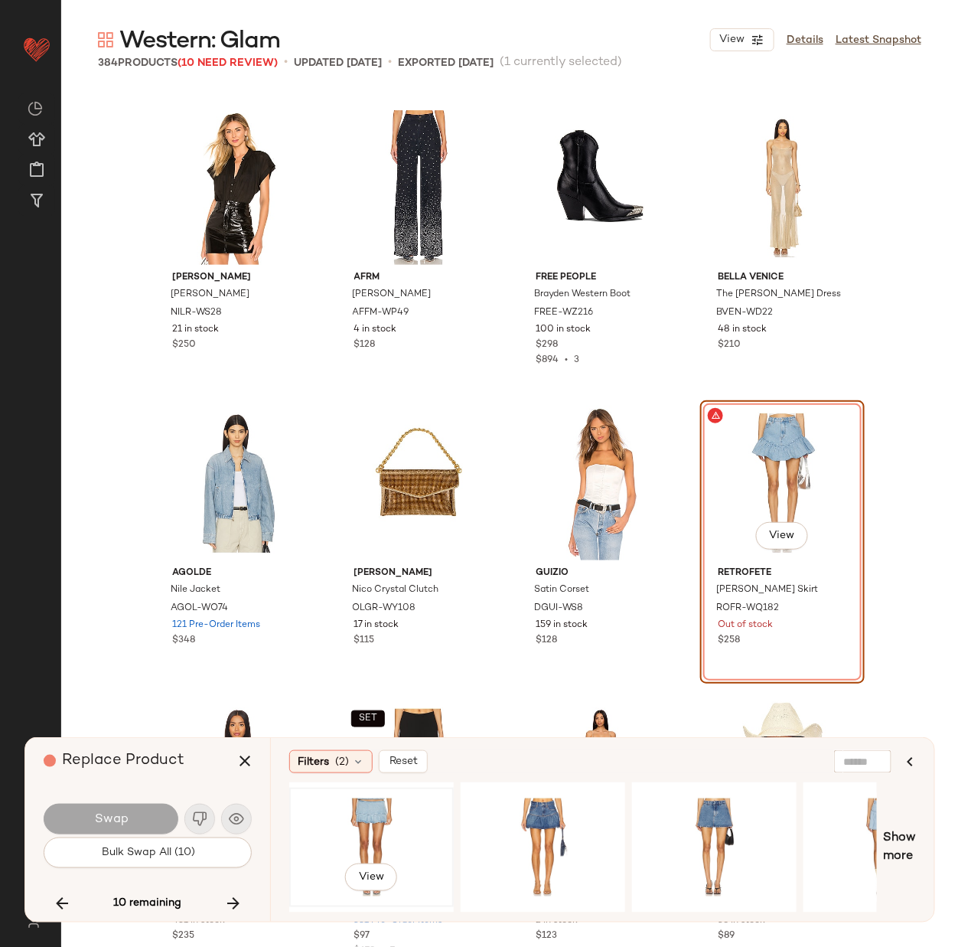
click at [379, 825] on div "View" at bounding box center [372, 847] width 154 height 109
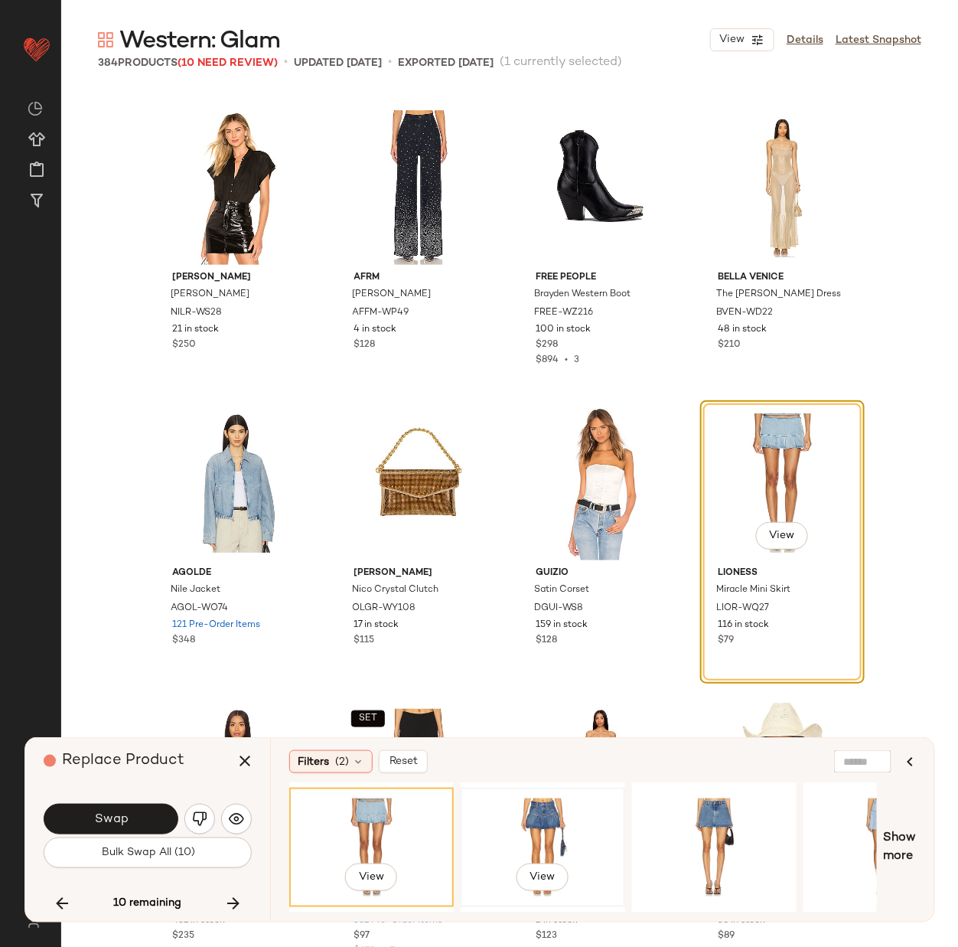
click at [547, 811] on div "View" at bounding box center [543, 847] width 154 height 109
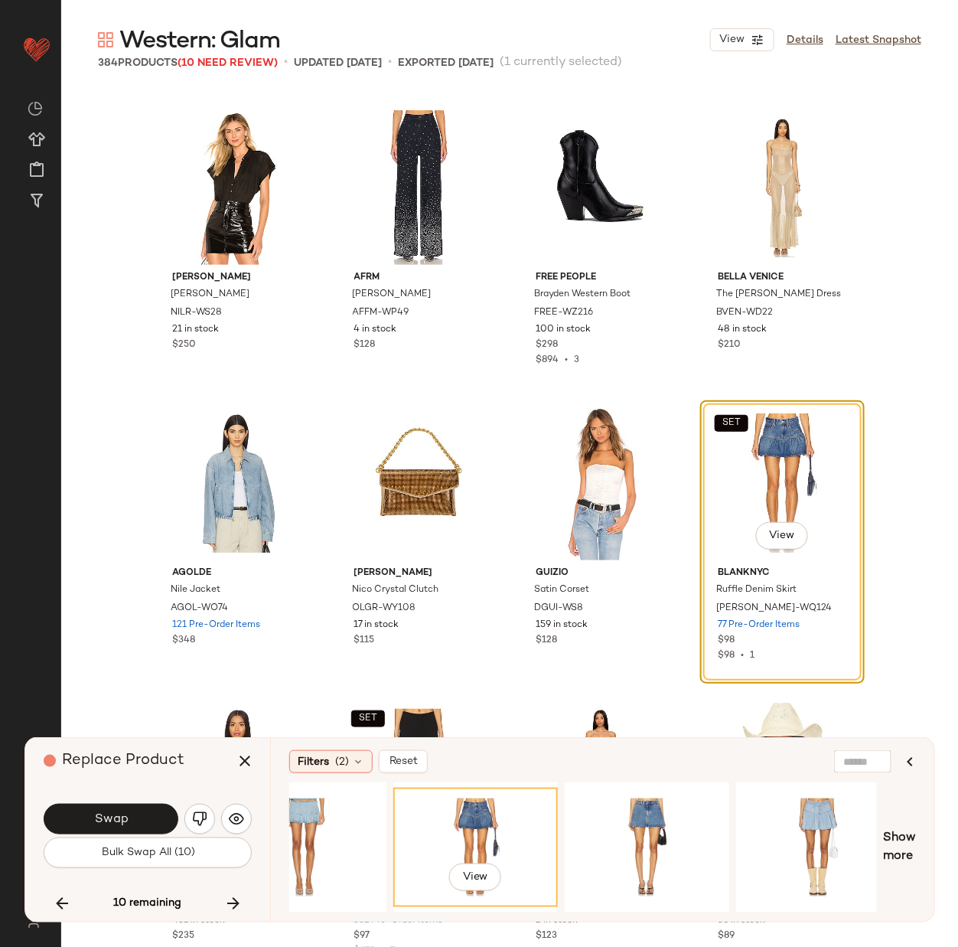
scroll to position [0, 77]
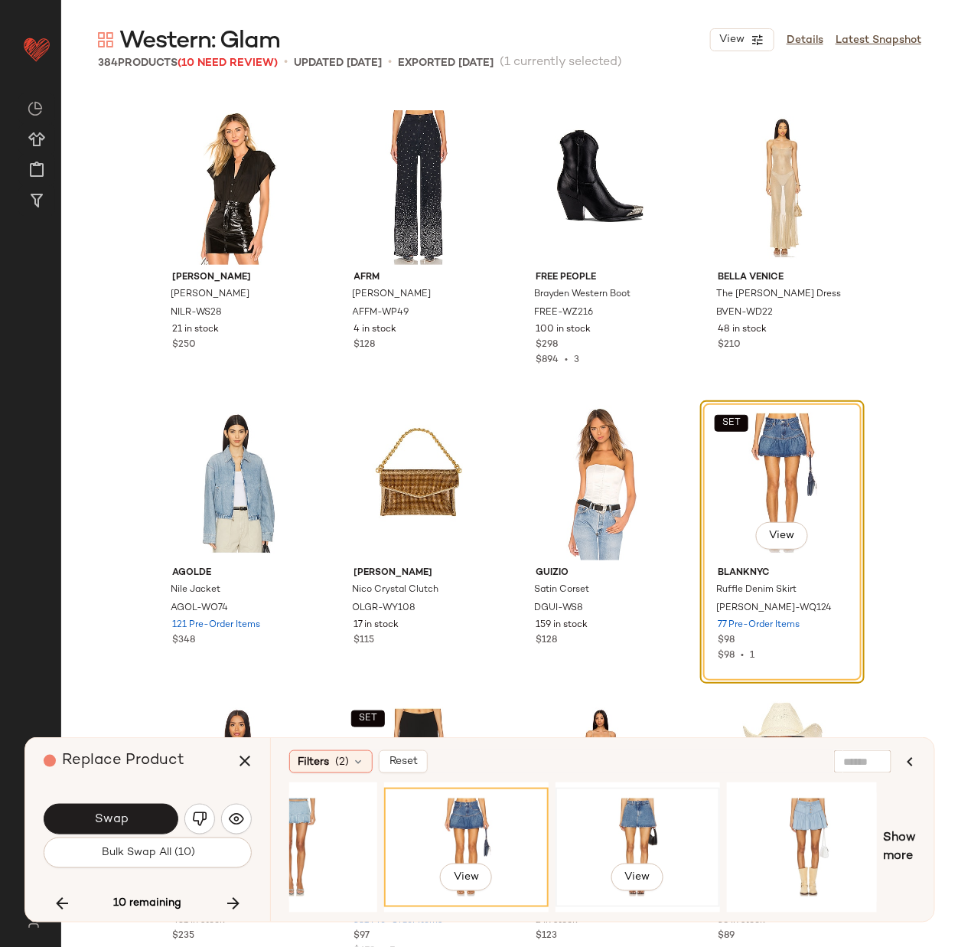
click at [588, 811] on div "View" at bounding box center [638, 847] width 154 height 109
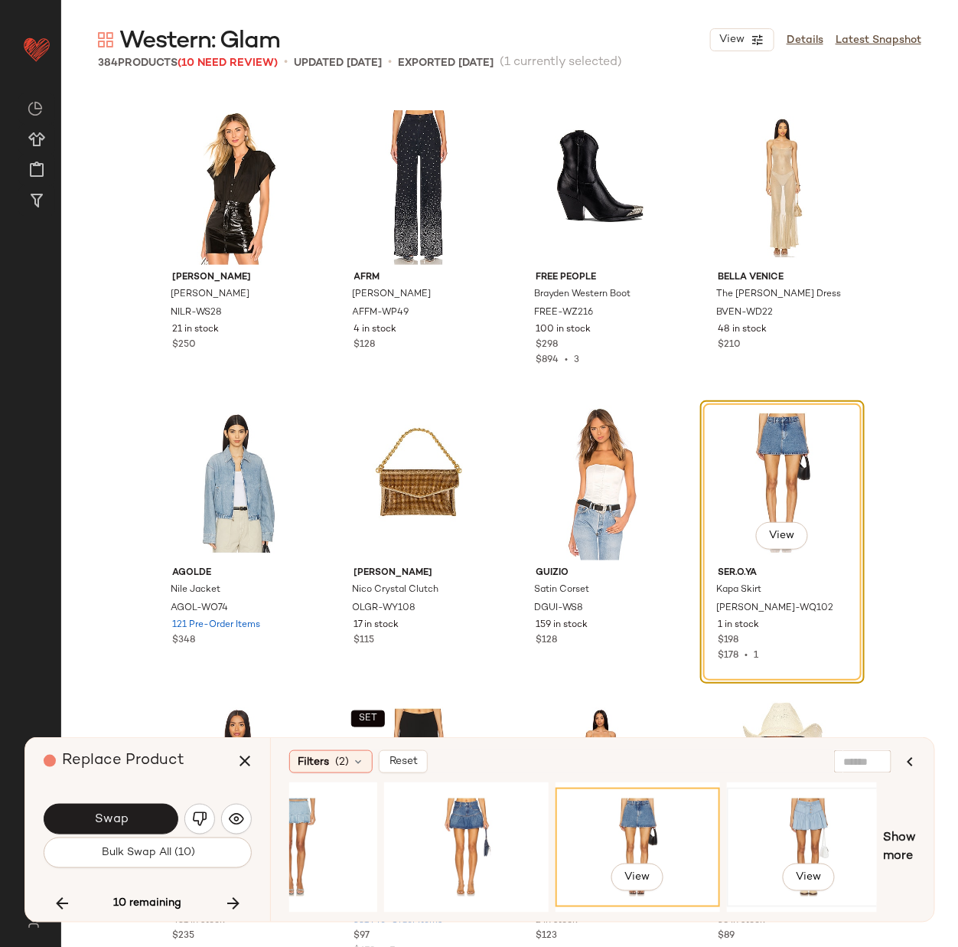
click at [809, 816] on div "View" at bounding box center [810, 847] width 154 height 109
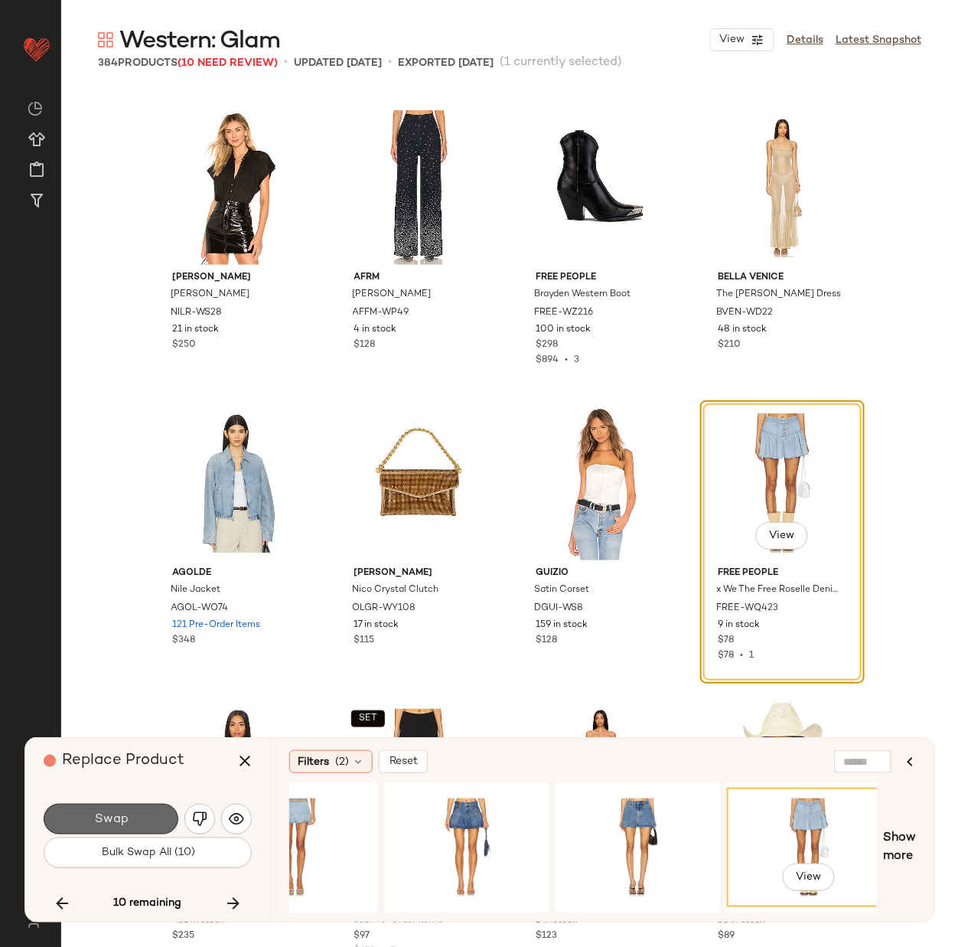
click at [111, 814] on span "Swap" at bounding box center [110, 819] width 34 height 15
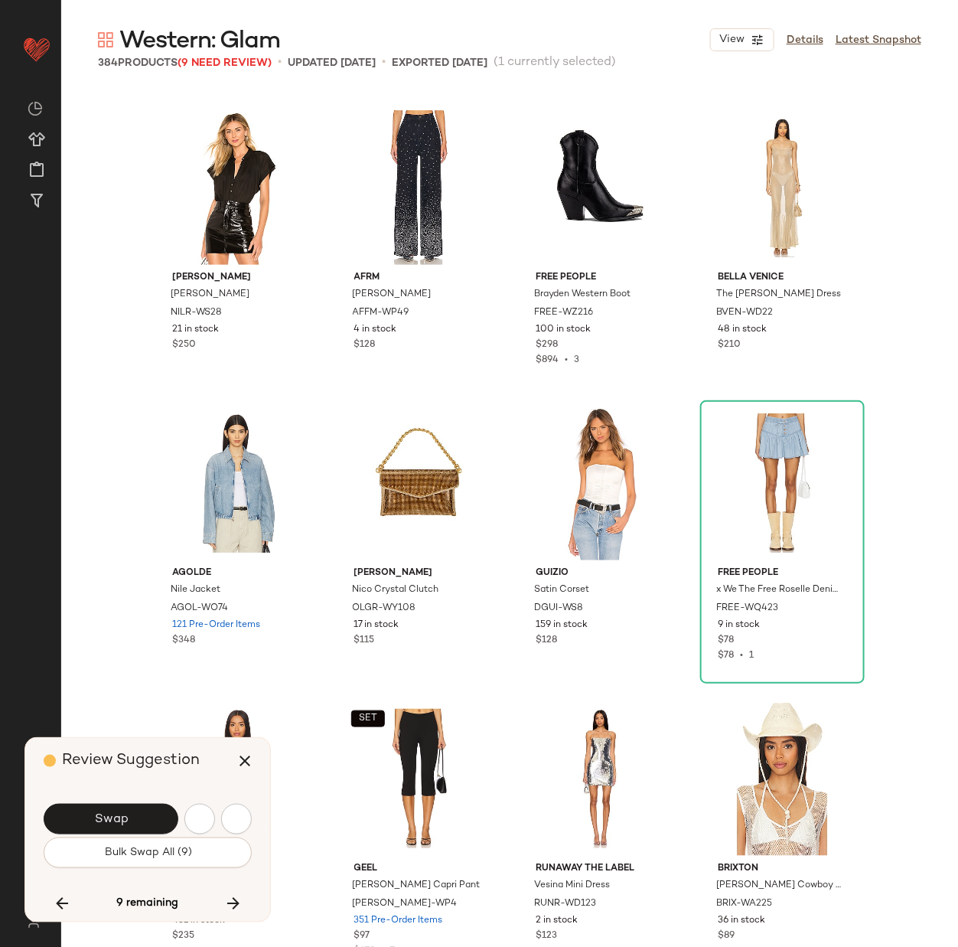
scroll to position [9750, 0]
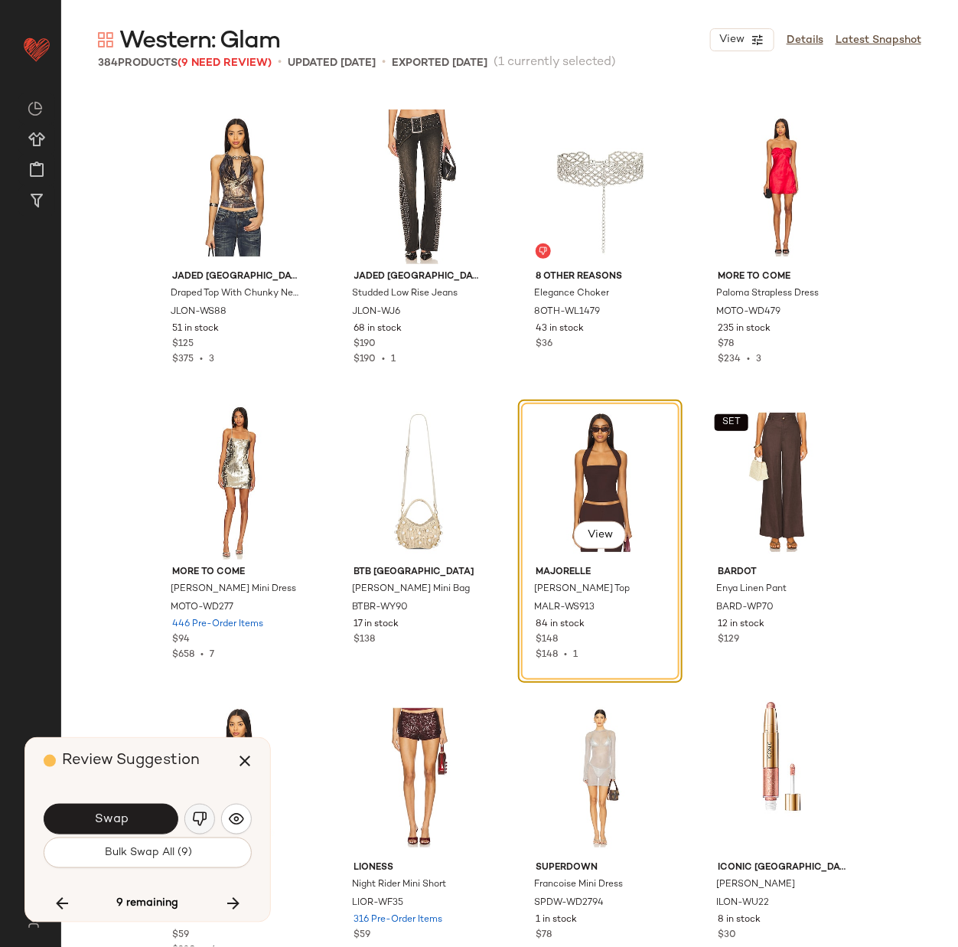
click at [199, 813] on img "button" at bounding box center [199, 818] width 15 height 15
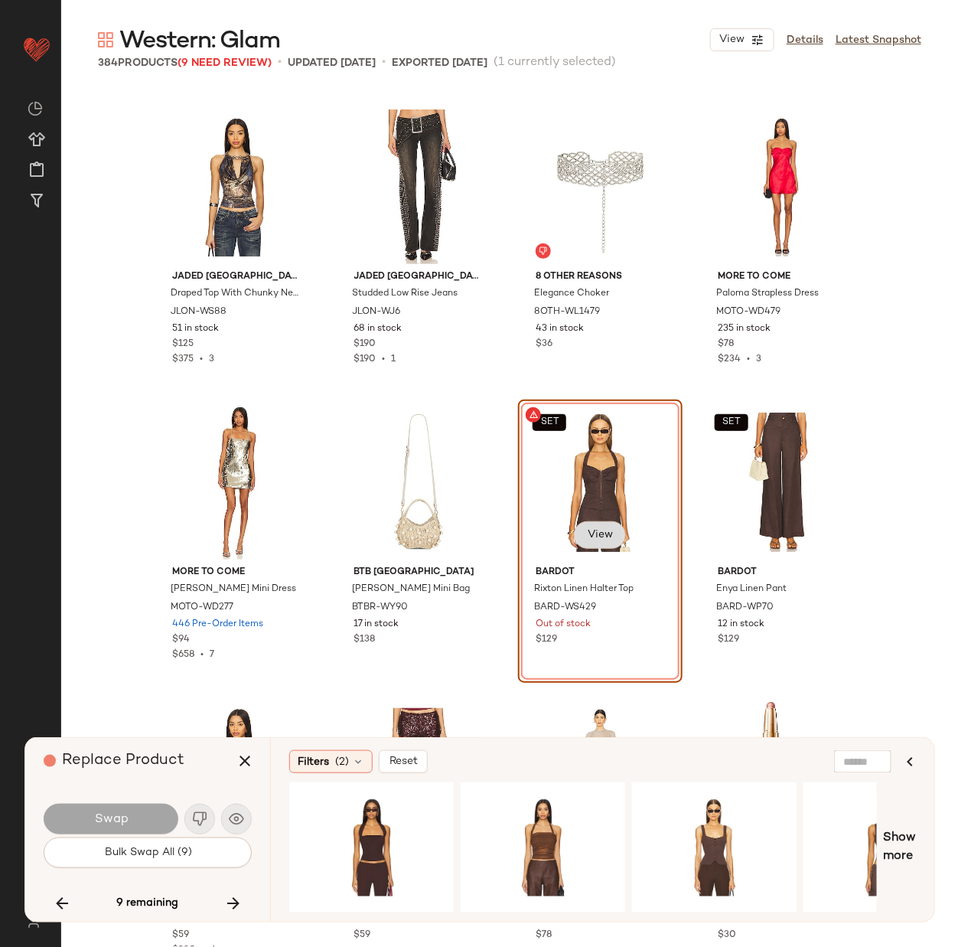
click at [589, 535] on span "View" at bounding box center [600, 535] width 26 height 12
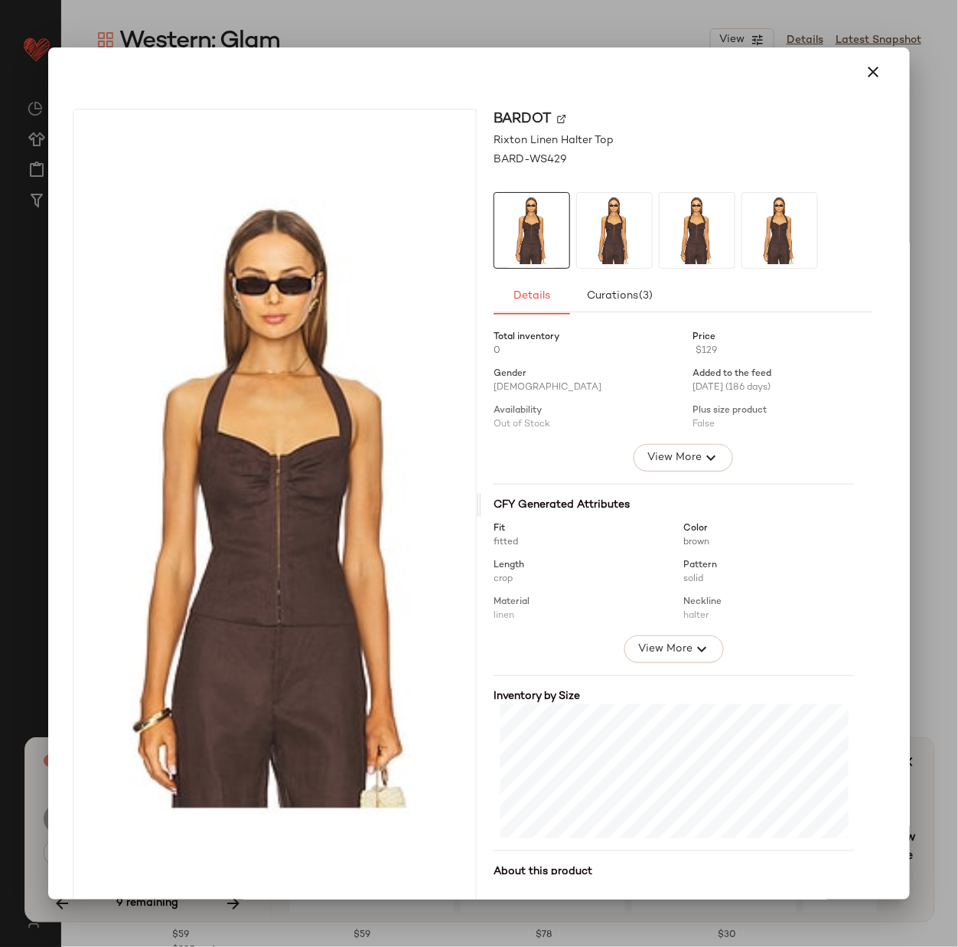
click at [558, 117] on img at bounding box center [561, 118] width 9 height 9
click at [864, 68] on icon "button" at bounding box center [873, 72] width 18 height 18
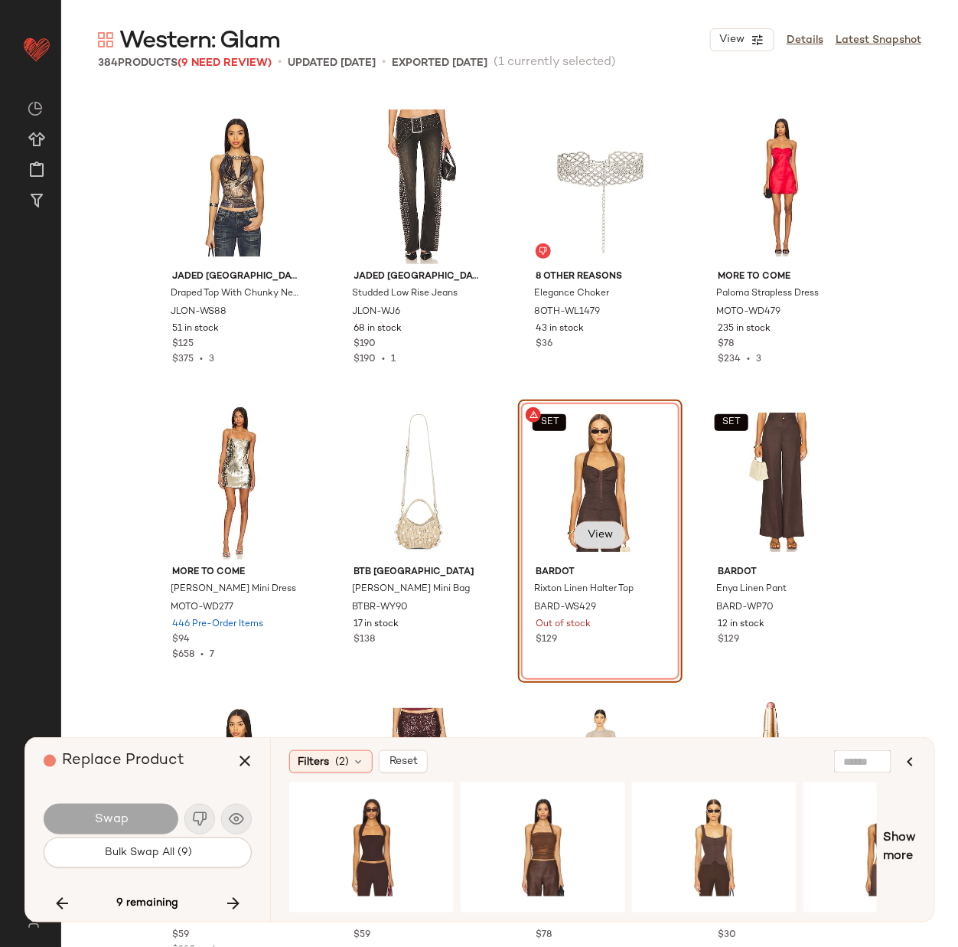
click at [590, 529] on span "View" at bounding box center [600, 535] width 26 height 12
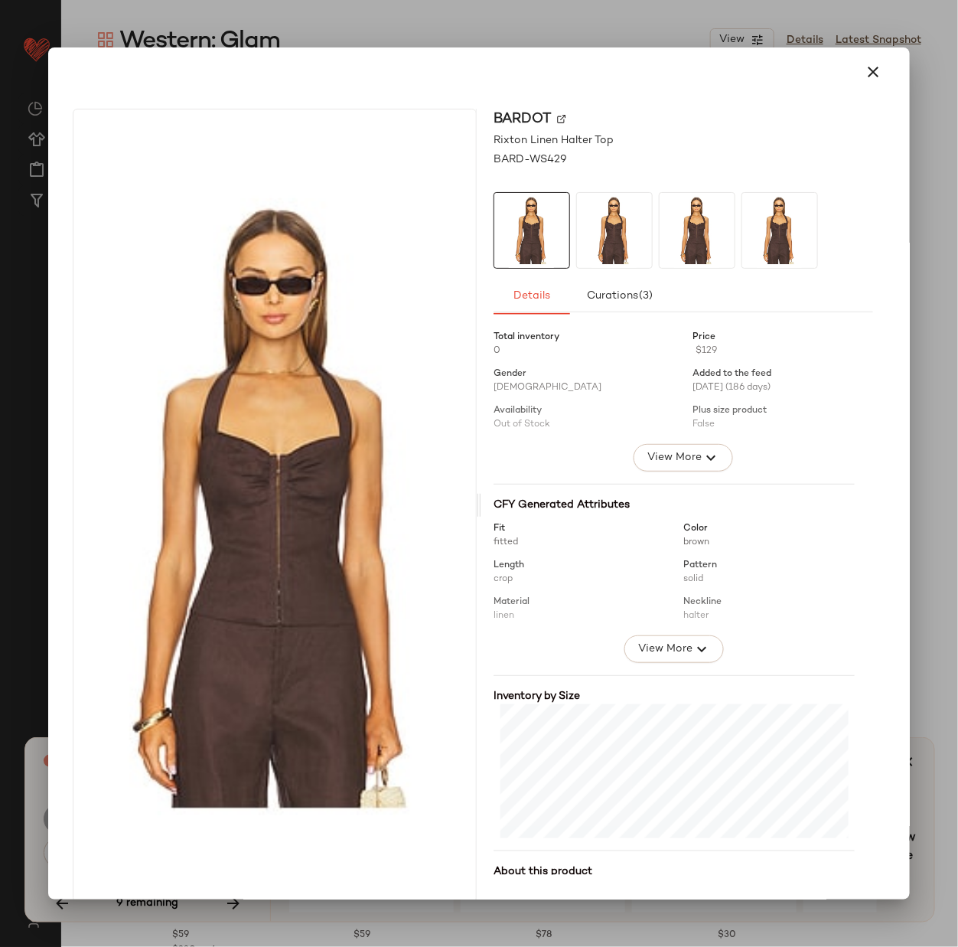
click at [555, 132] on div "Bardot" at bounding box center [684, 140] width 380 height 16
click at [560, 115] on img at bounding box center [561, 118] width 9 height 9
click at [875, 68] on button "button" at bounding box center [873, 72] width 37 height 37
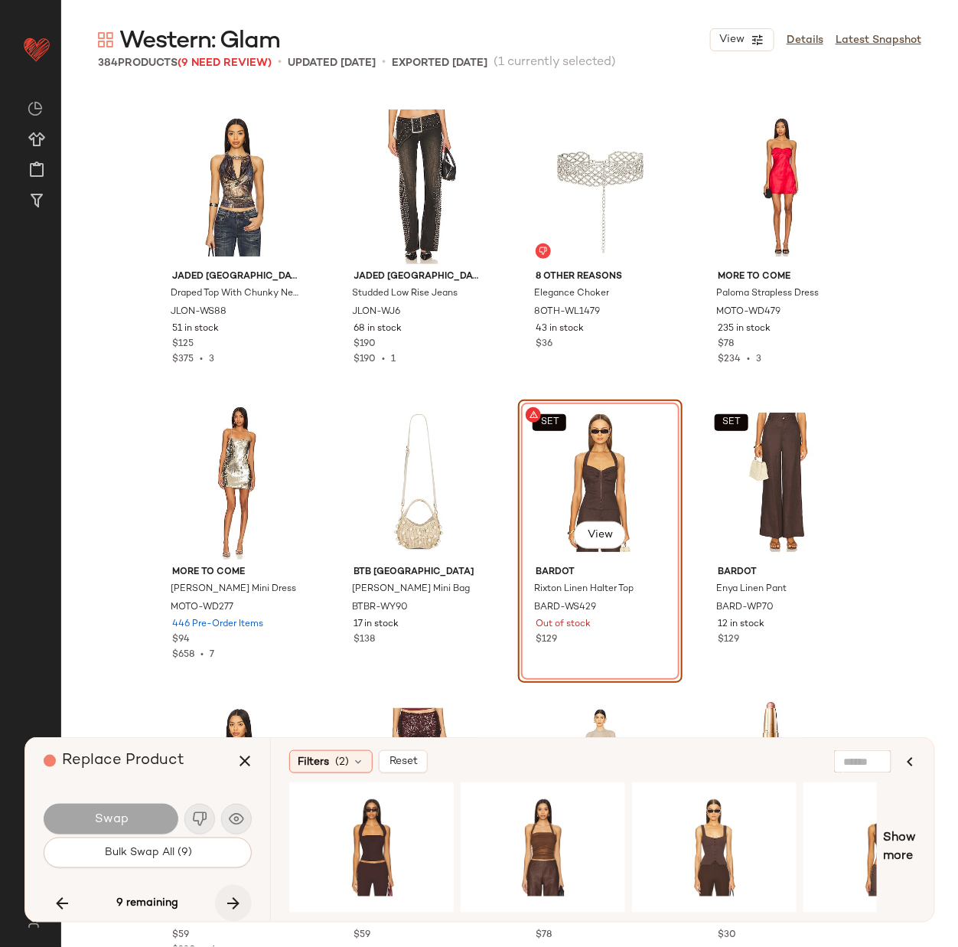
click at [230, 899] on icon "button" at bounding box center [233, 903] width 18 height 18
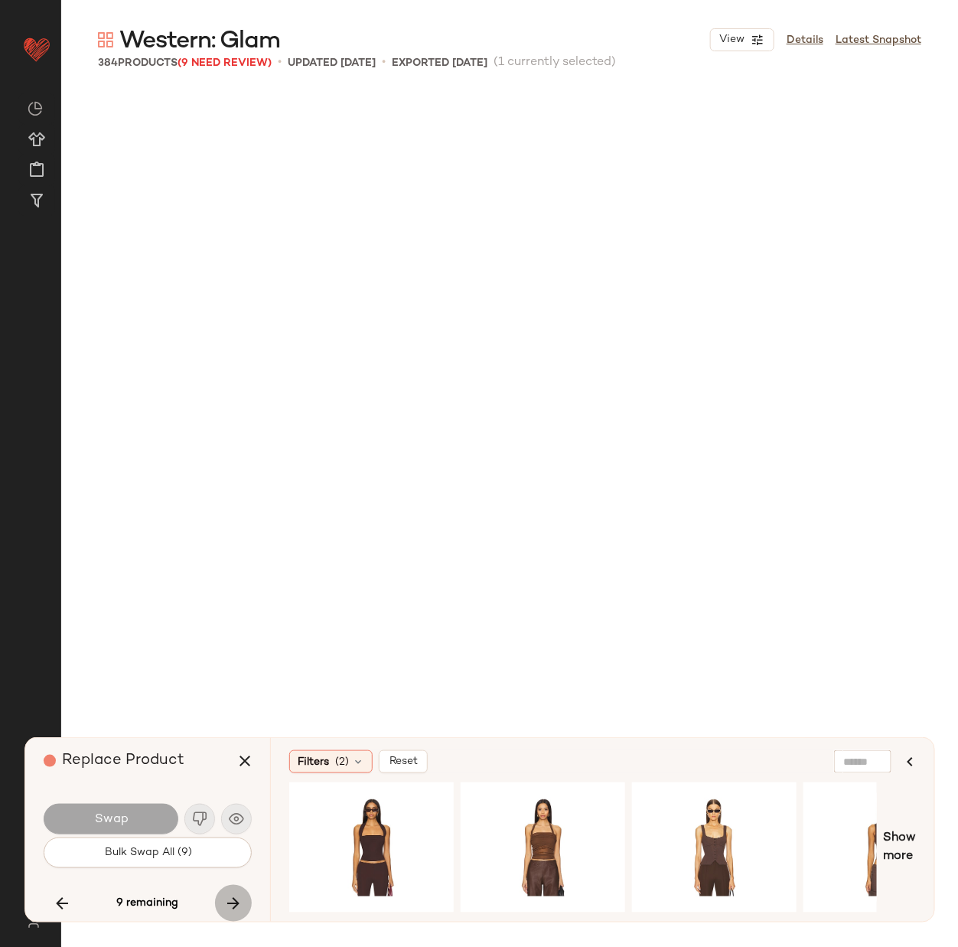
scroll to position [11227, 0]
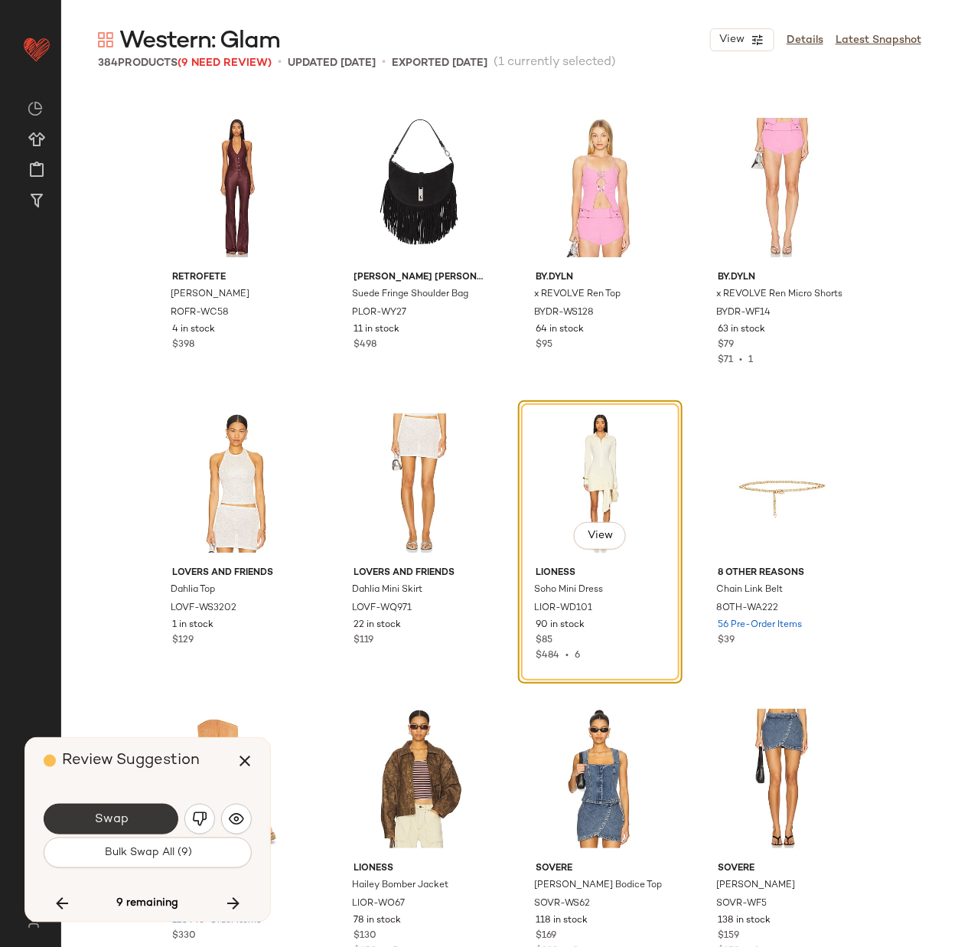
click at [127, 815] on span "Swap" at bounding box center [110, 819] width 34 height 15
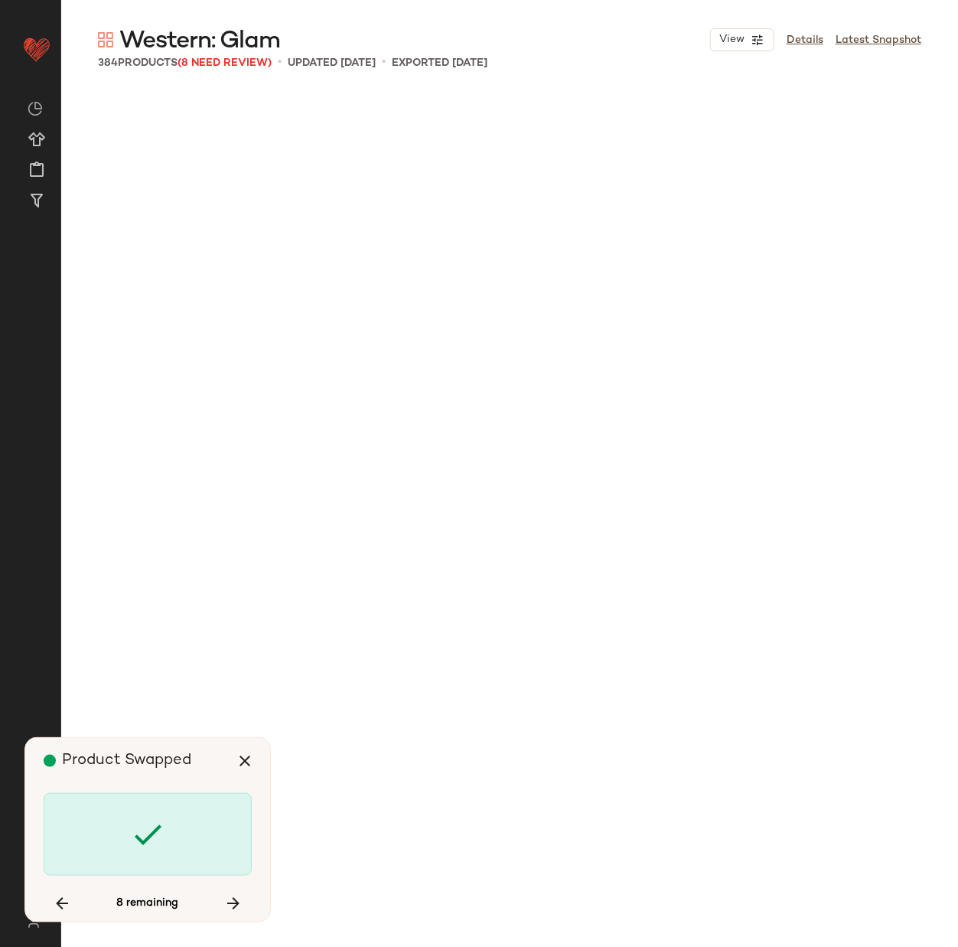
scroll to position [14772, 0]
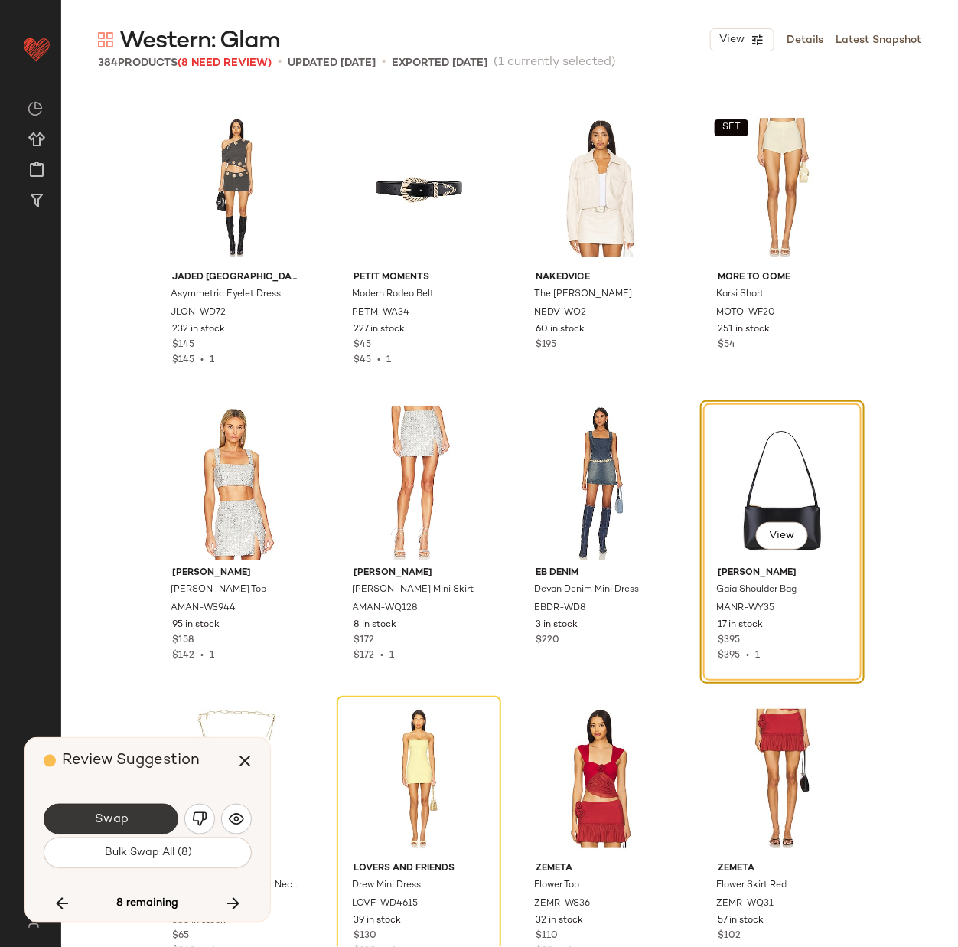
click at [143, 814] on button "Swap" at bounding box center [111, 819] width 135 height 31
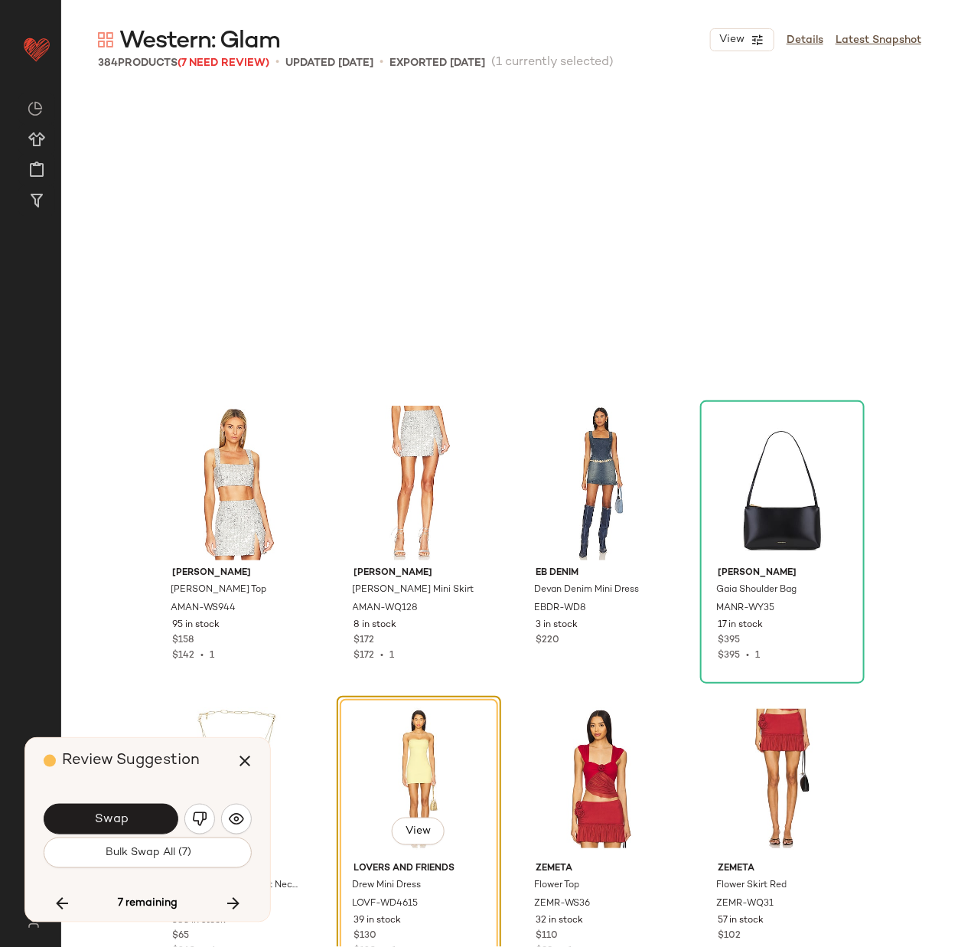
scroll to position [15068, 0]
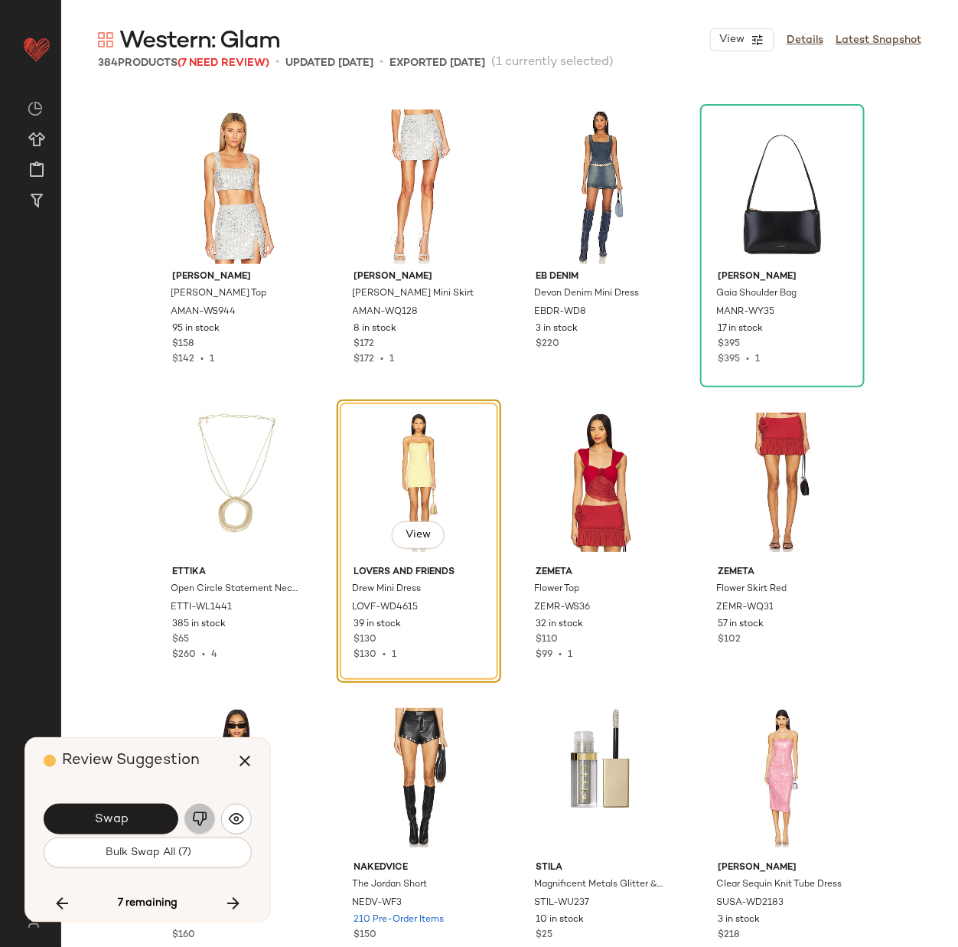
click at [194, 814] on img "button" at bounding box center [199, 818] width 15 height 15
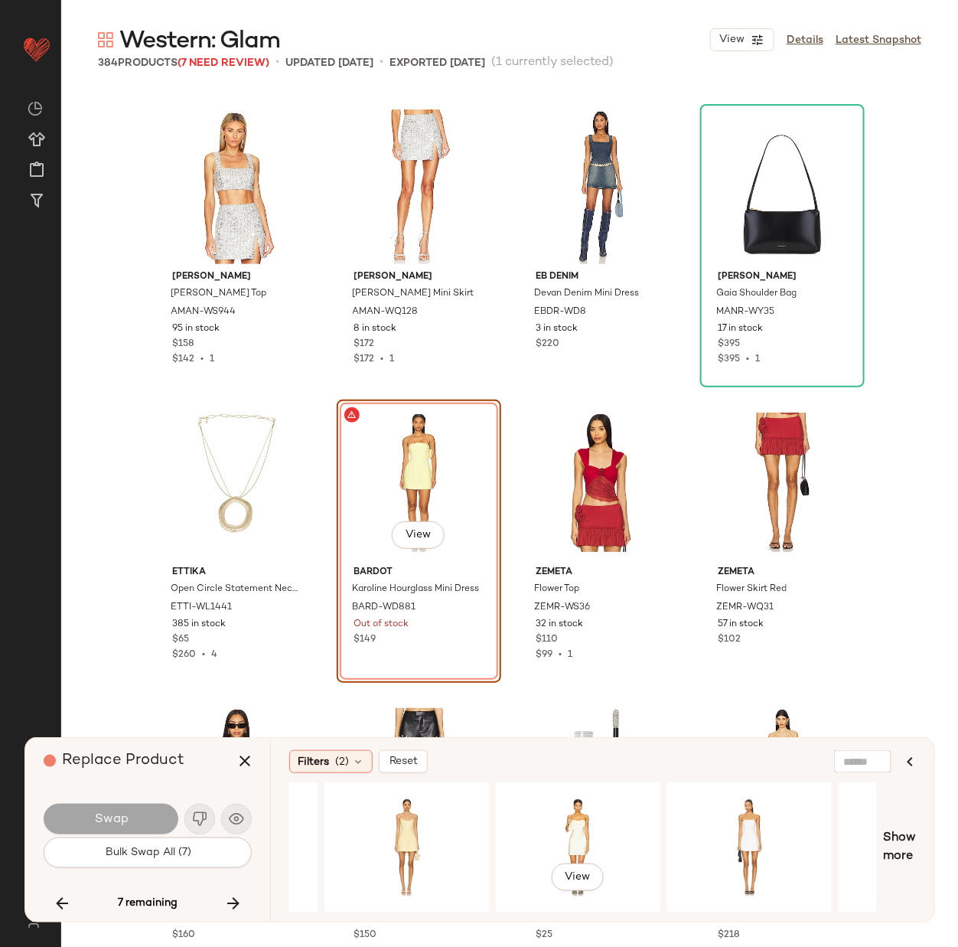
scroll to position [0, 847]
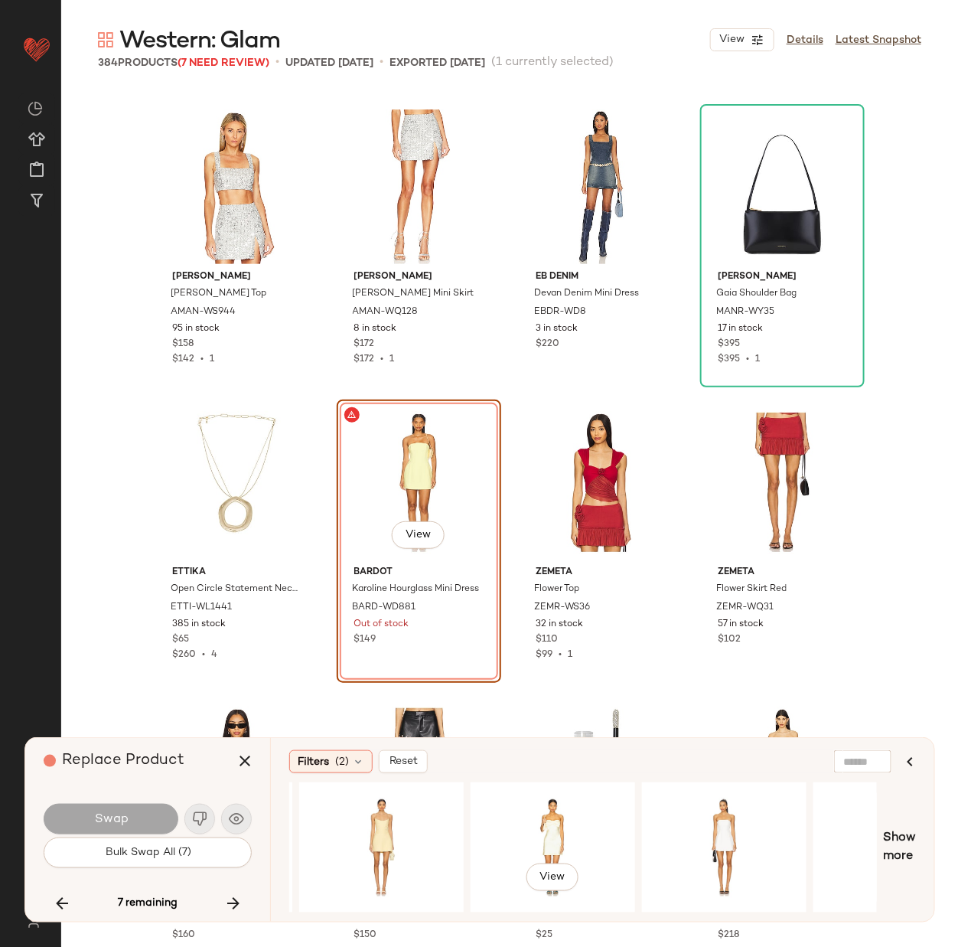
click at [549, 814] on div "View" at bounding box center [553, 847] width 154 height 109
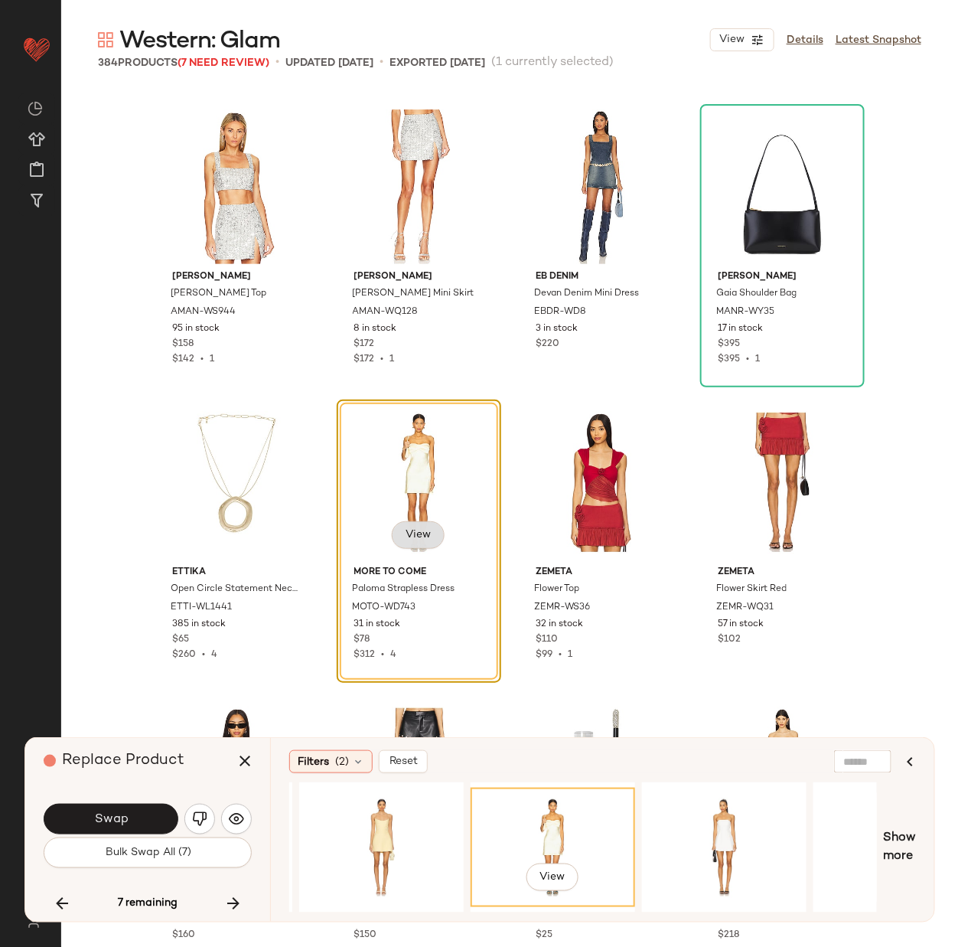
click at [414, 533] on span "View" at bounding box center [418, 535] width 26 height 12
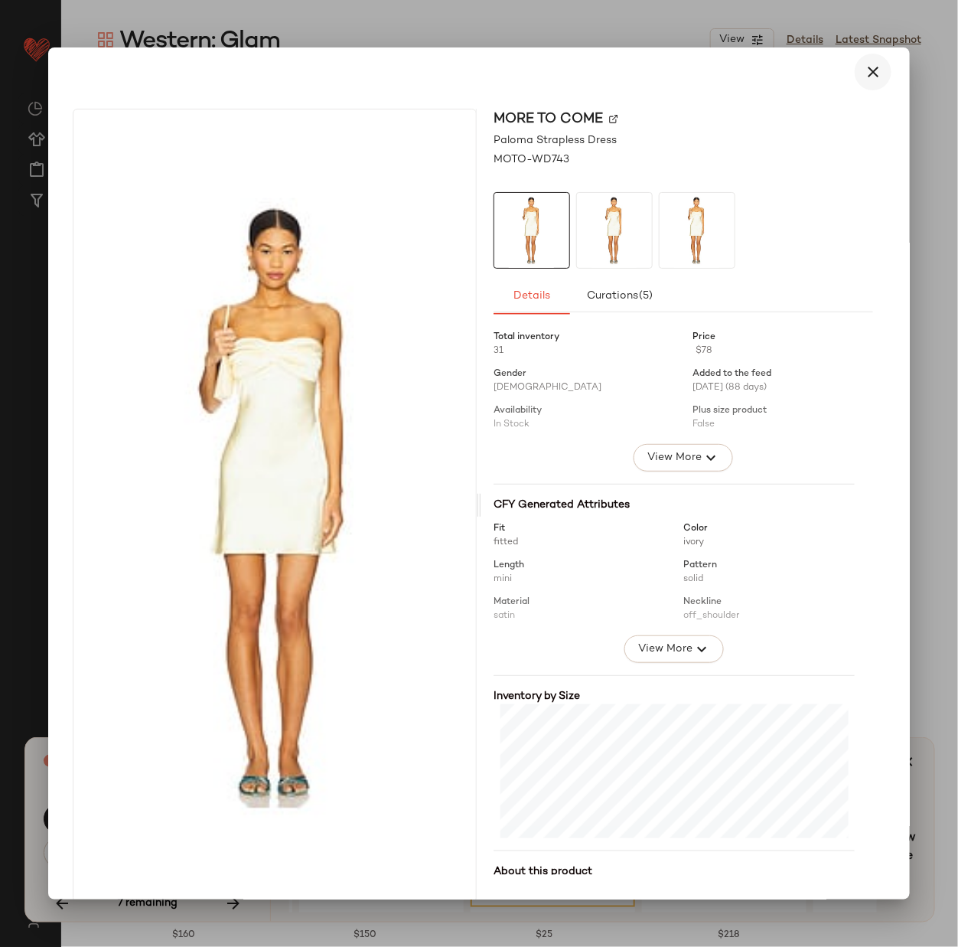
click at [866, 70] on icon "button" at bounding box center [873, 72] width 18 height 18
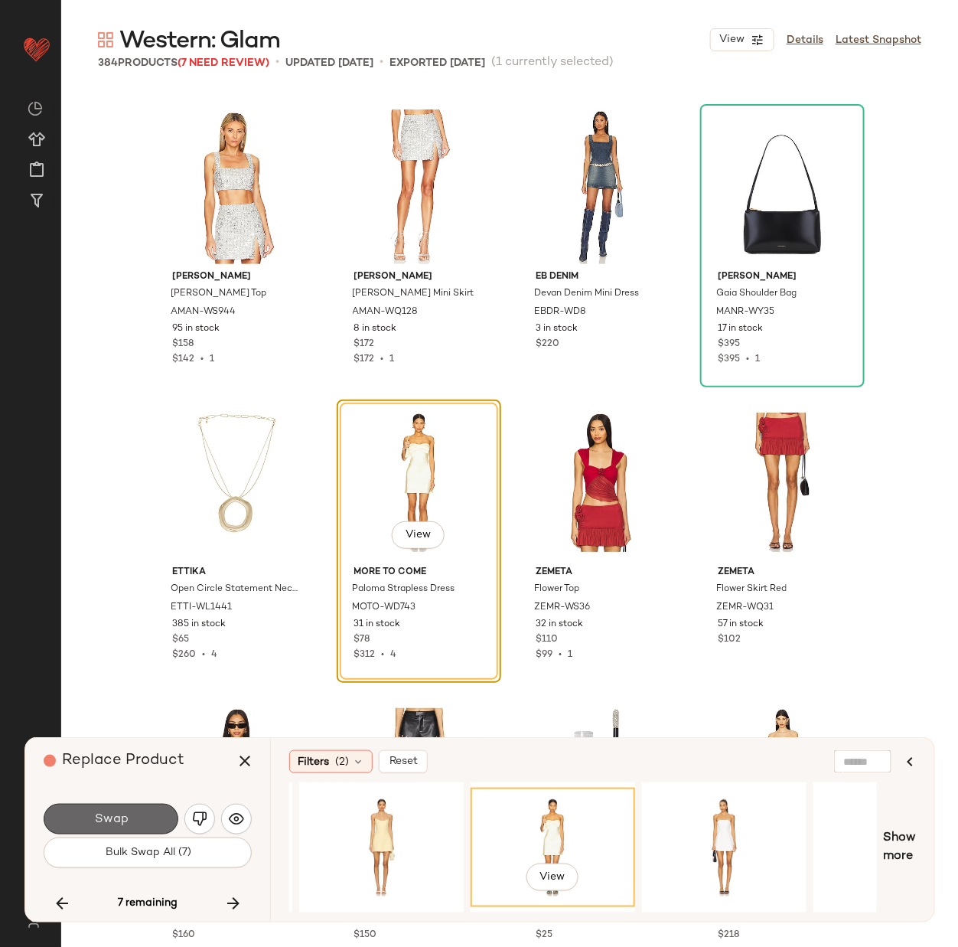
click at [131, 818] on button "Swap" at bounding box center [111, 819] width 135 height 31
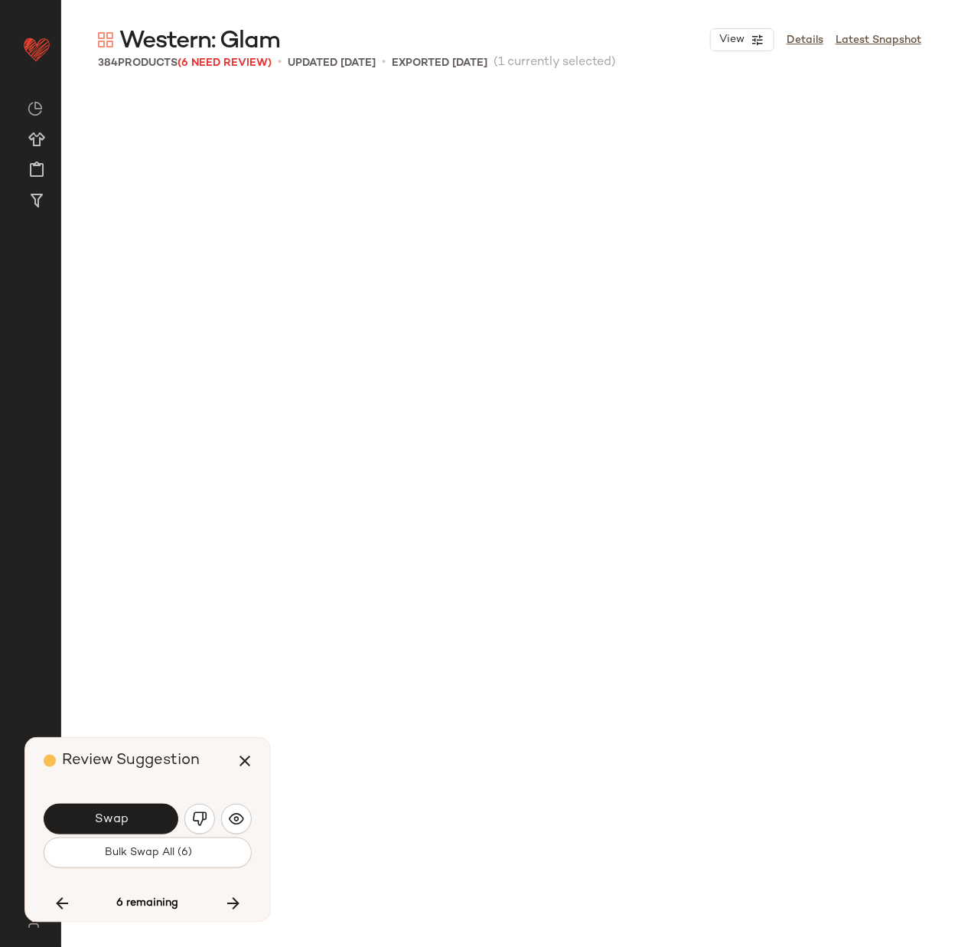
scroll to position [15955, 0]
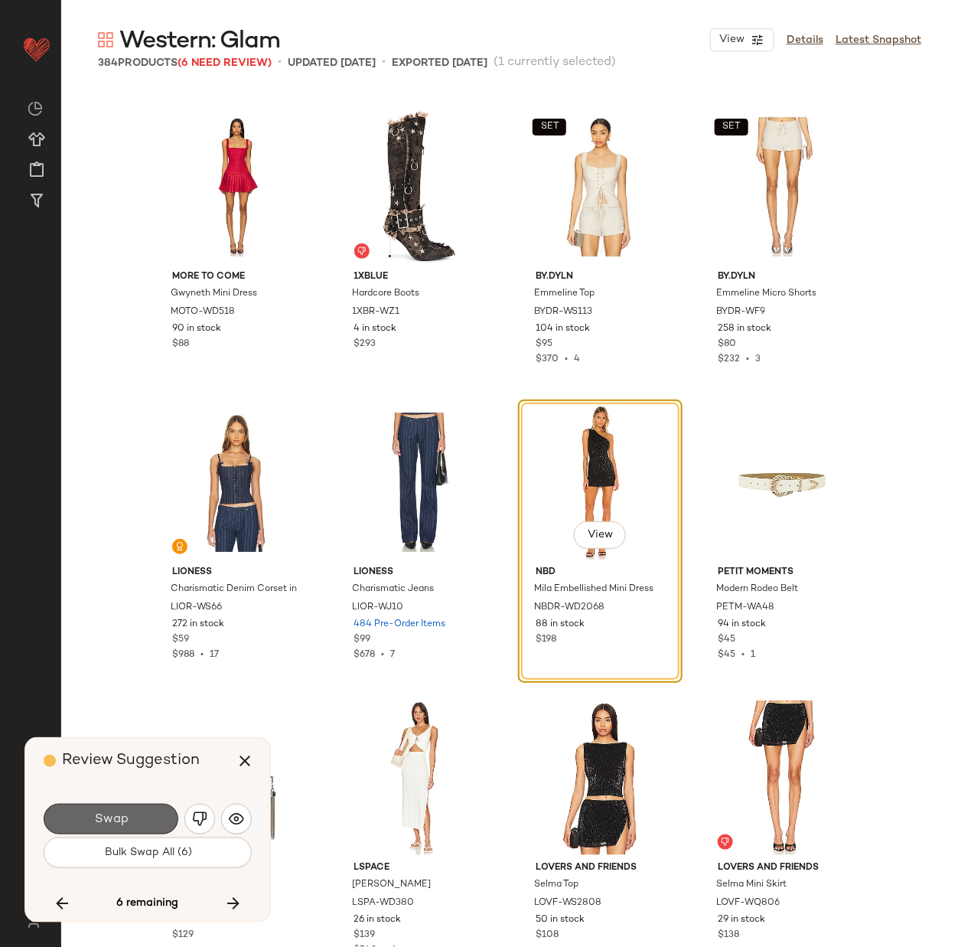
click at [131, 818] on button "Swap" at bounding box center [111, 819] width 135 height 31
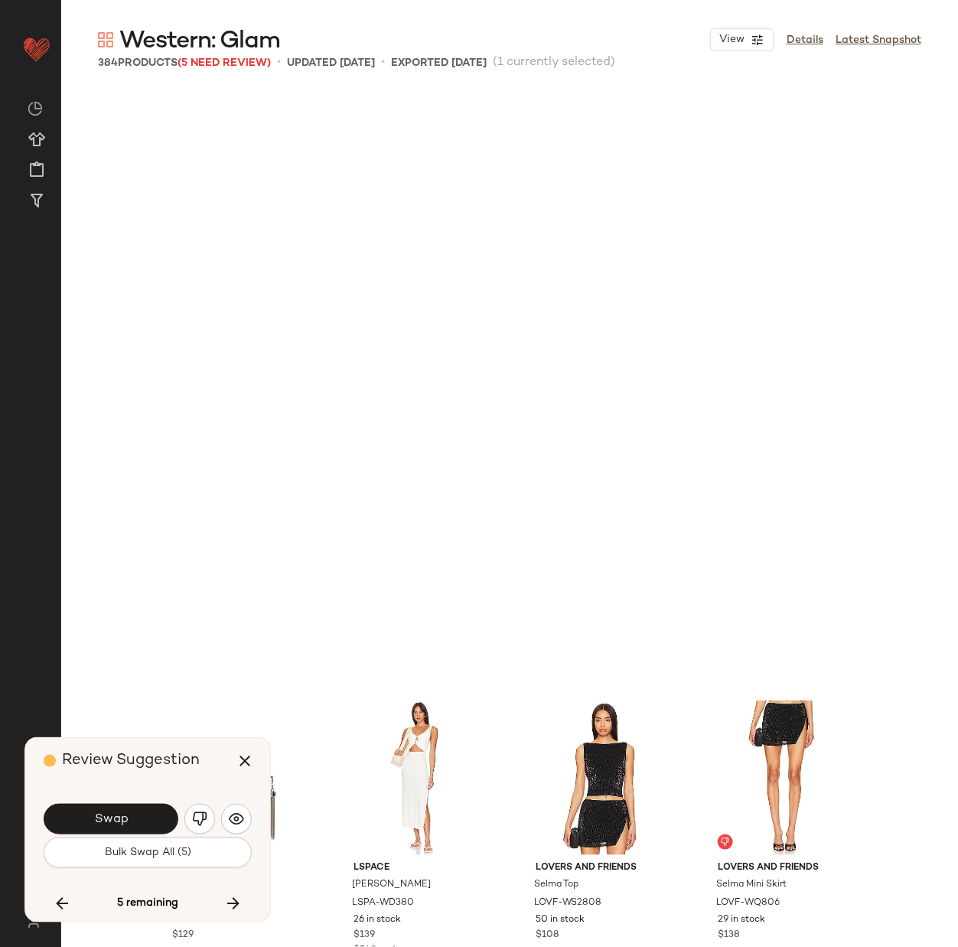
scroll to position [16545, 0]
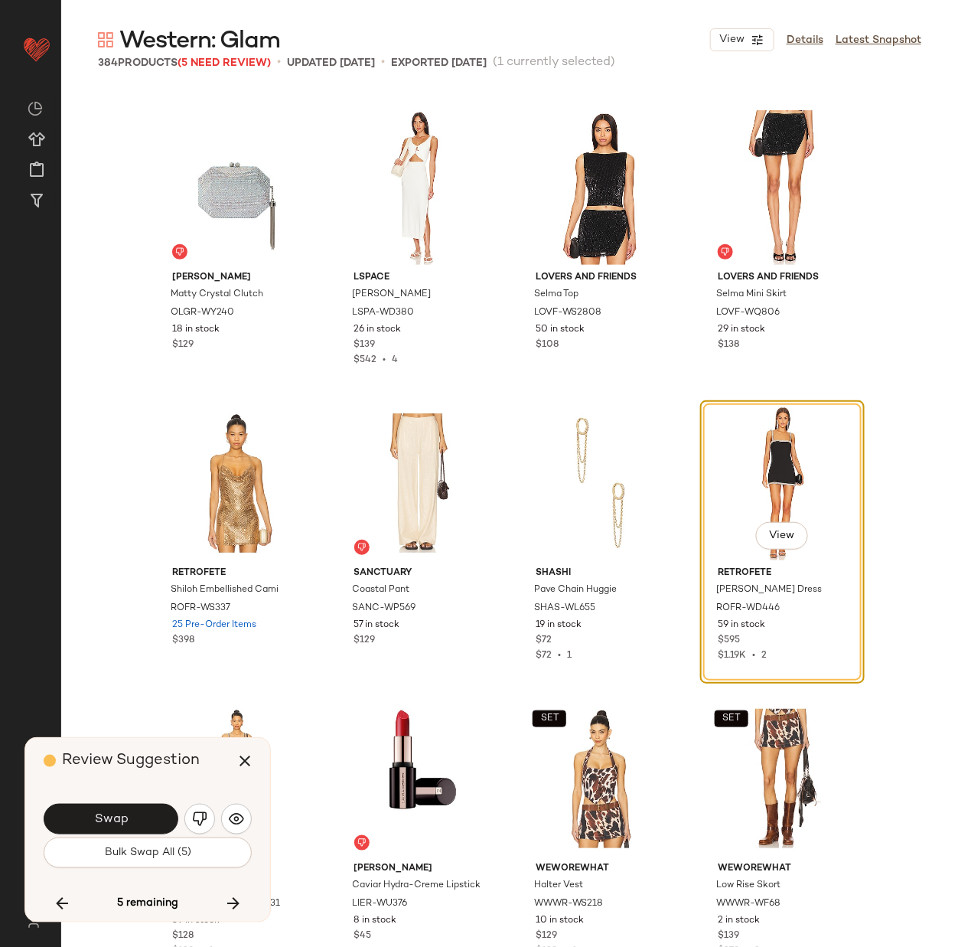
click at [131, 818] on button "Swap" at bounding box center [111, 819] width 135 height 31
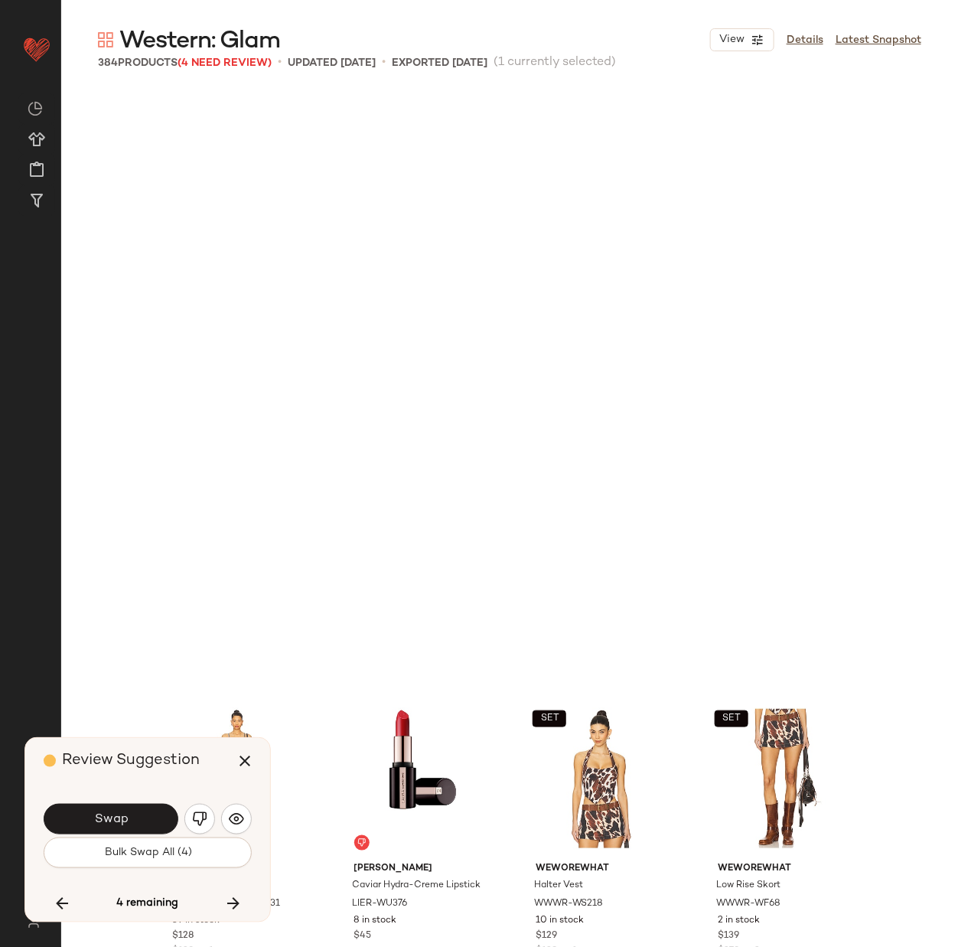
scroll to position [17136, 0]
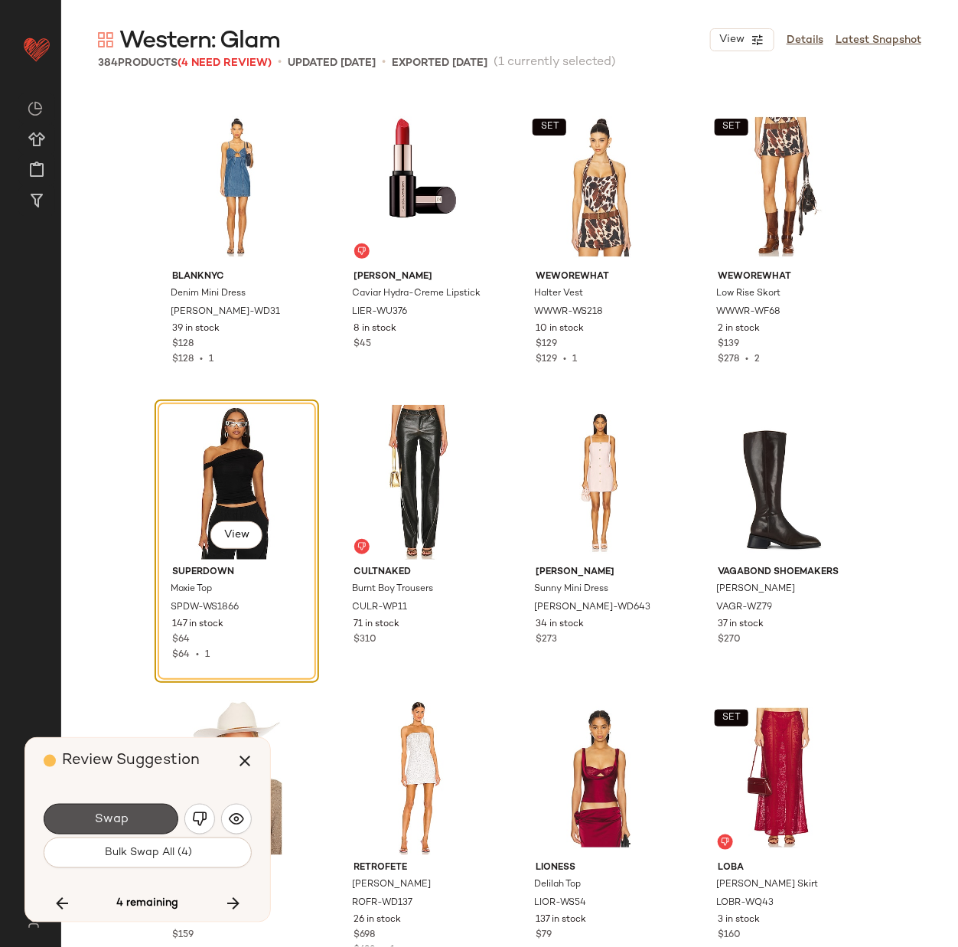
click at [131, 818] on button "Swap" at bounding box center [111, 819] width 135 height 31
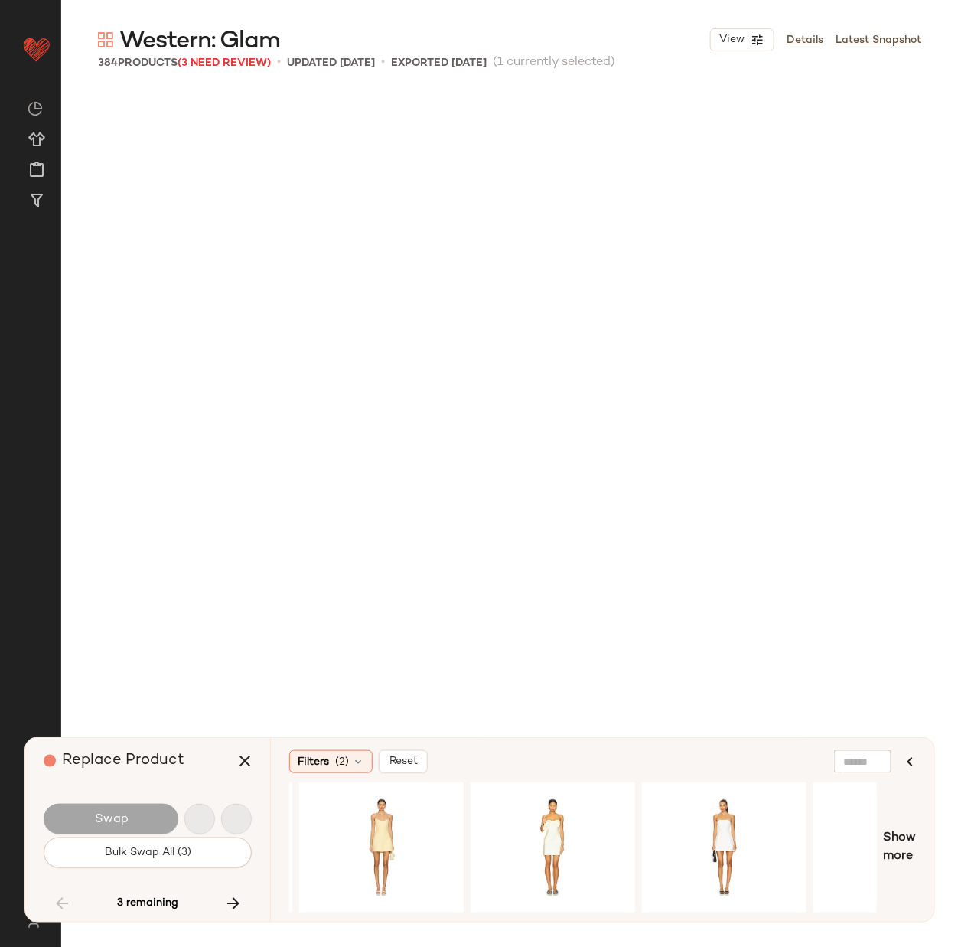
scroll to position [5614, 0]
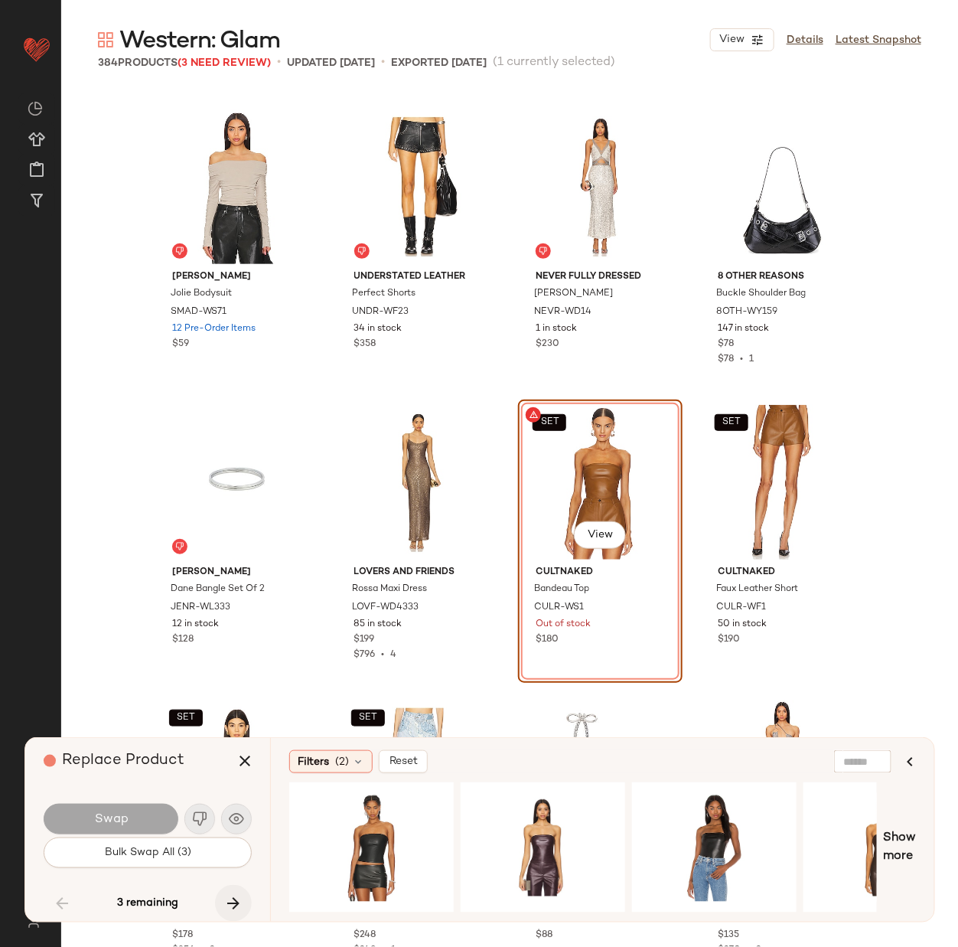
click at [236, 903] on icon "button" at bounding box center [233, 903] width 18 height 18
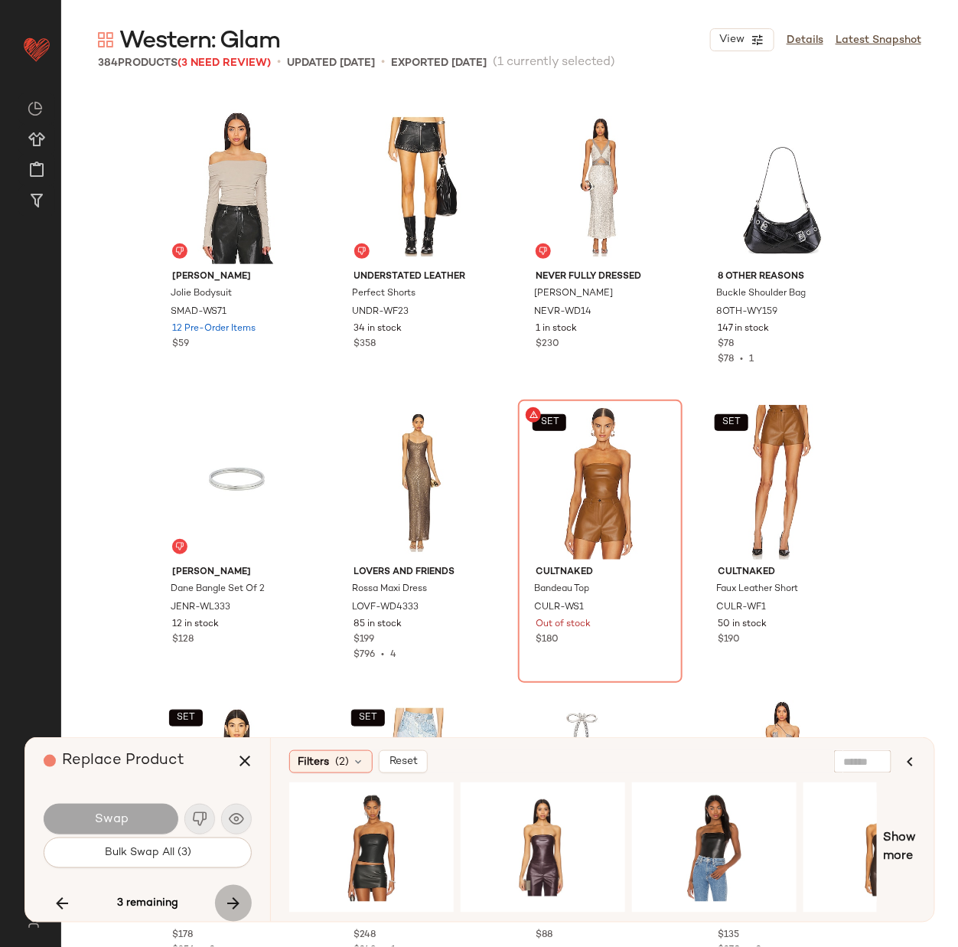
scroll to position [9750, 0]
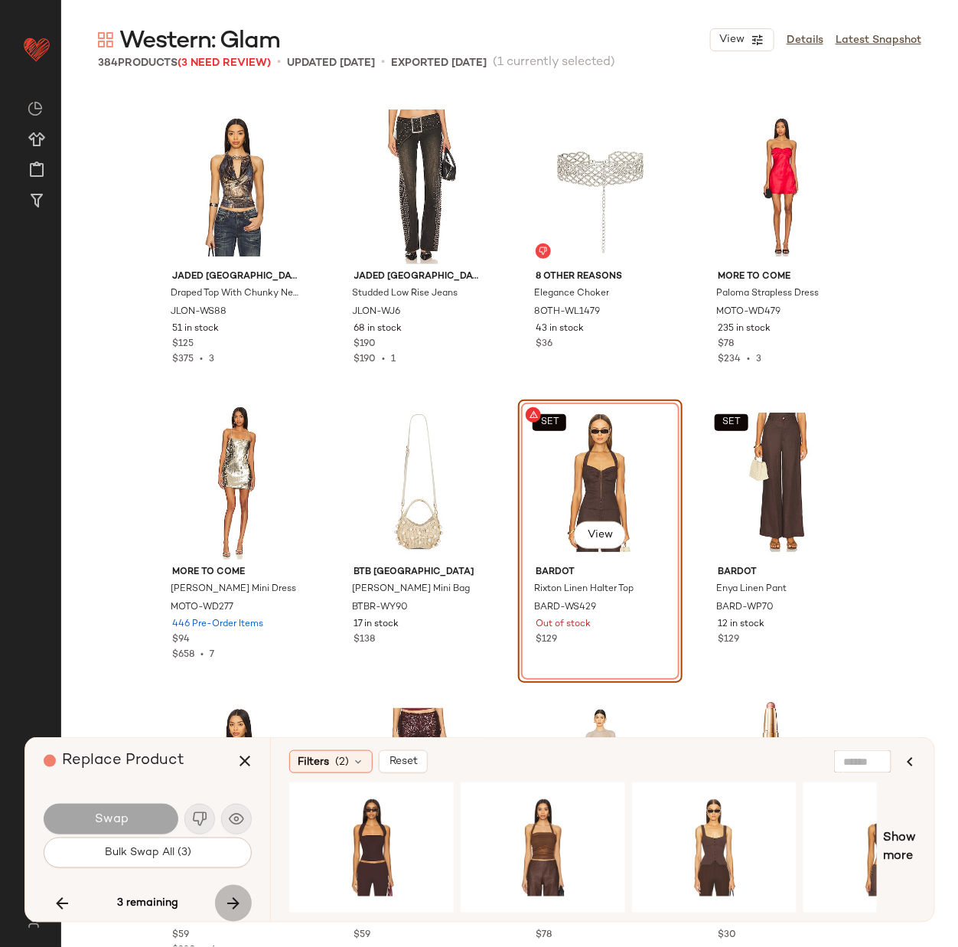
click at [236, 903] on icon "button" at bounding box center [233, 903] width 18 height 18
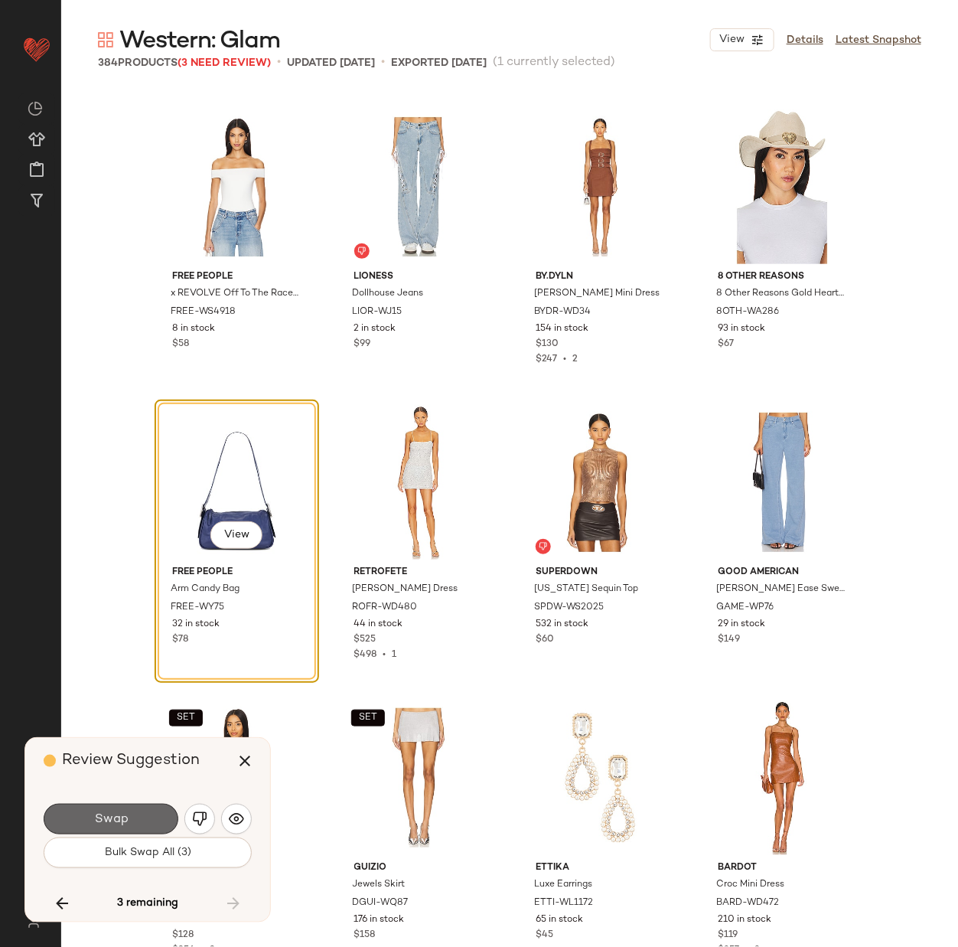
click at [129, 818] on button "Swap" at bounding box center [111, 819] width 135 height 31
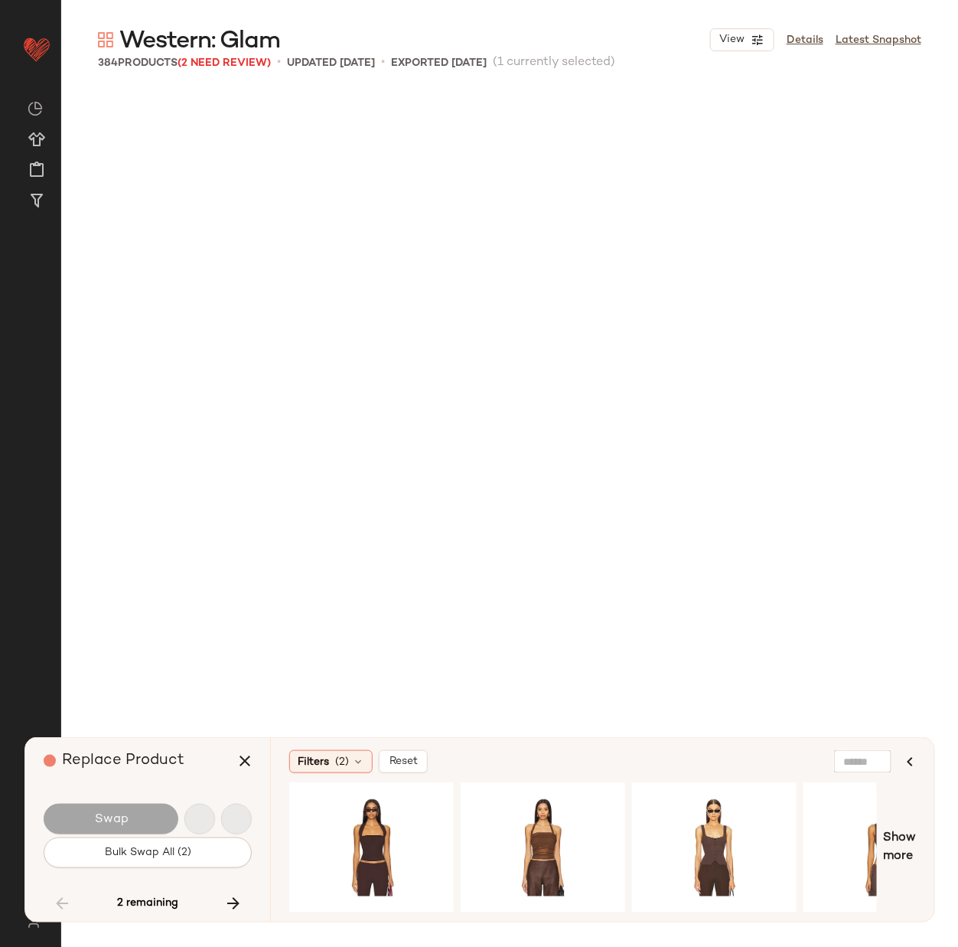
scroll to position [5614, 0]
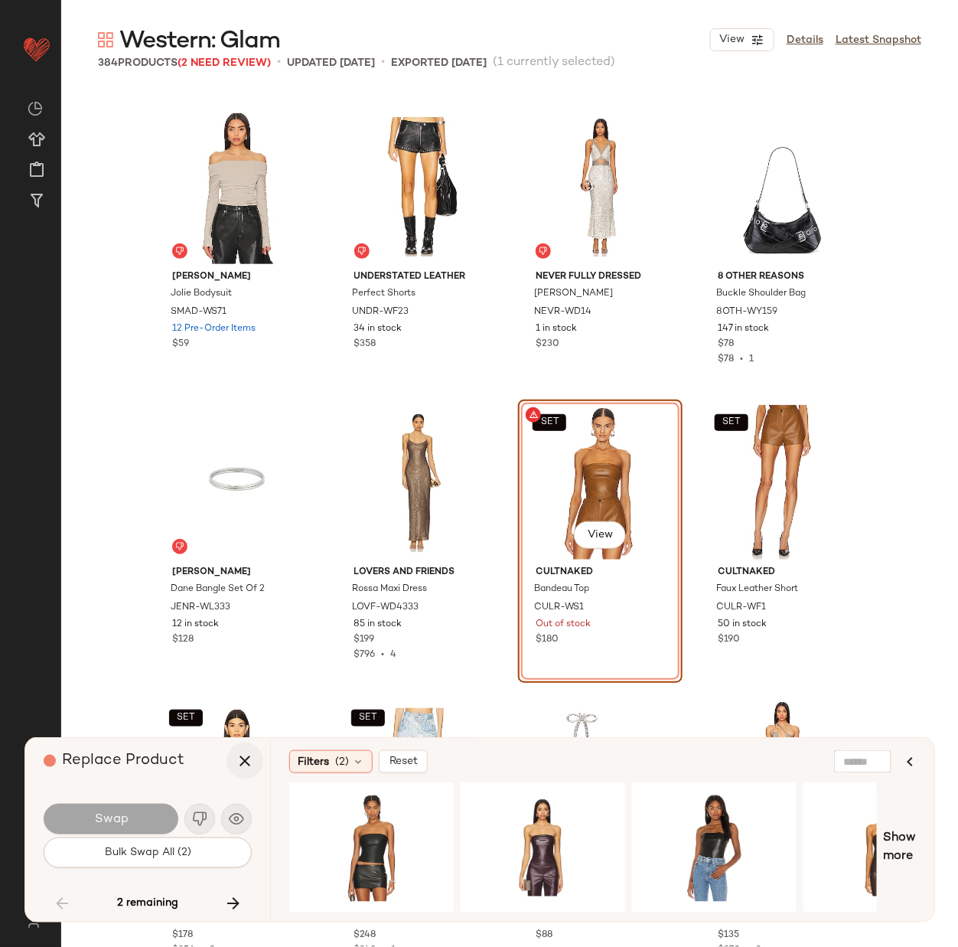
click at [250, 762] on icon "button" at bounding box center [245, 761] width 18 height 18
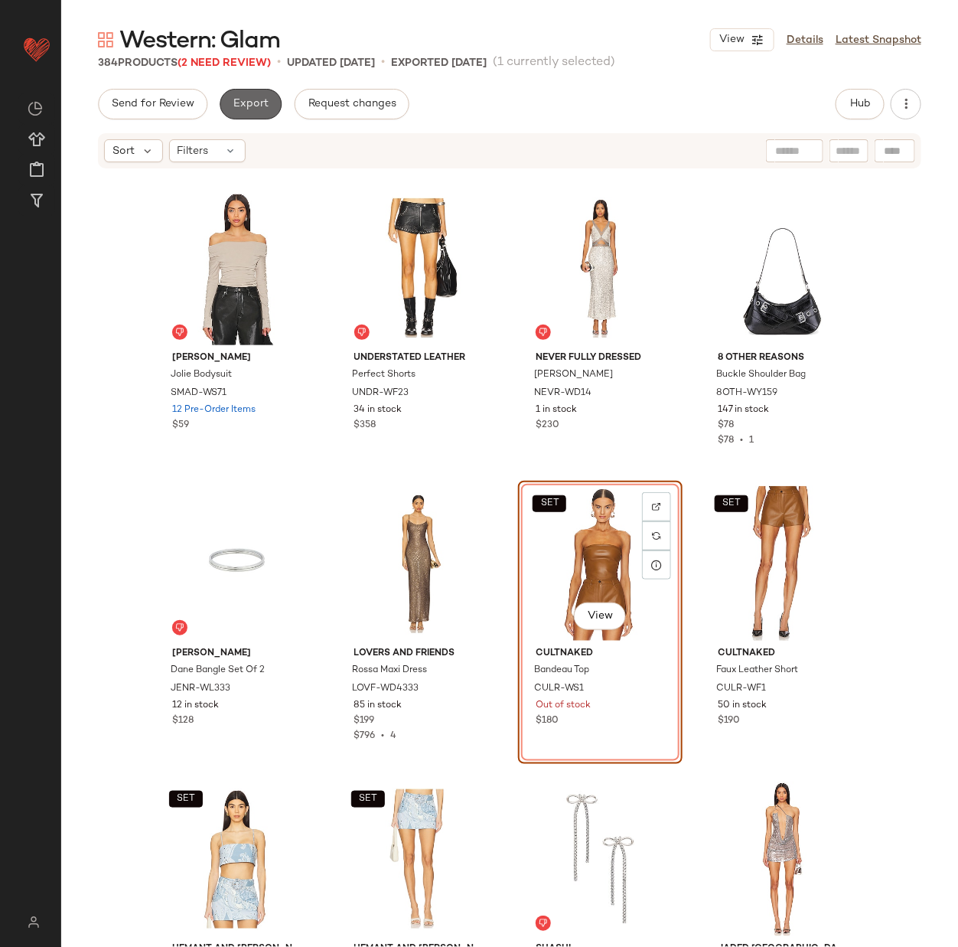
click at [246, 103] on span "Export" at bounding box center [251, 104] width 36 height 12
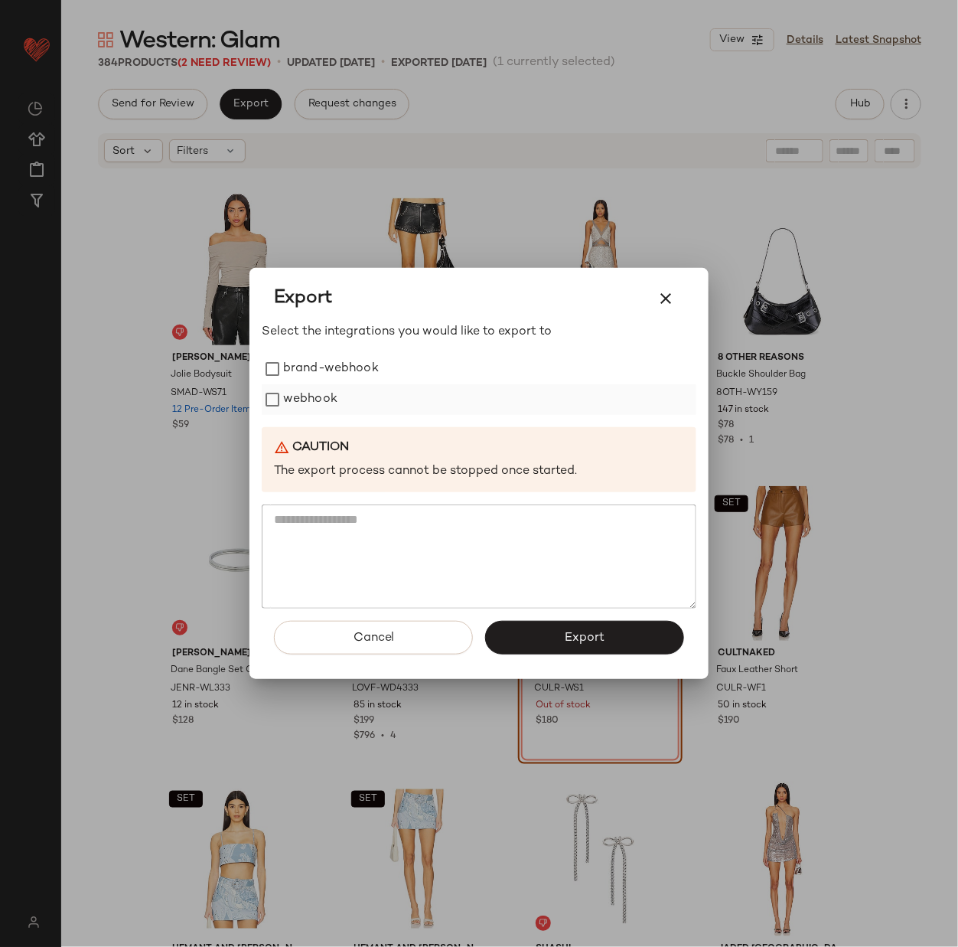
click at [314, 400] on label "webhook" at bounding box center [310, 399] width 54 height 31
click at [567, 634] on span "Export" at bounding box center [584, 638] width 41 height 15
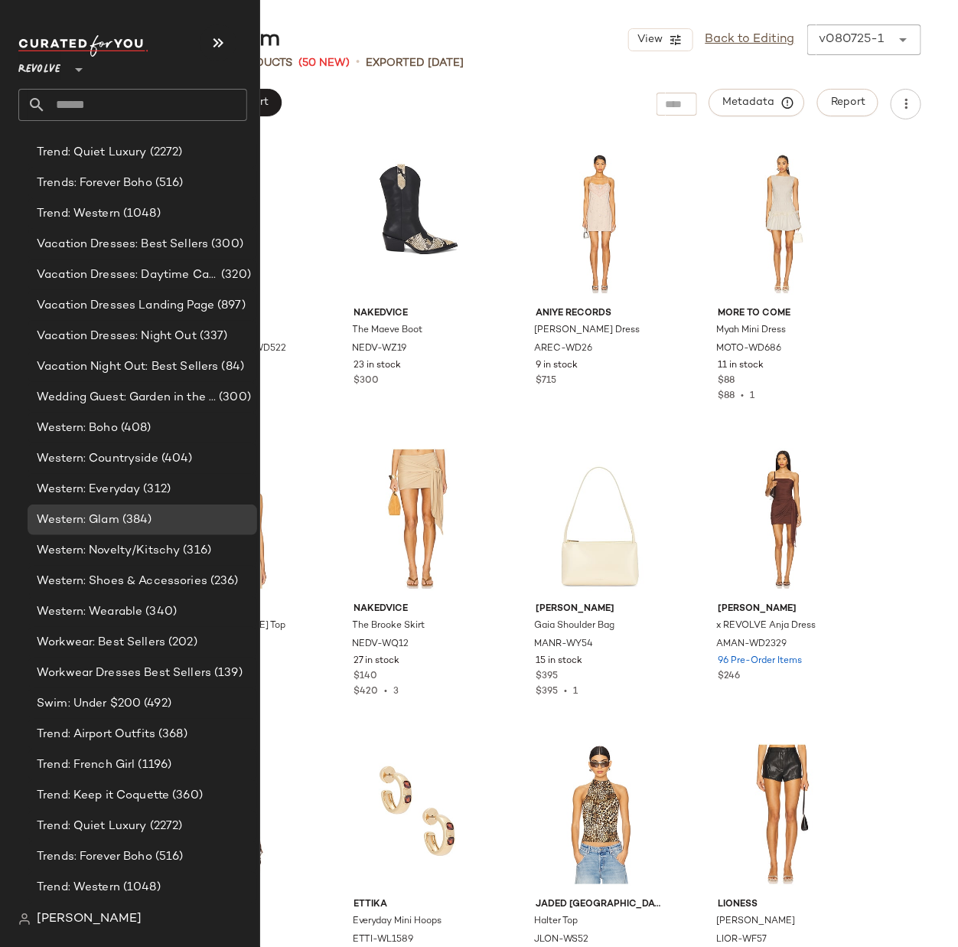
scroll to position [3132, 0]
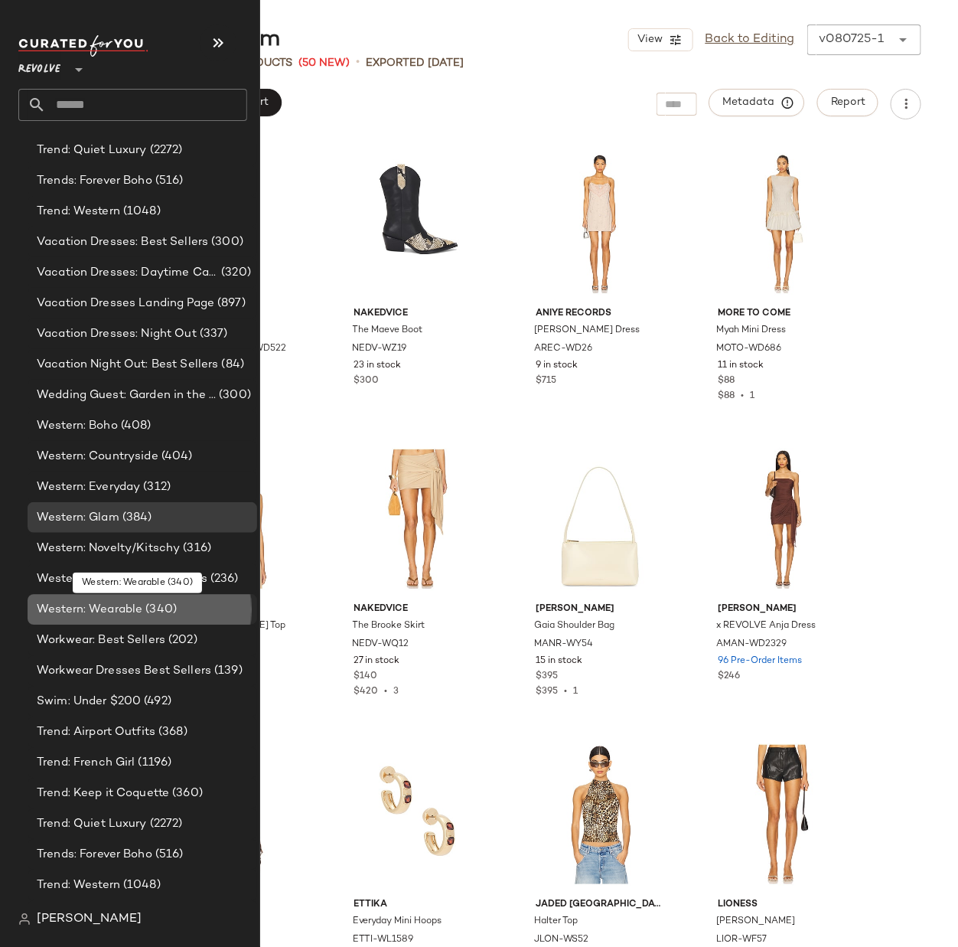
click at [105, 601] on span "Western: Wearable" at bounding box center [90, 610] width 106 height 18
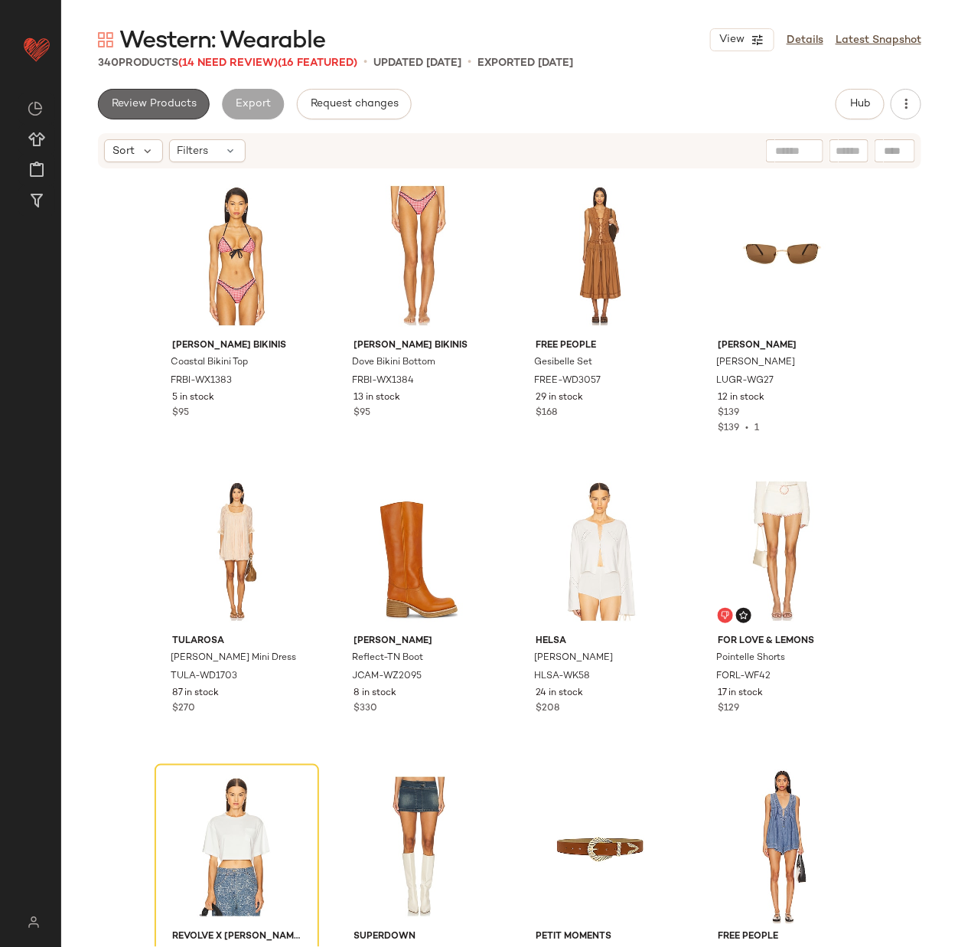
click at [157, 96] on button "Review Products" at bounding box center [154, 104] width 112 height 31
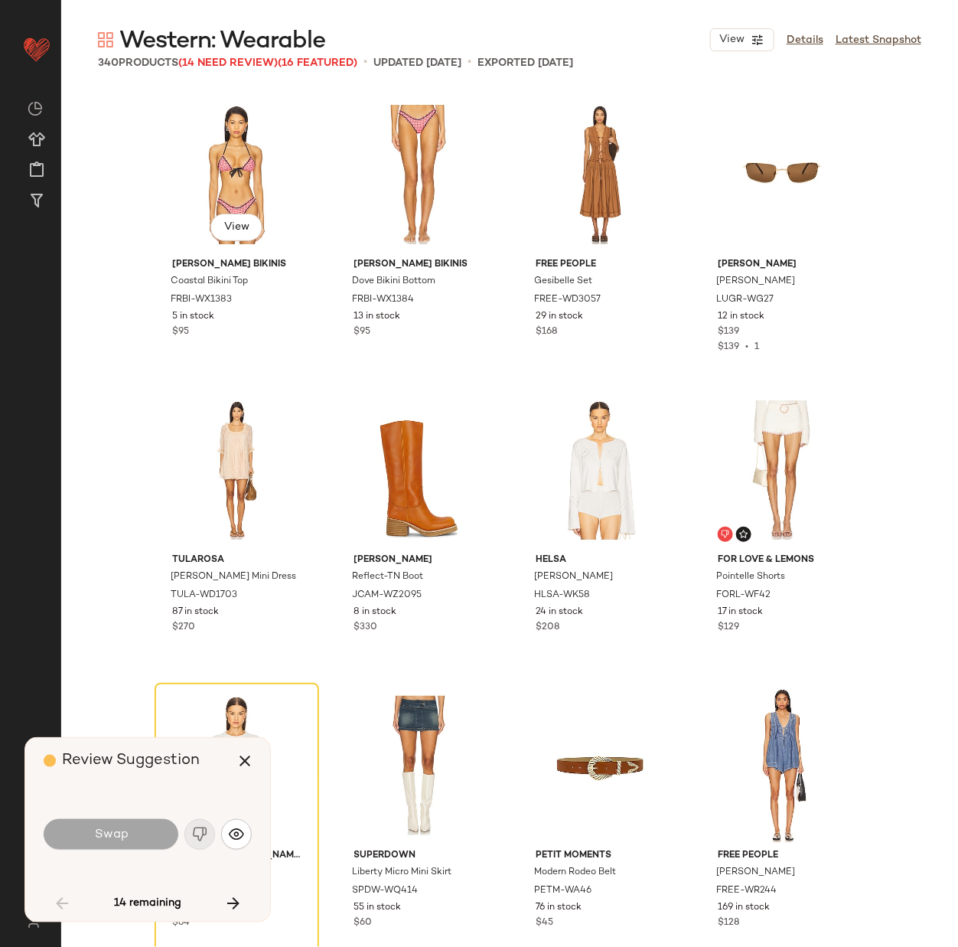
scroll to position [308, 0]
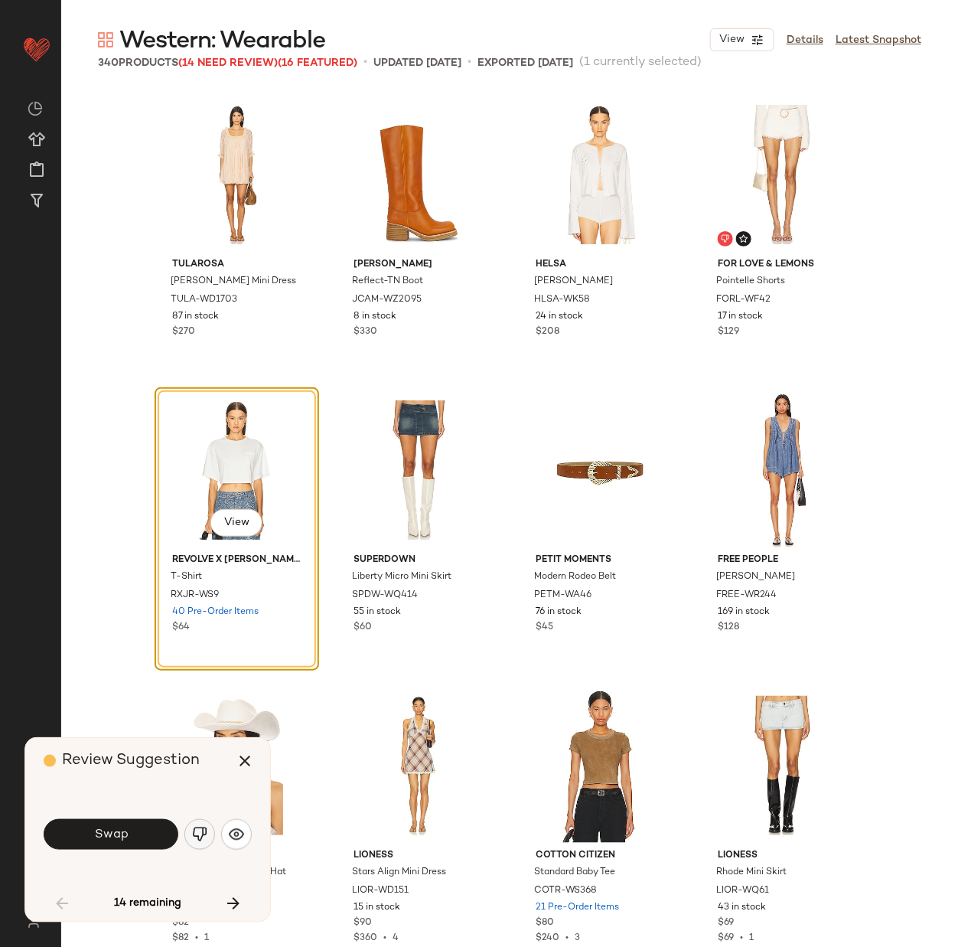
click at [198, 827] on img "button" at bounding box center [199, 834] width 15 height 15
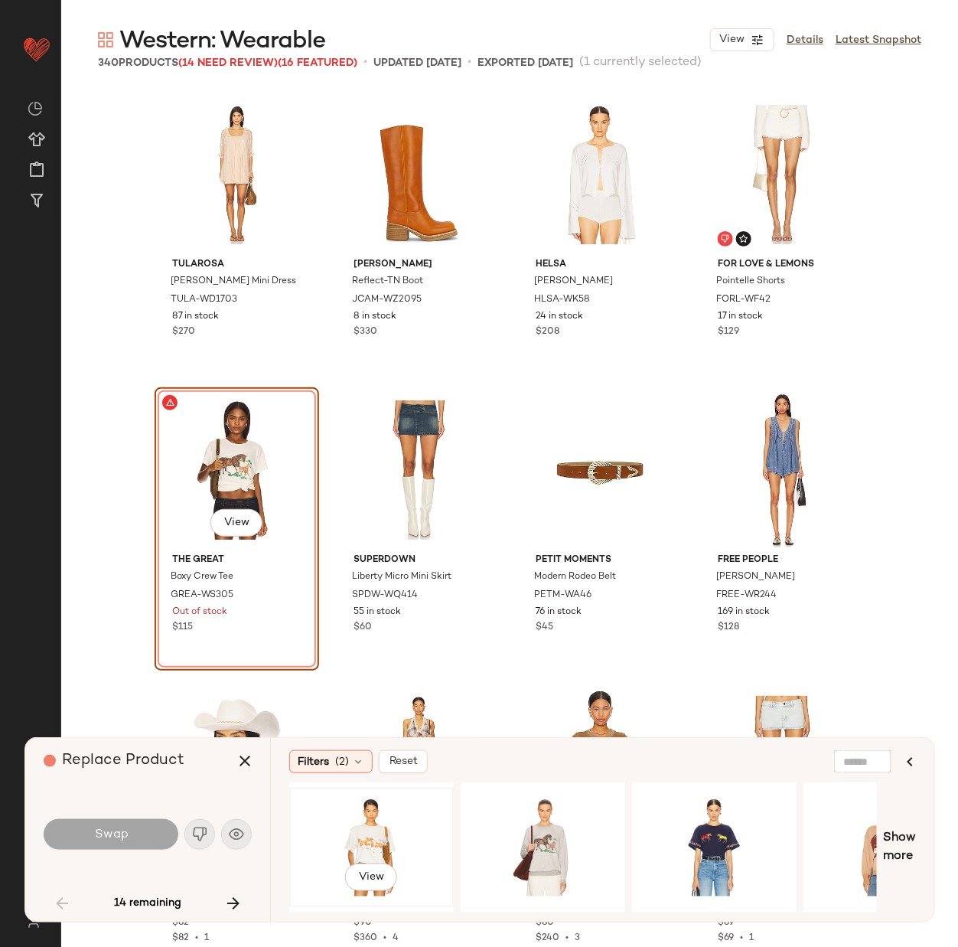
click at [383, 831] on div "View" at bounding box center [372, 847] width 154 height 109
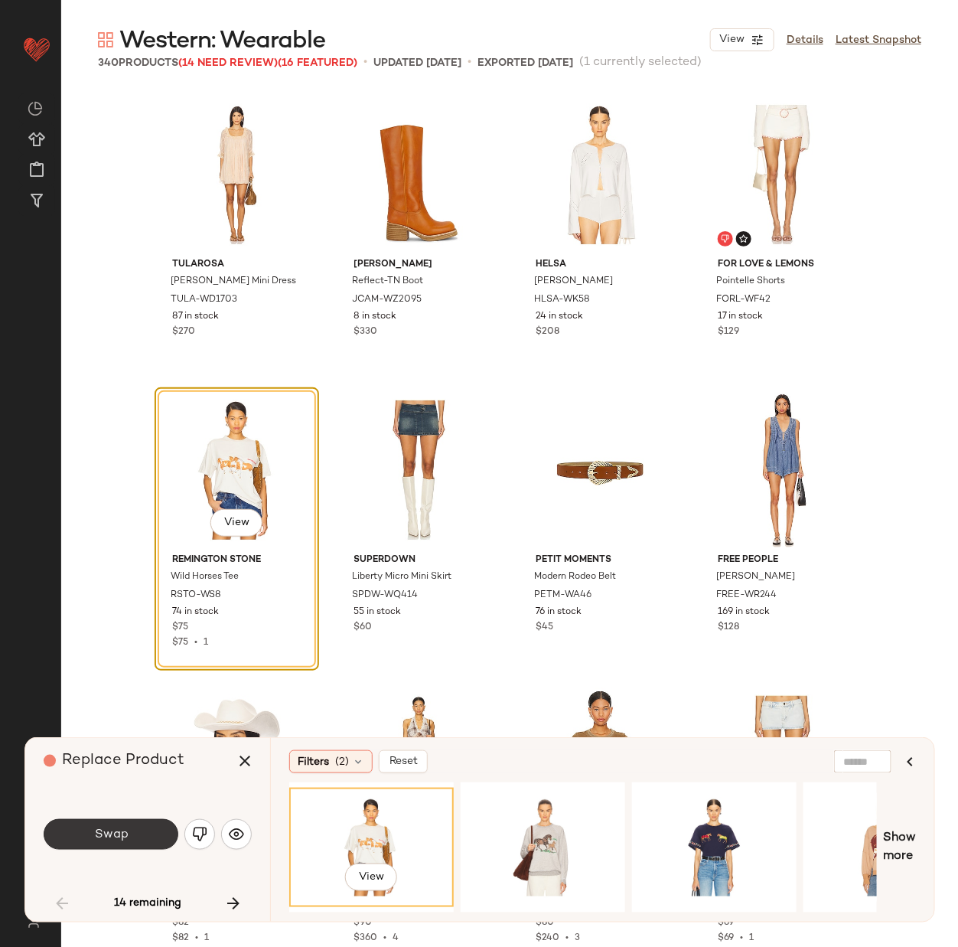
click at [106, 834] on span "Swap" at bounding box center [110, 834] width 34 height 15
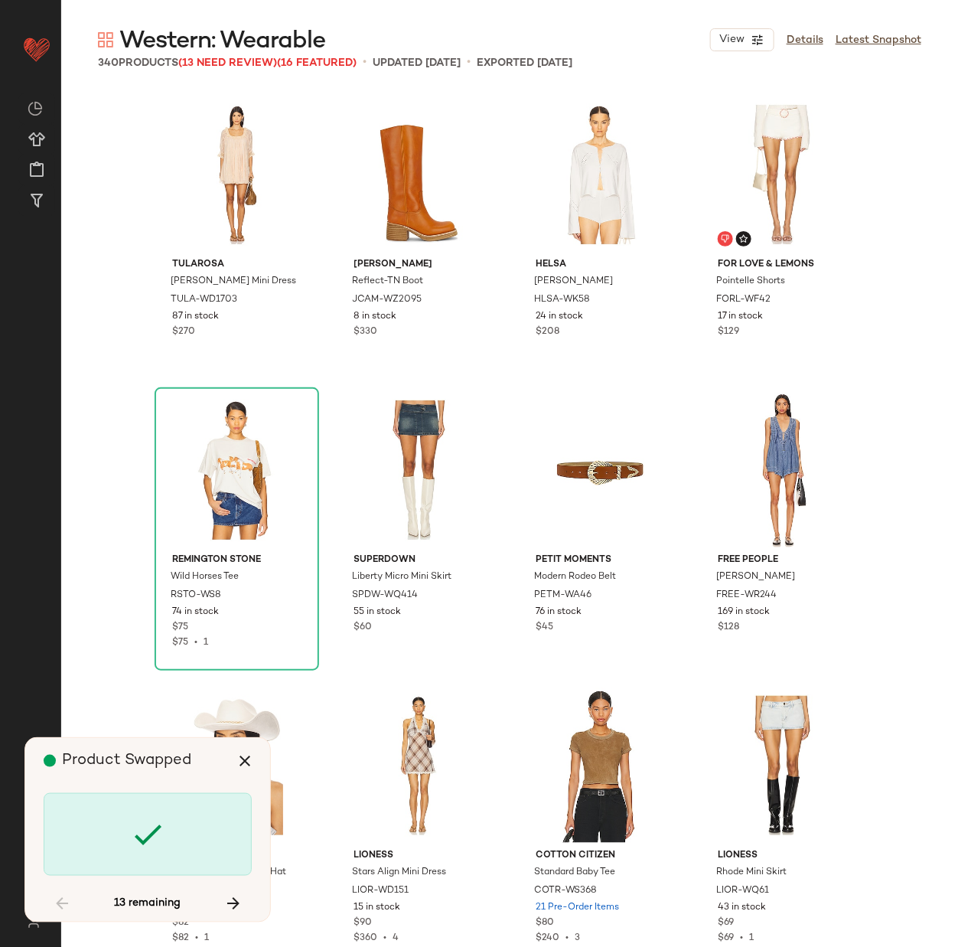
scroll to position [1182, 0]
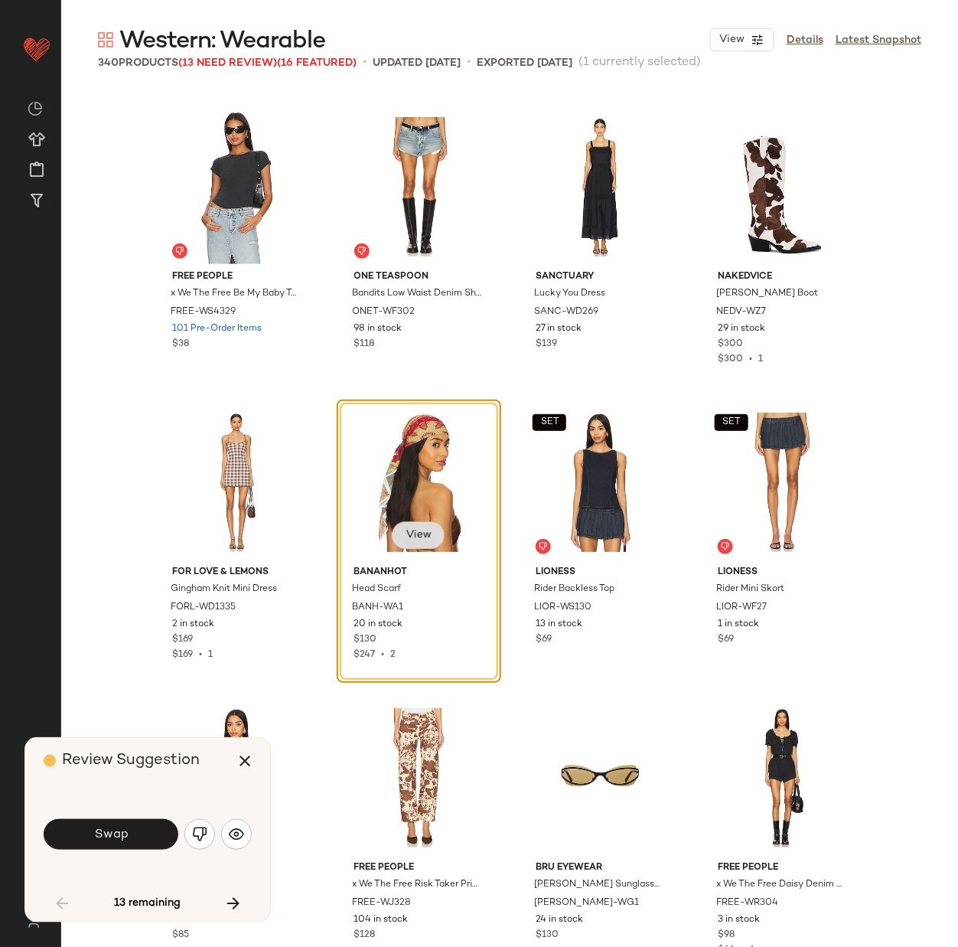
click at [415, 529] on span "View" at bounding box center [418, 535] width 26 height 12
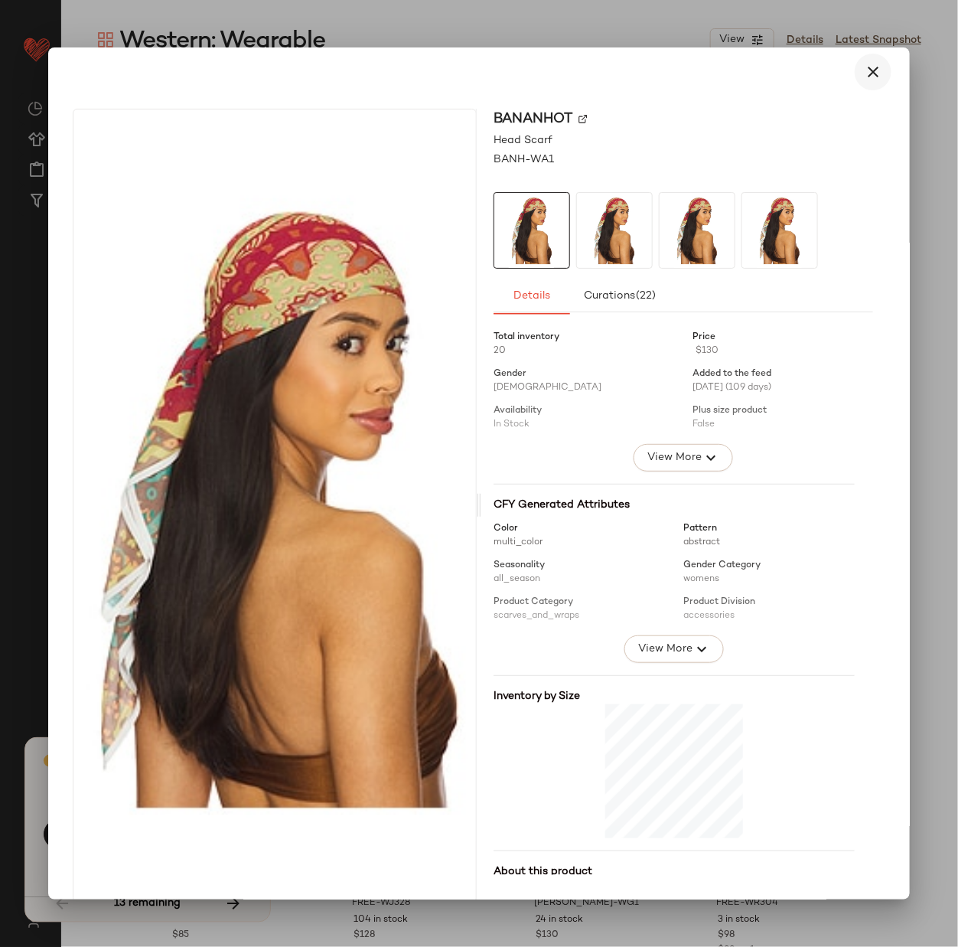
click at [864, 73] on icon "button" at bounding box center [873, 72] width 18 height 18
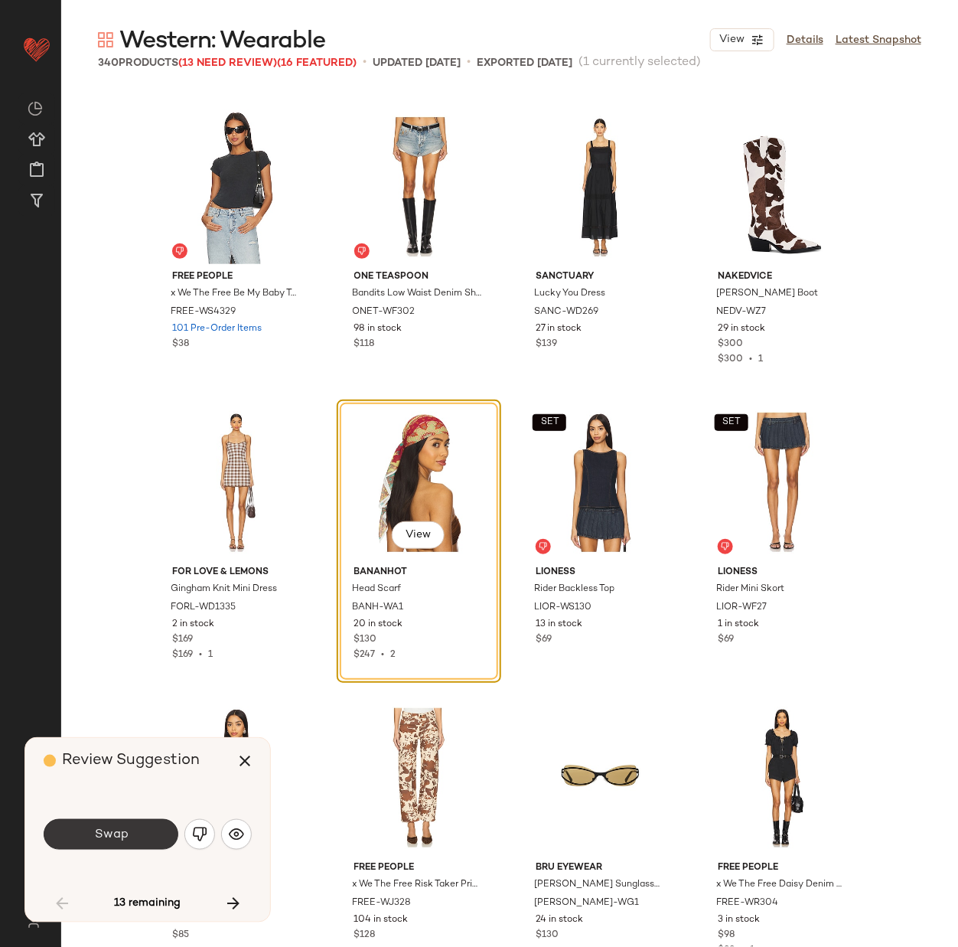
click at [129, 839] on button "Swap" at bounding box center [111, 834] width 135 height 31
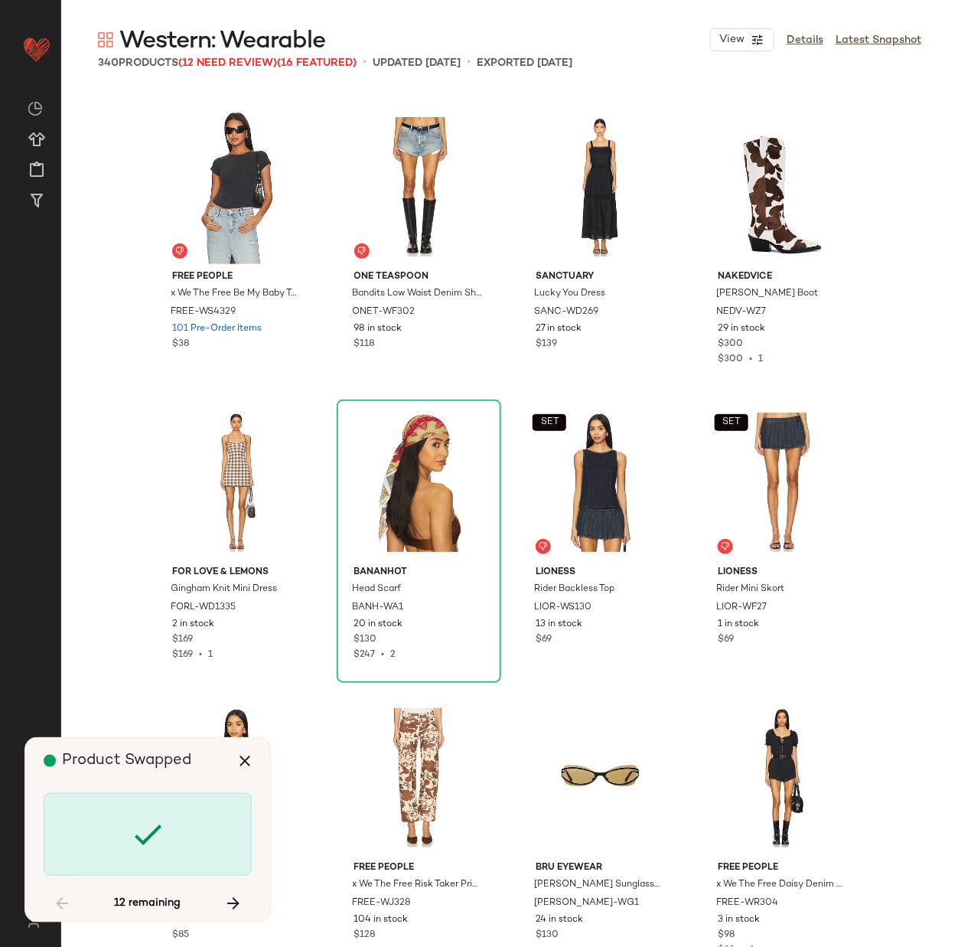
scroll to position [3249, 0]
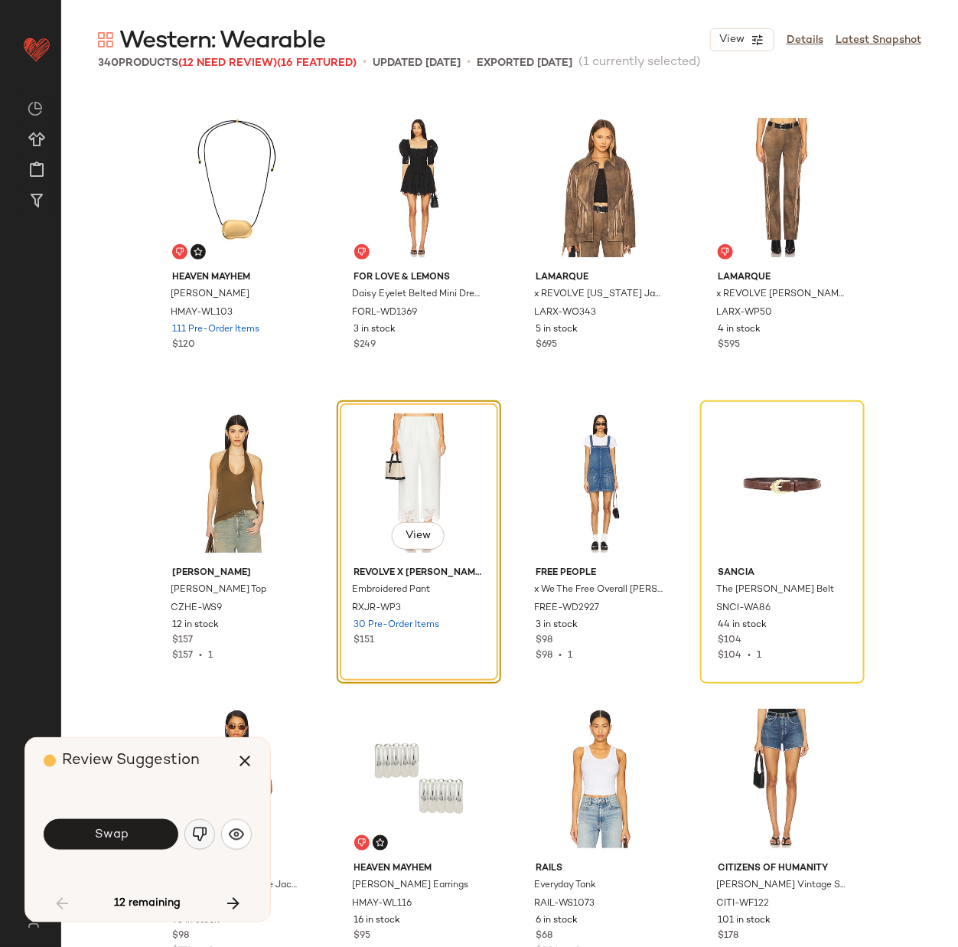
click at [201, 836] on img "button" at bounding box center [199, 834] width 15 height 15
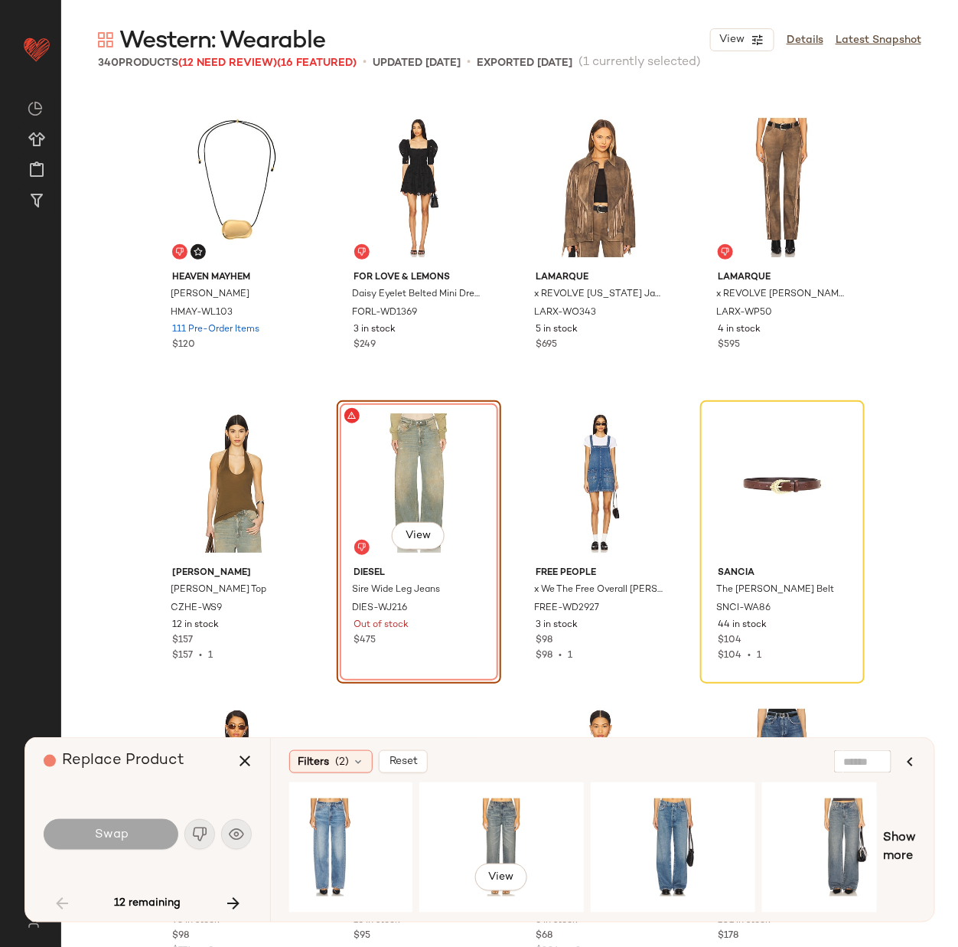
scroll to position [0, 573]
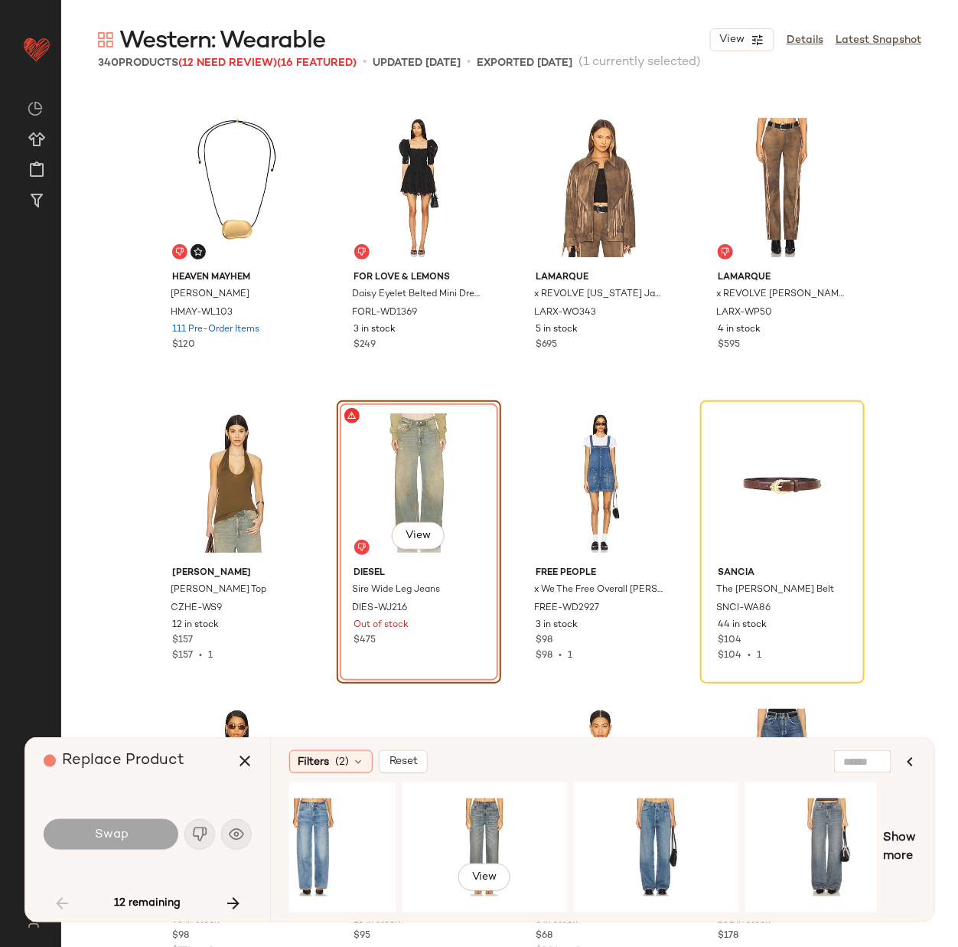
click at [453, 836] on div "View" at bounding box center [485, 847] width 154 height 109
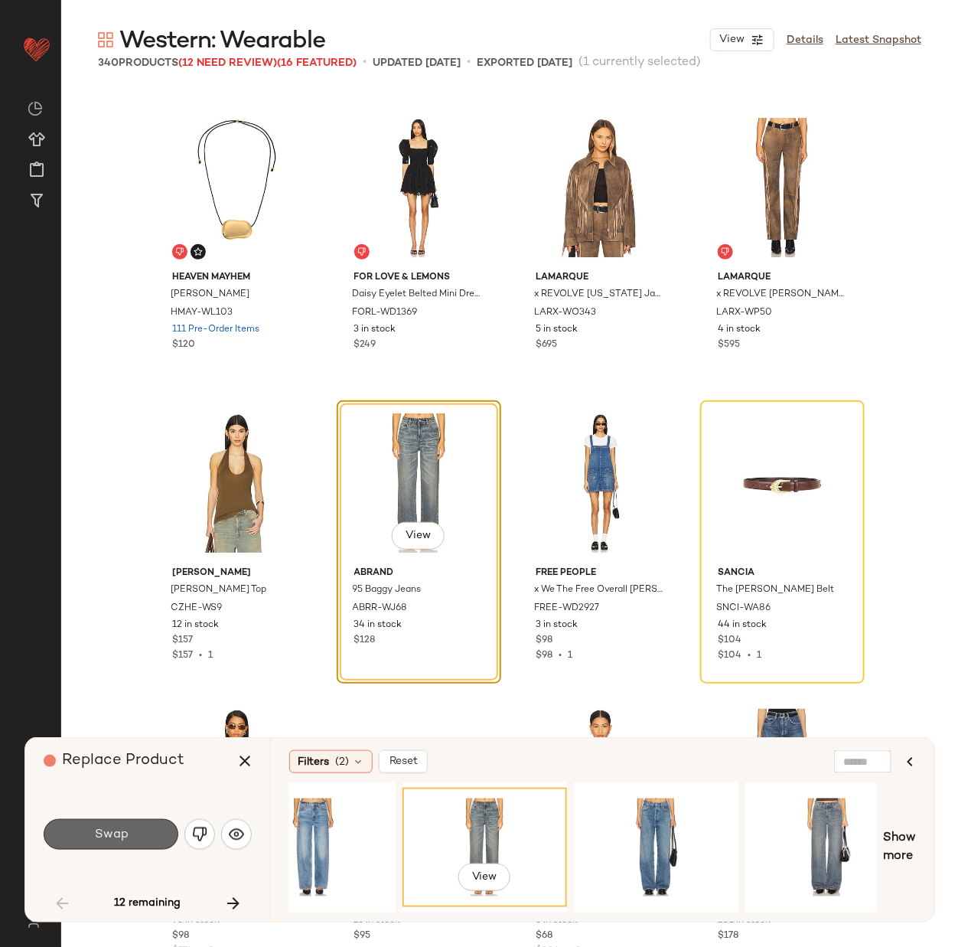
click at [139, 836] on button "Swap" at bounding box center [111, 834] width 135 height 31
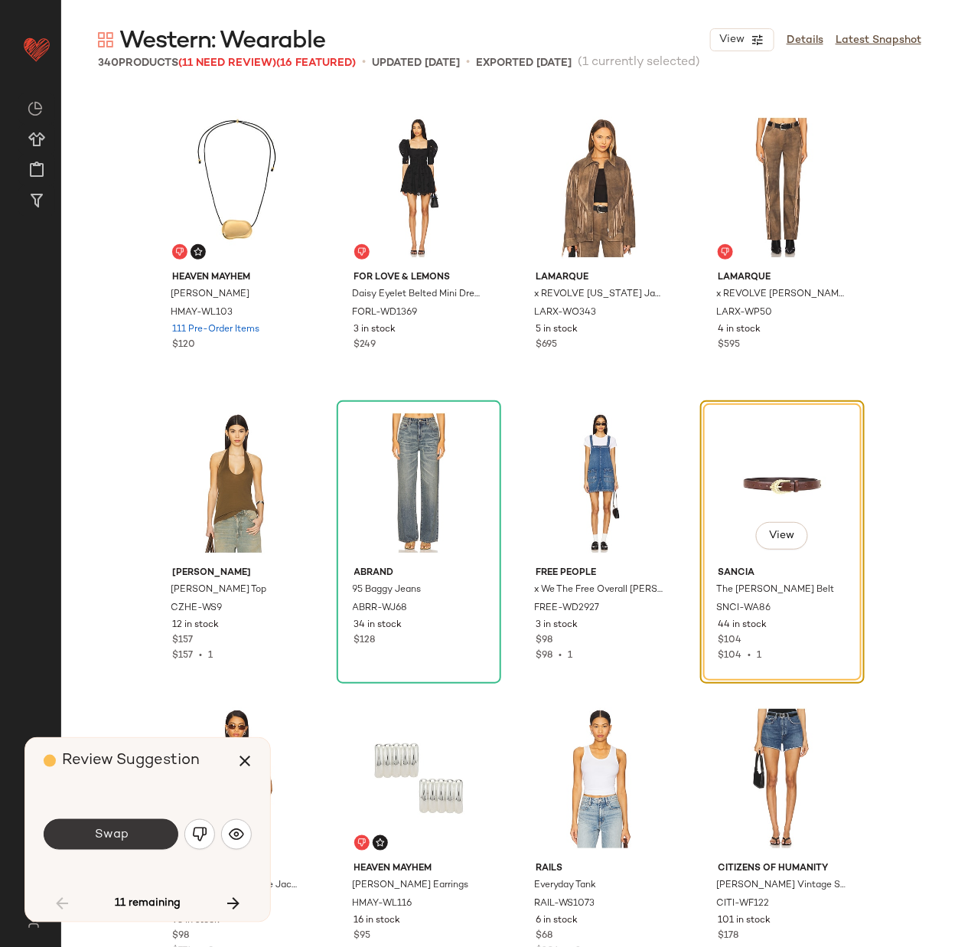
click at [113, 830] on span "Swap" at bounding box center [110, 834] width 34 height 15
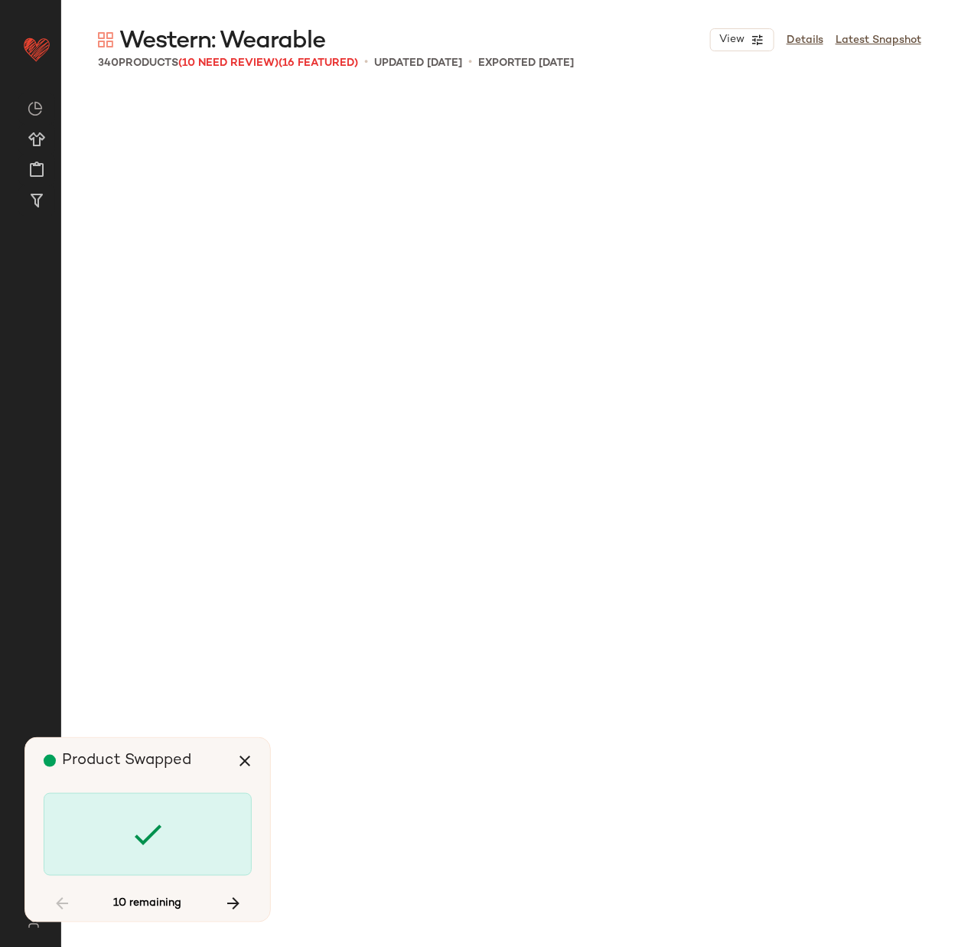
scroll to position [9750, 0]
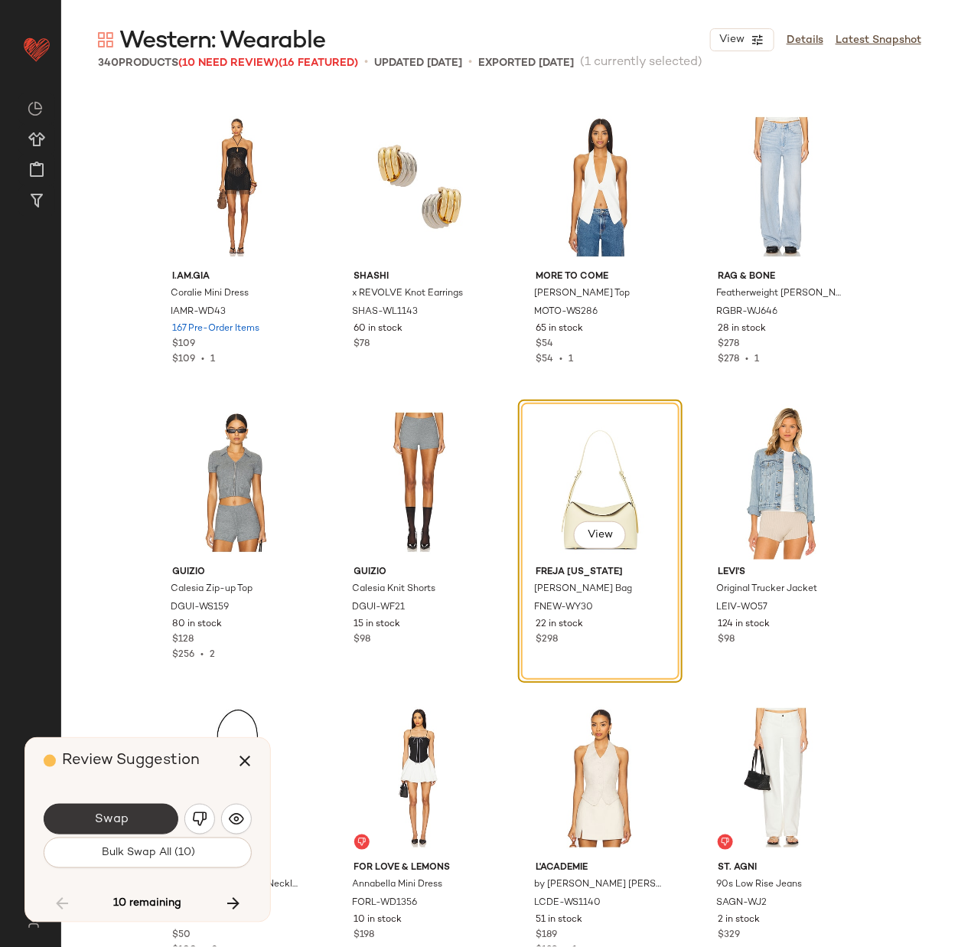
click at [113, 816] on span "Swap" at bounding box center [110, 819] width 34 height 15
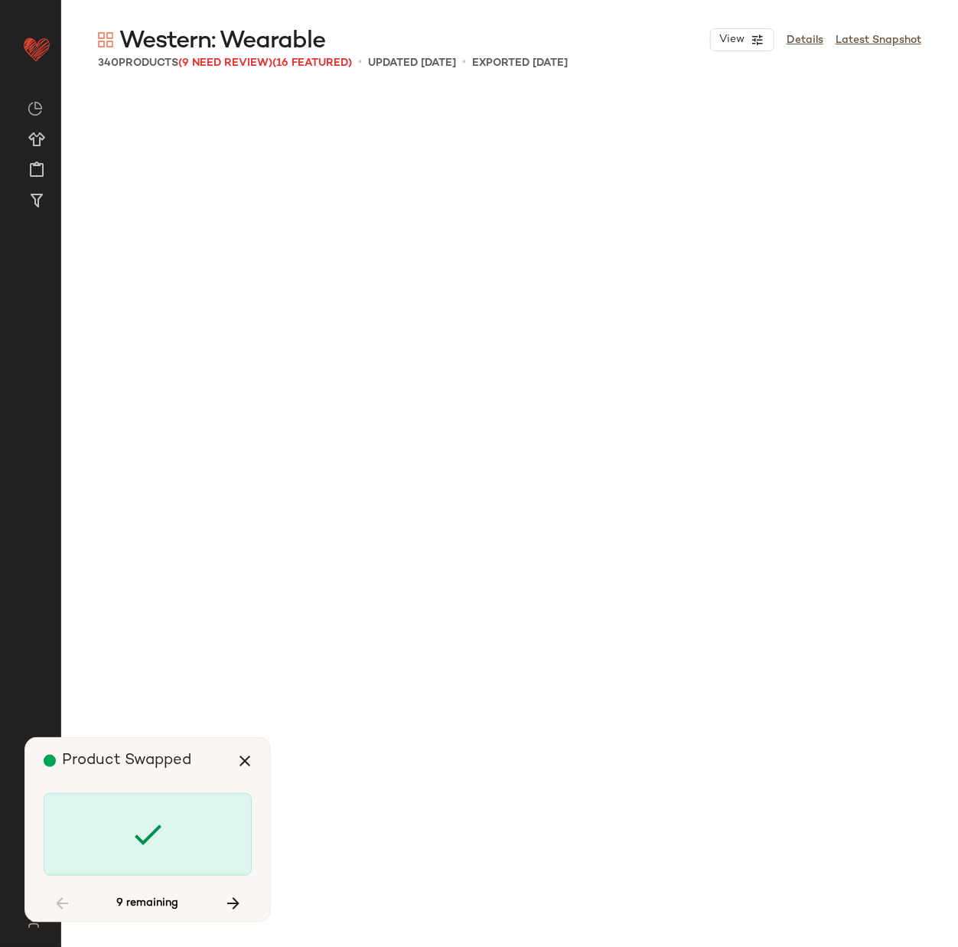
scroll to position [12999, 0]
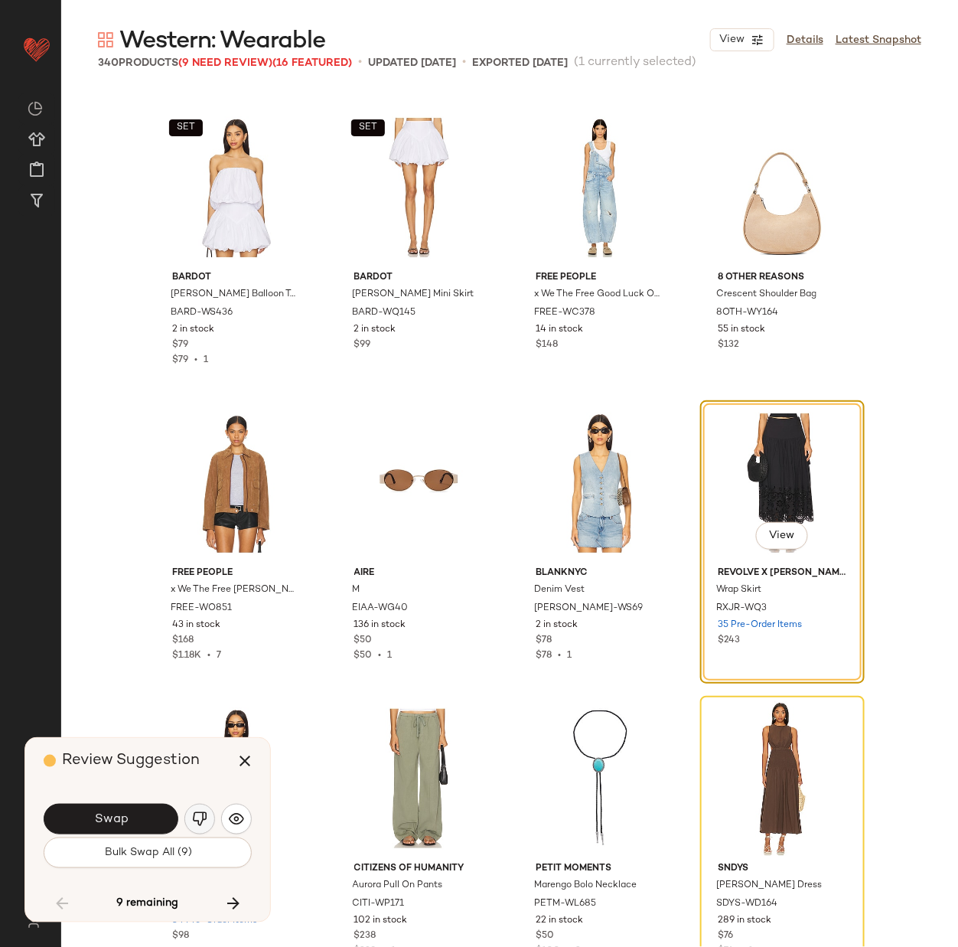
click at [203, 817] on img "button" at bounding box center [199, 818] width 15 height 15
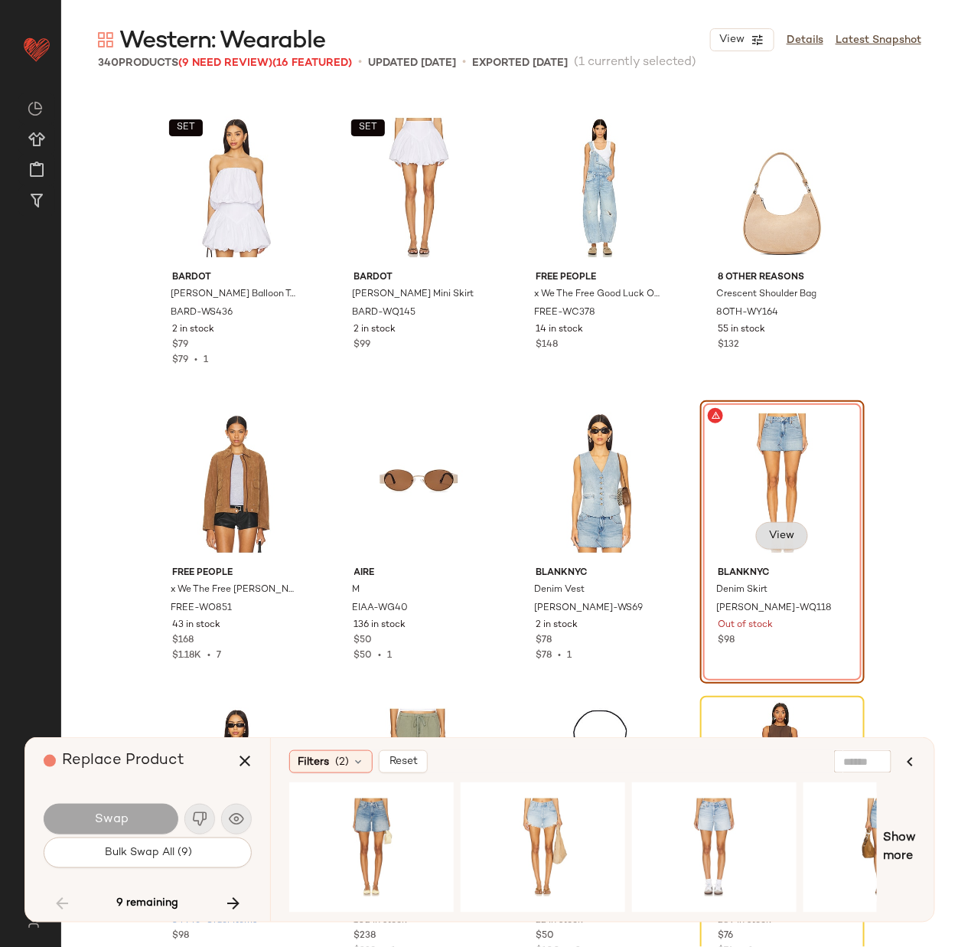
click at [779, 524] on button "View" at bounding box center [781, 536] width 52 height 28
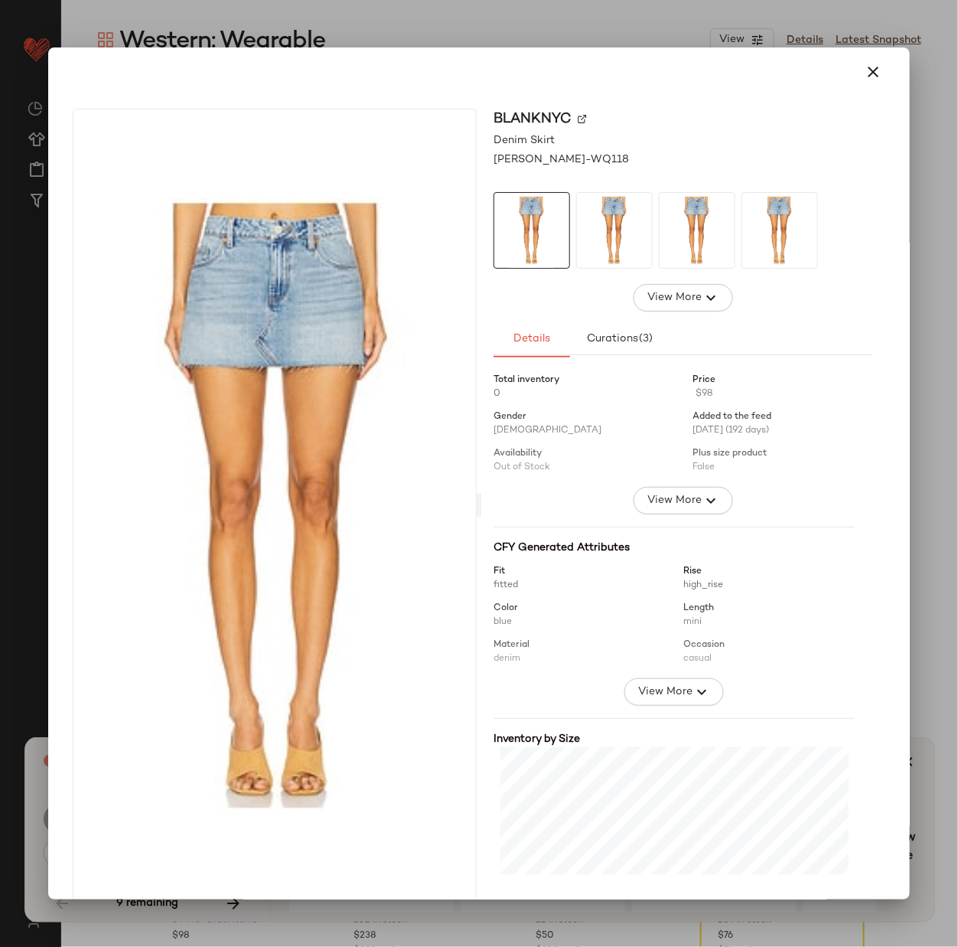
click at [579, 118] on img at bounding box center [582, 118] width 9 height 9
click at [864, 67] on icon "button" at bounding box center [873, 72] width 18 height 18
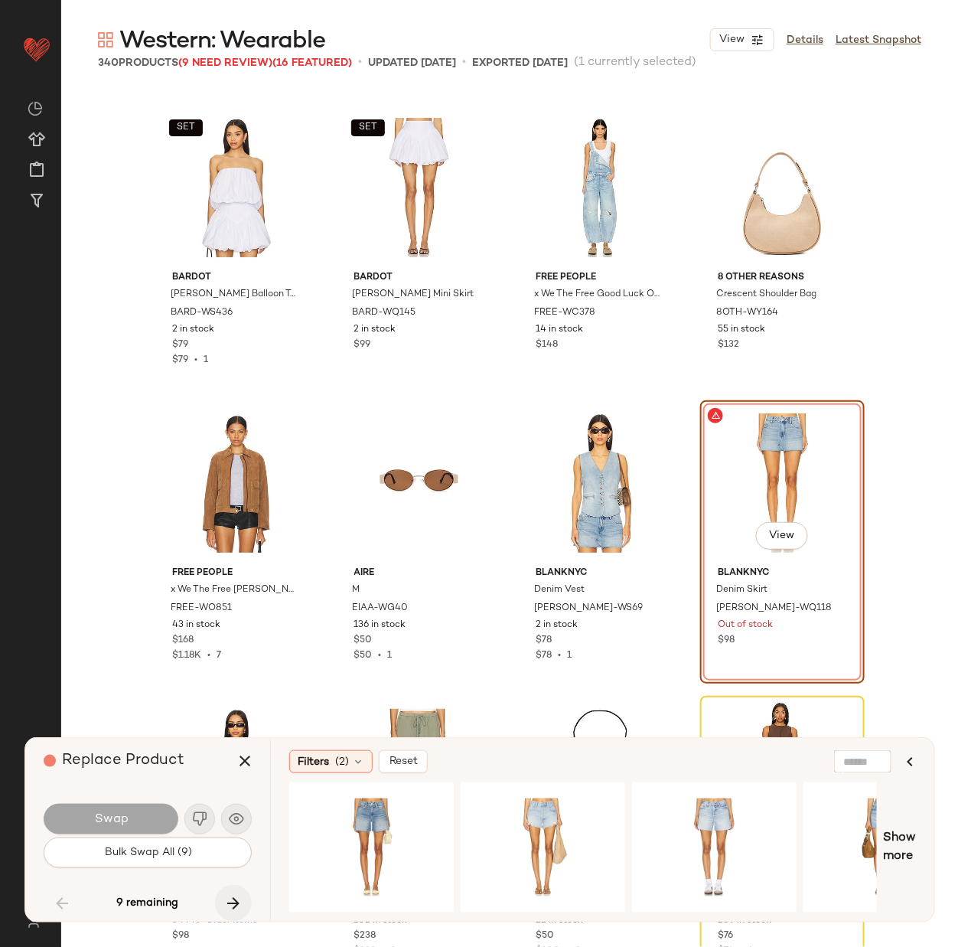
click at [233, 897] on icon "button" at bounding box center [233, 903] width 18 height 18
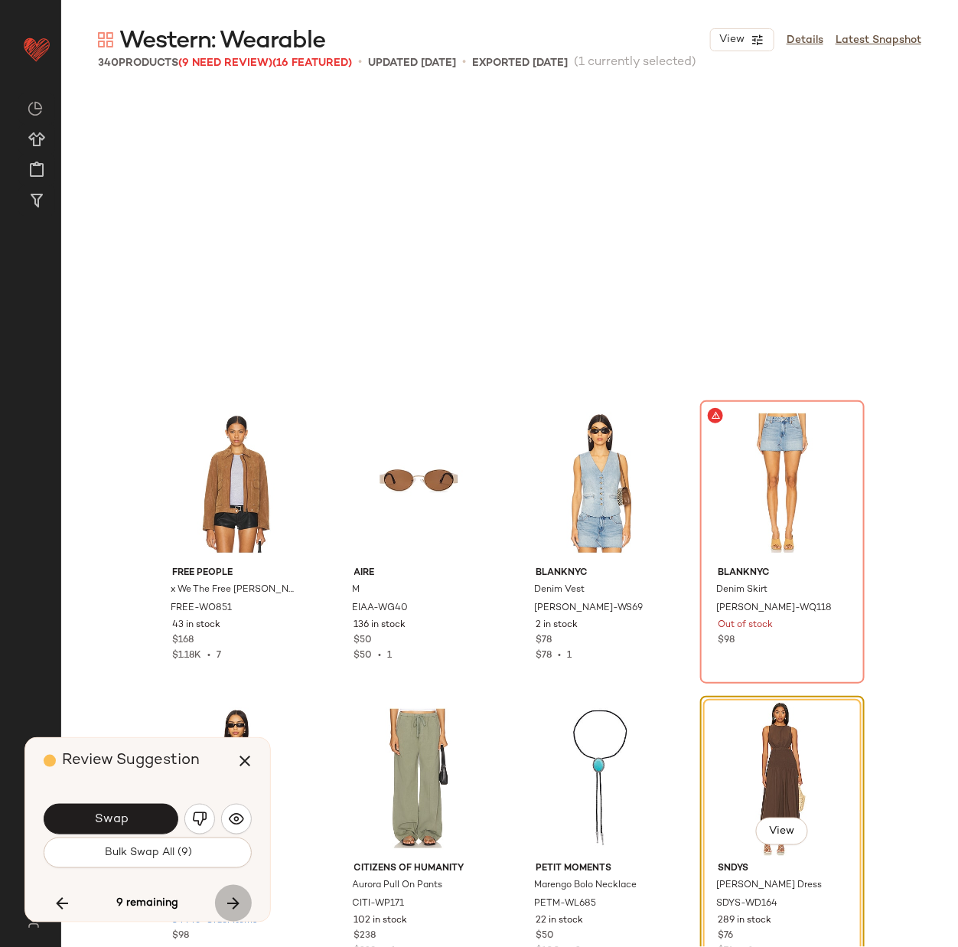
scroll to position [13295, 0]
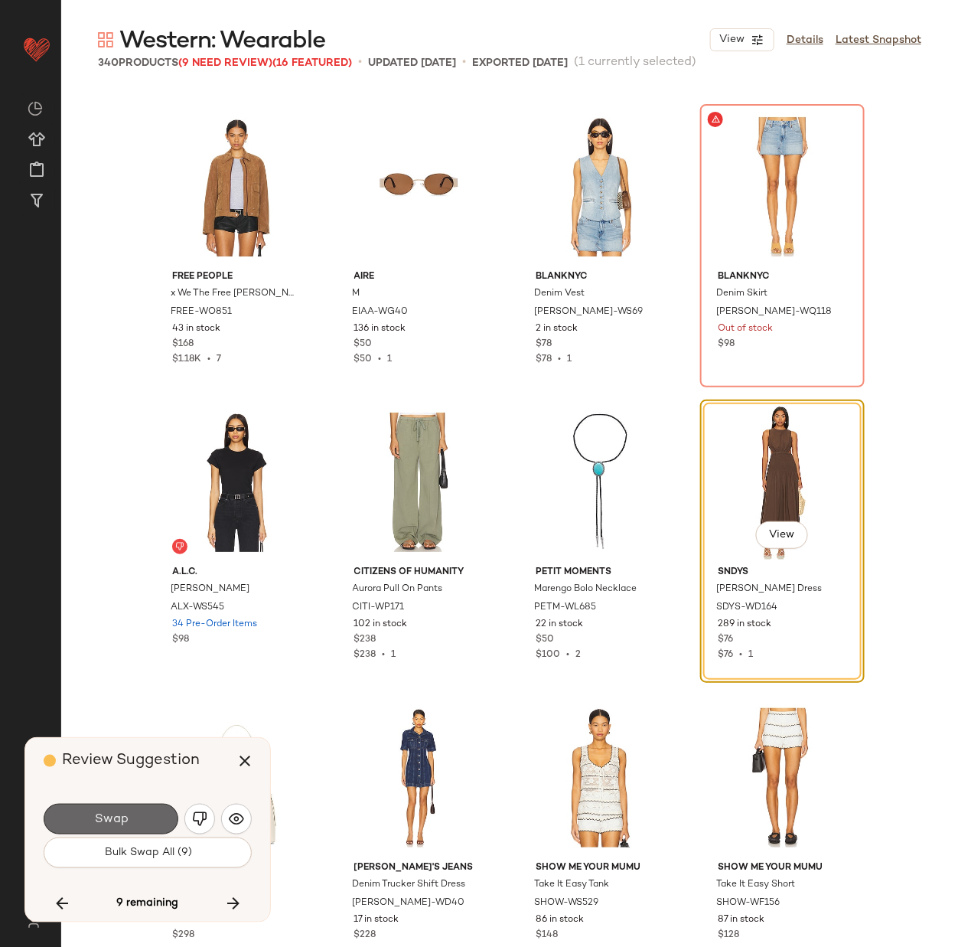
click at [108, 819] on span "Swap" at bounding box center [110, 819] width 34 height 15
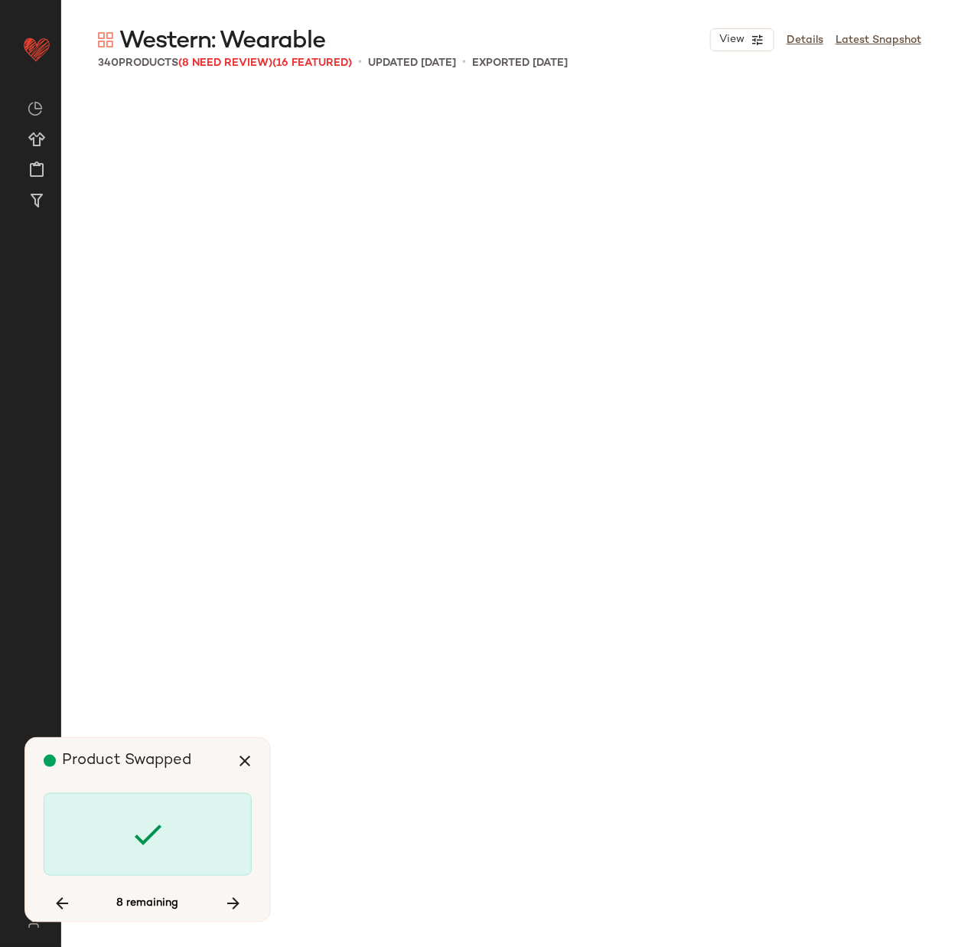
scroll to position [15068, 0]
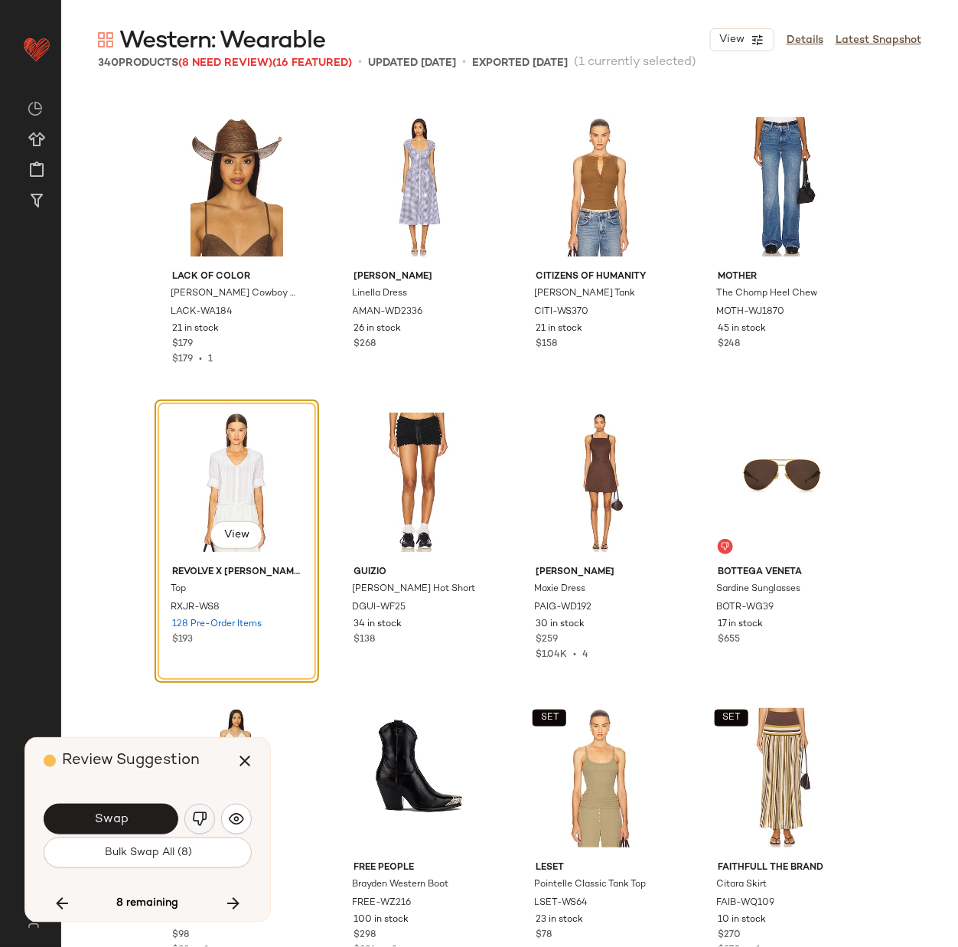
click at [198, 812] on img "button" at bounding box center [199, 818] width 15 height 15
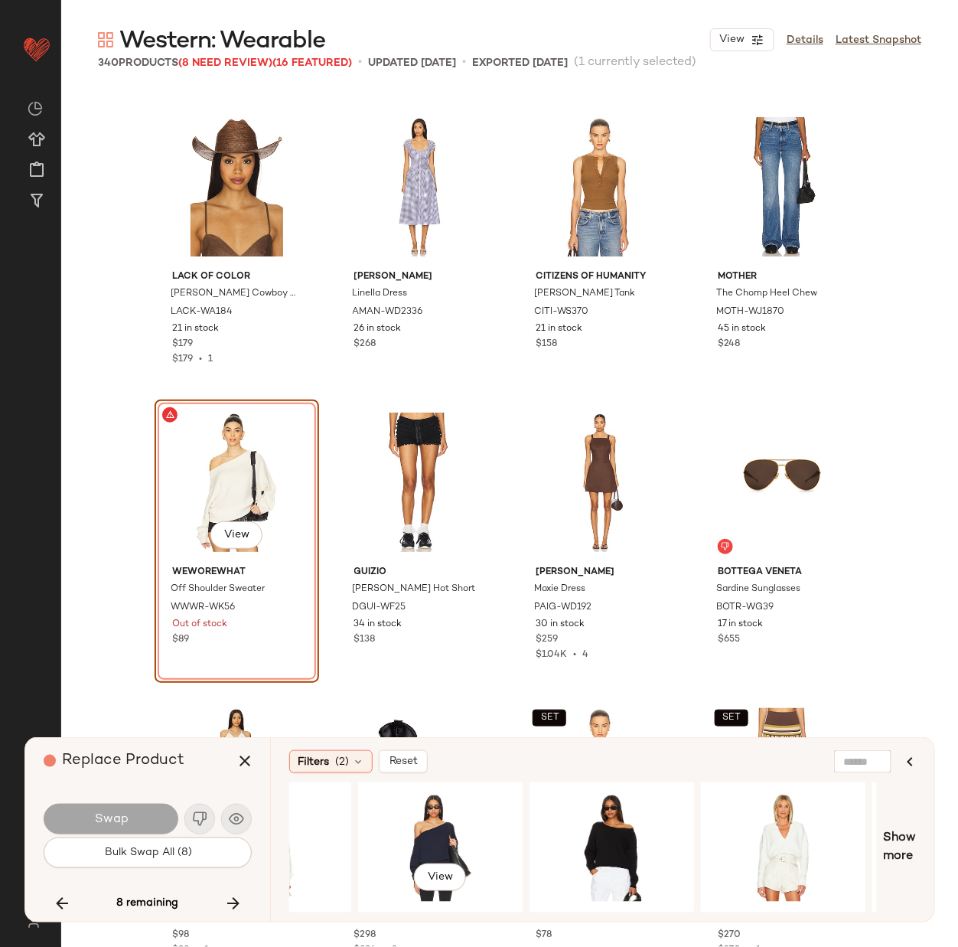
scroll to position [0, 967]
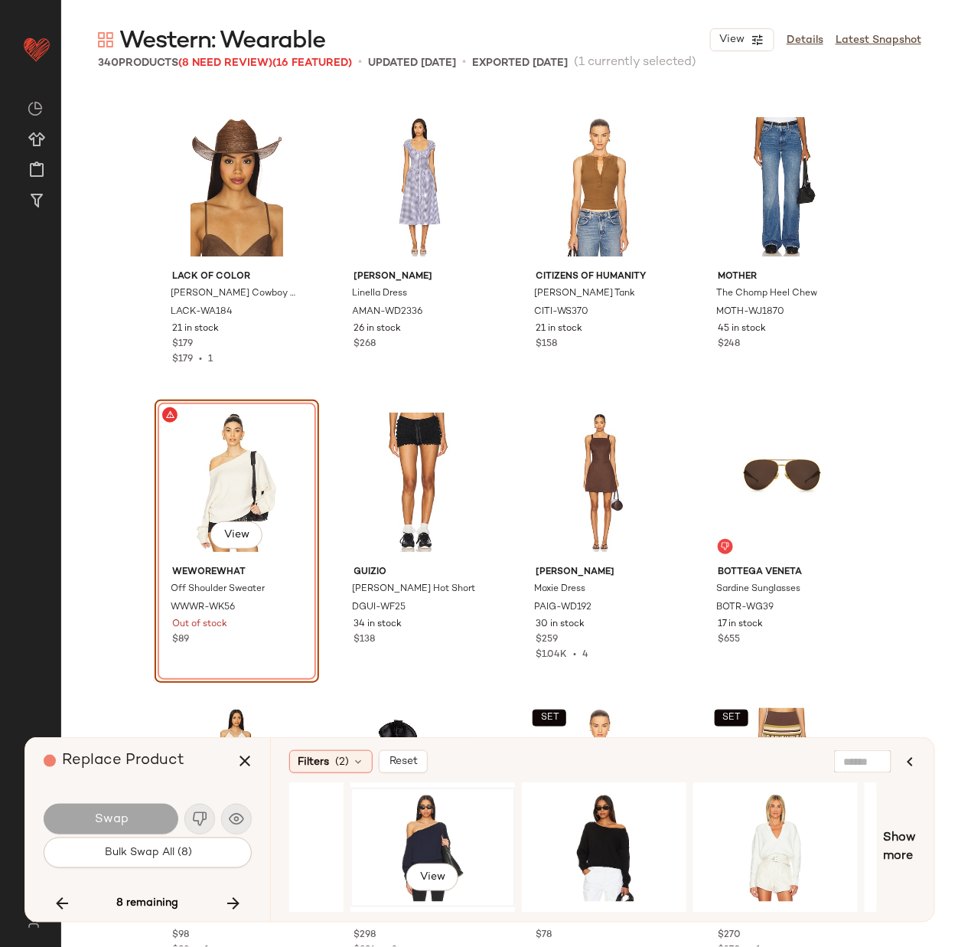
click at [454, 821] on div "View" at bounding box center [433, 847] width 154 height 109
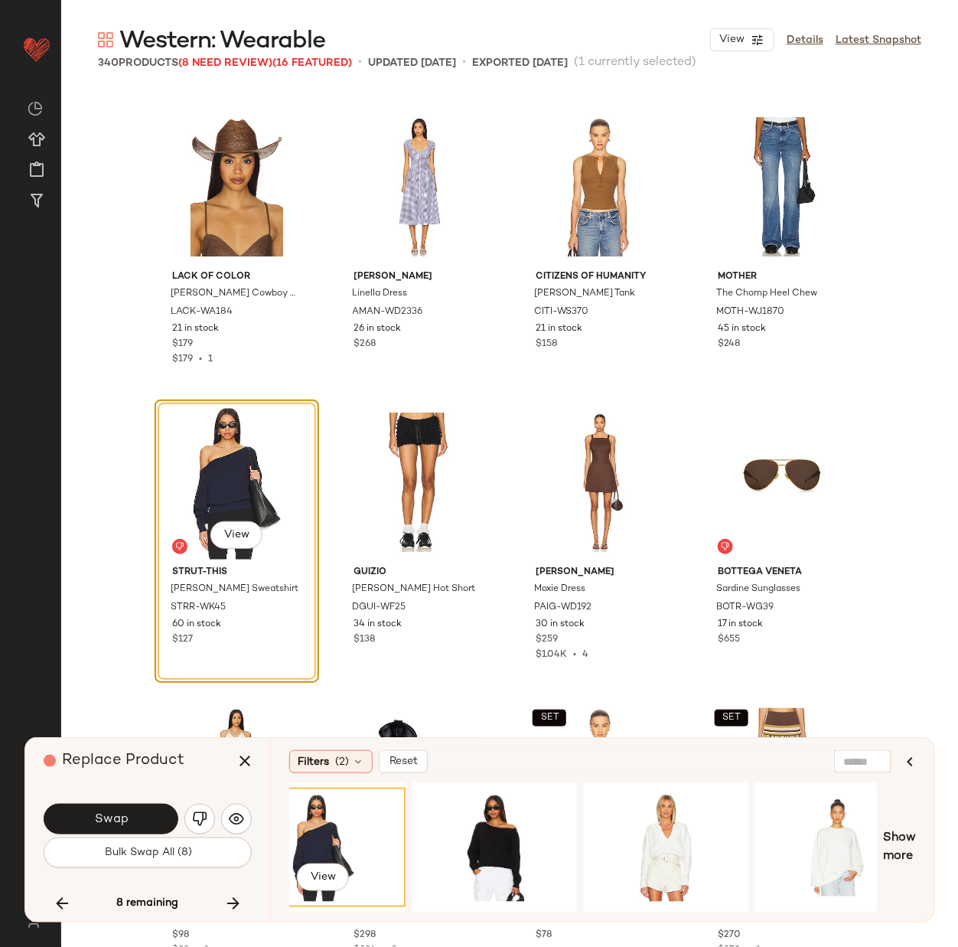
scroll to position [0, 1118]
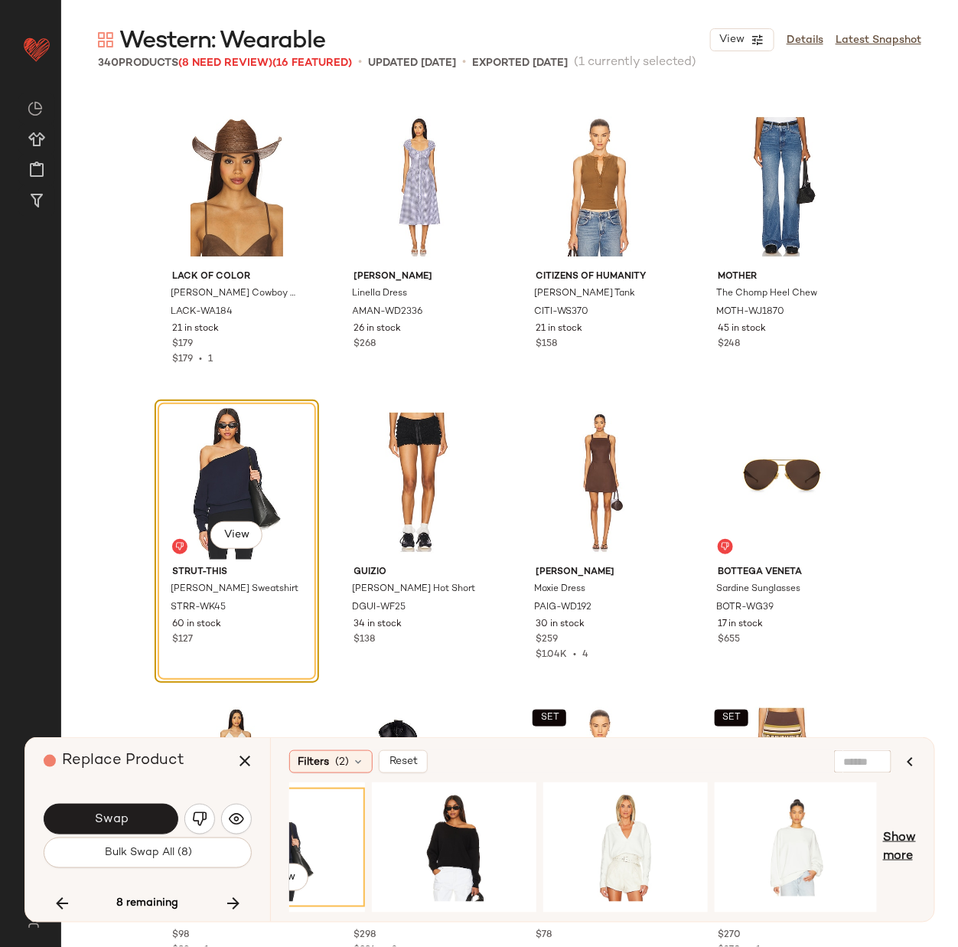
click at [899, 834] on span "Show more" at bounding box center [899, 847] width 33 height 37
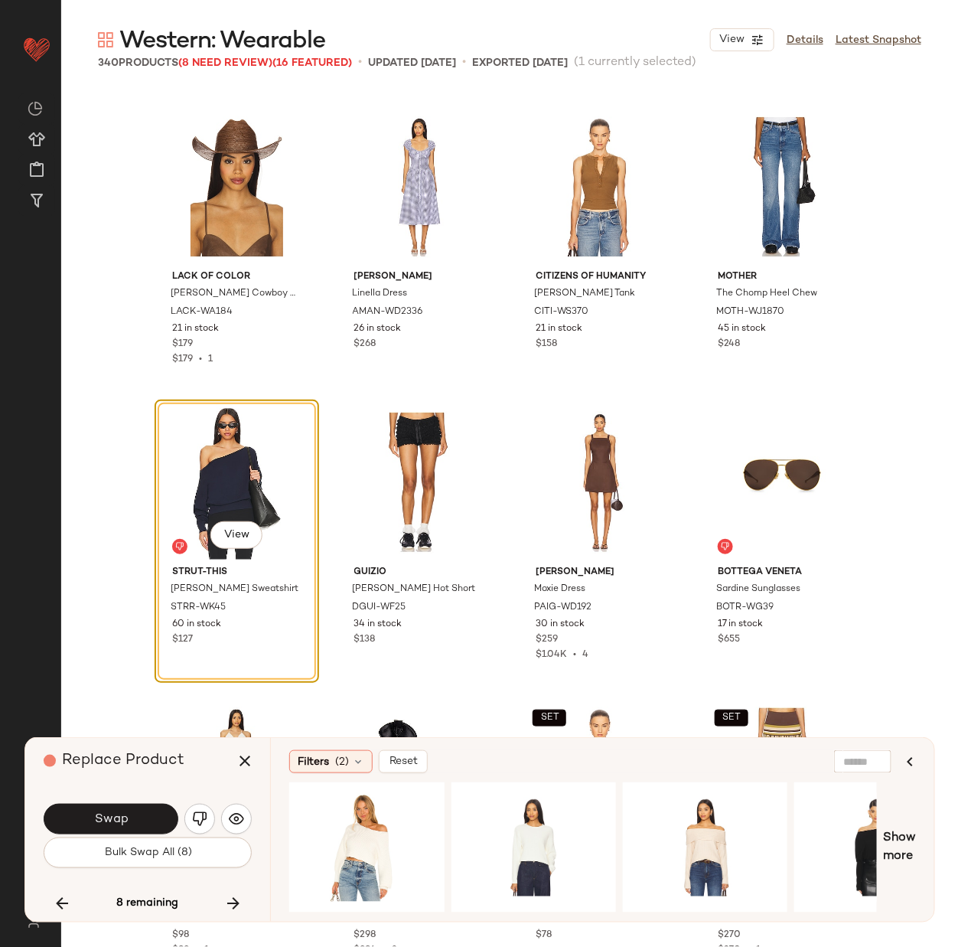
scroll to position [0, 1742]
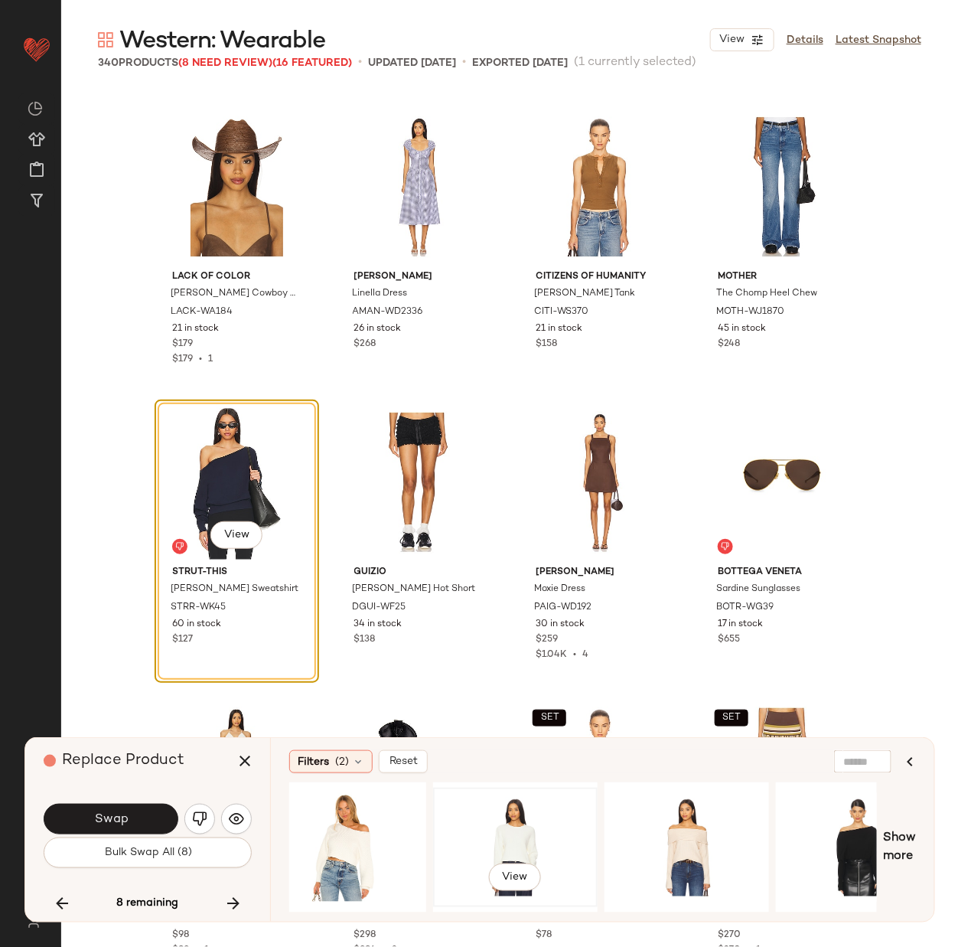
click at [535, 842] on div "View" at bounding box center [516, 847] width 154 height 109
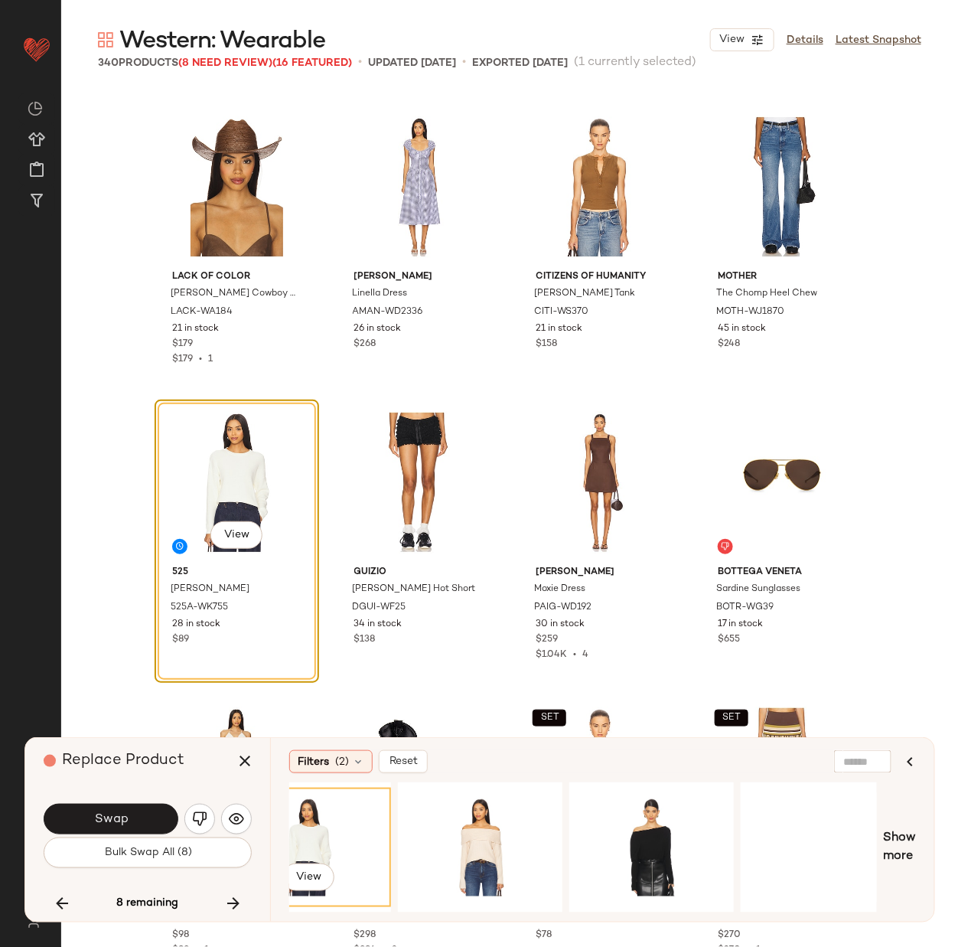
scroll to position [0, 1965]
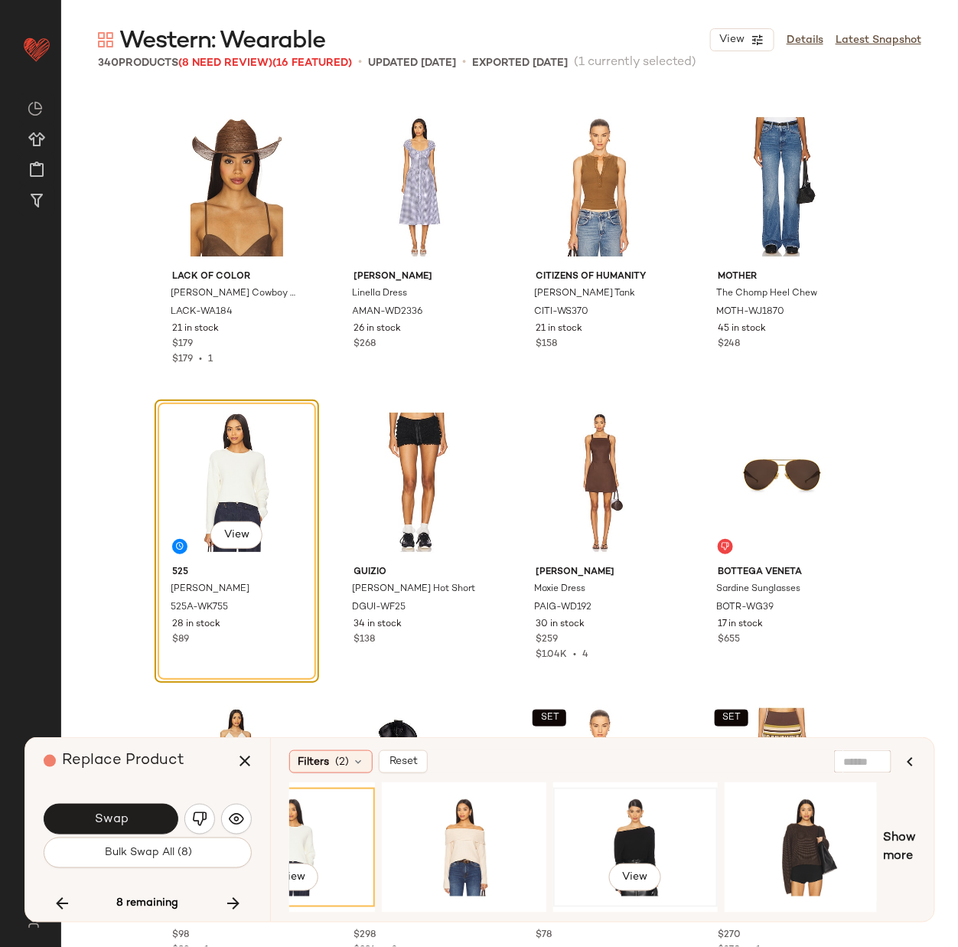
click at [607, 827] on div "View" at bounding box center [636, 847] width 154 height 109
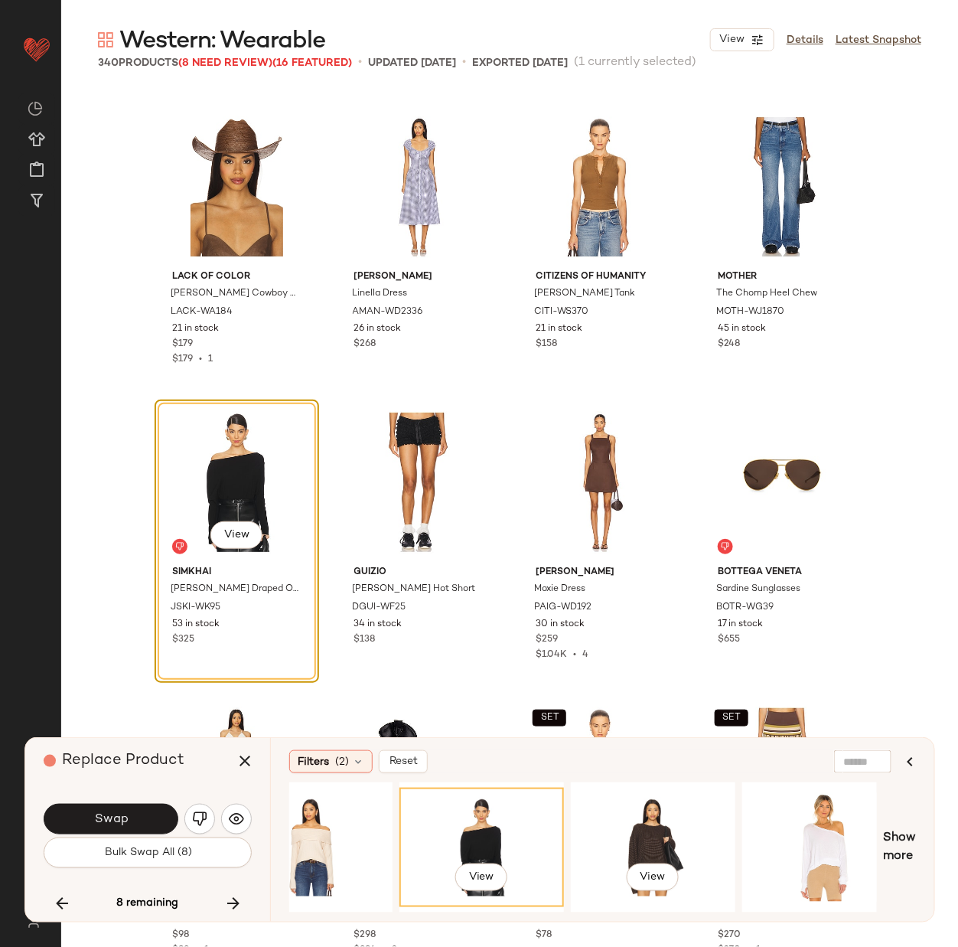
scroll to position [0, 2137]
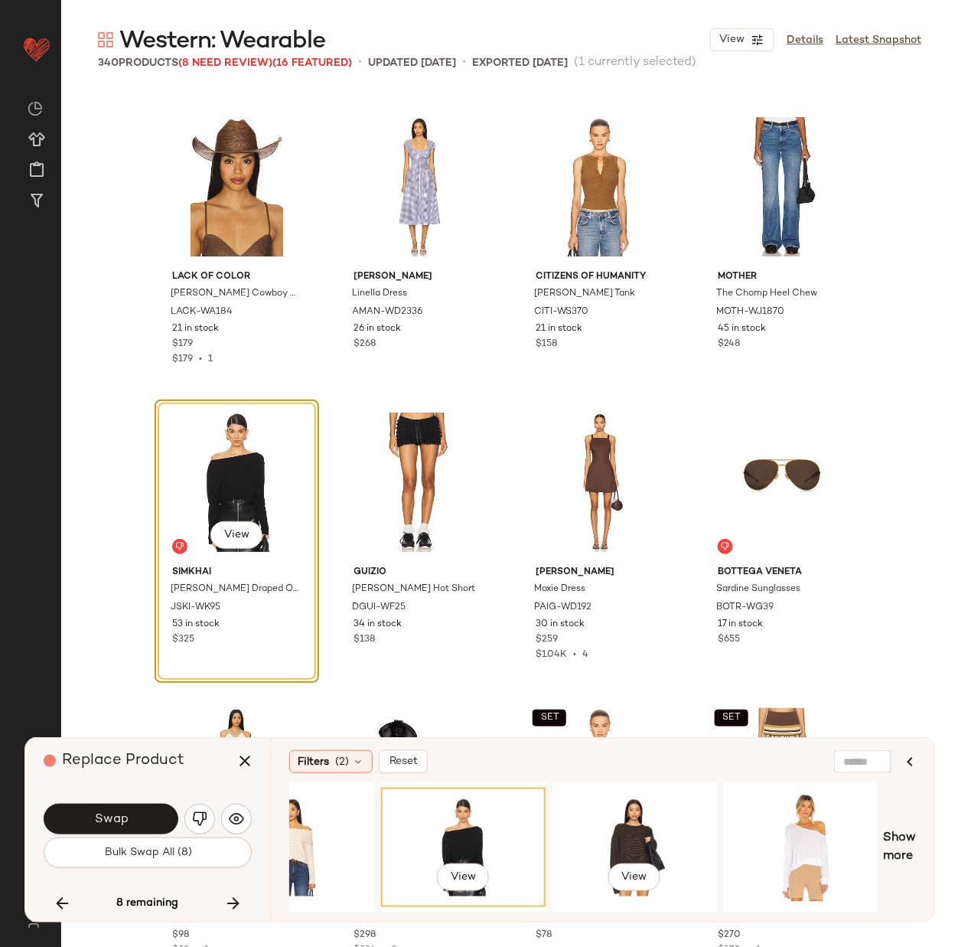
click at [644, 825] on div "View" at bounding box center [635, 847] width 154 height 109
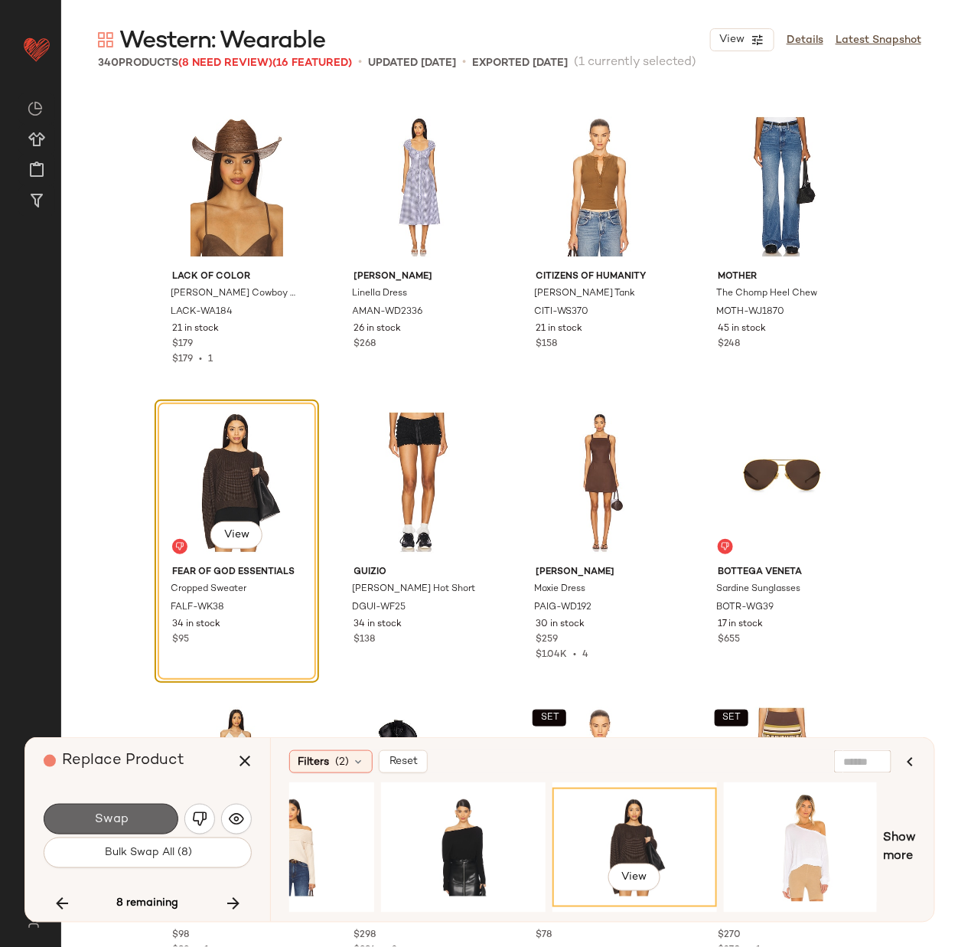
click at [126, 814] on span "Swap" at bounding box center [110, 819] width 34 height 15
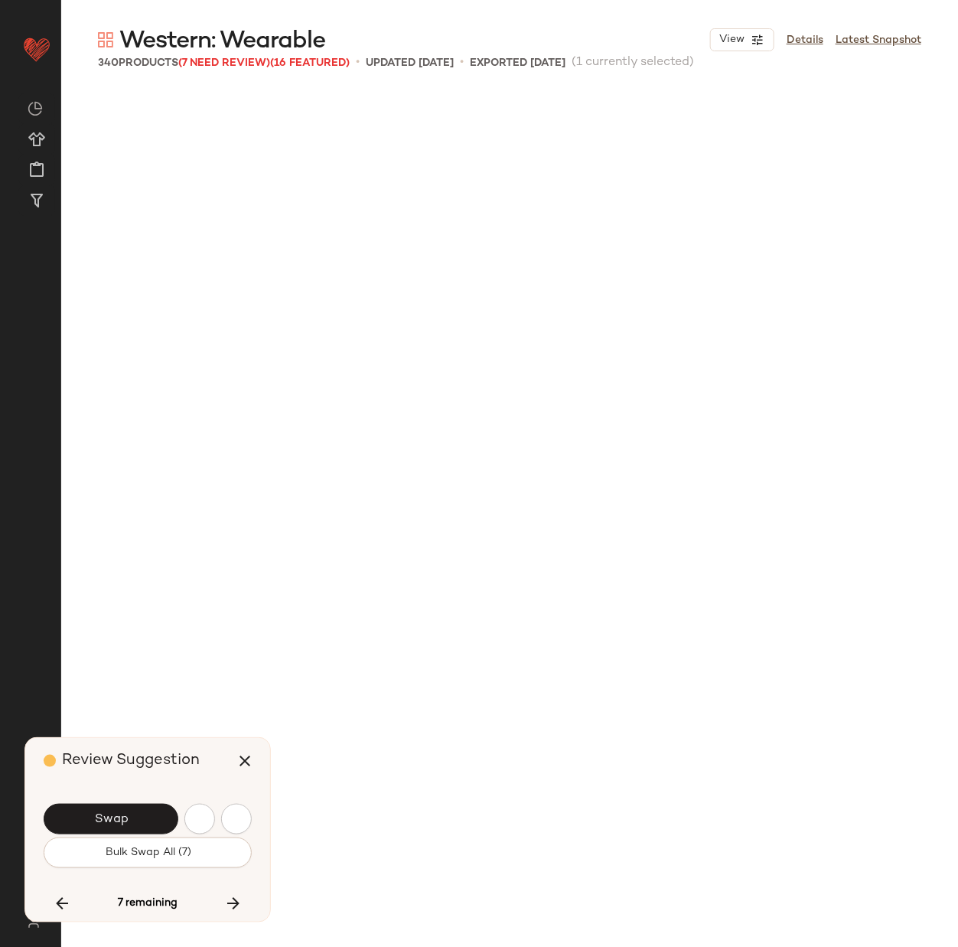
scroll to position [16250, 0]
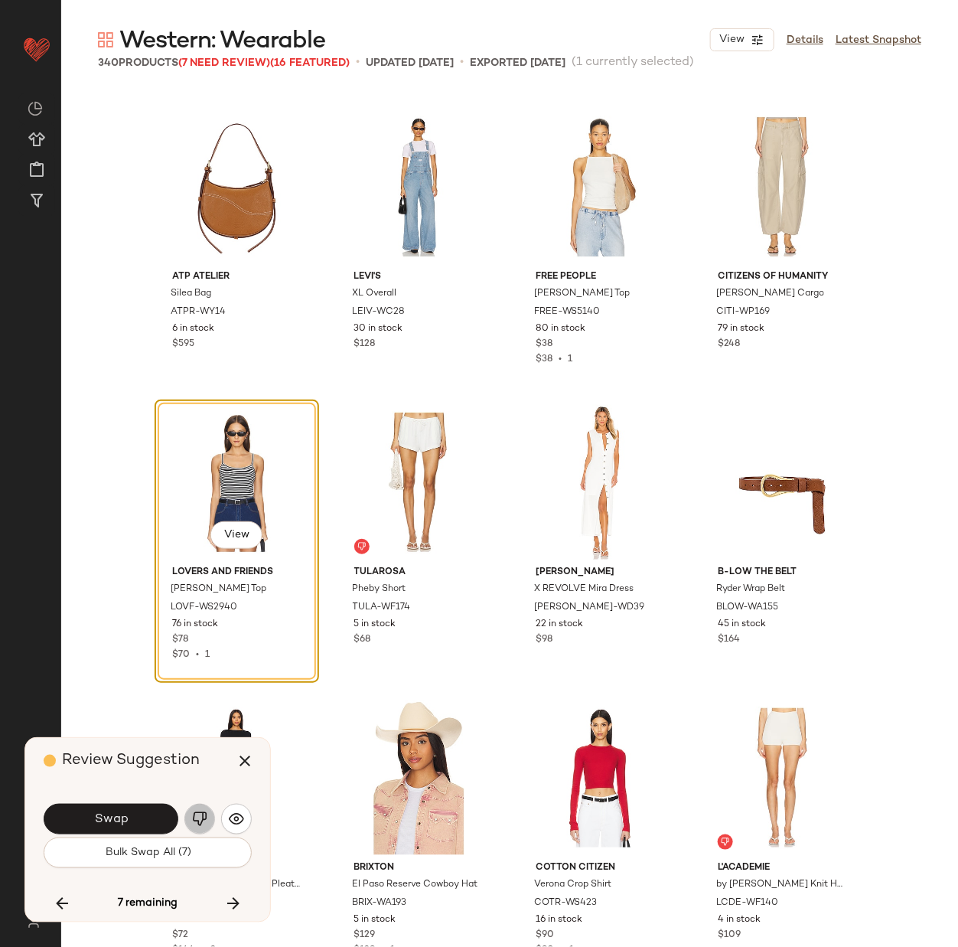
click at [199, 816] on img "button" at bounding box center [199, 818] width 15 height 15
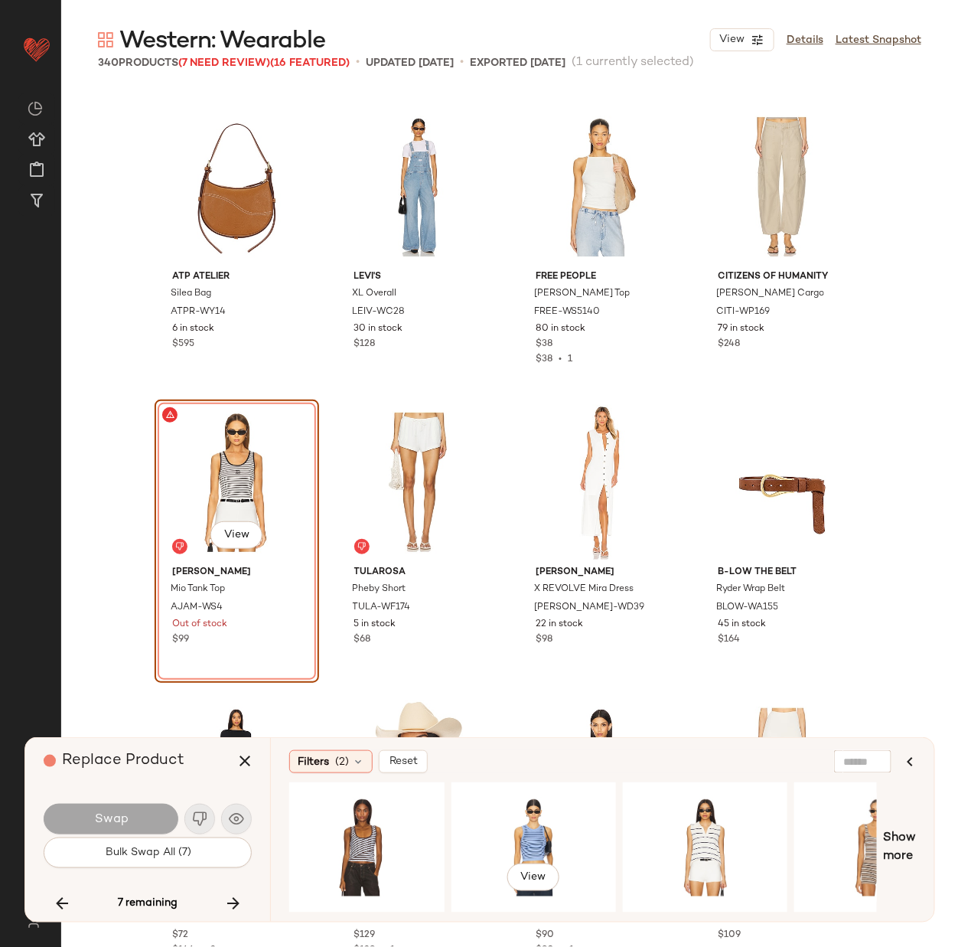
scroll to position [0, 1118]
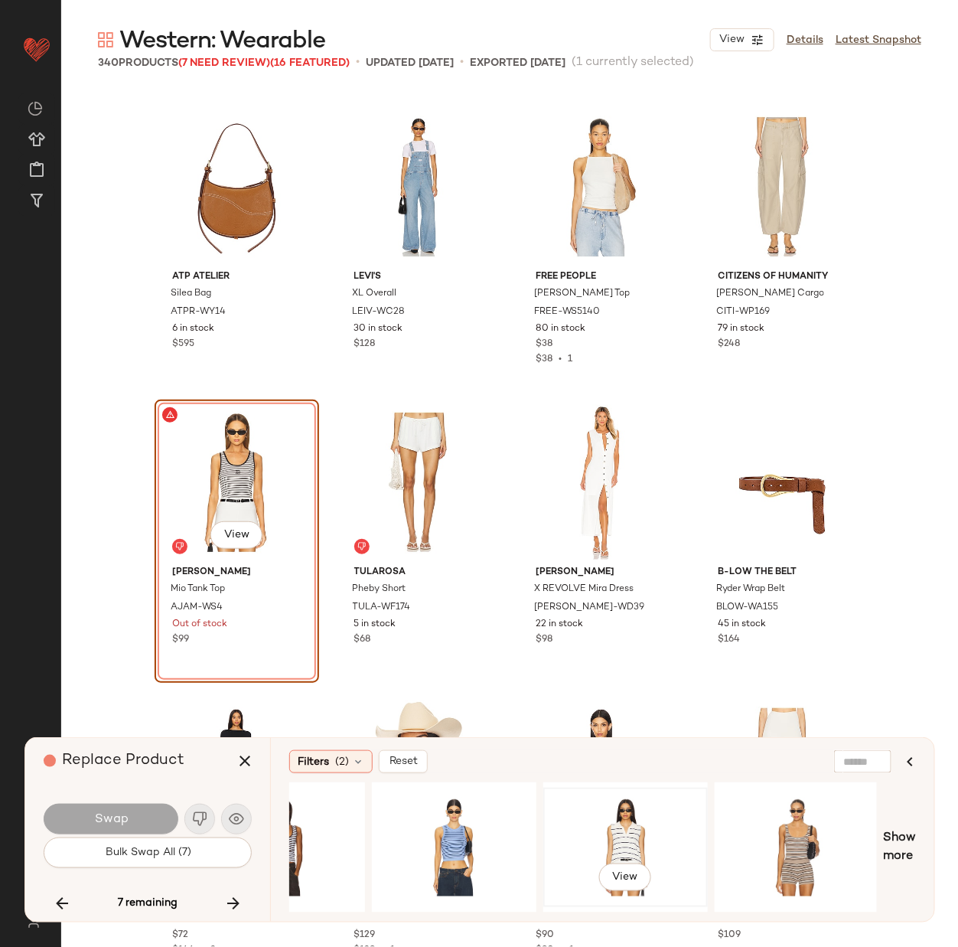
click at [635, 820] on div "View" at bounding box center [626, 847] width 154 height 109
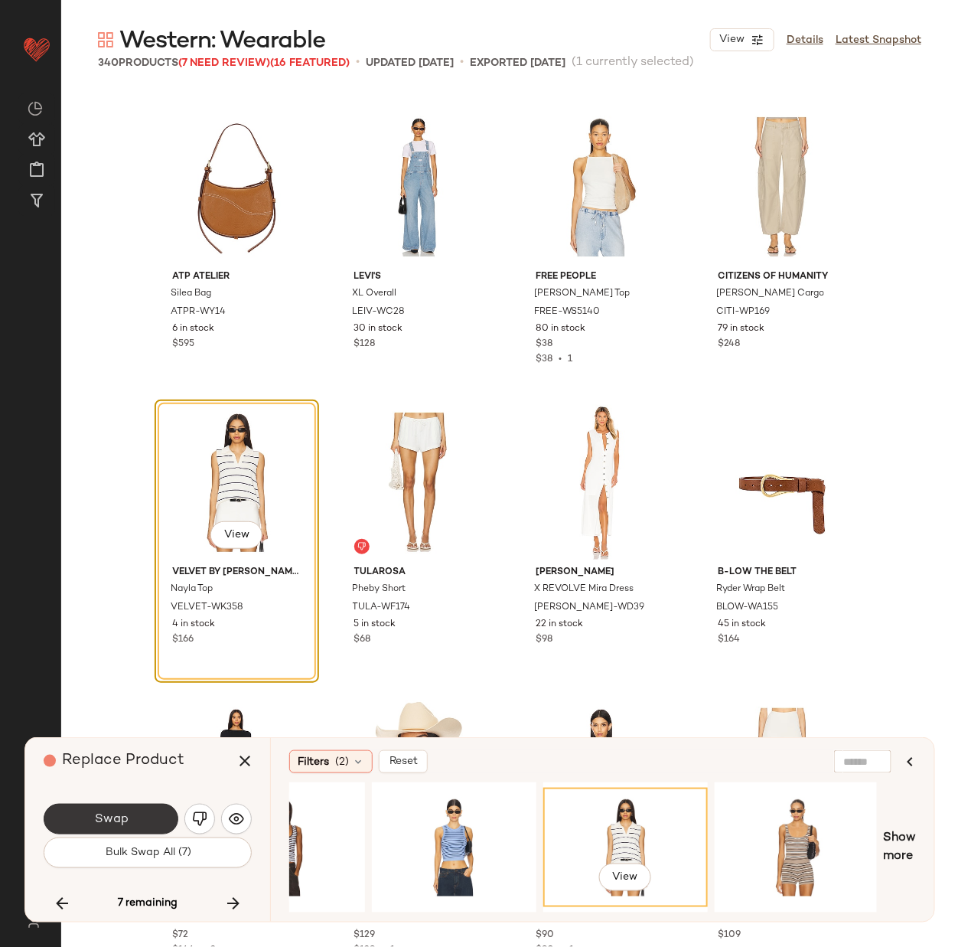
click at [106, 817] on span "Swap" at bounding box center [110, 819] width 34 height 15
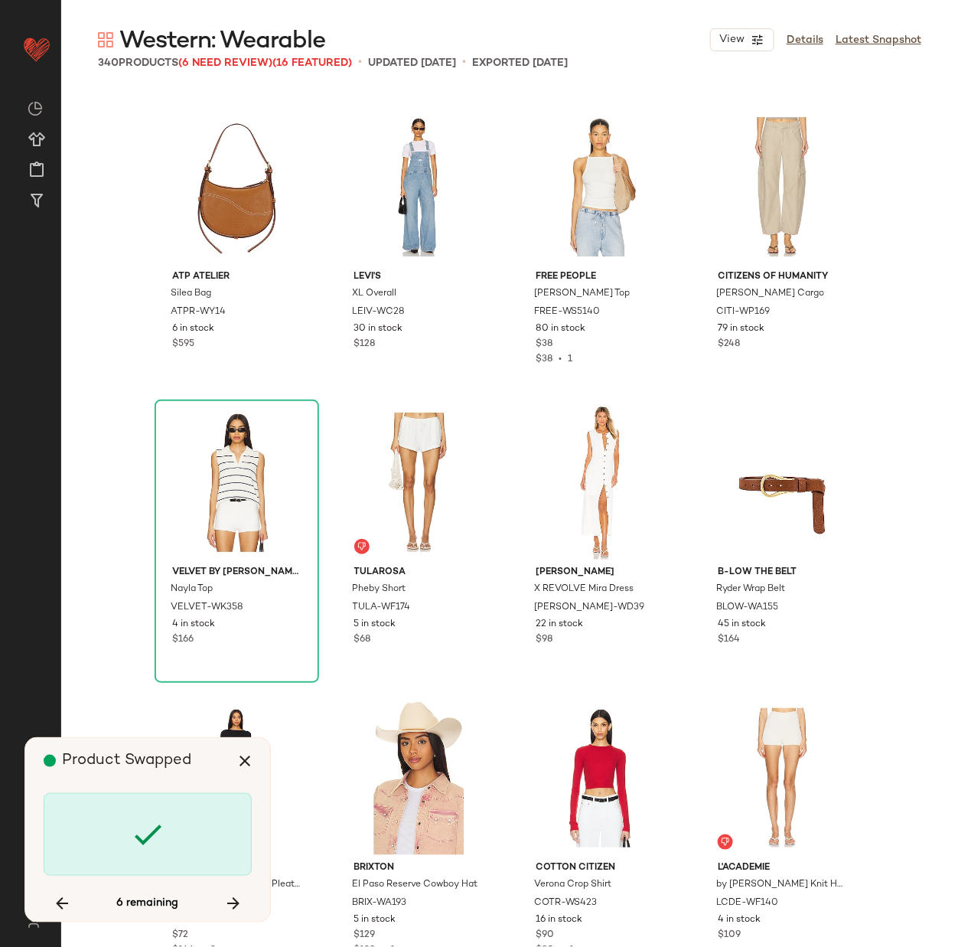
scroll to position [16841, 0]
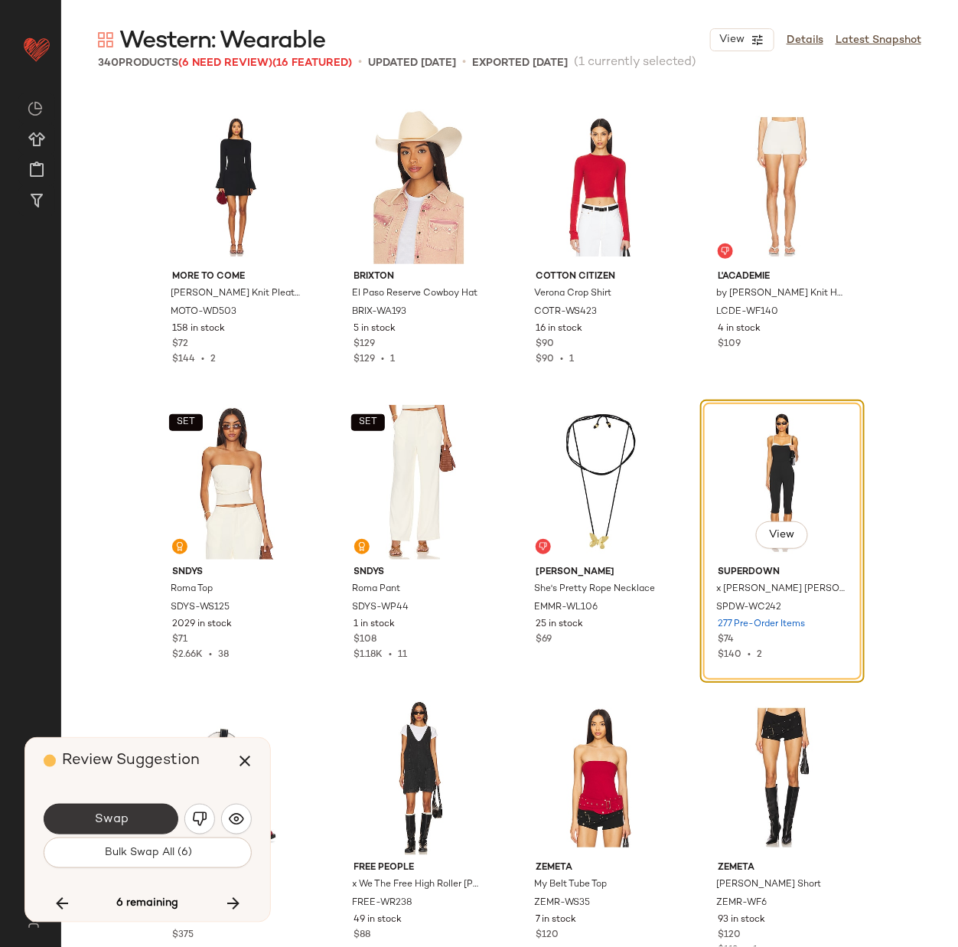
click at [132, 815] on button "Swap" at bounding box center [111, 819] width 135 height 31
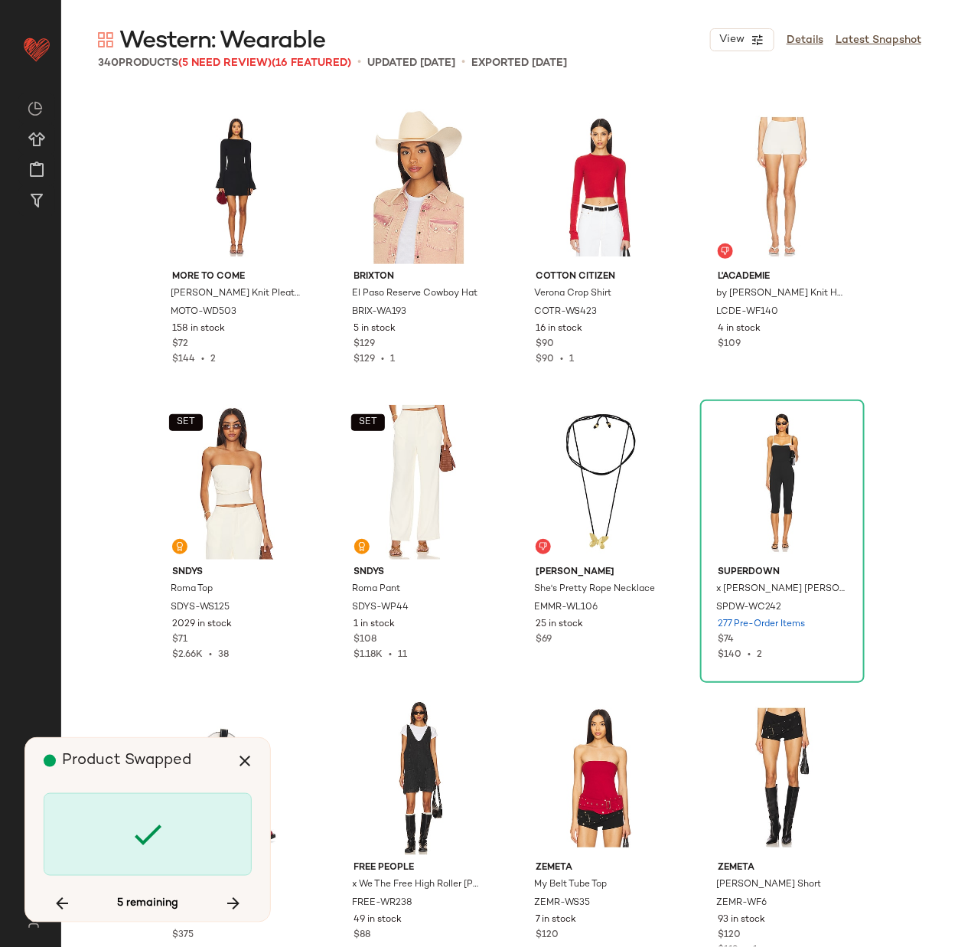
scroll to position [18317, 0]
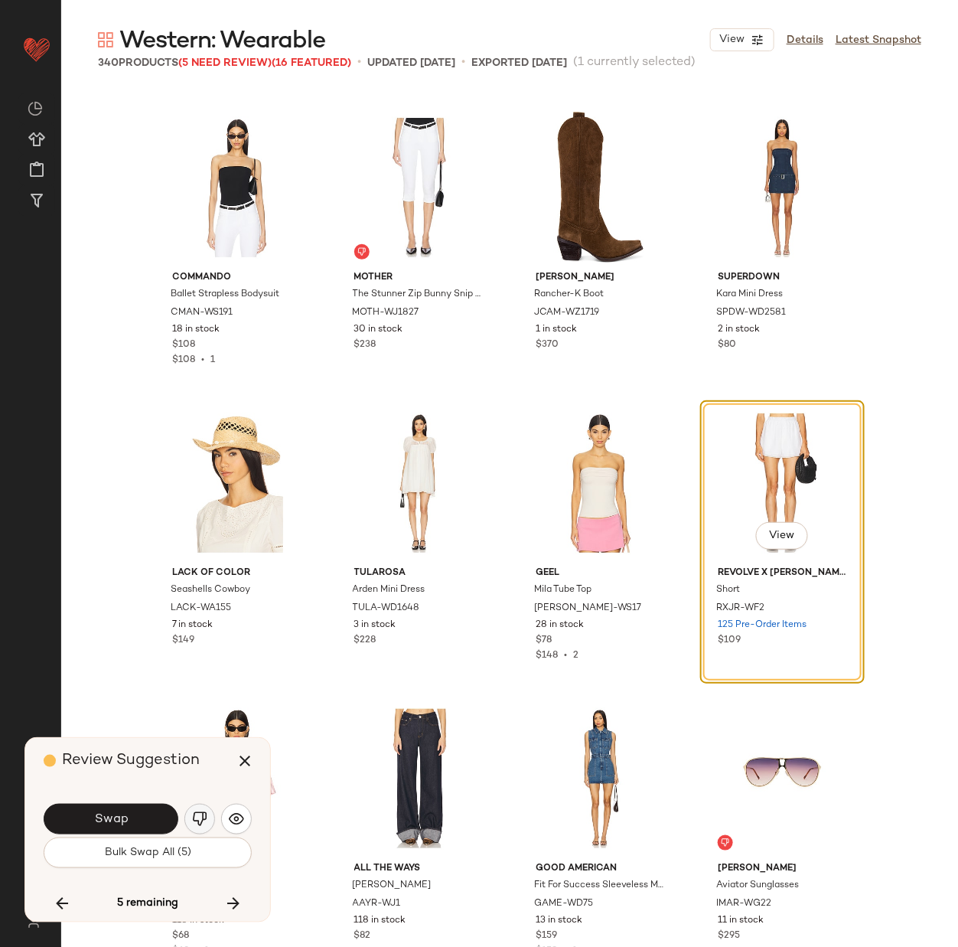
click at [194, 817] on img "button" at bounding box center [199, 818] width 15 height 15
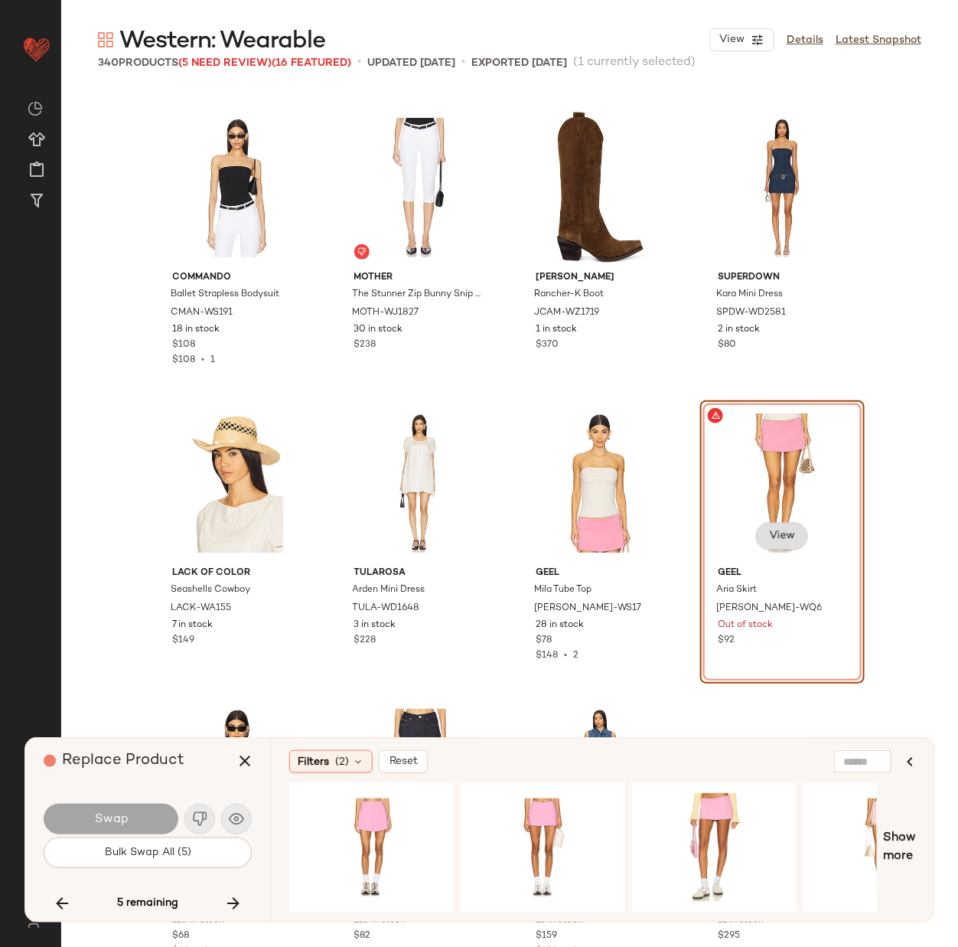
click at [783, 526] on button "View" at bounding box center [781, 536] width 52 height 28
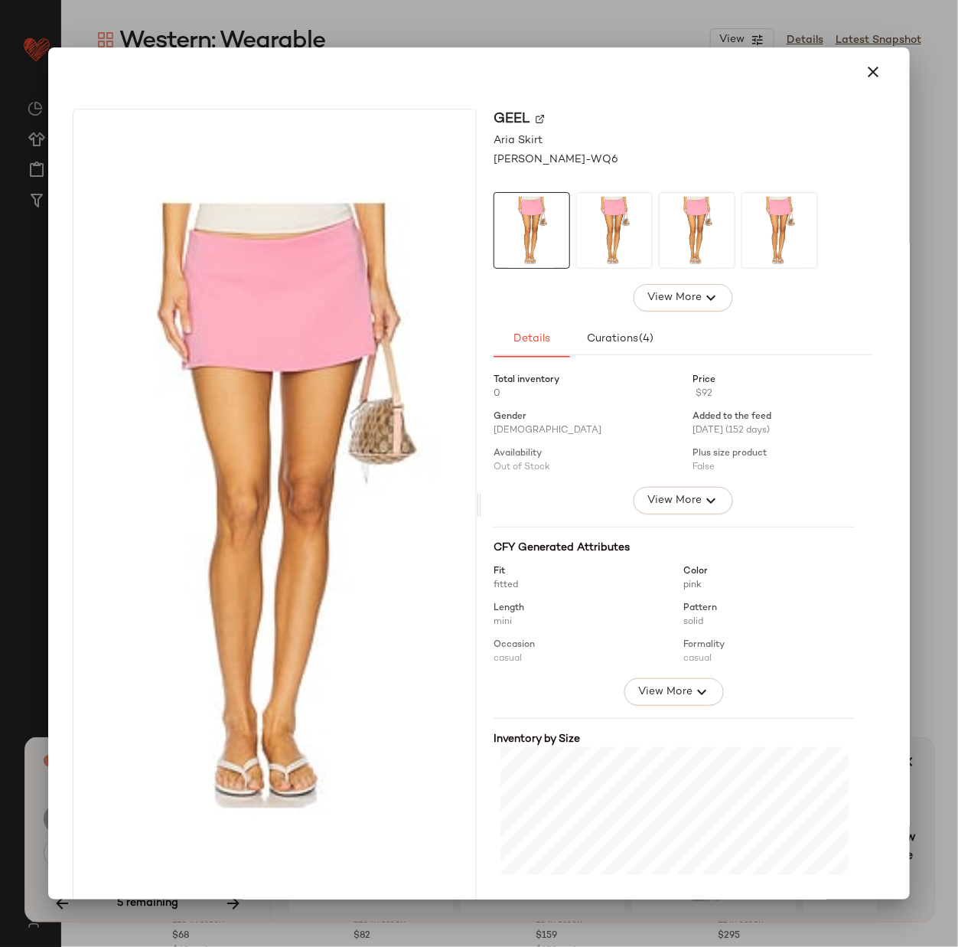
click at [537, 116] on img at bounding box center [540, 118] width 9 height 9
click at [864, 70] on icon "button" at bounding box center [873, 72] width 18 height 18
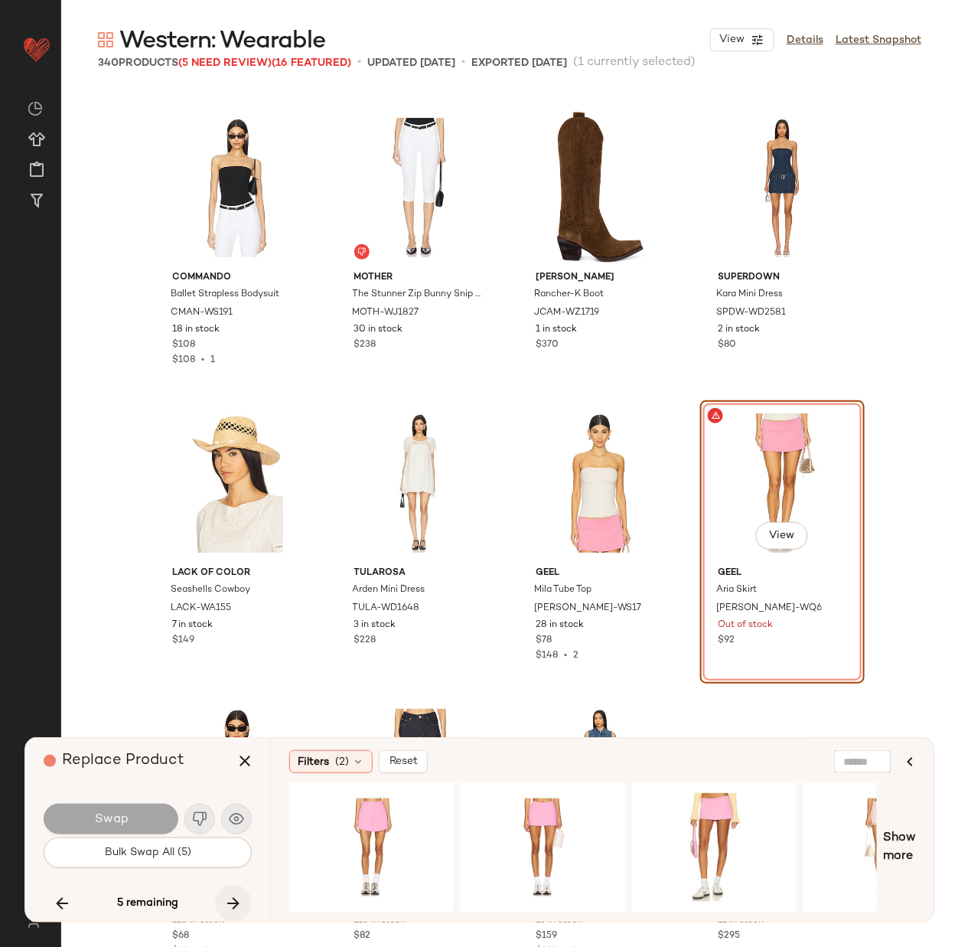
click at [233, 899] on icon "button" at bounding box center [233, 903] width 18 height 18
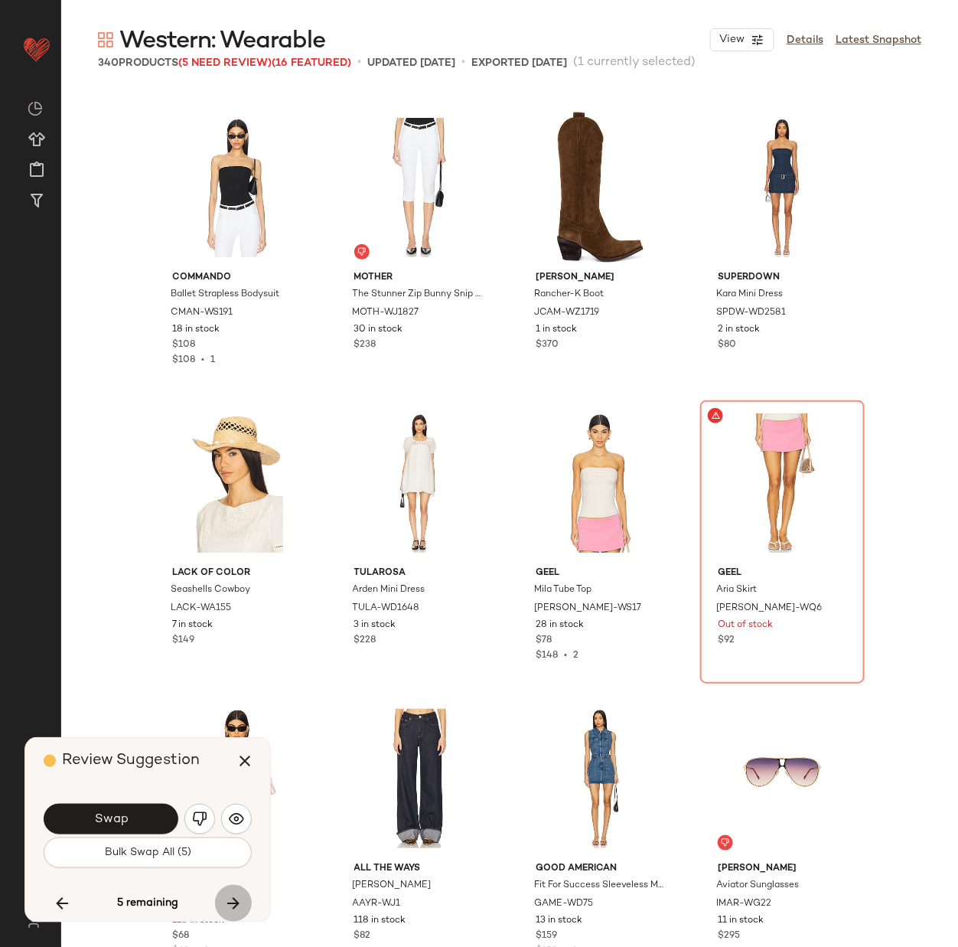
scroll to position [19500, 0]
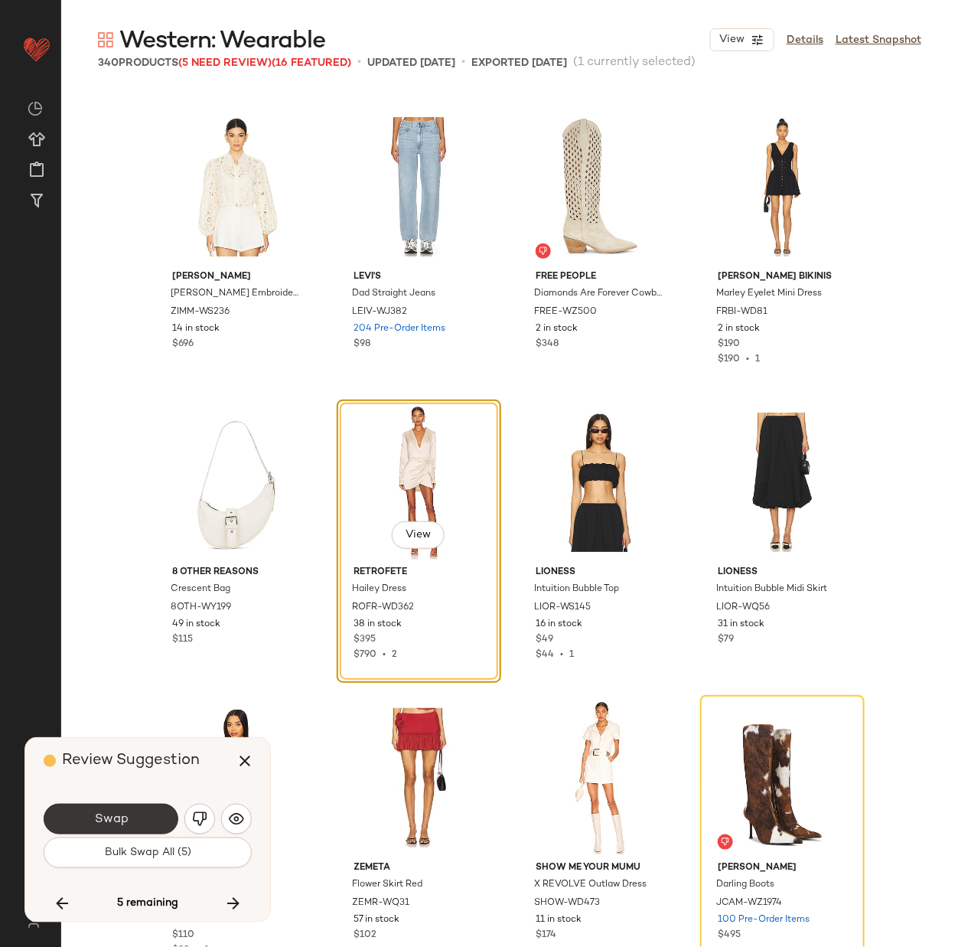
click at [135, 817] on button "Swap" at bounding box center [111, 819] width 135 height 31
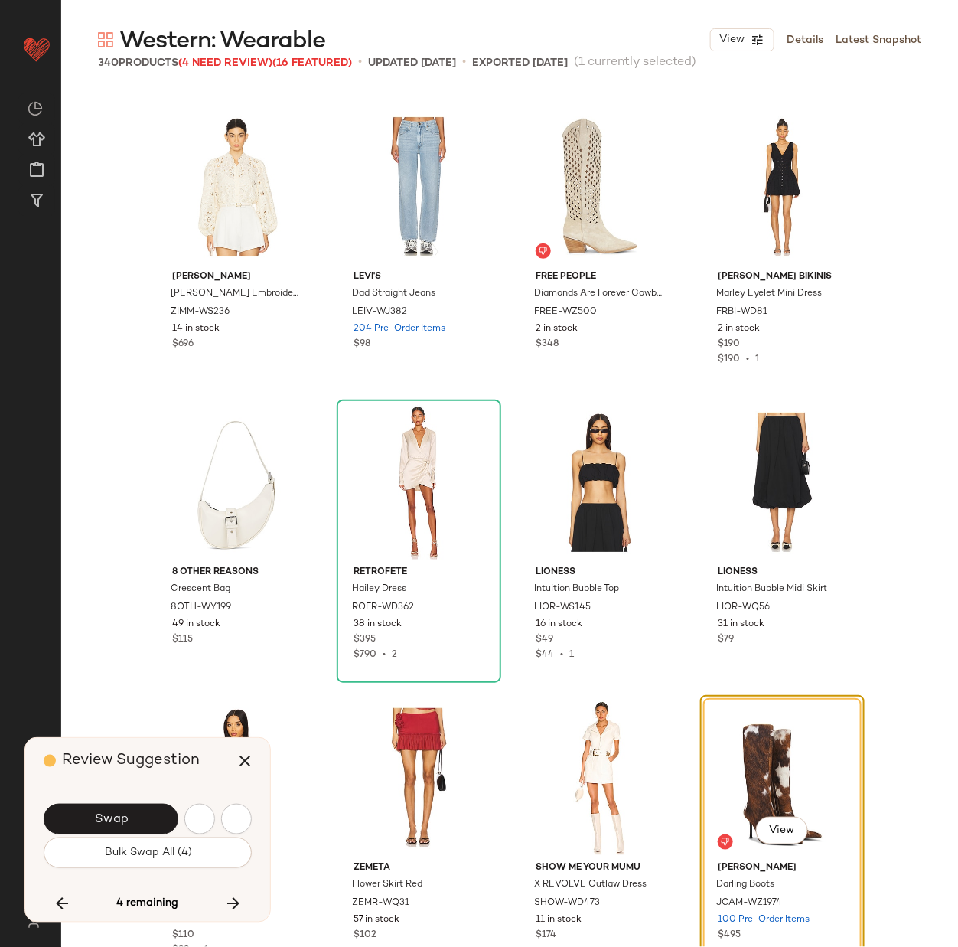
scroll to position [19795, 0]
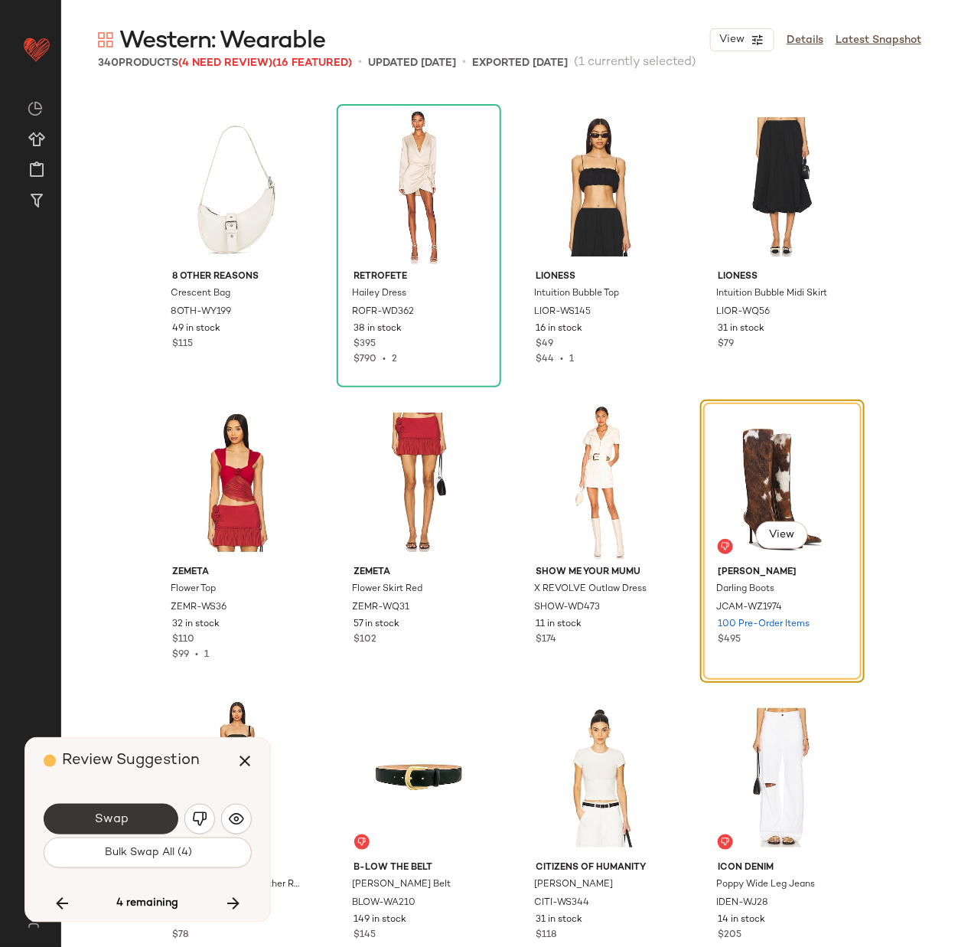
click at [136, 815] on button "Swap" at bounding box center [111, 819] width 135 height 31
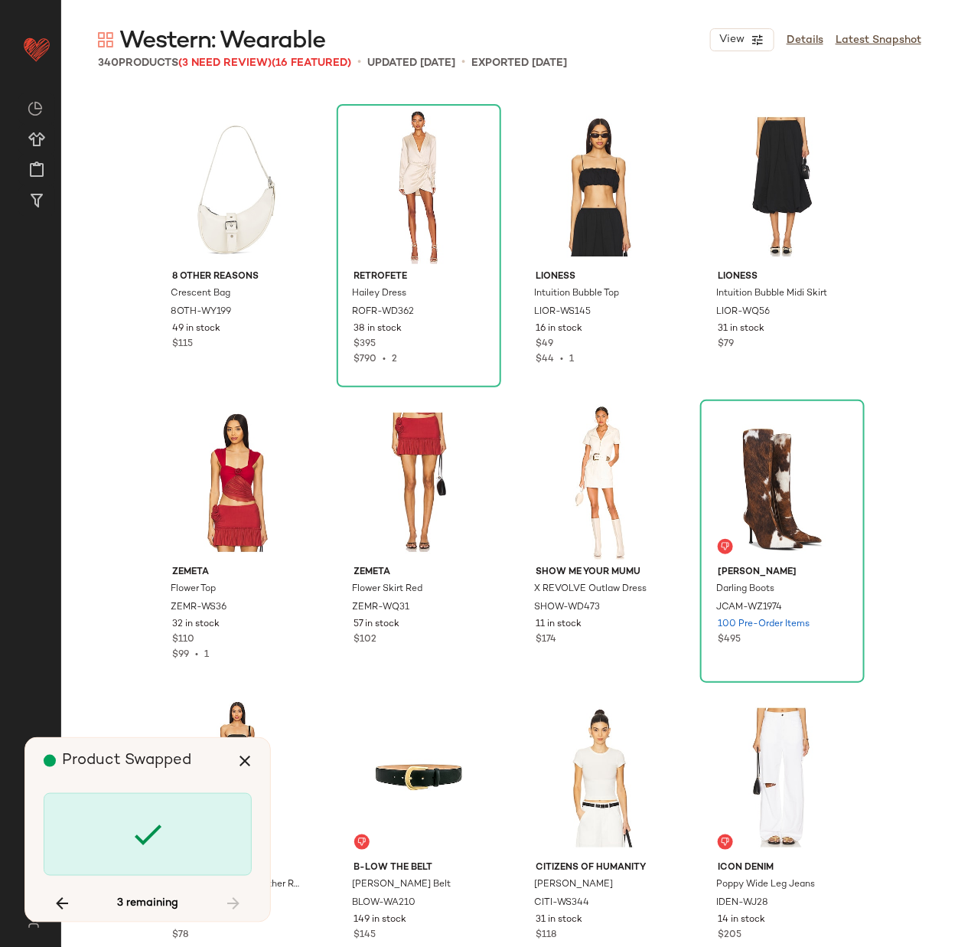
scroll to position [12999, 0]
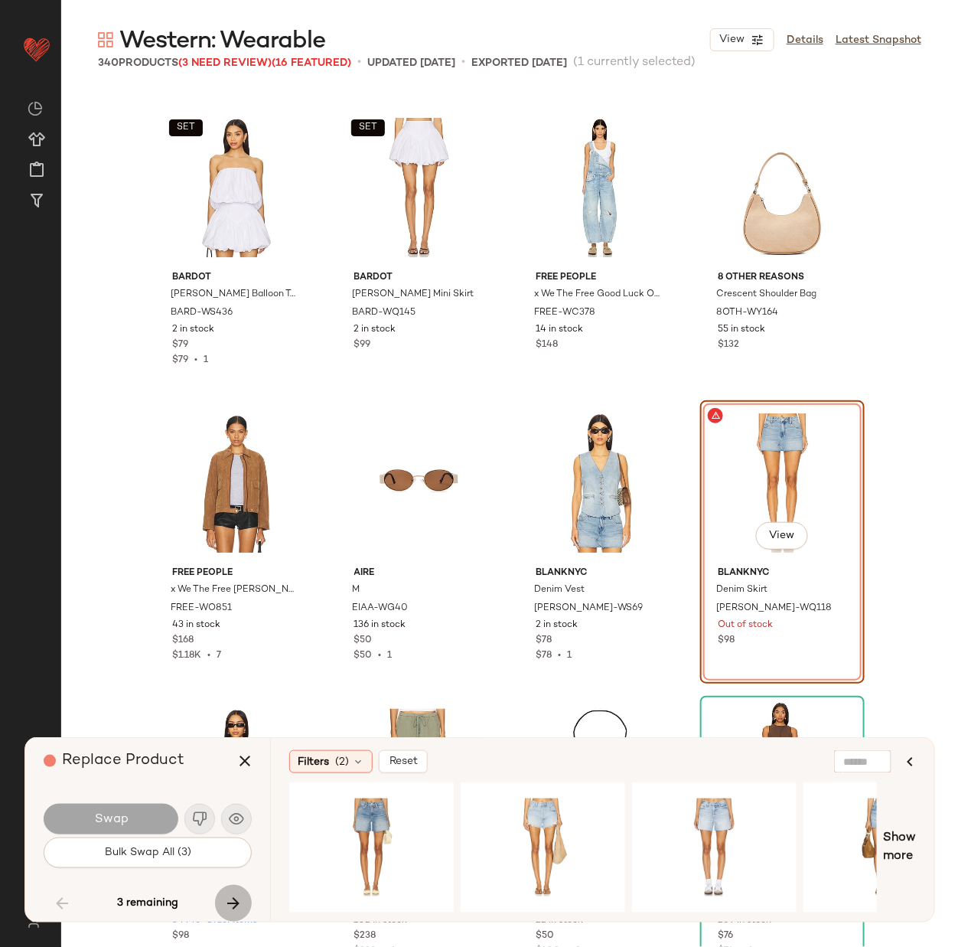
click at [229, 902] on icon "button" at bounding box center [233, 903] width 18 height 18
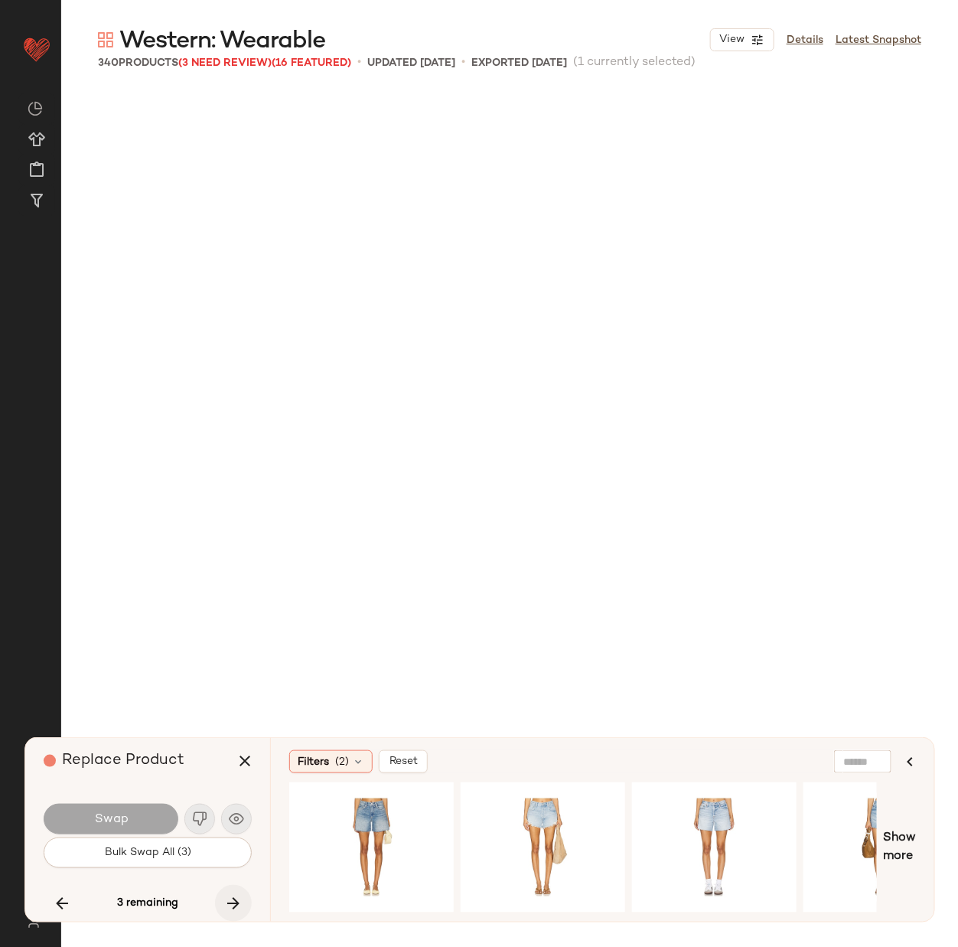
scroll to position [18317, 0]
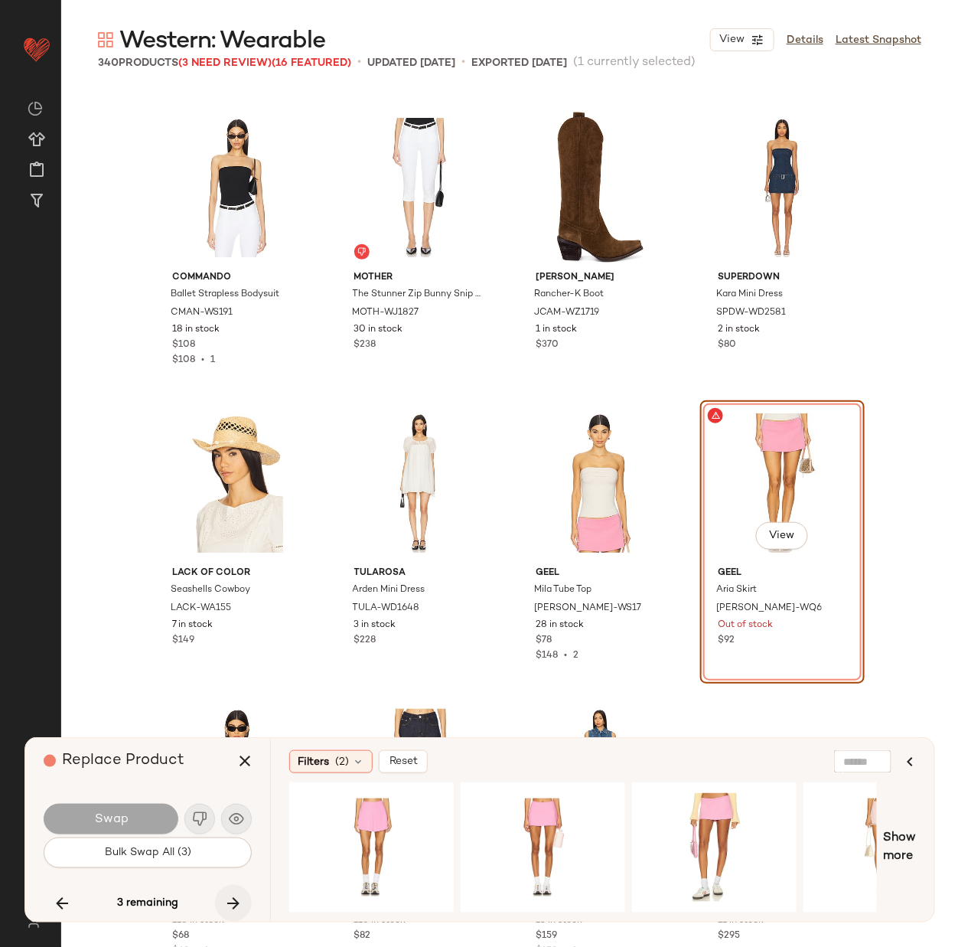
click at [229, 902] on icon "button" at bounding box center [233, 903] width 18 height 18
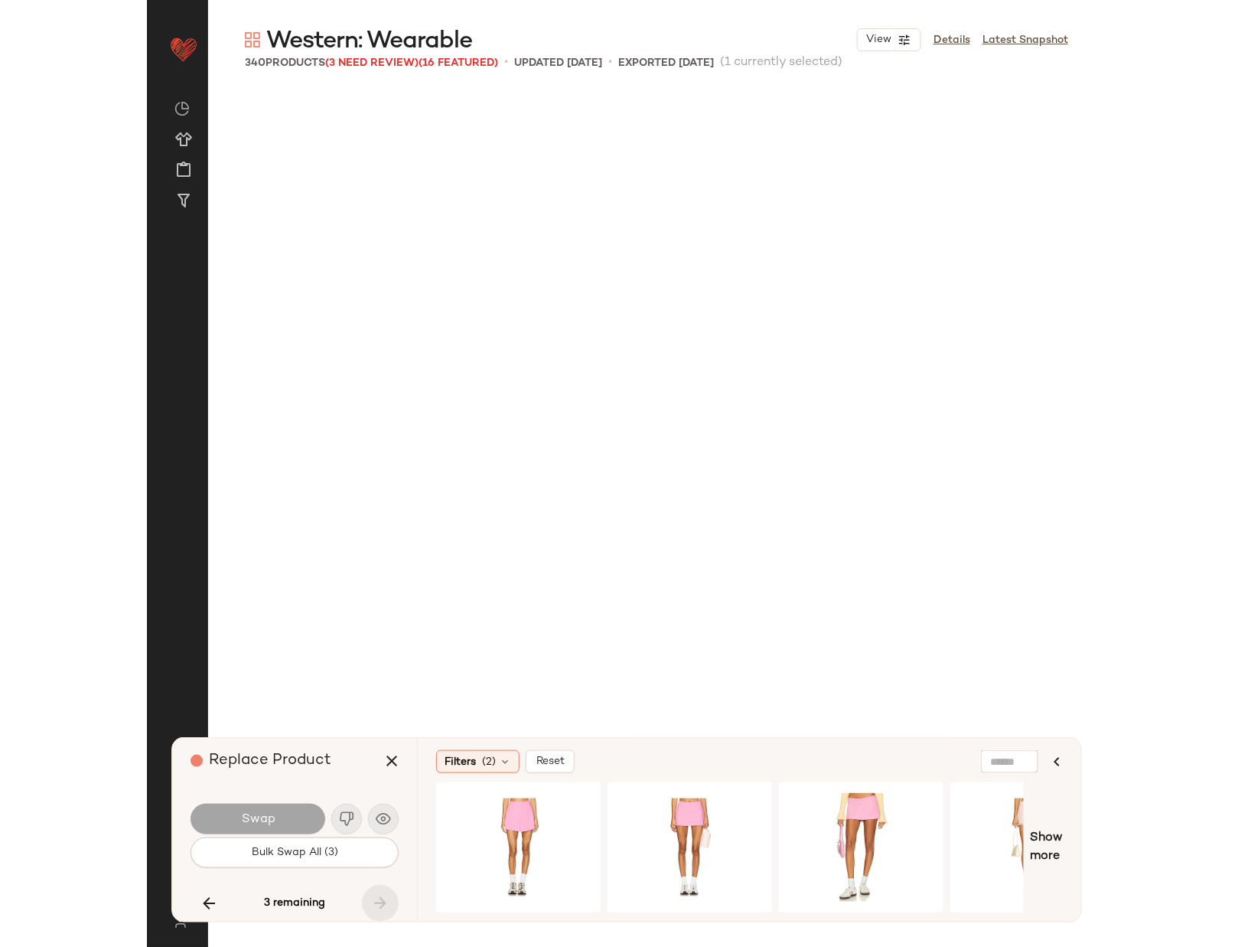
scroll to position [24194, 0]
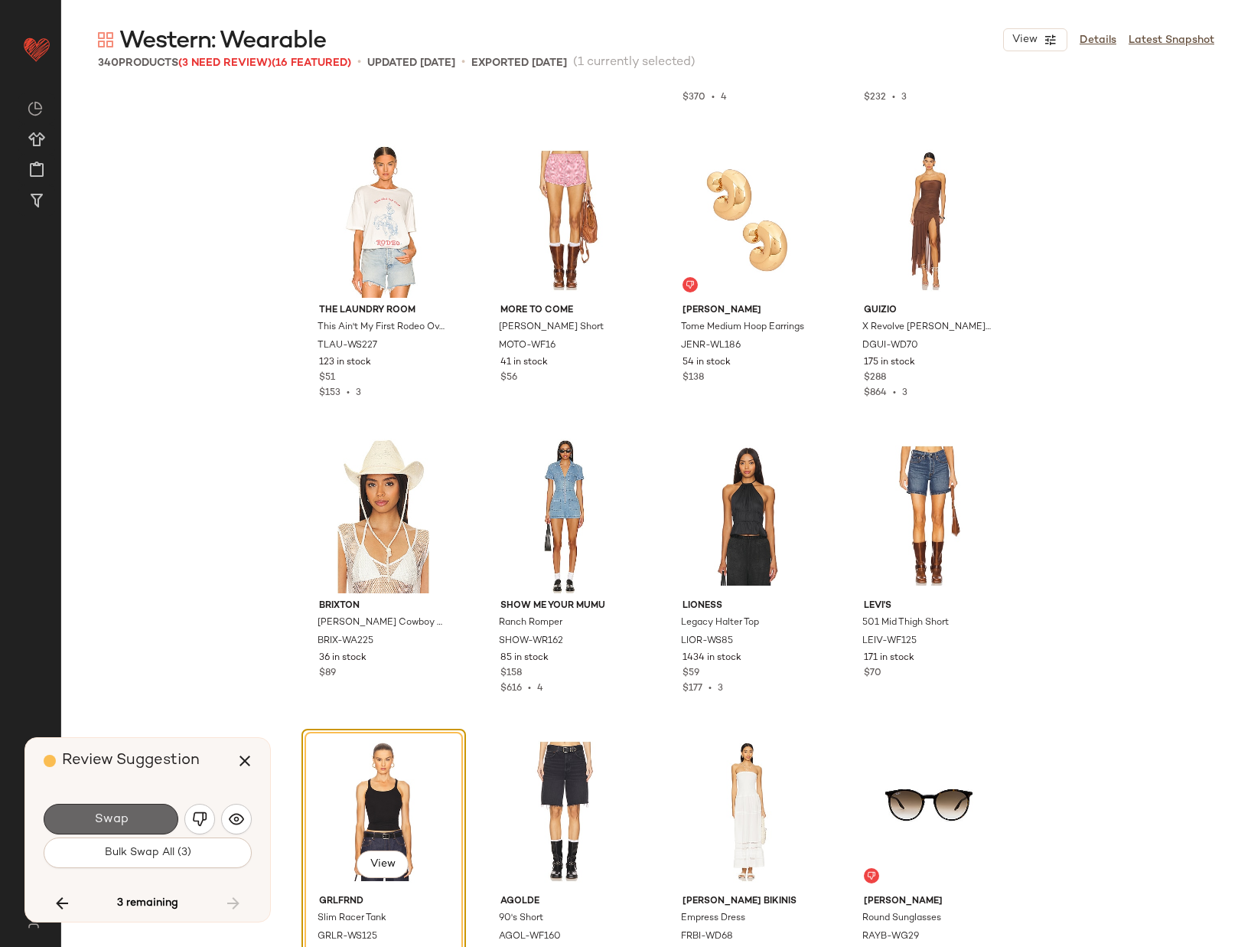
drag, startPoint x: 956, startPoint y: 576, endPoint x: 130, endPoint y: 815, distance: 859.7
click at [130, 815] on button "Swap" at bounding box center [111, 819] width 135 height 31
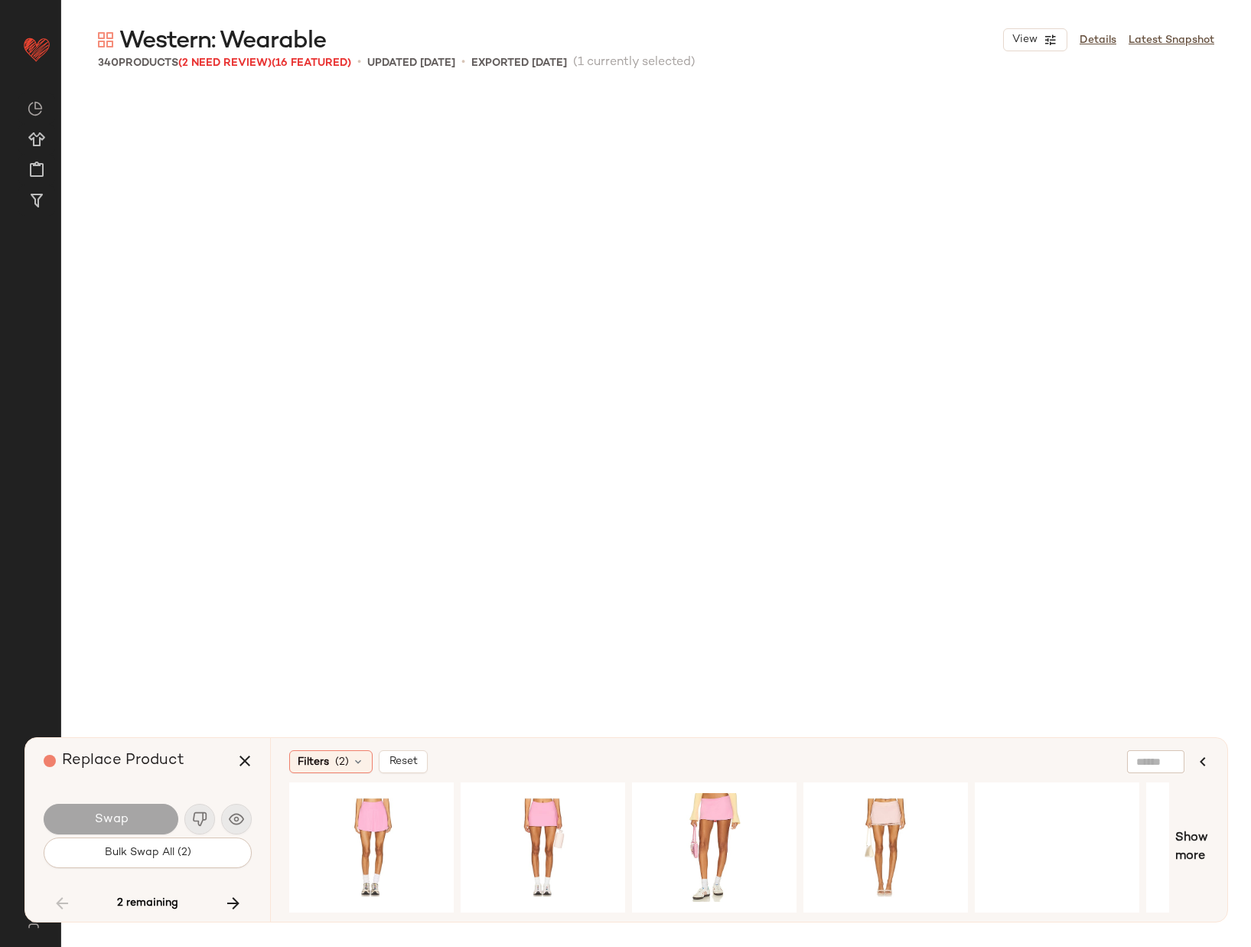
scroll to position [12999, 0]
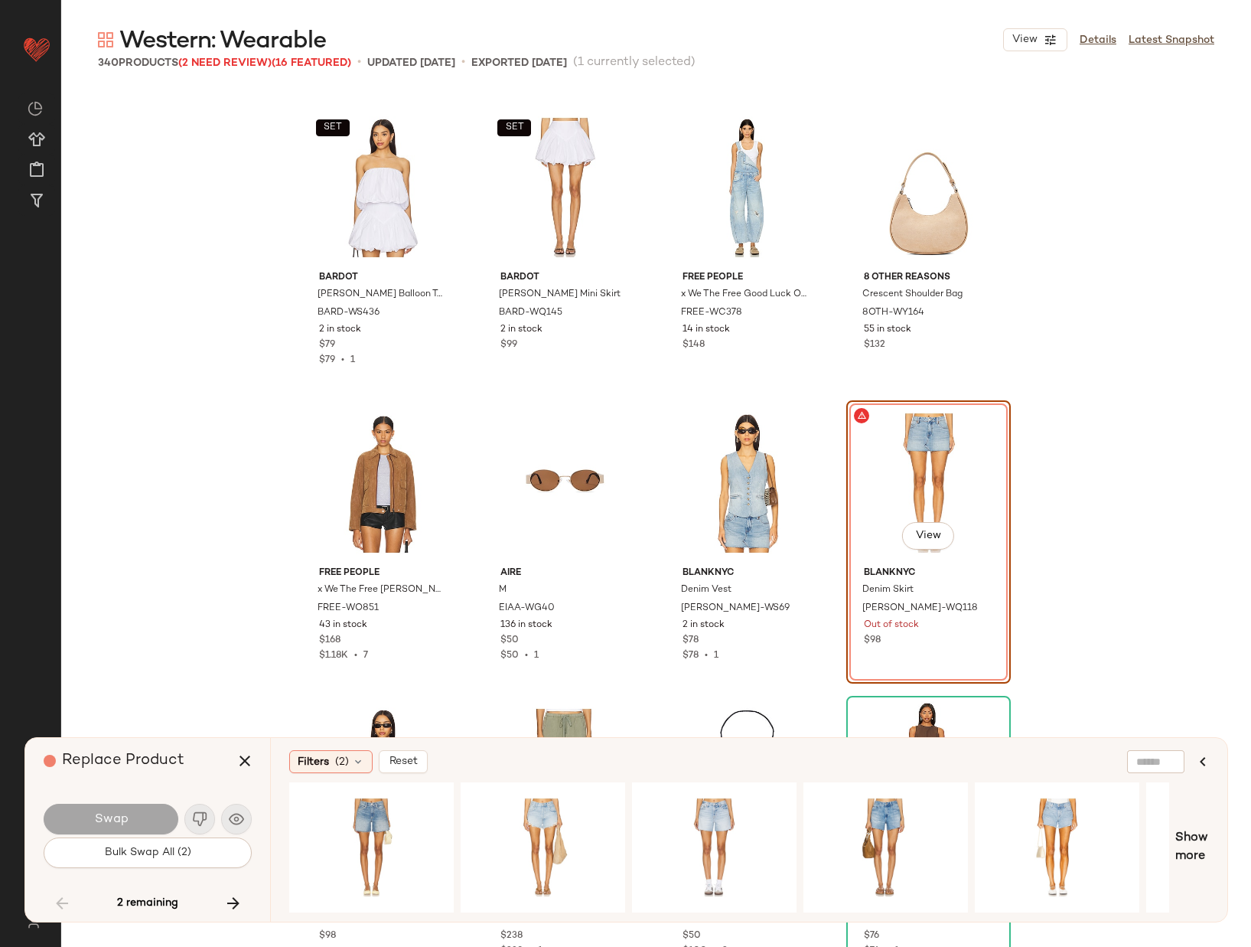
click at [262, 782] on div "Replace Product" at bounding box center [154, 761] width 220 height 46
click at [187, 758] on div "Replace Product" at bounding box center [154, 761] width 220 height 46
drag, startPoint x: 130, startPoint y: 815, endPoint x: 466, endPoint y: 759, distance: 340.6
click at [466, 759] on div "Filters (2) Reset" at bounding box center [675, 761] width 772 height 23
drag, startPoint x: 466, startPoint y: 759, endPoint x: 1058, endPoint y: 524, distance: 636.9
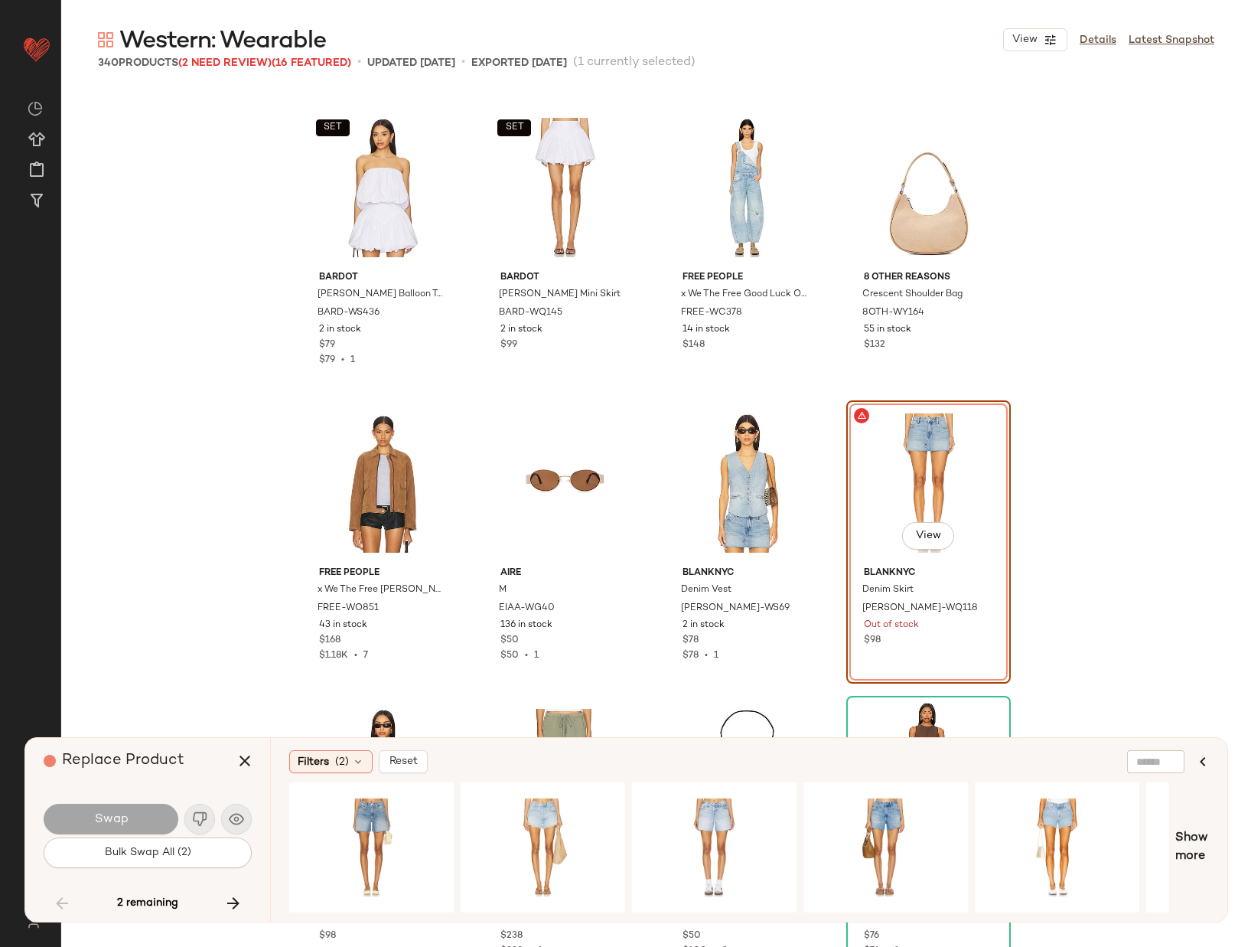
click at [1058, 524] on div "SET Bardot Lissett Poplin Balloon Top BARD-WS436 2 in stock $79 $79 • 1 SET Bar…" at bounding box center [656, 550] width 1190 height 922
click at [910, 473] on div "View" at bounding box center [929, 483] width 154 height 155
drag, startPoint x: 1058, startPoint y: 524, endPoint x: 340, endPoint y: 209, distance: 783.9
click at [340, 209] on div "SET" at bounding box center [384, 187] width 154 height 155
click at [383, 235] on span "View" at bounding box center [383, 240] width 26 height 12
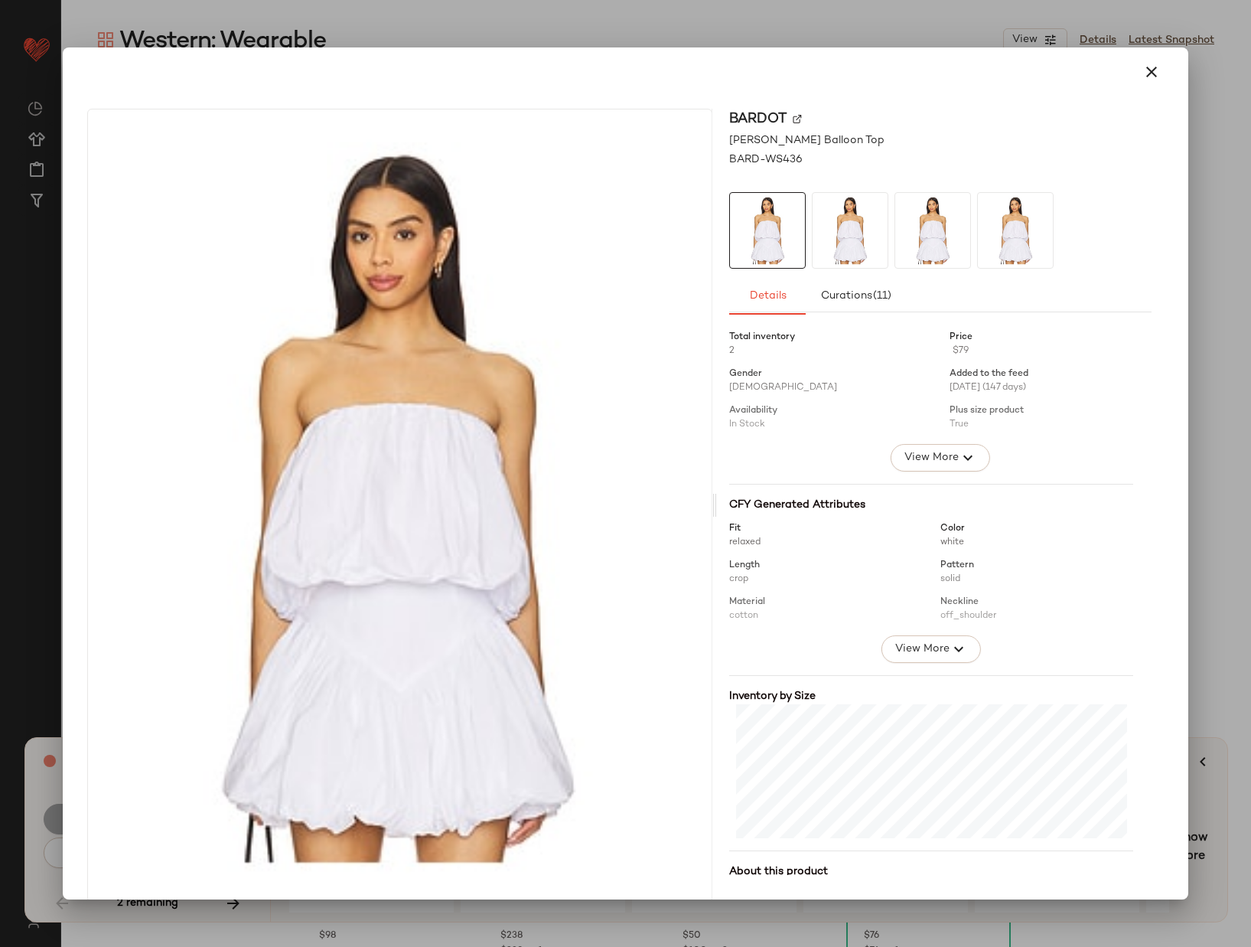
click at [1145, 70] on icon "button" at bounding box center [1152, 72] width 18 height 18
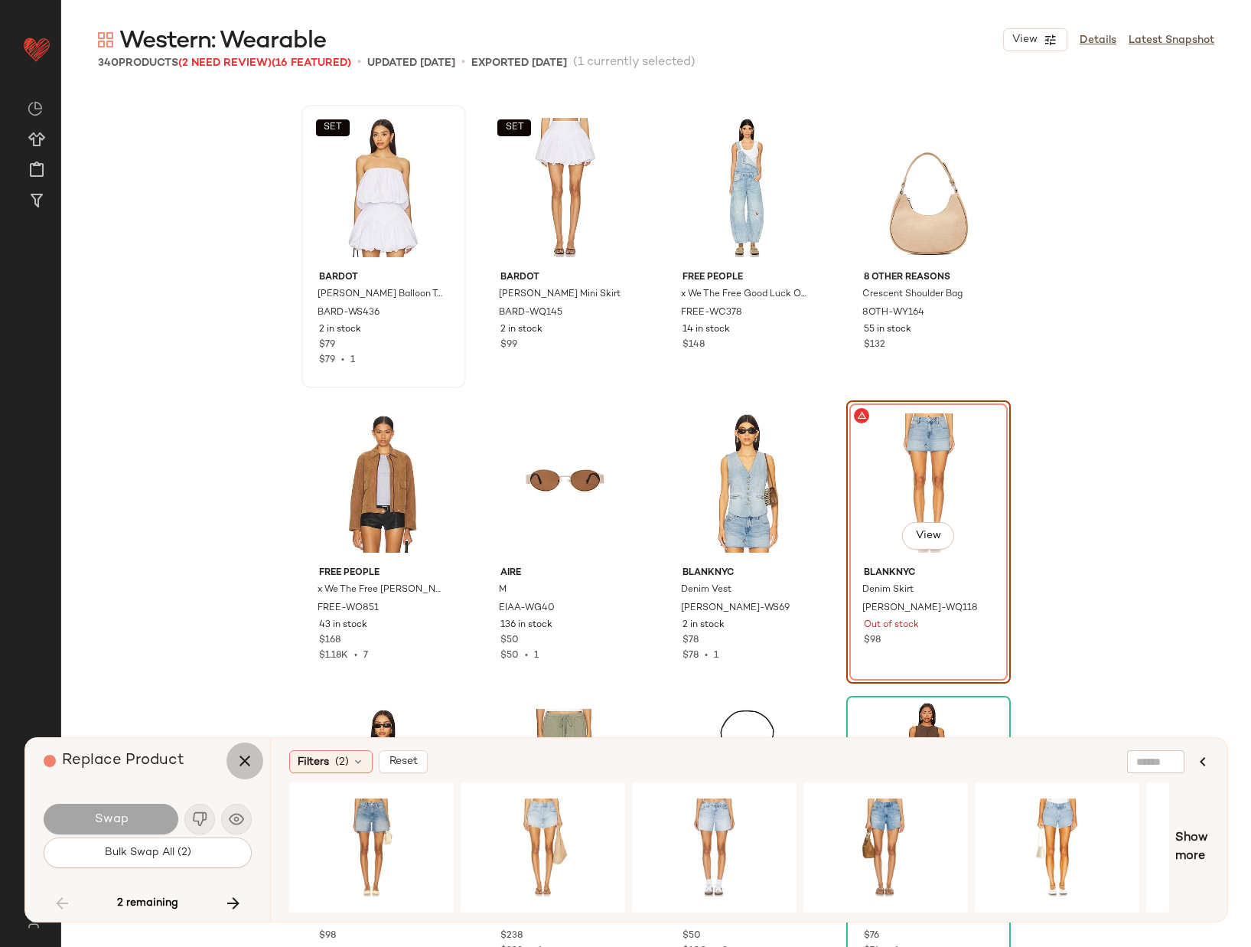
click at [242, 756] on icon "button" at bounding box center [245, 761] width 18 height 18
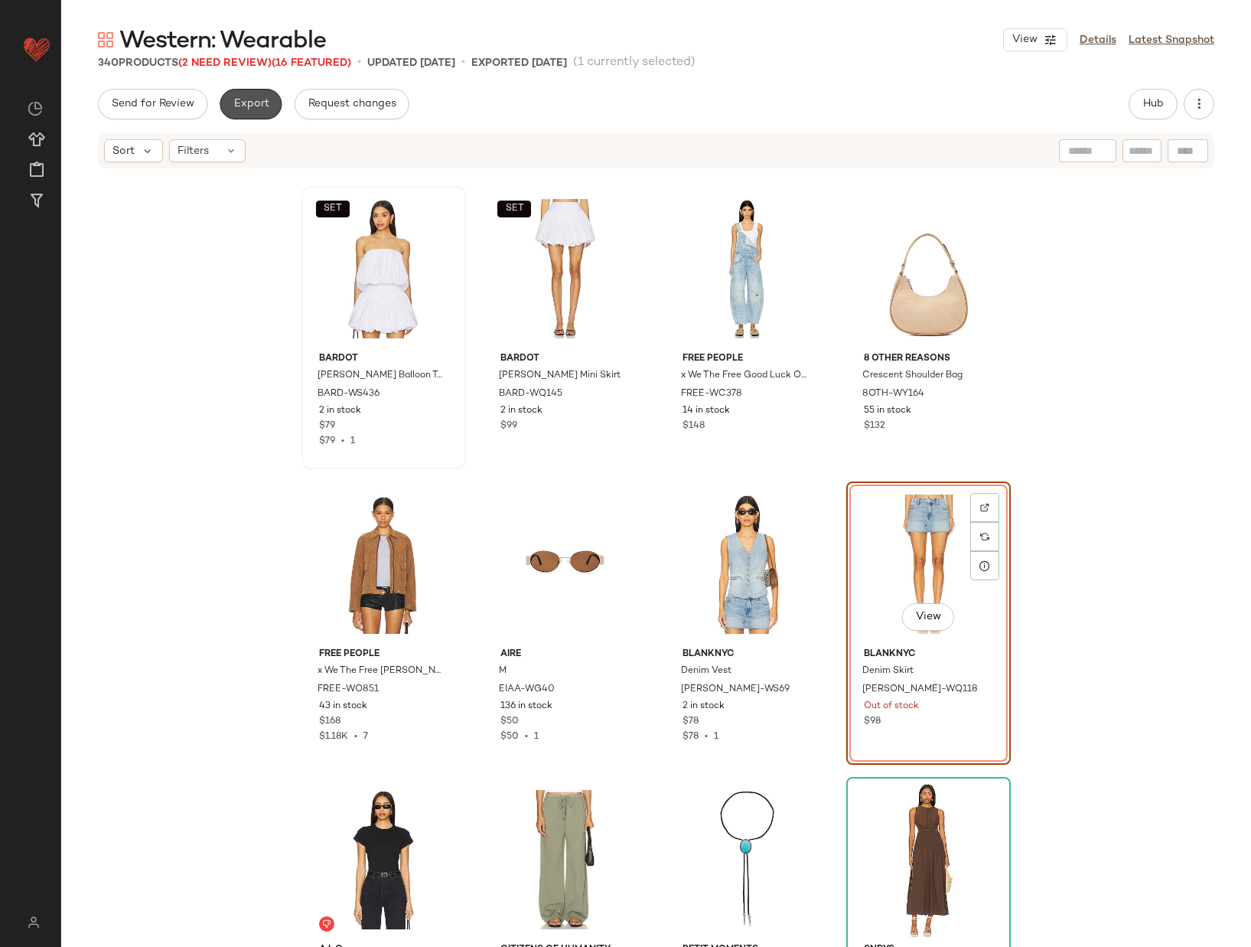
click at [249, 106] on span "Export" at bounding box center [251, 104] width 36 height 12
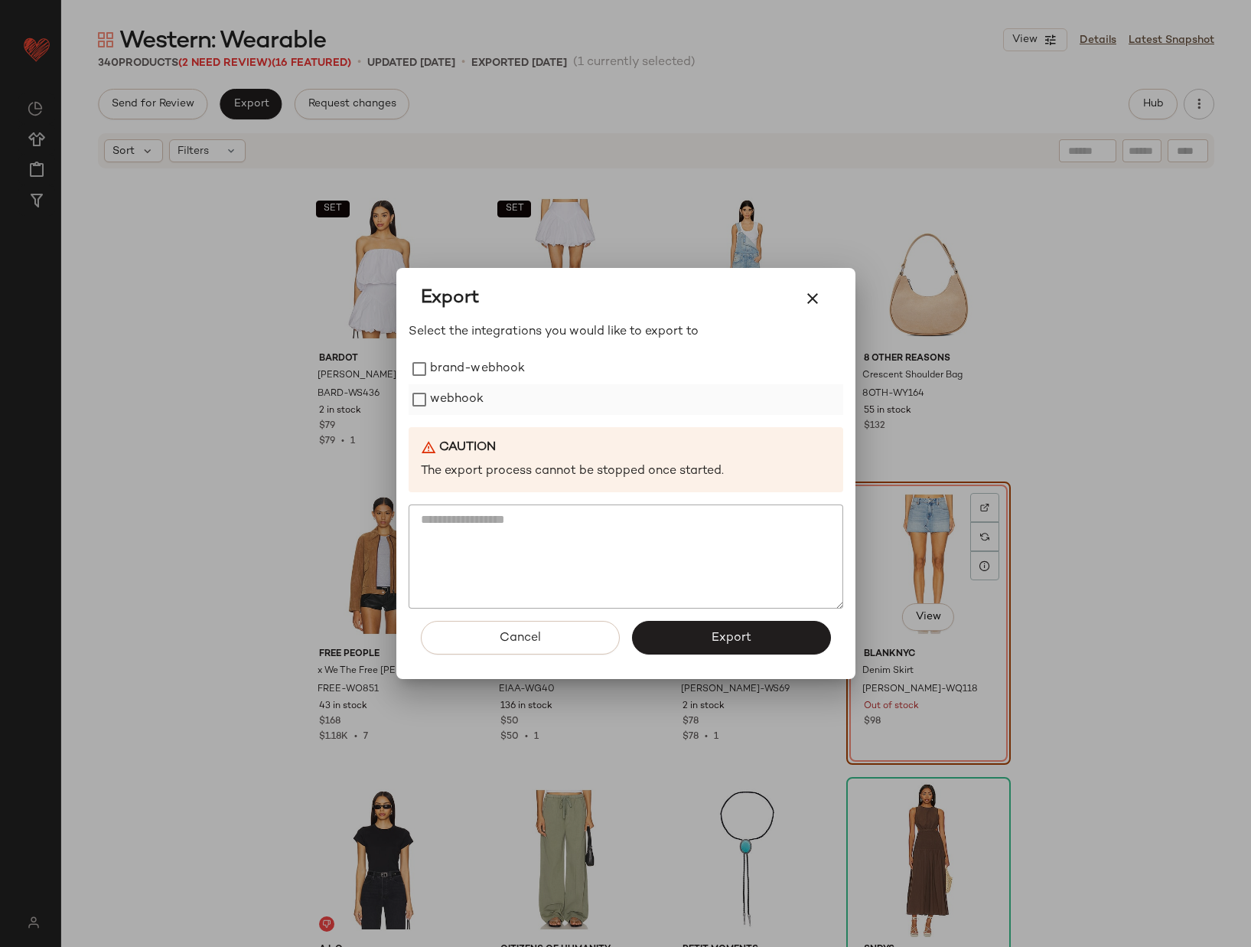
drag, startPoint x: 340, startPoint y: 209, endPoint x: 438, endPoint y: 395, distance: 210.2
click at [438, 395] on label "webhook" at bounding box center [457, 399] width 54 height 31
click at [717, 641] on span "Export" at bounding box center [731, 638] width 41 height 15
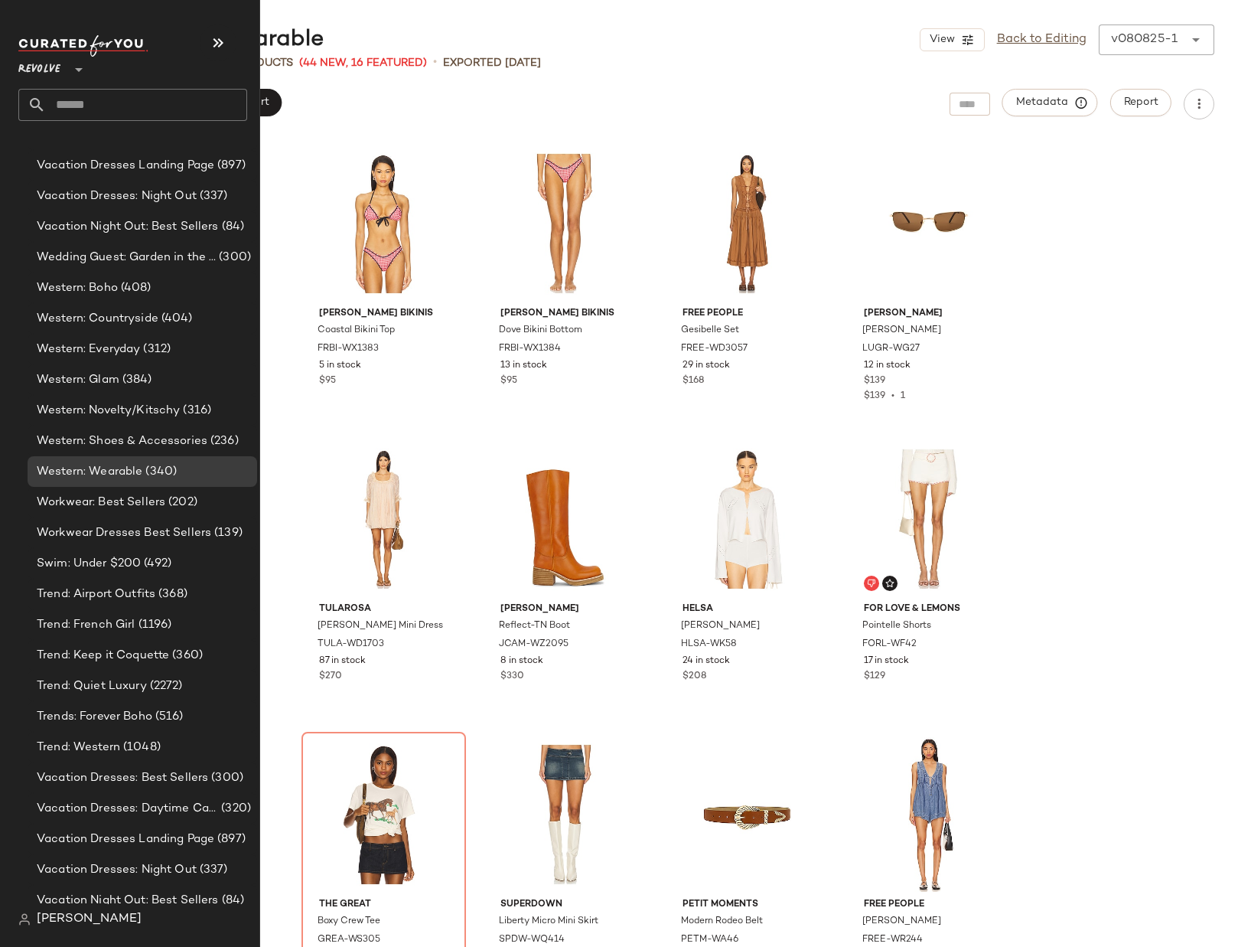
scroll to position [3268, 0]
click at [131, 308] on div "Western: Countryside (404)" at bounding box center [143, 320] width 230 height 31
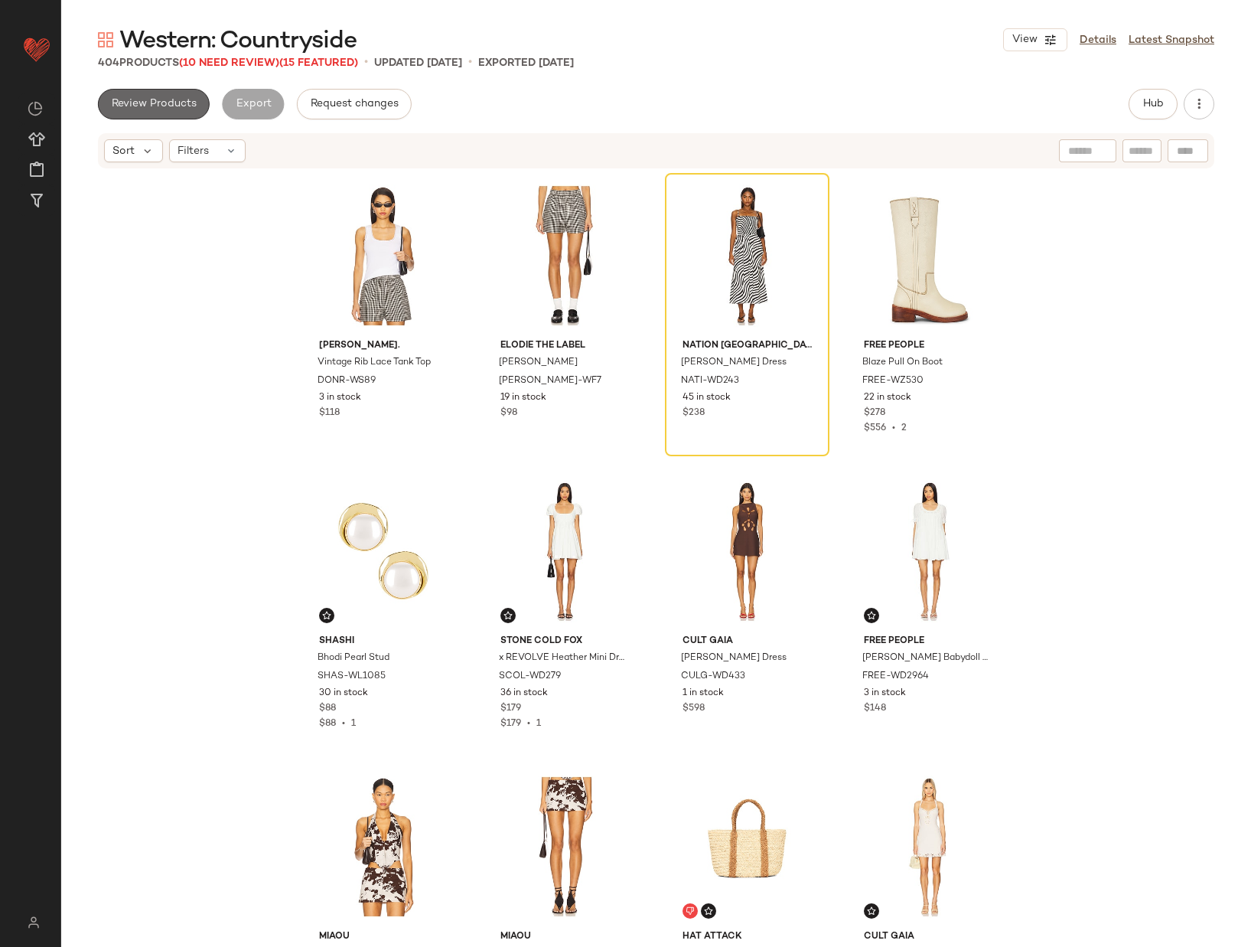
click at [148, 95] on button "Review Products" at bounding box center [154, 104] width 112 height 31
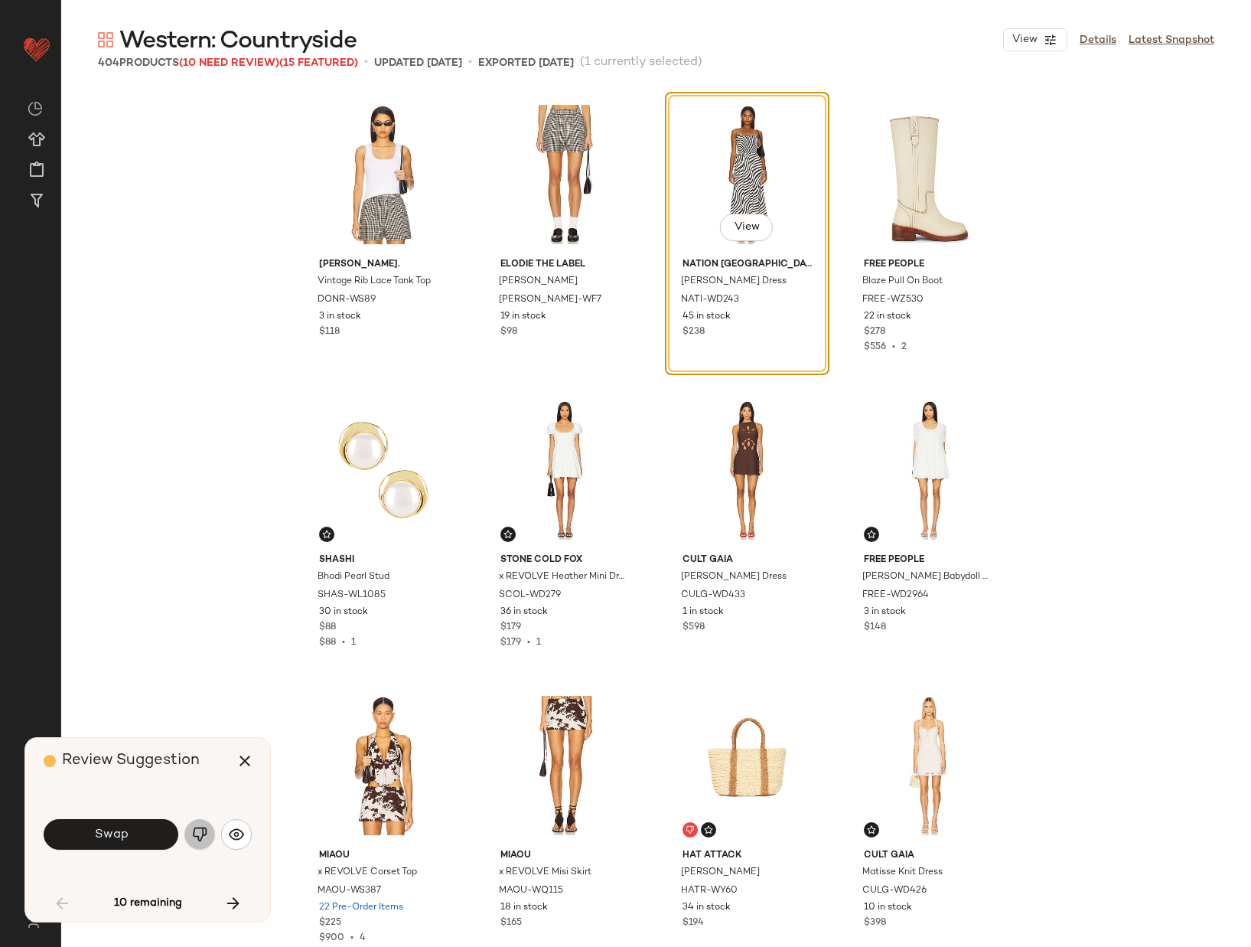
click at [201, 829] on img "button" at bounding box center [199, 834] width 15 height 15
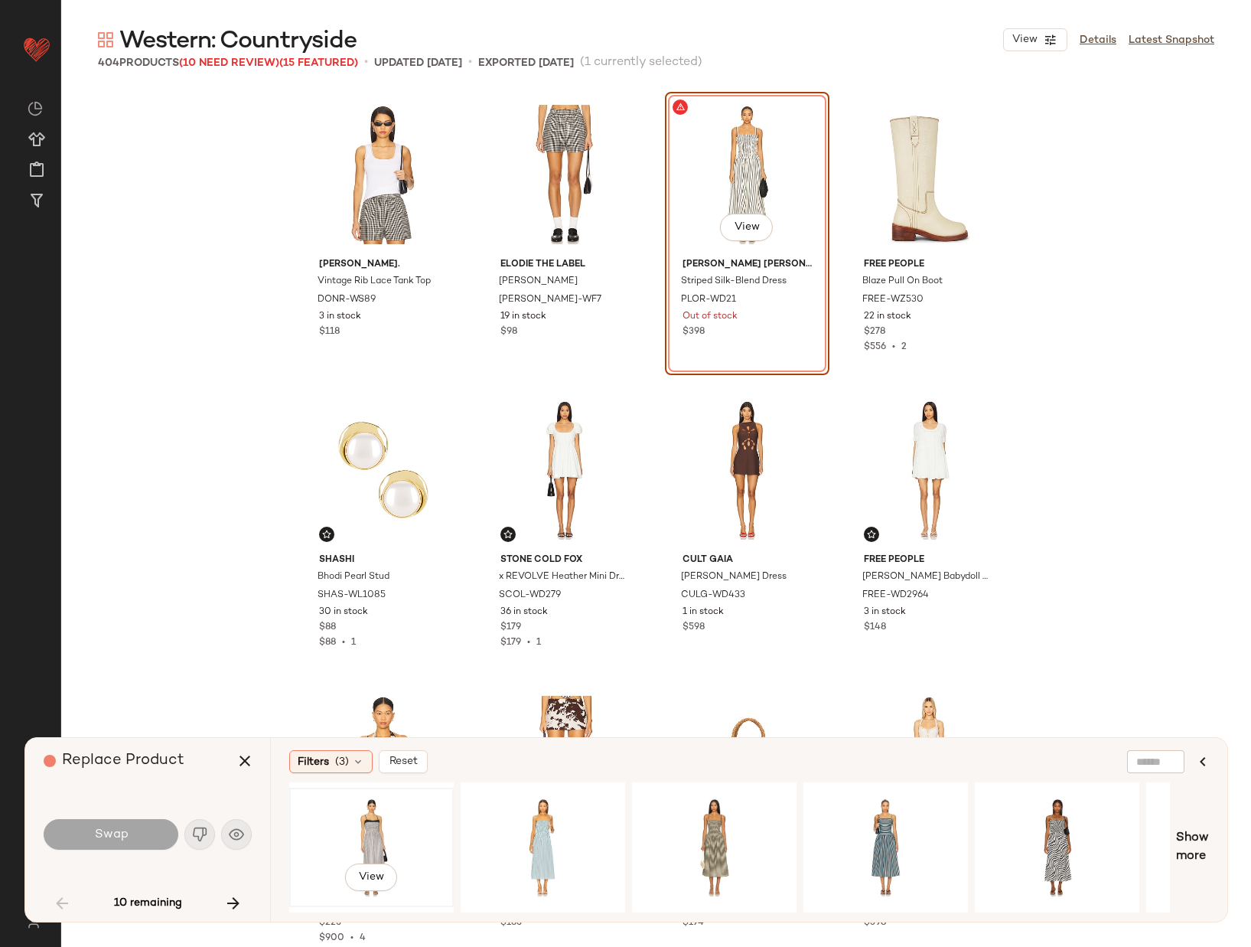
click at [366, 821] on div "View" at bounding box center [372, 847] width 154 height 109
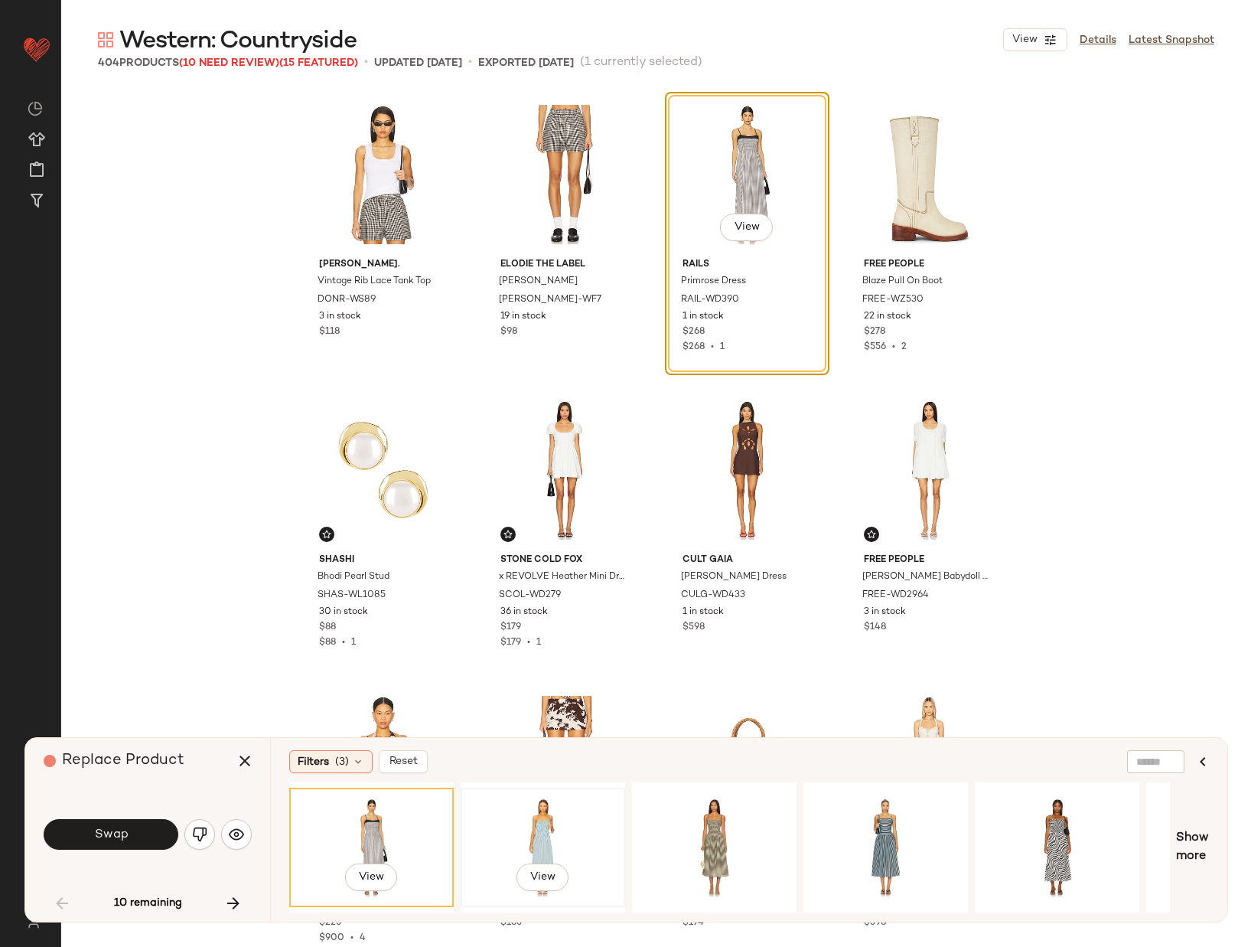
click at [549, 822] on div "View" at bounding box center [543, 847] width 154 height 109
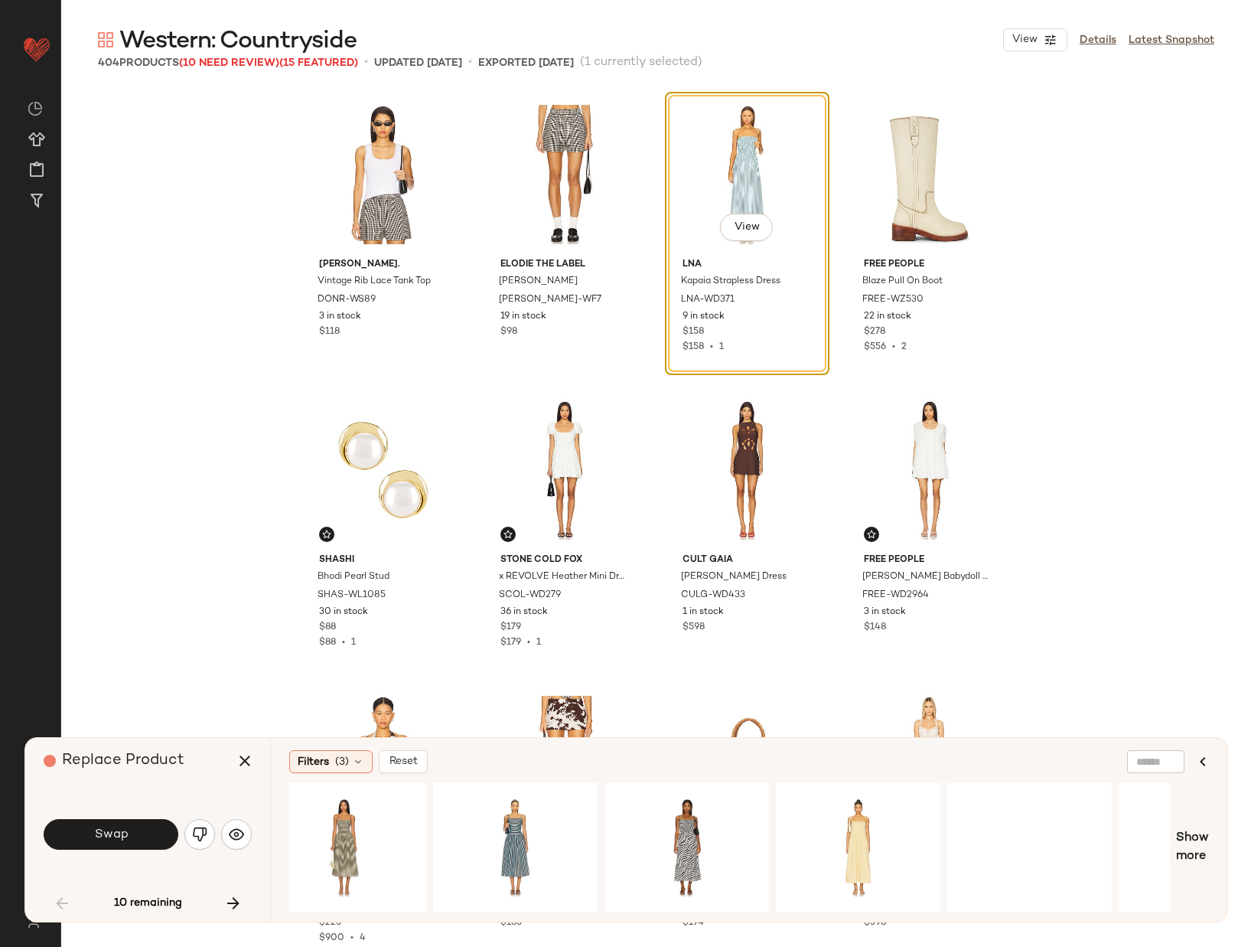
scroll to position [0, 389]
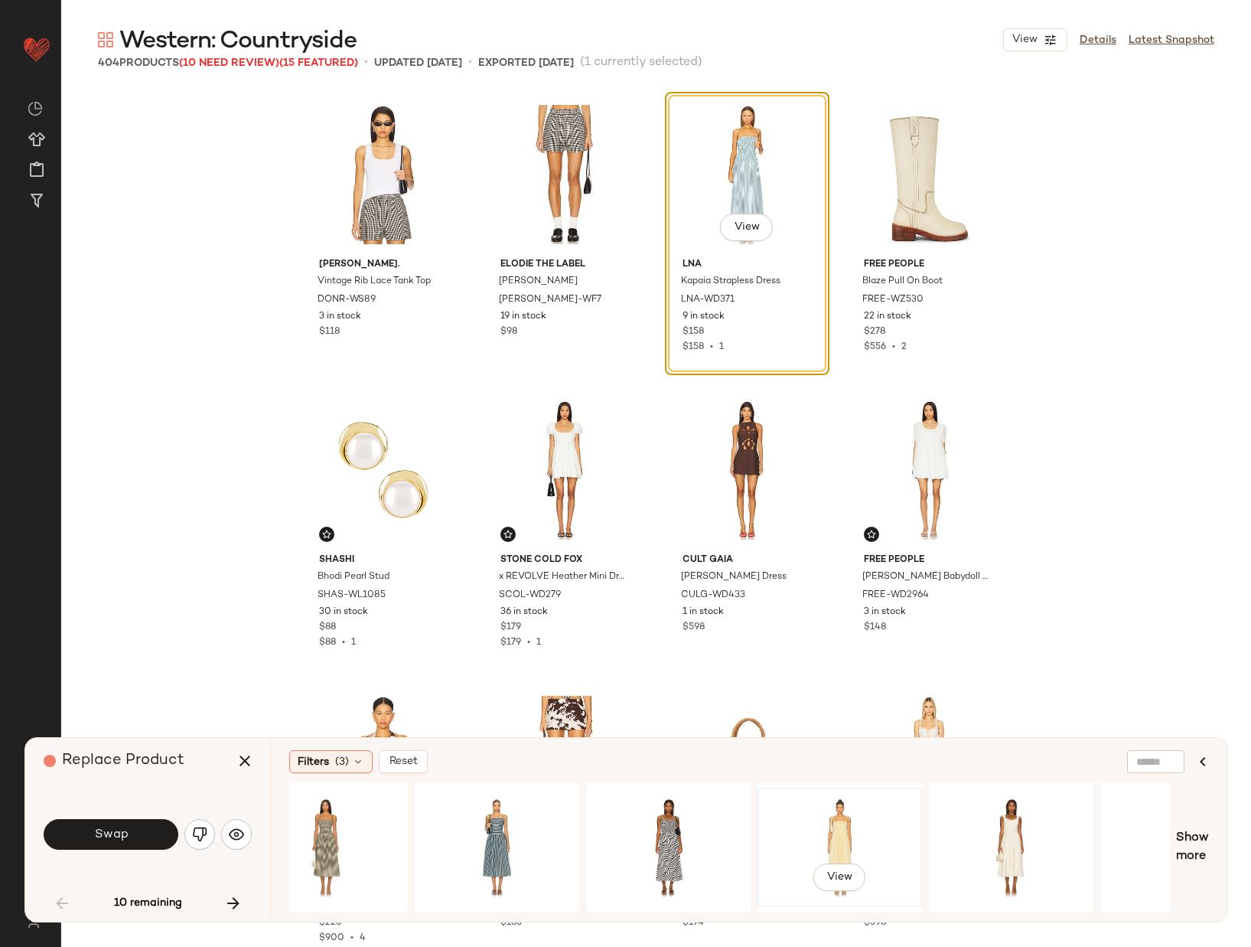
click at [817, 828] on div "View" at bounding box center [840, 847] width 154 height 109
click at [739, 227] on span "View" at bounding box center [746, 227] width 26 height 12
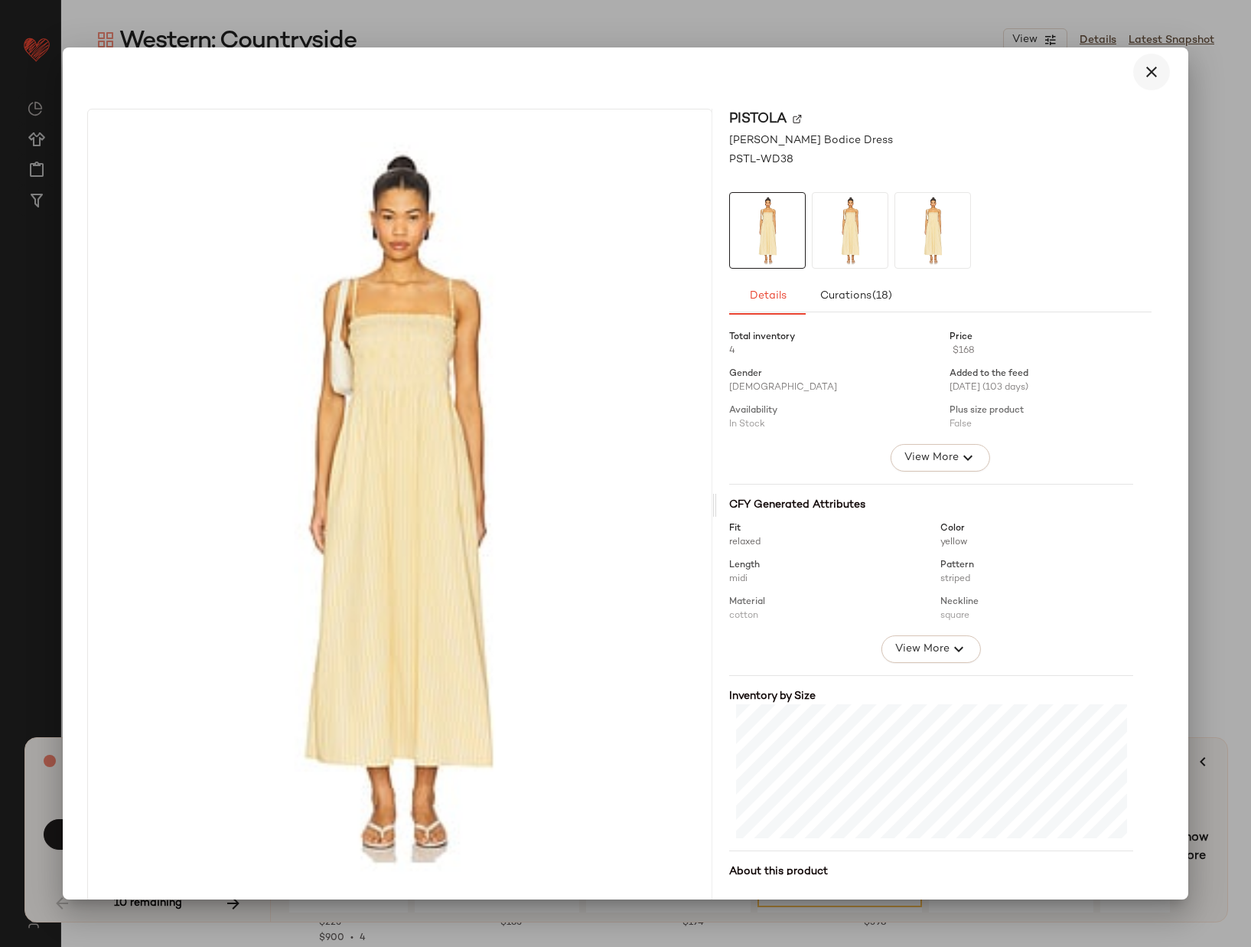
click at [1150, 69] on icon "button" at bounding box center [1152, 72] width 18 height 18
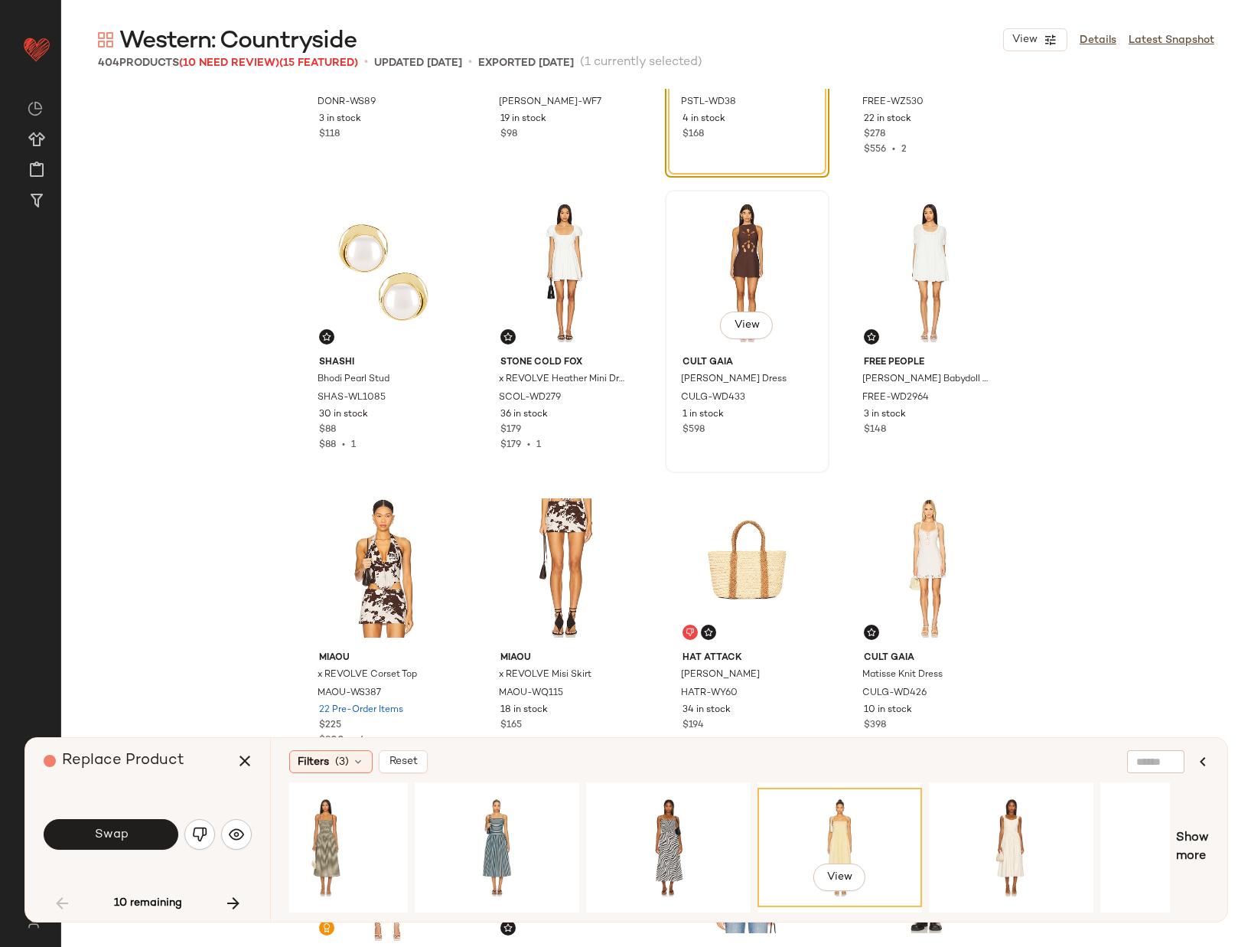
scroll to position [0, 0]
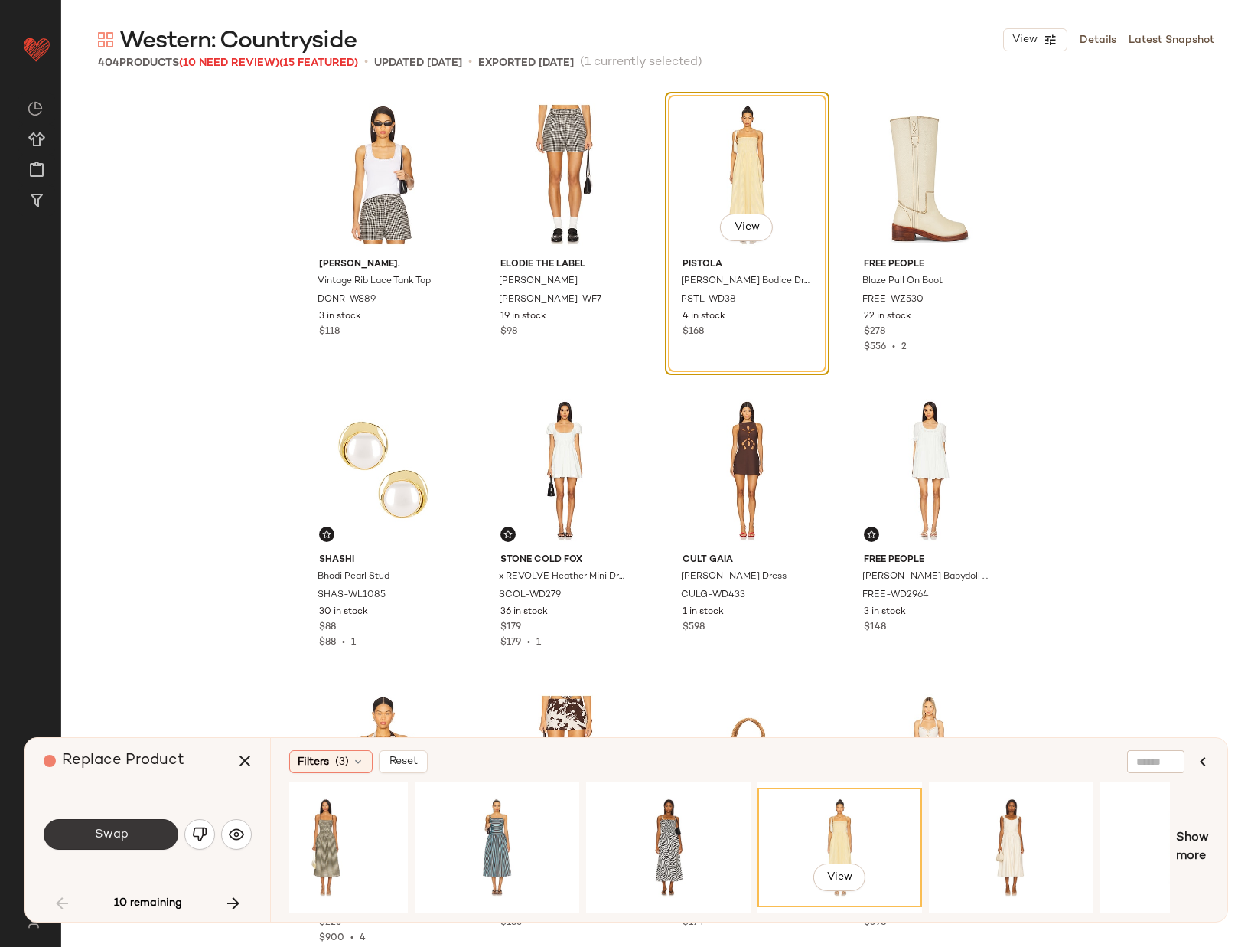
click at [100, 837] on span "Swap" at bounding box center [110, 834] width 34 height 15
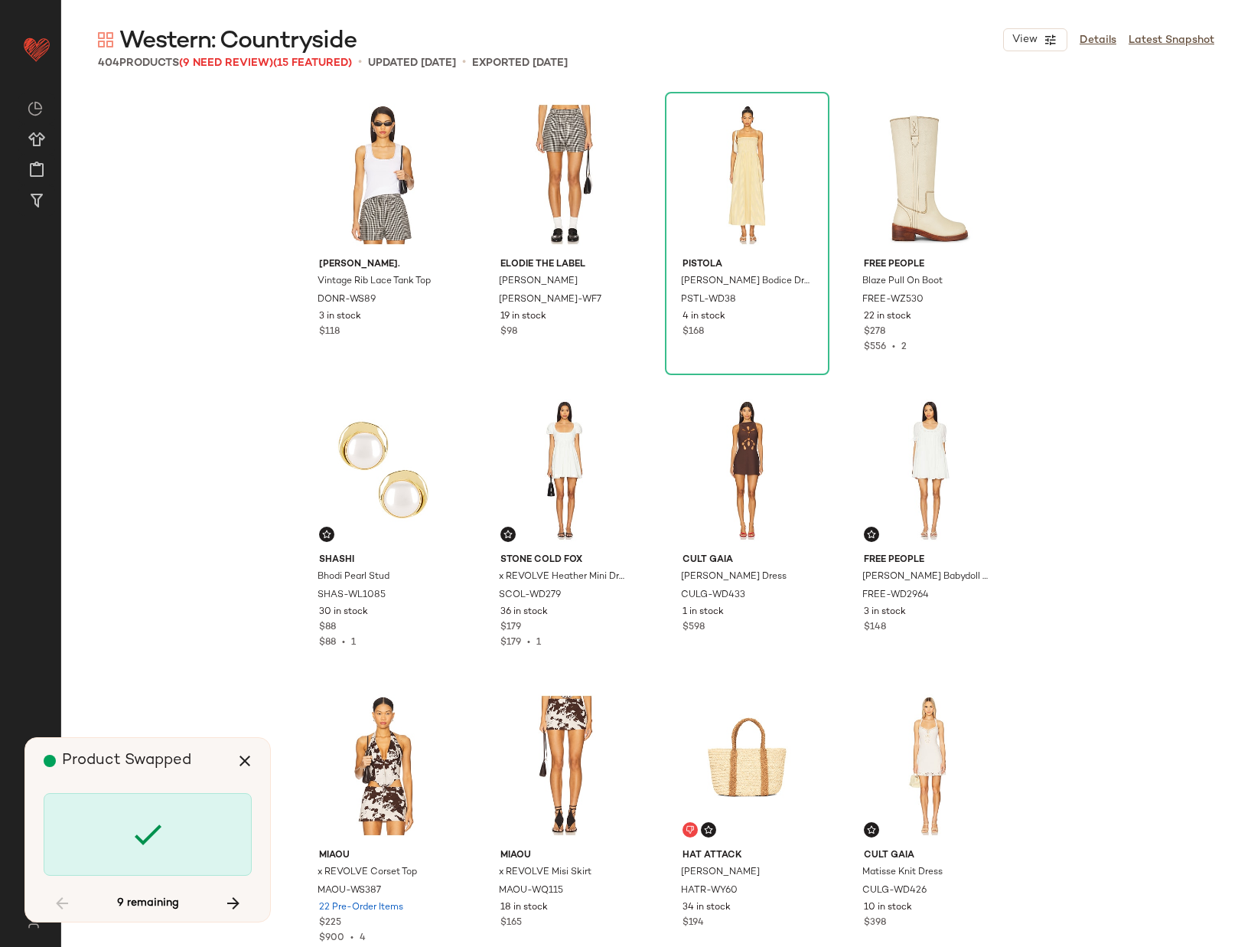
scroll to position [9159, 0]
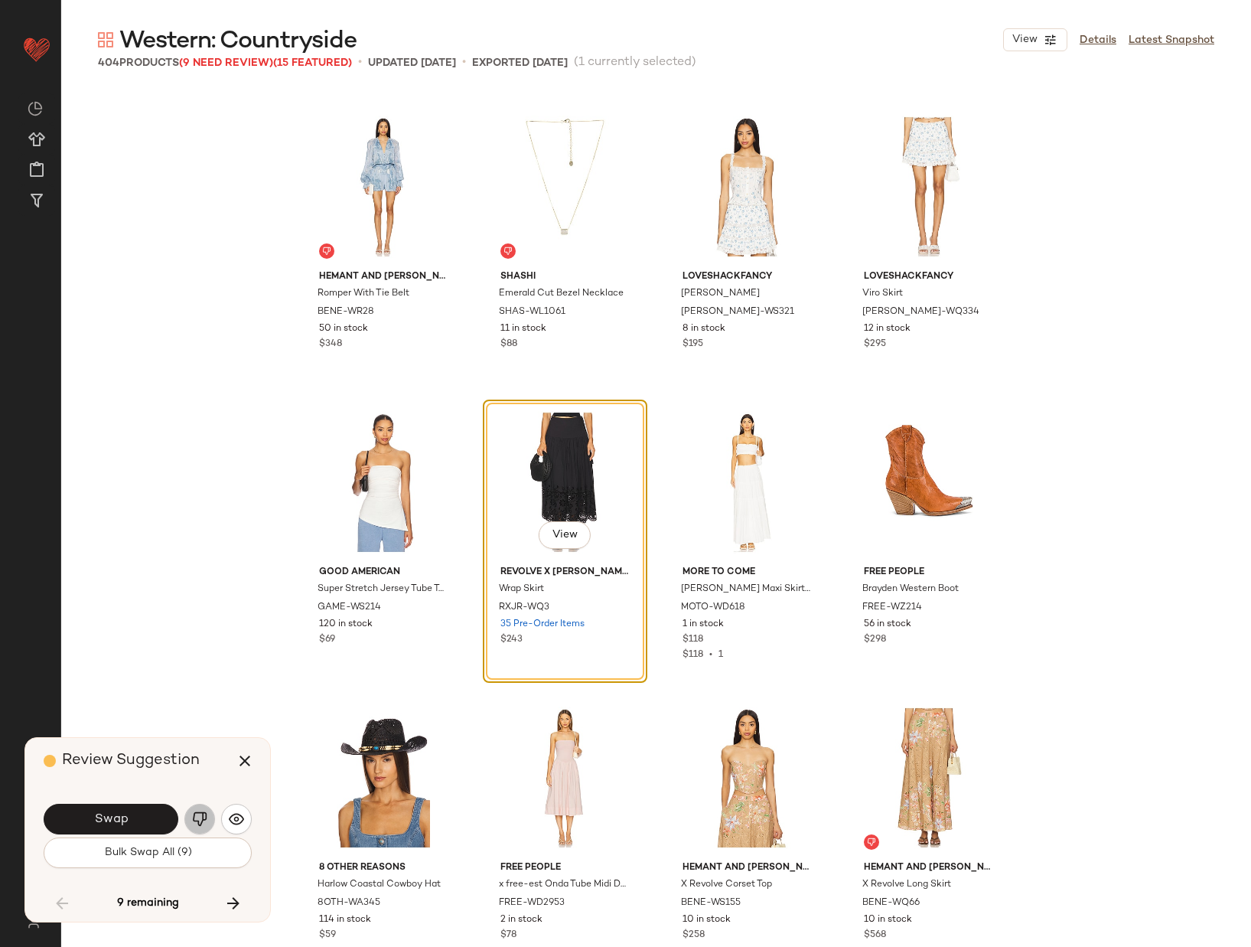
click at [195, 813] on img "button" at bounding box center [199, 818] width 15 height 15
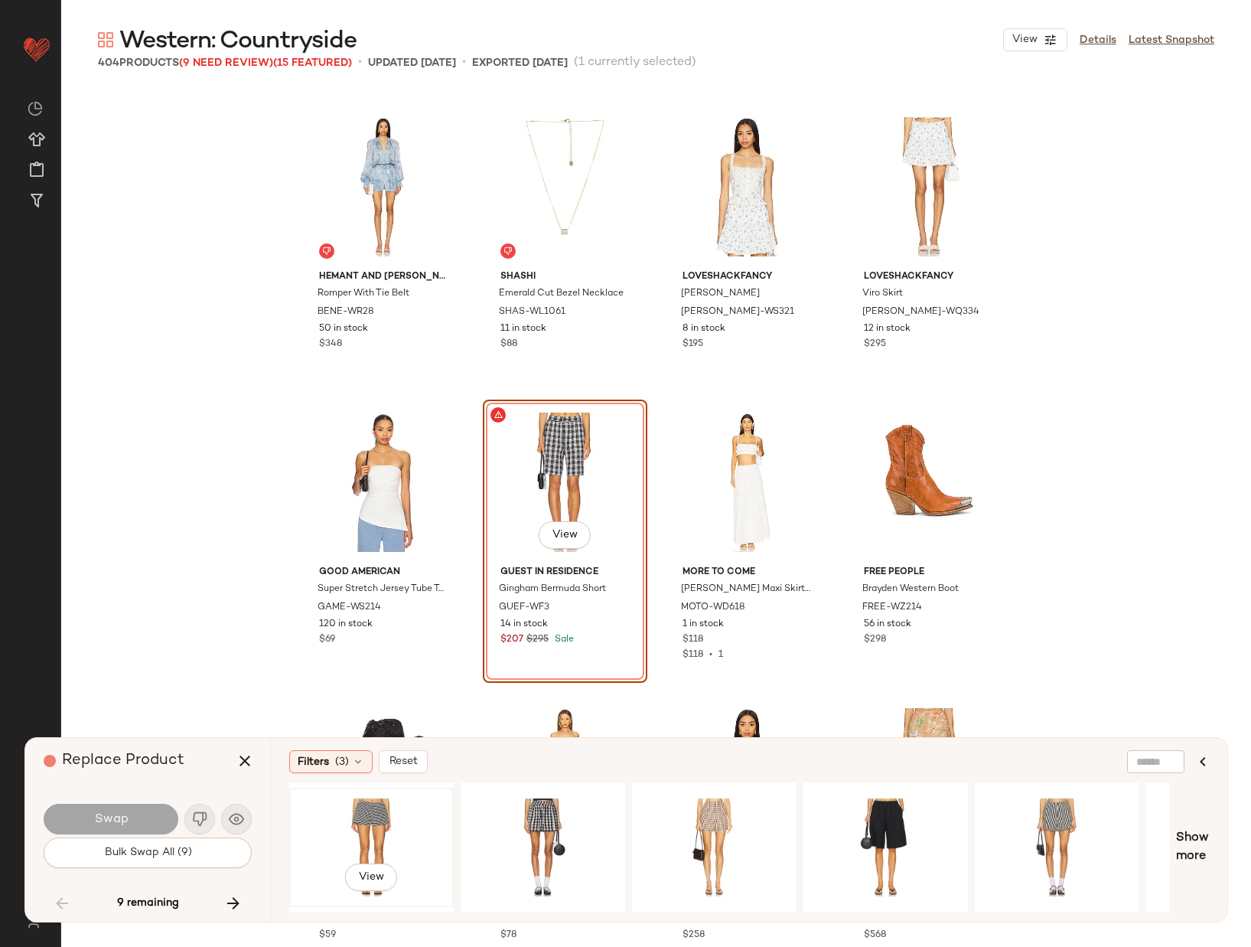
click at [387, 817] on div "View" at bounding box center [372, 847] width 154 height 109
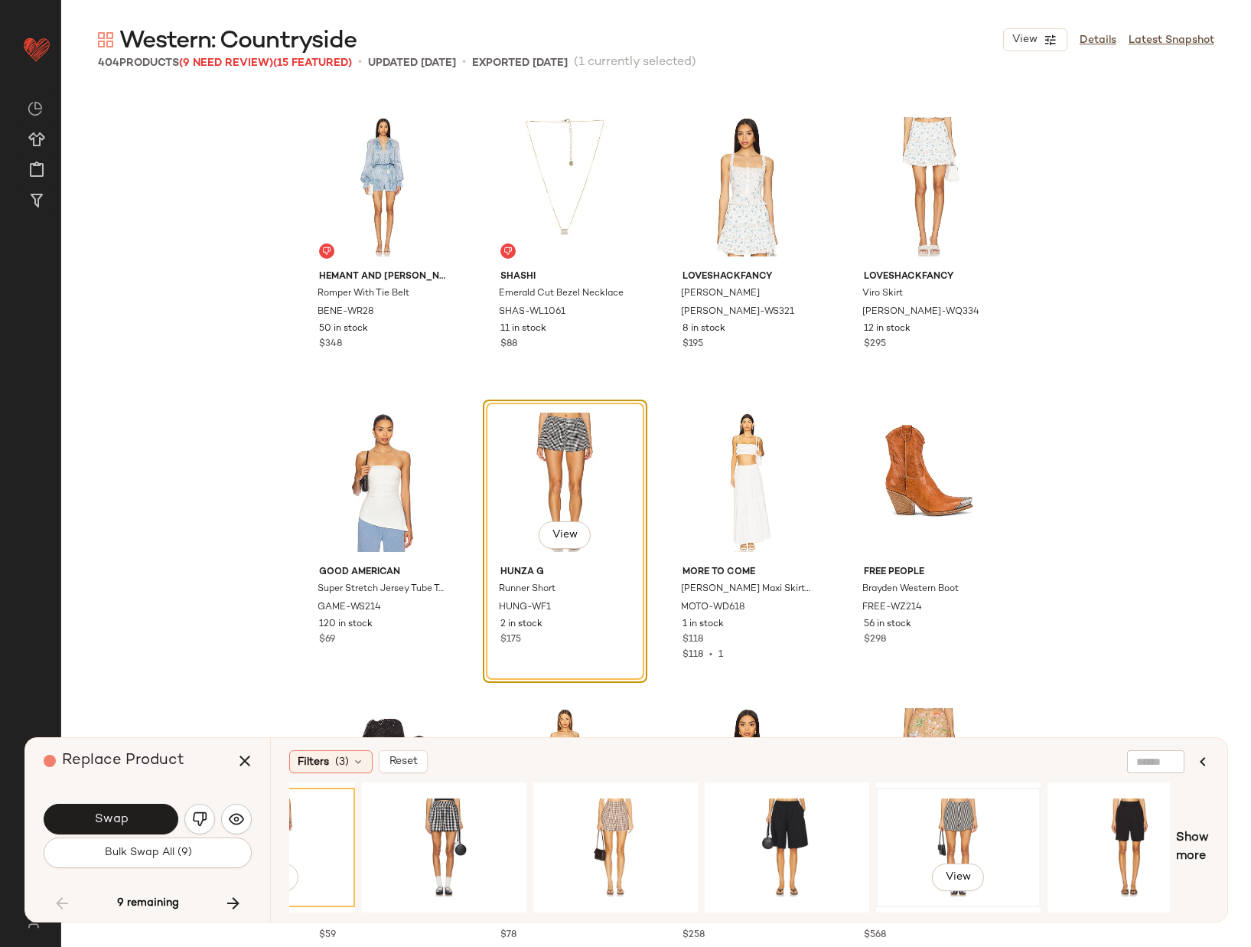
scroll to position [0, 106]
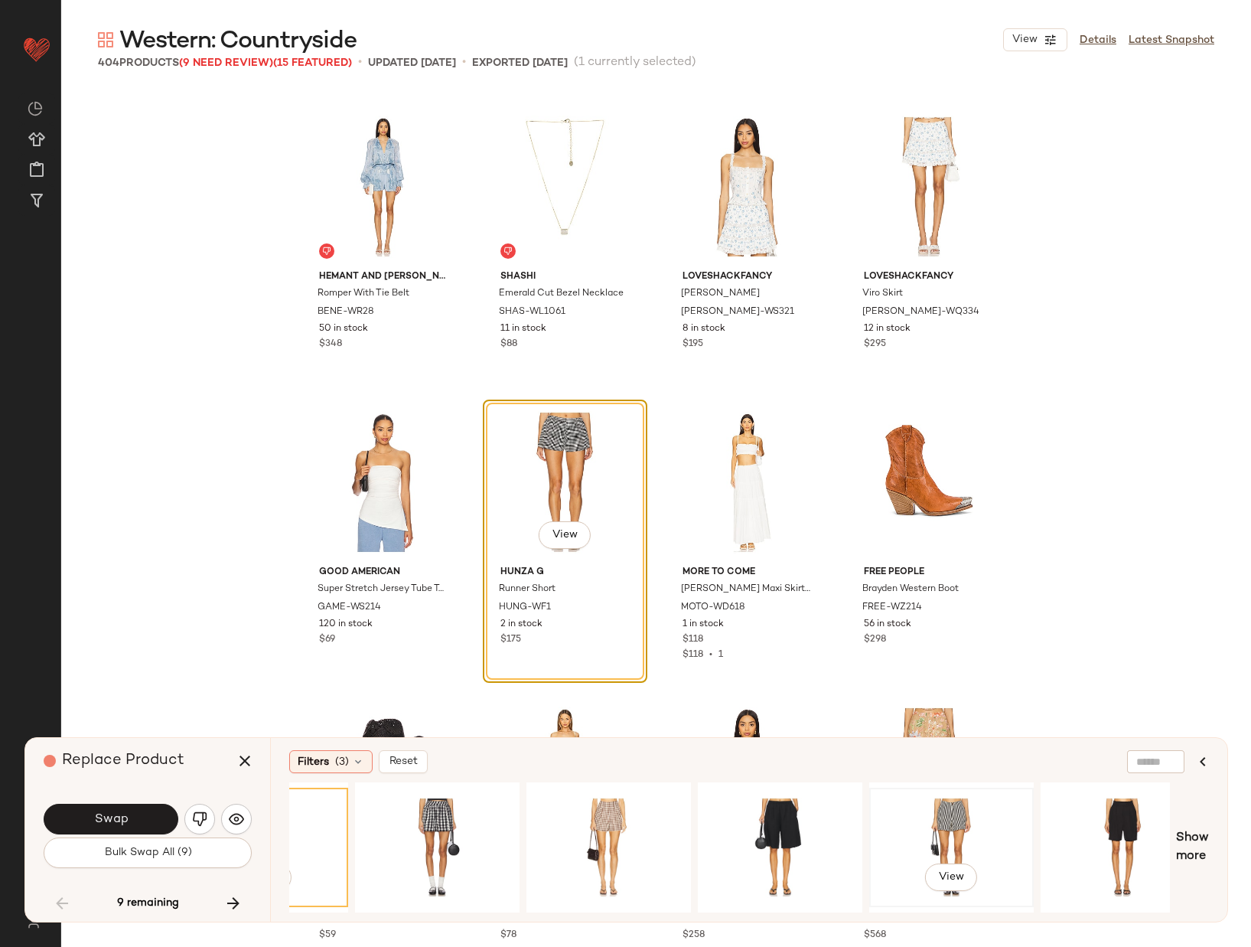
click at [953, 818] on div "View" at bounding box center [952, 847] width 154 height 109
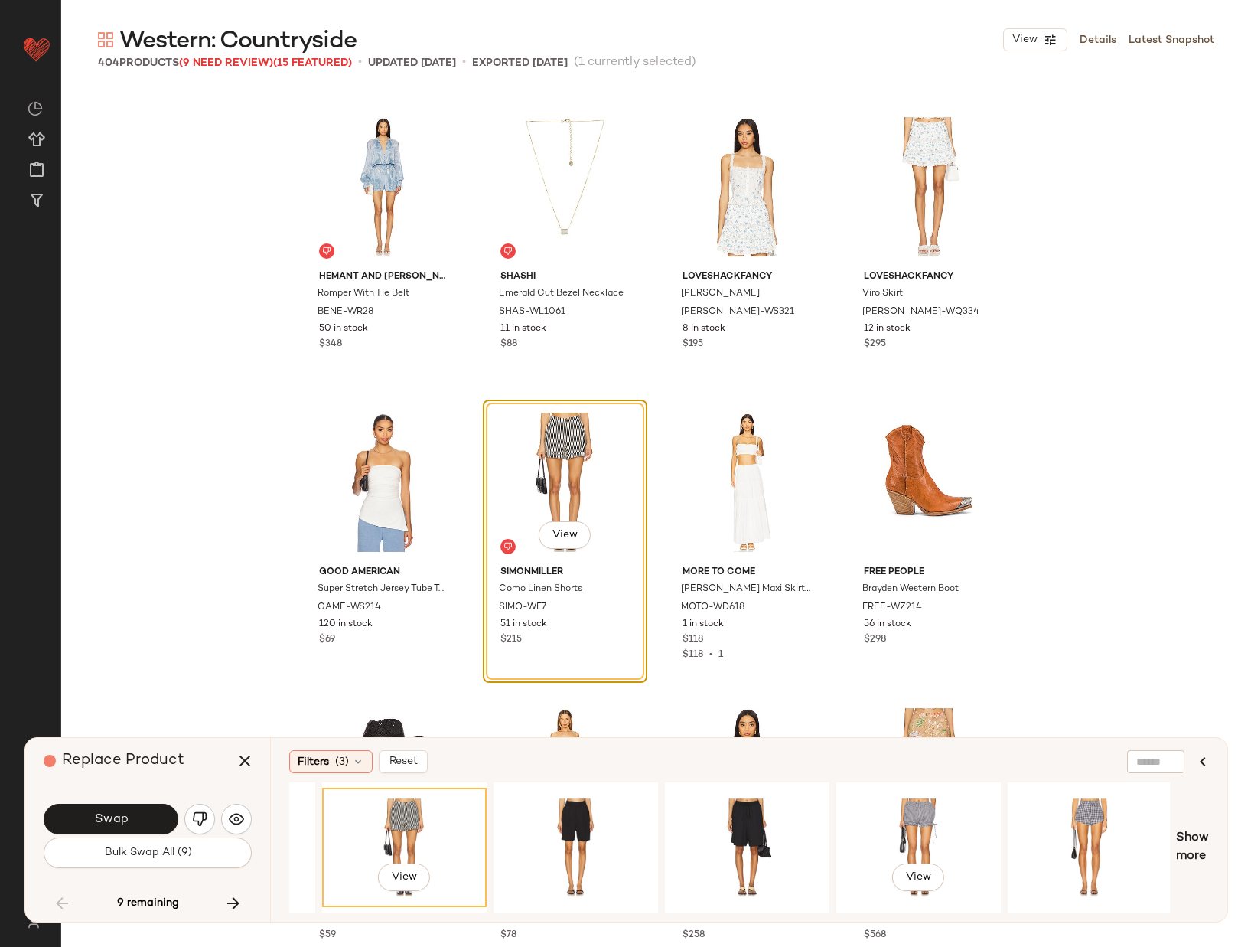
scroll to position [0, 675]
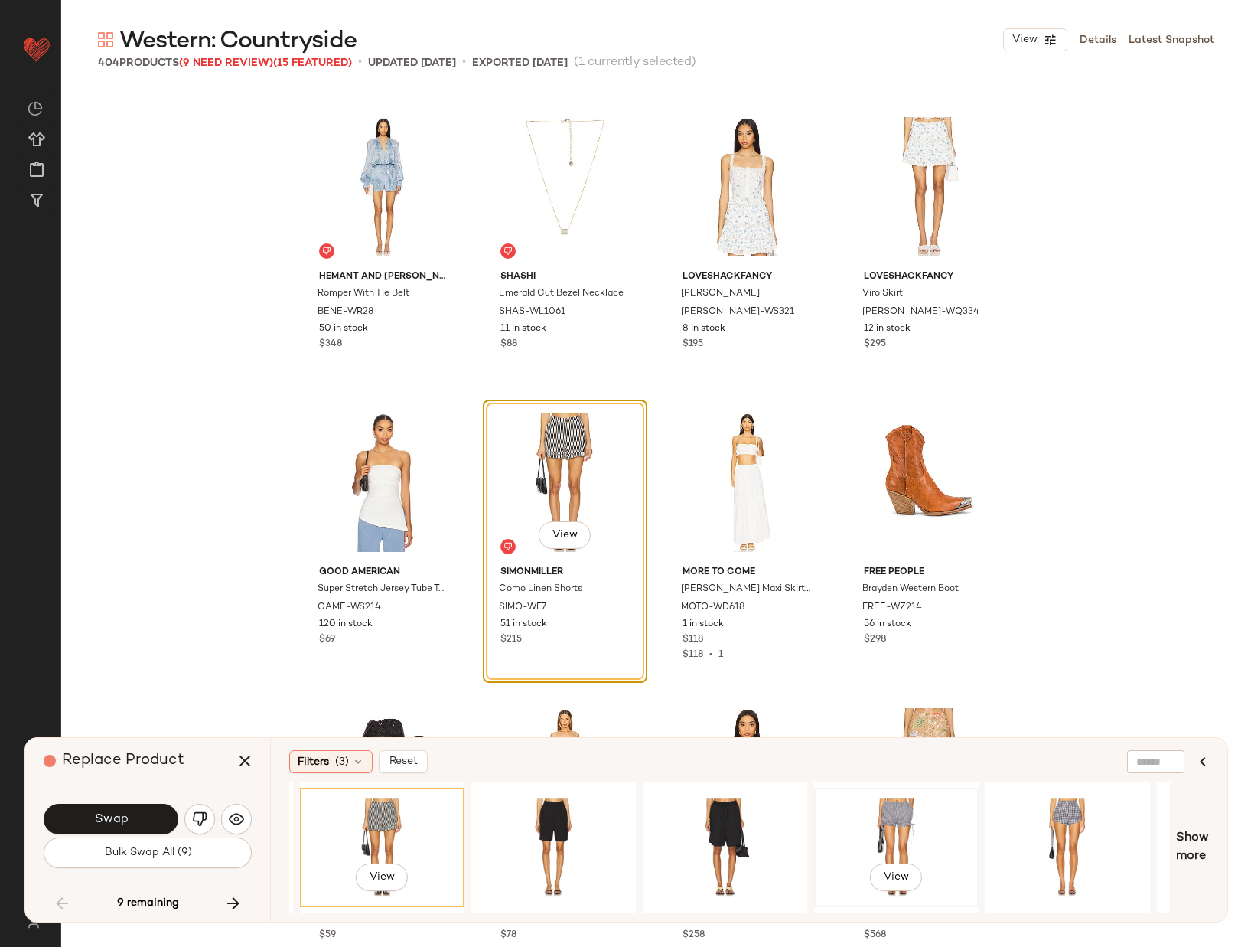
click at [907, 817] on div "View" at bounding box center [897, 847] width 154 height 109
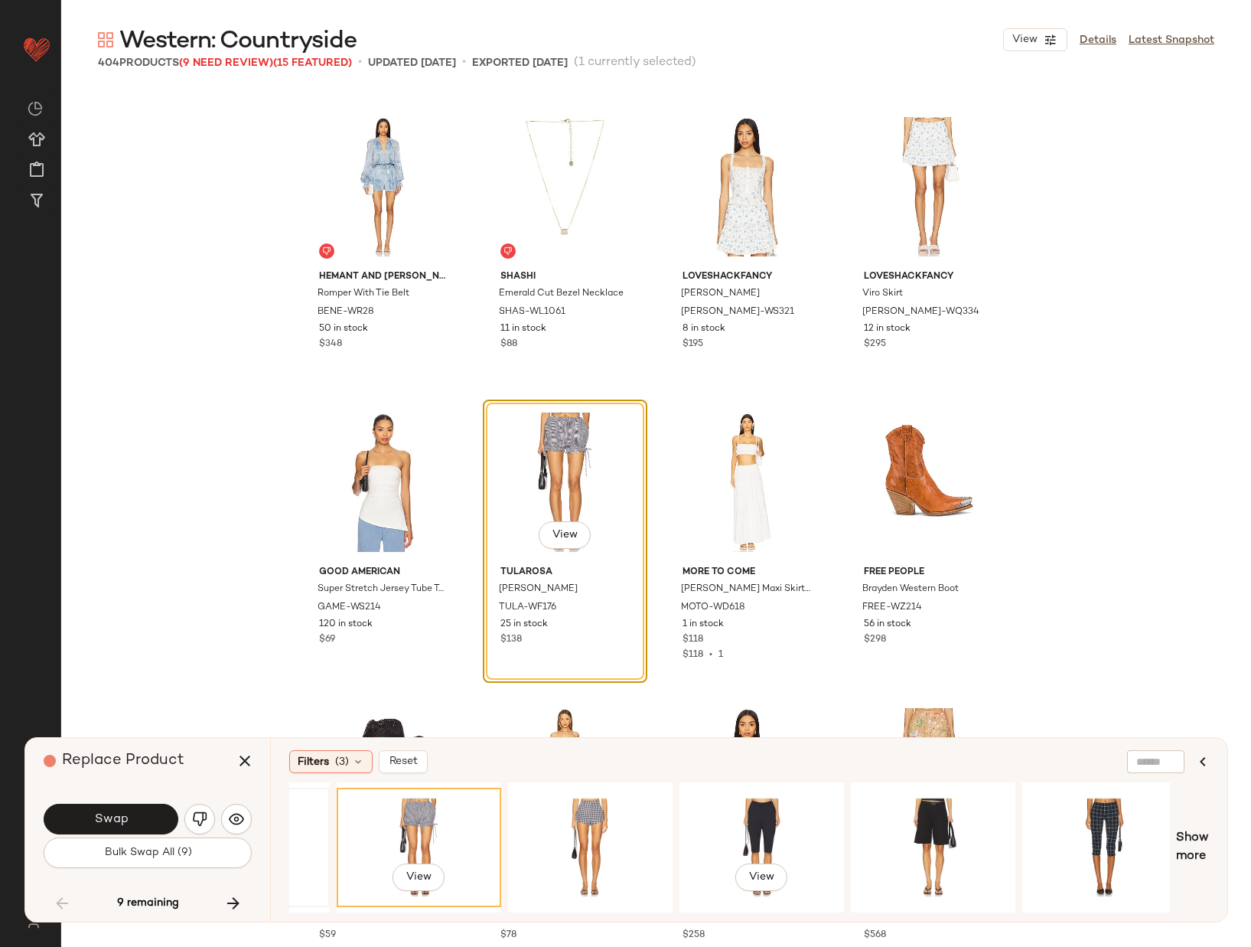
scroll to position [0, 1155]
click at [754, 824] on div "View" at bounding box center [760, 847] width 154 height 109
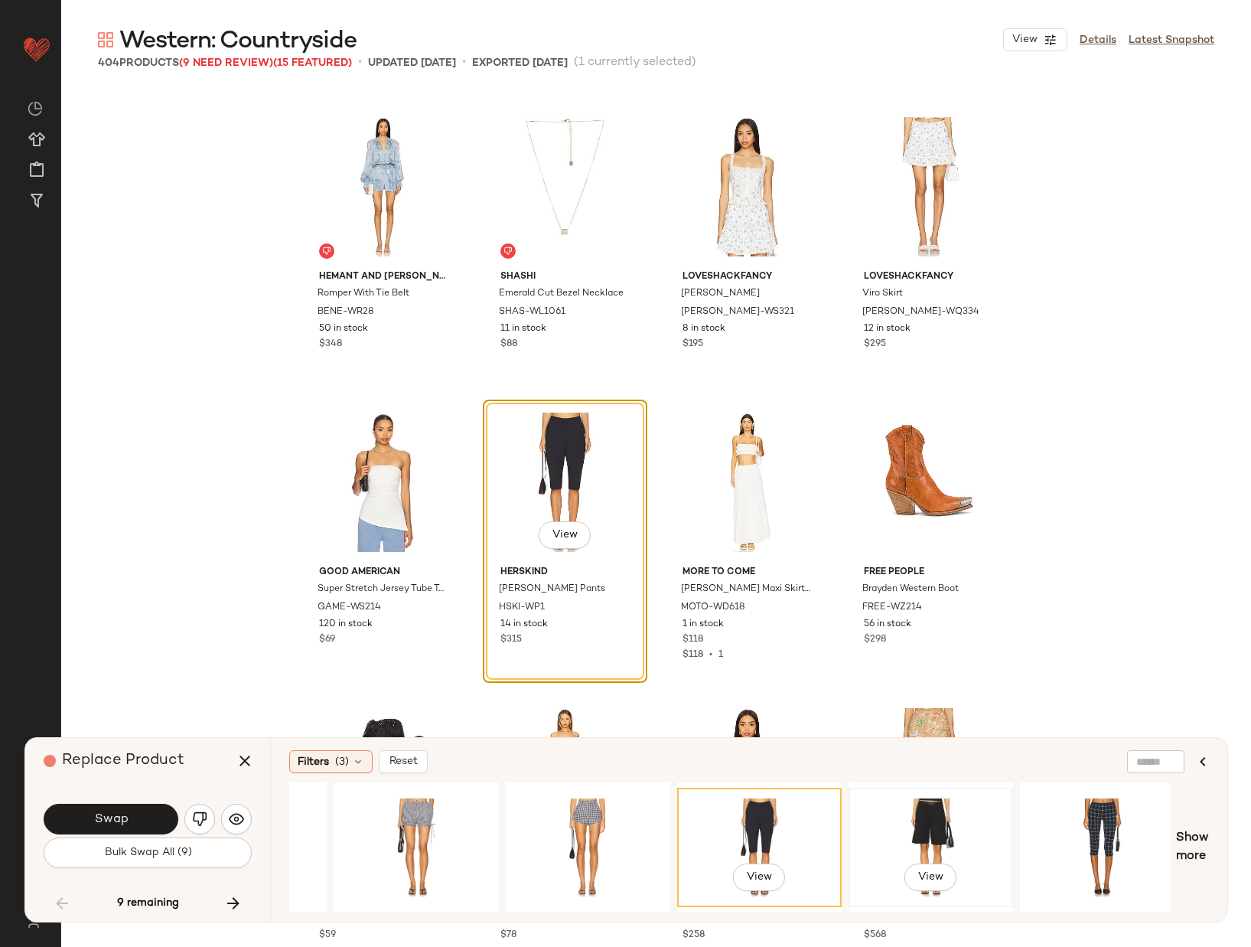
click at [896, 824] on div "View" at bounding box center [931, 847] width 154 height 109
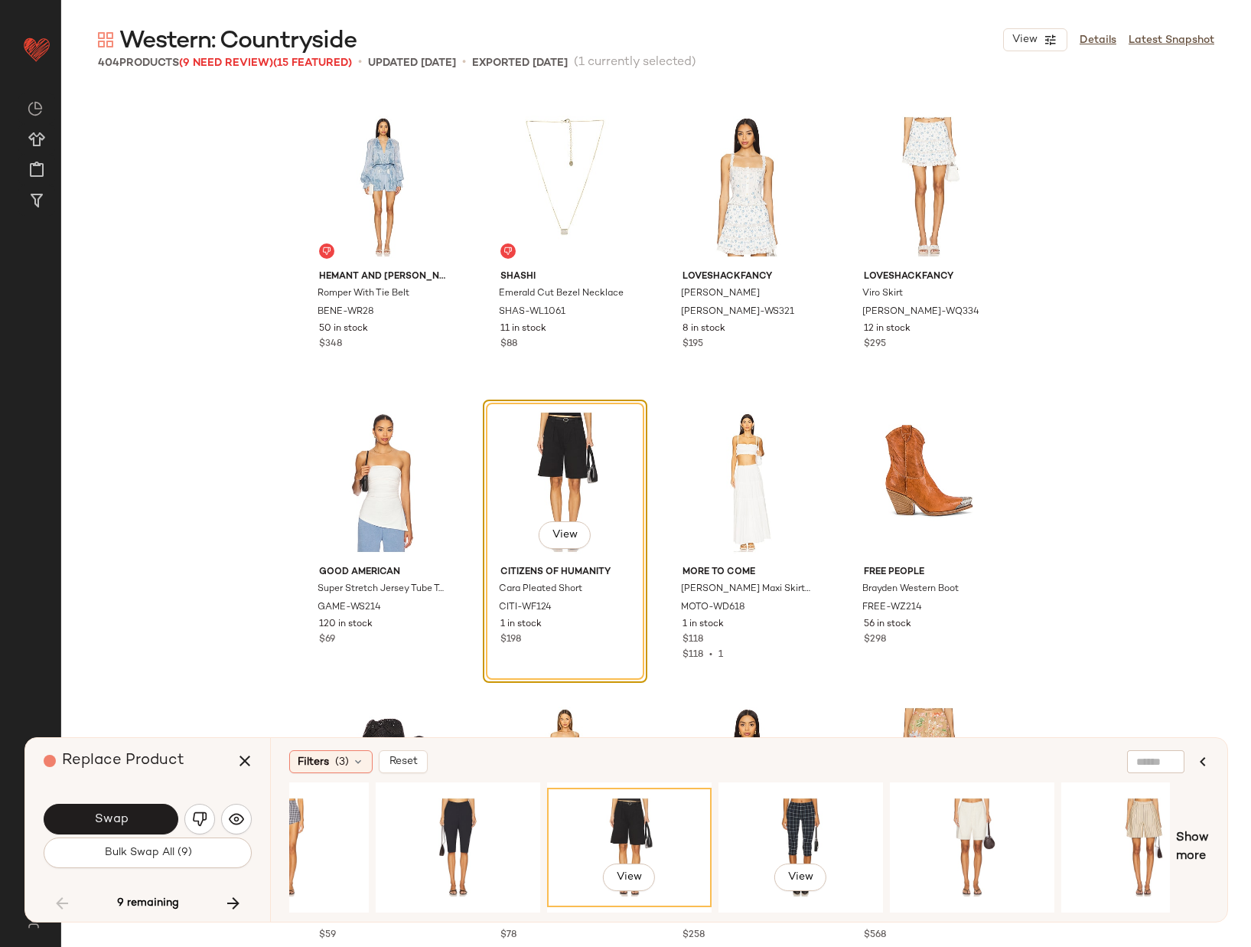
scroll to position [0, 1466]
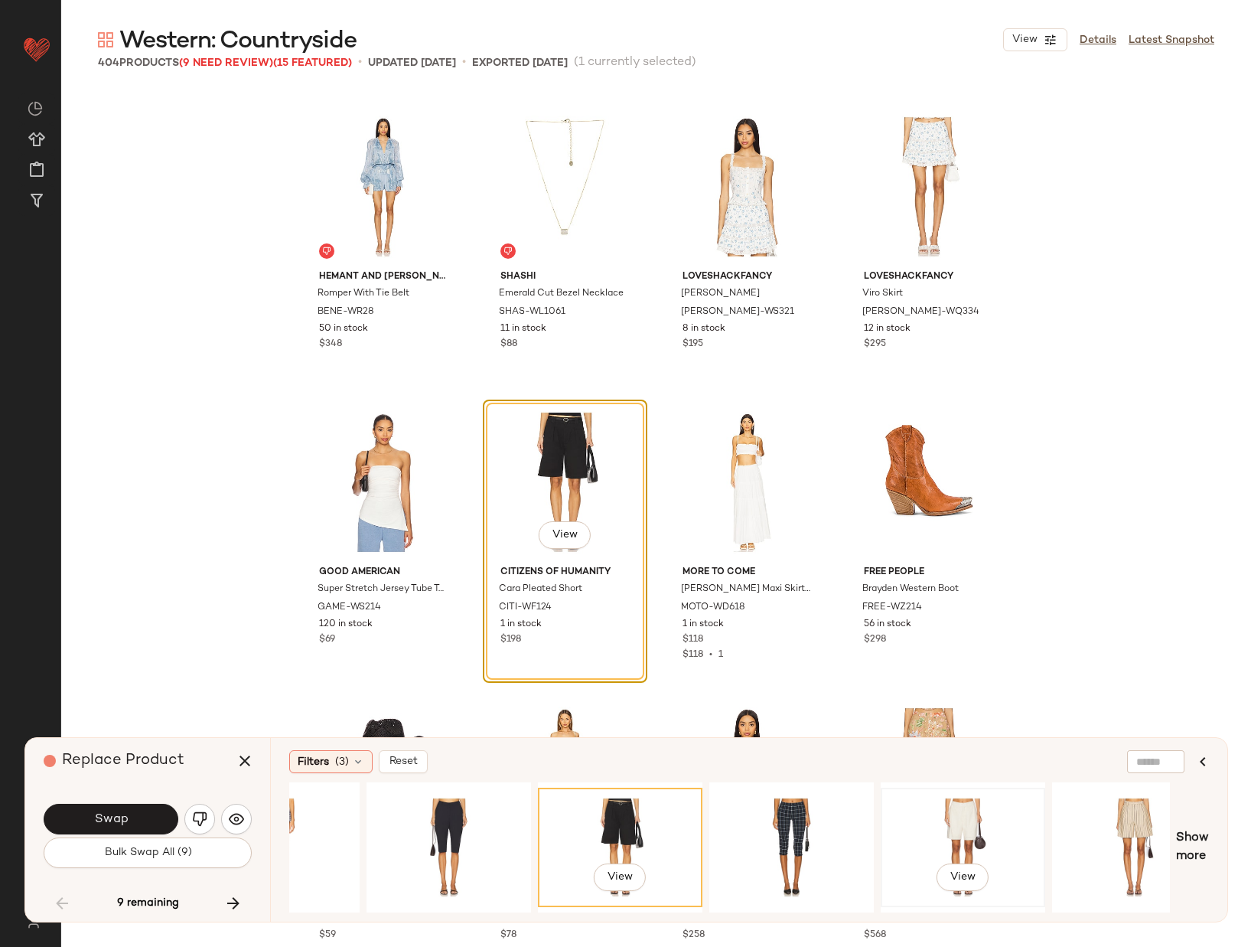
click at [977, 825] on div "View" at bounding box center [963, 847] width 154 height 109
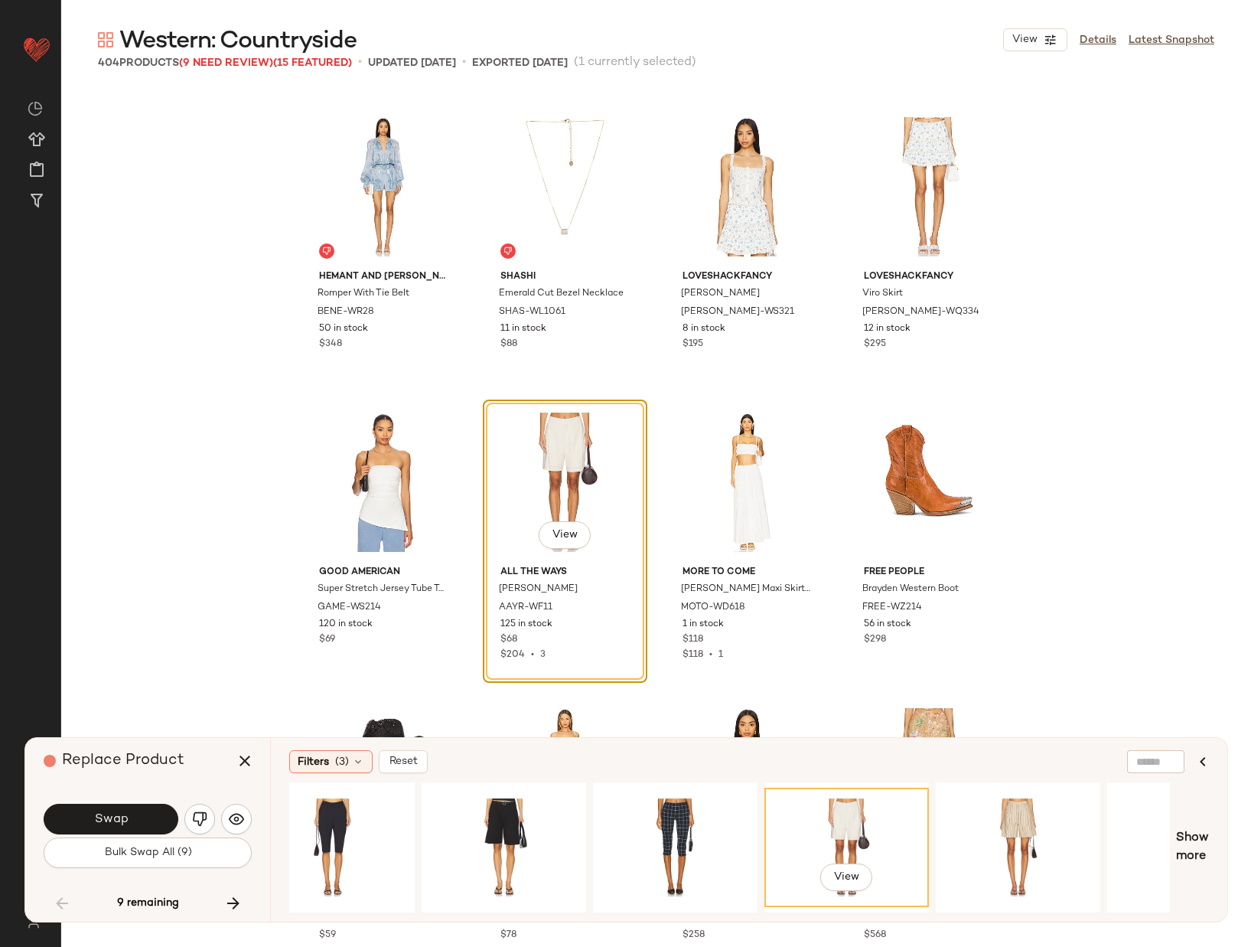
scroll to position [0, 1584]
click at [1000, 823] on div "View" at bounding box center [1016, 847] width 154 height 109
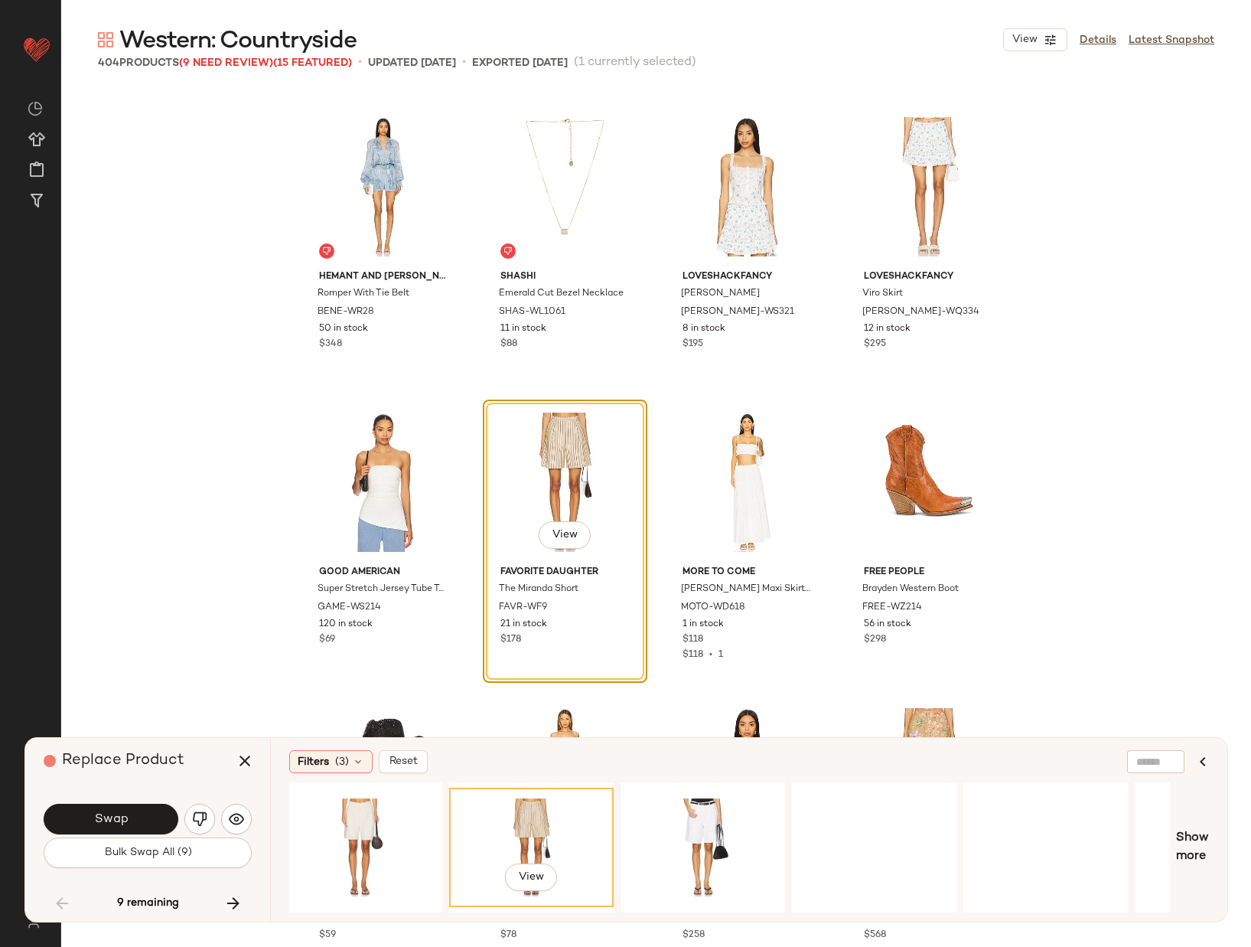
scroll to position [0, 2113]
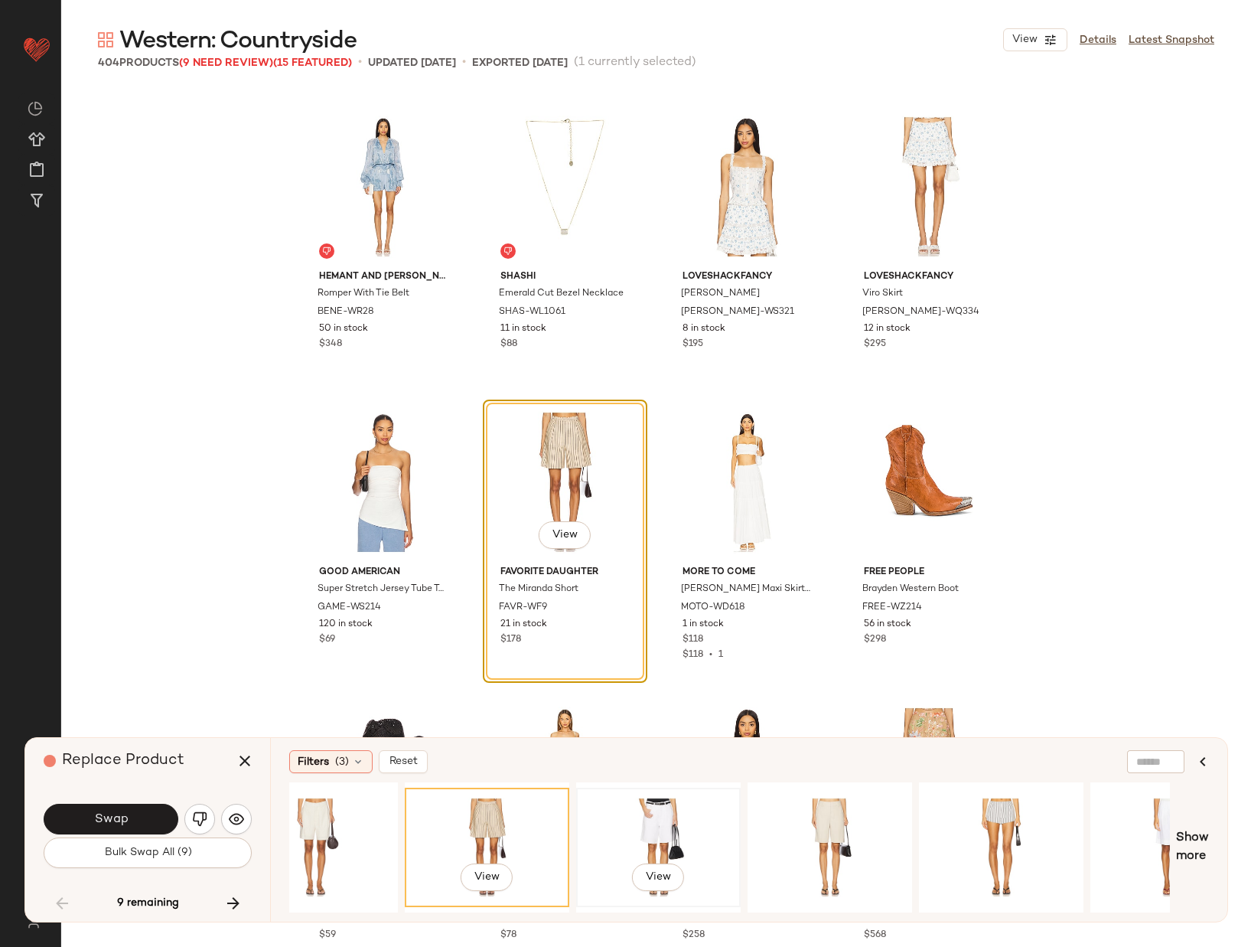
click at [679, 820] on div "View" at bounding box center [659, 847] width 154 height 109
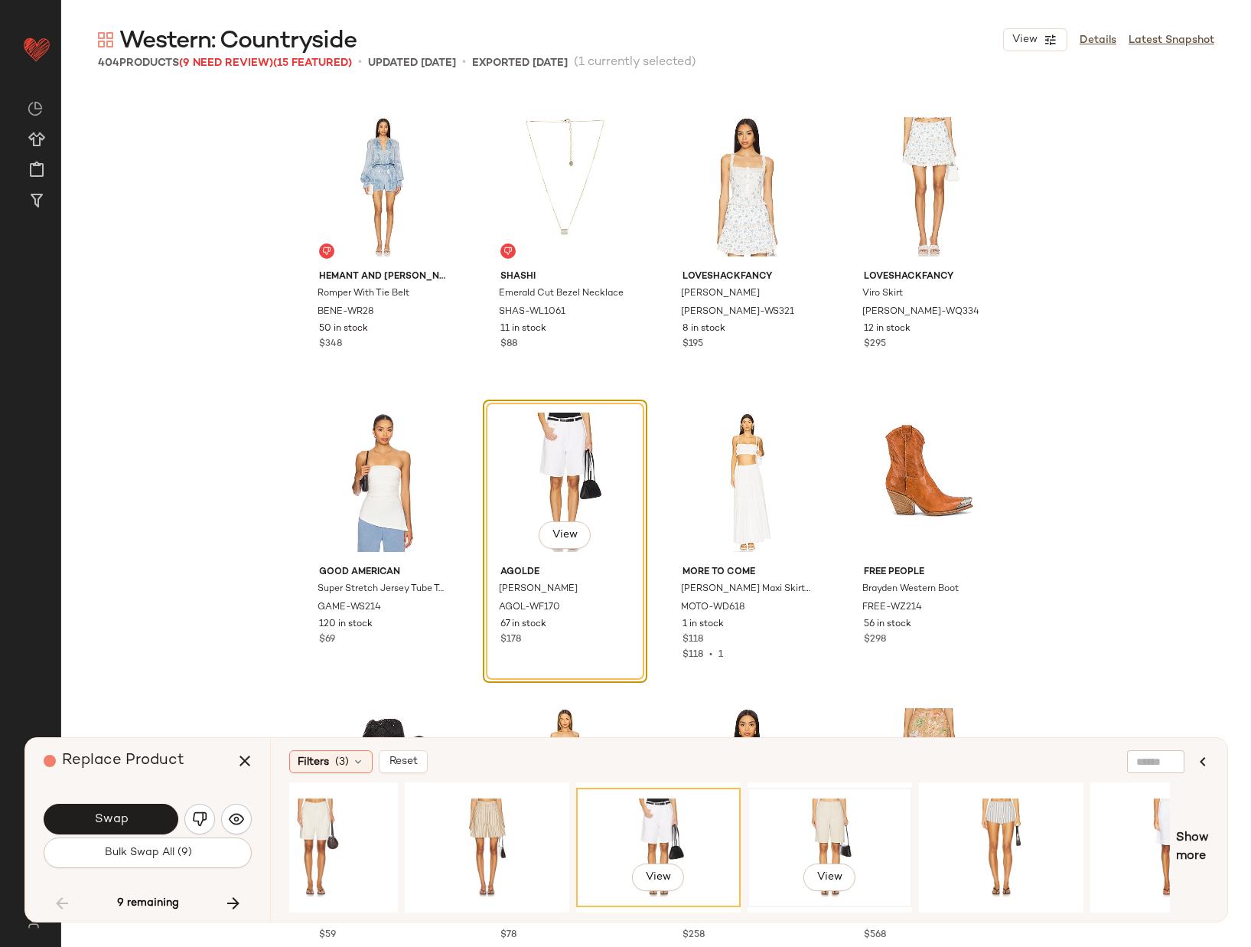
click at [820, 815] on div "View" at bounding box center [830, 847] width 154 height 109
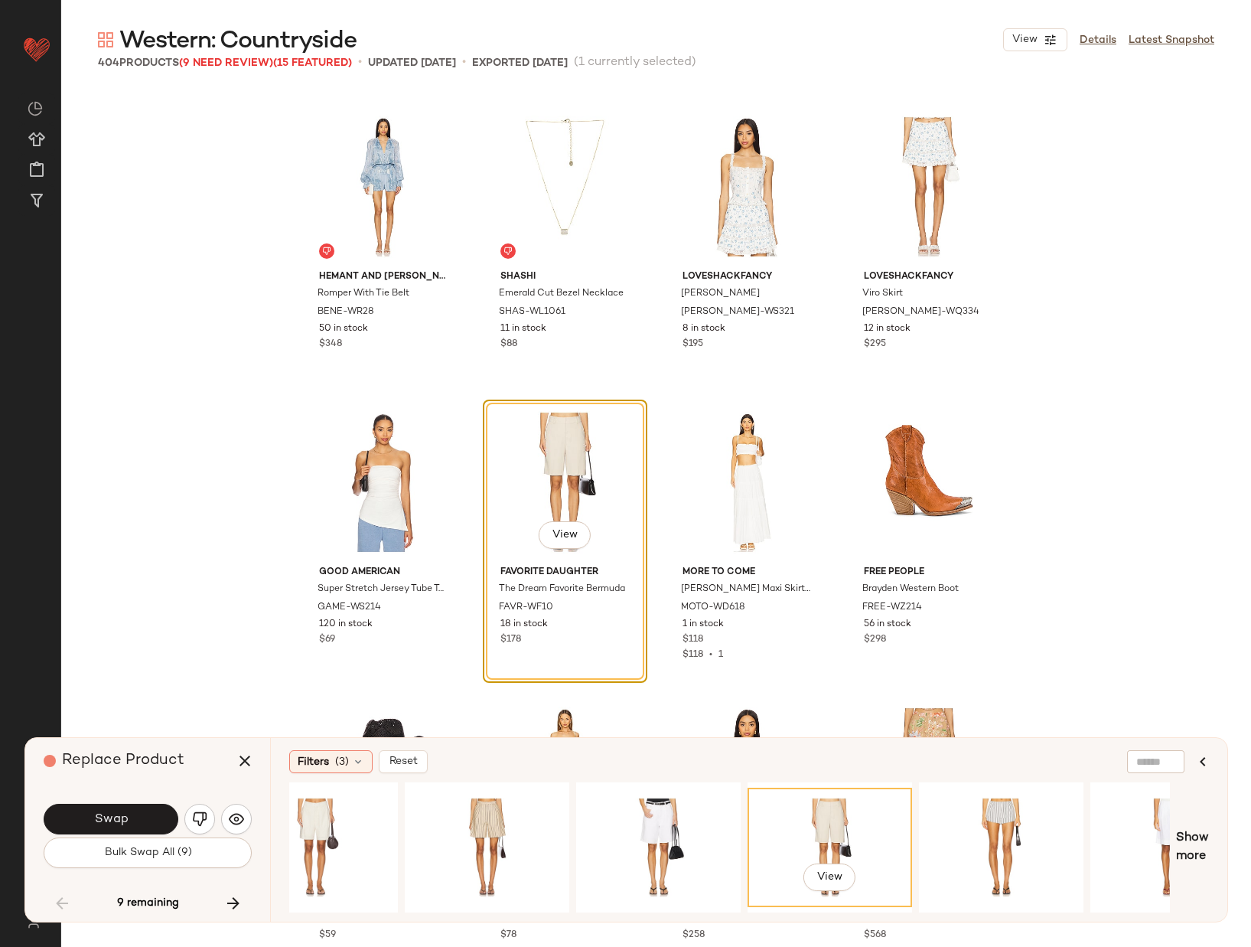
scroll to position [0, 2196]
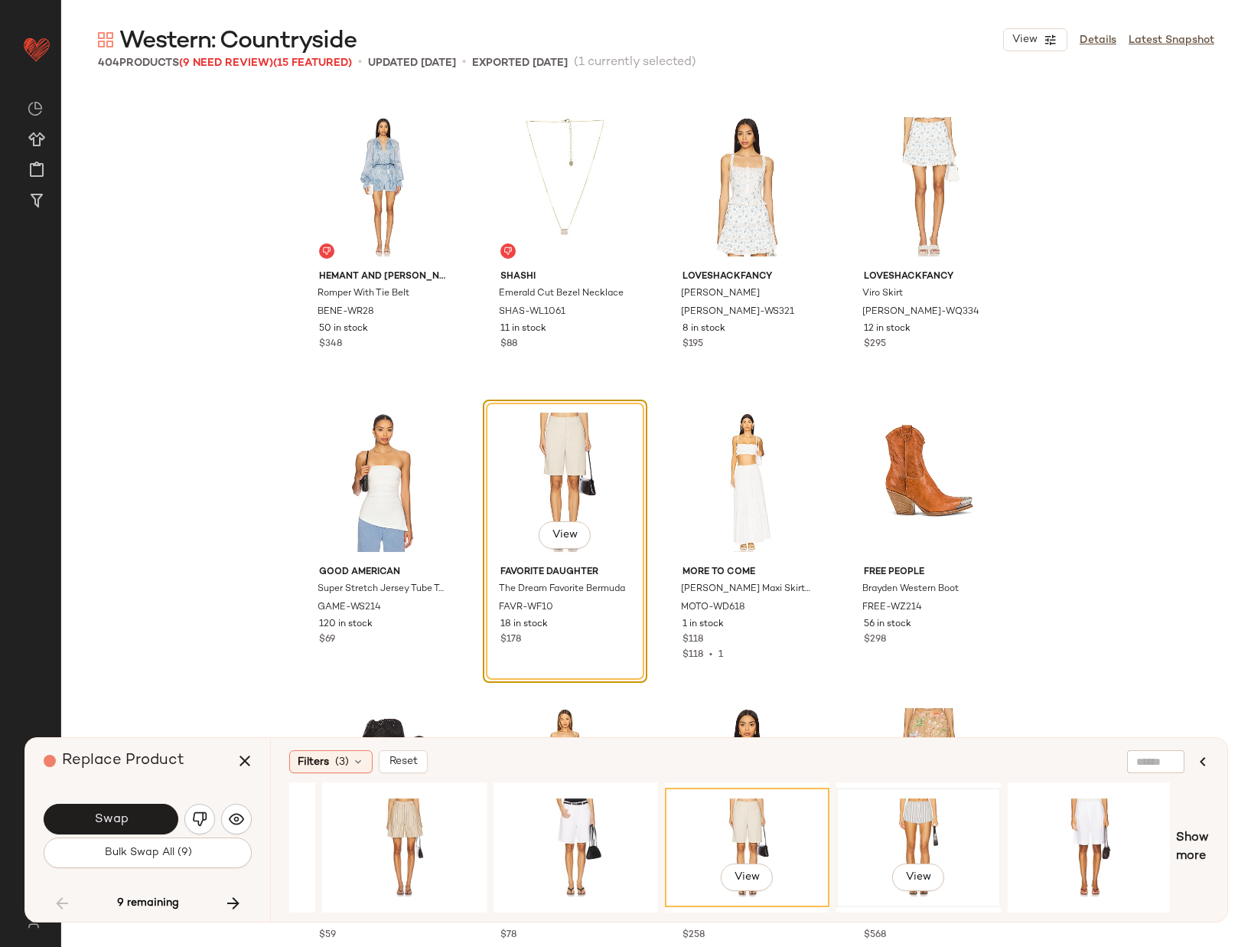
click at [900, 824] on div "View" at bounding box center [919, 847] width 154 height 109
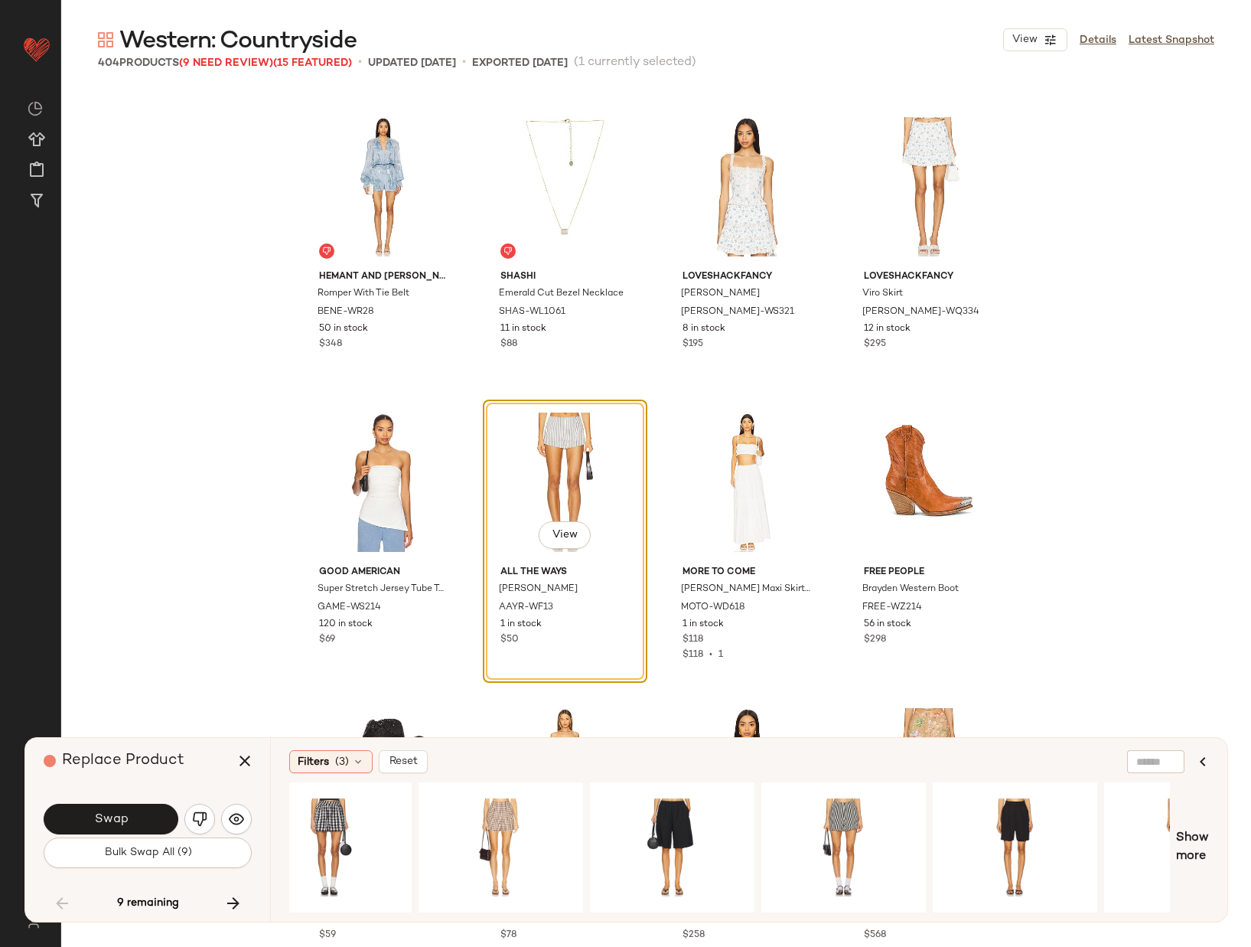
scroll to position [0, 0]
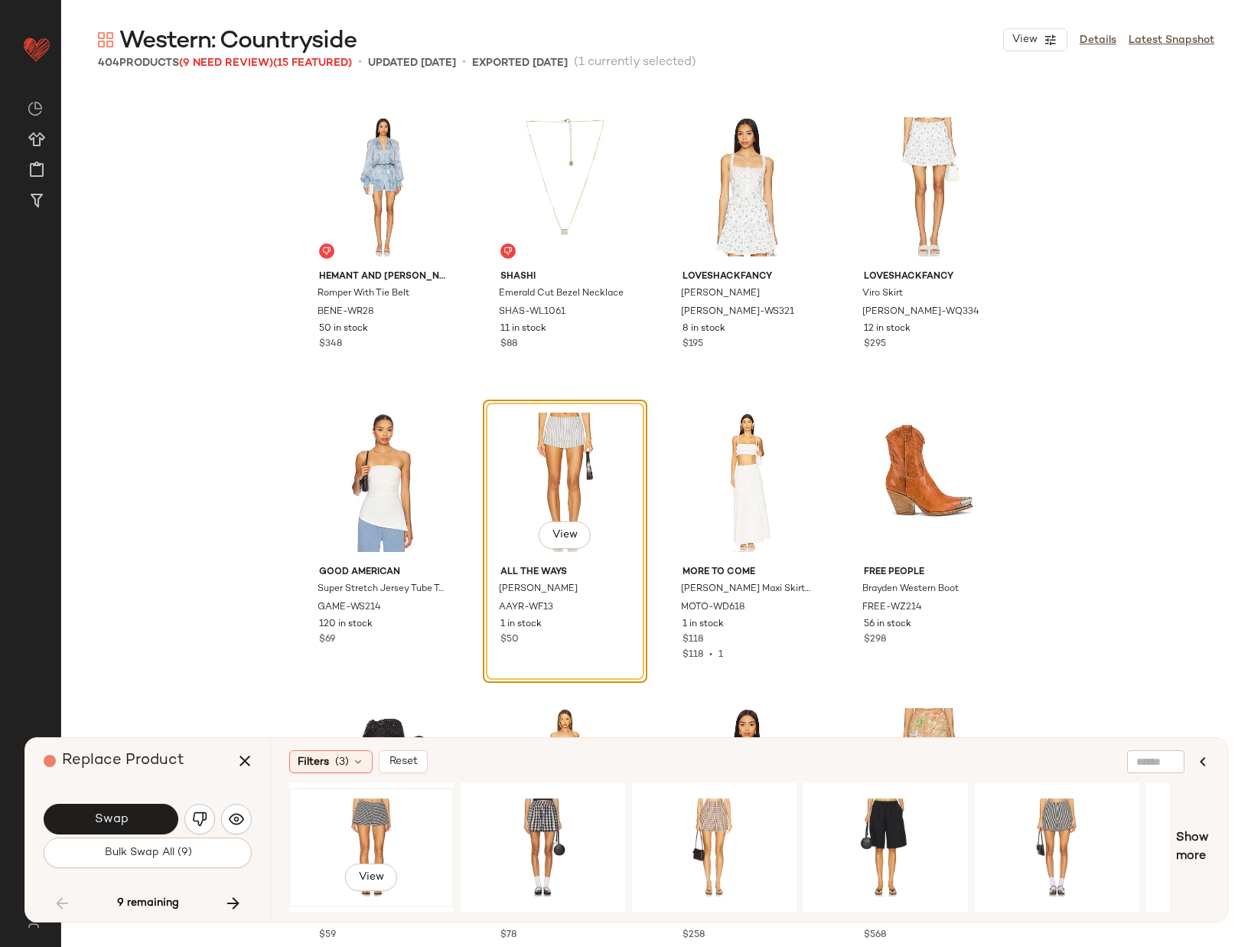
click at [406, 825] on div "View" at bounding box center [372, 847] width 154 height 109
click at [553, 535] on span "View" at bounding box center [565, 535] width 26 height 12
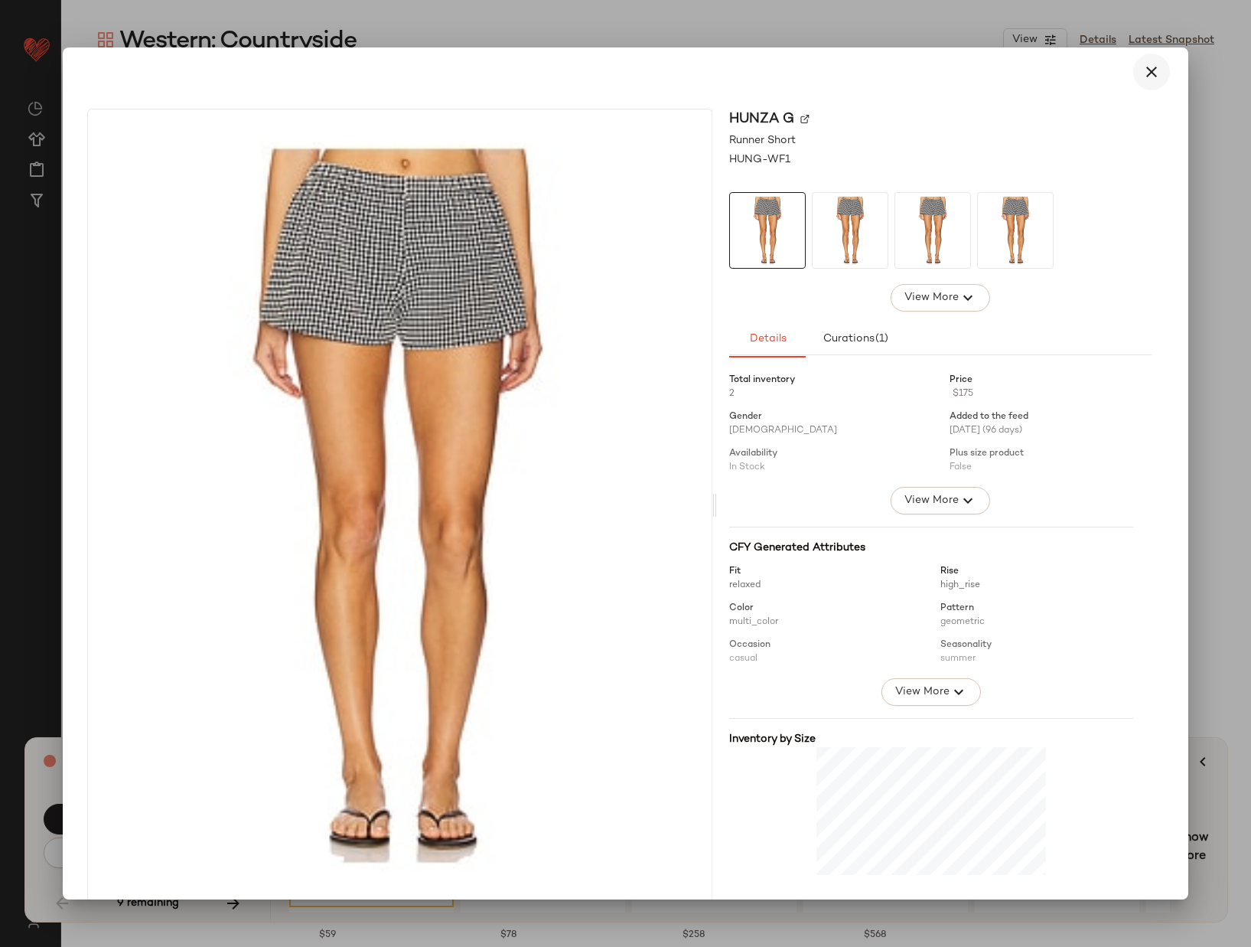
click at [1144, 70] on icon "button" at bounding box center [1152, 72] width 18 height 18
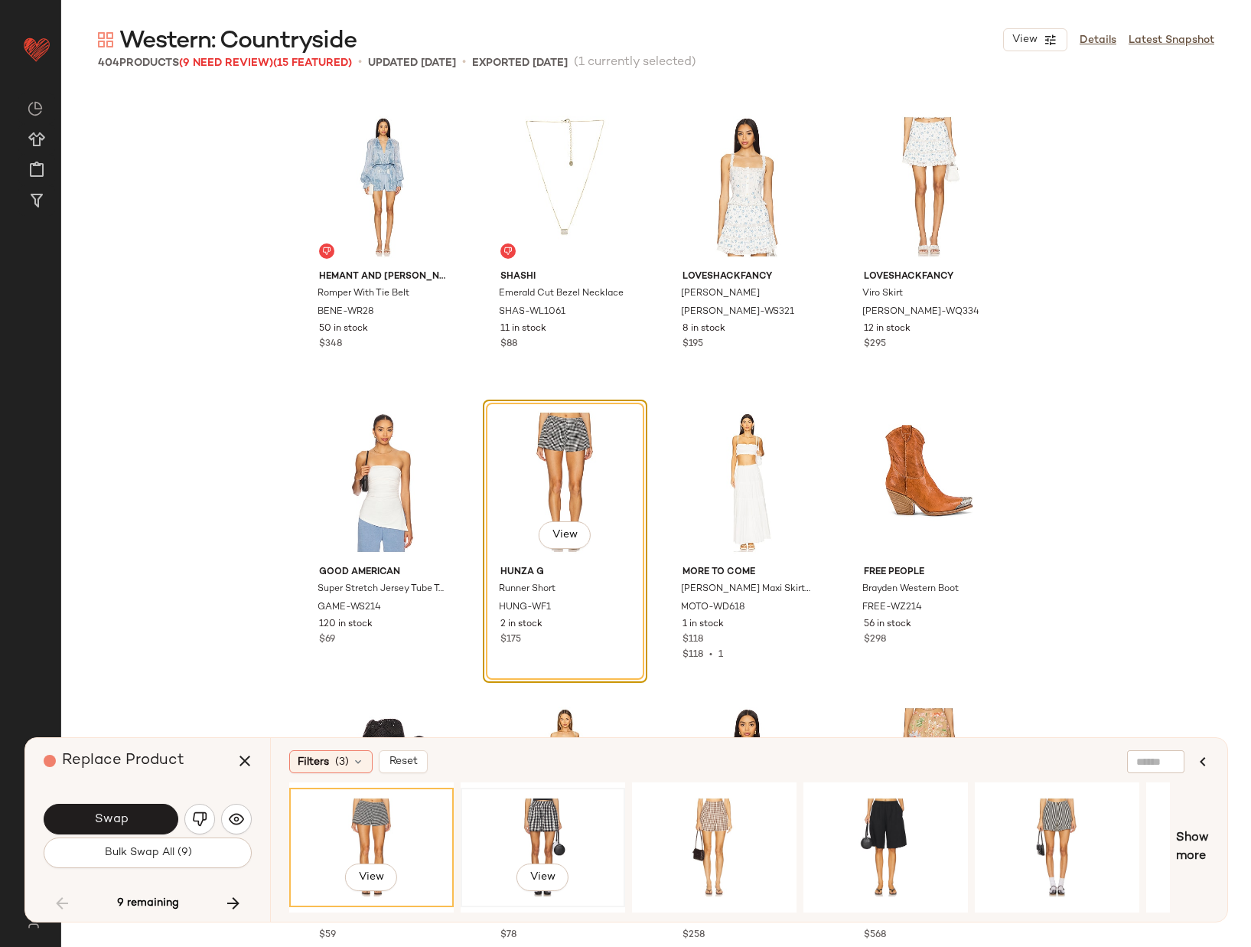
click at [551, 818] on div "View" at bounding box center [543, 847] width 154 height 109
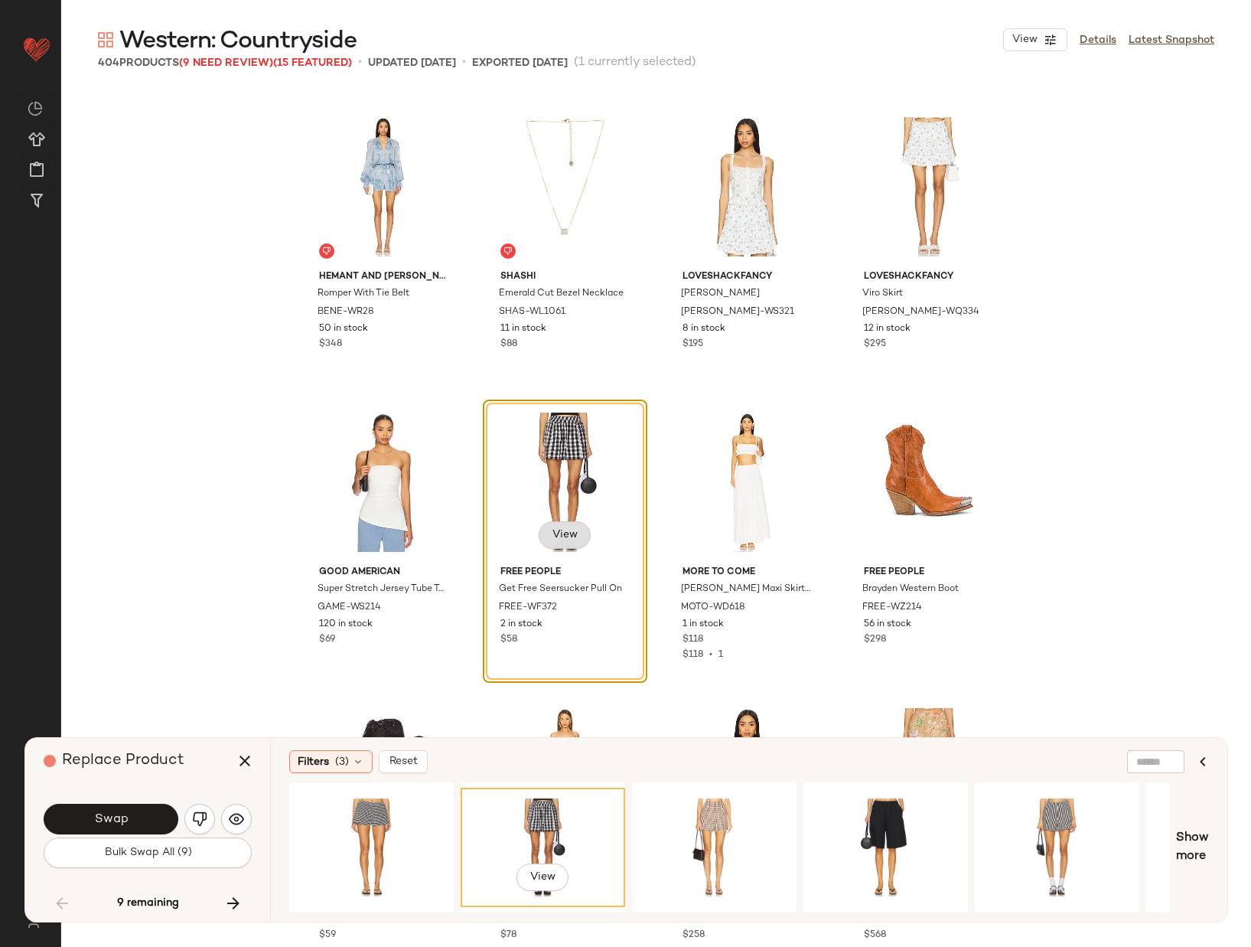
click at [557, 535] on span "View" at bounding box center [565, 535] width 26 height 12
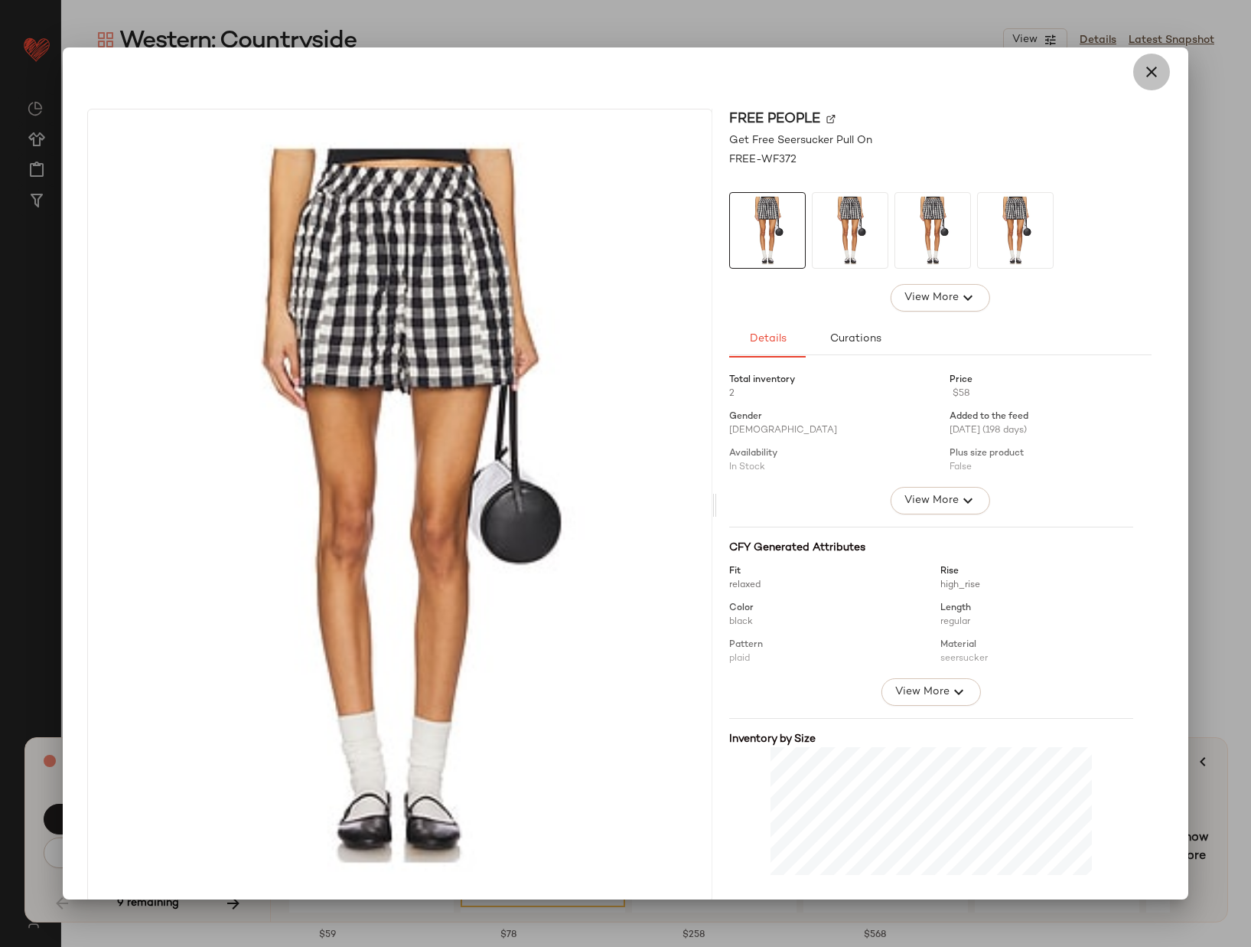
click at [1145, 73] on icon "button" at bounding box center [1152, 72] width 18 height 18
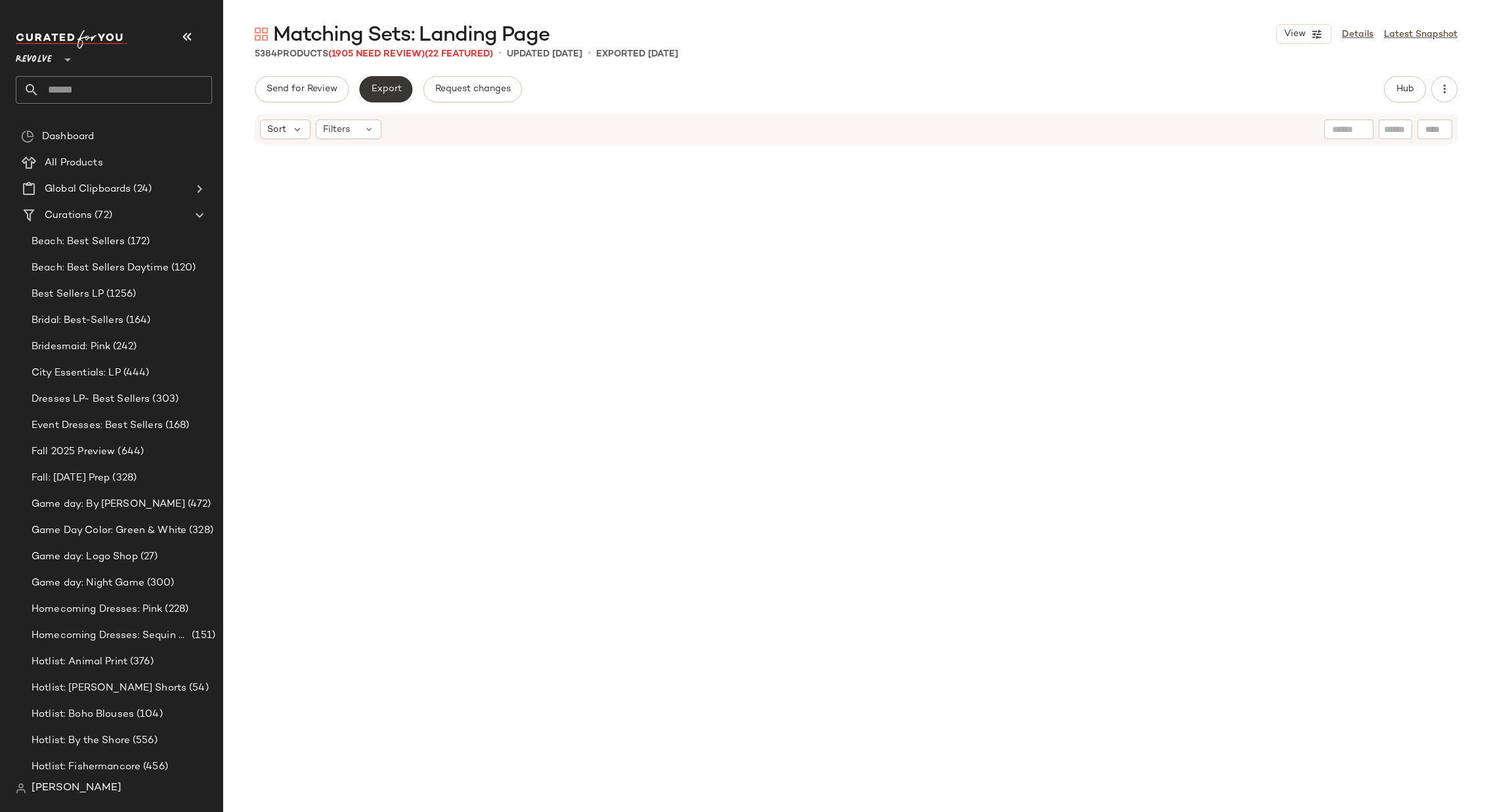
scroll to position [19126, 0]
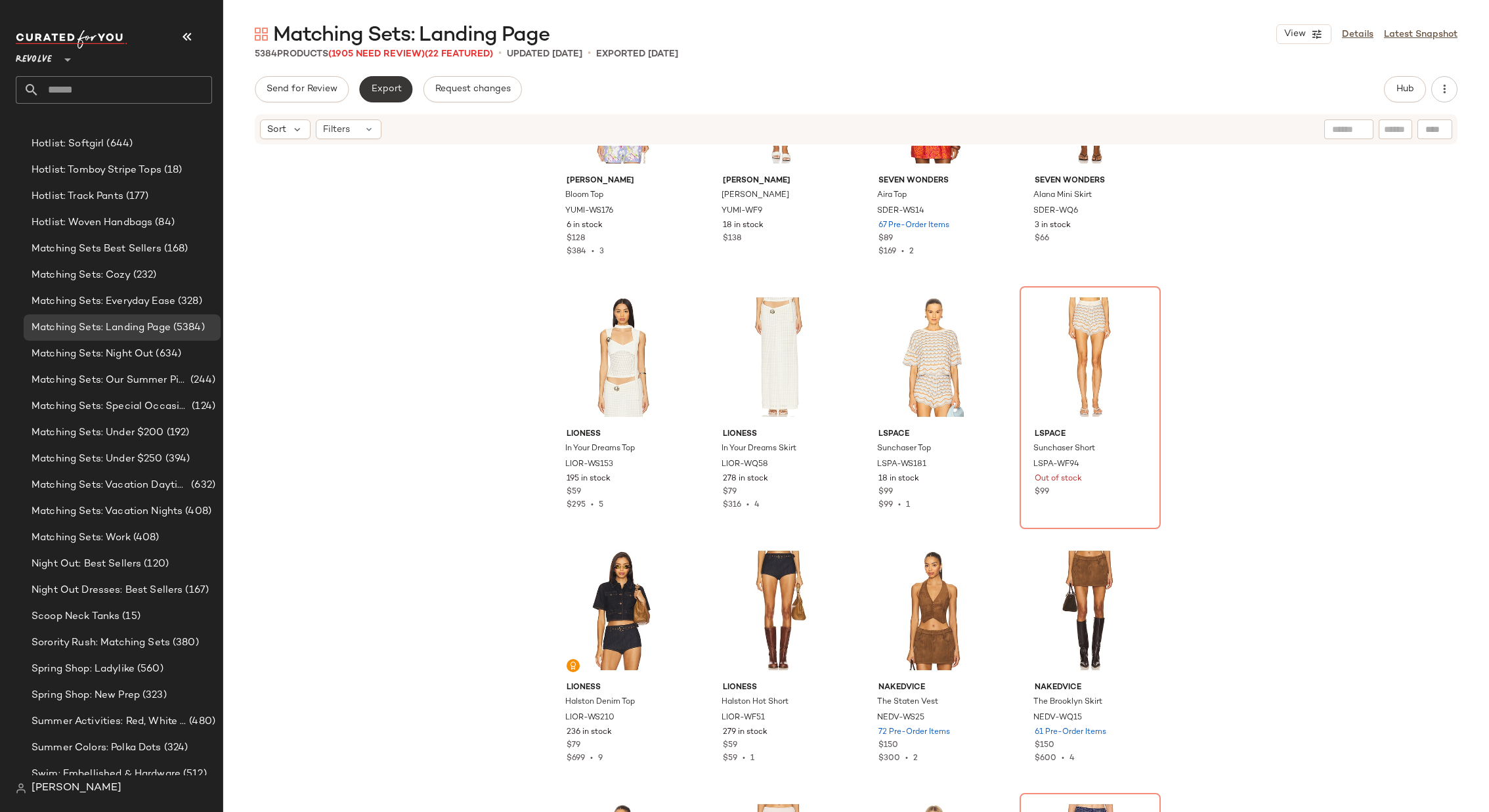
click at [390, 93] on span "Export" at bounding box center [386, 89] width 31 height 10
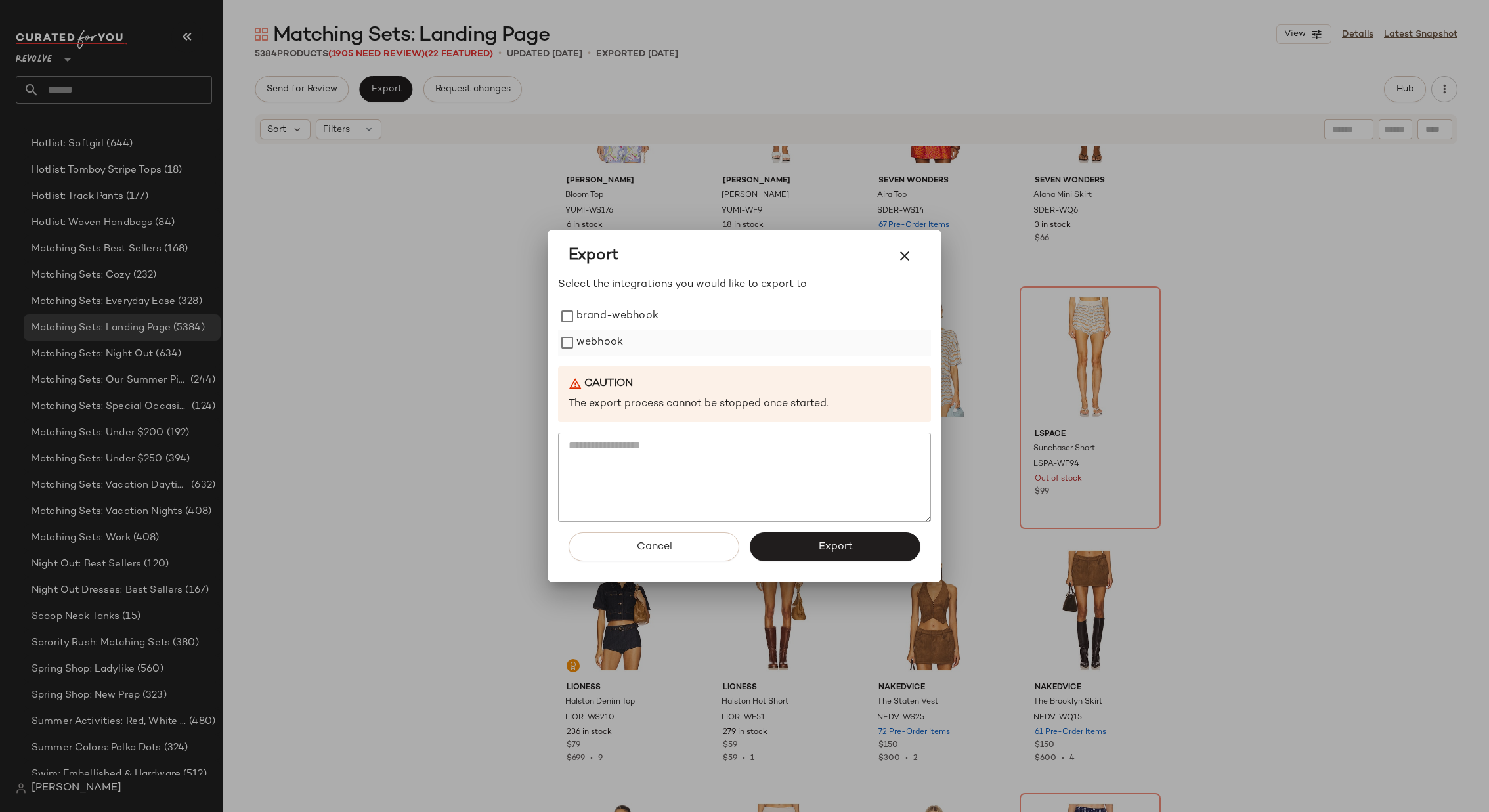
click at [594, 343] on label "webhook" at bounding box center [600, 342] width 46 height 27
click at [815, 533] on button "Export" at bounding box center [835, 547] width 171 height 29
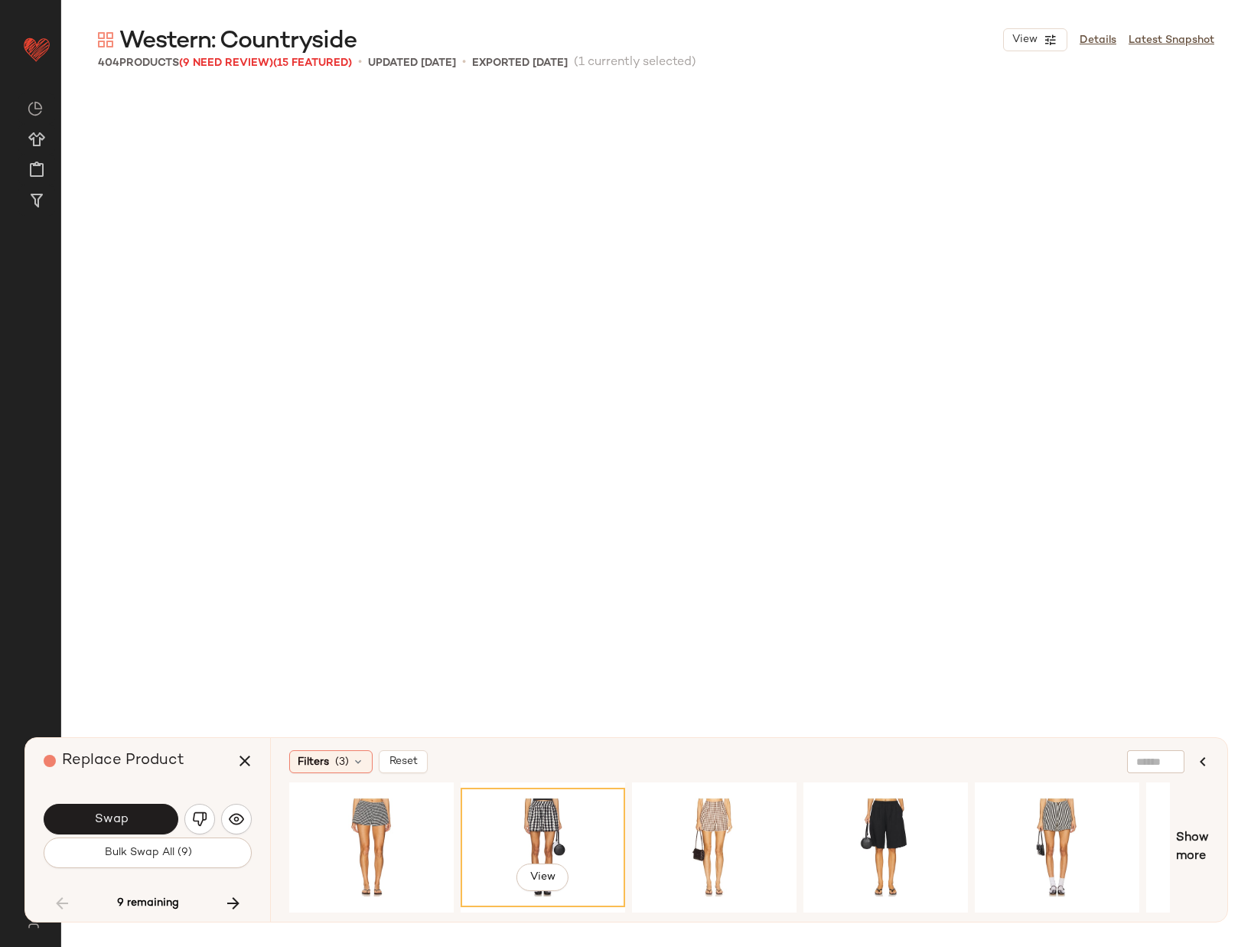
scroll to position [9159, 0]
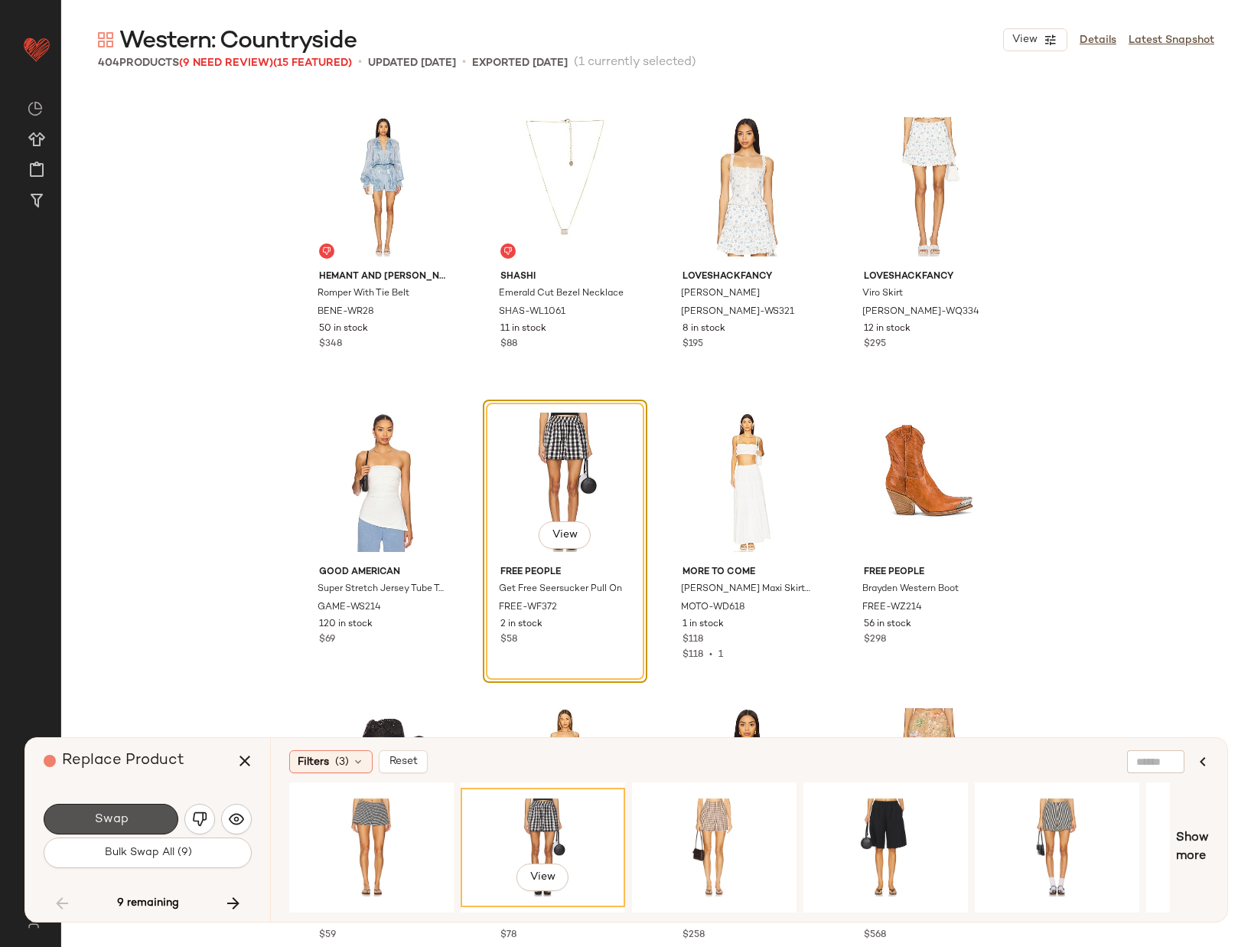
click at [125, 815] on span "Swap" at bounding box center [110, 819] width 34 height 15
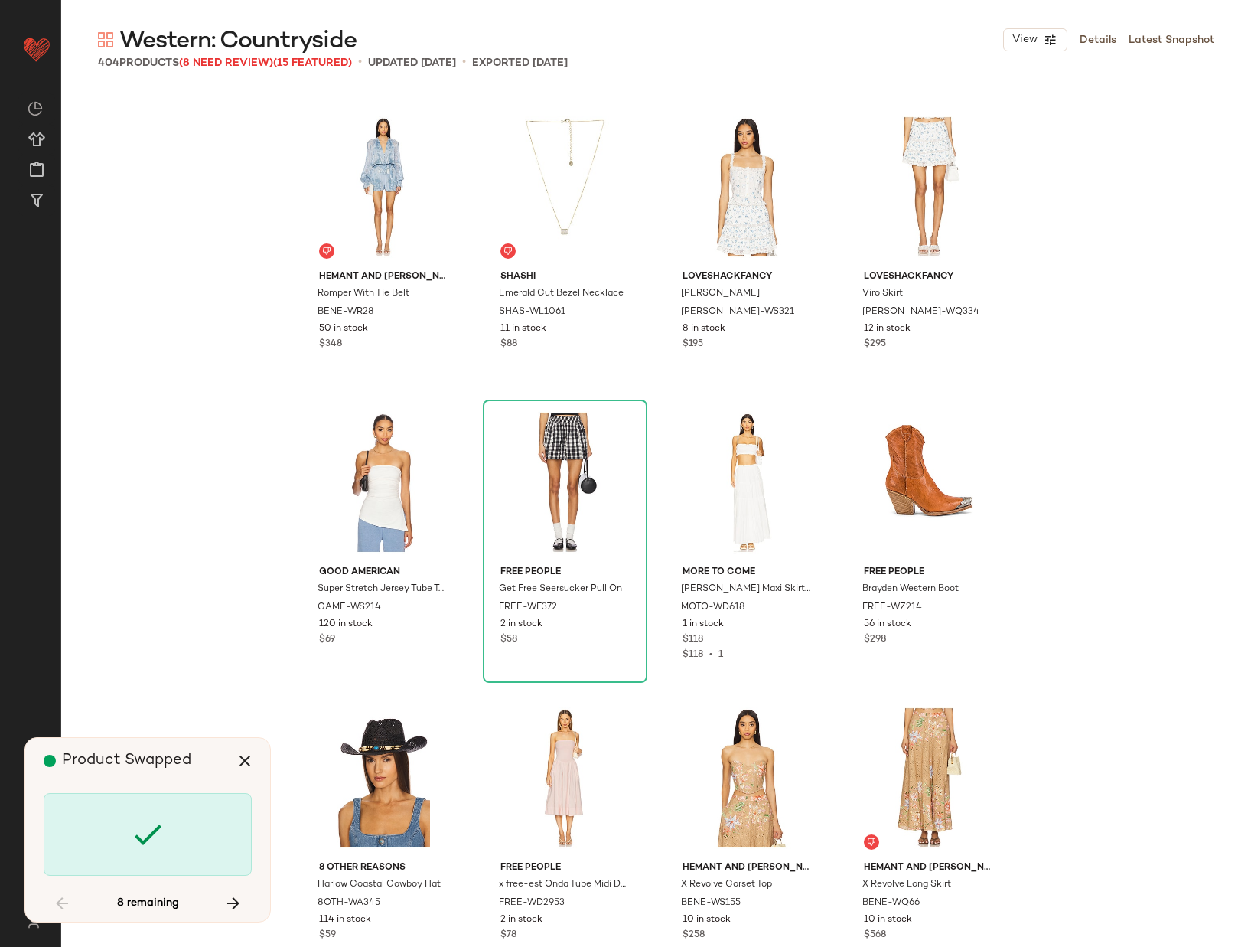
scroll to position [12705, 0]
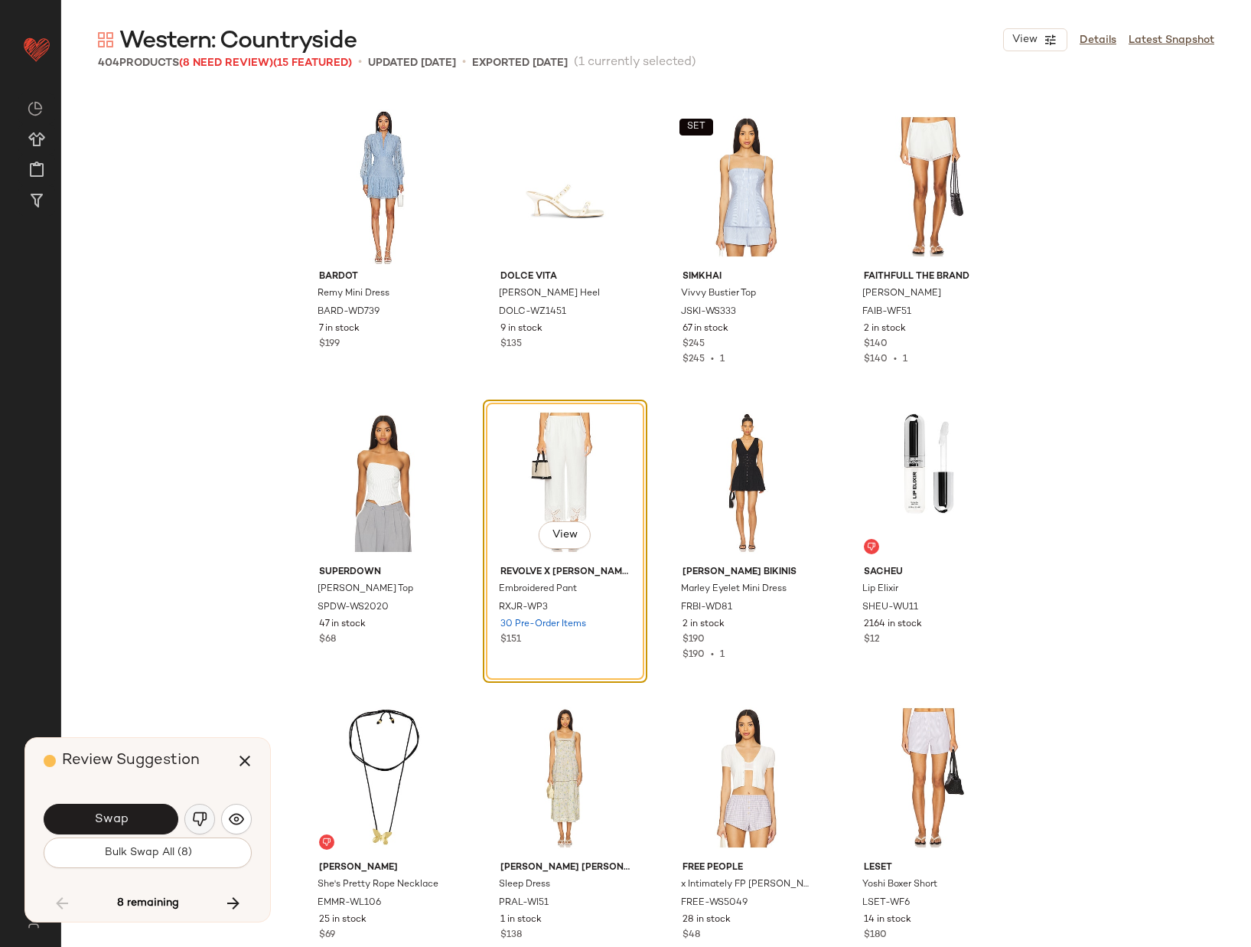
click at [201, 813] on img "button" at bounding box center [199, 818] width 15 height 15
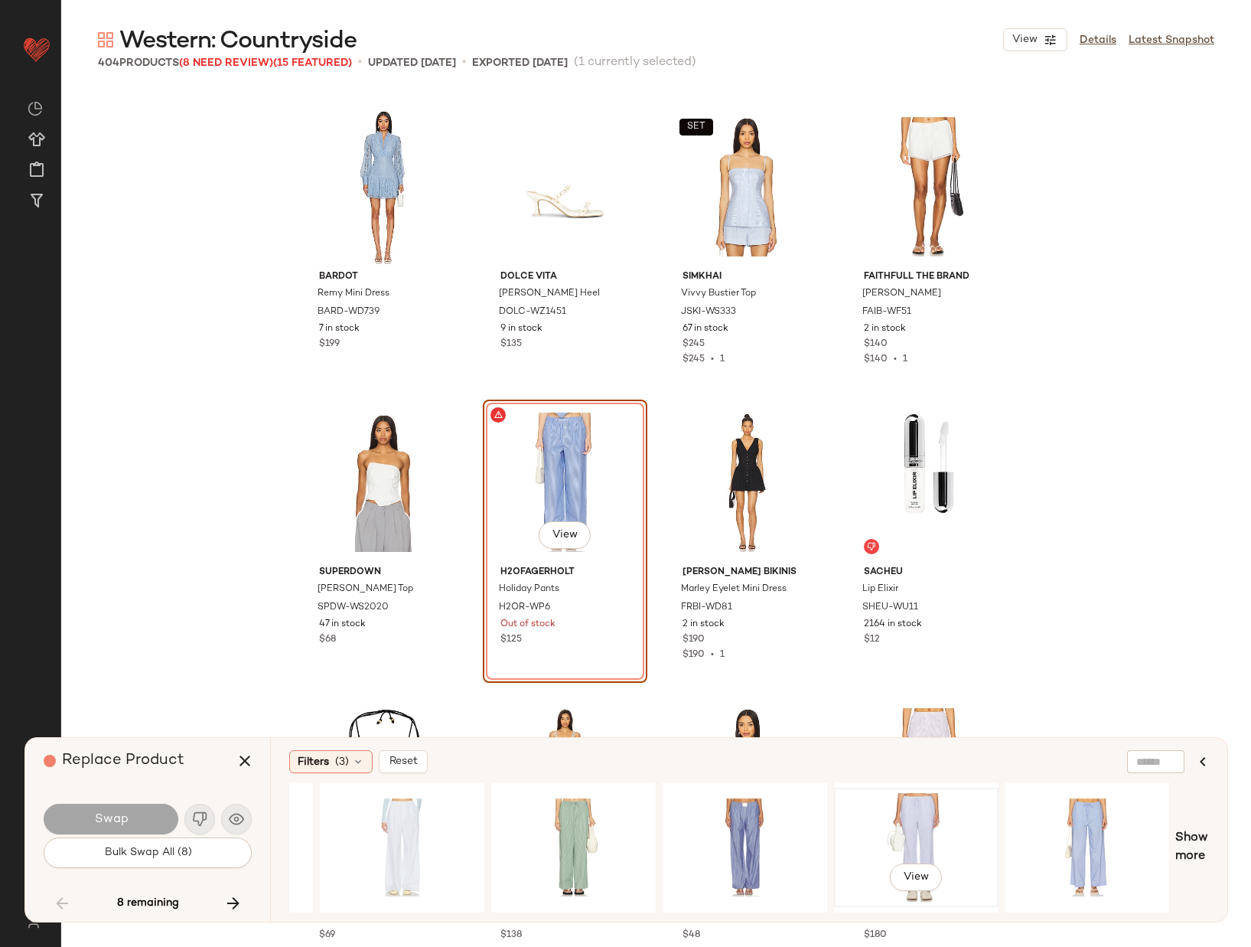
scroll to position [0, 0]
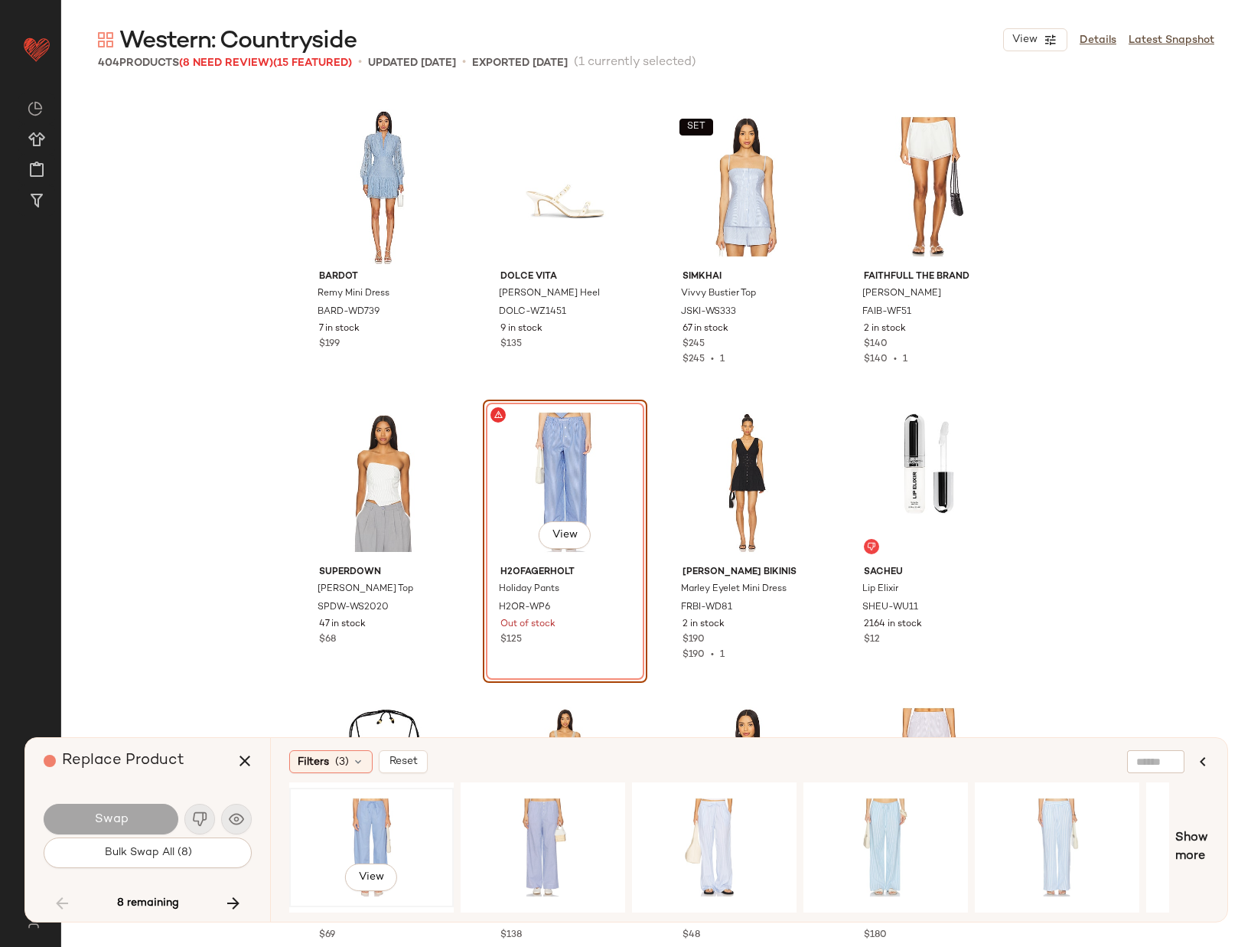
click at [395, 827] on div "View" at bounding box center [372, 847] width 154 height 109
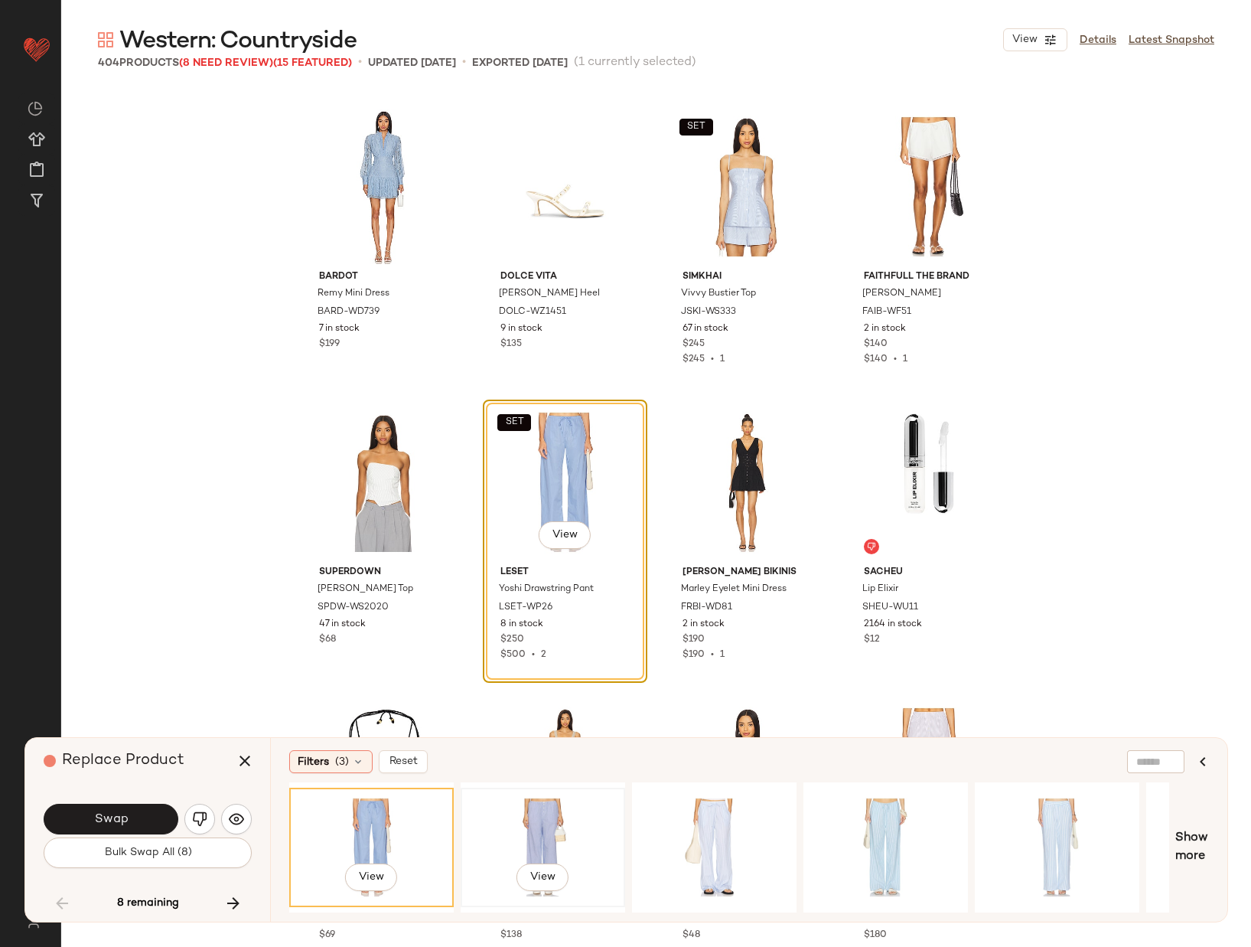
click at [527, 827] on div "View" at bounding box center [543, 847] width 154 height 109
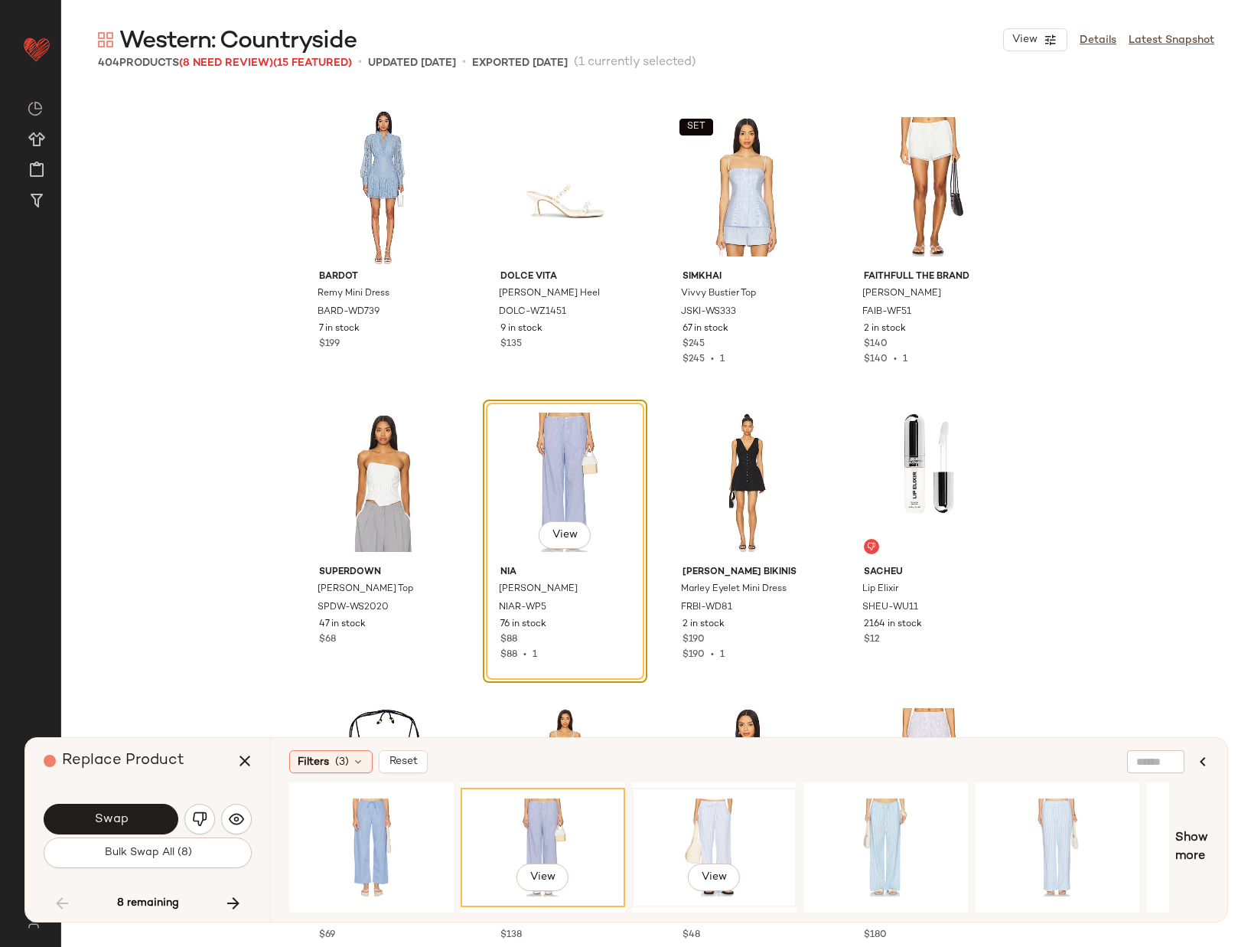
click at [697, 834] on div "View" at bounding box center [715, 847] width 154 height 109
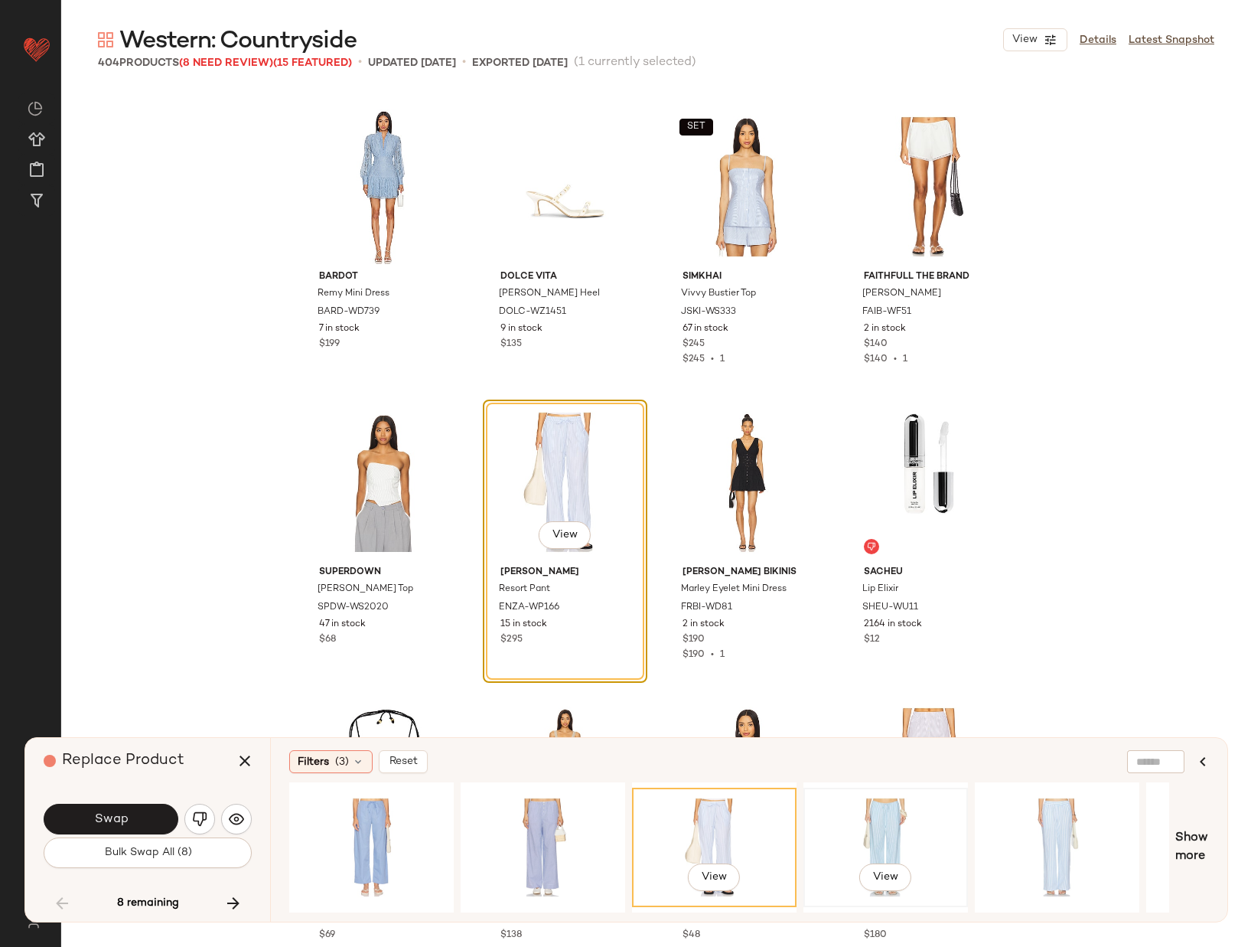
click at [858, 814] on div "View" at bounding box center [886, 847] width 154 height 109
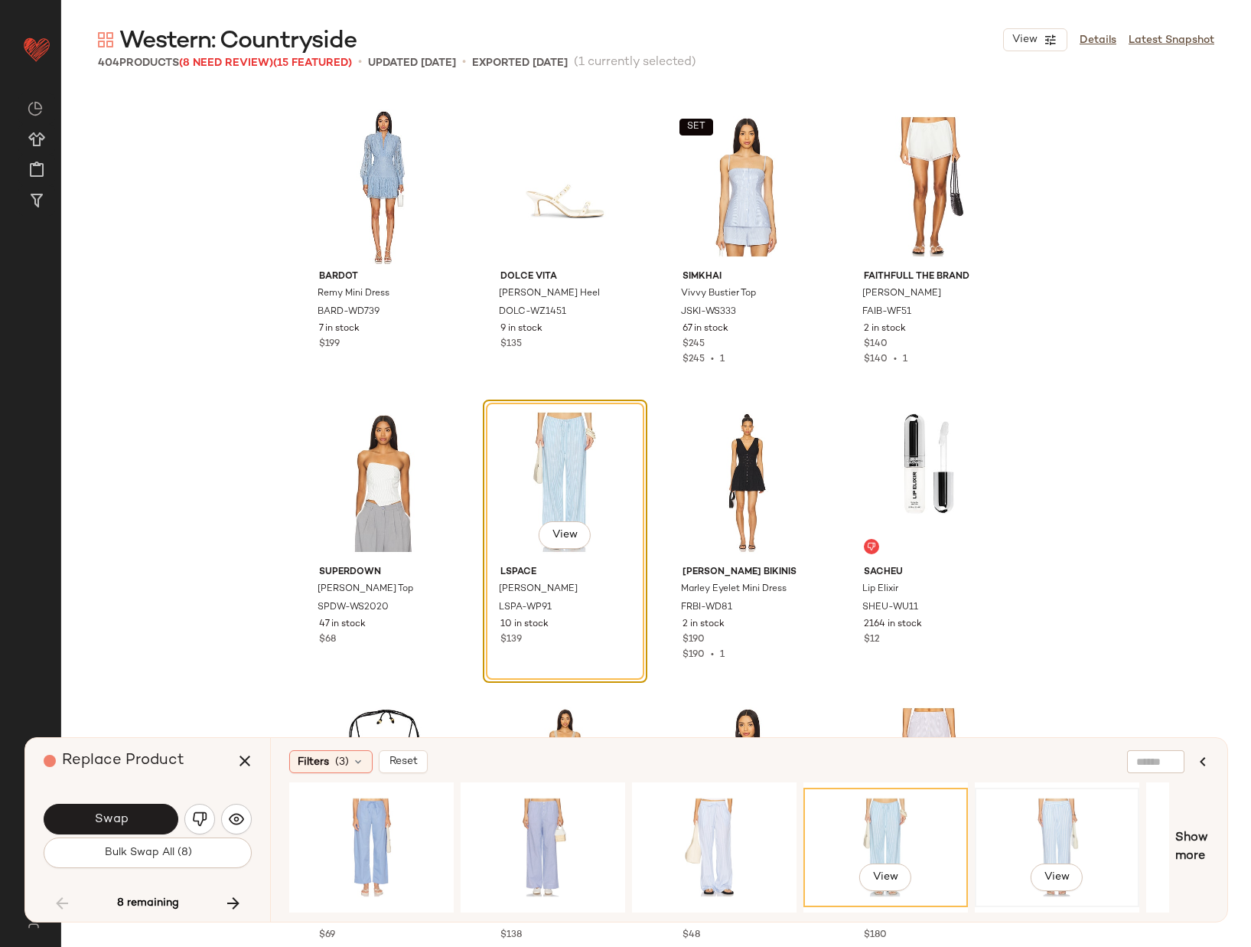
click at [1052, 827] on div "View" at bounding box center [1058, 847] width 154 height 109
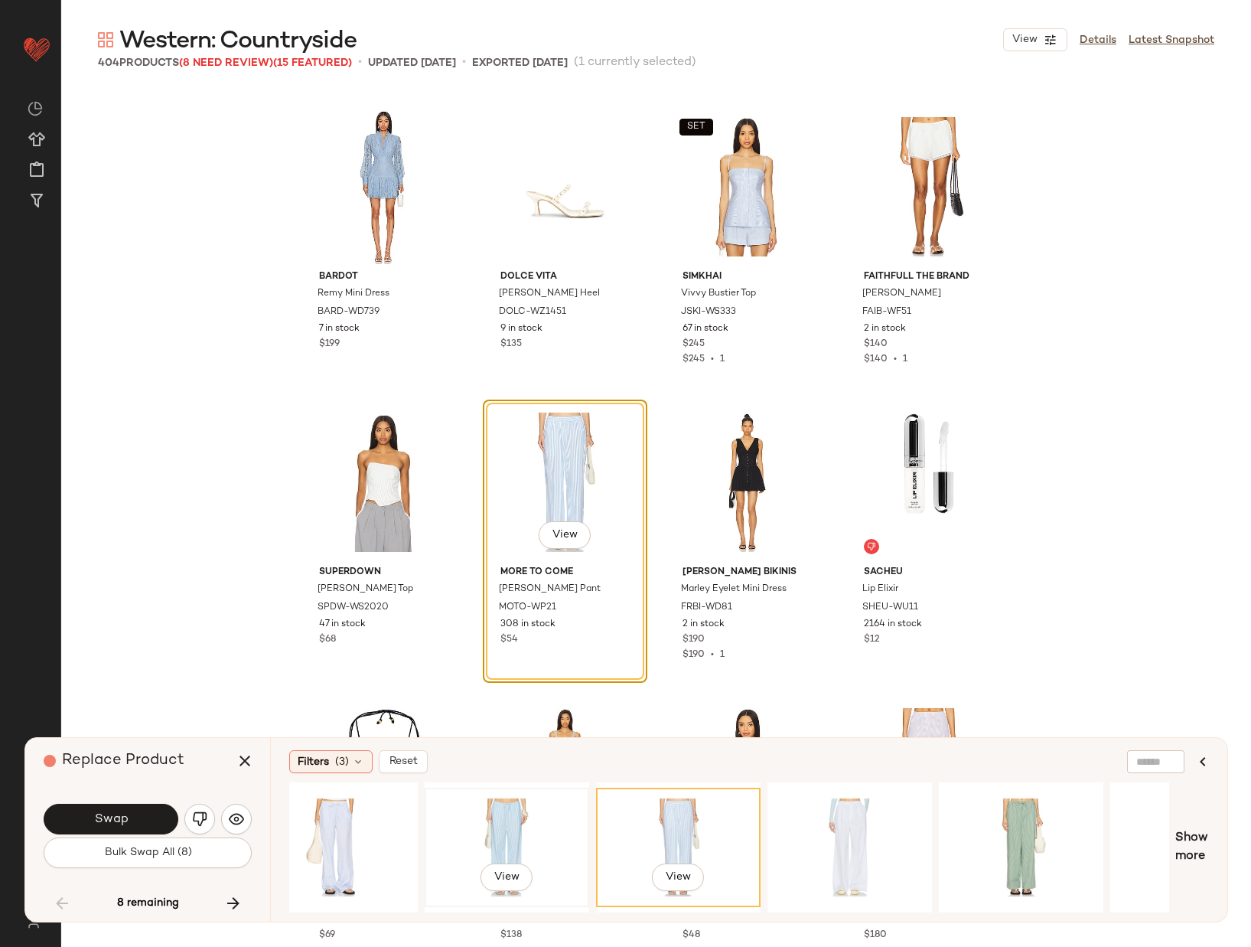
scroll to position [0, 414]
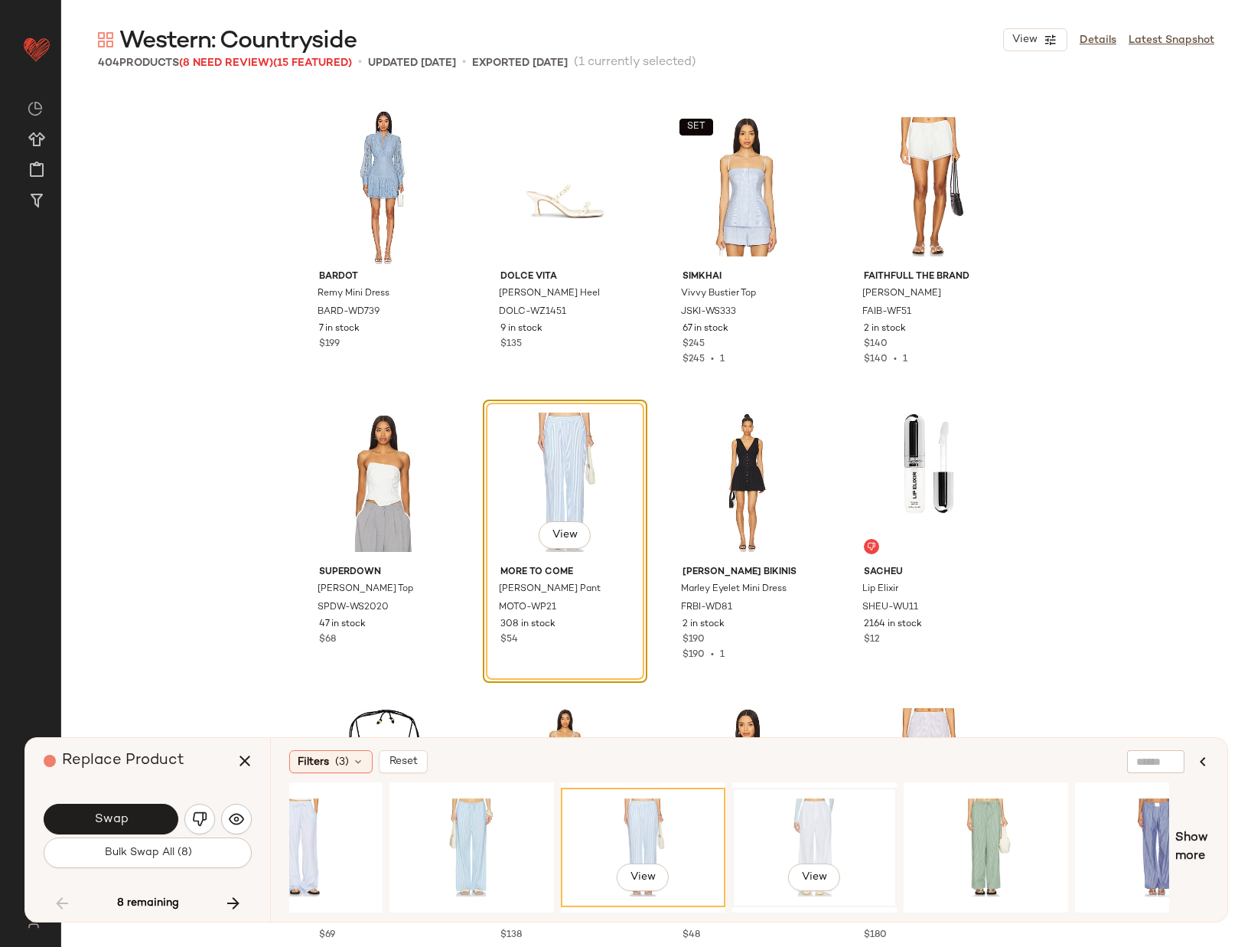
click at [814, 822] on div "View" at bounding box center [815, 847] width 154 height 109
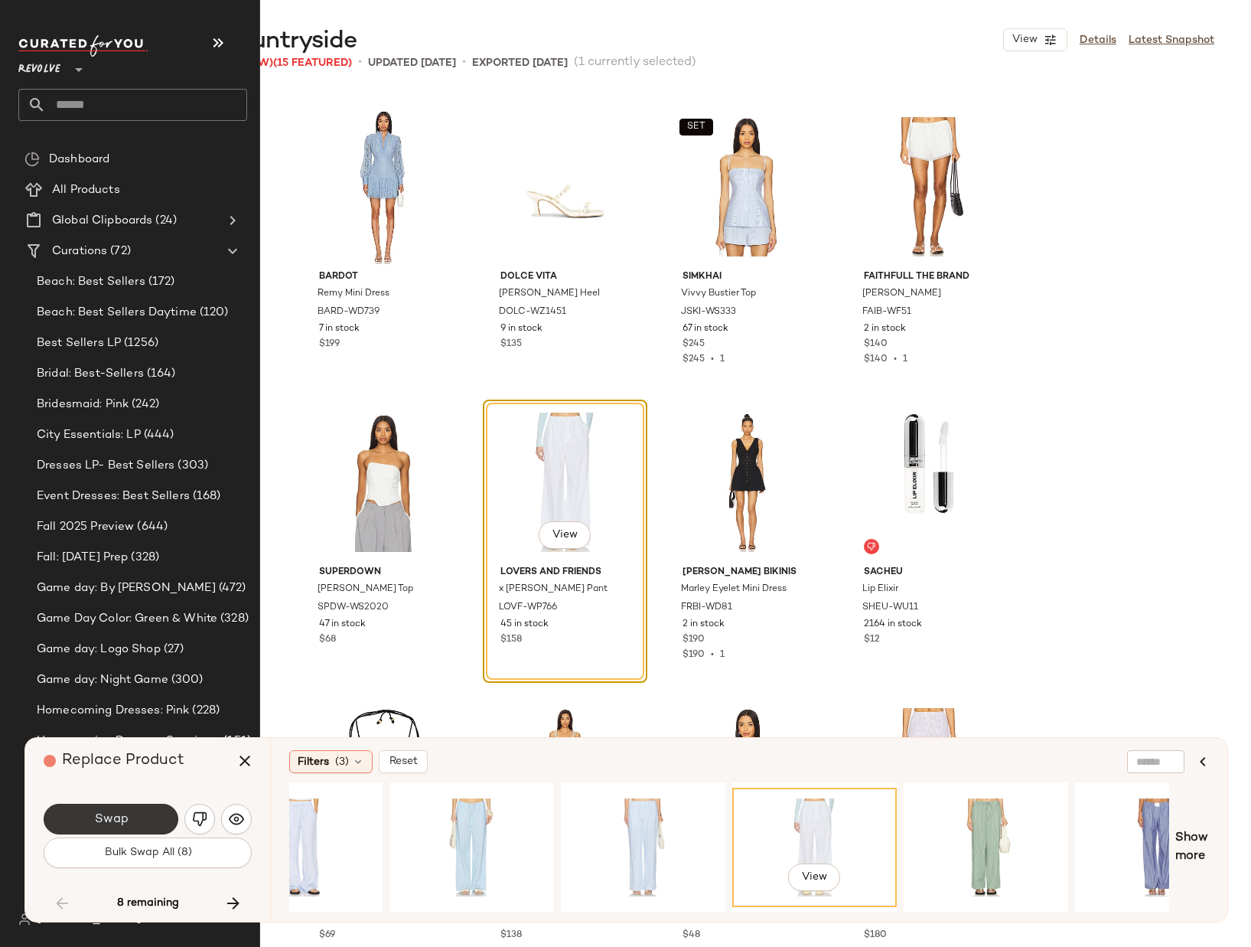
click at [110, 814] on span "Swap" at bounding box center [110, 819] width 34 height 15
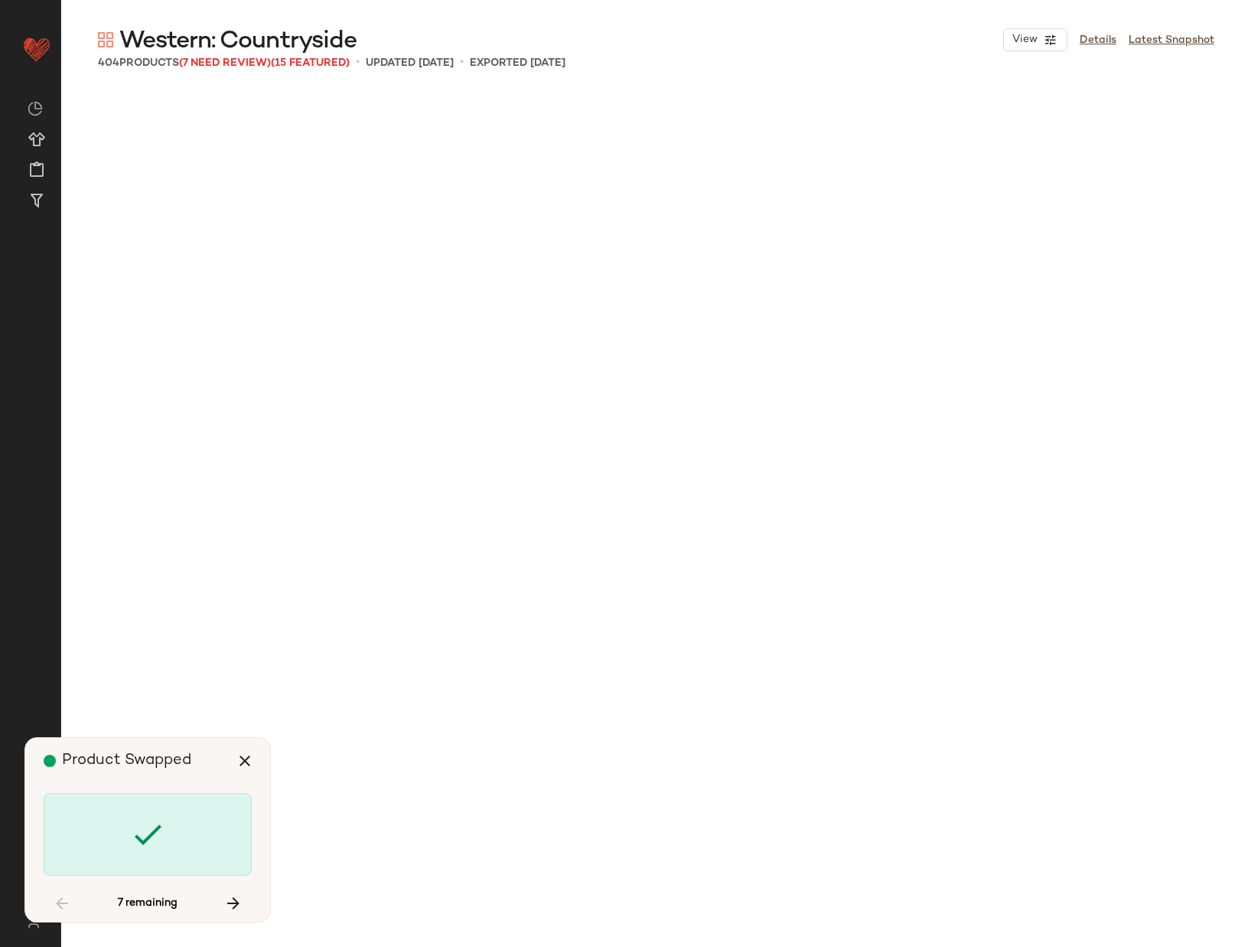
scroll to position [15658, 0]
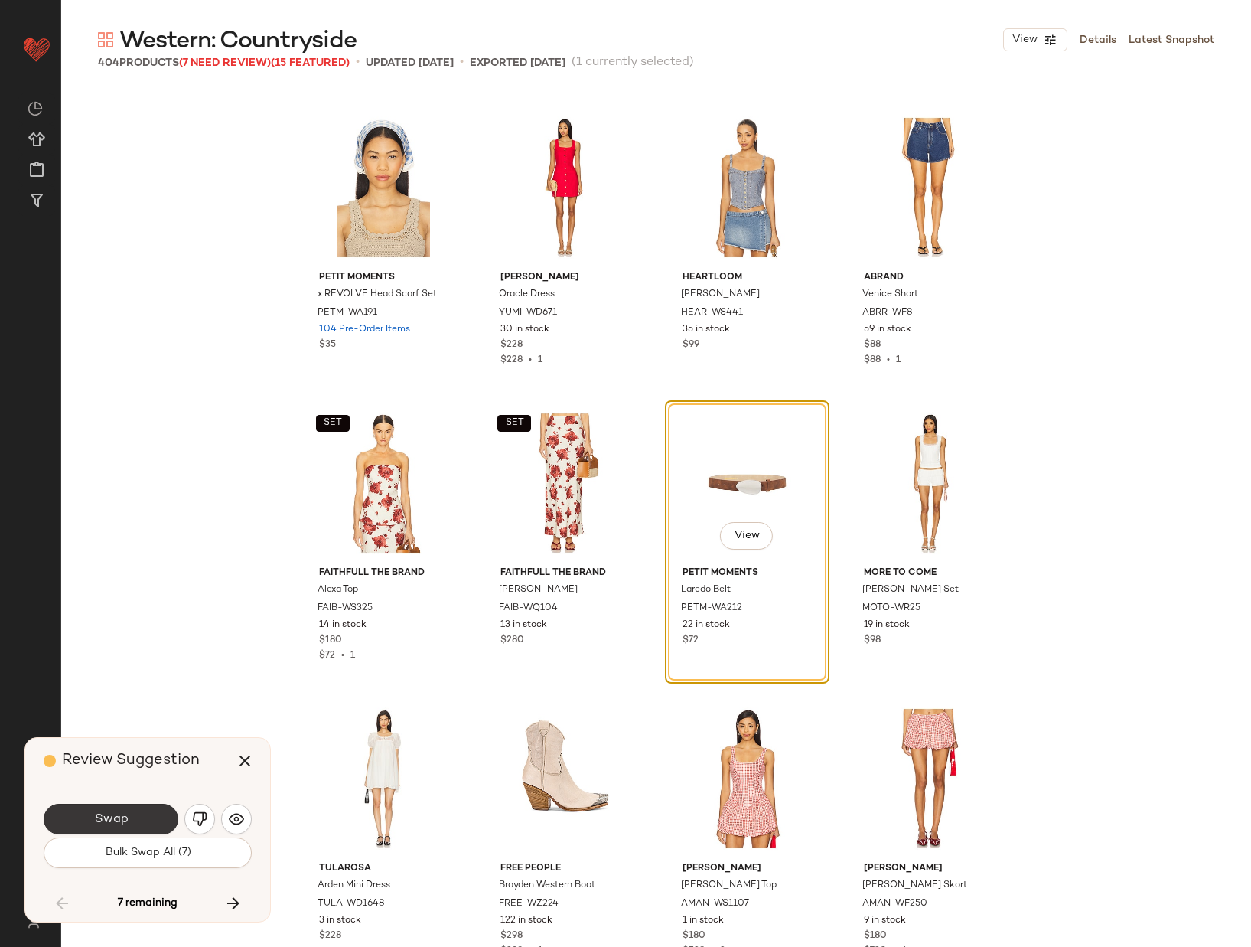
click at [129, 817] on button "Swap" at bounding box center [111, 819] width 135 height 31
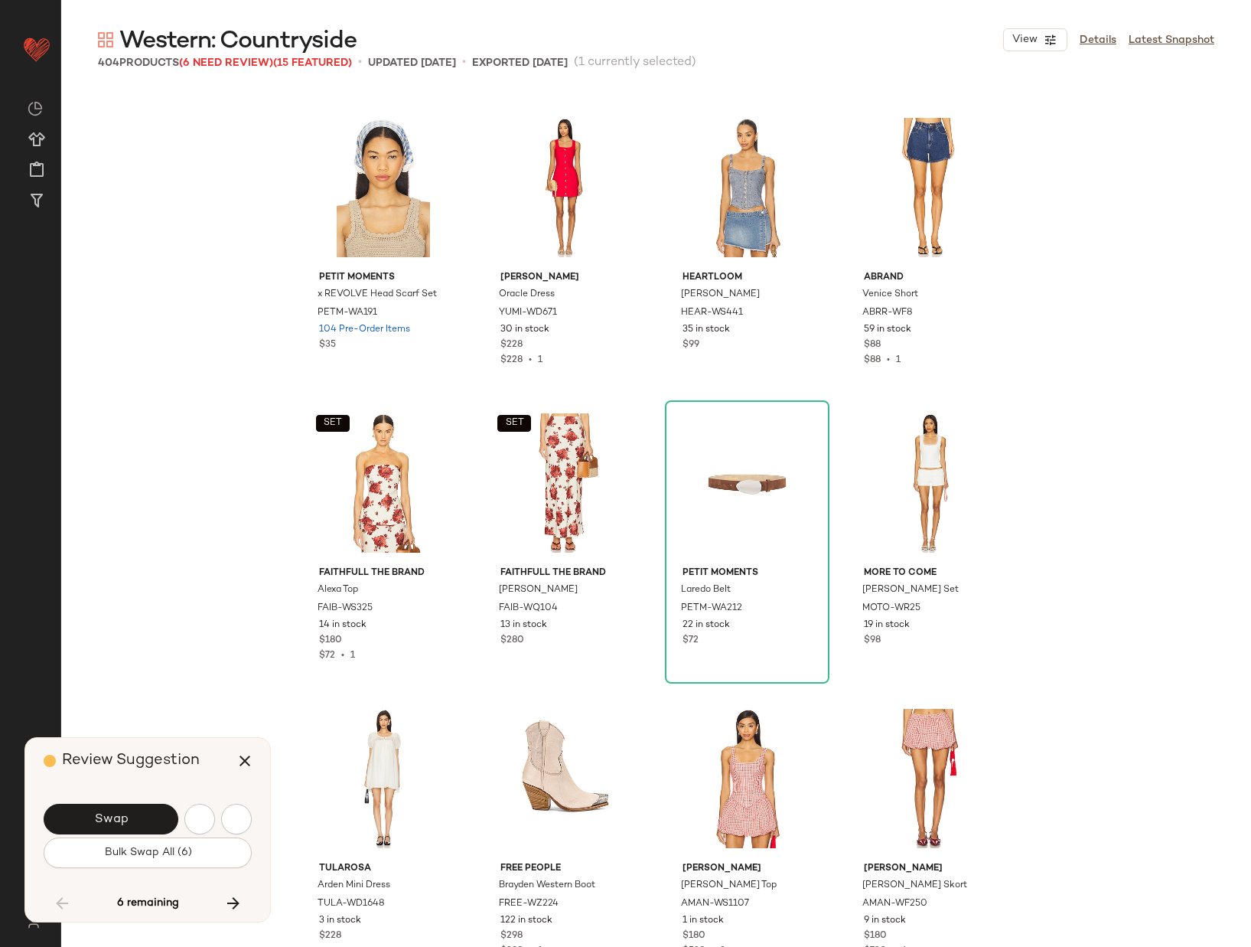
scroll to position [16841, 0]
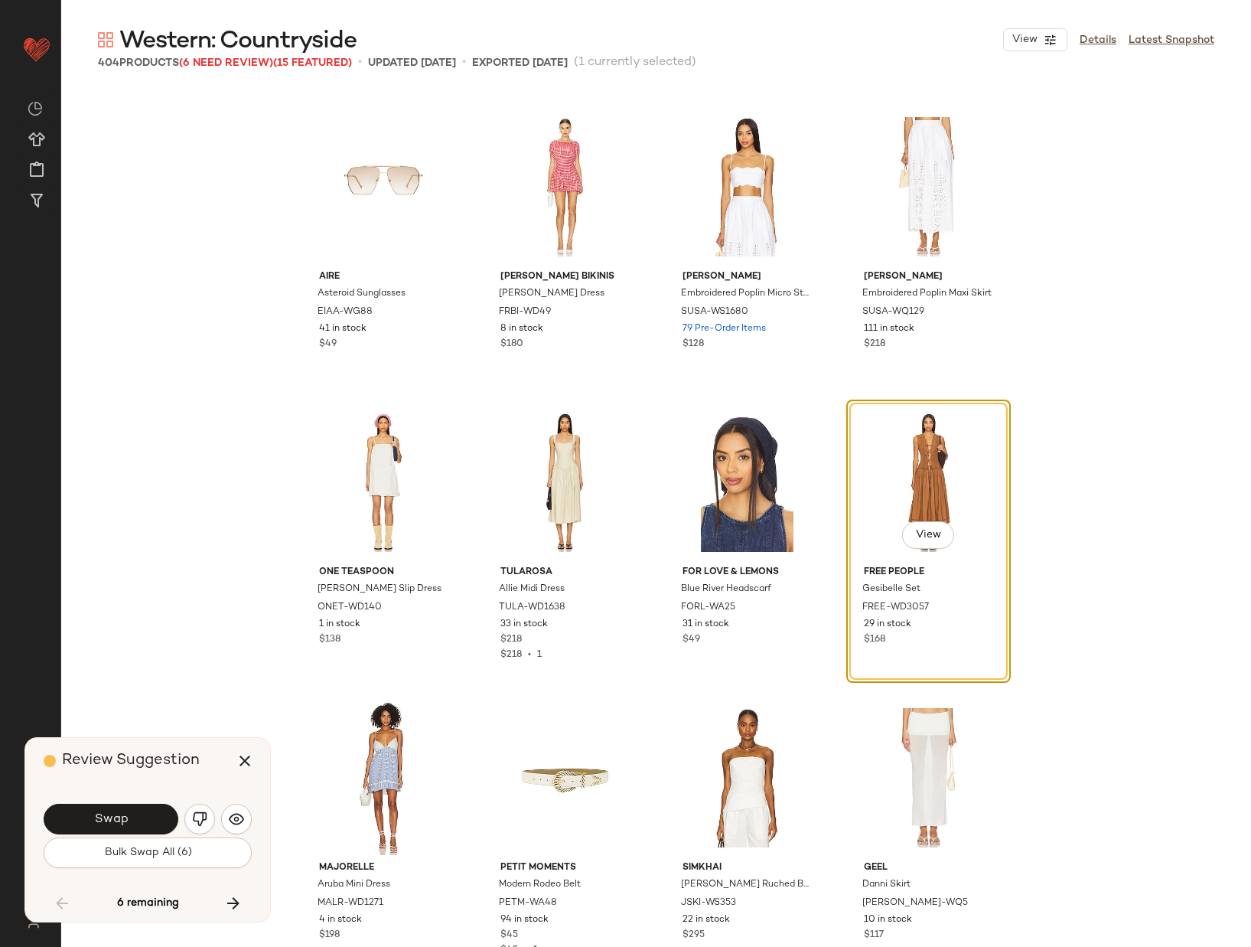
click at [129, 817] on button "Swap" at bounding box center [111, 819] width 135 height 31
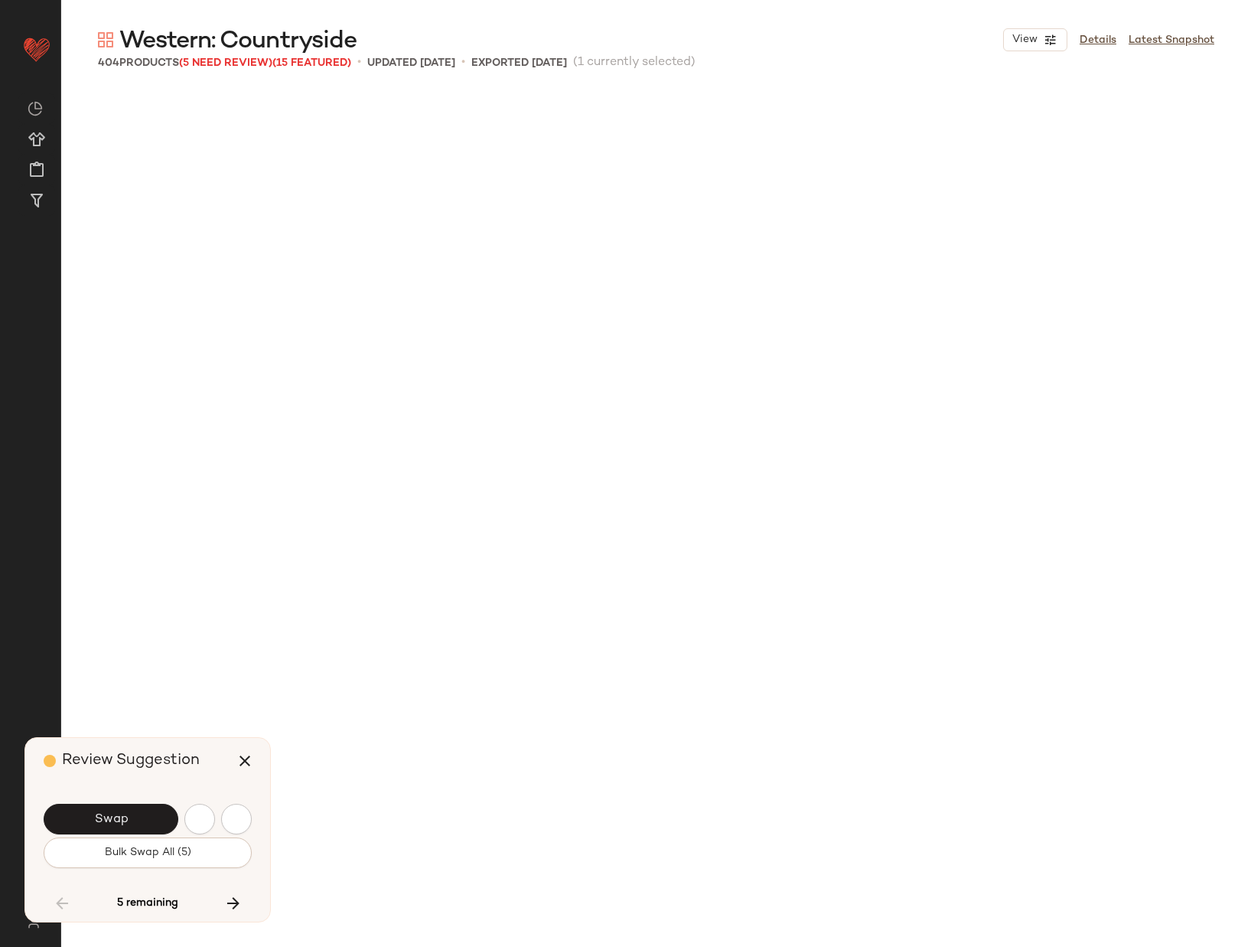
scroll to position [17727, 0]
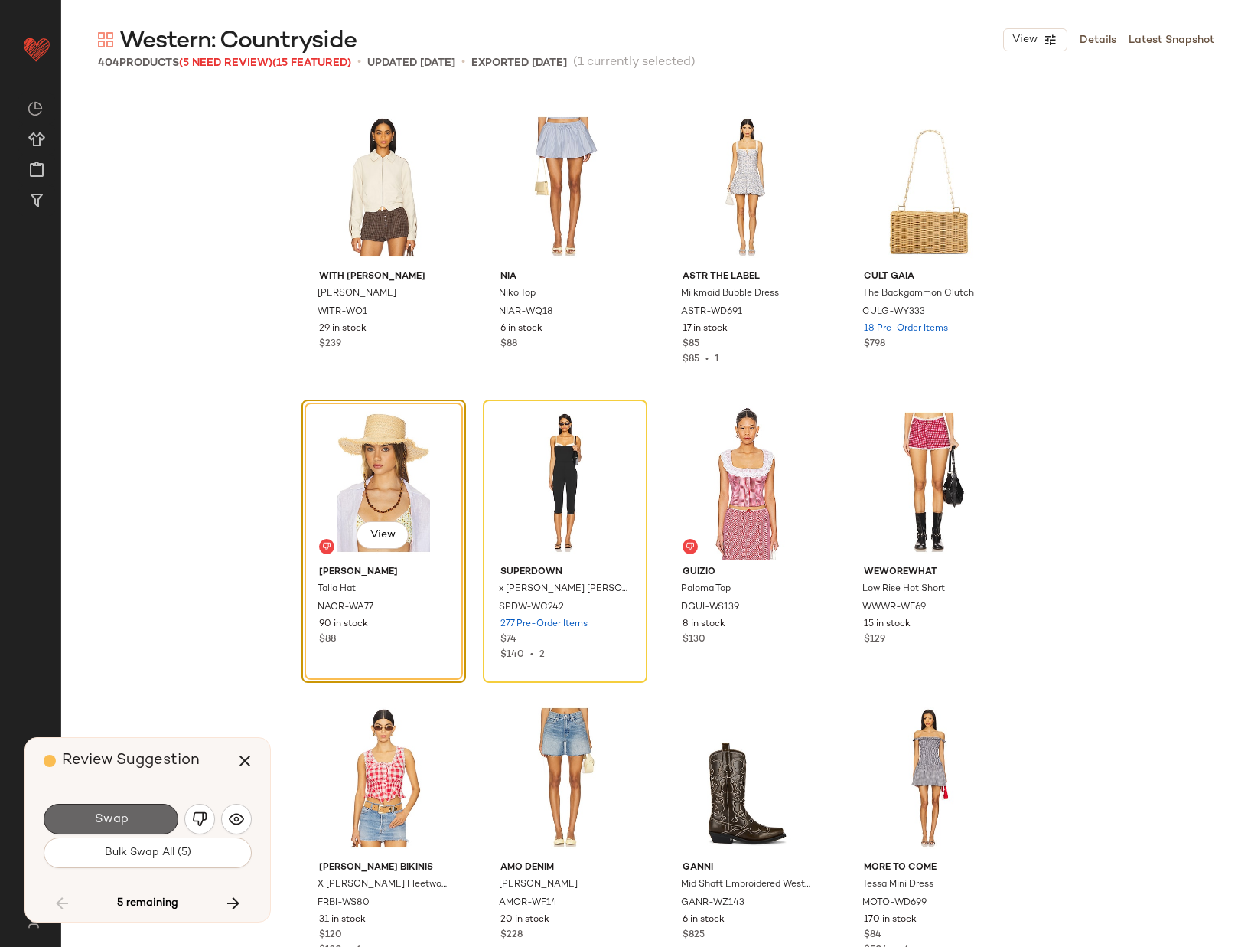
click at [126, 811] on button "Swap" at bounding box center [111, 819] width 135 height 31
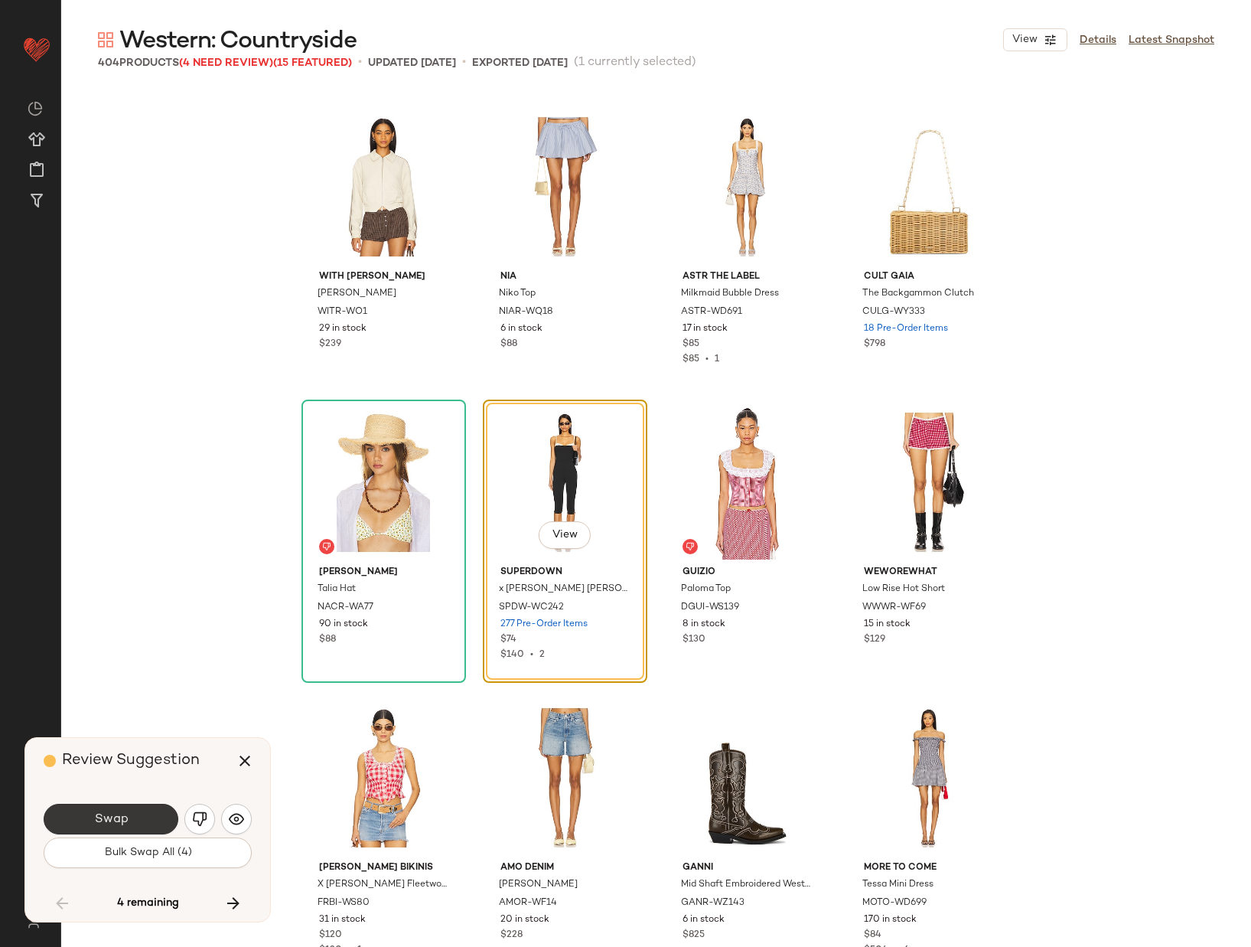
click at [128, 814] on button "Swap" at bounding box center [111, 819] width 135 height 31
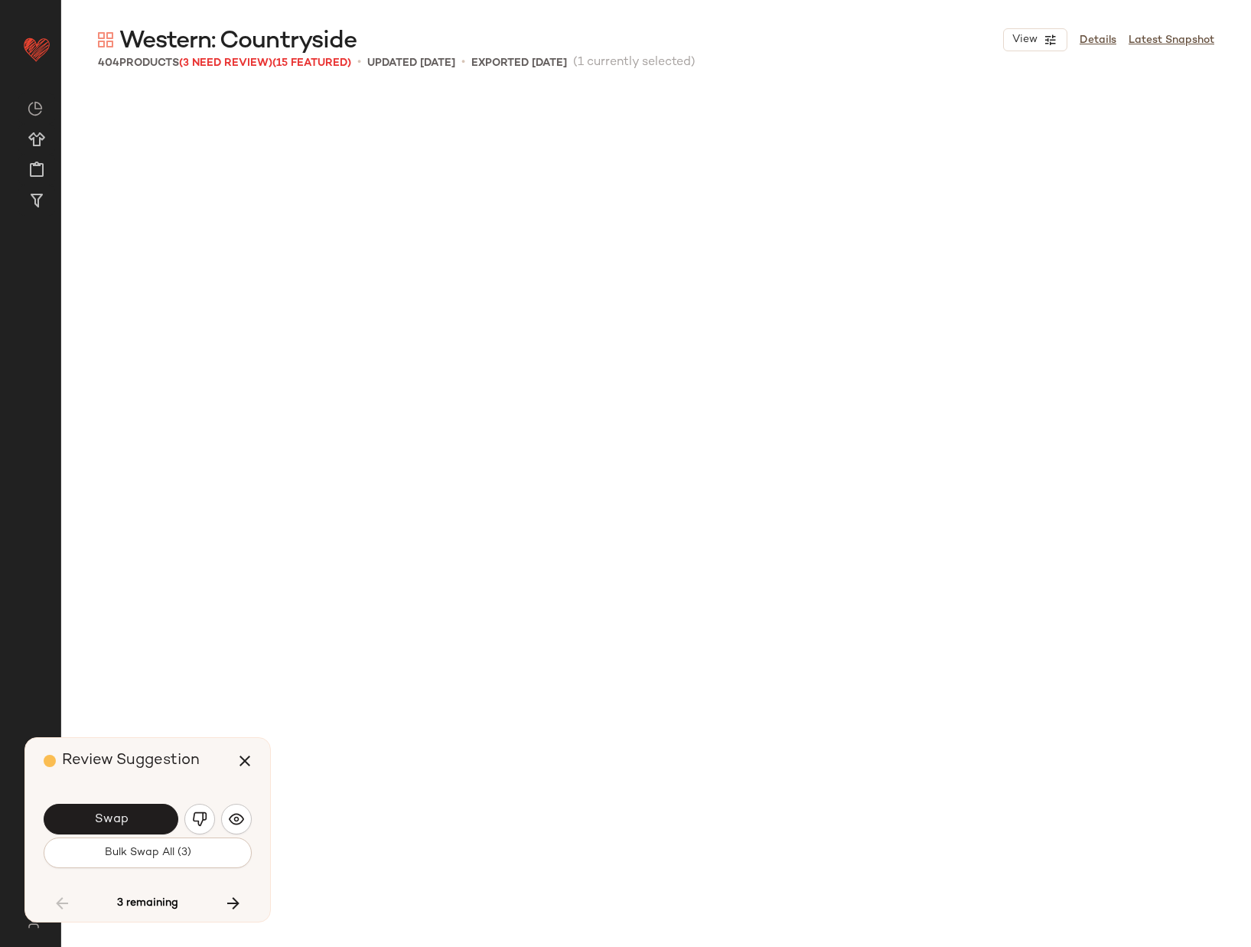
scroll to position [18909, 0]
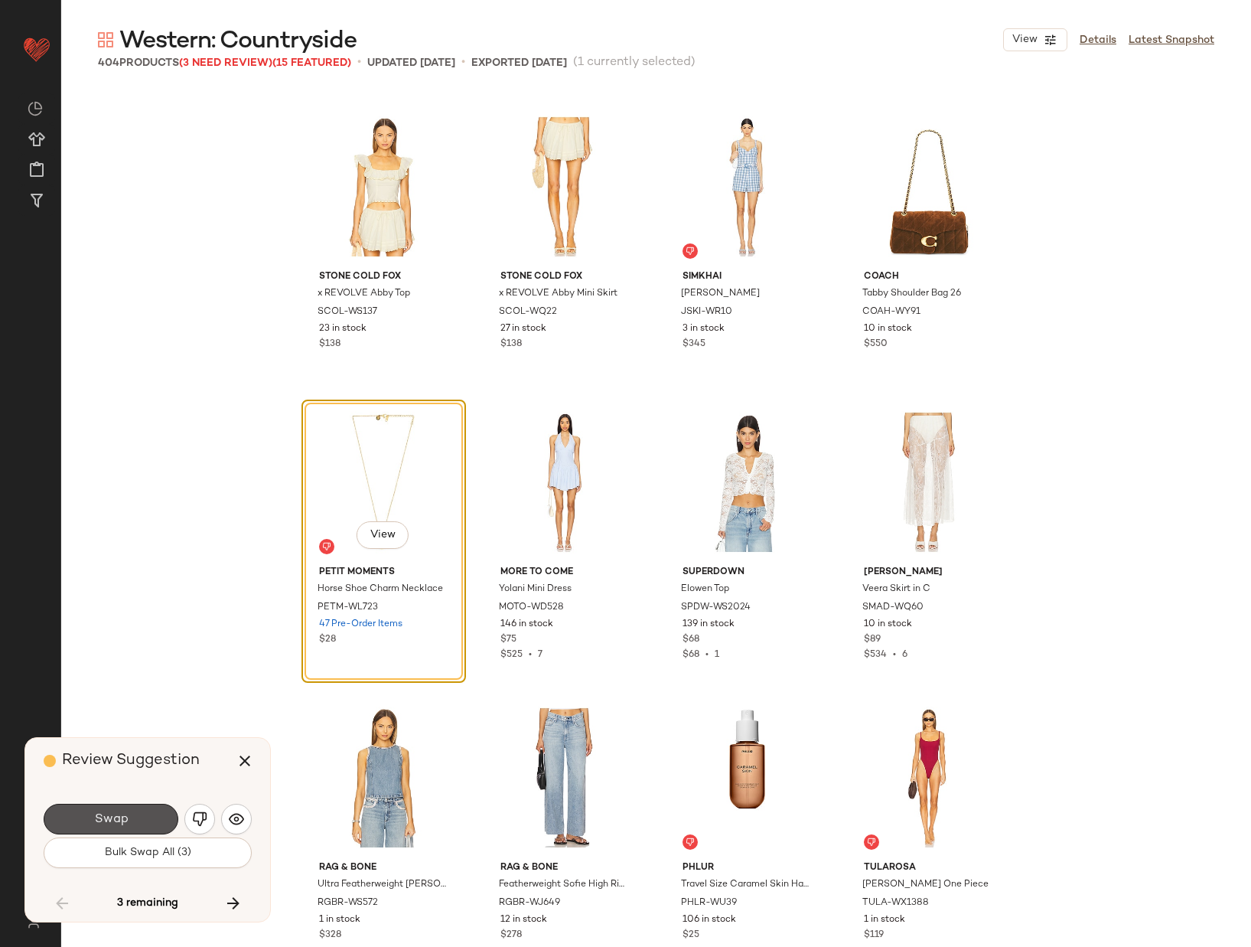
click at [128, 814] on button "Swap" at bounding box center [111, 819] width 135 height 31
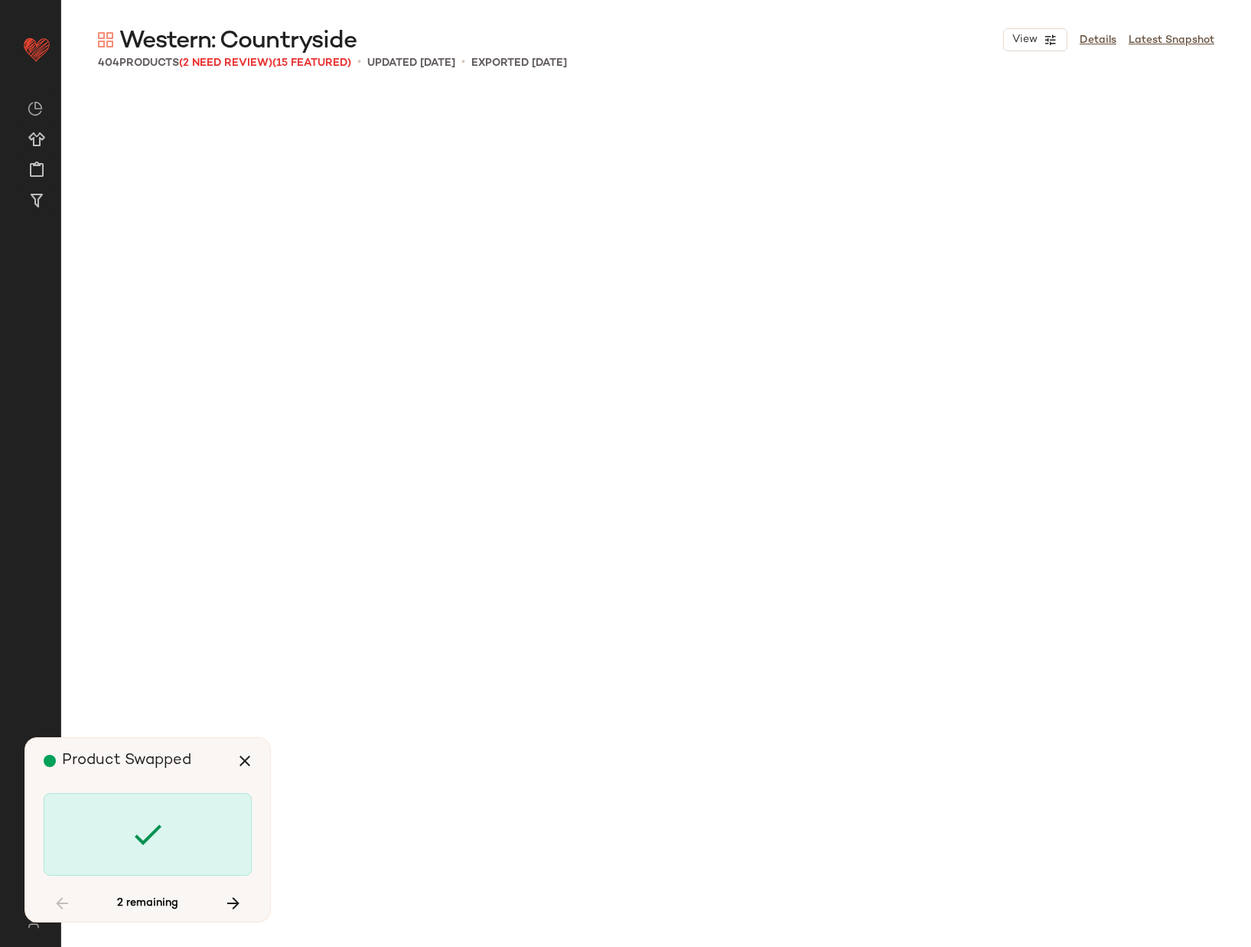
scroll to position [20977, 0]
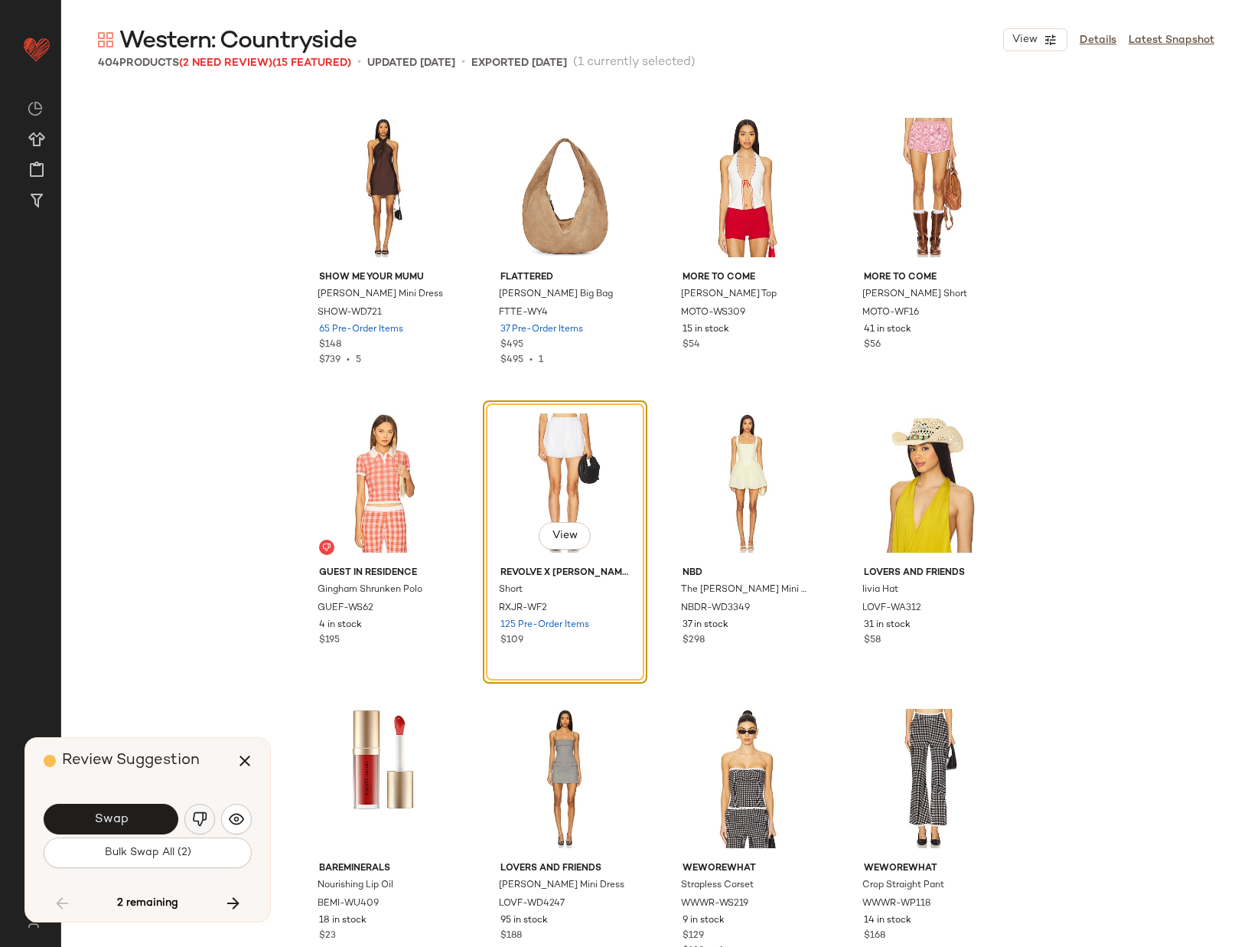
click at [202, 820] on img "button" at bounding box center [199, 818] width 15 height 15
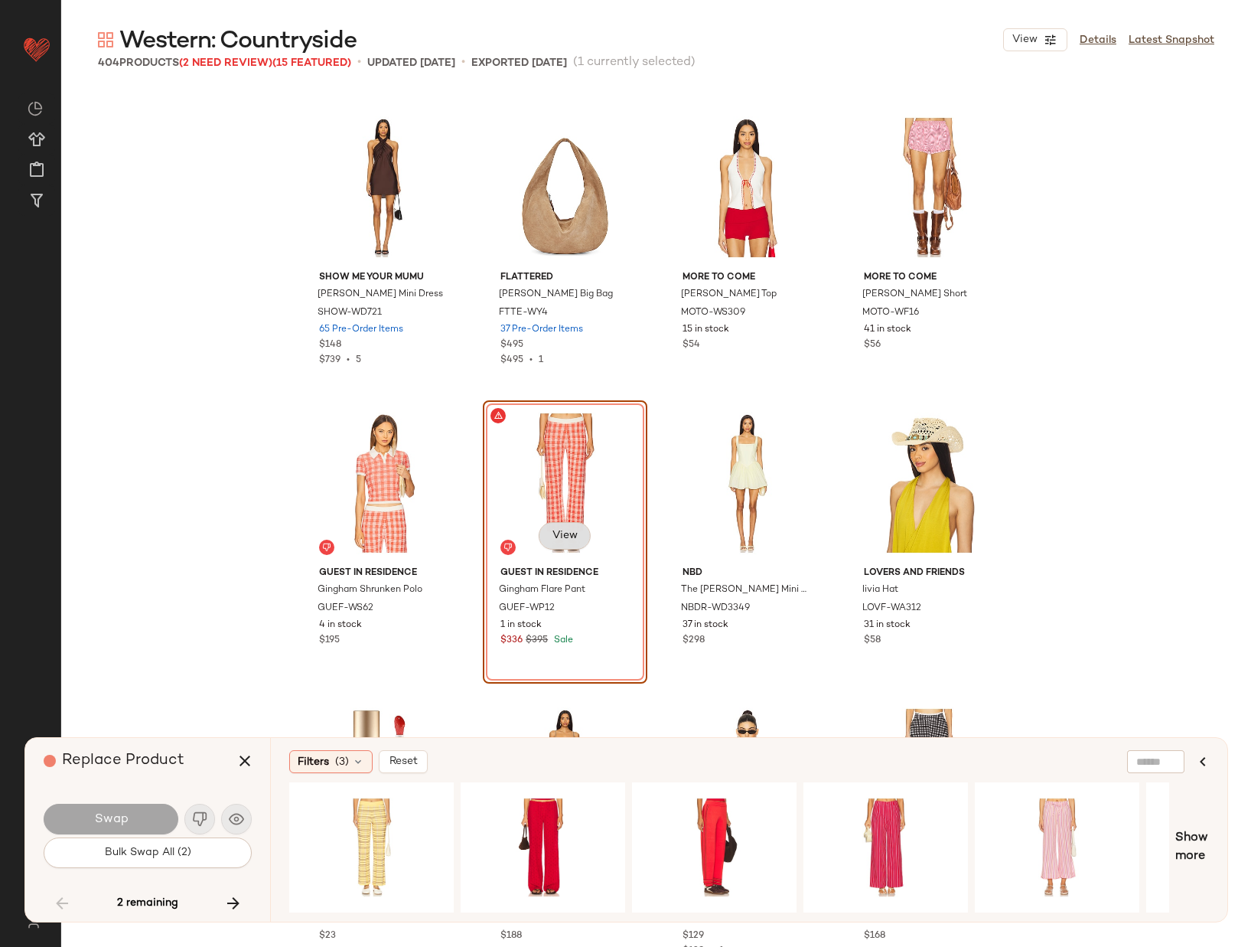
click at [569, 532] on span "View" at bounding box center [565, 536] width 26 height 12
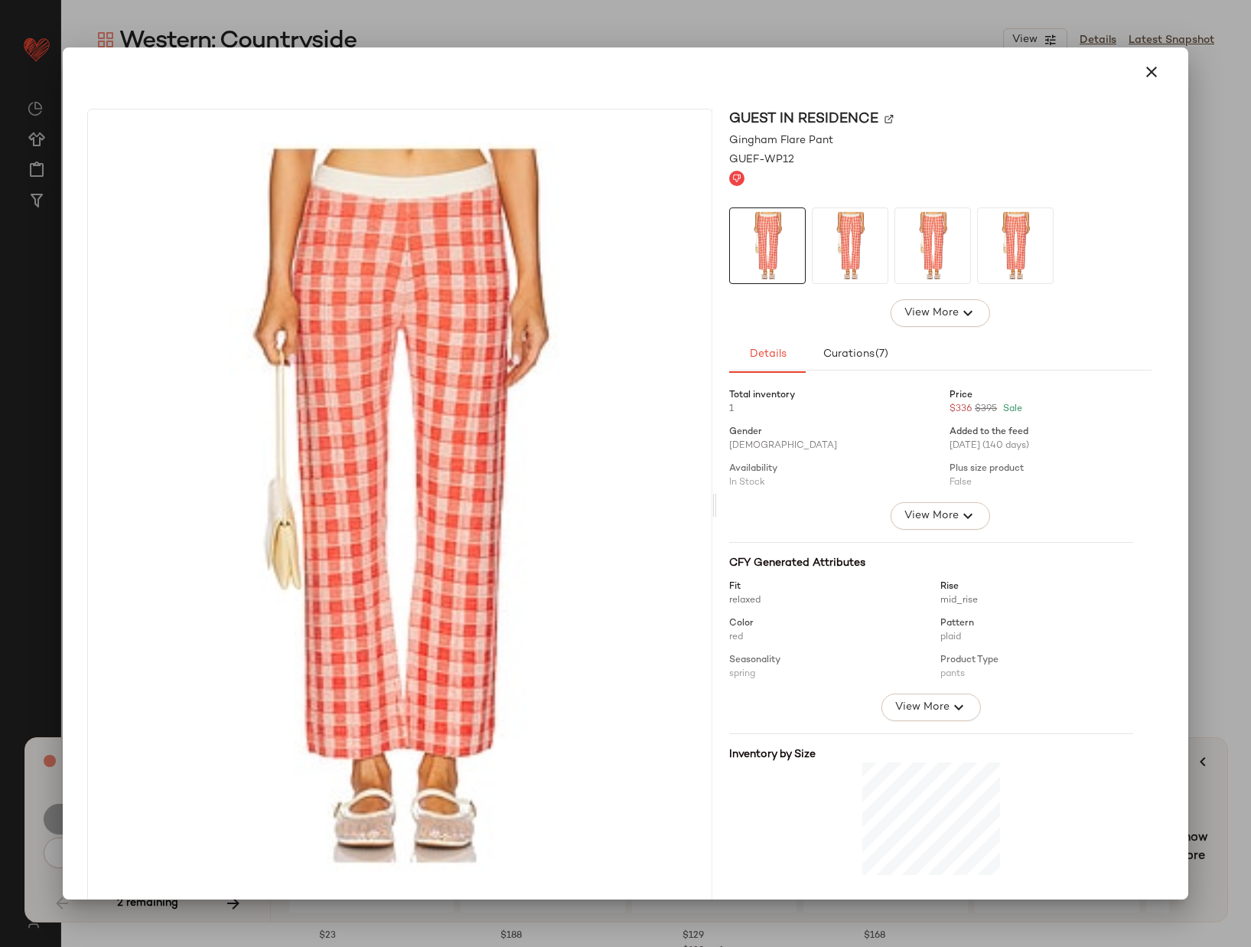
click at [885, 114] on img at bounding box center [889, 118] width 9 height 9
click at [1143, 75] on icon "button" at bounding box center [1152, 72] width 18 height 18
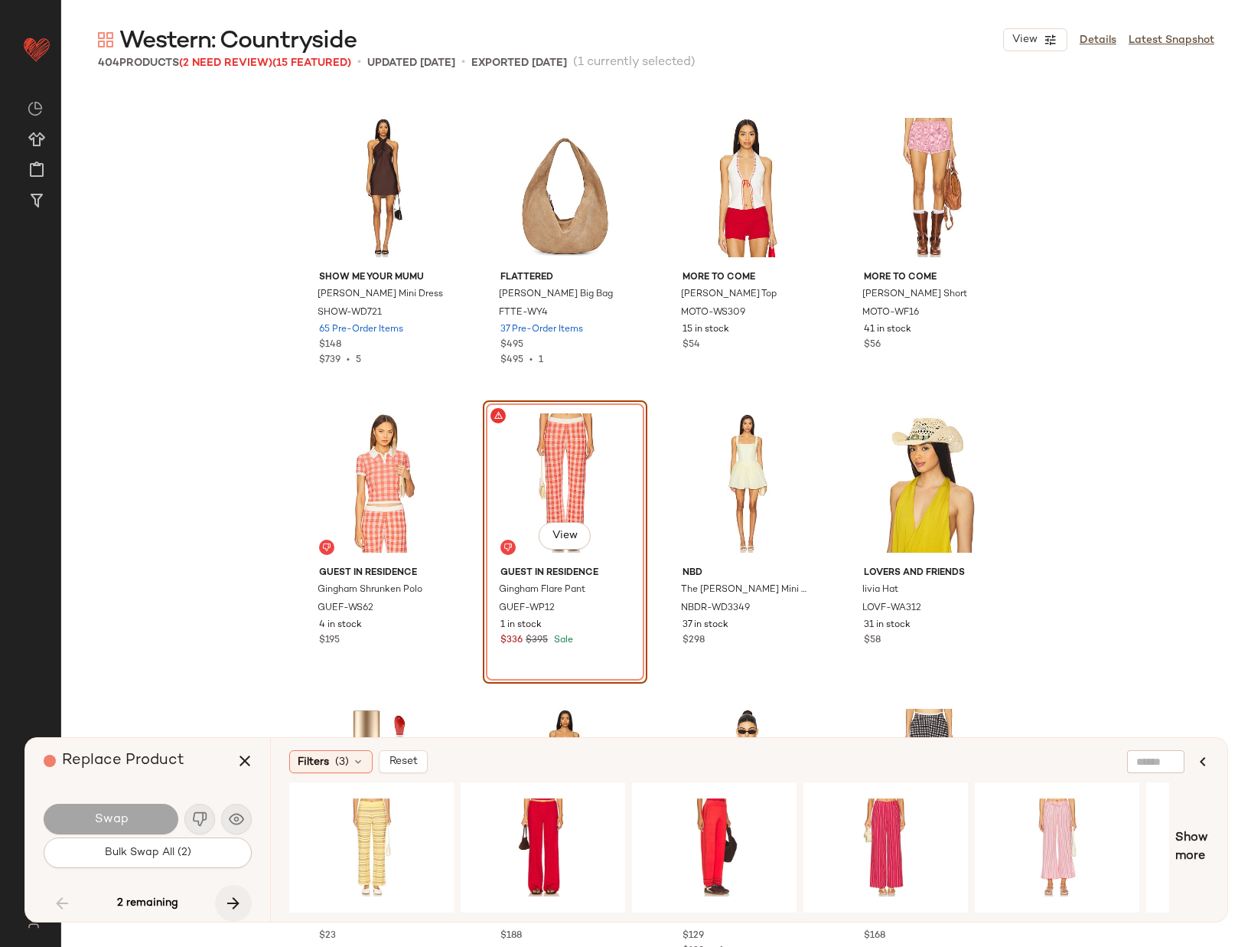
click at [230, 894] on icon "button" at bounding box center [233, 903] width 18 height 18
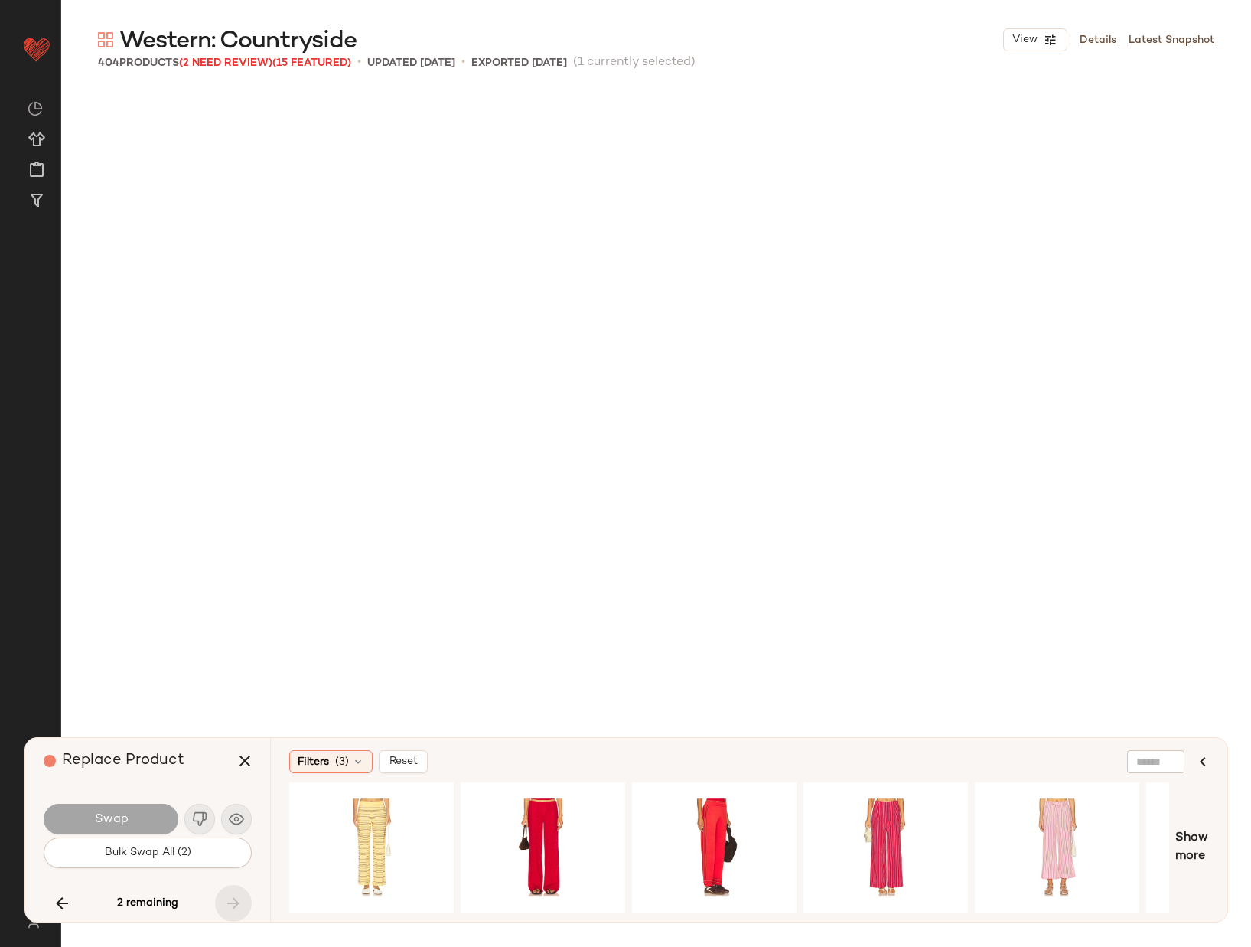
scroll to position [28659, 0]
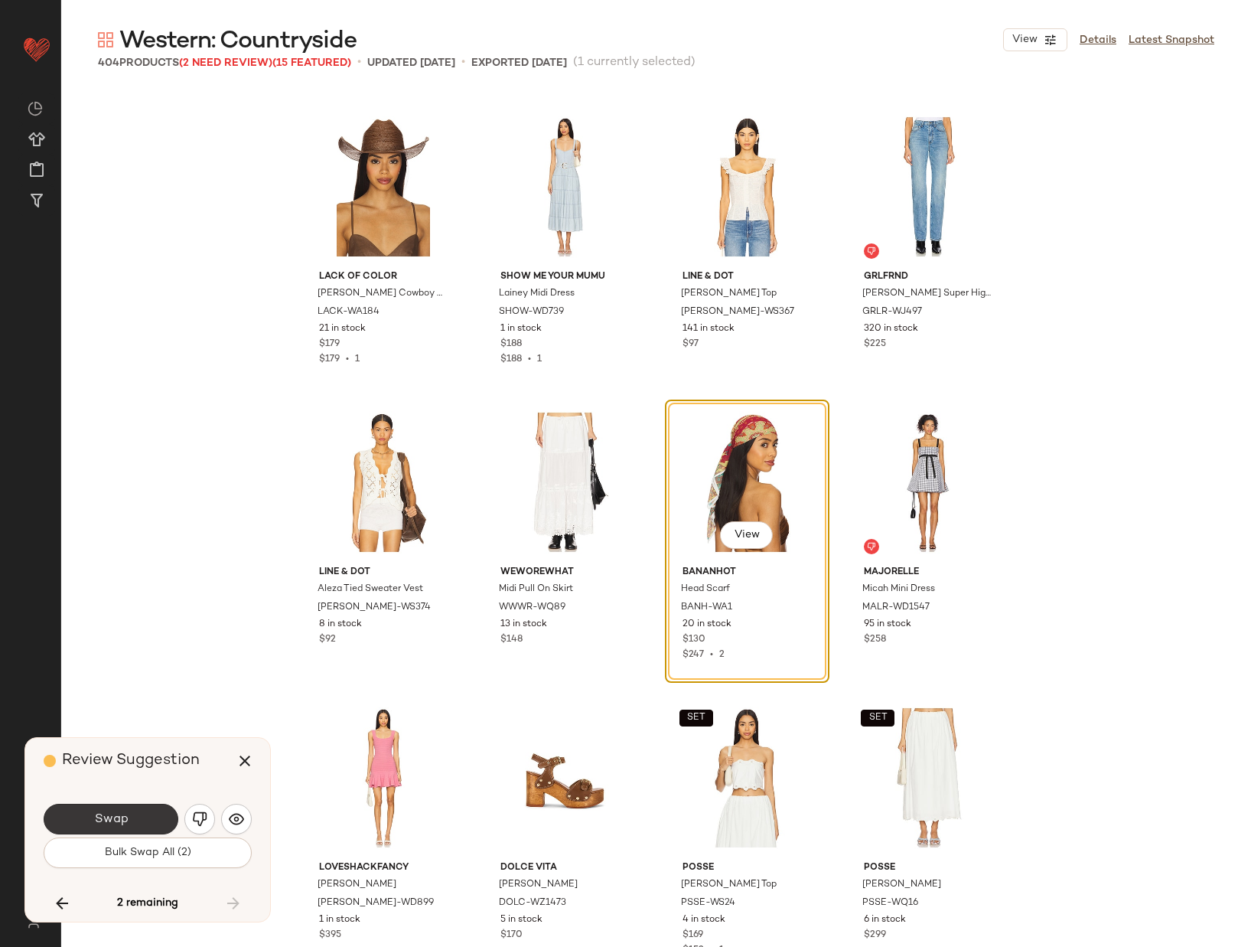
click at [115, 815] on span "Swap" at bounding box center [110, 819] width 34 height 15
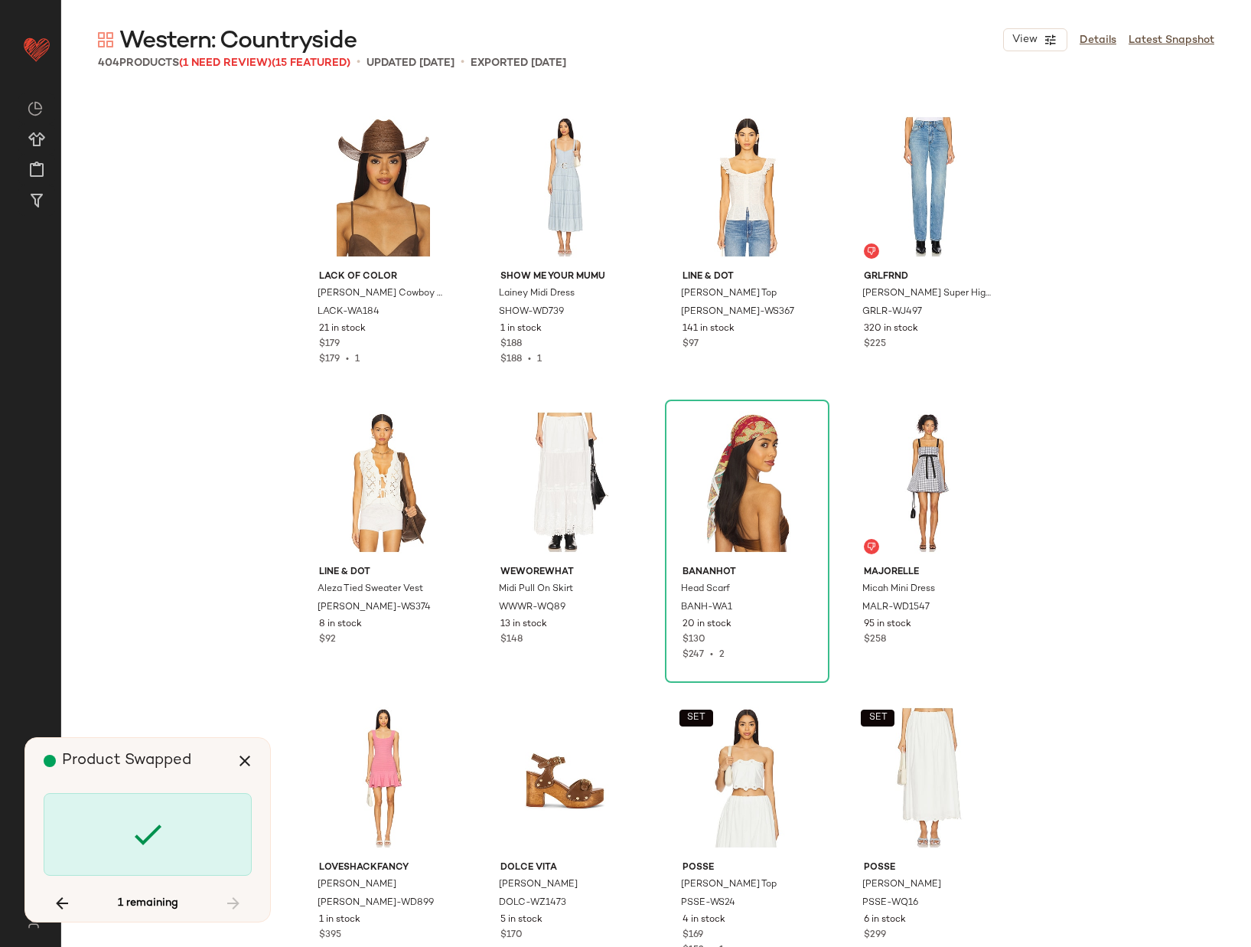
scroll to position [20977, 0]
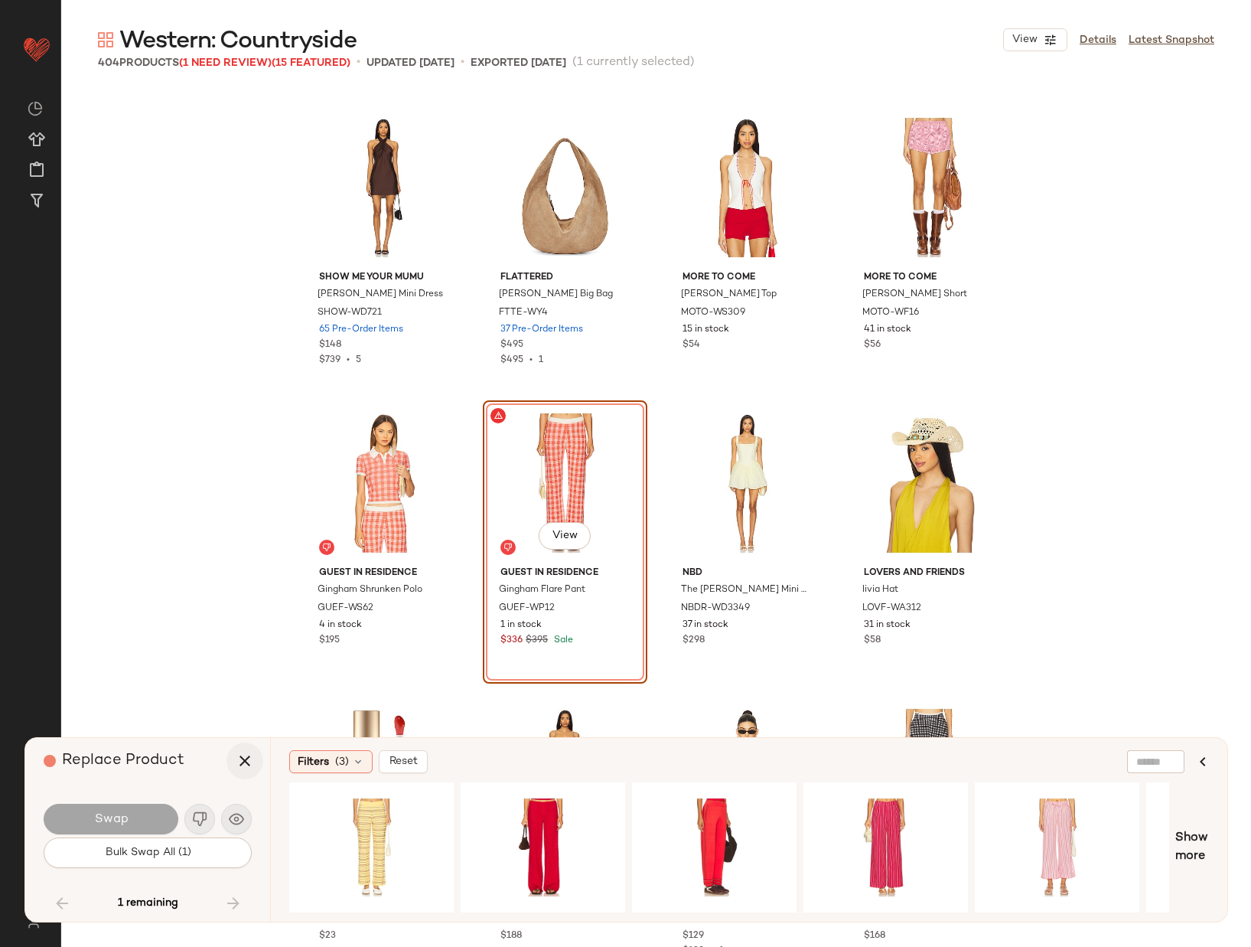
click at [236, 760] on icon "button" at bounding box center [245, 761] width 18 height 18
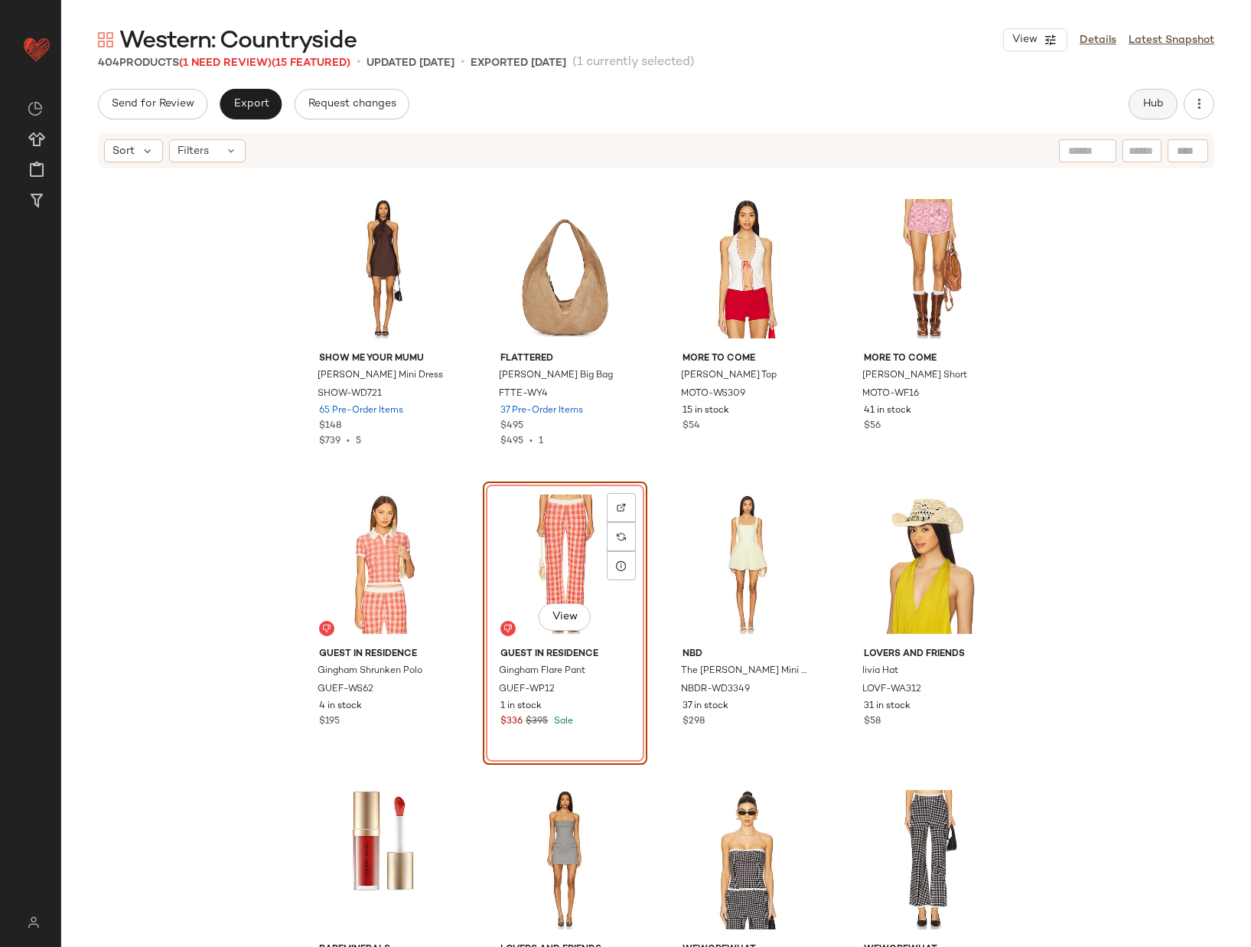
click at [1157, 100] on span "Hub" at bounding box center [1153, 104] width 21 height 12
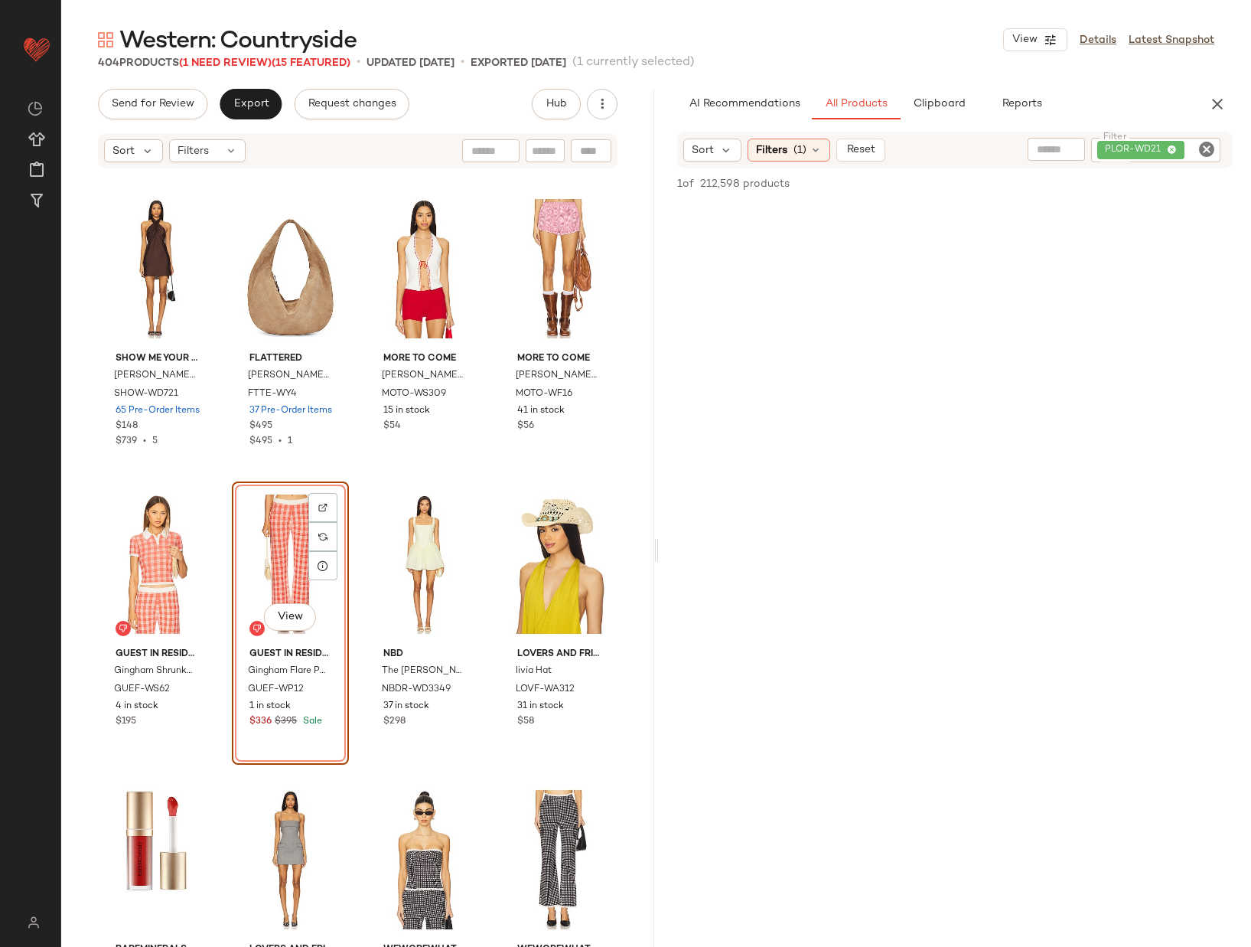
click at [1209, 149] on icon "Clear Filter" at bounding box center [1207, 149] width 18 height 18
click at [813, 148] on icon at bounding box center [816, 149] width 12 height 12
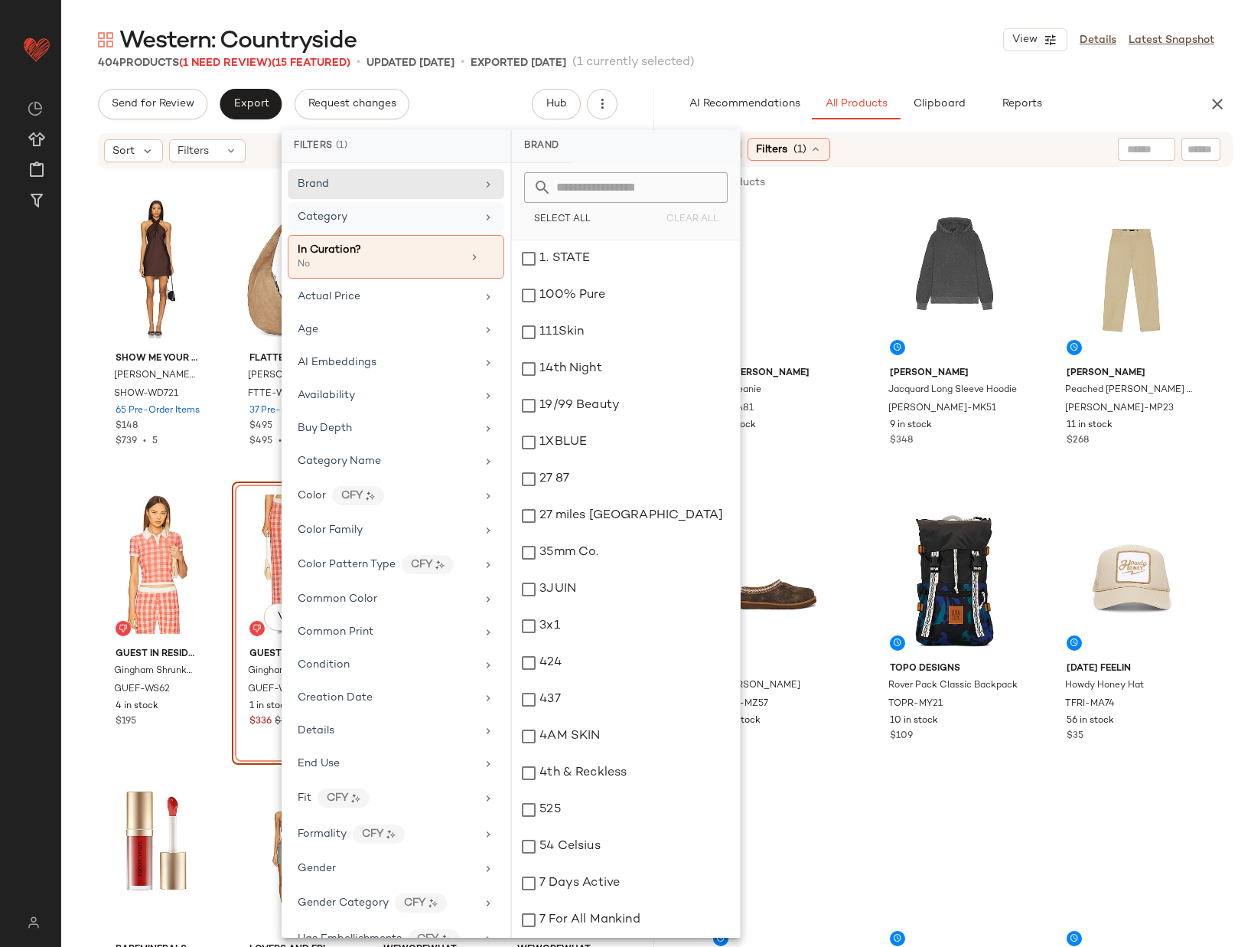
click at [456, 220] on div "Category" at bounding box center [387, 217] width 178 height 16
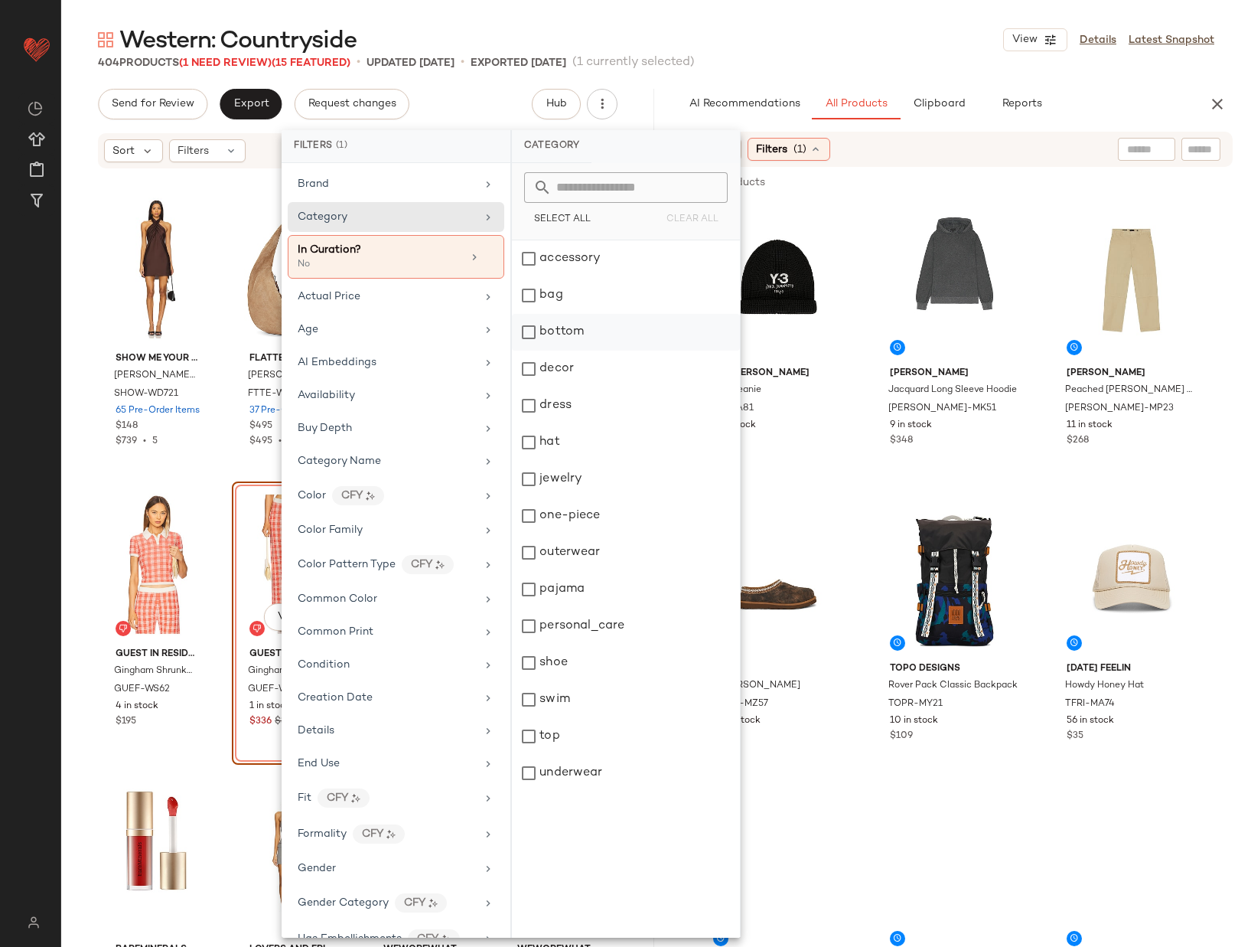
click at [600, 351] on div "bottom" at bounding box center [626, 369] width 228 height 37
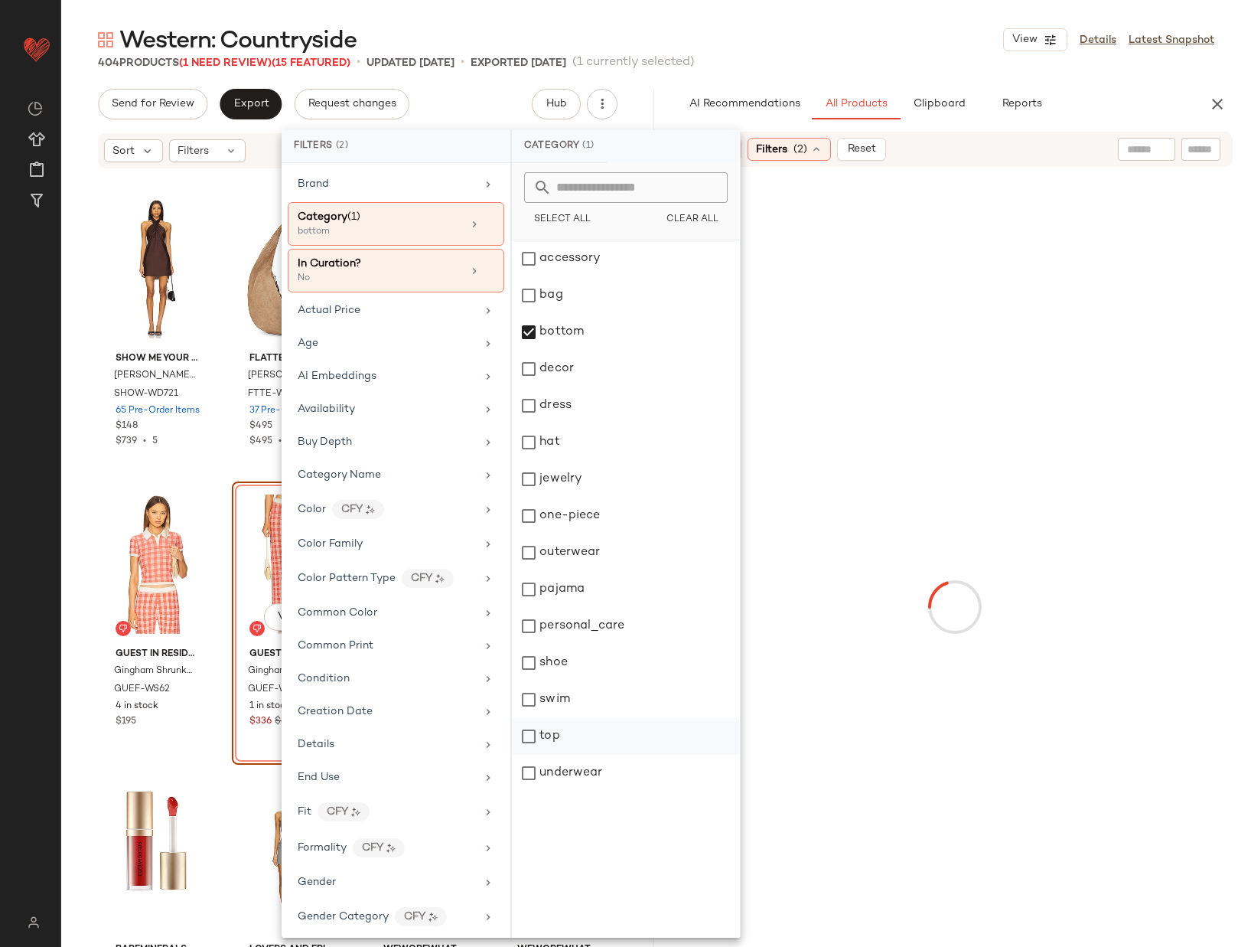
click at [618, 755] on div "top" at bounding box center [626, 773] width 228 height 37
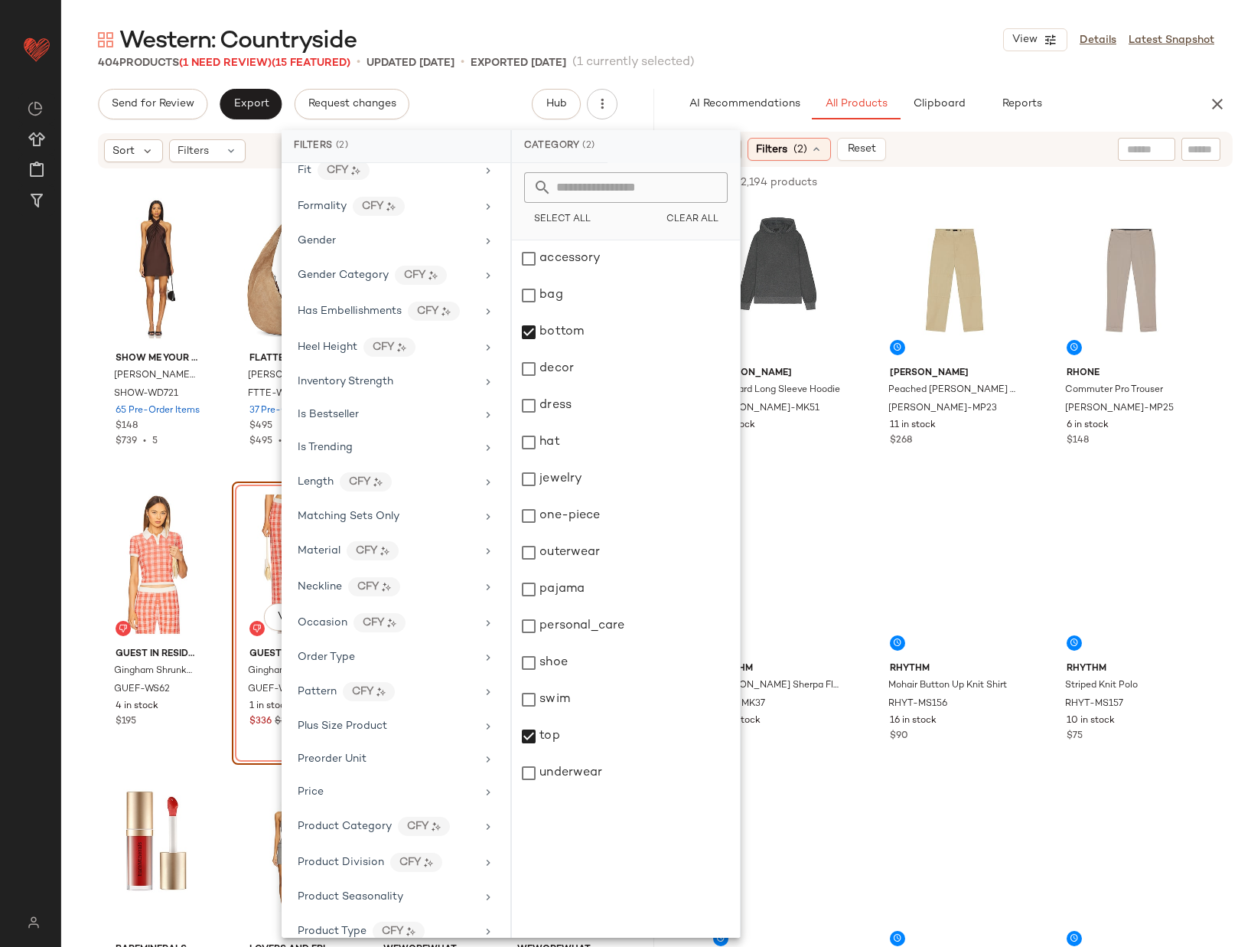
scroll to position [1020, 0]
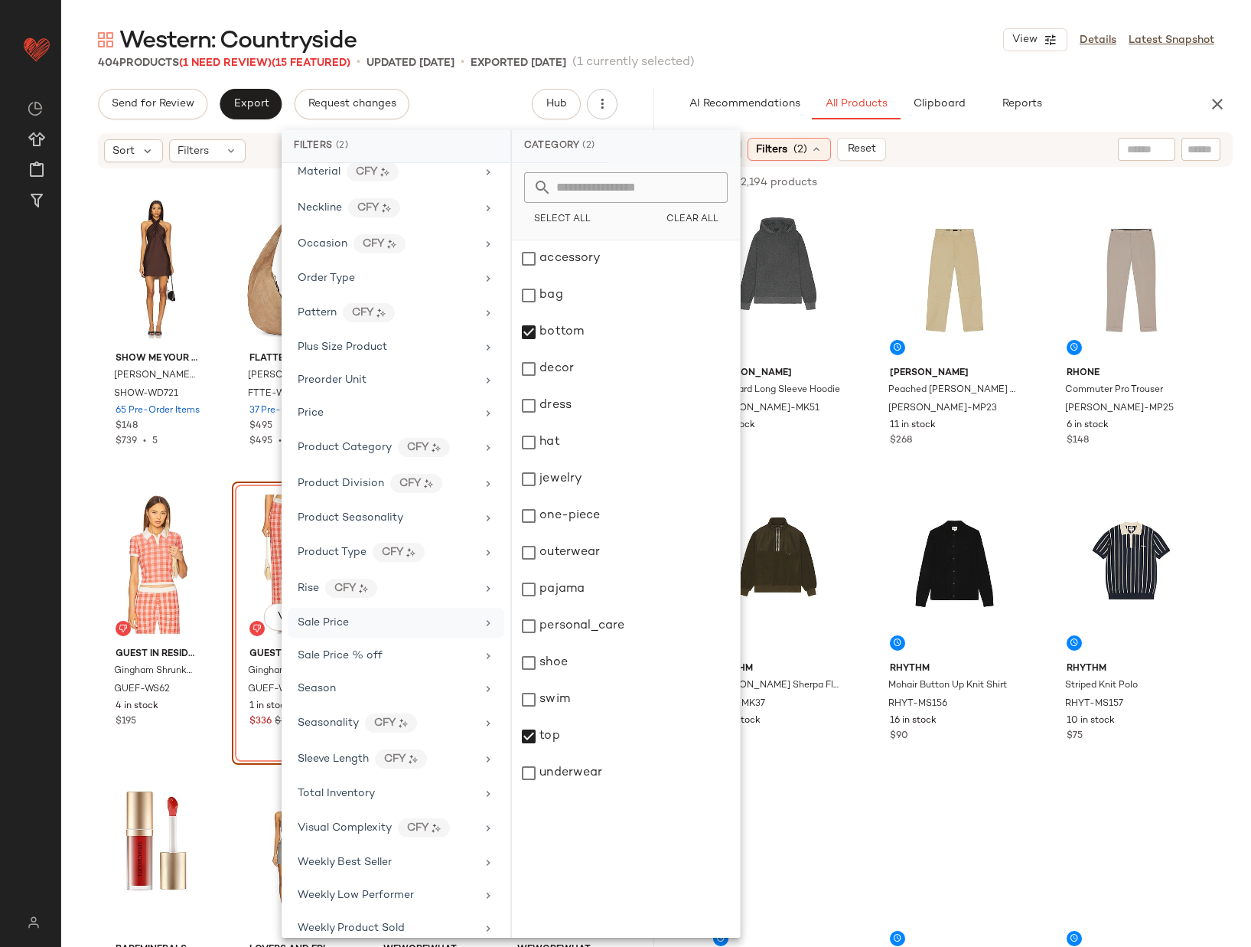
click at [429, 615] on div "Sale Price" at bounding box center [387, 623] width 178 height 16
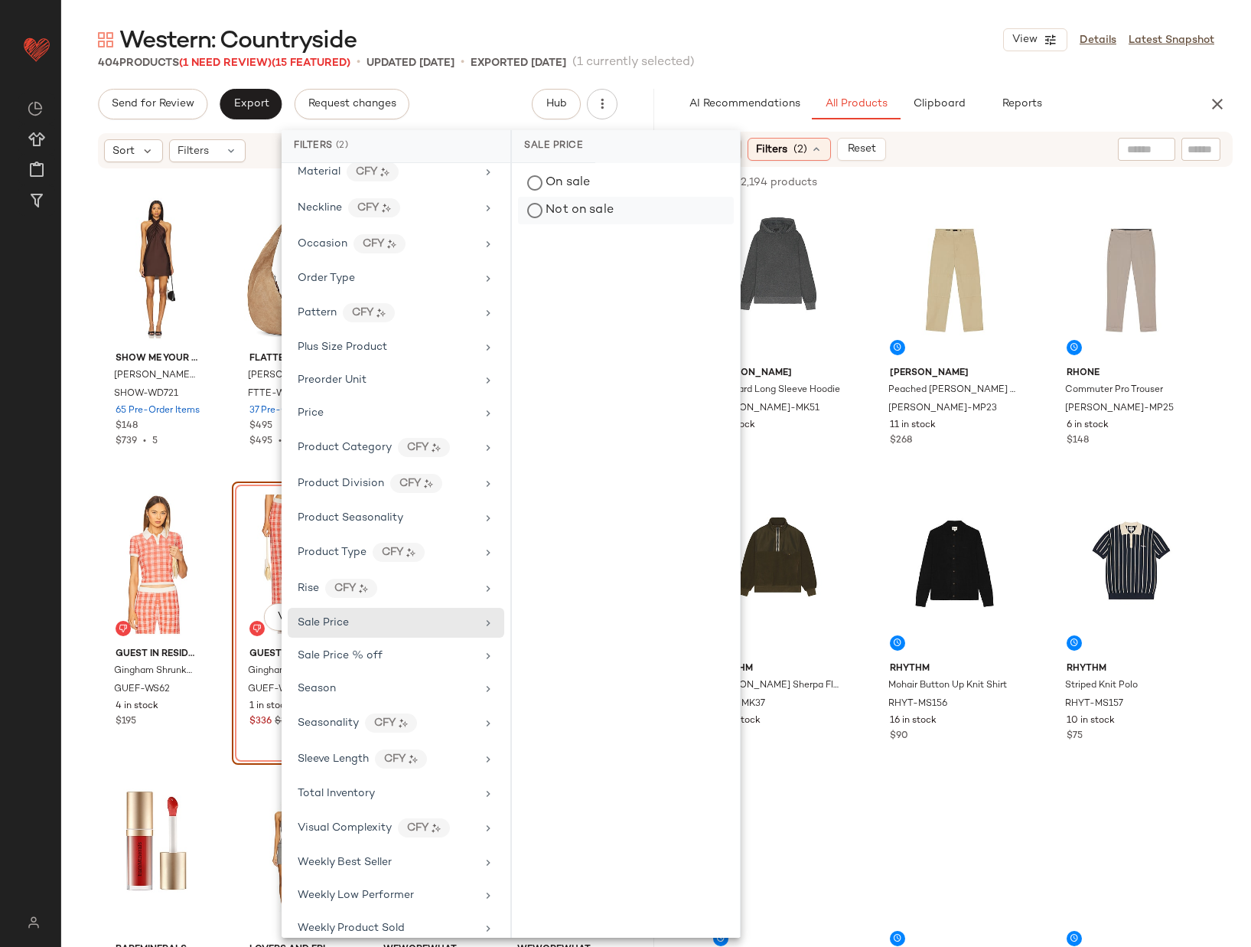
click at [613, 207] on div "Not on sale" at bounding box center [626, 211] width 216 height 28
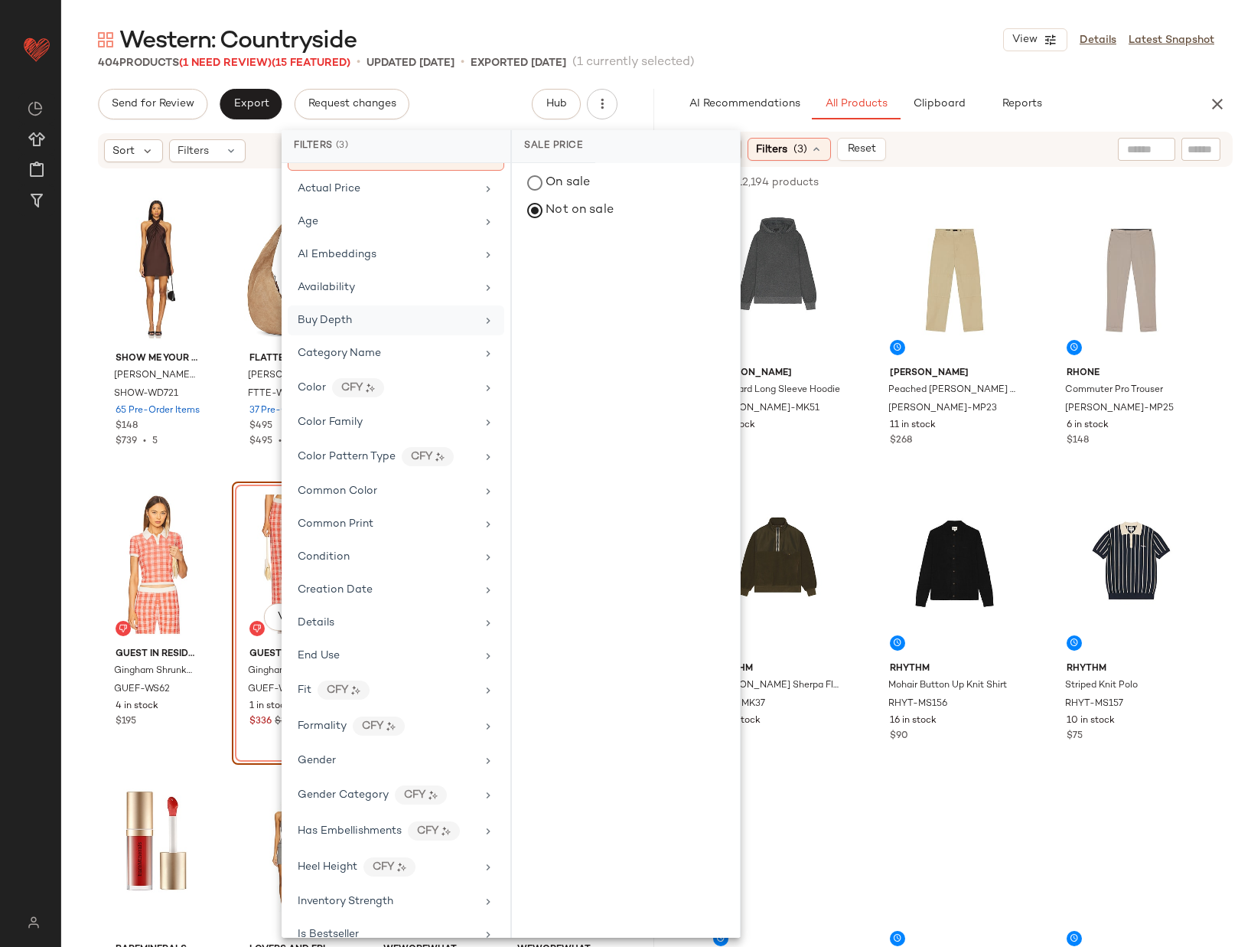
scroll to position [113, 0]
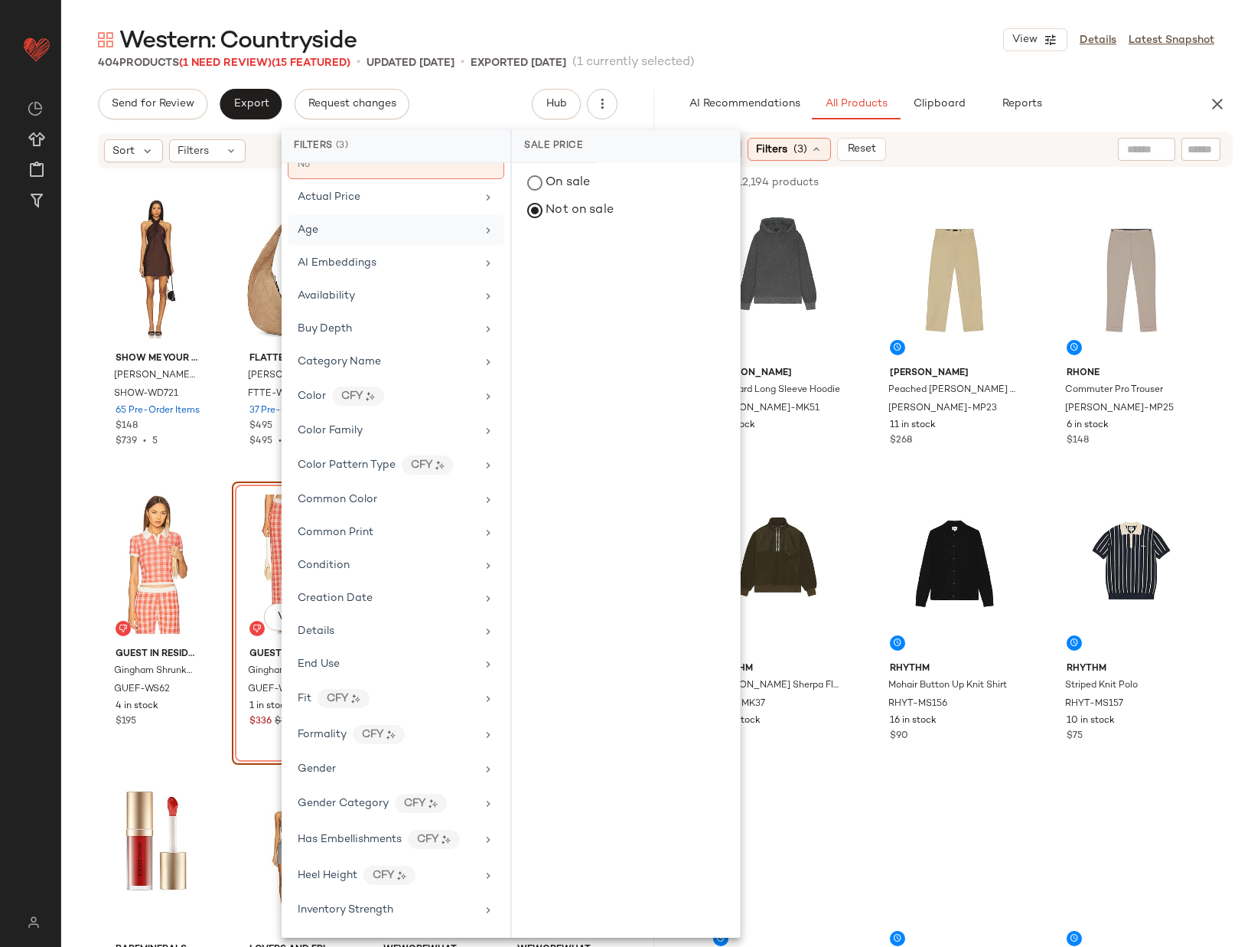
click at [403, 229] on div "Age" at bounding box center [387, 230] width 178 height 16
click at [559, 277] on div "adult" at bounding box center [626, 295] width 228 height 37
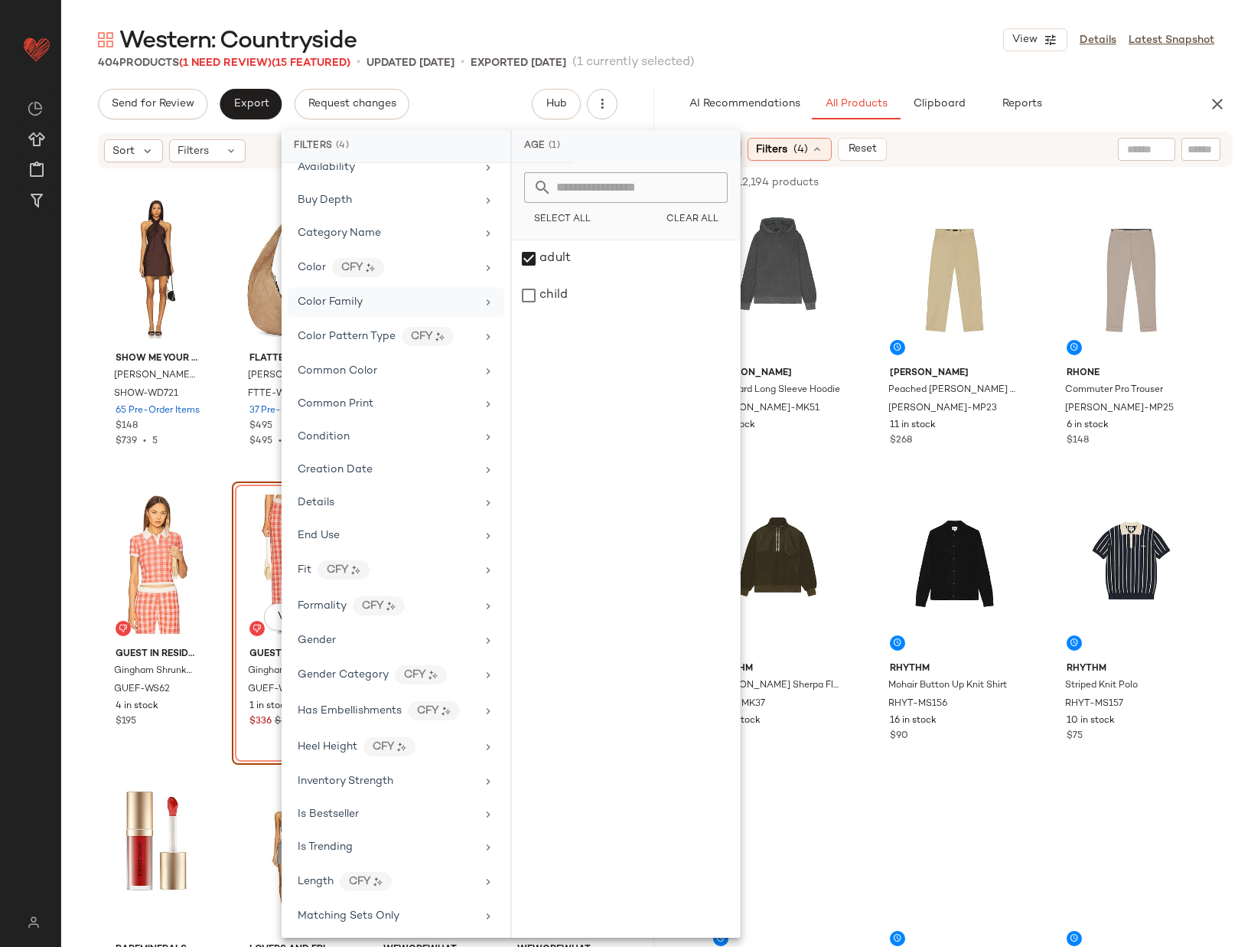
scroll to position [264, 0]
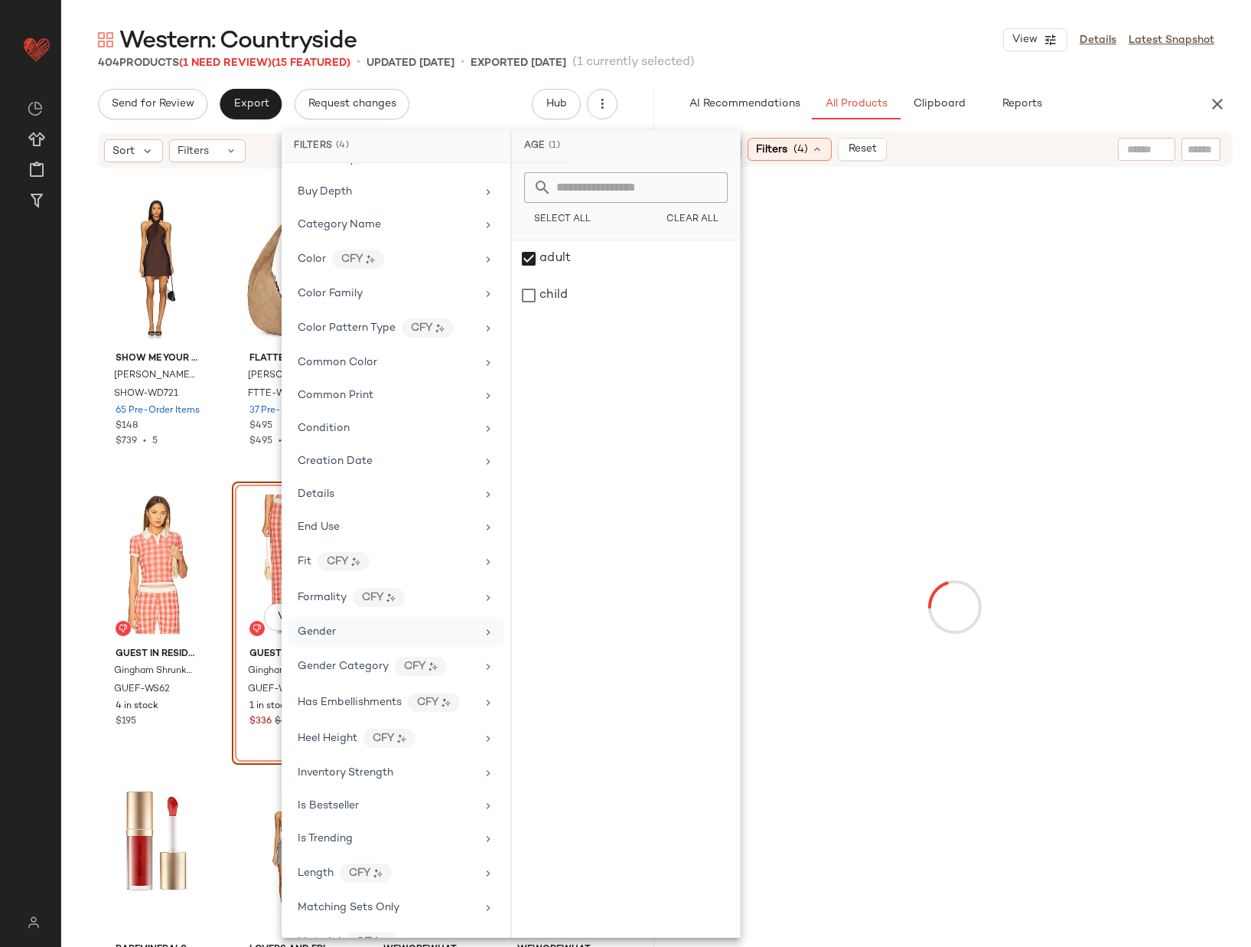
click at [433, 624] on div "Gender" at bounding box center [387, 632] width 178 height 16
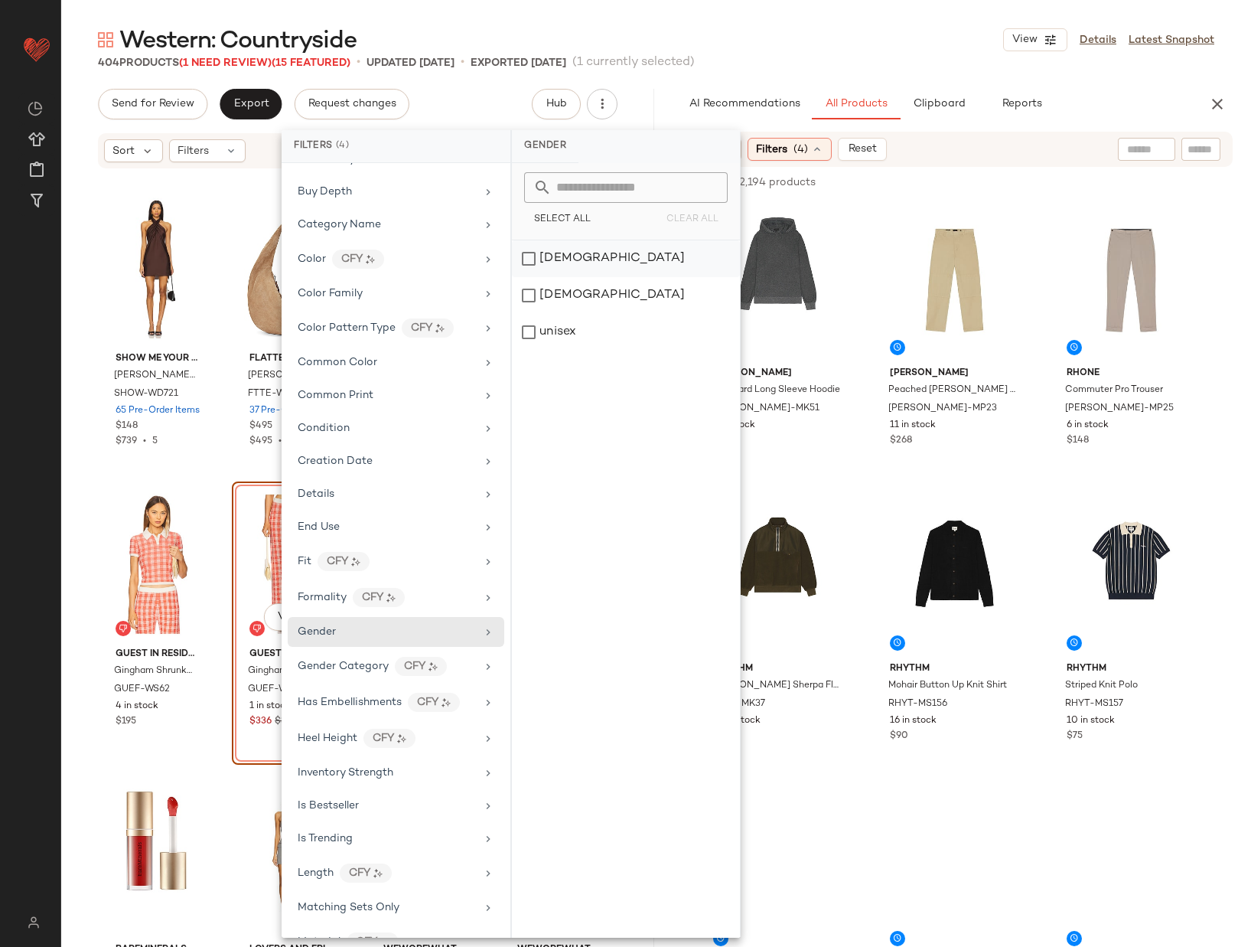
click at [651, 277] on div "female" at bounding box center [626, 295] width 228 height 37
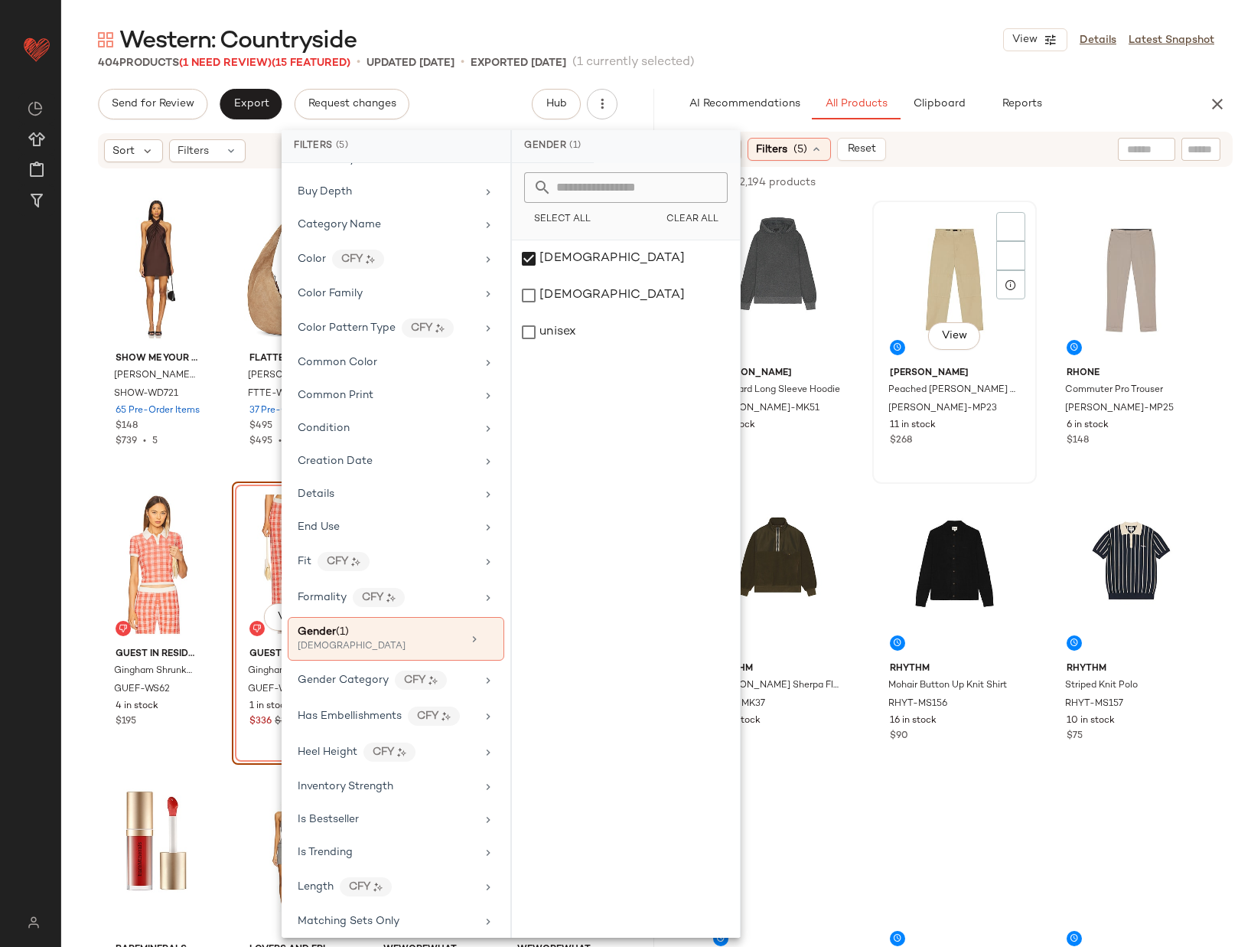
click at [912, 201] on div "View Vince Peached Cotton Henry Pant VINCE-MP23 11 in stock $268" at bounding box center [955, 342] width 165 height 283
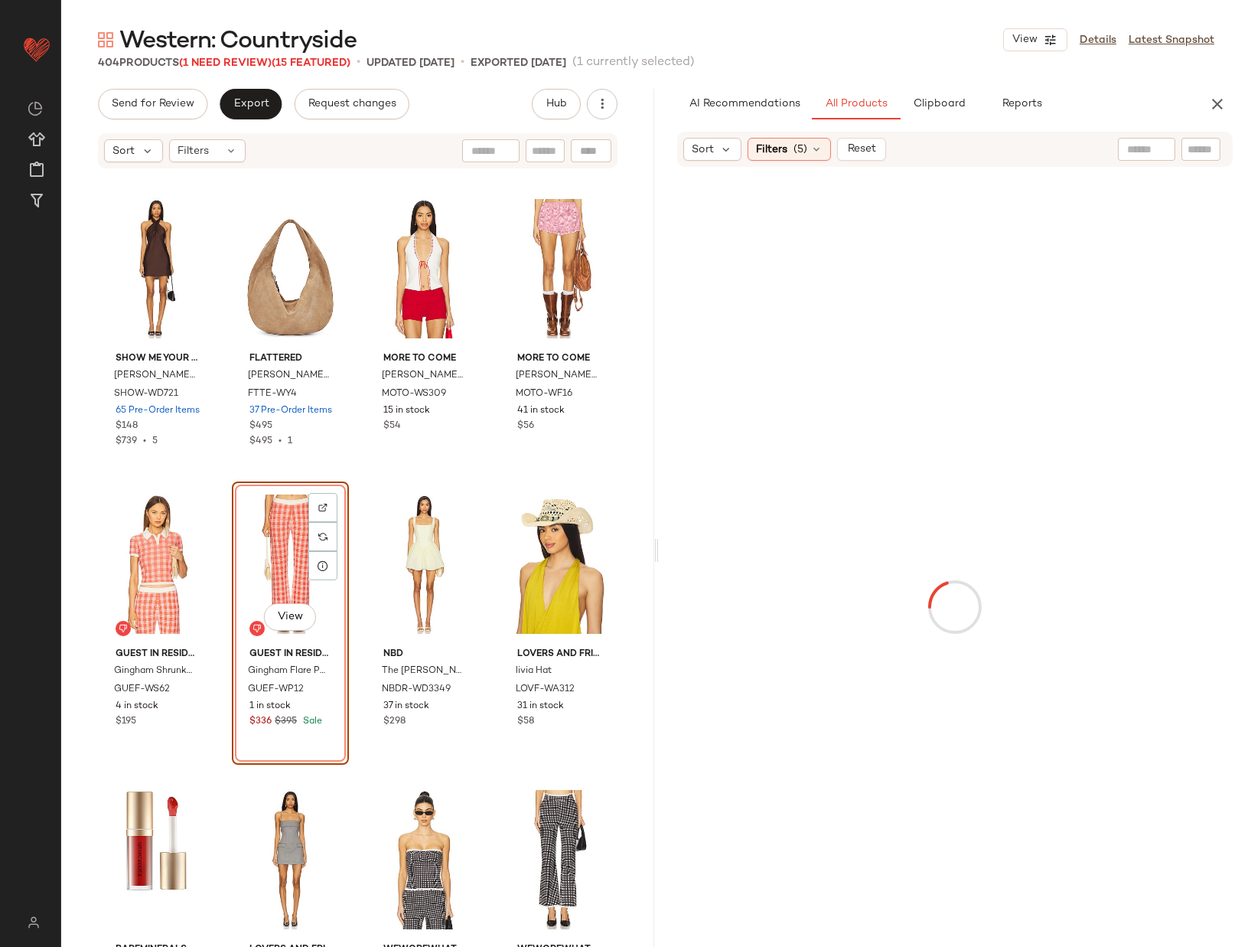
click at [1138, 368] on div at bounding box center [955, 606] width 587 height 873
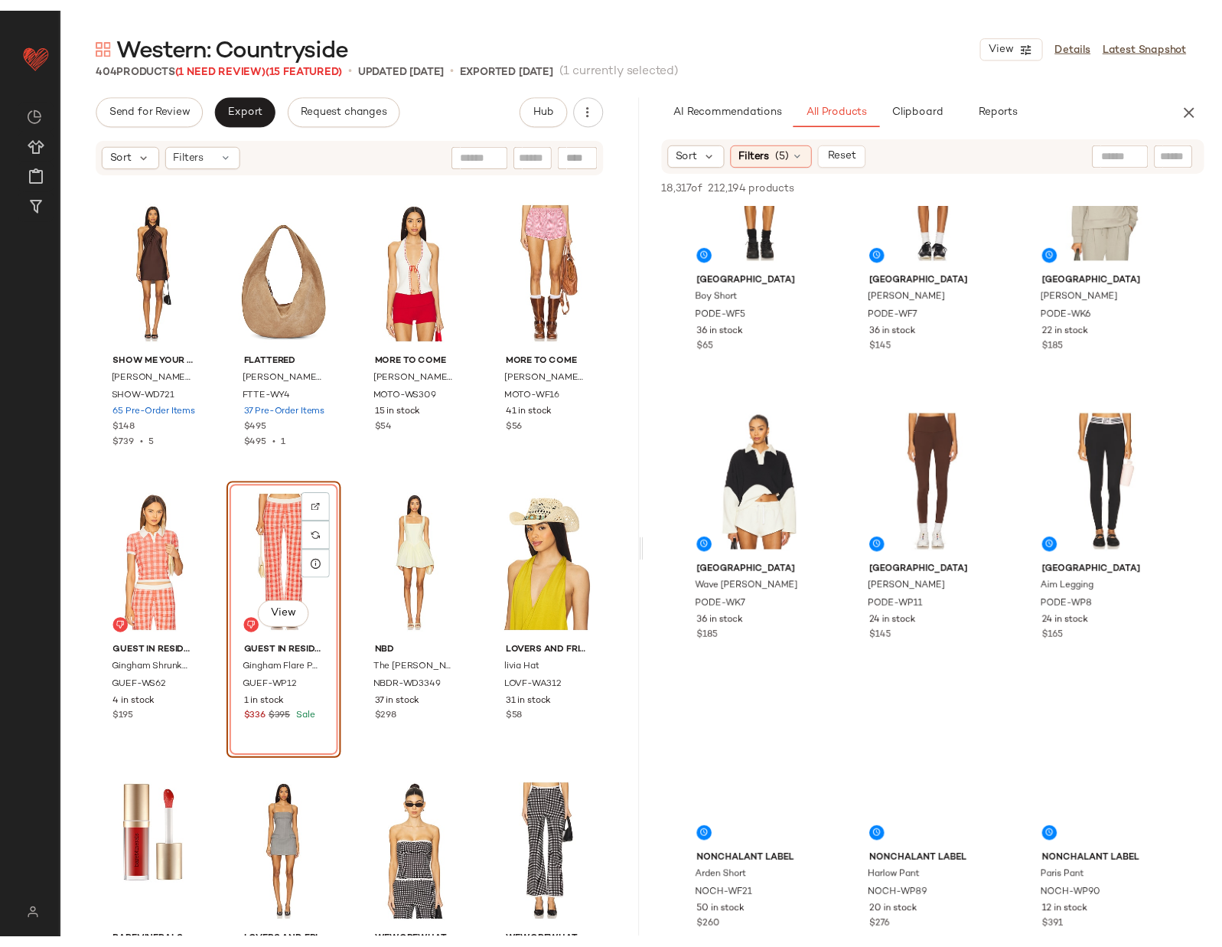
scroll to position [116, 0]
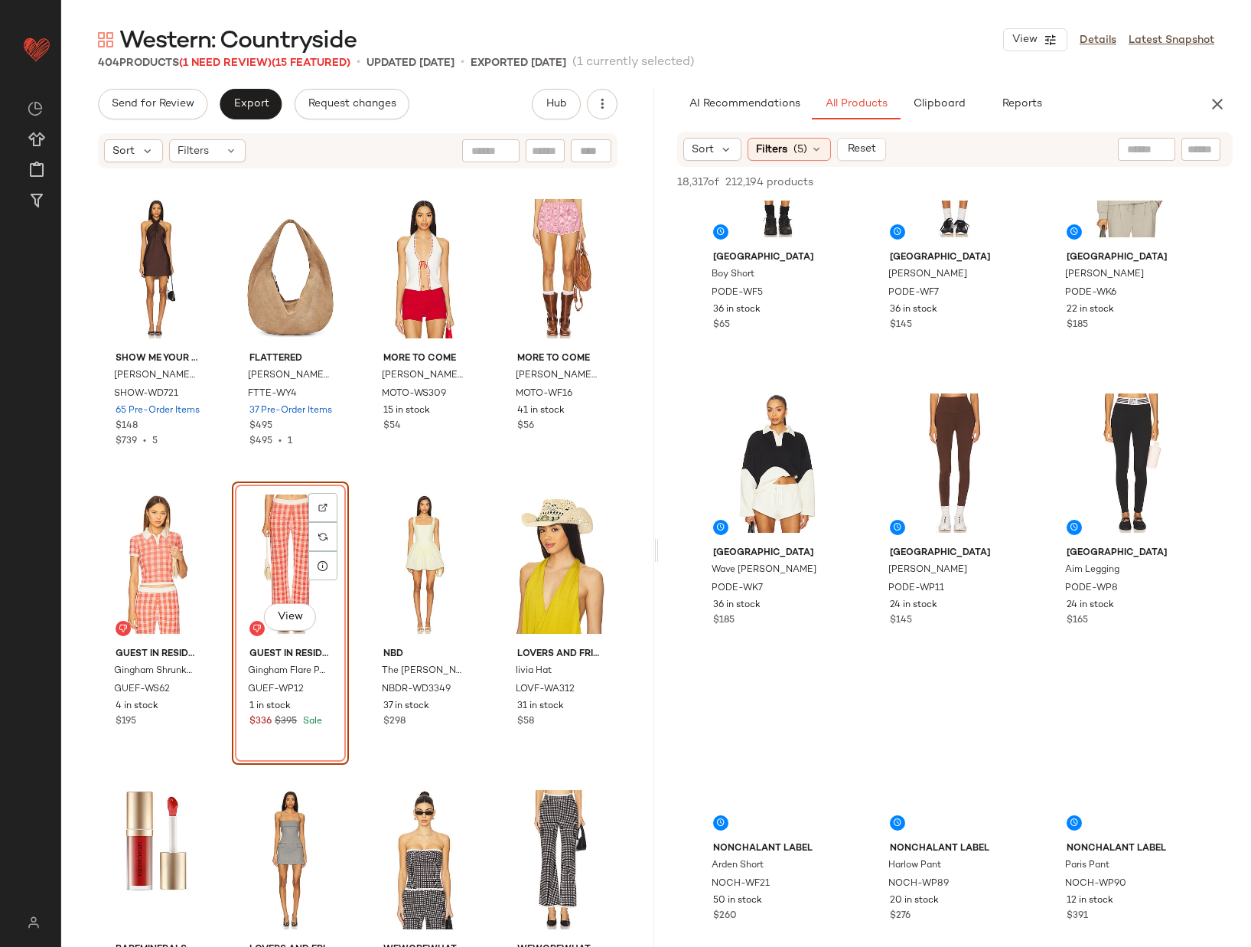
click at [563, 540] on div "Western: Countryside View Details Latest Snapshot 404 Products (1 Need Review) …" at bounding box center [656, 485] width 1190 height 922
click at [664, 542] on div "Western: Countryside View Details Latest Snapshot 404 Products (1 Need Review) …" at bounding box center [656, 485] width 1190 height 922
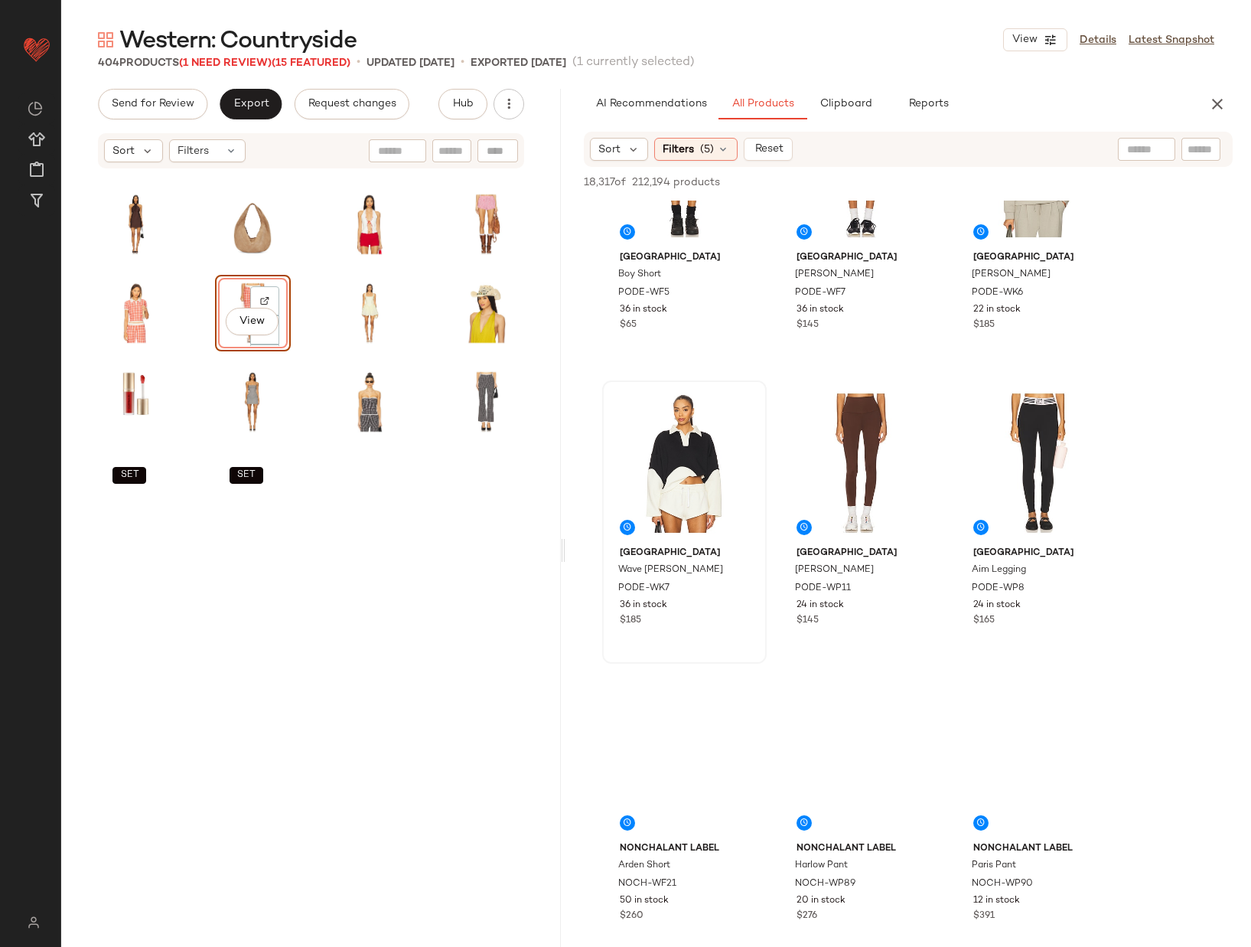
click at [657, 541] on div "Western: Countryside View Details Latest Snapshot 404 Products (1 Need Review) …" at bounding box center [656, 485] width 1190 height 922
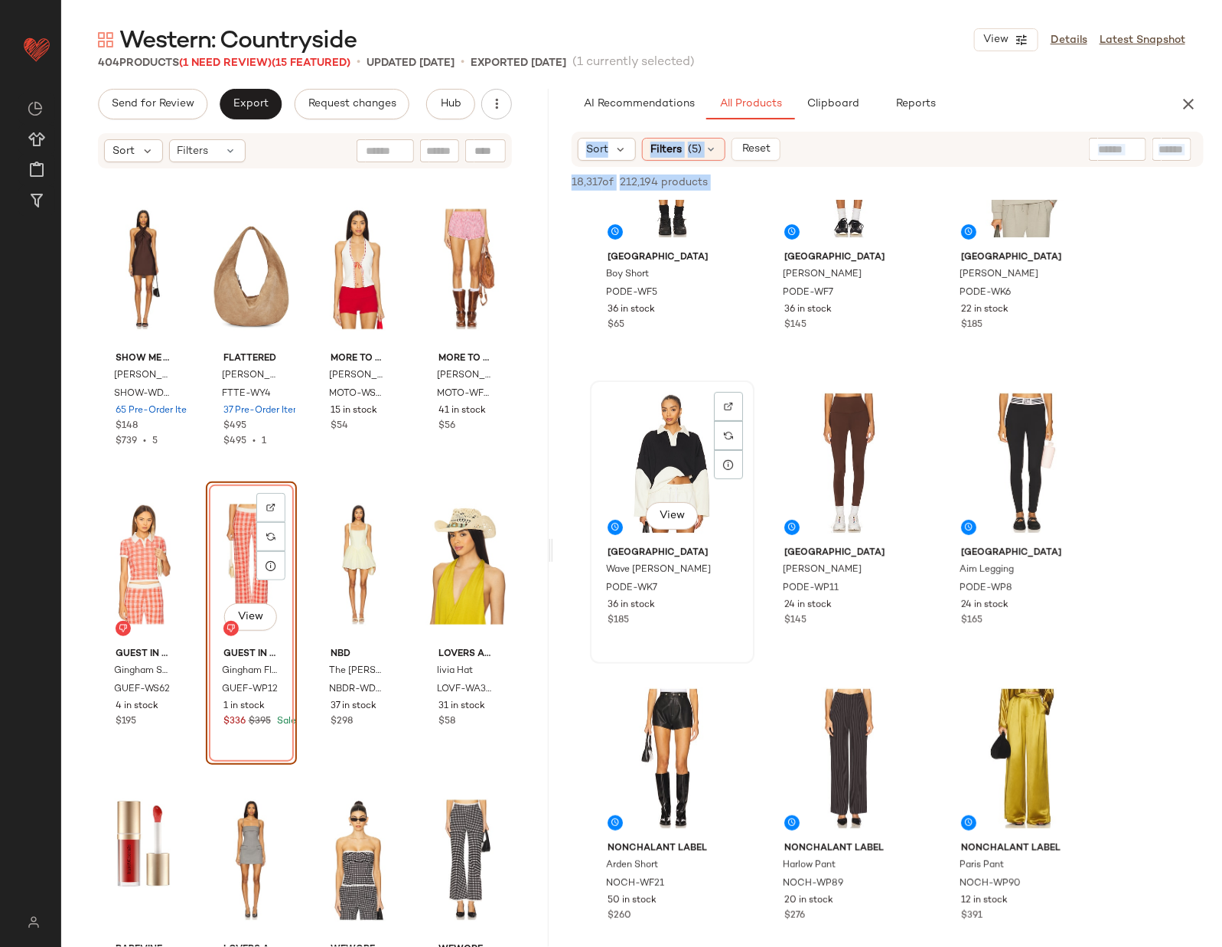
scroll to position [20682, 0]
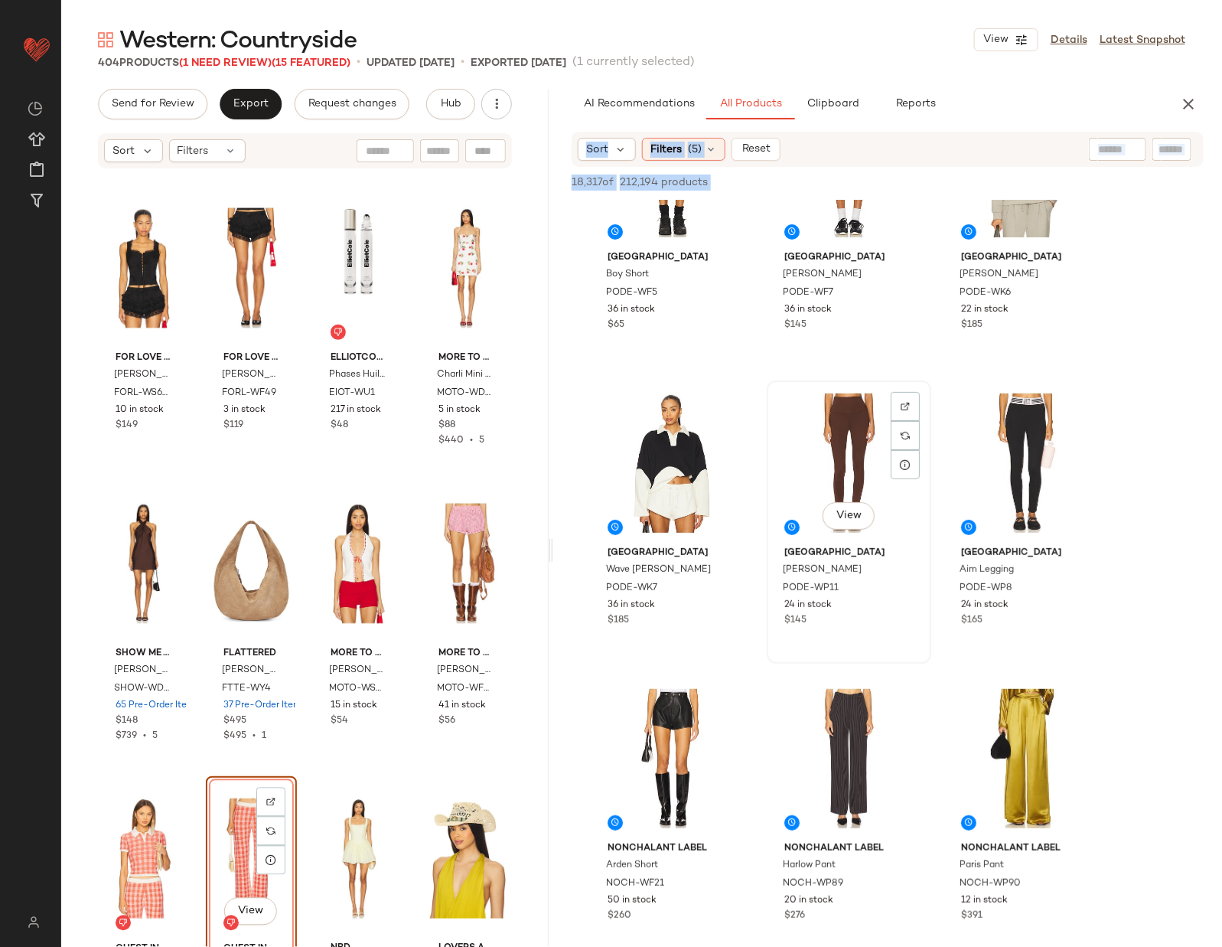
click at [767, 547] on div "View Port de Bras Emma Legging PODE-WP11 24 in stock $145" at bounding box center [849, 521] width 165 height 283
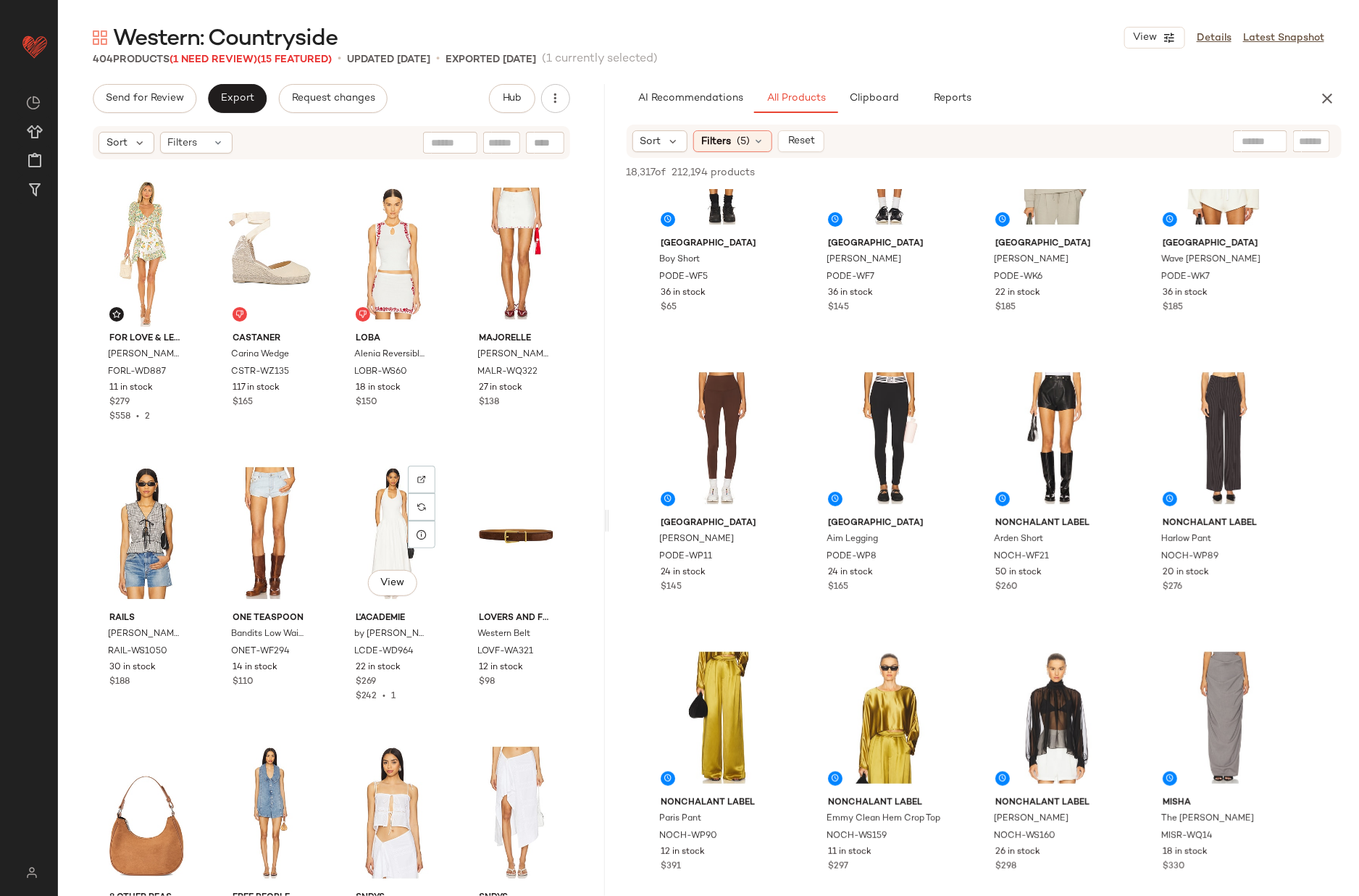
scroll to position [3072, 0]
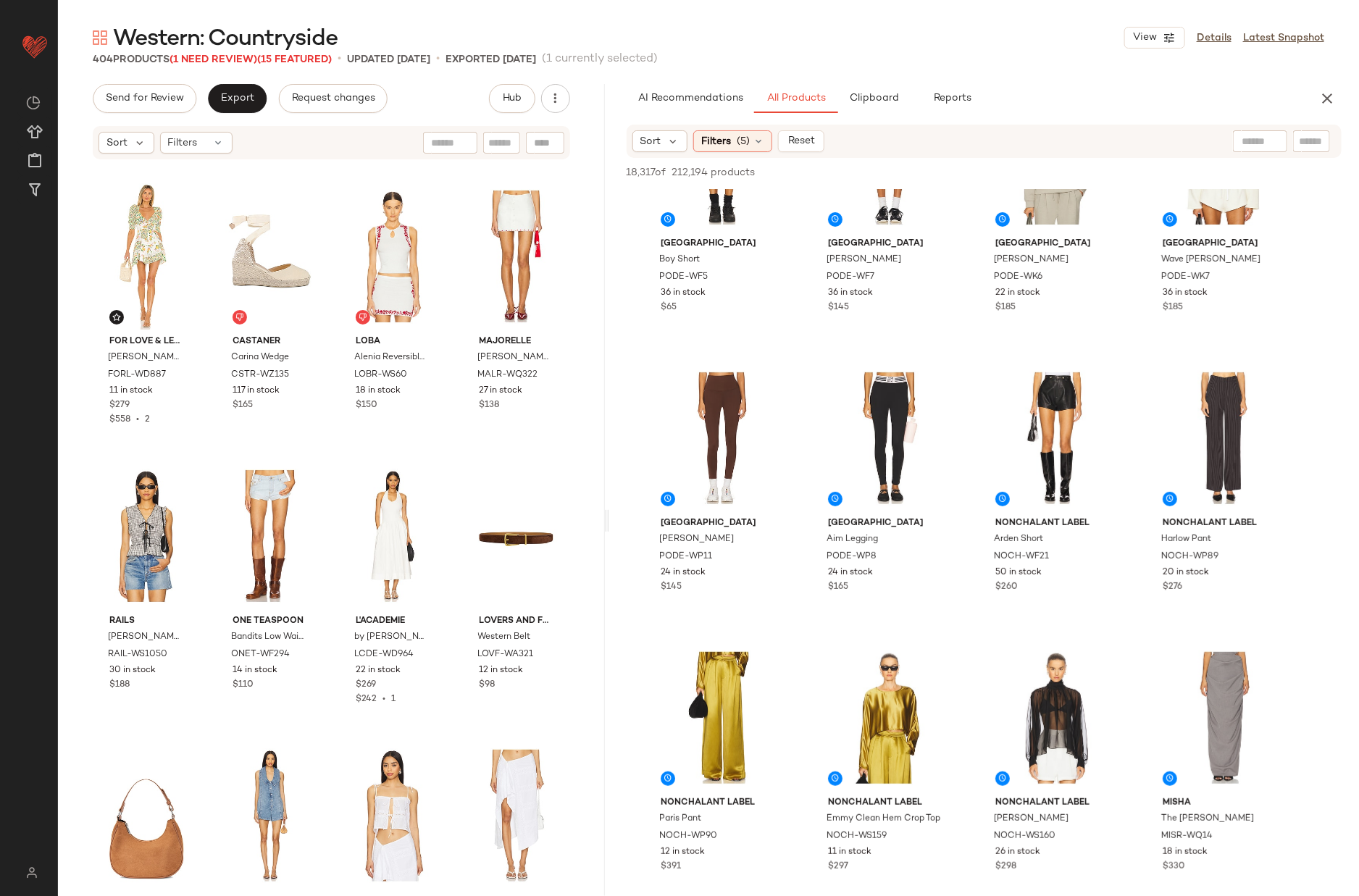
click at [549, 143] on div at bounding box center [545, 142] width 39 height 22
paste input "*********"
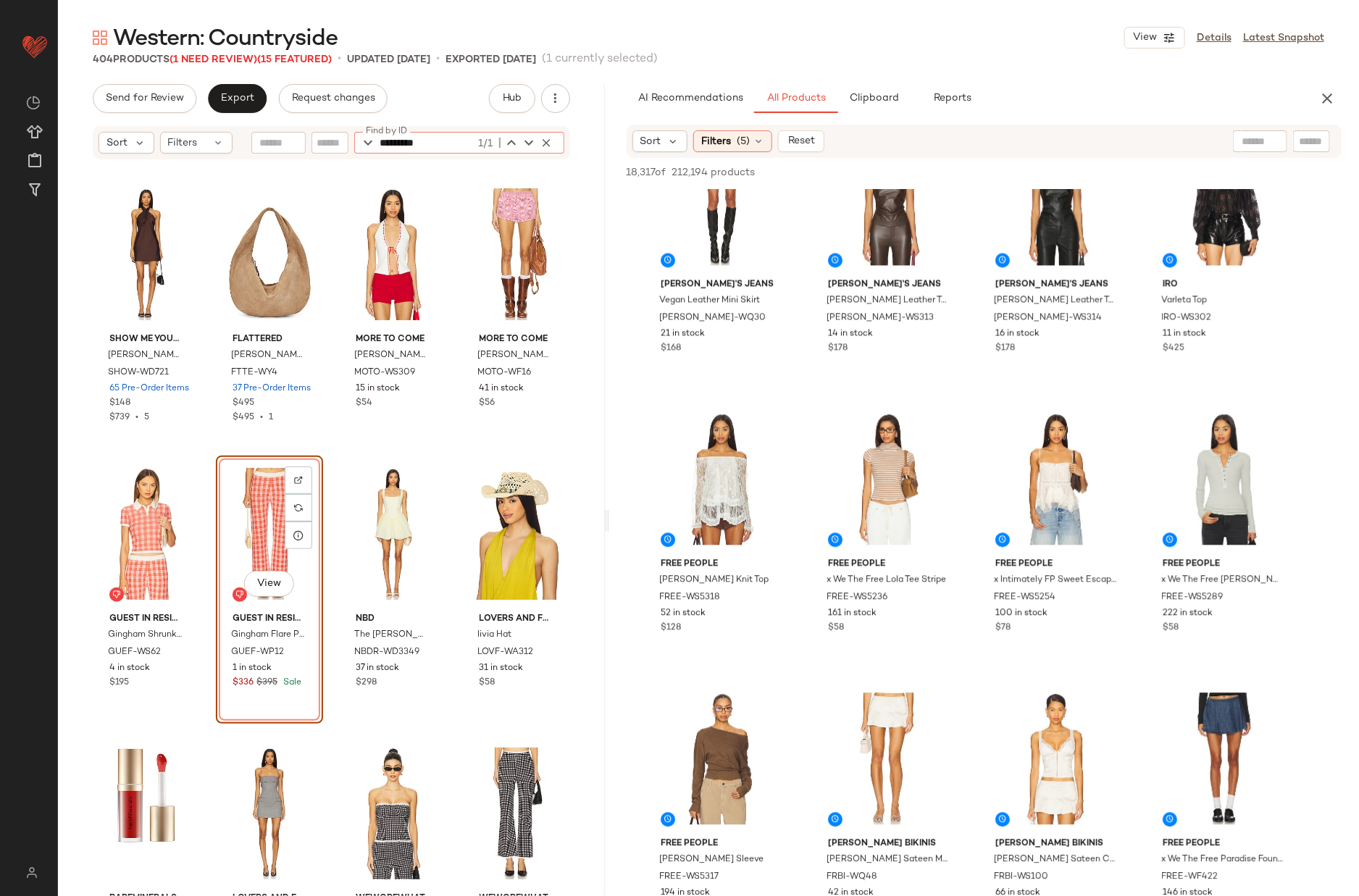
scroll to position [4321, 0]
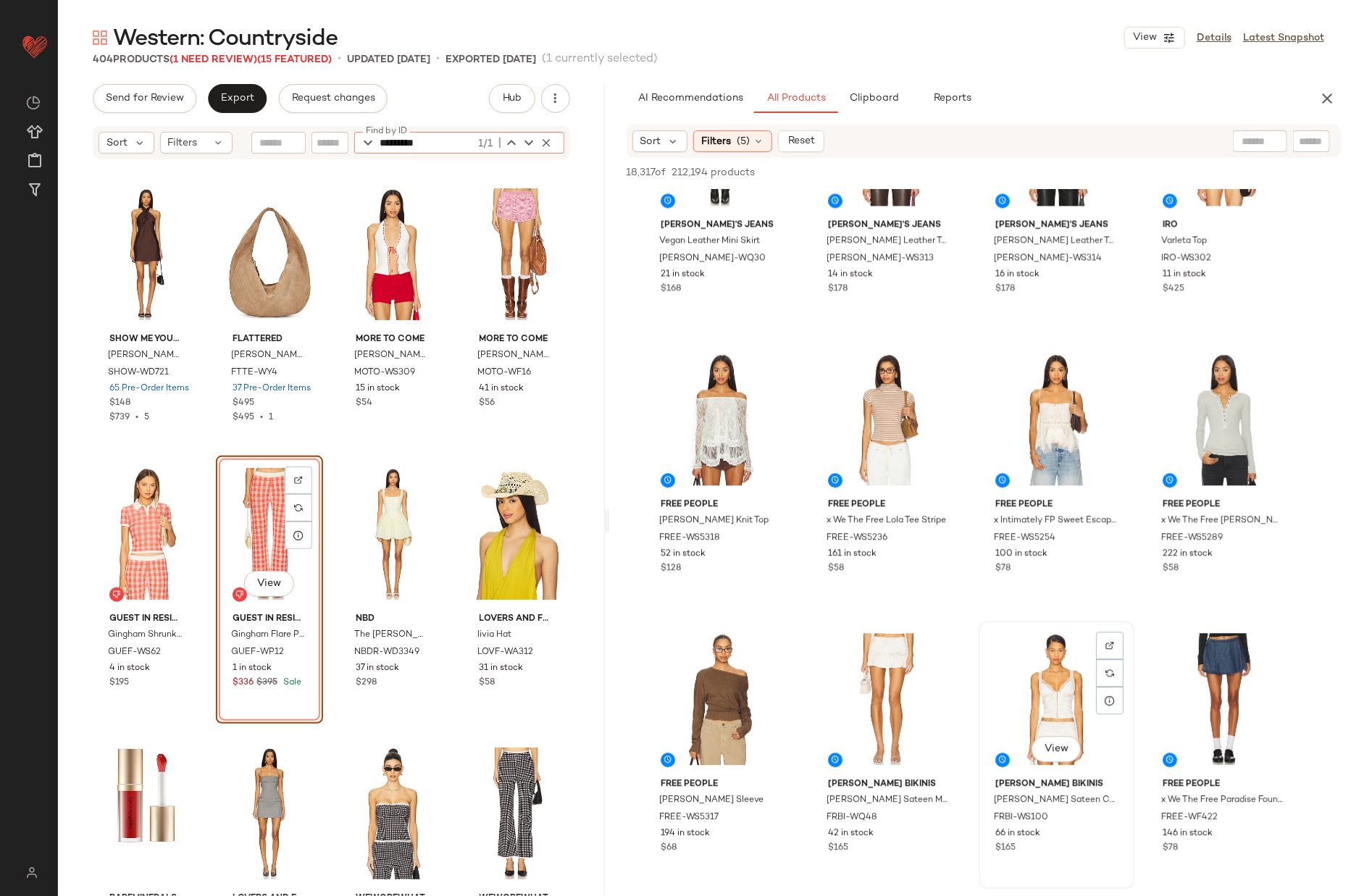
type input "*********"
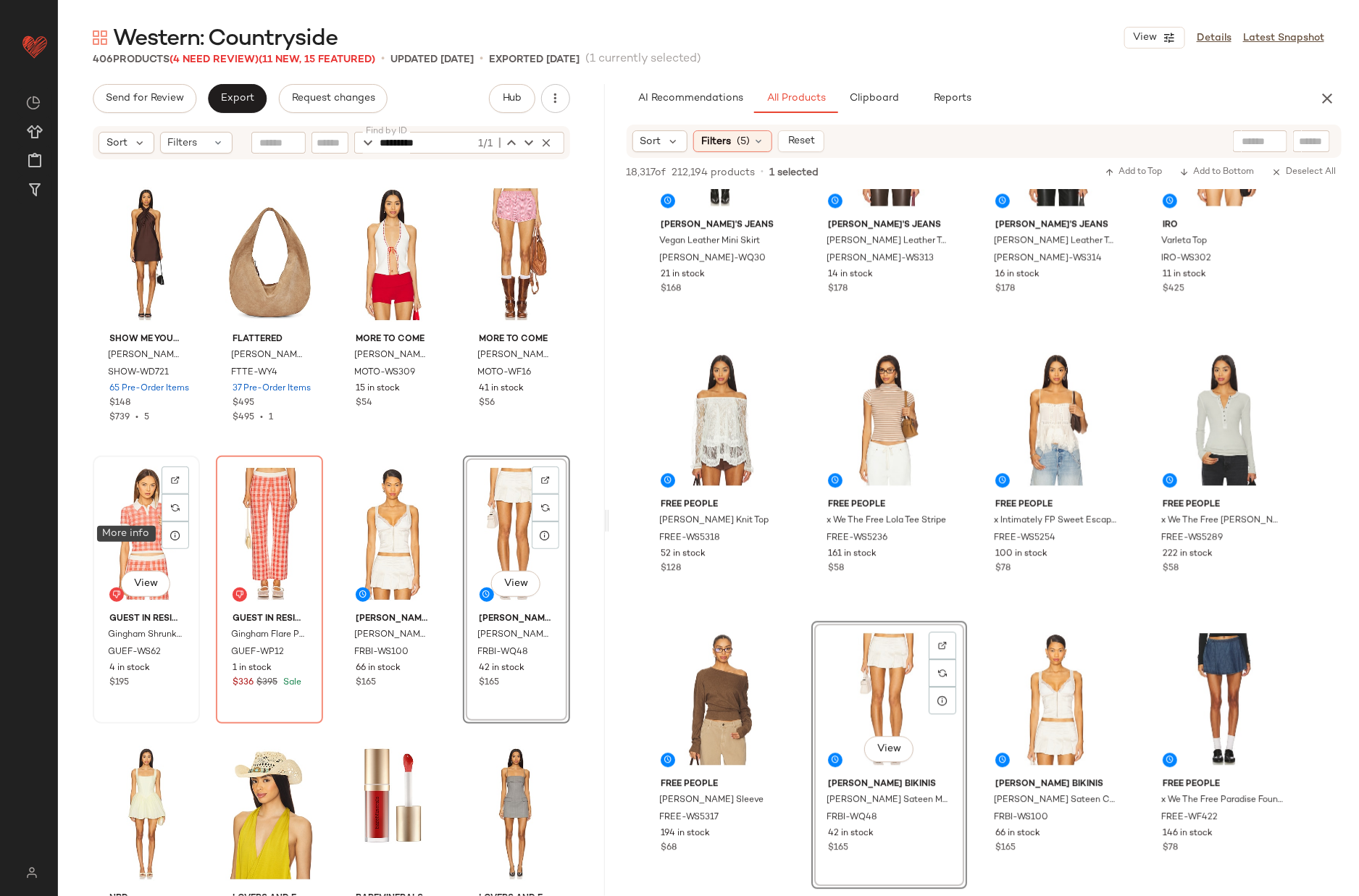
click at [150, 523] on div "View" at bounding box center [146, 534] width 97 height 147
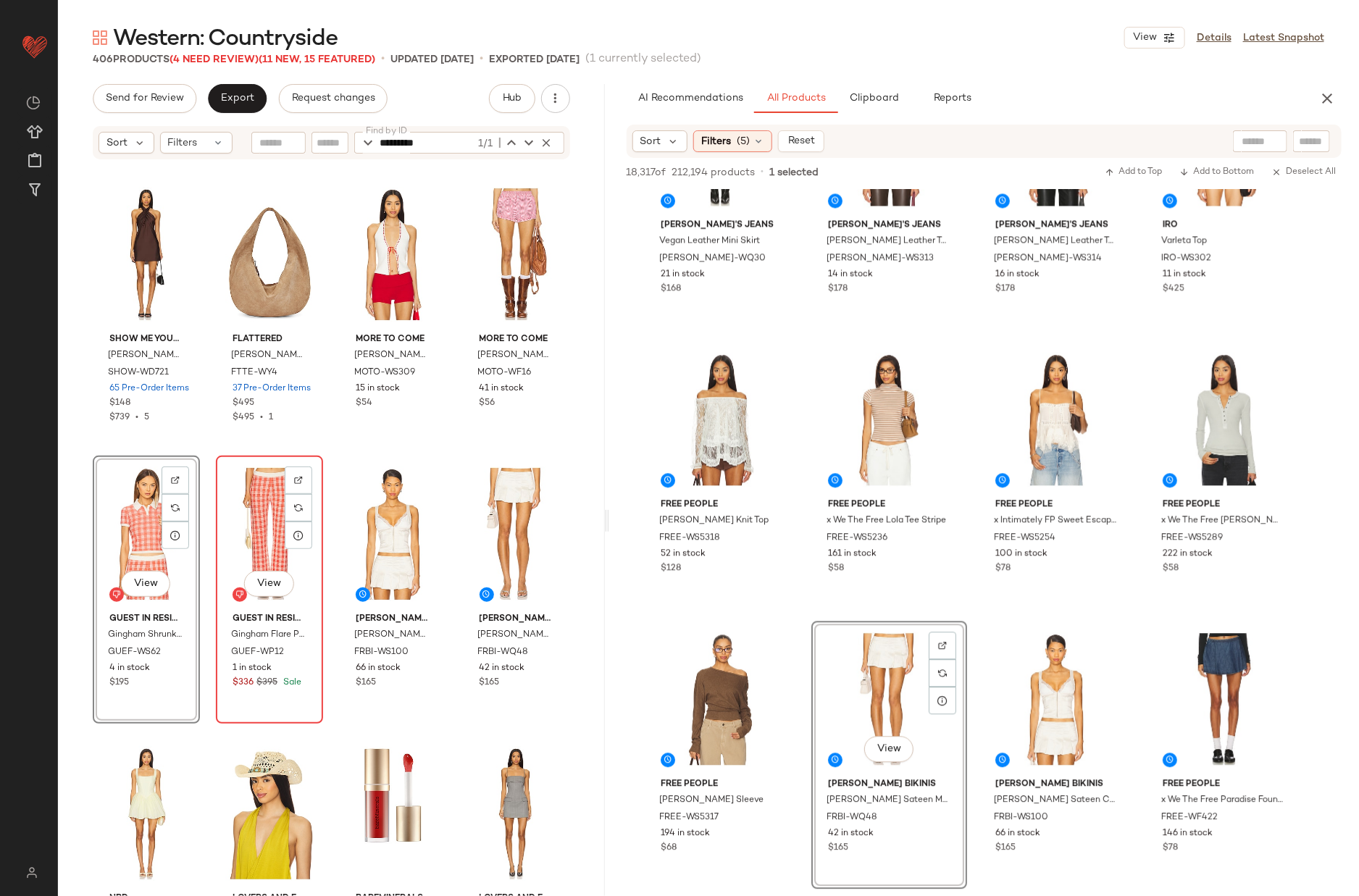
click at [264, 524] on div "View" at bounding box center [269, 534] width 97 height 147
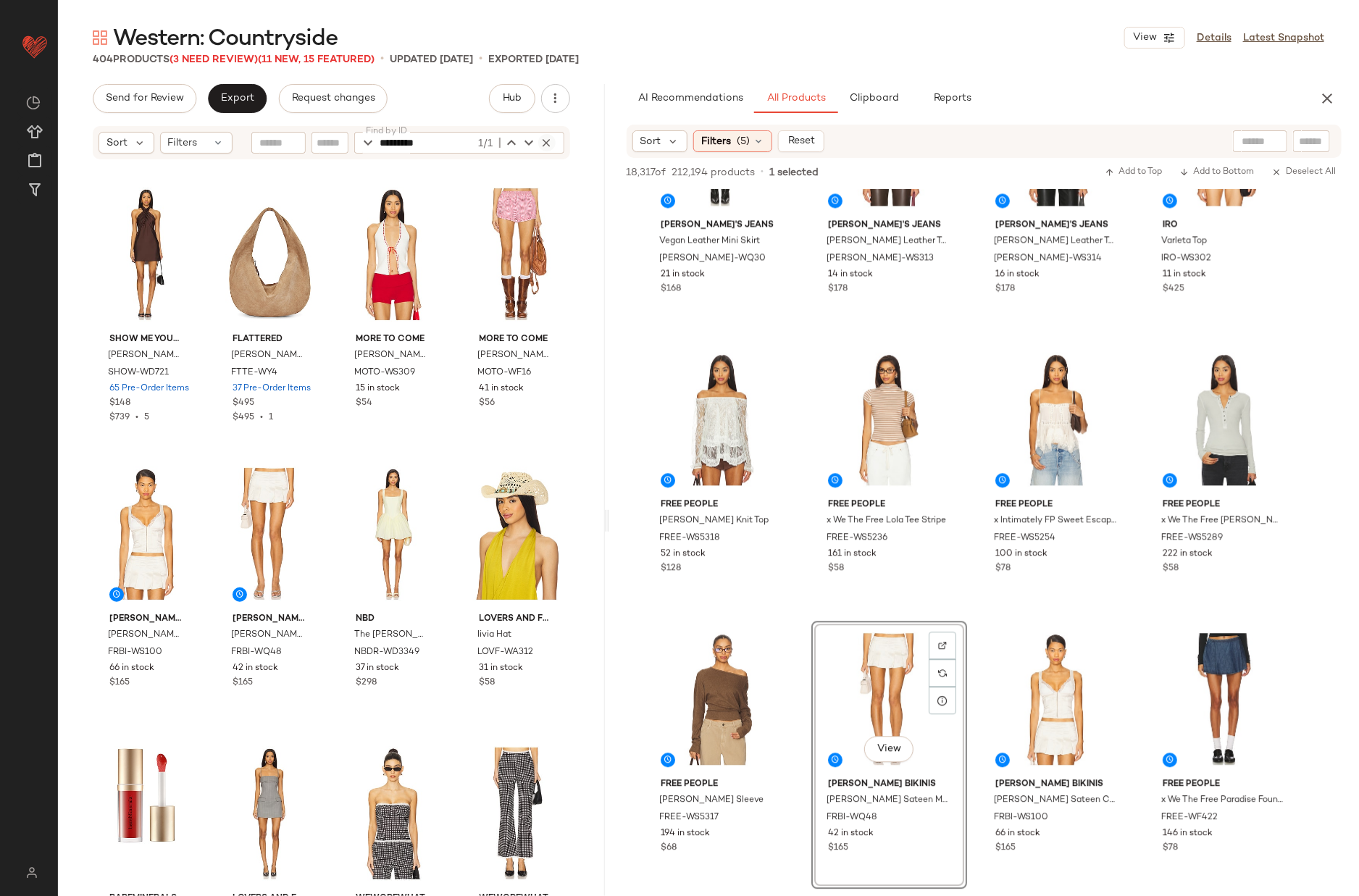
click at [546, 138] on icon "button" at bounding box center [547, 143] width 13 height 13
click at [450, 274] on div "Show Me Your Mumu Jasmine Mini Dress SHOW-WD721 65 Pre-Order Items $148 $739 • …" at bounding box center [331, 550] width 547 height 779
click at [233, 97] on span "Export" at bounding box center [238, 98] width 34 height 11
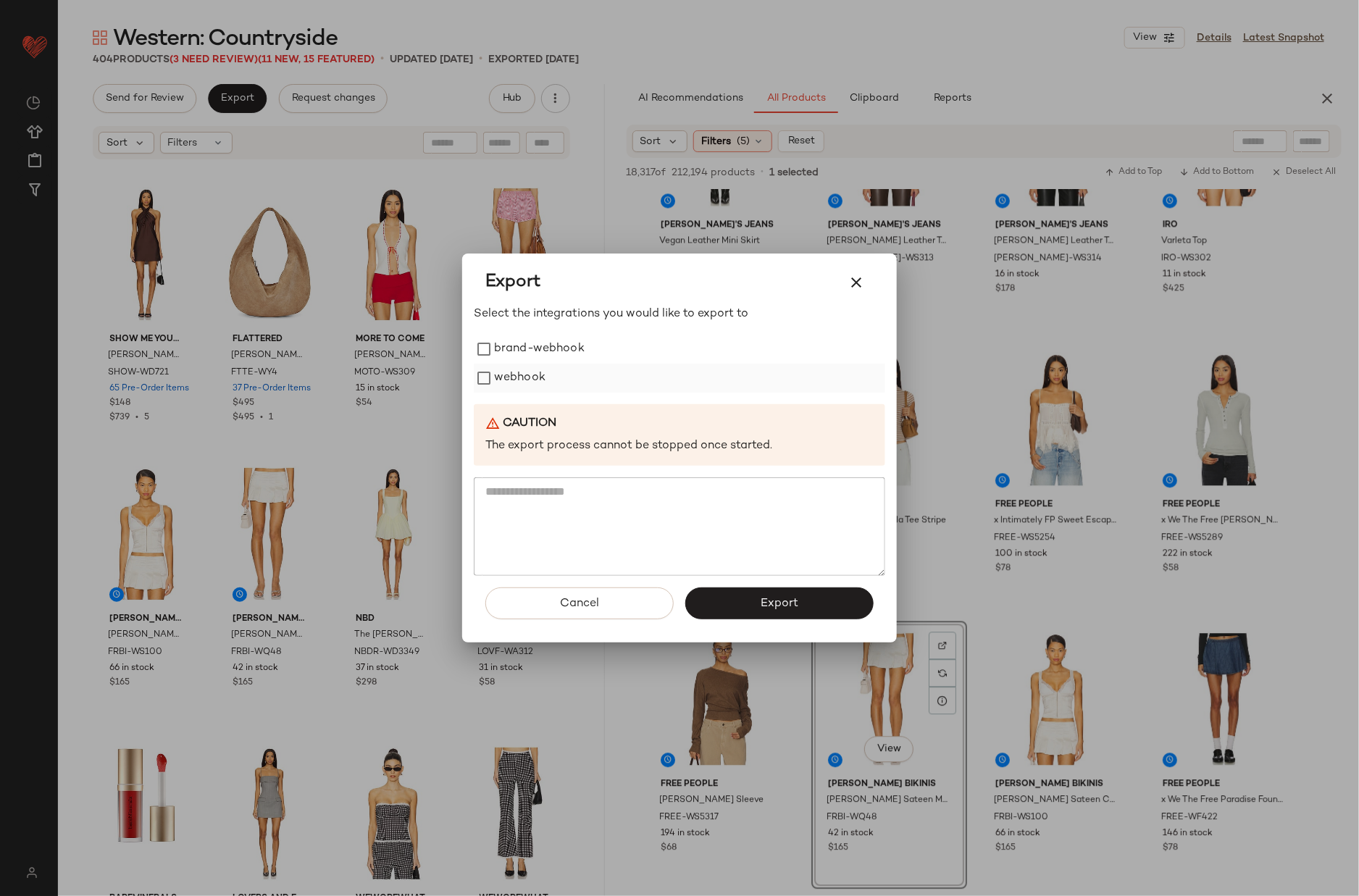
click at [532, 377] on label "webhook" at bounding box center [520, 378] width 51 height 29
click at [777, 600] on span "Export" at bounding box center [779, 604] width 39 height 14
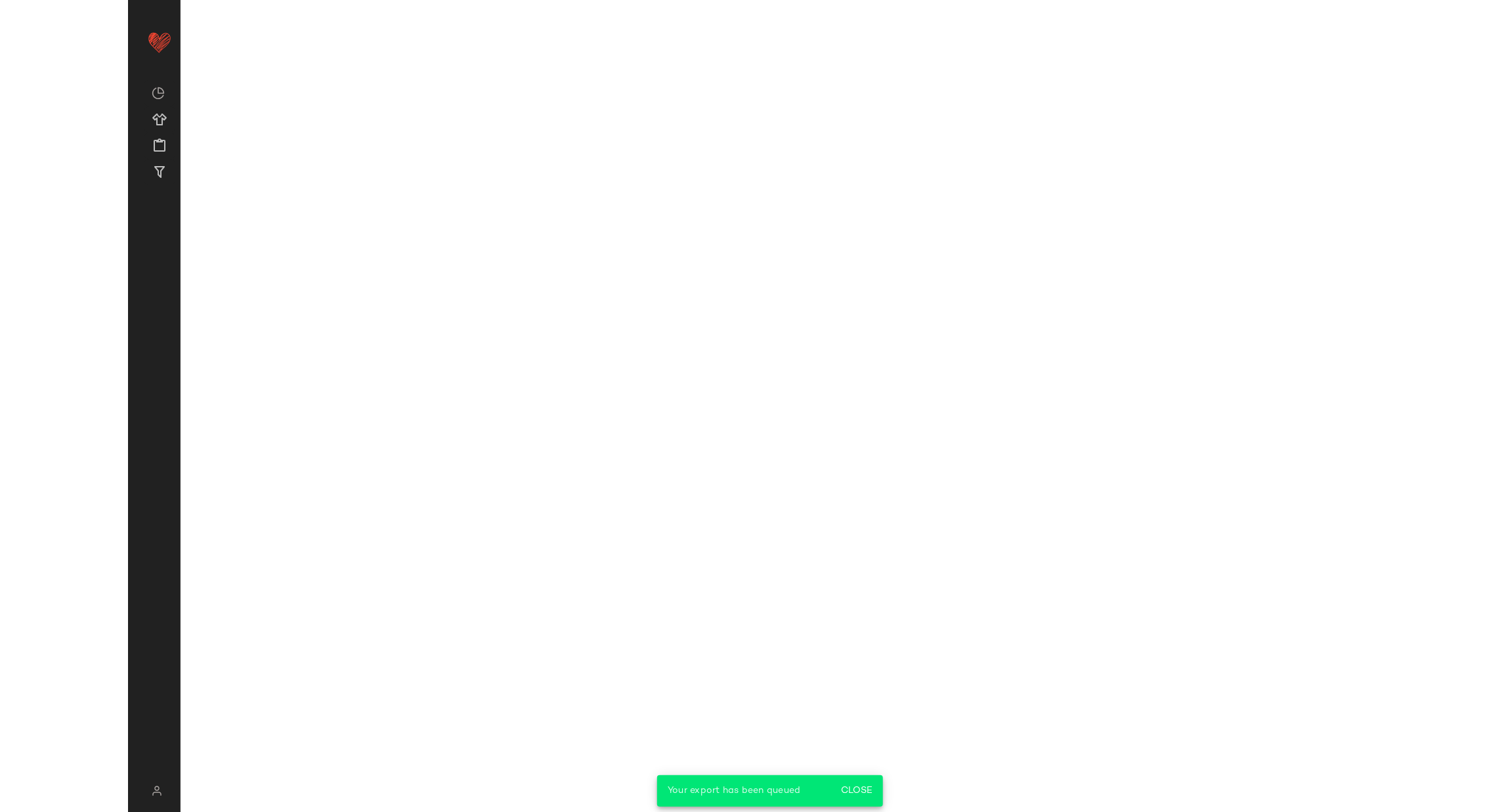
scroll to position [5182, 0]
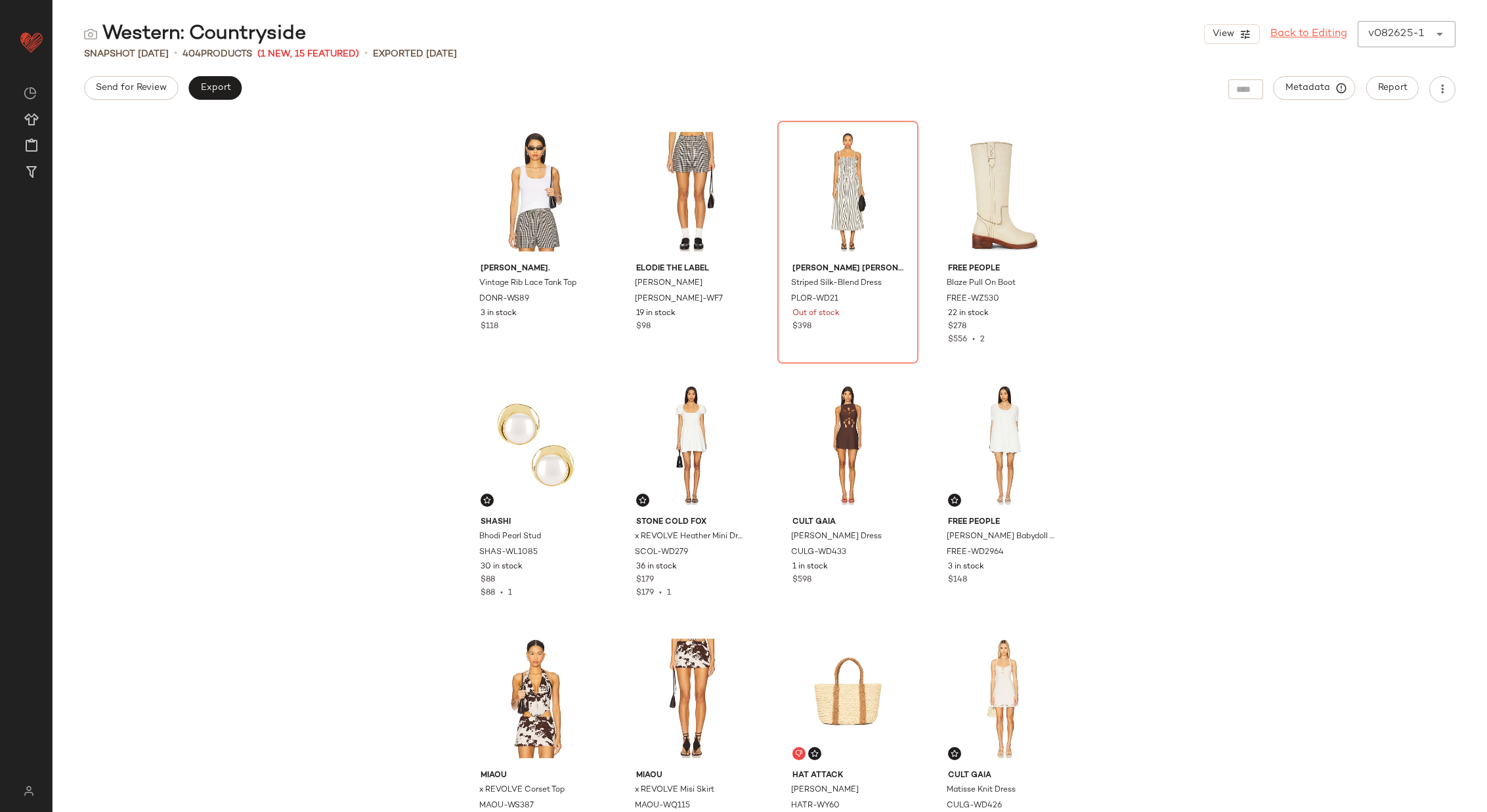
click at [1073, 35] on link "Back to Editing" at bounding box center [1309, 34] width 77 height 15
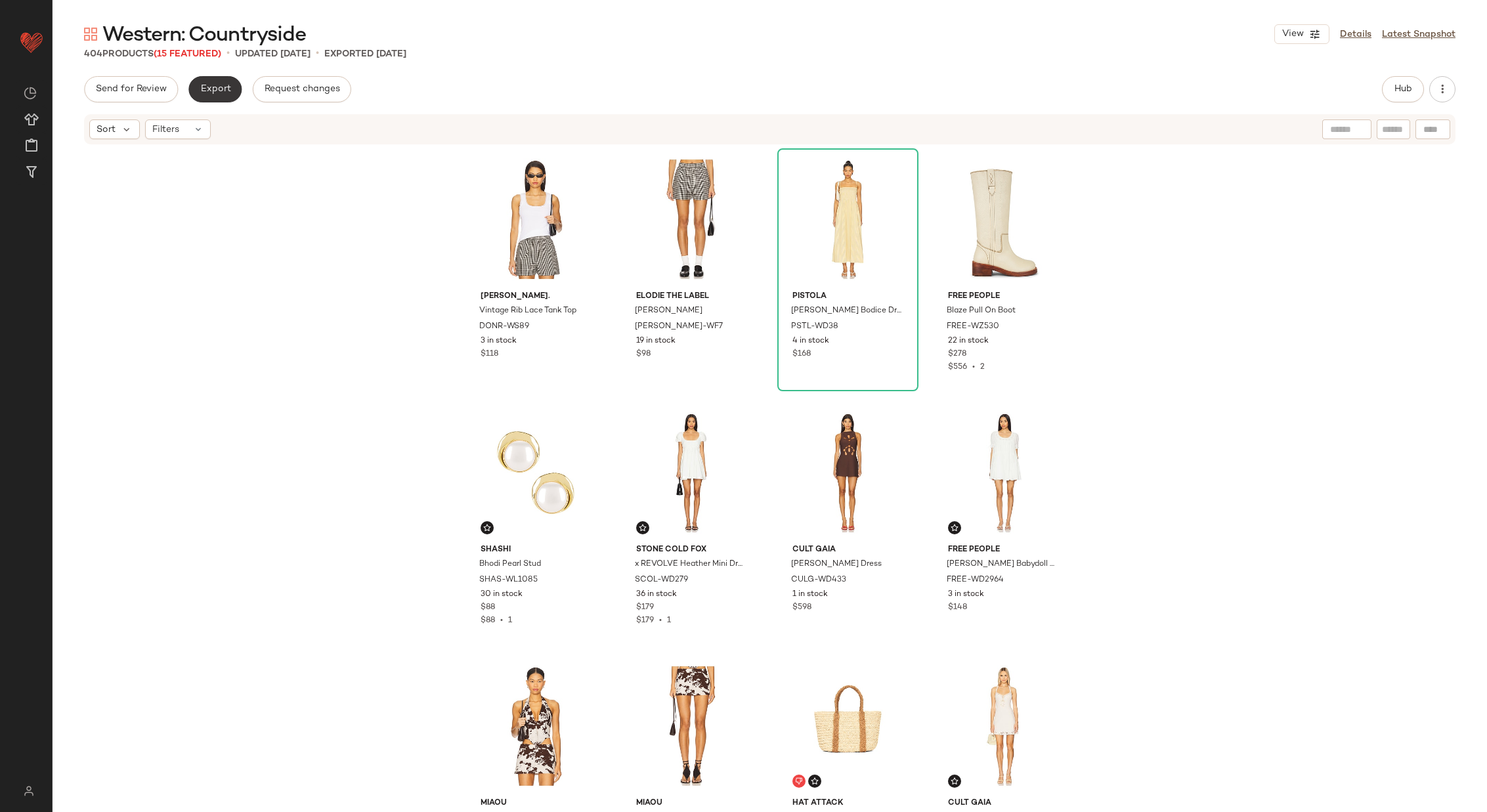
click at [220, 92] on span "Export" at bounding box center [215, 89] width 31 height 10
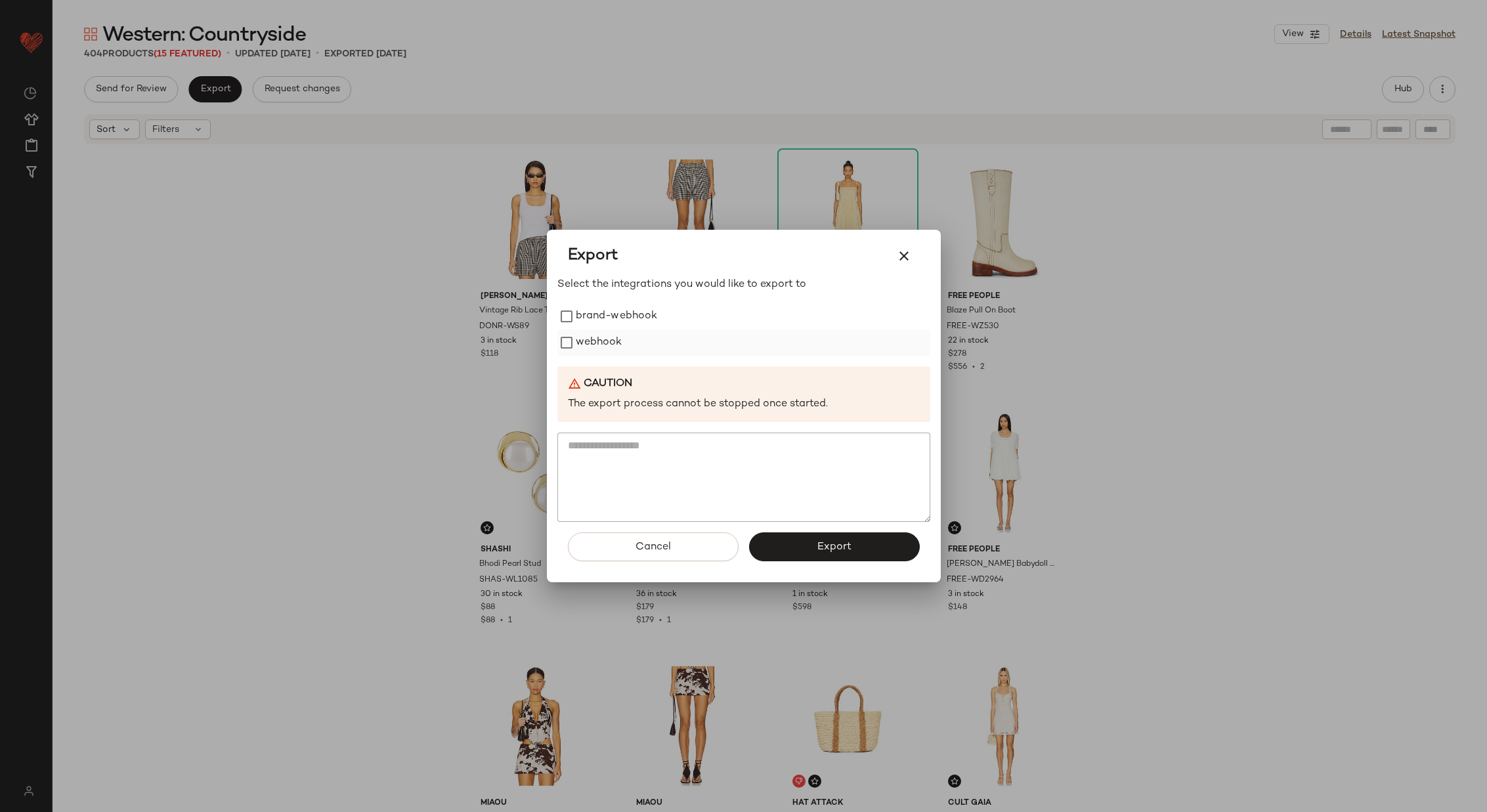
click at [607, 342] on label "webhook" at bounding box center [599, 342] width 46 height 27
click at [815, 547] on button "Export" at bounding box center [834, 547] width 171 height 29
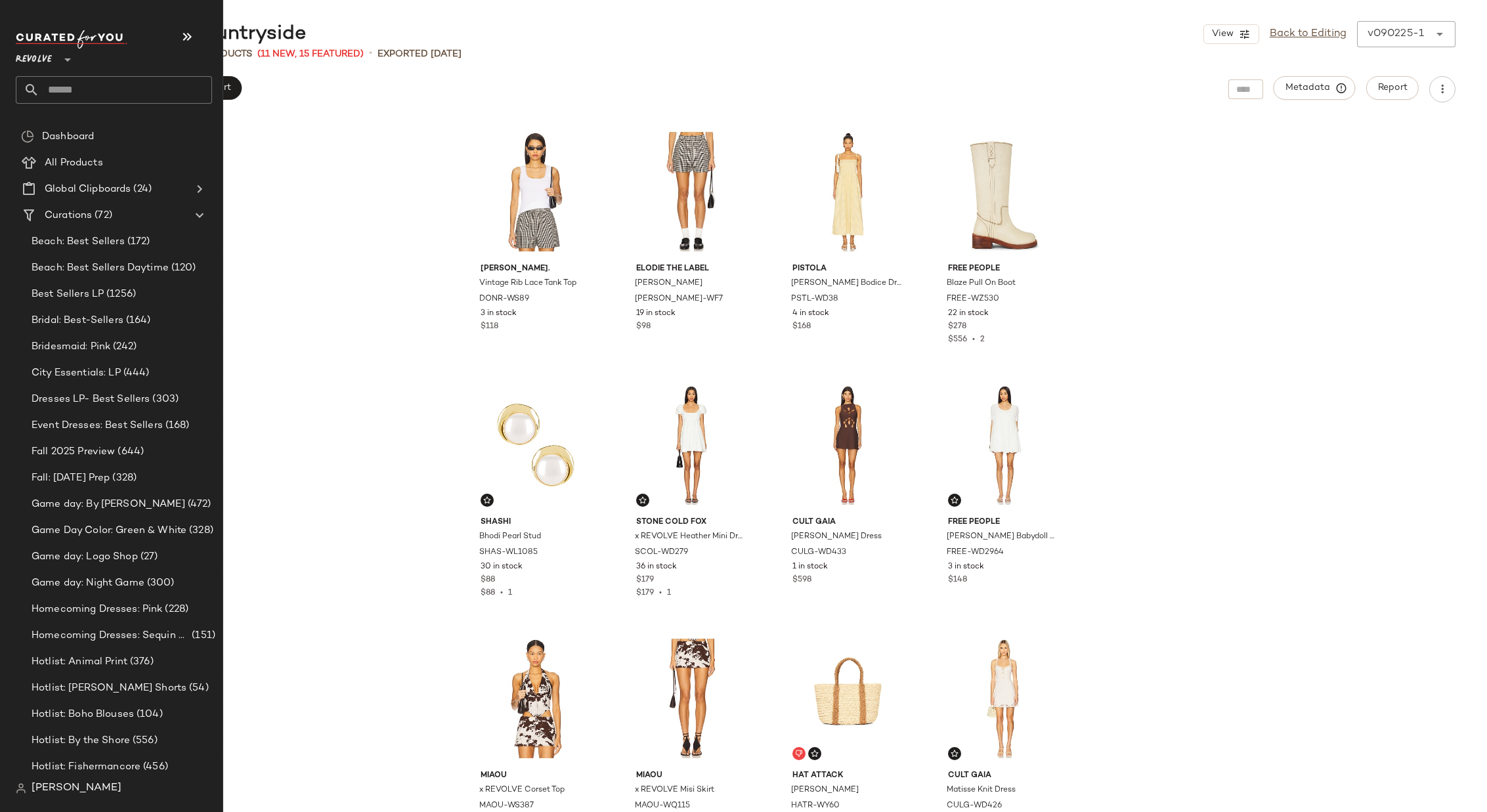
click at [48, 55] on span "Revolve" at bounding box center [33, 57] width 36 height 24
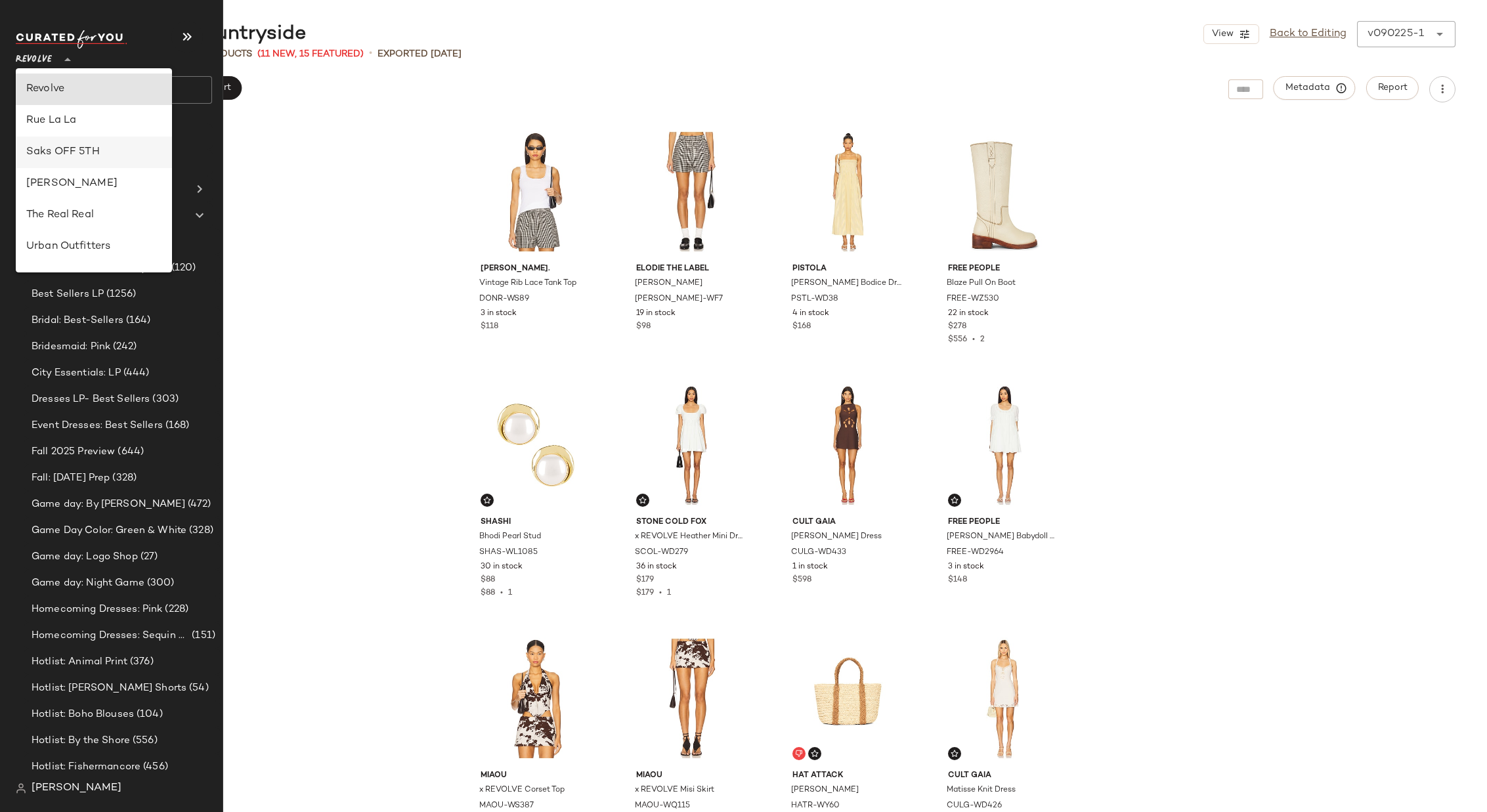
scroll to position [623, 0]
click at [98, 129] on div "Rue La La" at bounding box center [94, 129] width 135 height 15
type input "**"
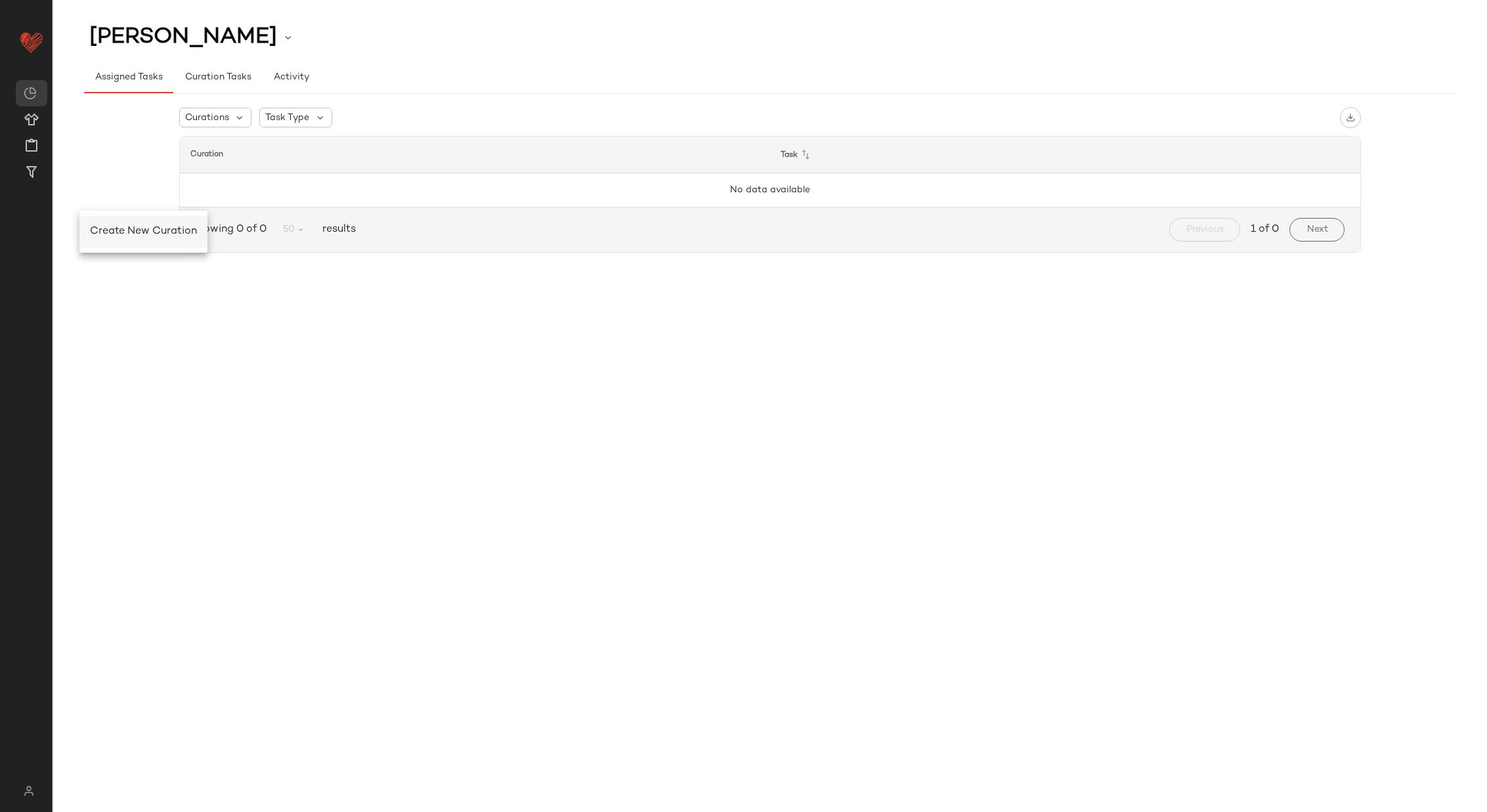
click at [101, 228] on span "Create New Curation" at bounding box center [143, 231] width 107 height 11
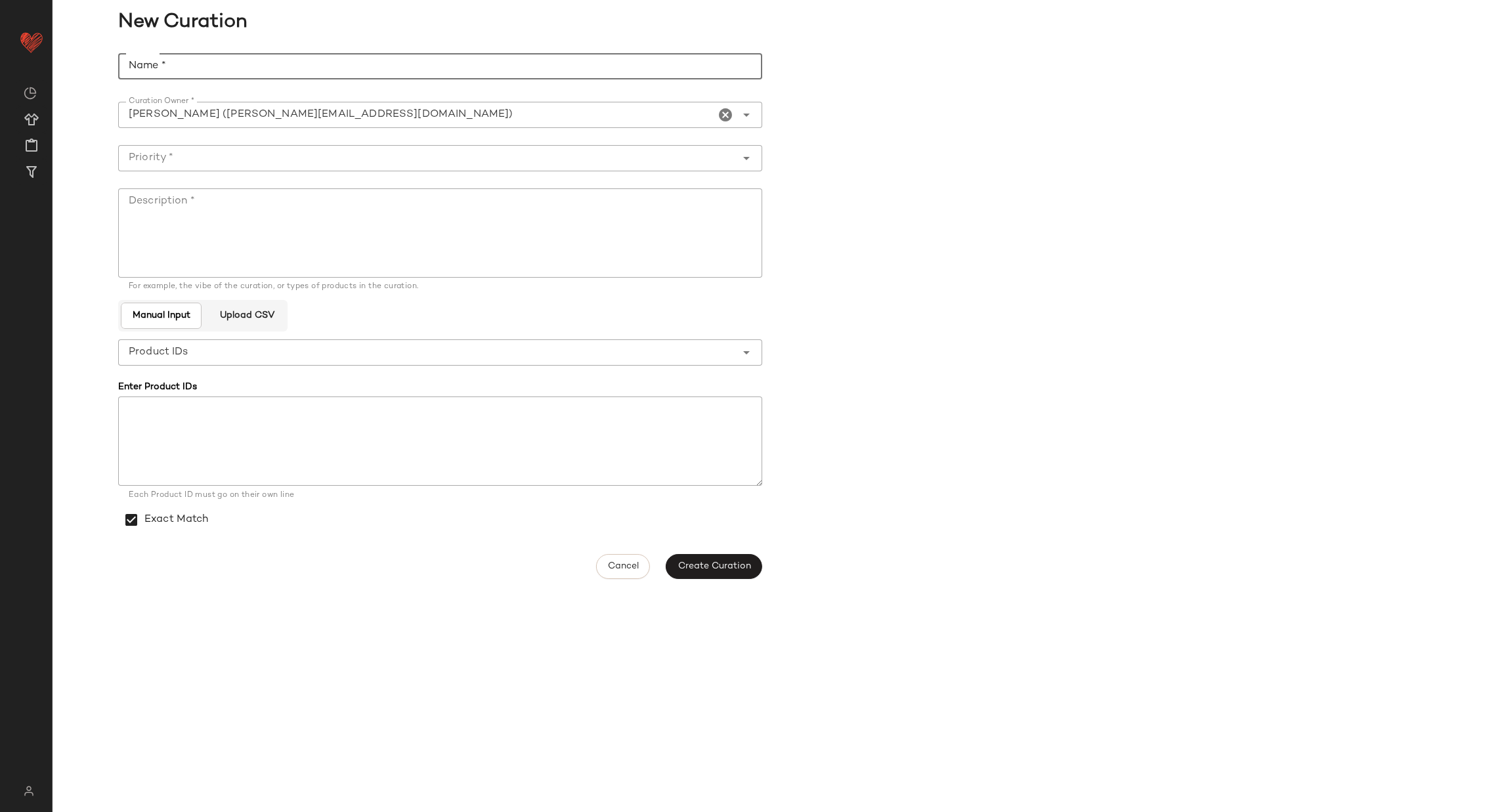
click at [354, 66] on input "Name *" at bounding box center [440, 66] width 644 height 27
type input "**********"
click at [317, 156] on input "Priority *" at bounding box center [427, 158] width 617 height 15
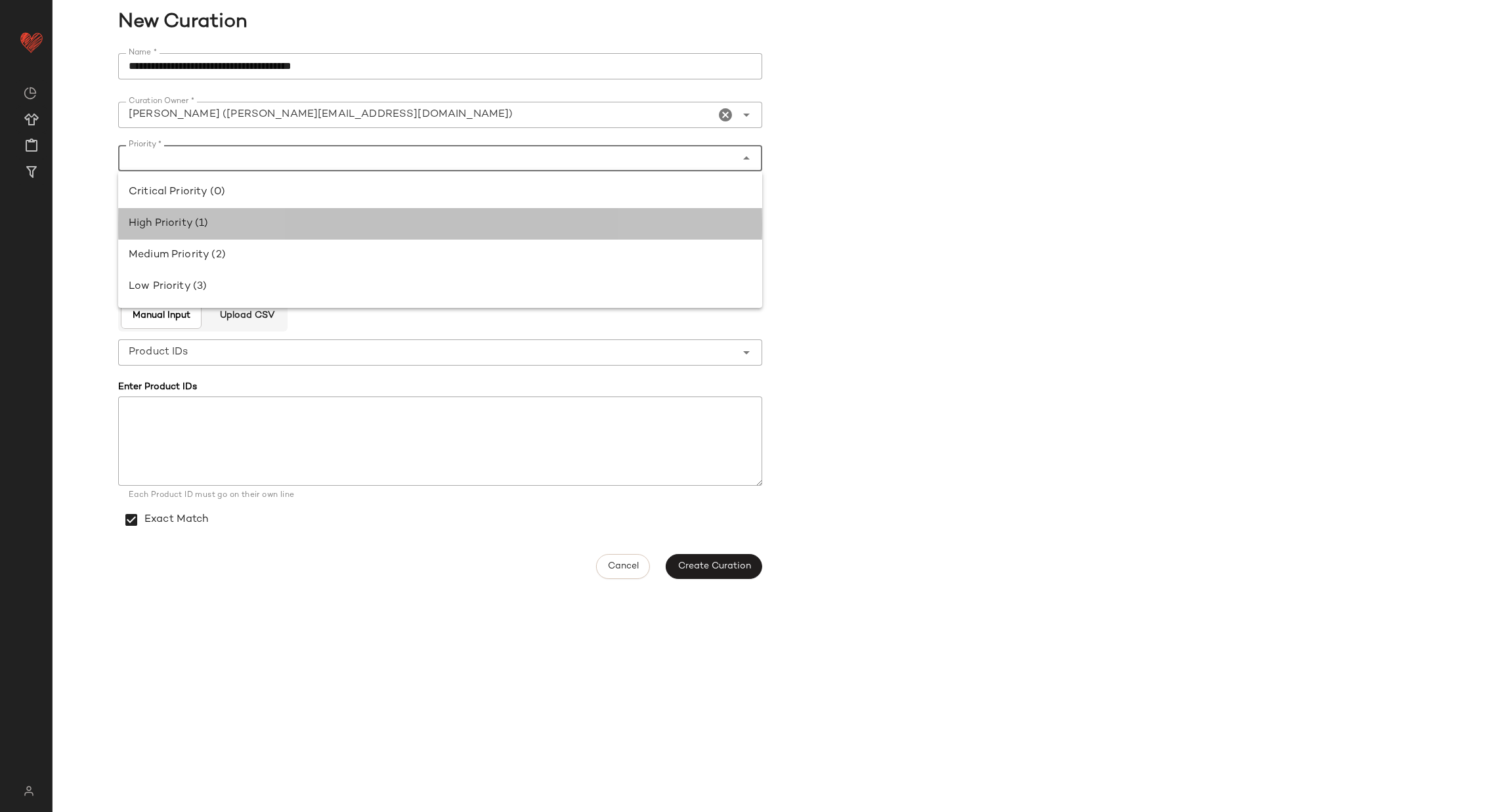
click at [305, 220] on div "High Priority (1)" at bounding box center [440, 224] width 623 height 15
type input "**********"
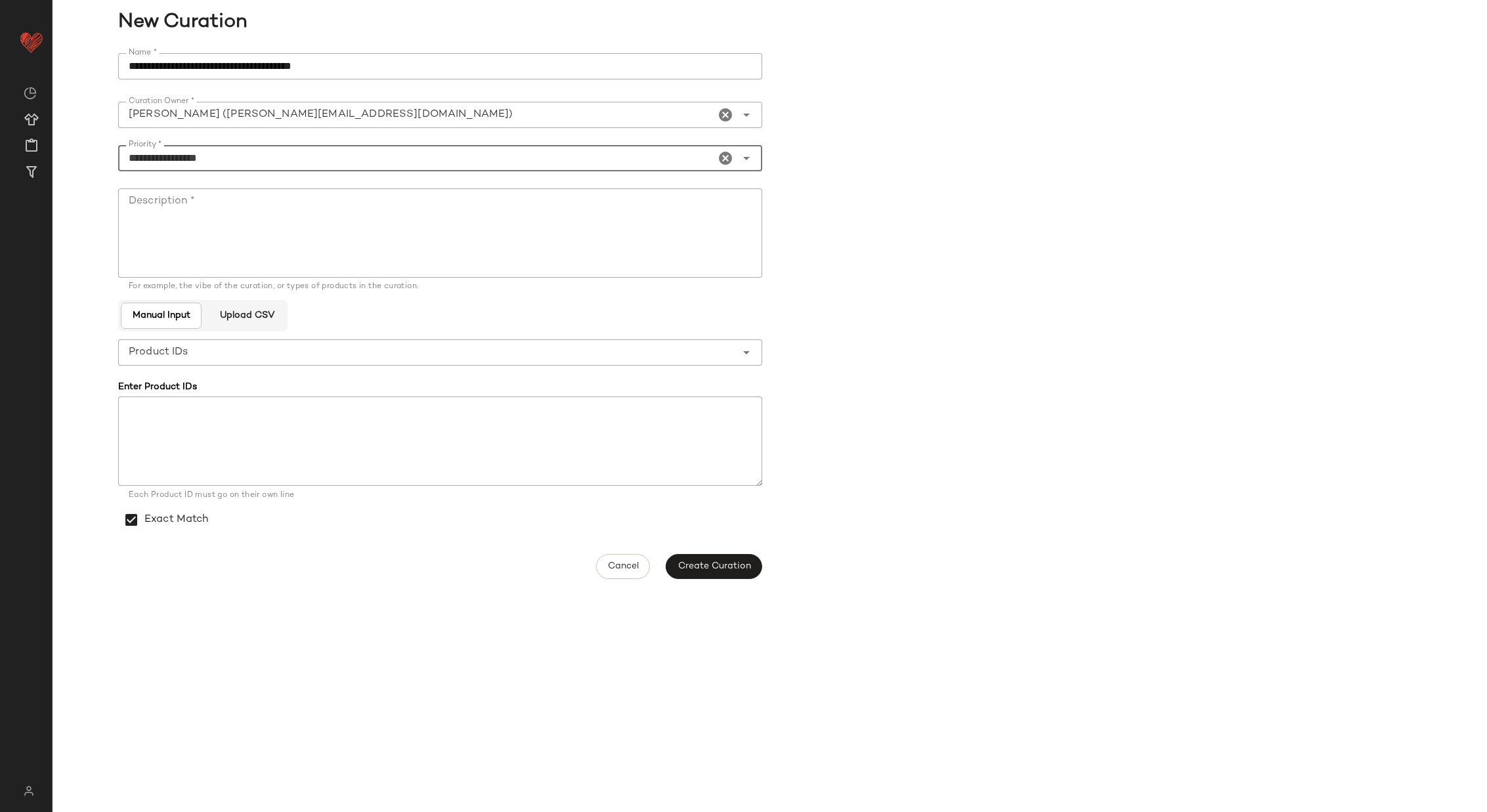
click at [311, 210] on textarea "Description *" at bounding box center [440, 233] width 644 height 89
type textarea "*********"
click at [720, 571] on button "Create Curation" at bounding box center [713, 566] width 96 height 25
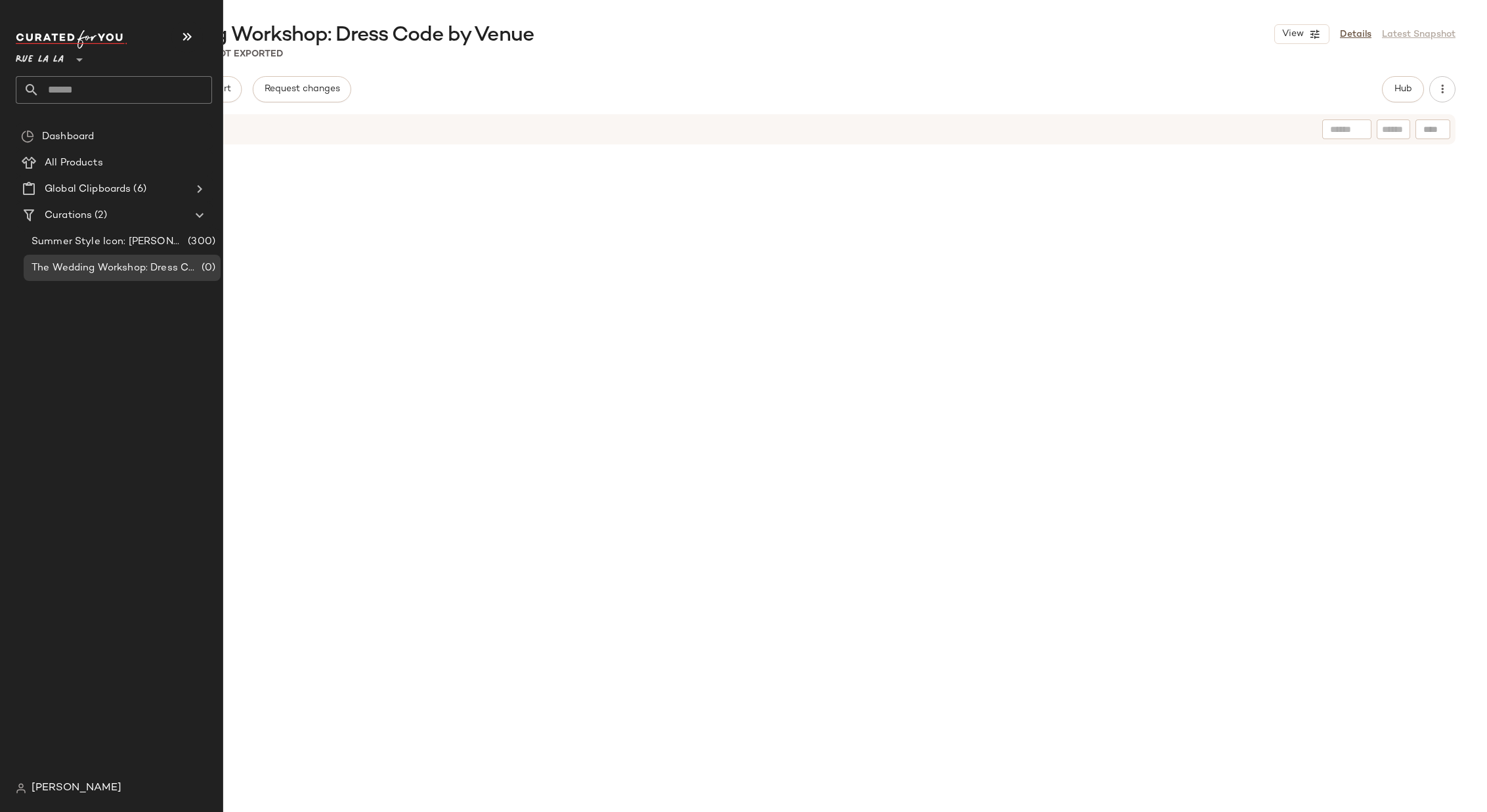
click at [60, 62] on span "Rue La La" at bounding box center [39, 57] width 48 height 24
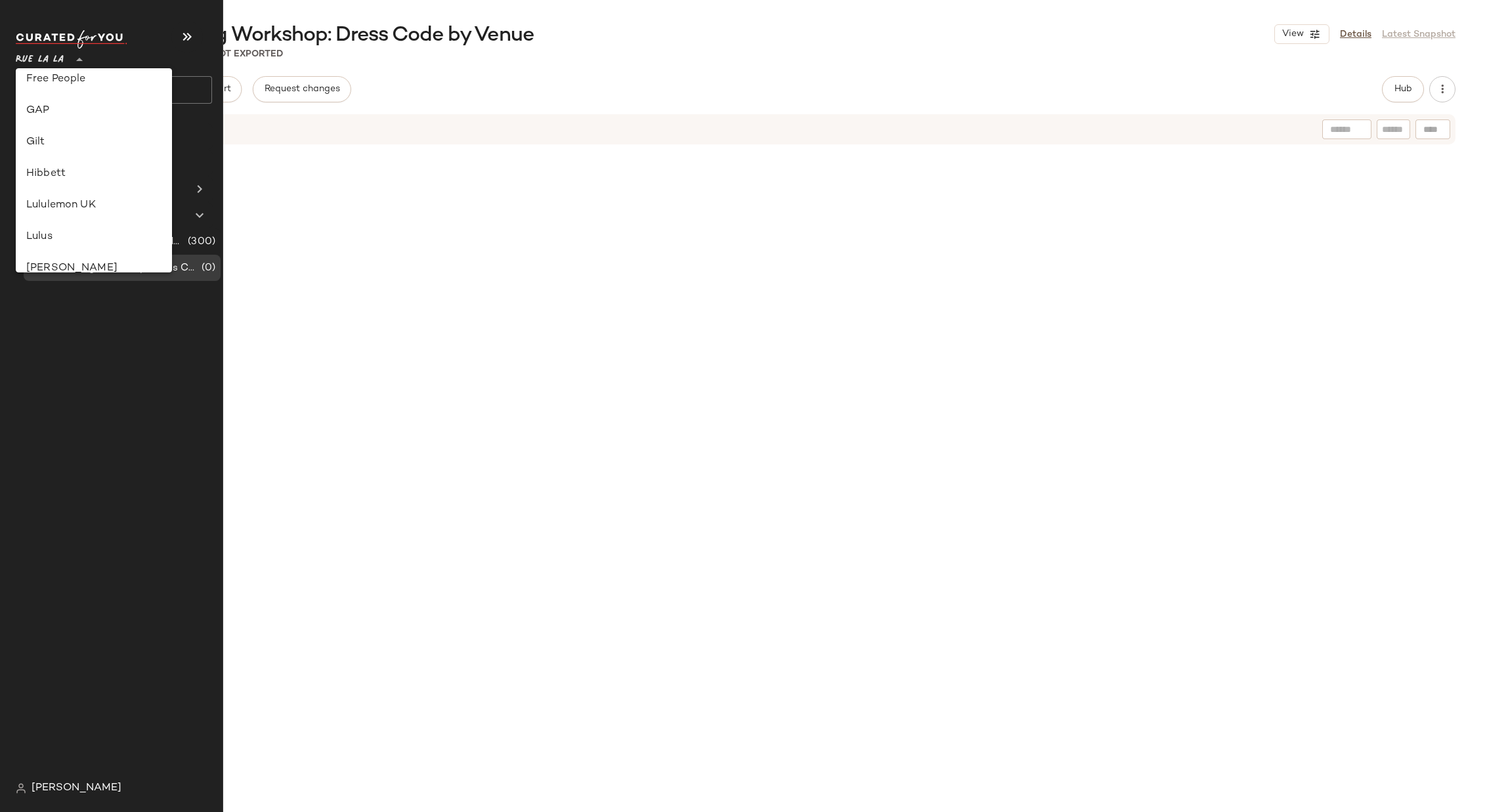
scroll to position [249, 0]
click at [69, 151] on div "Gilt" at bounding box center [94, 155] width 135 height 15
type input "**"
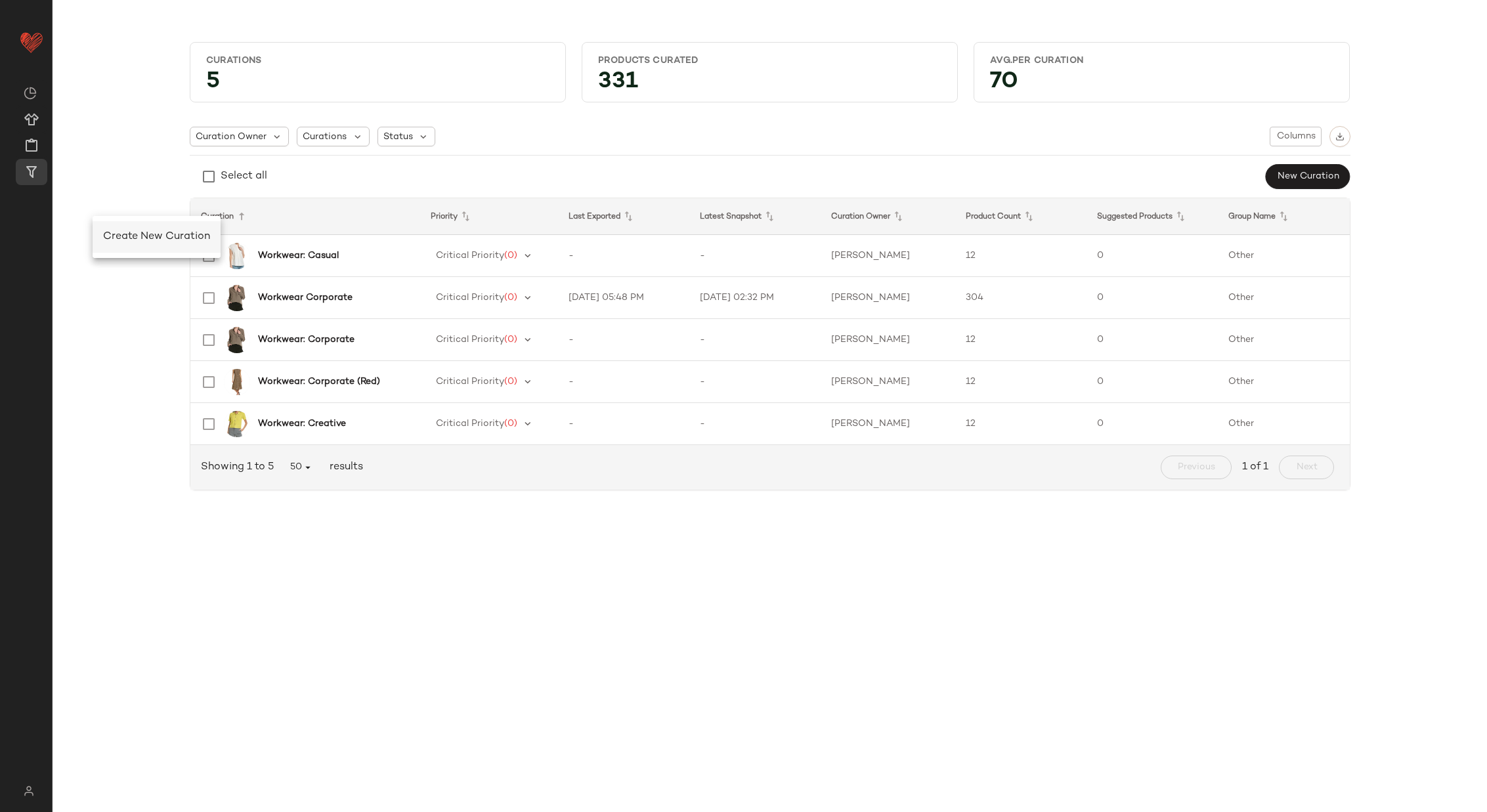
click at [113, 231] on span "Create New Curation" at bounding box center [156, 236] width 107 height 11
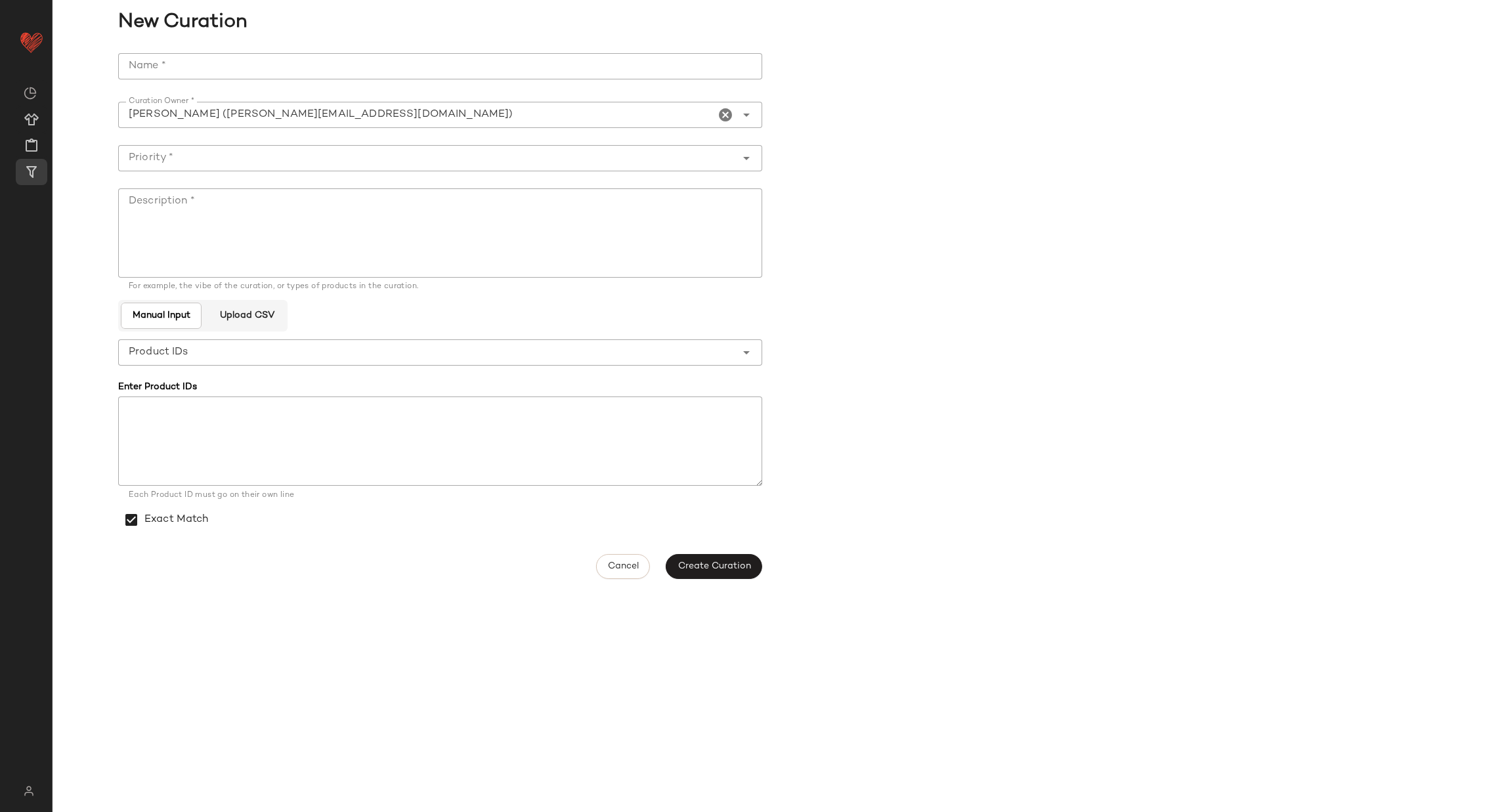
click at [312, 69] on input "Name *" at bounding box center [440, 66] width 644 height 27
type input "**********"
click at [424, 154] on input "Priority *" at bounding box center [427, 158] width 617 height 15
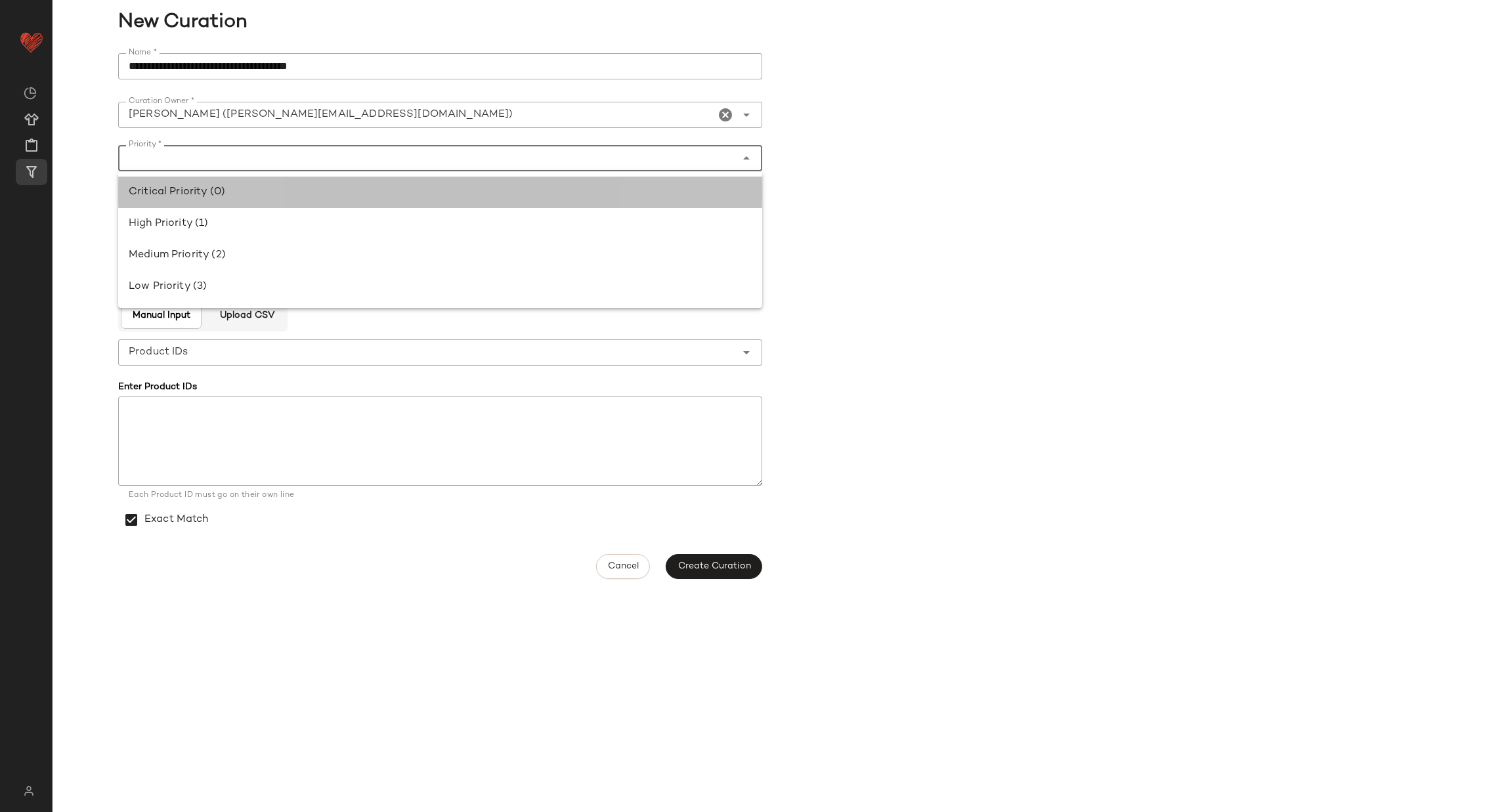
click at [418, 184] on div "Critical Priority (0)" at bounding box center [440, 192] width 623 height 15
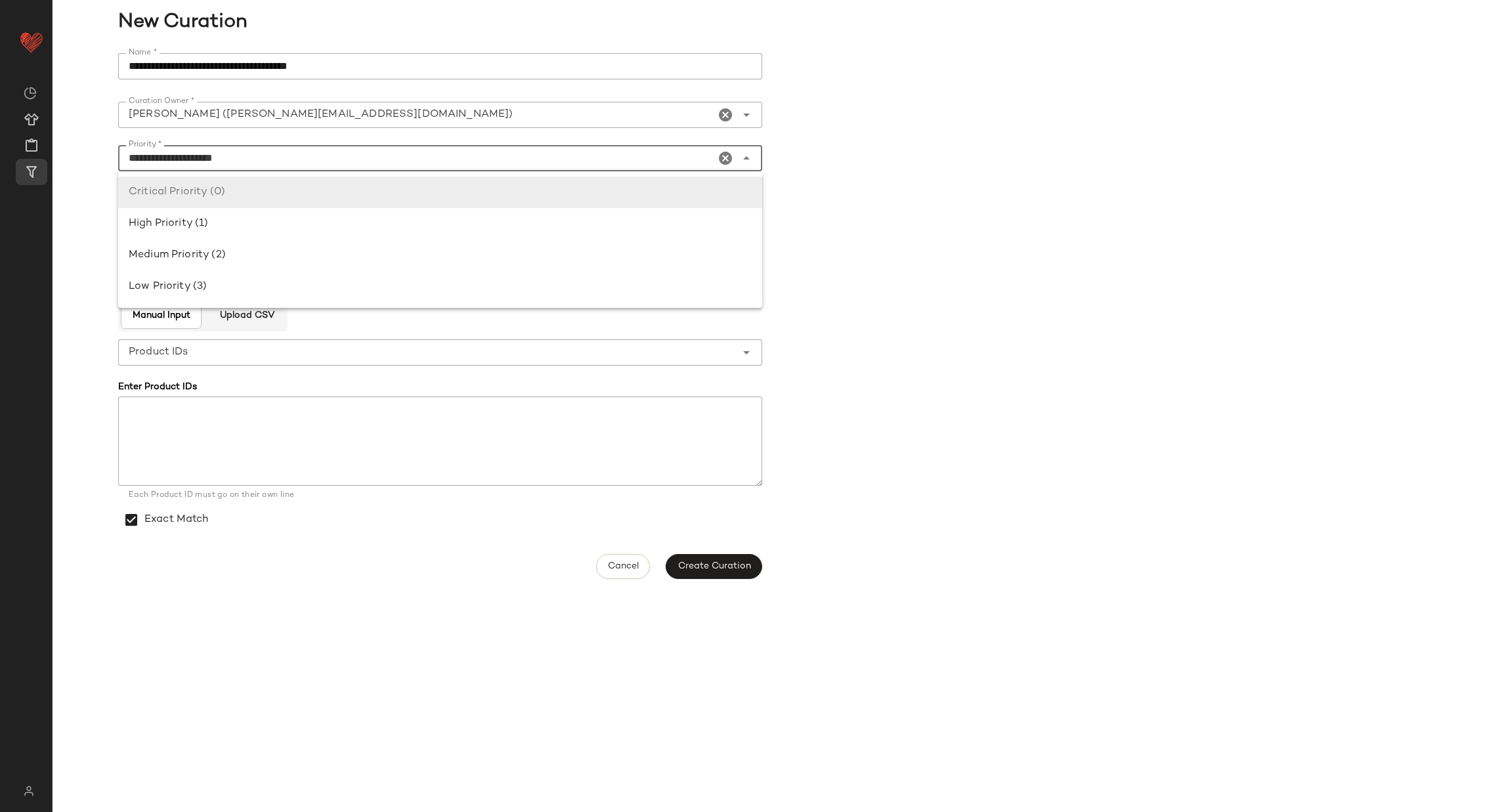
click at [423, 153] on input "**********" at bounding box center [417, 158] width 597 height 15
click at [422, 218] on div "High Priority (1)" at bounding box center [440, 224] width 623 height 15
type input "**********"
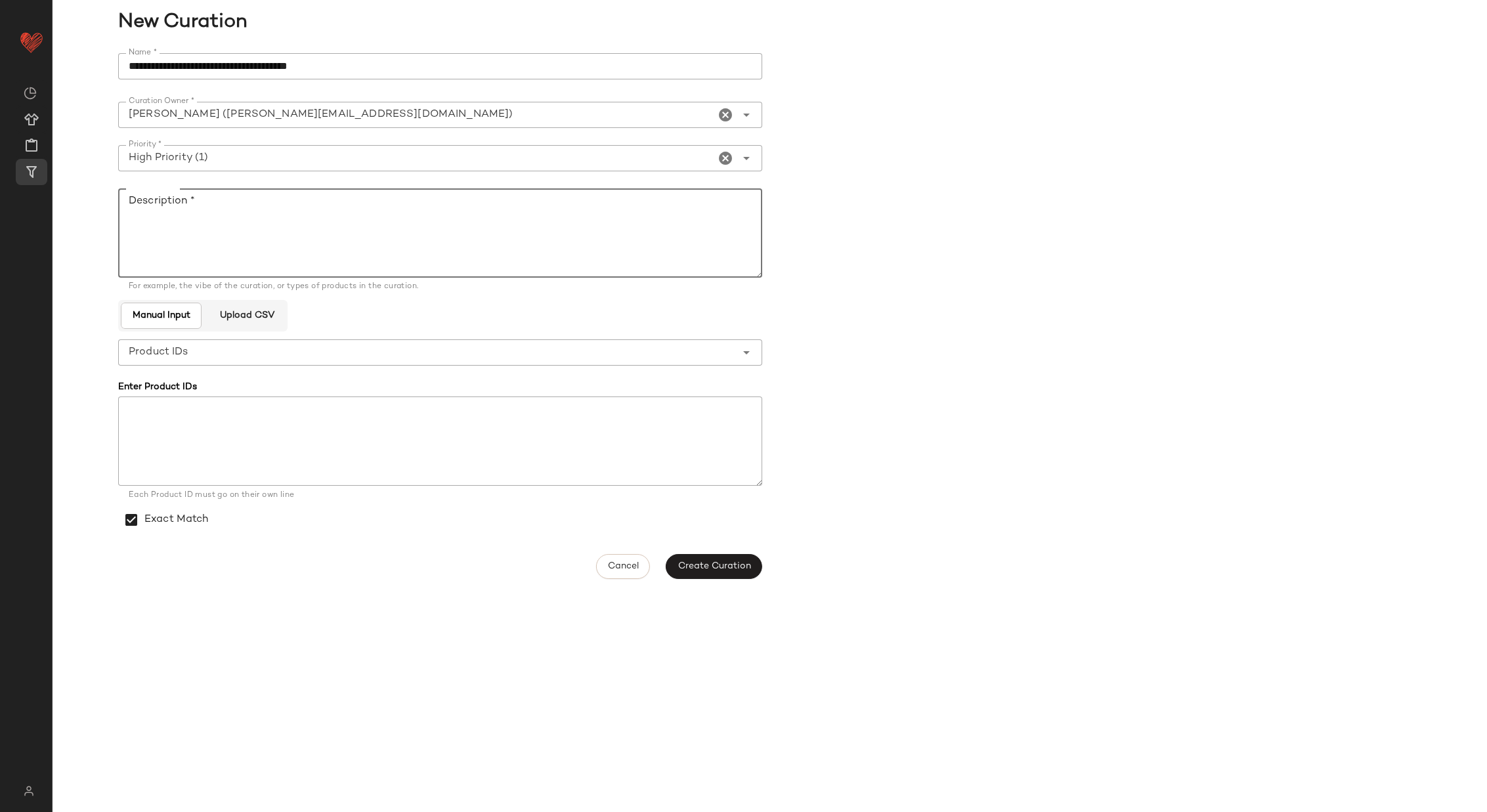
click at [383, 218] on textarea "Description *" at bounding box center [440, 233] width 644 height 89
type textarea "*********"
click at [455, 67] on input "**********" at bounding box center [440, 66] width 644 height 27
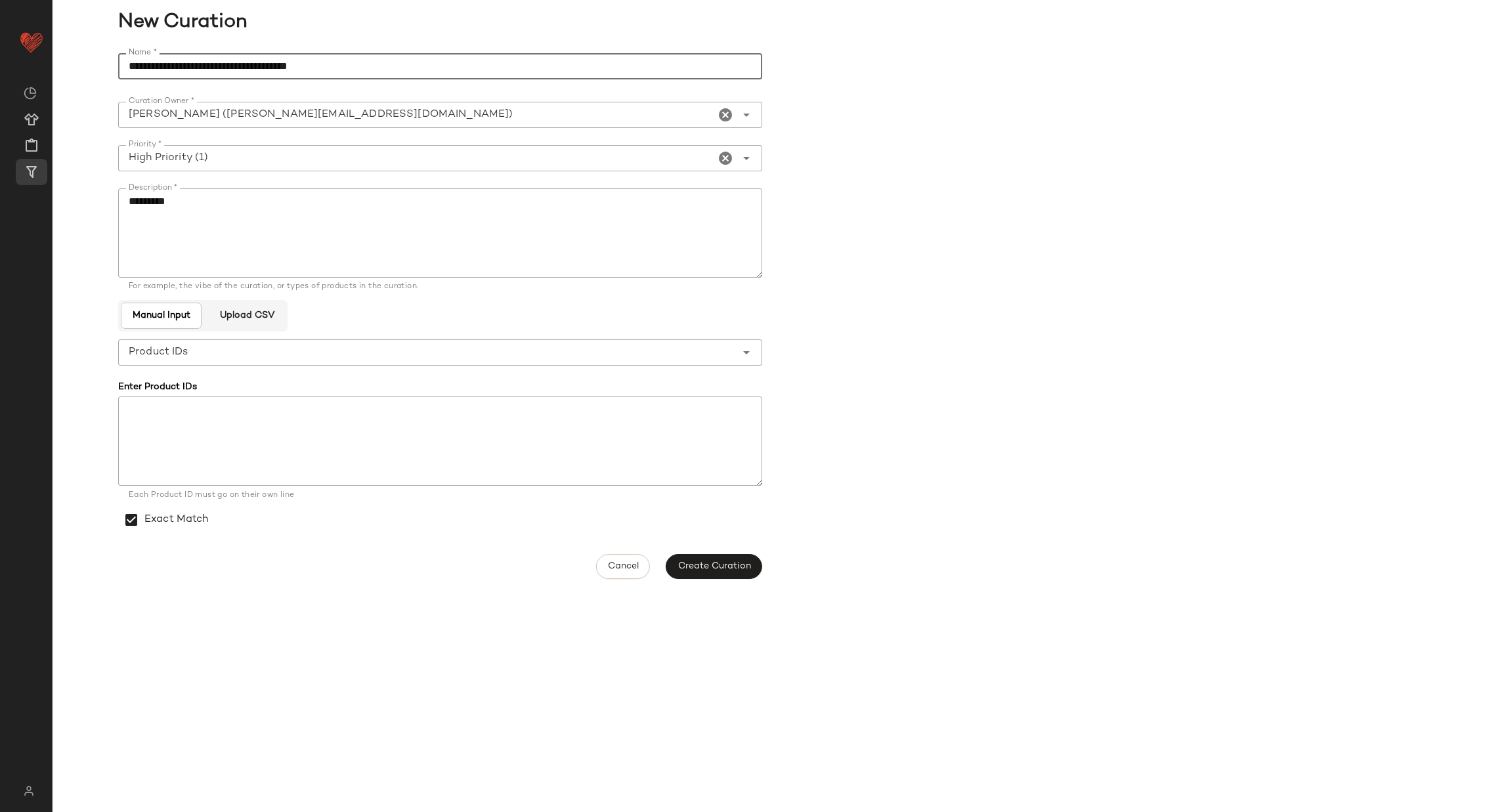
click at [455, 67] on input "**********" at bounding box center [440, 66] width 644 height 27
click at [720, 568] on span "Create Curation" at bounding box center [713, 566] width 74 height 10
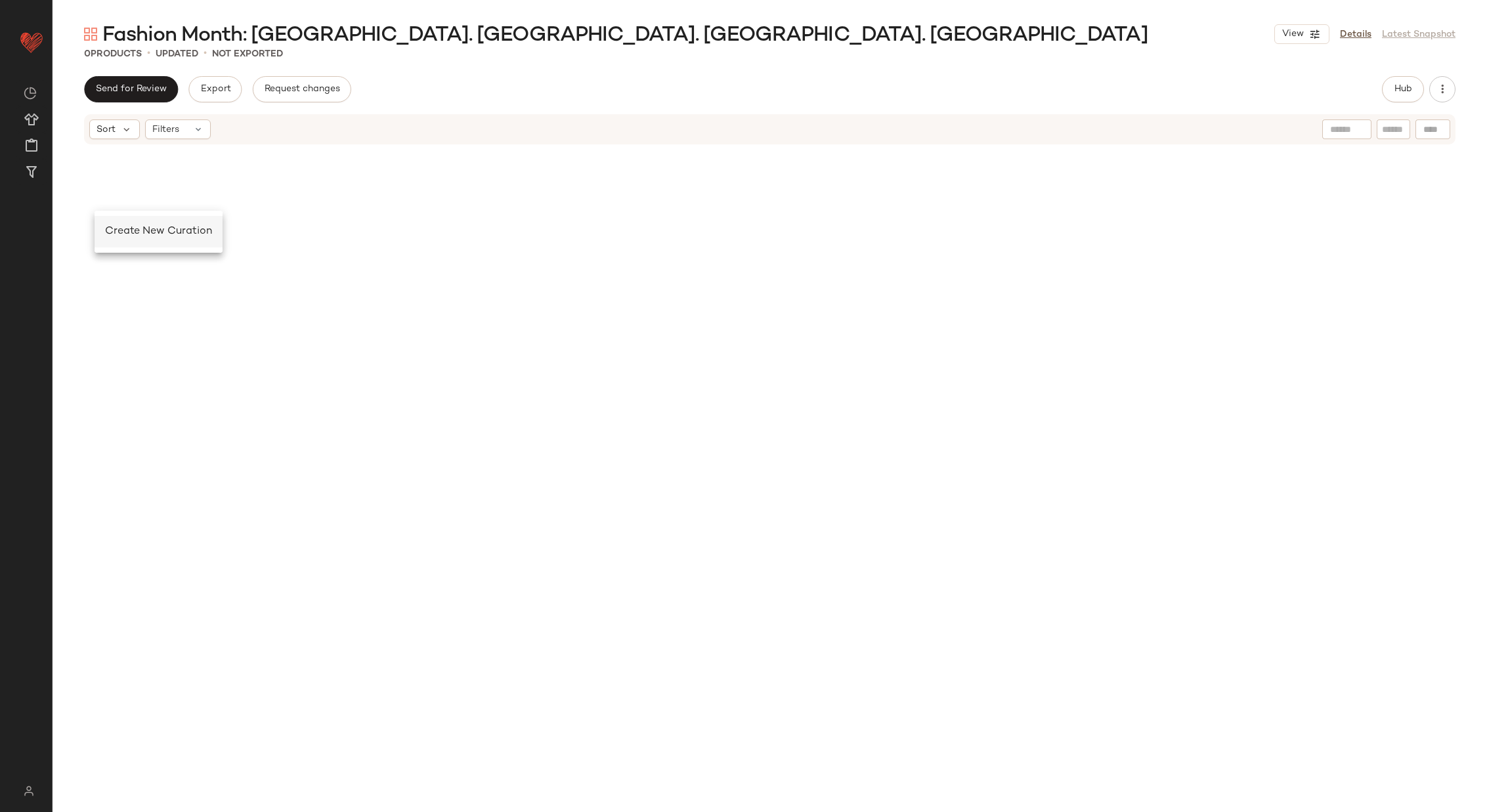
click at [127, 231] on span "Create New Curation" at bounding box center [158, 231] width 107 height 11
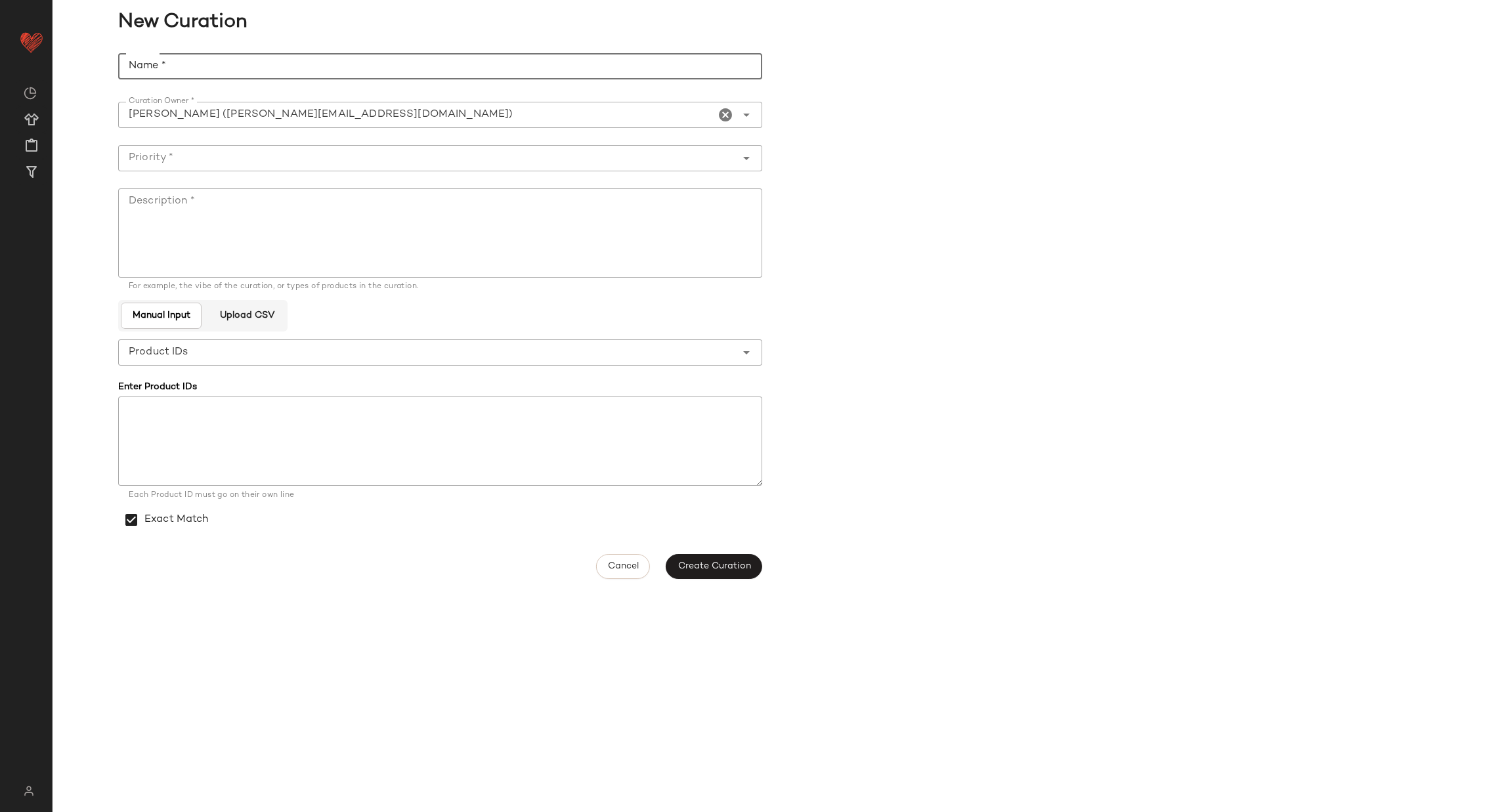
click at [244, 61] on input "Name *" at bounding box center [440, 66] width 644 height 27
paste input "**********"
type input "**********"
click at [321, 153] on input "Priority *" at bounding box center [427, 158] width 617 height 15
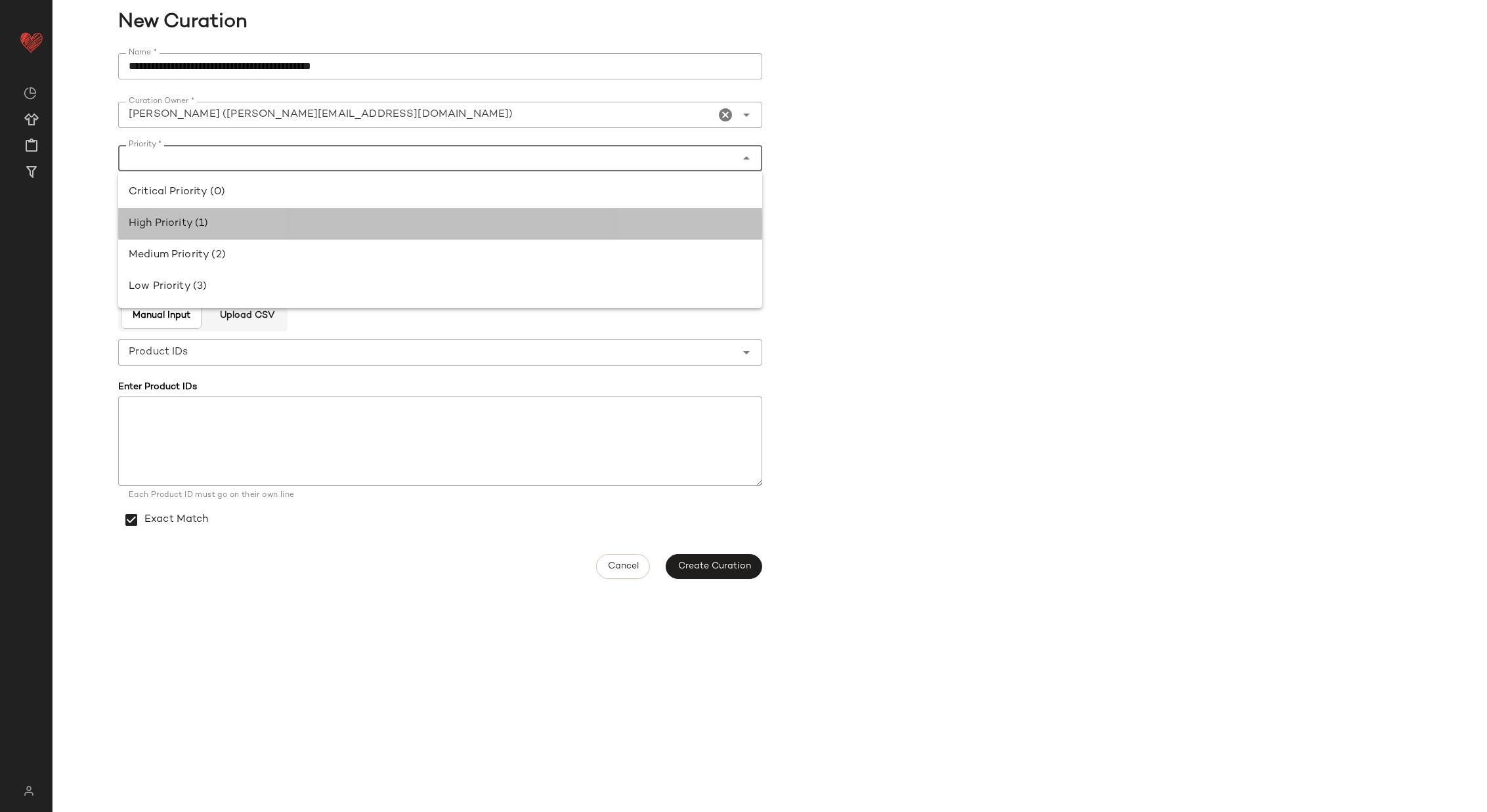
click at [186, 222] on div "High Priority (1)" at bounding box center [440, 224] width 623 height 15
type input "**********"
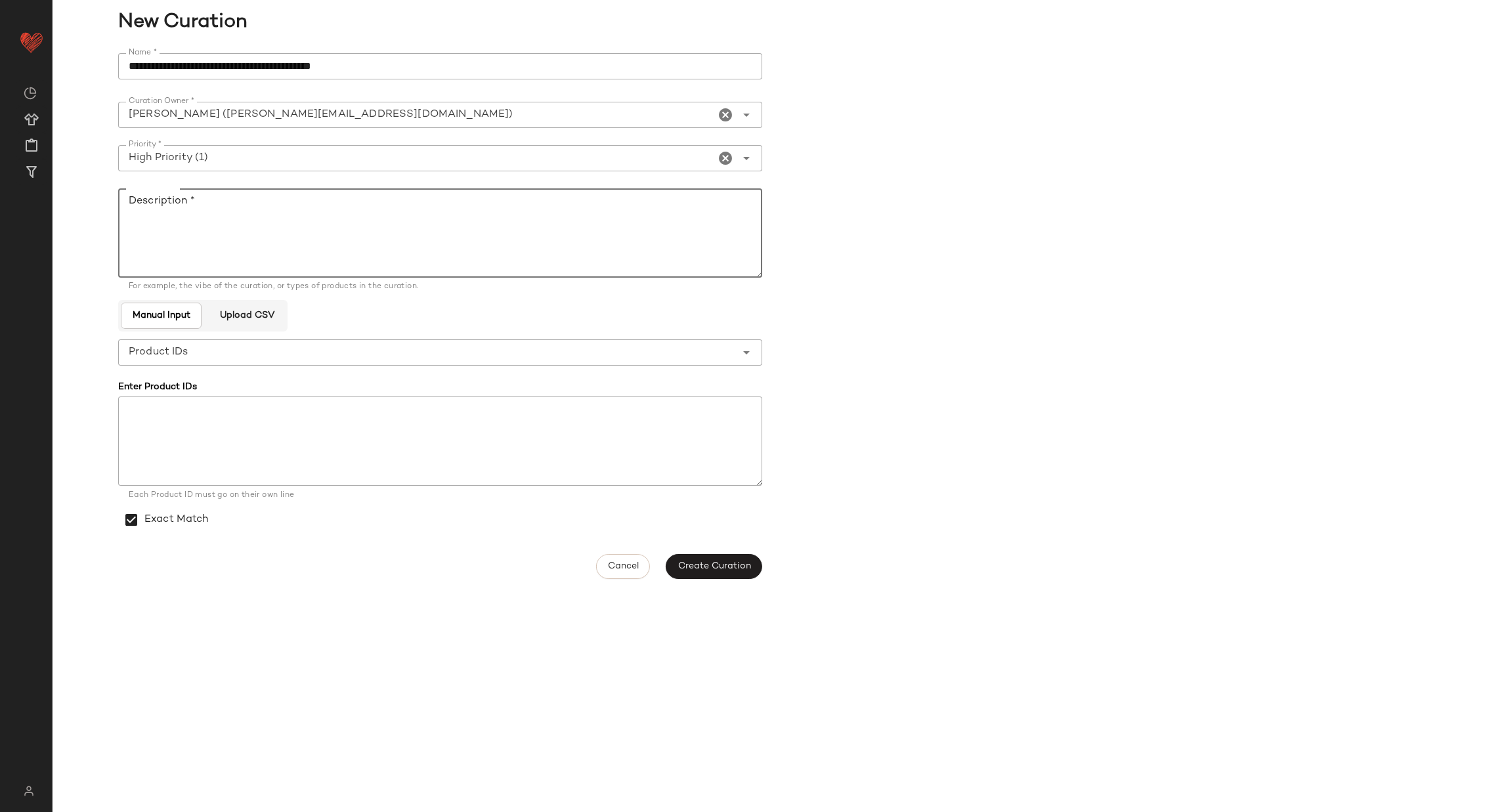
click at [176, 222] on textarea "Description *" at bounding box center [440, 233] width 644 height 89
type textarea "*********"
click at [722, 565] on span "Create Curation" at bounding box center [713, 566] width 74 height 10
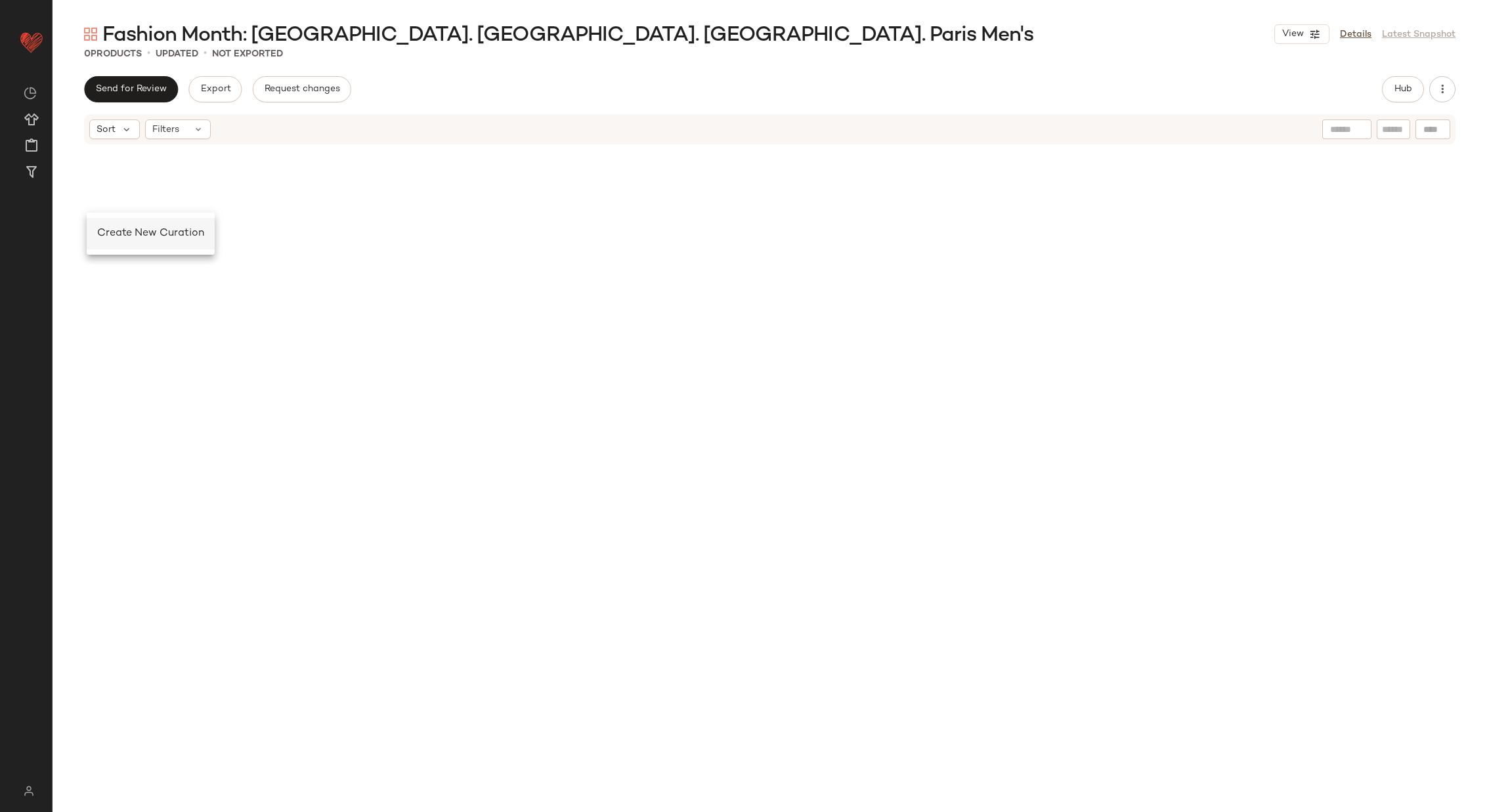
click at [108, 231] on span "Create New Curation" at bounding box center [150, 233] width 107 height 11
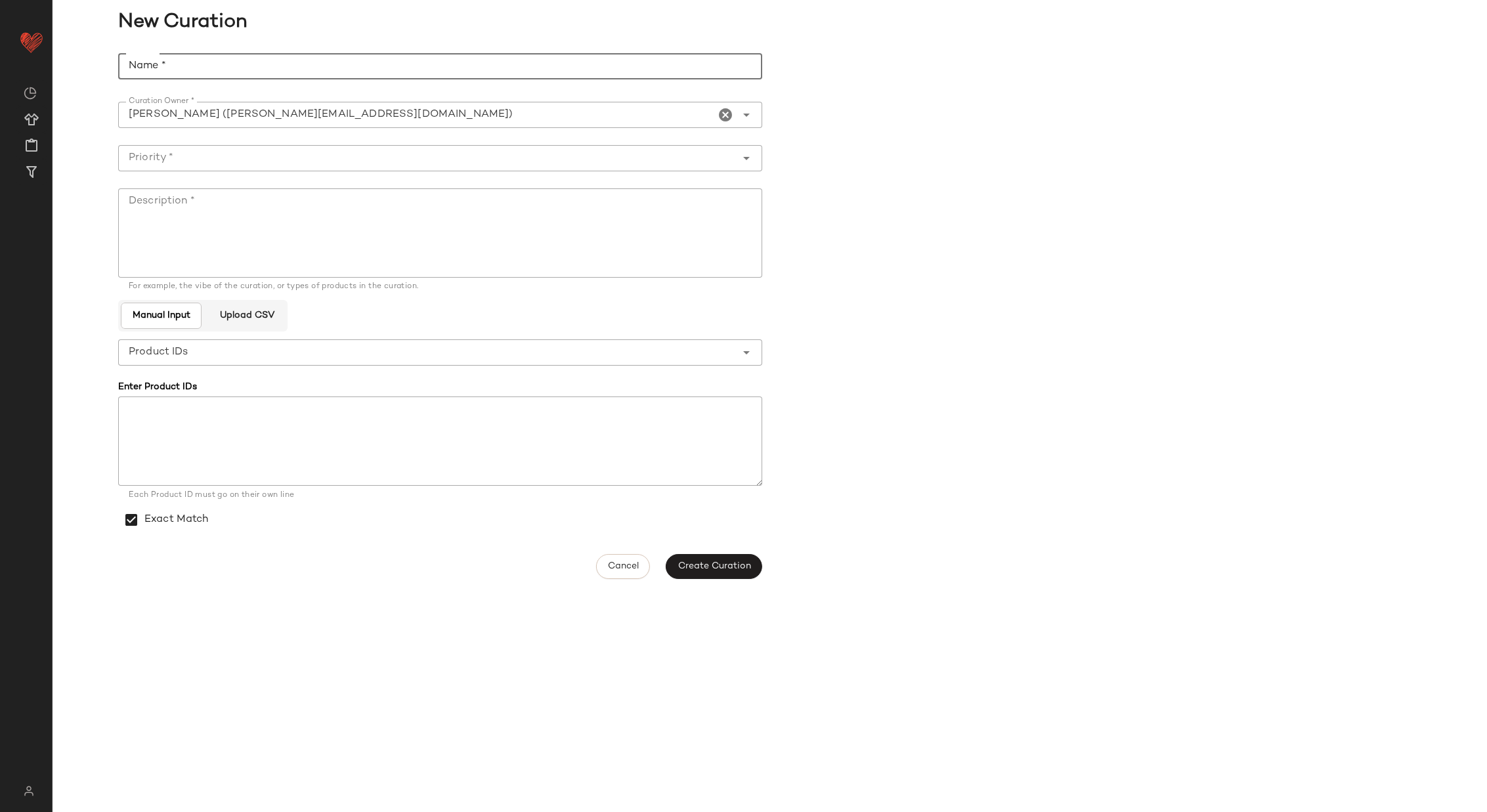
click at [287, 57] on input "Name *" at bounding box center [440, 66] width 644 height 27
type input "**********"
click at [342, 154] on input "Priority *" at bounding box center [427, 158] width 617 height 15
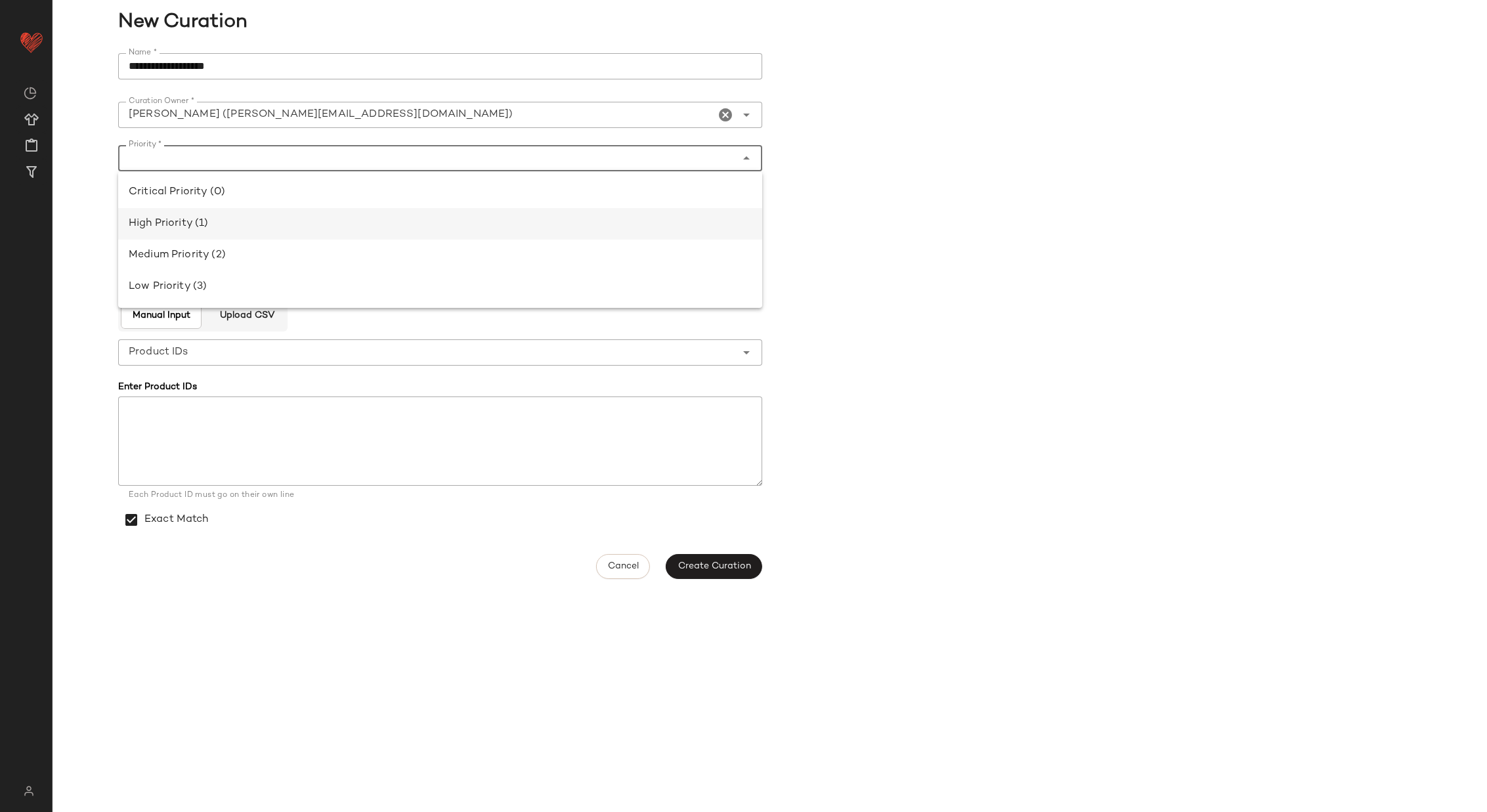
click at [326, 222] on div "High Priority (1)" at bounding box center [440, 224] width 623 height 15
type input "**********"
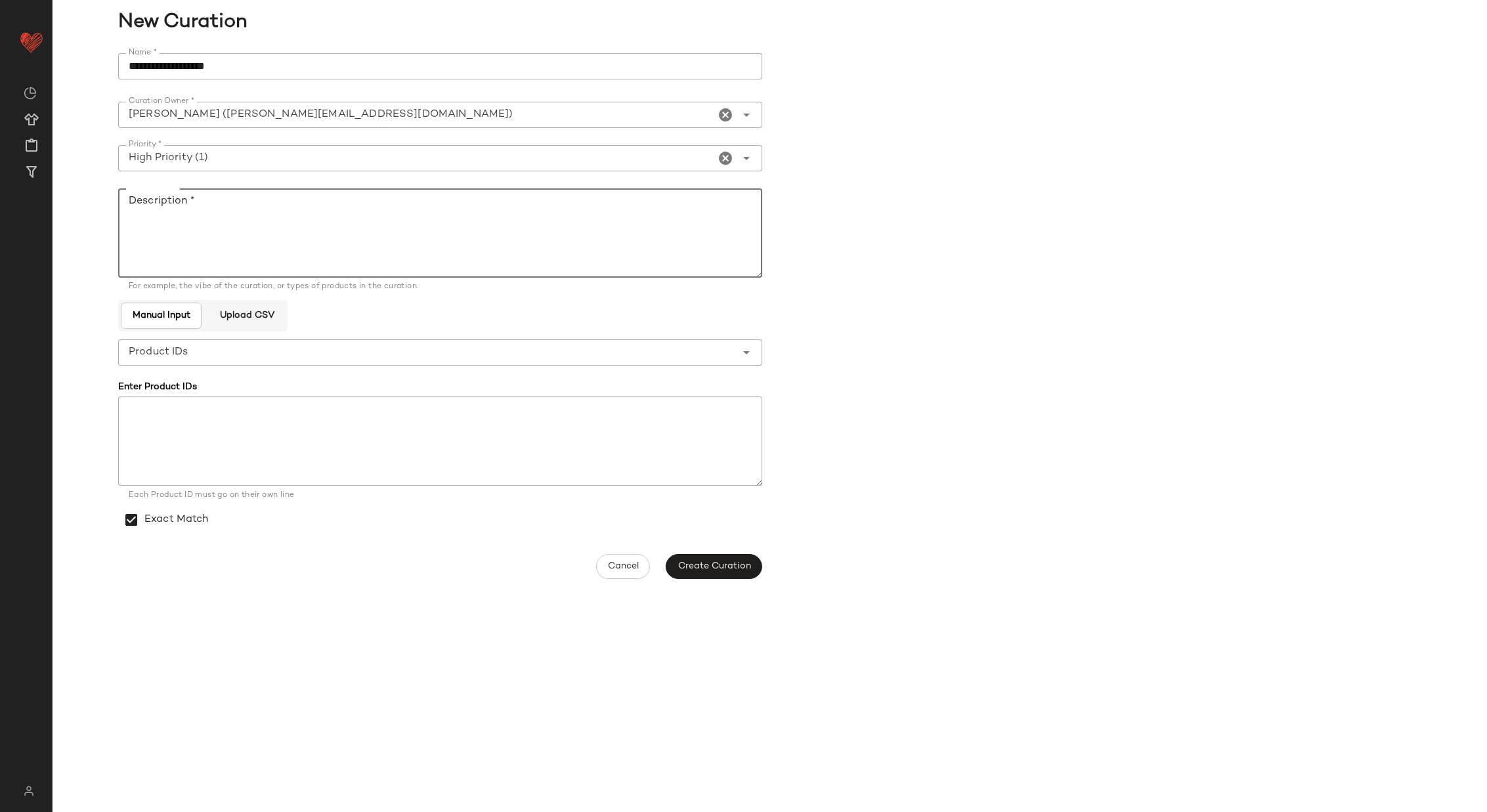
click at [304, 224] on textarea "Description *" at bounding box center [440, 233] width 644 height 89
type textarea "*********"
click at [708, 562] on span "Create Curation" at bounding box center [713, 566] width 74 height 10
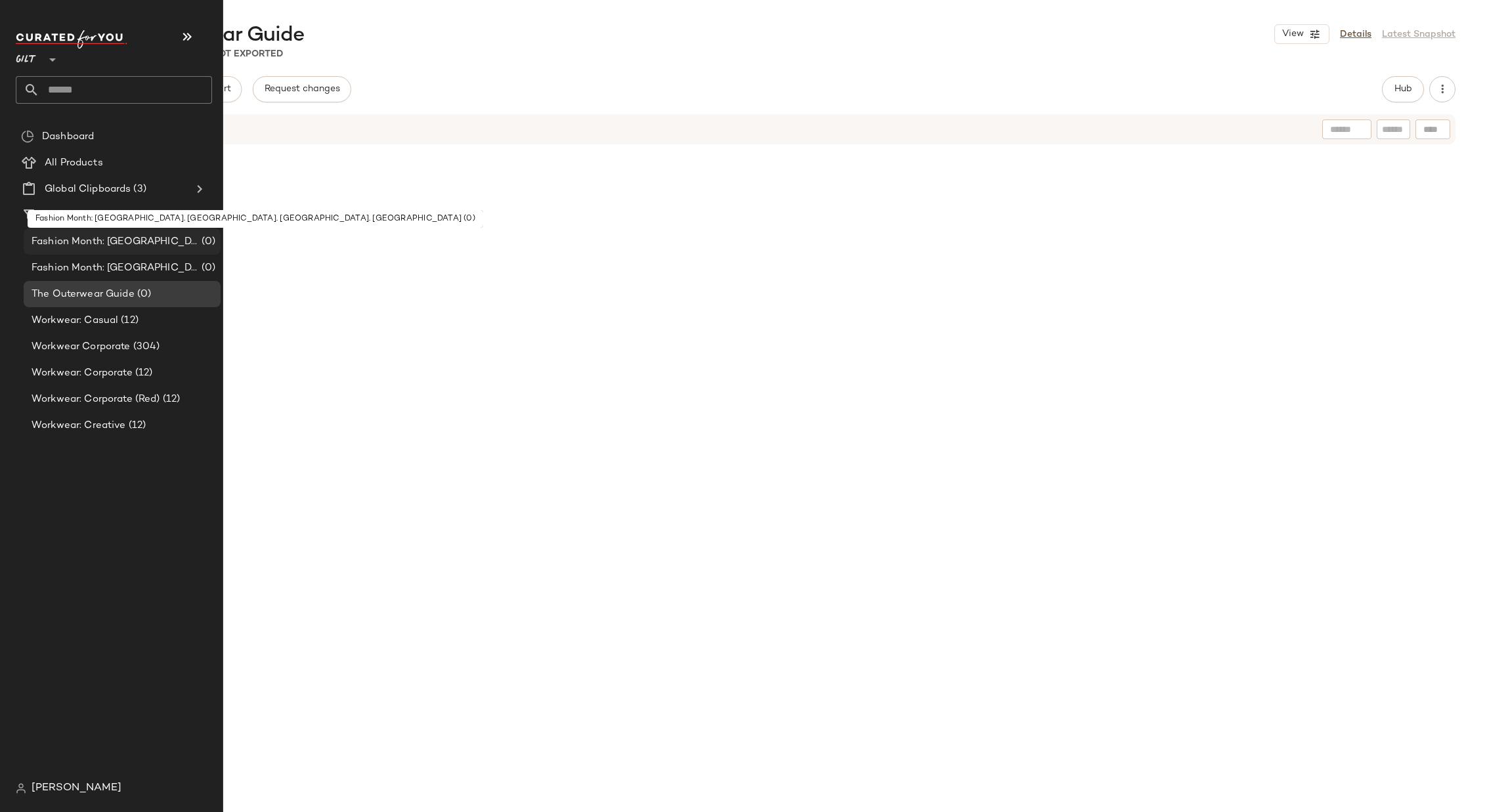
click at [90, 241] on span "Fashion Month: NYC. London. Milan. Paris" at bounding box center [115, 242] width 167 height 15
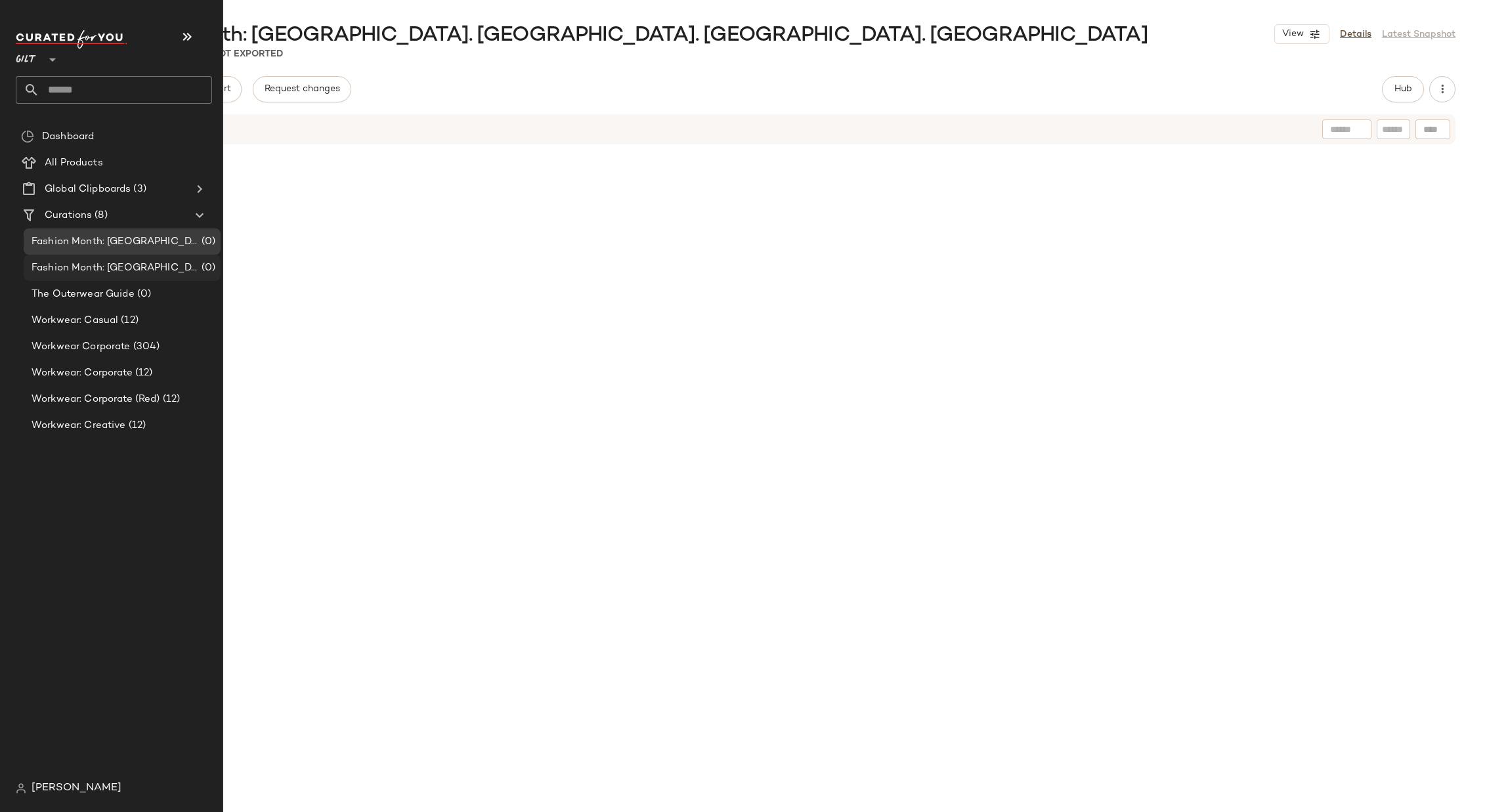
click at [98, 263] on span "Fashion Month: [GEOGRAPHIC_DATA]. [GEOGRAPHIC_DATA]. [GEOGRAPHIC_DATA]. Paris M…" at bounding box center [115, 268] width 167 height 15
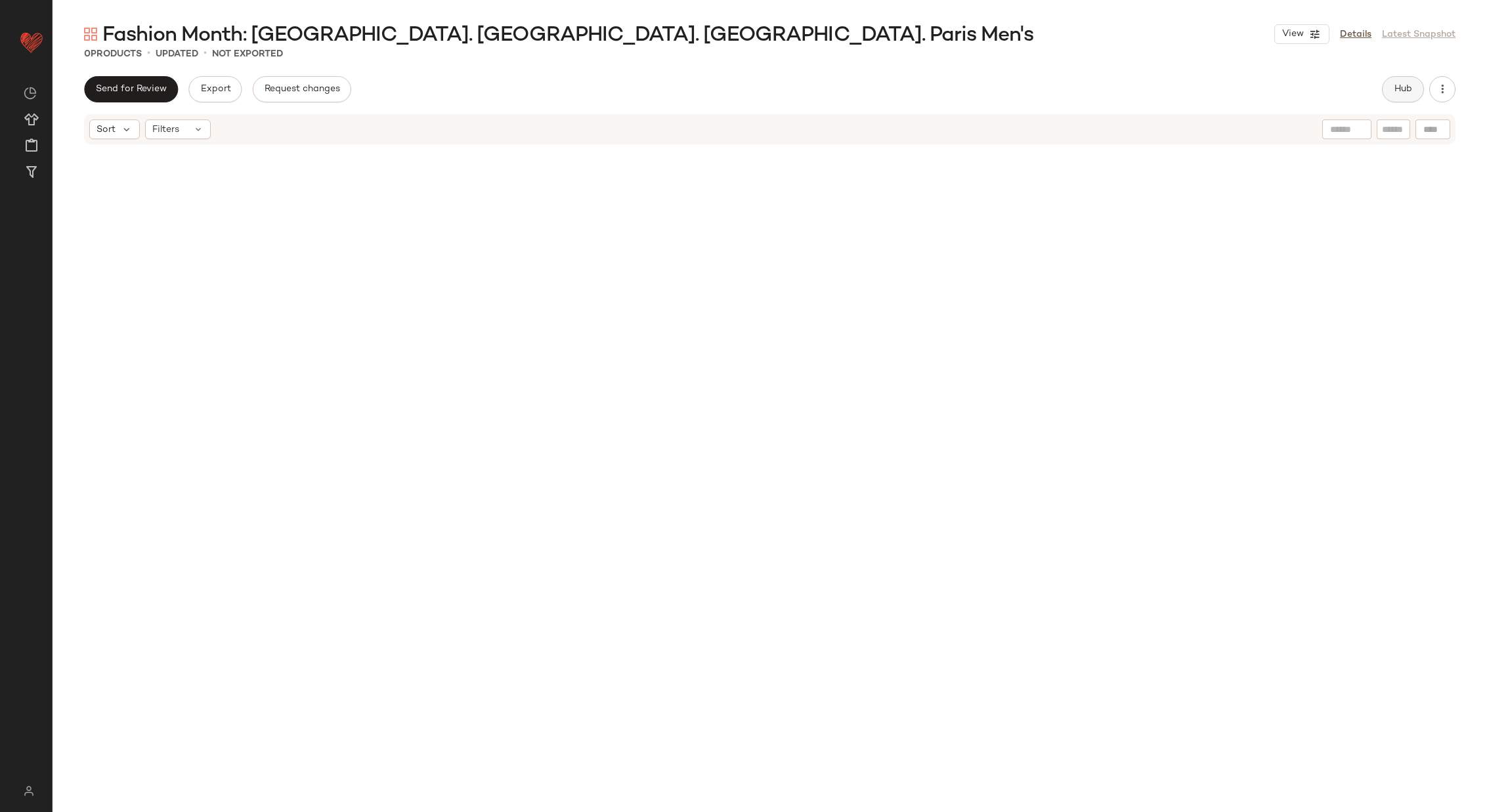
click at [1073, 88] on span "Hub" at bounding box center [1402, 89] width 18 height 10
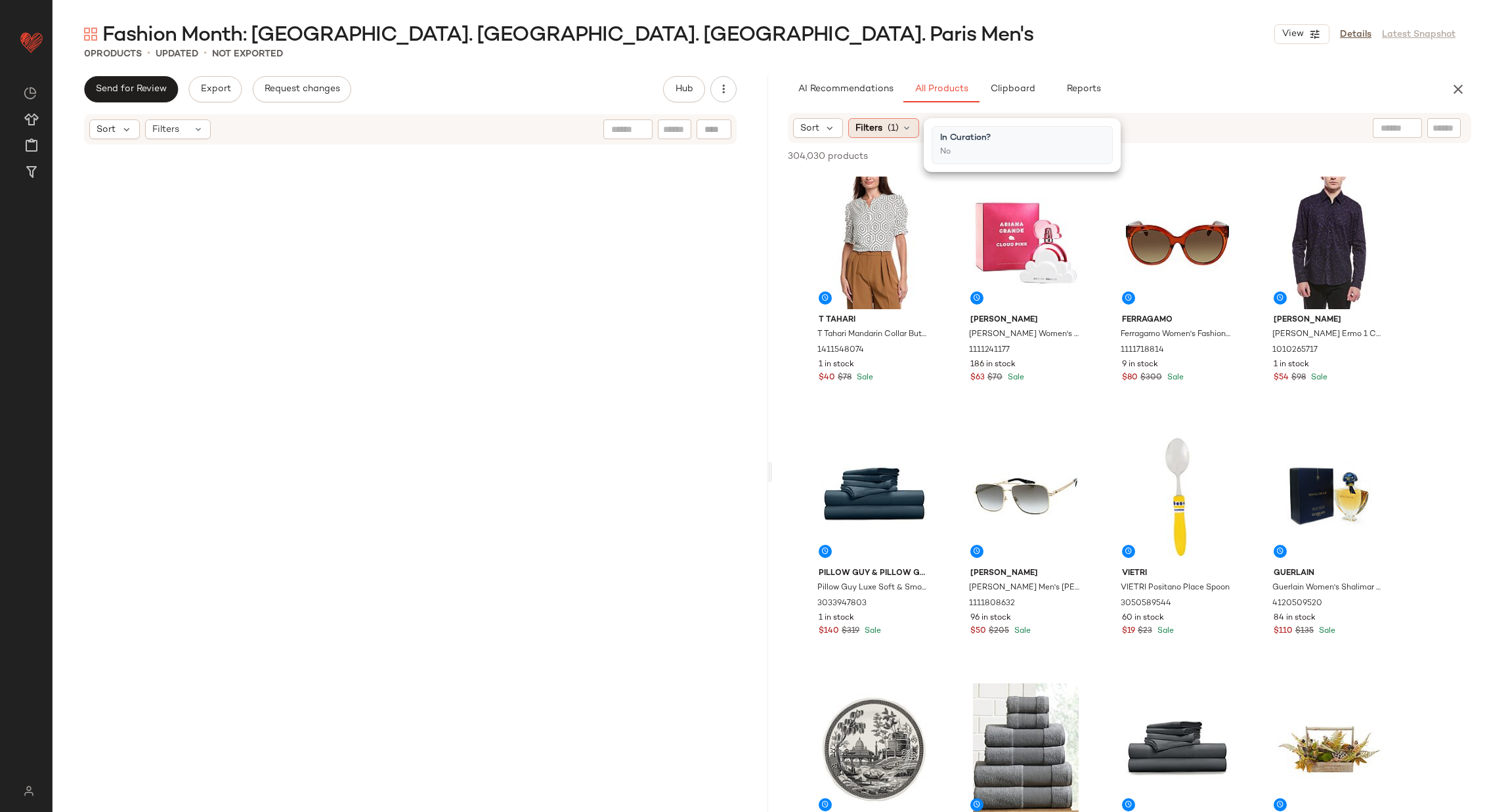
click at [900, 127] on div "Filters (1)" at bounding box center [883, 128] width 71 height 20
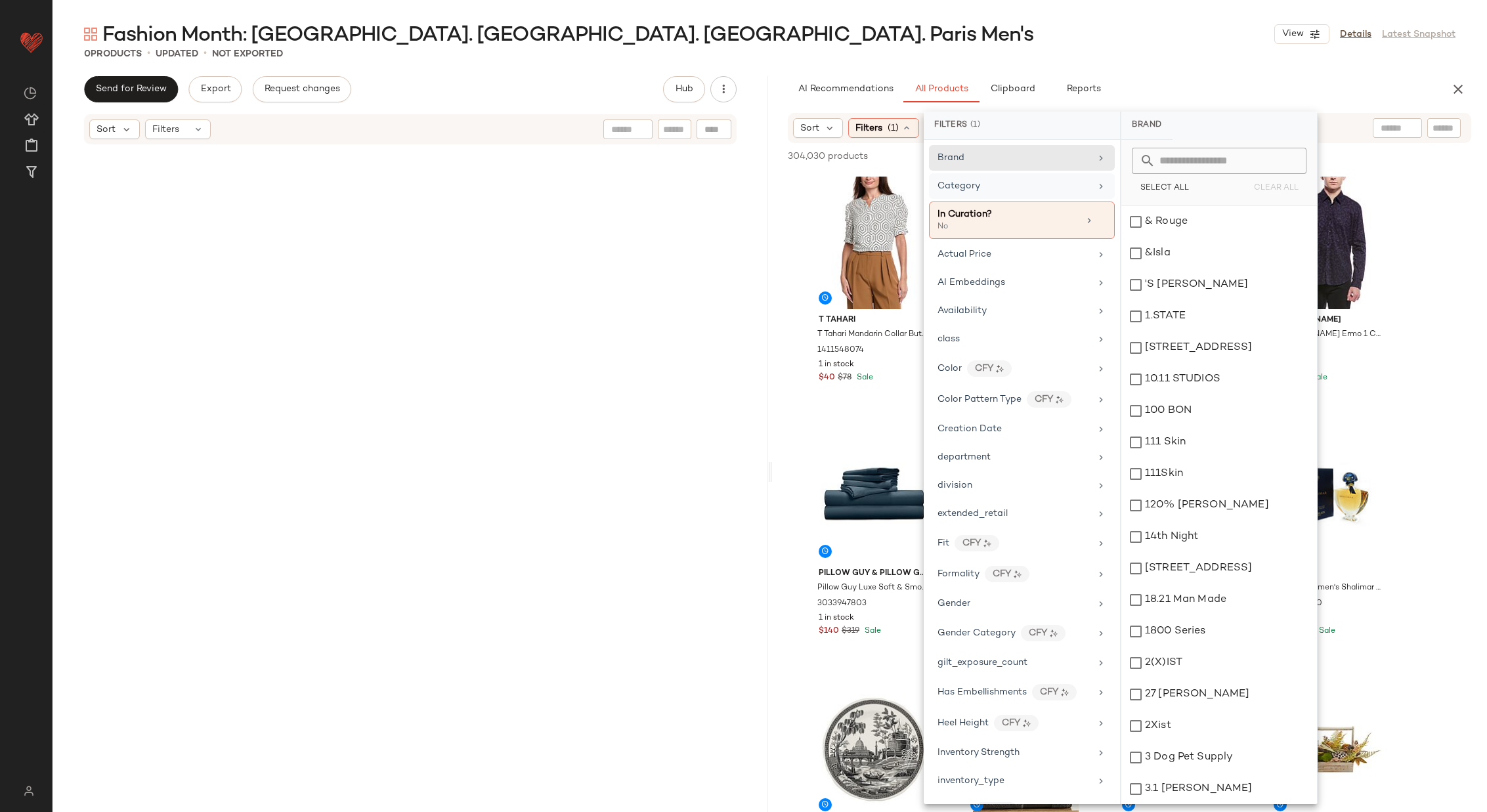
click at [1051, 183] on div "Category" at bounding box center [1014, 186] width 153 height 14
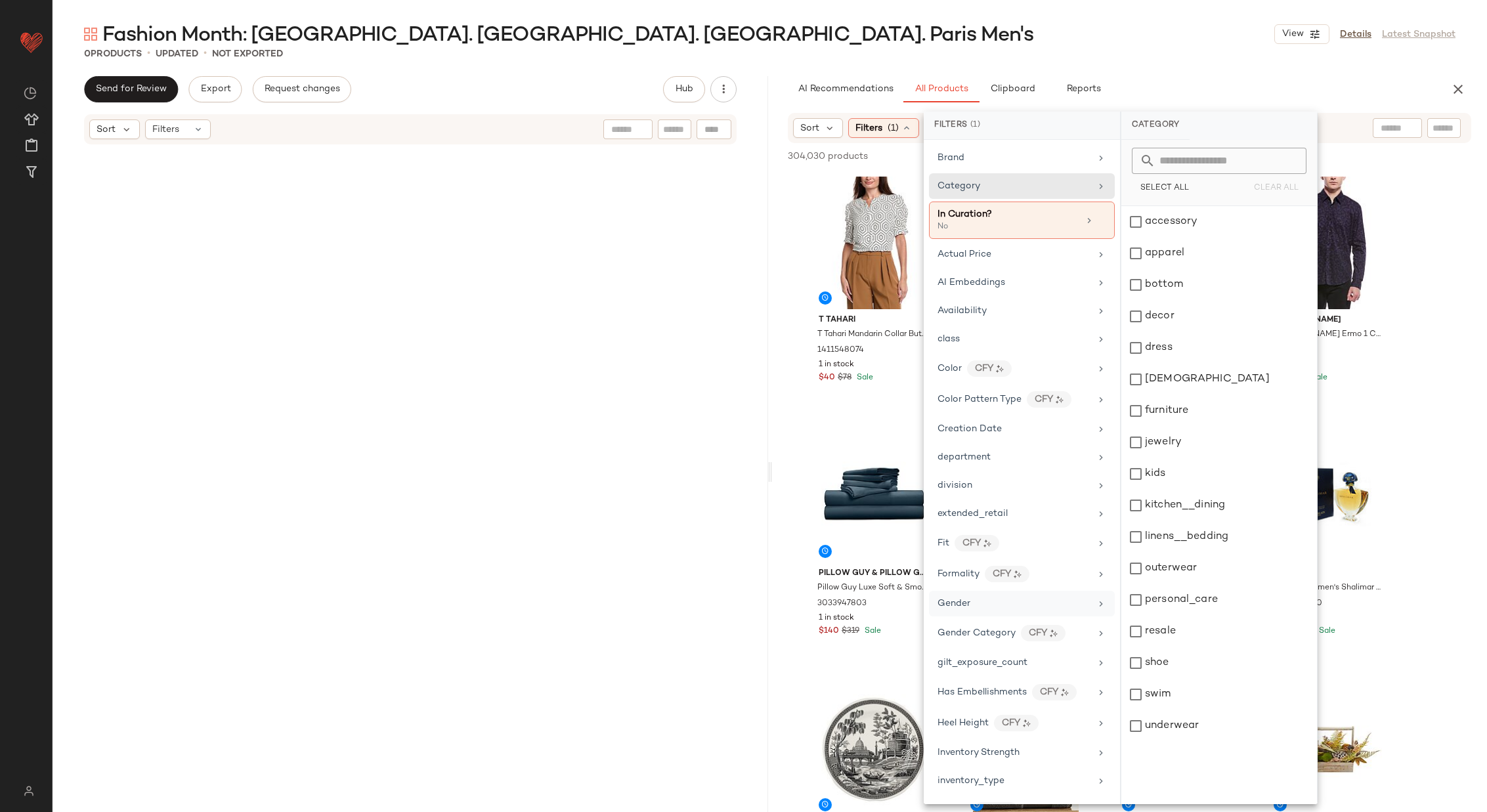
click at [1073, 597] on div "Gender" at bounding box center [1014, 604] width 153 height 14
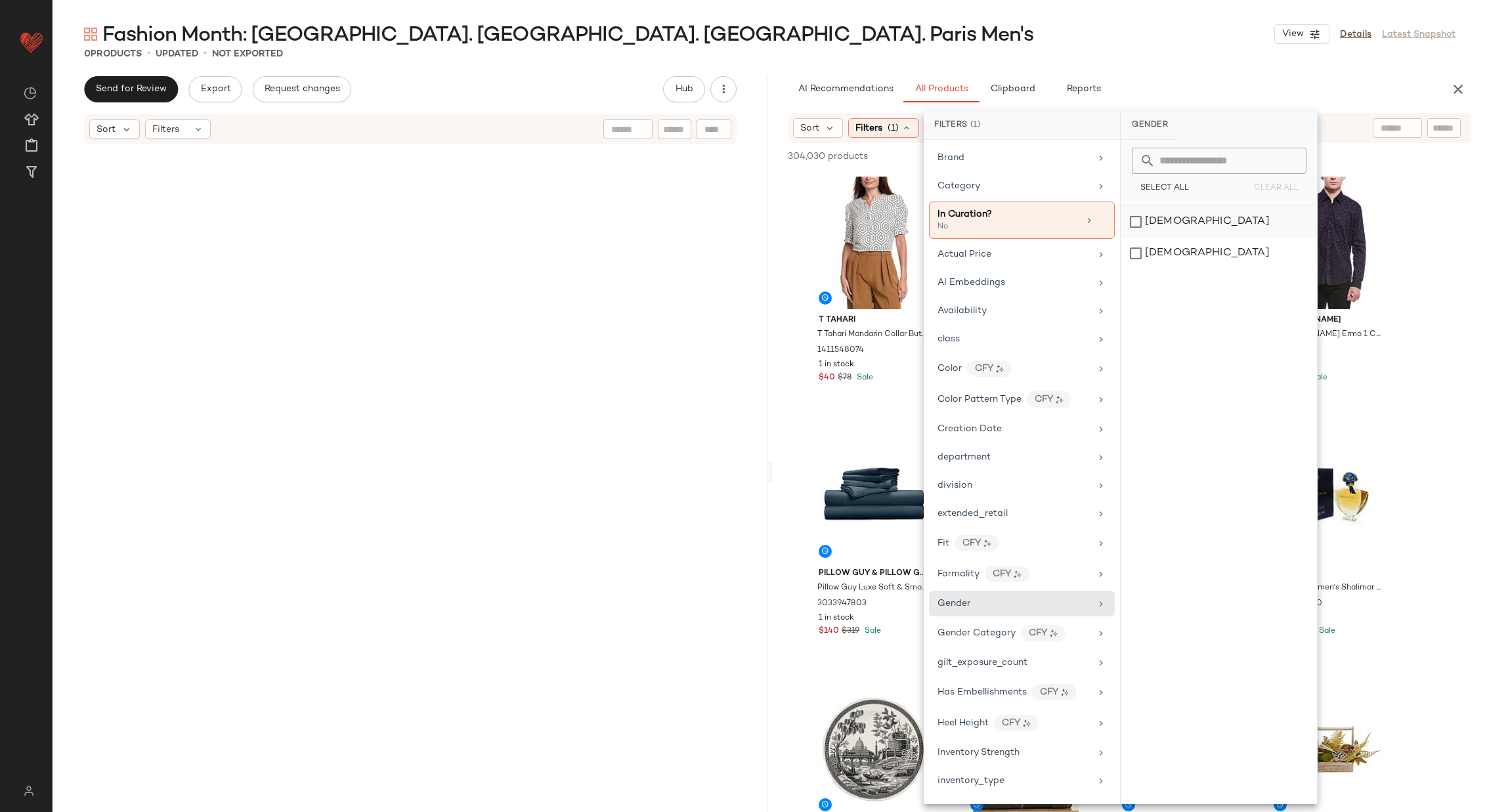
click at [1073, 238] on div "female" at bounding box center [1219, 253] width 196 height 32
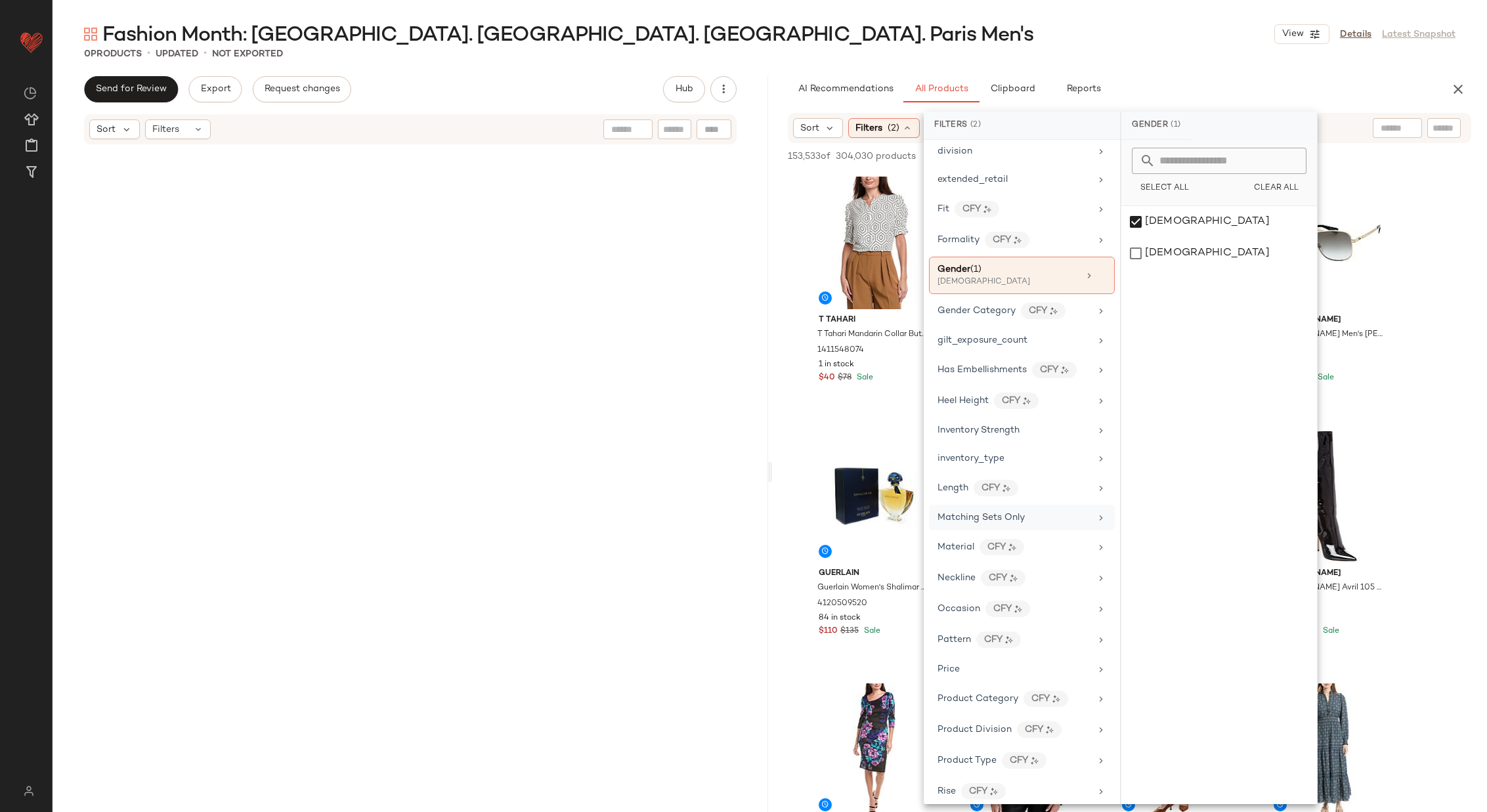
scroll to position [331, 0]
click at [1007, 454] on div "inventory_type" at bounding box center [1014, 461] width 153 height 14
click at [1073, 238] on div "CarryOver" at bounding box center [1219, 253] width 196 height 32
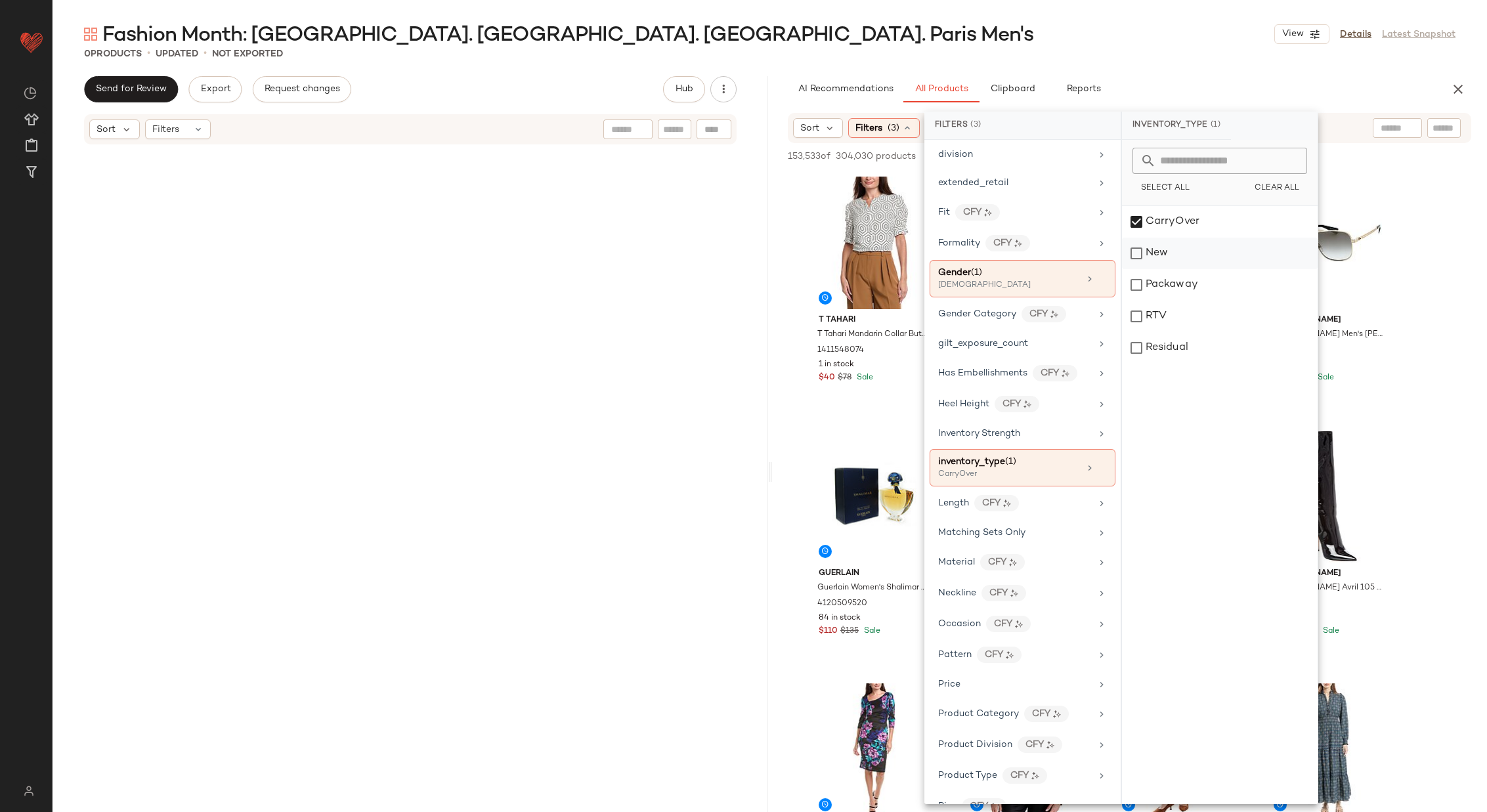
click at [1073, 269] on div "New" at bounding box center [1219, 285] width 196 height 32
click at [1073, 301] on div "Packaway" at bounding box center [1219, 316] width 196 height 32
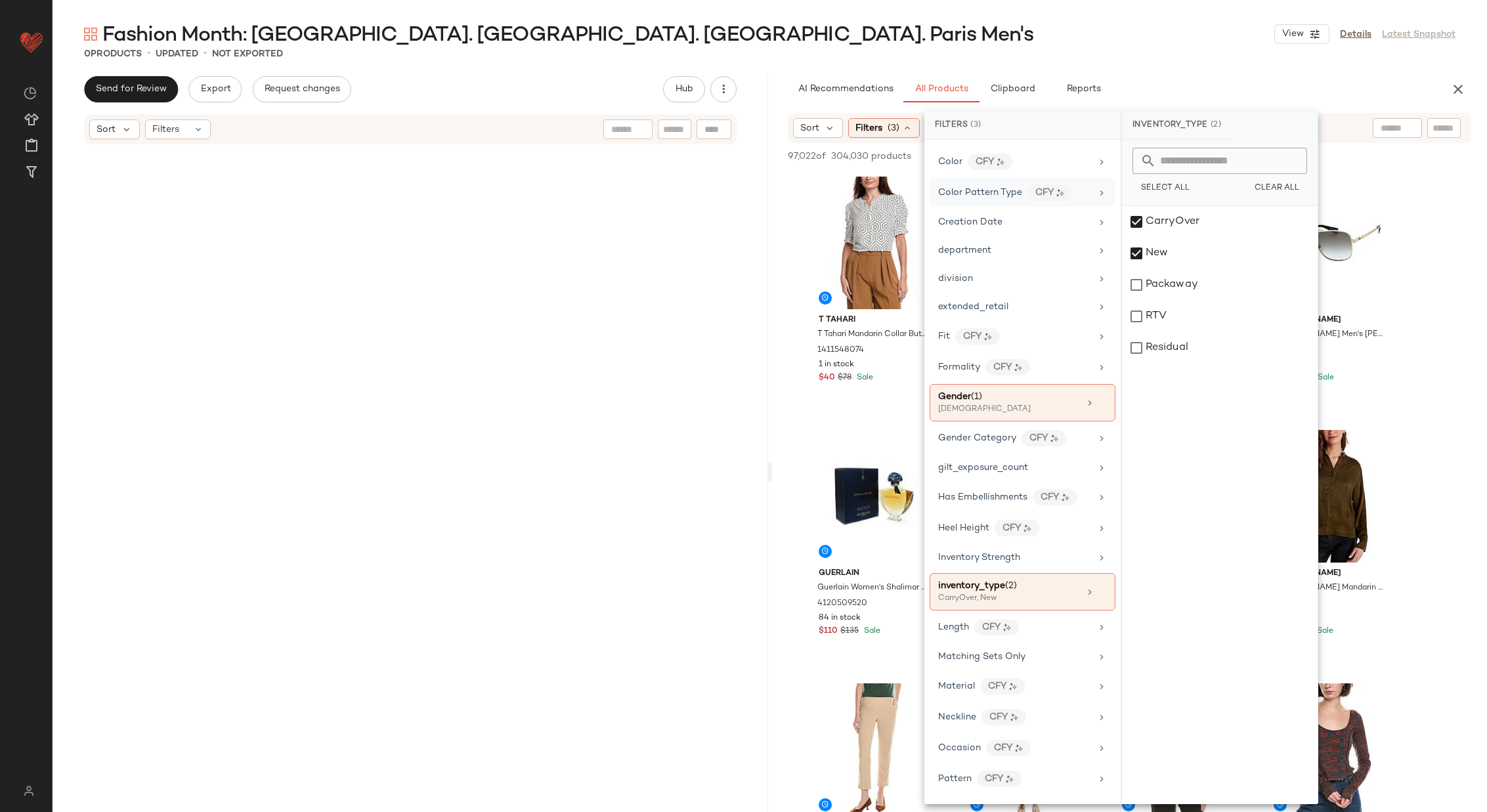
scroll to position [0, 0]
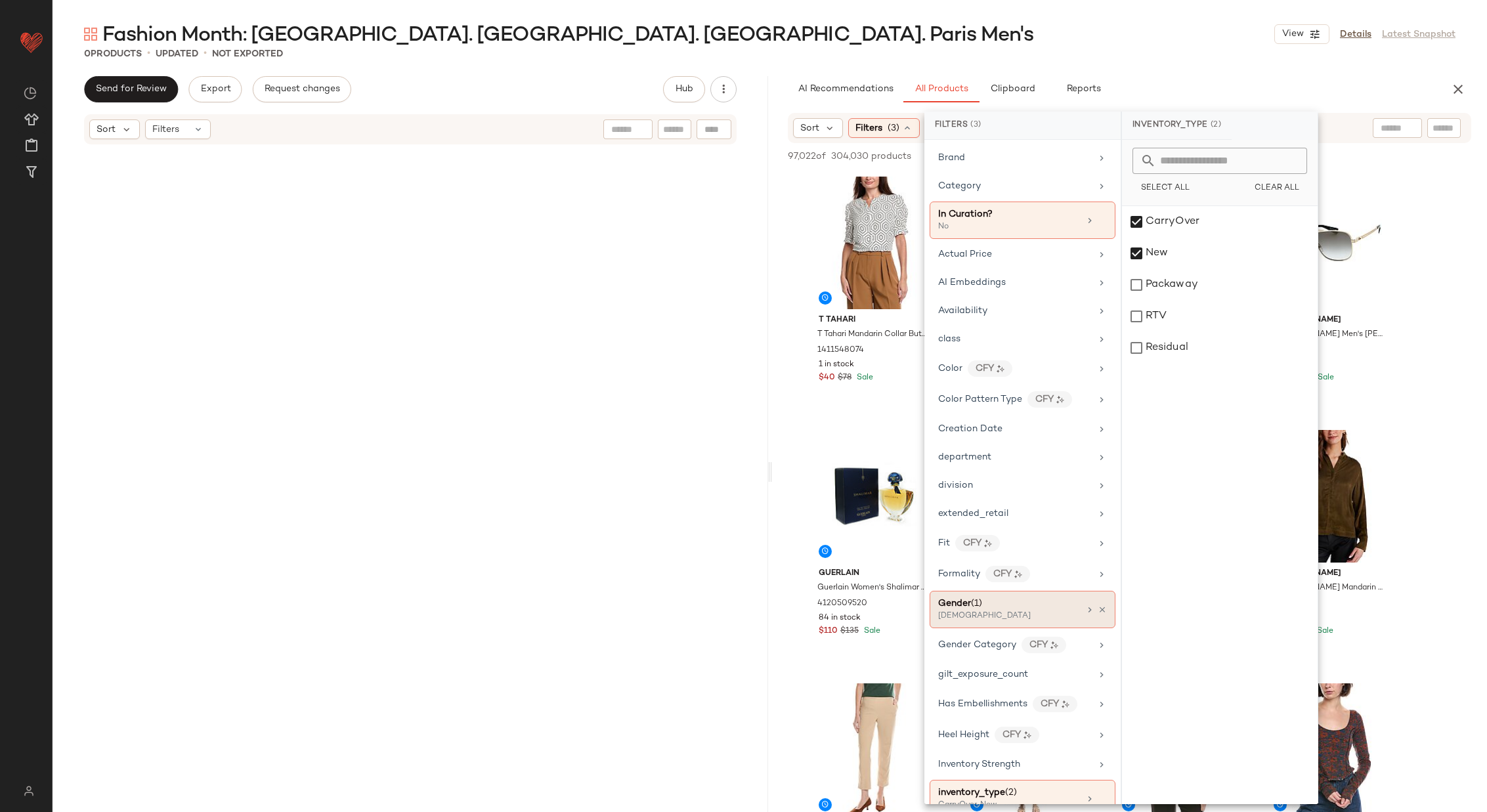
click at [1028, 611] on div "female" at bounding box center [1003, 617] width 131 height 12
click at [1073, 243] on div "male" at bounding box center [1219, 253] width 196 height 32
click at [1073, 238] on div "female" at bounding box center [1219, 253] width 196 height 32
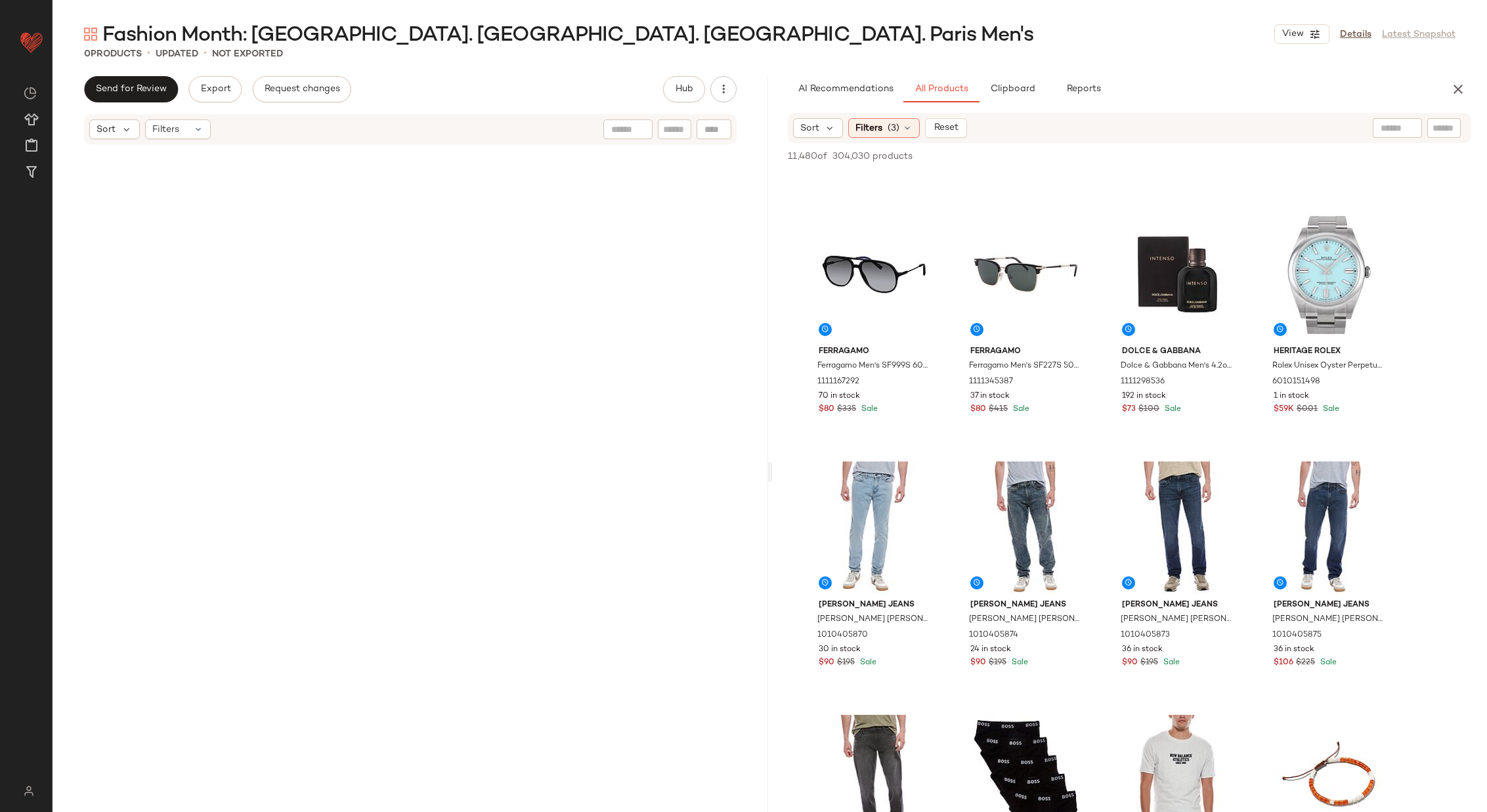
scroll to position [539, 0]
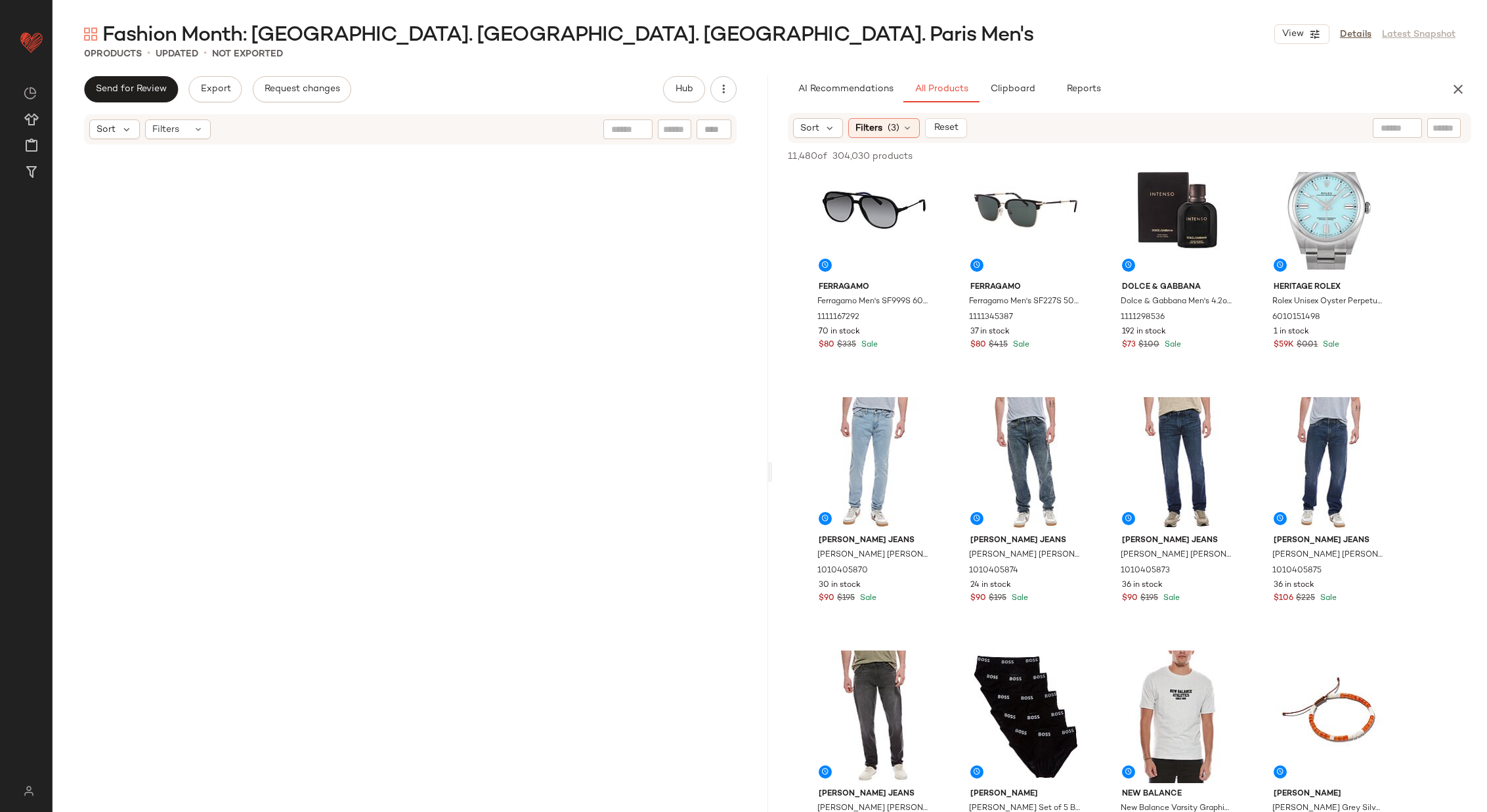
click at [1073, 123] on input "text" at bounding box center [1397, 129] width 33 height 14
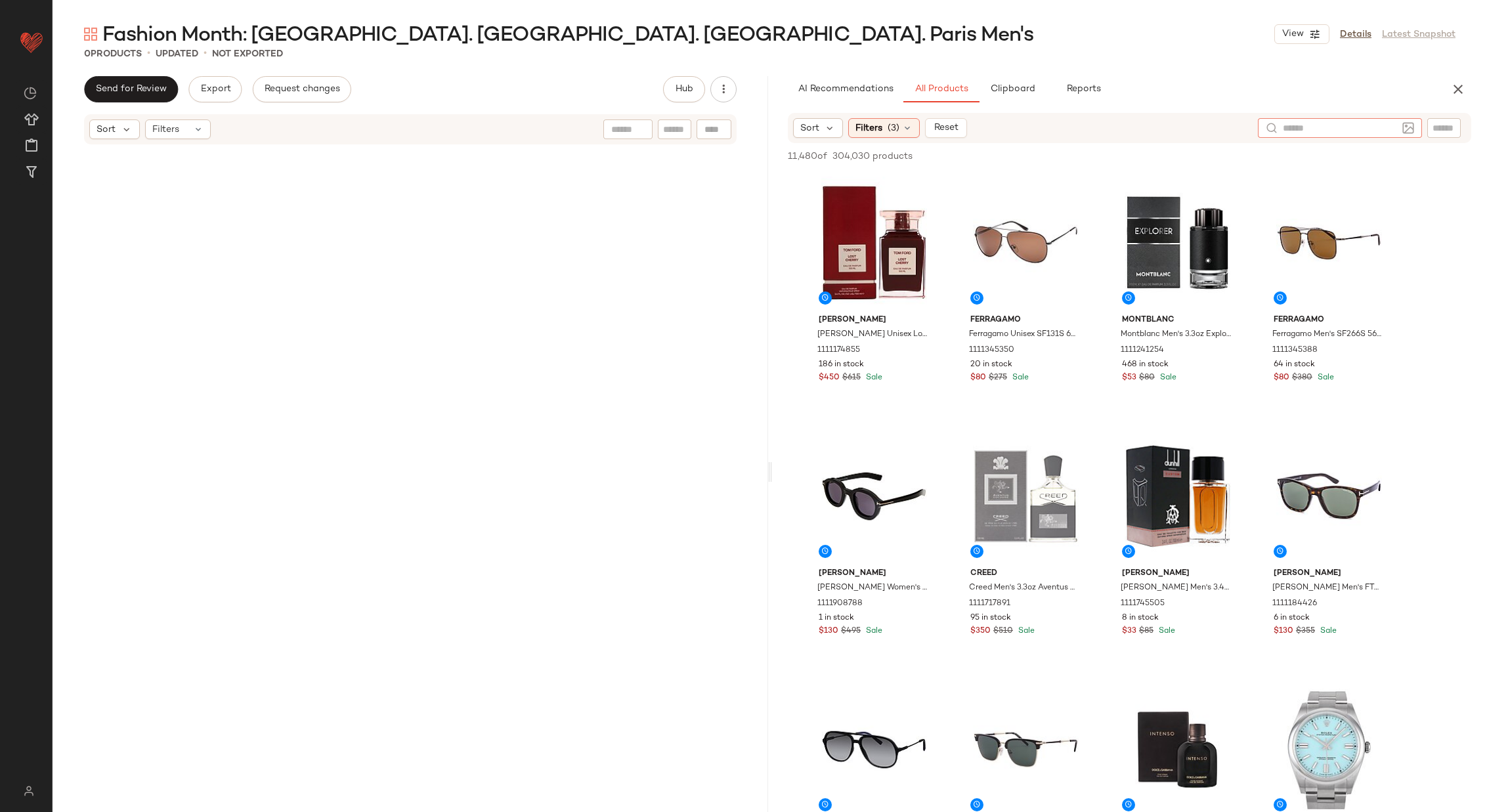
scroll to position [744, 0]
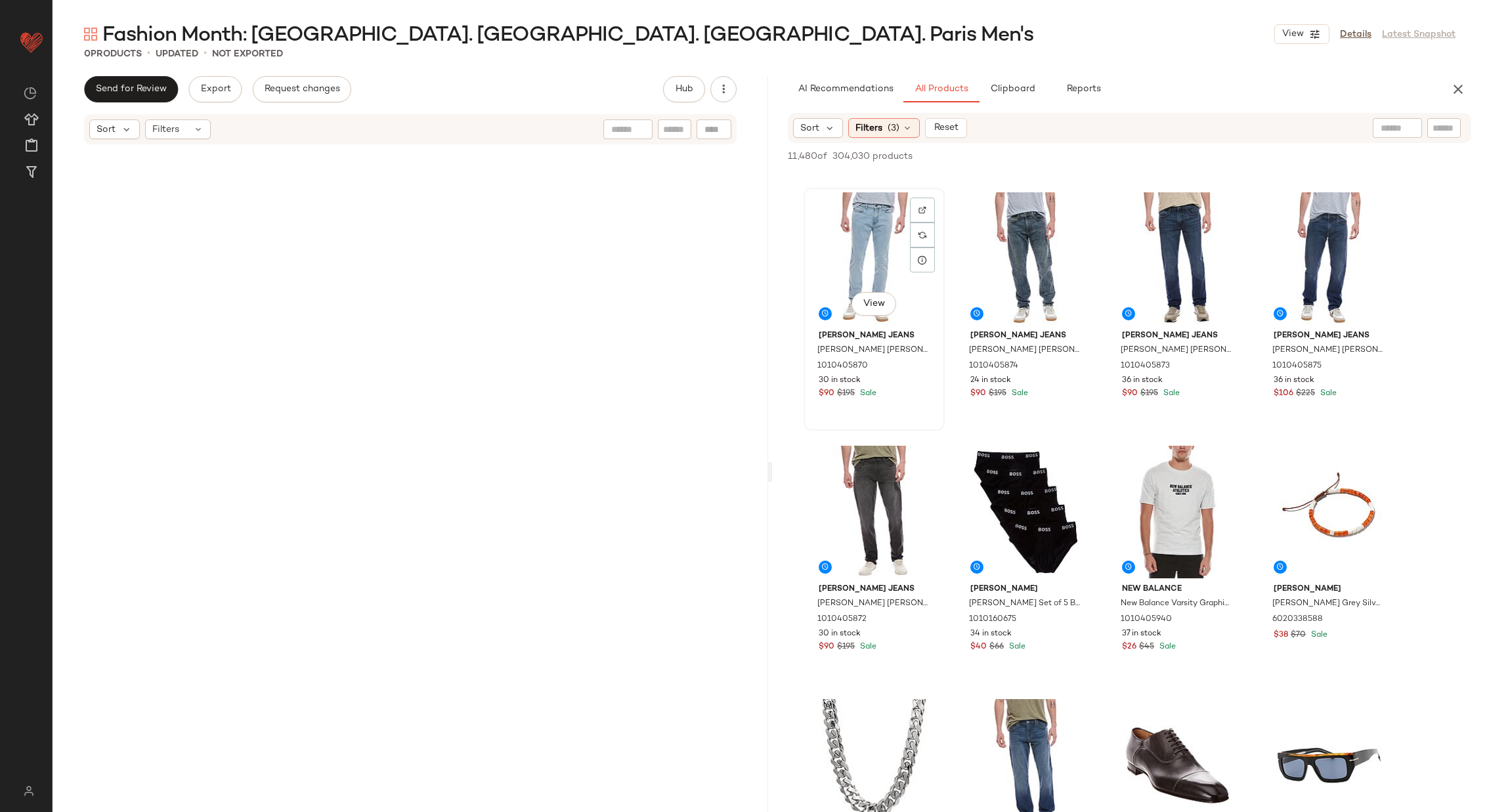
click at [851, 247] on div "View" at bounding box center [874, 258] width 132 height 133
click at [1000, 236] on div "View" at bounding box center [1026, 258] width 132 height 133
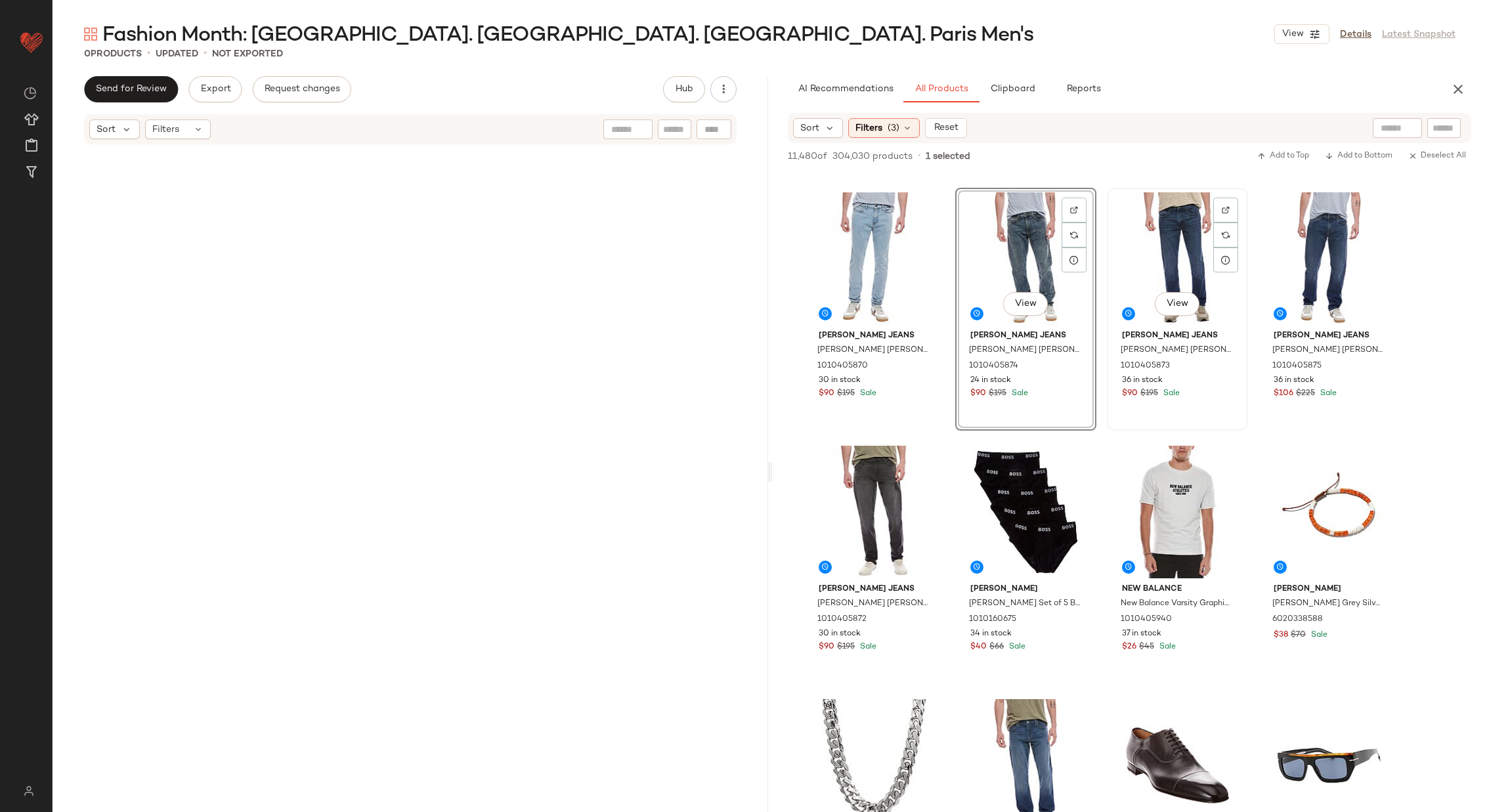
click at [1139, 229] on div "View" at bounding box center [1177, 258] width 132 height 133
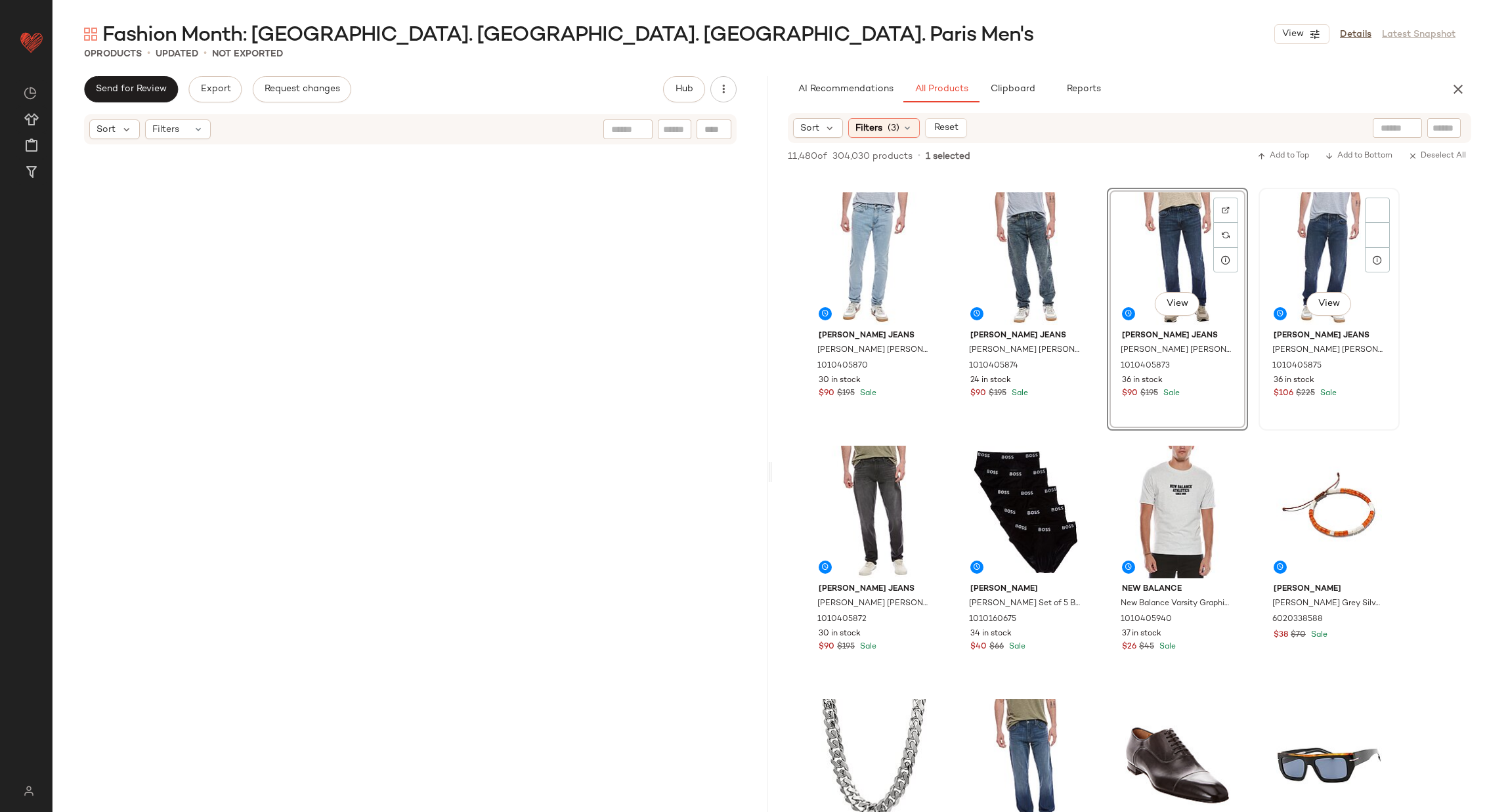
click at [1287, 247] on div "View" at bounding box center [1329, 258] width 132 height 133
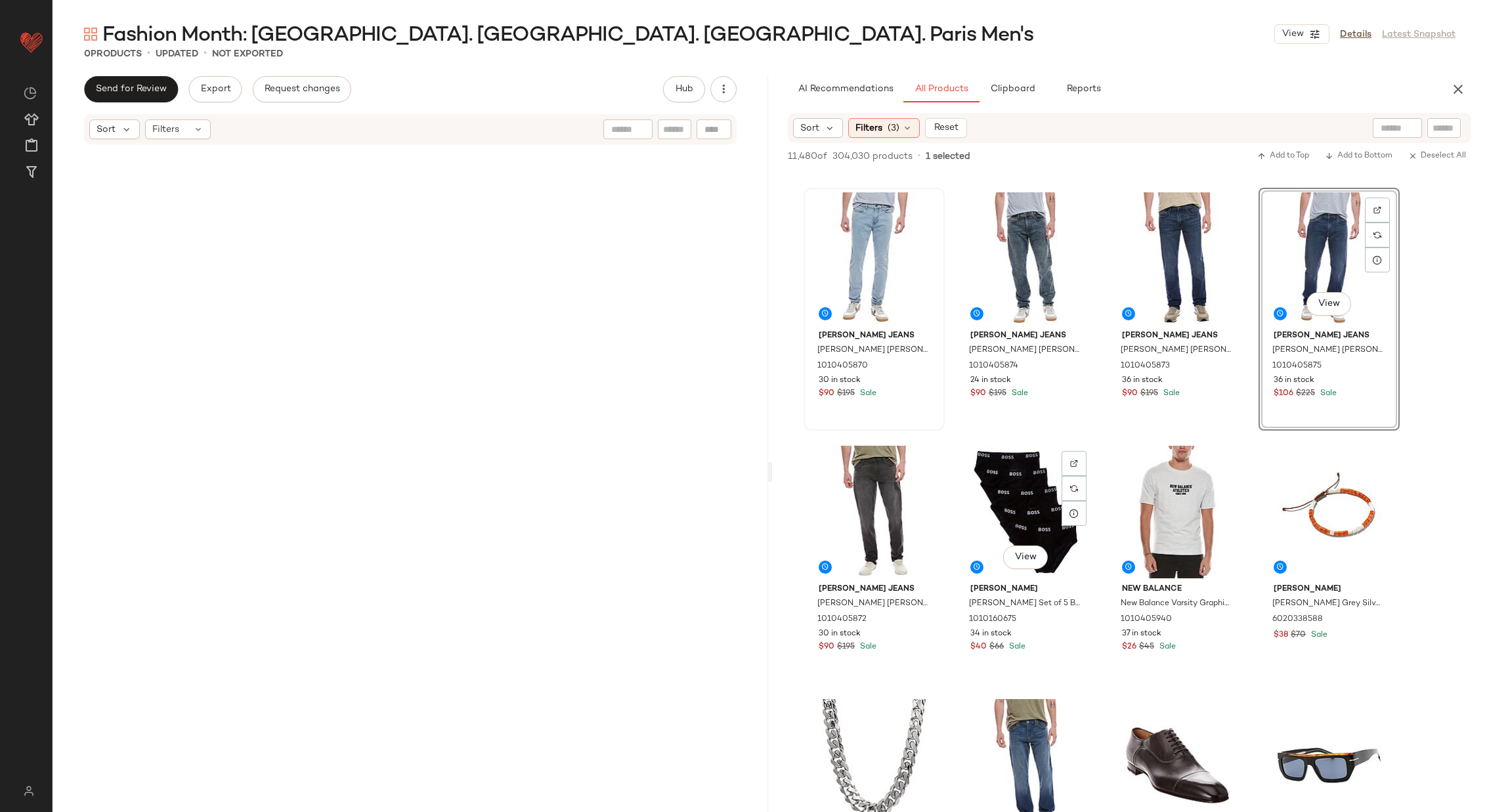
click at [1018, 489] on div "View" at bounding box center [1026, 512] width 132 height 133
click at [854, 484] on div at bounding box center [874, 512] width 132 height 133
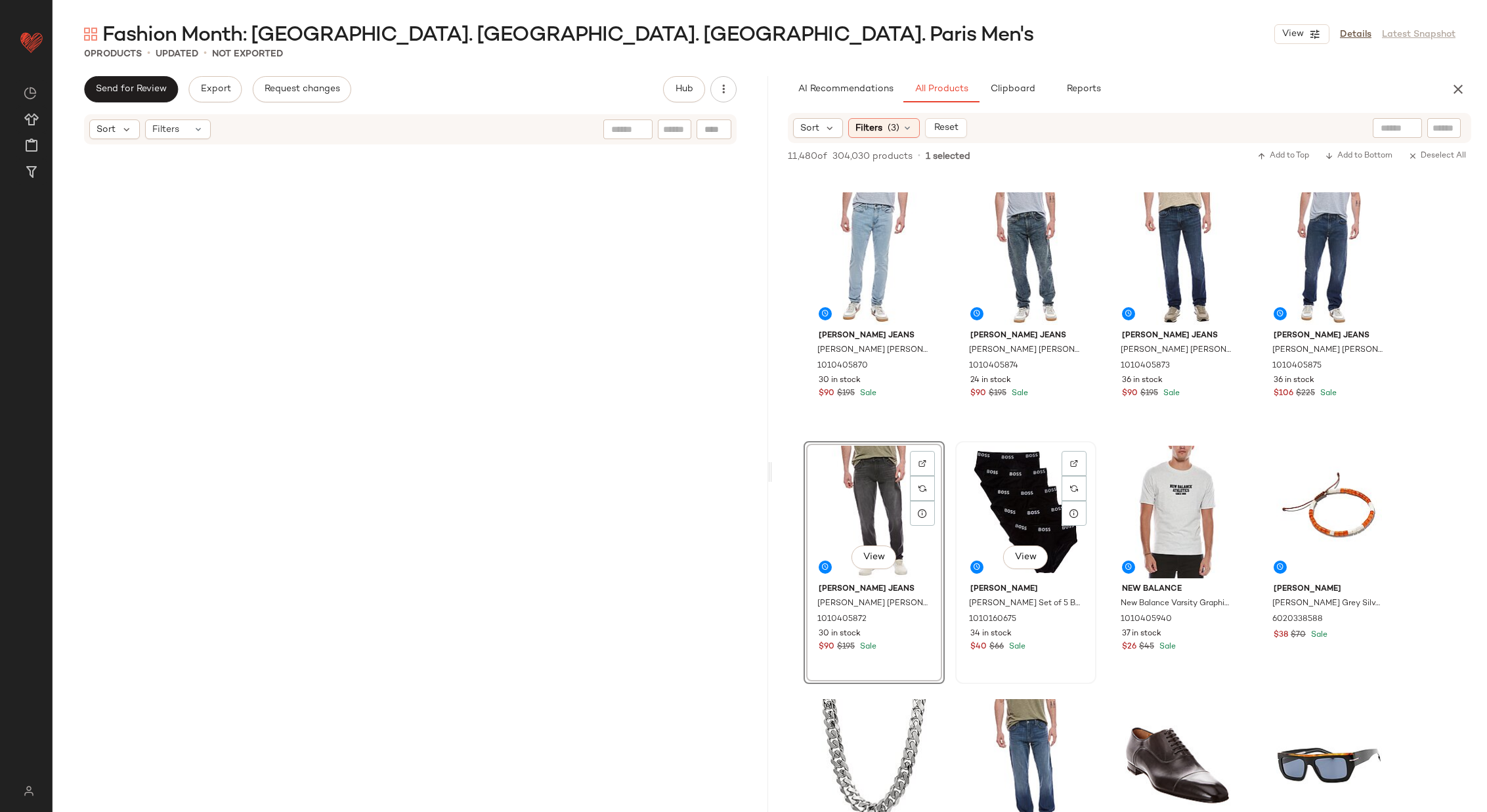
click at [1006, 485] on div "View" at bounding box center [1026, 512] width 132 height 133
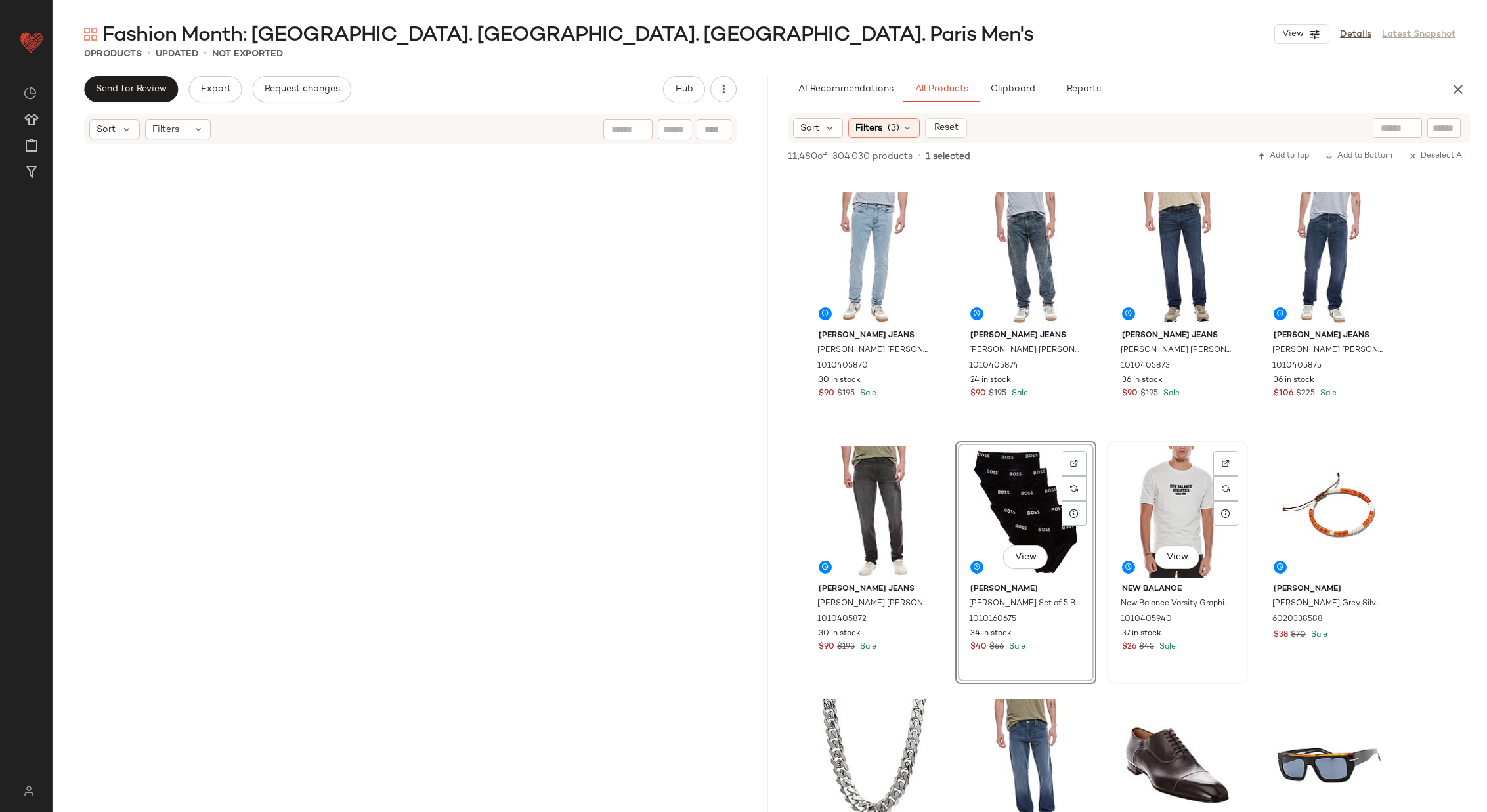
click at [1152, 484] on div "View" at bounding box center [1177, 512] width 132 height 133
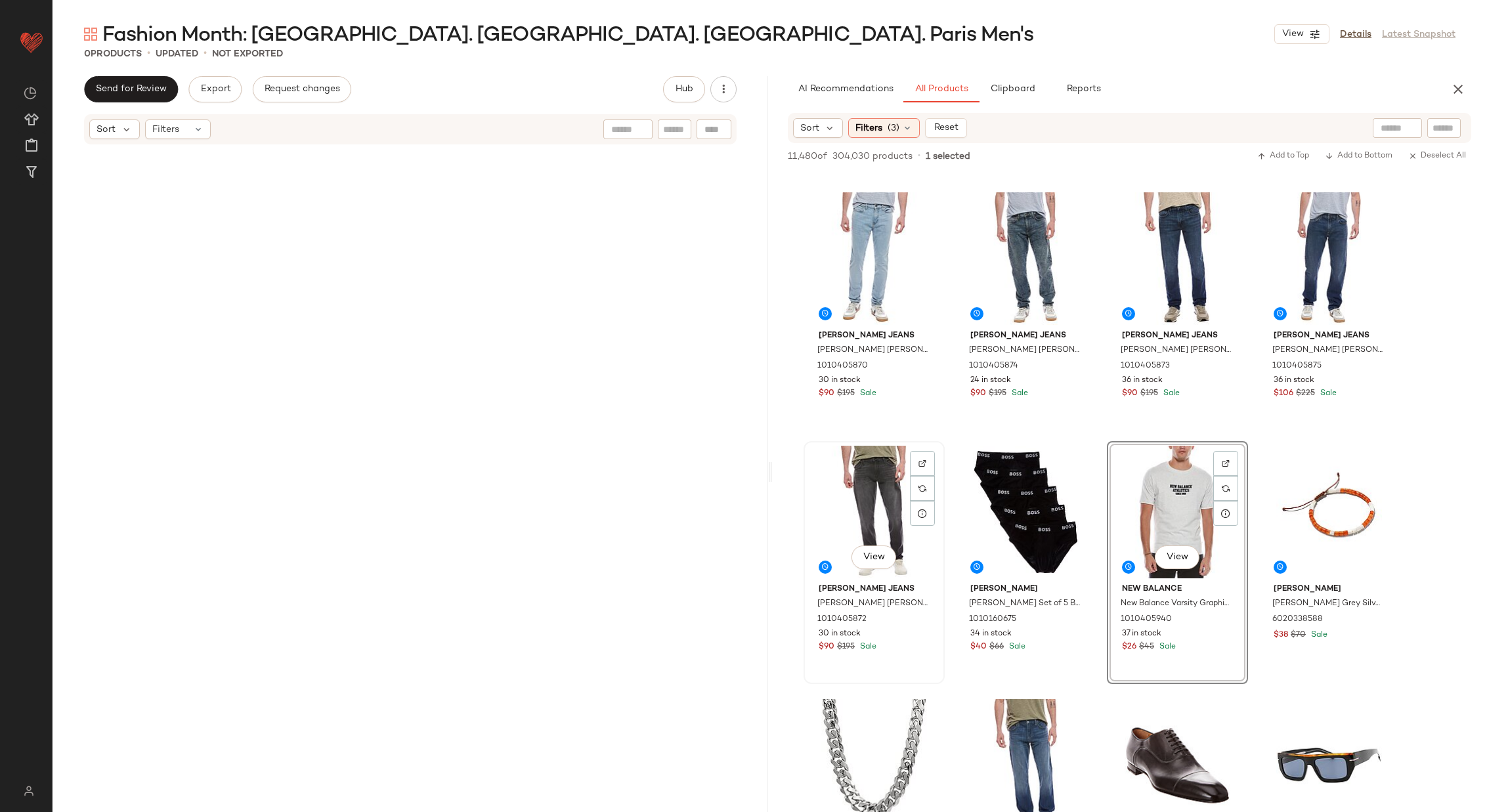
click at [858, 496] on div "View" at bounding box center [874, 512] width 132 height 133
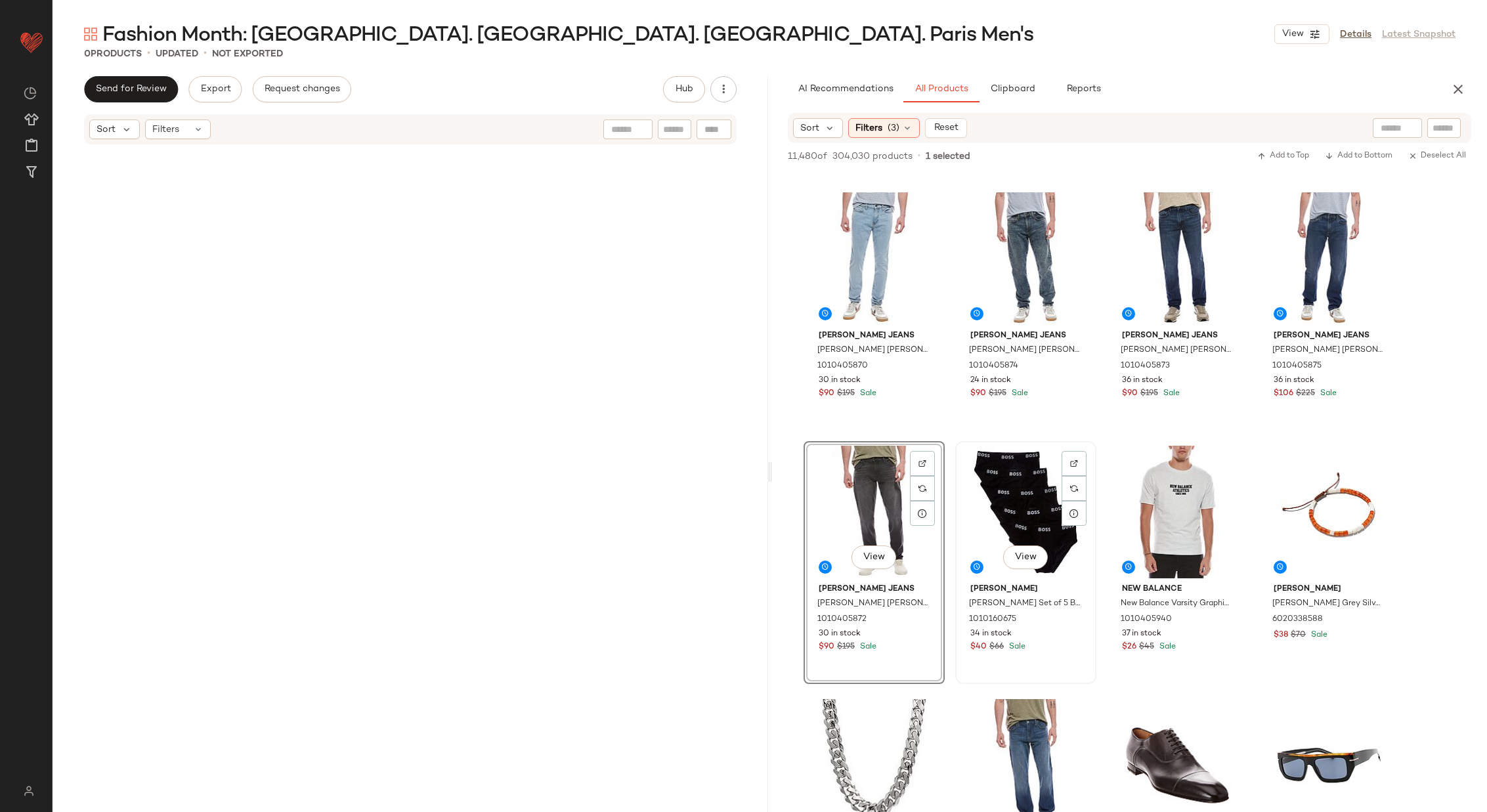
click at [1001, 485] on div "View" at bounding box center [1026, 512] width 132 height 133
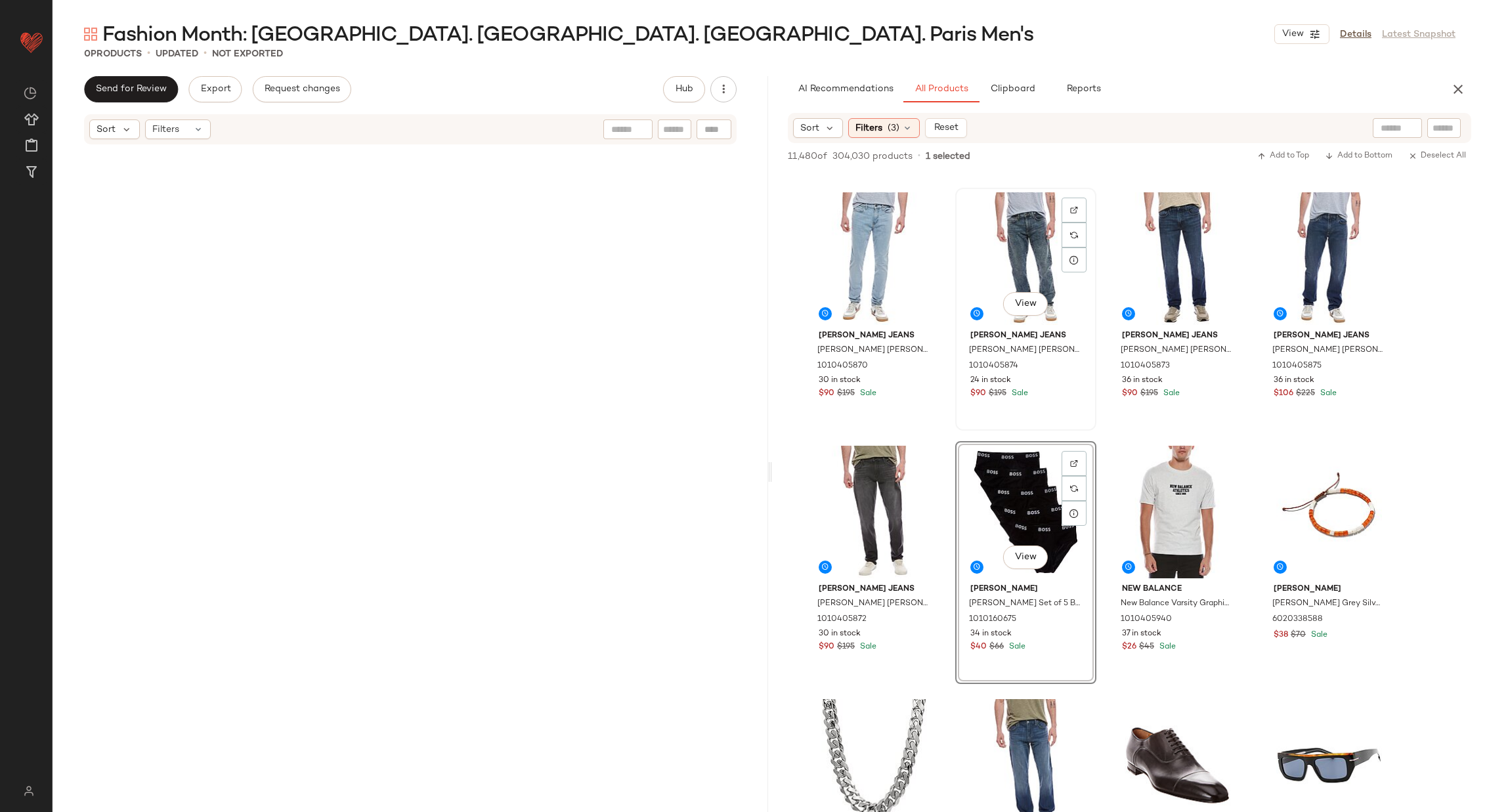
click at [1001, 244] on div "View" at bounding box center [1026, 258] width 132 height 133
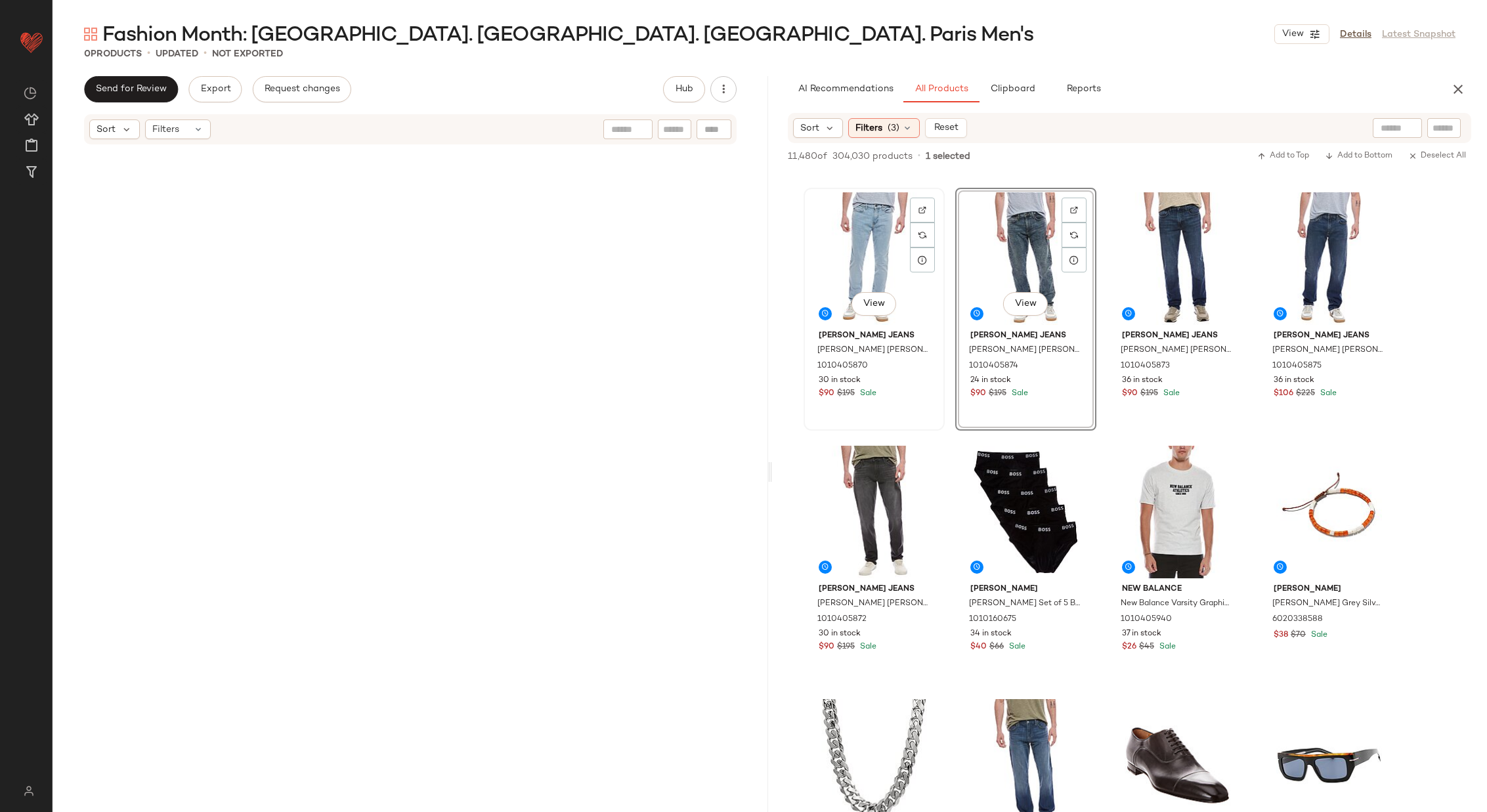
click at [852, 253] on div "View" at bounding box center [874, 258] width 132 height 133
